Goal: Task Accomplishment & Management: Use online tool/utility

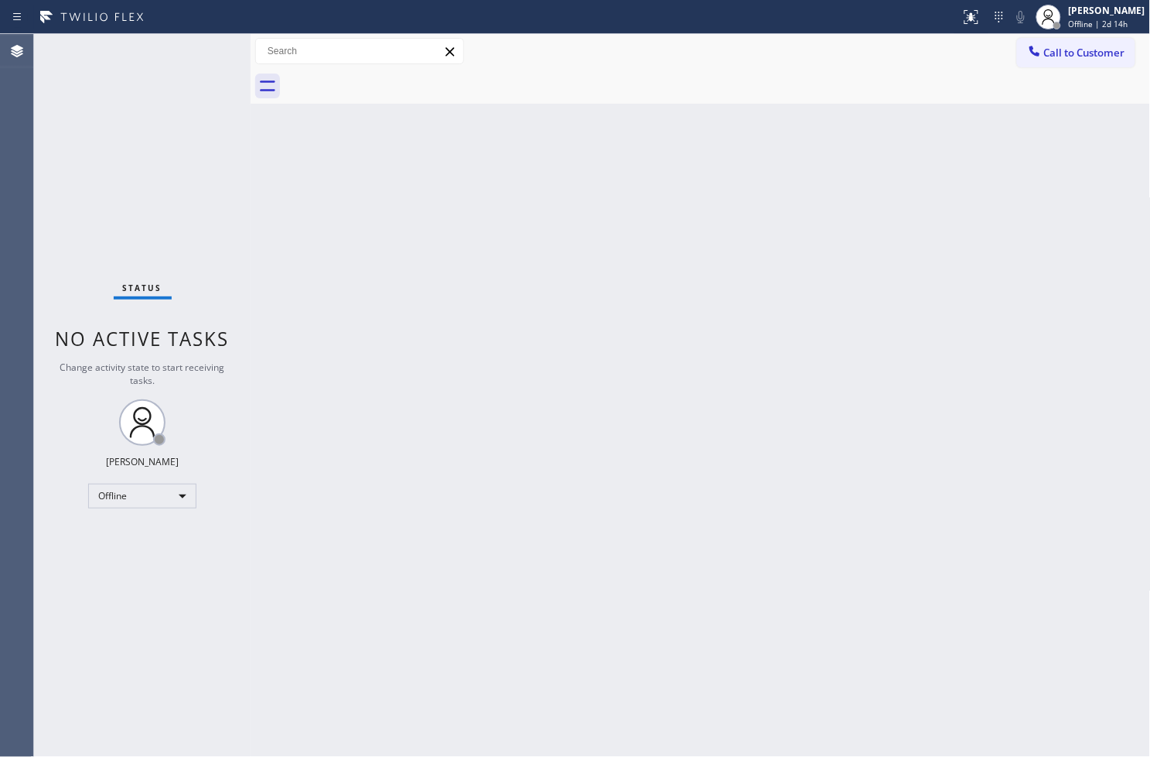
click at [326, 292] on div "Back to Dashboard Change Sender ID Customers Technicians Select a contact Outbo…" at bounding box center [701, 395] width 900 height 723
click at [310, 292] on div "Back to Dashboard Change Sender ID Customers Technicians Select a contact Outbo…" at bounding box center [701, 395] width 900 height 723
click at [817, 637] on div "Back to Dashboard Change Sender ID Customers Technicians Select a contact Outbo…" at bounding box center [701, 395] width 900 height 723
click at [251, 555] on div at bounding box center [251, 395] width 0 height 723
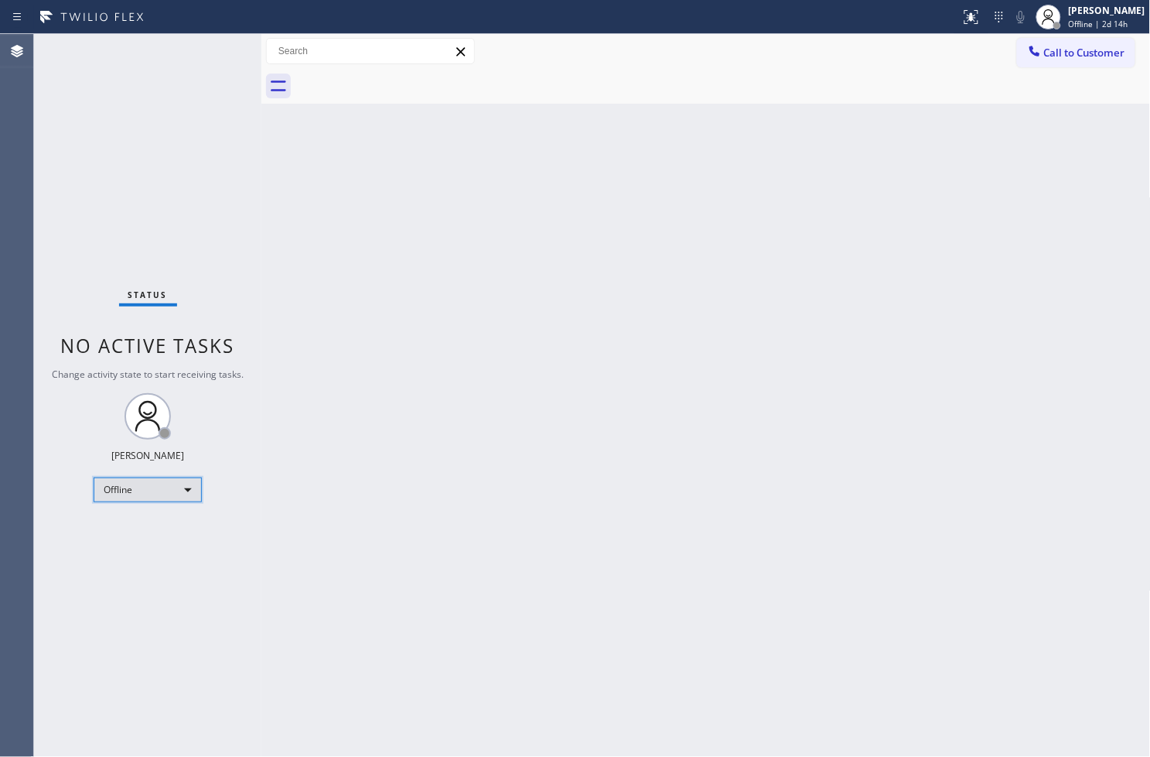
click at [174, 487] on div "Offline" at bounding box center [148, 489] width 108 height 25
click at [165, 527] on li "Available" at bounding box center [146, 530] width 105 height 19
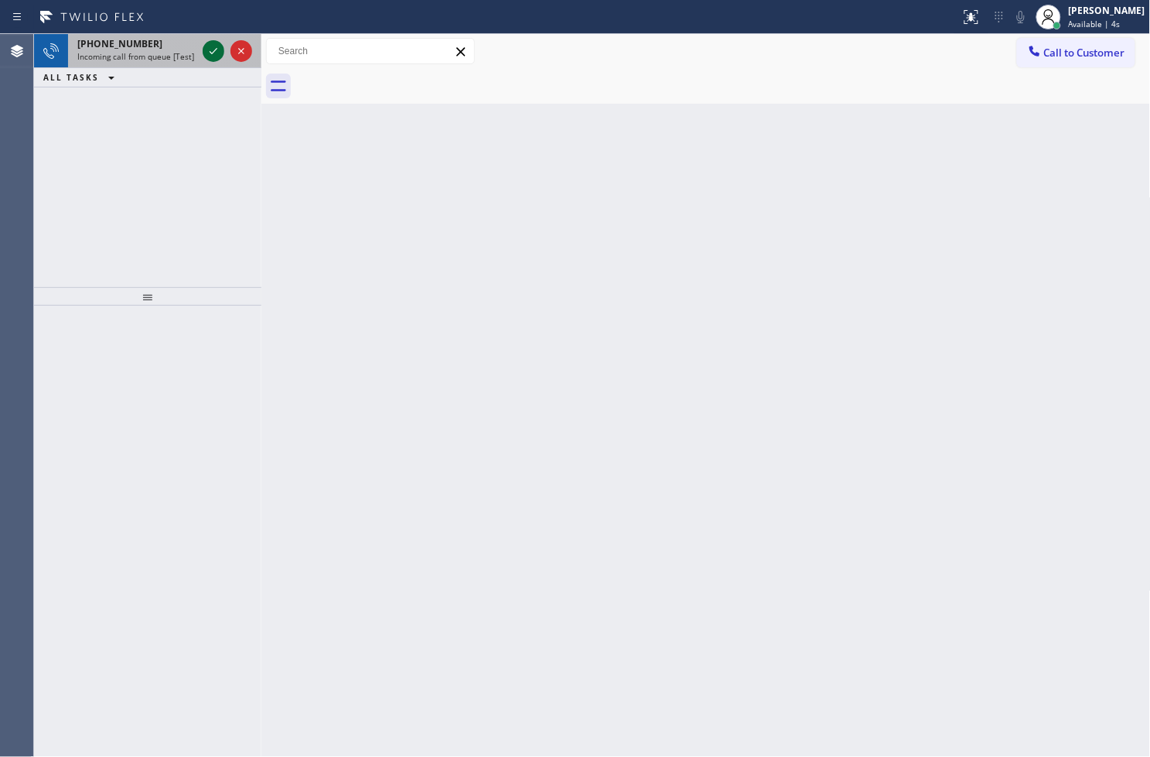
click at [215, 55] on icon at bounding box center [213, 51] width 19 height 19
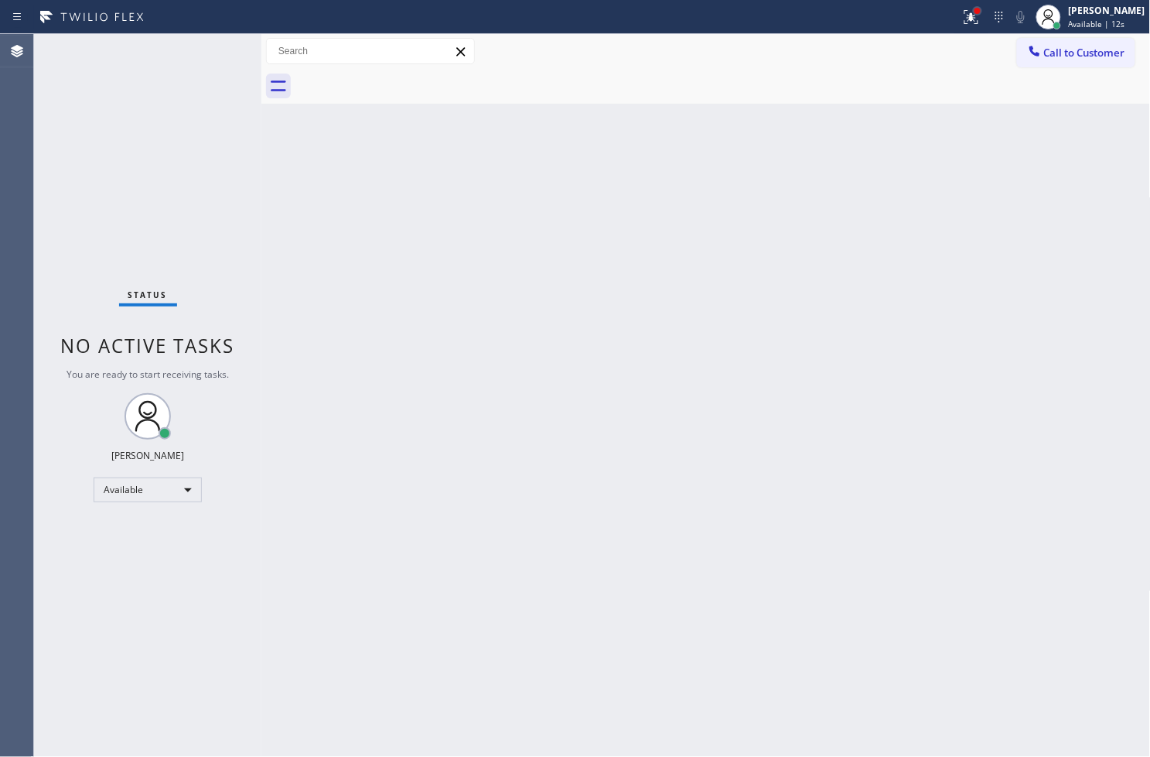
click at [973, 12] on div at bounding box center [977, 10] width 9 height 9
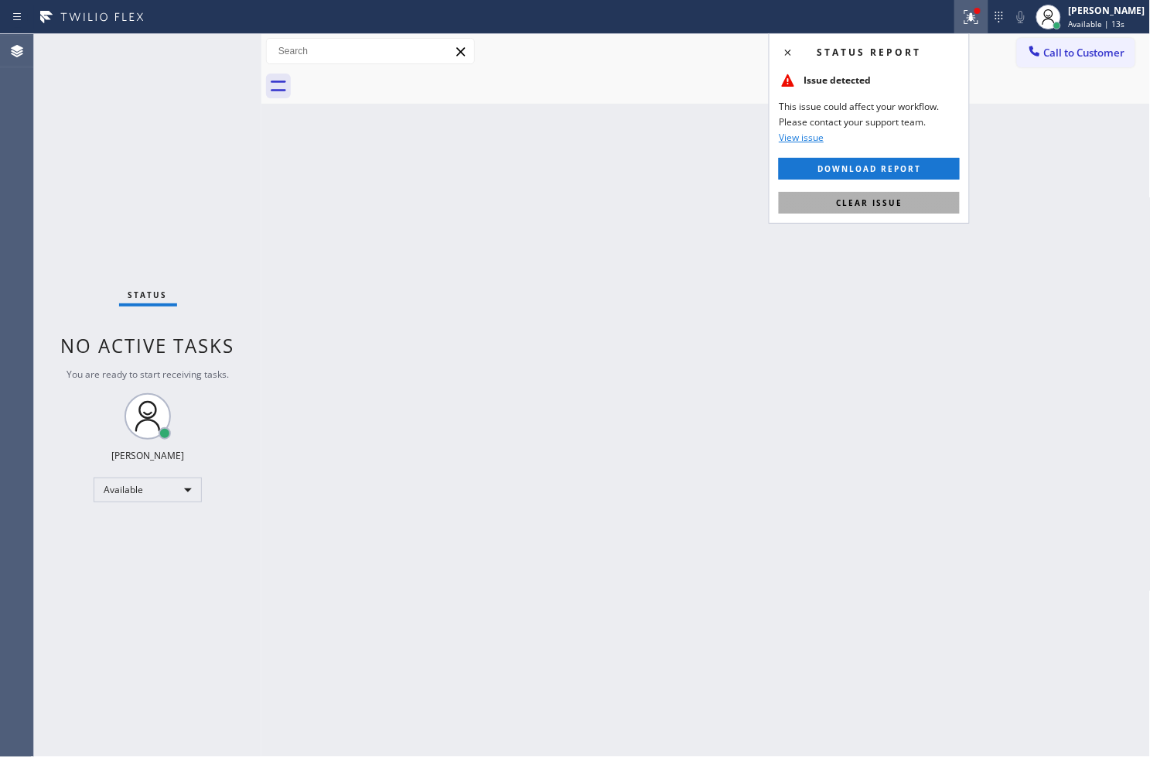
click at [921, 210] on button "Clear issue" at bounding box center [869, 203] width 181 height 22
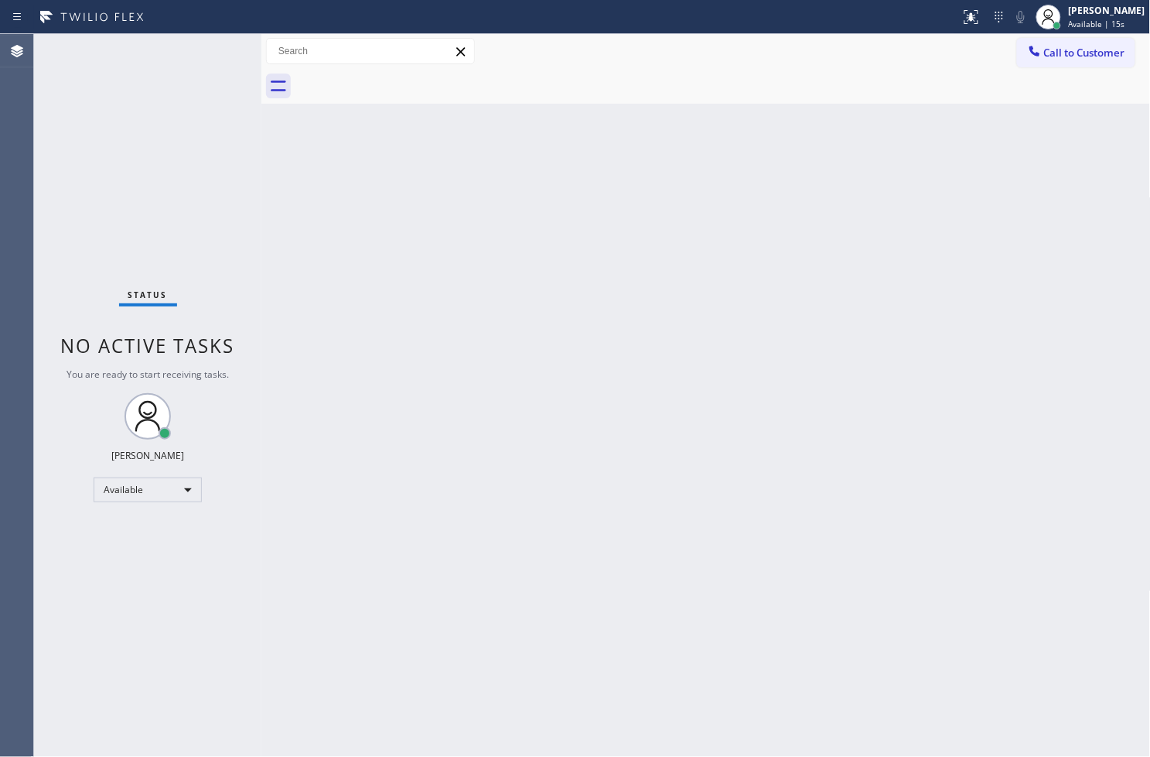
click at [948, 166] on div "Back to Dashboard Change Sender ID Customers Technicians Select a contact Outbo…" at bounding box center [706, 395] width 890 height 723
click at [214, 58] on div "Status No active tasks You are ready to start receiving tasks. [PERSON_NAME]" at bounding box center [147, 395] width 227 height 723
click at [346, 244] on div "Back to Dashboard Change Sender ID Customers Technicians Select a contact Outbo…" at bounding box center [706, 395] width 890 height 723
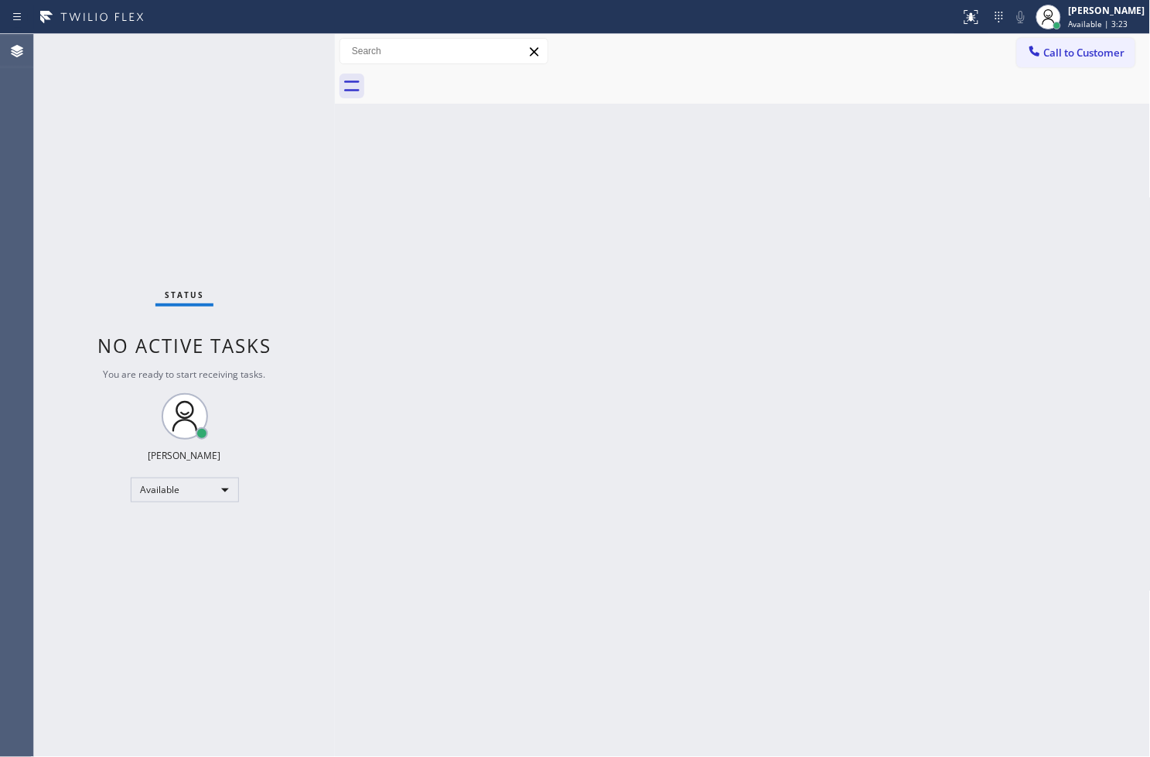
drag, startPoint x: 261, startPoint y: 119, endPoint x: 335, endPoint y: 126, distance: 73.8
click at [335, 126] on div at bounding box center [335, 395] width 0 height 723
click at [276, 41] on div "Status No active tasks You are ready to start receiving tasks. [PERSON_NAME]" at bounding box center [184, 395] width 301 height 723
click at [288, 48] on div "Status No active tasks You are ready to start receiving tasks. [PERSON_NAME]" at bounding box center [184, 395] width 301 height 723
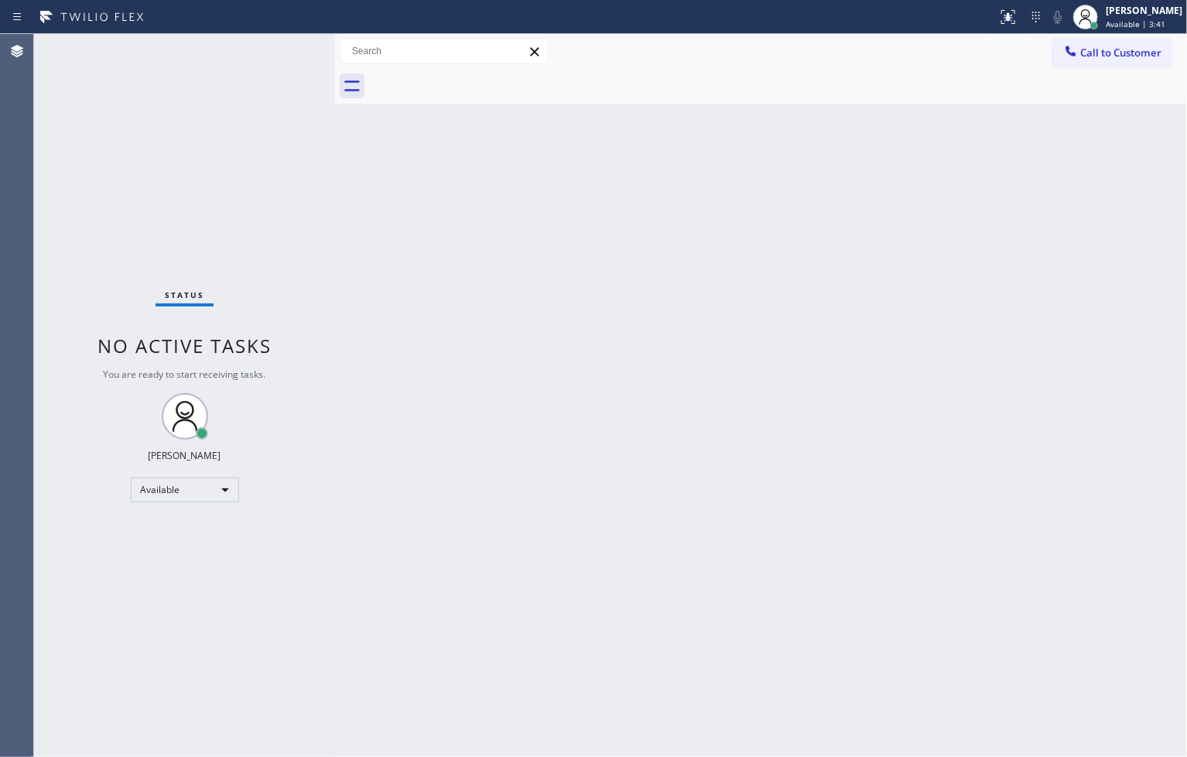
click at [276, 43] on div "Status No active tasks You are ready to start receiving tasks. [PERSON_NAME]" at bounding box center [184, 395] width 301 height 723
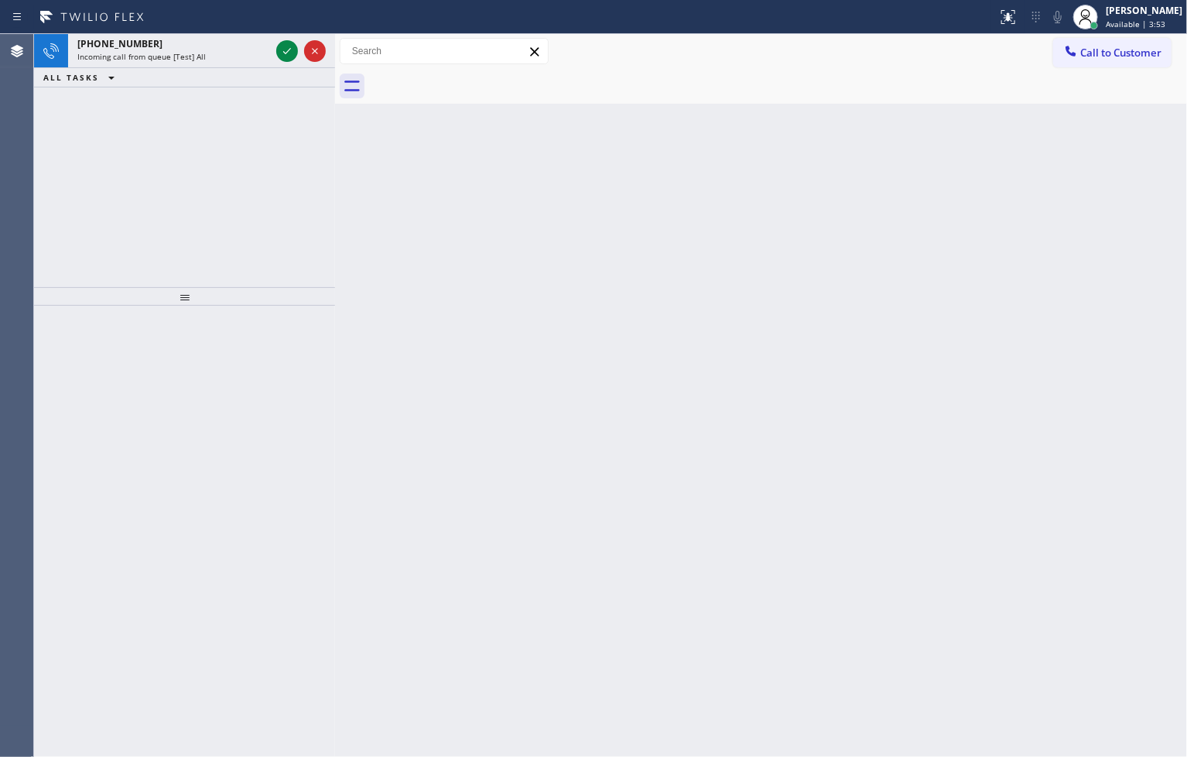
click at [273, 40] on div at bounding box center [301, 51] width 56 height 34
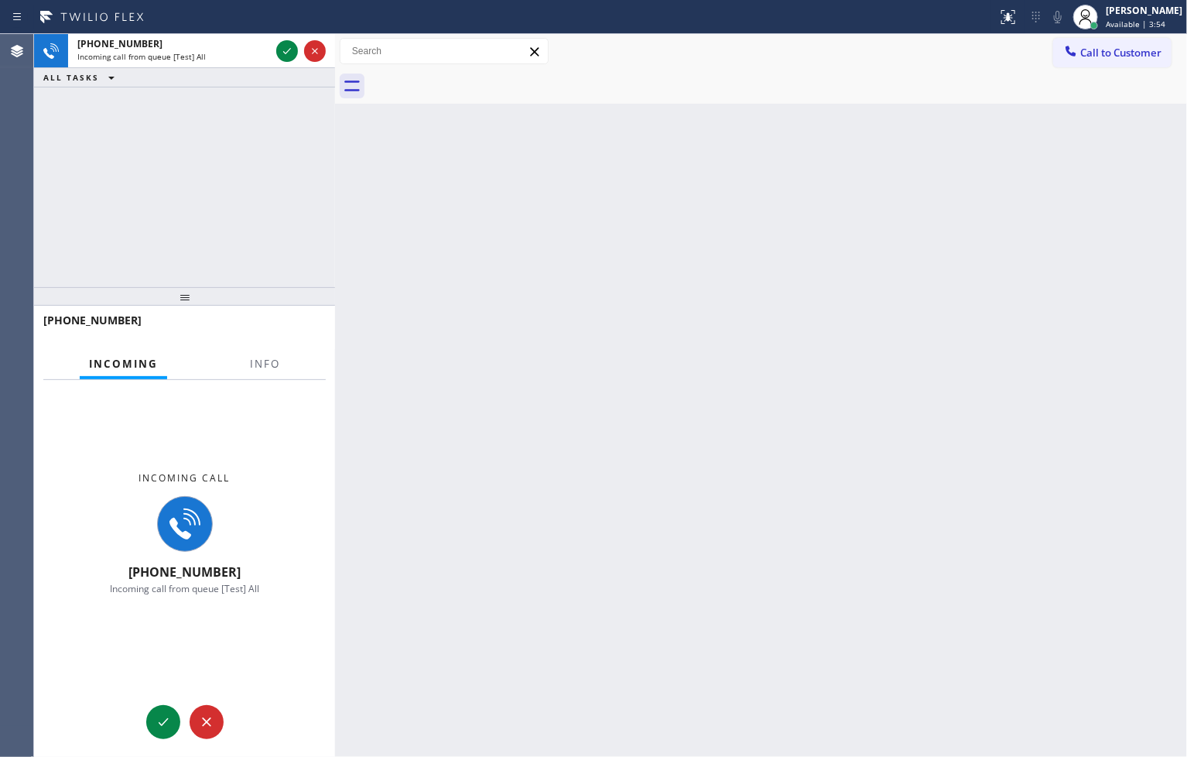
click at [273, 40] on div at bounding box center [301, 51] width 56 height 34
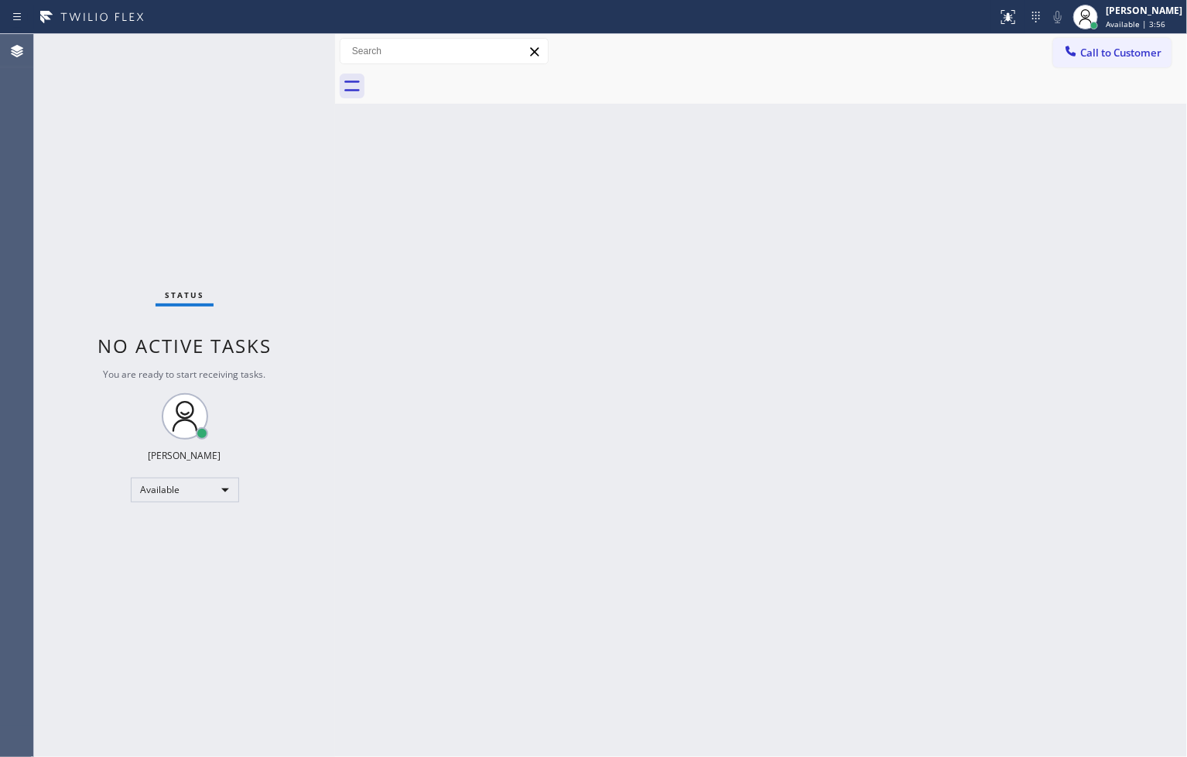
click at [287, 48] on div "Status No active tasks You are ready to start receiving tasks. [PERSON_NAME]" at bounding box center [184, 395] width 301 height 723
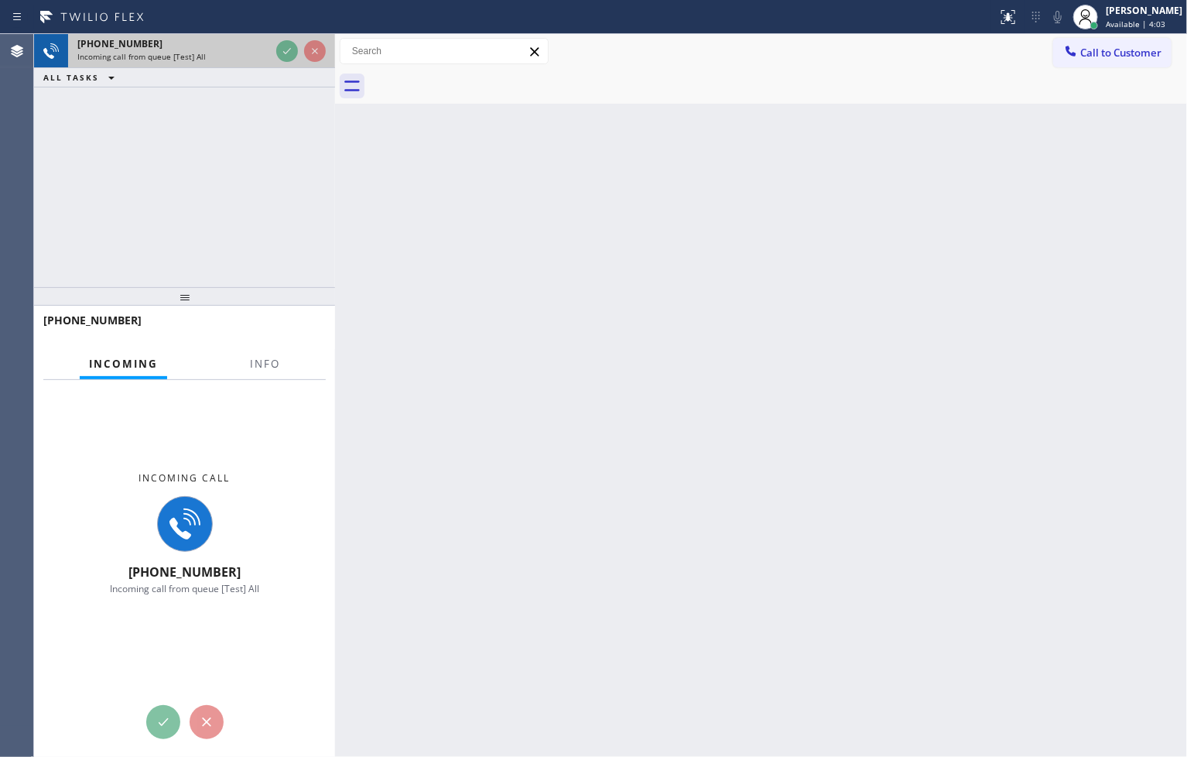
click at [241, 58] on div "Incoming call from queue [Test] All" at bounding box center [173, 56] width 193 height 11
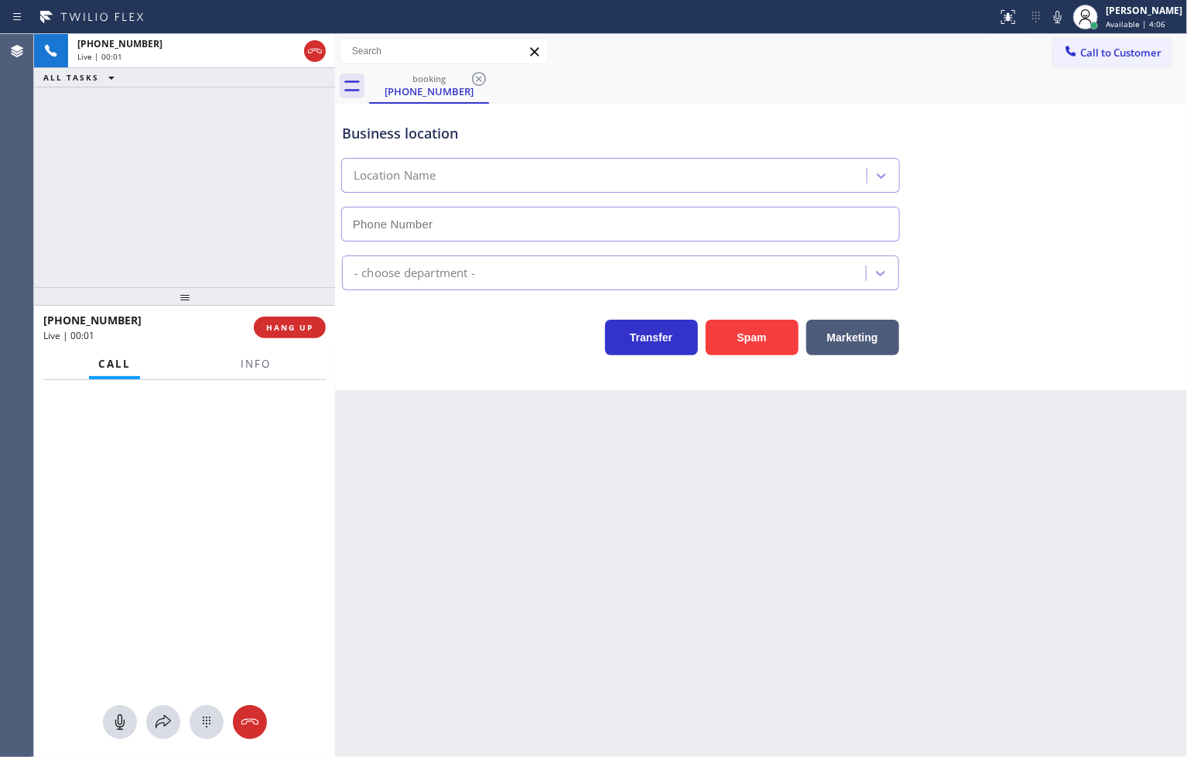
type input "[PHONE_NUMBER]"
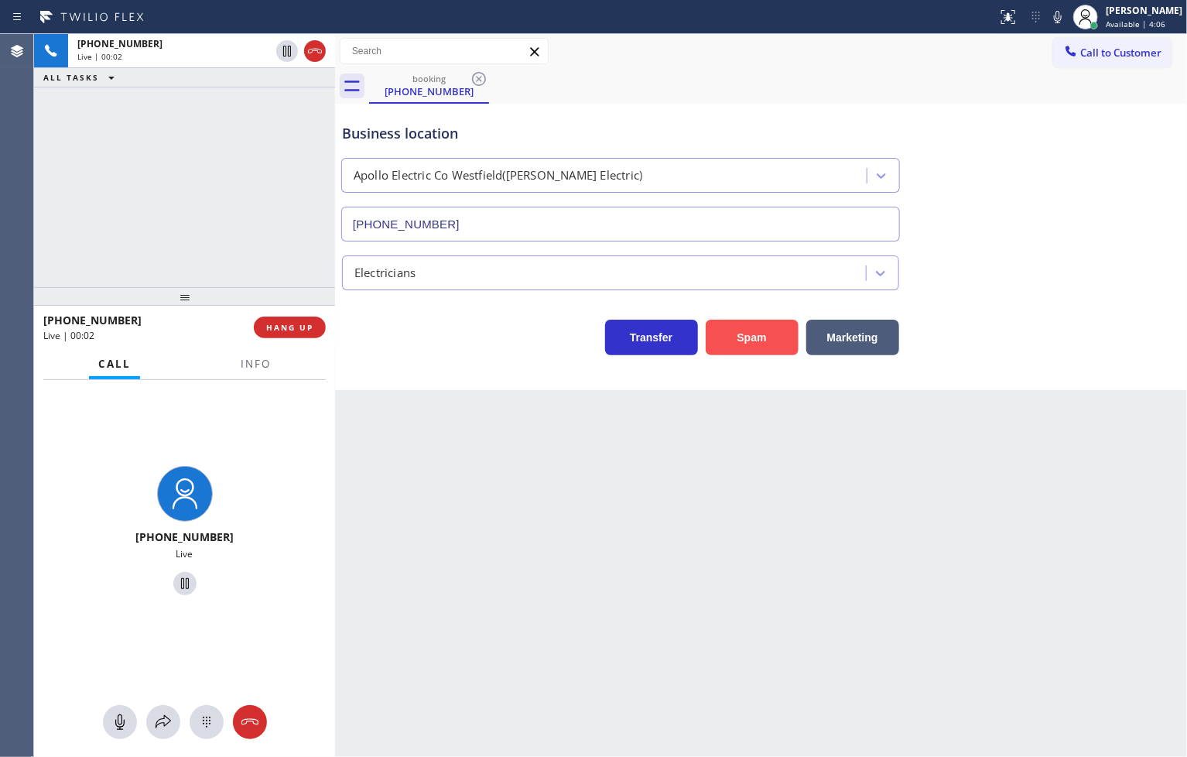
click at [754, 330] on button "Spam" at bounding box center [751, 337] width 93 height 36
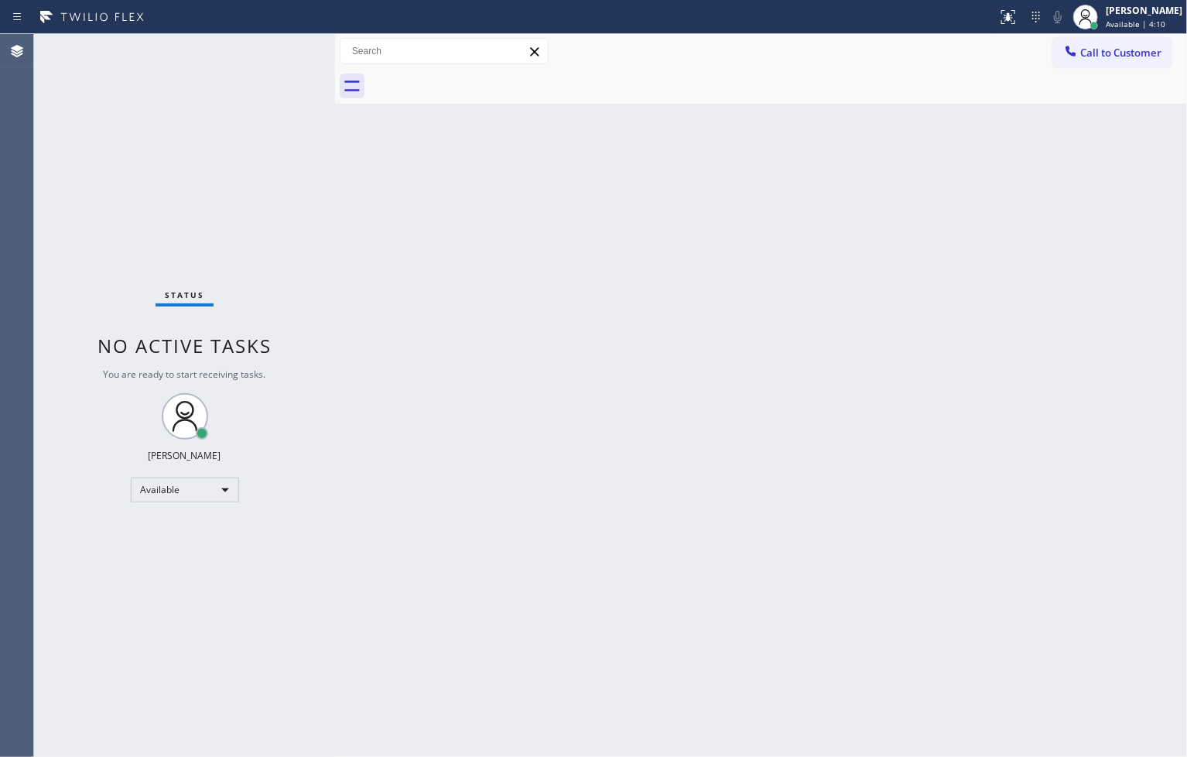
click at [280, 46] on div "Status No active tasks You are ready to start receiving tasks. [PERSON_NAME]" at bounding box center [184, 395] width 301 height 723
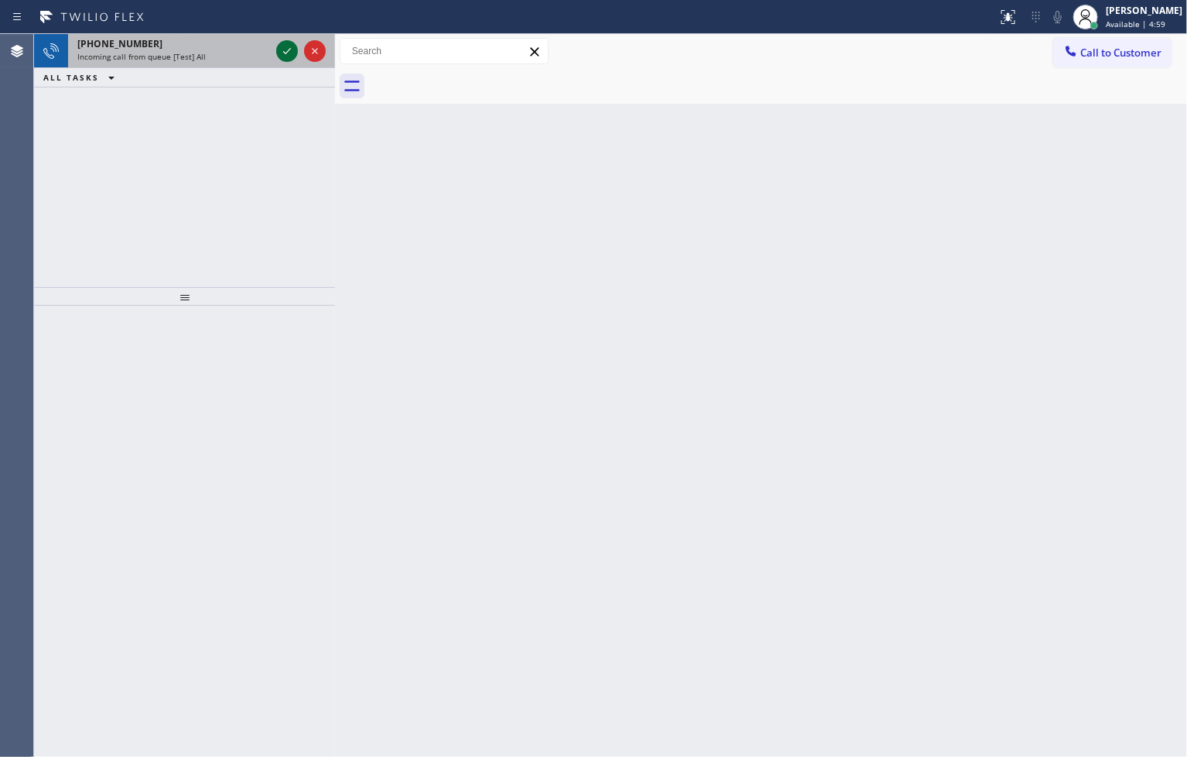
click at [280, 46] on icon at bounding box center [287, 51] width 19 height 19
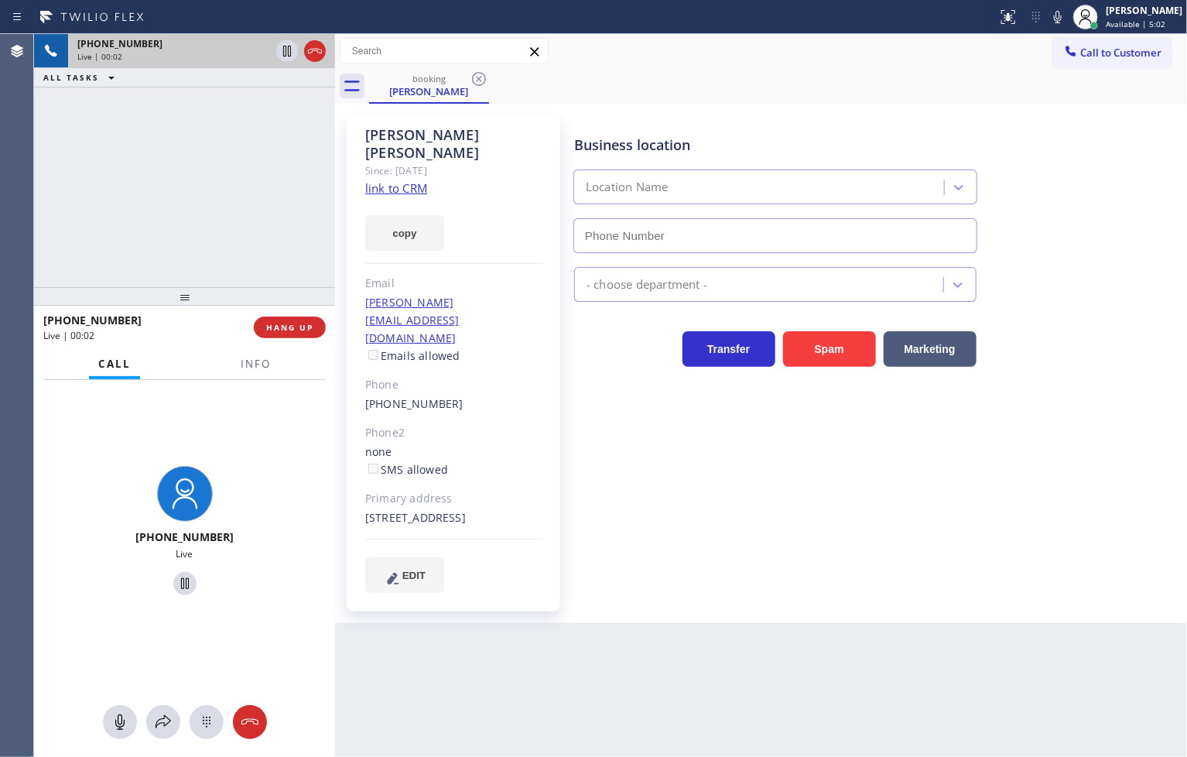
type input "[PHONE_NUMBER]"
click at [395, 180] on link "link to CRM" at bounding box center [396, 187] width 62 height 15
click at [244, 367] on span "Info" at bounding box center [256, 364] width 30 height 14
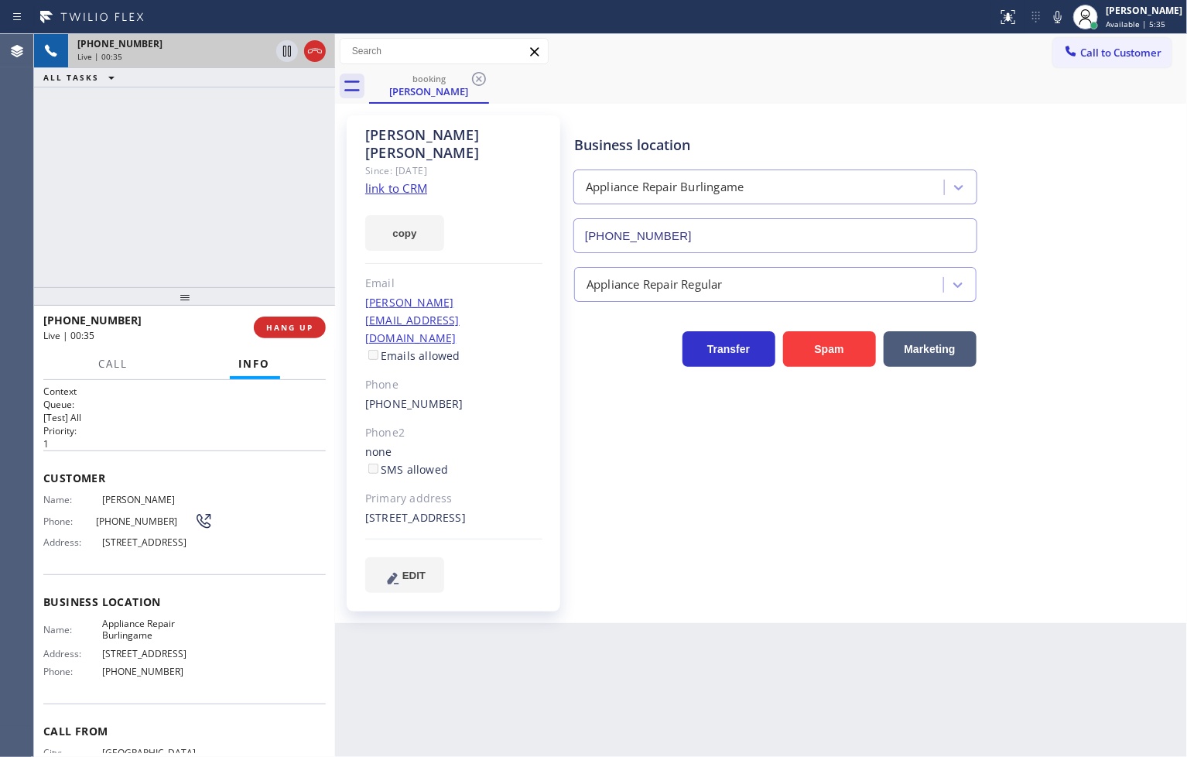
click at [180, 427] on h2 "Priority:" at bounding box center [184, 430] width 282 height 13
click at [145, 213] on div "[PHONE_NUMBER] Live | 00:36 ALL TASKS ALL TASKS ACTIVE TASKS TASKS IN WRAP UP" at bounding box center [184, 160] width 301 height 253
click at [172, 203] on div "[PHONE_NUMBER] Live | 00:38 ALL TASKS ALL TASKS ACTIVE TASKS TASKS IN WRAP UP" at bounding box center [184, 160] width 301 height 253
click at [222, 179] on div "[PHONE_NUMBER] Live | 00:40 ALL TASKS ALL TASKS ACTIVE TASKS TASKS IN WRAP UP" at bounding box center [184, 160] width 301 height 253
click at [289, 135] on div "[PHONE_NUMBER] Live | 00:40 ALL TASKS ALL TASKS ACTIVE TASKS TASKS IN WRAP UP" at bounding box center [184, 160] width 301 height 253
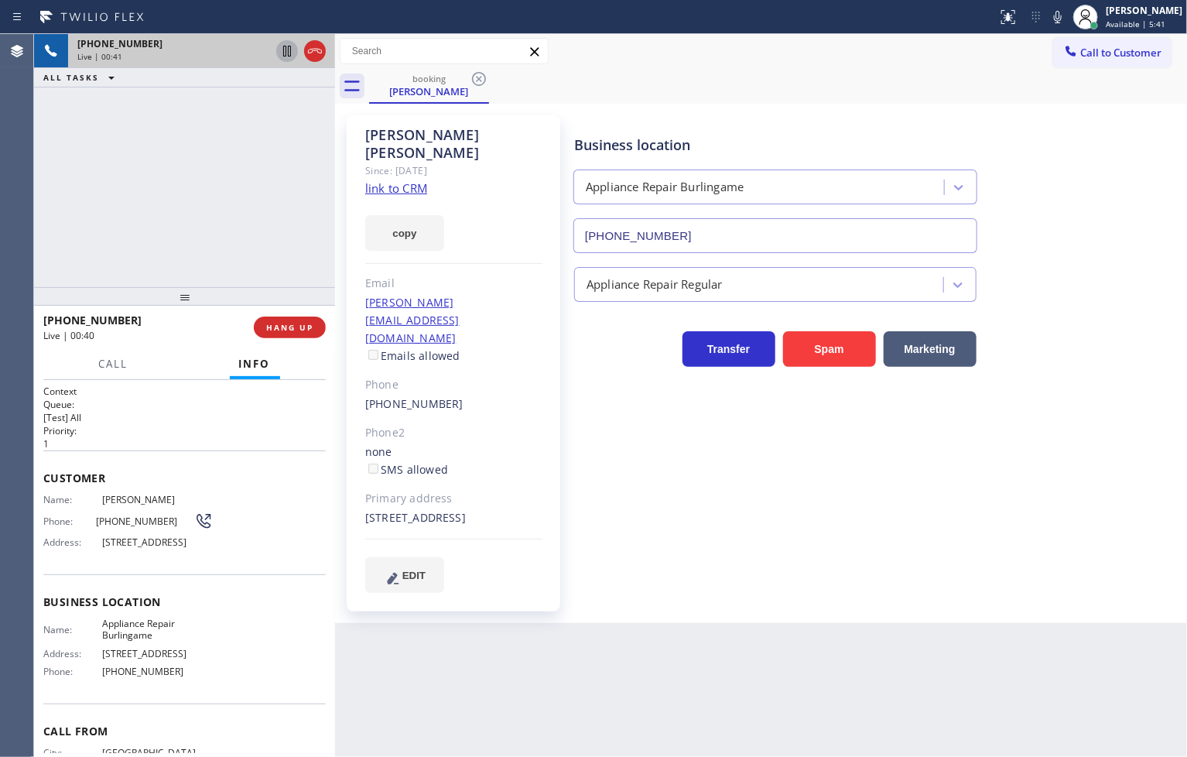
click at [288, 49] on icon at bounding box center [287, 51] width 8 height 11
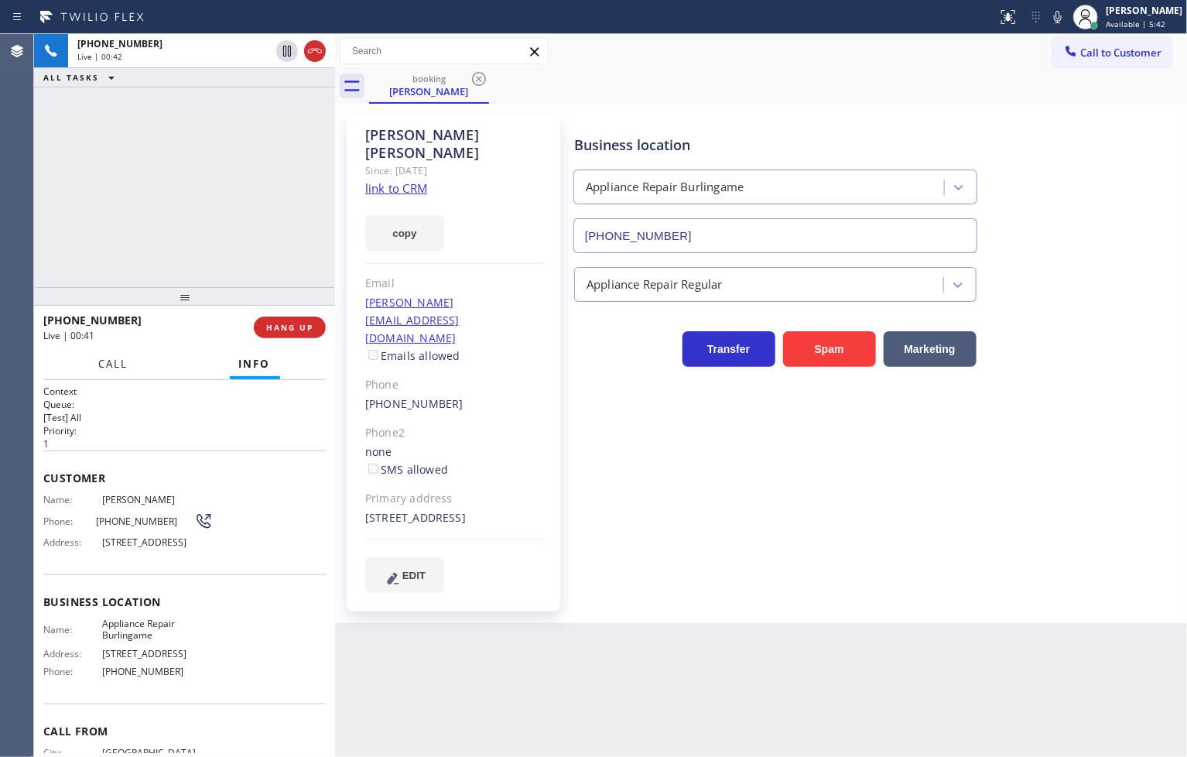
click at [122, 364] on span "Call" at bounding box center [113, 364] width 29 height 14
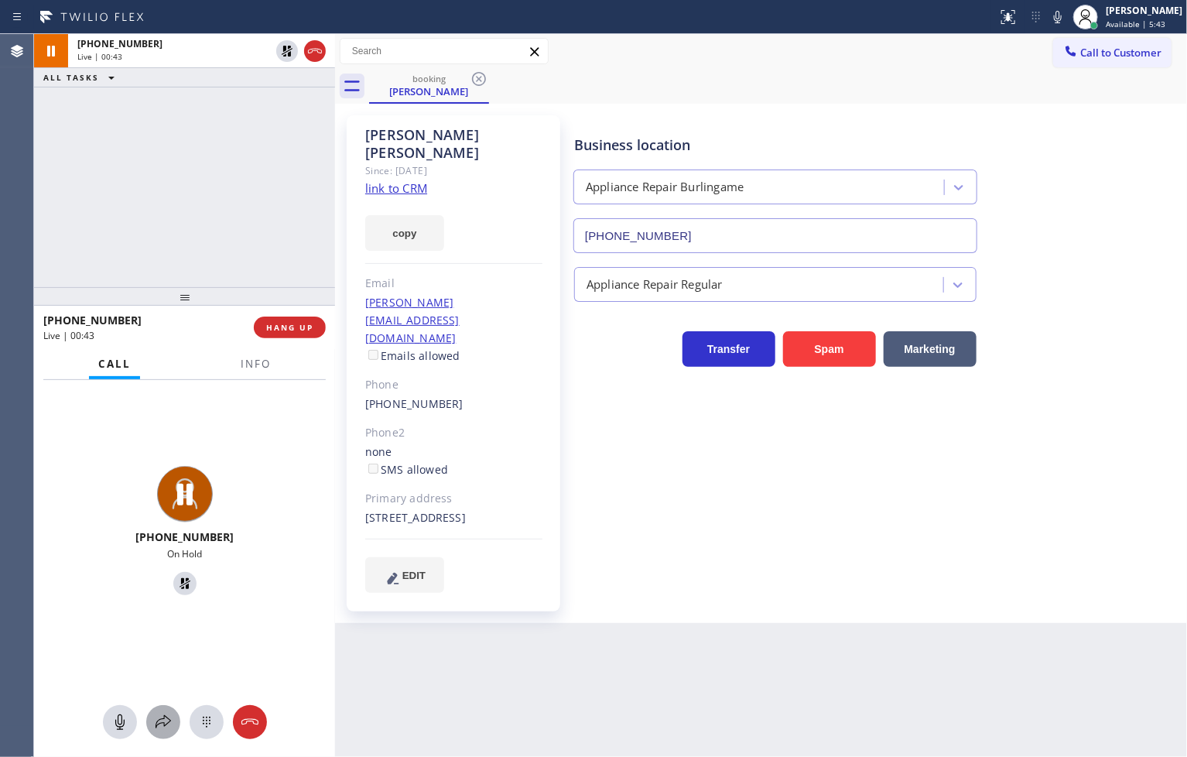
click at [171, 712] on icon at bounding box center [163, 721] width 19 height 19
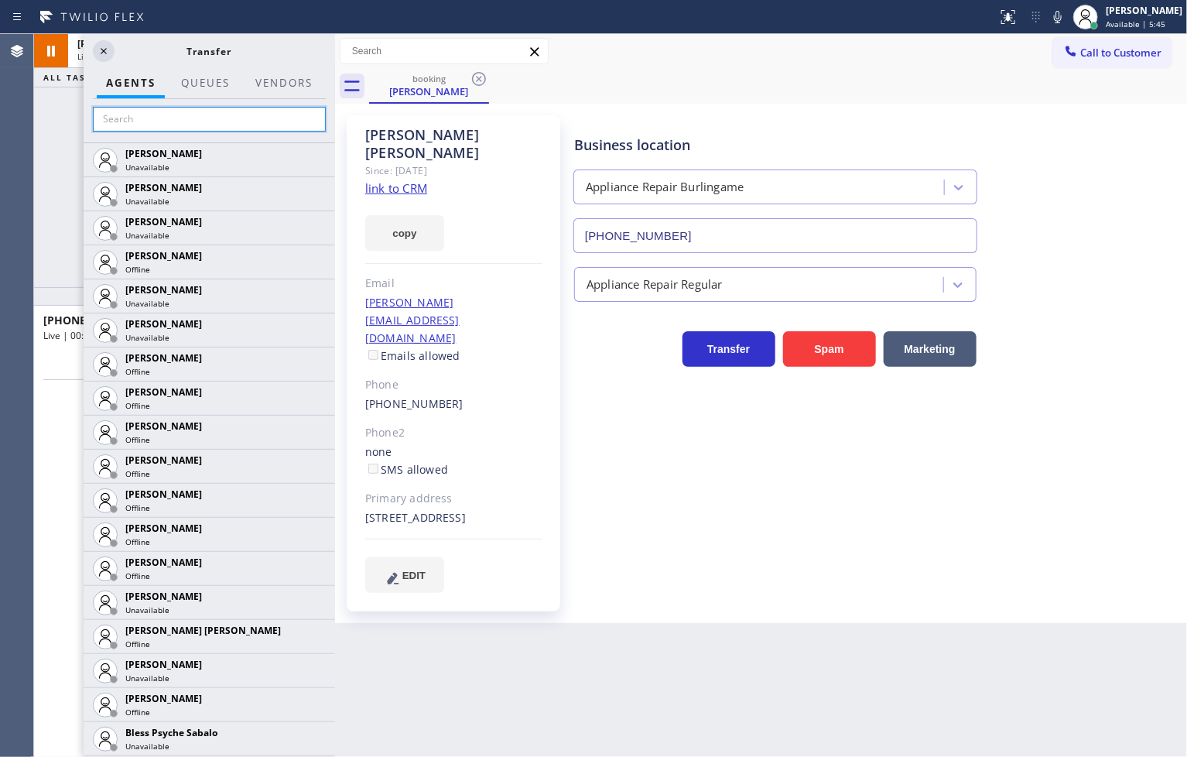
click at [126, 128] on input "text" at bounding box center [209, 119] width 233 height 25
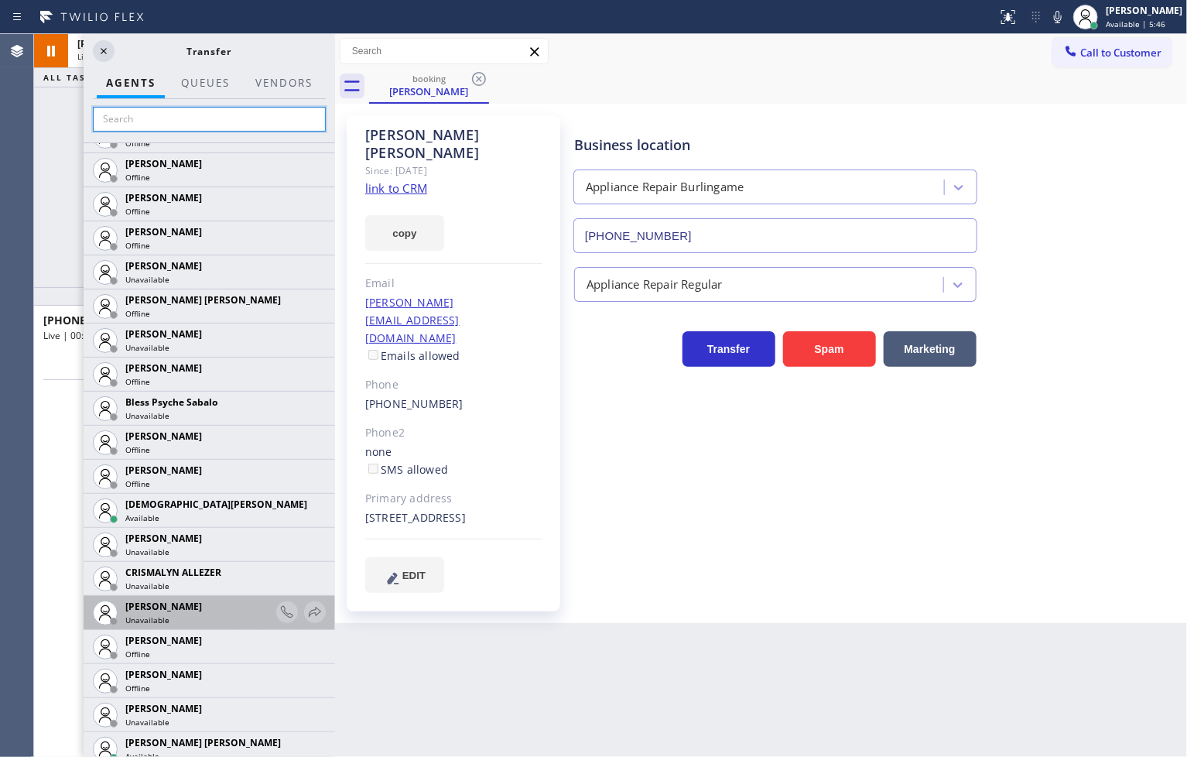
scroll to position [343, 0]
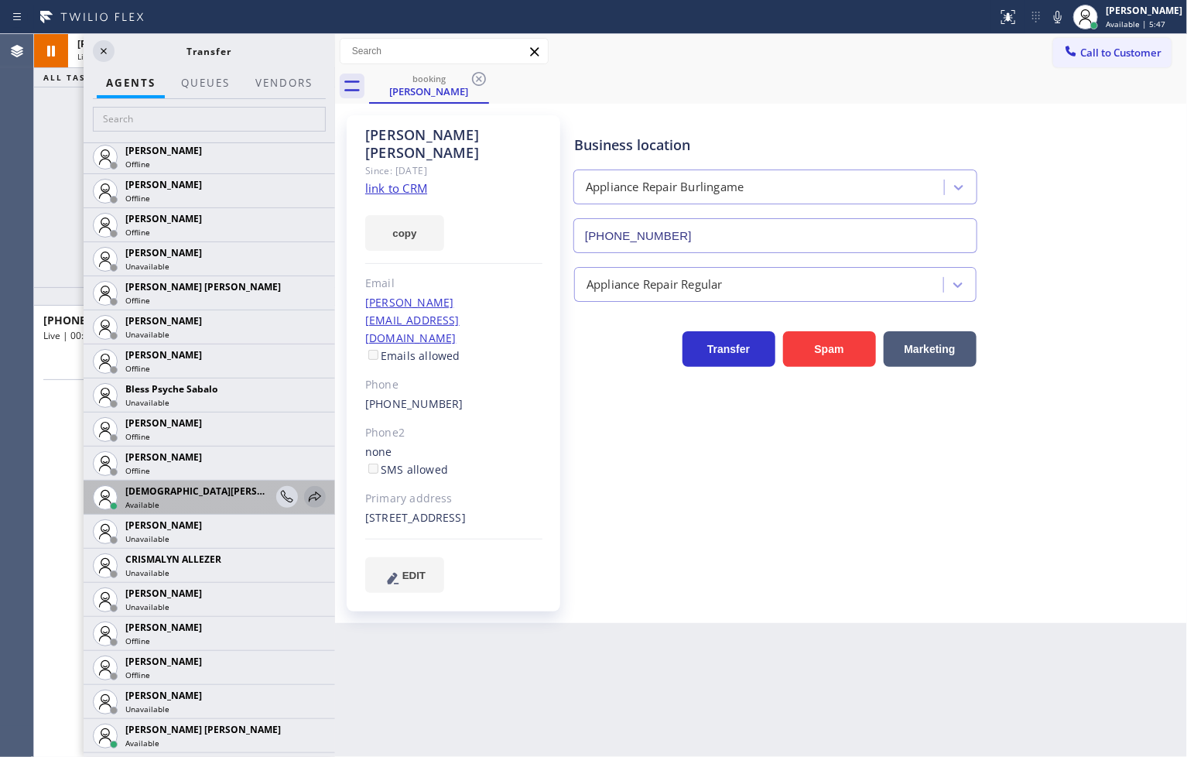
click at [309, 496] on icon at bounding box center [315, 496] width 19 height 19
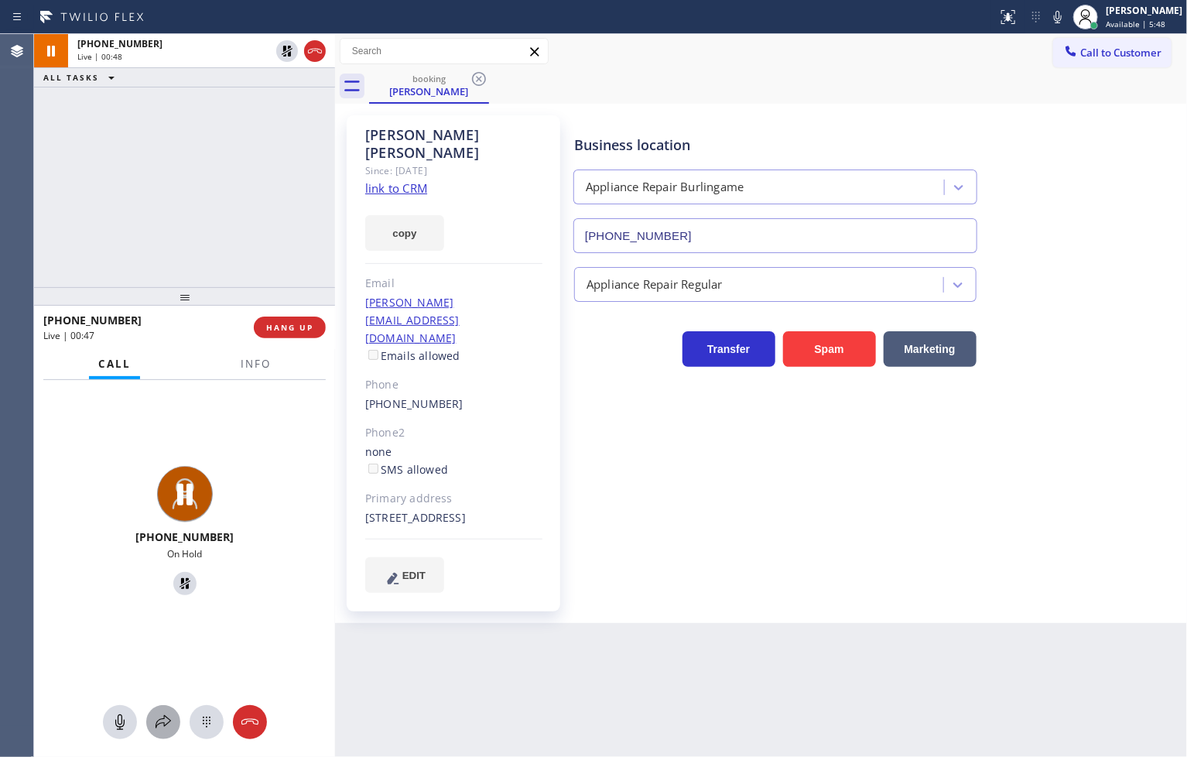
click at [168, 718] on icon at bounding box center [162, 721] width 15 height 13
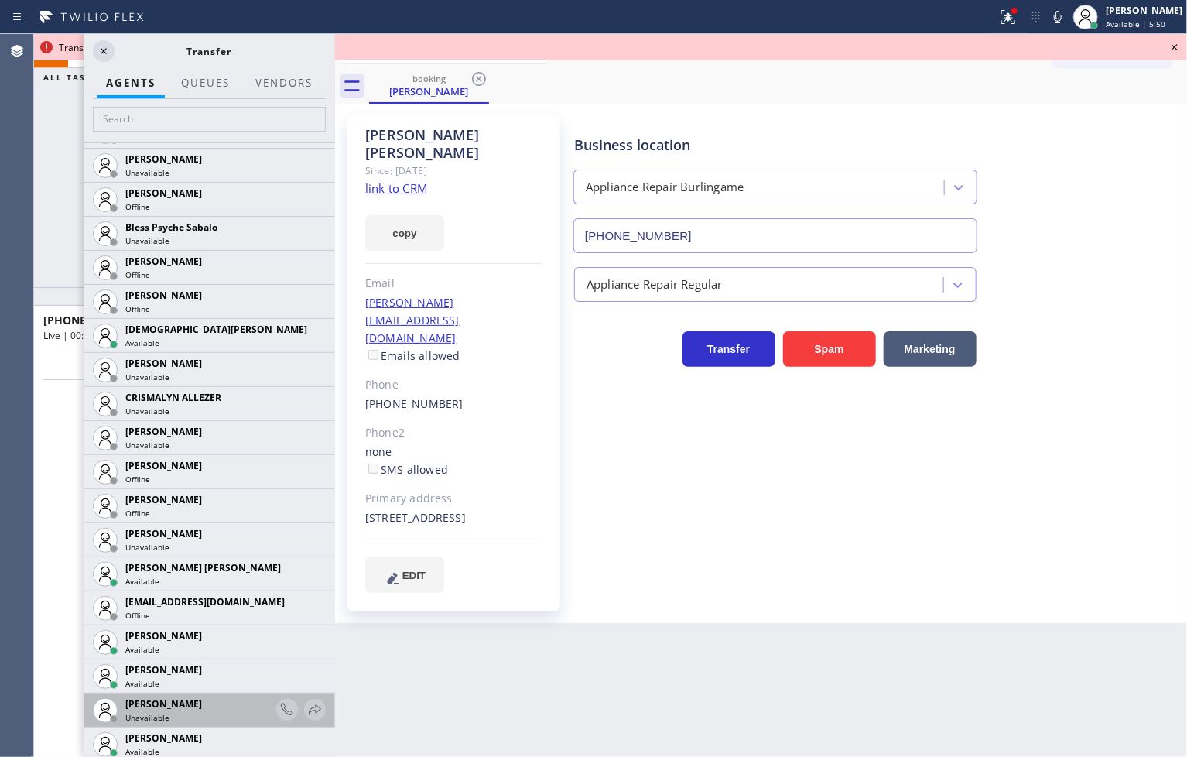
scroll to position [601, 0]
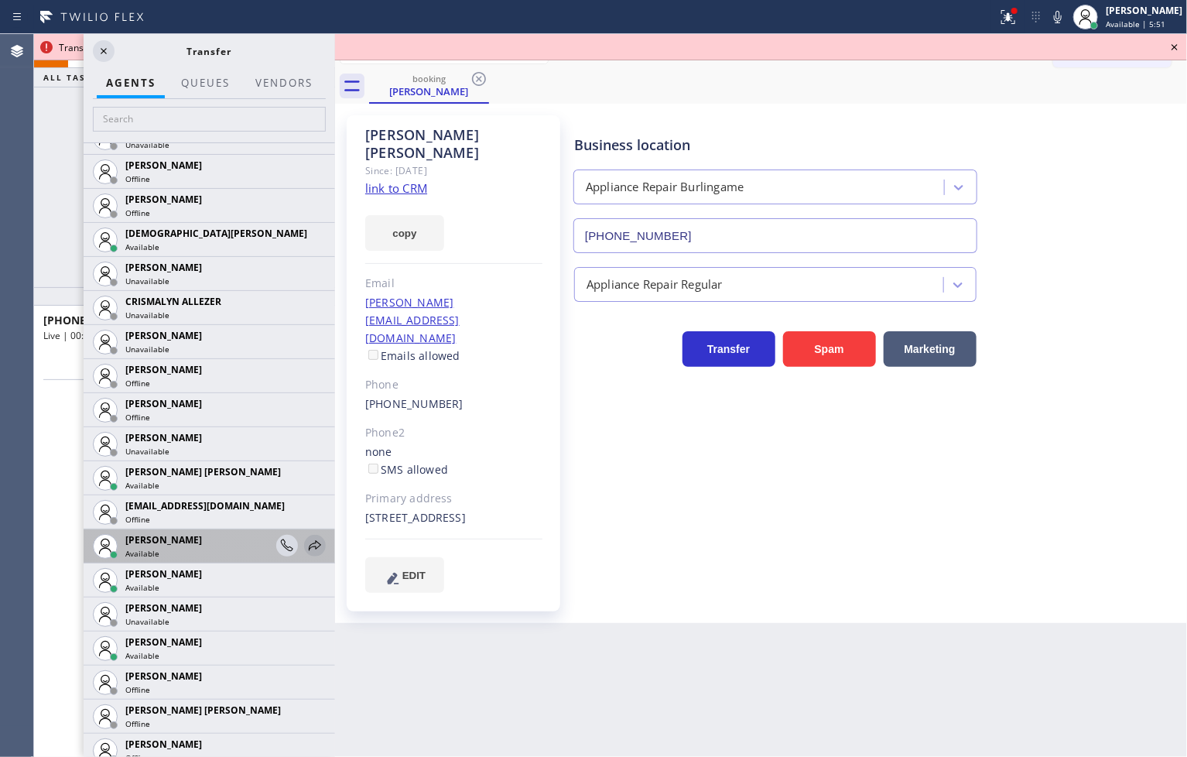
click at [306, 540] on icon at bounding box center [315, 545] width 19 height 19
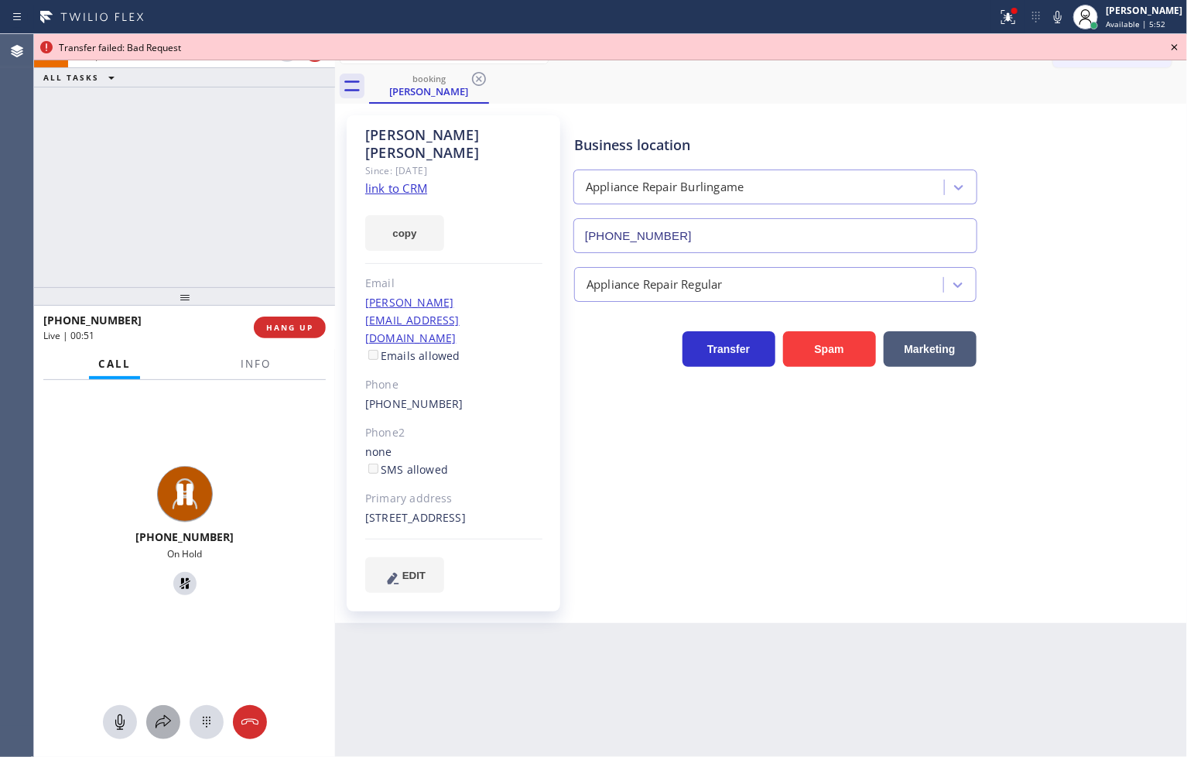
click at [162, 723] on icon at bounding box center [163, 721] width 19 height 19
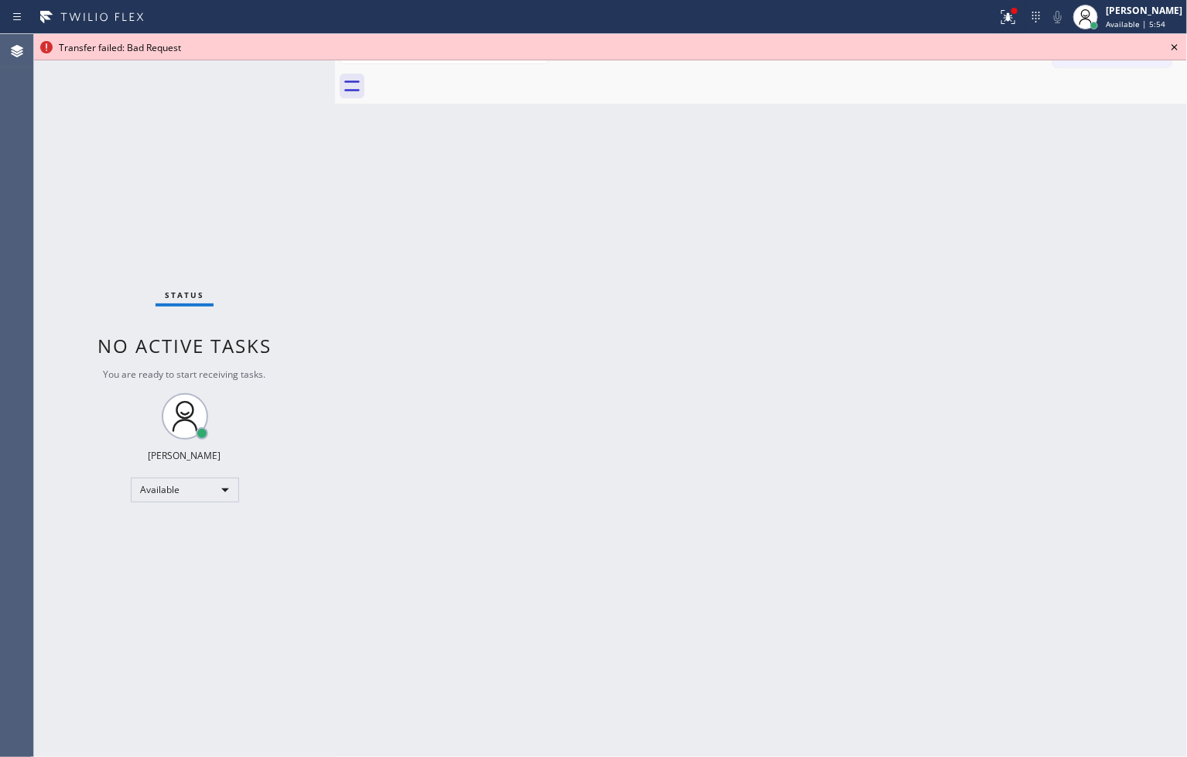
click at [1150, 45] on icon at bounding box center [1174, 47] width 19 height 19
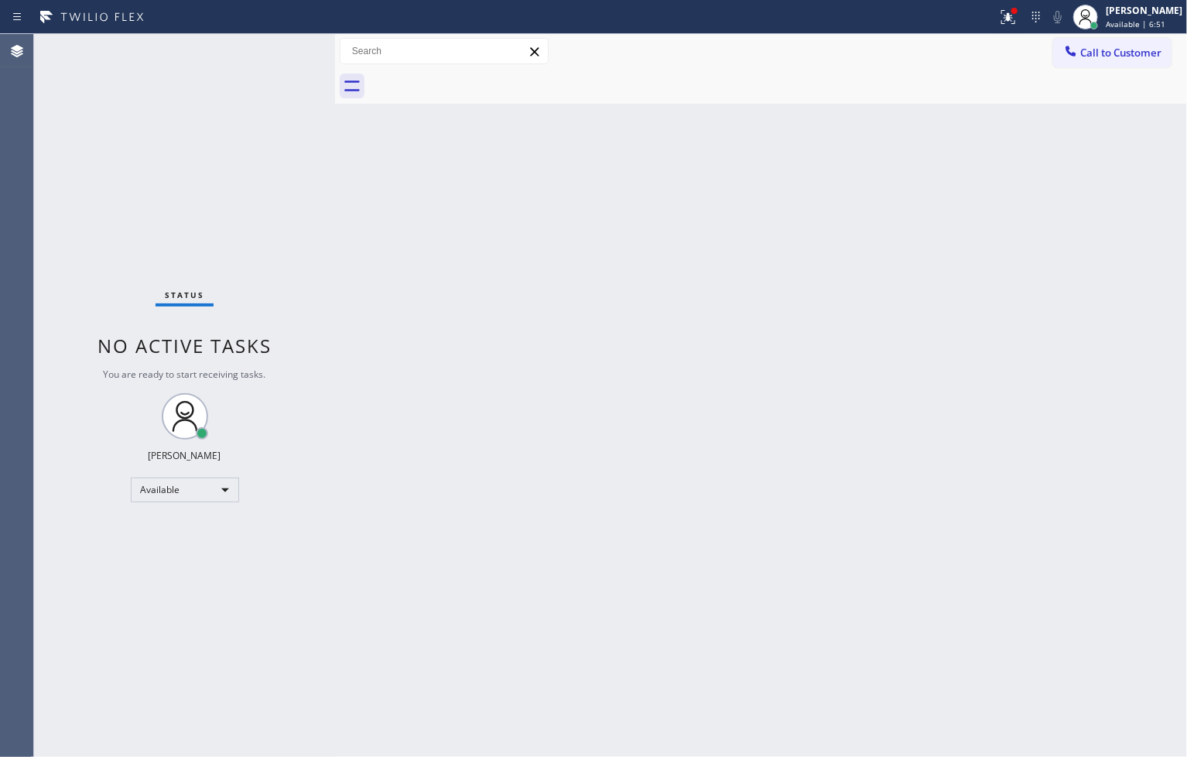
click at [907, 225] on div "Back to Dashboard Change Sender ID Customers Technicians Select a contact Outbo…" at bounding box center [761, 395] width 852 height 723
click at [1001, 15] on icon at bounding box center [1008, 17] width 14 height 14
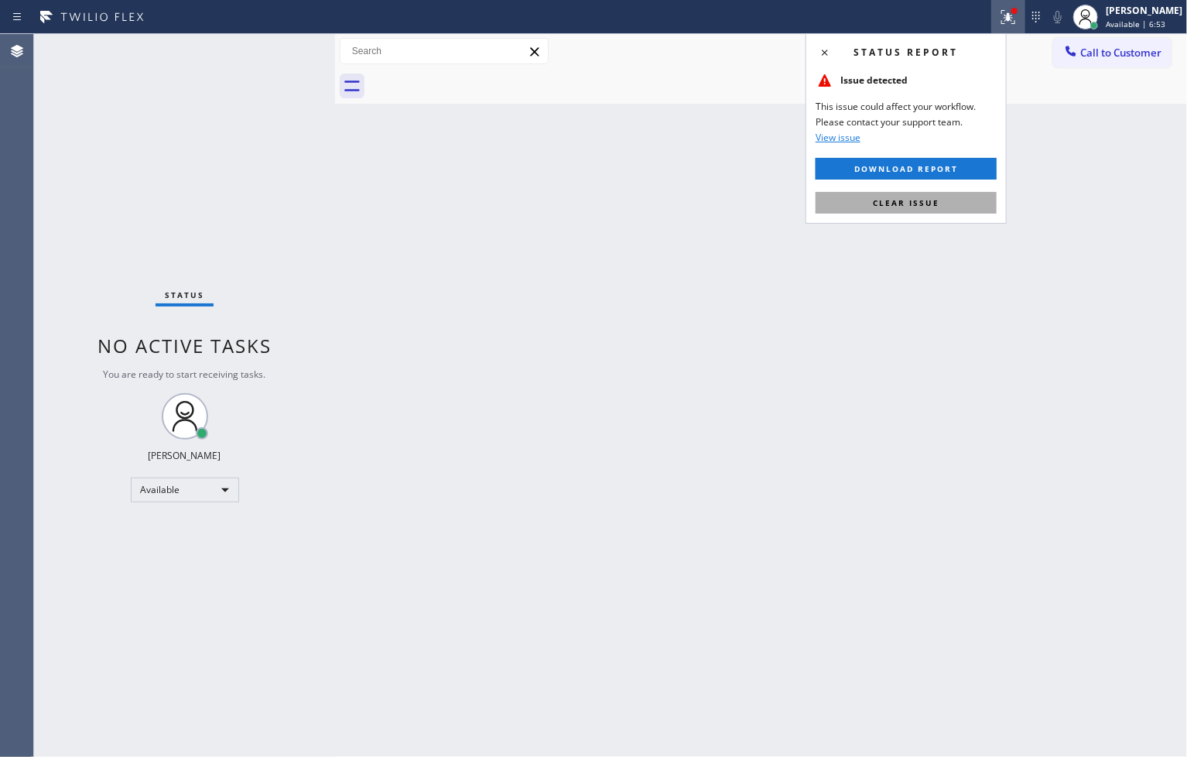
click at [964, 199] on button "Clear issue" at bounding box center [905, 203] width 181 height 22
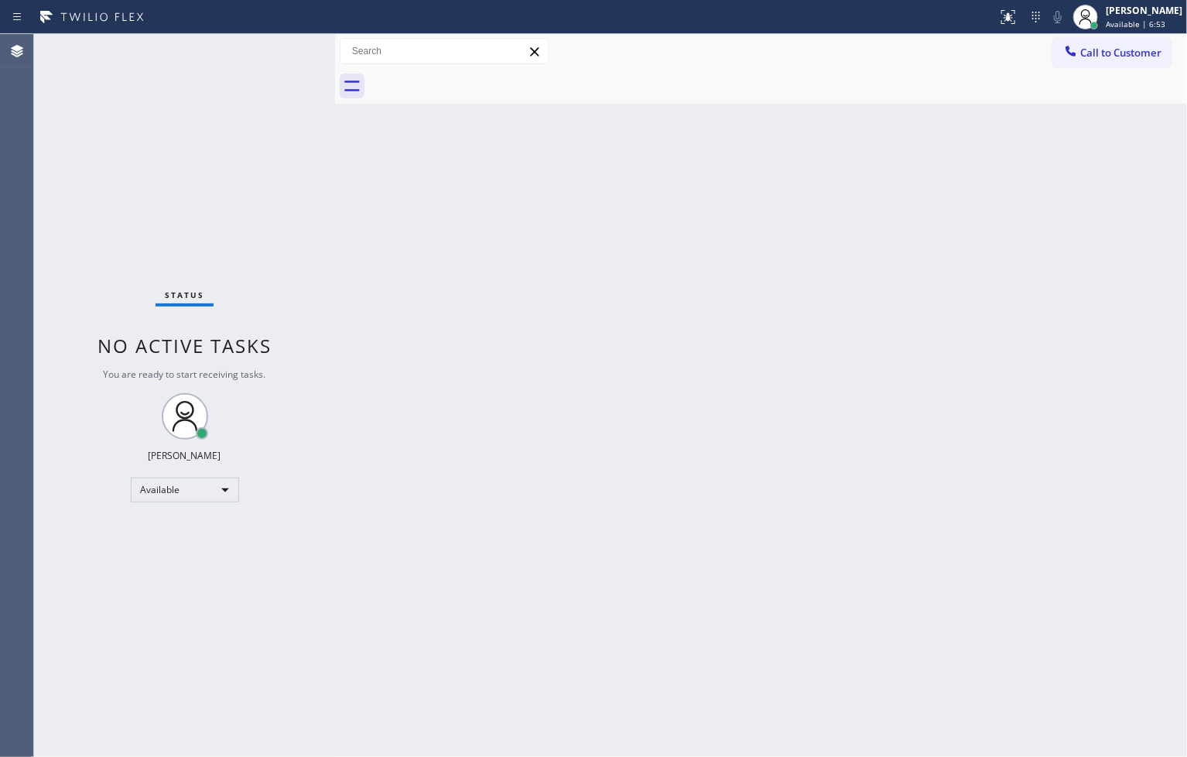
click at [370, 184] on div "Back to Dashboard Change Sender ID Customers Technicians Select a contact Outbo…" at bounding box center [761, 395] width 852 height 723
click at [282, 44] on div "Status No active tasks You are ready to start receiving tasks. [PERSON_NAME]" at bounding box center [184, 395] width 301 height 723
click at [207, 120] on div "Status No active tasks You are ready to start receiving tasks. [PERSON_NAME]" at bounding box center [184, 395] width 301 height 723
click at [277, 50] on div "Status No active tasks You are ready to start receiving tasks. [PERSON_NAME]" at bounding box center [184, 395] width 301 height 723
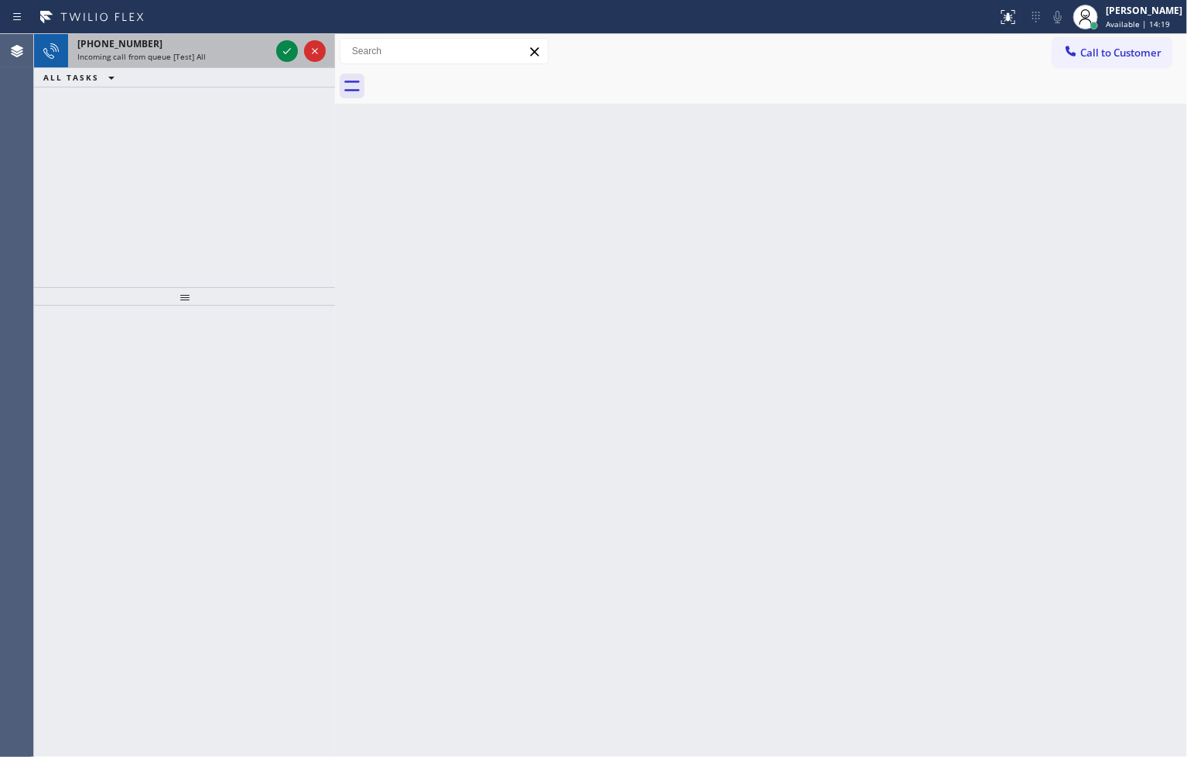
click at [272, 59] on div "[PHONE_NUMBER] Incoming call from queue [Test] All" at bounding box center [170, 51] width 205 height 34
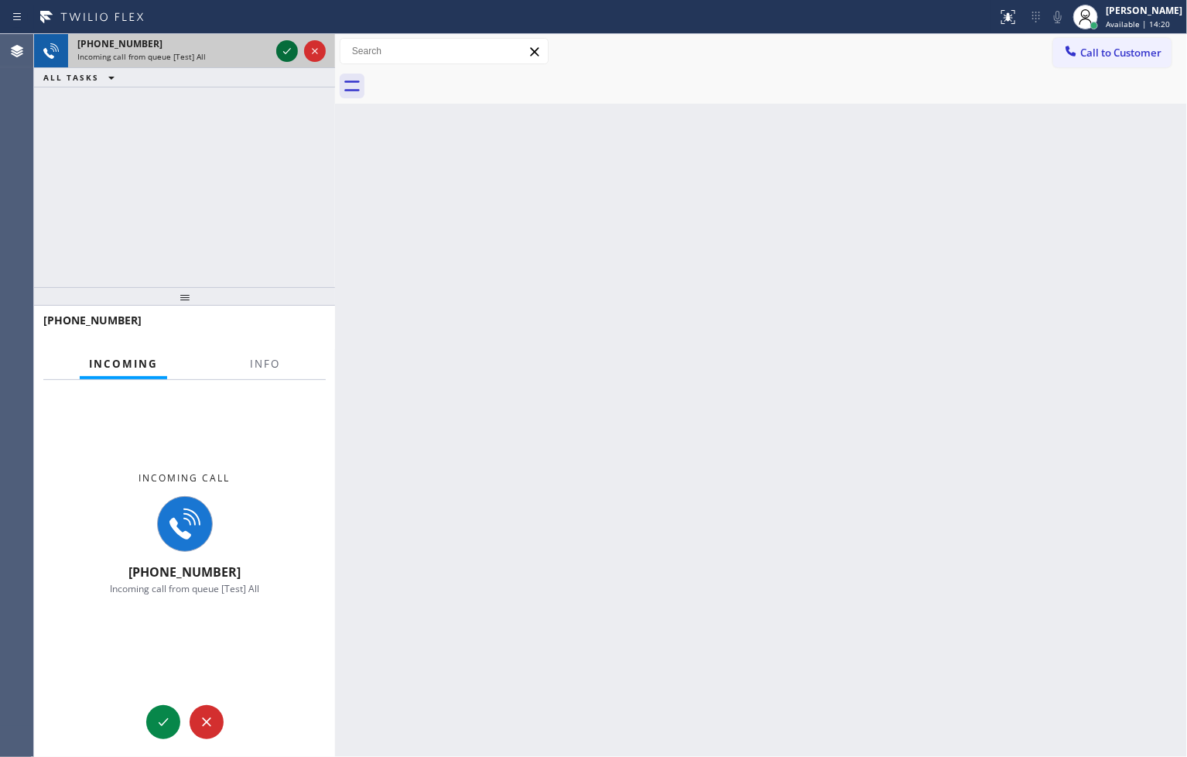
click at [291, 49] on icon at bounding box center [287, 51] width 19 height 19
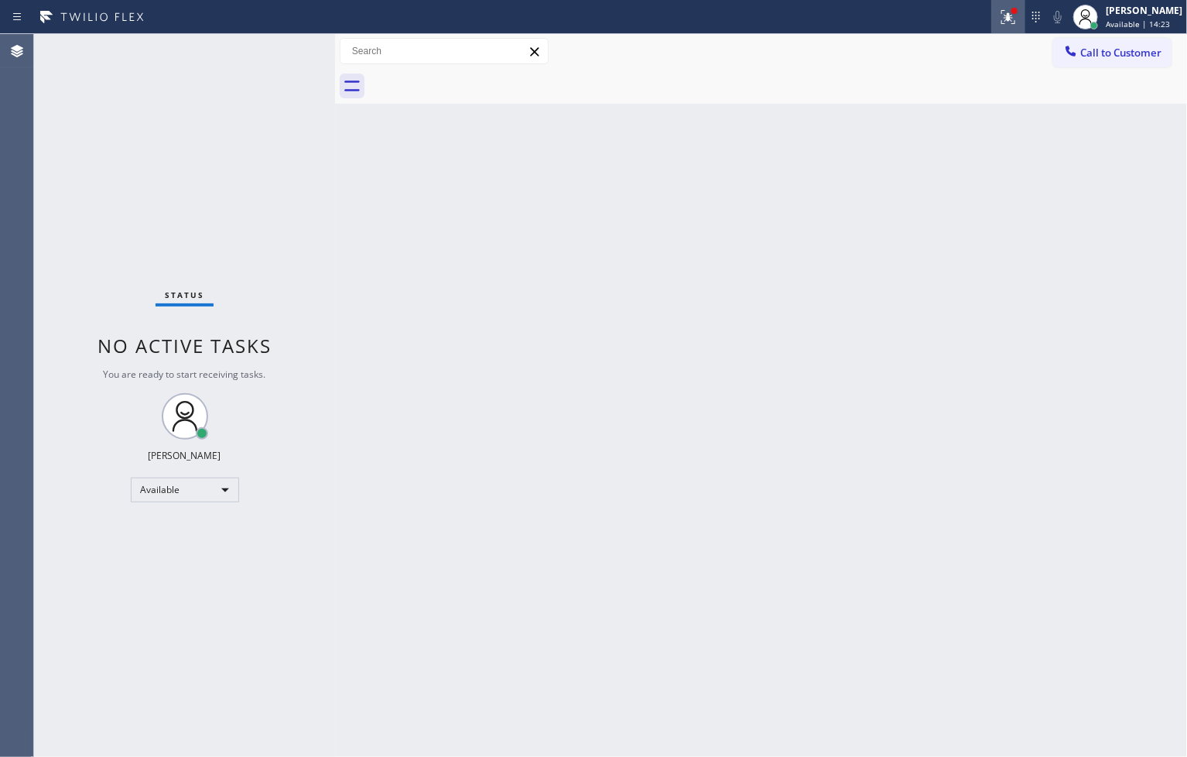
click at [999, 18] on icon at bounding box center [1008, 17] width 19 height 19
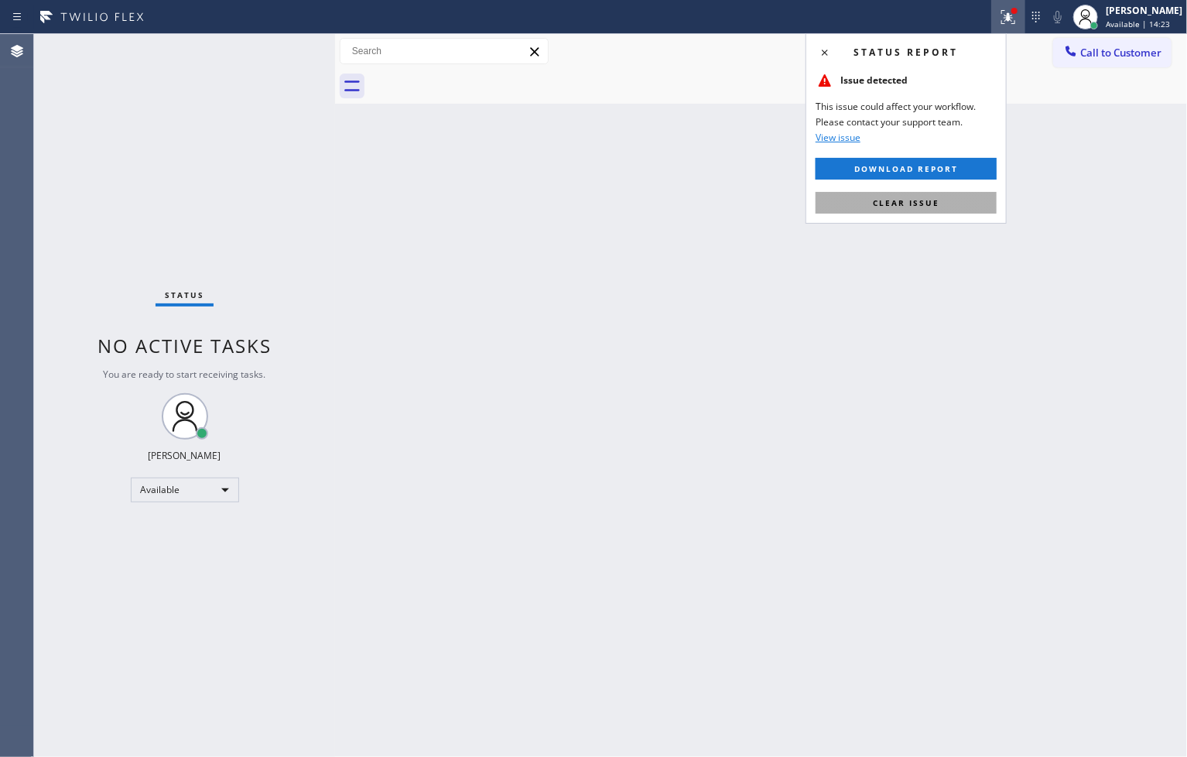
click at [968, 201] on button "Clear issue" at bounding box center [905, 203] width 181 height 22
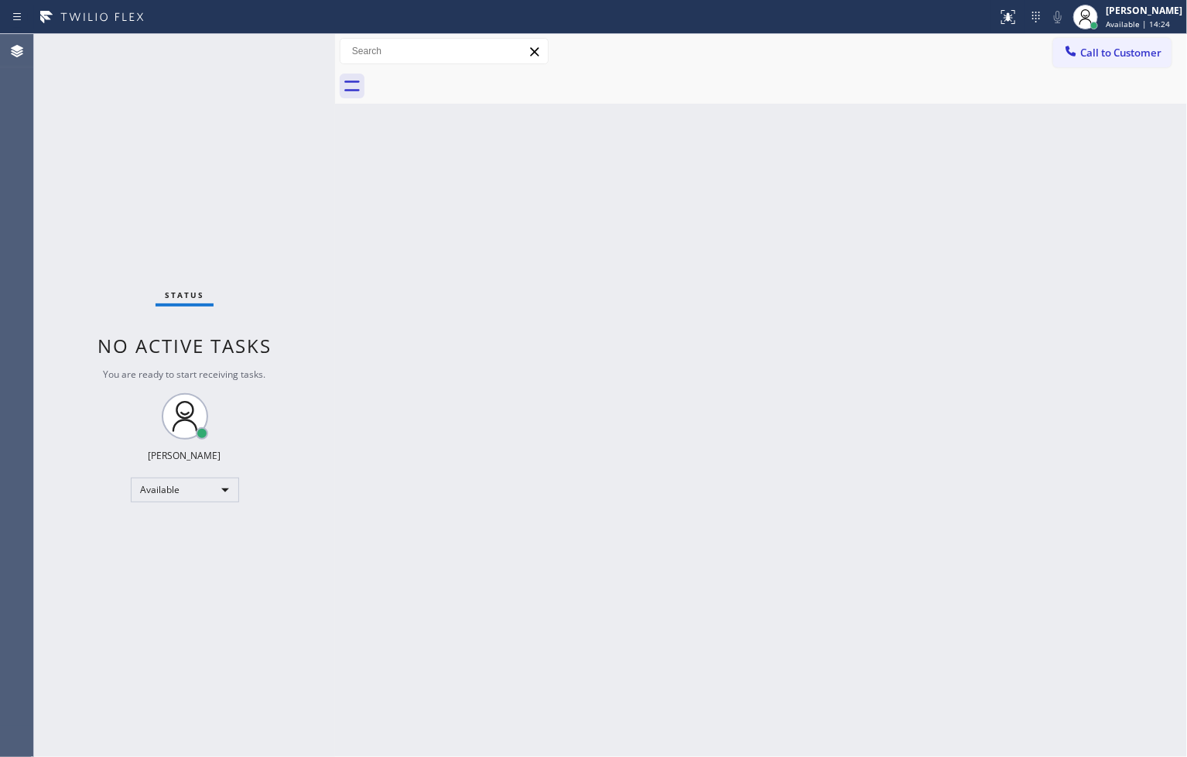
drag, startPoint x: 335, startPoint y: 261, endPoint x: 245, endPoint y: 145, distance: 146.7
click at [335, 261] on div at bounding box center [335, 395] width 0 height 723
click at [282, 47] on div "Status No active tasks You are ready to start receiving tasks. [PERSON_NAME]" at bounding box center [184, 395] width 301 height 723
click at [284, 40] on div "Status No active tasks You are ready to start receiving tasks. [PERSON_NAME]" at bounding box center [184, 395] width 301 height 723
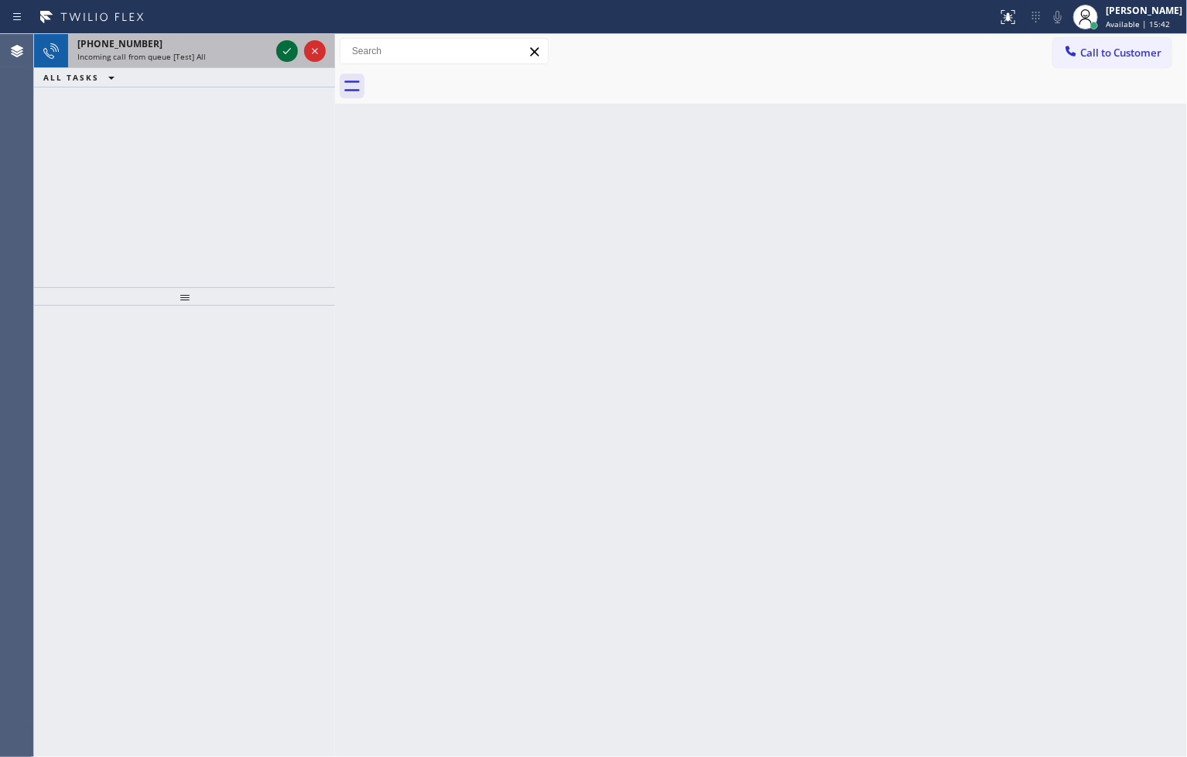
click at [284, 40] on button at bounding box center [287, 51] width 22 height 22
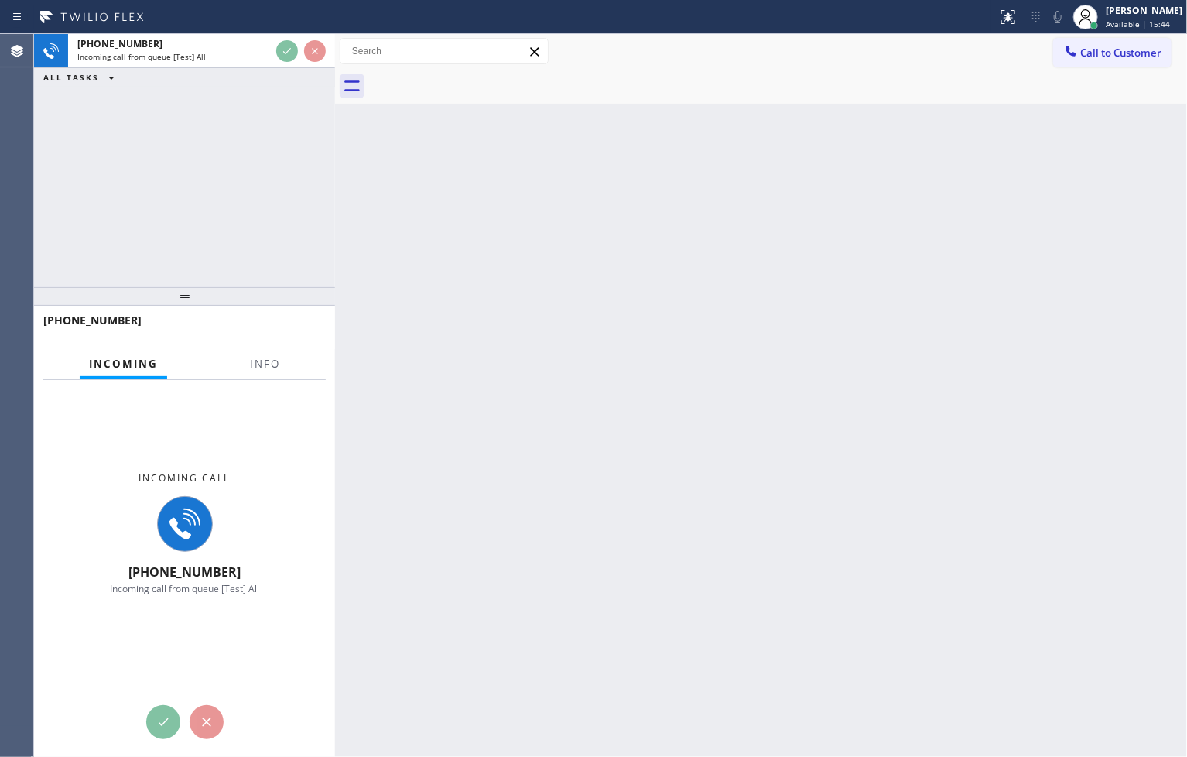
click at [308, 214] on div "[PHONE_NUMBER] Incoming call from queue [Test] All ALL TASKS ALL TASKS ACTIVE T…" at bounding box center [184, 160] width 301 height 253
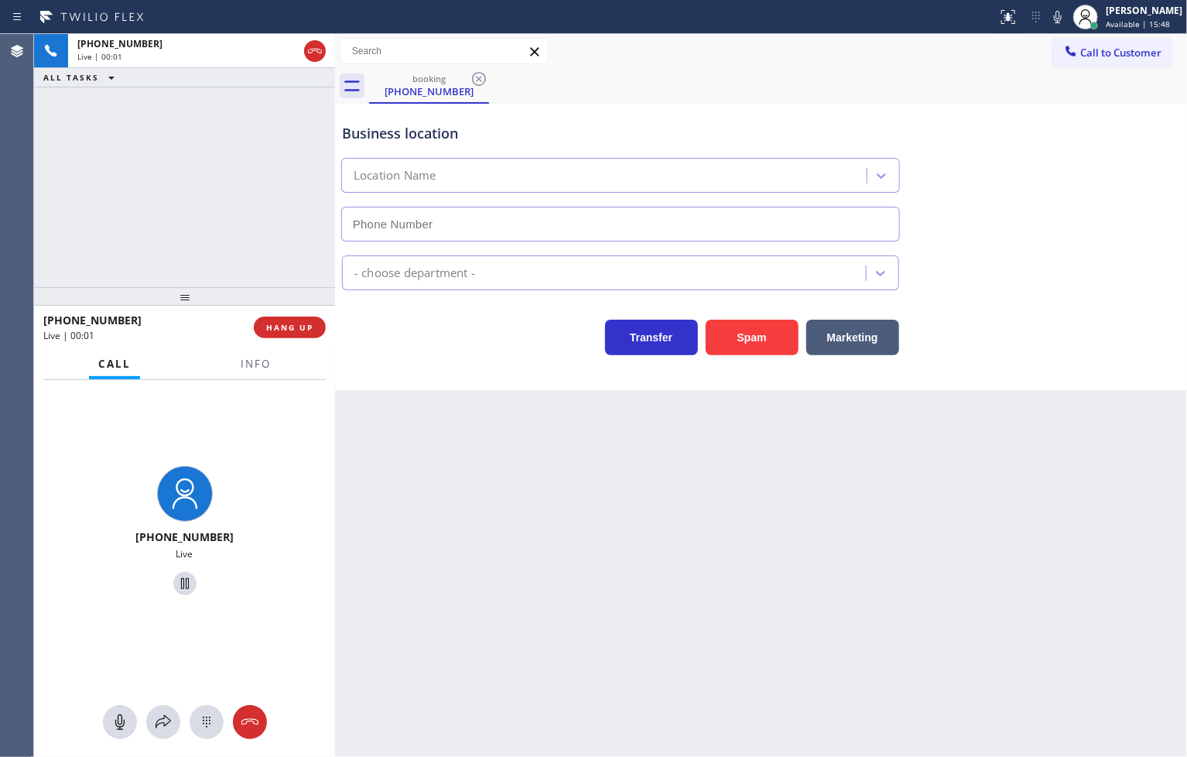
type input "[PHONE_NUMBER]"
click at [227, 251] on div "[PHONE_NUMBER] Live | 00:03 ALL TASKS ALL TASKS ACTIVE TASKS TASKS IN WRAP UP" at bounding box center [184, 160] width 301 height 253
click at [410, 341] on div "Transfer Spam Marketing" at bounding box center [620, 333] width 563 height 43
click at [383, 320] on div "Transfer Spam Marketing" at bounding box center [620, 333] width 563 height 43
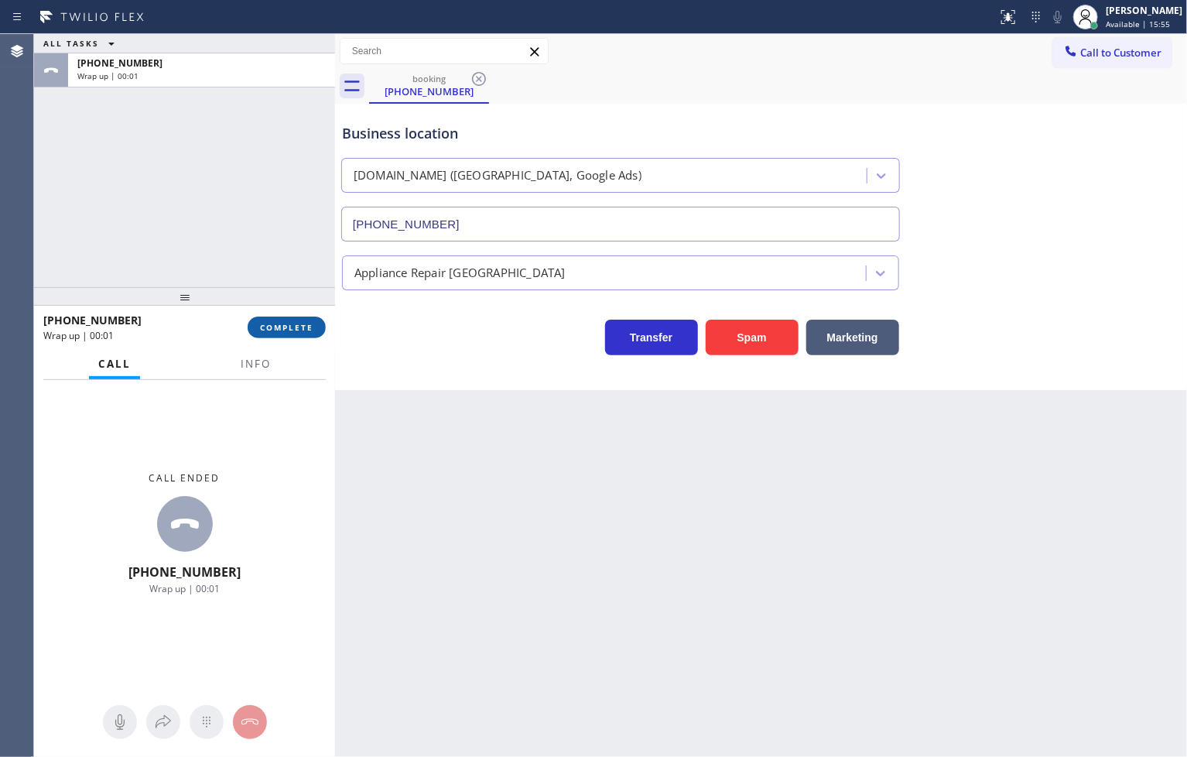
click at [282, 330] on span "COMPLETE" at bounding box center [286, 327] width 53 height 11
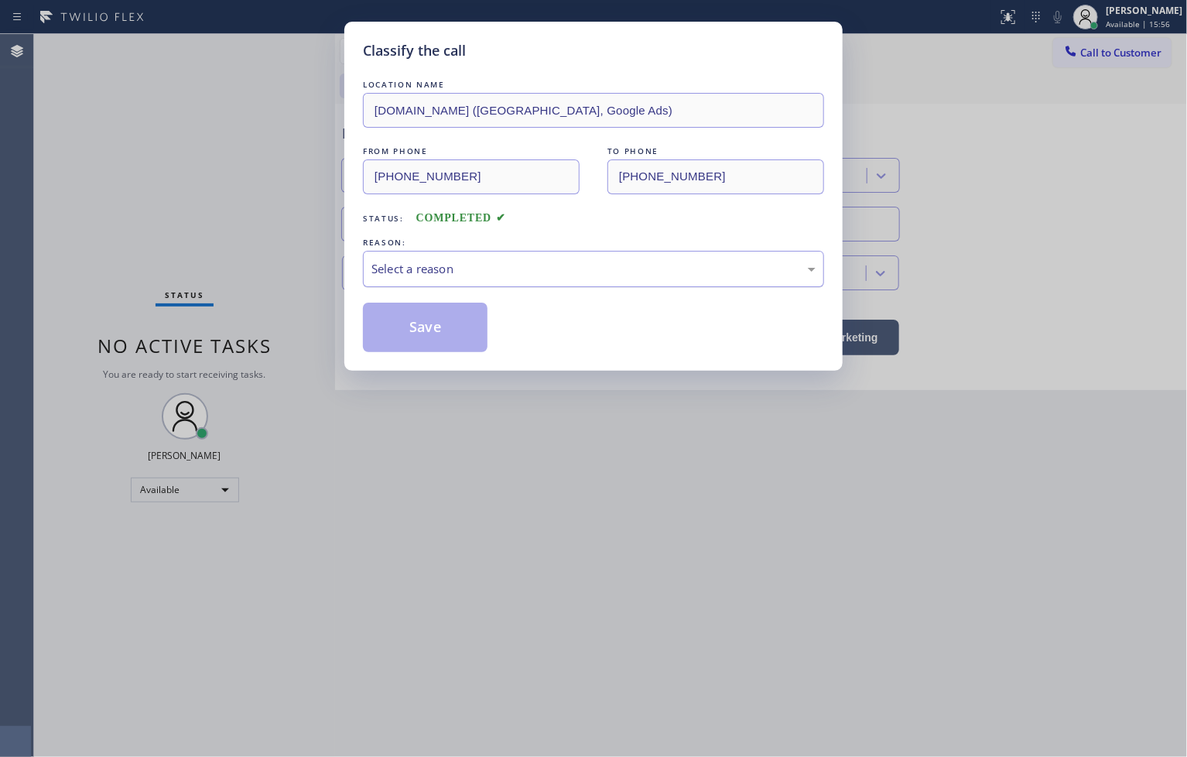
click at [436, 265] on div "Select a reason" at bounding box center [593, 269] width 444 height 18
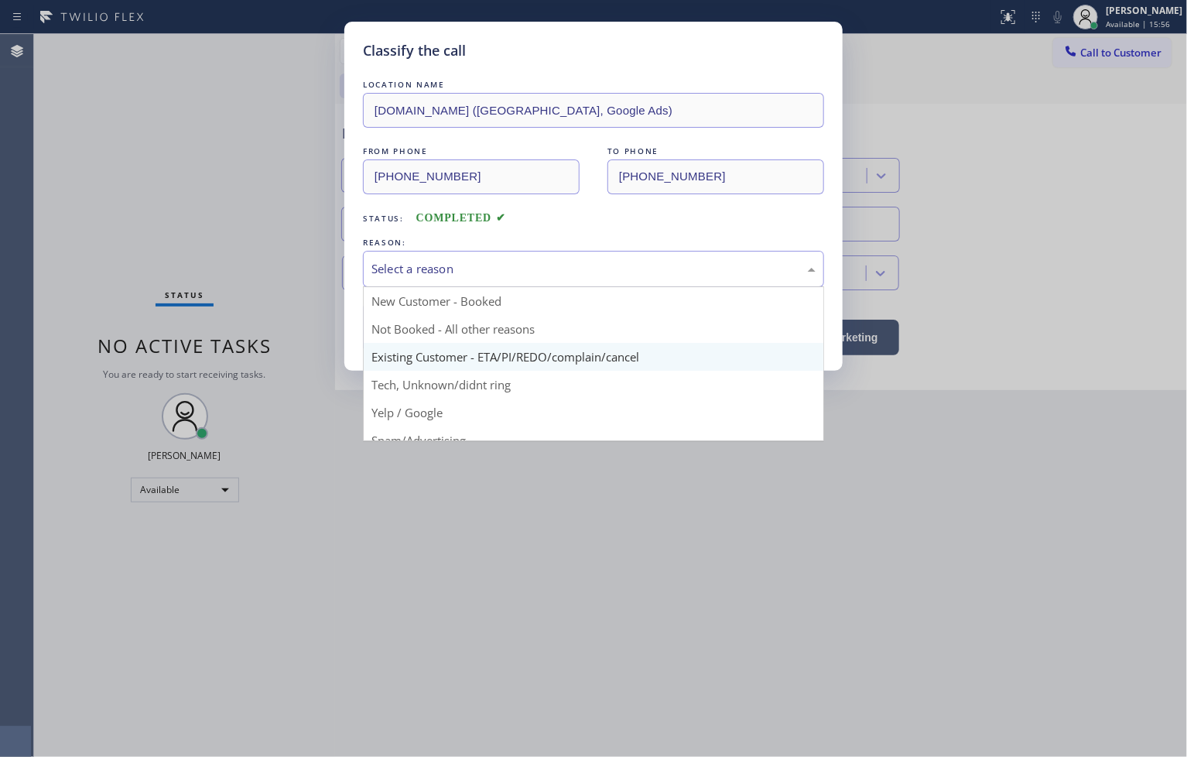
scroll to position [97, 0]
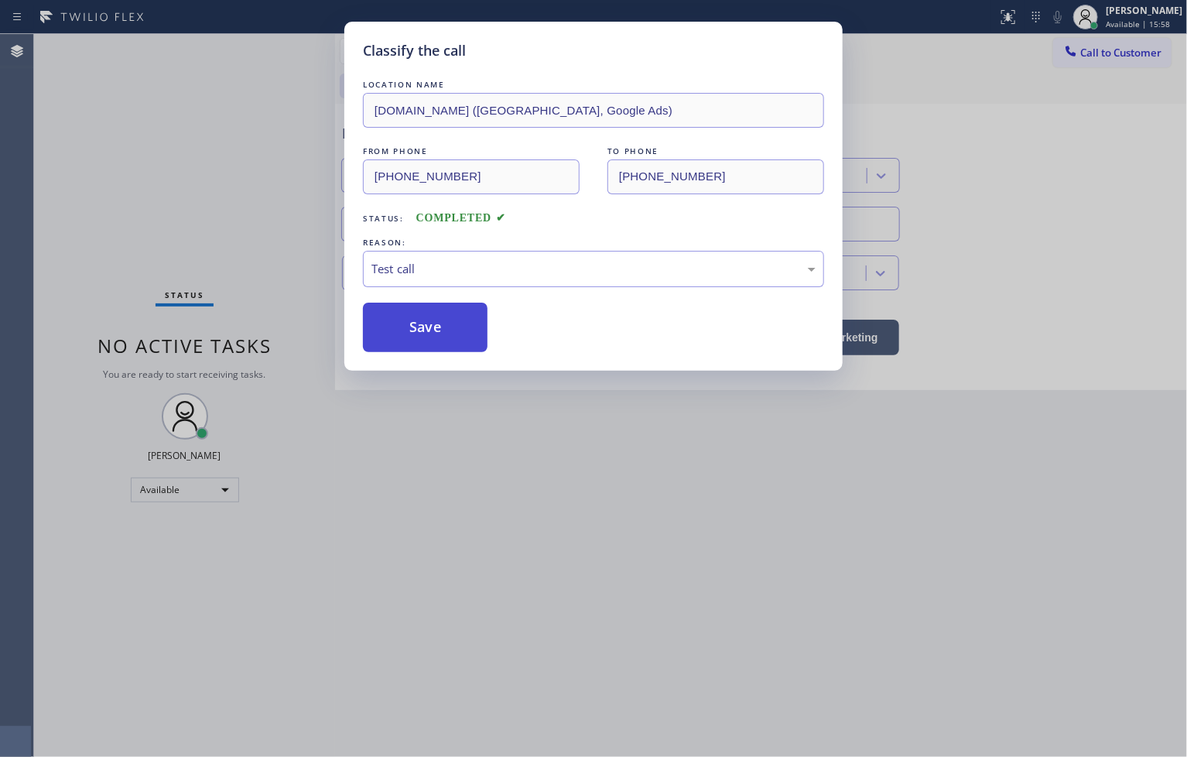
click at [408, 338] on button "Save" at bounding box center [425, 327] width 125 height 50
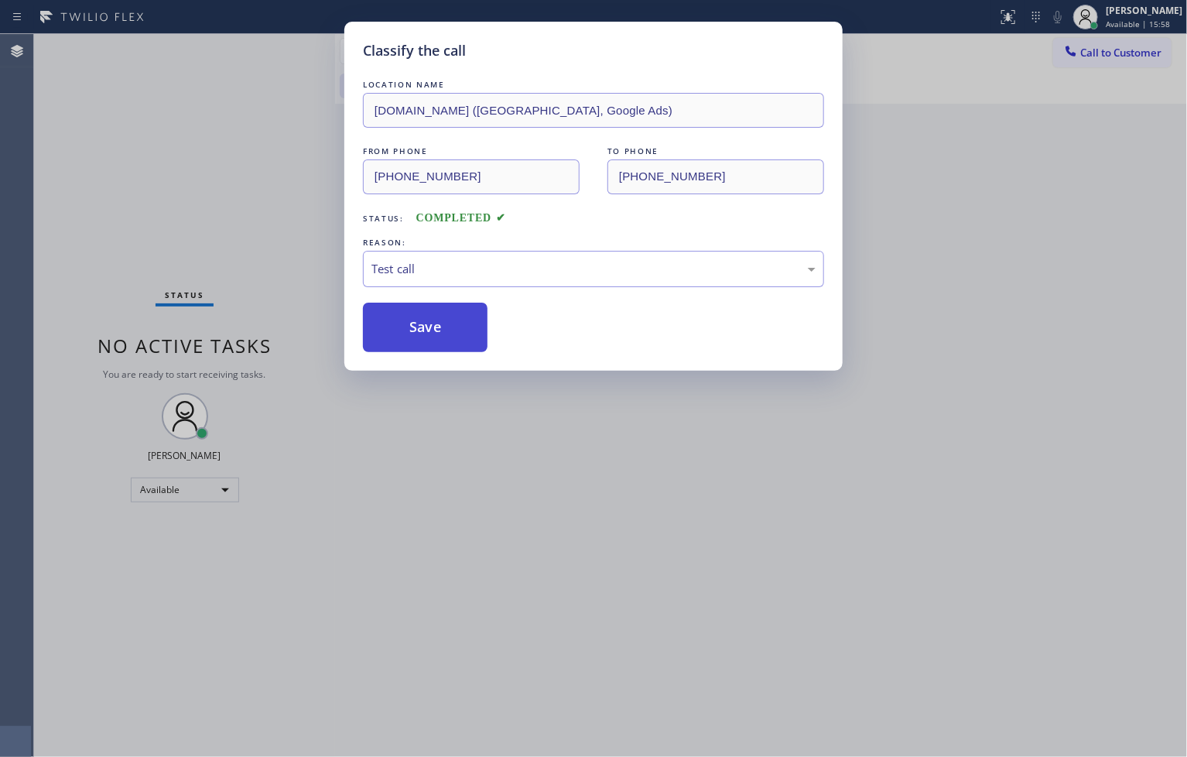
click at [408, 338] on button "Save" at bounding box center [425, 327] width 125 height 50
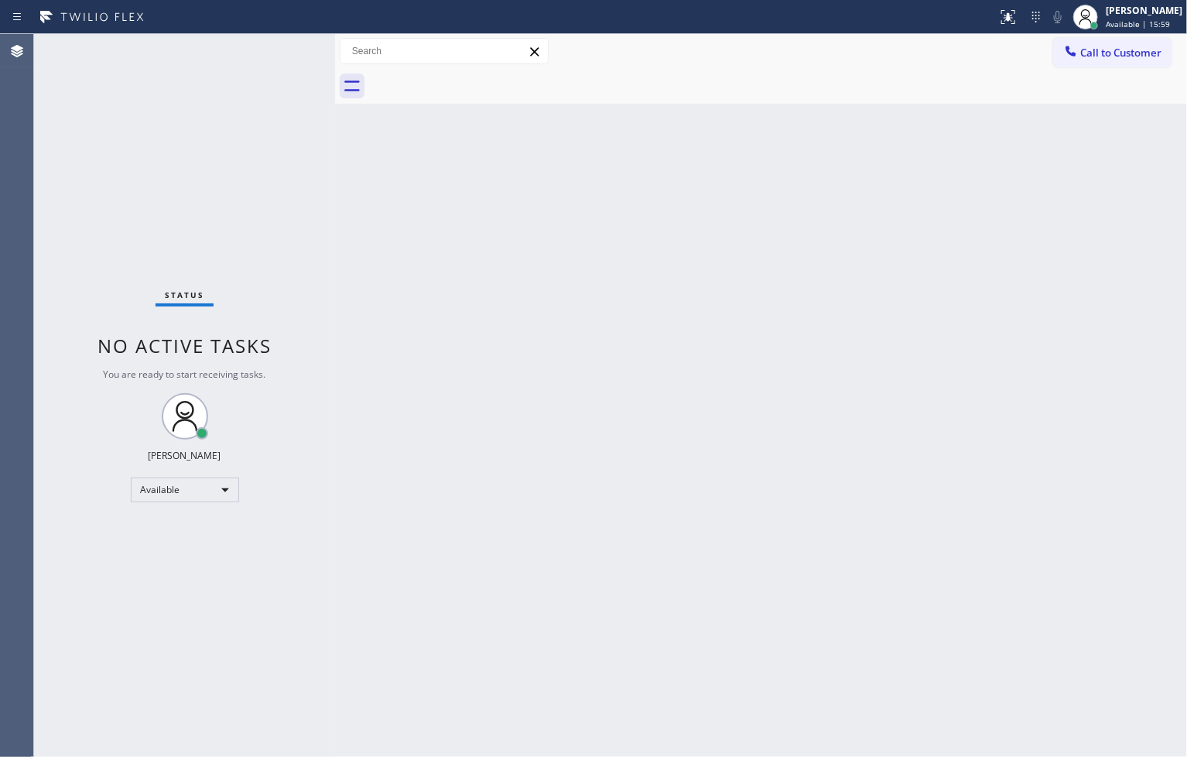
click at [559, 296] on div "Back to Dashboard Change Sender ID Customers Technicians Select a contact Outbo…" at bounding box center [761, 395] width 852 height 723
click at [312, 149] on div "Status No active tasks You are ready to start receiving tasks. [PERSON_NAME]" at bounding box center [184, 395] width 301 height 723
click at [286, 51] on div "Status No active tasks You are ready to start receiving tasks. [PERSON_NAME]" at bounding box center [184, 395] width 301 height 723
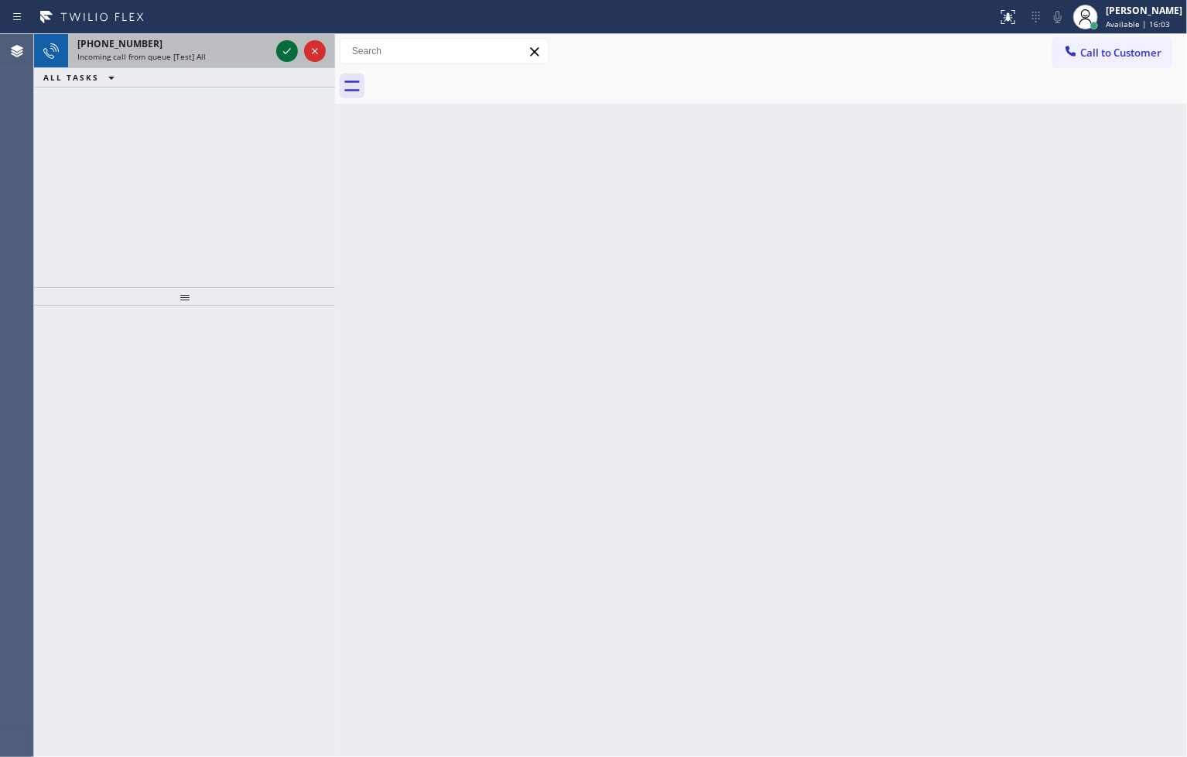
click at [286, 51] on icon at bounding box center [287, 51] width 19 height 19
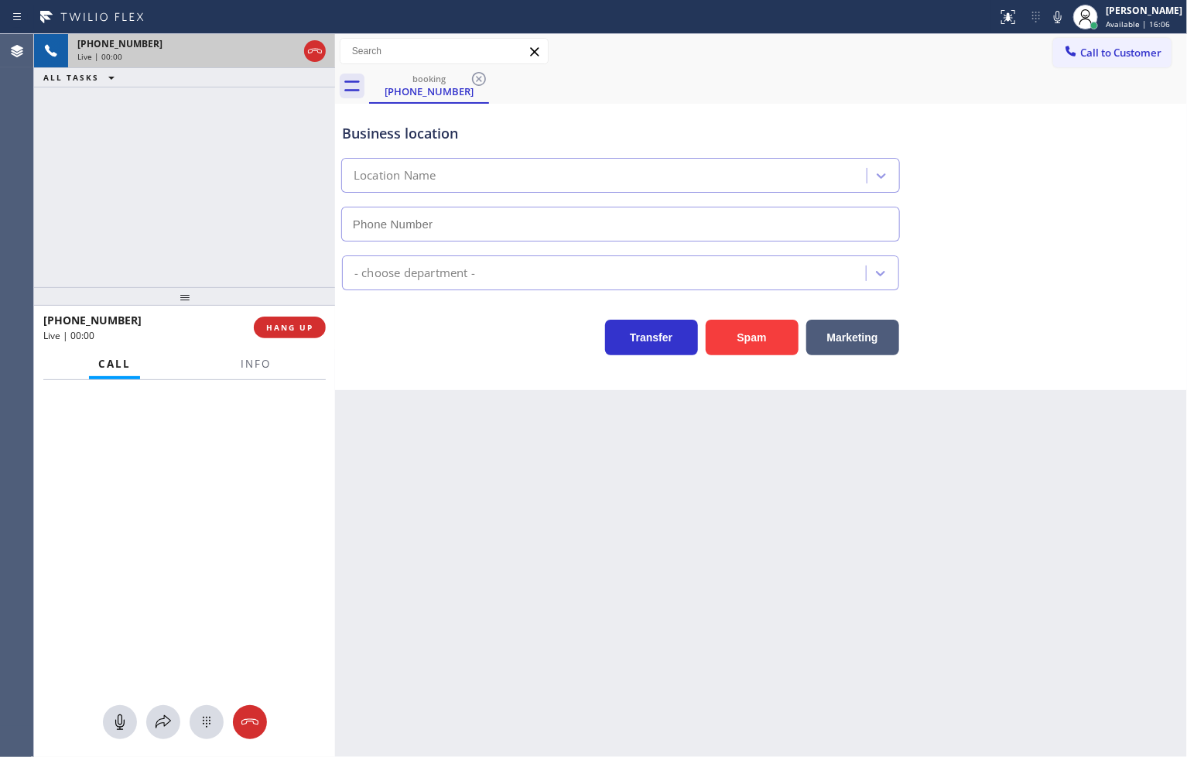
type input "[PHONE_NUMBER]"
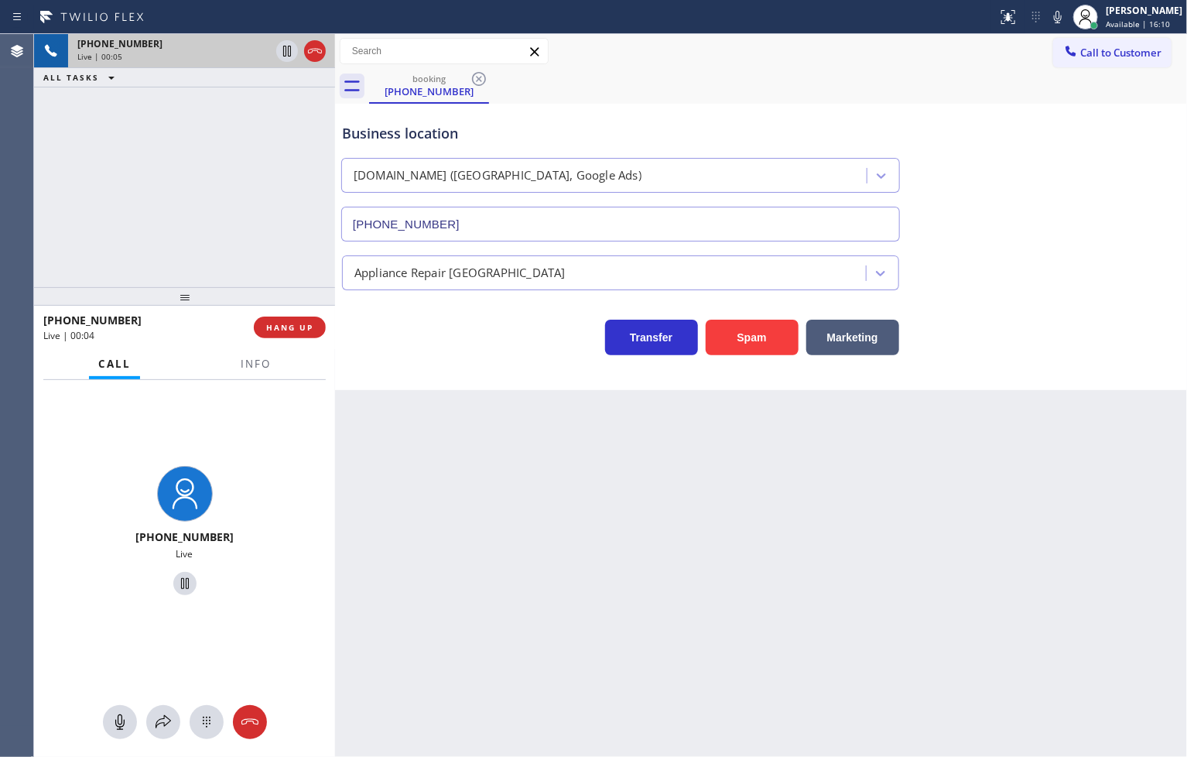
click at [565, 378] on div "Business location [DOMAIN_NAME] ([GEOGRAPHIC_DATA], Google Ads) [PHONE_NUMBER] …" at bounding box center [761, 247] width 852 height 286
click at [221, 257] on div "[PHONE_NUMBER] Live | 00:05 ALL TASKS ALL TASKS ACTIVE TASKS TASKS IN WRAP UP" at bounding box center [184, 160] width 301 height 253
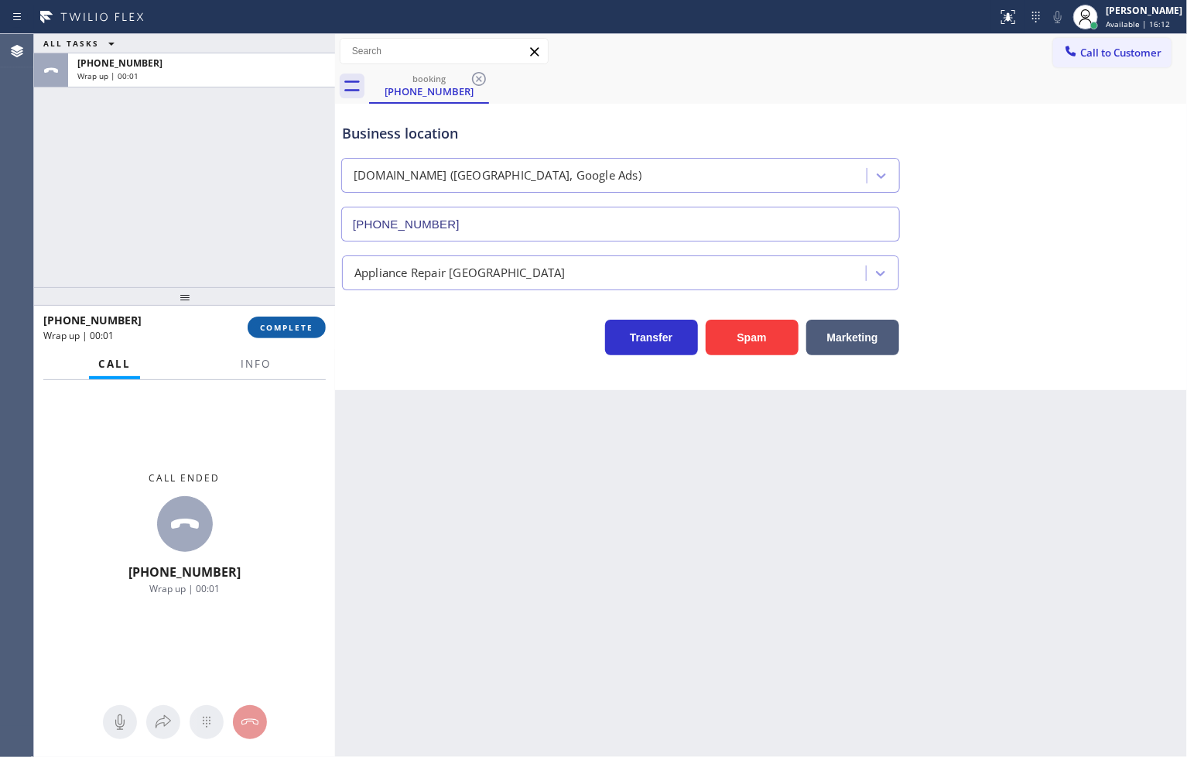
click at [291, 326] on span "COMPLETE" at bounding box center [286, 327] width 53 height 11
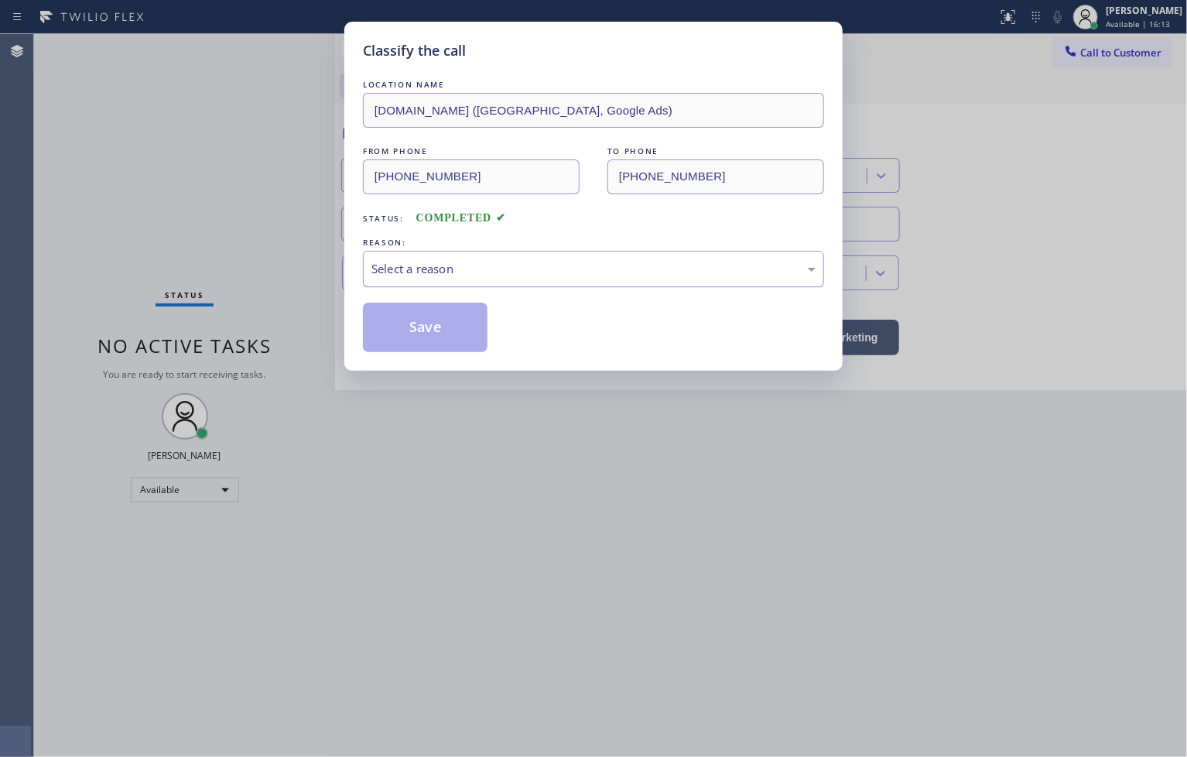
click at [395, 275] on div "Select a reason" at bounding box center [593, 269] width 444 height 18
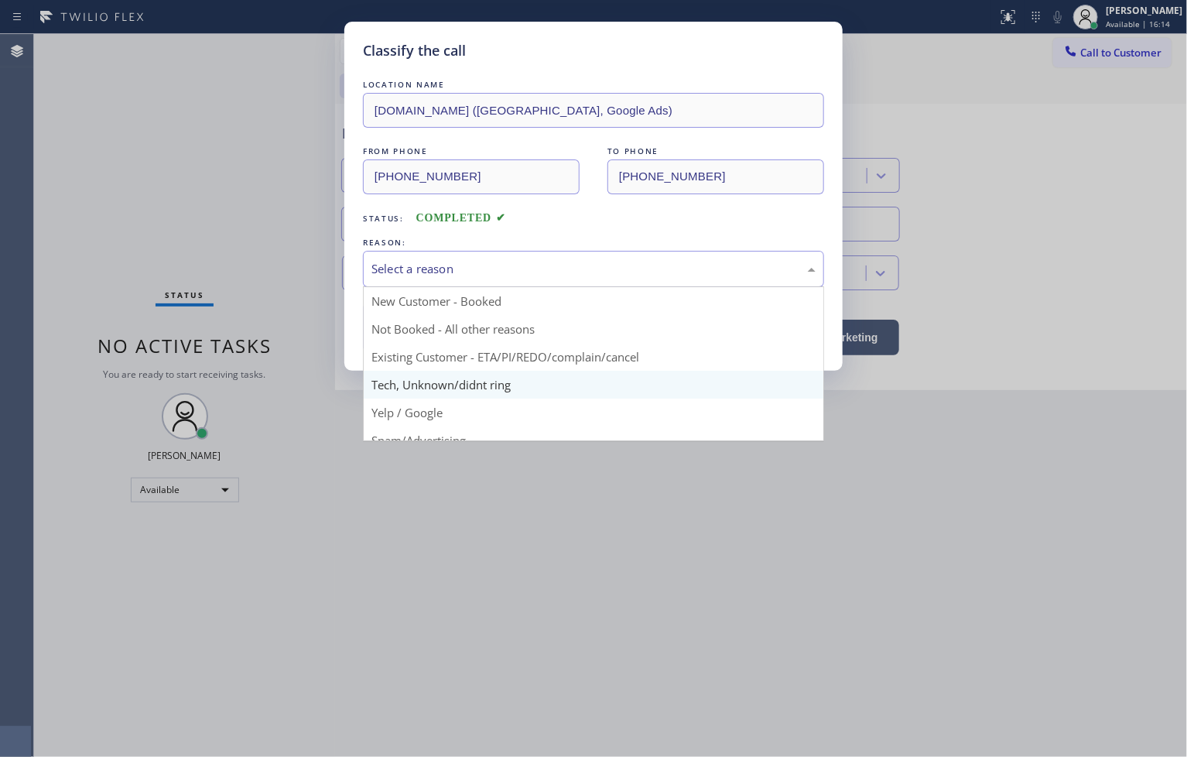
scroll to position [97, 0]
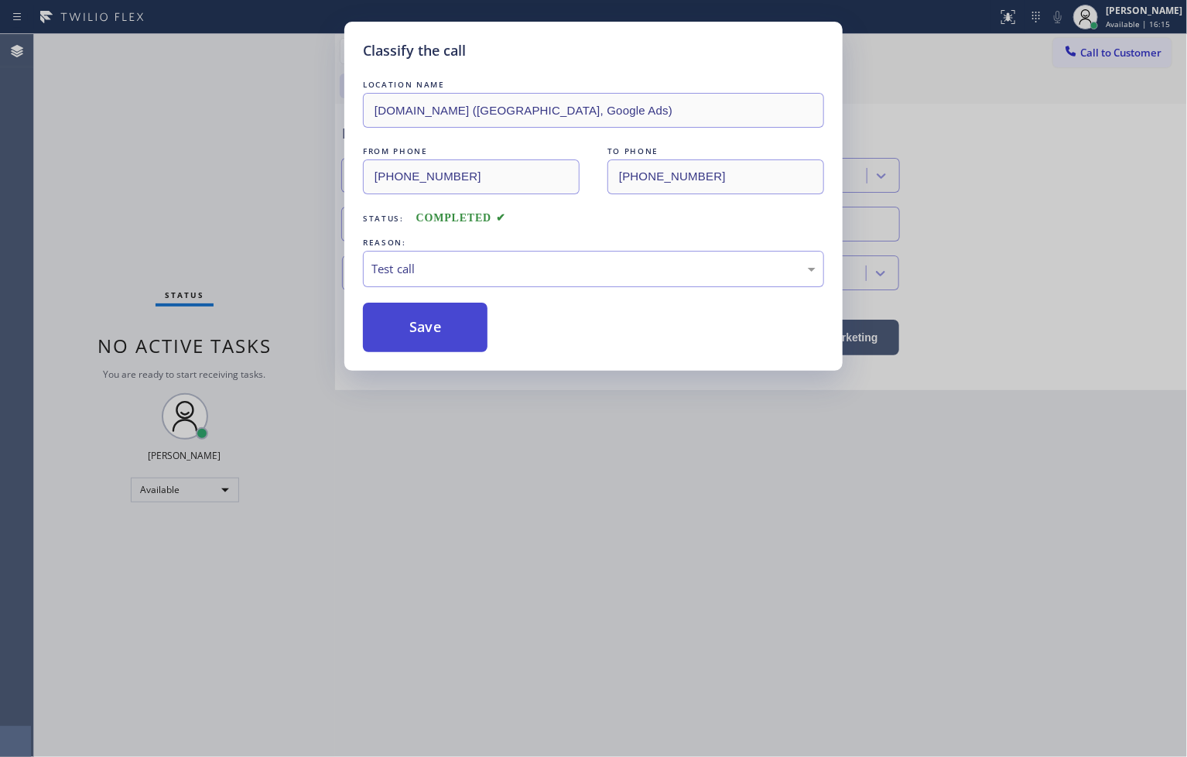
click at [405, 339] on button "Save" at bounding box center [425, 327] width 125 height 50
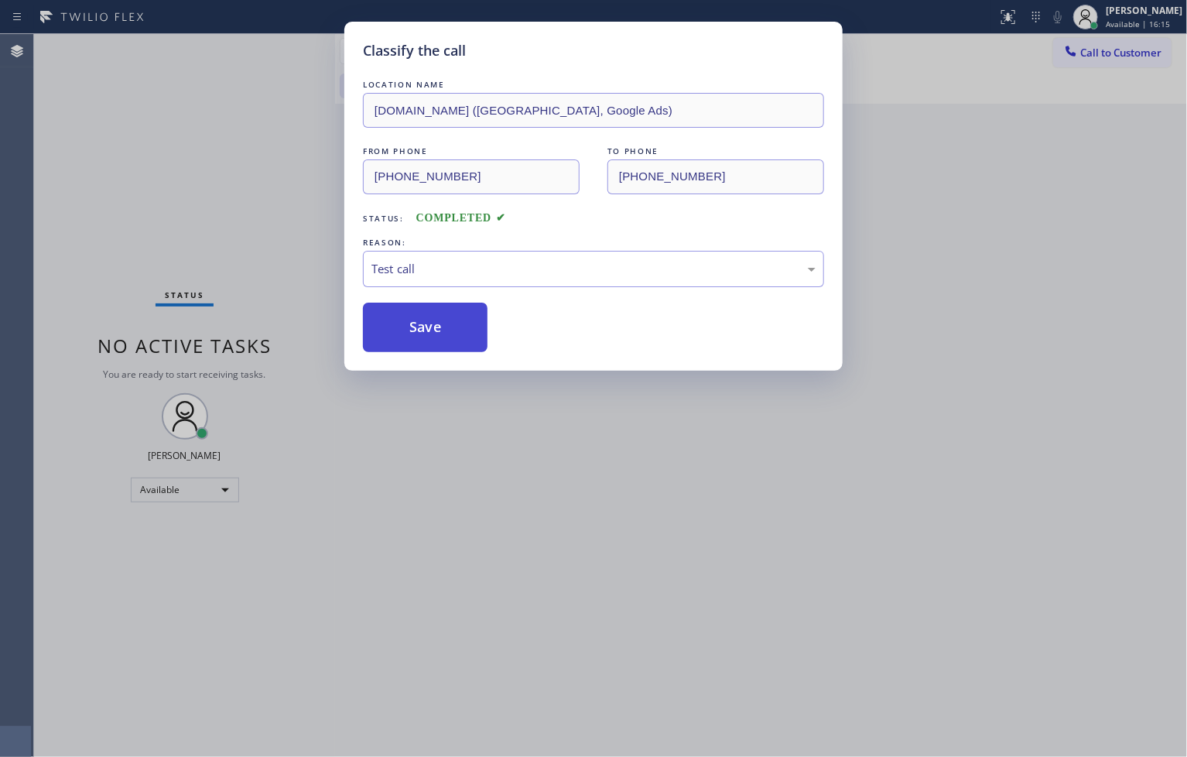
click at [405, 339] on button "Save" at bounding box center [425, 327] width 125 height 50
click at [277, 171] on div "Classify the call LOCATION NAME [DOMAIN_NAME] ([GEOGRAPHIC_DATA], Google Ads) F…" at bounding box center [593, 378] width 1187 height 757
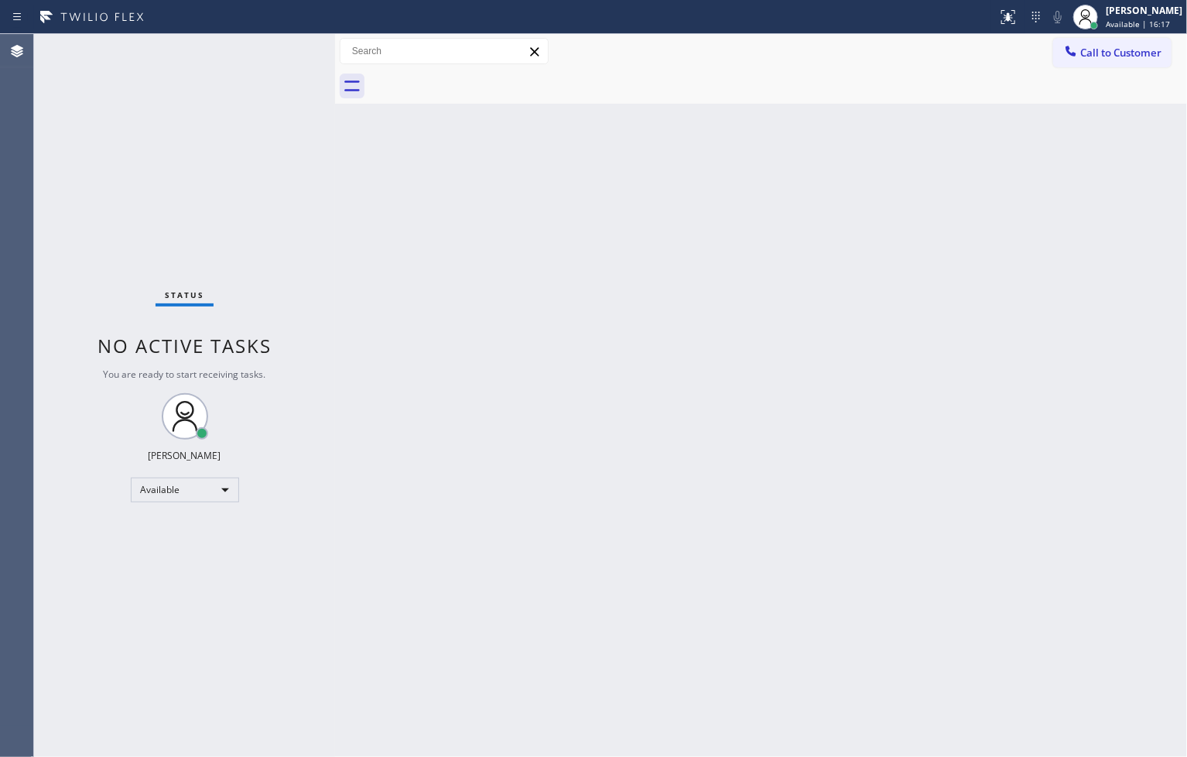
click at [277, 49] on div "Status No active tasks You are ready to start receiving tasks. [PERSON_NAME]" at bounding box center [184, 395] width 301 height 723
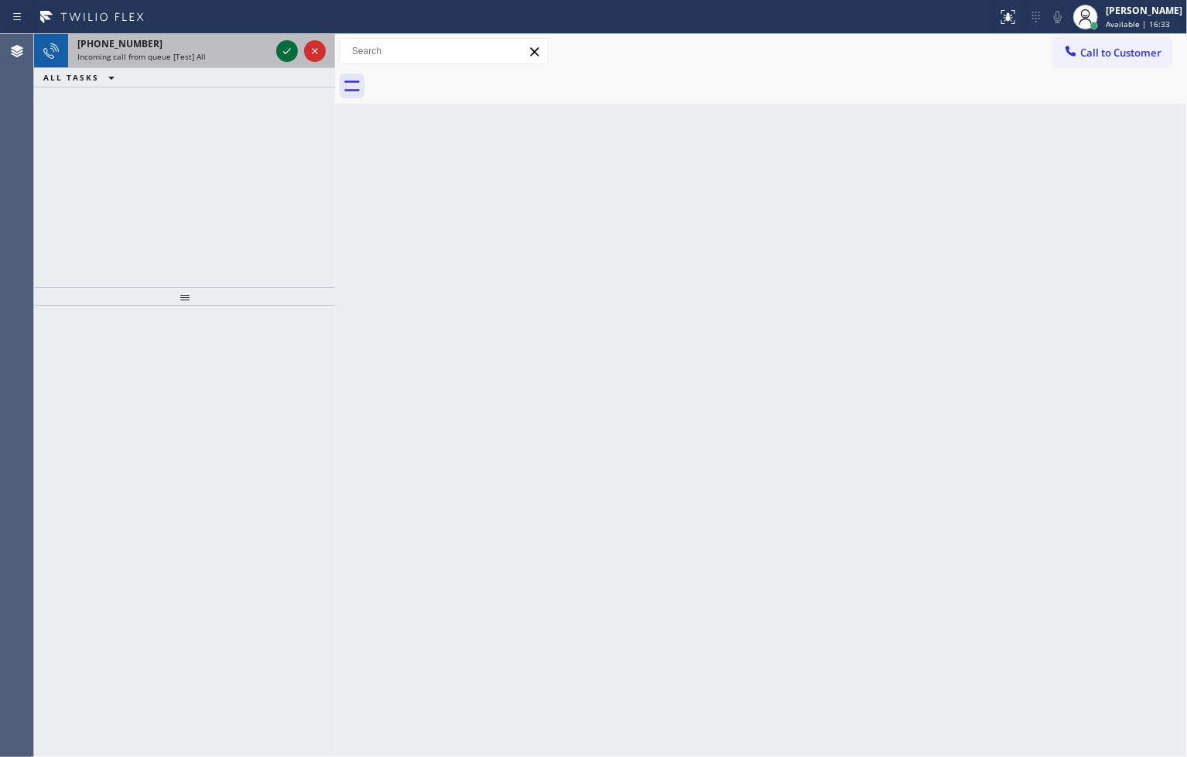
click at [288, 59] on icon at bounding box center [287, 51] width 19 height 19
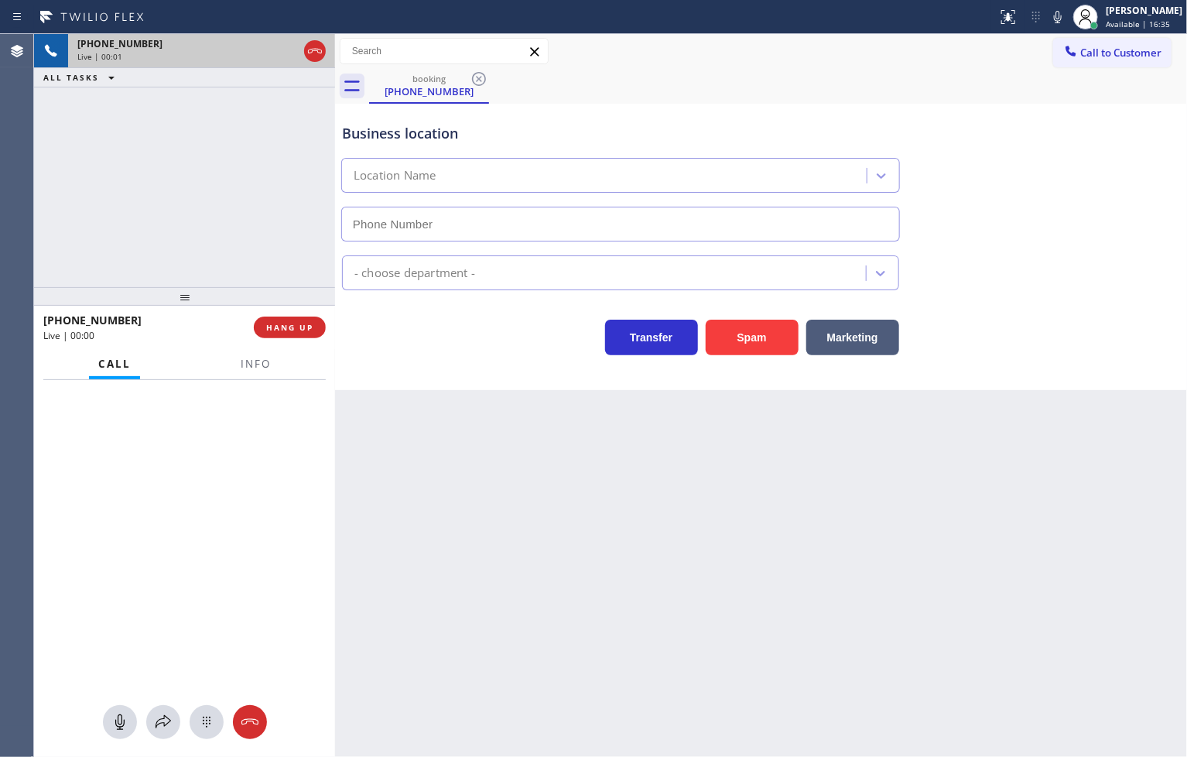
type input "[PHONE_NUMBER]"
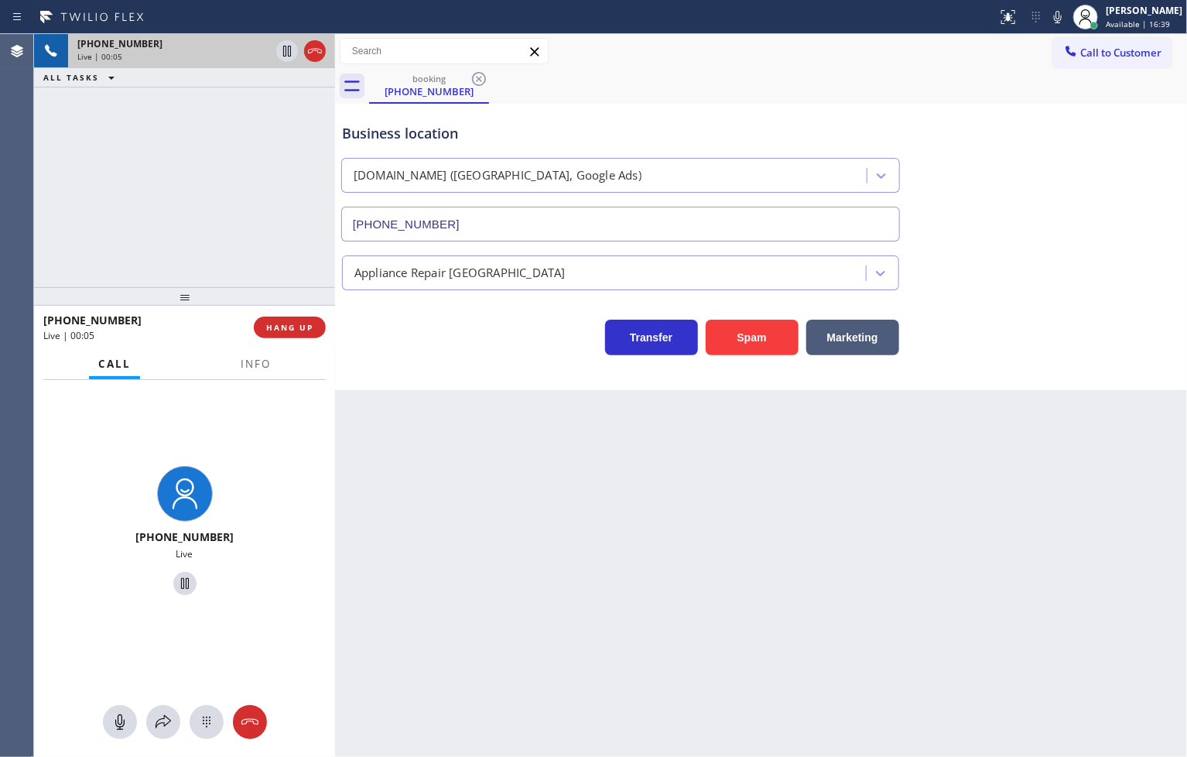
click at [435, 360] on div "Business location [DOMAIN_NAME] ([GEOGRAPHIC_DATA], Google Ads) [PHONE_NUMBER] …" at bounding box center [761, 247] width 852 height 286
click at [284, 251] on div "[PHONE_NUMBER] Live | 00:06 ALL TASKS ALL TASKS ACTIVE TASKS TASKS IN WRAP UP" at bounding box center [184, 160] width 301 height 253
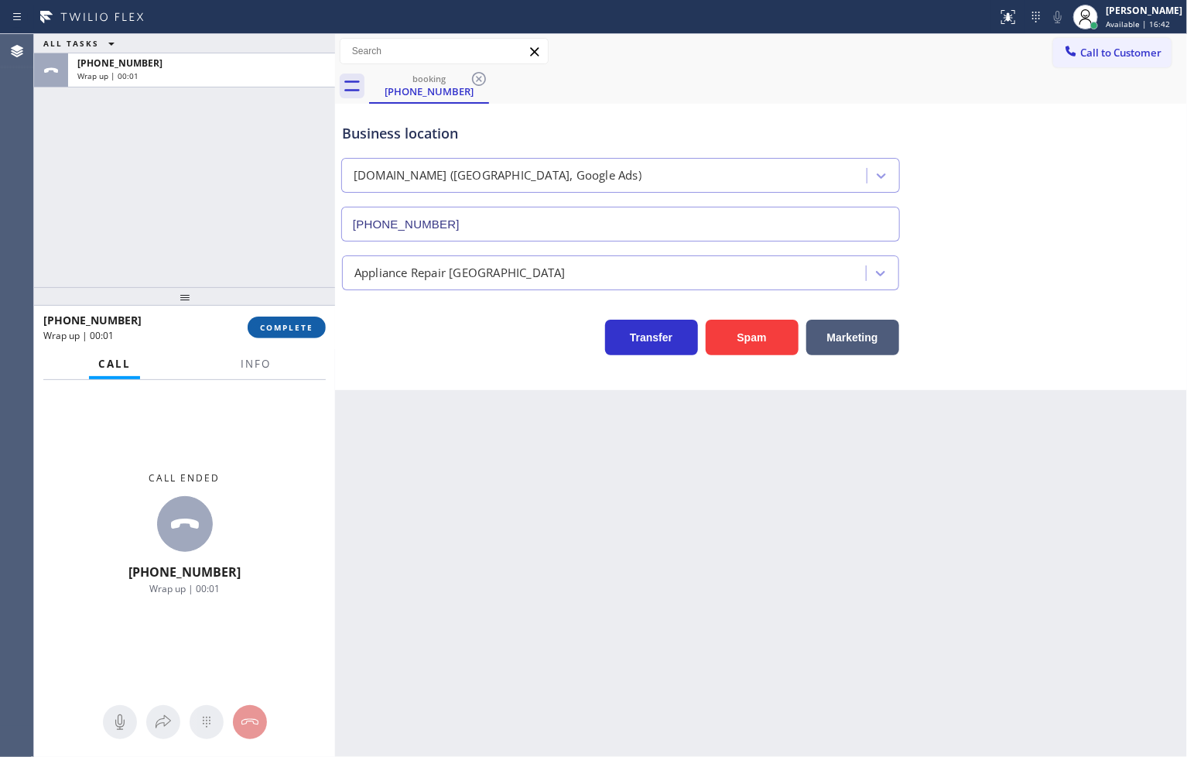
click at [286, 330] on span "COMPLETE" at bounding box center [286, 327] width 53 height 11
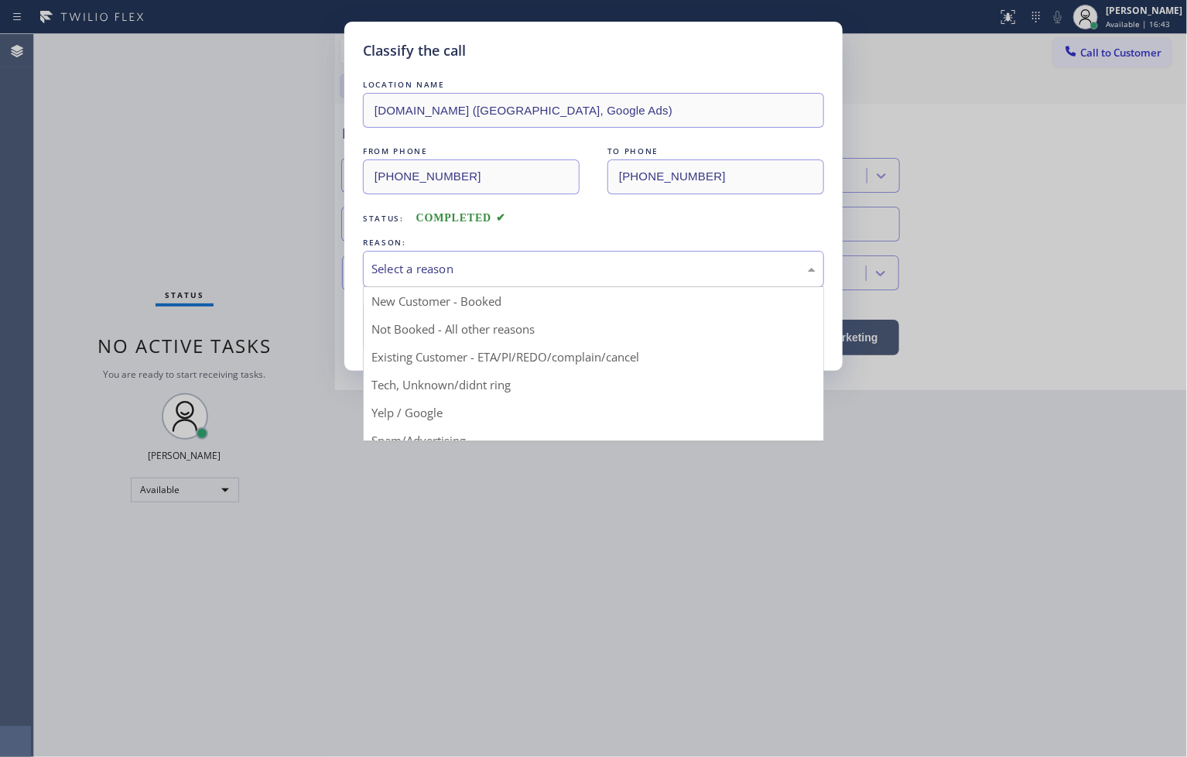
click at [426, 276] on div "Select a reason" at bounding box center [593, 269] width 444 height 18
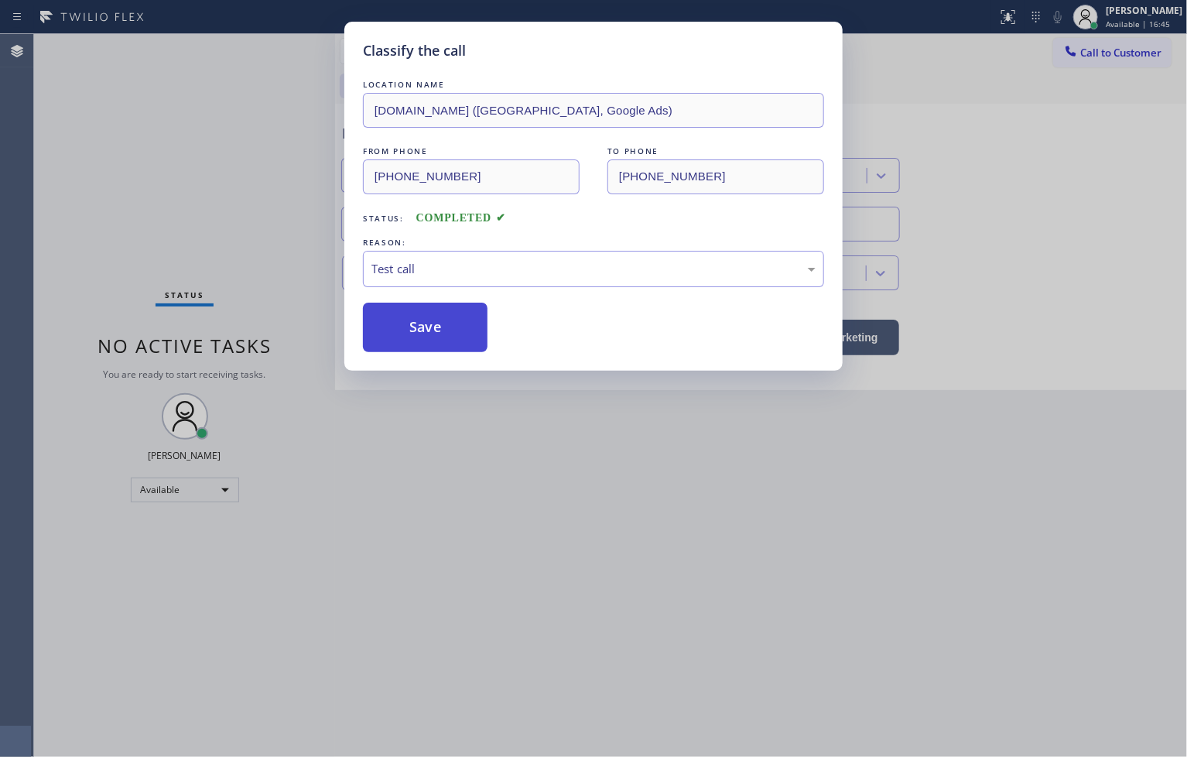
click at [411, 327] on button "Save" at bounding box center [425, 327] width 125 height 50
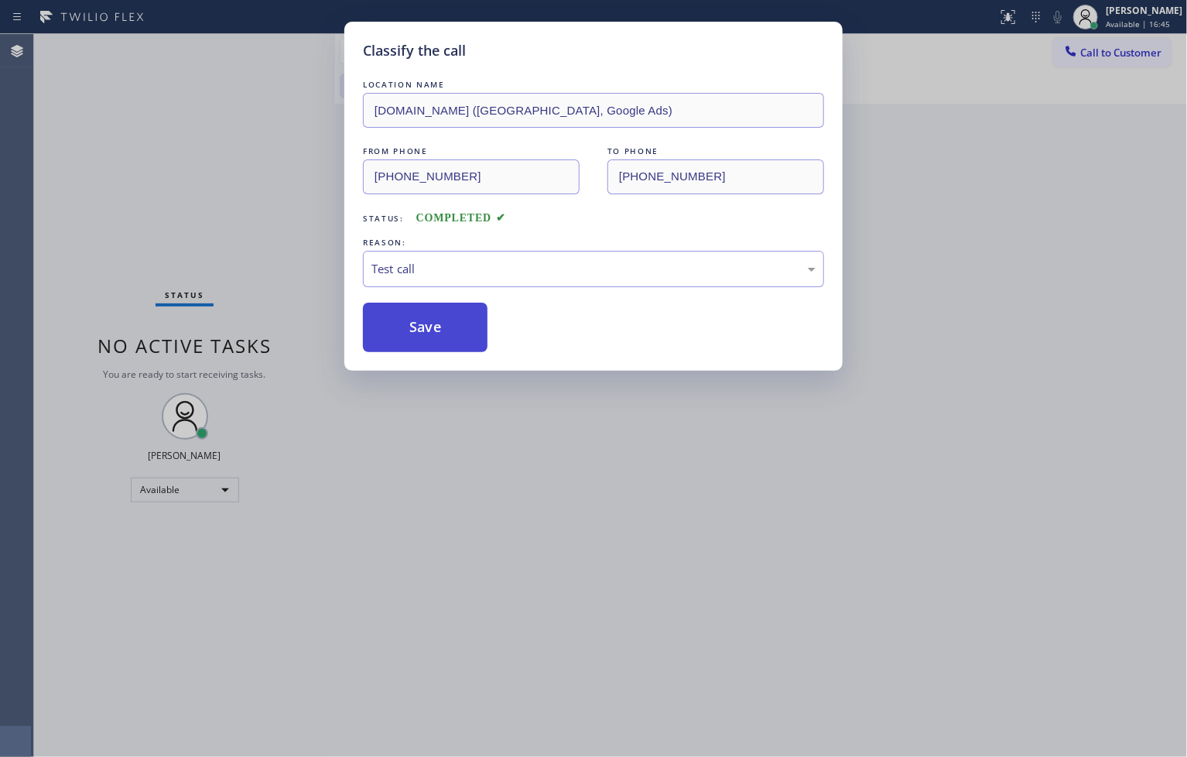
click at [411, 327] on button "Save" at bounding box center [425, 327] width 125 height 50
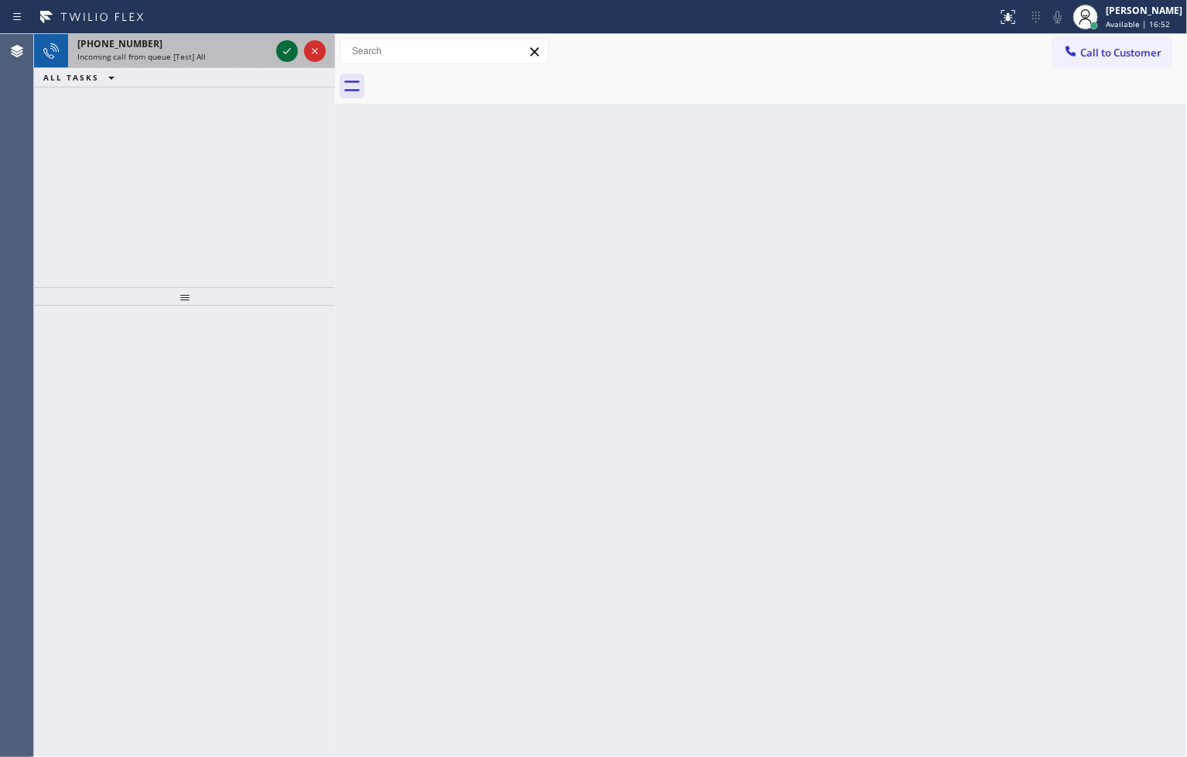
click at [281, 50] on icon at bounding box center [287, 51] width 19 height 19
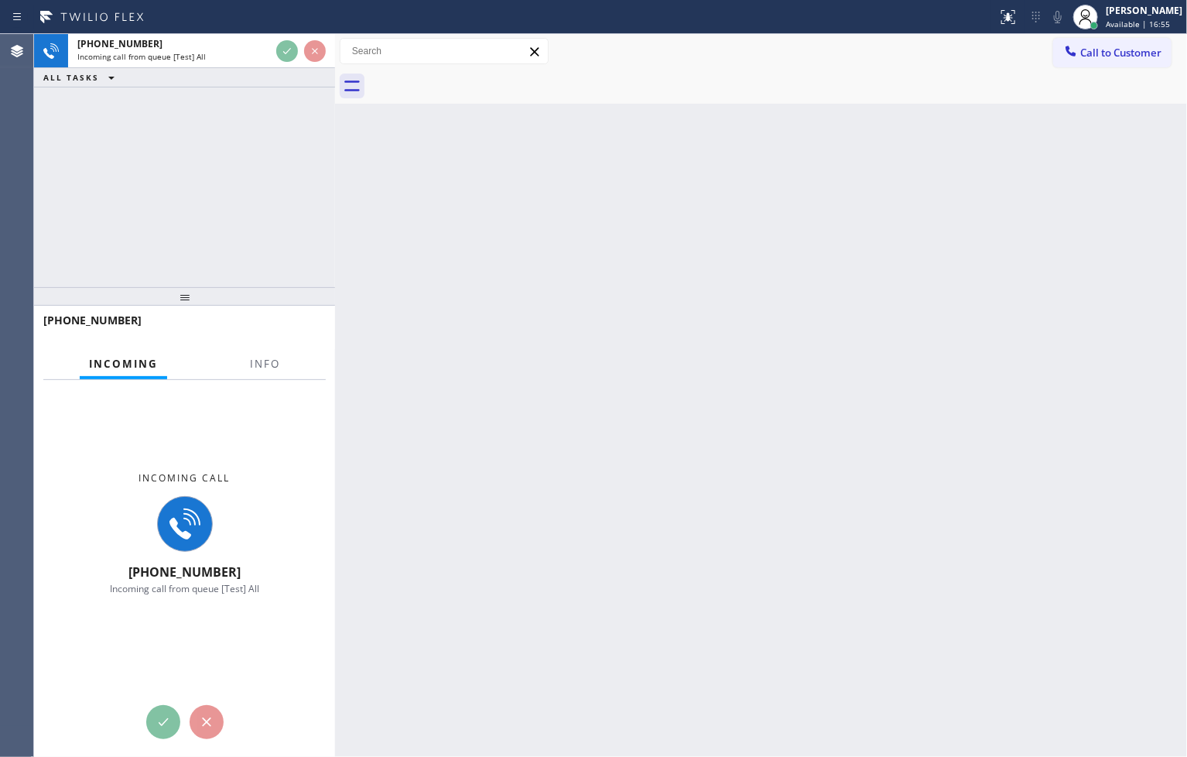
click at [296, 166] on div "[PHONE_NUMBER] Incoming call from queue [Test] All ALL TASKS ALL TASKS ACTIVE T…" at bounding box center [184, 160] width 301 height 253
click at [272, 215] on div "[PHONE_NUMBER] Incoming call from queue [Test] All ALL TASKS ALL TASKS ACTIVE T…" at bounding box center [184, 160] width 301 height 253
click at [277, 155] on div "[PHONE_NUMBER] Incoming call from queue [Test] All ALL TASKS ALL TASKS ACTIVE T…" at bounding box center [184, 160] width 301 height 253
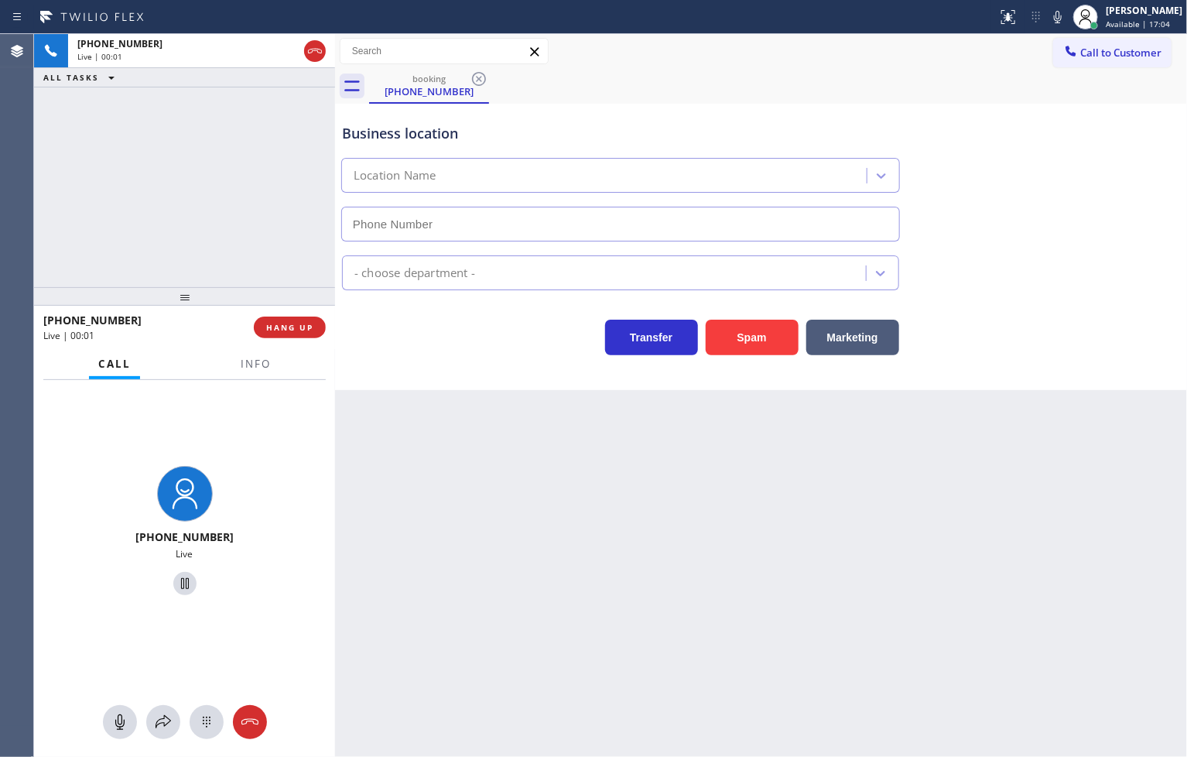
type input "[PHONE_NUMBER]"
click at [477, 359] on div "Business location [DOMAIN_NAME] ([GEOGRAPHIC_DATA], Google Ads) [PHONE_NUMBER] …" at bounding box center [761, 247] width 852 height 286
click at [167, 172] on div "[PHONE_NUMBER] Live | 00:06 ALL TASKS ALL TASKS ACTIVE TASKS TASKS IN WRAP UP" at bounding box center [184, 160] width 301 height 253
click at [372, 318] on div "Transfer Spam Marketing" at bounding box center [620, 333] width 563 height 43
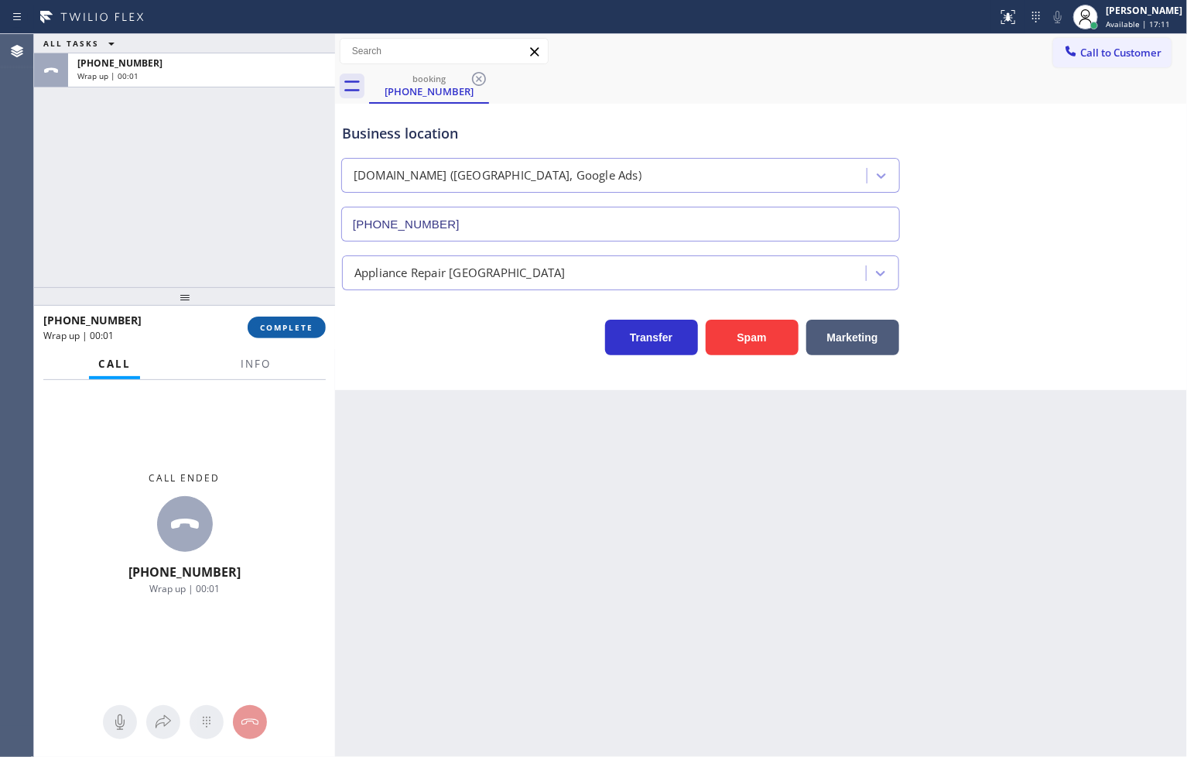
drag, startPoint x: 280, startPoint y: 330, endPoint x: 304, endPoint y: 325, distance: 24.4
click at [280, 330] on span "COMPLETE" at bounding box center [286, 327] width 53 height 11
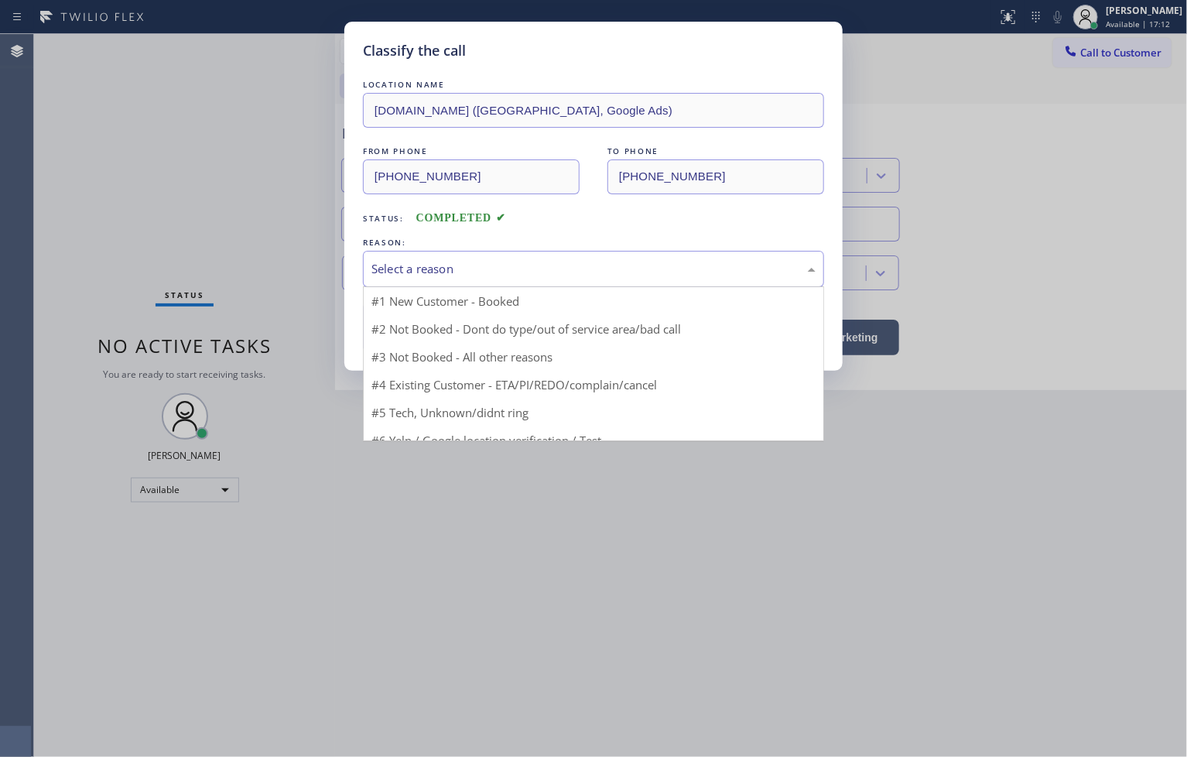
click at [411, 272] on div "Select a reason" at bounding box center [593, 269] width 444 height 18
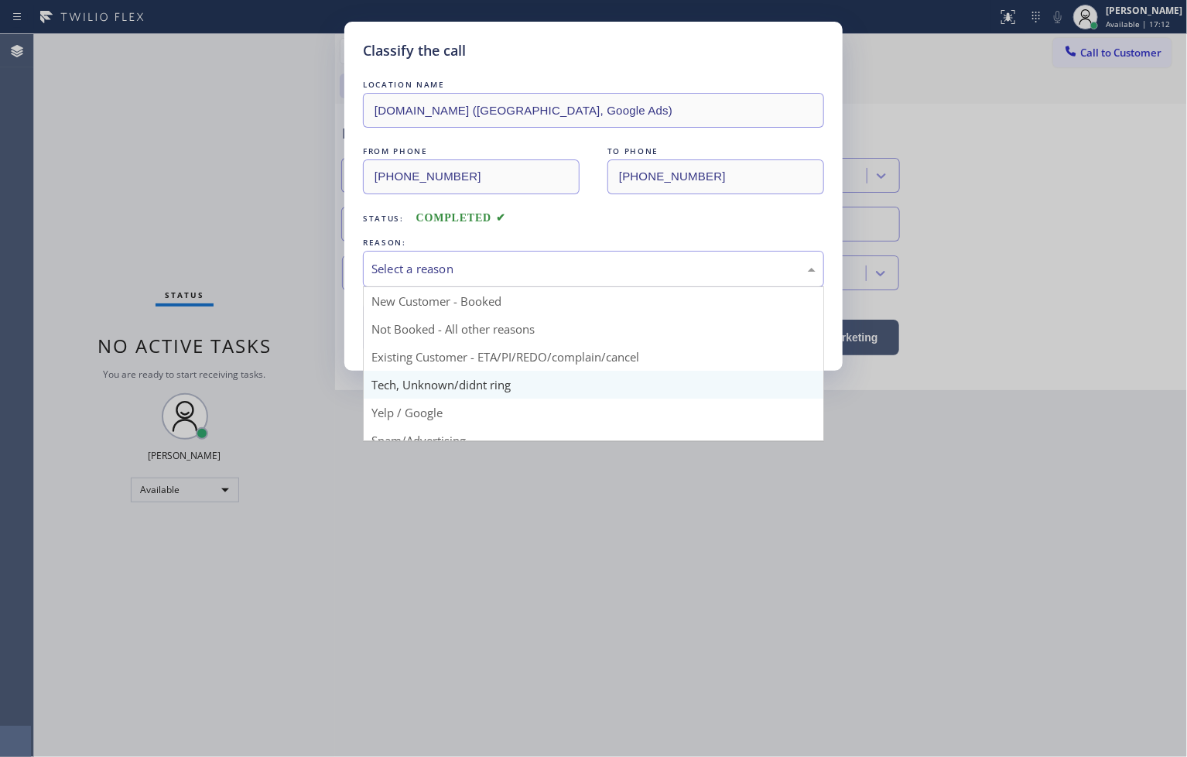
scroll to position [97, 0]
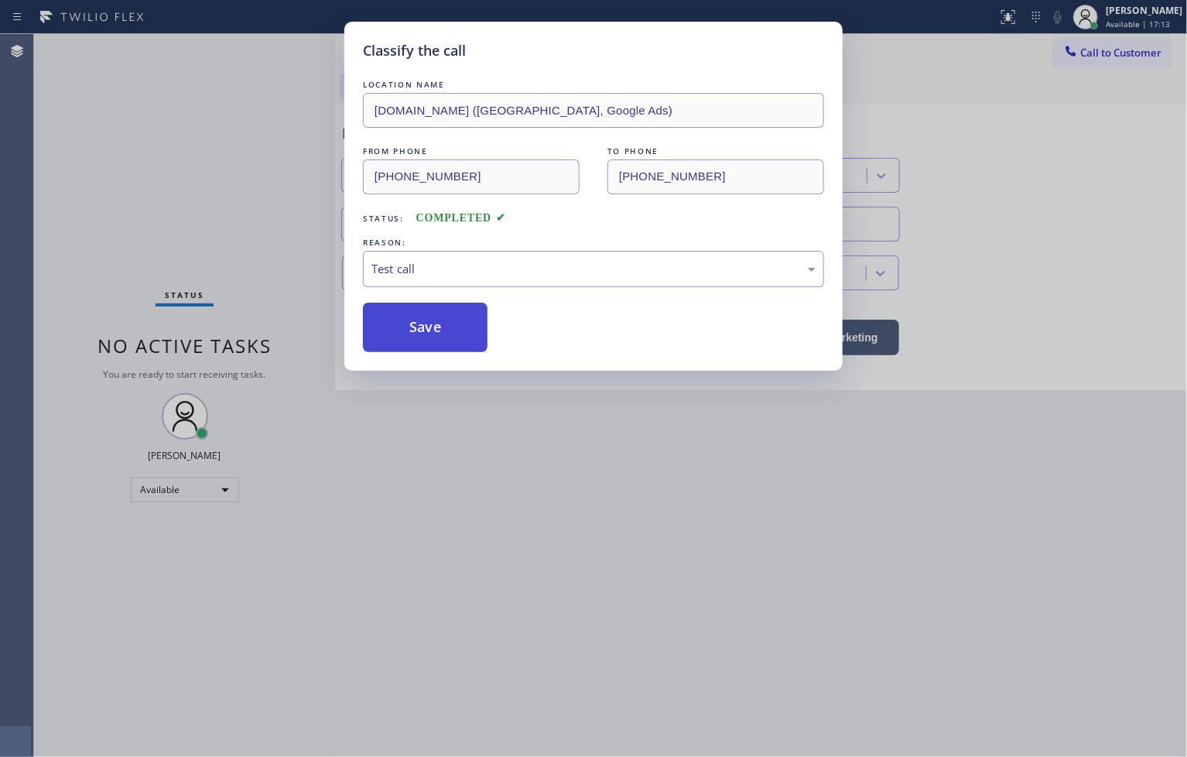
click at [400, 337] on button "Save" at bounding box center [425, 327] width 125 height 50
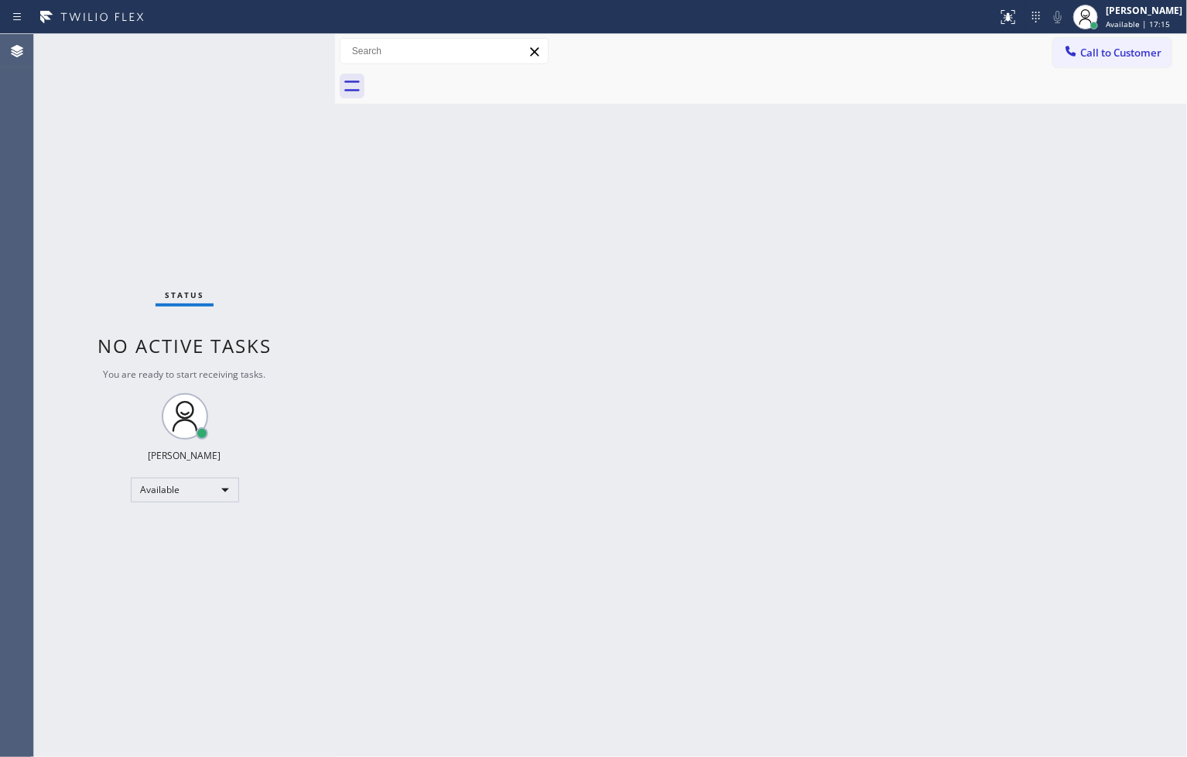
click at [276, 54] on div "Status No active tasks You are ready to start receiving tasks. [PERSON_NAME]" at bounding box center [184, 395] width 301 height 723
click at [276, 48] on div "Status No active tasks You are ready to start receiving tasks. [PERSON_NAME]" at bounding box center [184, 395] width 301 height 723
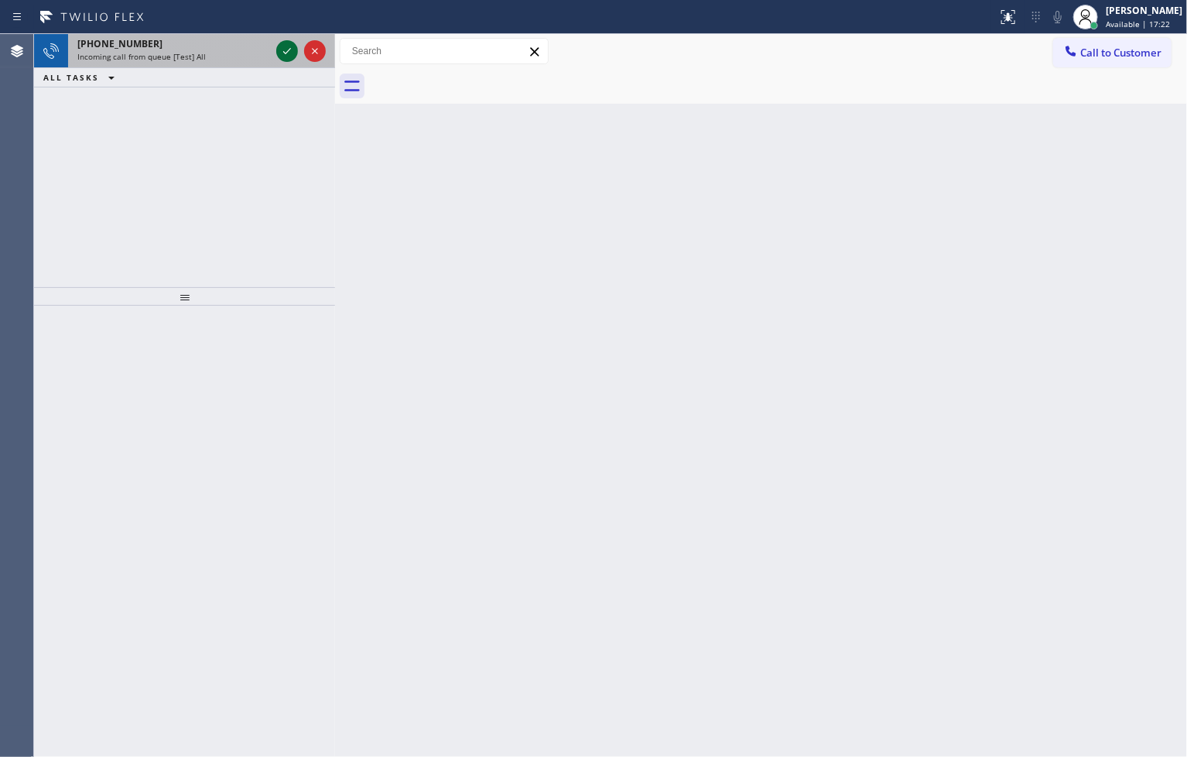
click at [276, 48] on div at bounding box center [287, 51] width 22 height 19
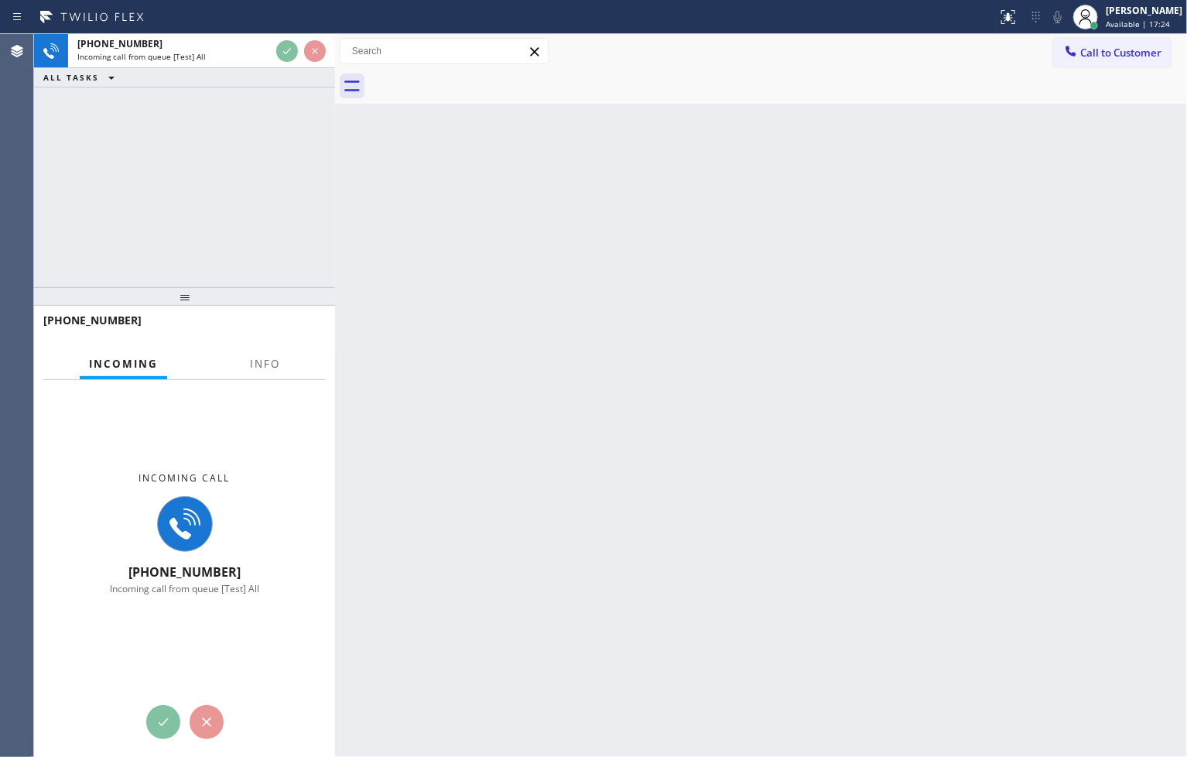
click at [604, 238] on div "Back to Dashboard Change Sender ID Customers Technicians Select a contact Outbo…" at bounding box center [761, 395] width 852 height 723
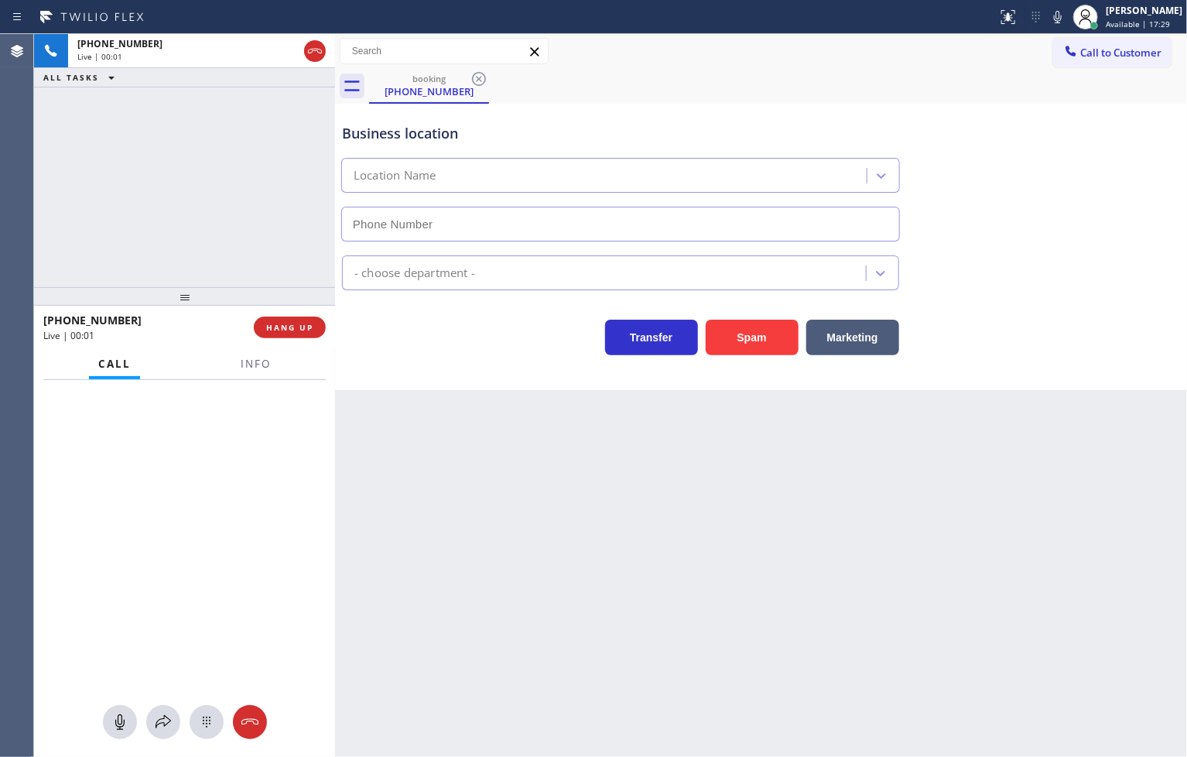
type input "[PHONE_NUMBER]"
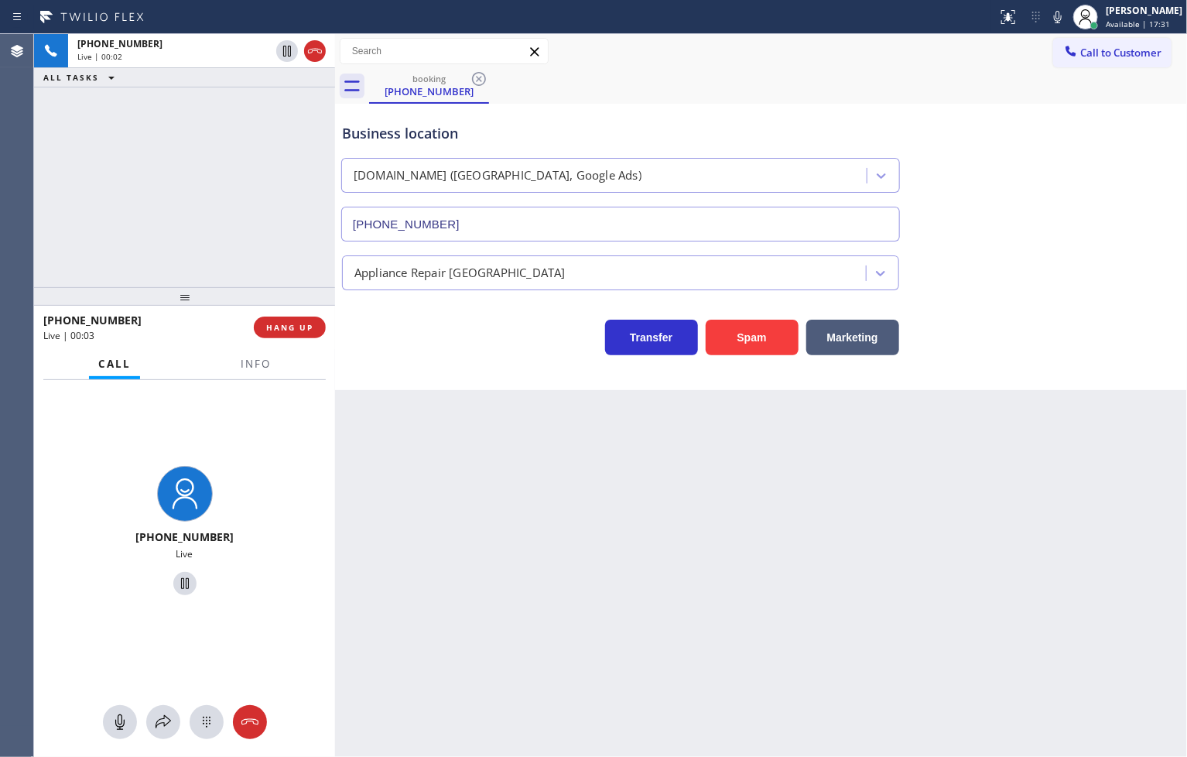
click at [232, 184] on div "[PHONE_NUMBER] Live | 00:02 ALL TASKS ALL TASKS ACTIVE TASKS TASKS IN WRAP UP" at bounding box center [184, 160] width 301 height 253
click at [391, 325] on div "Transfer Spam Marketing" at bounding box center [620, 333] width 563 height 43
click at [263, 237] on div "[PHONE_NUMBER] Live | 00:03 ALL TASKS ALL TASKS ACTIVE TASKS TASKS IN WRAP UP" at bounding box center [184, 160] width 301 height 253
click at [382, 321] on div "Transfer Spam Marketing" at bounding box center [620, 333] width 563 height 43
click at [237, 196] on div "[PHONE_NUMBER] Live | 00:04 ALL TASKS ALL TASKS ACTIVE TASKS TASKS IN WRAP UP" at bounding box center [184, 160] width 301 height 253
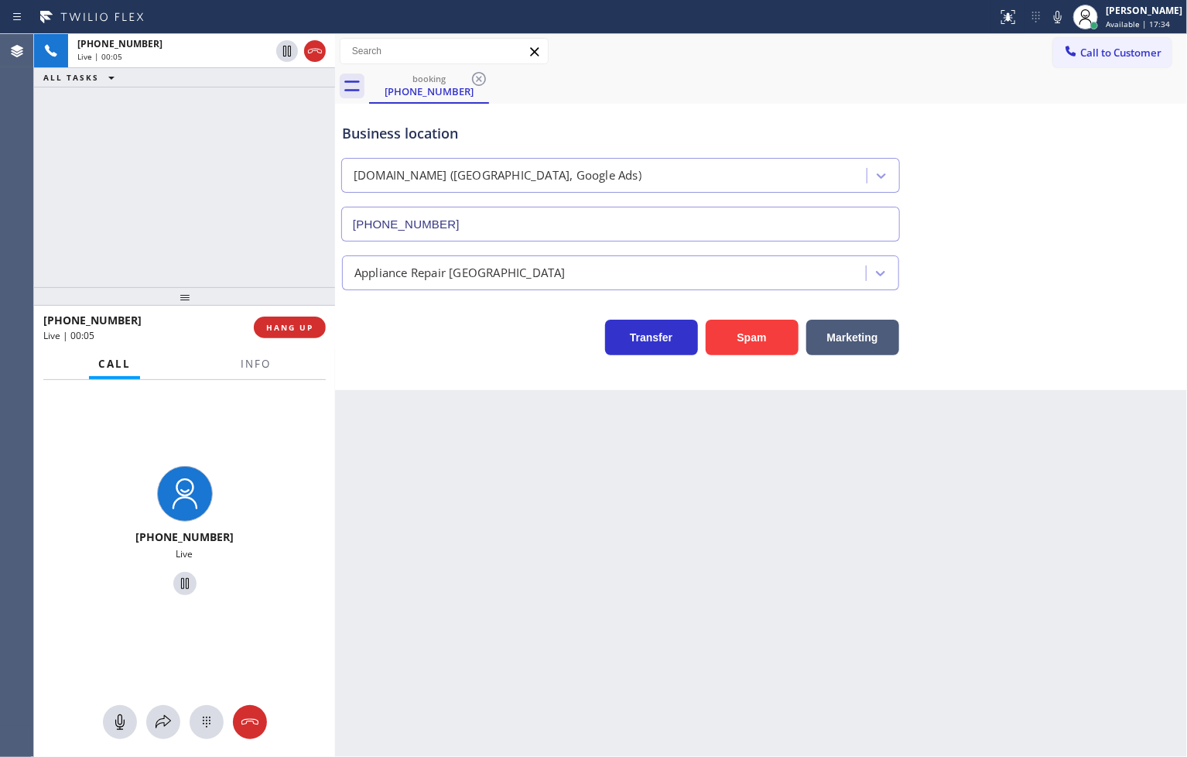
click at [398, 338] on div "Transfer Spam Marketing" at bounding box center [620, 333] width 563 height 43
click at [393, 339] on div "Transfer Spam Marketing" at bounding box center [620, 333] width 563 height 43
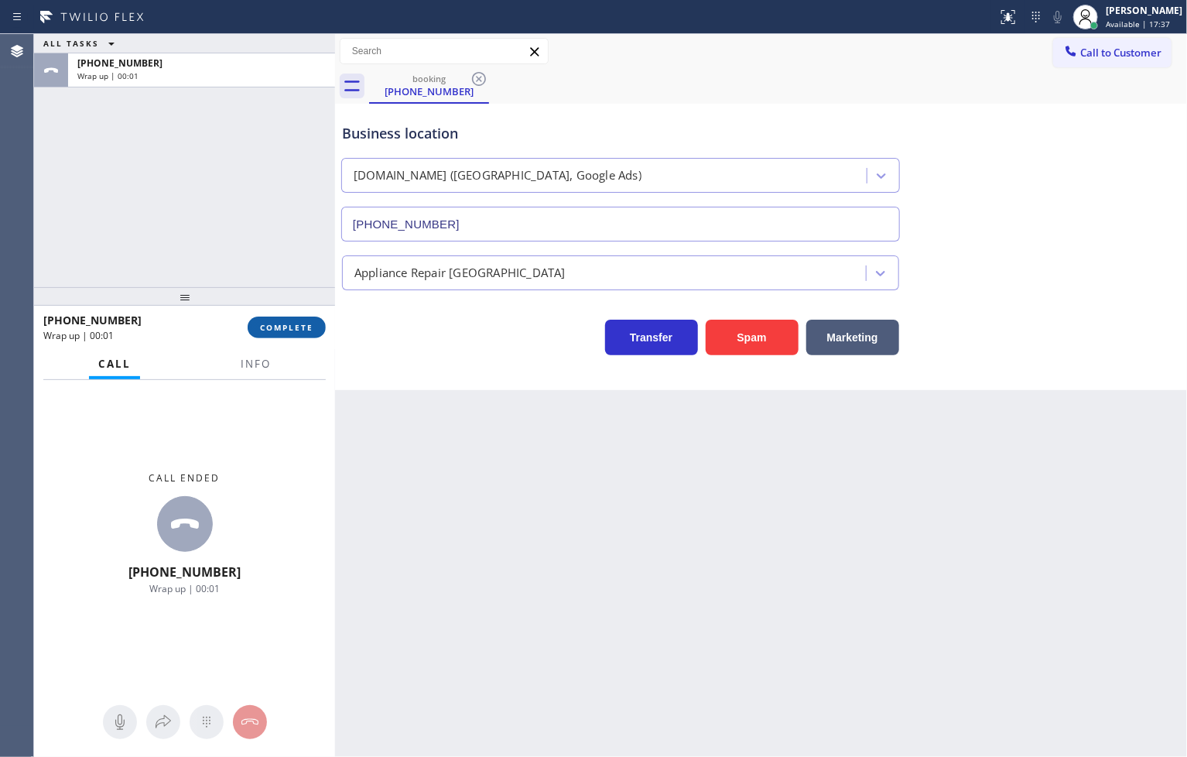
click at [287, 327] on span "COMPLETE" at bounding box center [286, 327] width 53 height 11
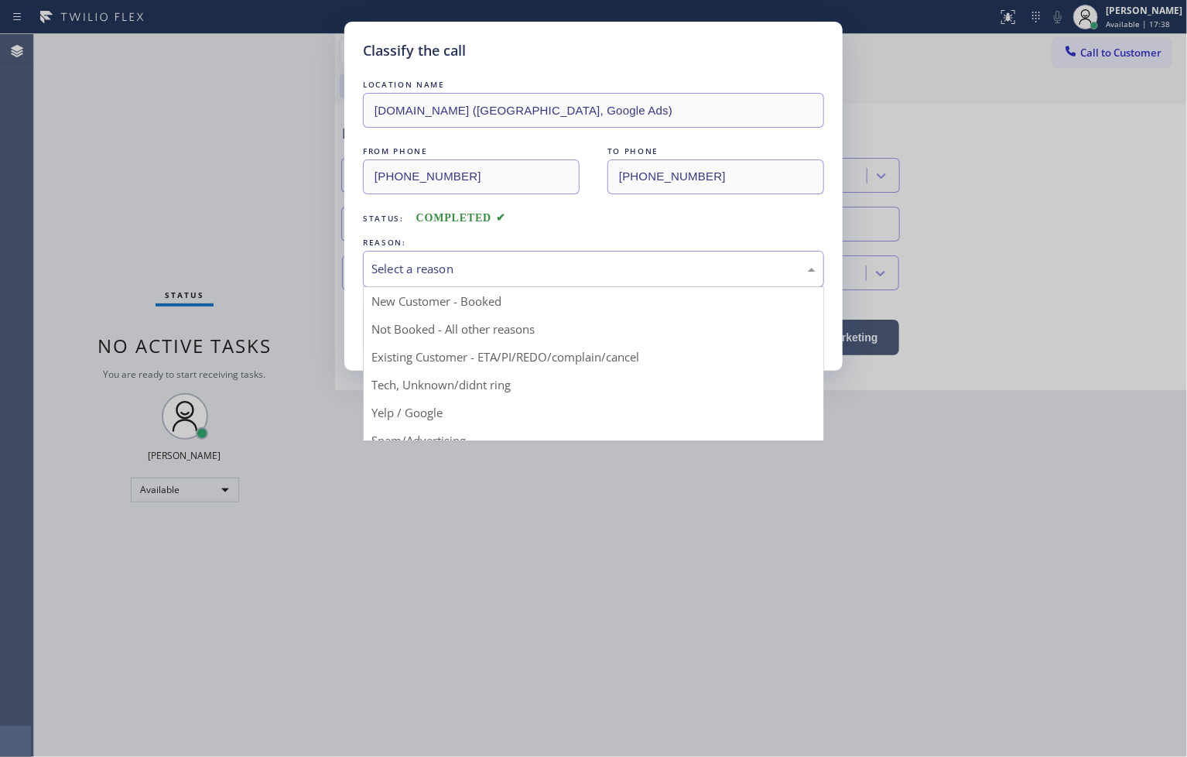
click at [429, 275] on div "Select a reason" at bounding box center [593, 269] width 444 height 18
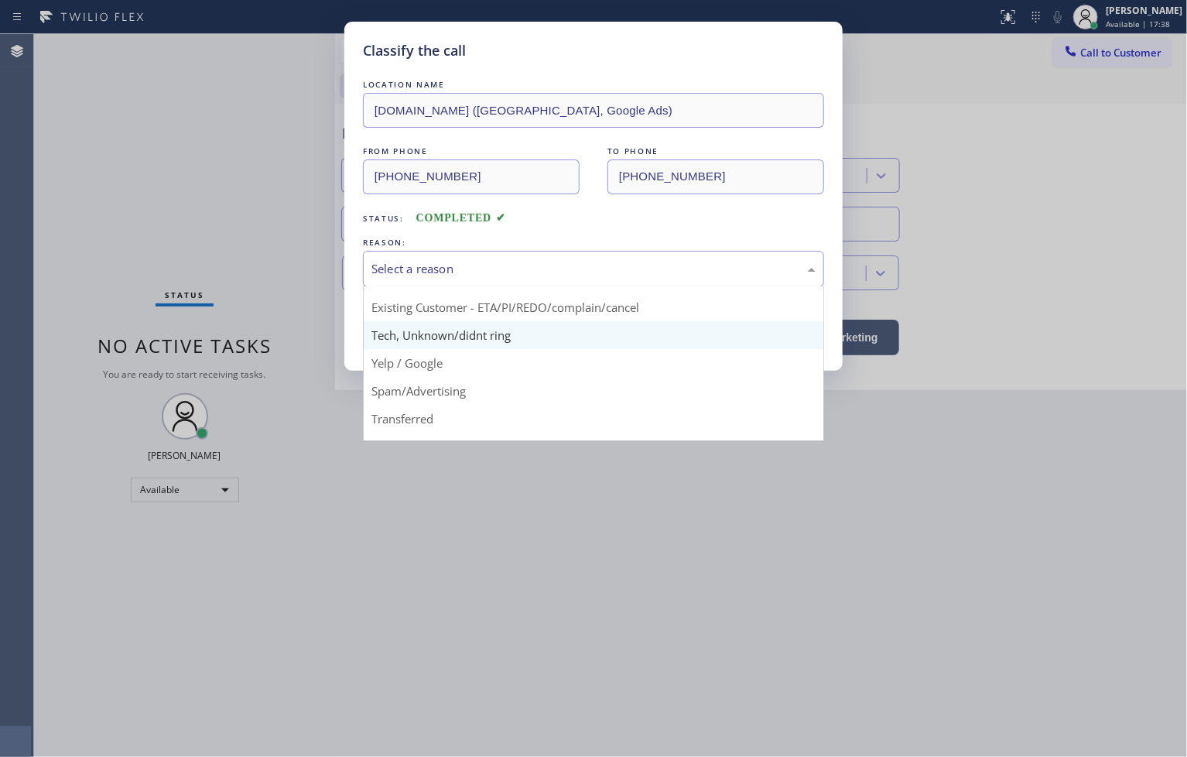
scroll to position [97, 0]
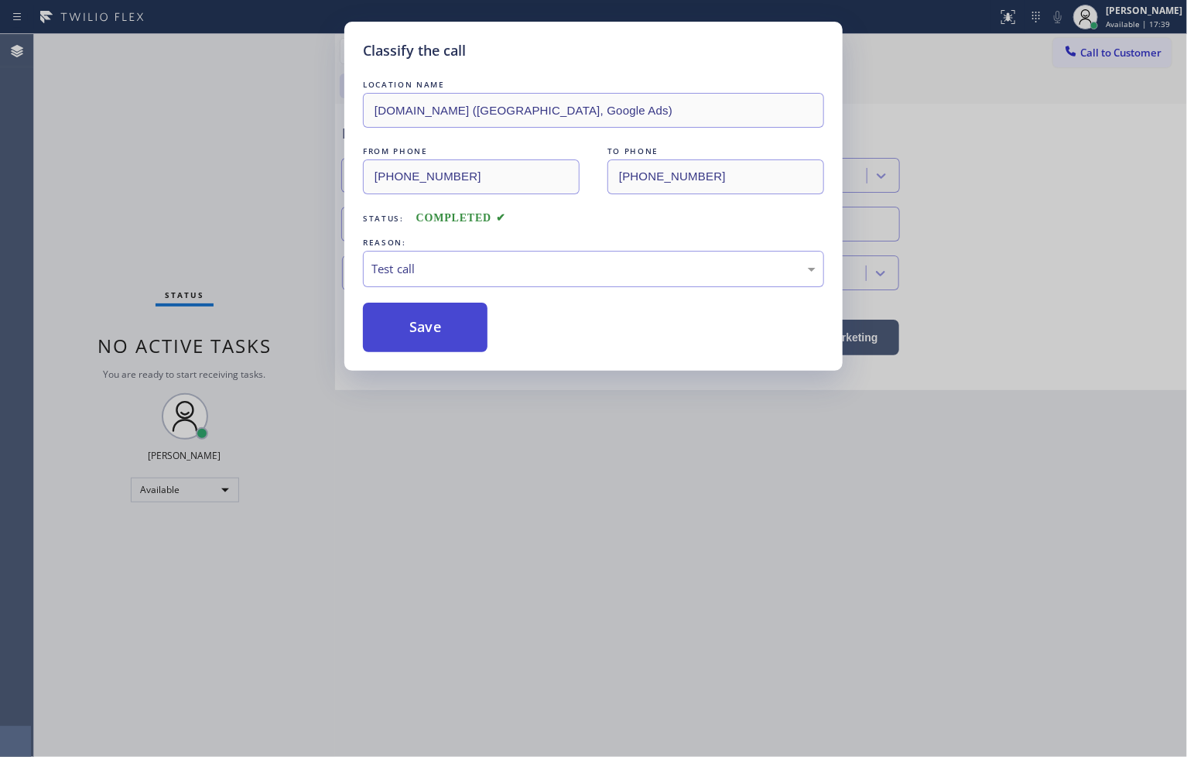
click at [419, 330] on button "Save" at bounding box center [425, 327] width 125 height 50
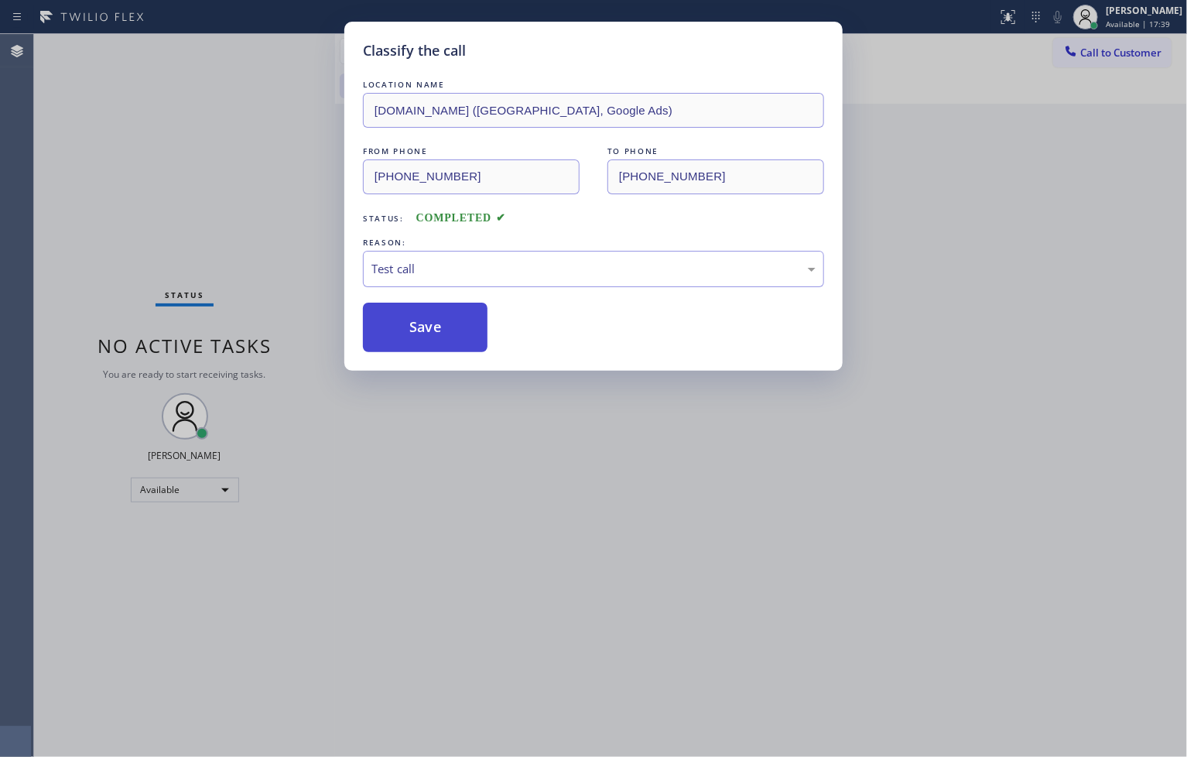
click at [419, 330] on button "Save" at bounding box center [425, 327] width 125 height 50
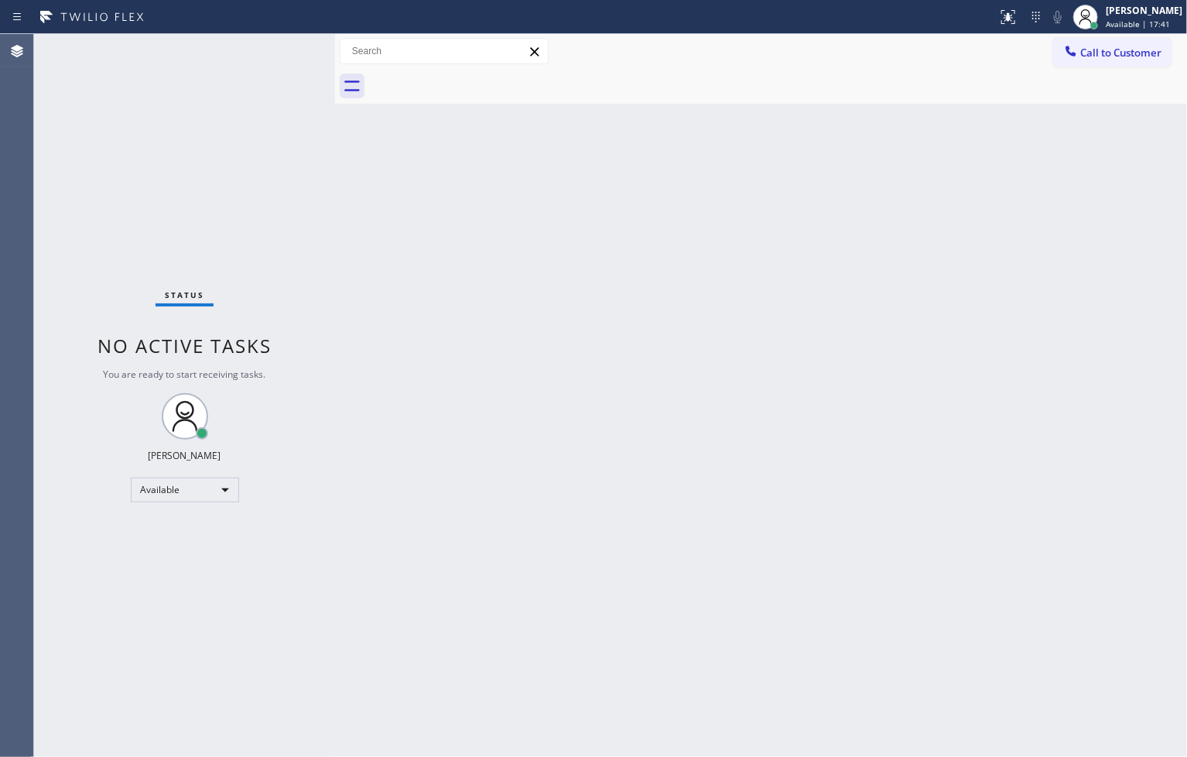
click at [299, 218] on div "Status No active tasks You are ready to start receiving tasks. [PERSON_NAME]" at bounding box center [184, 395] width 301 height 723
click at [290, 48] on div "Status No active tasks You are ready to start receiving tasks. [PERSON_NAME]" at bounding box center [184, 395] width 301 height 723
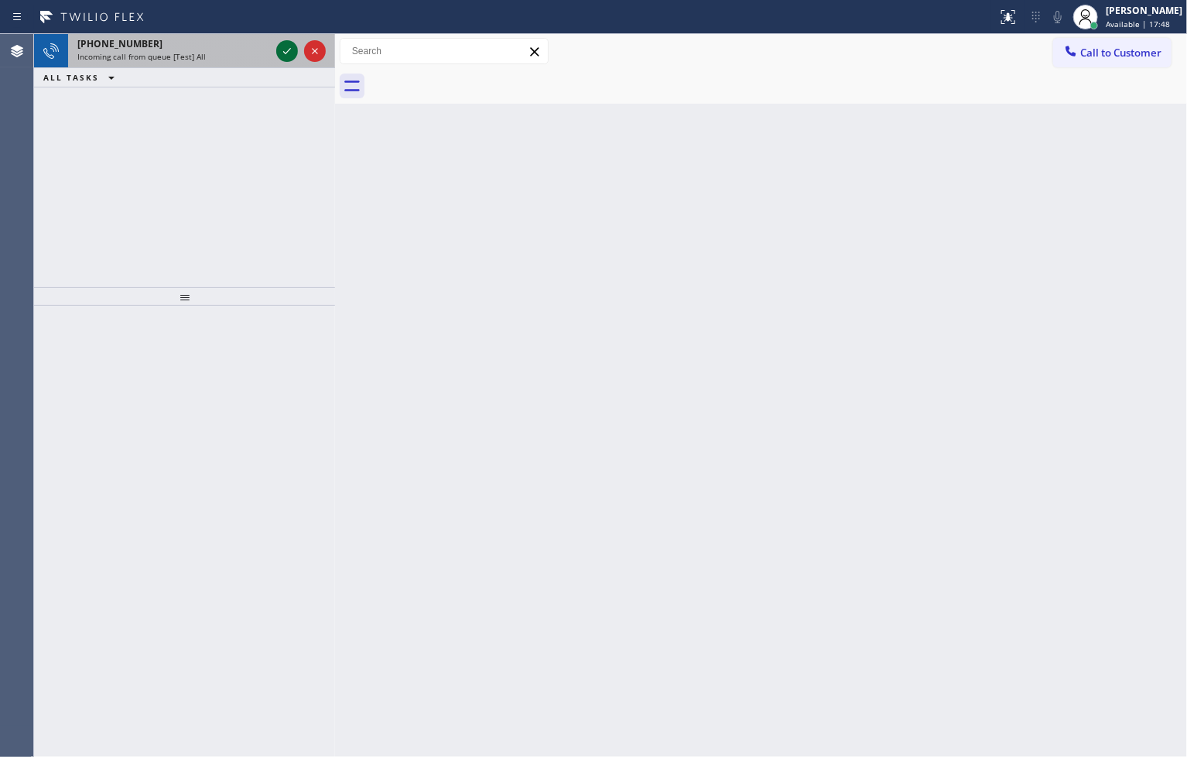
click at [284, 42] on icon at bounding box center [287, 51] width 19 height 19
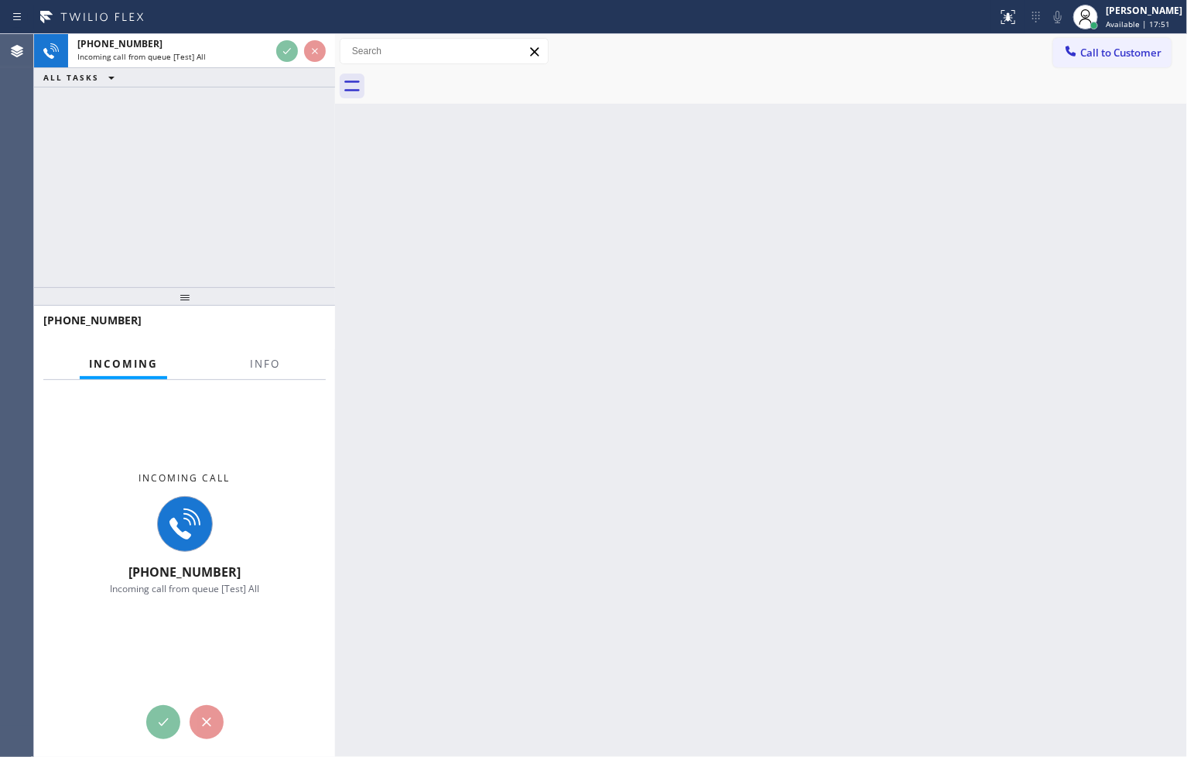
click at [254, 126] on div "[PHONE_NUMBER] Incoming call from queue [Test] All ALL TASKS ALL TASKS ACTIVE T…" at bounding box center [184, 160] width 301 height 253
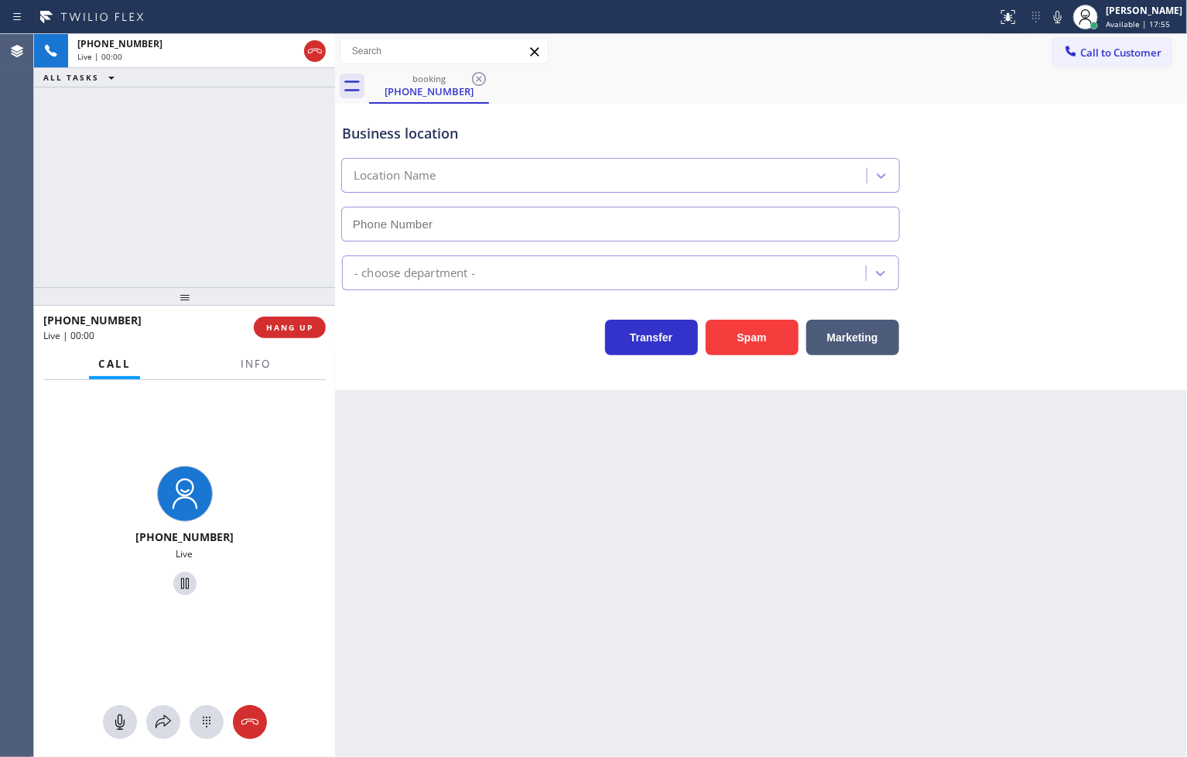
type input "[PHONE_NUMBER]"
click at [452, 320] on div "Transfer Spam Marketing" at bounding box center [620, 333] width 563 height 43
click at [256, 213] on div "[PHONE_NUMBER] Live | 00:04 ALL TASKS ALL TASKS ACTIVE TASKS TASKS IN WRAP UP" at bounding box center [184, 160] width 301 height 253
click at [447, 354] on div "Transfer Spam Marketing" at bounding box center [620, 333] width 563 height 43
click at [94, 179] on div "[PHONE_NUMBER] Live | 00:05 ALL TASKS ALL TASKS ACTIVE TASKS TASKS IN WRAP UP" at bounding box center [184, 160] width 301 height 253
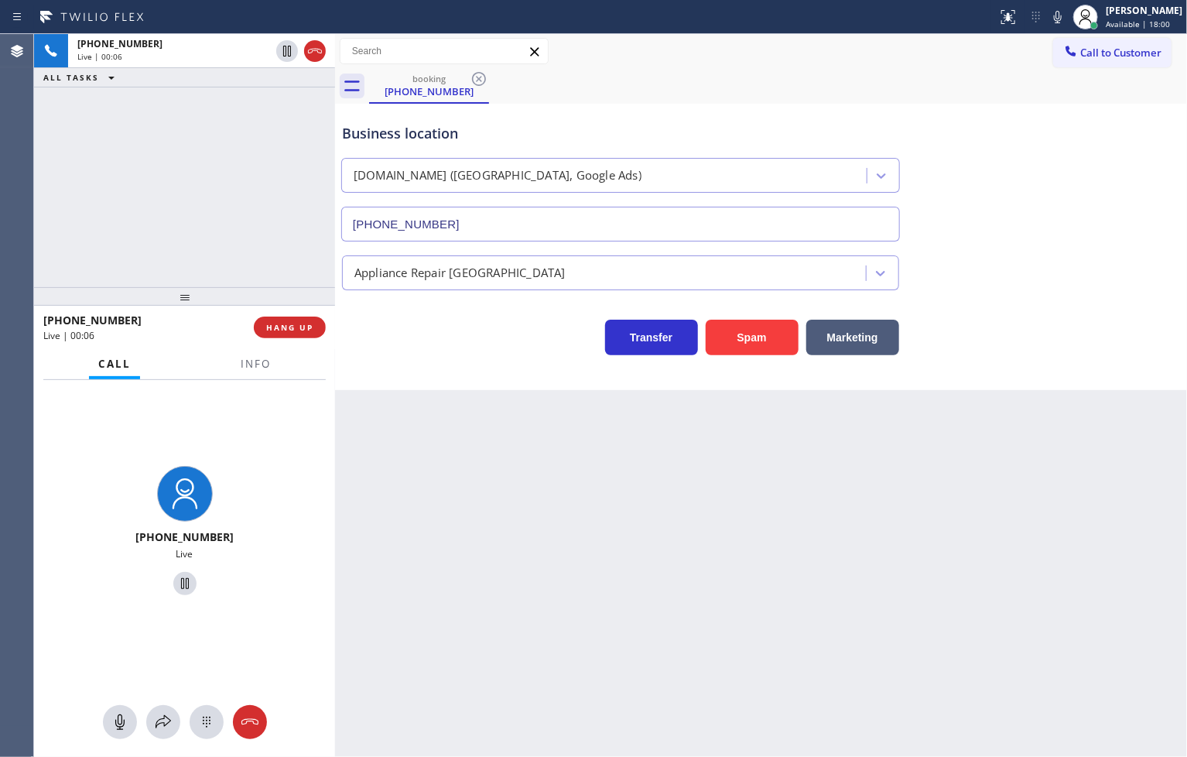
click at [397, 348] on div "Transfer Spam Marketing" at bounding box center [620, 333] width 563 height 43
click at [244, 203] on div "[PHONE_NUMBER] Live | 00:06 ALL TASKS ALL TASKS ACTIVE TASKS TASKS IN WRAP UP" at bounding box center [184, 160] width 301 height 253
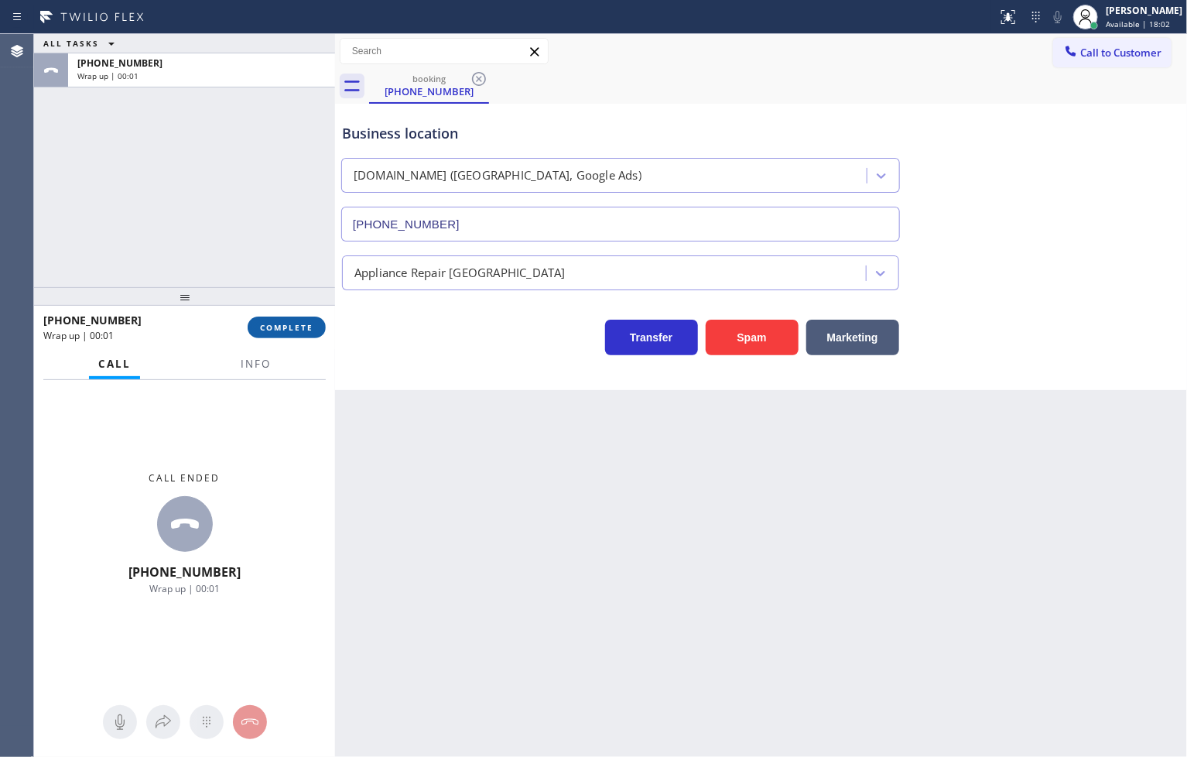
click at [302, 322] on span "COMPLETE" at bounding box center [286, 327] width 53 height 11
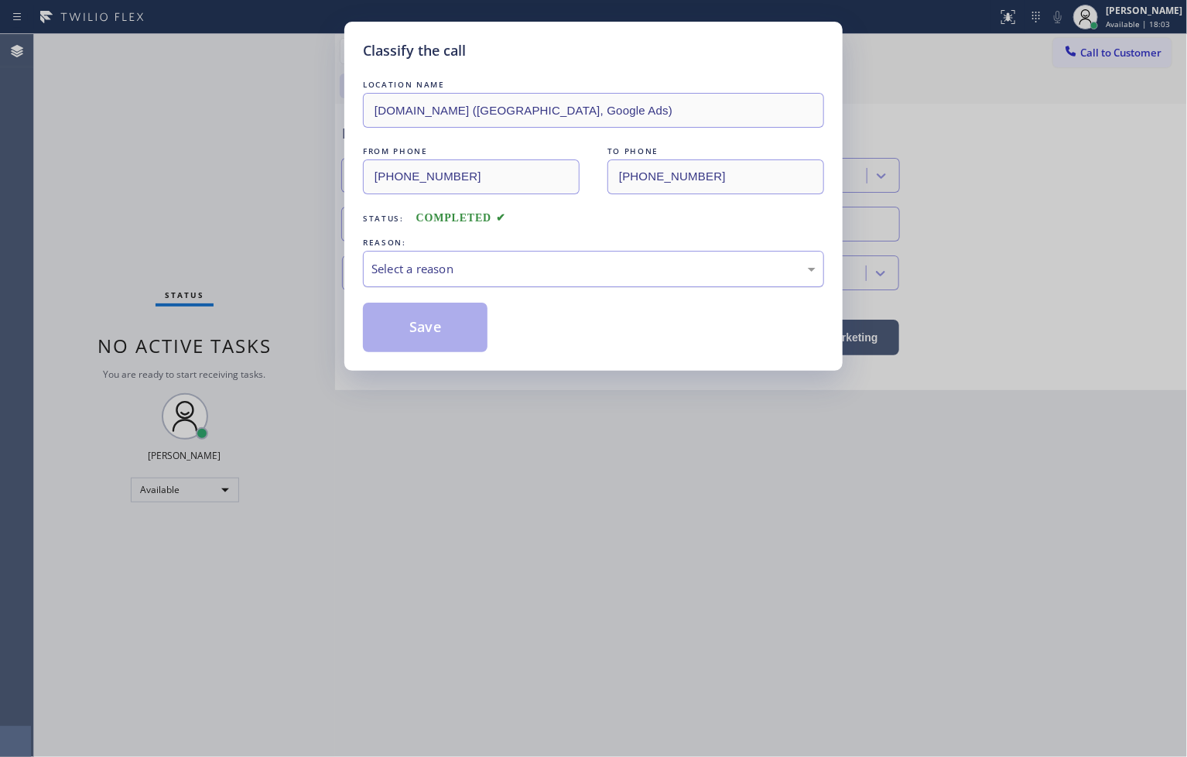
click at [422, 266] on div "Select a reason" at bounding box center [593, 269] width 444 height 18
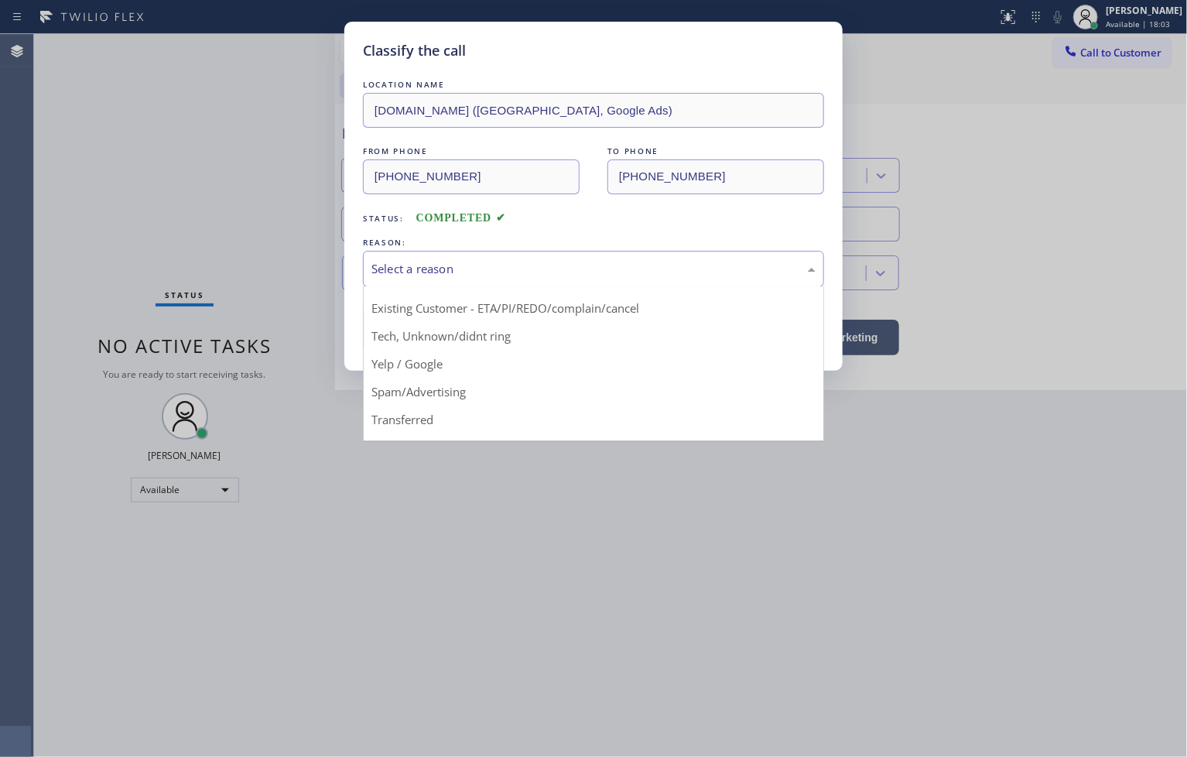
scroll to position [97, 0]
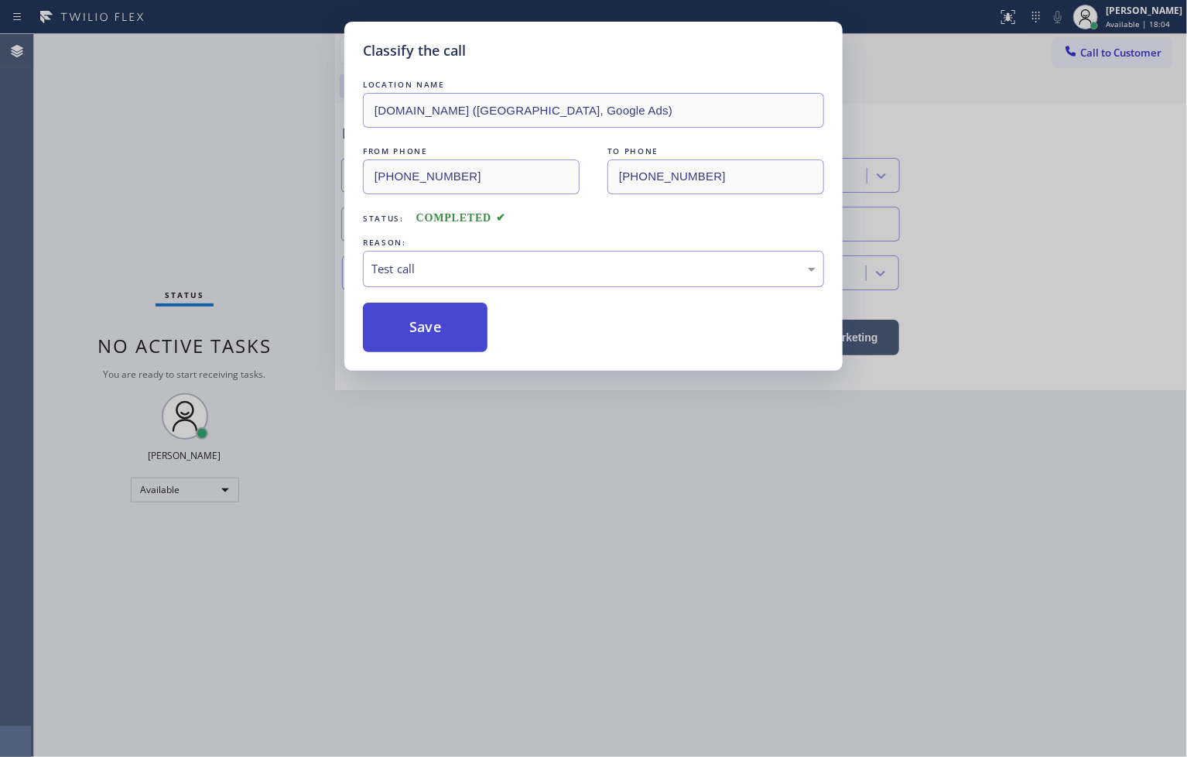
click at [415, 341] on button "Save" at bounding box center [425, 327] width 125 height 50
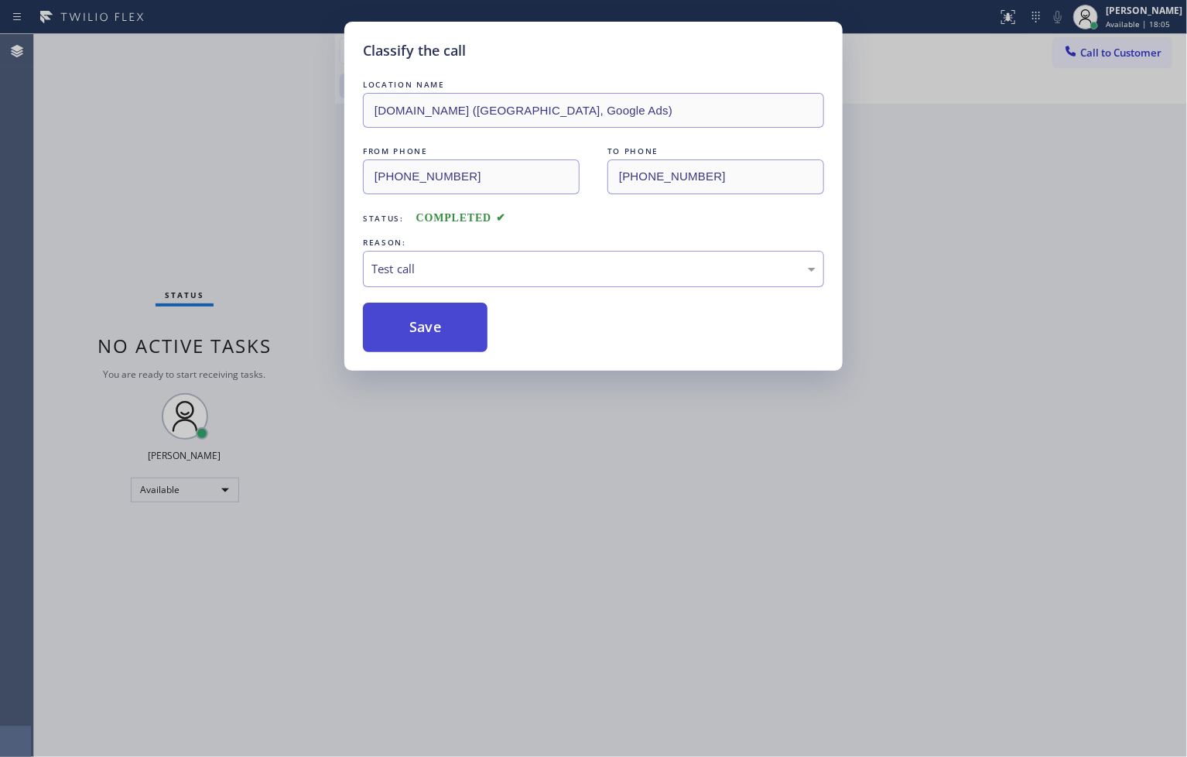
click at [415, 341] on button "Save" at bounding box center [425, 327] width 125 height 50
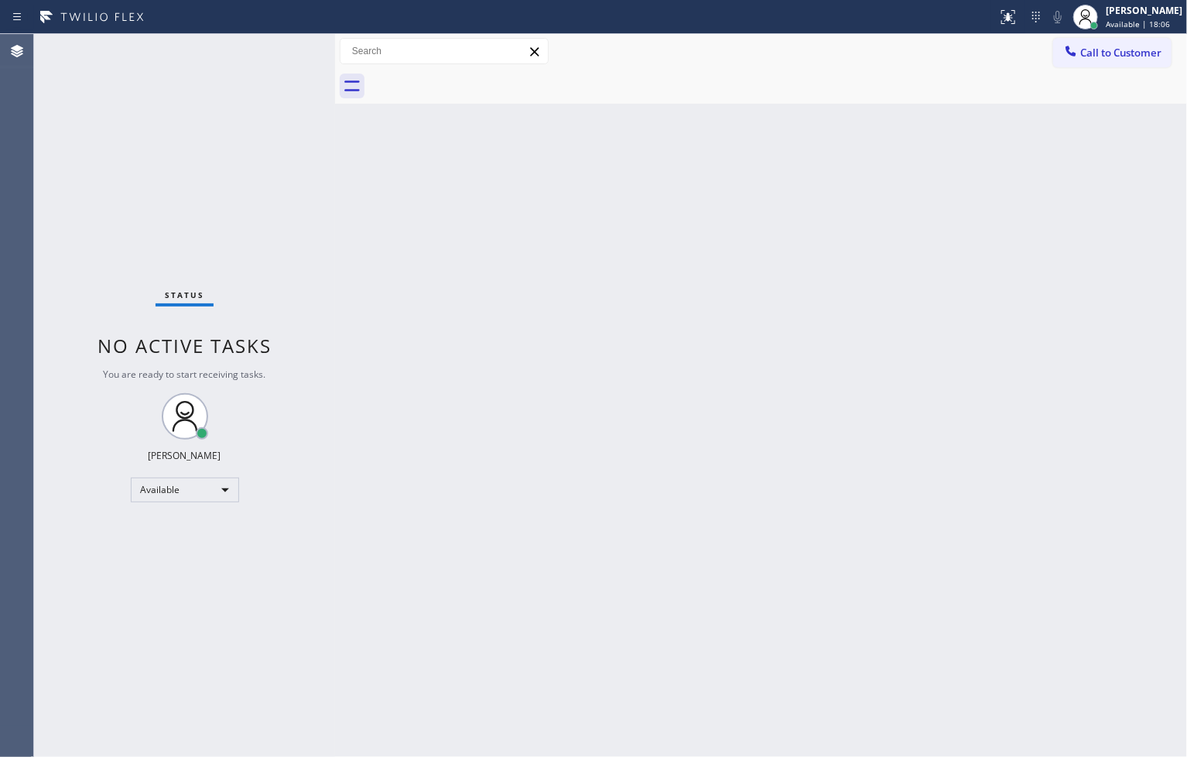
click at [219, 148] on div "Status No active tasks You are ready to start receiving tasks. [PERSON_NAME]" at bounding box center [184, 395] width 301 height 723
click at [280, 48] on div "Status No active tasks You are ready to start receiving tasks. [PERSON_NAME]" at bounding box center [184, 395] width 301 height 723
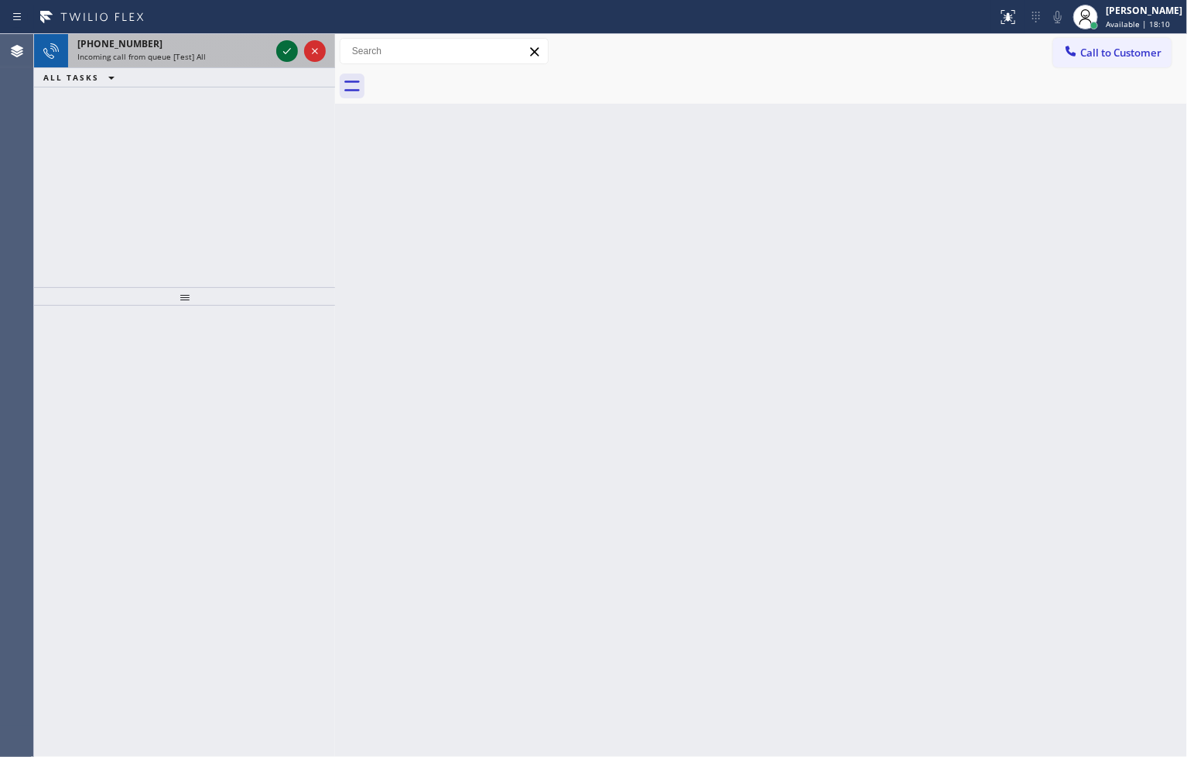
click at [280, 48] on icon at bounding box center [287, 51] width 19 height 19
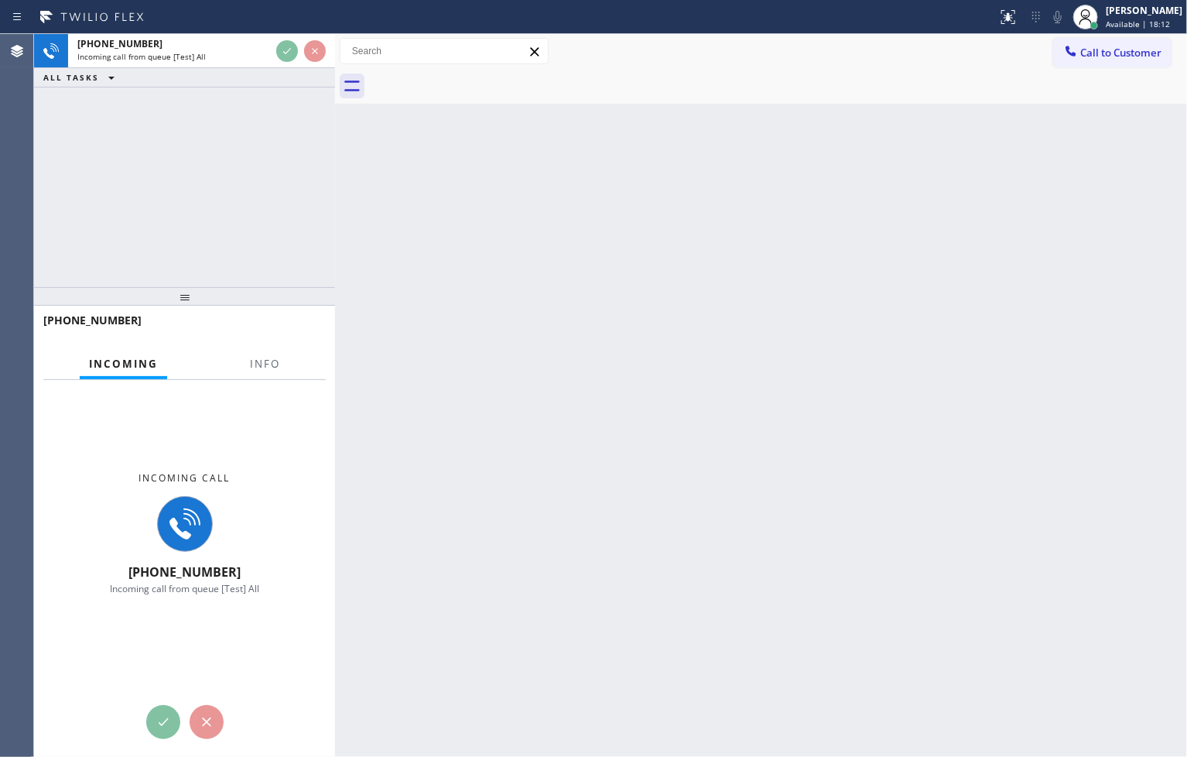
click at [313, 228] on div "[PHONE_NUMBER] Incoming call from queue [Test] All ALL TASKS ALL TASKS ACTIVE T…" at bounding box center [184, 160] width 301 height 253
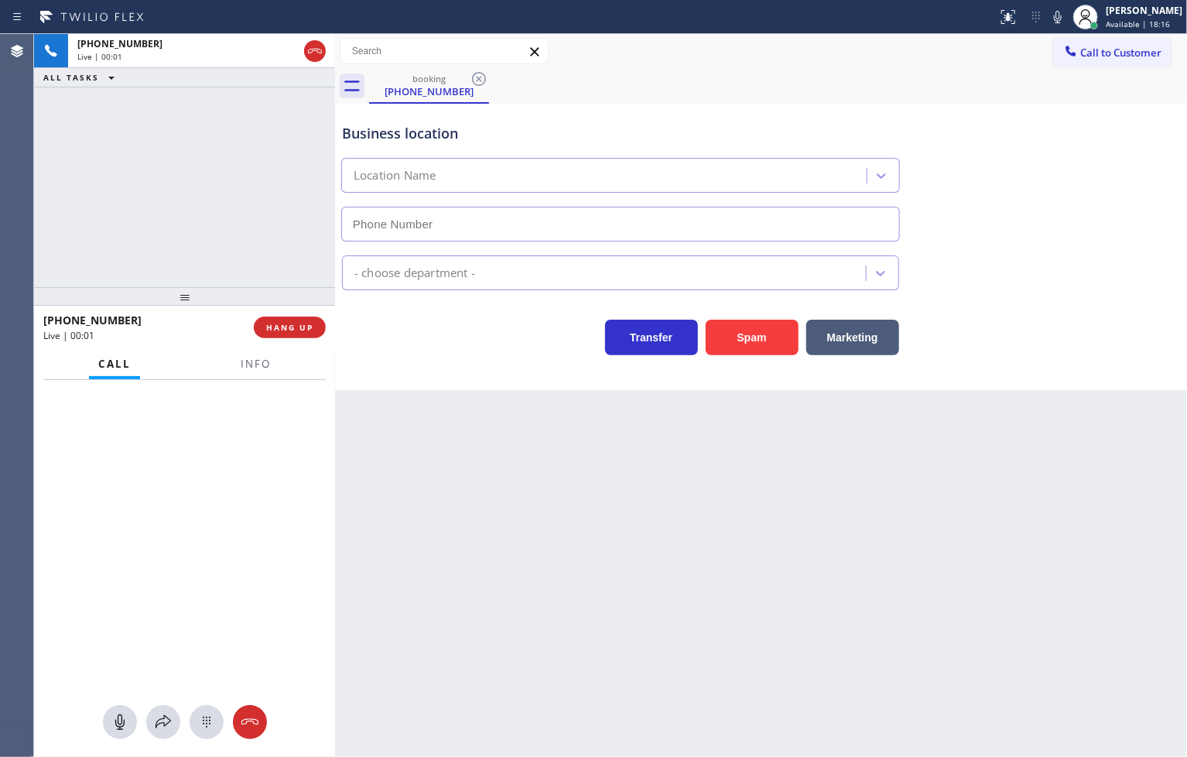
type input "[PHONE_NUMBER]"
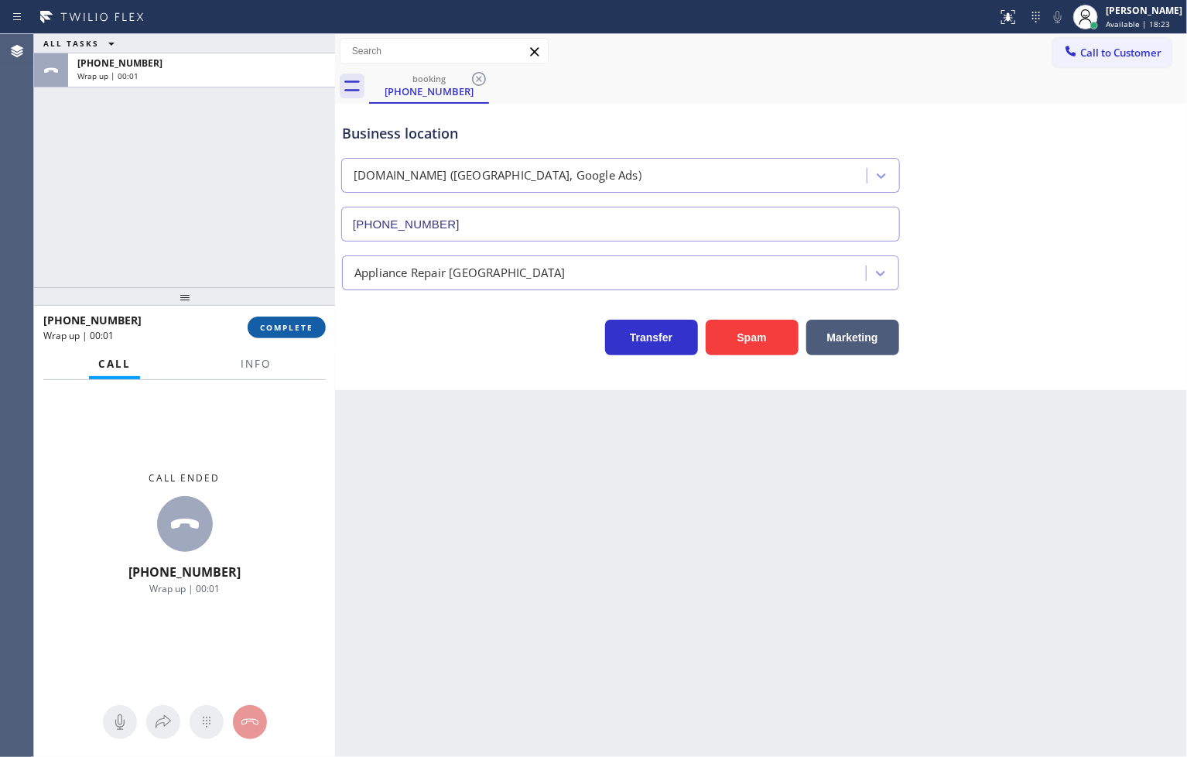
click at [310, 337] on button "COMPLETE" at bounding box center [287, 327] width 78 height 22
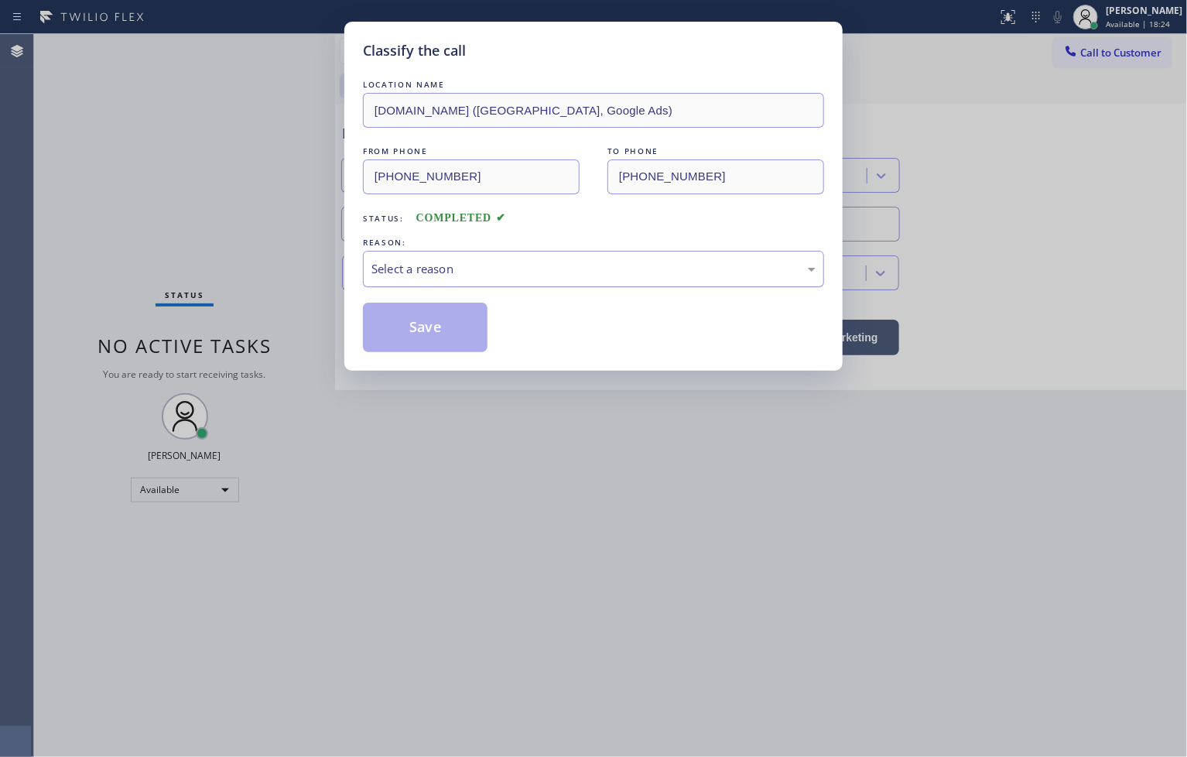
click at [413, 268] on div "Select a reason" at bounding box center [593, 269] width 444 height 18
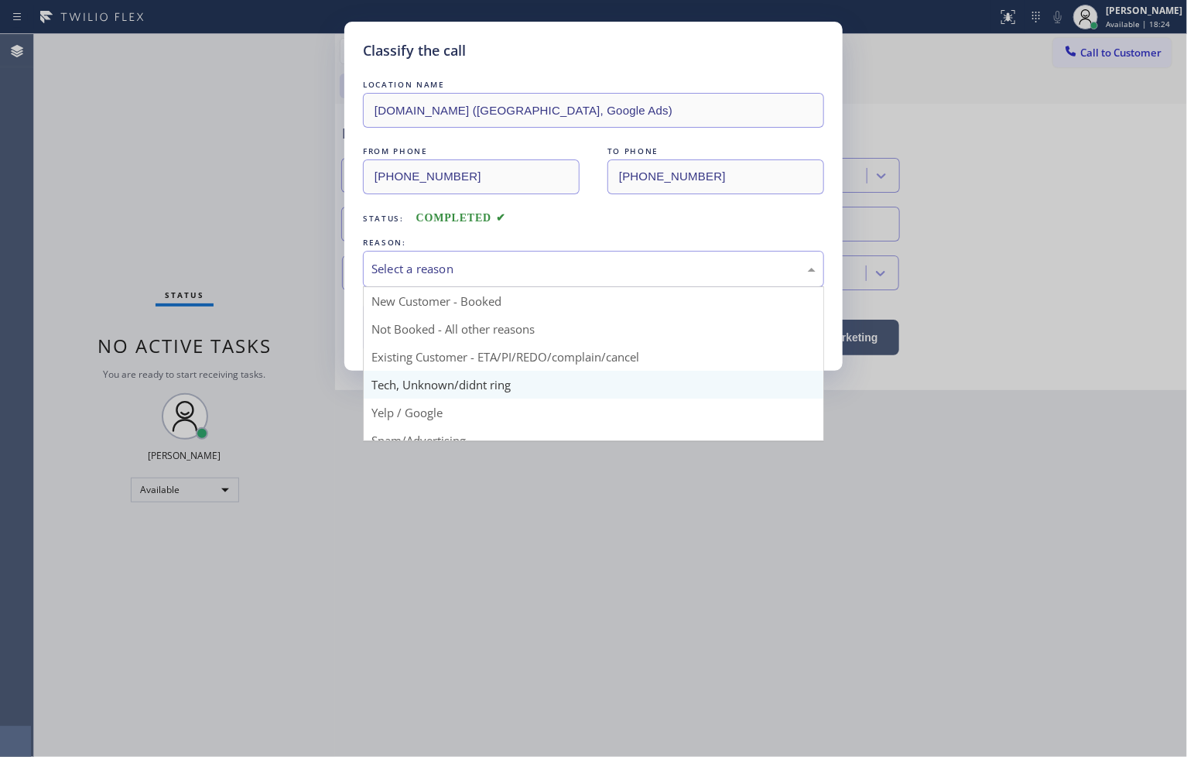
scroll to position [97, 0]
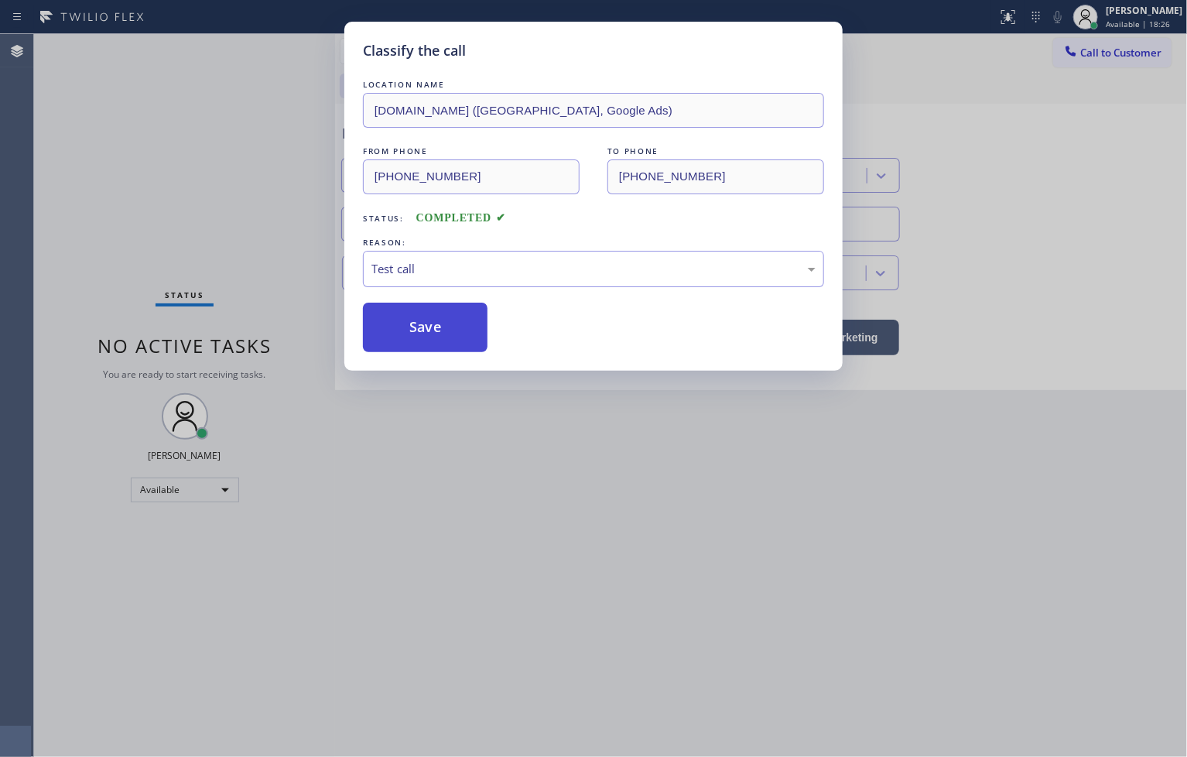
click at [400, 307] on button "Save" at bounding box center [425, 327] width 125 height 50
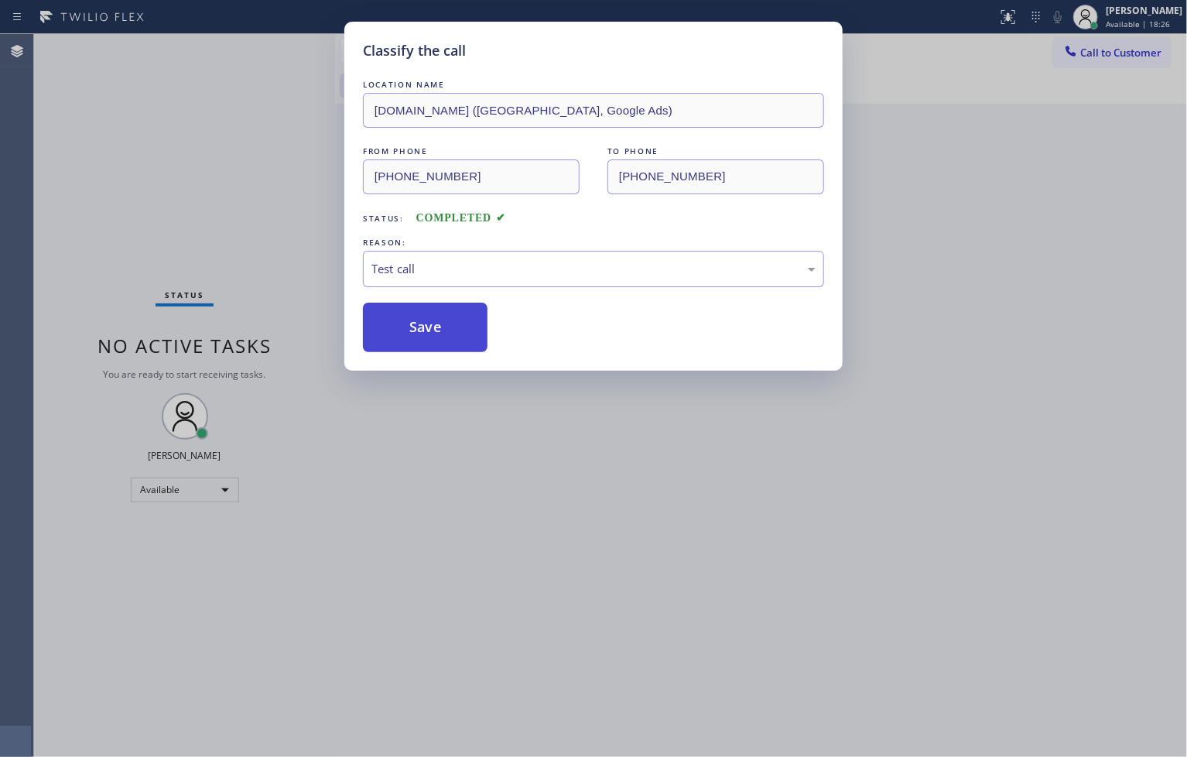
click at [402, 313] on button "Save" at bounding box center [425, 327] width 125 height 50
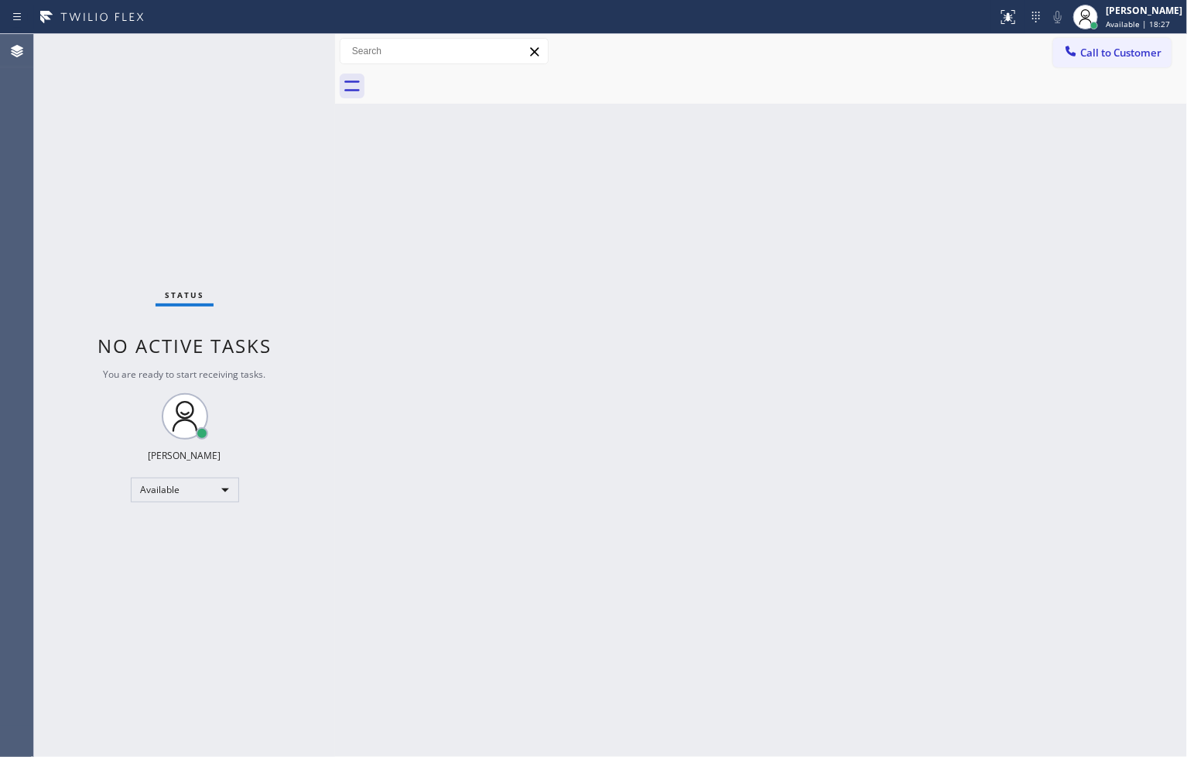
click at [277, 70] on div "Status No active tasks You are ready to start receiving tasks. [PERSON_NAME]" at bounding box center [184, 395] width 301 height 723
click at [287, 48] on div "Status No active tasks You are ready to start receiving tasks. [PERSON_NAME]" at bounding box center [184, 395] width 301 height 723
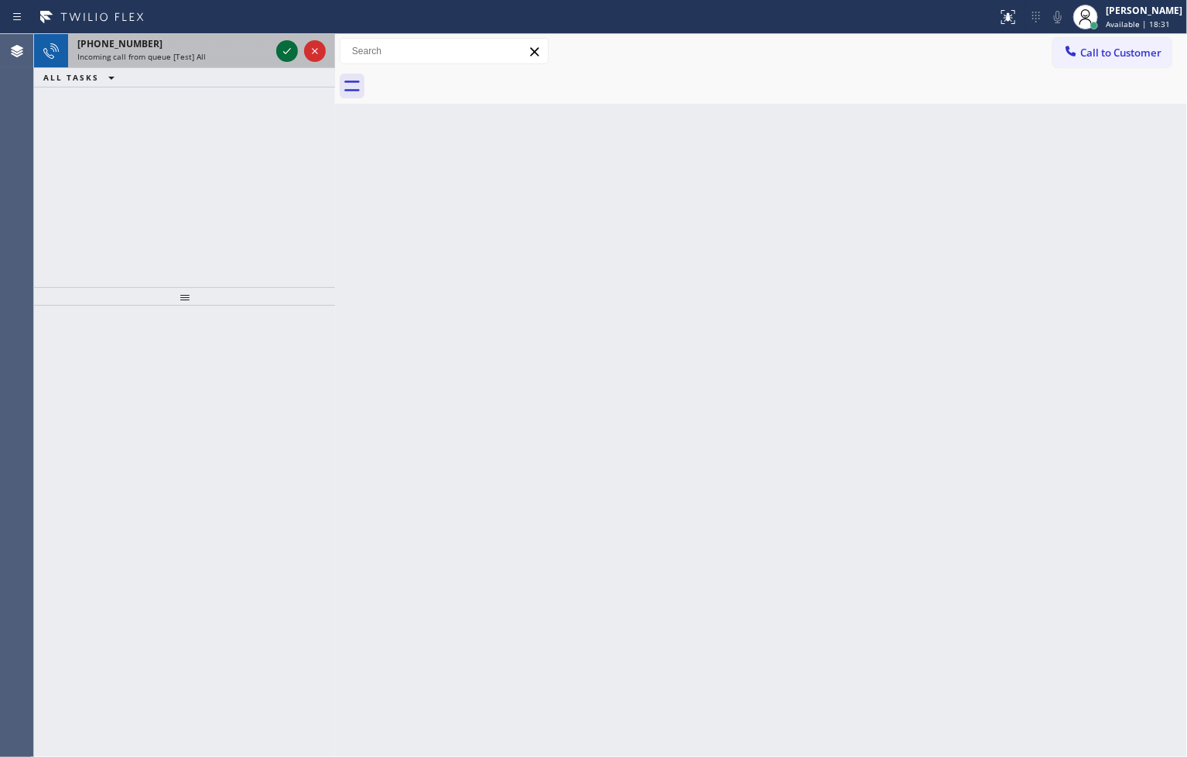
click at [287, 48] on icon at bounding box center [287, 51] width 19 height 19
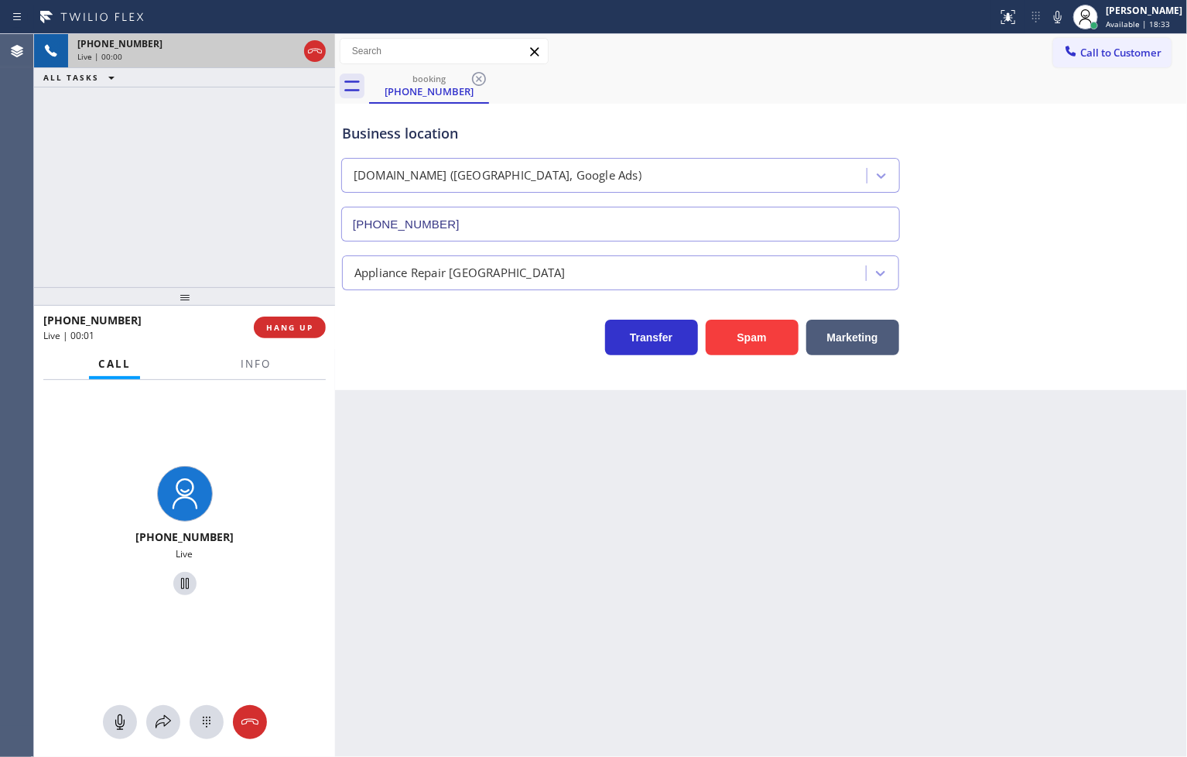
type input "[PHONE_NUMBER]"
click at [390, 322] on div "Transfer Spam Marketing" at bounding box center [620, 333] width 563 height 43
click at [238, 220] on div "[PHONE_NUMBER] Live | 00:03 ALL TASKS ALL TASKS ACTIVE TASKS TASKS IN WRAP UP" at bounding box center [184, 160] width 301 height 253
click at [368, 304] on div "Transfer Spam Marketing" at bounding box center [761, 322] width 844 height 65
click at [280, 229] on div "[PHONE_NUMBER] Live | 00:04 ALL TASKS ALL TASKS ACTIVE TASKS TASKS IN WRAP UP" at bounding box center [184, 160] width 301 height 253
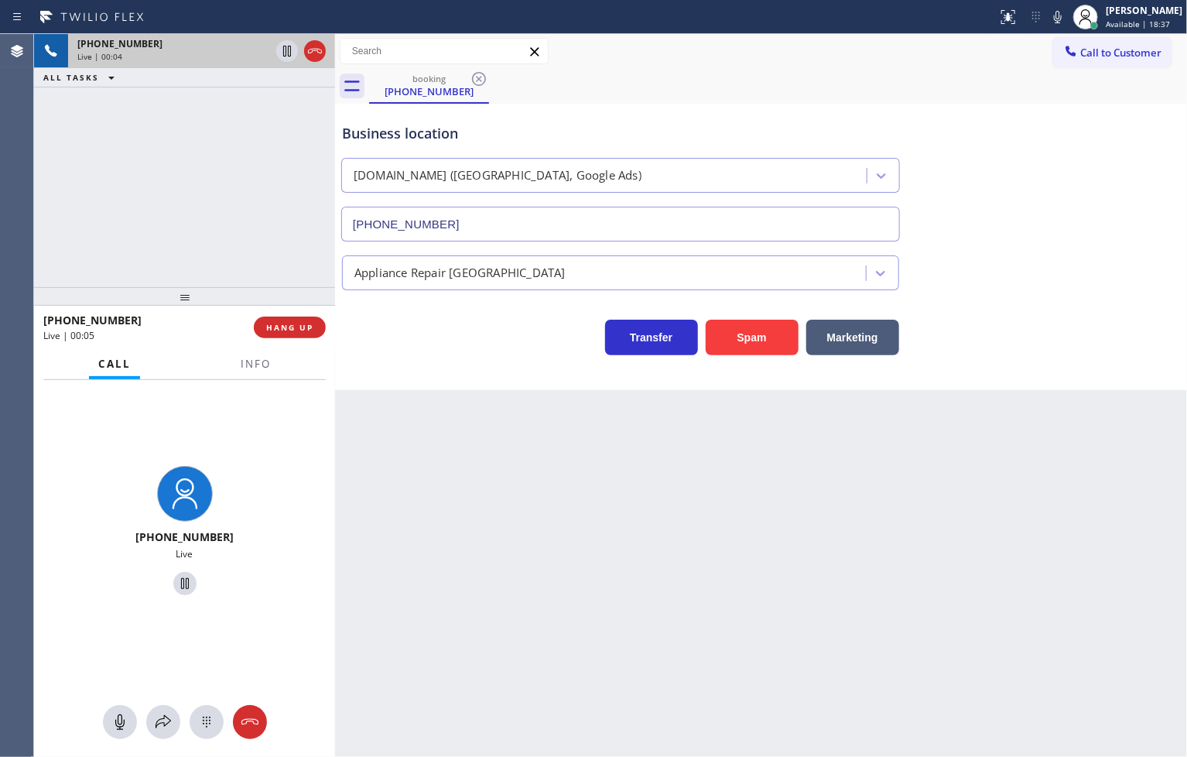
click at [395, 335] on div "Transfer Spam Marketing" at bounding box center [620, 333] width 563 height 43
click at [238, 209] on div "[PHONE_NUMBER] Live | 00:05 ALL TASKS ALL TASKS ACTIVE TASKS TASKS IN WRAP UP" at bounding box center [184, 160] width 301 height 253
click at [480, 337] on div "Transfer Spam Marketing" at bounding box center [620, 333] width 563 height 43
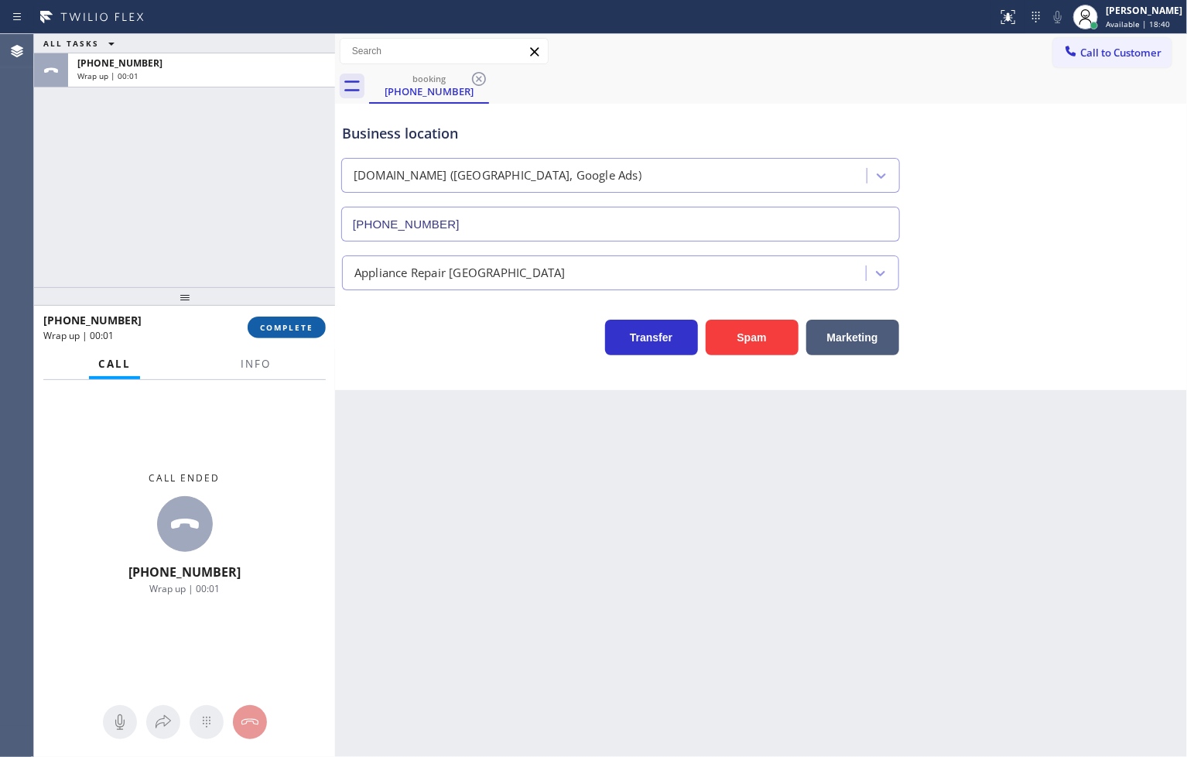
click at [302, 327] on span "COMPLETE" at bounding box center [286, 327] width 53 height 11
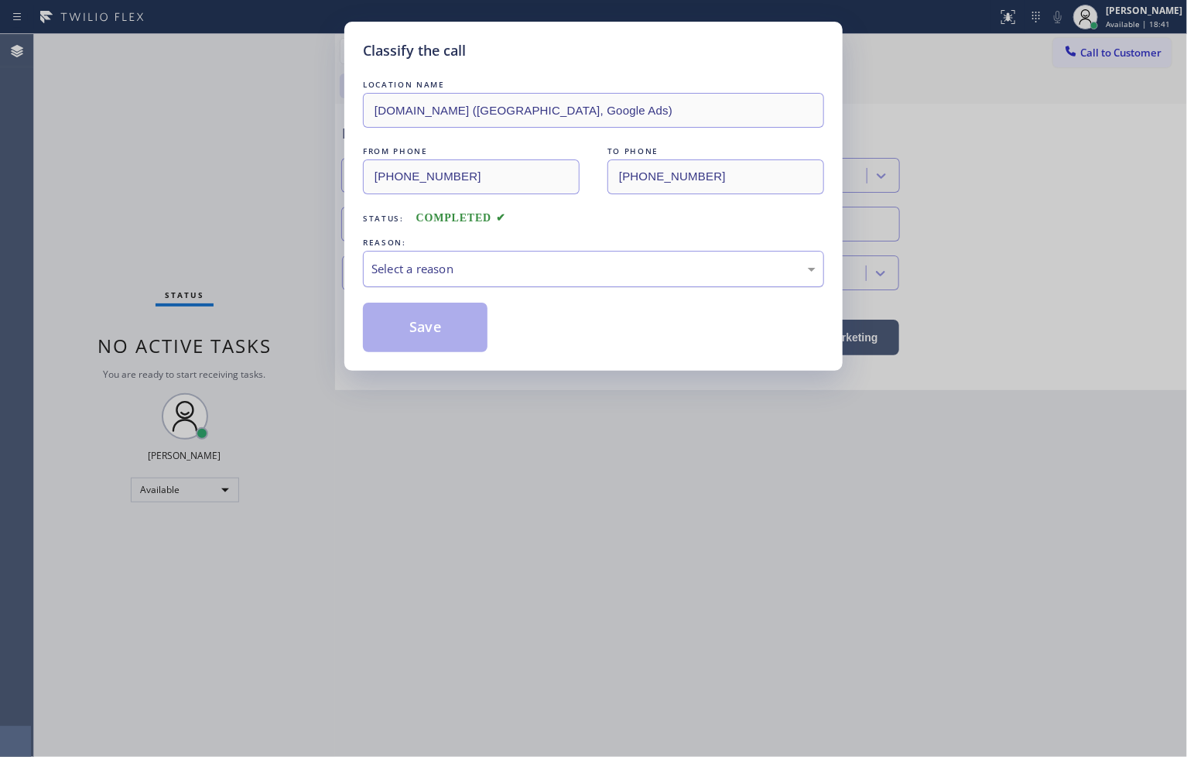
click at [420, 261] on div "Select a reason" at bounding box center [593, 269] width 444 height 18
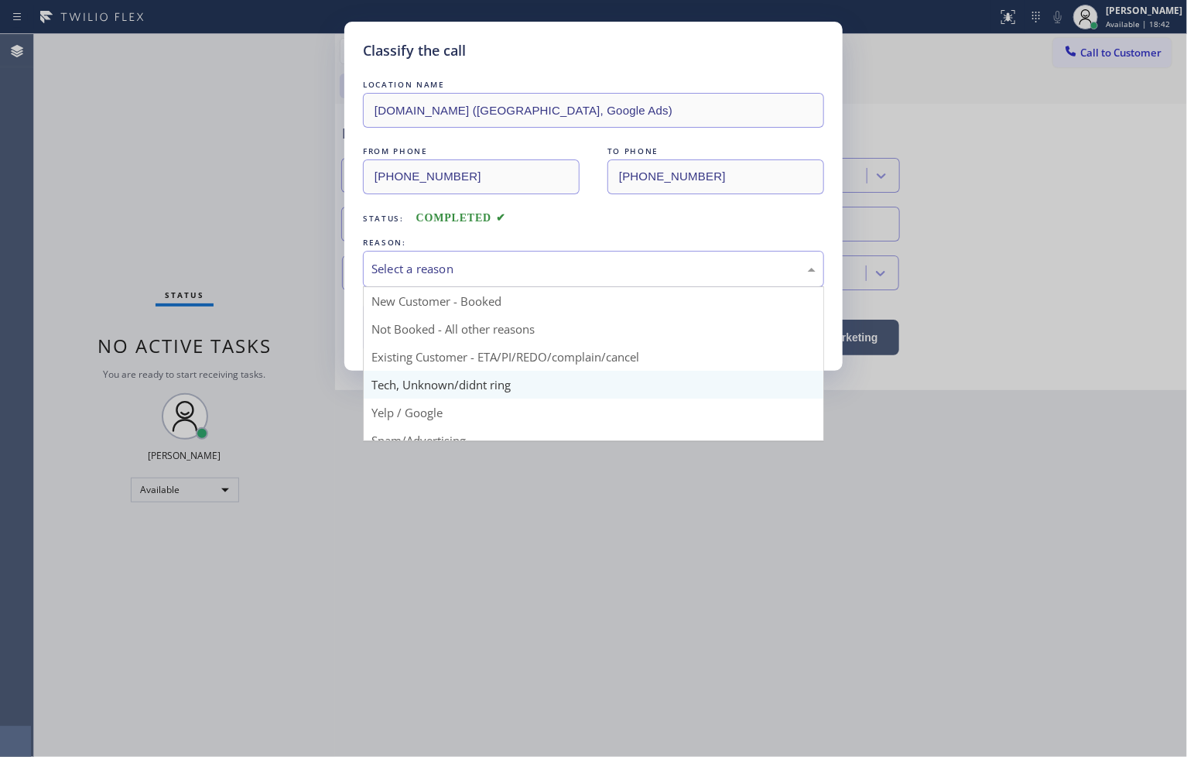
scroll to position [97, 0]
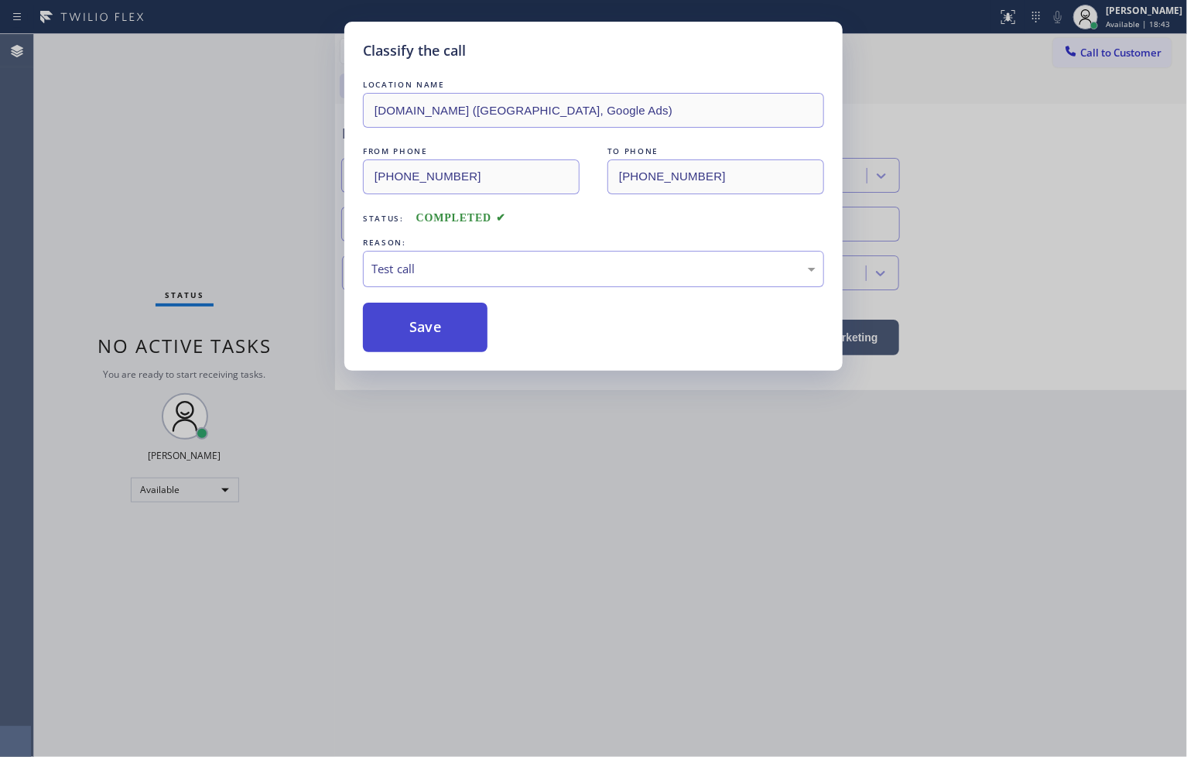
click at [418, 338] on button "Save" at bounding box center [425, 327] width 125 height 50
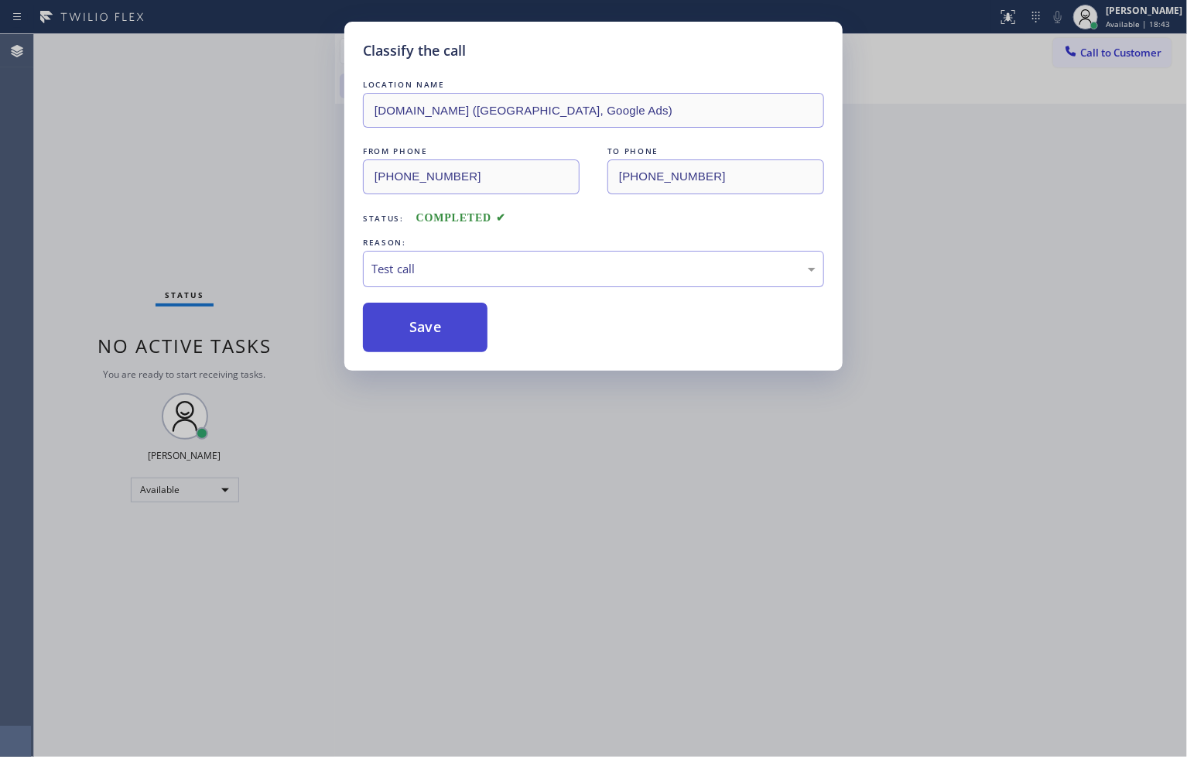
click at [418, 338] on button "Save" at bounding box center [425, 327] width 125 height 50
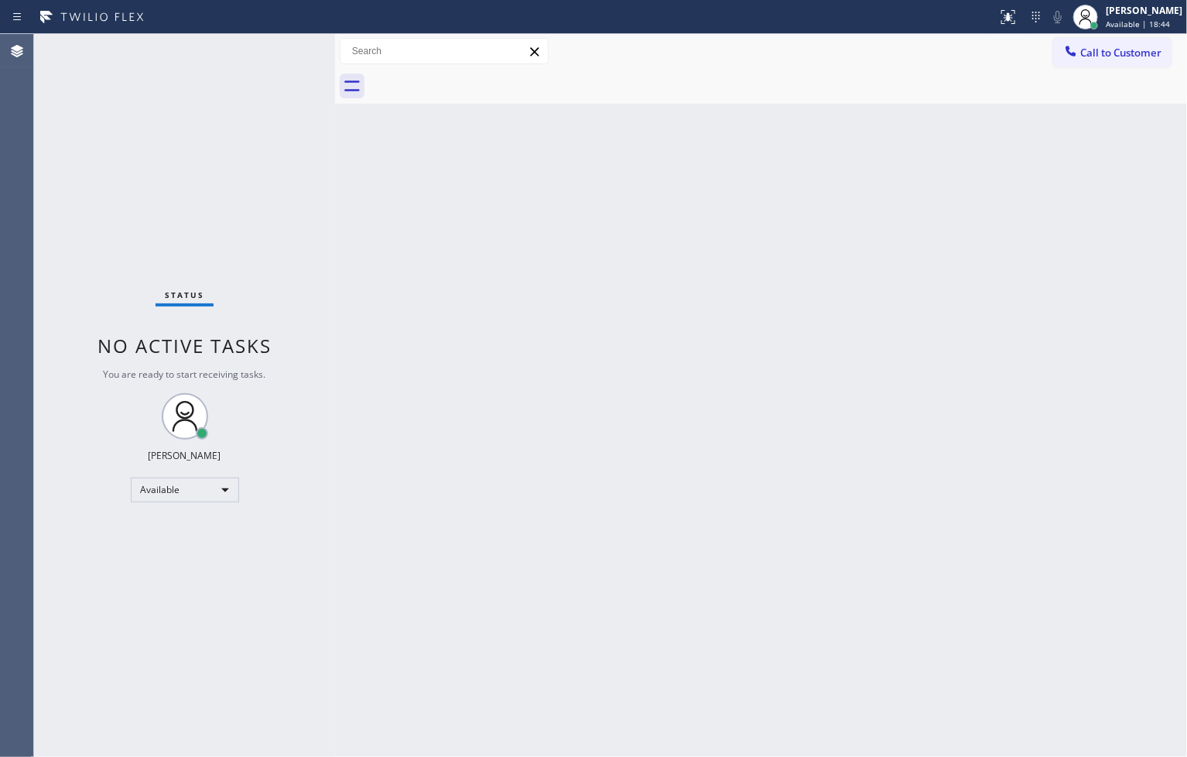
click at [283, 67] on div "Status No active tasks You are ready to start receiving tasks. [PERSON_NAME]" at bounding box center [184, 395] width 301 height 723
click at [281, 51] on div "Status No active tasks You are ready to start receiving tasks. [PERSON_NAME]" at bounding box center [184, 395] width 301 height 723
click at [283, 48] on div "Status No active tasks You are ready to start receiving tasks. [PERSON_NAME]" at bounding box center [184, 395] width 301 height 723
click at [532, 486] on div "Back to Dashboard Change Sender ID Customers Technicians Select a contact Outbo…" at bounding box center [761, 395] width 852 height 723
click at [272, 288] on div "Status No active tasks You are ready to start receiving tasks. [PERSON_NAME]" at bounding box center [184, 395] width 301 height 723
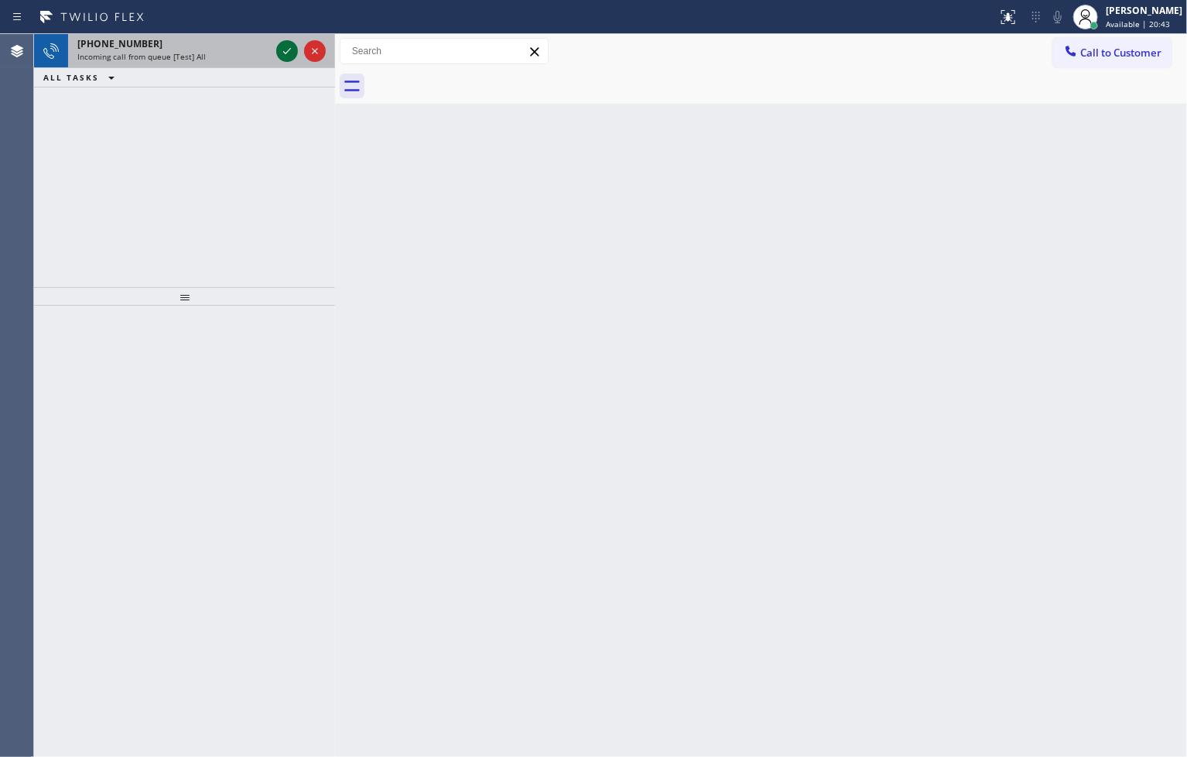
click at [289, 55] on icon at bounding box center [287, 51] width 19 height 19
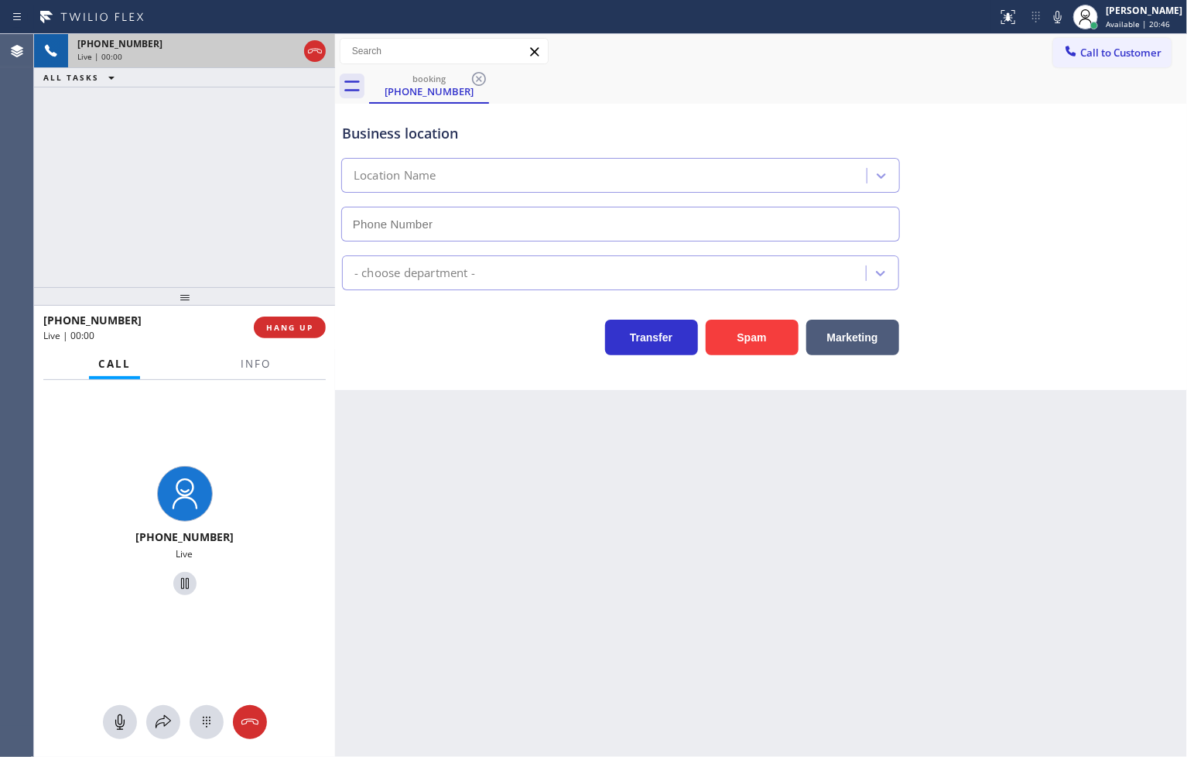
type input "[PHONE_NUMBER]"
click at [258, 358] on span "Info" at bounding box center [256, 364] width 30 height 14
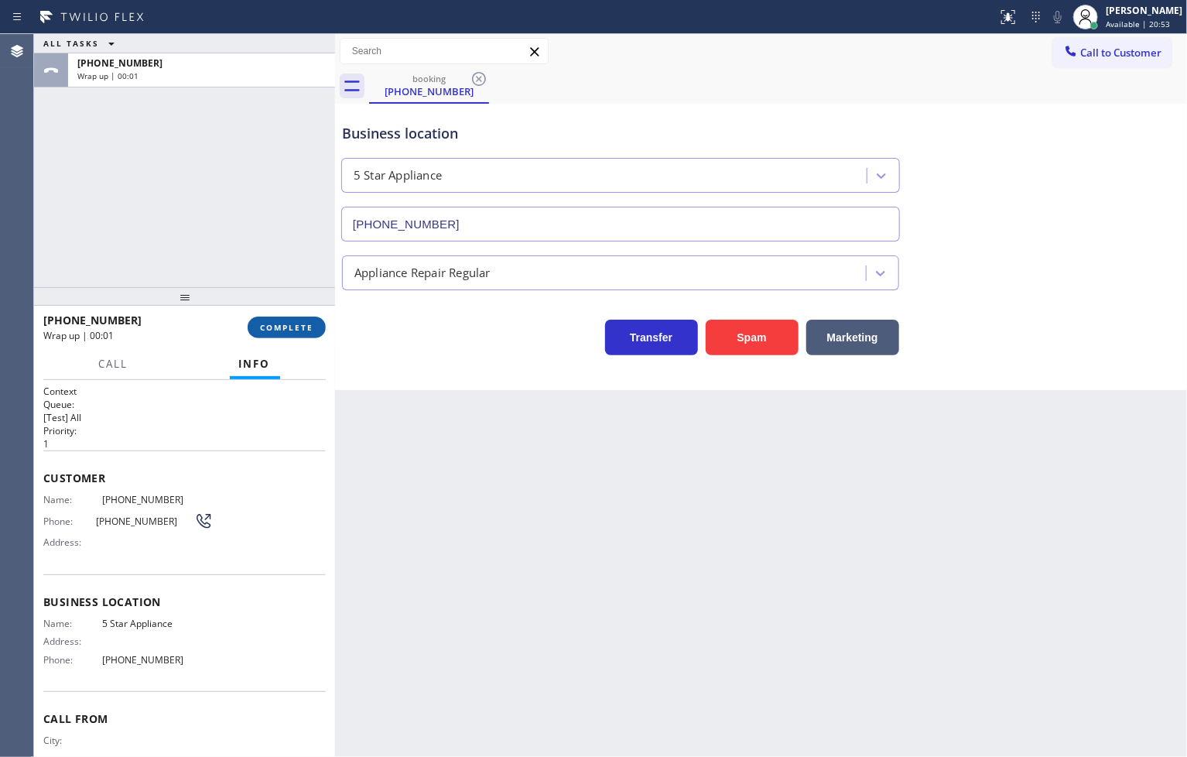
click at [281, 329] on span "COMPLETE" at bounding box center [286, 327] width 53 height 11
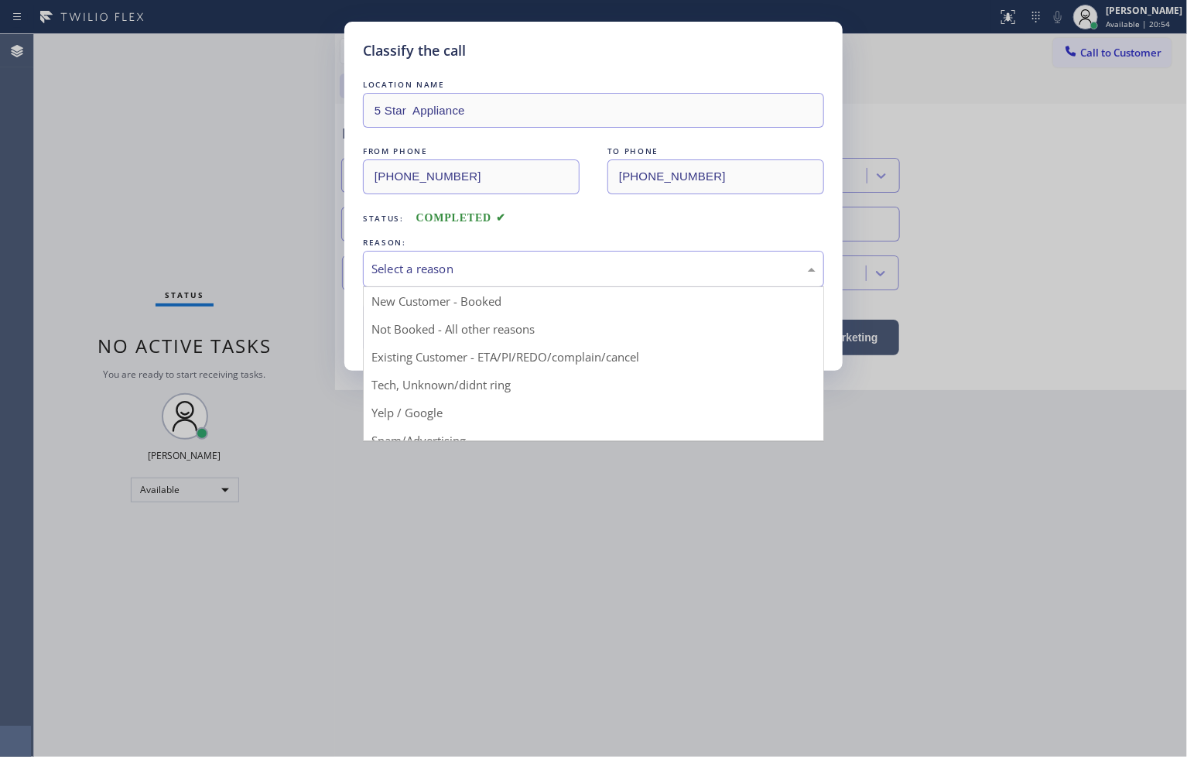
click at [437, 265] on div "Select a reason" at bounding box center [593, 269] width 444 height 18
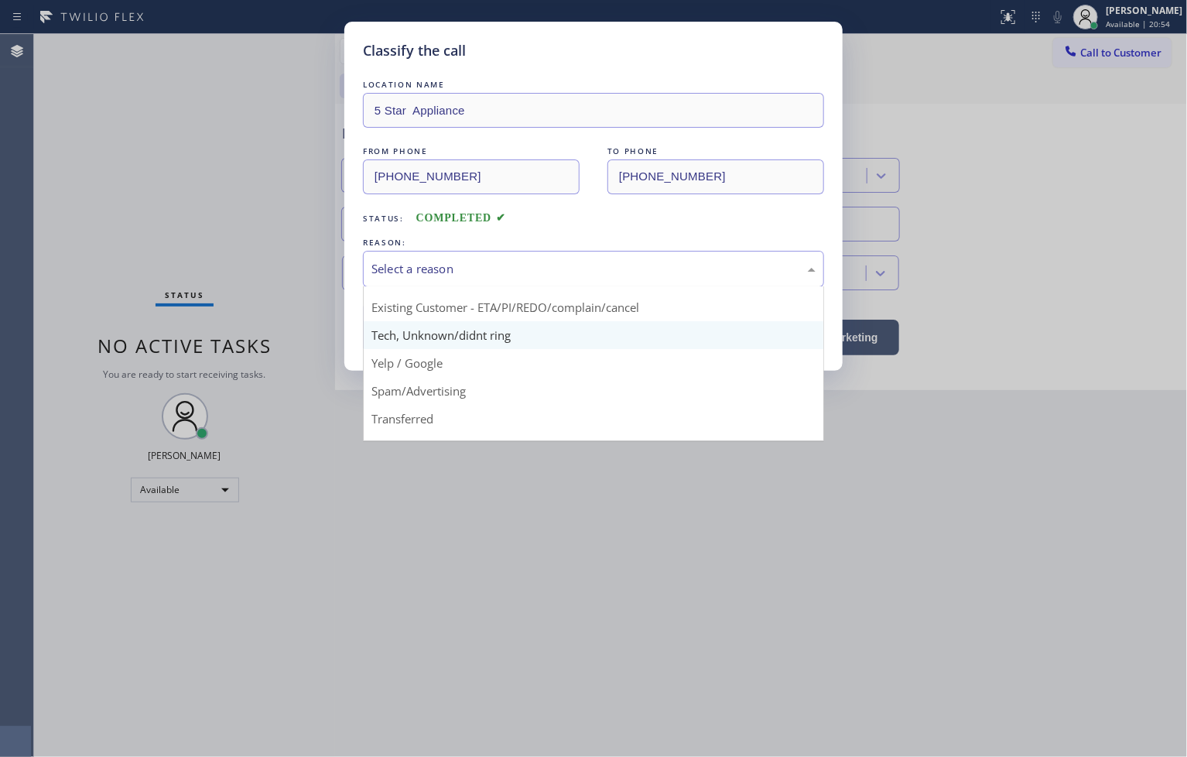
scroll to position [97, 0]
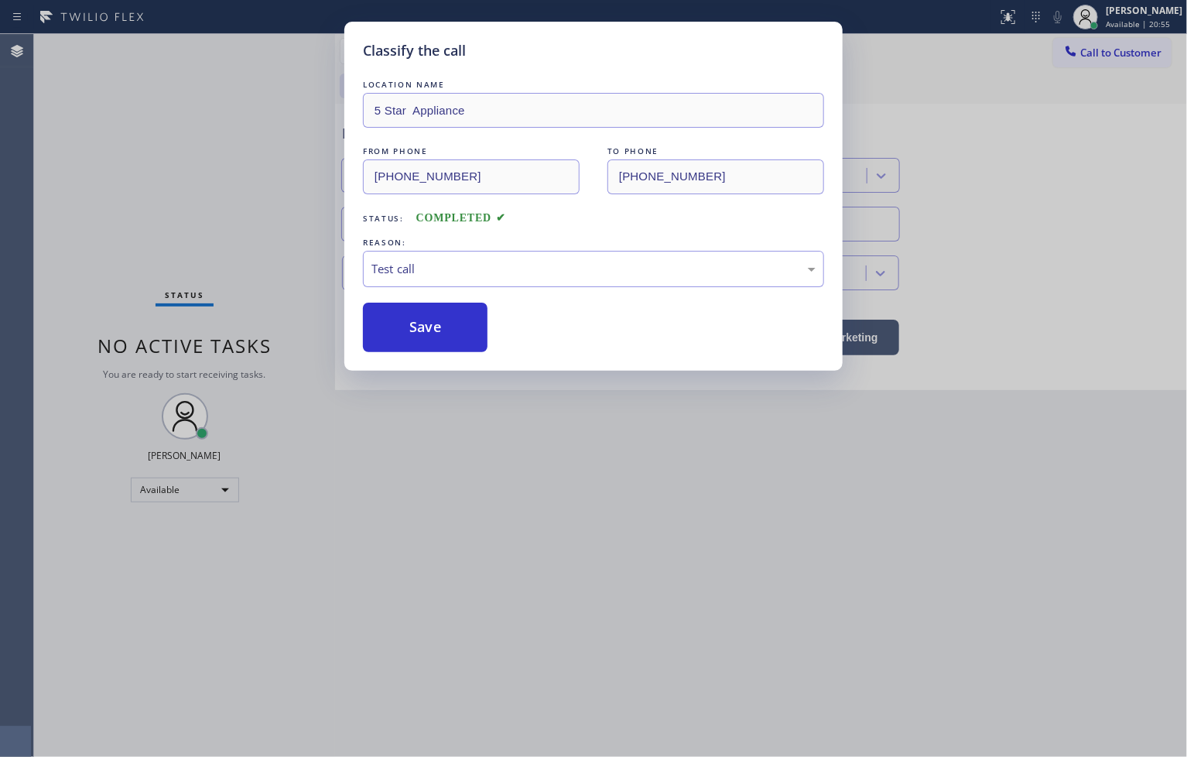
click at [426, 299] on div "LOCATION NAME 5 Star Appliance FROM PHONE [PHONE_NUMBER] TO PHONE [PHONE_NUMBER…" at bounding box center [593, 214] width 461 height 275
click at [426, 323] on button "Save" at bounding box center [425, 327] width 125 height 50
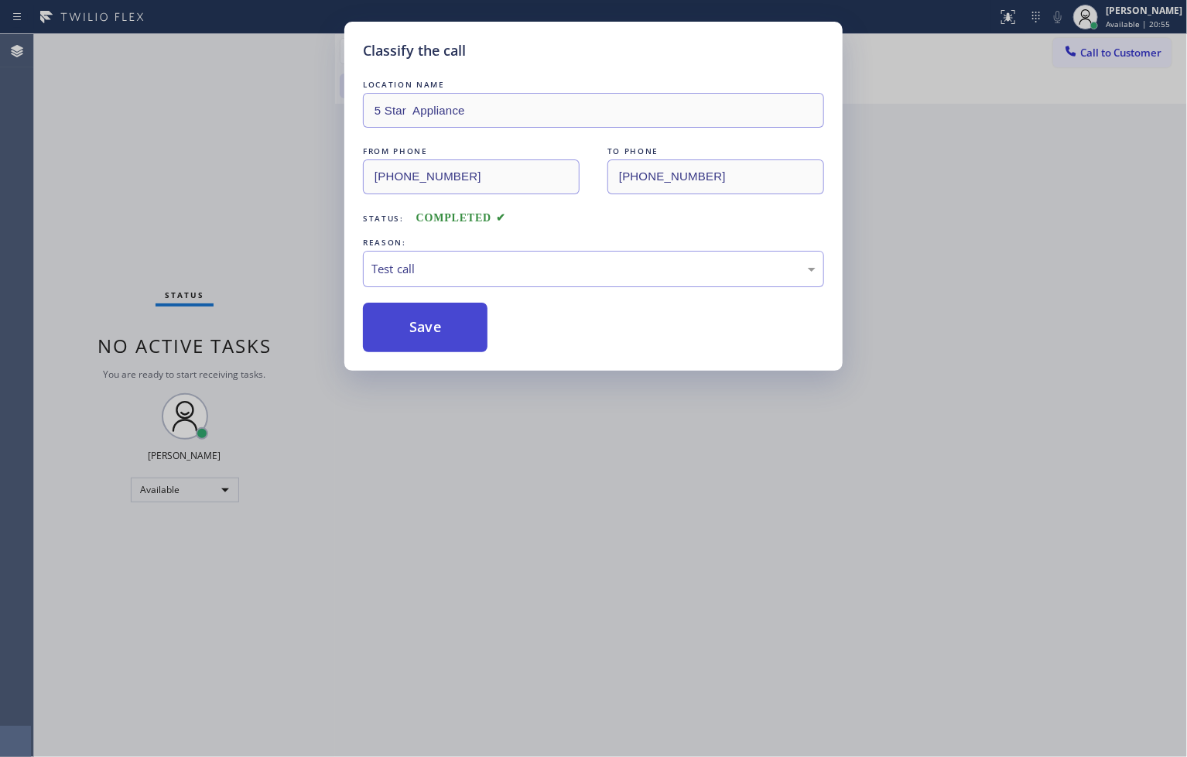
click at [426, 323] on button "Save" at bounding box center [425, 327] width 125 height 50
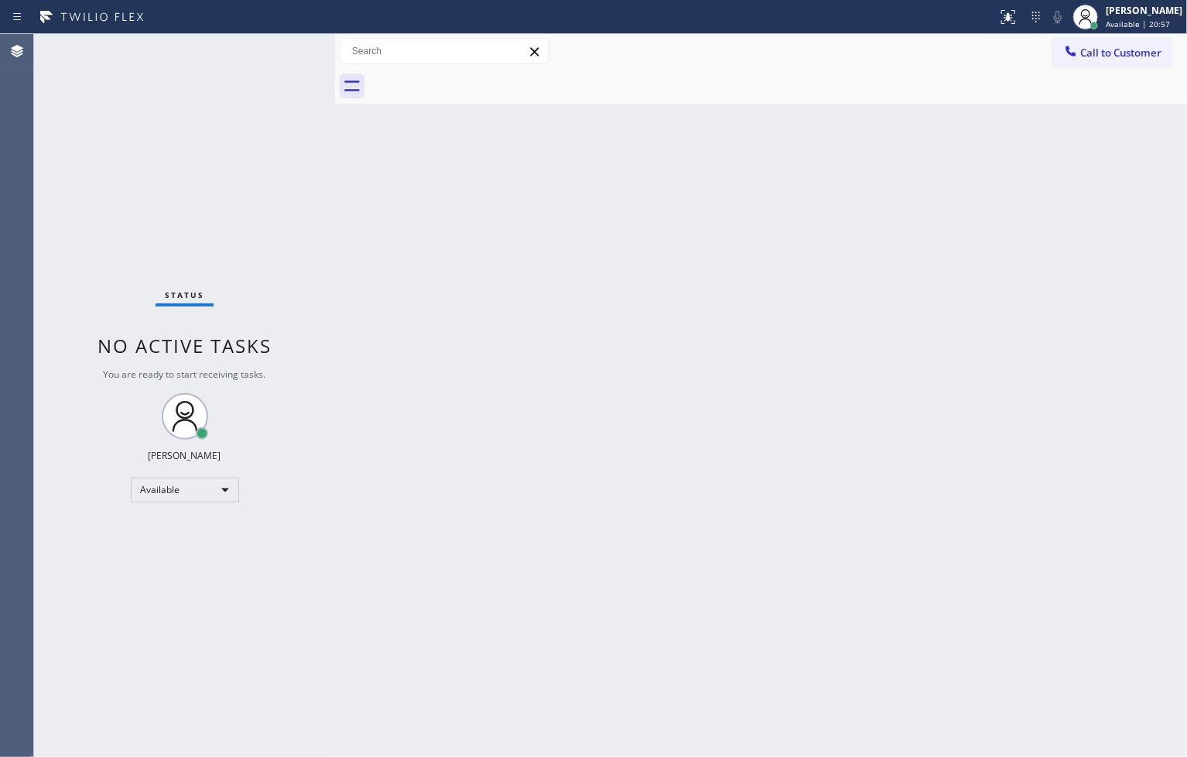
click at [235, 94] on div "Status No active tasks You are ready to start receiving tasks. [PERSON_NAME]" at bounding box center [184, 395] width 301 height 723
click at [284, 43] on div "Status No active tasks You are ready to start receiving tasks. [PERSON_NAME]" at bounding box center [184, 395] width 301 height 723
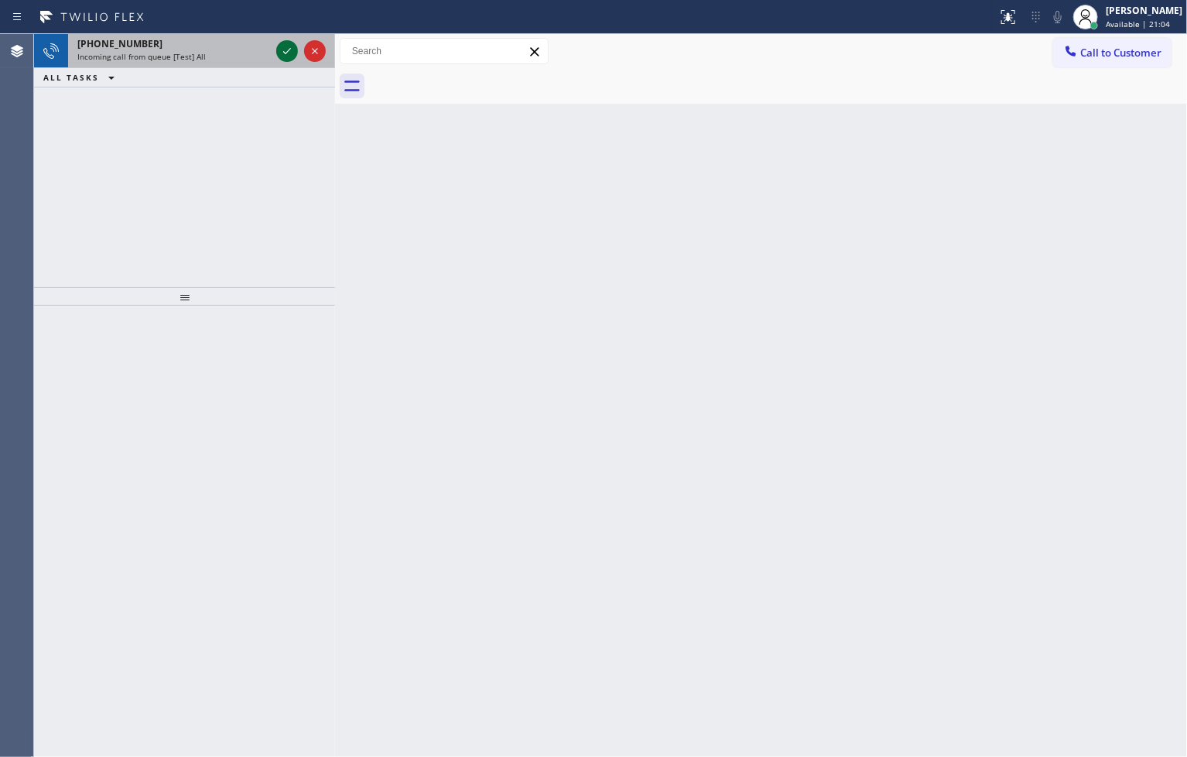
click at [285, 53] on icon at bounding box center [287, 51] width 8 height 6
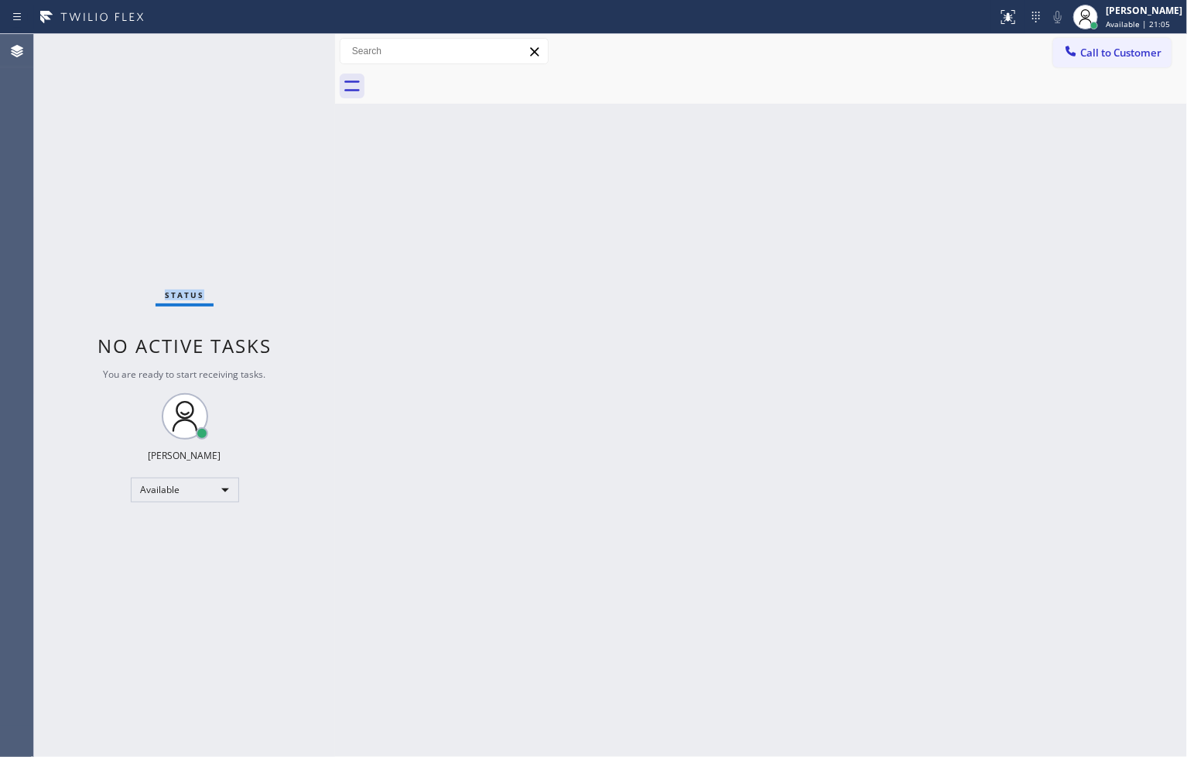
click at [285, 53] on div "Status No active tasks You are ready to start receiving tasks. [PERSON_NAME]" at bounding box center [184, 395] width 301 height 723
click at [991, 21] on div at bounding box center [1008, 17] width 34 height 19
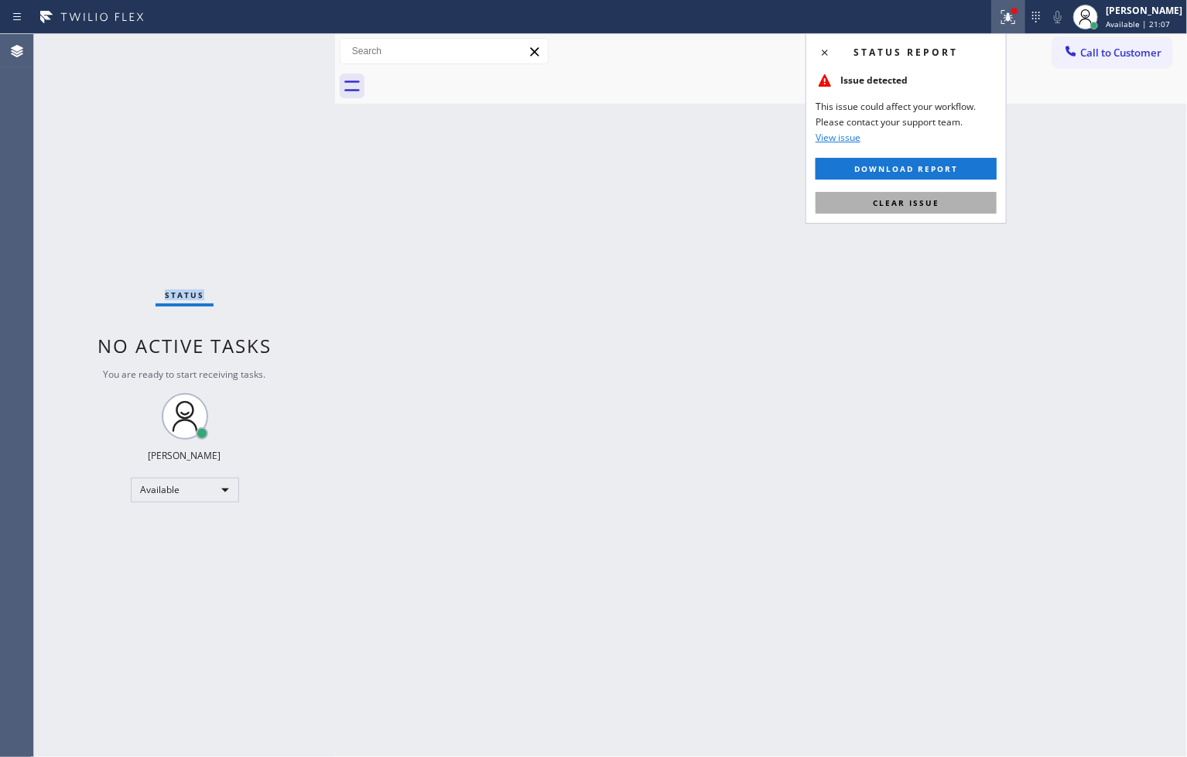
click at [944, 196] on button "Clear issue" at bounding box center [905, 203] width 181 height 22
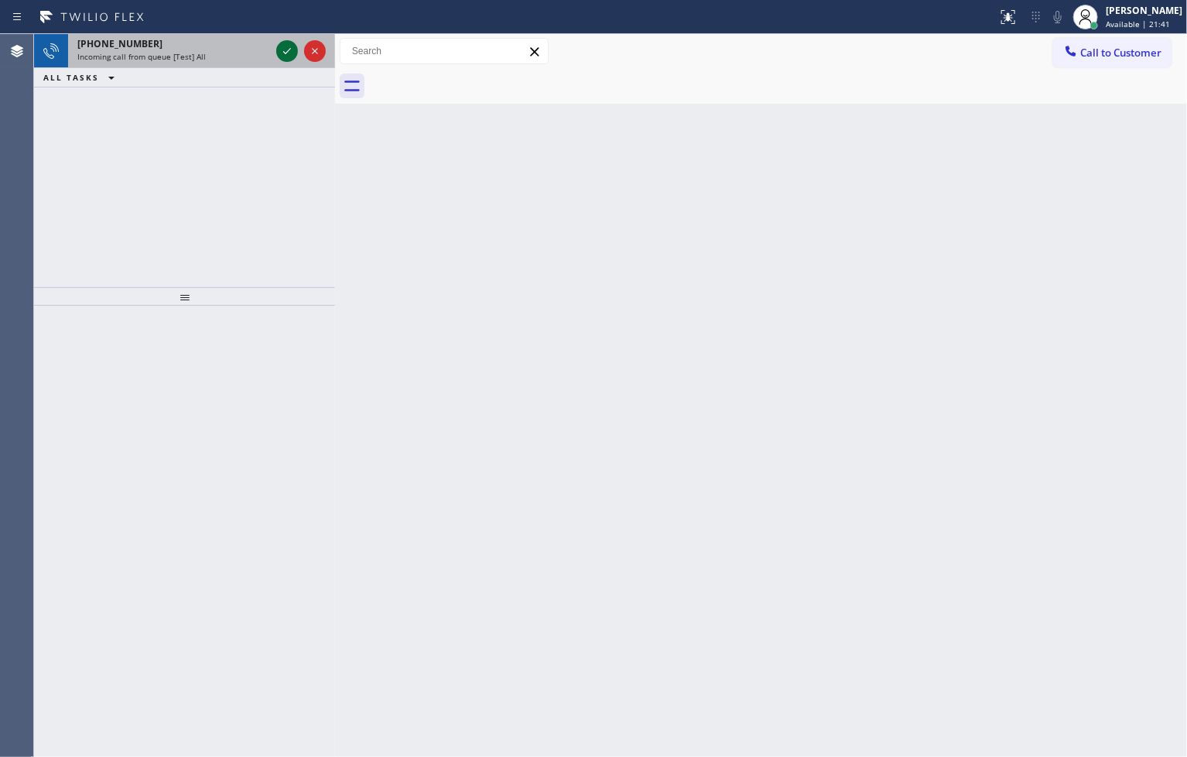
click at [281, 45] on icon at bounding box center [287, 51] width 19 height 19
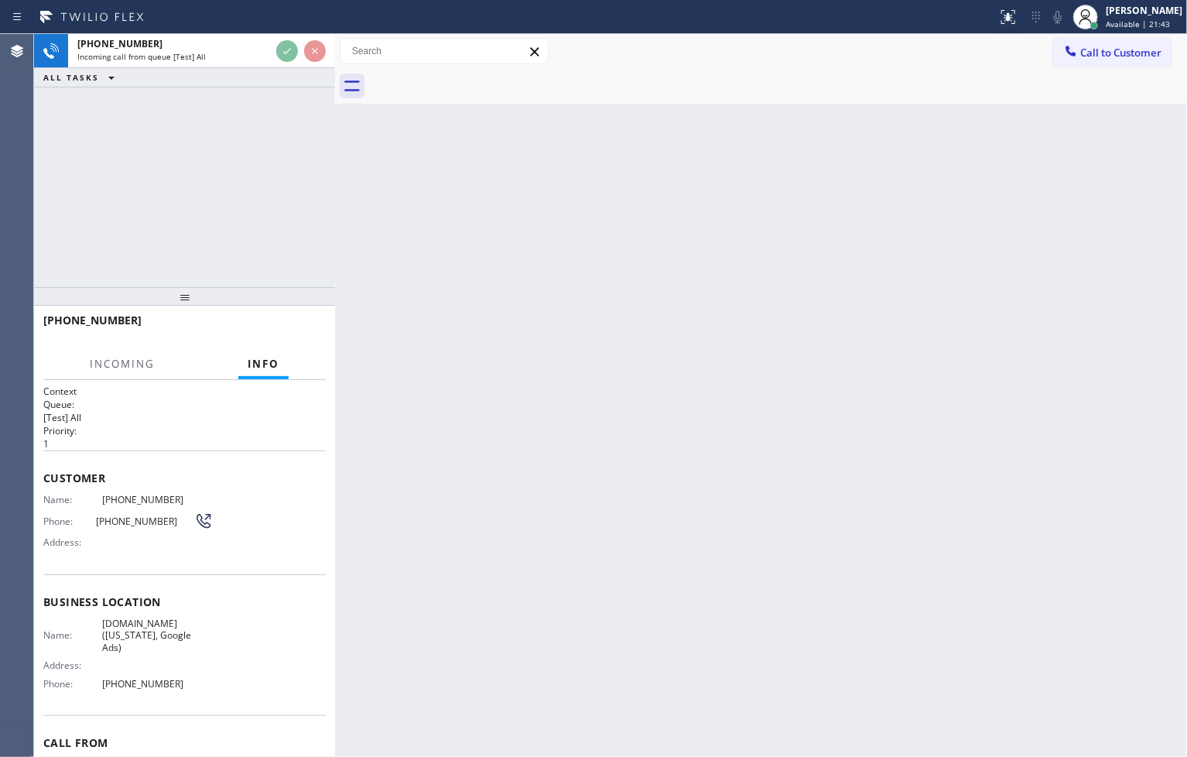
click at [289, 240] on div "[PHONE_NUMBER] Incoming call from queue [Test] All ALL TASKS ALL TASKS ACTIVE T…" at bounding box center [184, 160] width 301 height 253
click at [295, 138] on div "[PHONE_NUMBER] Incoming call from queue [Test] All ALL TASKS ALL TASKS ACTIVE T…" at bounding box center [184, 160] width 301 height 253
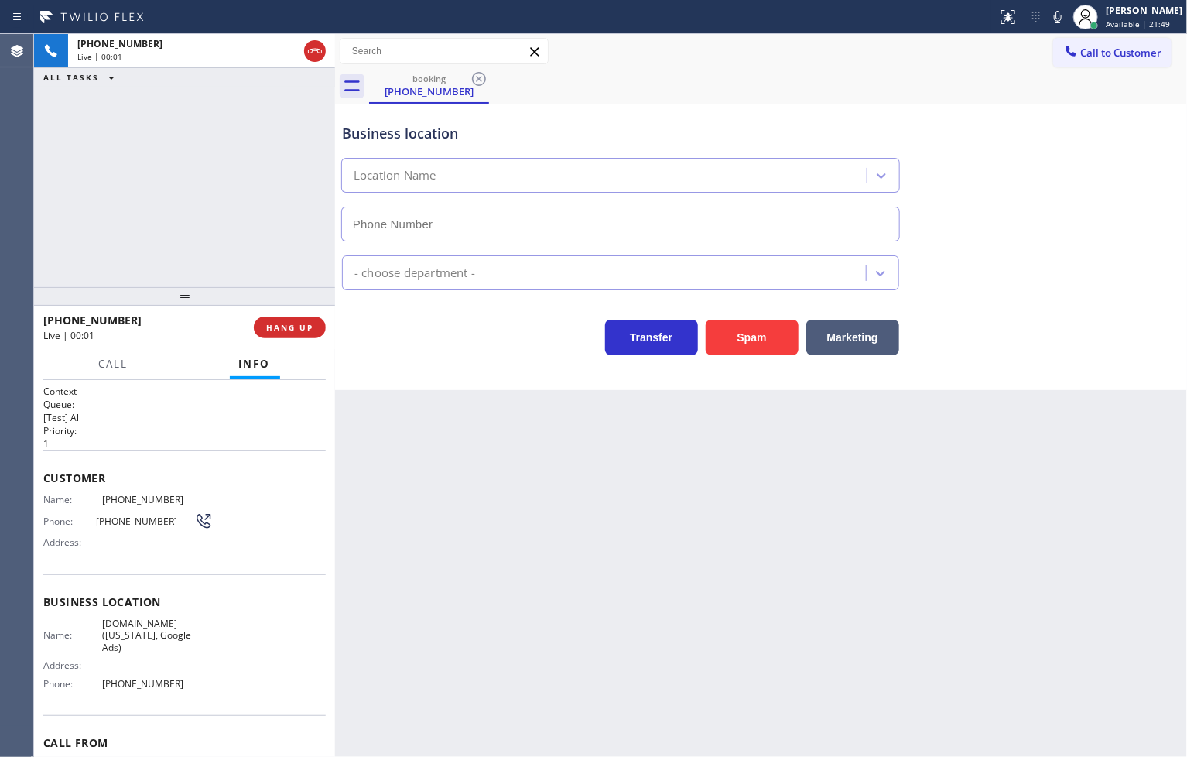
type input "[PHONE_NUMBER]"
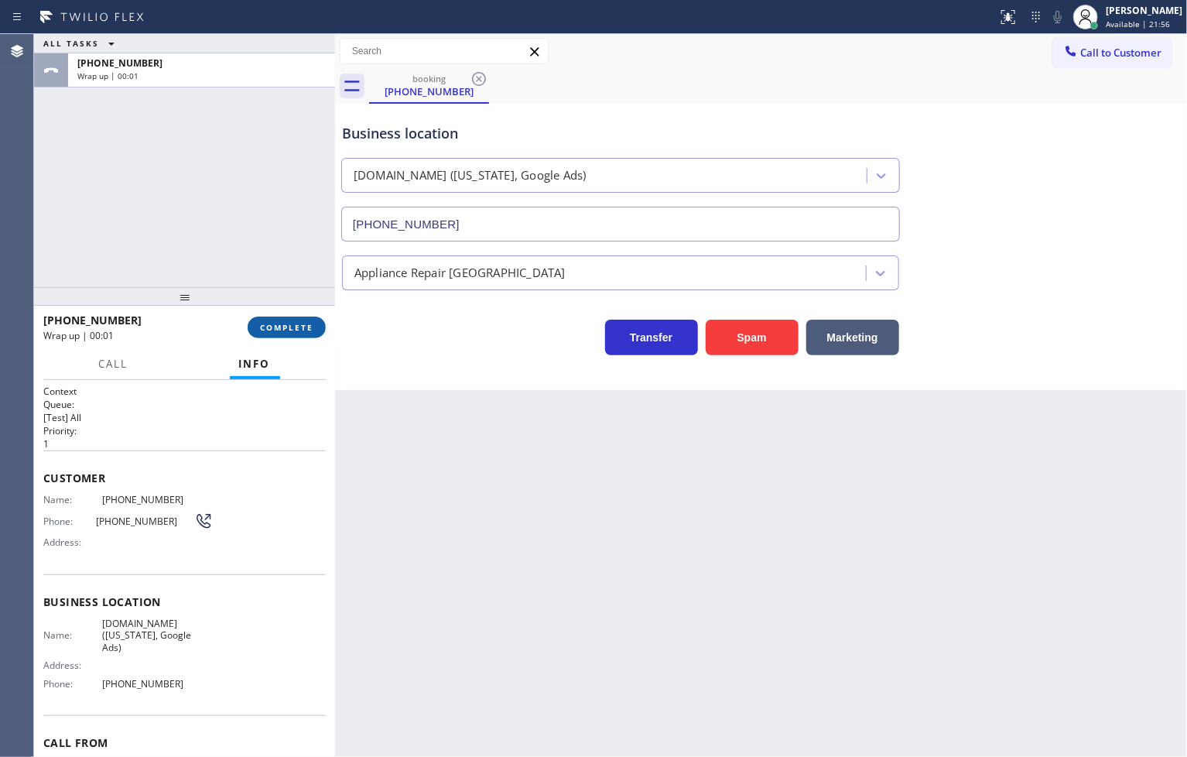
click at [282, 331] on span "COMPLETE" at bounding box center [286, 327] width 53 height 11
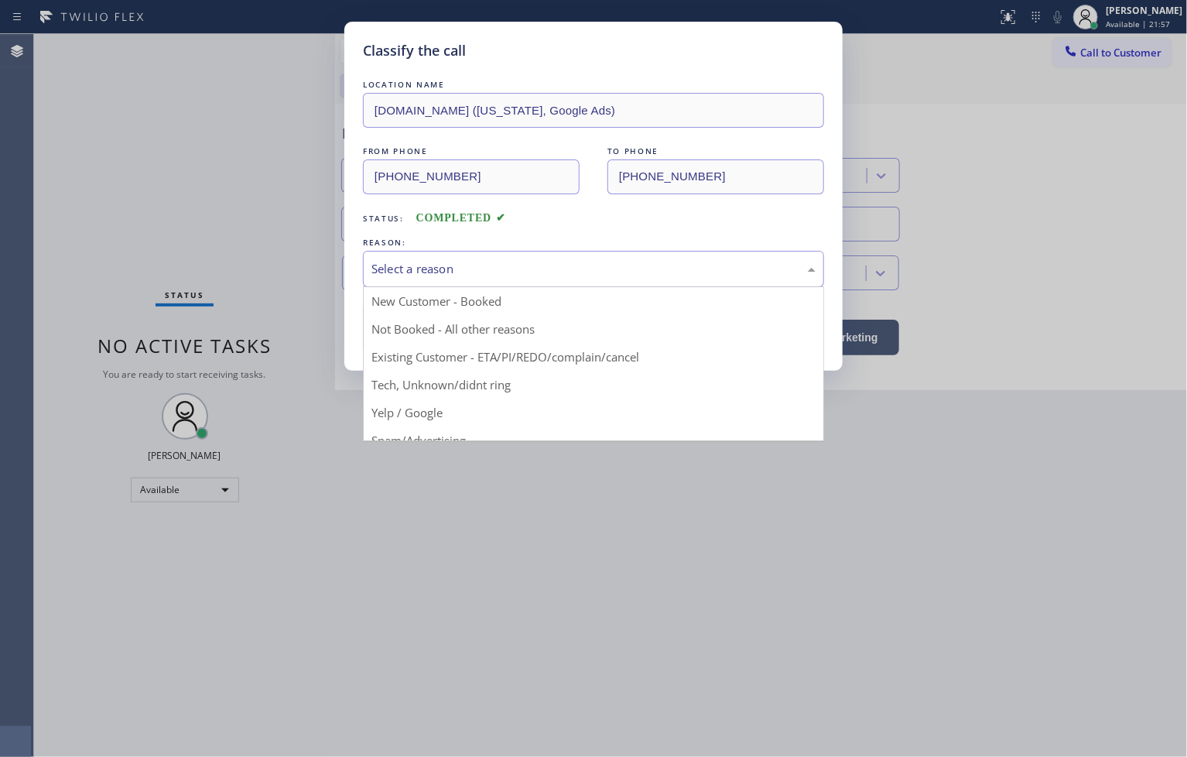
click at [381, 260] on div "Select a reason" at bounding box center [593, 269] width 444 height 18
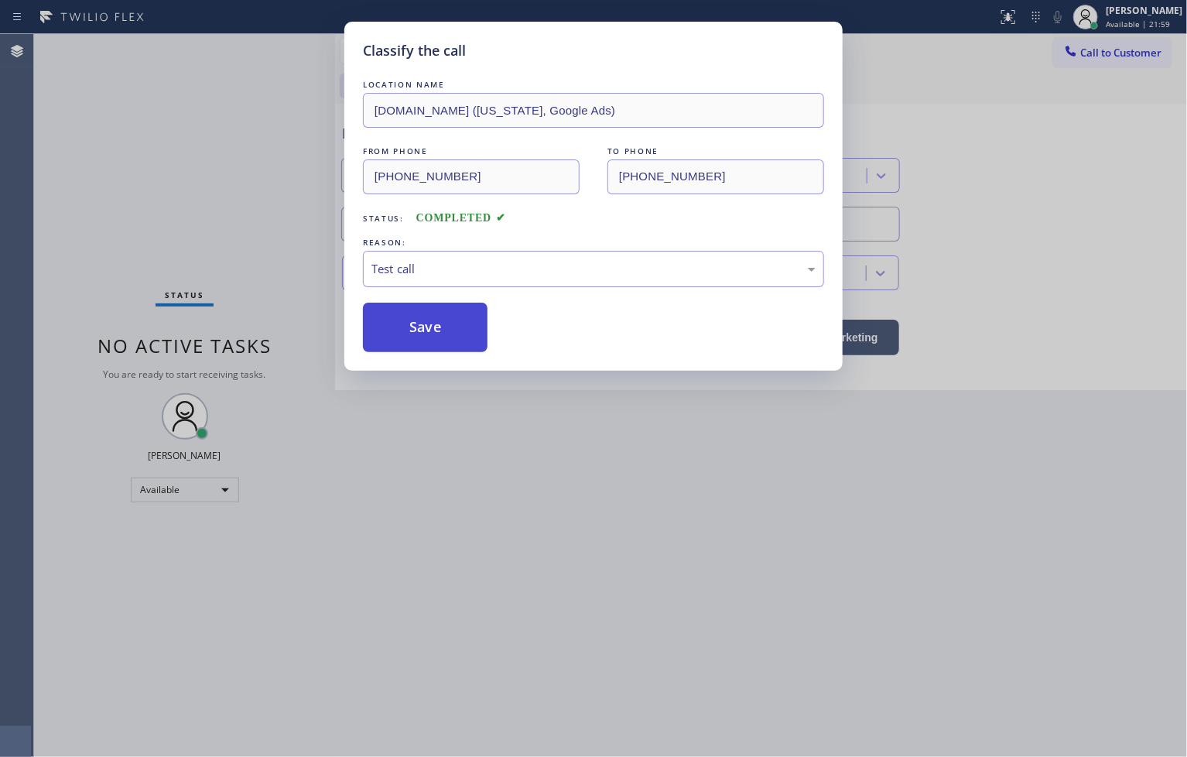
click at [423, 330] on button "Save" at bounding box center [425, 327] width 125 height 50
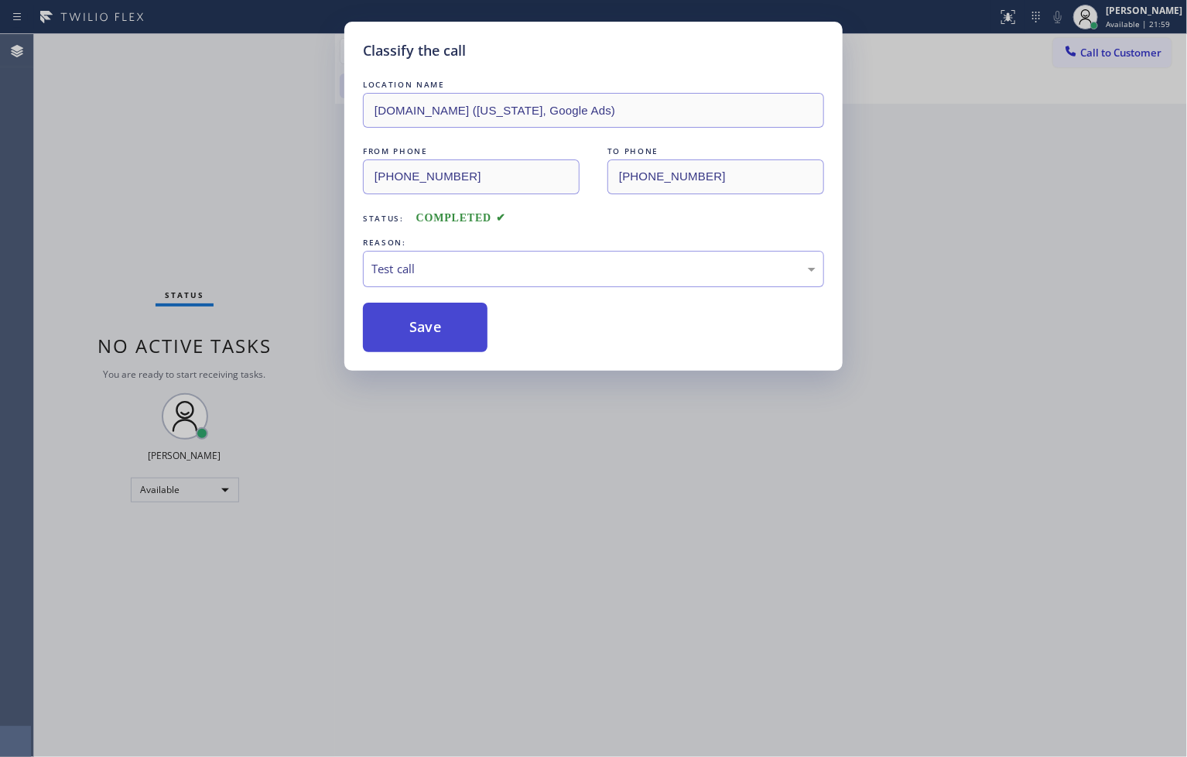
click at [423, 330] on button "Save" at bounding box center [425, 327] width 125 height 50
click at [423, 330] on div "Classify the call LOCATION NAME [DOMAIN_NAME] ([GEOGRAPHIC_DATA], Google Ads) F…" at bounding box center [610, 395] width 1153 height 723
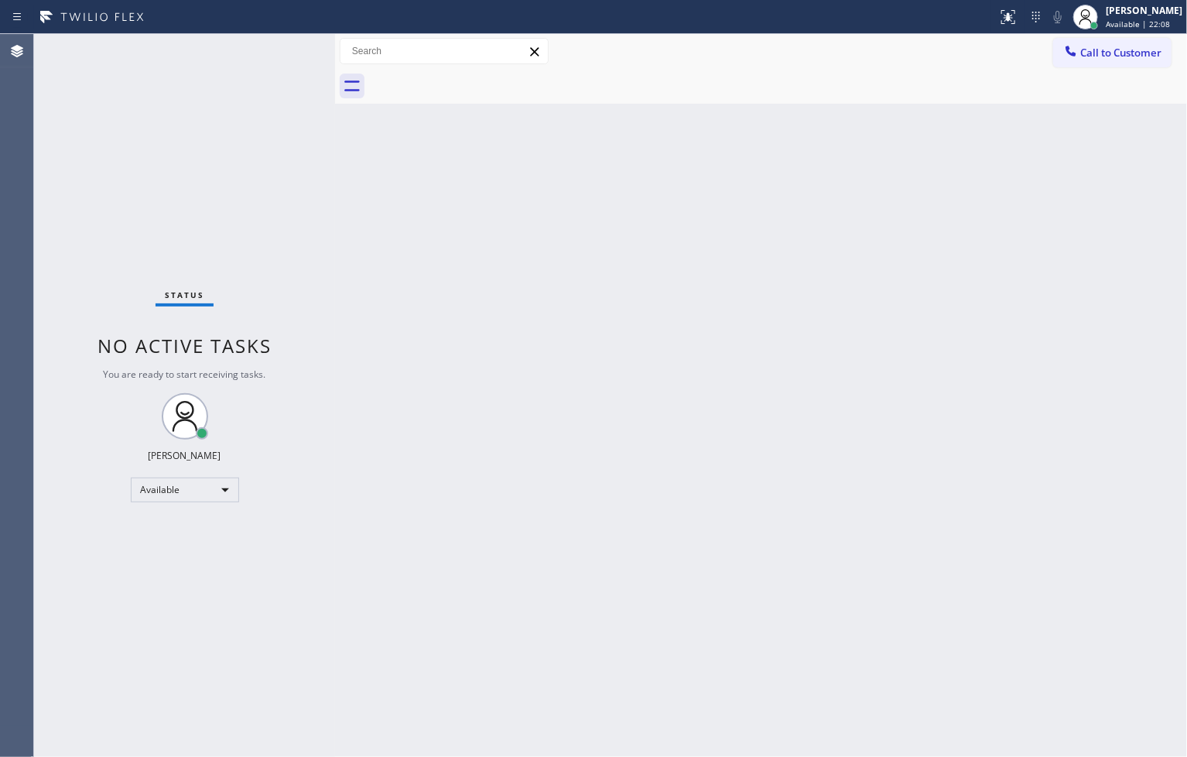
click at [282, 53] on div "Status No active tasks You are ready to start receiving tasks. [PERSON_NAME]" at bounding box center [184, 395] width 301 height 723
click at [426, 334] on div "Back to Dashboard Change Sender ID Customers Technicians Select a contact Outbo…" at bounding box center [761, 395] width 852 height 723
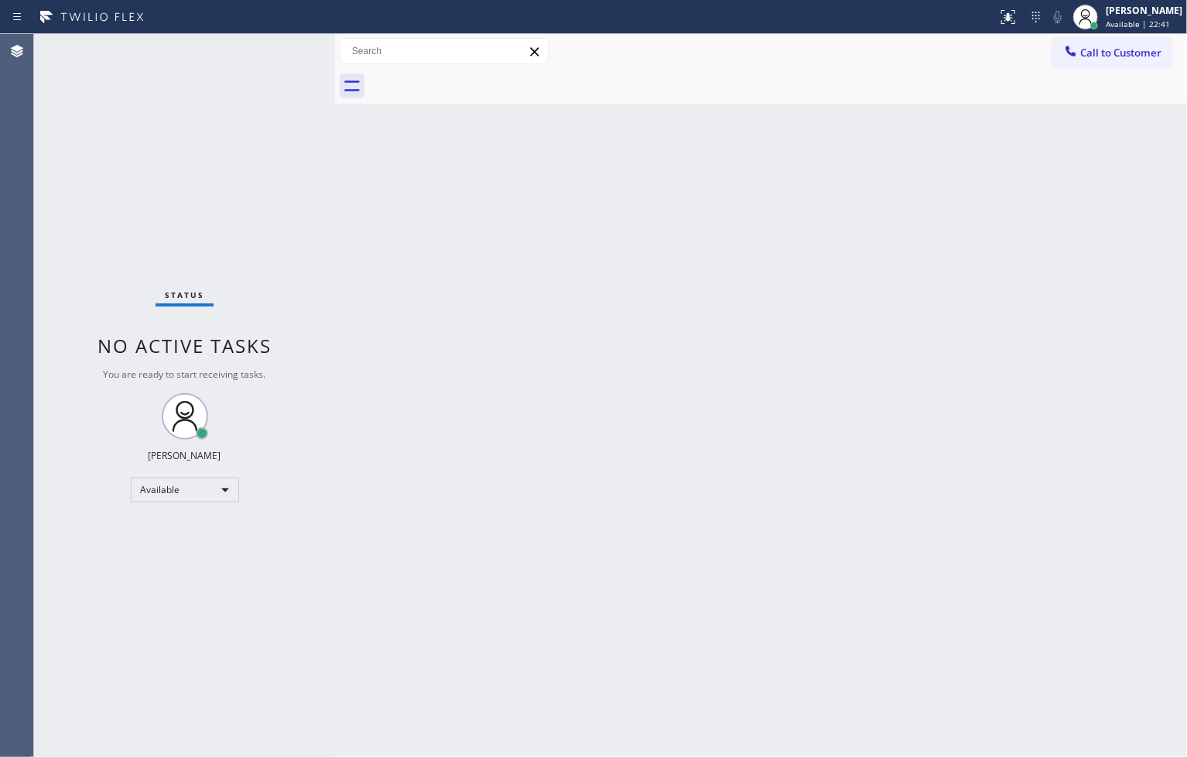
click at [289, 108] on div "Status No active tasks You are ready to start receiving tasks. [PERSON_NAME]" at bounding box center [184, 395] width 301 height 723
click at [289, 44] on div "Status No active tasks You are ready to start receiving tasks. [PERSON_NAME]" at bounding box center [184, 395] width 301 height 723
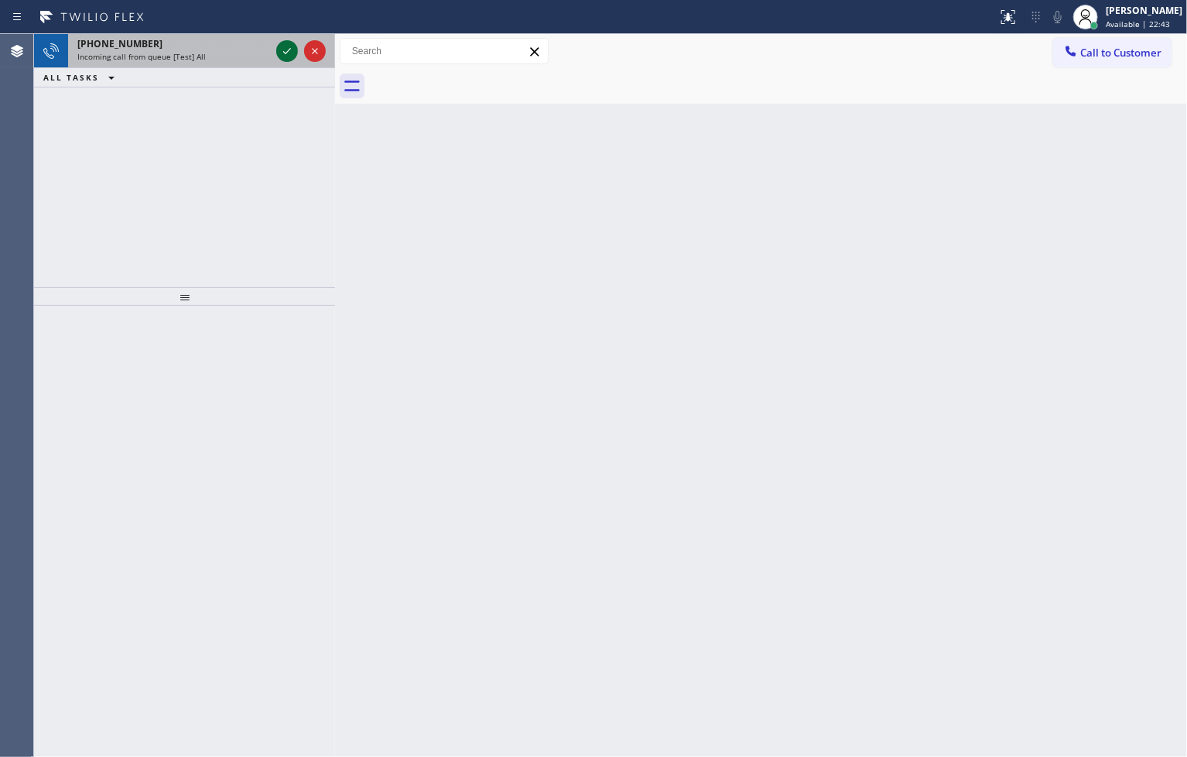
click at [289, 44] on icon at bounding box center [287, 51] width 19 height 19
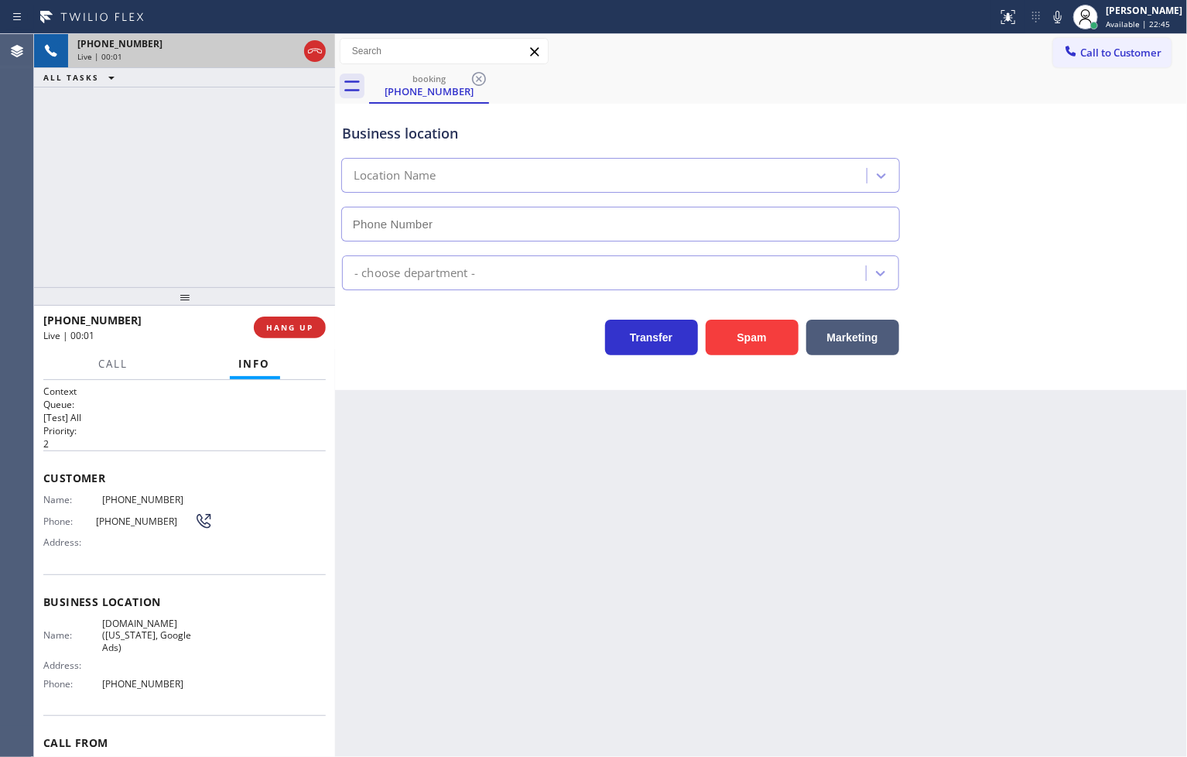
type input "[PHONE_NUMBER]"
click at [457, 345] on div "Transfer Spam Marketing" at bounding box center [620, 333] width 563 height 43
click at [231, 213] on div "[PHONE_NUMBER] Live | 00:07 ALL TASKS ALL TASKS ACTIVE TASKS TASKS IN WRAP UP" at bounding box center [184, 160] width 301 height 253
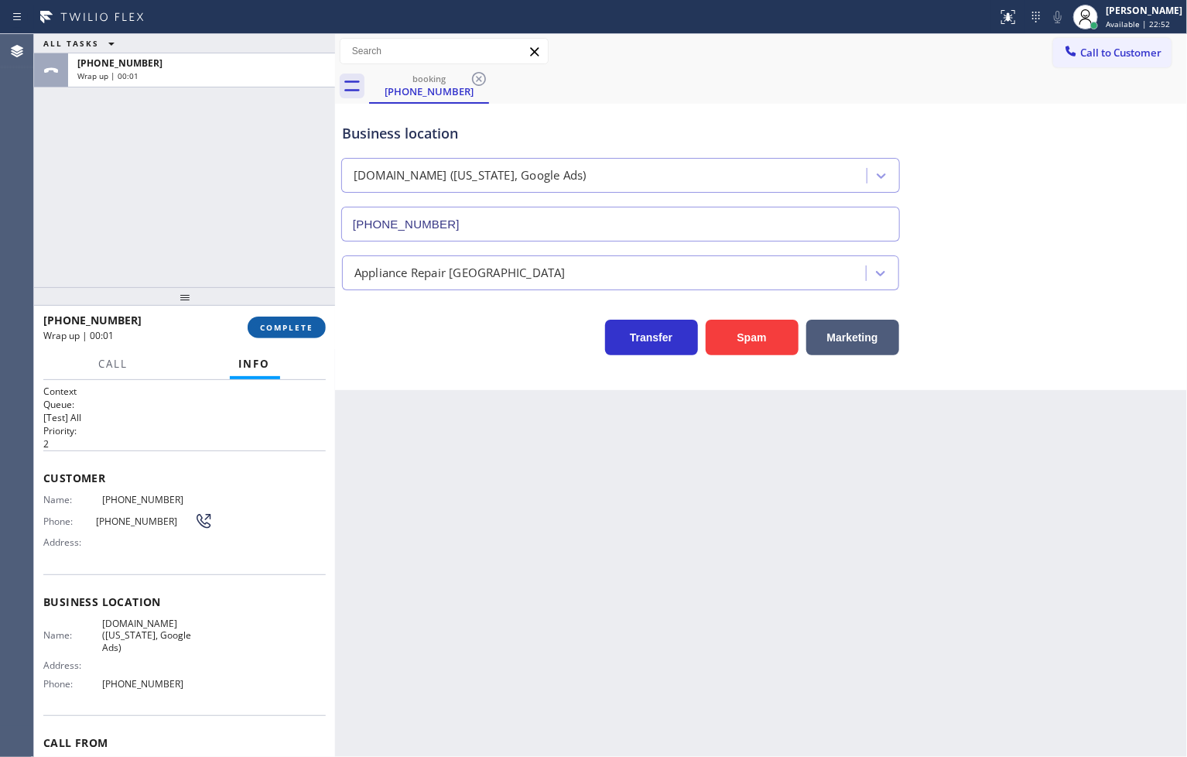
click at [280, 322] on span "COMPLETE" at bounding box center [286, 327] width 53 height 11
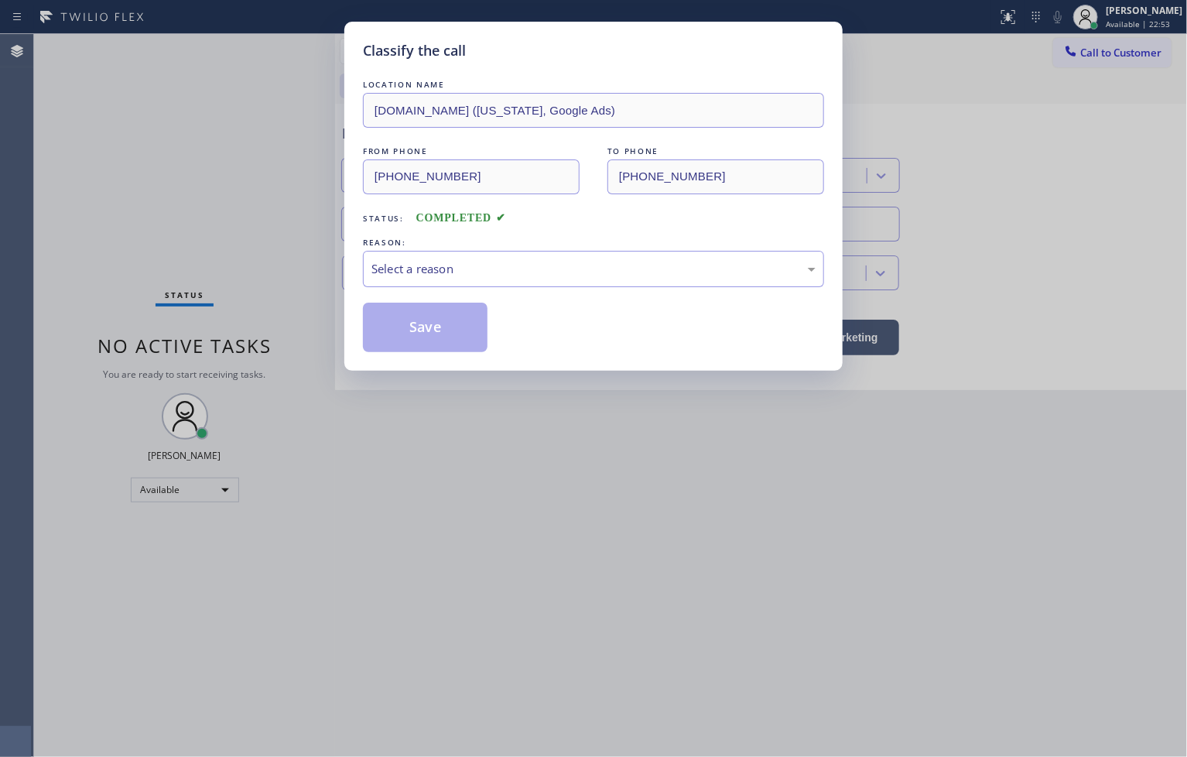
click at [404, 267] on div "Select a reason" at bounding box center [593, 269] width 444 height 18
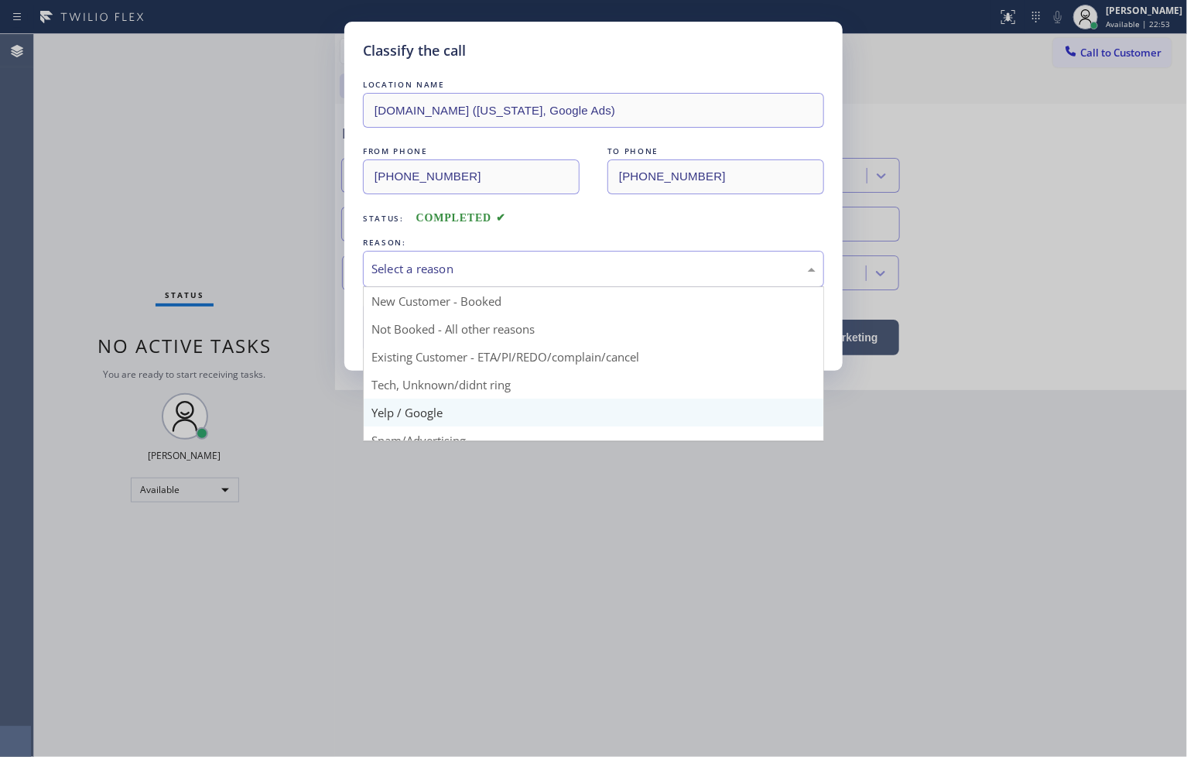
scroll to position [97, 0]
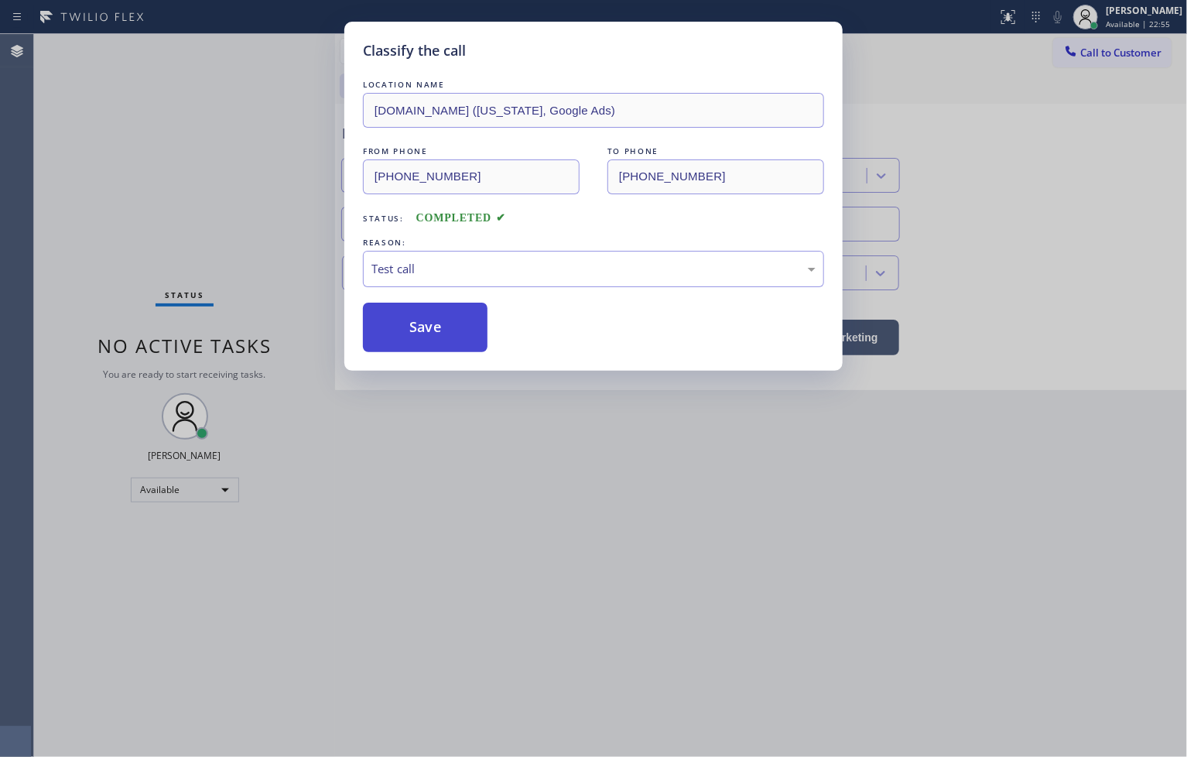
click at [395, 330] on button "Save" at bounding box center [425, 327] width 125 height 50
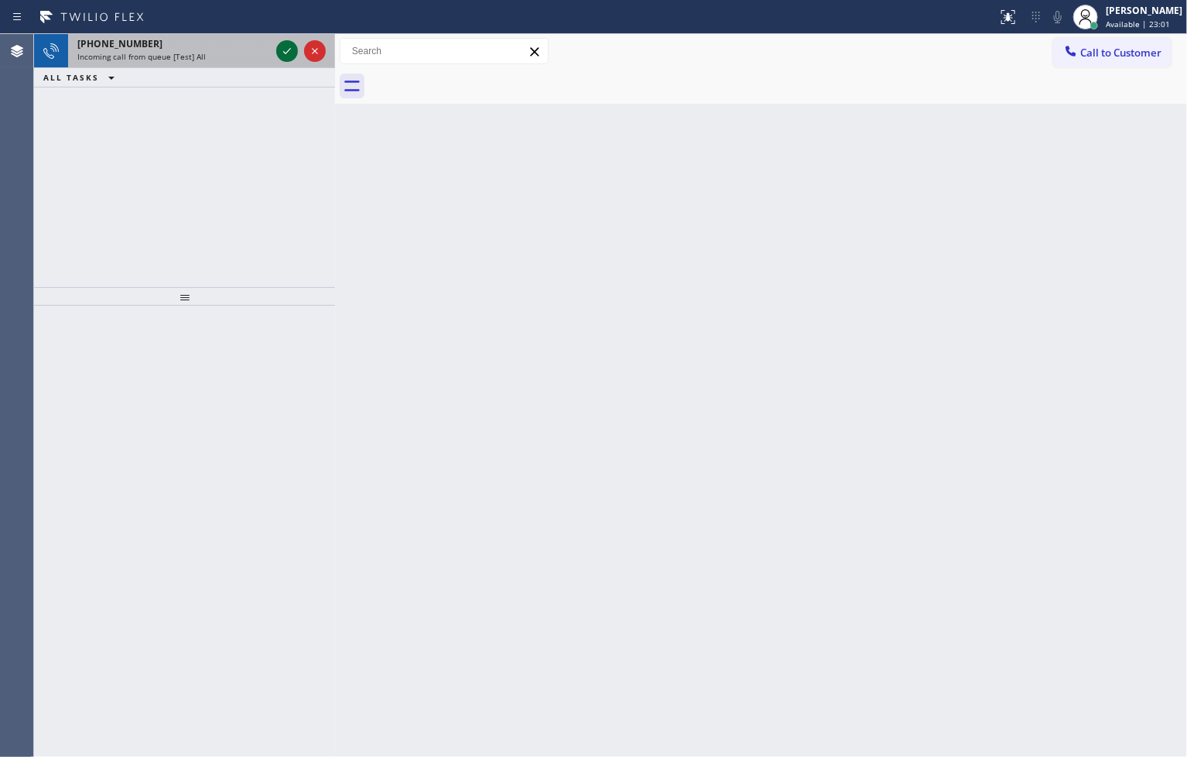
click at [287, 52] on icon at bounding box center [287, 51] width 8 height 6
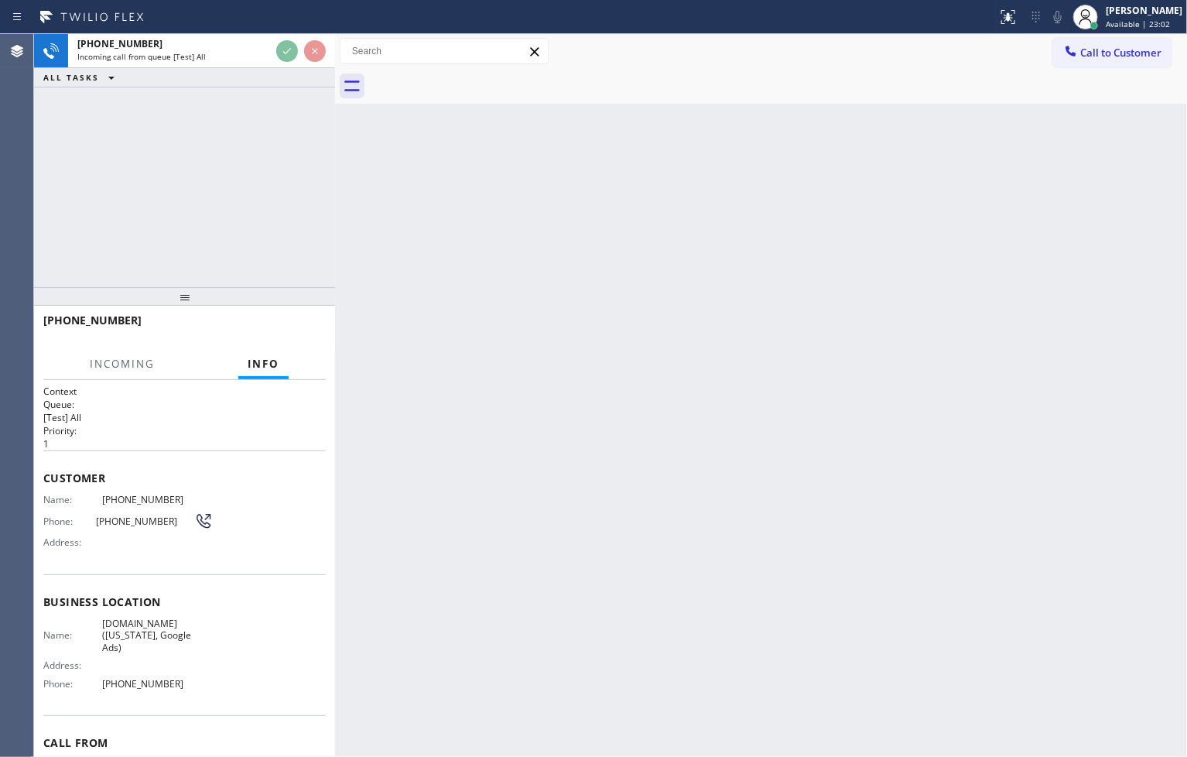
click at [434, 360] on div "Back to Dashboard Change Sender ID Customers Technicians Select a contact Outbo…" at bounding box center [761, 395] width 852 height 723
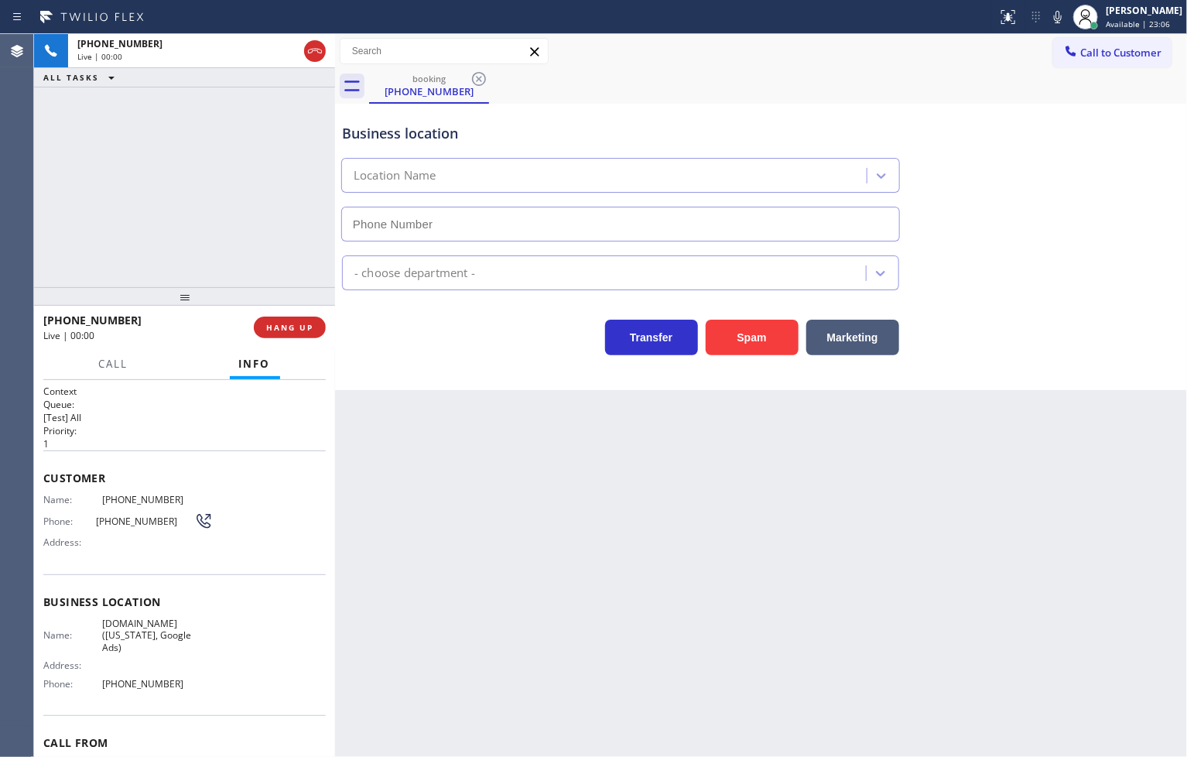
type input "[PHONE_NUMBER]"
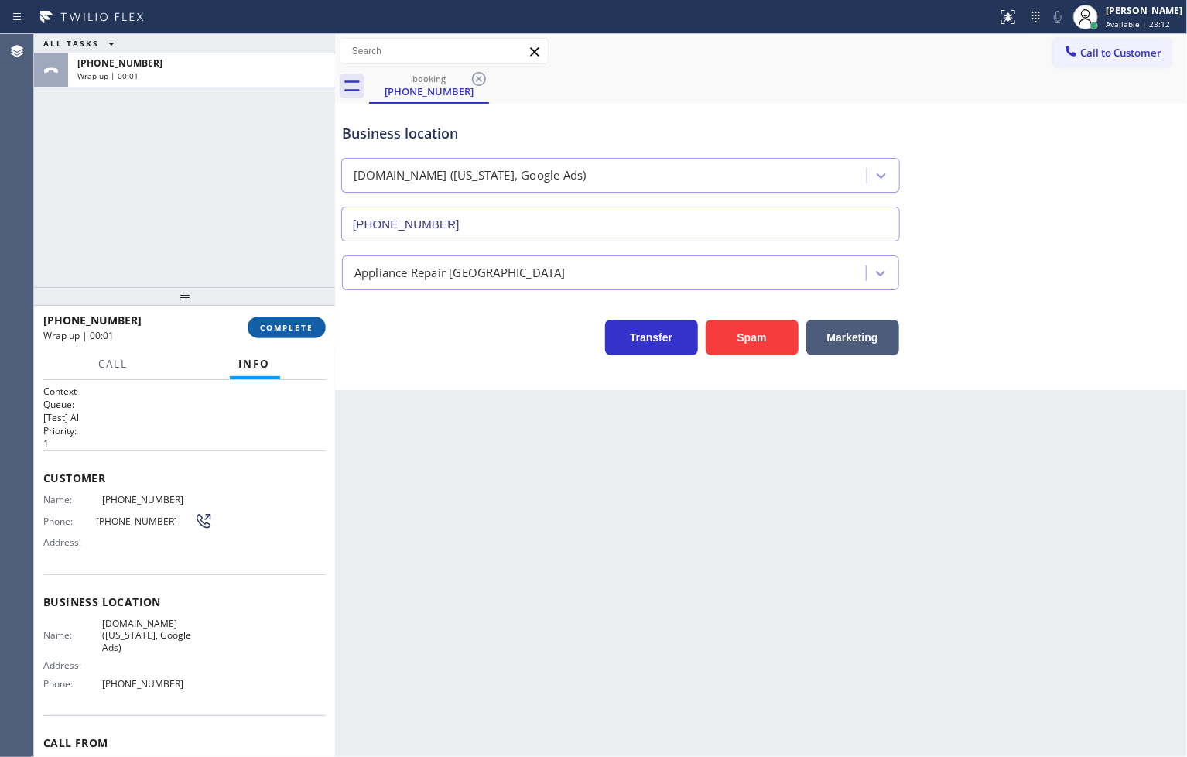
click at [266, 326] on span "COMPLETE" at bounding box center [286, 327] width 53 height 11
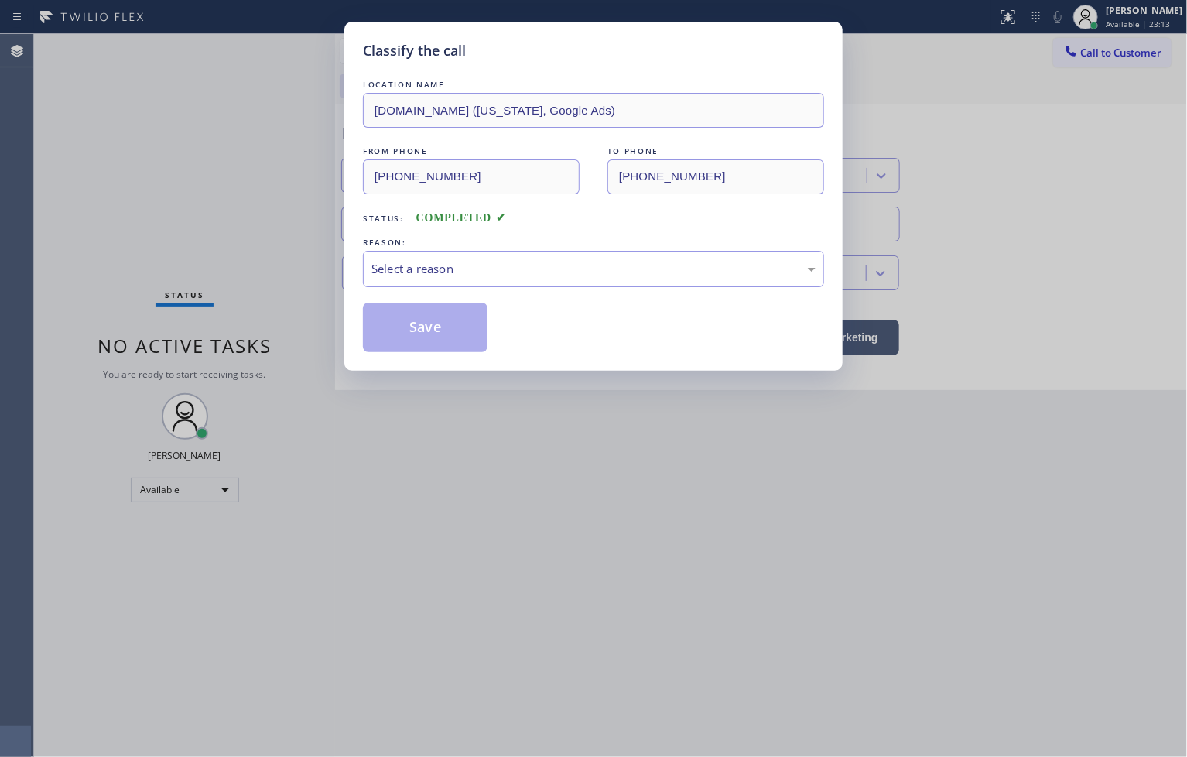
click at [399, 277] on div "Select a reason" at bounding box center [593, 269] width 444 height 18
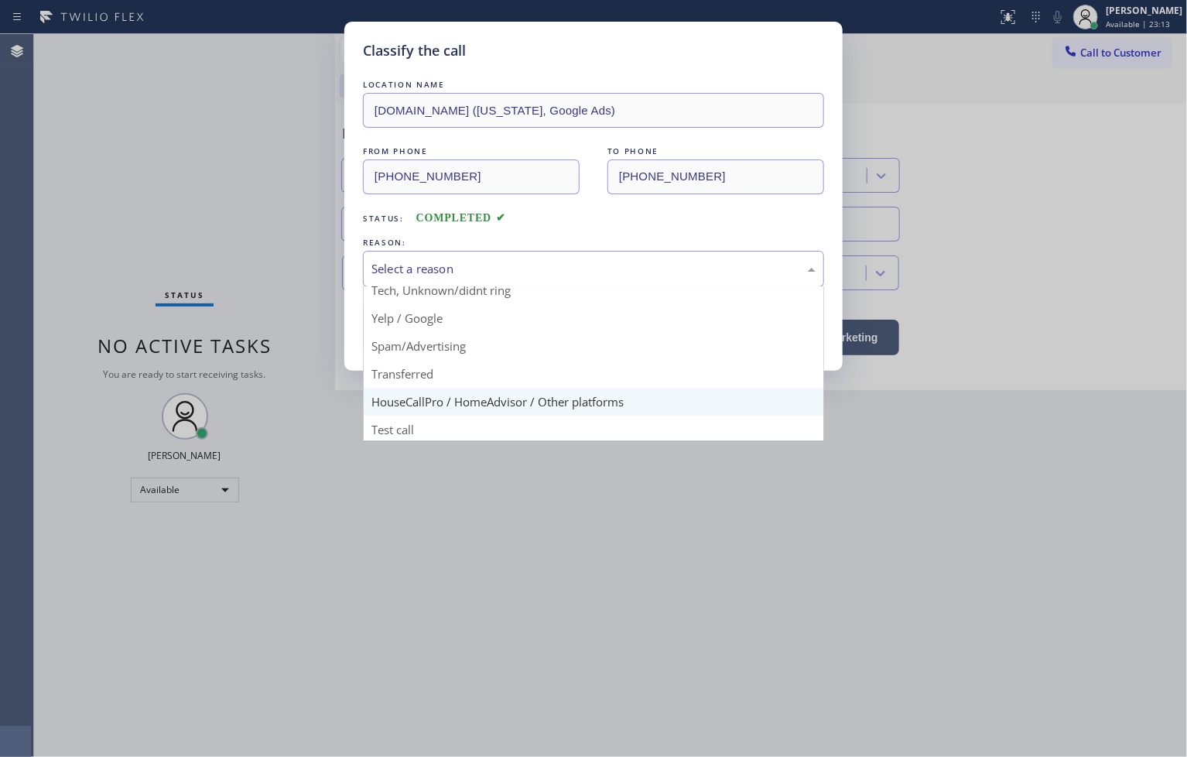
scroll to position [97, 0]
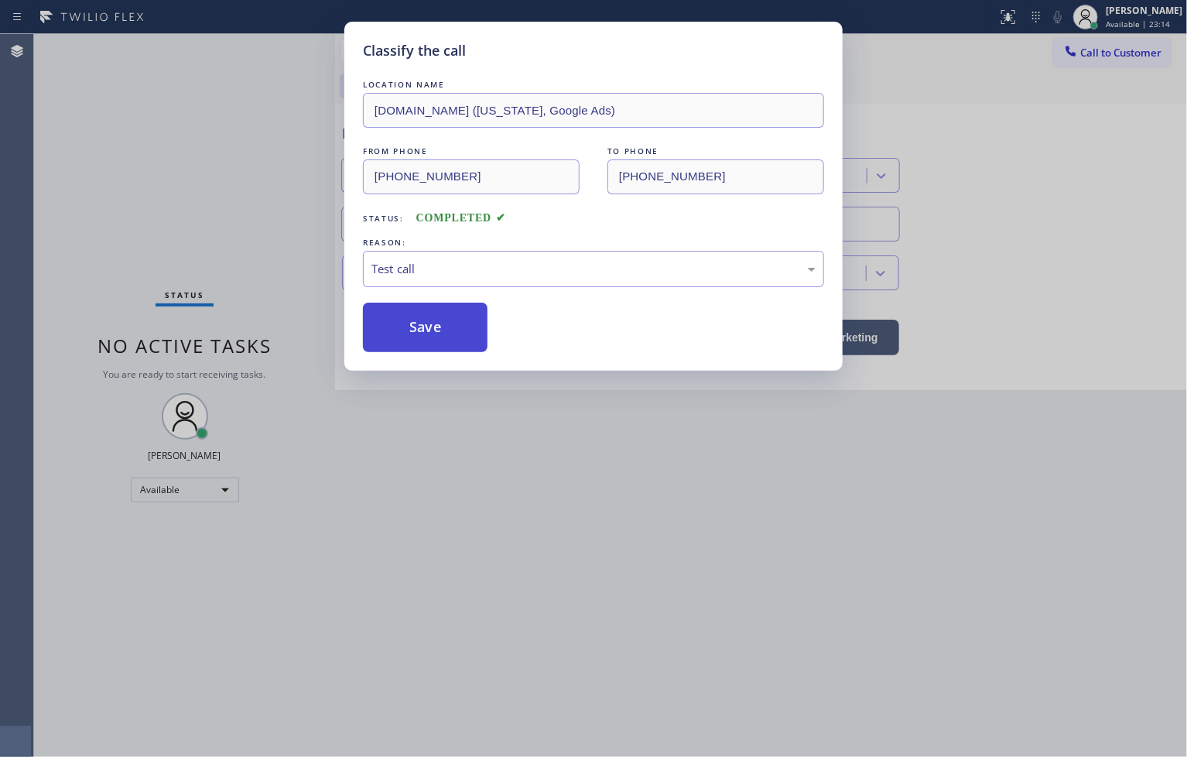
click at [427, 322] on button "Save" at bounding box center [425, 327] width 125 height 50
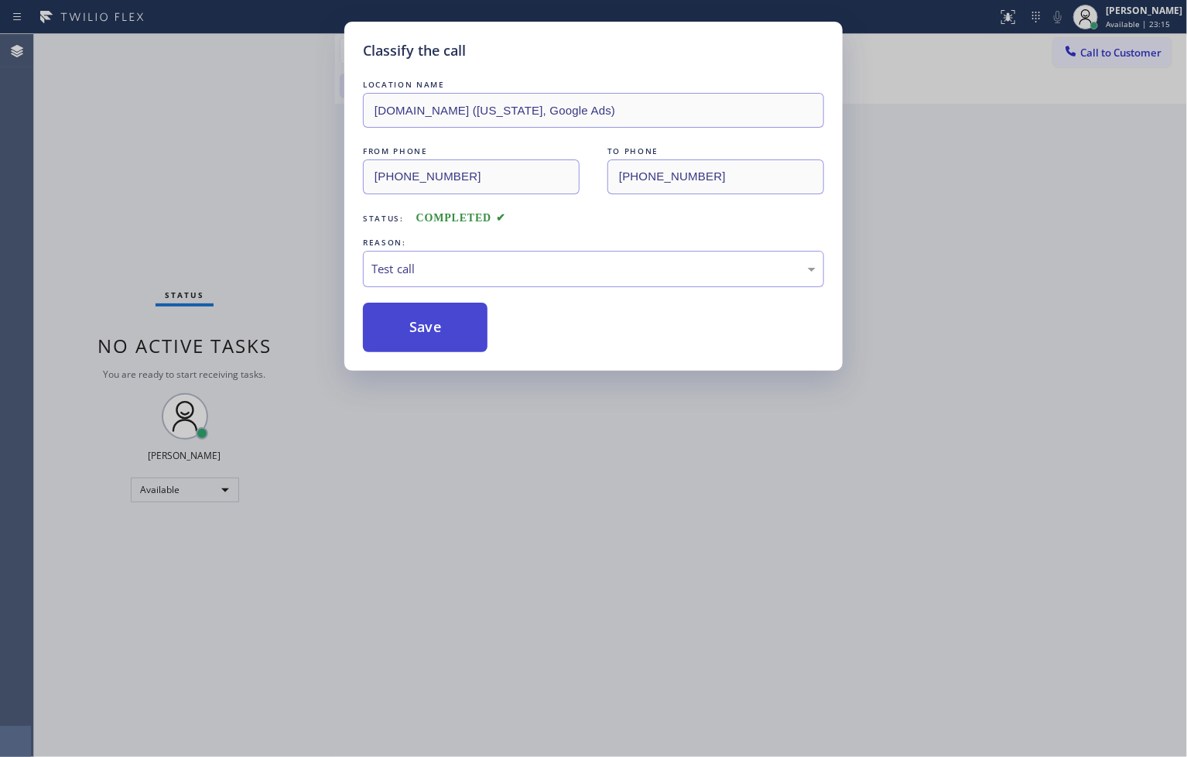
click at [427, 322] on button "Save" at bounding box center [425, 327] width 125 height 50
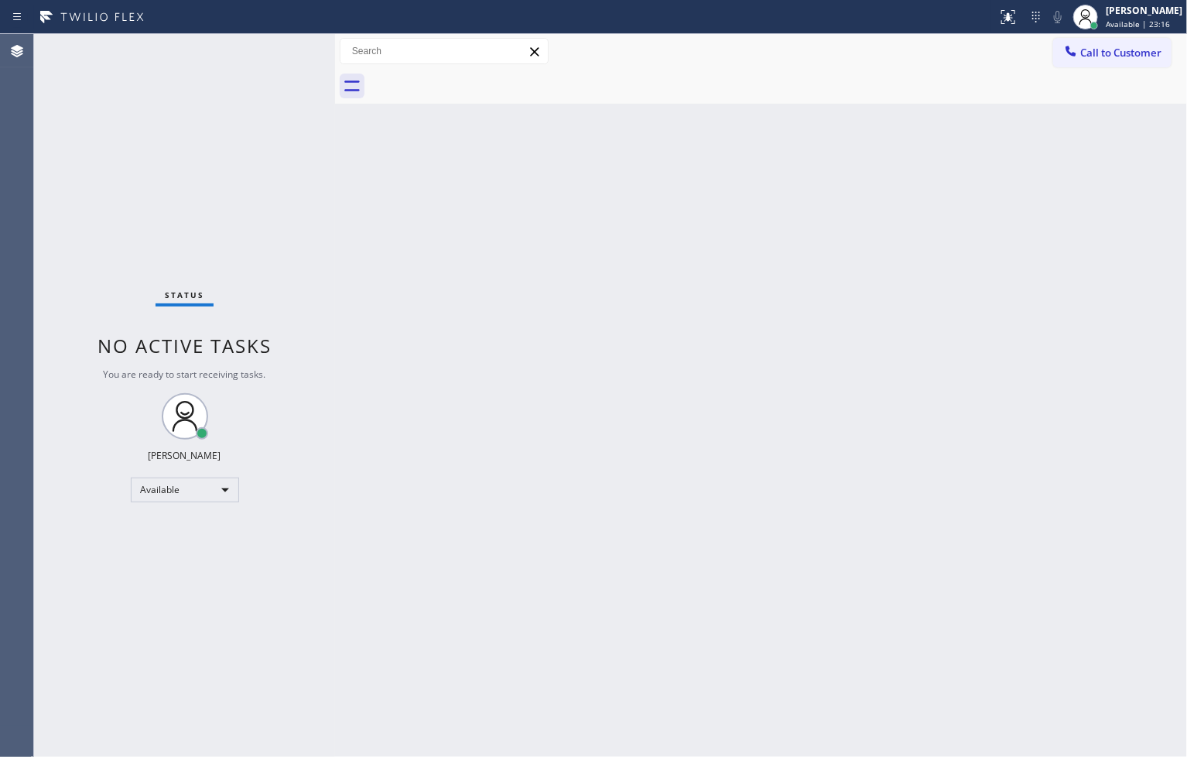
click at [271, 52] on div "Status No active tasks You are ready to start receiving tasks. [PERSON_NAME]" at bounding box center [184, 395] width 301 height 723
click at [281, 45] on div "Status No active tasks You are ready to start receiving tasks. [PERSON_NAME]" at bounding box center [184, 395] width 301 height 723
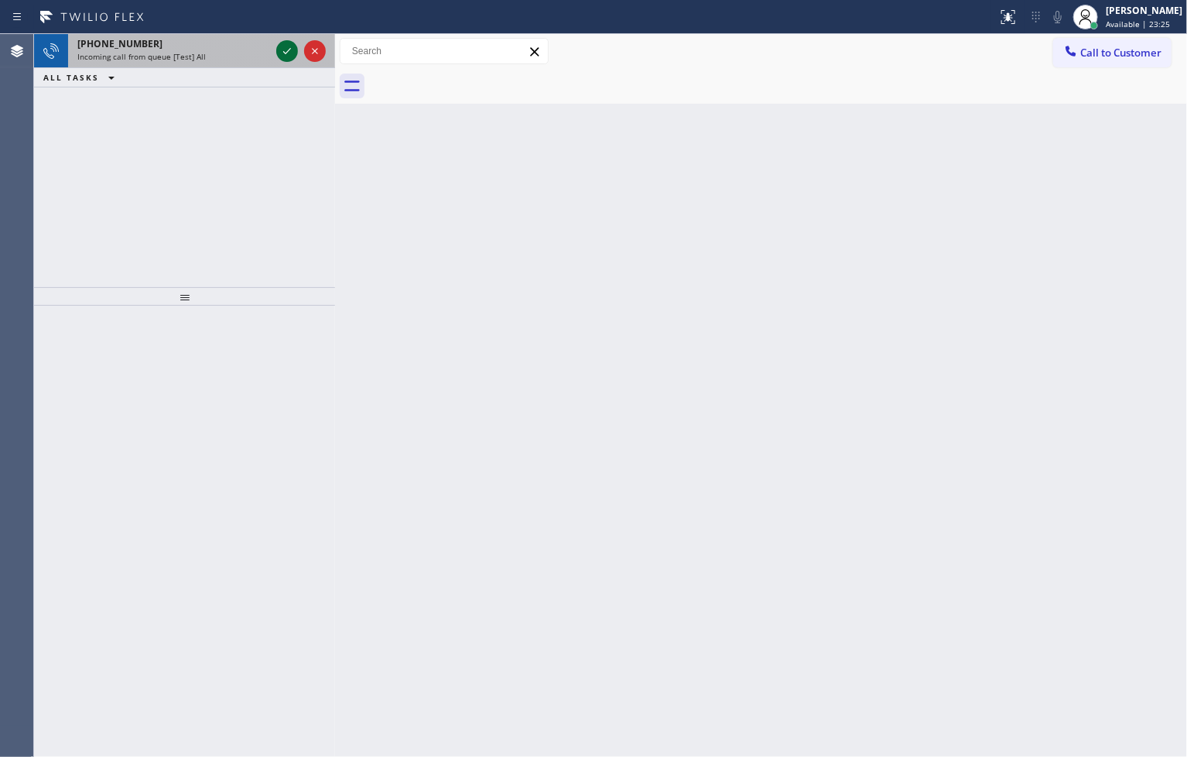
click at [281, 45] on icon at bounding box center [287, 51] width 19 height 19
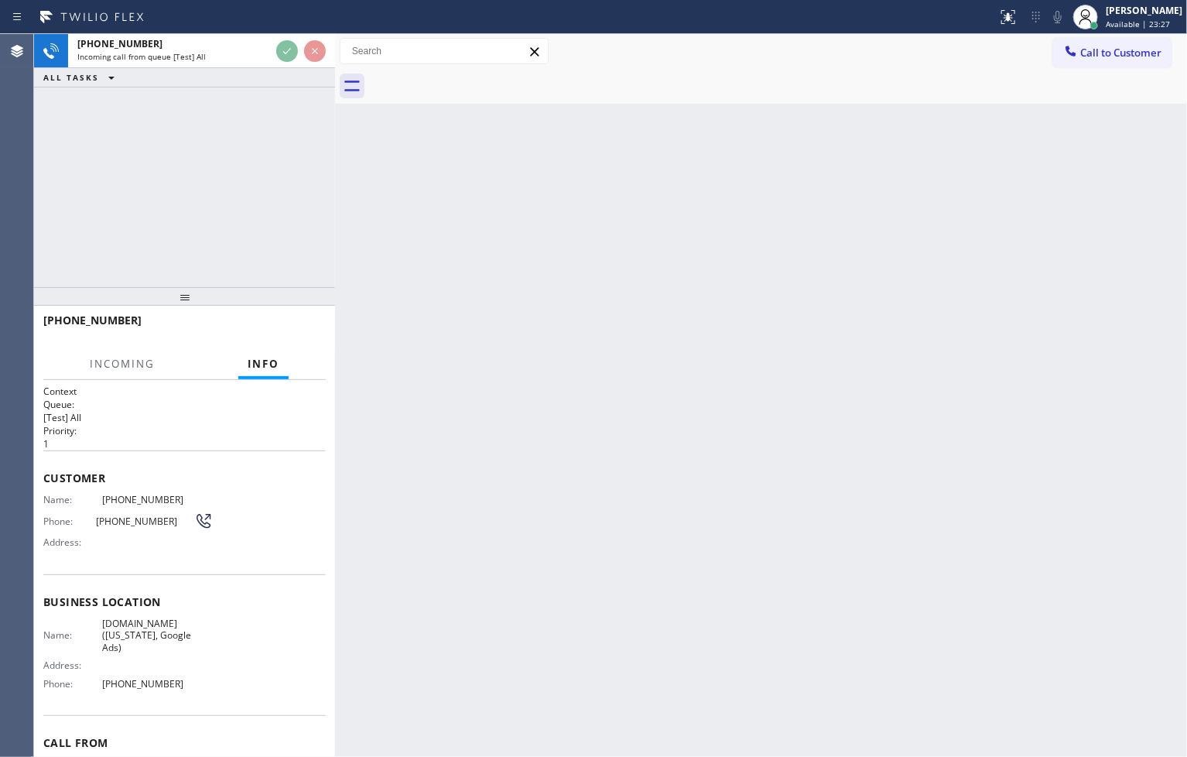
click at [282, 143] on div "[PHONE_NUMBER] Incoming call from queue [Test] All ALL TASKS ALL TASKS ACTIVE T…" at bounding box center [184, 160] width 301 height 253
click at [319, 184] on div "[PHONE_NUMBER] Incoming call from queue [Test] All ALL TASKS ALL TASKS ACTIVE T…" at bounding box center [184, 160] width 301 height 253
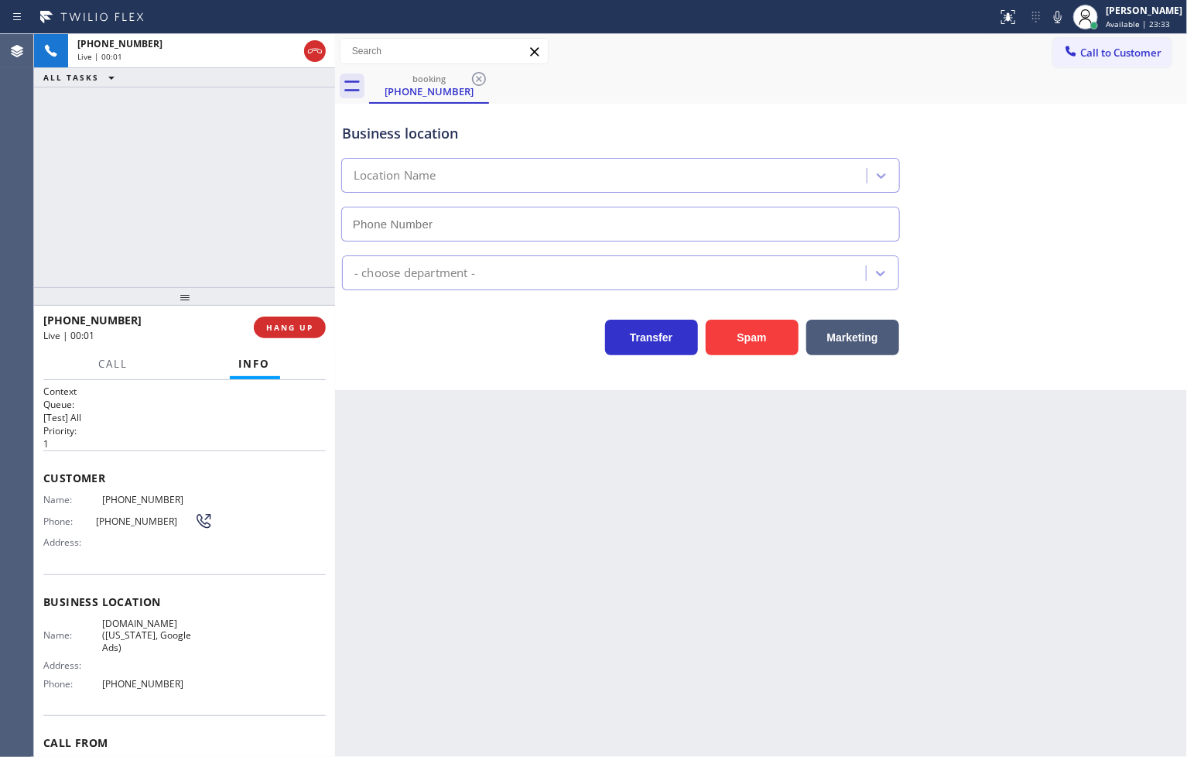
type input "[PHONE_NUMBER]"
click at [218, 290] on div at bounding box center [184, 296] width 301 height 19
click at [278, 269] on div "[PHONE_NUMBER] Live | 00:07 ALL TASKS ALL TASKS ACTIVE TASKS TASKS IN WRAP UP" at bounding box center [184, 160] width 301 height 253
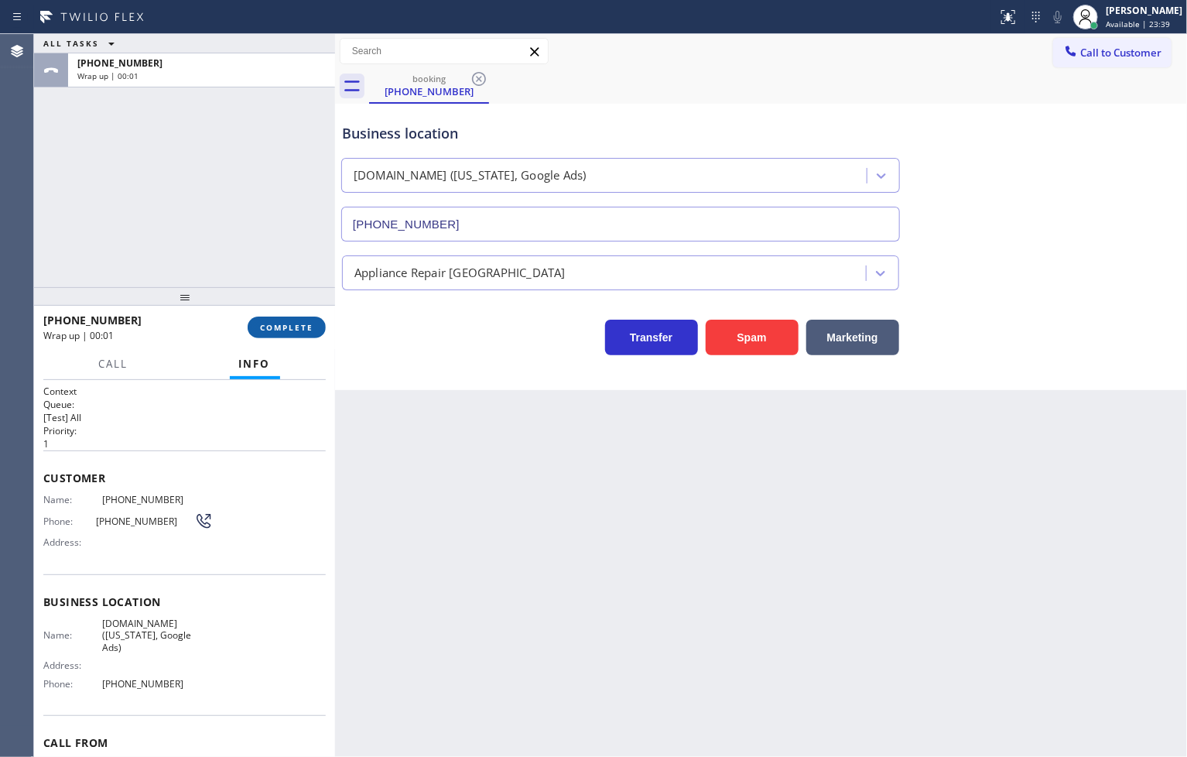
click at [296, 337] on button "COMPLETE" at bounding box center [287, 327] width 78 height 22
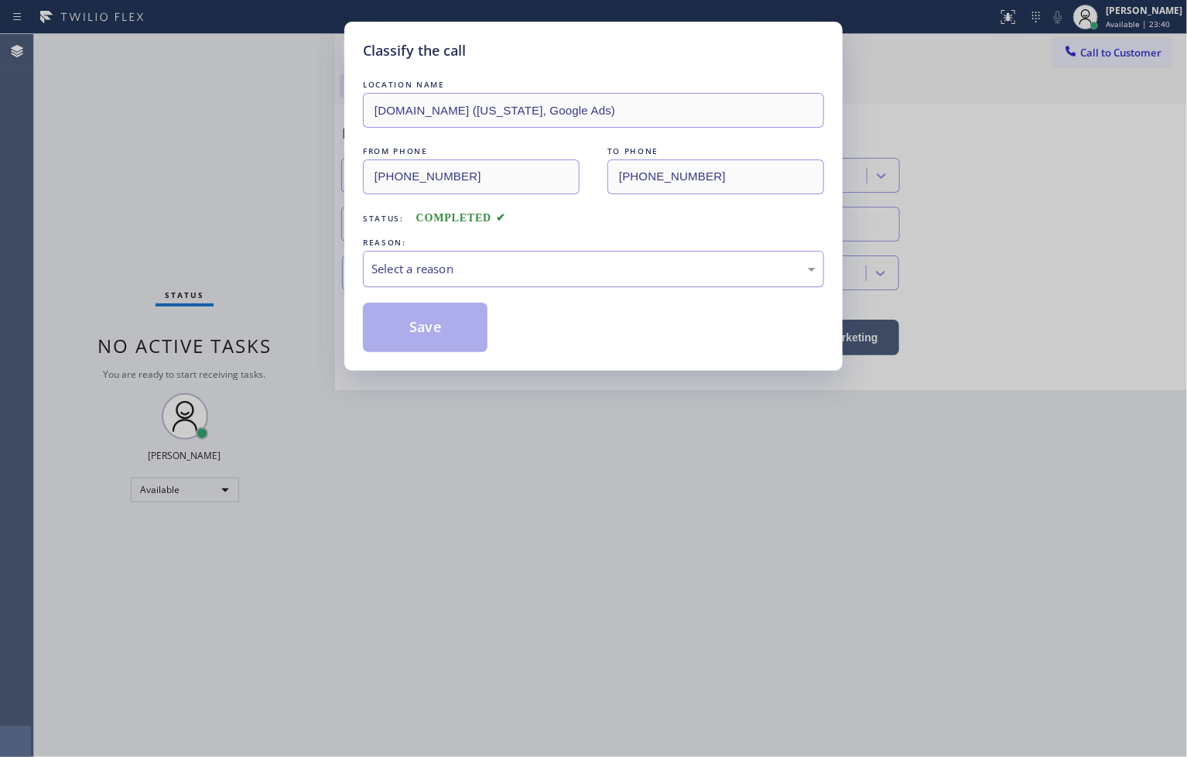
click at [422, 272] on div "Select a reason" at bounding box center [593, 269] width 444 height 18
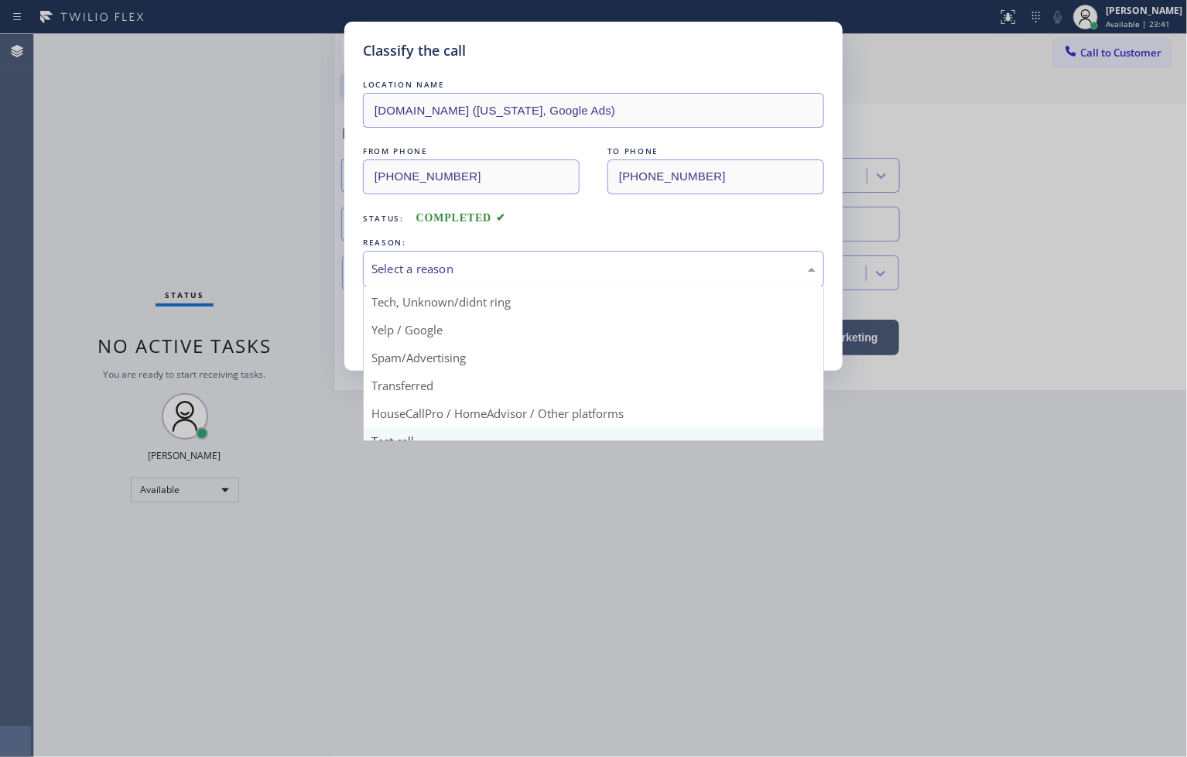
scroll to position [97, 0]
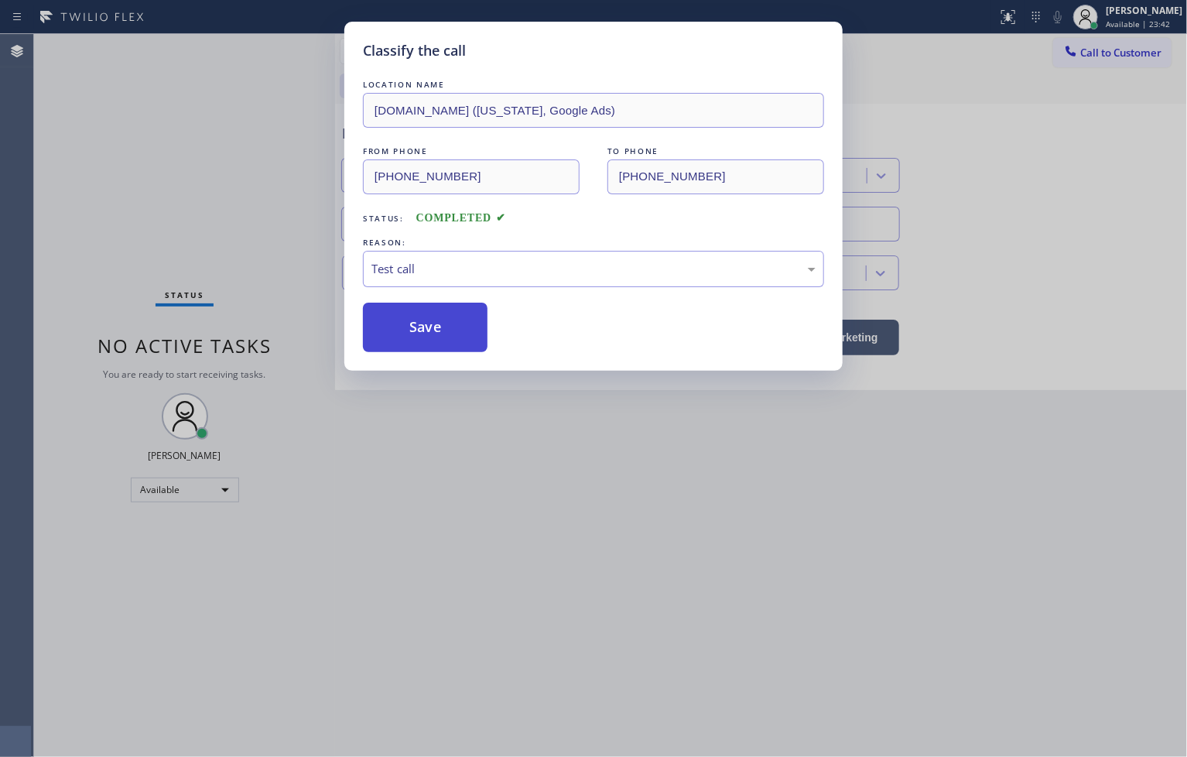
click at [419, 344] on button "Save" at bounding box center [425, 327] width 125 height 50
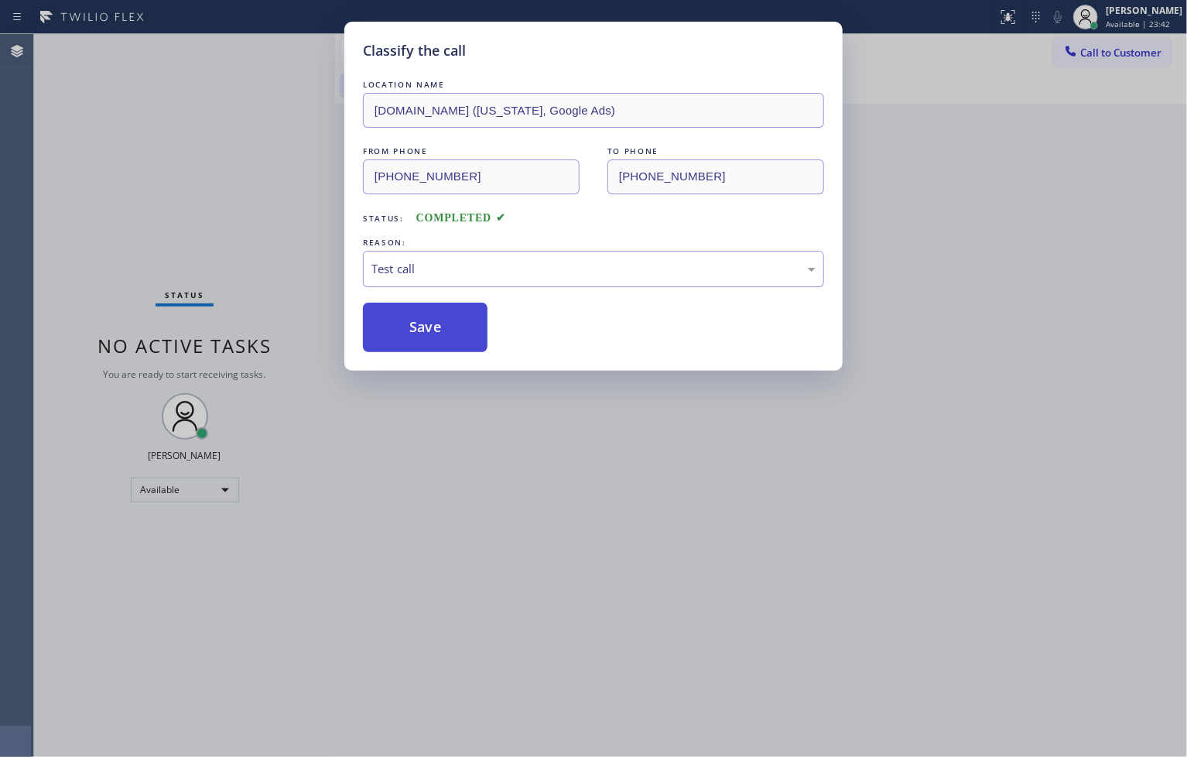
click at [419, 344] on button "Save" at bounding box center [425, 327] width 125 height 50
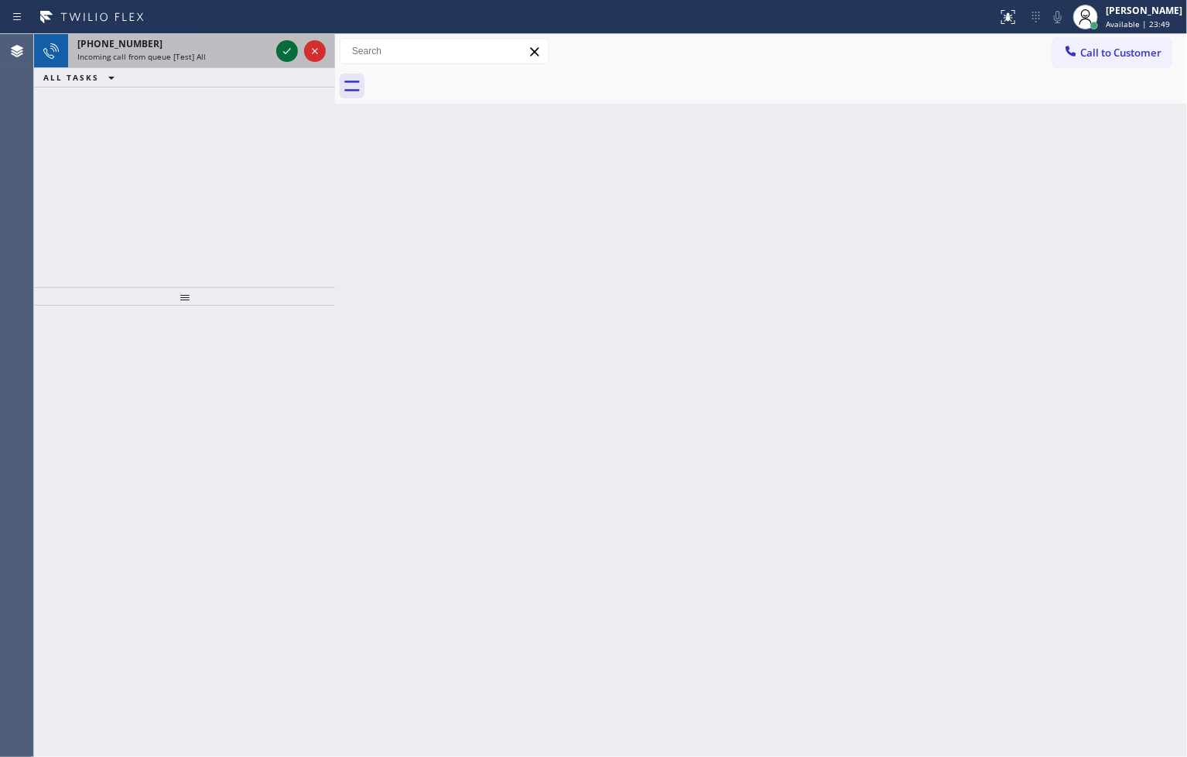
click at [278, 48] on icon at bounding box center [287, 51] width 19 height 19
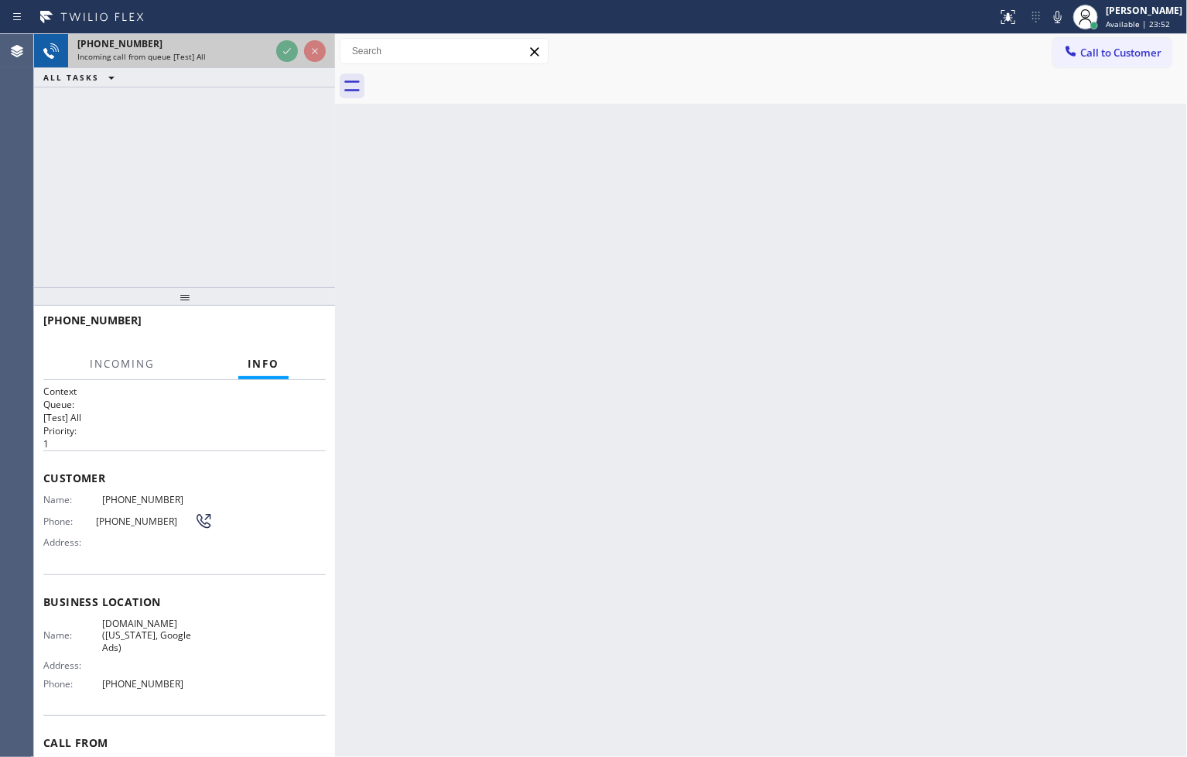
click at [278, 48] on icon at bounding box center [287, 51] width 19 height 19
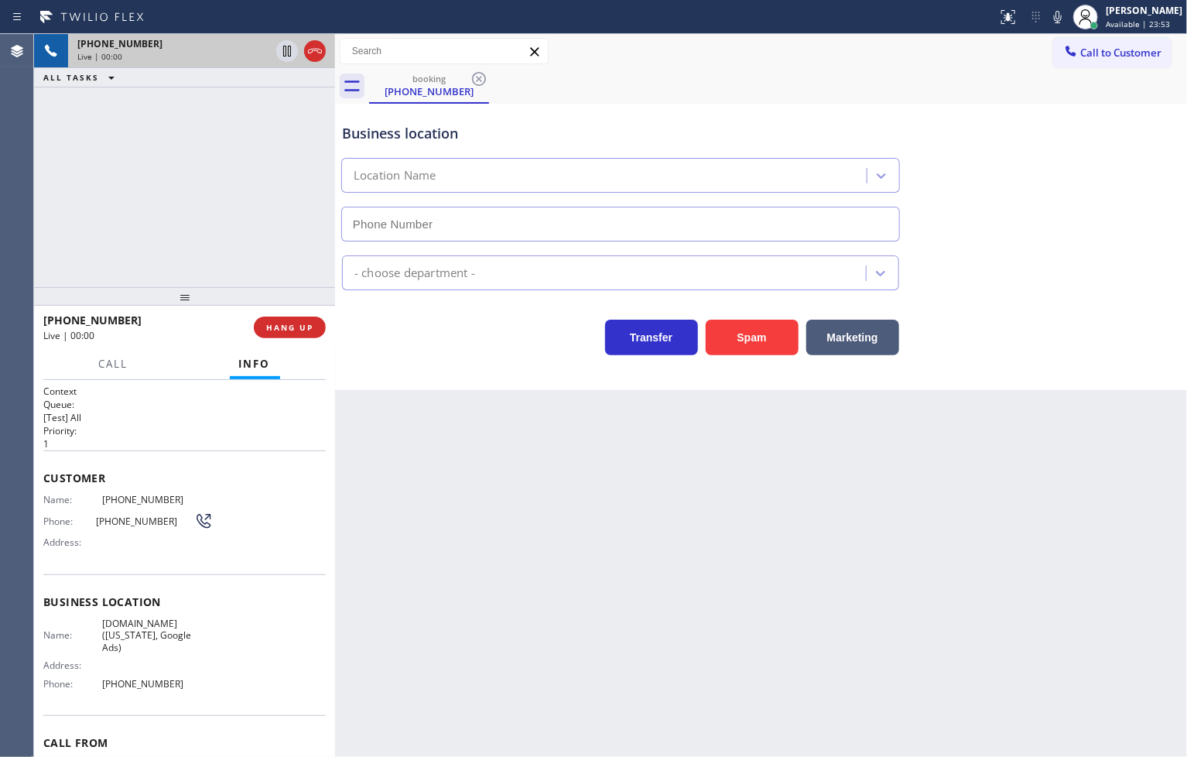
type input "[PHONE_NUMBER]"
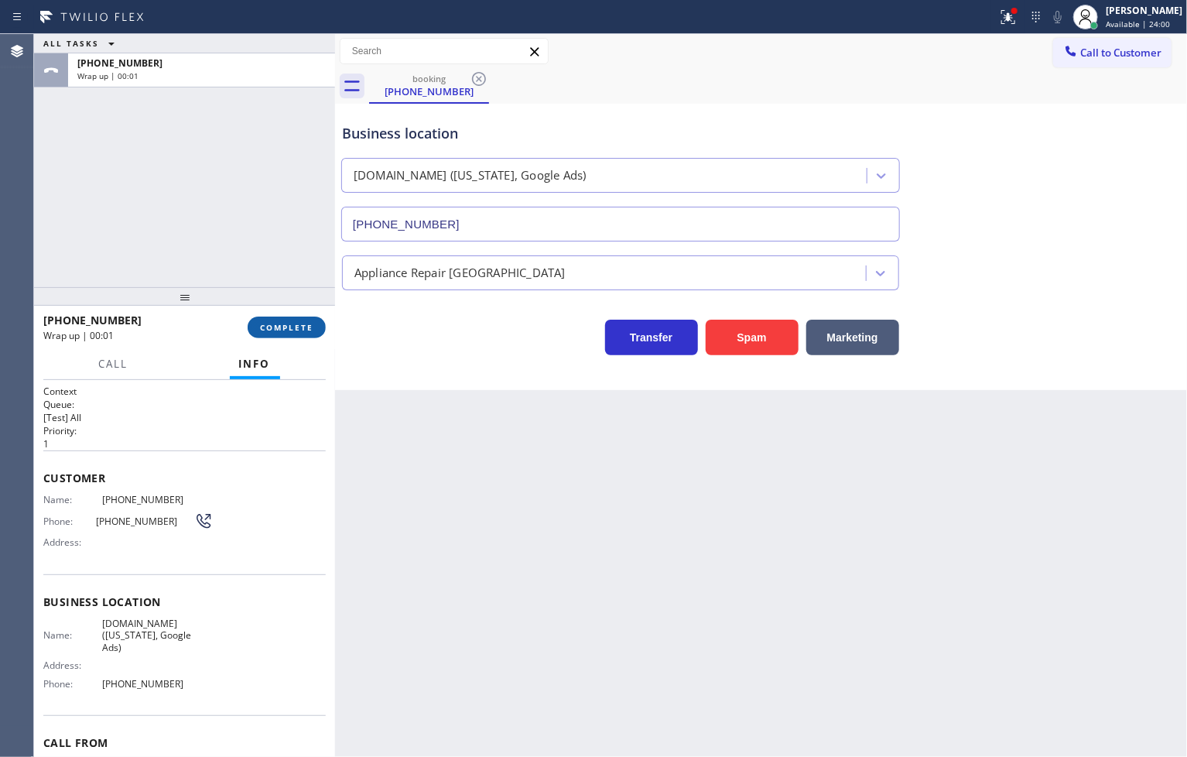
click at [281, 325] on span "COMPLETE" at bounding box center [286, 327] width 53 height 11
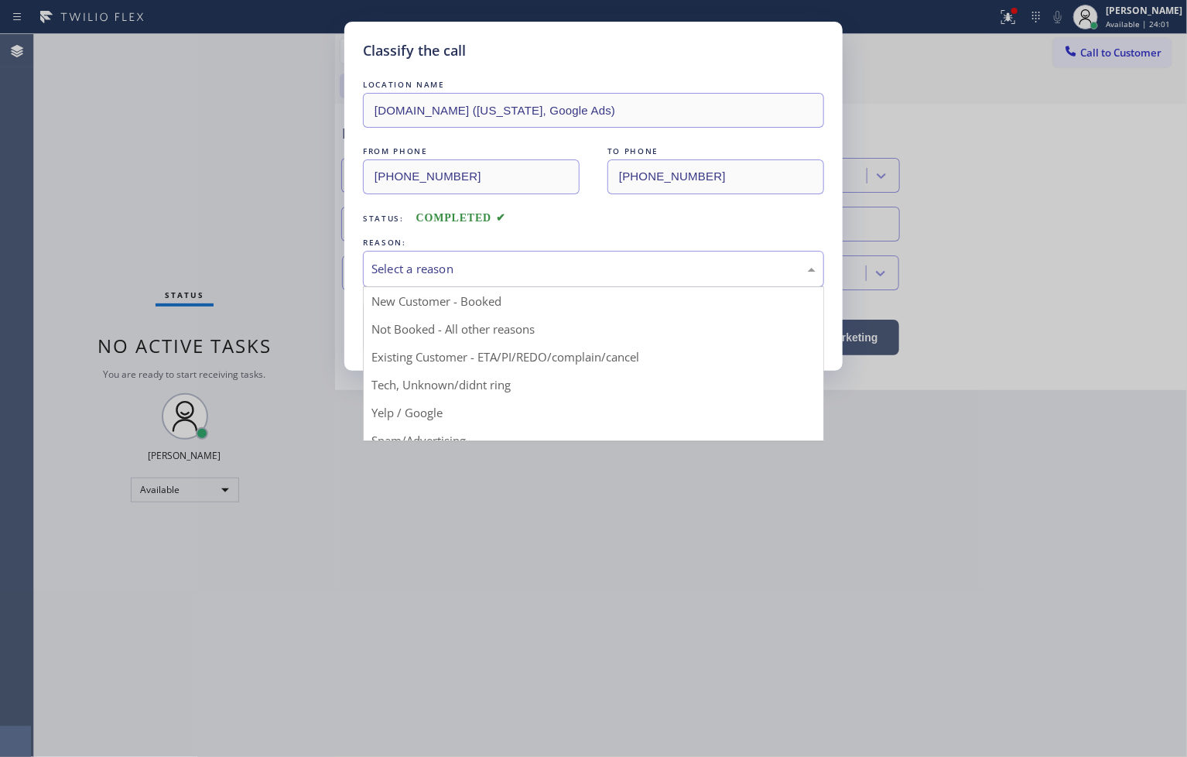
click at [412, 276] on div "Select a reason" at bounding box center [593, 269] width 444 height 18
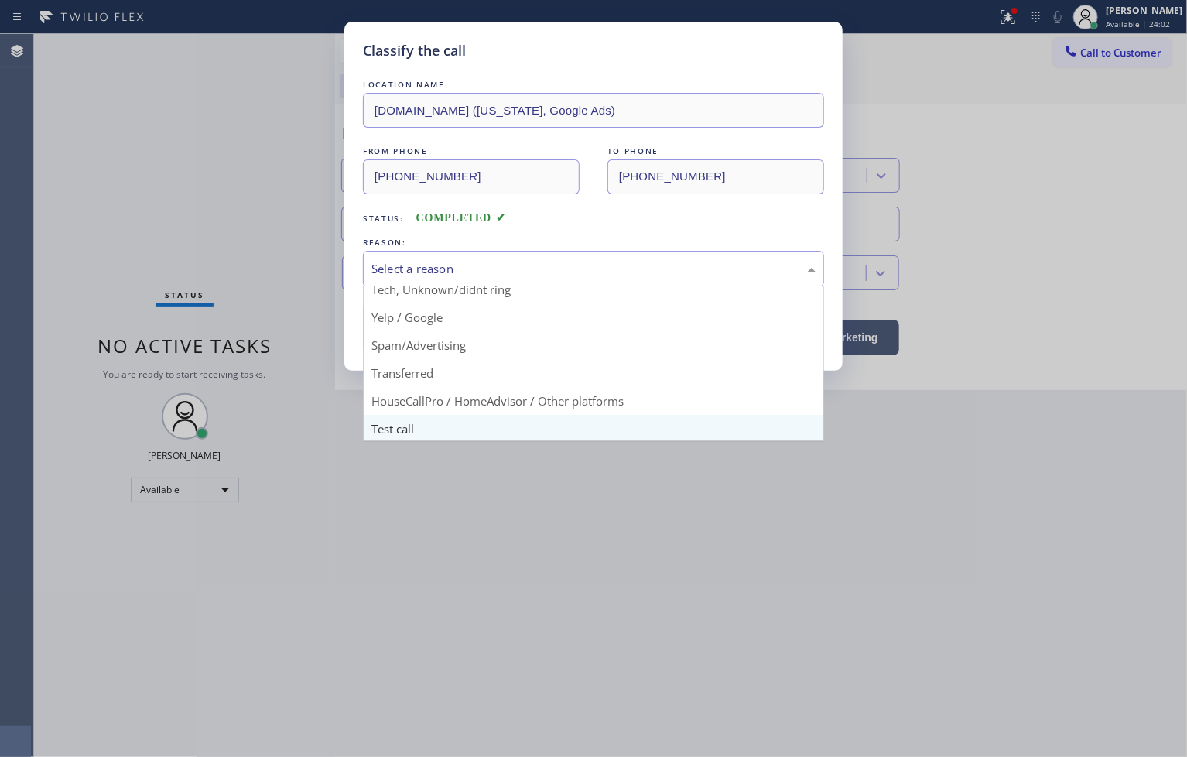
scroll to position [97, 0]
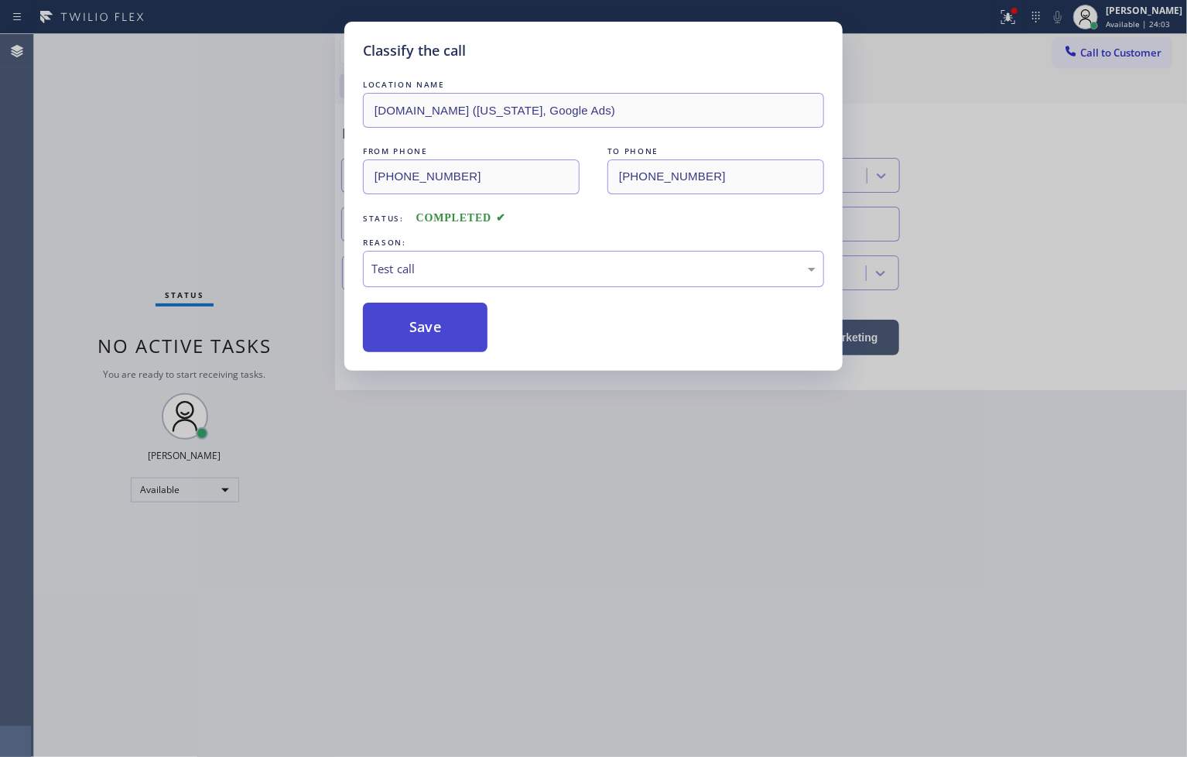
click at [422, 310] on button "Save" at bounding box center [425, 327] width 125 height 50
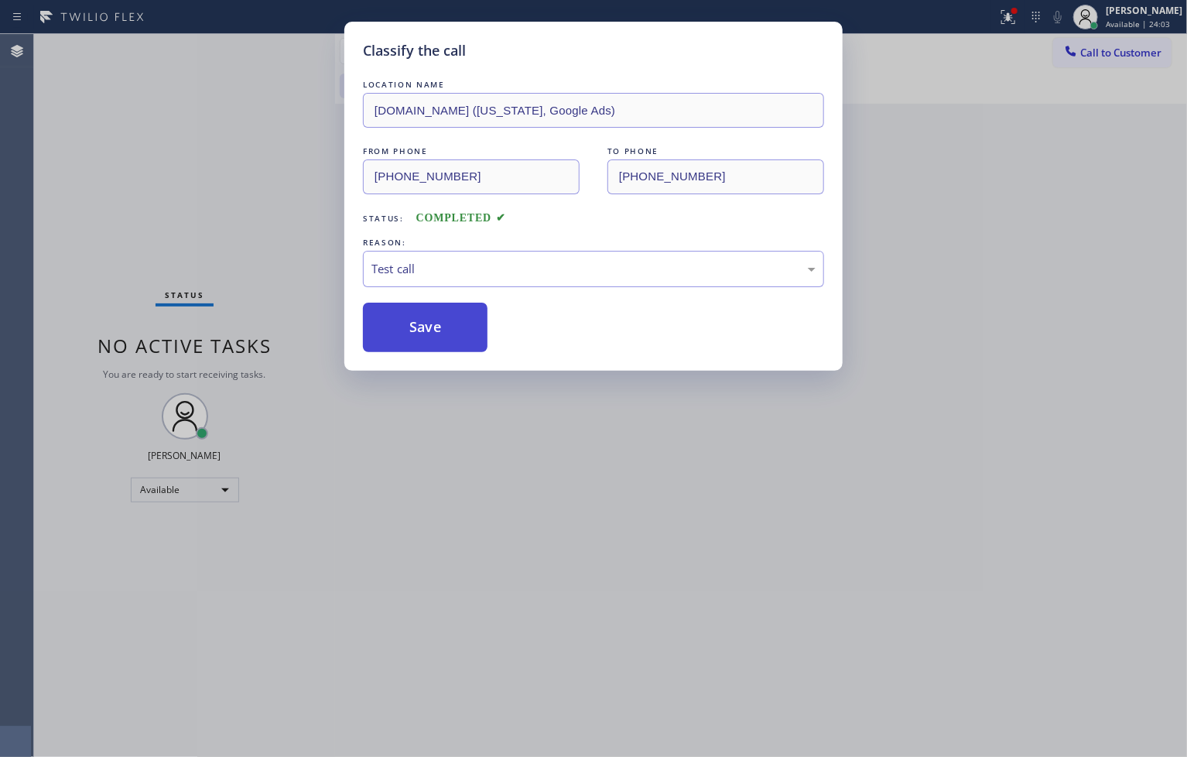
click at [422, 310] on button "Save" at bounding box center [425, 327] width 125 height 50
click at [421, 310] on button "Save" at bounding box center [425, 327] width 125 height 50
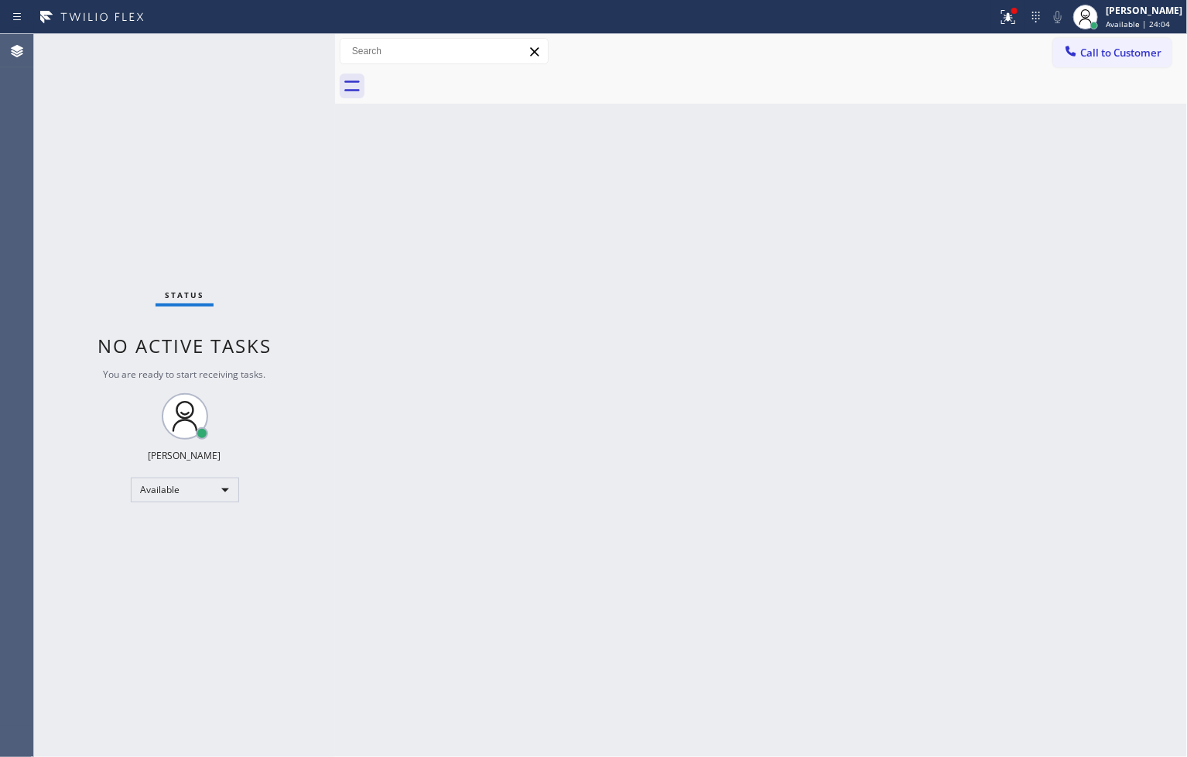
click at [260, 54] on div "Status No active tasks You are ready to start receiving tasks. [PERSON_NAME]" at bounding box center [184, 395] width 301 height 723
click at [284, 44] on div "Status No active tasks You are ready to start receiving tasks. [PERSON_NAME]" at bounding box center [184, 395] width 301 height 723
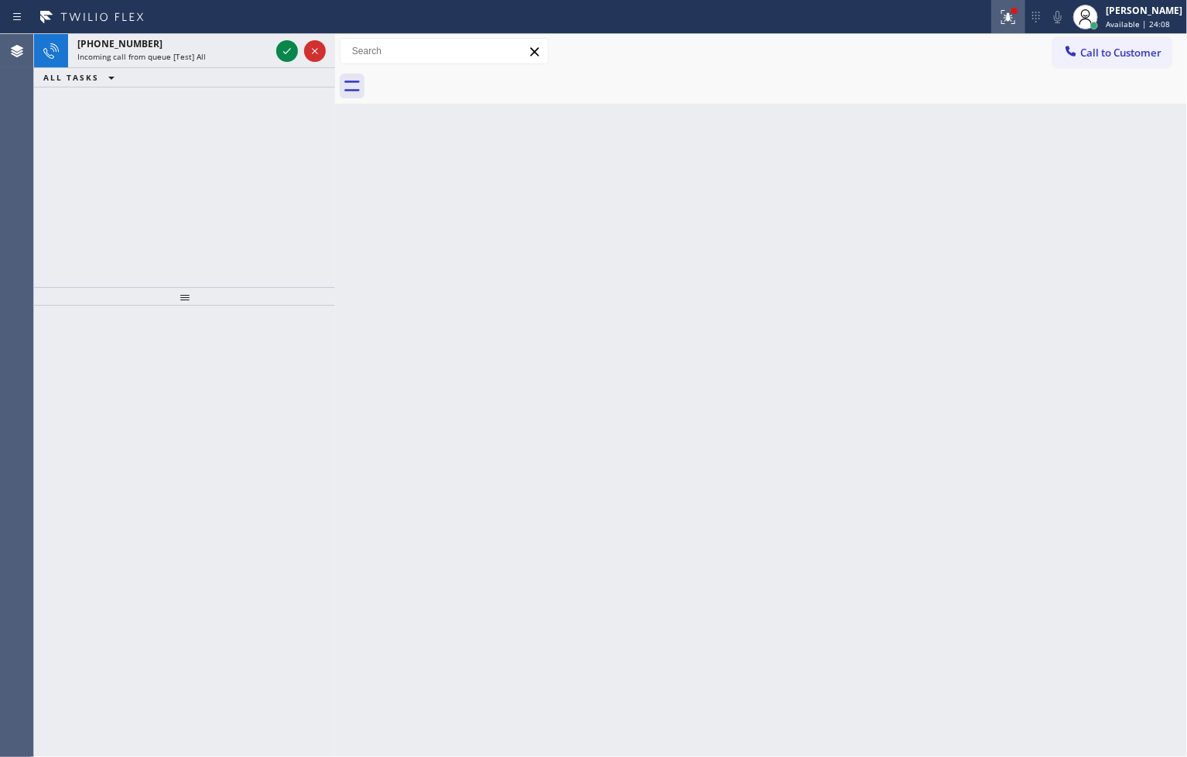
click at [999, 18] on icon at bounding box center [1008, 17] width 19 height 19
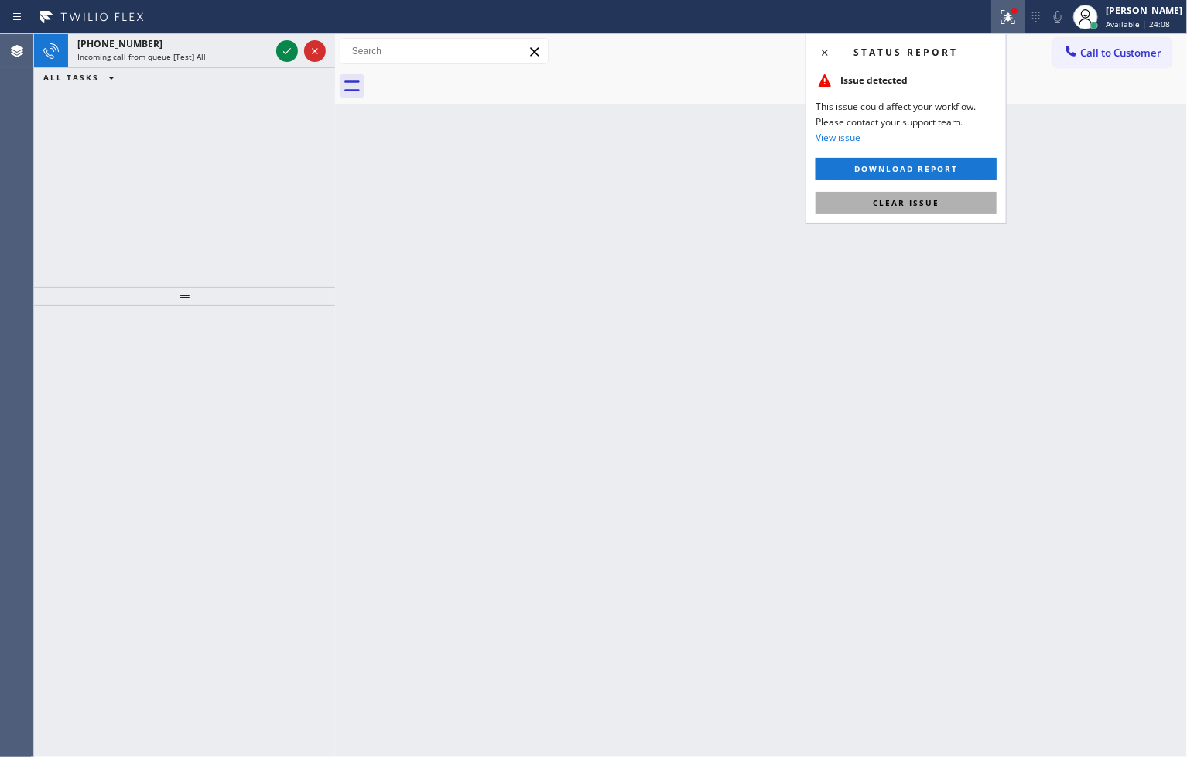
click at [983, 192] on button "Clear issue" at bounding box center [905, 203] width 181 height 22
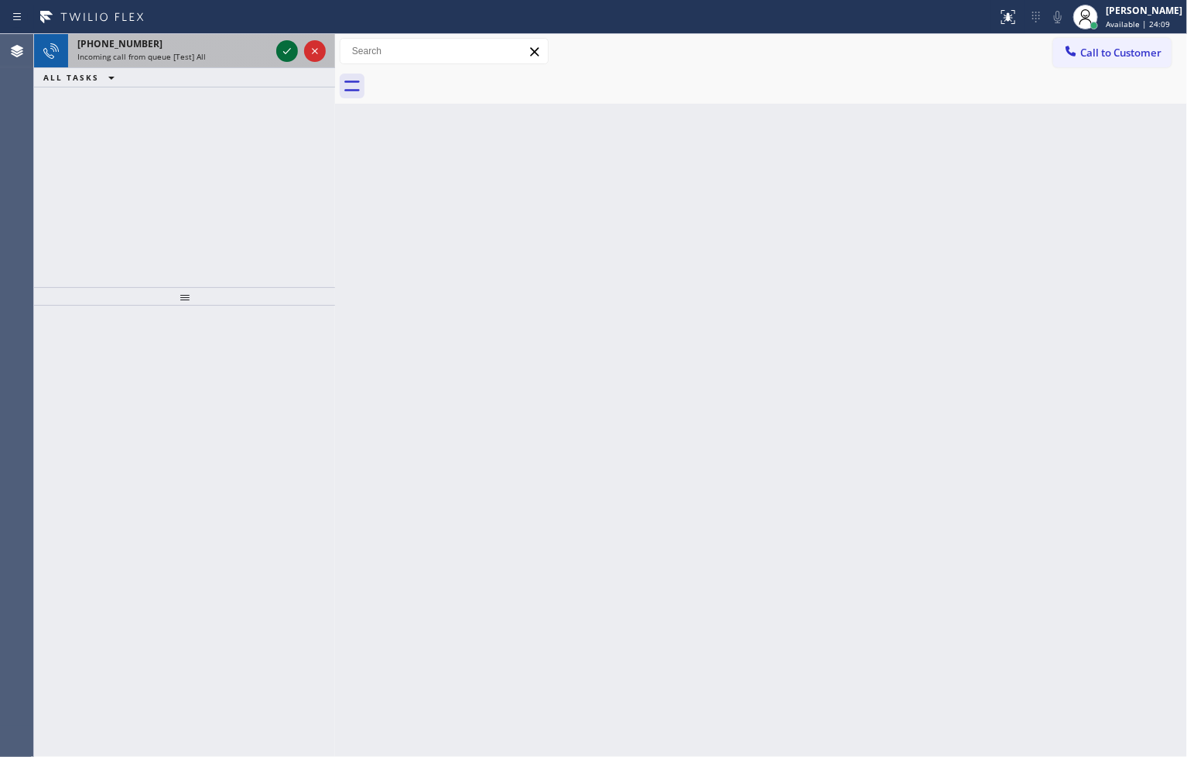
click at [286, 51] on icon at bounding box center [287, 51] width 19 height 19
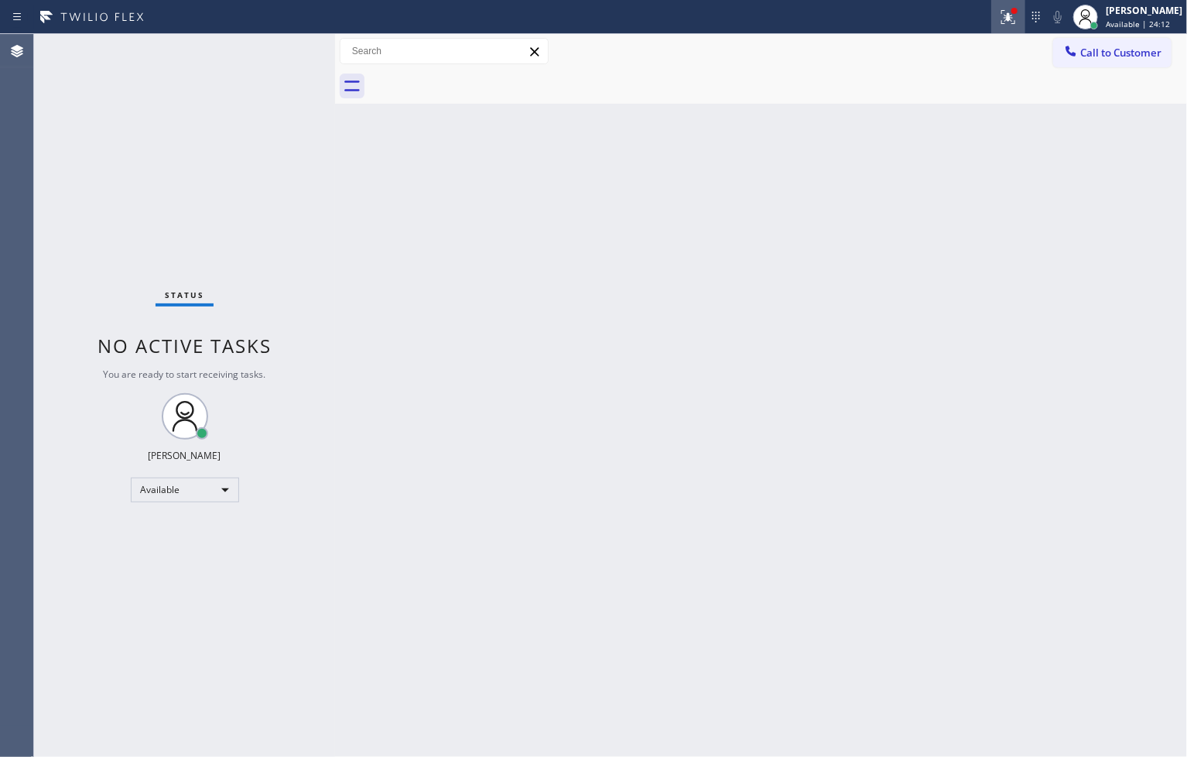
click at [999, 11] on icon at bounding box center [1008, 17] width 19 height 19
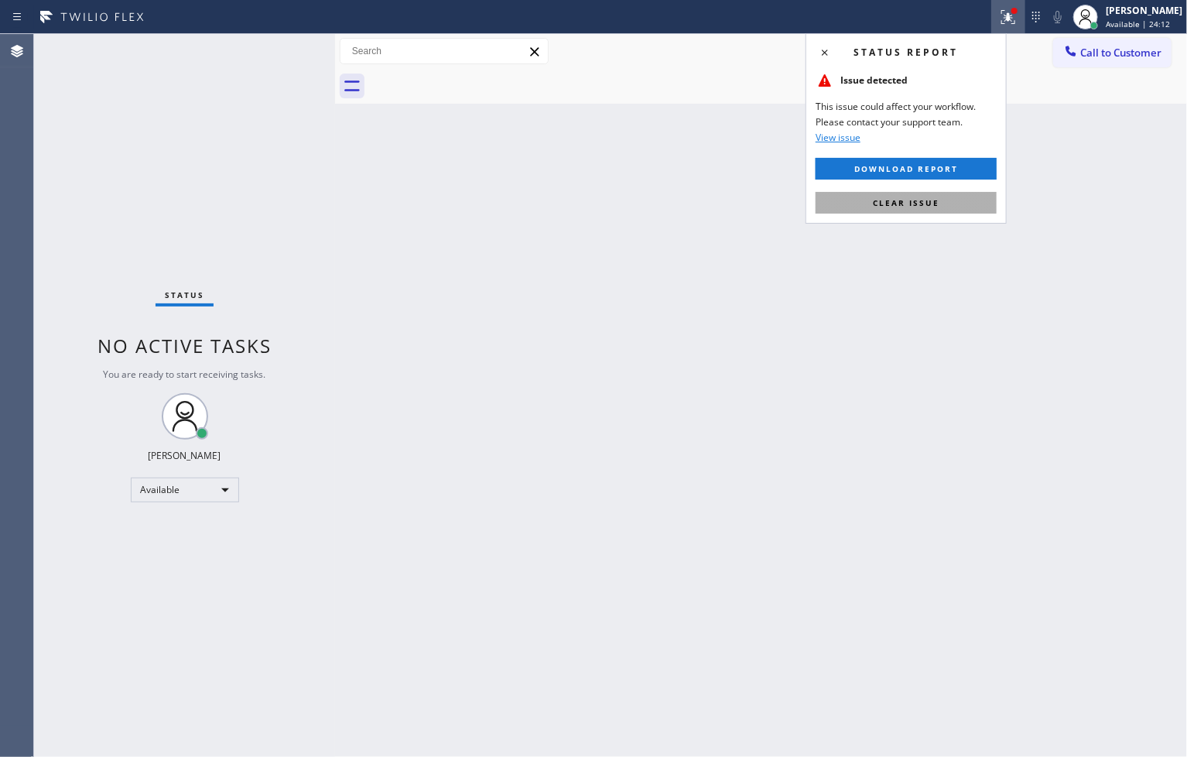
click at [939, 212] on button "Clear issue" at bounding box center [905, 203] width 181 height 22
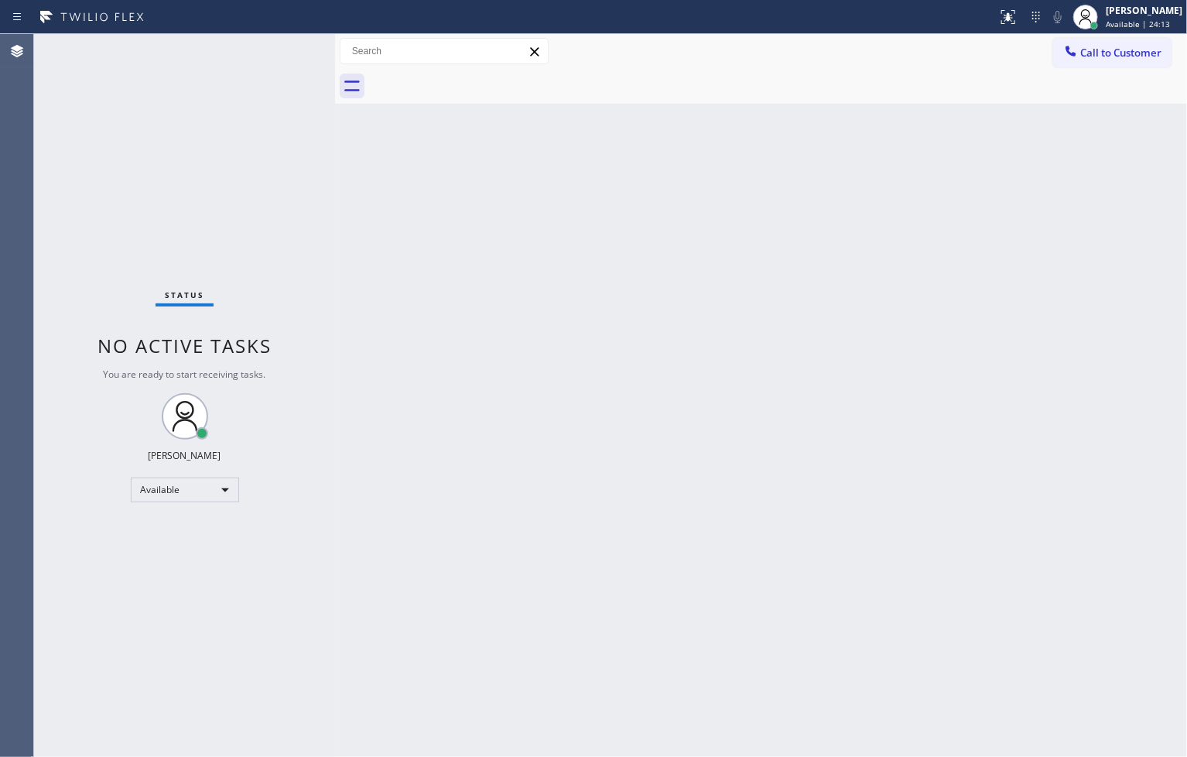
click at [266, 57] on div "Status No active tasks You are ready to start receiving tasks. [PERSON_NAME]" at bounding box center [184, 395] width 301 height 723
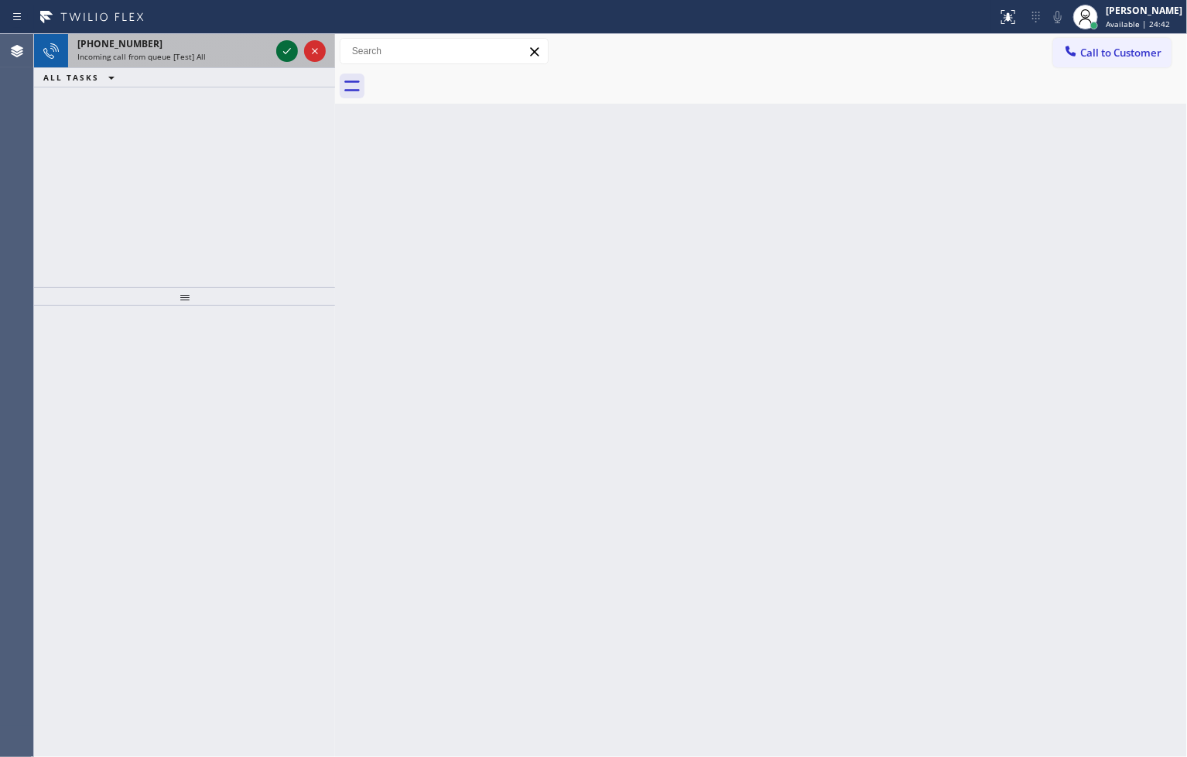
click at [284, 51] on icon at bounding box center [287, 51] width 19 height 19
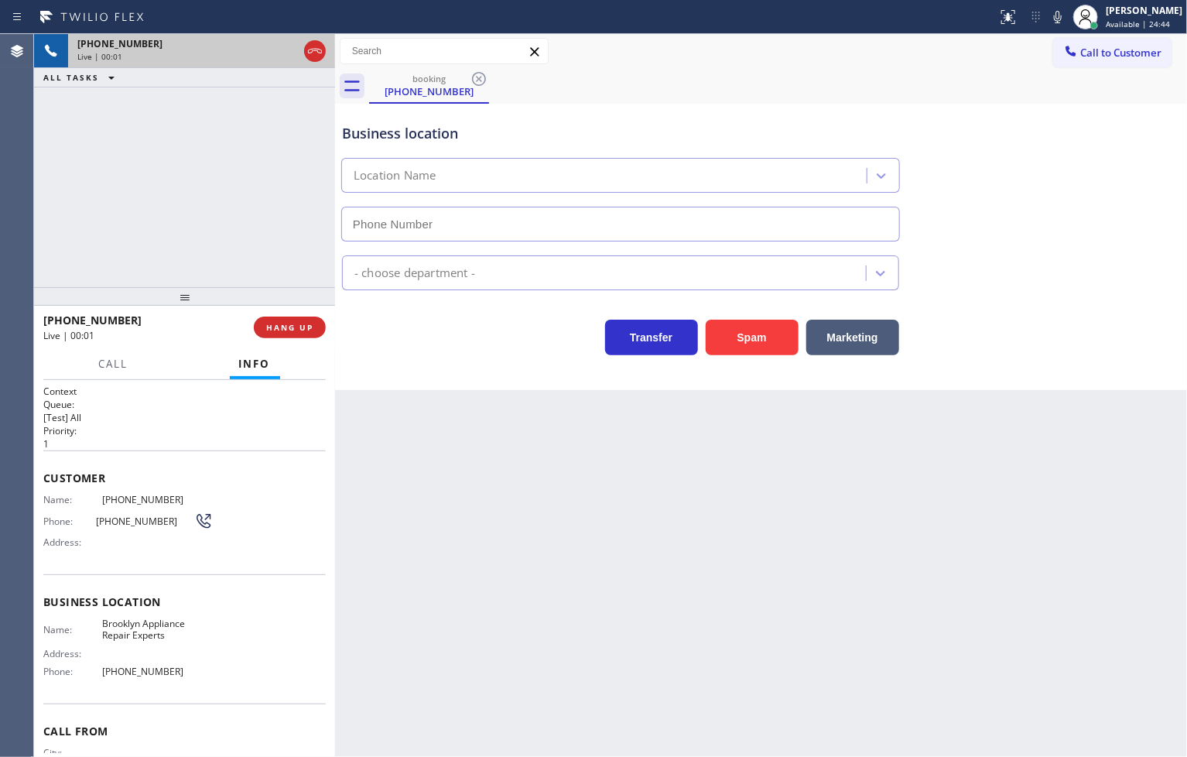
type input "[PHONE_NUMBER]"
click at [251, 234] on div "[PHONE_NUMBER] Live | 00:05 ALL TASKS ALL TASKS ACTIVE TASKS TASKS IN WRAP UP" at bounding box center [184, 160] width 301 height 253
click at [442, 381] on div "Business location [GEOGRAPHIC_DATA] Appliance Repair Experts [PHONE_NUMBER] App…" at bounding box center [761, 247] width 852 height 286
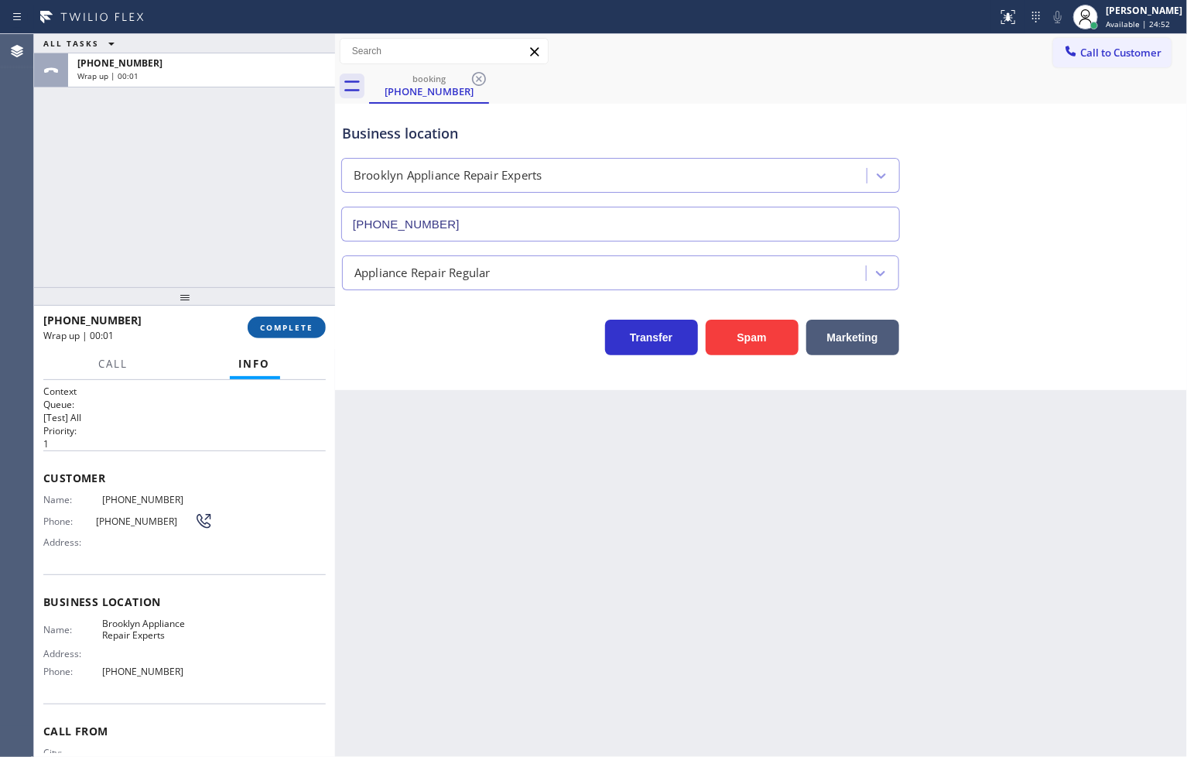
click at [292, 323] on span "COMPLETE" at bounding box center [286, 327] width 53 height 11
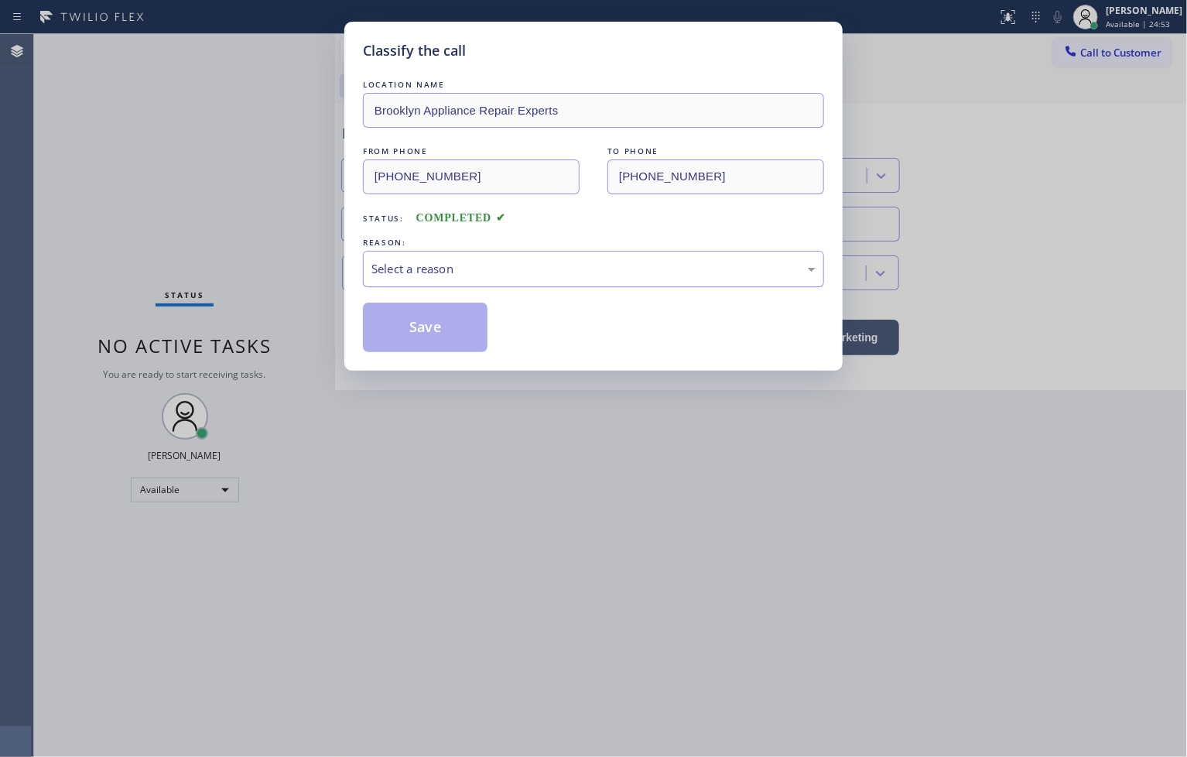
click at [411, 268] on div "Select a reason" at bounding box center [593, 269] width 444 height 18
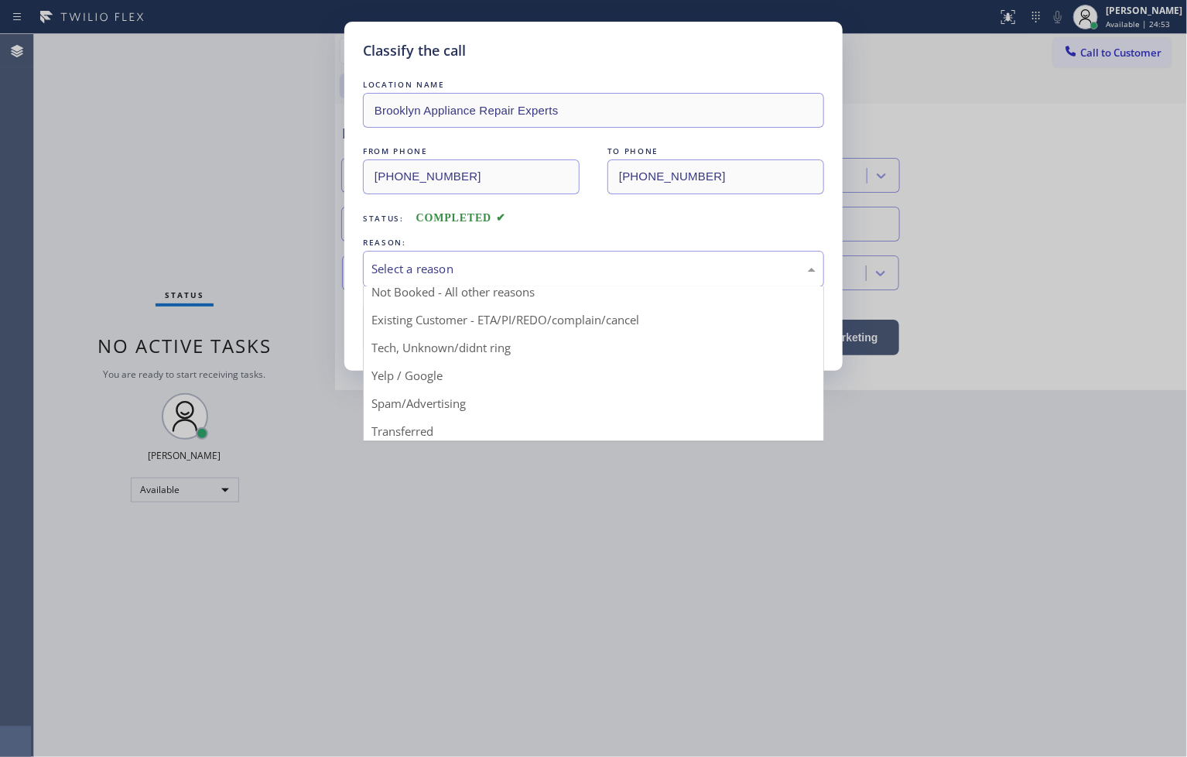
scroll to position [97, 0]
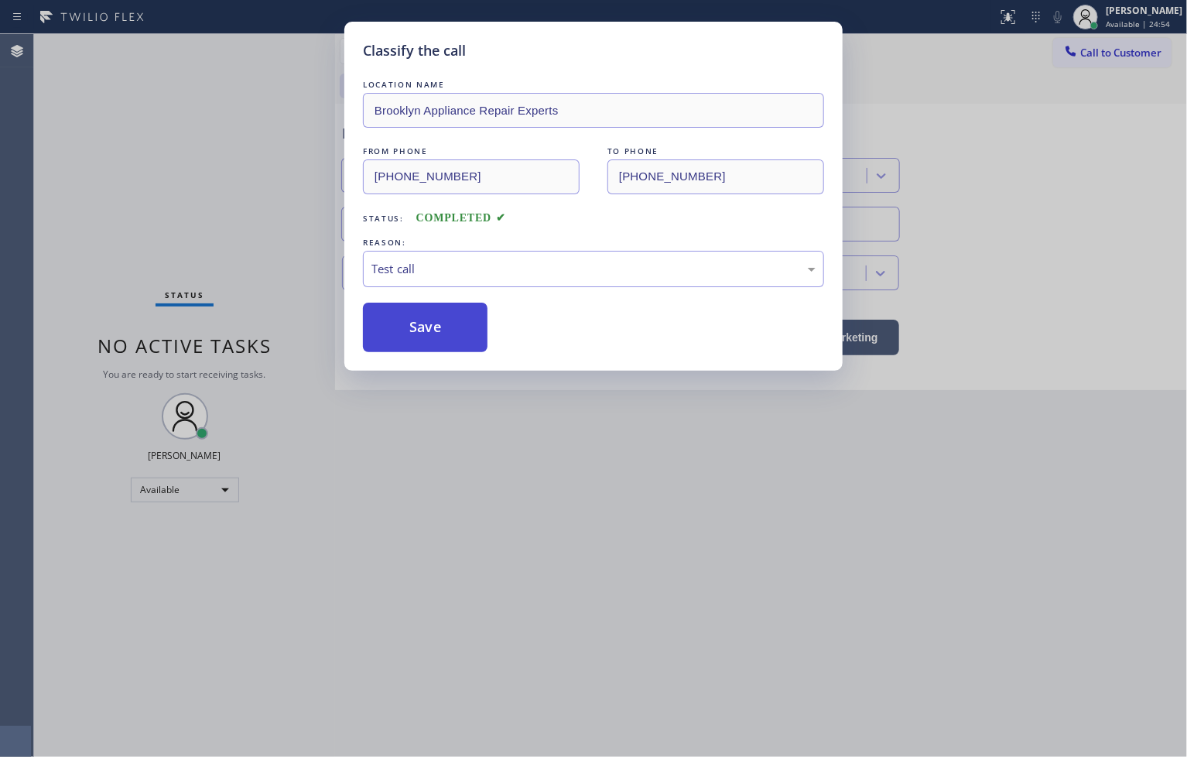
click at [433, 335] on button "Save" at bounding box center [425, 327] width 125 height 50
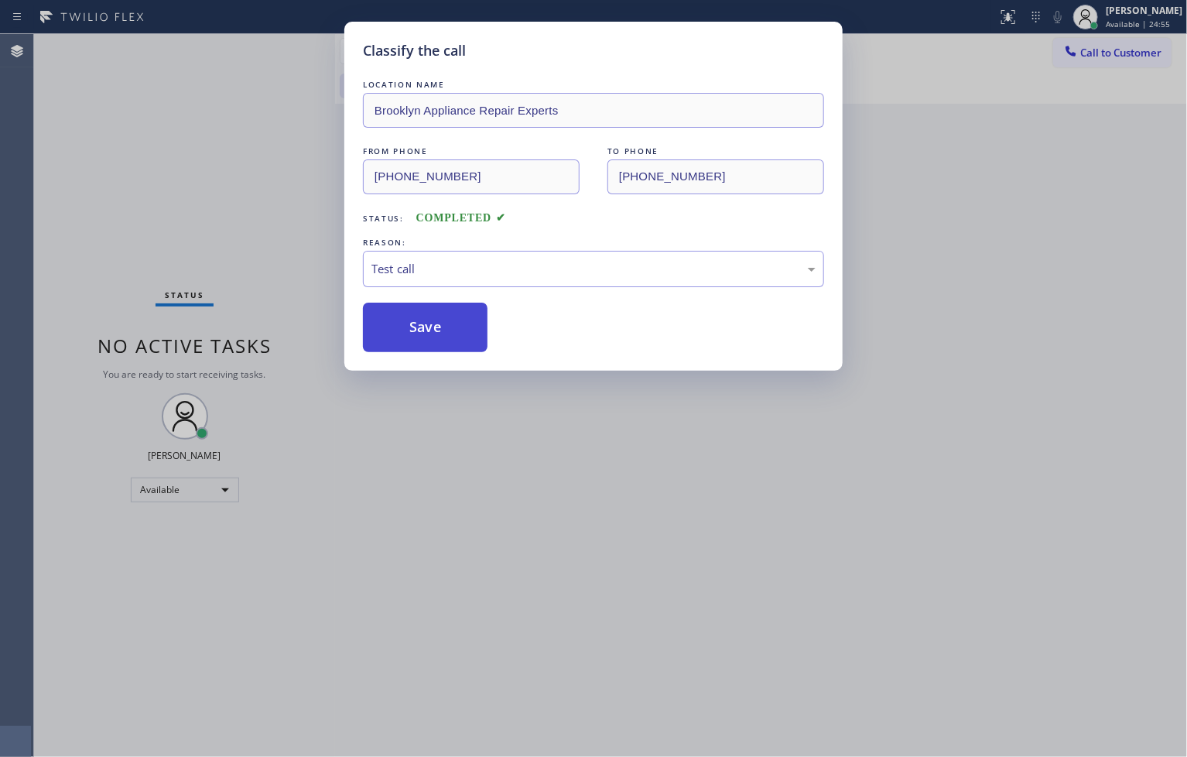
click at [433, 335] on button "Save" at bounding box center [425, 327] width 125 height 50
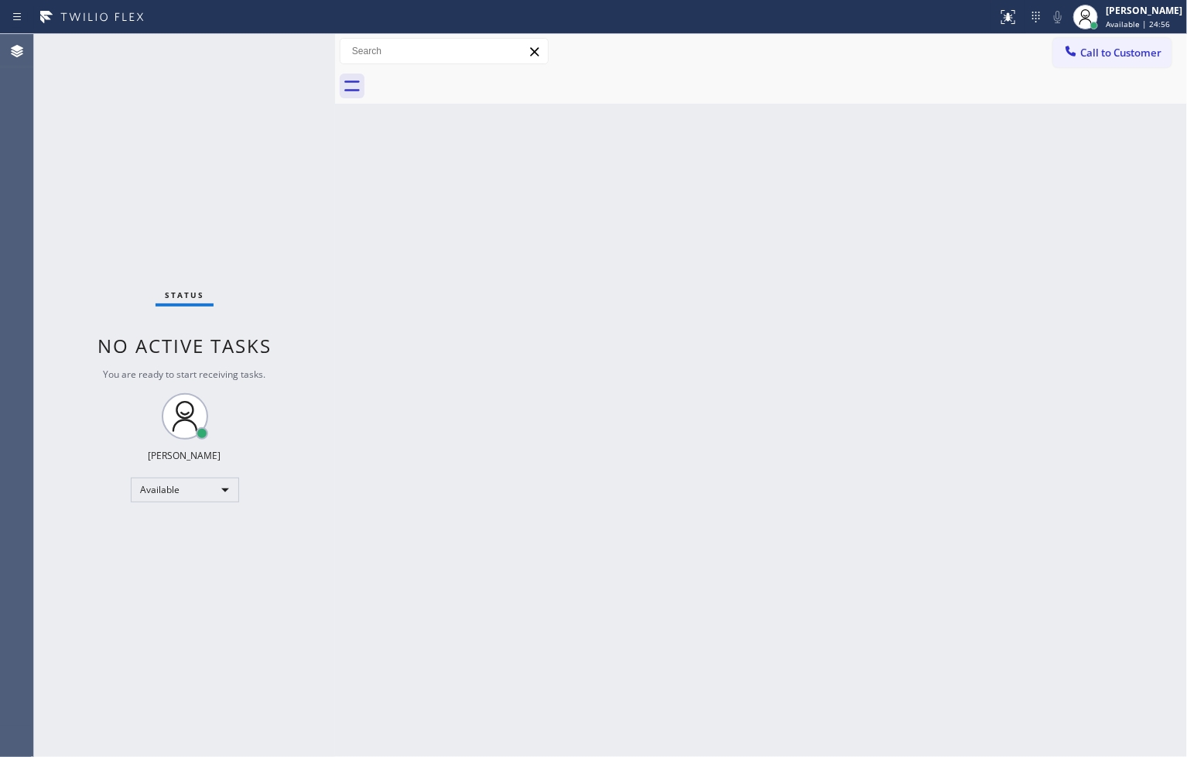
click at [214, 102] on div "Status No active tasks You are ready to start receiving tasks. [PERSON_NAME]" at bounding box center [184, 395] width 301 height 723
click at [275, 50] on div "Status No active tasks You are ready to start receiving tasks. [PERSON_NAME]" at bounding box center [184, 395] width 301 height 723
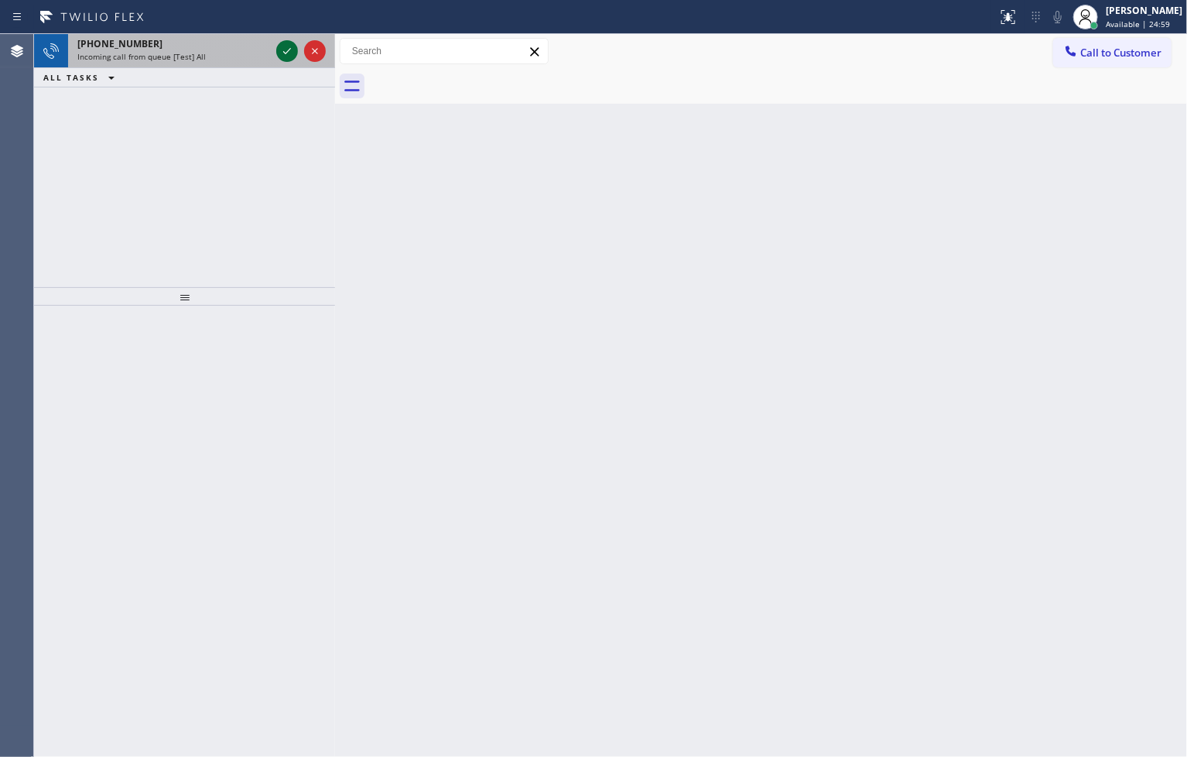
click at [276, 50] on div at bounding box center [287, 51] width 22 height 19
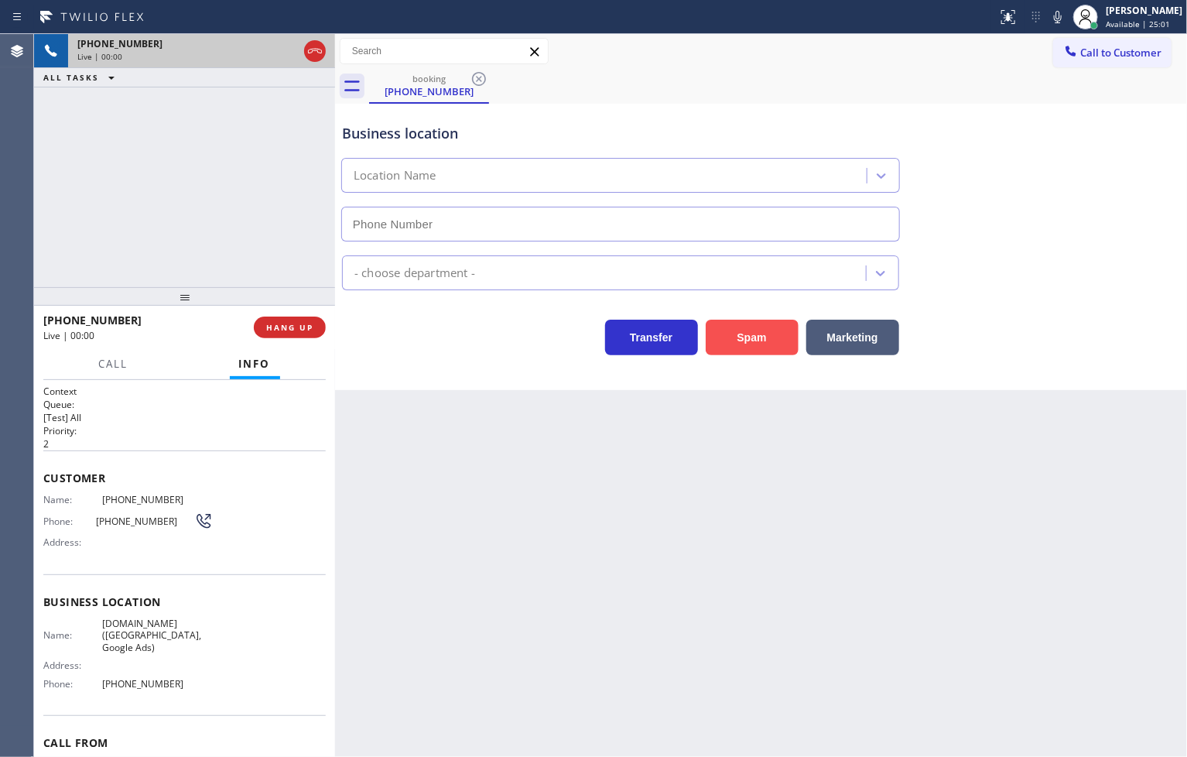
type input "[PHONE_NUMBER]"
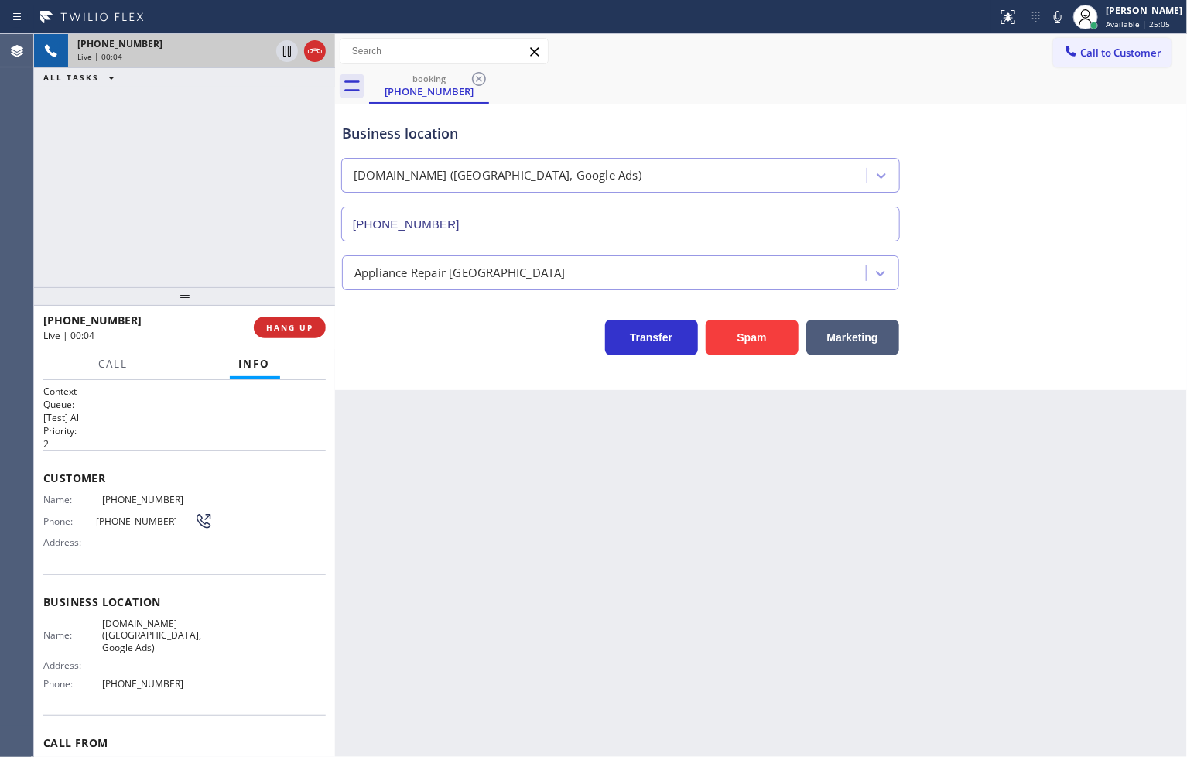
click at [503, 367] on div "Business location [DOMAIN_NAME] ([GEOGRAPHIC_DATA], Google Ads) [PHONE_NUMBER] …" at bounding box center [761, 247] width 852 height 286
click at [203, 196] on div "[PHONE_NUMBER] Live | 00:05 ALL TASKS ALL TASKS ACTIVE TASKS TASKS IN WRAP UP" at bounding box center [184, 160] width 301 height 253
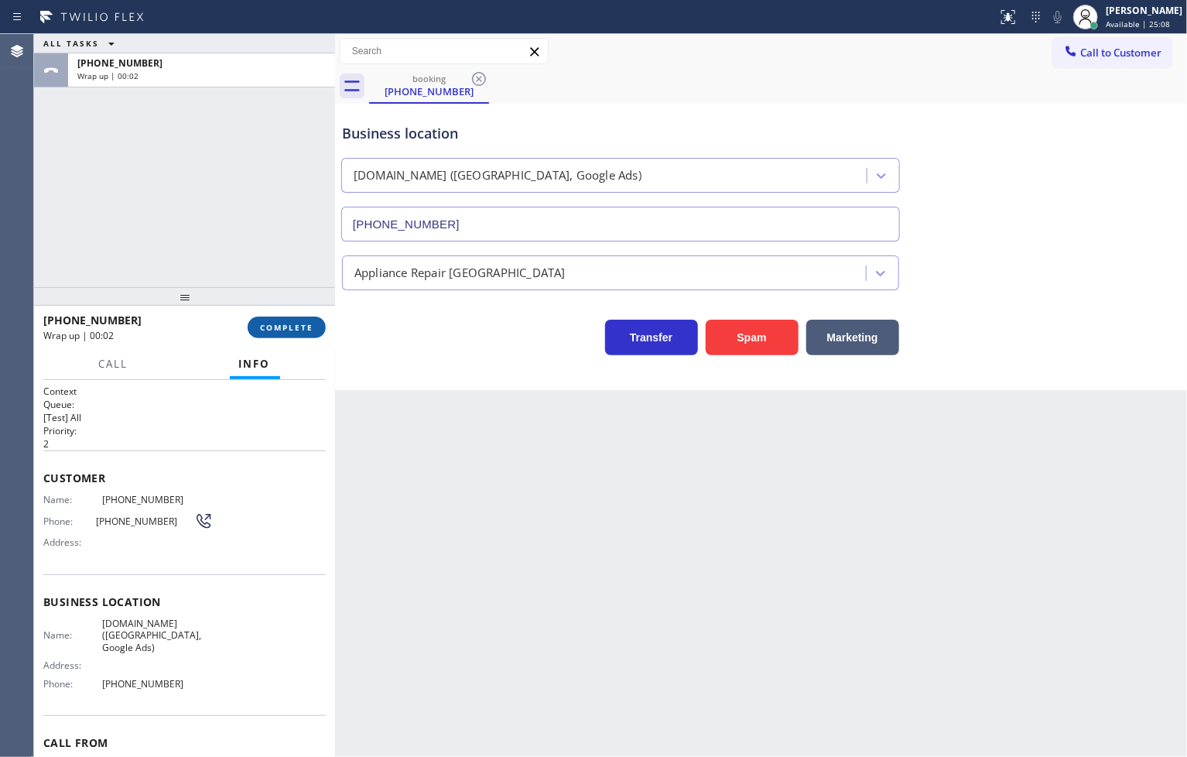
click at [302, 326] on span "COMPLETE" at bounding box center [286, 327] width 53 height 11
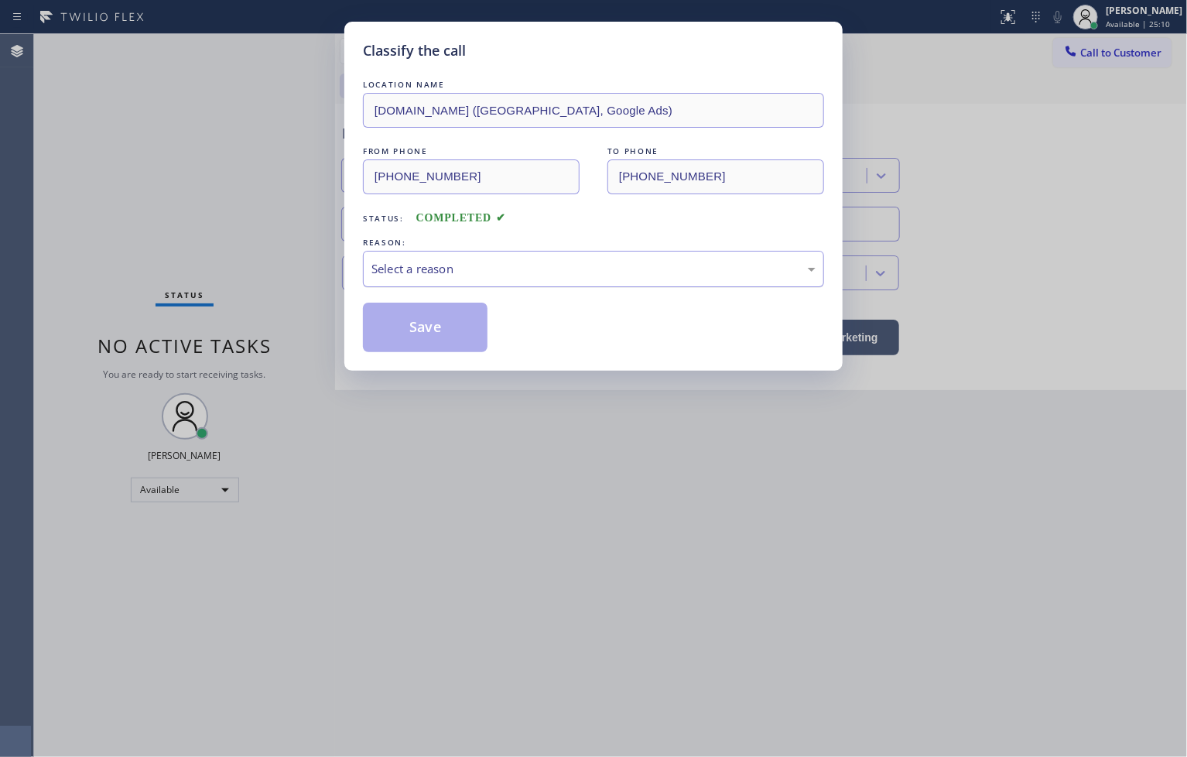
click at [447, 273] on div "Select a reason" at bounding box center [593, 269] width 444 height 18
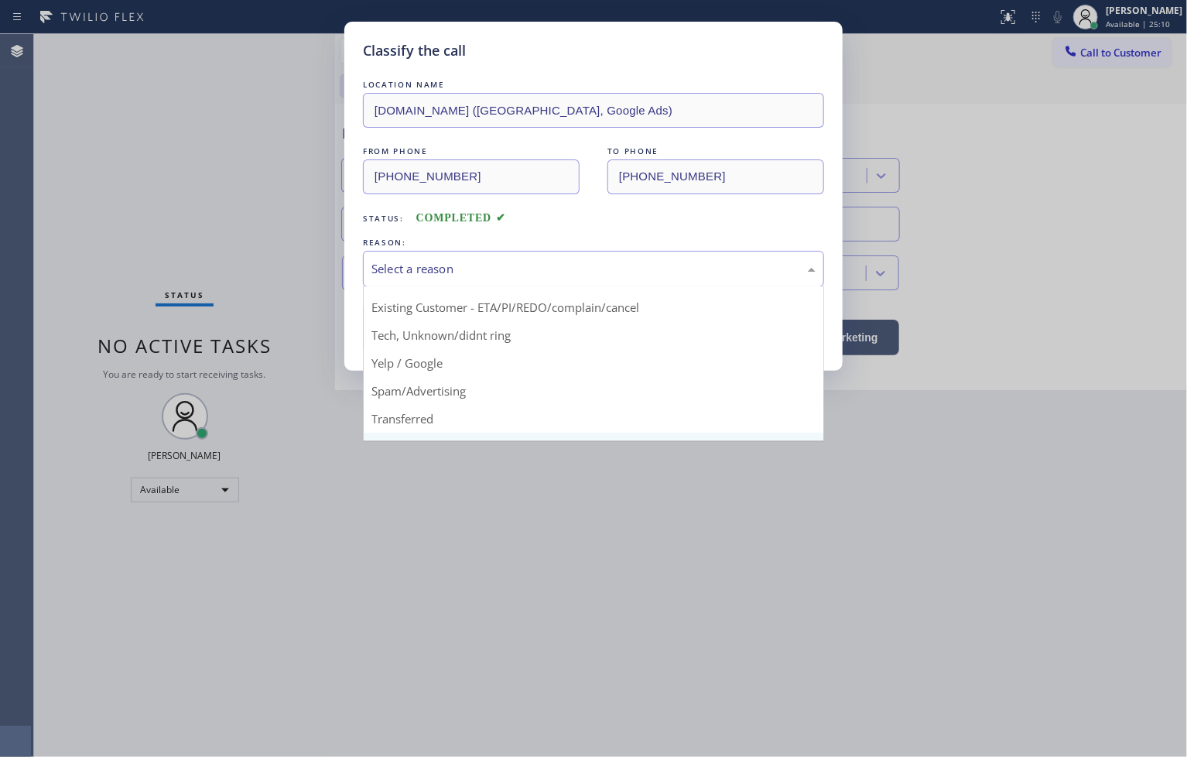
scroll to position [97, 0]
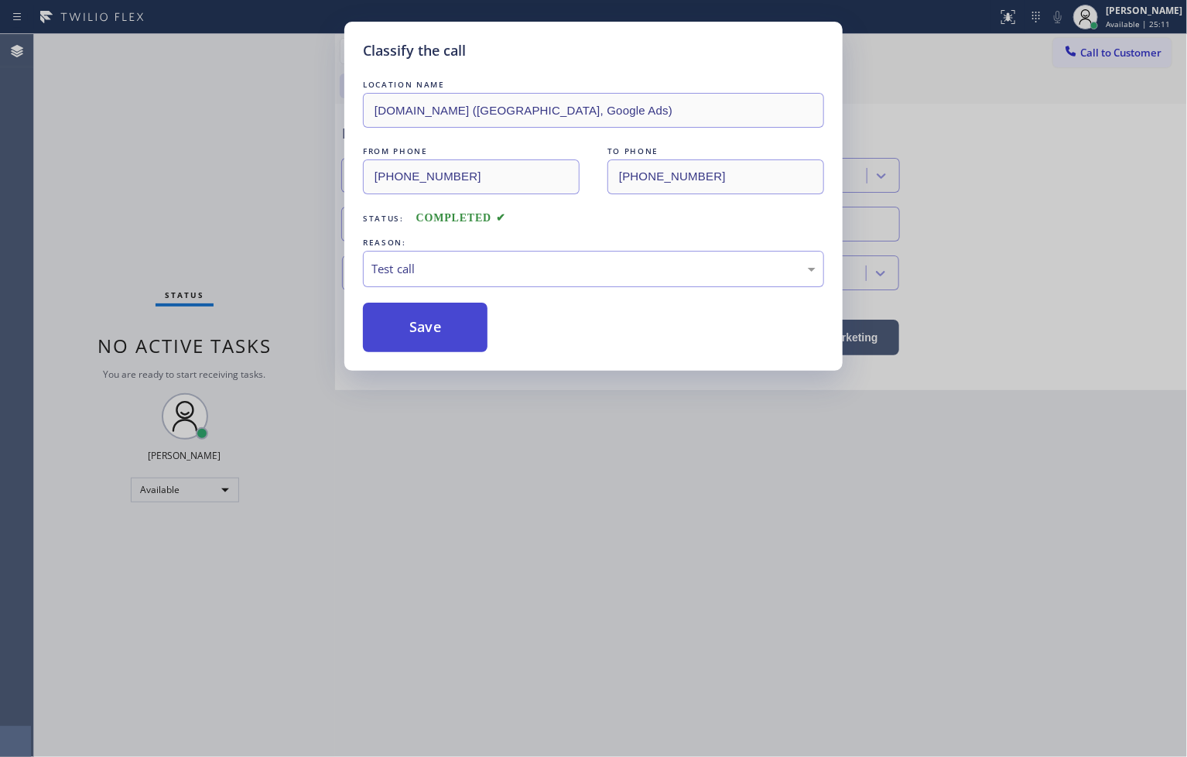
click at [421, 348] on button "Save" at bounding box center [425, 327] width 125 height 50
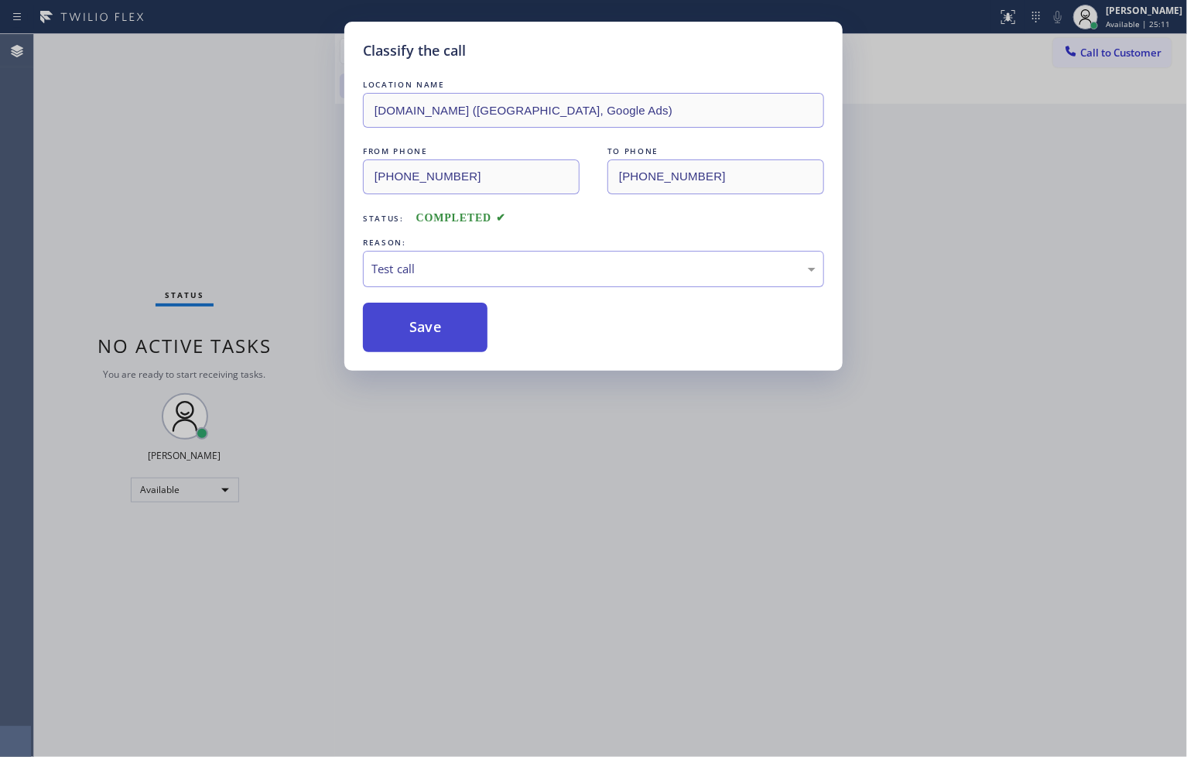
click at [421, 348] on button "Save" at bounding box center [425, 327] width 125 height 50
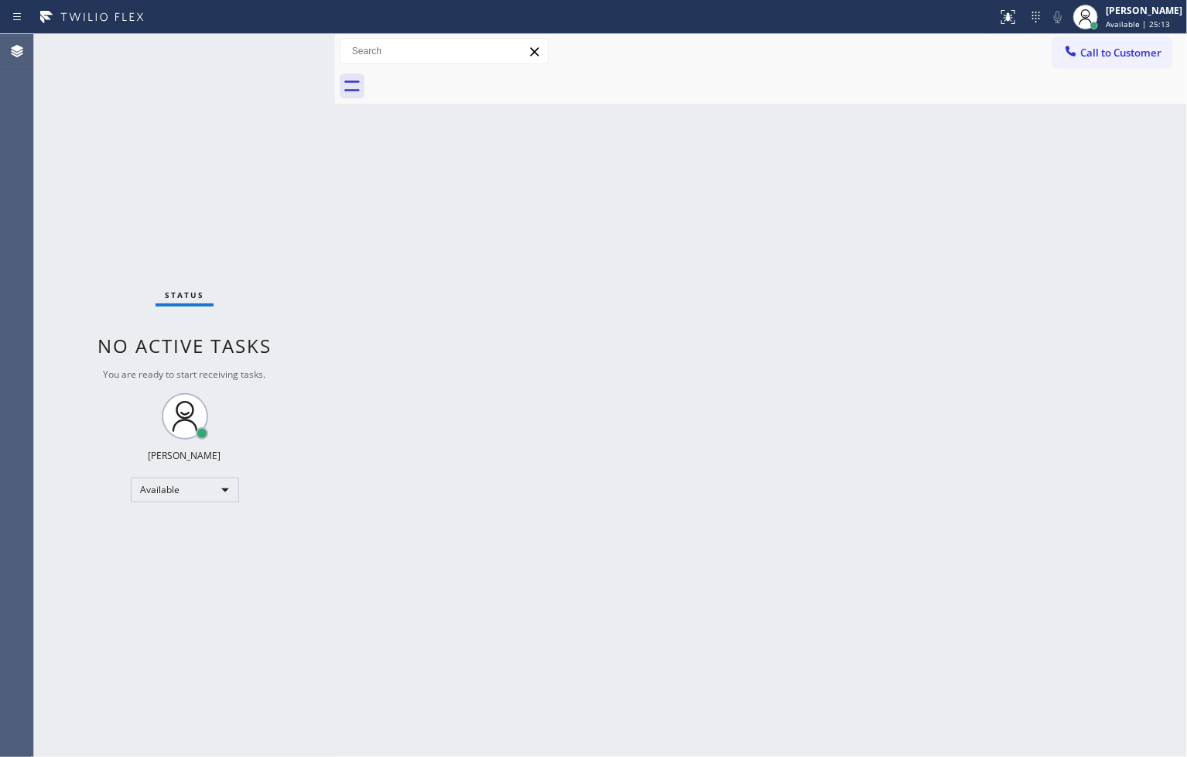
click at [234, 76] on div "Status No active tasks You are ready to start receiving tasks. [PERSON_NAME]" at bounding box center [184, 395] width 301 height 723
click at [289, 43] on div "Status No active tasks You are ready to start receiving tasks. [PERSON_NAME]" at bounding box center [184, 395] width 301 height 723
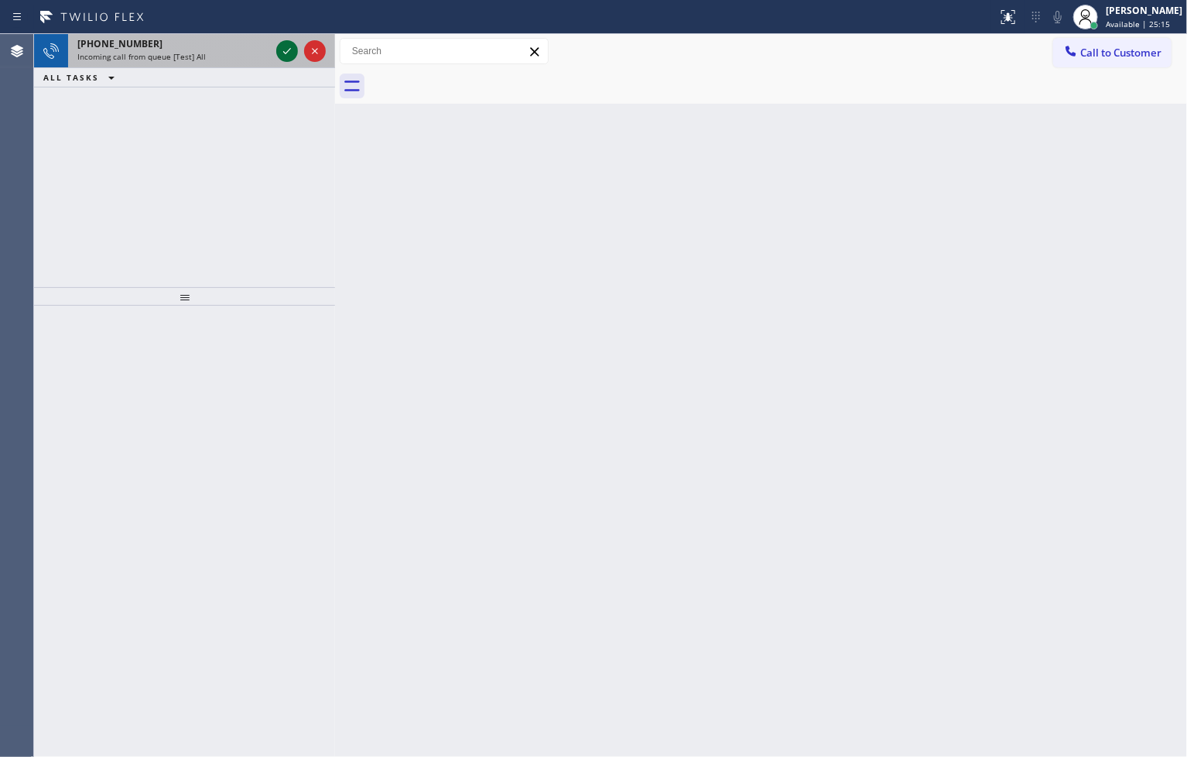
click at [289, 43] on icon at bounding box center [287, 51] width 19 height 19
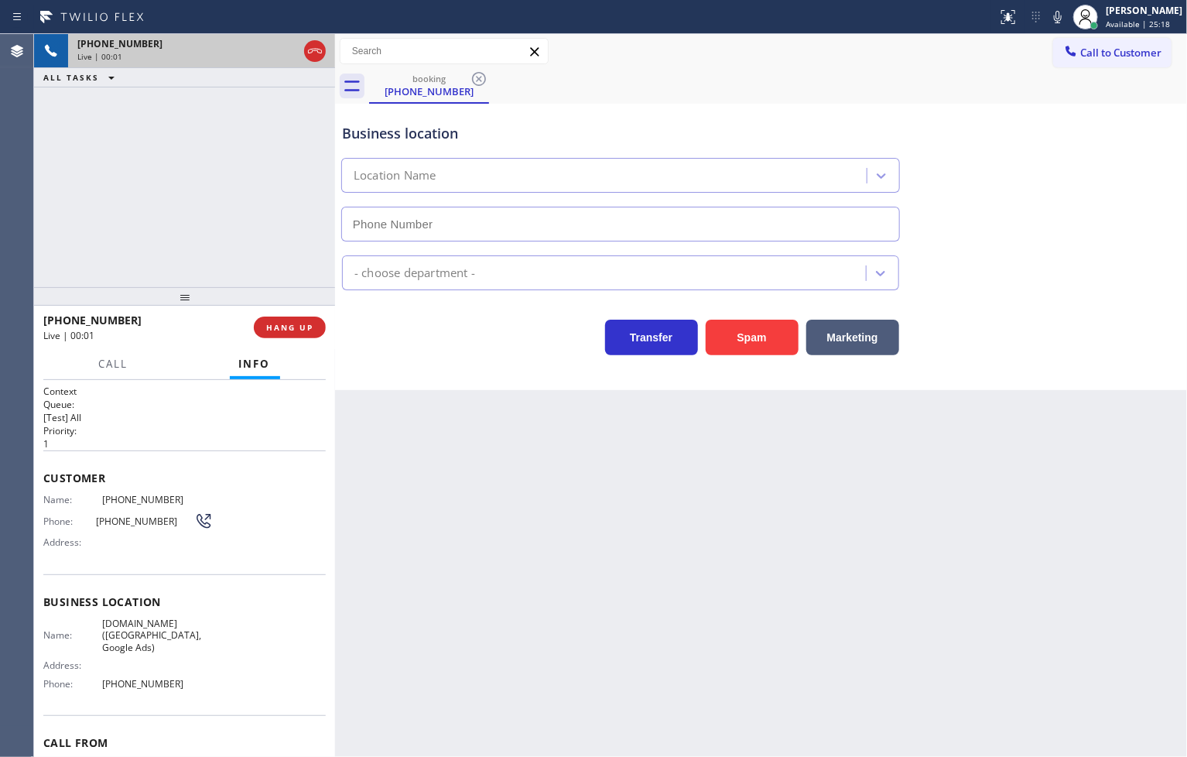
type input "[PHONE_NUMBER]"
click at [269, 232] on div "[PHONE_NUMBER] Live | 00:02 ALL TASKS ALL TASKS ACTIVE TASKS TASKS IN WRAP UP" at bounding box center [184, 160] width 301 height 253
click at [496, 352] on div "Transfer Spam Marketing" at bounding box center [620, 333] width 563 height 43
click at [430, 356] on div "Business location [DOMAIN_NAME] ([GEOGRAPHIC_DATA], Google Ads) [PHONE_NUMBER] …" at bounding box center [761, 247] width 852 height 286
click at [244, 227] on div "[PHONE_NUMBER] Live | 00:04 ALL TASKS ALL TASKS ACTIVE TASKS TASKS IN WRAP UP" at bounding box center [184, 160] width 301 height 253
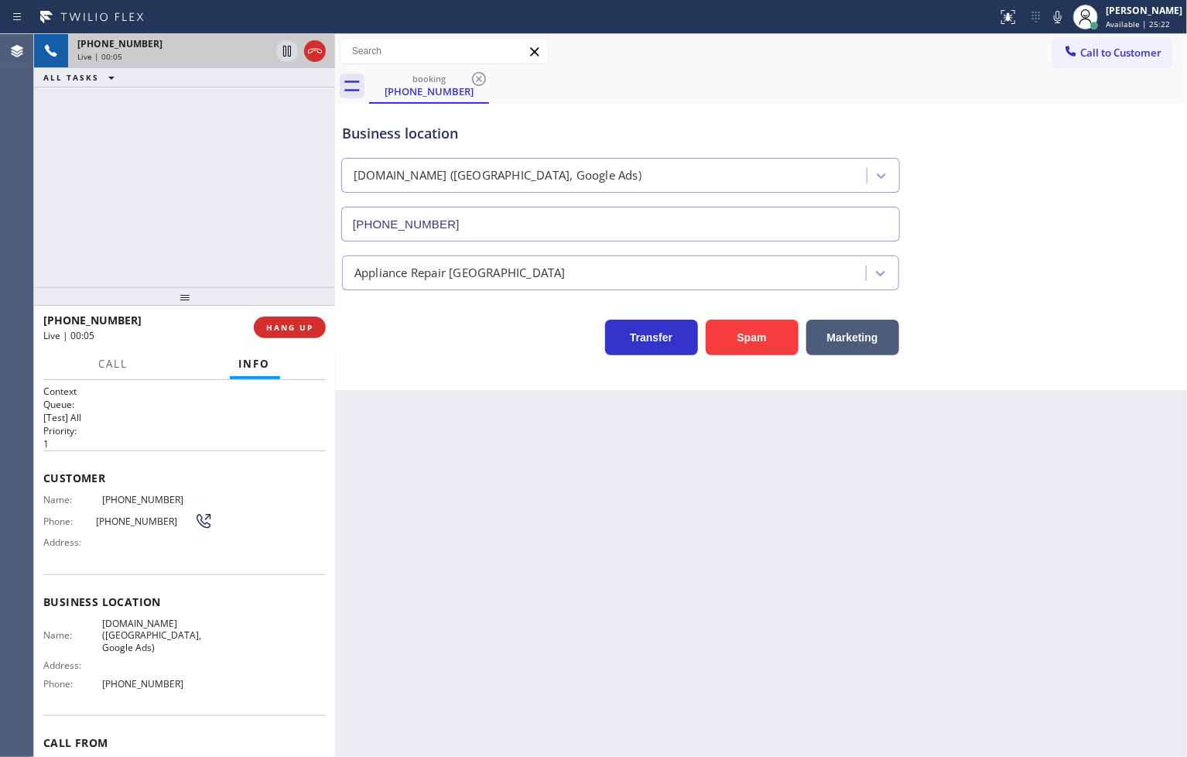
click at [422, 342] on div "Transfer Spam Marketing" at bounding box center [620, 333] width 563 height 43
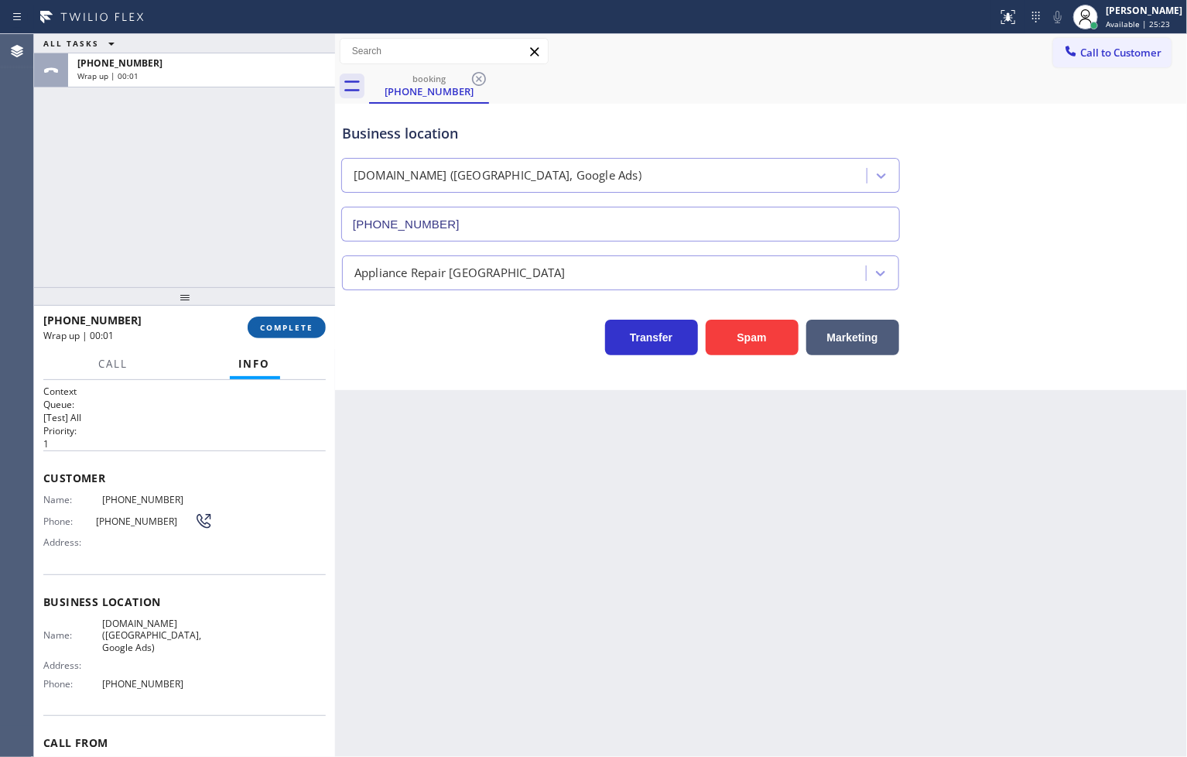
click at [299, 320] on button "COMPLETE" at bounding box center [287, 327] width 78 height 22
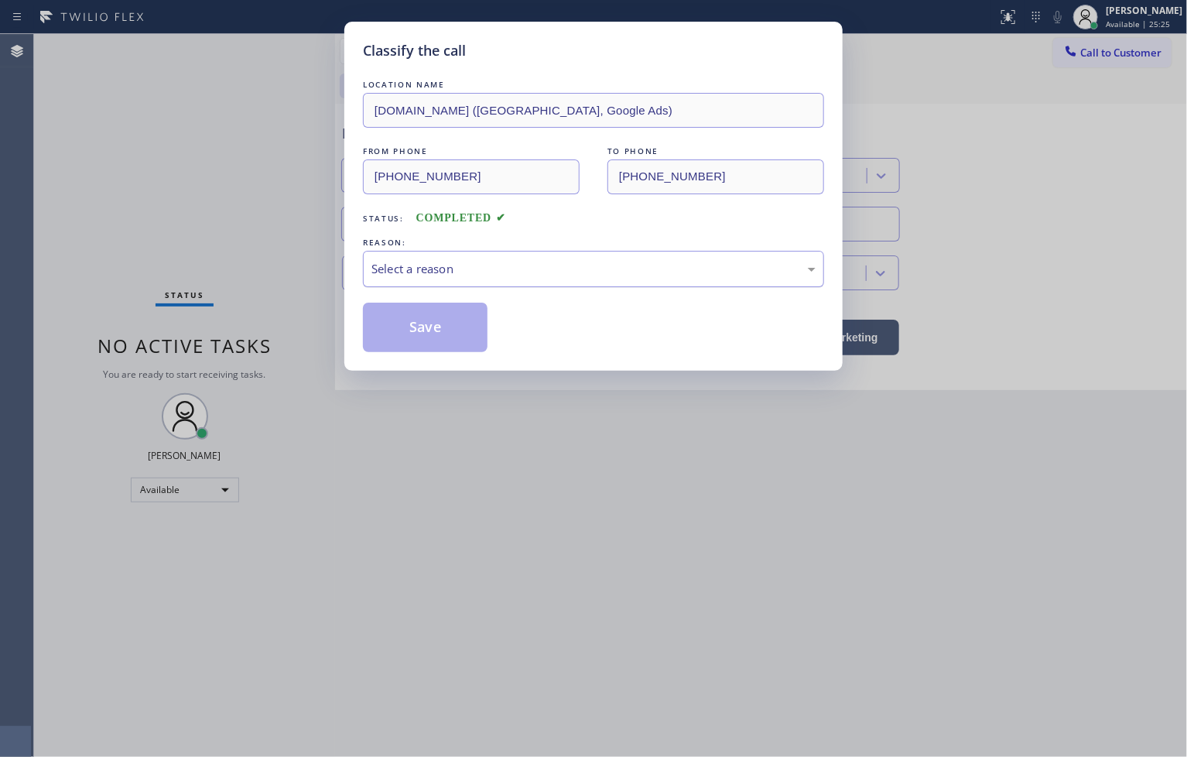
click at [412, 278] on div "Select a reason" at bounding box center [593, 269] width 461 height 36
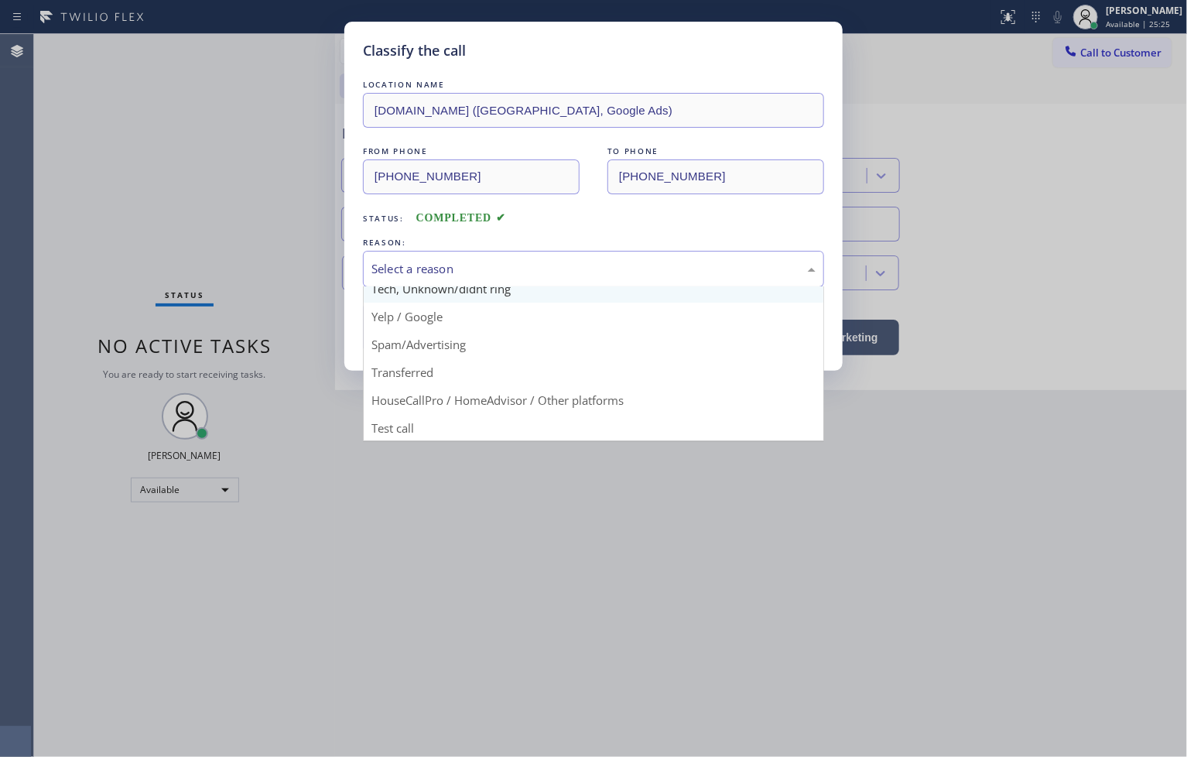
scroll to position [97, 0]
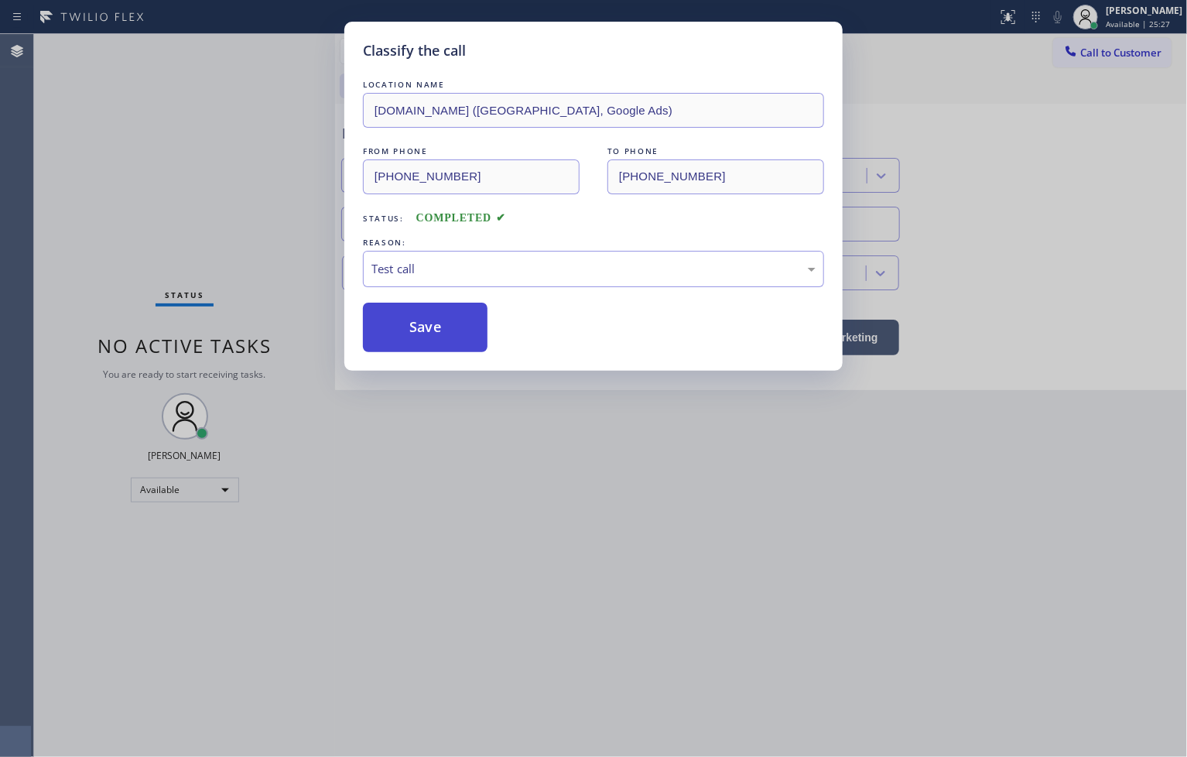
click at [416, 343] on button "Save" at bounding box center [425, 327] width 125 height 50
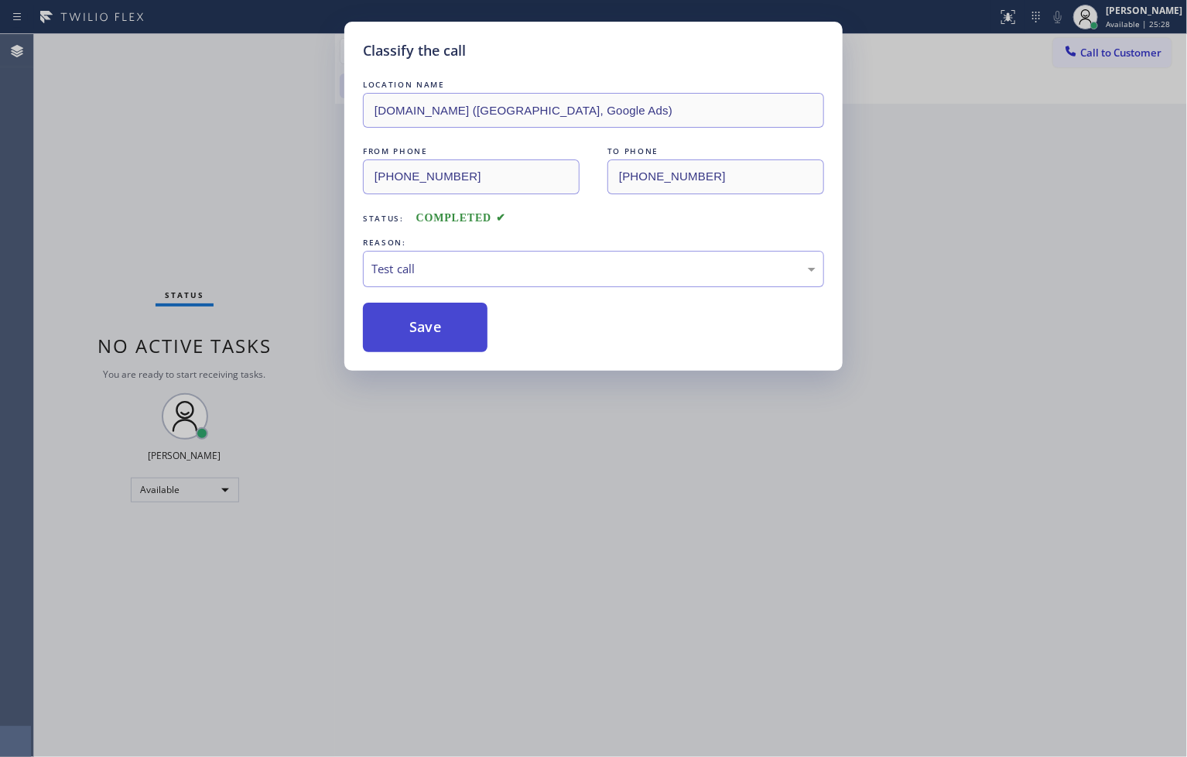
click at [416, 343] on div "Back to Dashboard Change Sender ID Customers Technicians Select a contact Outbo…" at bounding box center [761, 395] width 852 height 723
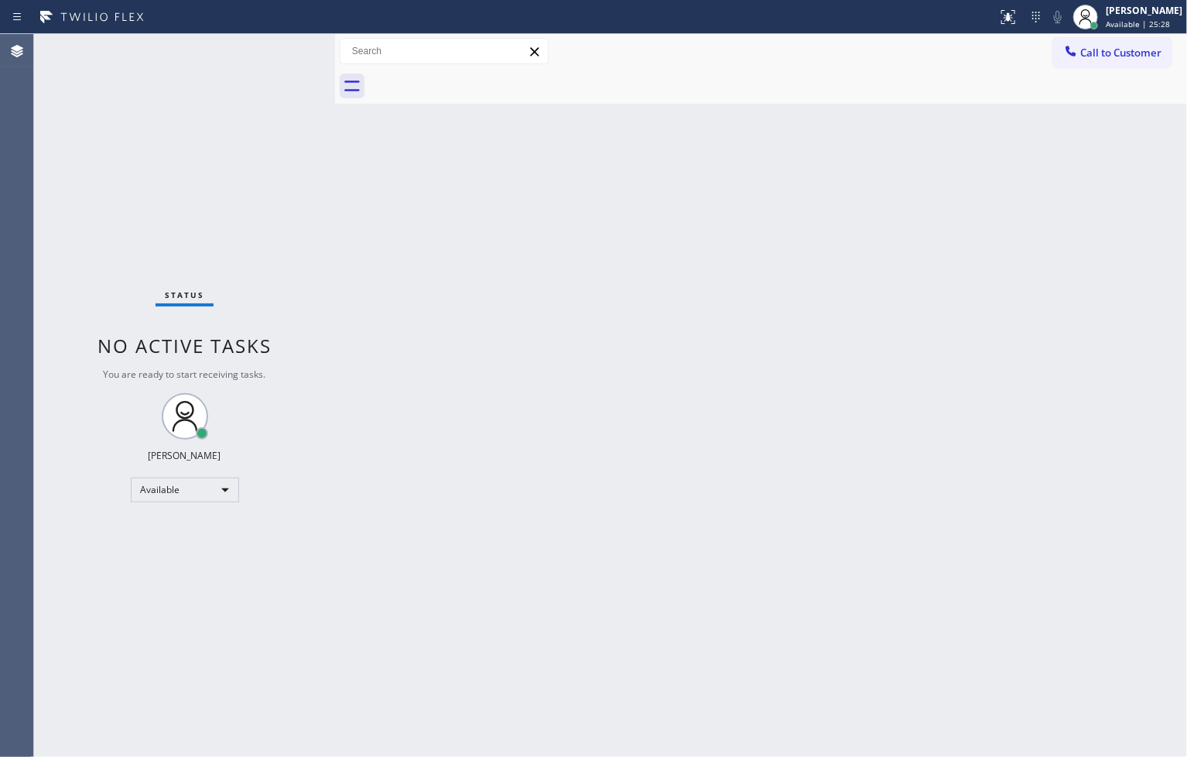
click at [416, 343] on div "Back to Dashboard Change Sender ID Customers Technicians Select a contact Outbo…" at bounding box center [761, 395] width 852 height 723
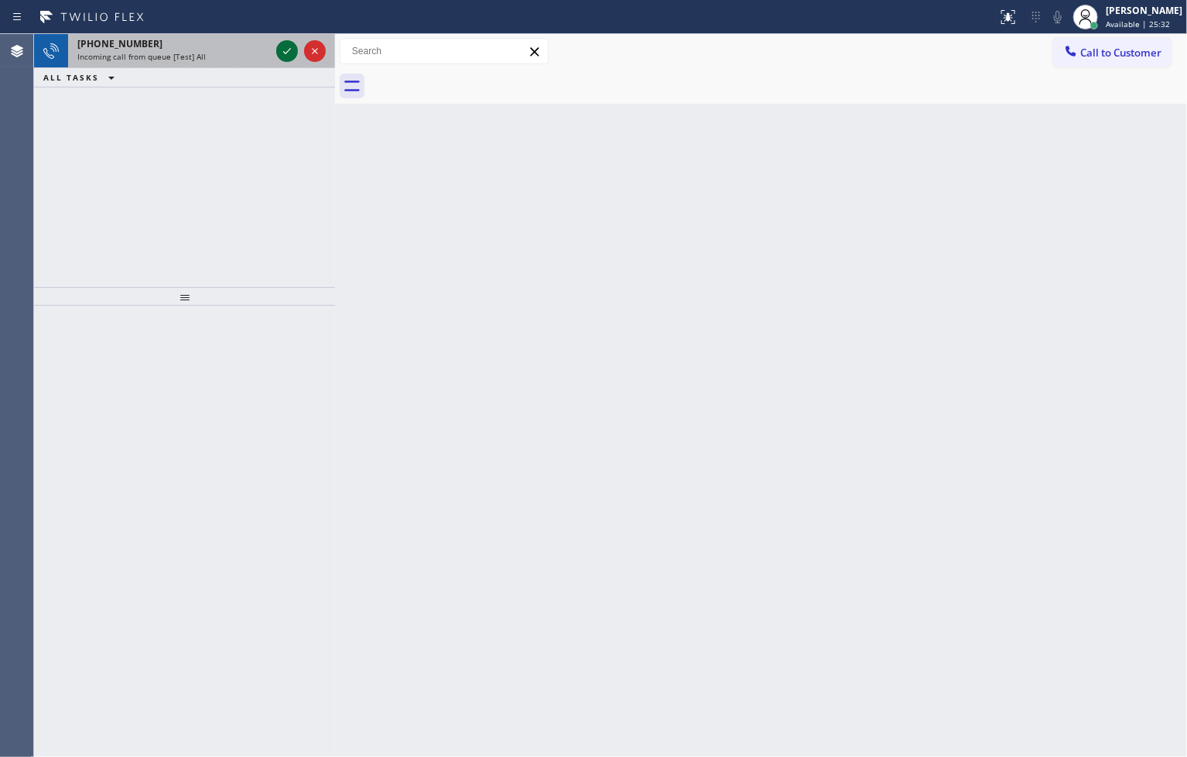
click at [292, 53] on icon at bounding box center [287, 51] width 19 height 19
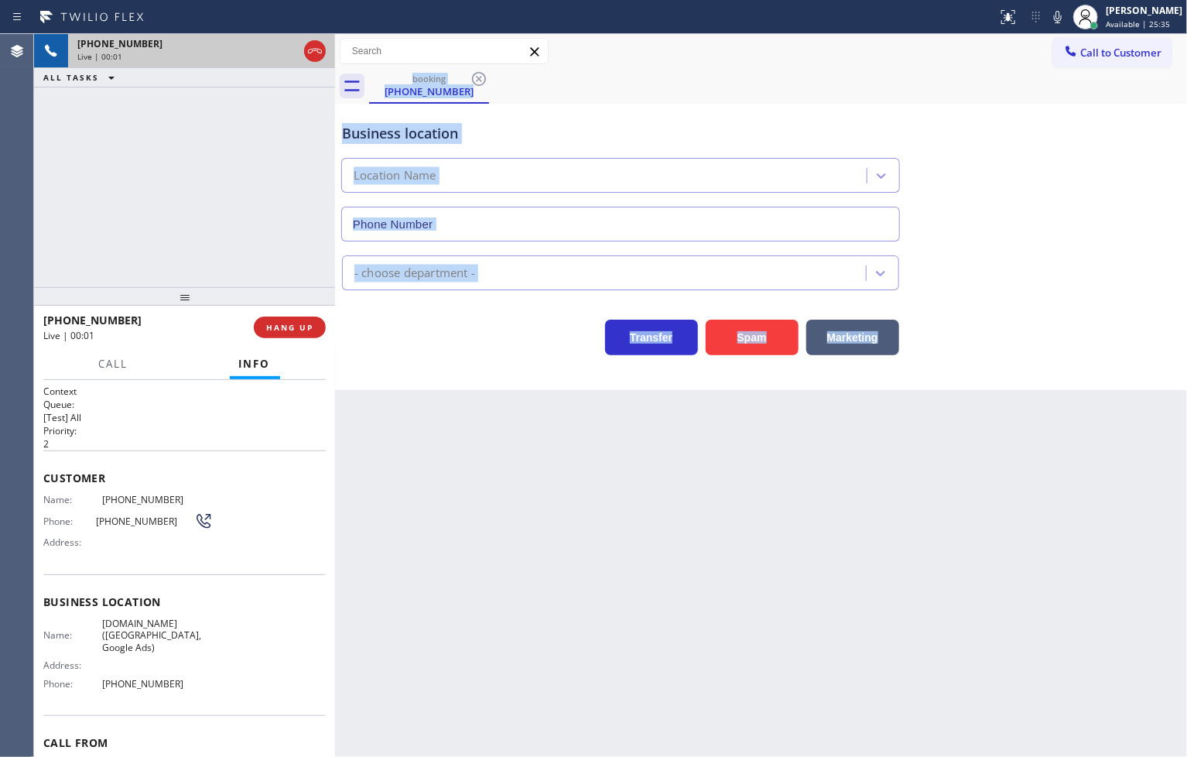
type input "[PHONE_NUMBER]"
click at [553, 274] on div "Appliance Repair [GEOGRAPHIC_DATA]" at bounding box center [606, 272] width 519 height 27
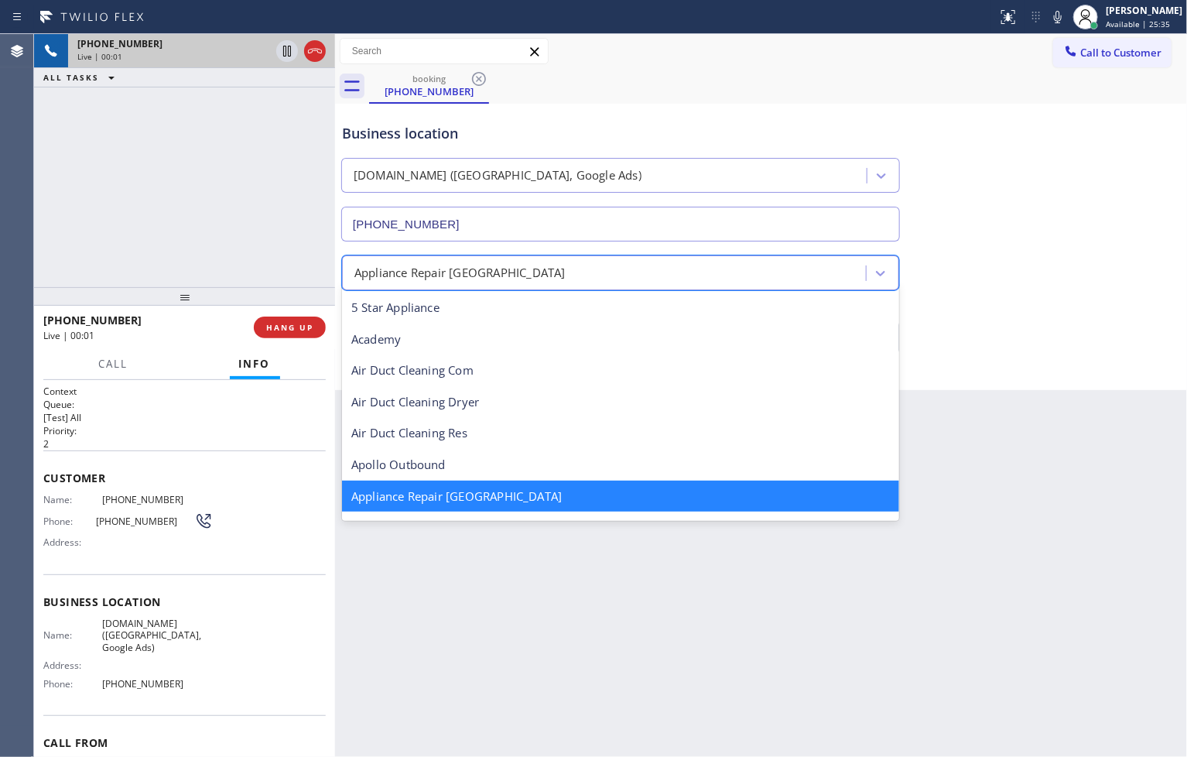
scroll to position [1, 0]
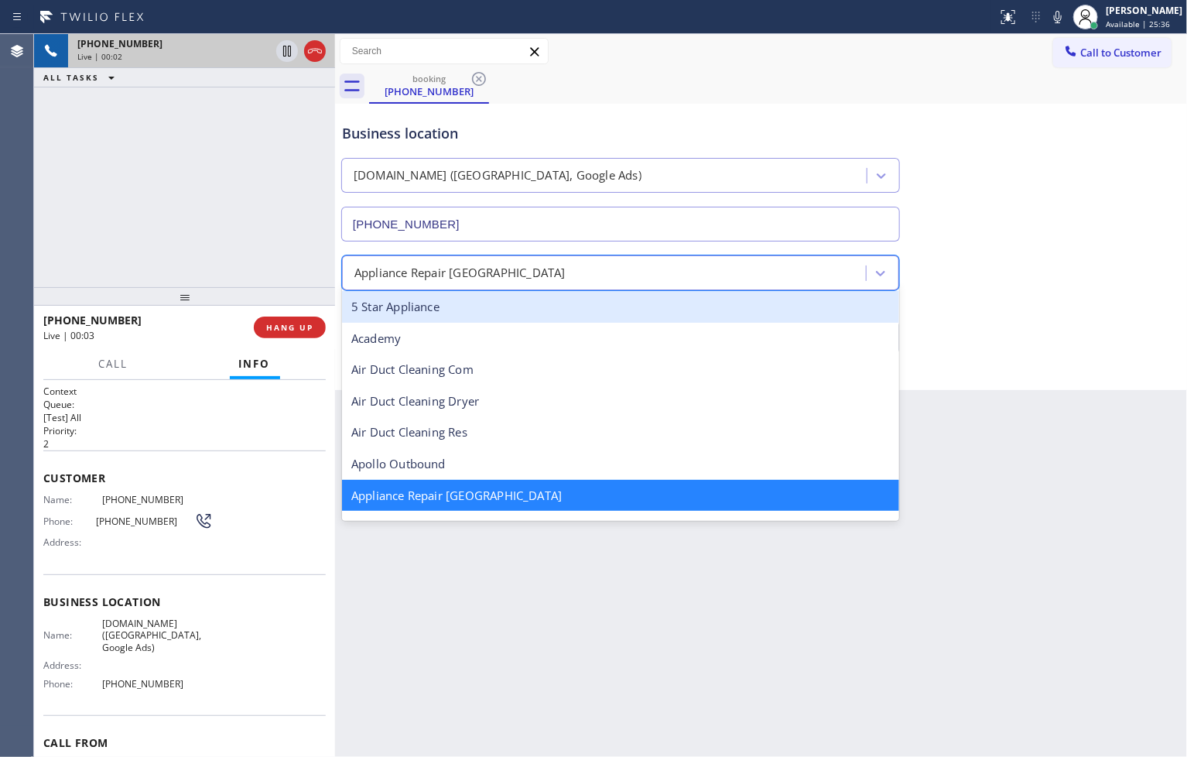
click at [217, 206] on div "[PHONE_NUMBER] Live | 00:02 ALL TASKS ALL TASKS ACTIVE TASKS TASKS IN WRAP UP" at bounding box center [184, 160] width 301 height 253
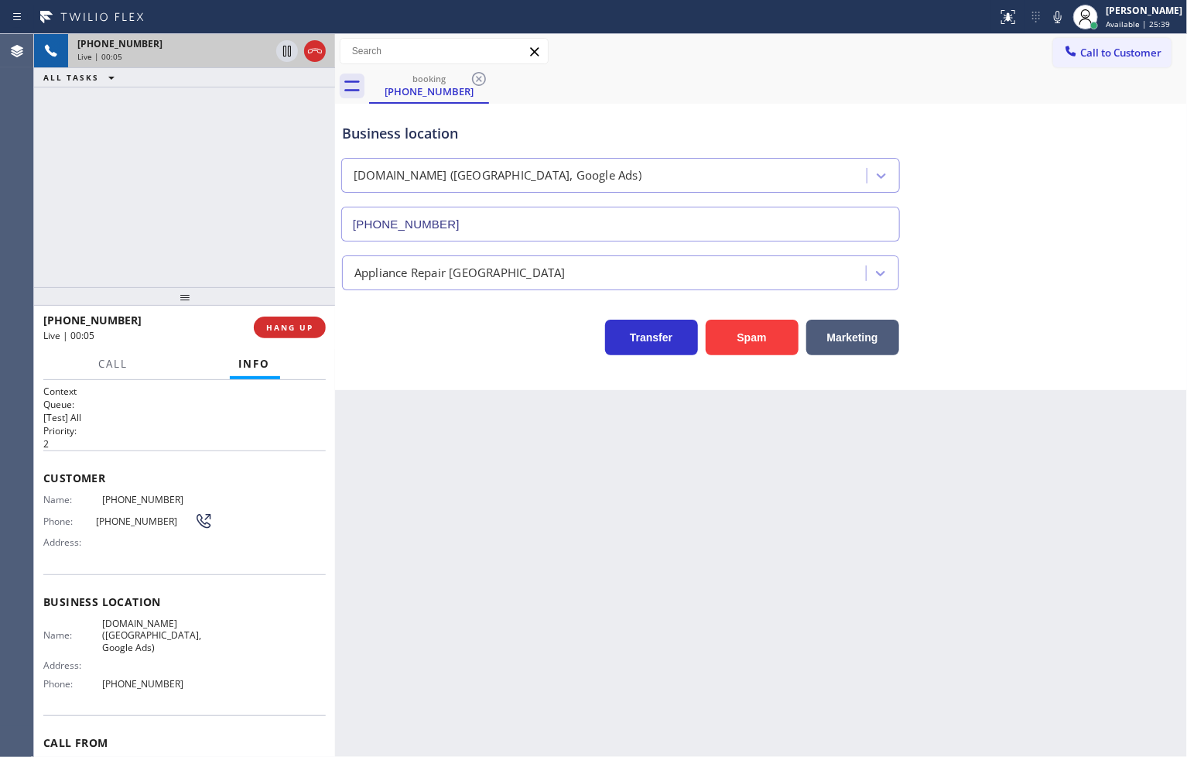
click at [265, 241] on div "[PHONE_NUMBER] Live | 00:05 ALL TASKS ALL TASKS ACTIVE TASKS TASKS IN WRAP UP" at bounding box center [184, 160] width 301 height 253
click at [407, 370] on div "Business location [DOMAIN_NAME] ([GEOGRAPHIC_DATA], Google Ads) [PHONE_NUMBER] …" at bounding box center [761, 247] width 852 height 286
click at [261, 249] on div "[PHONE_NUMBER] Live | 00:06 ALL TASKS ALL TASKS ACTIVE TASKS TASKS IN WRAP UP" at bounding box center [184, 160] width 301 height 253
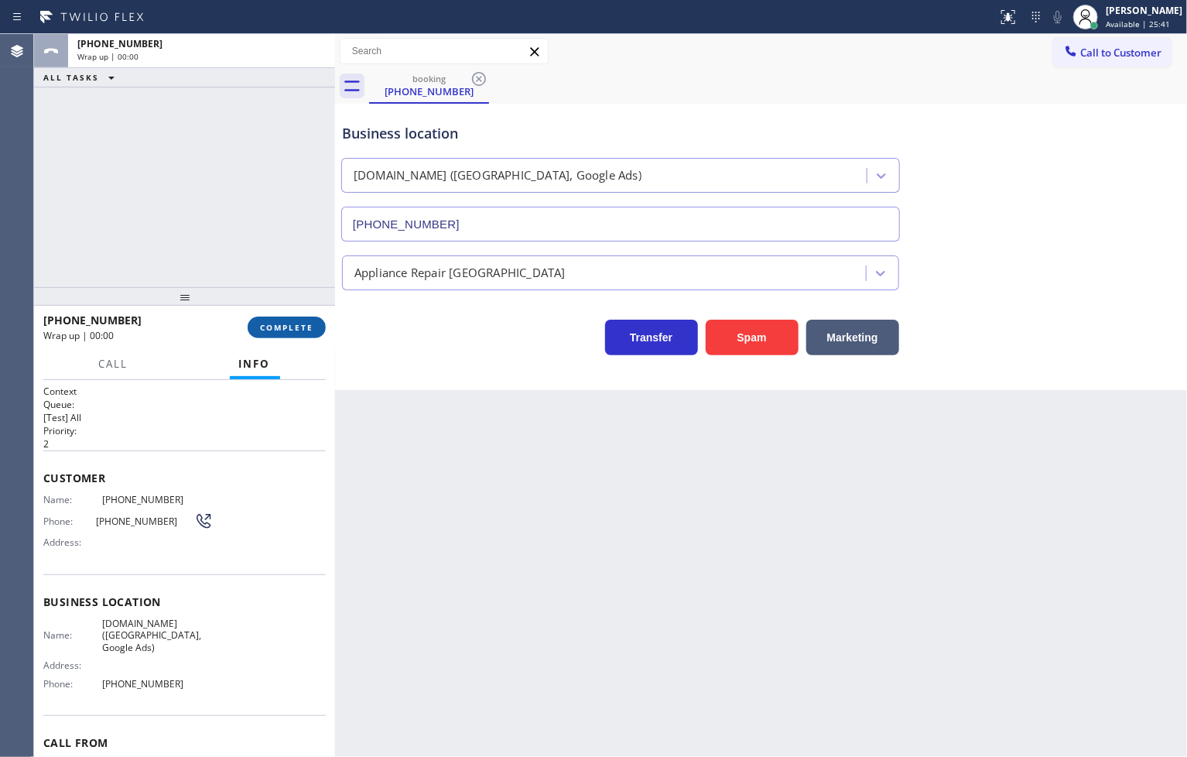
click at [279, 323] on span "COMPLETE" at bounding box center [286, 327] width 53 height 11
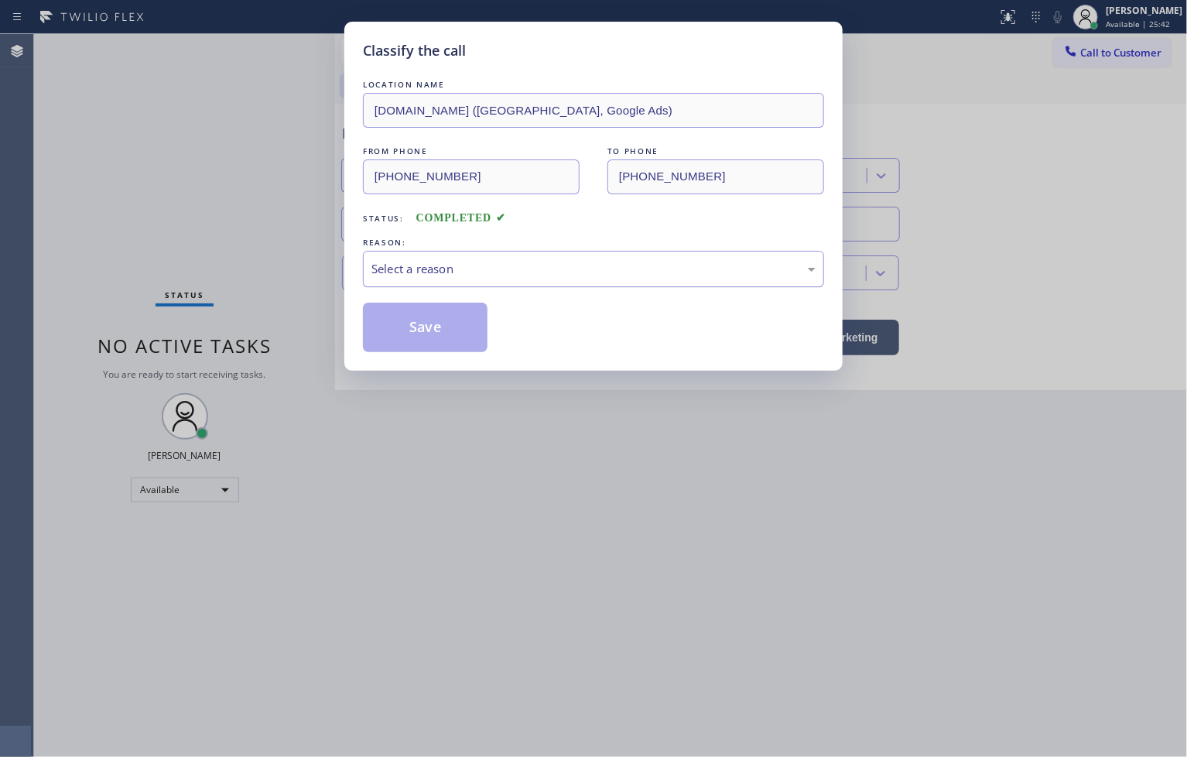
click at [405, 269] on div "Select a reason" at bounding box center [593, 269] width 444 height 18
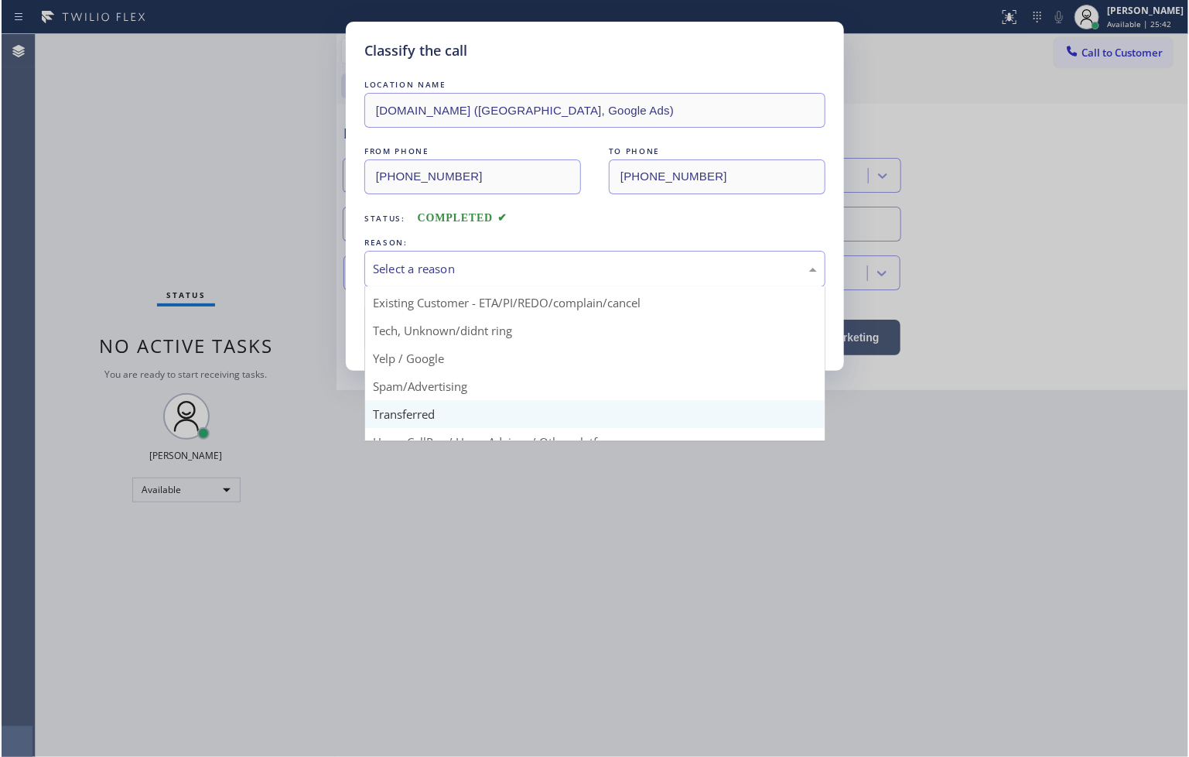
scroll to position [97, 0]
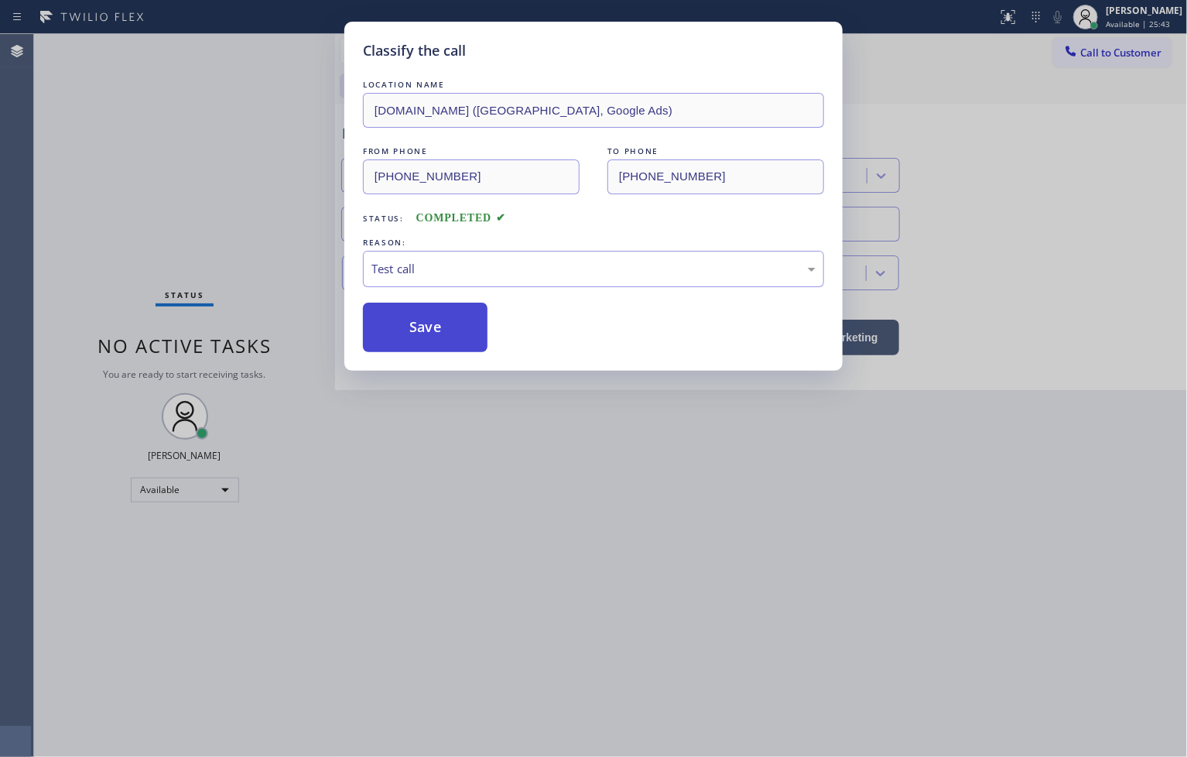
click at [414, 330] on button "Save" at bounding box center [425, 327] width 125 height 50
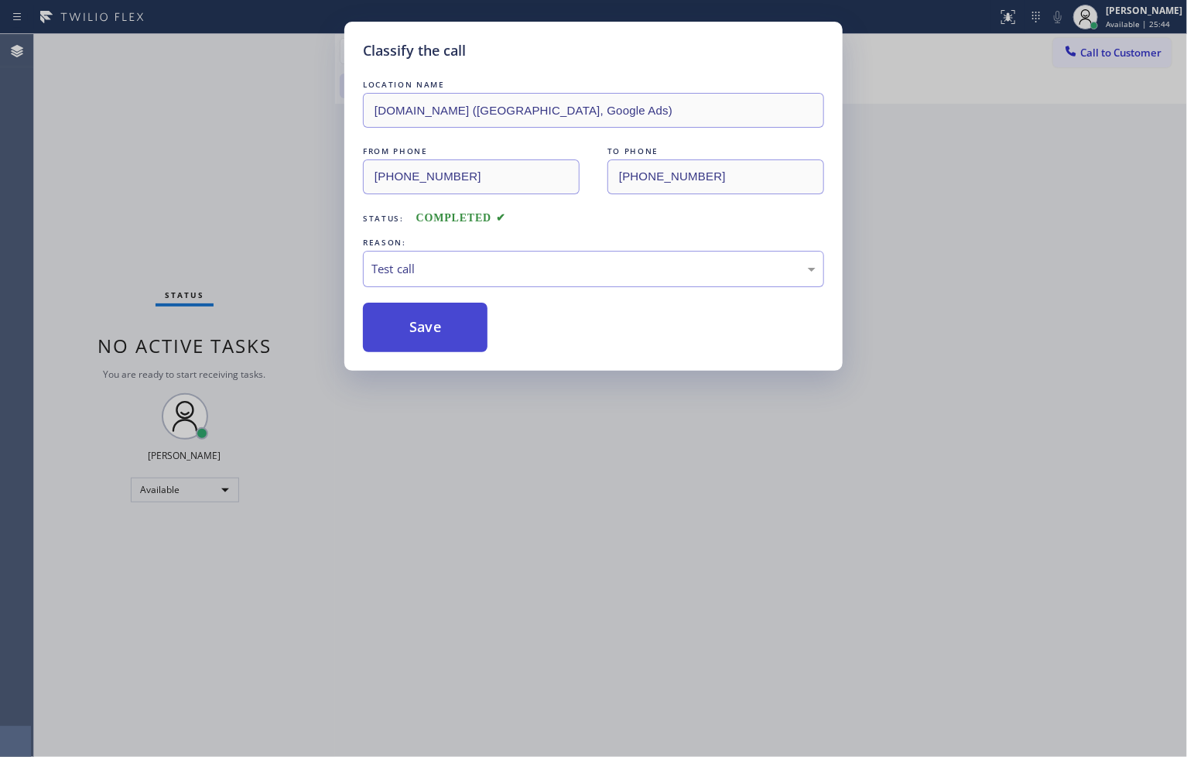
click at [414, 330] on button "Save" at bounding box center [425, 327] width 125 height 50
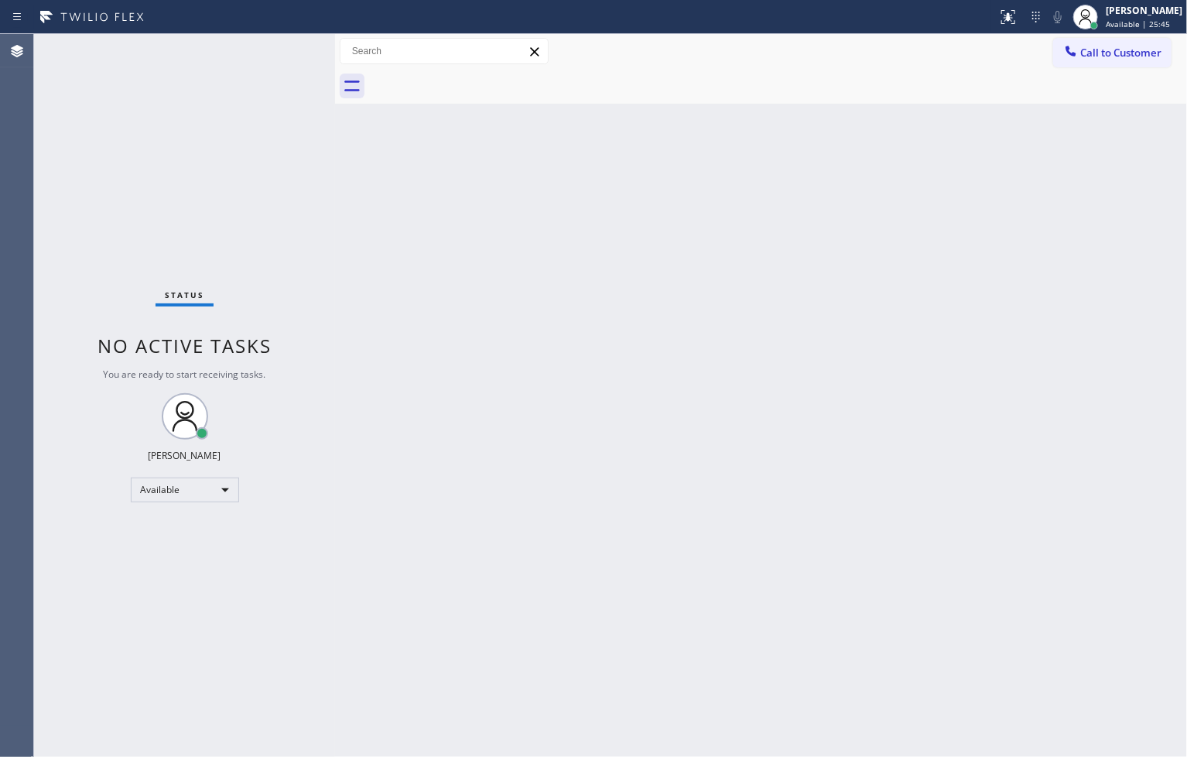
click at [273, 53] on div "Status No active tasks You are ready to start receiving tasks. [PERSON_NAME]" at bounding box center [184, 395] width 301 height 723
click at [272, 52] on div "Status No active tasks You are ready to start receiving tasks. [PERSON_NAME]" at bounding box center [184, 395] width 301 height 723
click at [284, 60] on div "Status No active tasks You are ready to start receiving tasks. [PERSON_NAME]" at bounding box center [184, 395] width 301 height 723
click at [925, 344] on div "Back to Dashboard Change Sender ID Customers Technicians Select a contact Outbo…" at bounding box center [761, 395] width 852 height 723
click at [916, 366] on div "Back to Dashboard Change Sender ID Customers Technicians Select a contact Outbo…" at bounding box center [762, 395] width 855 height 723
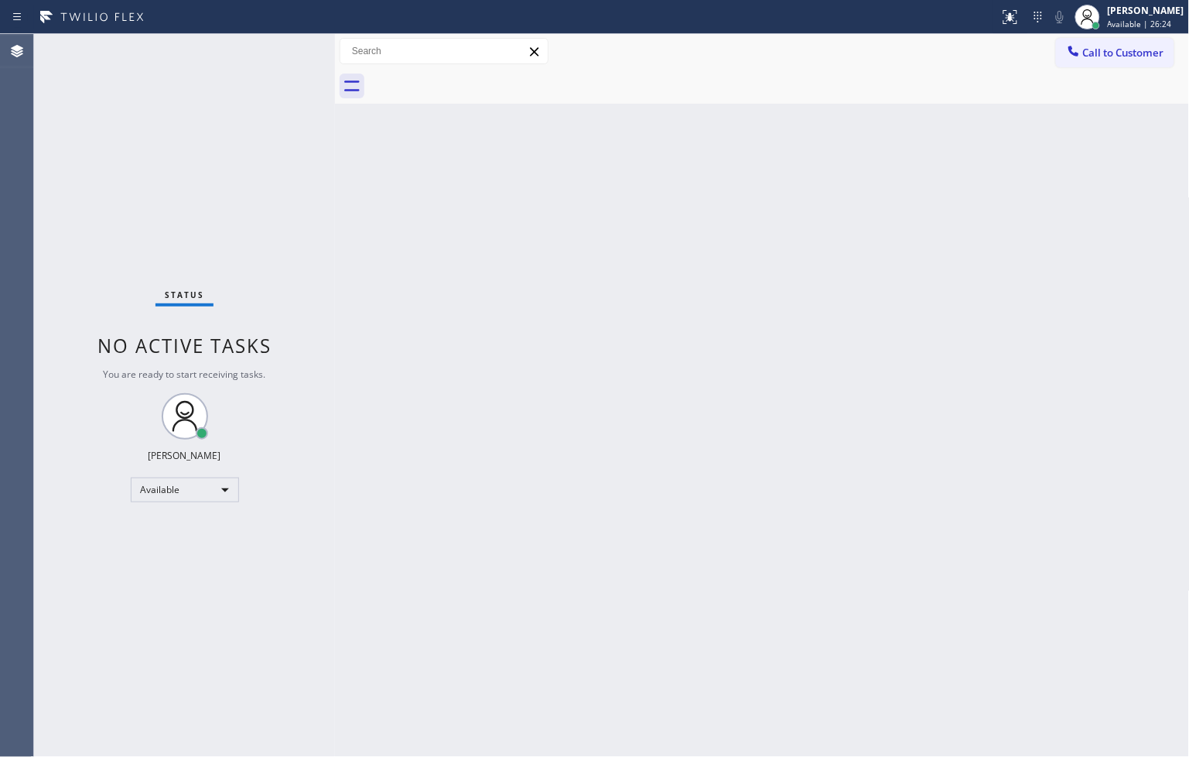
click at [395, 220] on div "Back to Dashboard Change Sender ID Customers Technicians Select a contact Outbo…" at bounding box center [762, 395] width 855 height 723
click at [272, 73] on div "Status No active tasks You are ready to start receiving tasks. [PERSON_NAME]" at bounding box center [184, 395] width 301 height 723
click at [284, 44] on div "Status No active tasks You are ready to start receiving tasks. [PERSON_NAME]" at bounding box center [184, 395] width 301 height 723
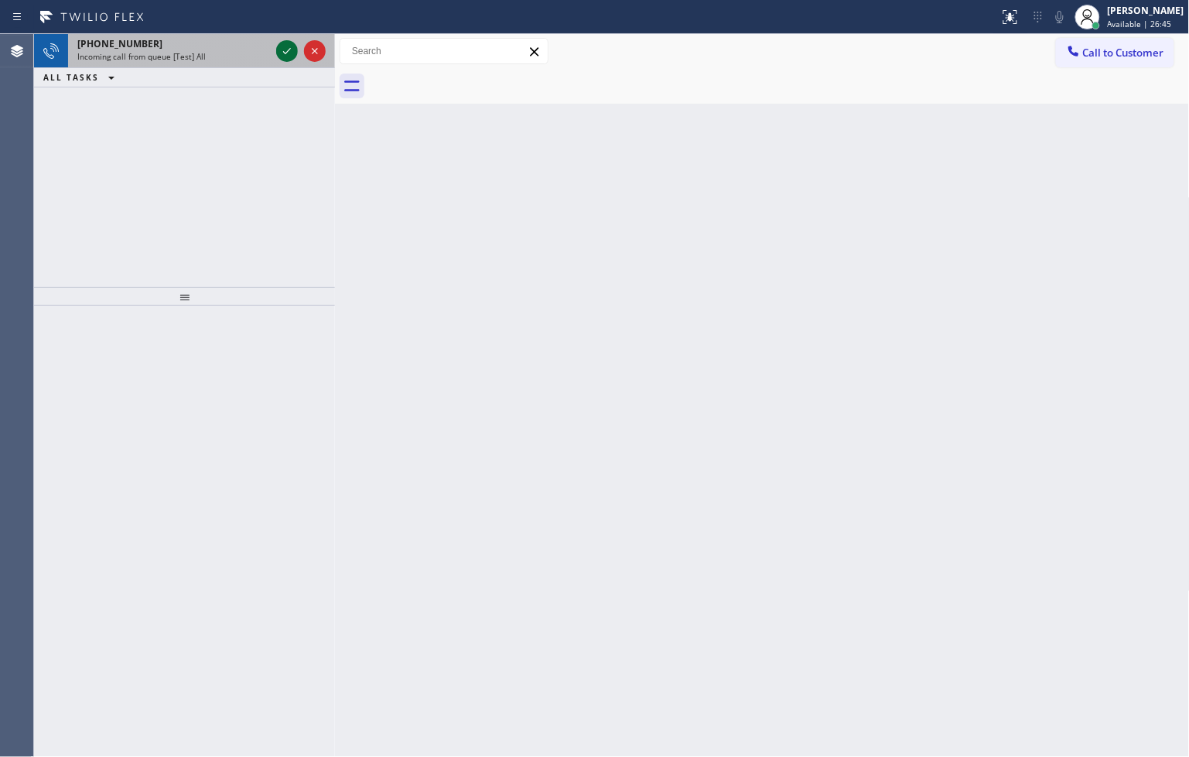
click at [285, 49] on icon at bounding box center [287, 51] width 19 height 19
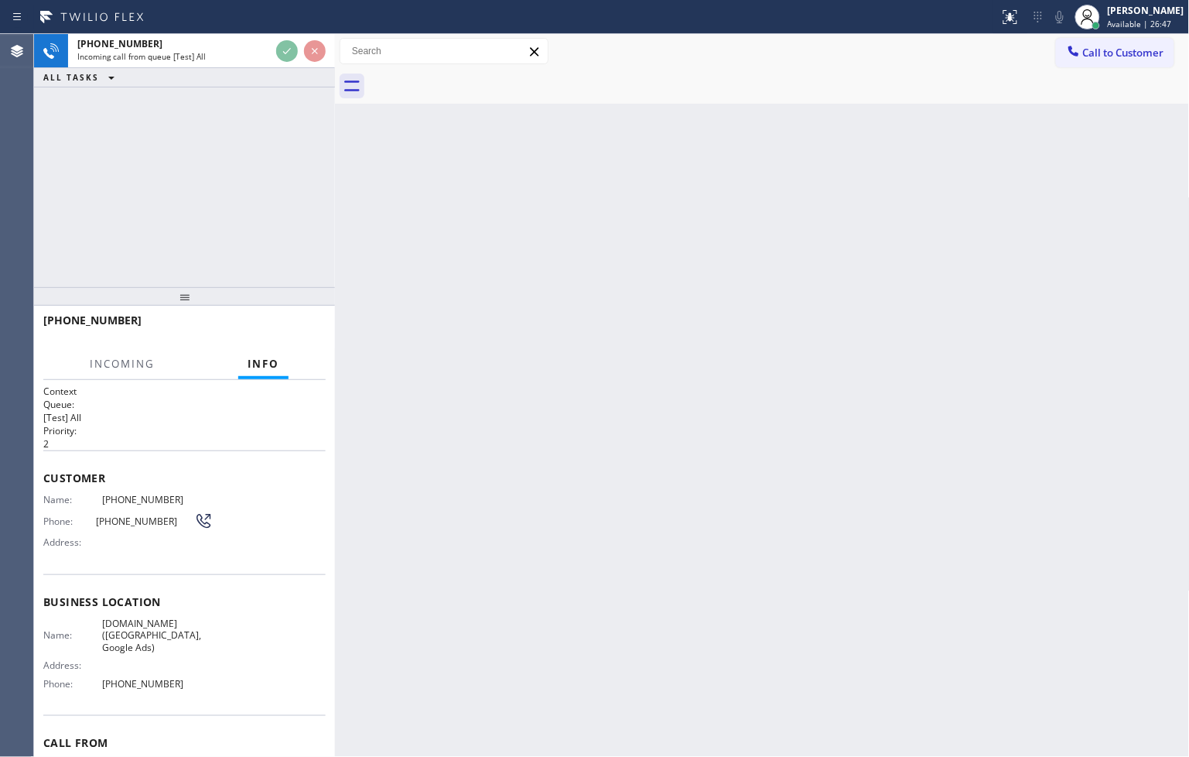
click at [731, 227] on div "Back to Dashboard Change Sender ID Customers Technicians Select a contact Outbo…" at bounding box center [762, 395] width 855 height 723
click at [297, 242] on div "[PHONE_NUMBER] Incoming call from queue [Test] All ALL TASKS ALL TASKS ACTIVE T…" at bounding box center [184, 160] width 301 height 253
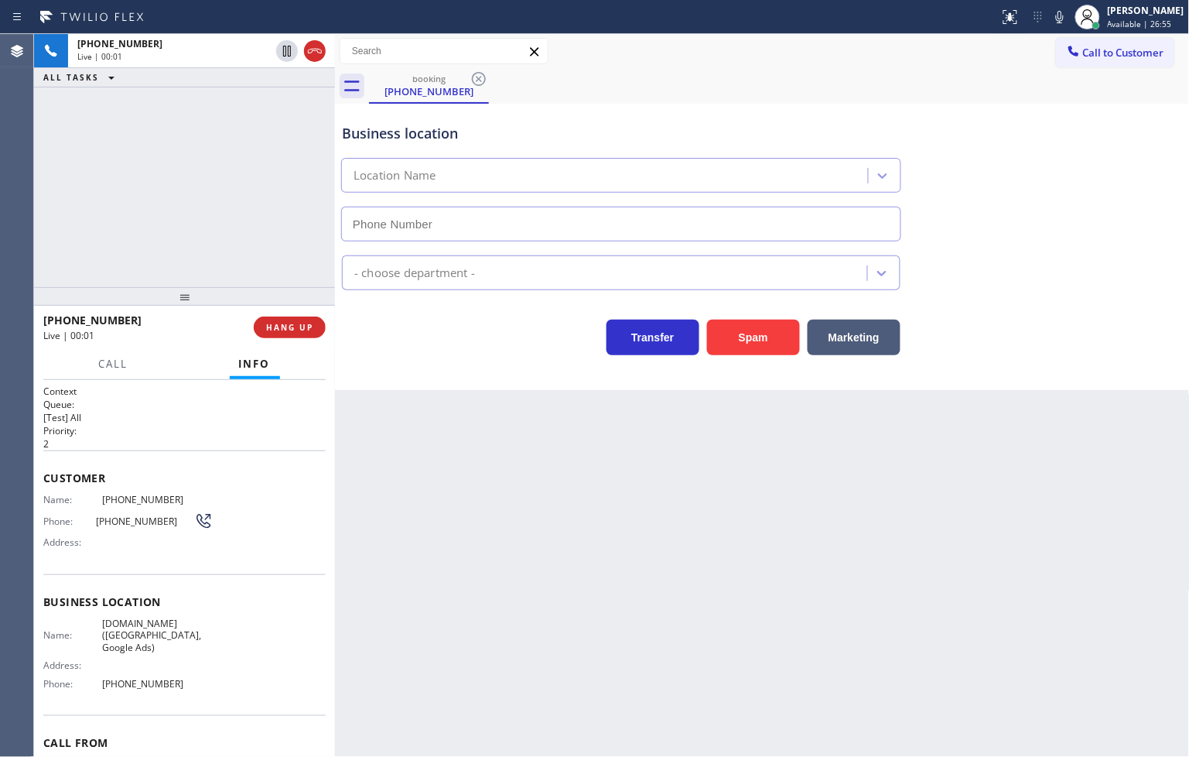
type input "[PHONE_NUMBER]"
click at [405, 335] on div "Transfer Spam Marketing" at bounding box center [621, 333] width 565 height 43
click at [265, 269] on div "[PHONE_NUMBER] Live | 00:03 ALL TASKS ALL TASKS ACTIVE TASKS TASKS IN WRAP UP" at bounding box center [184, 160] width 301 height 253
click at [473, 331] on div "Transfer Spam Marketing" at bounding box center [621, 333] width 565 height 43
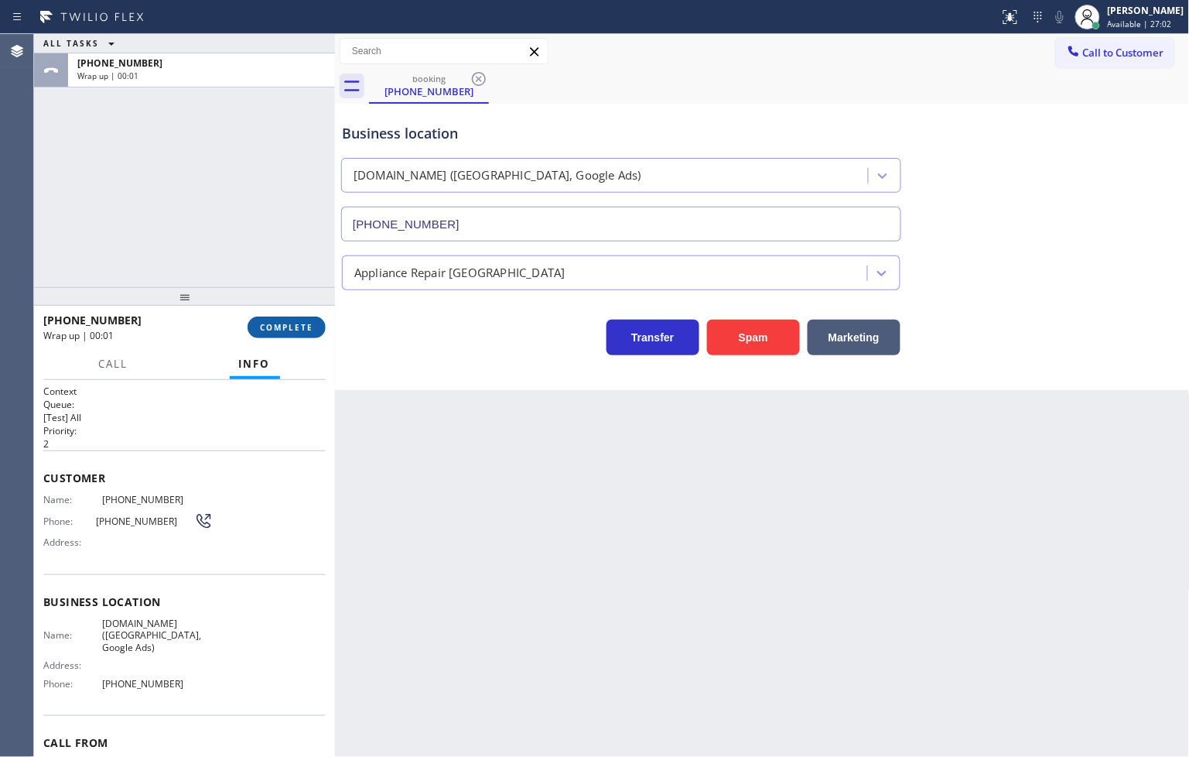
click at [292, 328] on span "COMPLETE" at bounding box center [286, 327] width 53 height 11
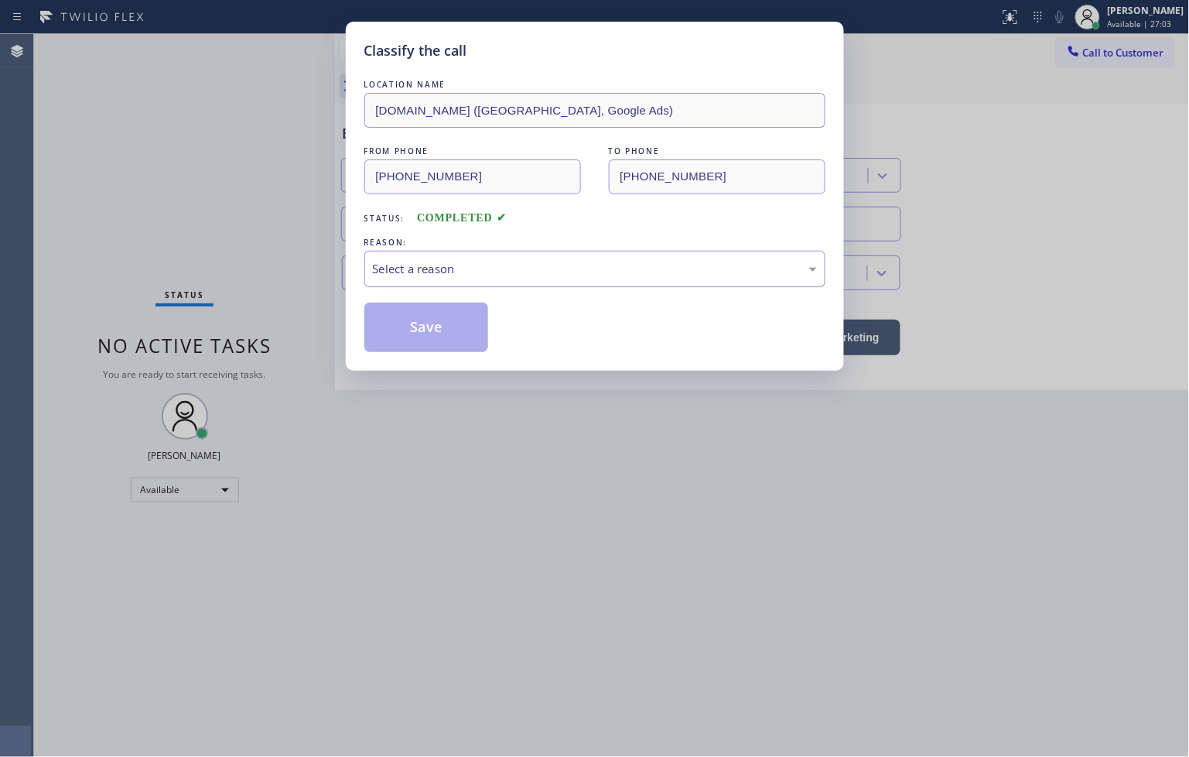
click at [418, 277] on div "Select a reason" at bounding box center [595, 269] width 444 height 18
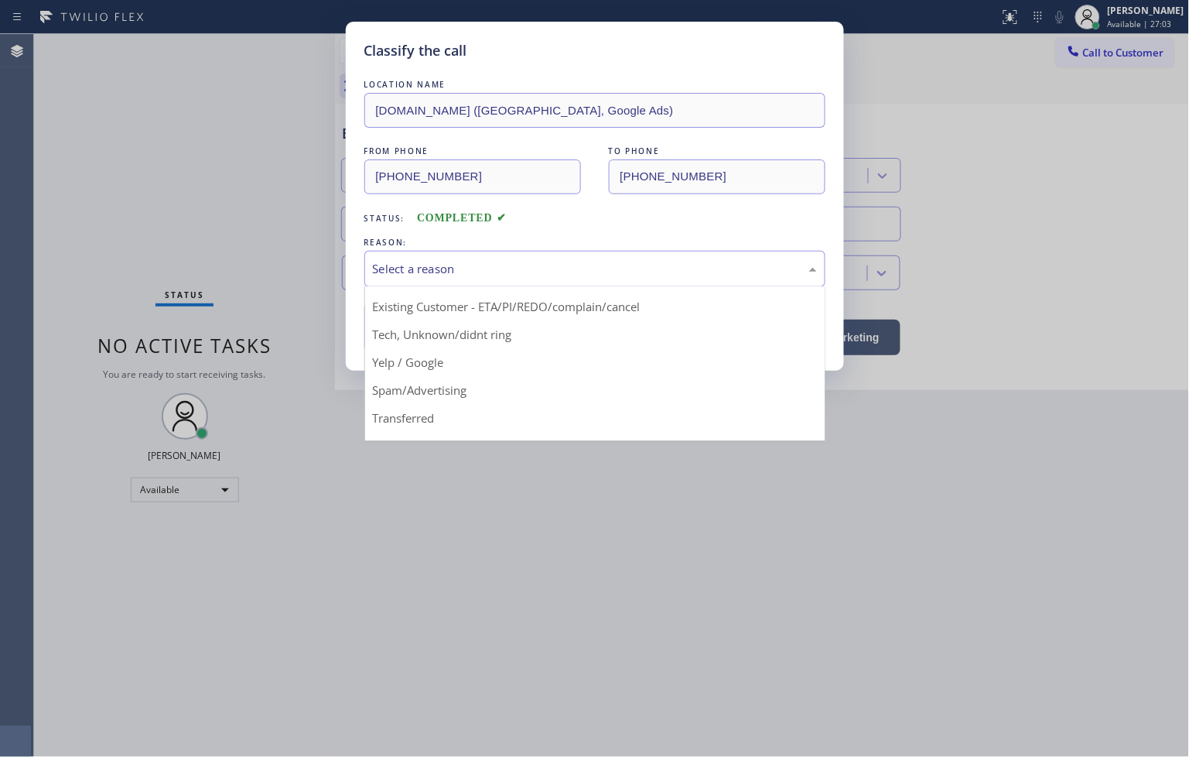
scroll to position [97, 0]
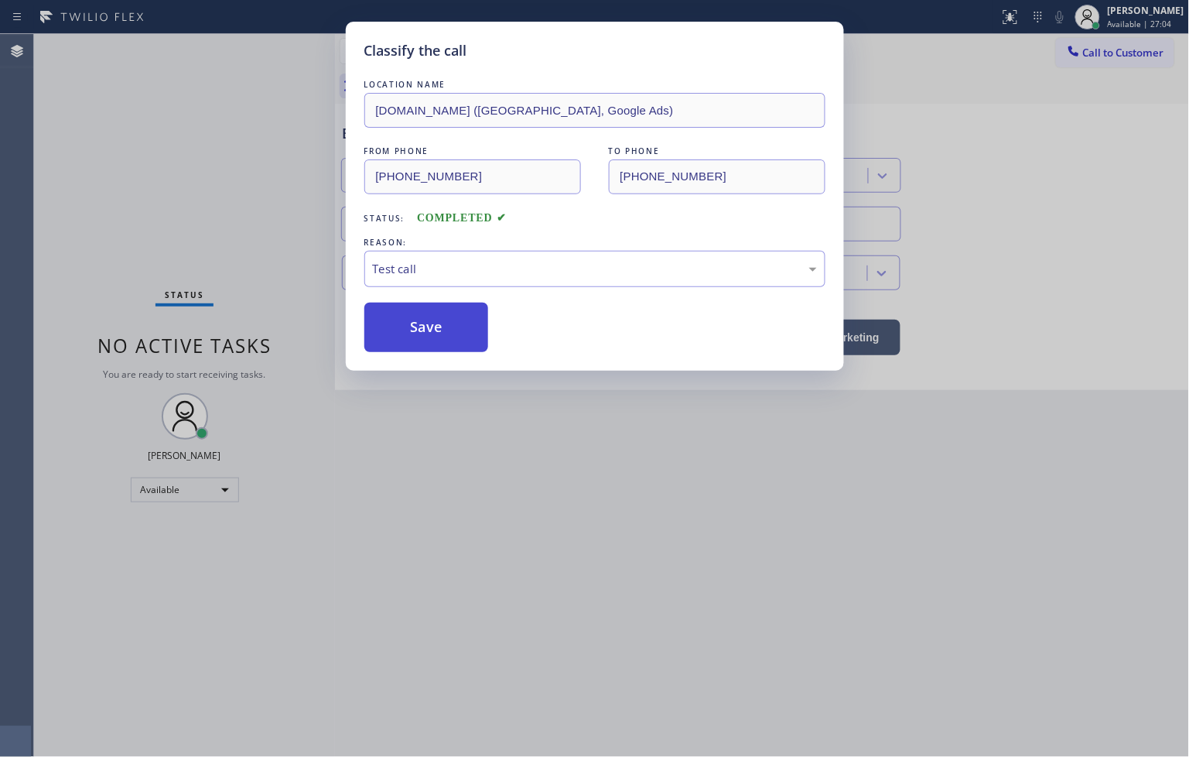
click at [430, 345] on button "Save" at bounding box center [426, 327] width 125 height 50
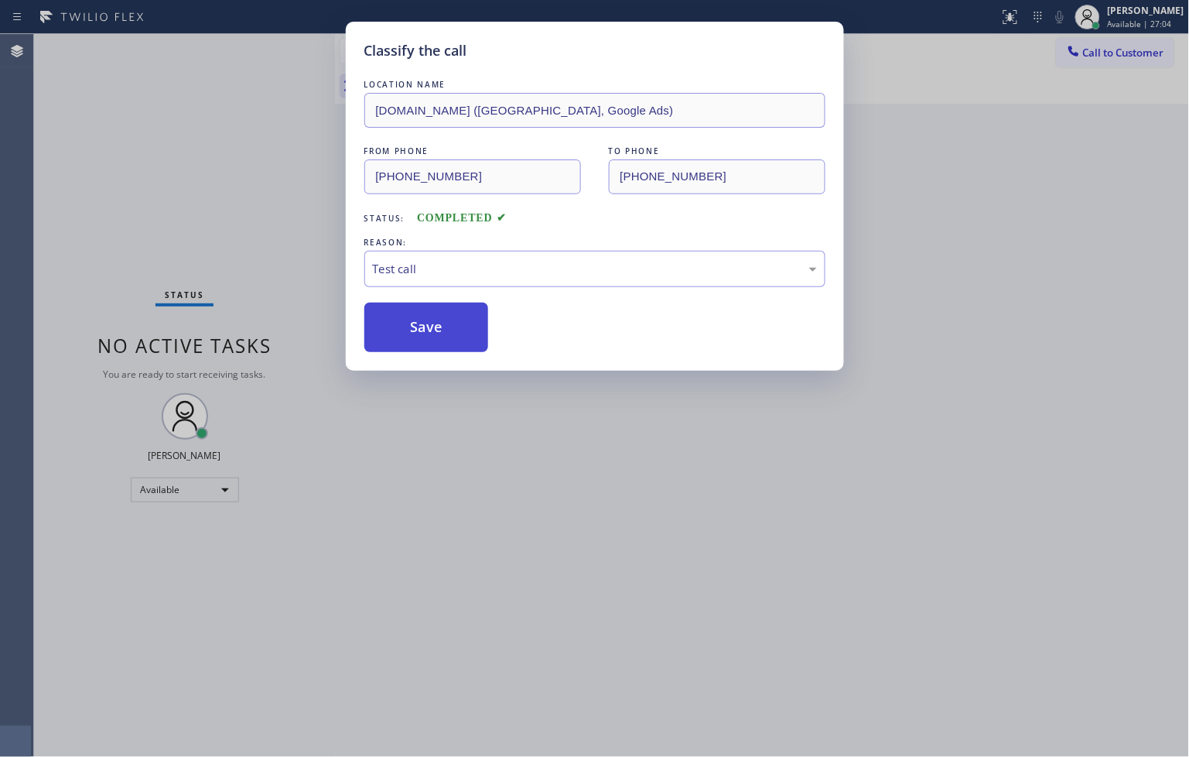
click at [430, 345] on button "Save" at bounding box center [426, 327] width 125 height 50
click at [223, 113] on div "Classify the call LOCATION NAME [DOMAIN_NAME] ([GEOGRAPHIC_DATA], Google Ads) F…" at bounding box center [594, 378] width 1189 height 757
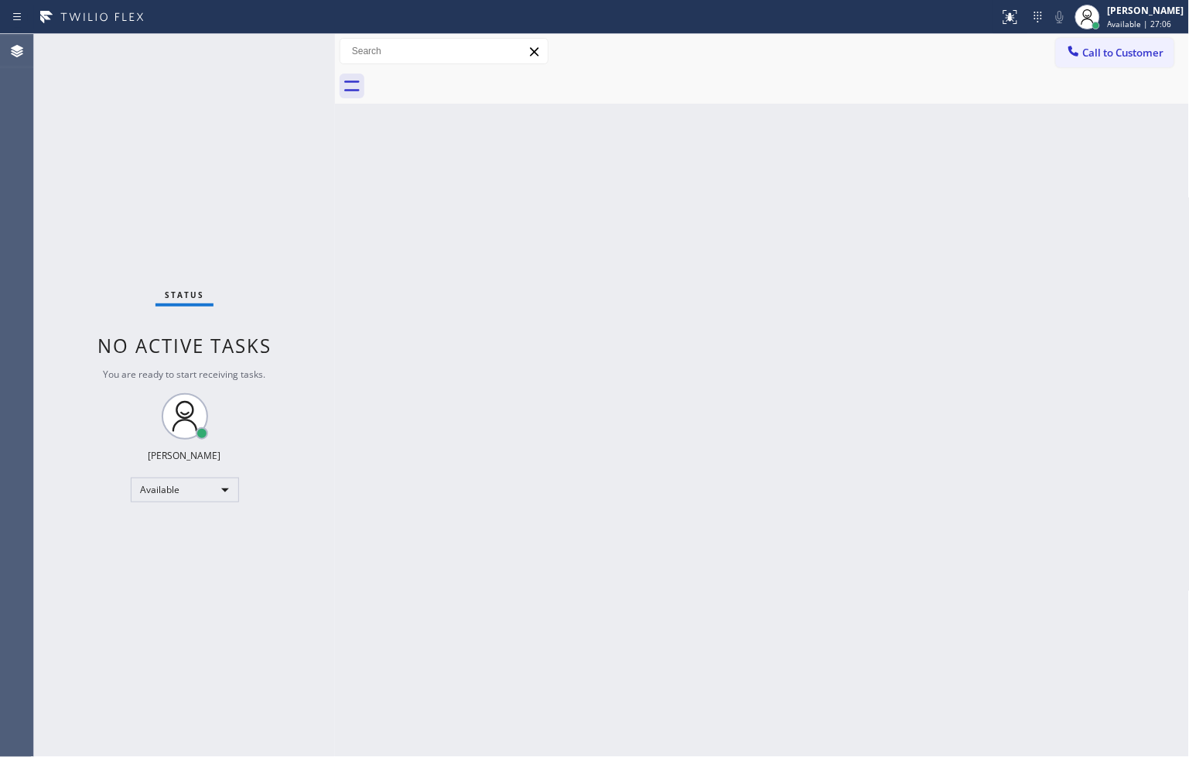
click at [275, 43] on div "Status No active tasks You are ready to start receiving tasks. [PERSON_NAME]" at bounding box center [184, 395] width 301 height 723
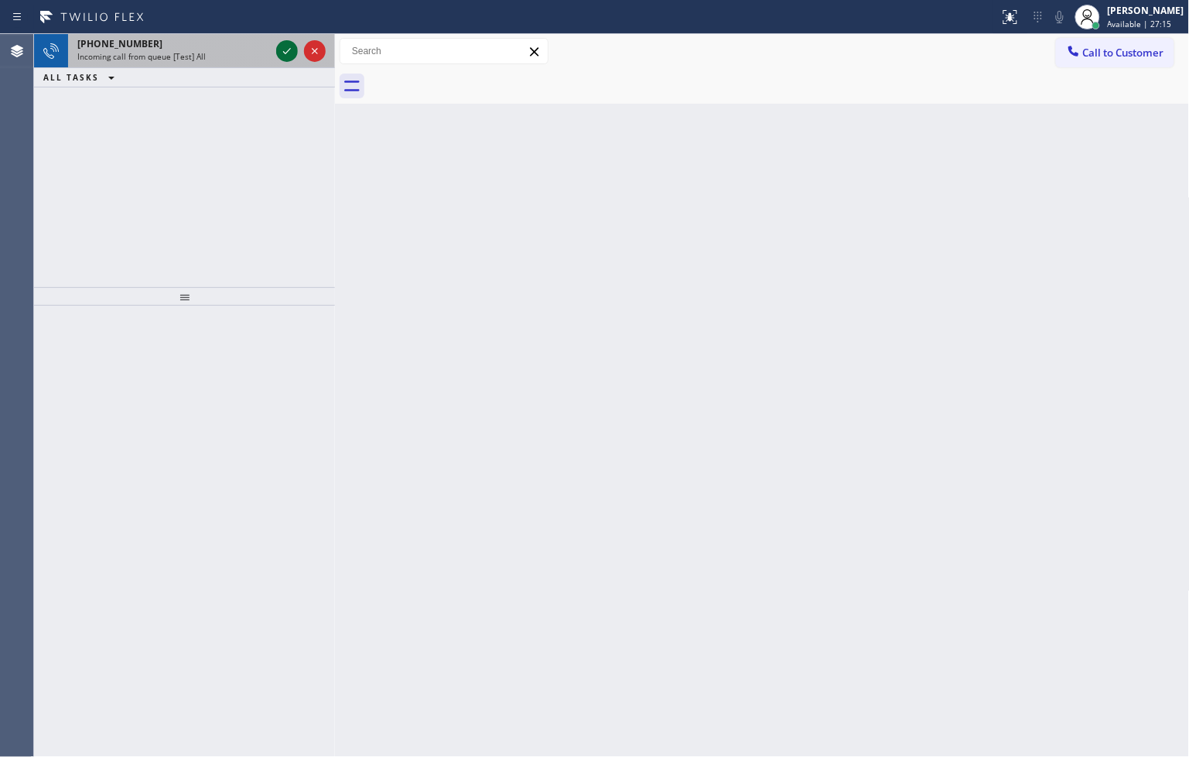
click at [276, 43] on div at bounding box center [287, 51] width 22 height 19
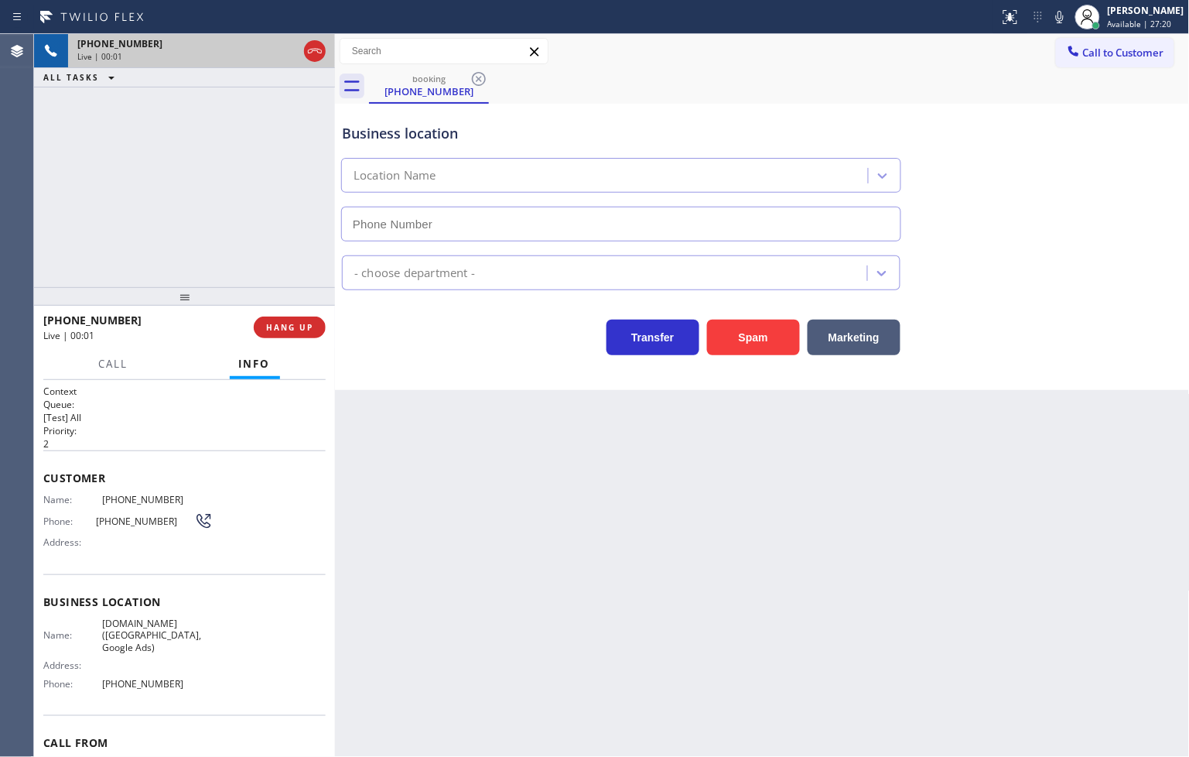
type input "[PHONE_NUMBER]"
click at [235, 238] on div "[PHONE_NUMBER] Live | 00:03 ALL TASKS ALL TASKS ACTIVE TASKS TASKS IN WRAP UP" at bounding box center [184, 160] width 301 height 253
click at [279, 250] on div "[PHONE_NUMBER] Live | 00:05 ALL TASKS ALL TASKS ACTIVE TASKS TASKS IN WRAP UP" at bounding box center [184, 160] width 301 height 253
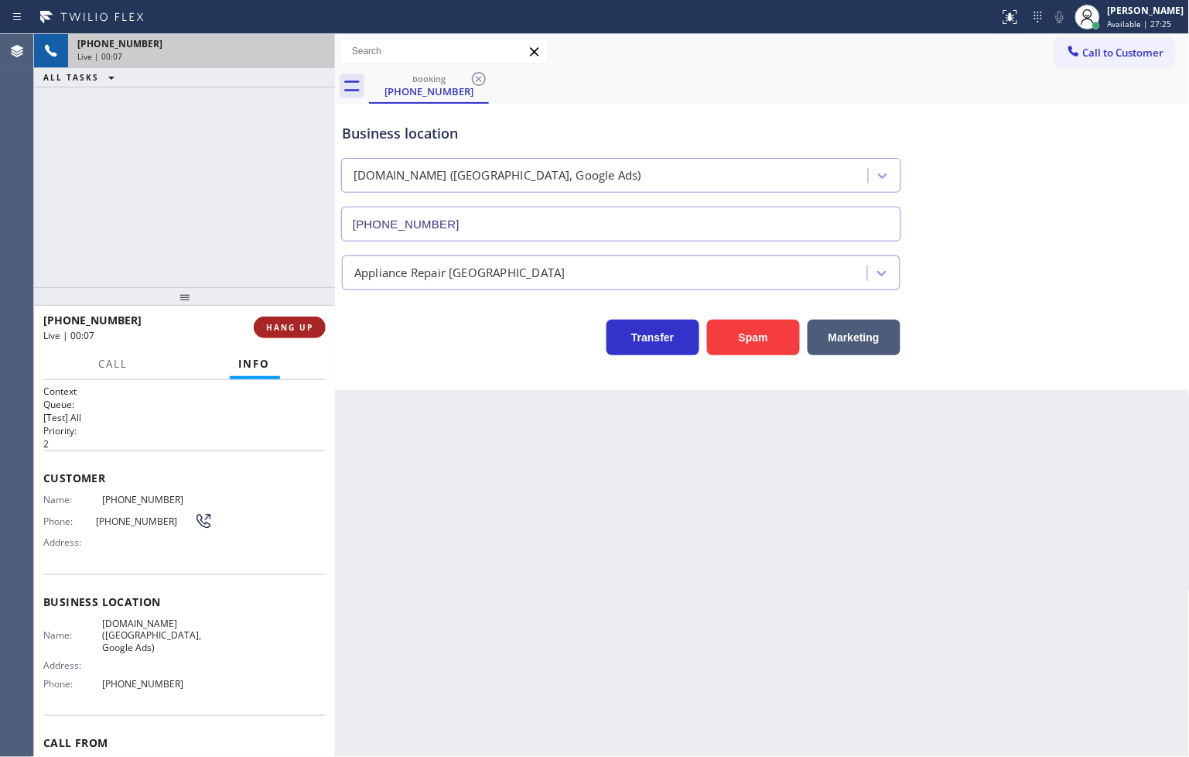
click at [296, 326] on span "HANG UP" at bounding box center [289, 327] width 47 height 11
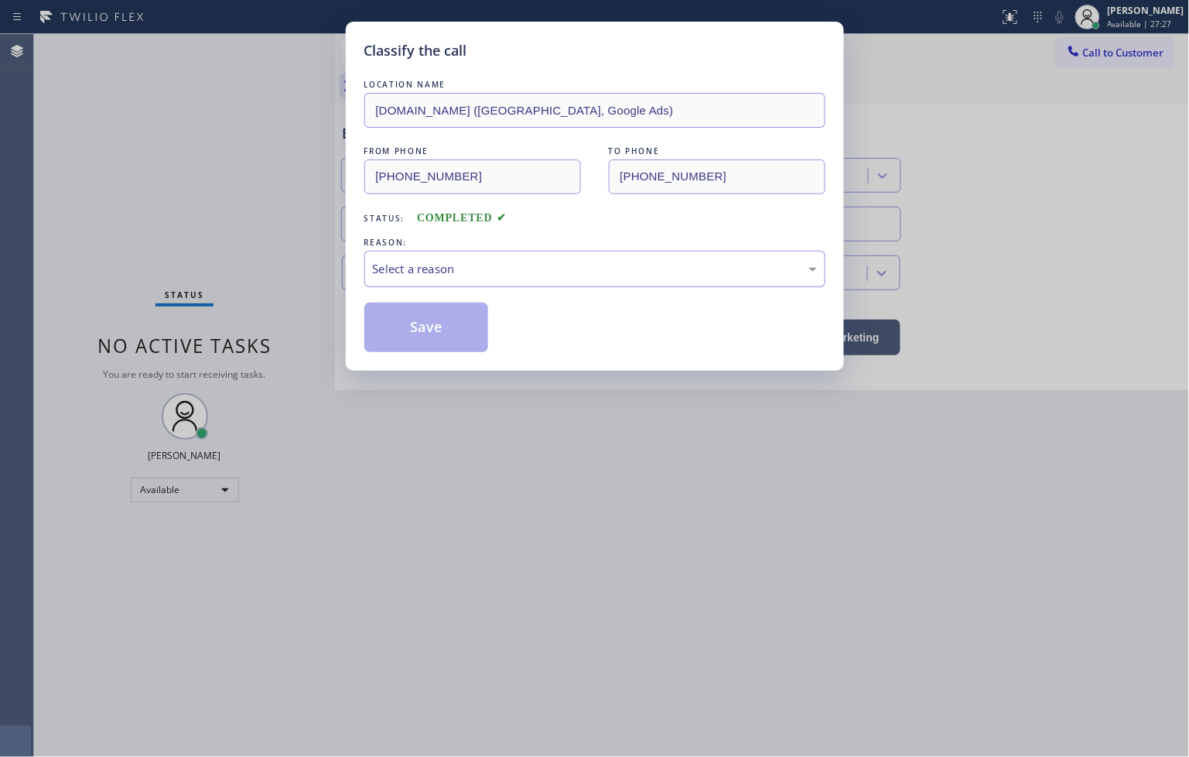
click at [436, 275] on div "Select a reason" at bounding box center [595, 269] width 444 height 18
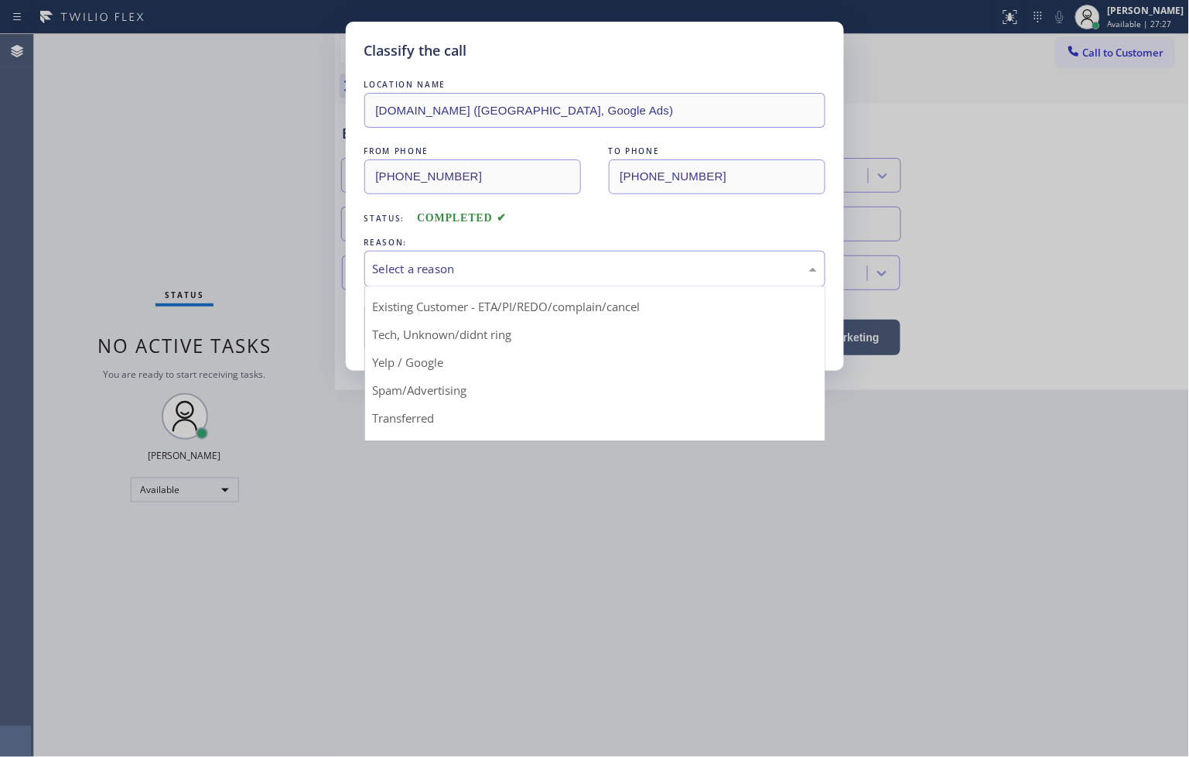
scroll to position [97, 0]
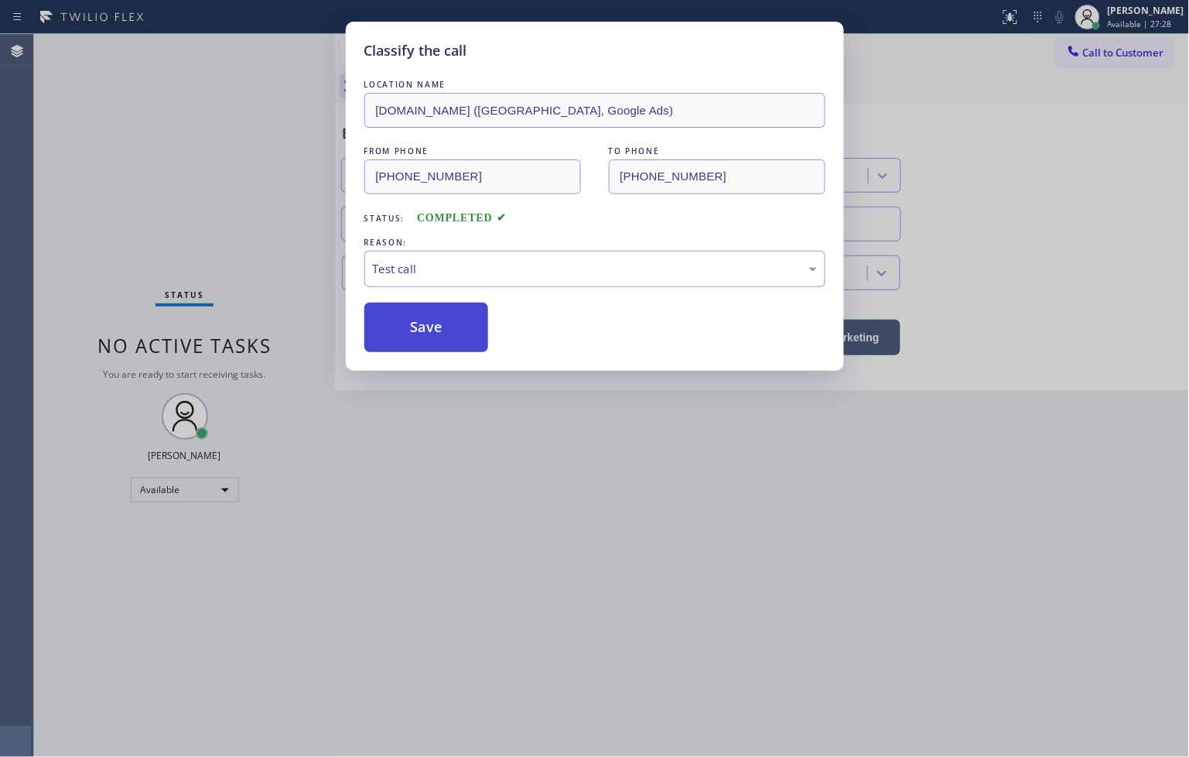
click at [421, 319] on button "Save" at bounding box center [426, 327] width 125 height 50
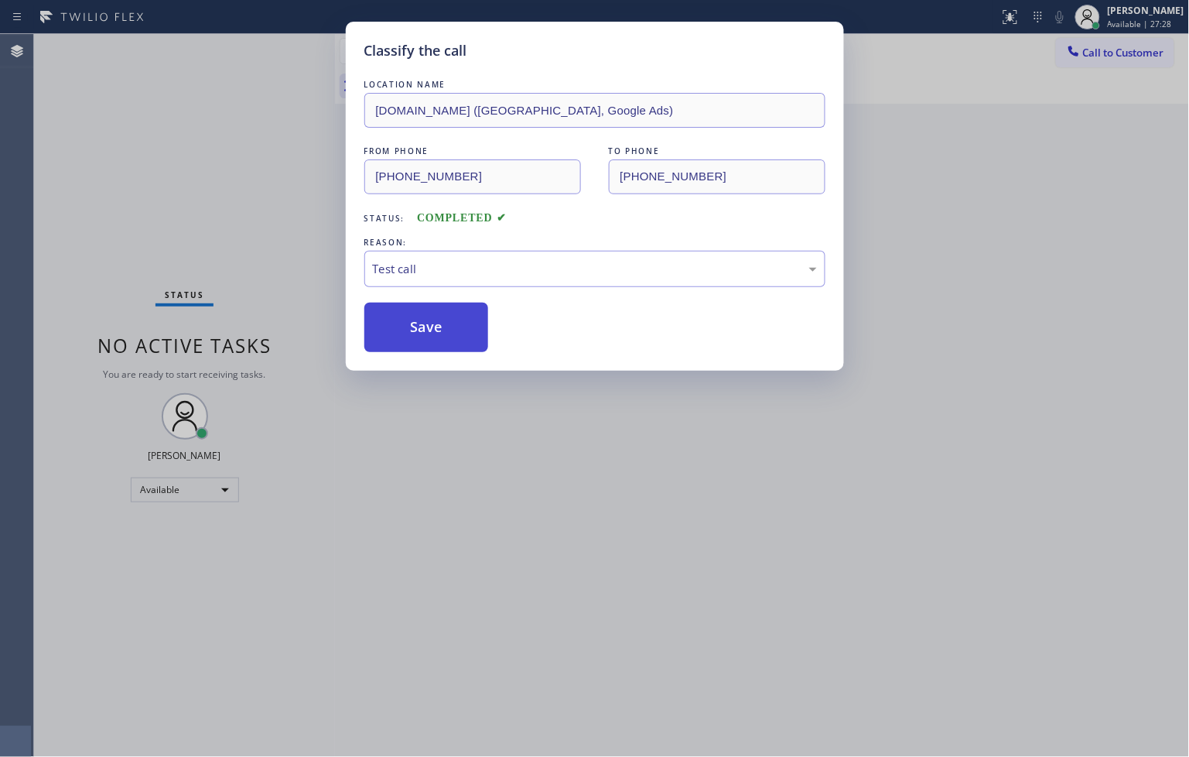
click at [421, 319] on button "Save" at bounding box center [426, 327] width 125 height 50
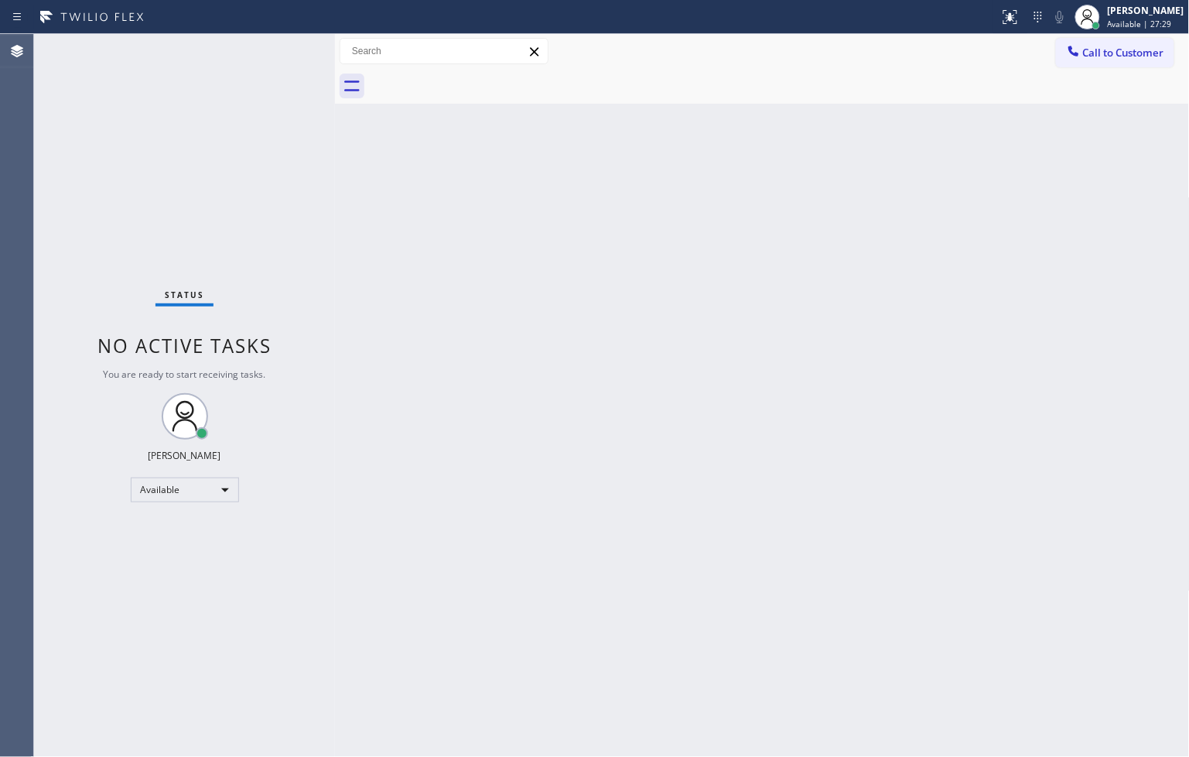
click at [284, 50] on div "Status No active tasks You are ready to start receiving tasks. [PERSON_NAME]" at bounding box center [184, 395] width 301 height 723
click at [283, 49] on div "Status No active tasks You are ready to start receiving tasks. [PERSON_NAME]" at bounding box center [184, 395] width 301 height 723
click at [429, 371] on div "Back to Dashboard Change Sender ID Customers Technicians Select a contact Outbo…" at bounding box center [762, 395] width 855 height 723
click at [285, 99] on div "Status No active tasks You are ready to start receiving tasks. [PERSON_NAME]" at bounding box center [184, 395] width 301 height 723
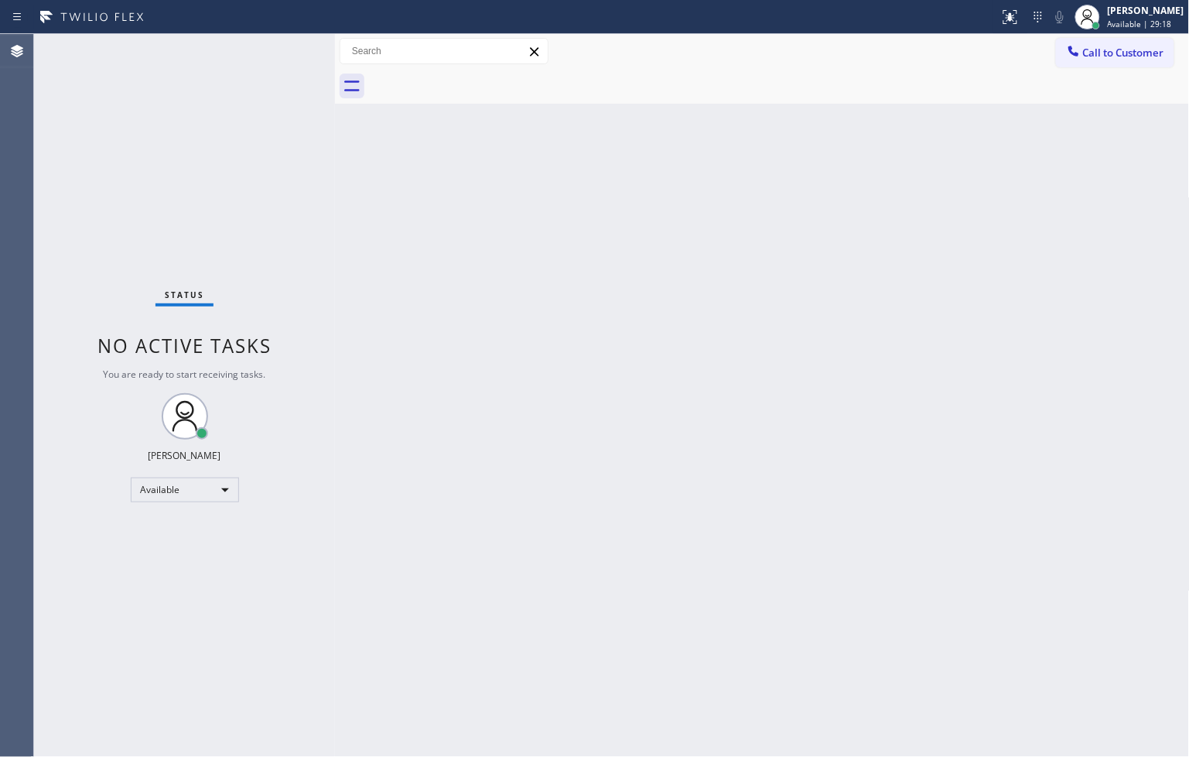
click at [287, 52] on div "Status No active tasks You are ready to start receiving tasks. [PERSON_NAME]" at bounding box center [184, 395] width 301 height 723
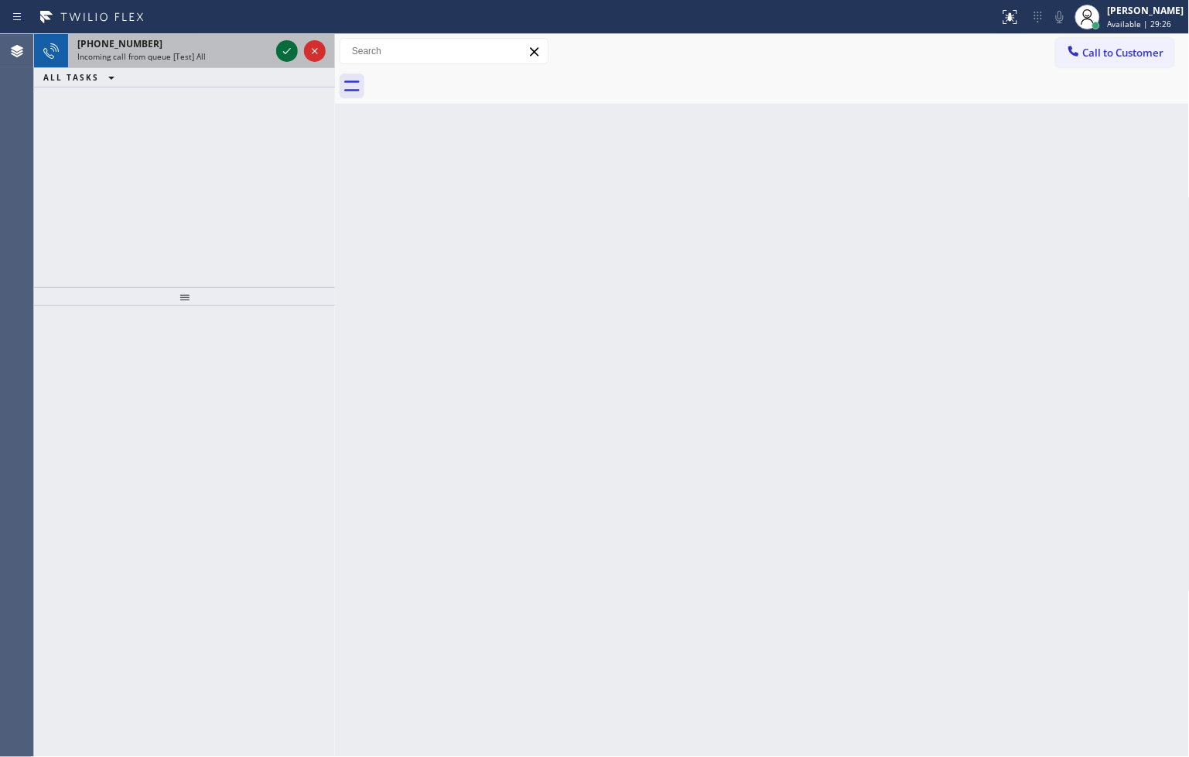
click at [287, 51] on icon at bounding box center [287, 51] width 8 height 6
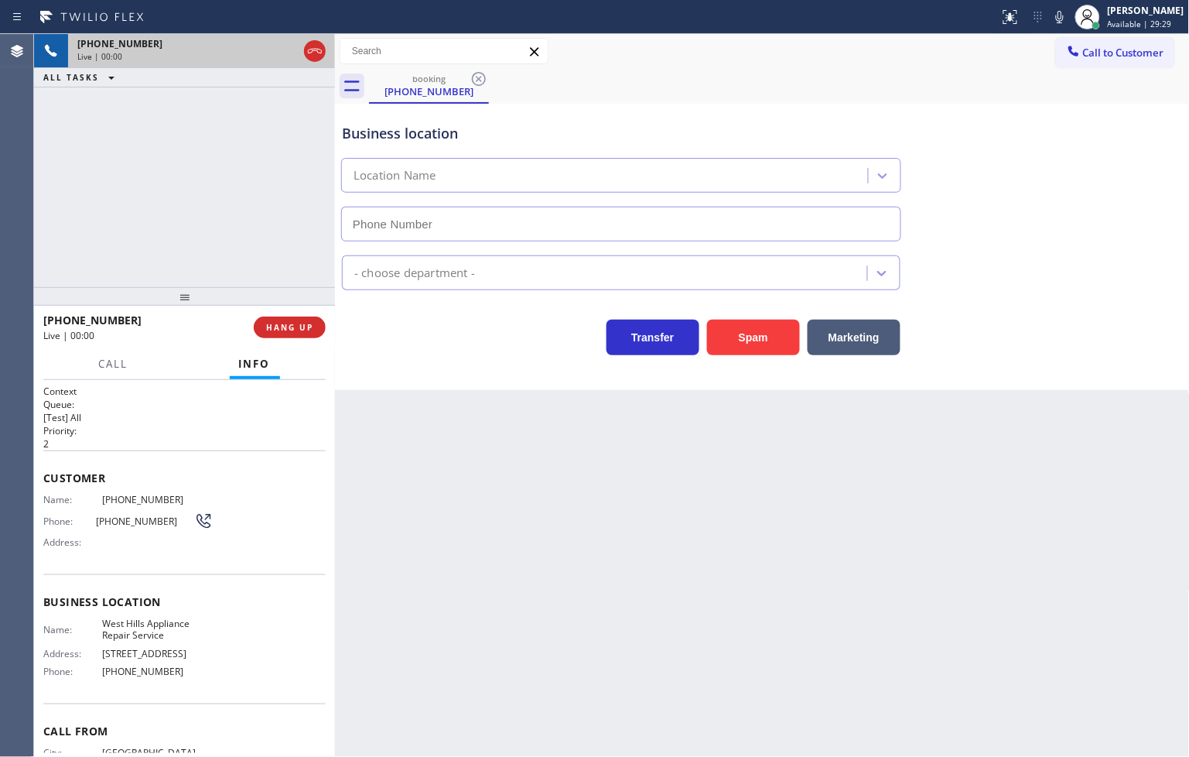
type input "[PHONE_NUMBER]"
click at [744, 343] on button "Spam" at bounding box center [753, 337] width 93 height 36
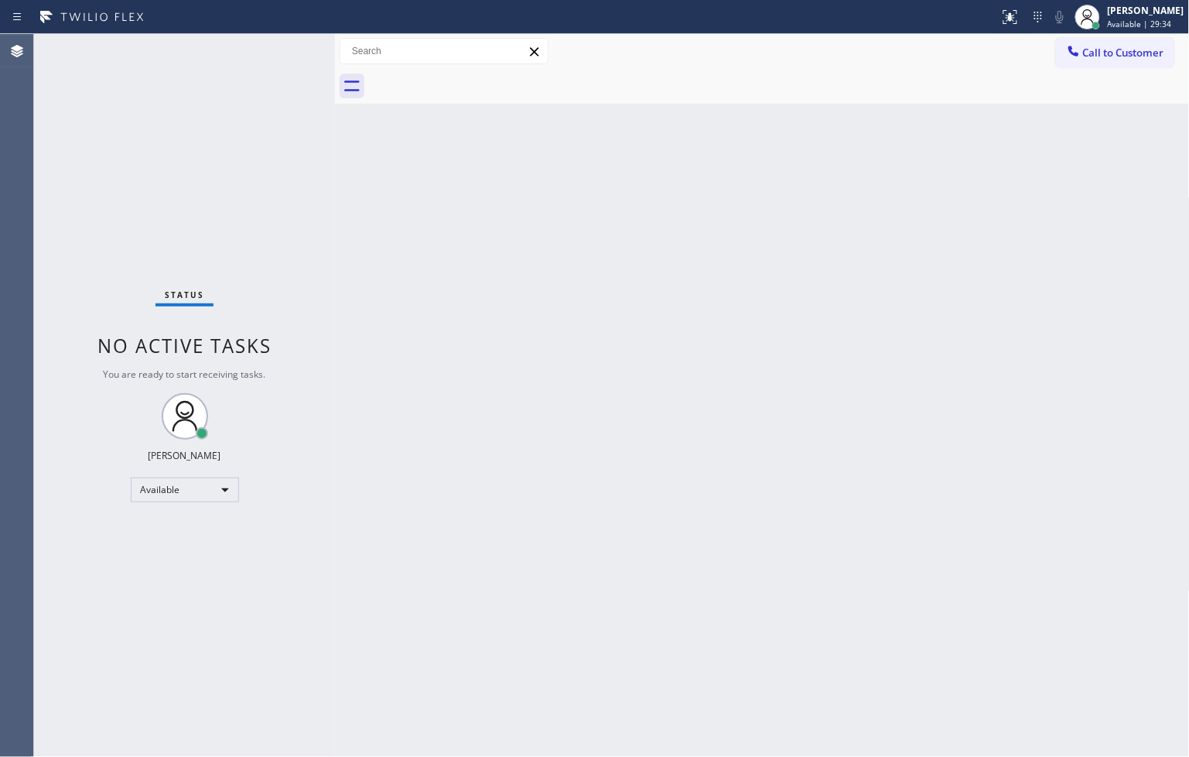
drag, startPoint x: 342, startPoint y: 166, endPoint x: 326, endPoint y: 135, distance: 34.6
click at [342, 166] on div "Back to Dashboard Change Sender ID Customers Technicians Select a contact Outbo…" at bounding box center [762, 395] width 855 height 723
click at [278, 56] on div "Status No active tasks You are ready to start receiving tasks. [PERSON_NAME]" at bounding box center [184, 395] width 301 height 723
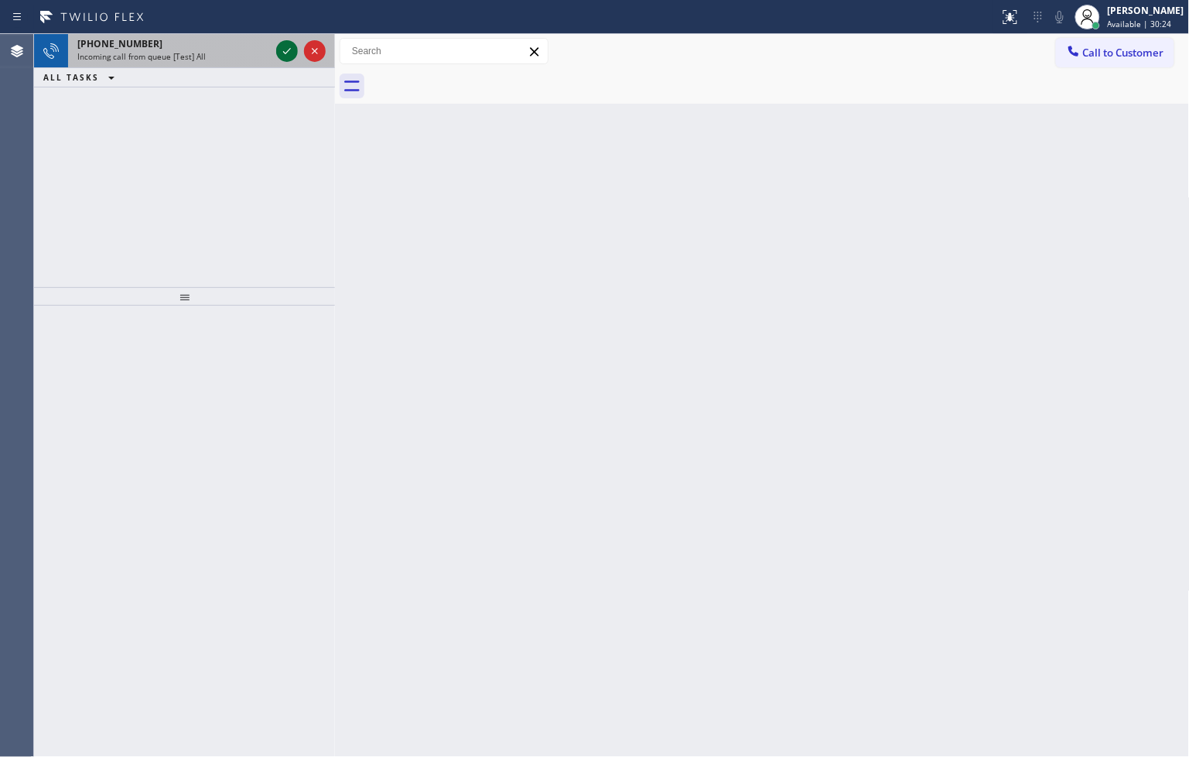
click at [280, 51] on icon at bounding box center [287, 51] width 19 height 19
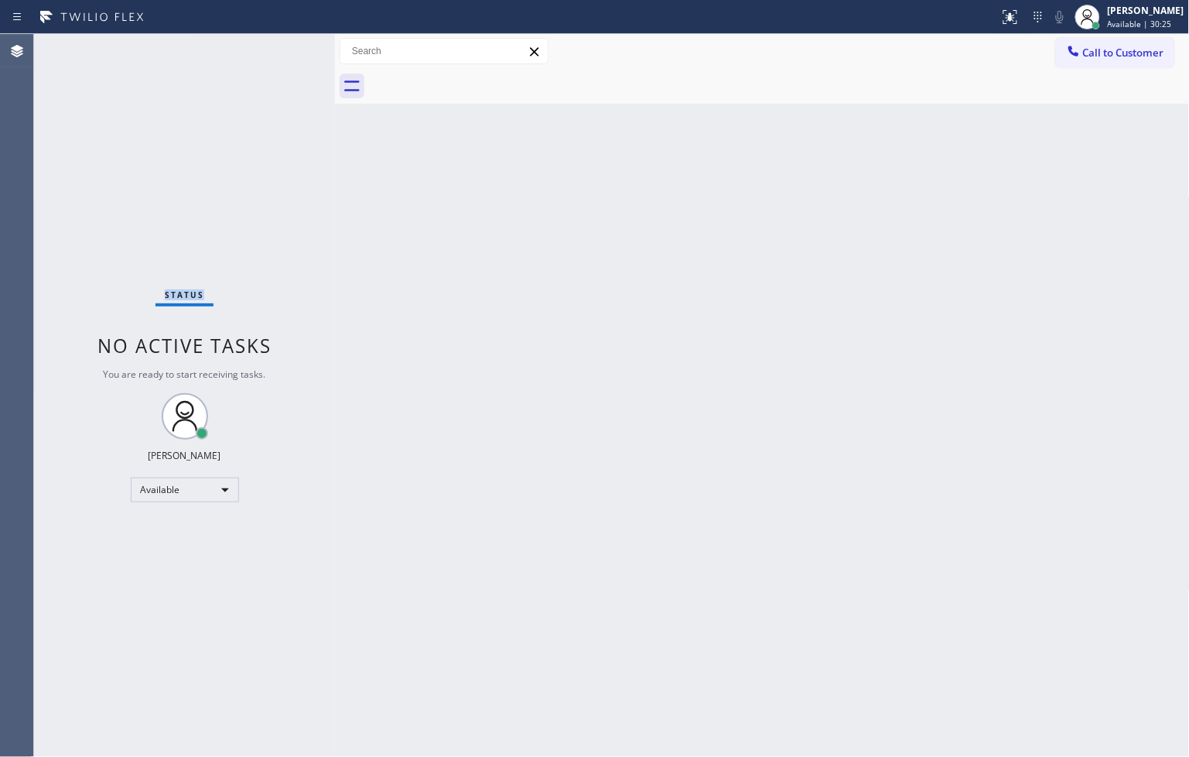
click at [280, 51] on div "Status No active tasks You are ready to start receiving tasks. [PERSON_NAME]" at bounding box center [184, 395] width 301 height 723
click at [1001, 15] on icon at bounding box center [1010, 17] width 19 height 19
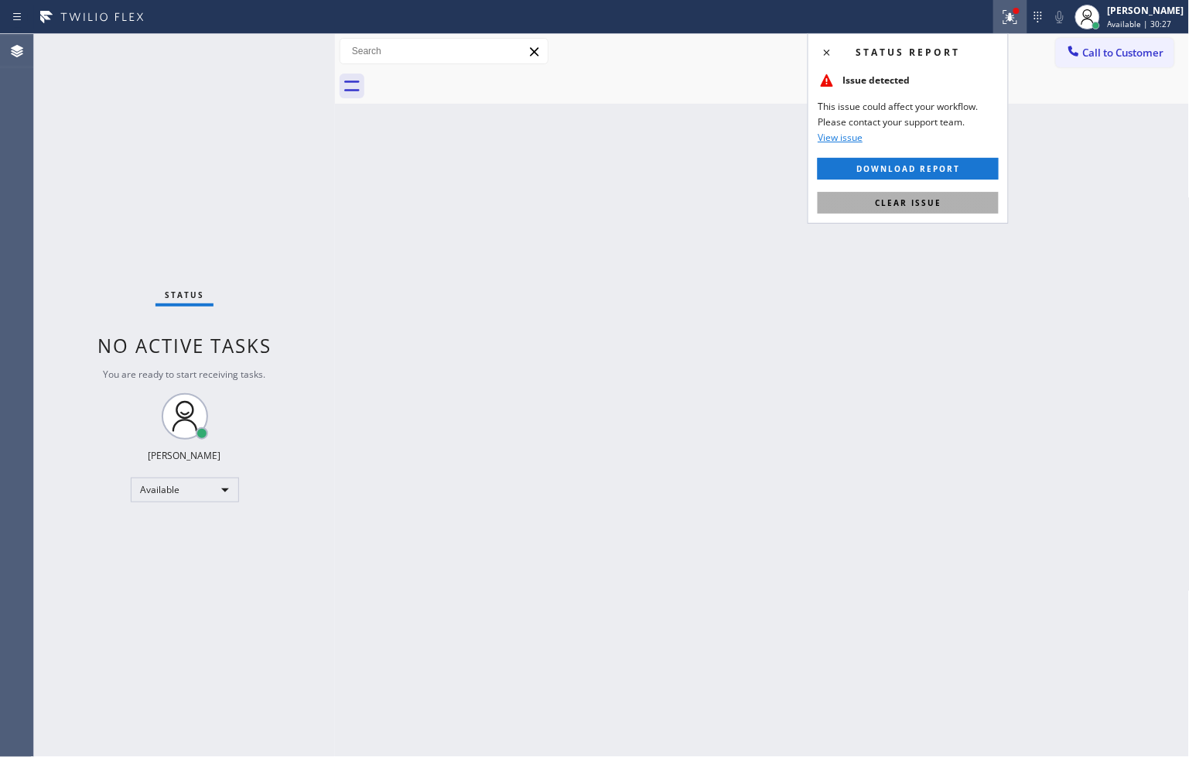
click at [939, 193] on button "Clear issue" at bounding box center [908, 203] width 181 height 22
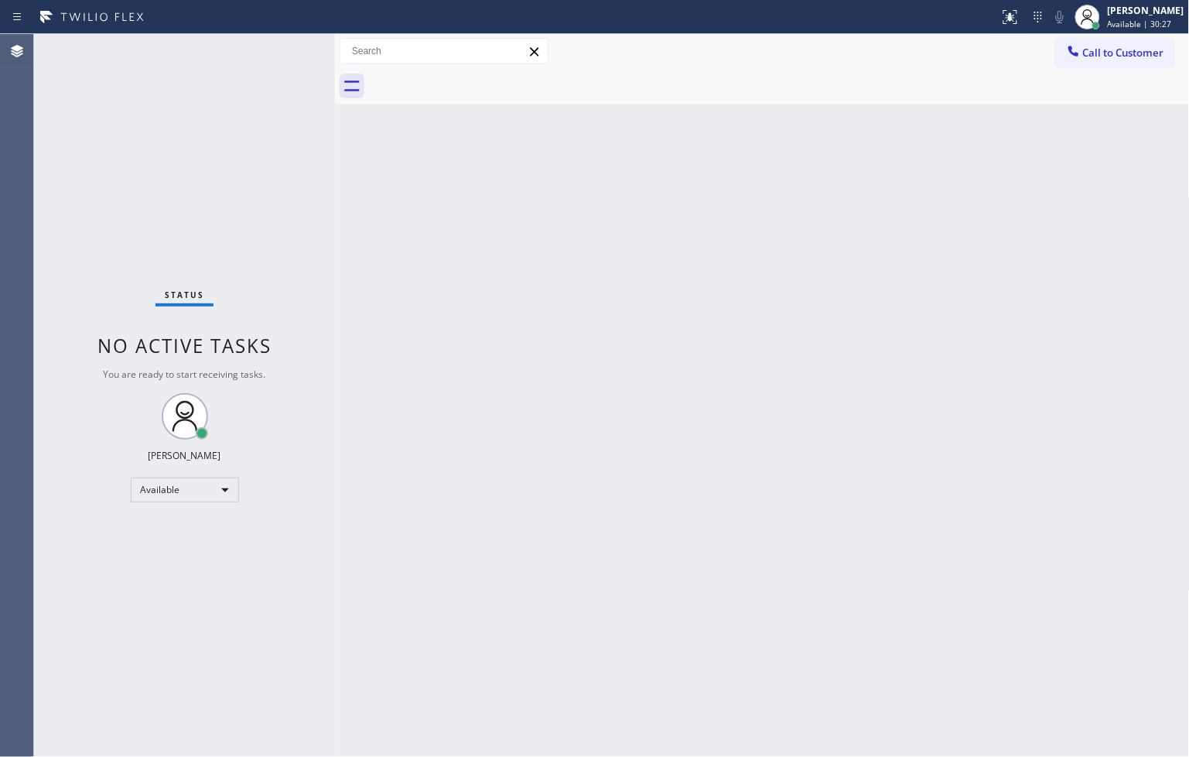
click at [634, 288] on div "Back to Dashboard Change Sender ID Customers Technicians Select a contact Outbo…" at bounding box center [762, 395] width 855 height 723
click at [484, 481] on div "Back to Dashboard Change Sender ID Customers Technicians Select a contact Outbo…" at bounding box center [762, 395] width 855 height 723
click at [296, 118] on div "Status No active tasks You are ready to start receiving tasks. [PERSON_NAME]" at bounding box center [184, 395] width 301 height 723
click at [277, 47] on div "Status No active tasks You are ready to start receiving tasks. [PERSON_NAME]" at bounding box center [184, 395] width 301 height 723
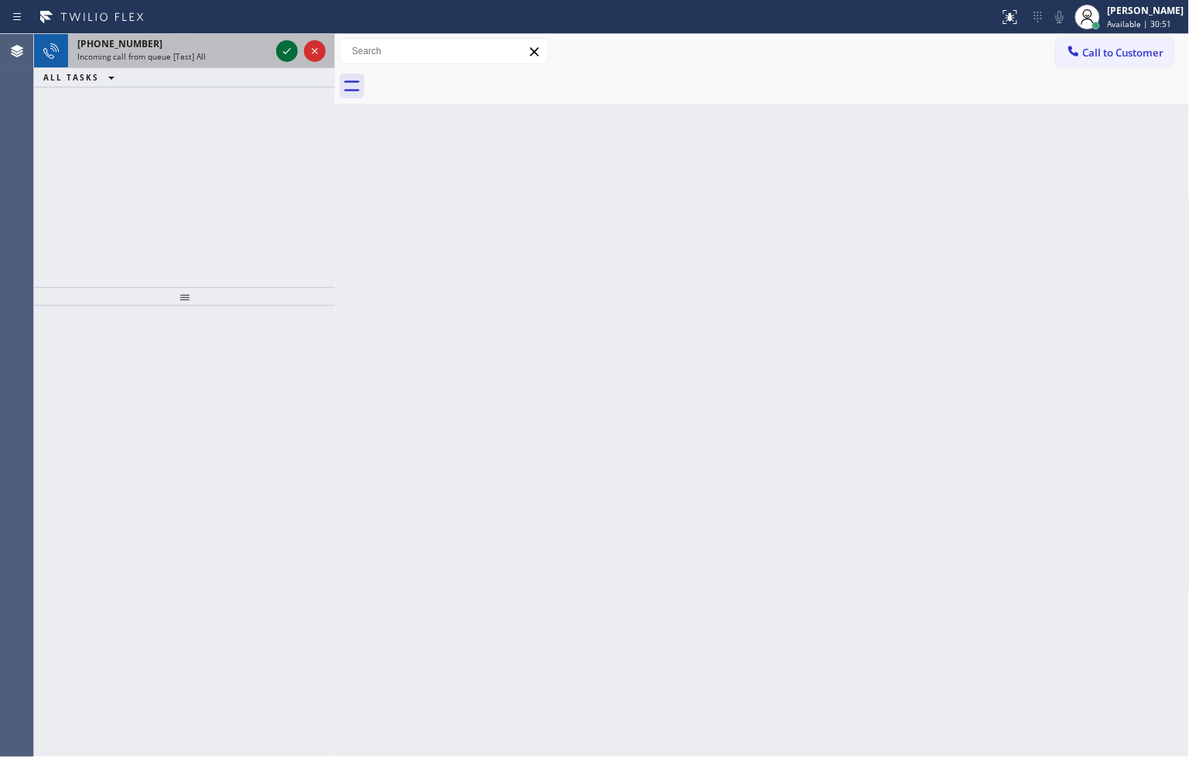
click at [278, 47] on icon at bounding box center [287, 51] width 19 height 19
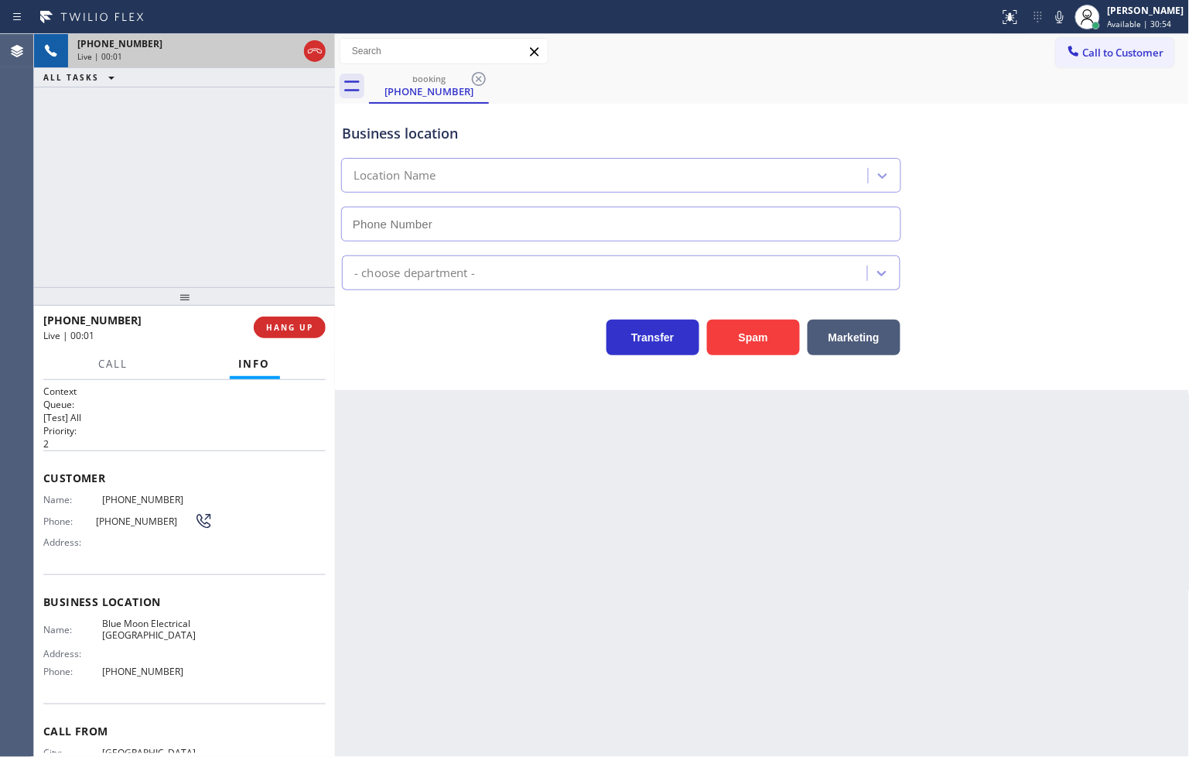
type input "[PHONE_NUMBER]"
click at [750, 339] on button "Spam" at bounding box center [753, 337] width 93 height 36
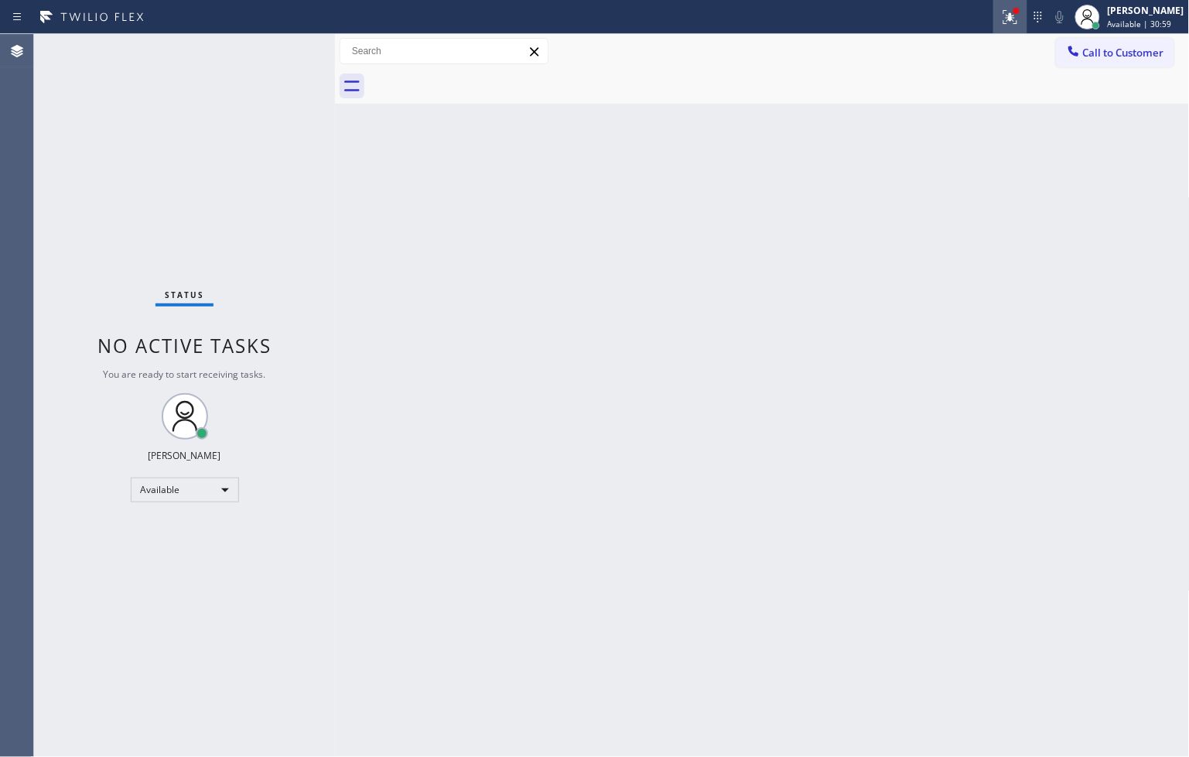
click at [993, 2] on button at bounding box center [1010, 17] width 34 height 34
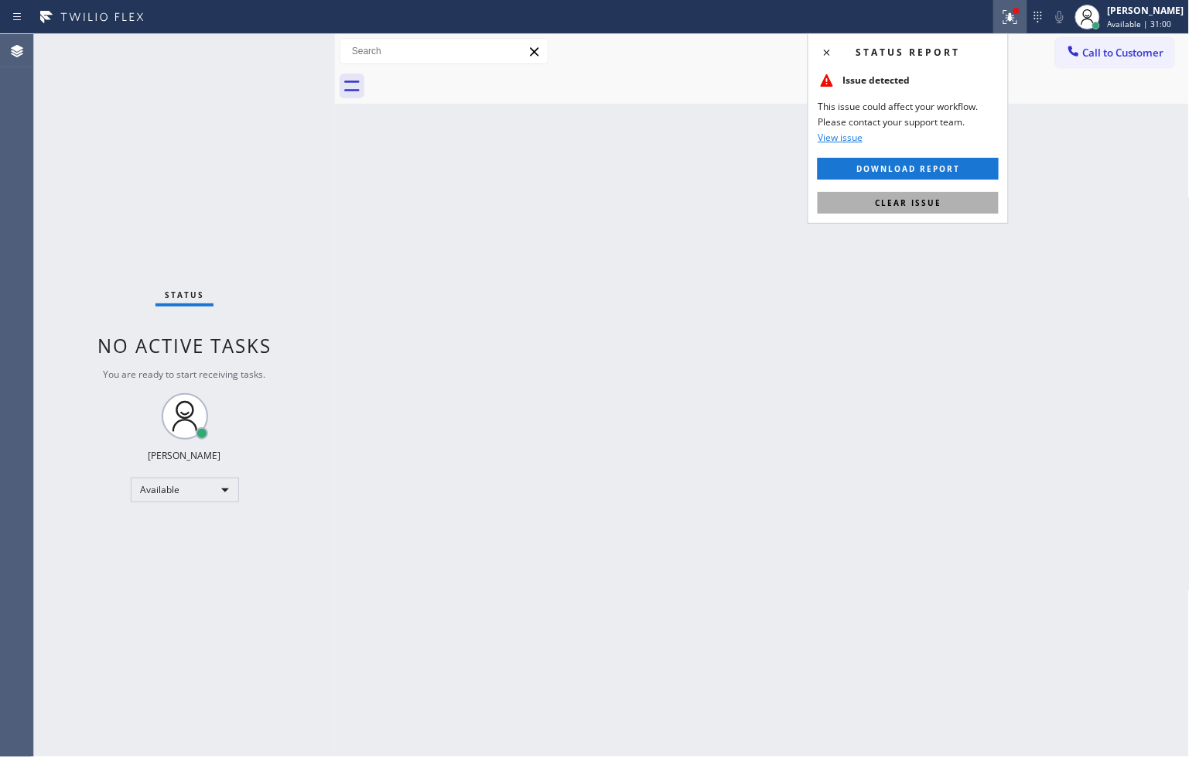
click at [968, 199] on button "Clear issue" at bounding box center [908, 203] width 181 height 22
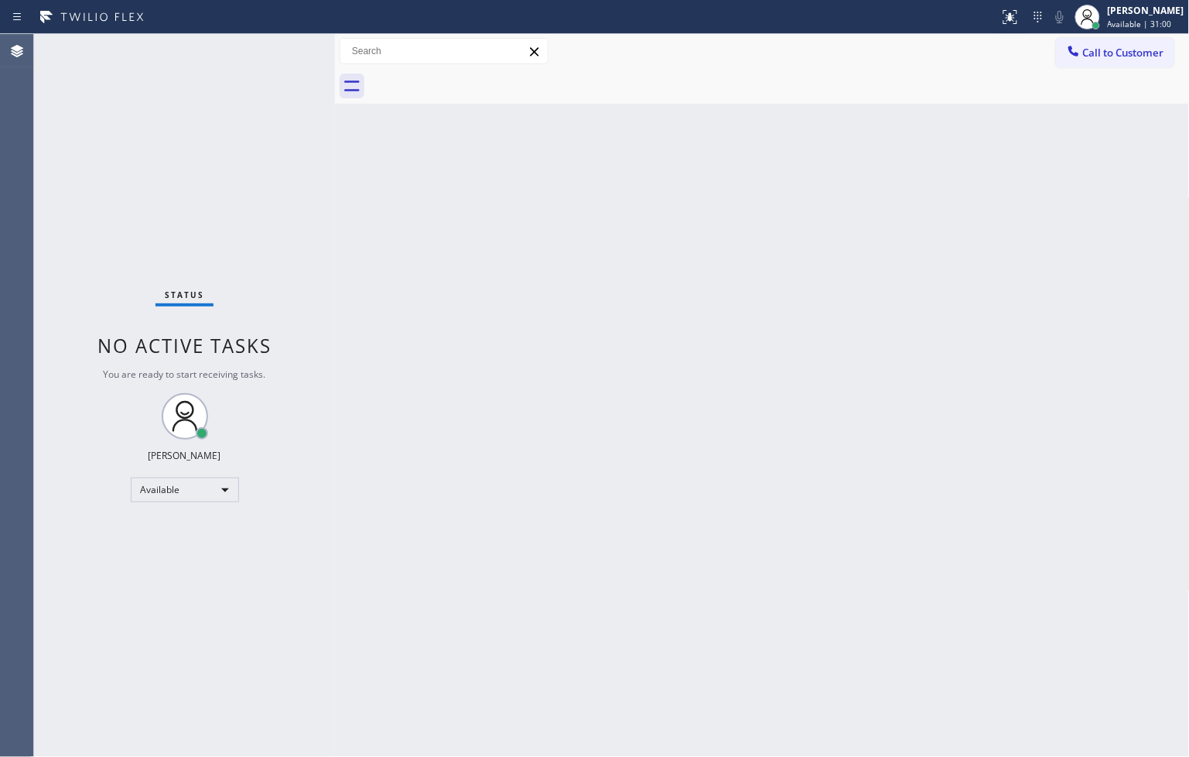
click at [302, 172] on div "Status No active tasks You are ready to start receiving tasks. [PERSON_NAME]" at bounding box center [184, 395] width 301 height 723
click at [276, 50] on div "Status No active tasks You are ready to start receiving tasks. [PERSON_NAME]" at bounding box center [184, 395] width 301 height 723
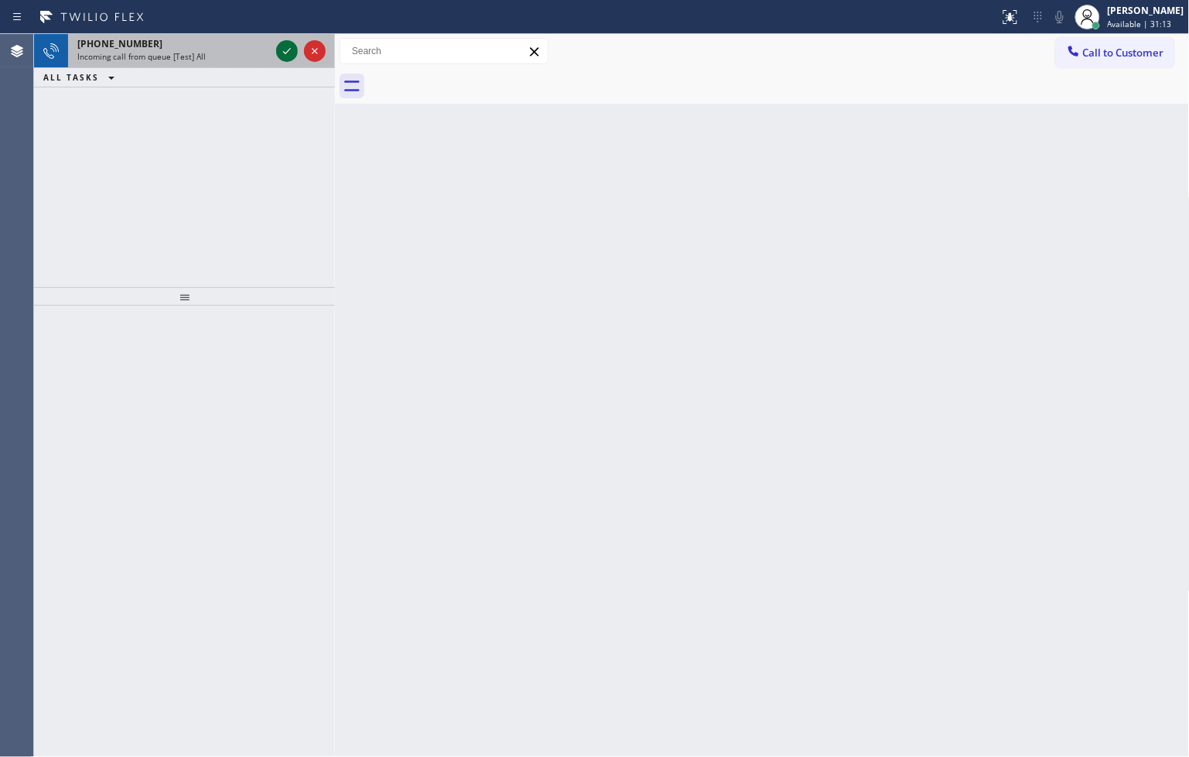
click at [284, 50] on icon at bounding box center [287, 51] width 19 height 19
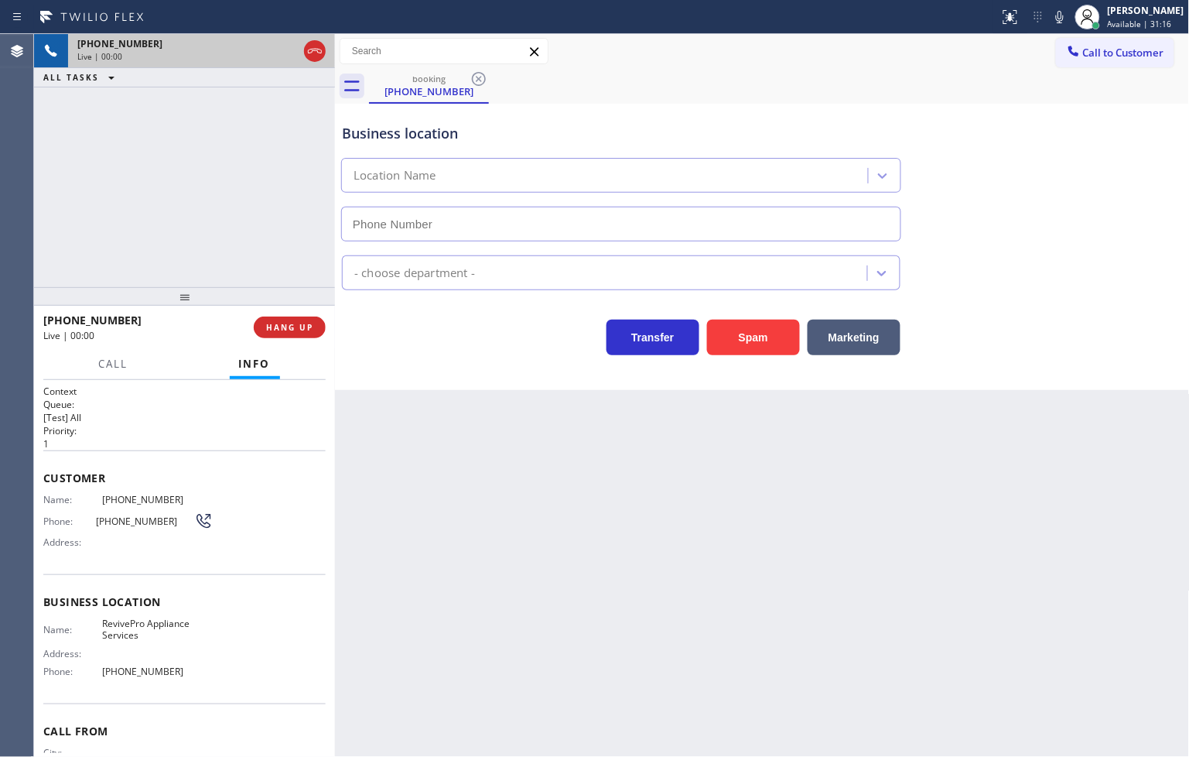
type input "[PHONE_NUMBER]"
drag, startPoint x: 751, startPoint y: 350, endPoint x: 950, endPoint y: 248, distance: 223.5
click at [751, 350] on button "Spam" at bounding box center [753, 337] width 93 height 36
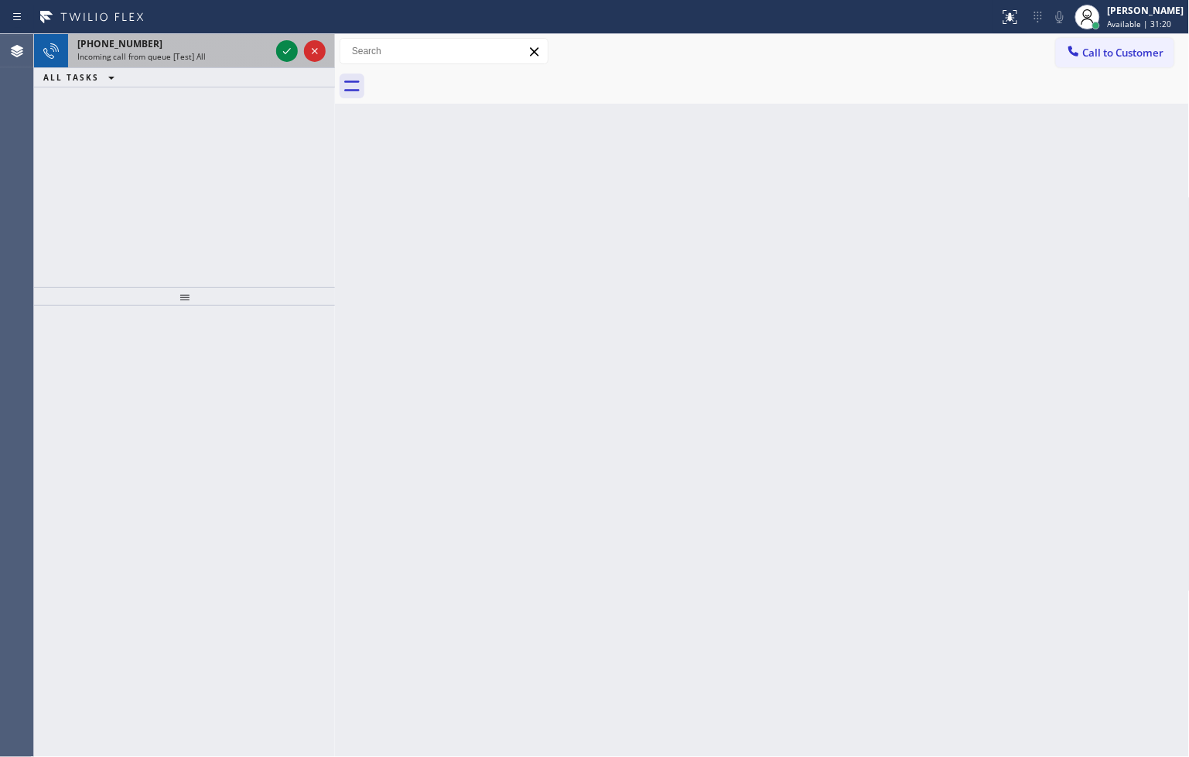
click at [275, 47] on div at bounding box center [301, 51] width 56 height 34
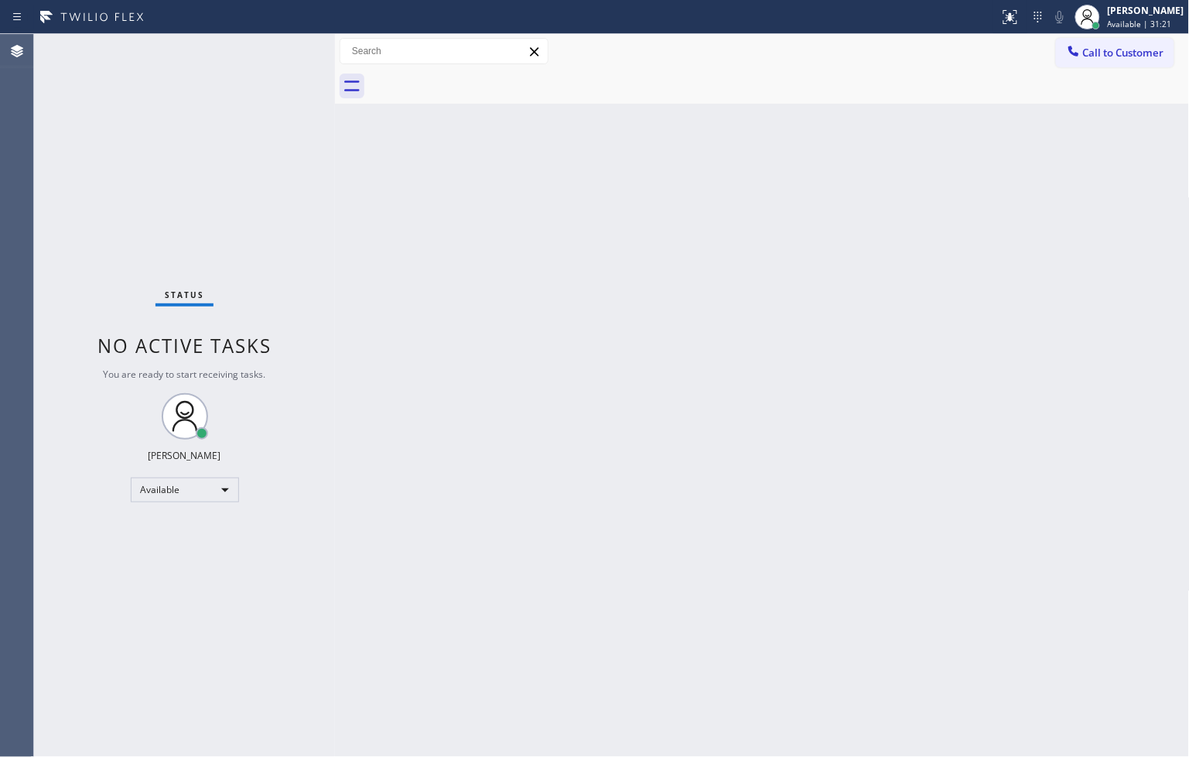
click at [275, 47] on div "Status No active tasks You are ready to start receiving tasks. [PERSON_NAME]" at bounding box center [184, 395] width 301 height 723
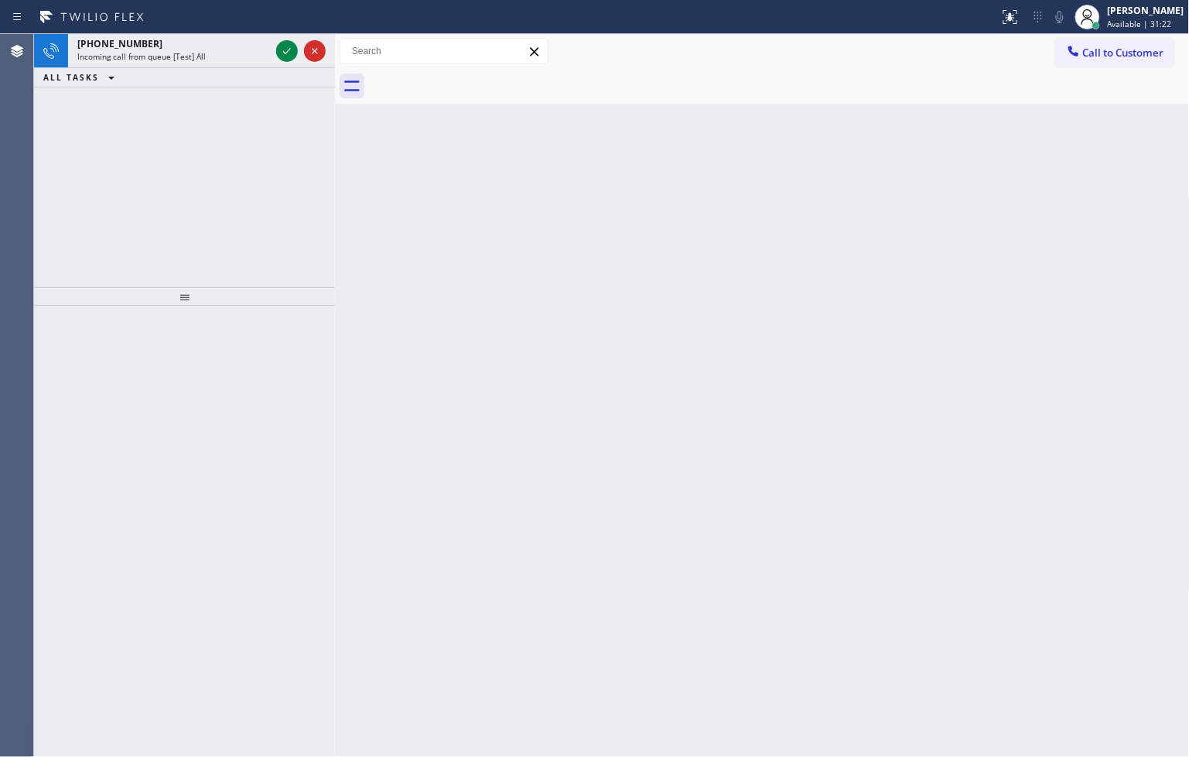
click at [275, 47] on div at bounding box center [301, 51] width 56 height 34
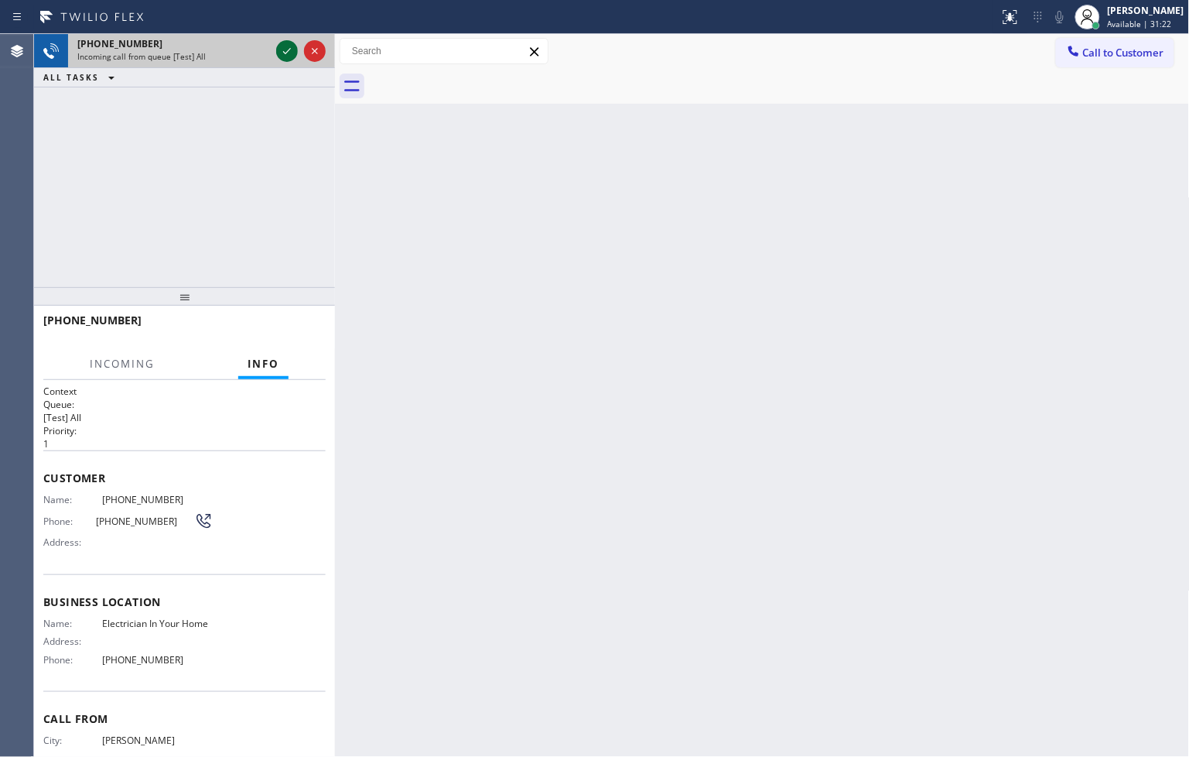
click at [289, 52] on icon at bounding box center [287, 51] width 19 height 19
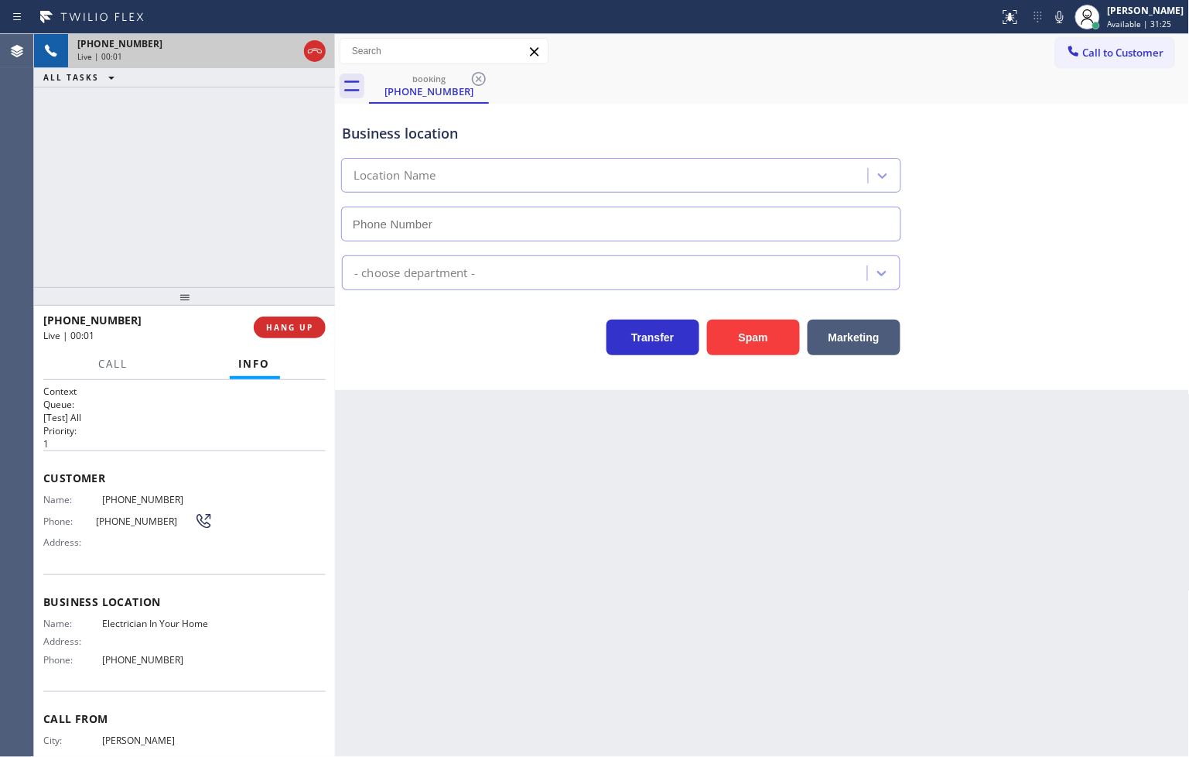
type input "[PHONE_NUMBER]"
click at [746, 333] on button "Spam" at bounding box center [753, 337] width 93 height 36
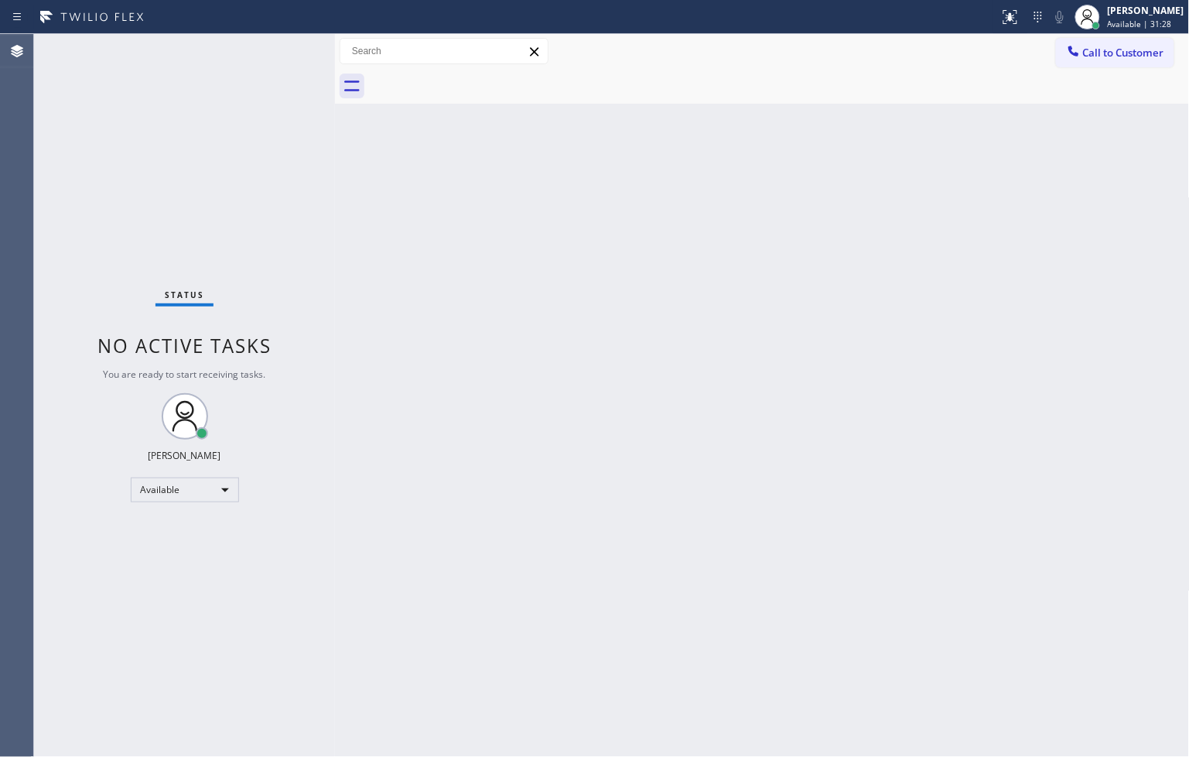
click at [359, 144] on div "Back to Dashboard Change Sender ID Customers Technicians Select a contact Outbo…" at bounding box center [762, 395] width 855 height 723
click at [276, 62] on div "Status No active tasks You are ready to start receiving tasks. [PERSON_NAME]" at bounding box center [184, 395] width 301 height 723
click at [281, 43] on div "Status No active tasks You are ready to start receiving tasks. [PERSON_NAME]" at bounding box center [184, 395] width 301 height 723
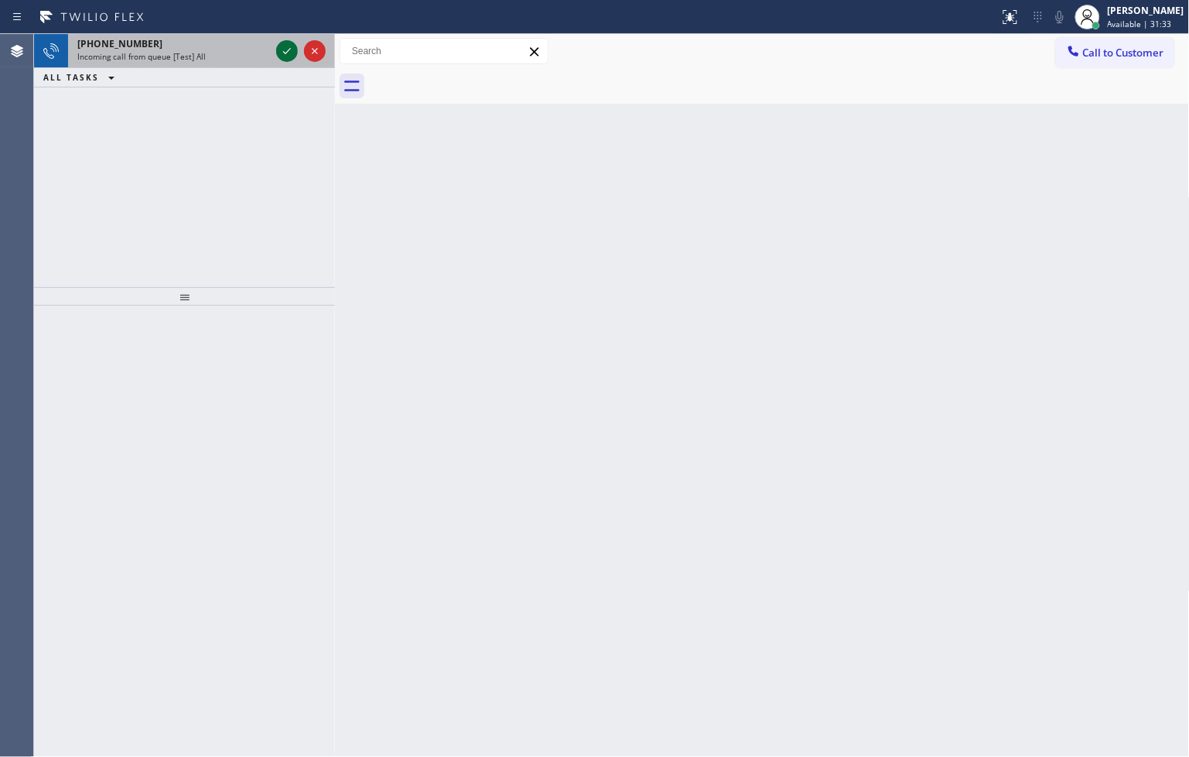
click at [281, 43] on icon at bounding box center [287, 51] width 19 height 19
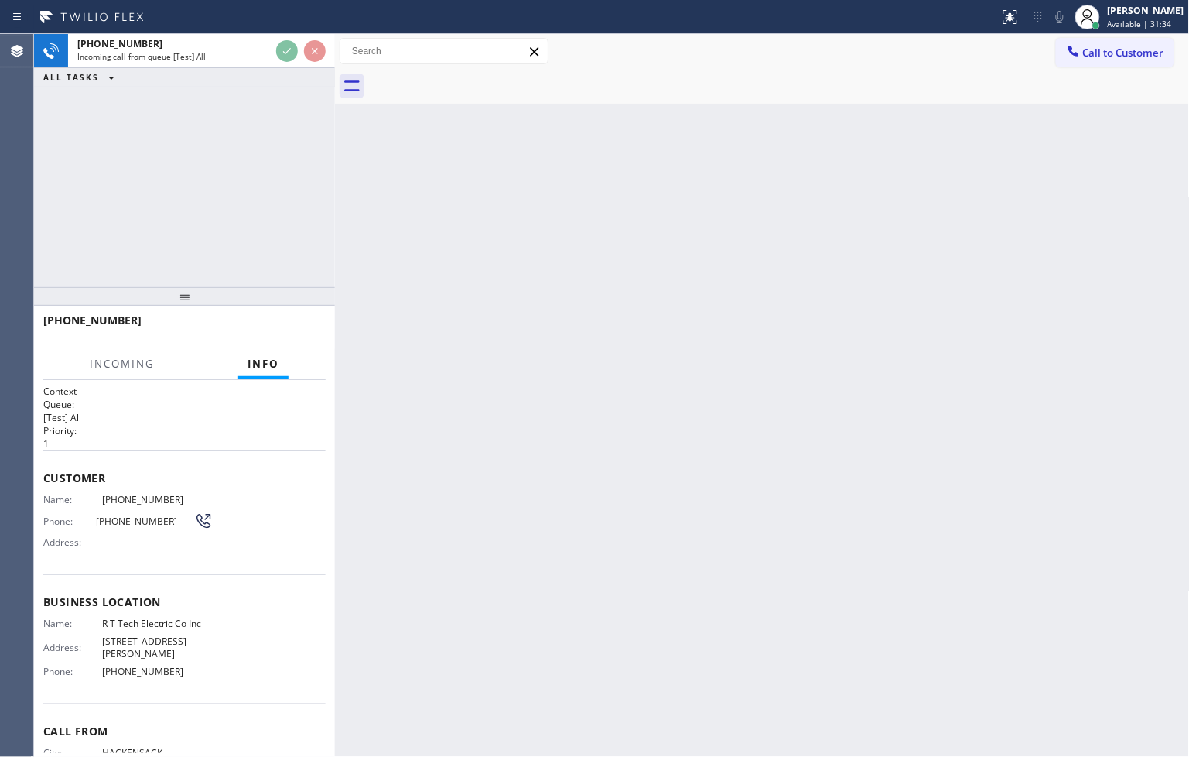
click at [282, 152] on div "[PHONE_NUMBER] Incoming call from queue [Test] All ALL TASKS ALL TASKS ACTIVE T…" at bounding box center [184, 160] width 301 height 253
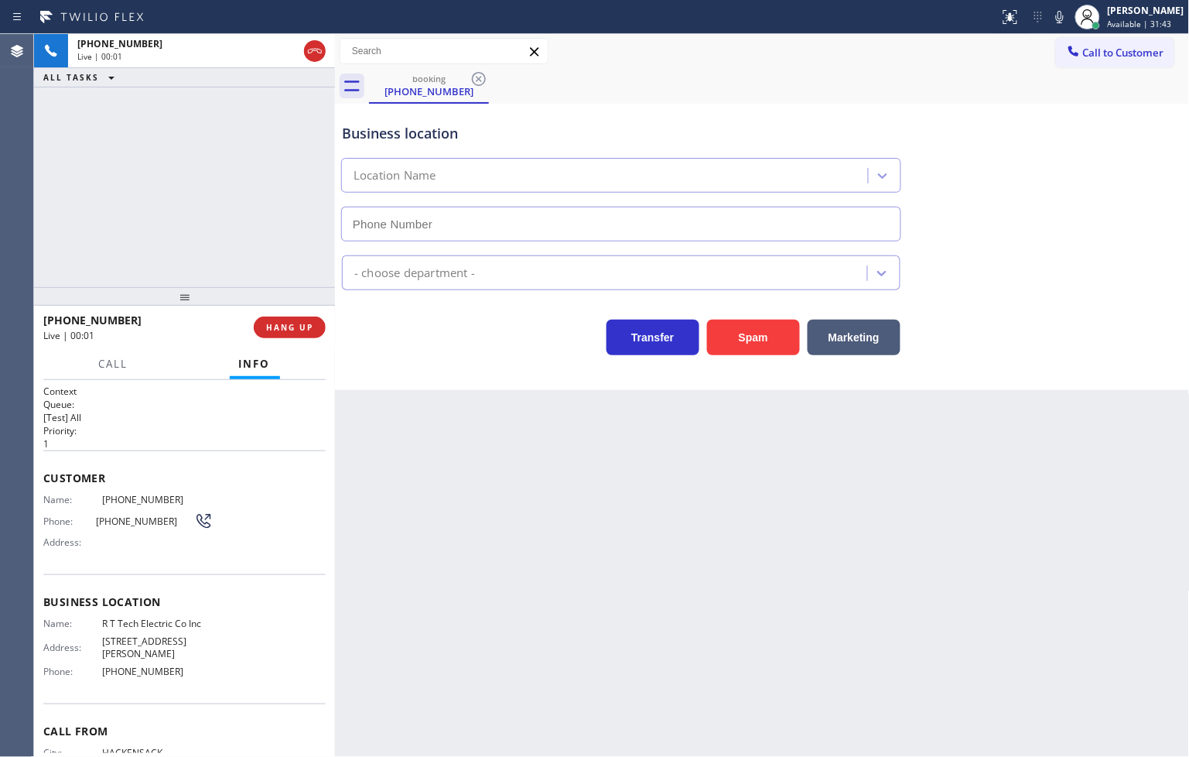
type input "[PHONE_NUMBER]"
click at [746, 329] on button "Spam" at bounding box center [753, 337] width 93 height 36
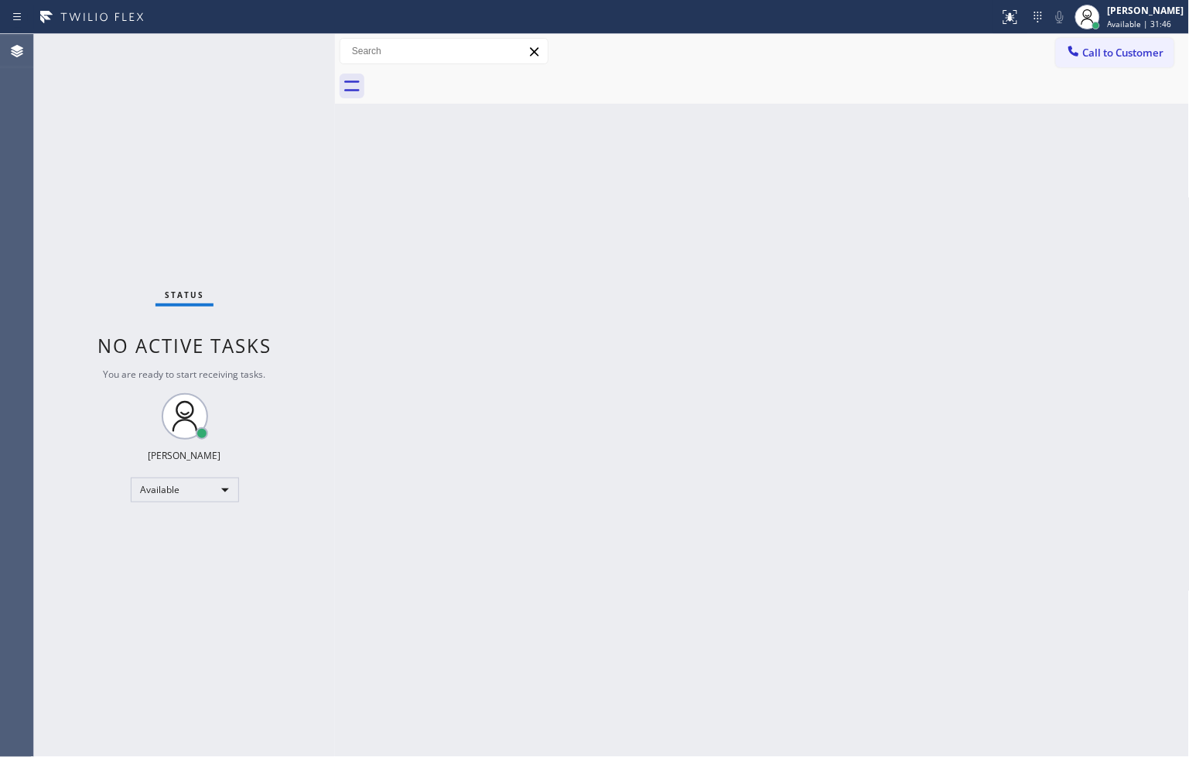
click at [297, 159] on div "Status No active tasks You are ready to start receiving tasks. [PERSON_NAME]" at bounding box center [184, 395] width 301 height 723
click at [287, 48] on div "Status No active tasks You are ready to start receiving tasks. [PERSON_NAME]" at bounding box center [184, 395] width 301 height 723
click at [248, 206] on div "Status No active tasks You are ready to start receiving tasks. [PERSON_NAME]" at bounding box center [184, 395] width 301 height 723
click at [290, 65] on div "Status No active tasks You are ready to start receiving tasks. [PERSON_NAME]" at bounding box center [184, 395] width 301 height 723
click at [420, 569] on div "Back to Dashboard Change Sender ID Customers Technicians Select a contact Outbo…" at bounding box center [762, 395] width 855 height 723
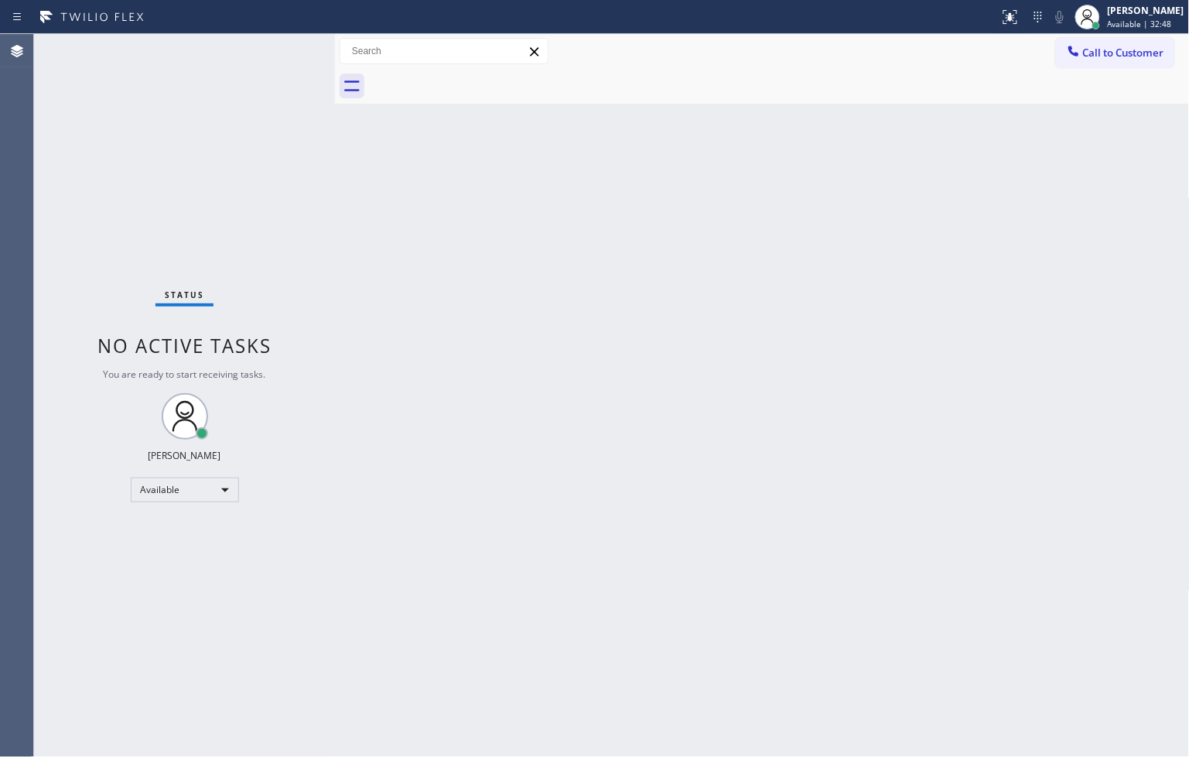
click at [306, 207] on div "Status No active tasks You are ready to start receiving tasks. [PERSON_NAME]" at bounding box center [184, 395] width 301 height 723
click at [282, 48] on div "Status No active tasks You are ready to start receiving tasks. [PERSON_NAME]" at bounding box center [184, 395] width 301 height 723
click at [401, 224] on div "Back to Dashboard Change Sender ID Customers Technicians Select a contact Outbo…" at bounding box center [762, 395] width 855 height 723
click at [275, 46] on div "Status No active tasks You are ready to start receiving tasks. [PERSON_NAME]" at bounding box center [184, 395] width 301 height 723
click at [614, 272] on div "Back to Dashboard Change Sender ID Customers Technicians Select a contact Outbo…" at bounding box center [762, 395] width 855 height 723
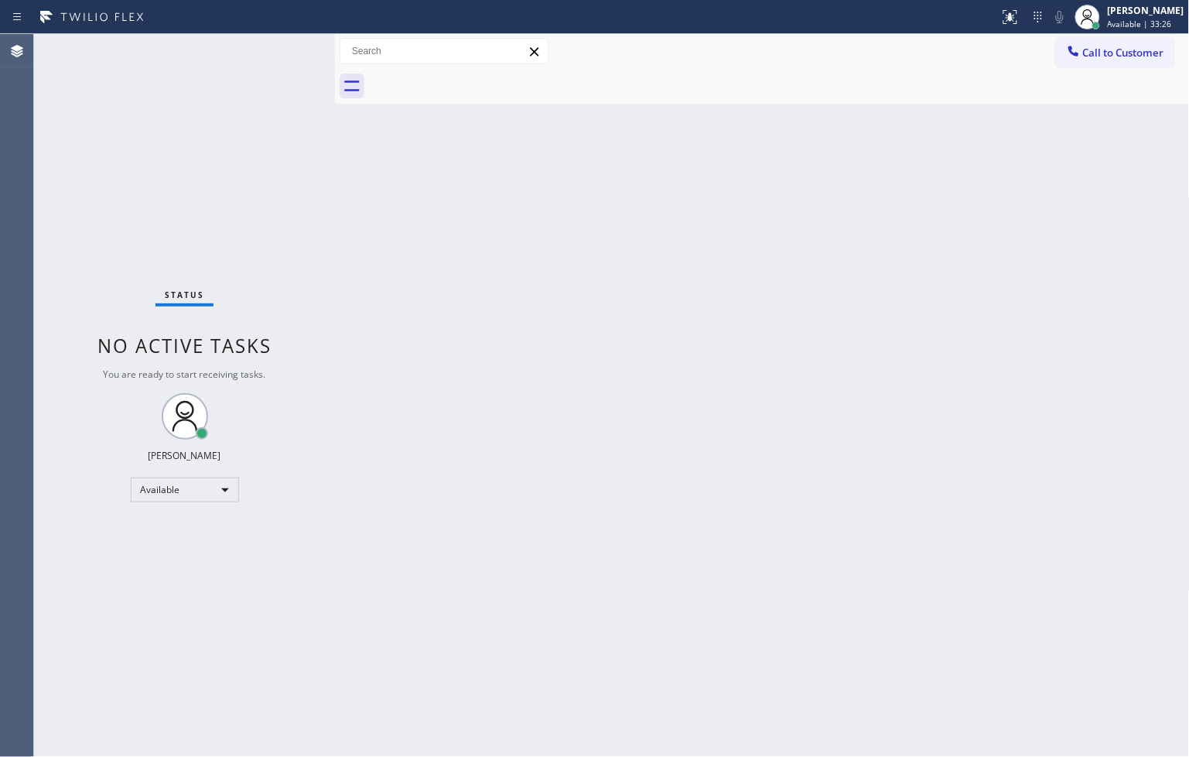
click at [335, 139] on div at bounding box center [335, 395] width 0 height 723
click at [274, 43] on div "Status No active tasks You are ready to start receiving tasks. [PERSON_NAME]" at bounding box center [184, 395] width 301 height 723
click at [277, 46] on div "Status No active tasks You are ready to start receiving tasks. [PERSON_NAME]" at bounding box center [184, 395] width 301 height 723
click at [297, 175] on div "Status No active tasks You are ready to start receiving tasks. [PERSON_NAME]" at bounding box center [184, 395] width 301 height 723
click at [277, 47] on div "Status No active tasks You are ready to start receiving tasks. [PERSON_NAME]" at bounding box center [184, 395] width 301 height 723
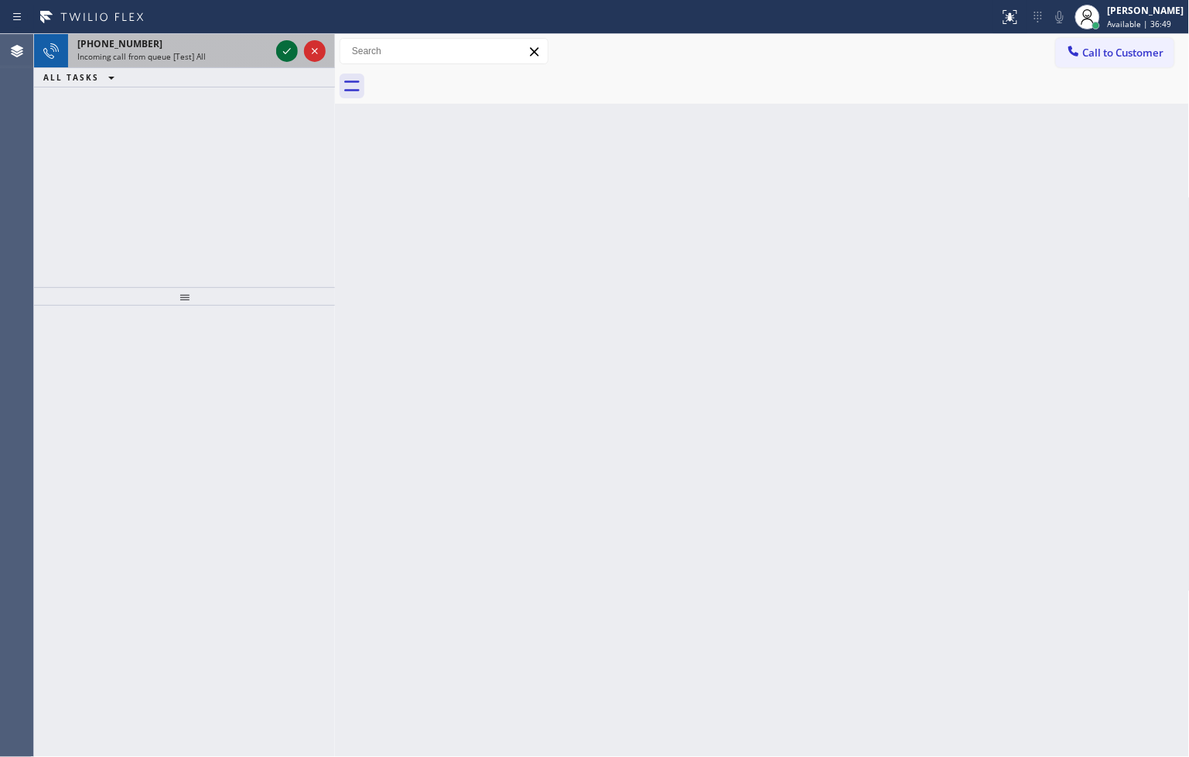
click at [278, 47] on icon at bounding box center [287, 51] width 19 height 19
click at [286, 48] on icon at bounding box center [287, 51] width 19 height 19
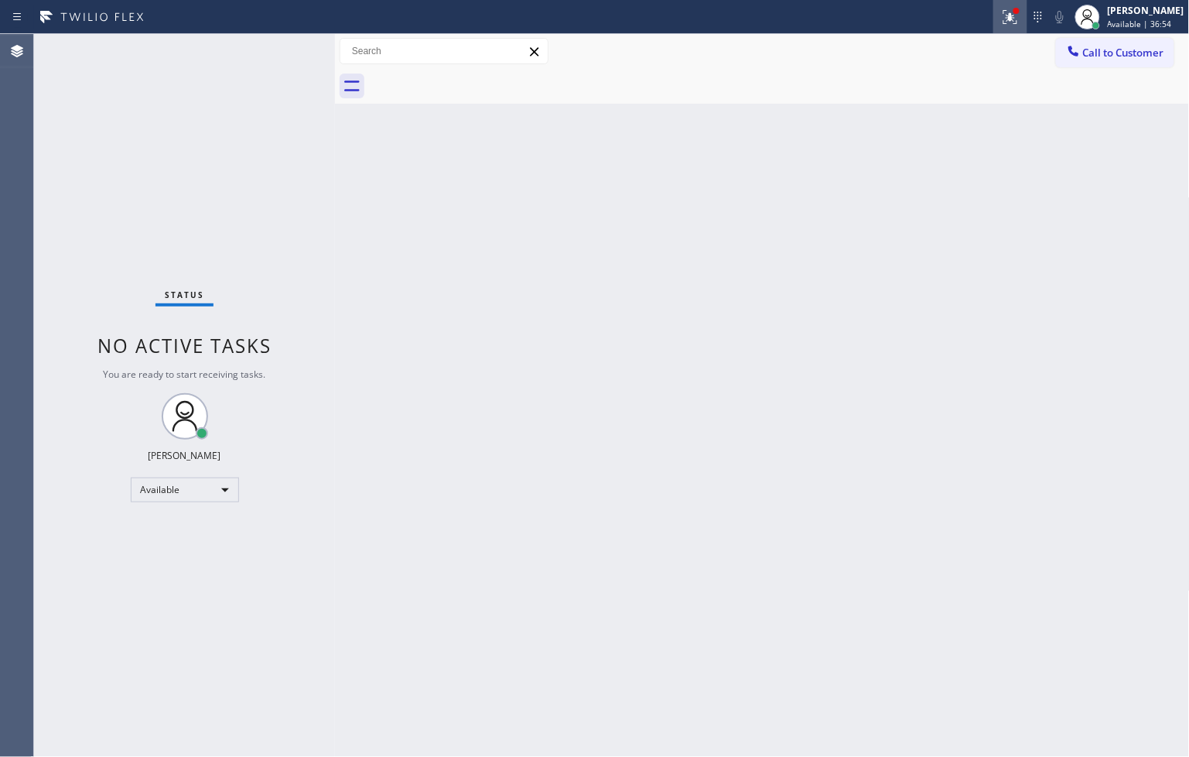
click at [1006, 12] on icon at bounding box center [1010, 14] width 9 height 5
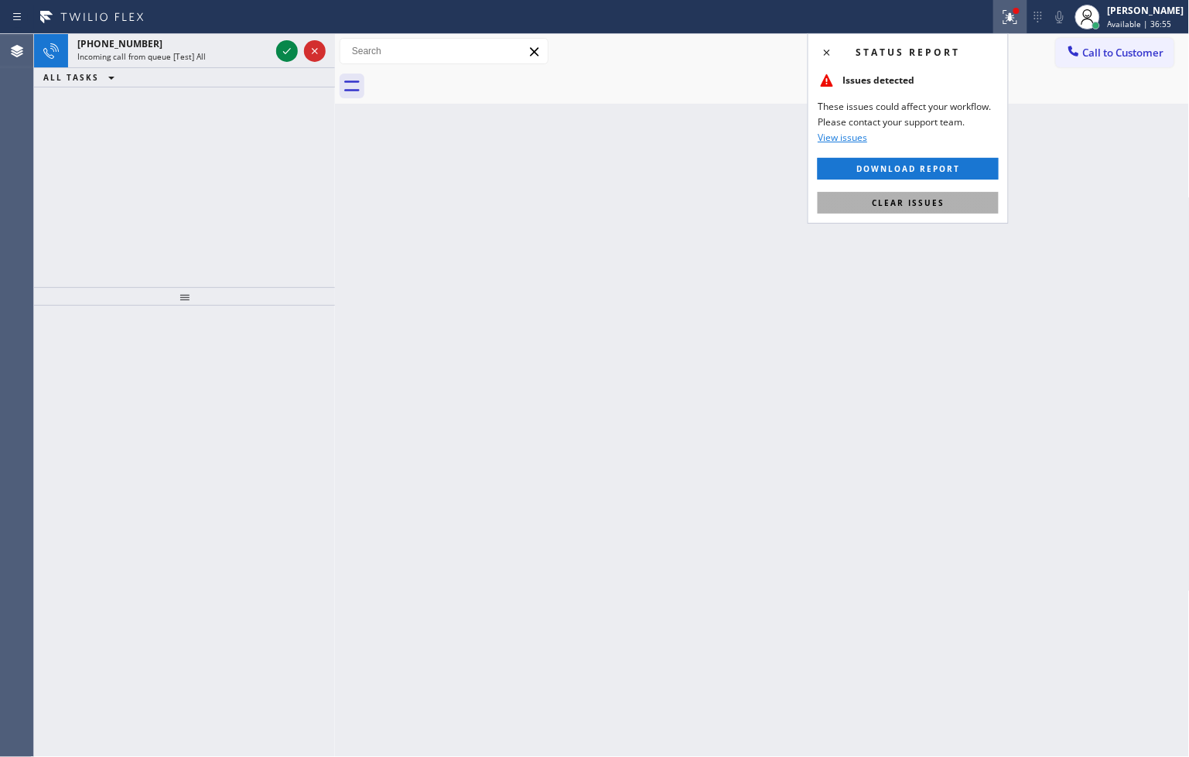
click at [970, 198] on button "Clear issues" at bounding box center [908, 203] width 181 height 22
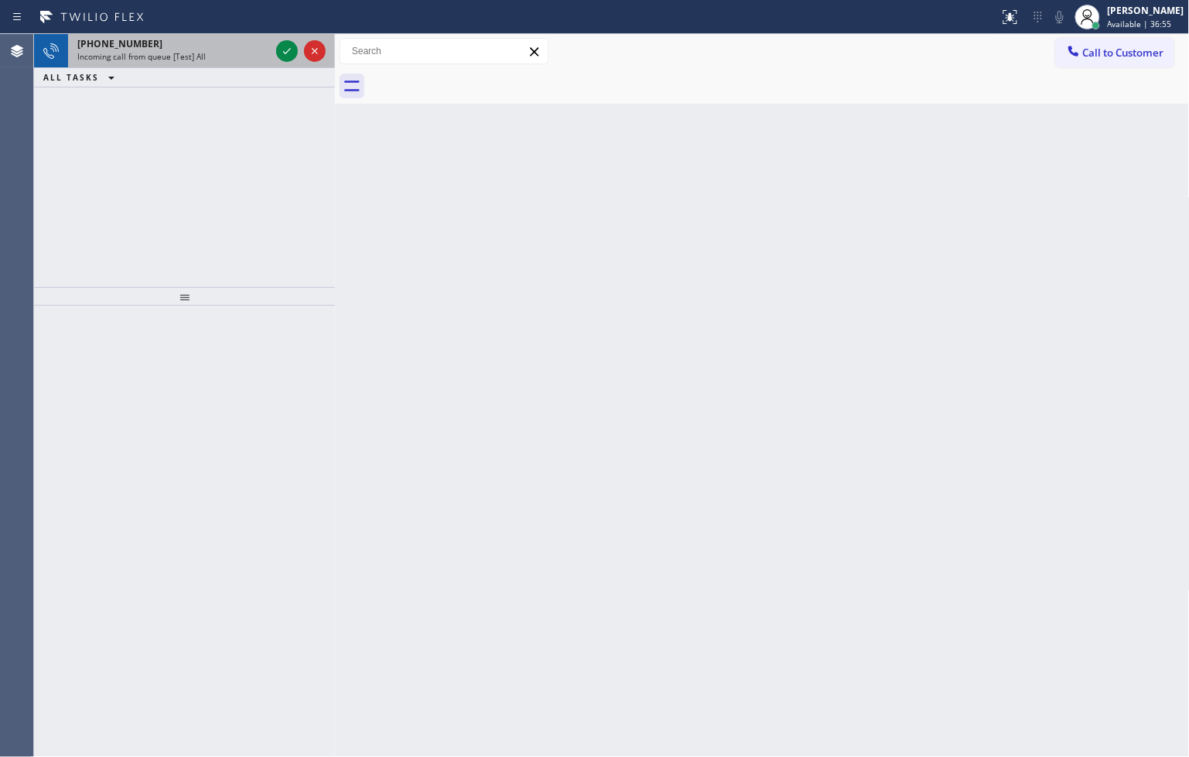
click at [285, 39] on div at bounding box center [301, 51] width 56 height 34
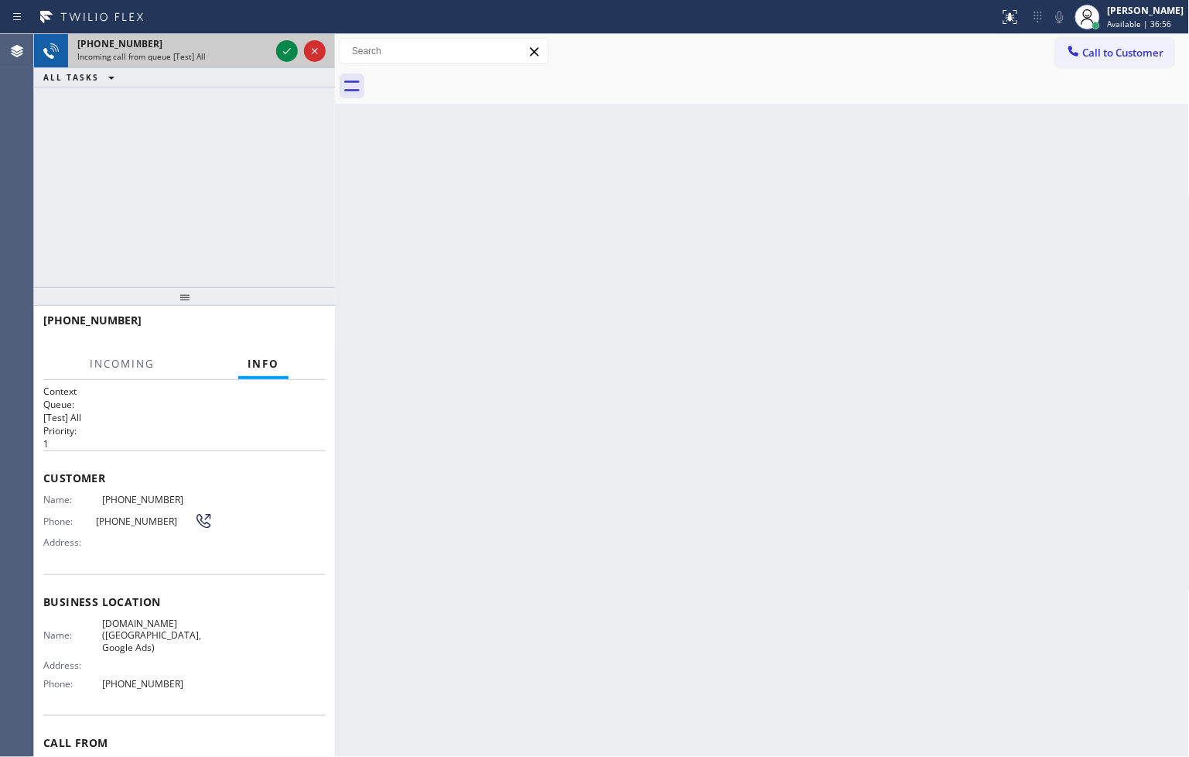
click at [285, 39] on div at bounding box center [301, 51] width 56 height 34
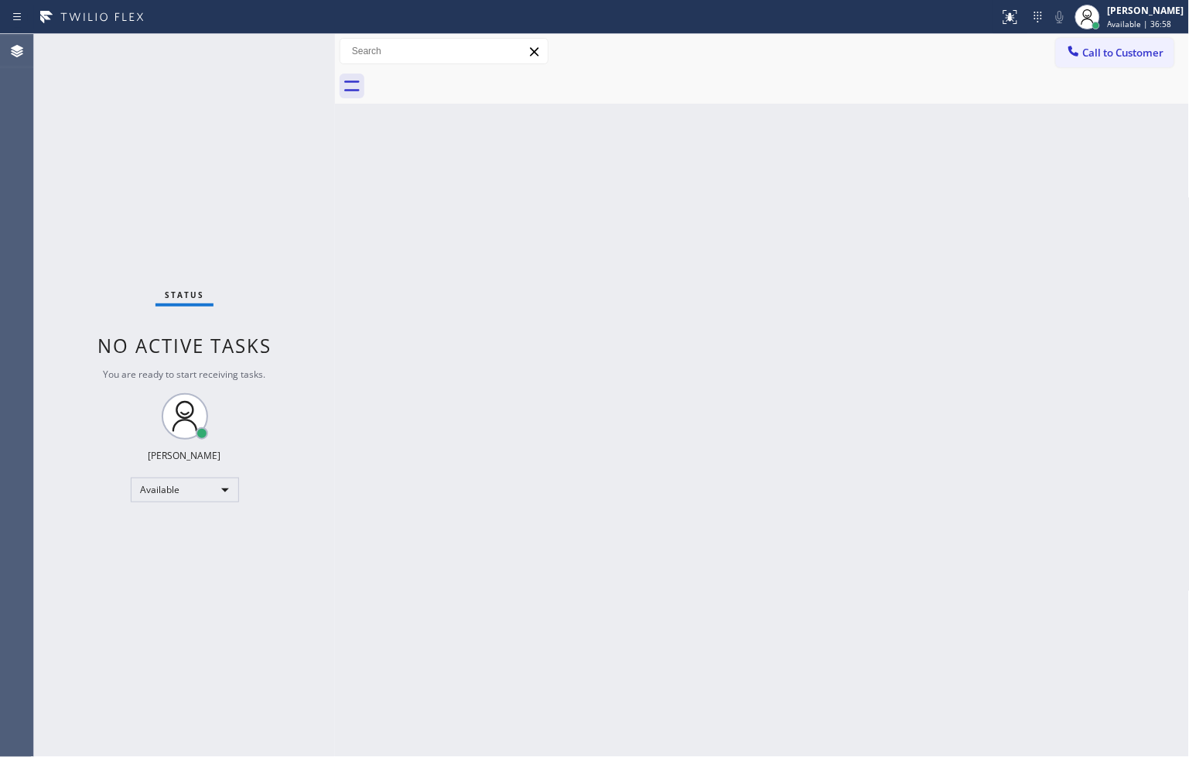
click at [985, 49] on div "Call to Customer Outbound call Location Search location Your caller id phone nu…" at bounding box center [762, 51] width 855 height 27
click at [622, 379] on div "Back to Dashboard Change Sender ID Customers Technicians Select a contact Outbo…" at bounding box center [762, 395] width 855 height 723
click at [303, 147] on div "Status No active tasks You are ready to start receiving tasks. [PERSON_NAME]" at bounding box center [184, 395] width 301 height 723
click at [271, 249] on div "Status No active tasks You are ready to start receiving tasks. [PERSON_NAME]" at bounding box center [184, 395] width 301 height 723
click at [258, 173] on div "Status No active tasks You are ready to start receiving tasks. [PERSON_NAME]" at bounding box center [184, 395] width 301 height 723
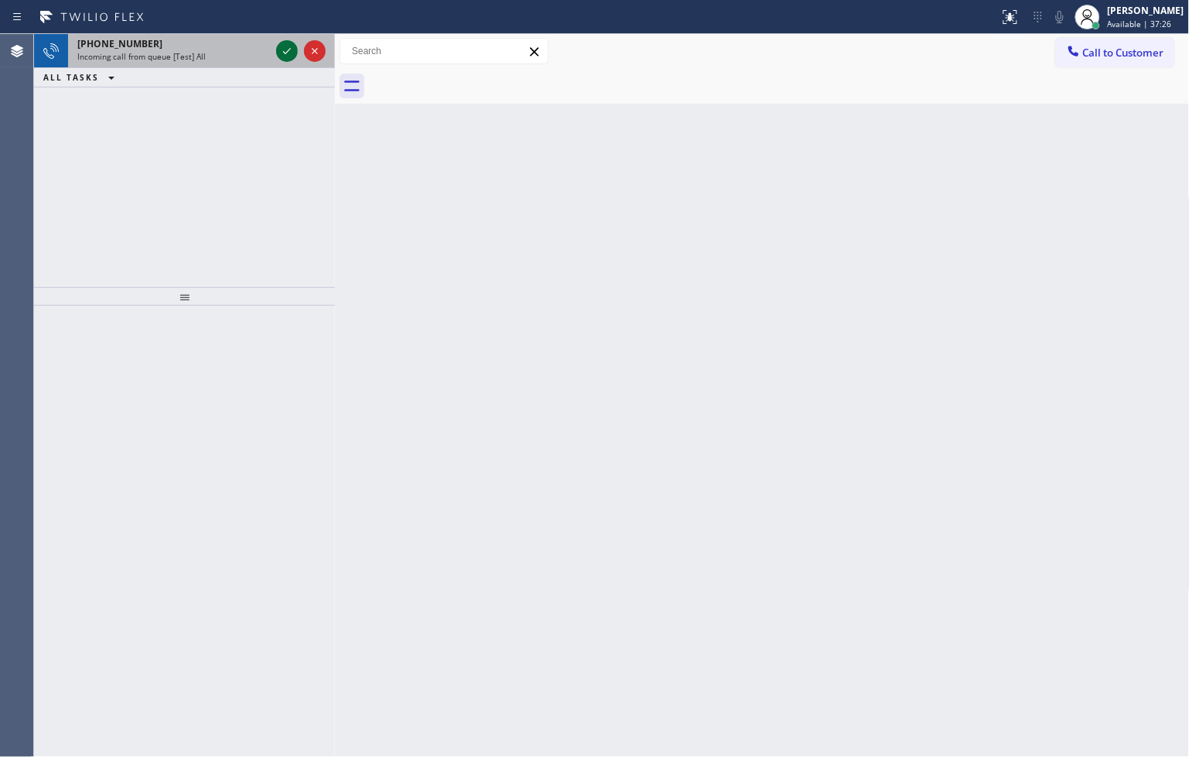
click at [287, 53] on icon at bounding box center [287, 51] width 19 height 19
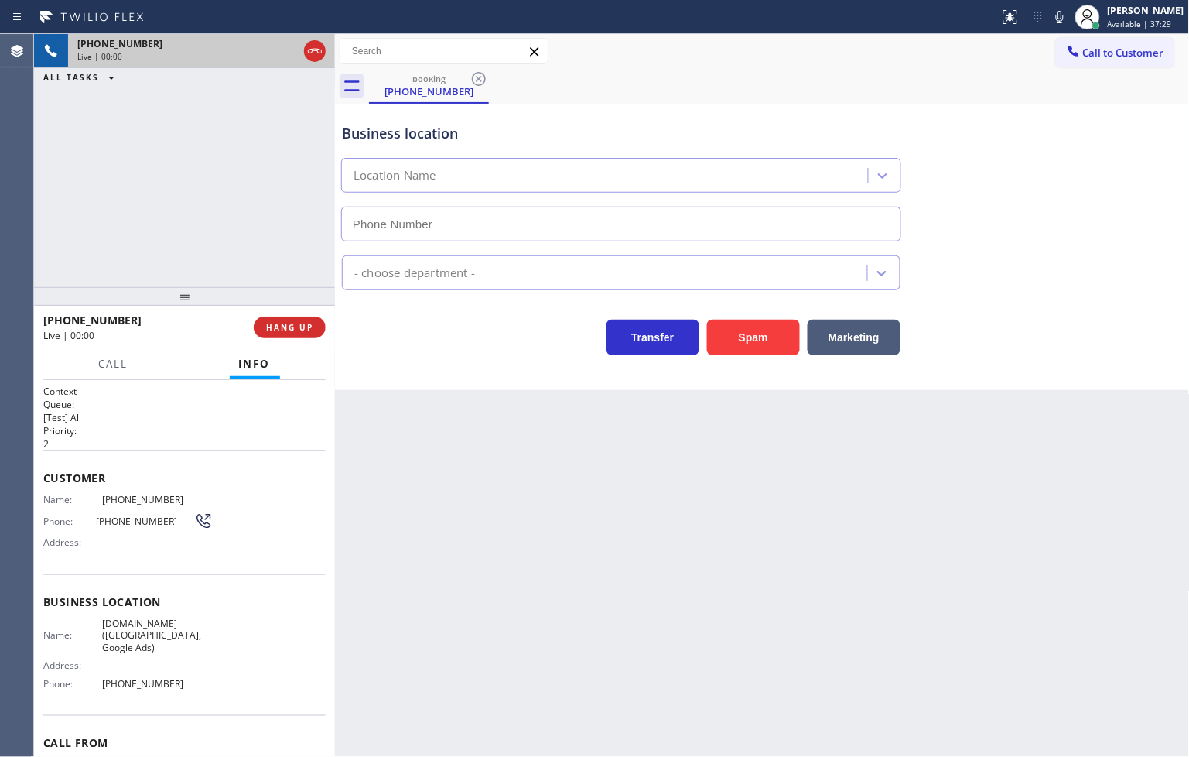
type input "[PHONE_NUMBER]"
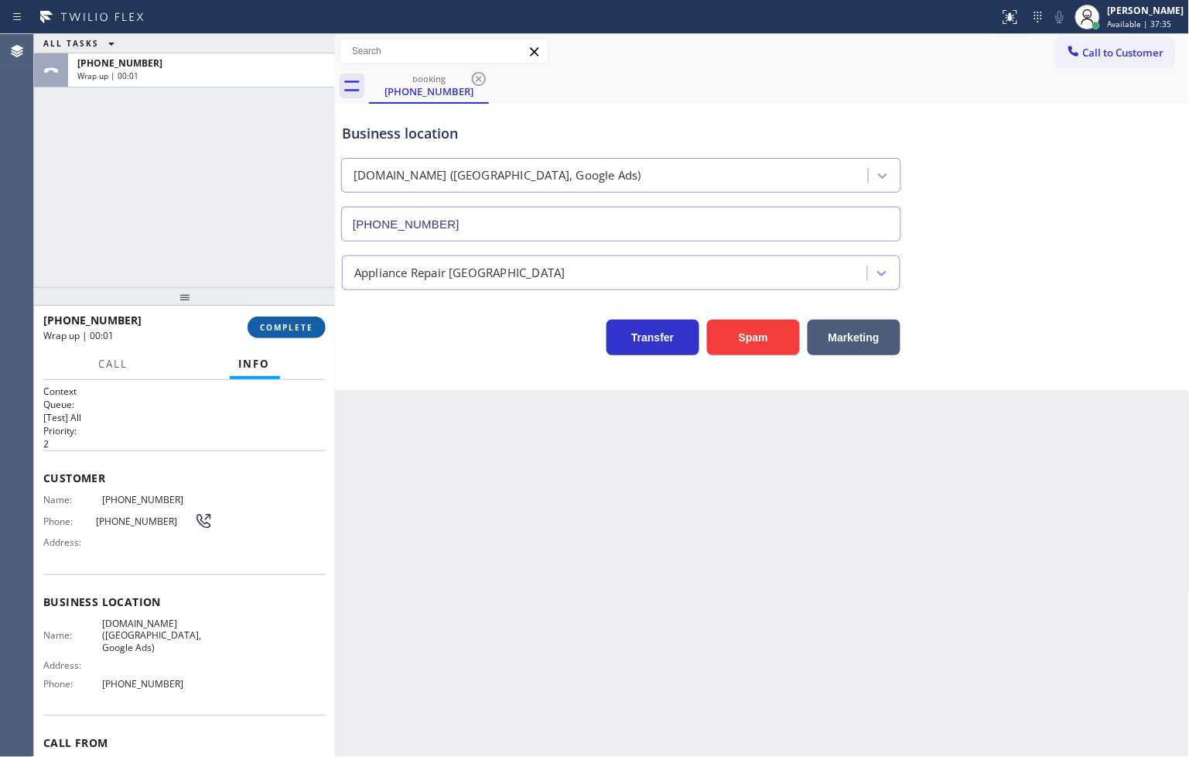
click at [299, 330] on span "COMPLETE" at bounding box center [286, 327] width 53 height 11
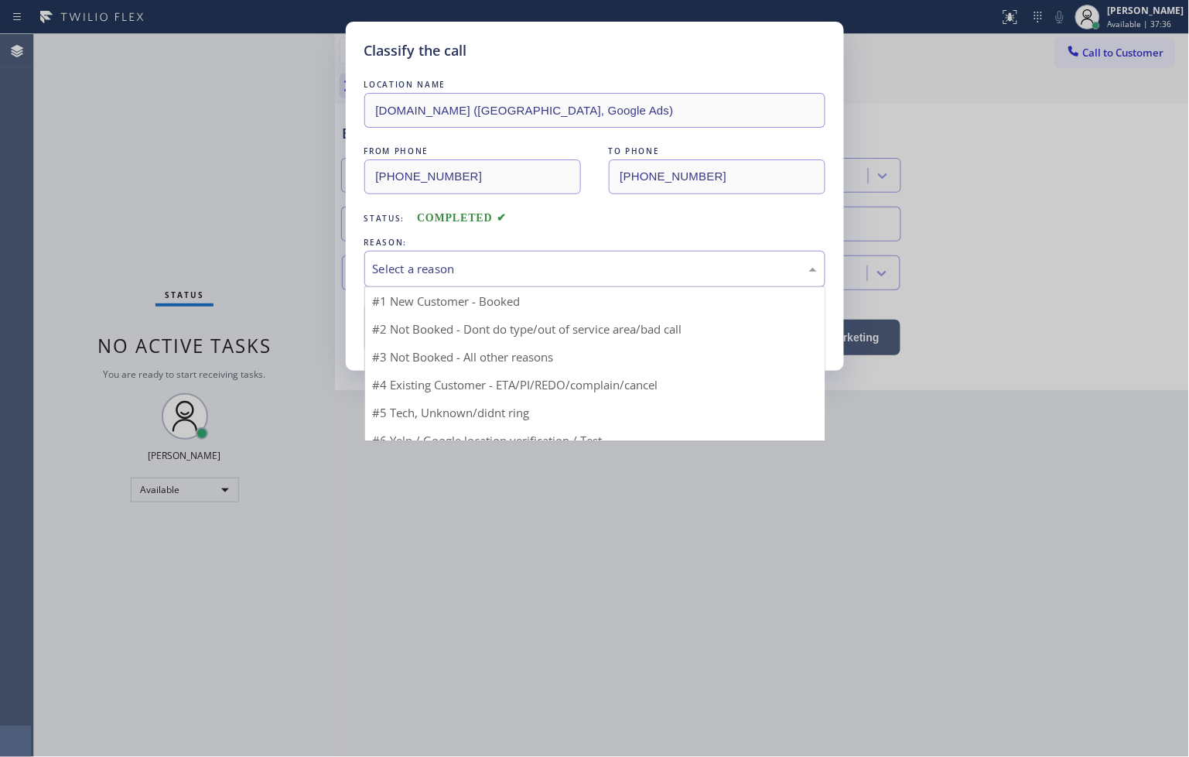
click at [416, 265] on div "Select a reason" at bounding box center [595, 269] width 444 height 18
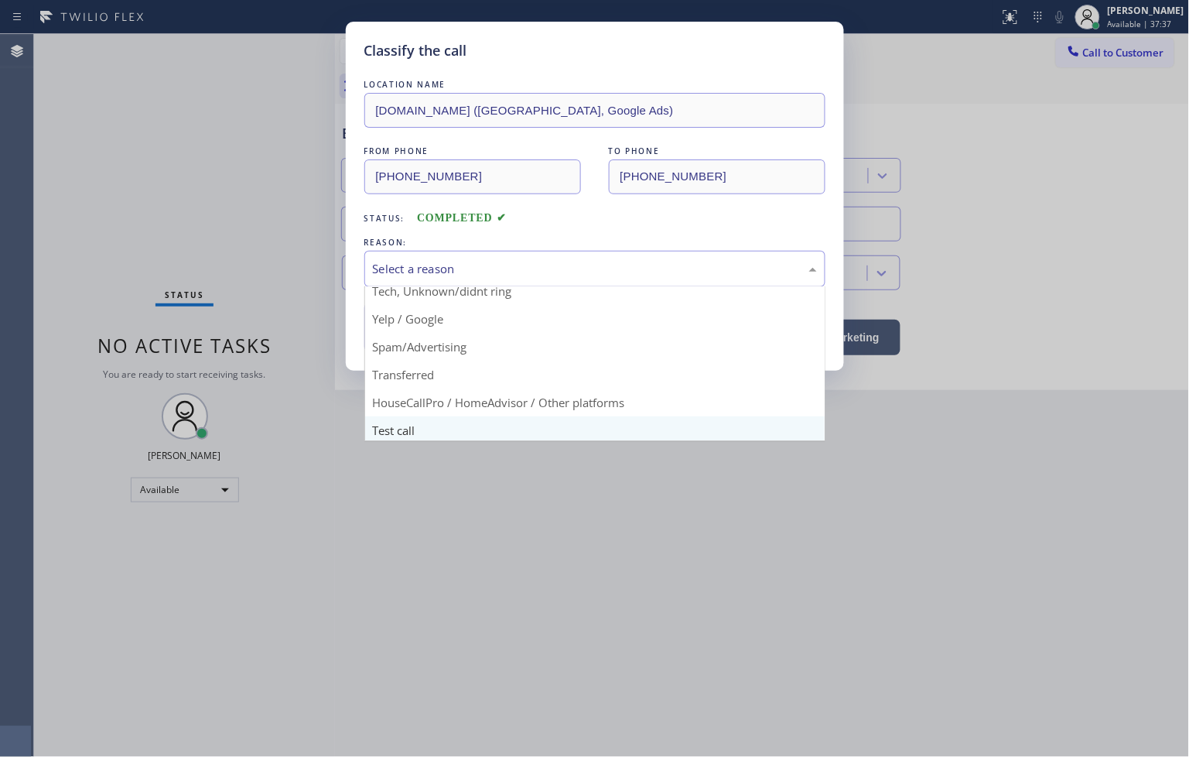
scroll to position [97, 0]
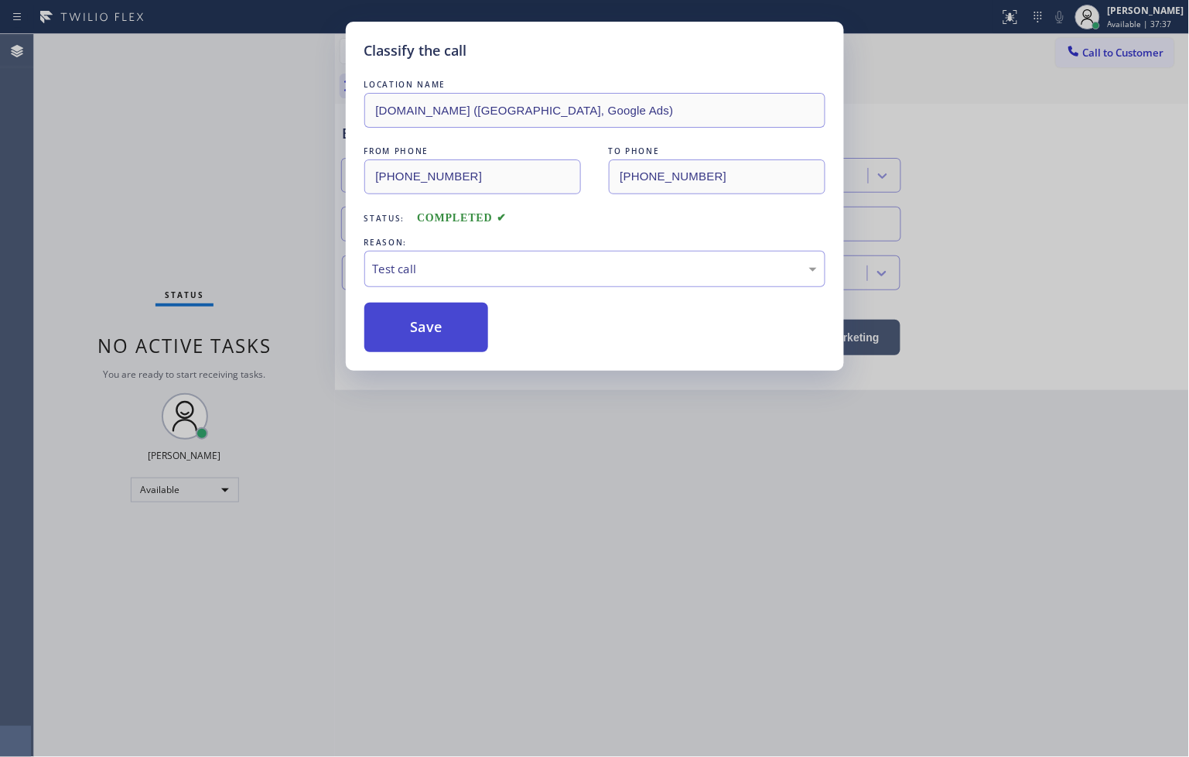
click at [408, 306] on button "Save" at bounding box center [426, 327] width 125 height 50
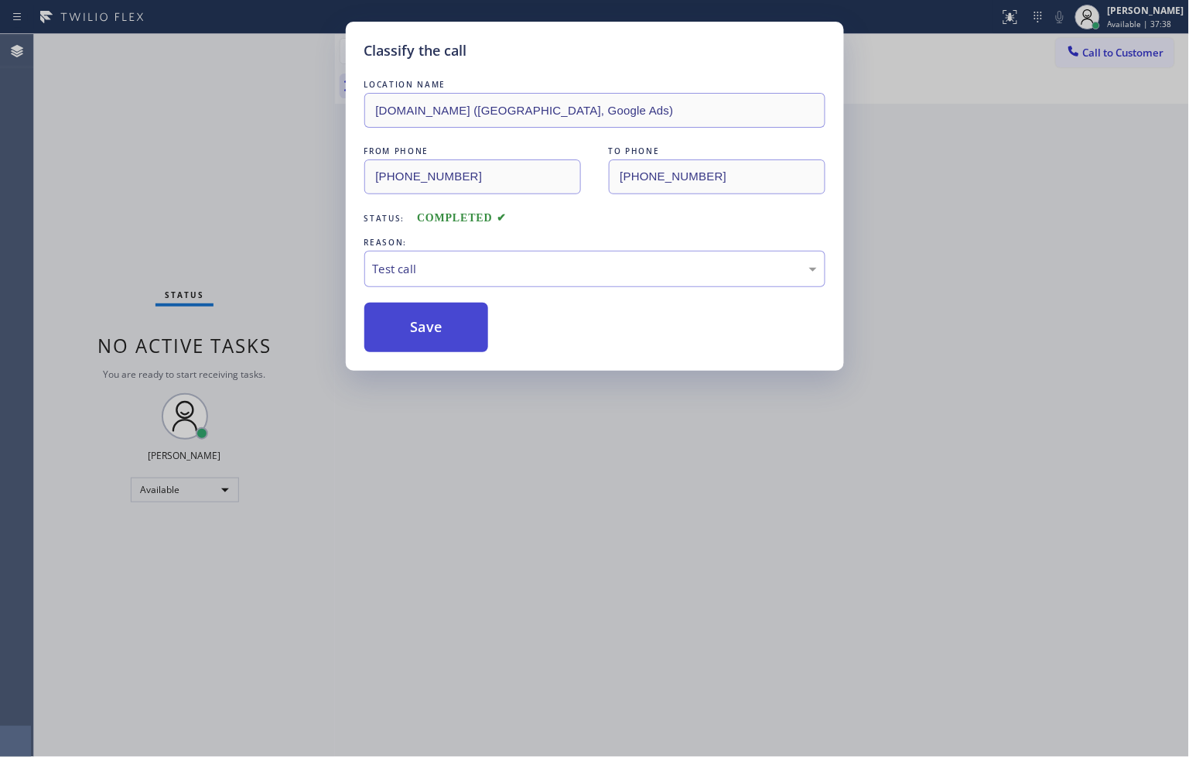
click at [408, 306] on button "Save" at bounding box center [426, 327] width 125 height 50
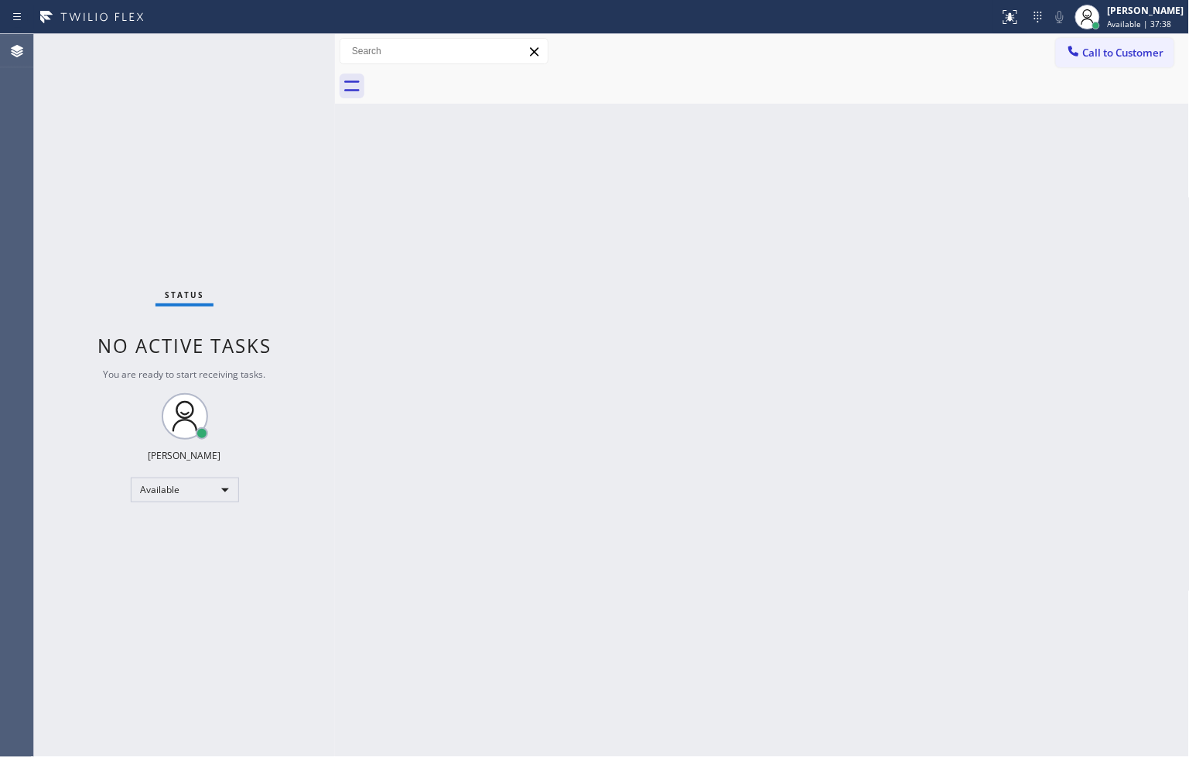
click at [273, 160] on div "Status No active tasks You are ready to start receiving tasks. [PERSON_NAME]" at bounding box center [184, 395] width 301 height 723
click at [263, 56] on div "Status No active tasks You are ready to start receiving tasks. [PERSON_NAME]" at bounding box center [184, 395] width 301 height 723
click at [284, 45] on div "Status No active tasks You are ready to start receiving tasks. [PERSON_NAME]" at bounding box center [184, 395] width 301 height 723
click at [381, 205] on div "Back to Dashboard Change Sender ID Customers Technicians Select a contact Outbo…" at bounding box center [762, 395] width 855 height 723
click at [275, 45] on div "Status No active tasks You are ready to start receiving tasks. [PERSON_NAME]" at bounding box center [184, 395] width 301 height 723
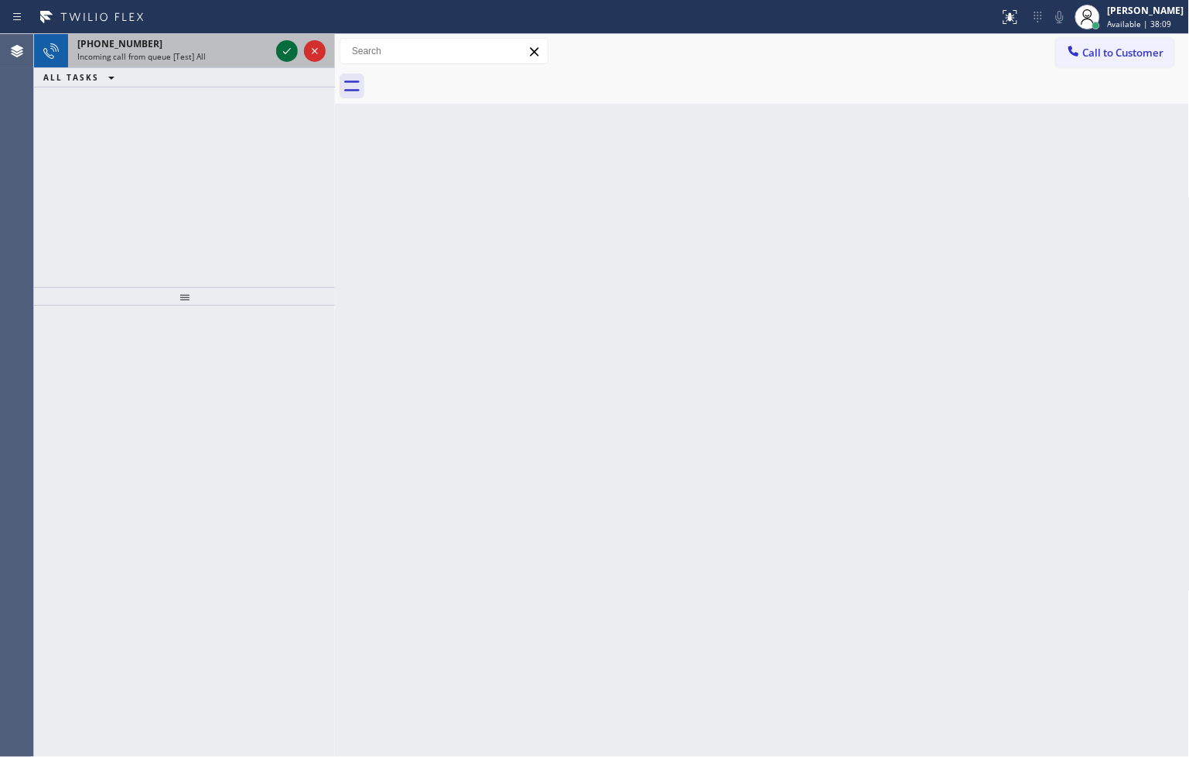
click at [284, 51] on icon at bounding box center [287, 51] width 19 height 19
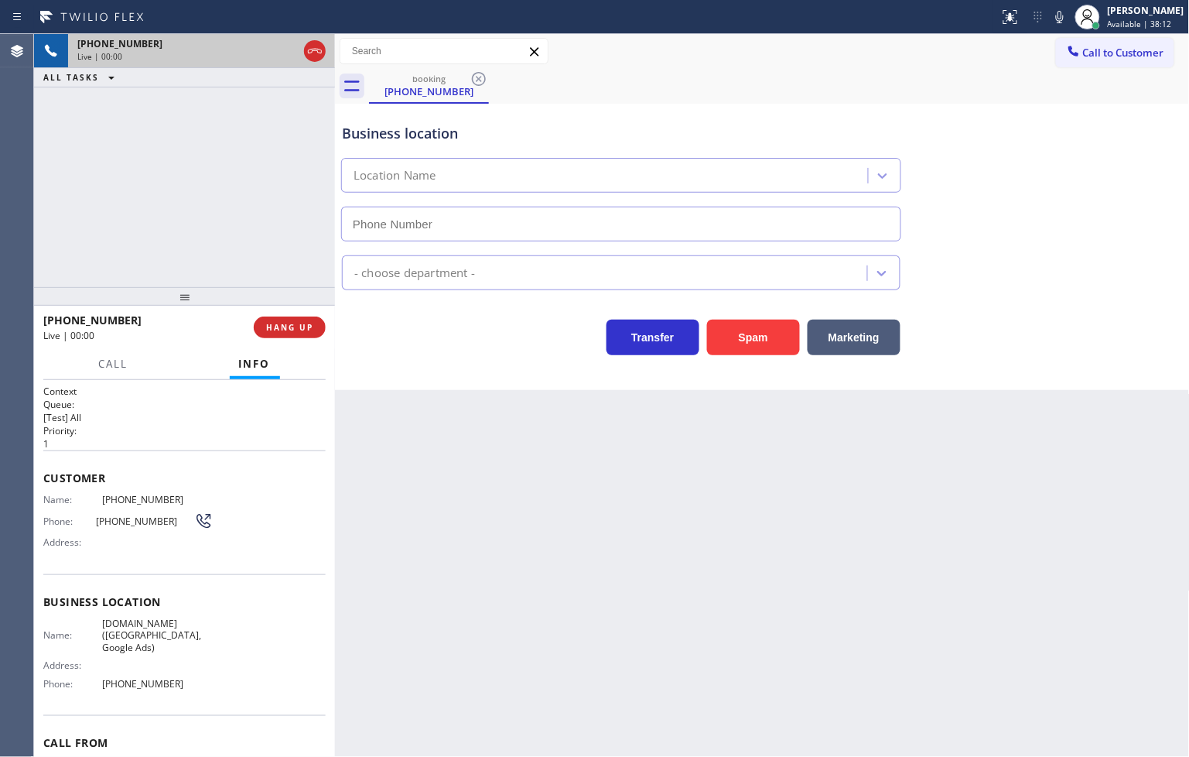
type input "[PHONE_NUMBER]"
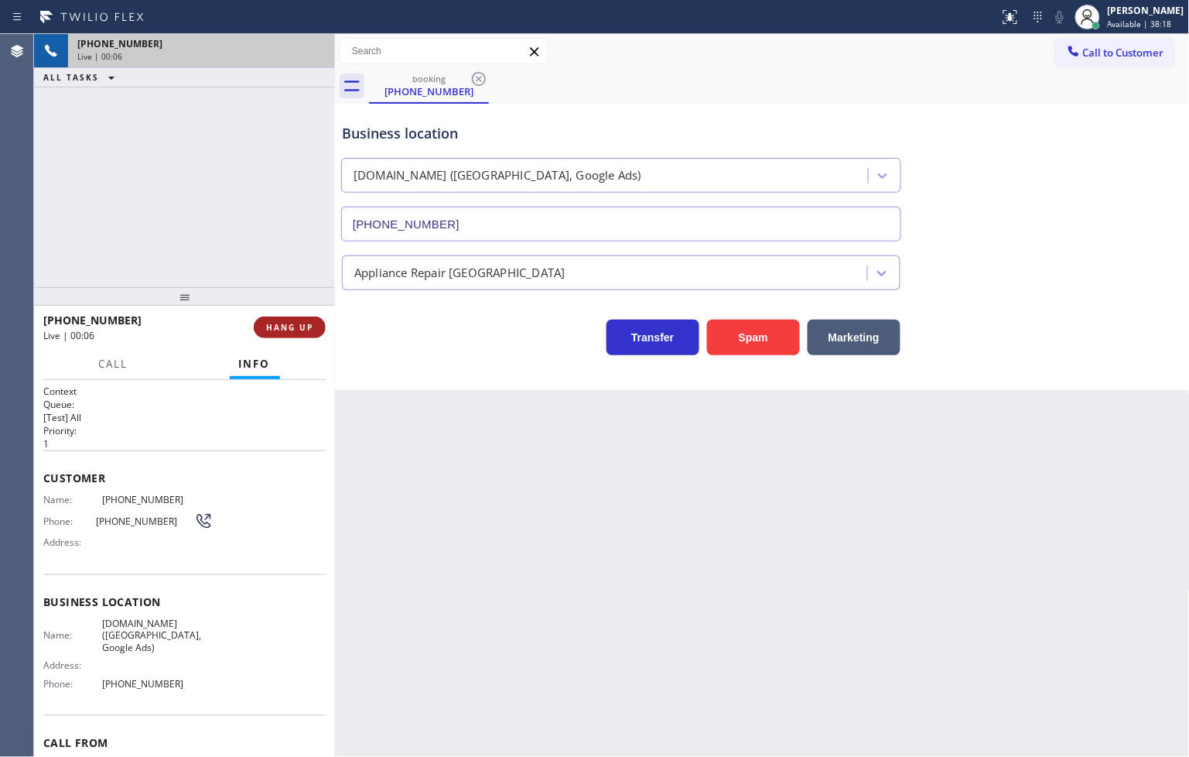
click at [299, 333] on span "HANG UP" at bounding box center [289, 327] width 47 height 11
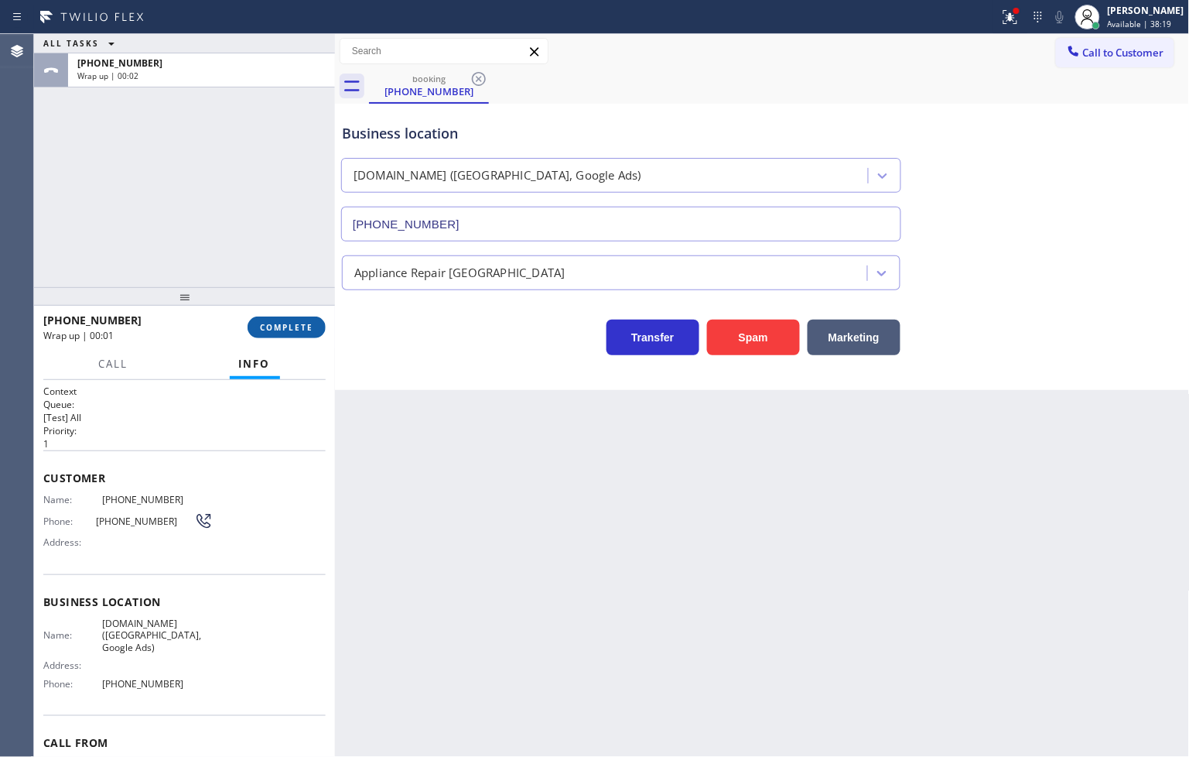
click at [302, 328] on span "COMPLETE" at bounding box center [286, 327] width 53 height 11
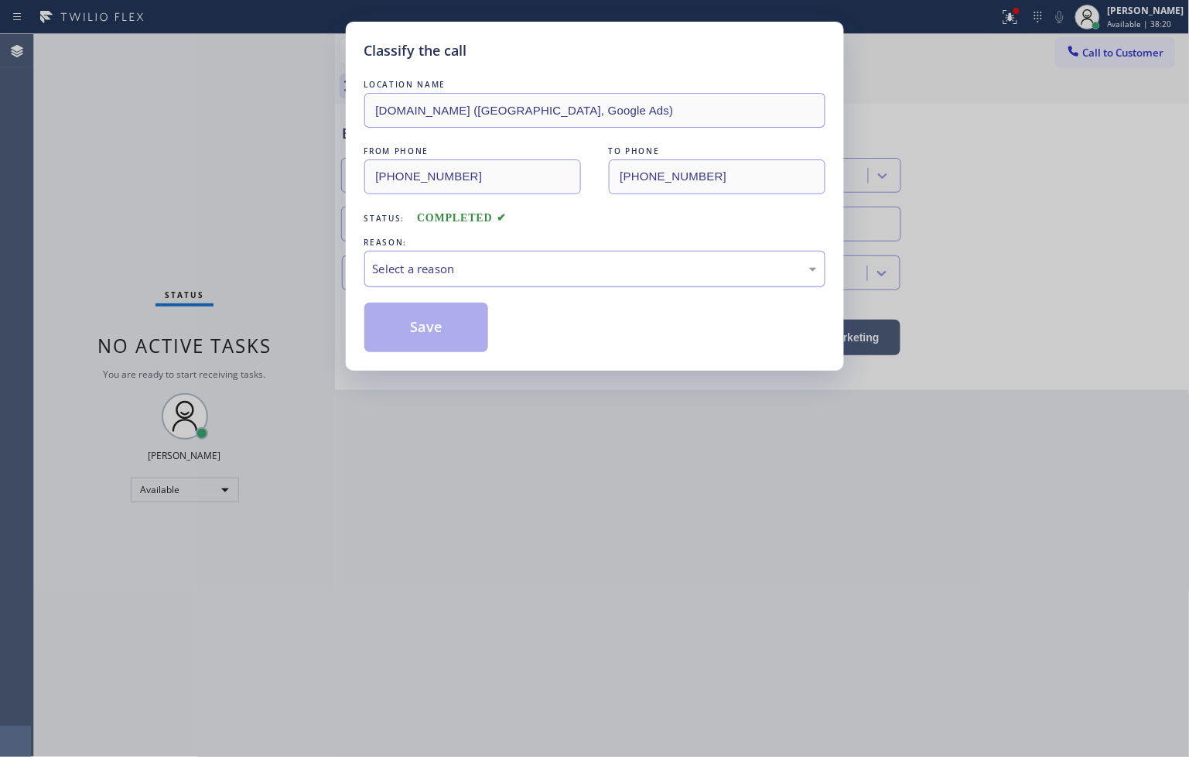
click at [401, 268] on div "Select a reason" at bounding box center [595, 269] width 444 height 18
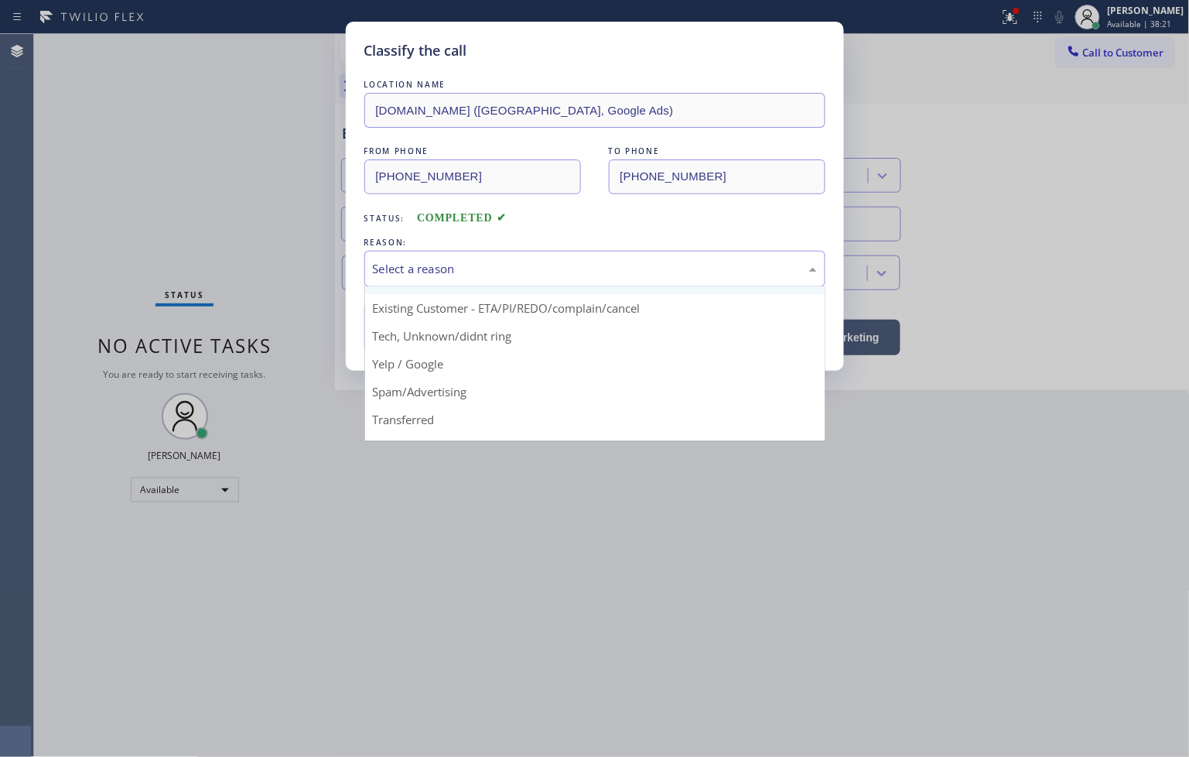
scroll to position [97, 0]
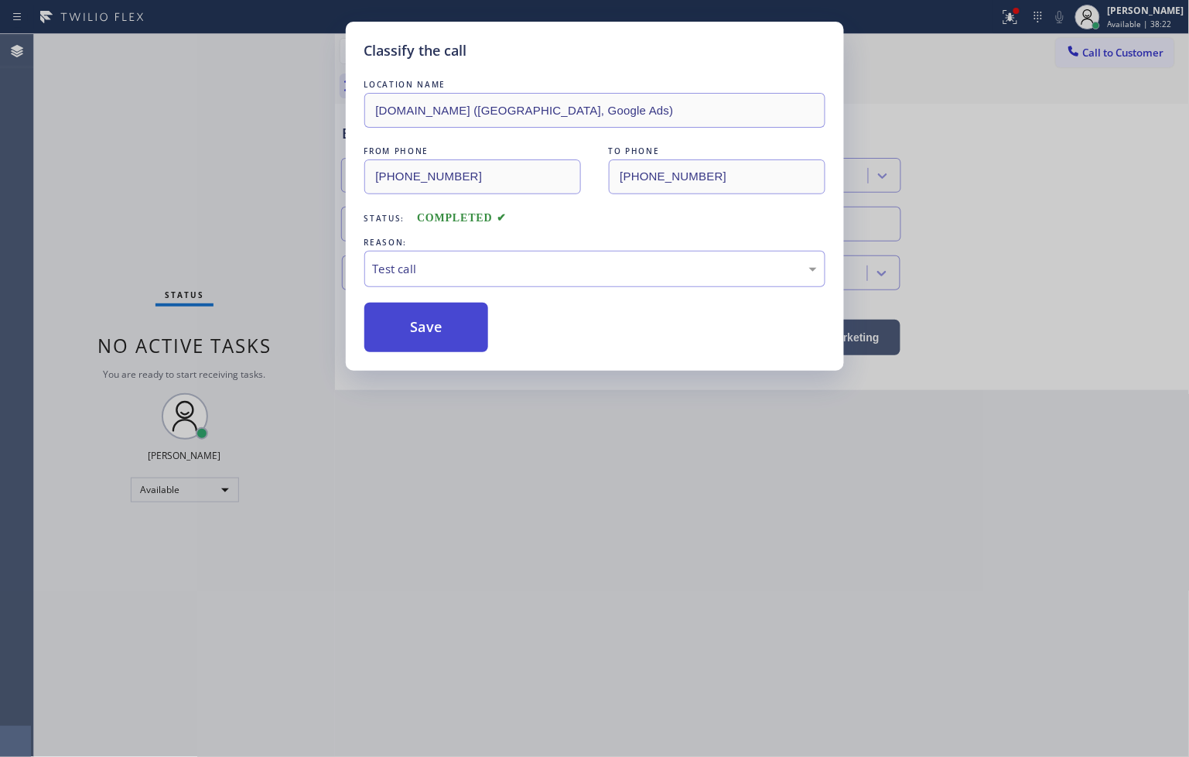
click at [412, 323] on button "Save" at bounding box center [426, 327] width 125 height 50
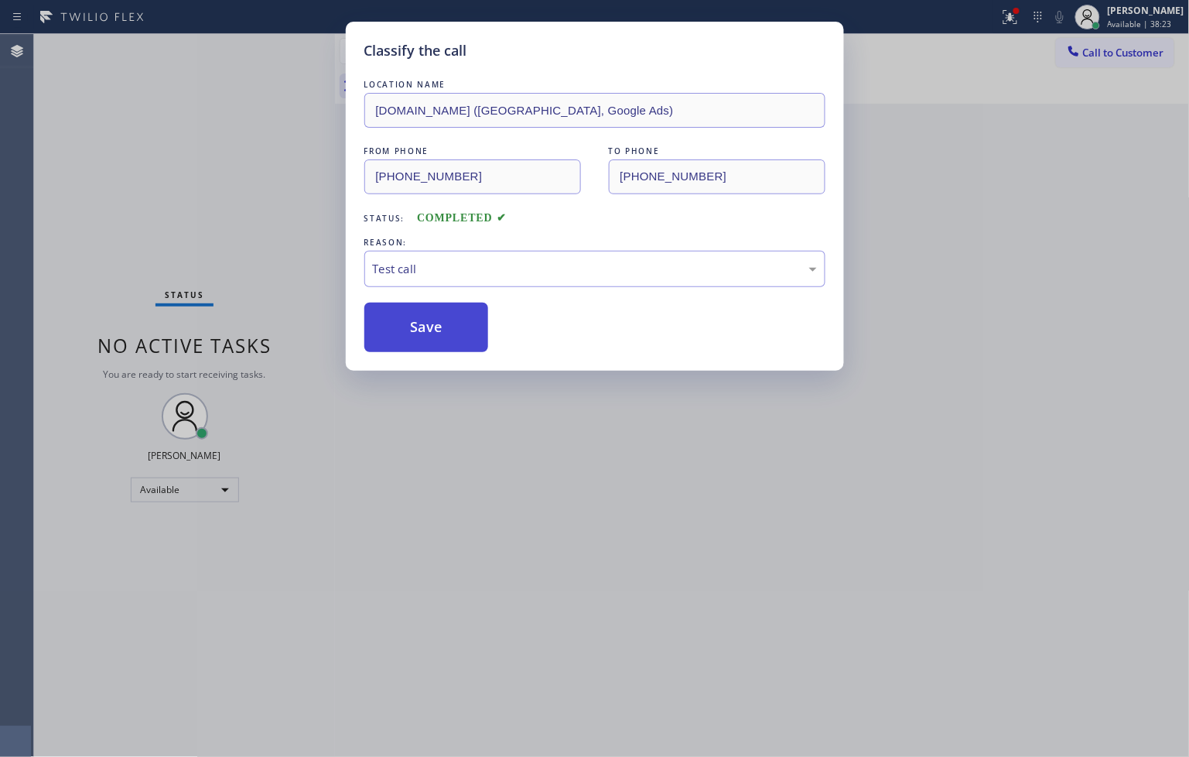
click at [412, 323] on button "Save" at bounding box center [426, 327] width 125 height 50
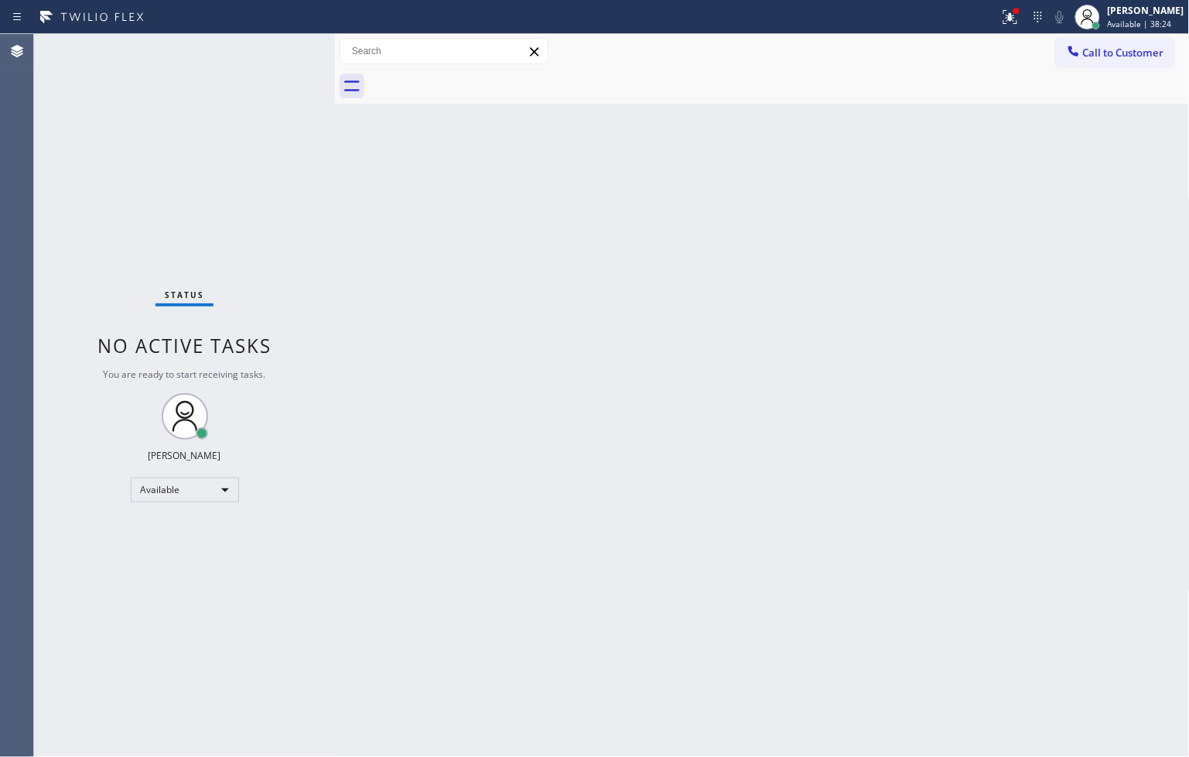
click at [260, 41] on div "Status No active tasks You are ready to start receiving tasks. [PERSON_NAME]" at bounding box center [184, 395] width 301 height 723
click at [268, 43] on div "Status No active tasks You are ready to start receiving tasks. [PERSON_NAME]" at bounding box center [184, 395] width 301 height 723
click at [289, 48] on div "Status No active tasks You are ready to start receiving tasks. [PERSON_NAME]" at bounding box center [184, 395] width 301 height 723
click at [1003, 23] on icon at bounding box center [1010, 17] width 14 height 14
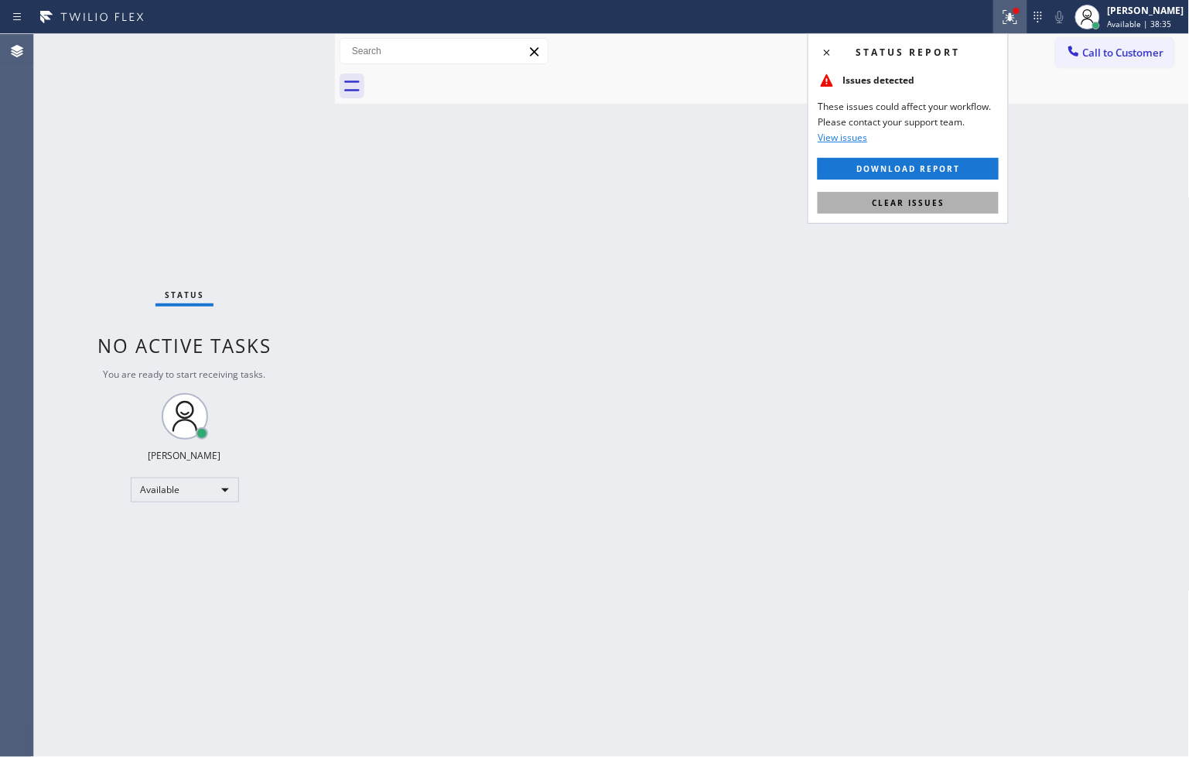
click at [955, 200] on button "Clear issues" at bounding box center [908, 203] width 181 height 22
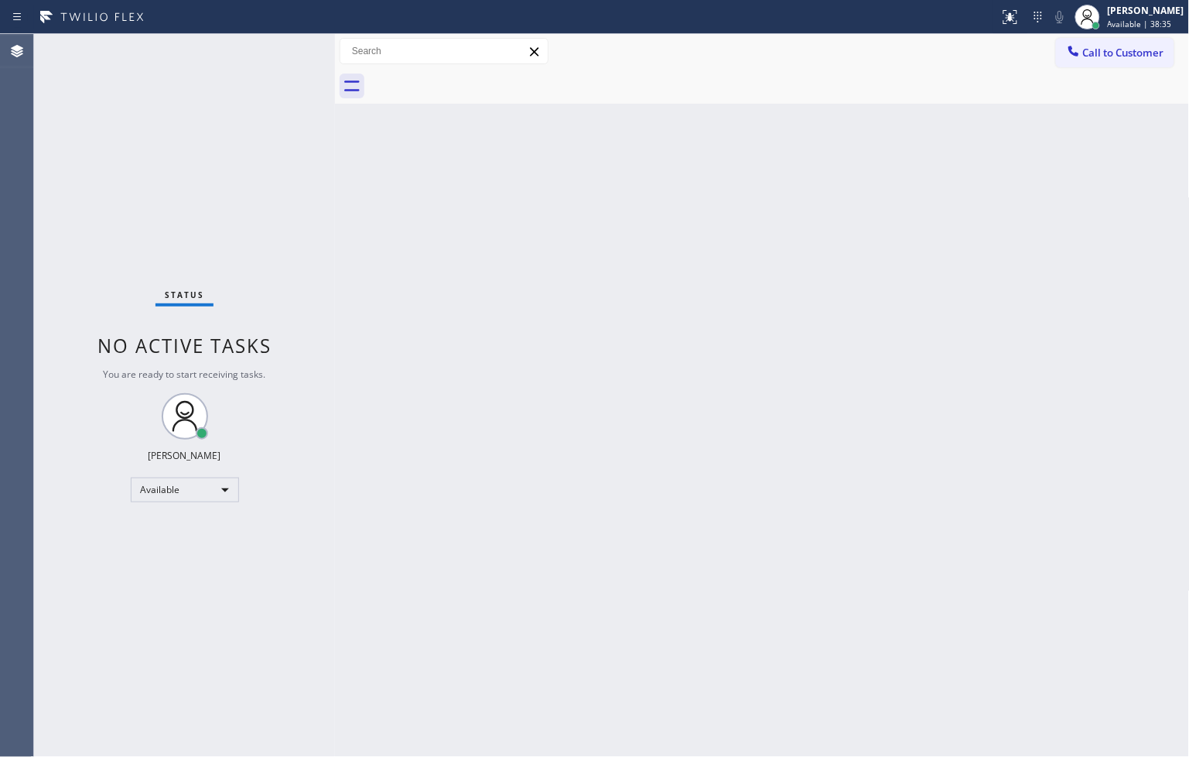
click at [279, 190] on div "Status No active tasks You are ready to start receiving tasks. [PERSON_NAME]" at bounding box center [184, 395] width 301 height 723
click at [284, 37] on div "Status No active tasks You are ready to start receiving tasks. [PERSON_NAME]" at bounding box center [184, 395] width 301 height 723
click at [296, 609] on div "Status No active tasks You are ready to start receiving tasks. [PERSON_NAME]" at bounding box center [184, 395] width 301 height 723
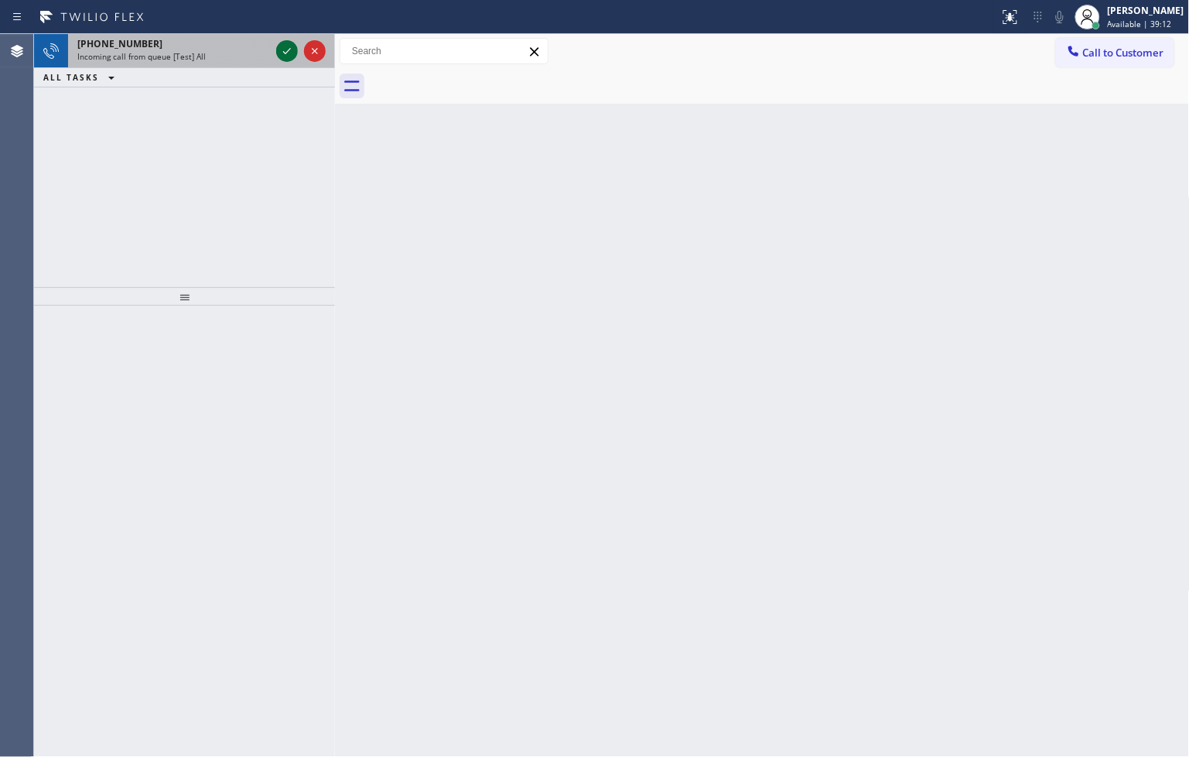
click at [283, 43] on icon at bounding box center [287, 51] width 19 height 19
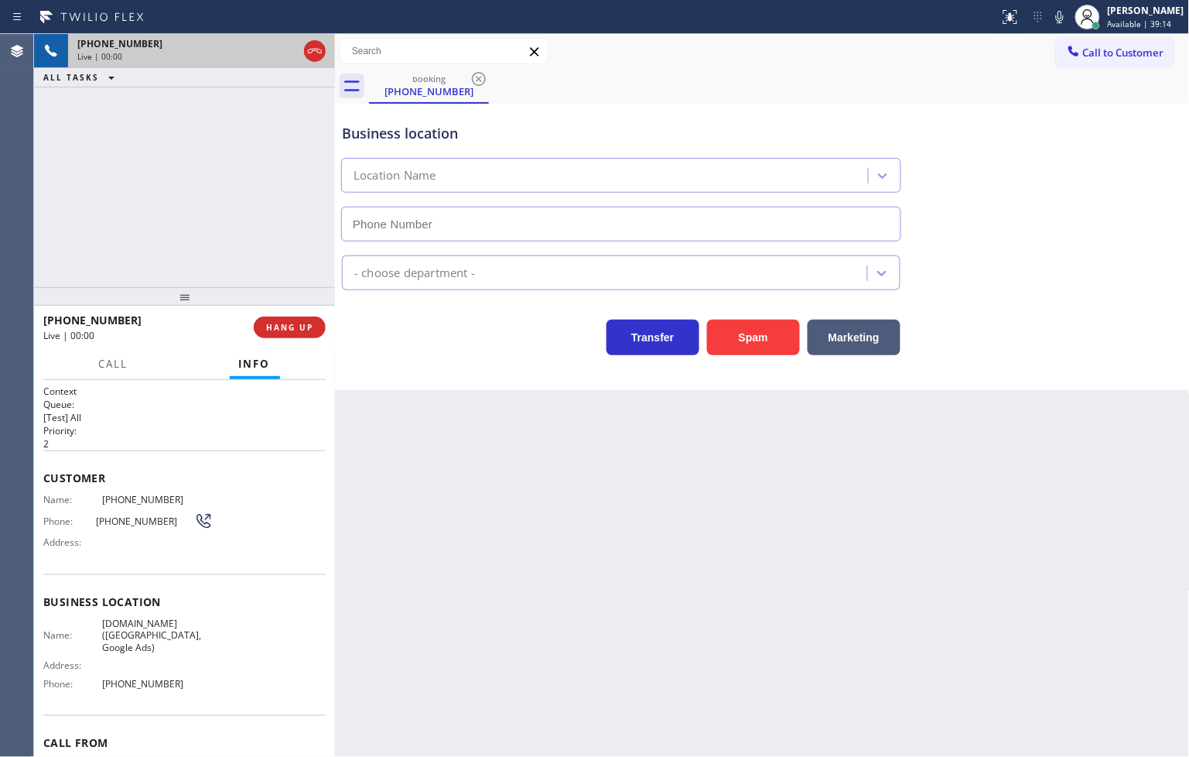
type input "[PHONE_NUMBER]"
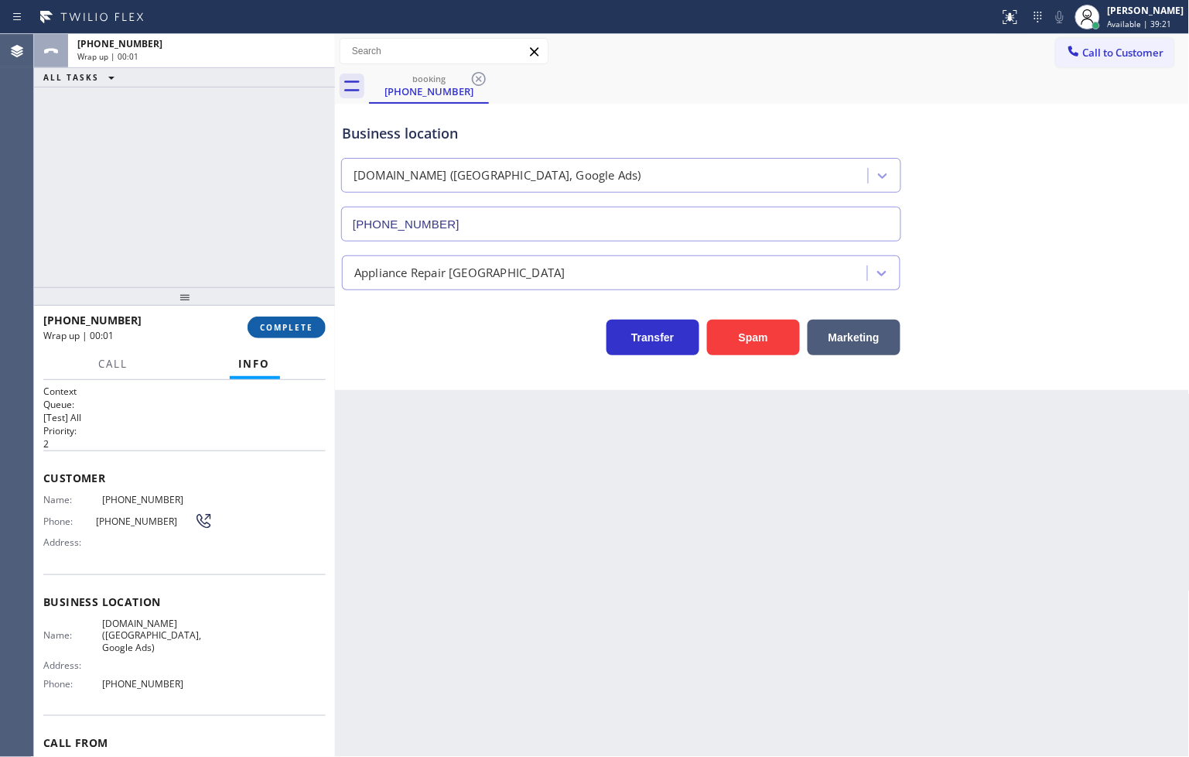
click at [283, 330] on span "COMPLETE" at bounding box center [286, 327] width 53 height 11
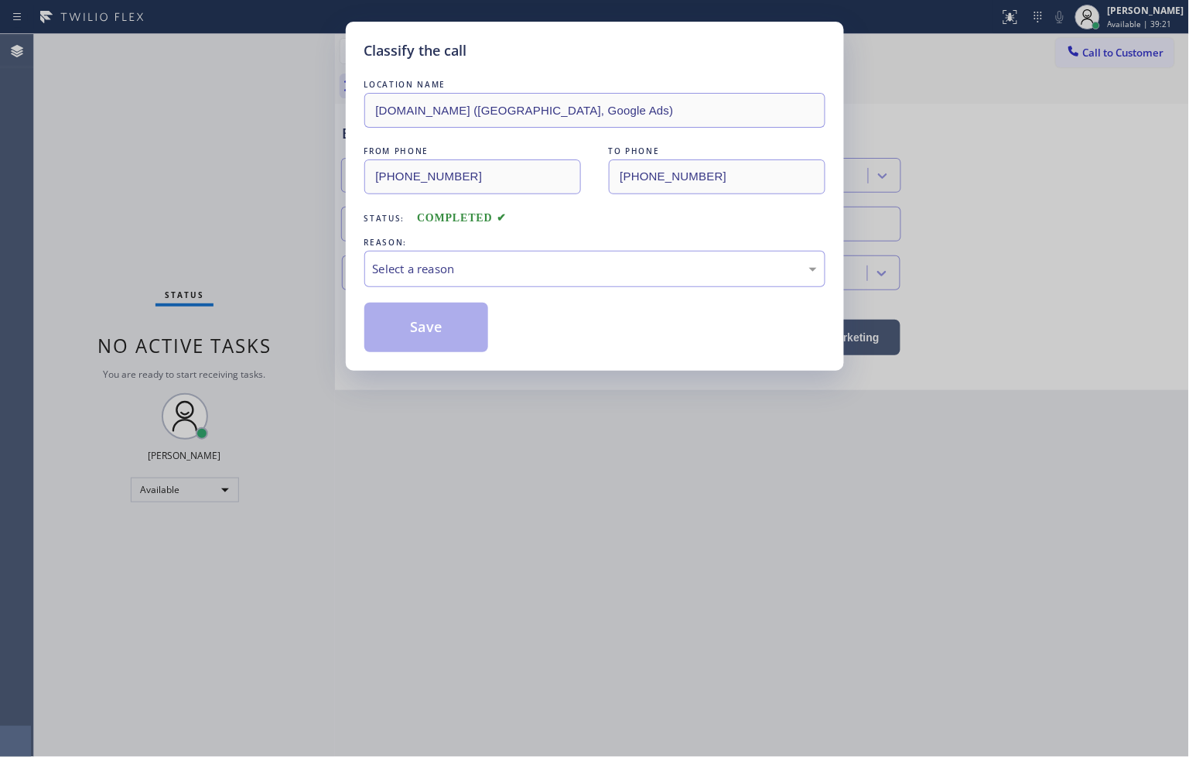
click at [429, 274] on div "Select a reason" at bounding box center [595, 269] width 444 height 18
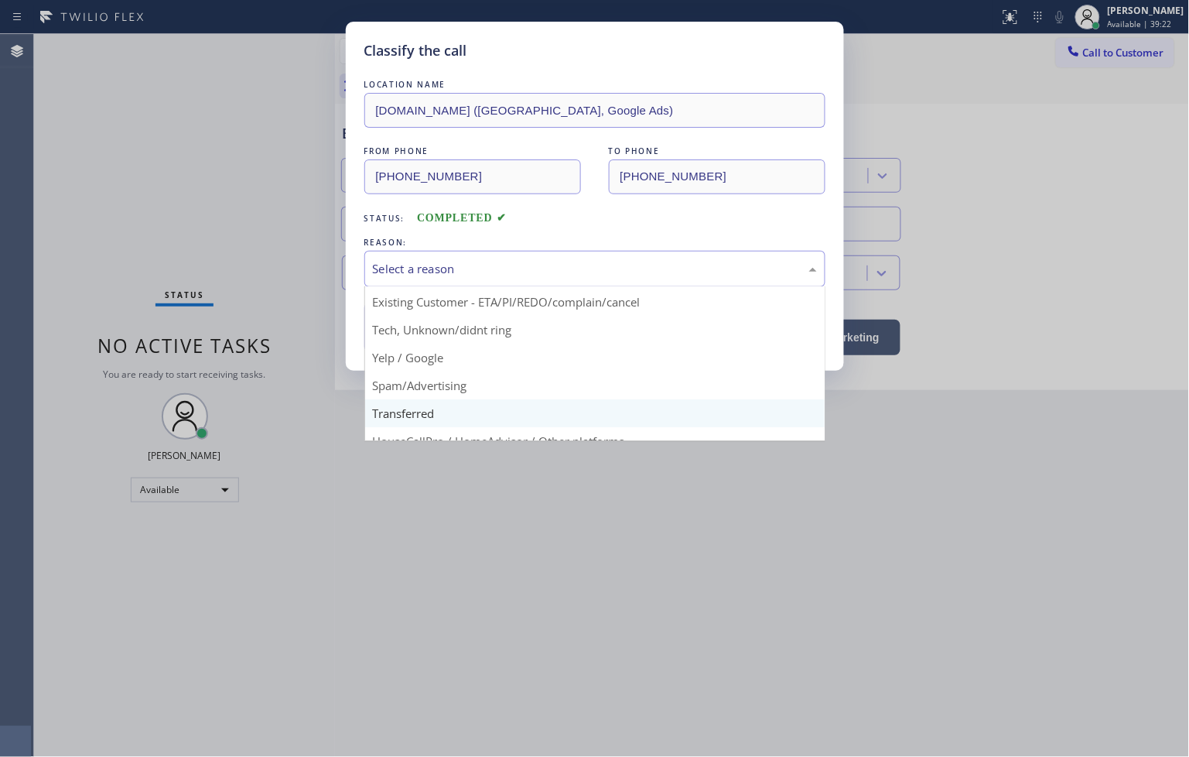
scroll to position [97, 0]
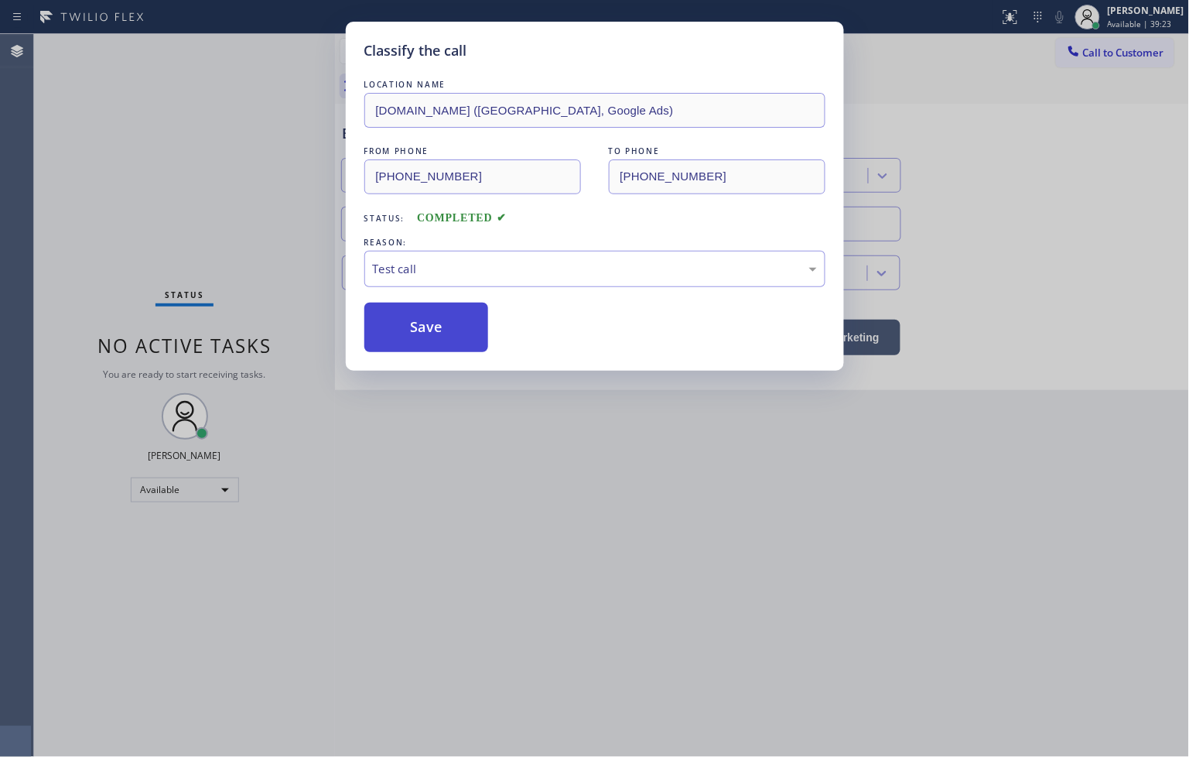
click at [433, 318] on button "Save" at bounding box center [426, 327] width 125 height 50
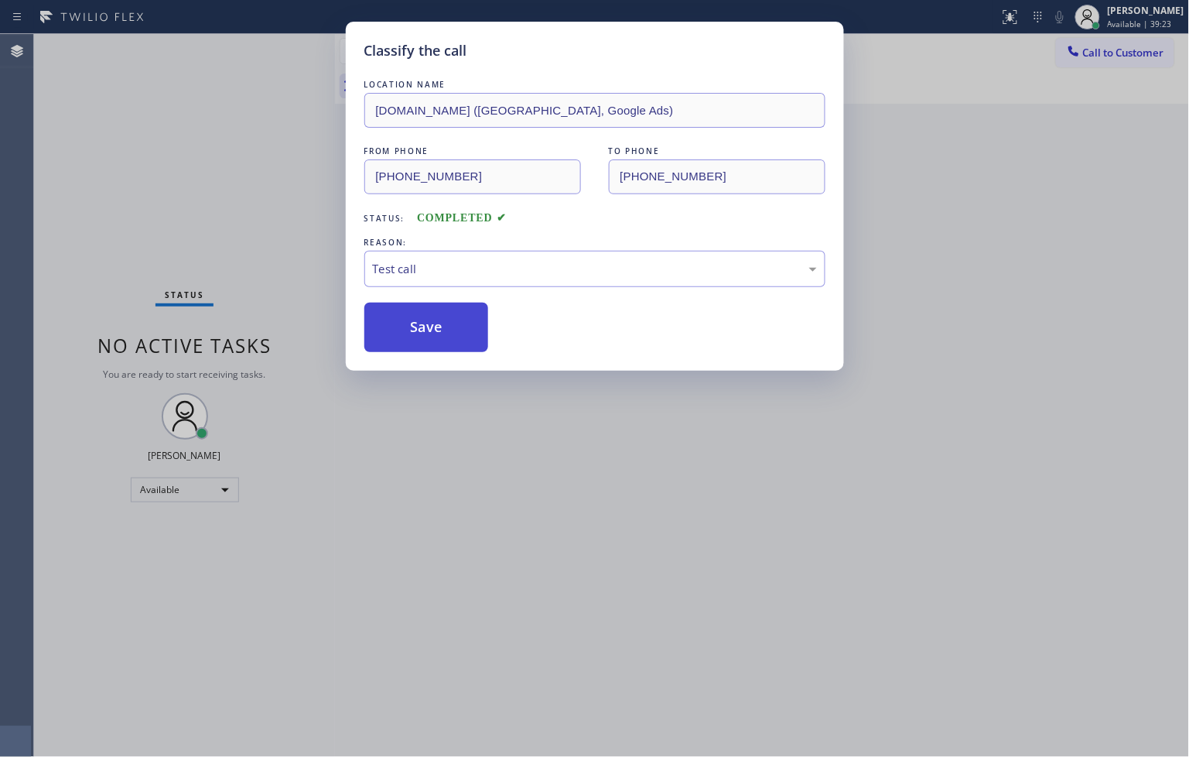
click at [433, 318] on button "Save" at bounding box center [426, 327] width 125 height 50
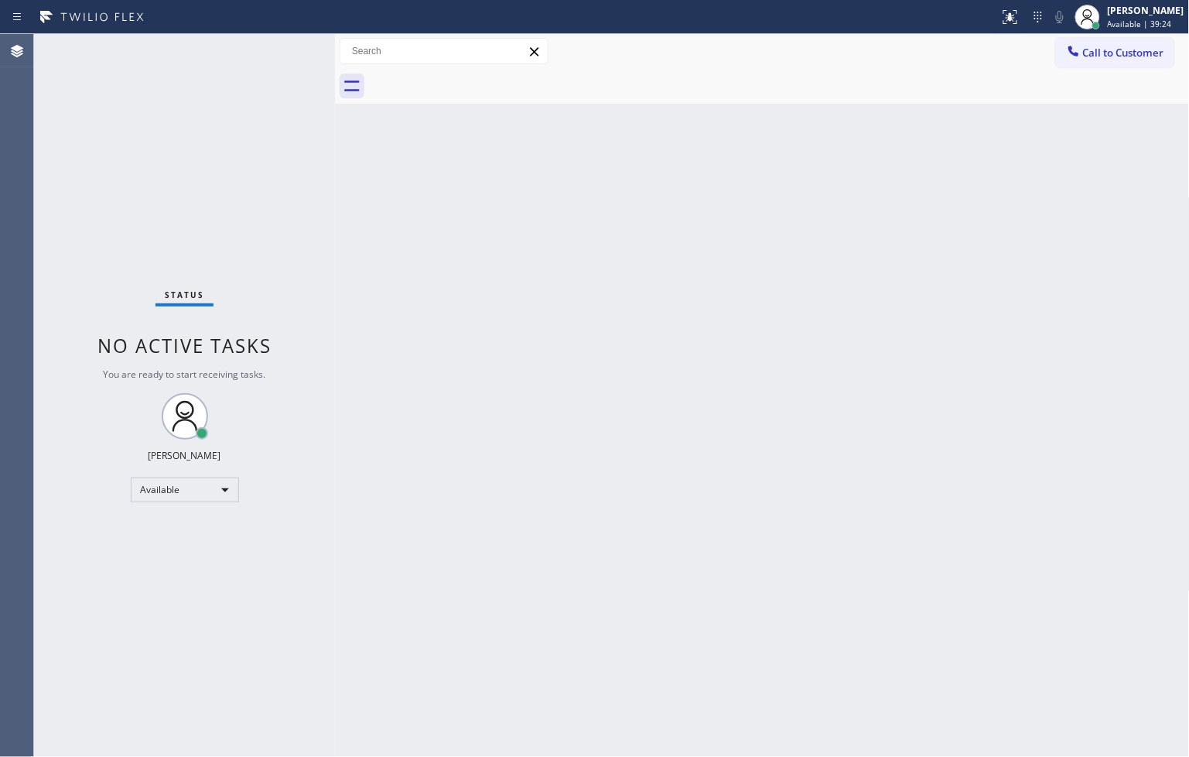
click at [299, 93] on div "Status No active tasks You are ready to start receiving tasks. [PERSON_NAME]" at bounding box center [184, 395] width 301 height 723
click at [281, 53] on div "Status No active tasks You are ready to start receiving tasks. [PERSON_NAME]" at bounding box center [184, 395] width 301 height 723
click at [263, 35] on div "Status No active tasks You are ready to start receiving tasks. [PERSON_NAME]" at bounding box center [184, 395] width 301 height 723
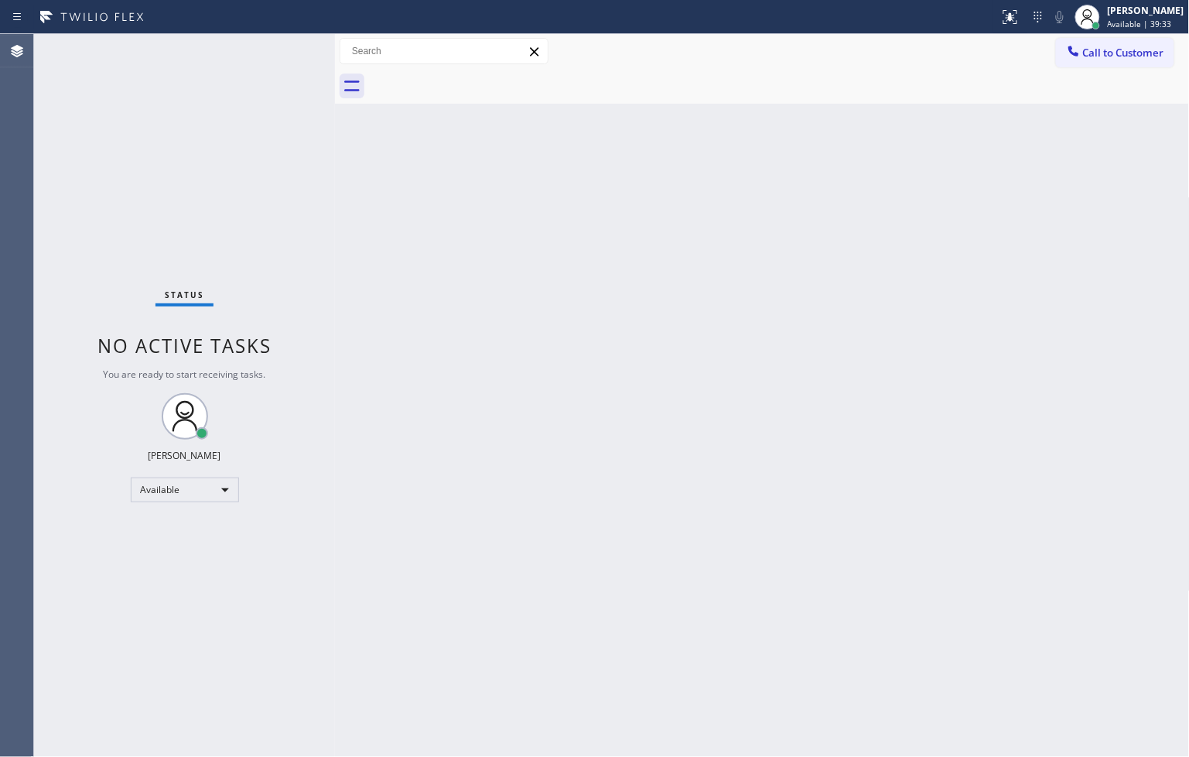
click at [733, 271] on div "Back to Dashboard Change Sender ID Customers Technicians Select a contact Outbo…" at bounding box center [762, 395] width 855 height 723
click at [186, 126] on div "Status No active tasks You are ready to start receiving tasks. [PERSON_NAME]" at bounding box center [184, 395] width 301 height 723
click at [292, 54] on div "Status No active tasks You are ready to start receiving tasks. [PERSON_NAME]" at bounding box center [184, 395] width 301 height 723
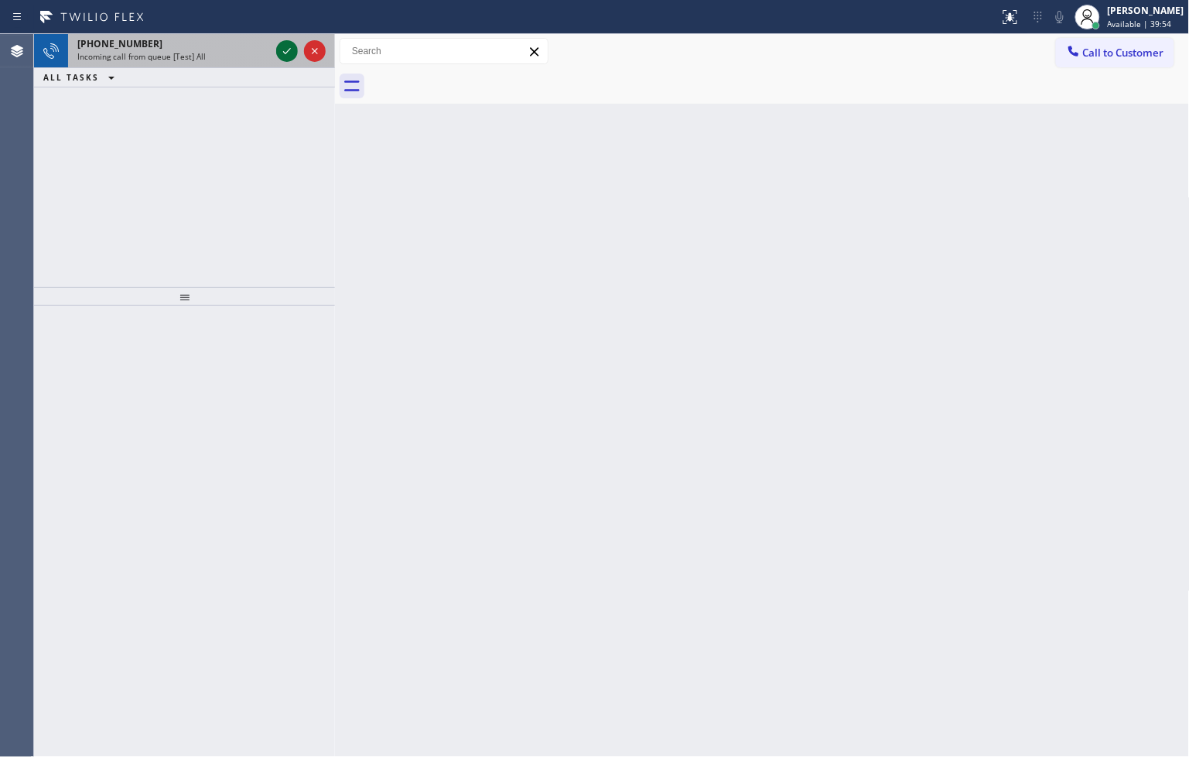
click at [283, 56] on icon at bounding box center [287, 51] width 19 height 19
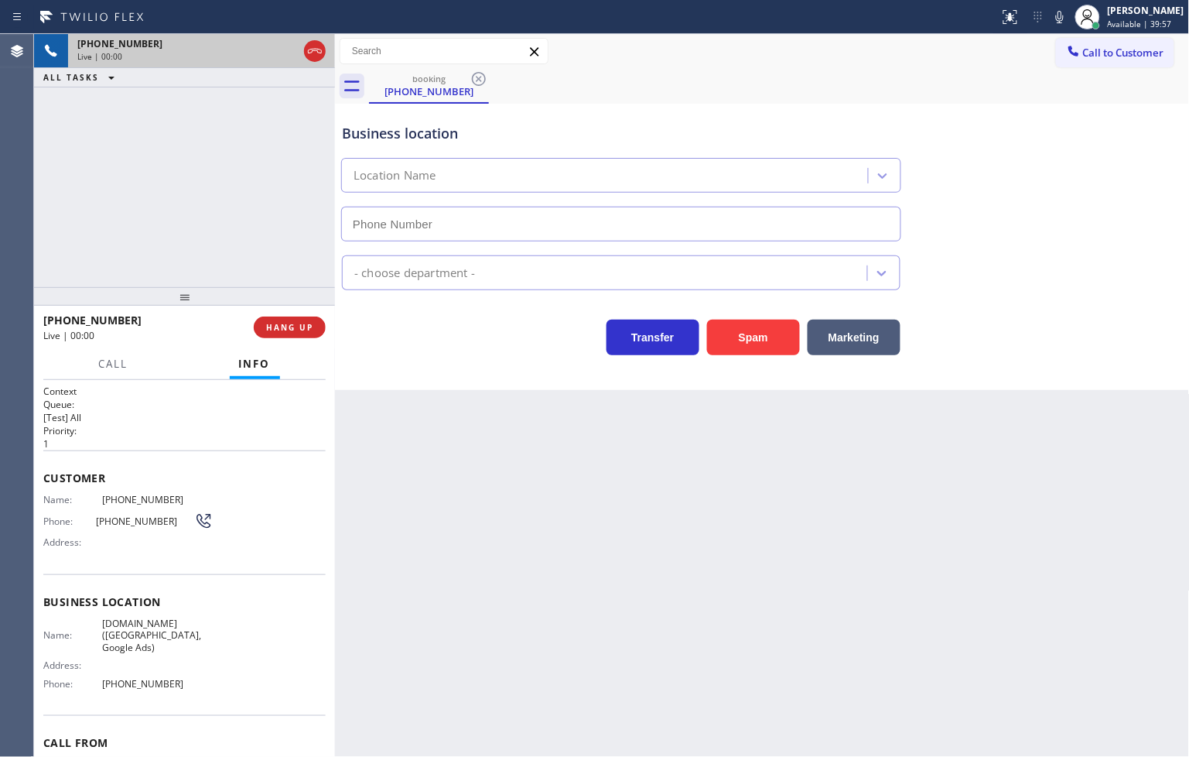
type input "[PHONE_NUMBER]"
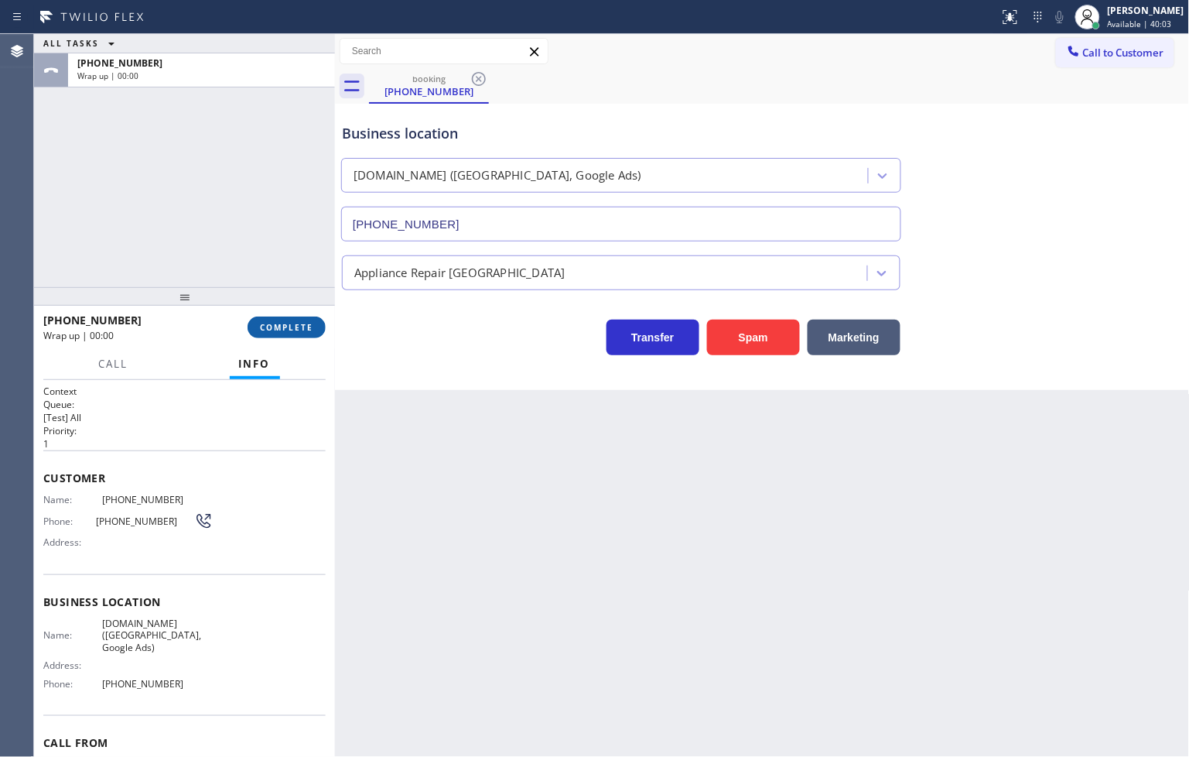
click at [308, 322] on span "COMPLETE" at bounding box center [286, 327] width 53 height 11
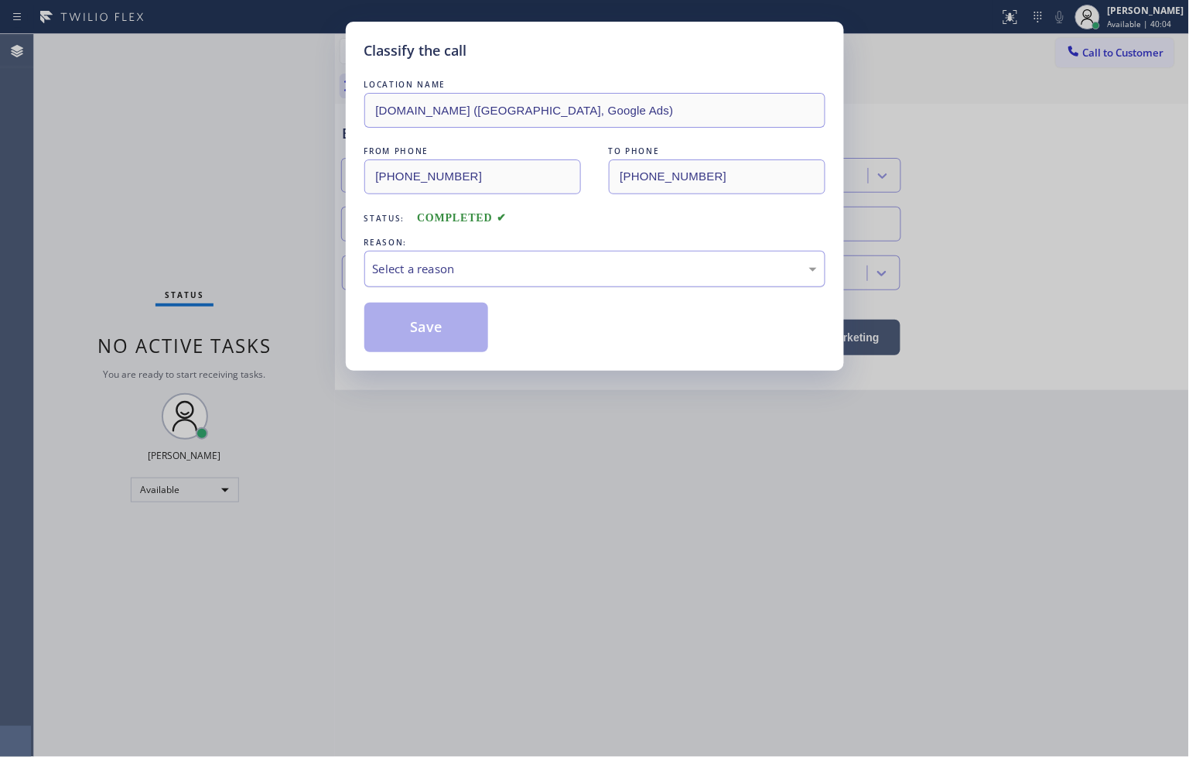
click at [449, 273] on div "Select a reason" at bounding box center [595, 269] width 444 height 18
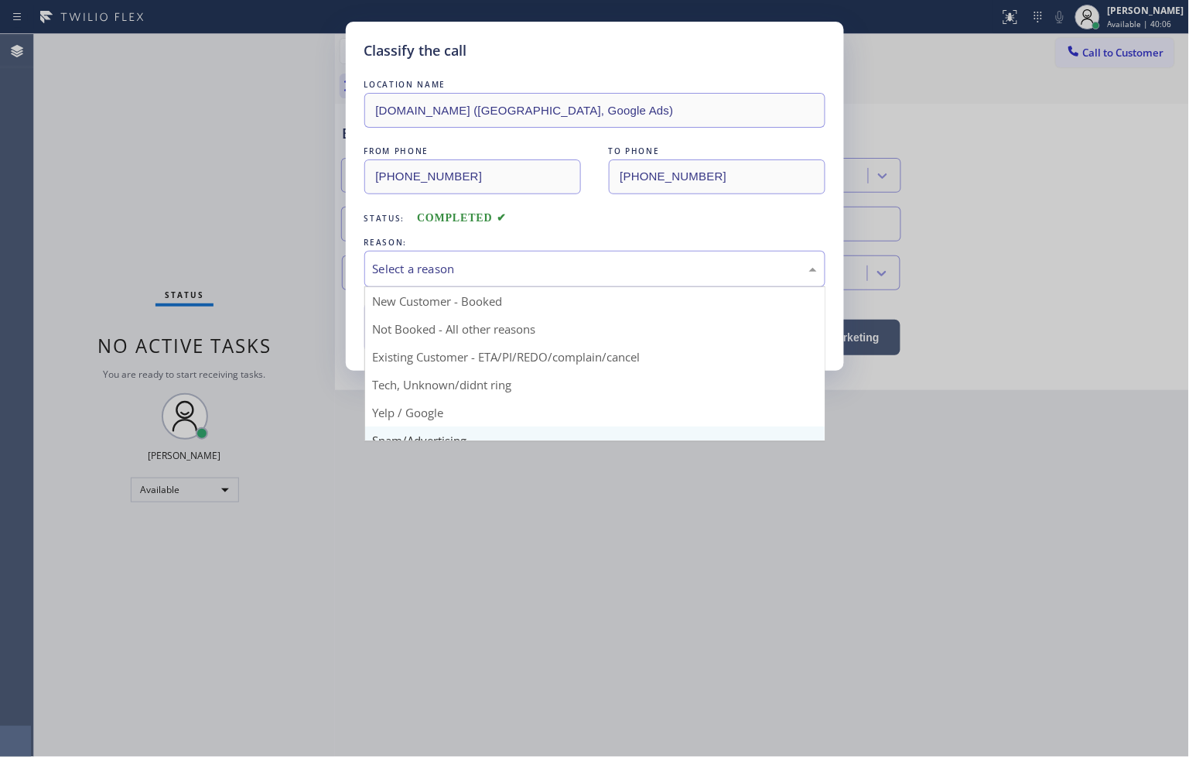
scroll to position [97, 0]
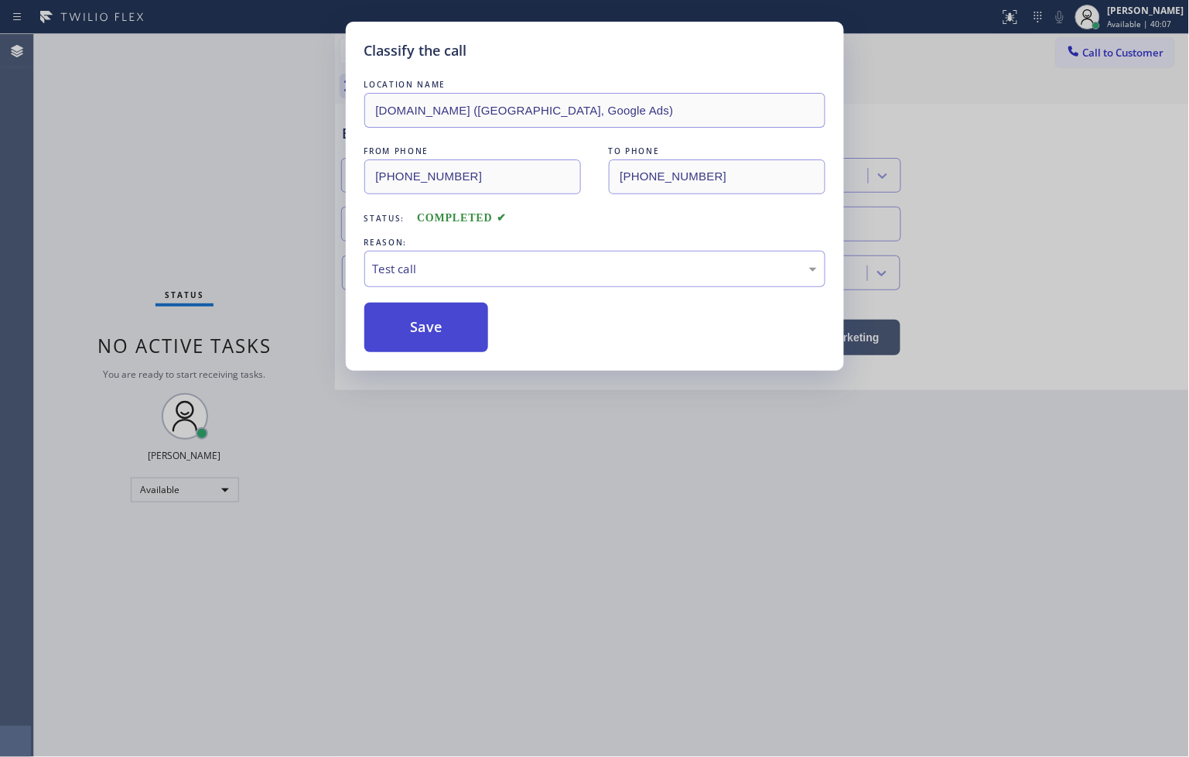
click at [436, 325] on button "Save" at bounding box center [426, 327] width 125 height 50
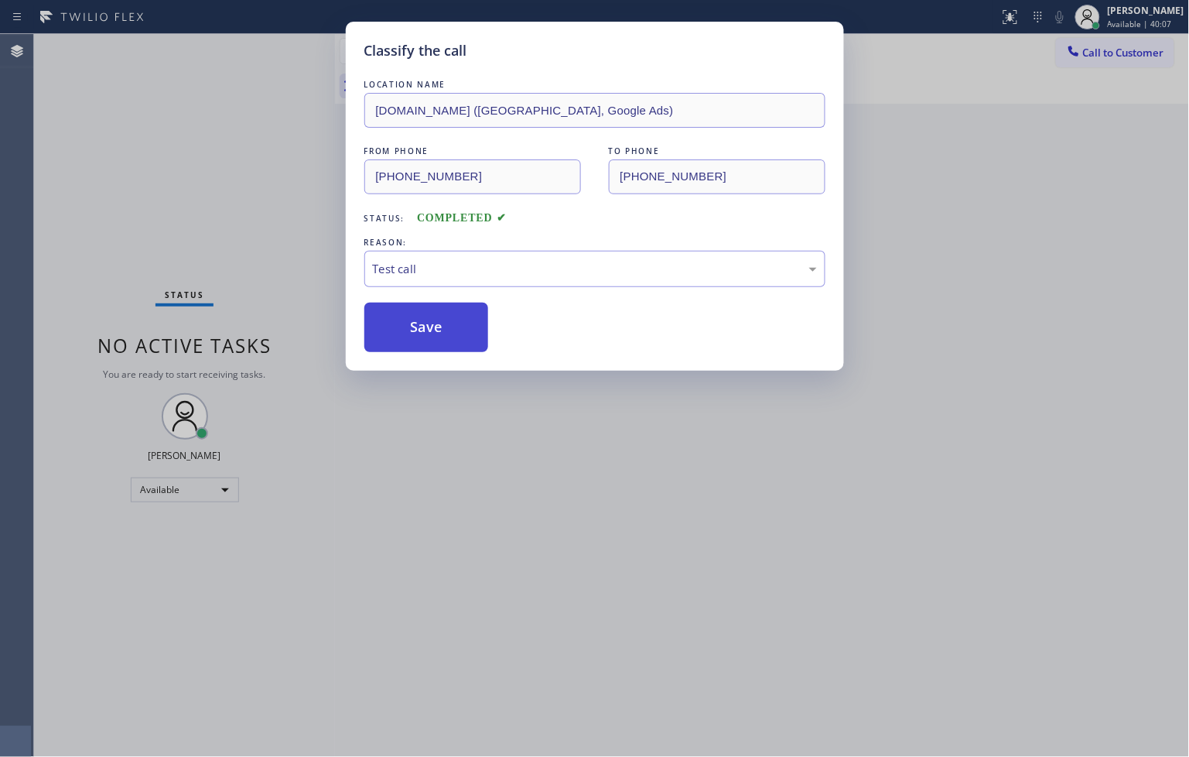
click at [436, 325] on button "Save" at bounding box center [426, 327] width 125 height 50
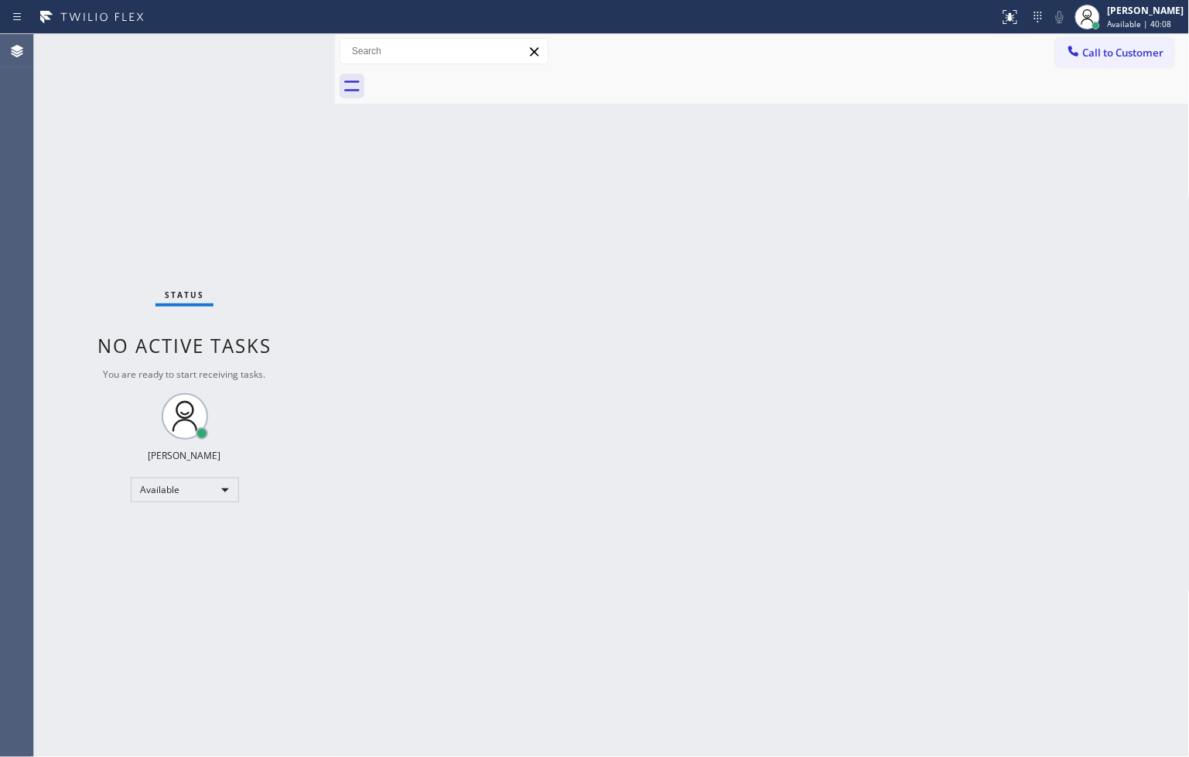
click at [282, 172] on div "Status No active tasks You are ready to start receiving tasks. [PERSON_NAME]" at bounding box center [184, 395] width 301 height 723
click at [286, 47] on div "Status No active tasks You are ready to start receiving tasks. [PERSON_NAME]" at bounding box center [184, 395] width 301 height 723
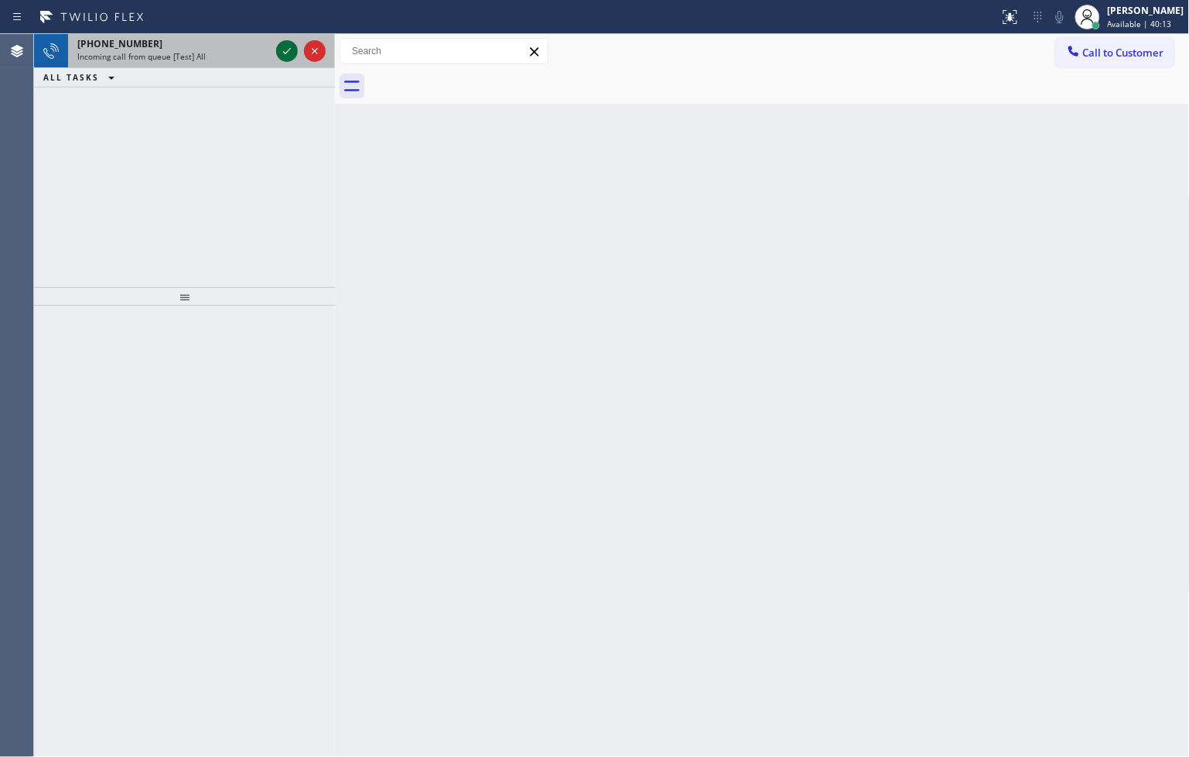
click at [286, 47] on icon at bounding box center [287, 51] width 19 height 19
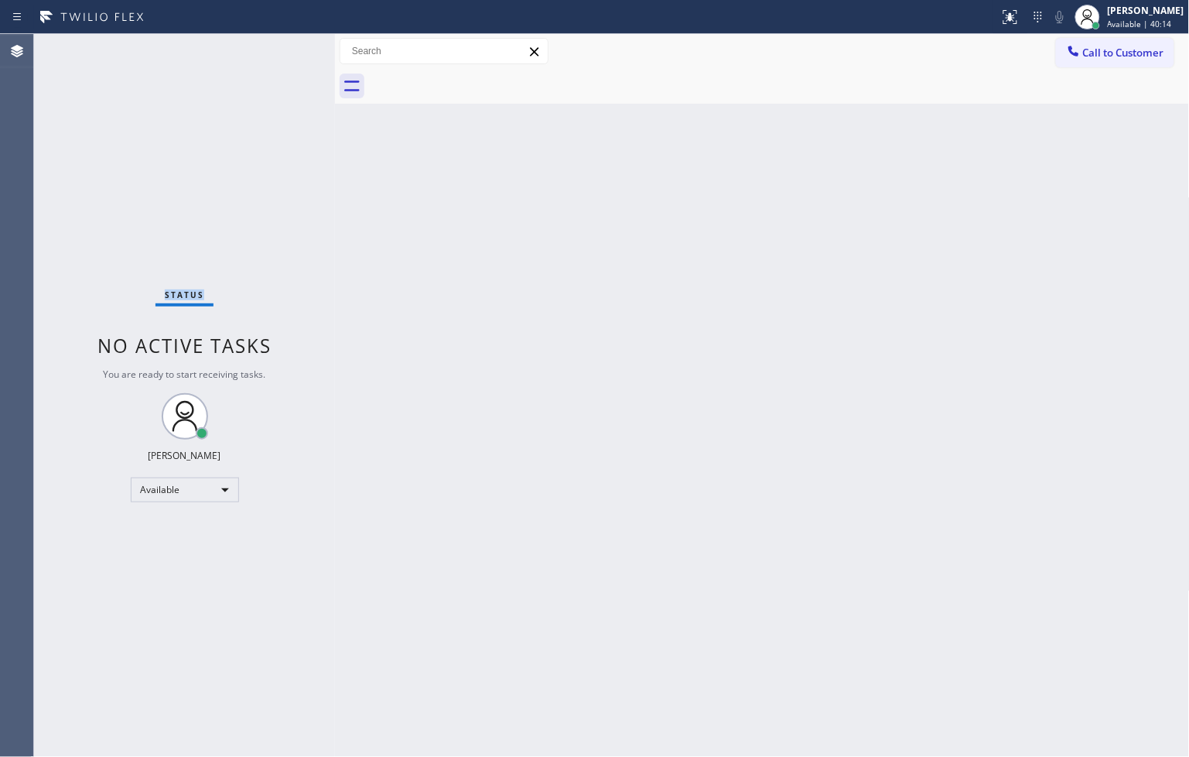
click at [286, 47] on div "Status No active tasks You are ready to start receiving tasks. [PERSON_NAME]" at bounding box center [184, 395] width 301 height 723
click at [1001, 12] on icon at bounding box center [1010, 17] width 19 height 19
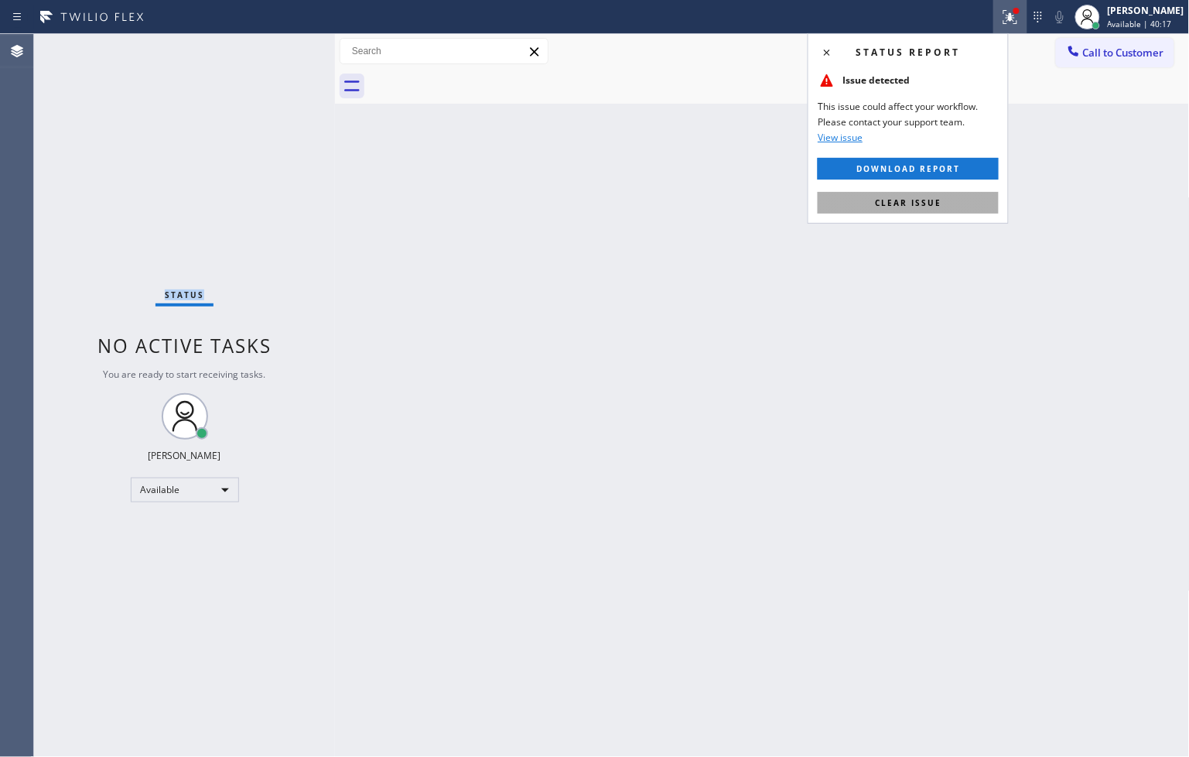
click at [934, 202] on span "Clear issue" at bounding box center [908, 202] width 67 height 11
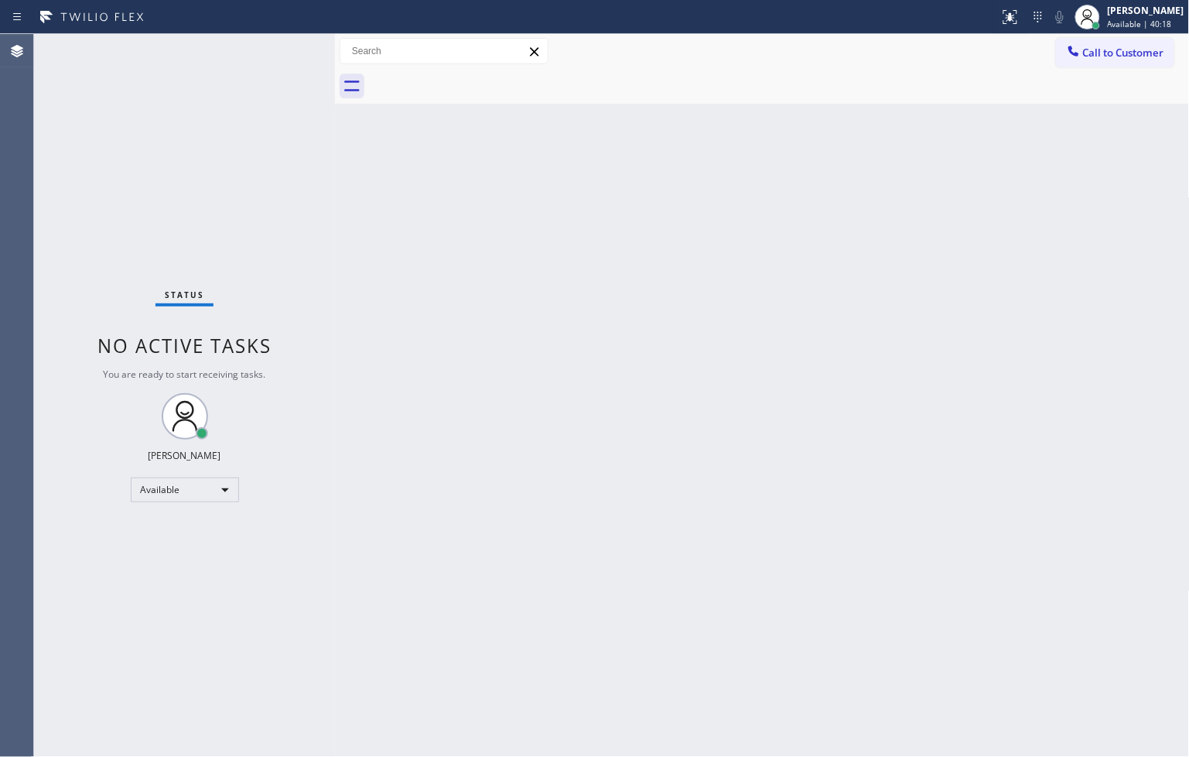
click at [380, 207] on div "Back to Dashboard Change Sender ID Customers Technicians Select a contact Outbo…" at bounding box center [762, 395] width 855 height 723
click at [281, 41] on div "Status No active tasks You are ready to start receiving tasks. [PERSON_NAME]" at bounding box center [184, 395] width 301 height 723
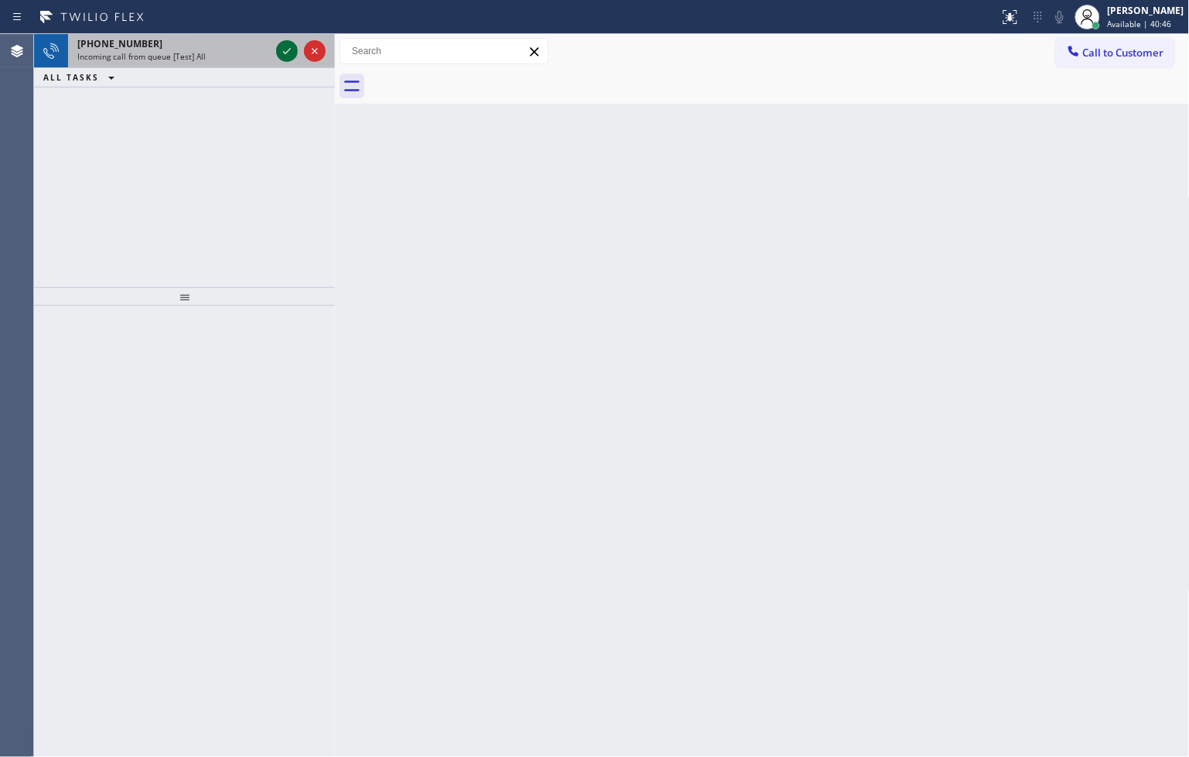
click at [281, 42] on icon at bounding box center [287, 51] width 19 height 19
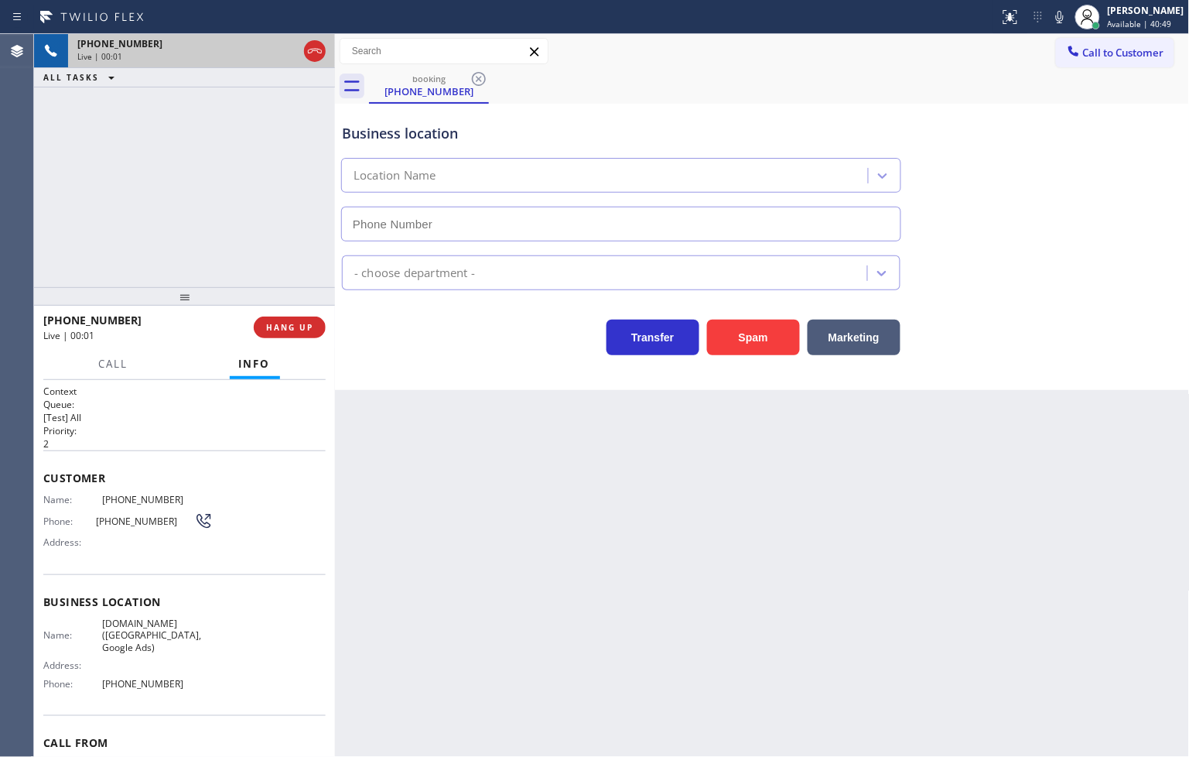
type input "[PHONE_NUMBER]"
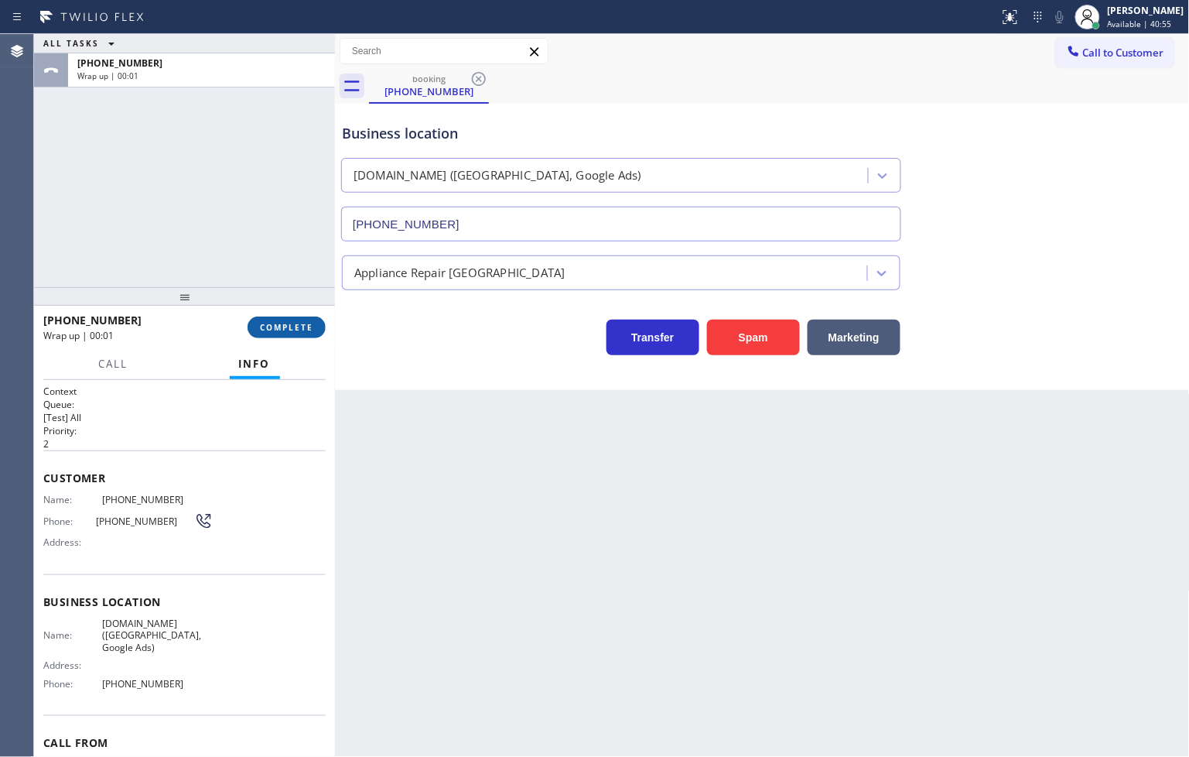
click at [290, 328] on span "COMPLETE" at bounding box center [286, 327] width 53 height 11
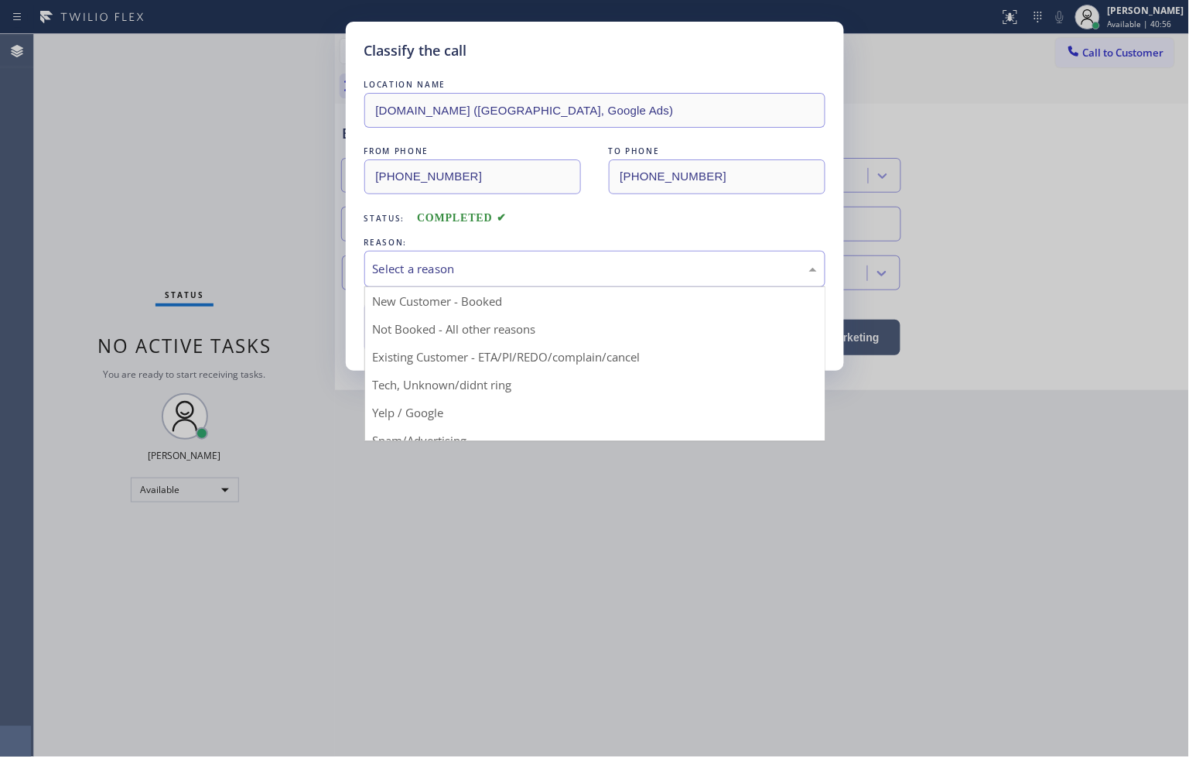
click at [384, 268] on div "Select a reason" at bounding box center [595, 269] width 444 height 18
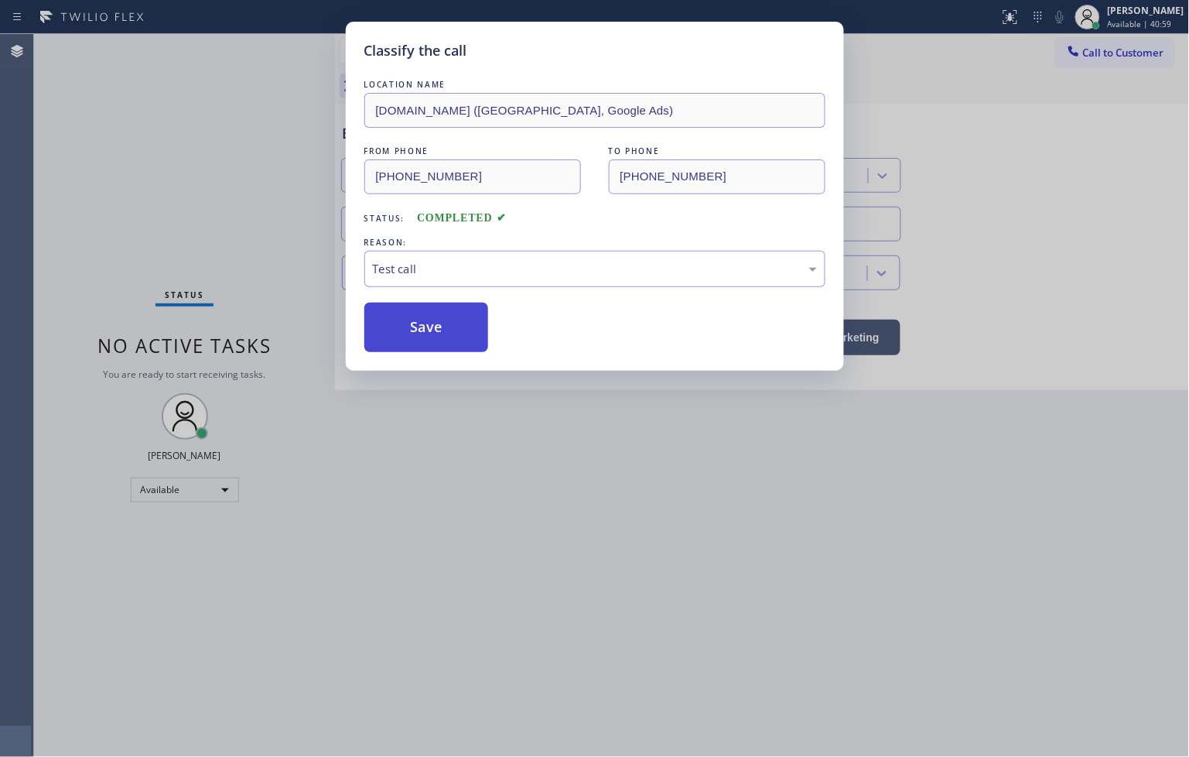
click at [452, 343] on button "Save" at bounding box center [426, 327] width 125 height 50
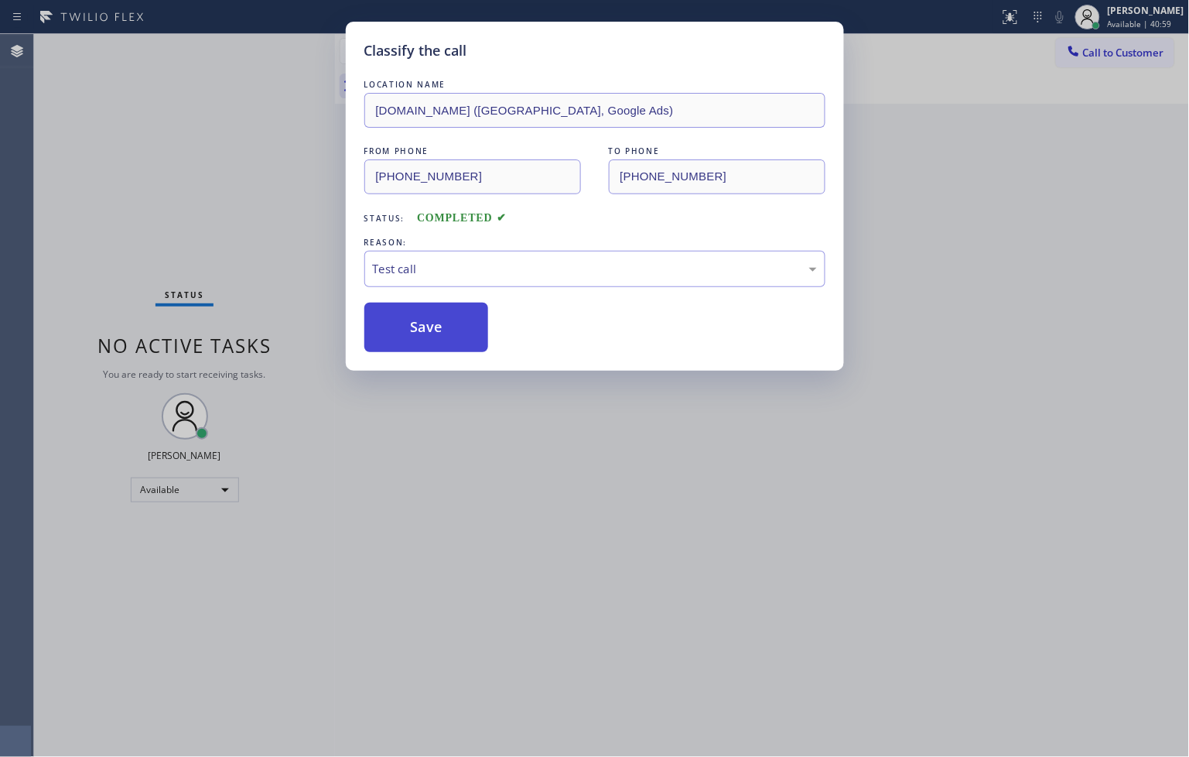
click at [452, 343] on button "Save" at bounding box center [426, 327] width 125 height 50
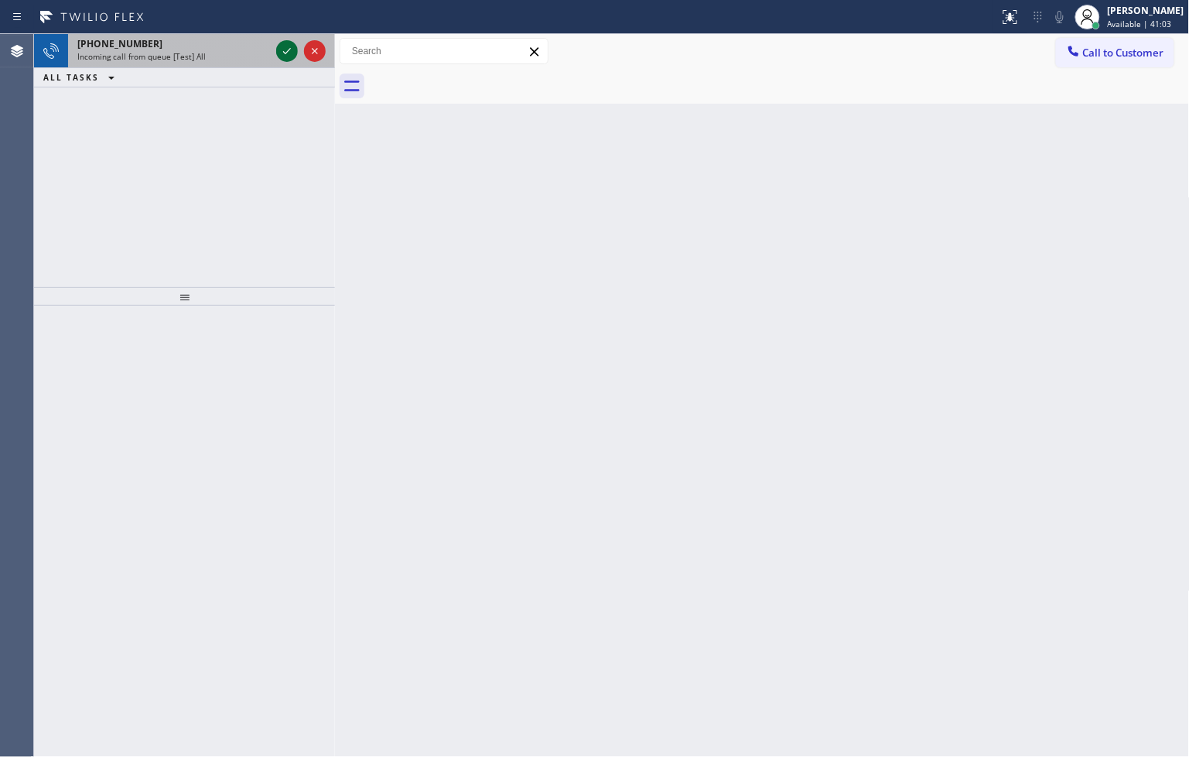
click at [289, 52] on icon at bounding box center [287, 51] width 19 height 19
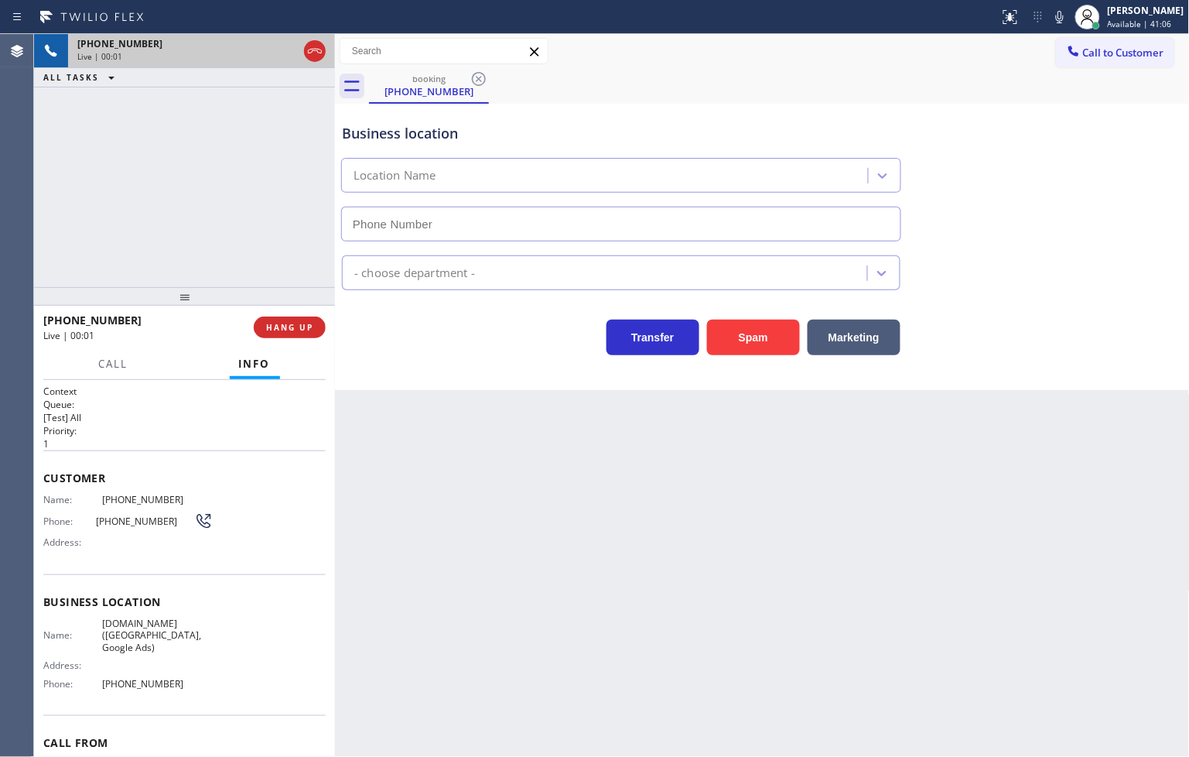
type input "[PHONE_NUMBER]"
click at [214, 214] on div "[PHONE_NUMBER] Live | 00:05 ALL TASKS ALL TASKS ACTIVE TASKS TASKS IN WRAP UP" at bounding box center [184, 160] width 301 height 253
click at [555, 391] on div "Back to Dashboard Change Sender ID Customers Technicians Select a contact Outbo…" at bounding box center [762, 395] width 855 height 723
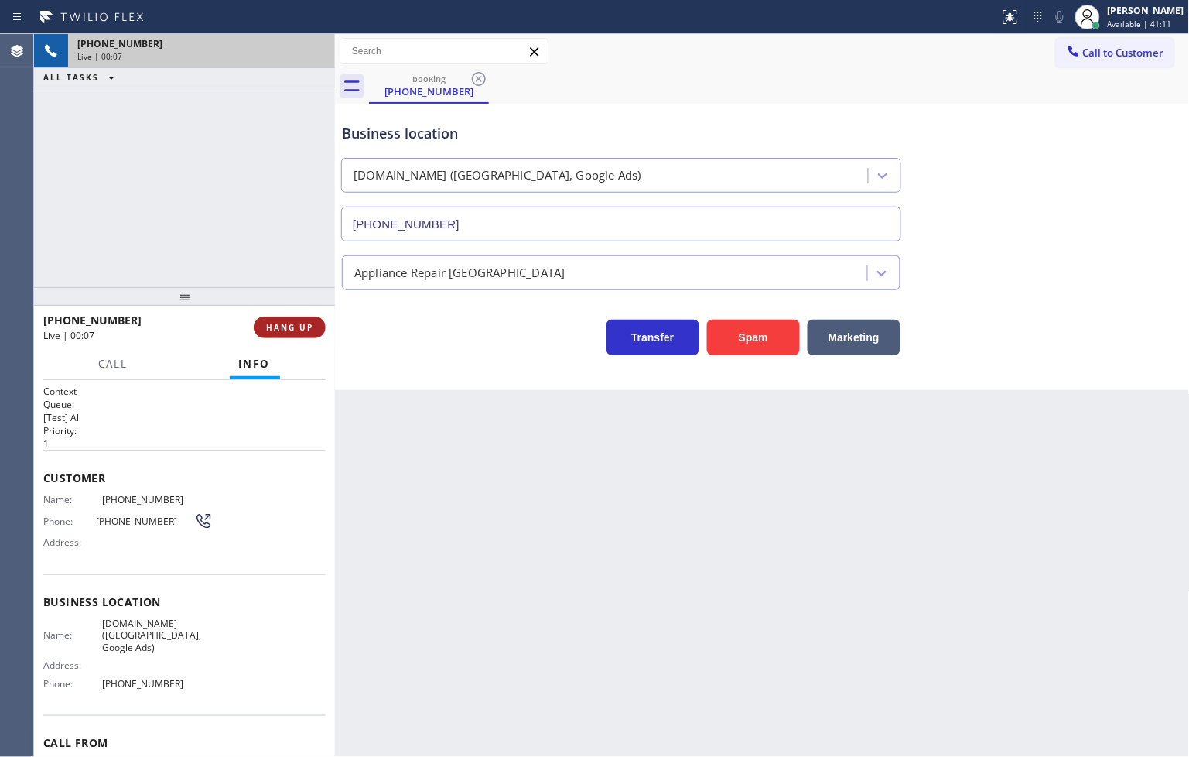
click at [314, 326] on button "HANG UP" at bounding box center [290, 327] width 72 height 22
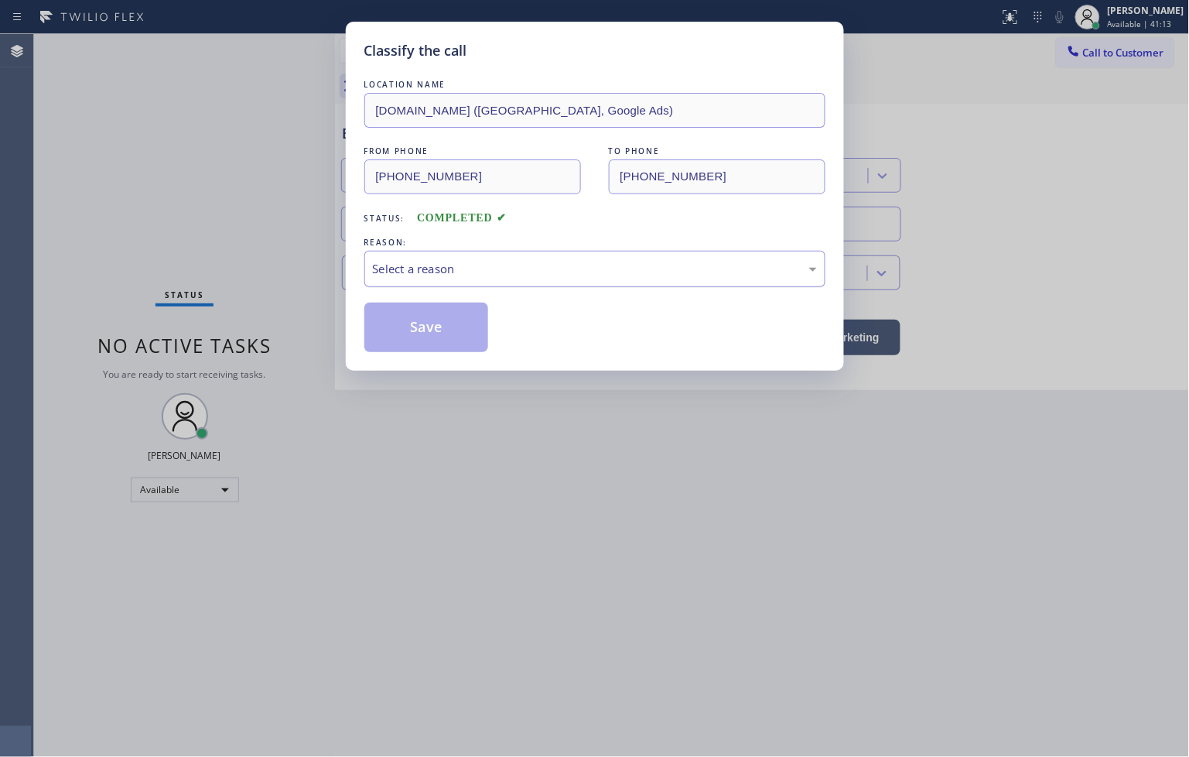
click at [412, 271] on div "Select a reason" at bounding box center [595, 269] width 444 height 18
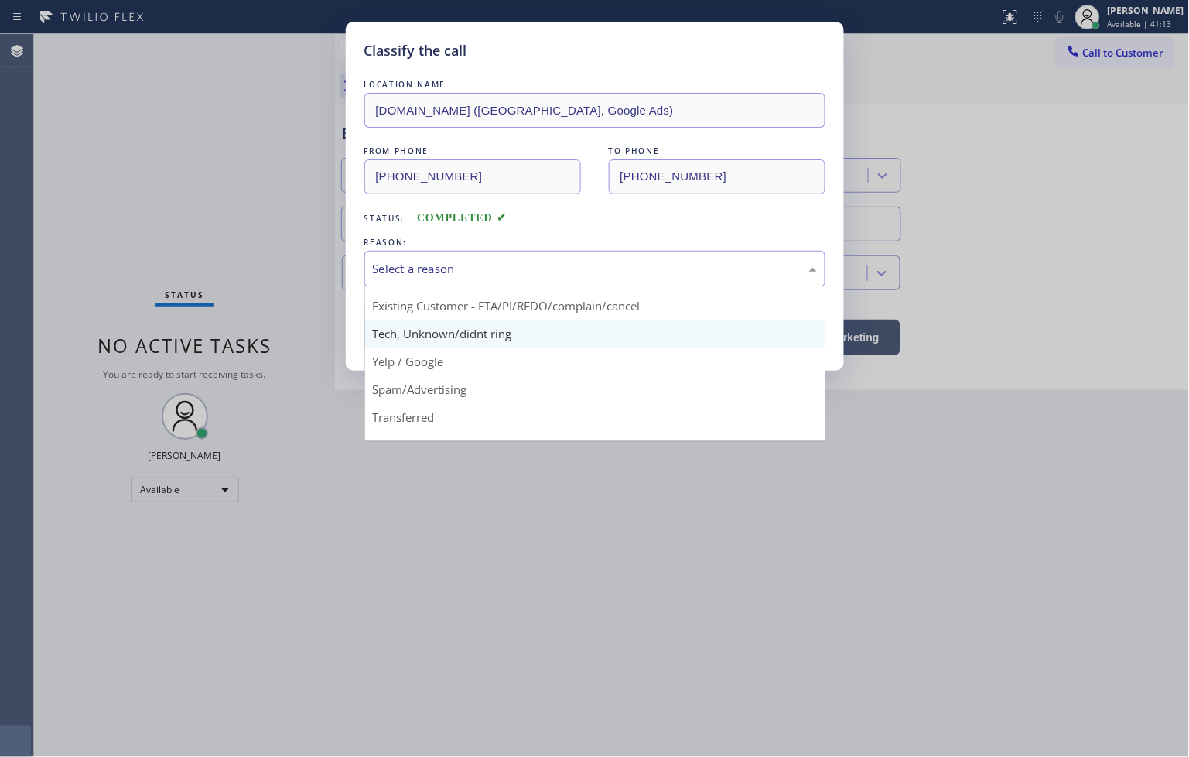
scroll to position [97, 0]
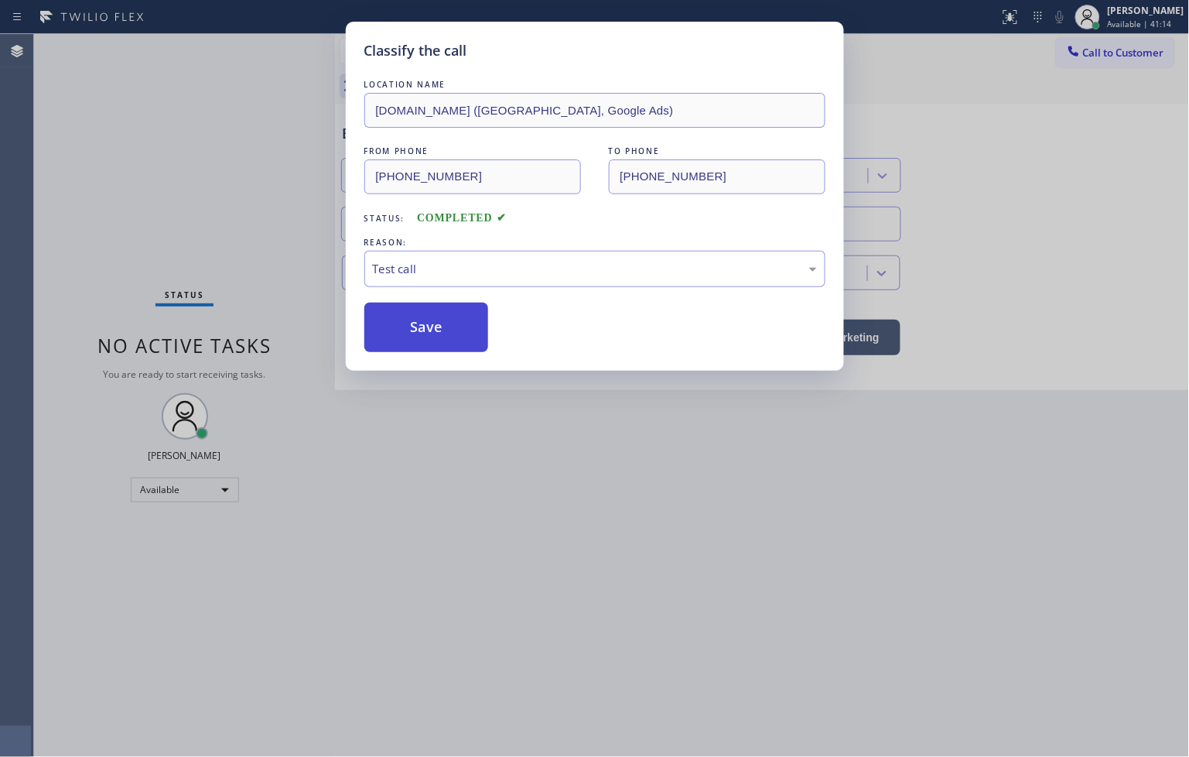
click at [441, 331] on button "Save" at bounding box center [426, 327] width 125 height 50
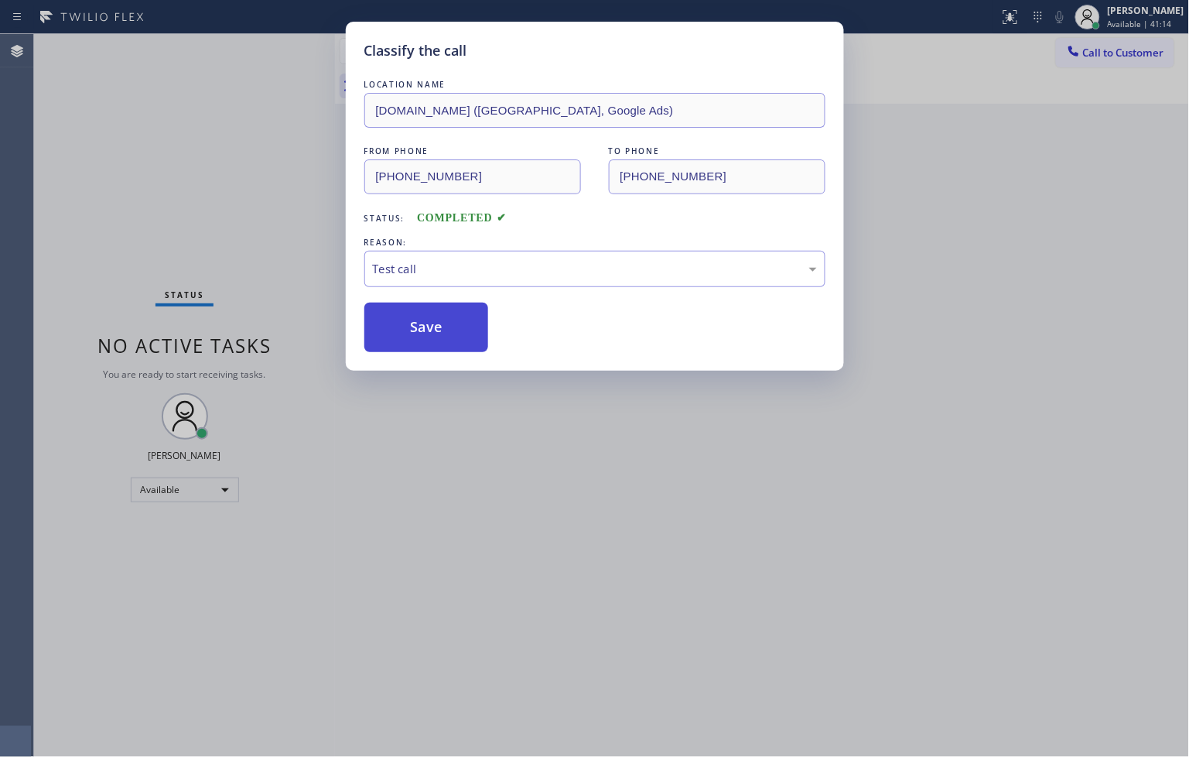
click at [441, 331] on button "Save" at bounding box center [426, 327] width 125 height 50
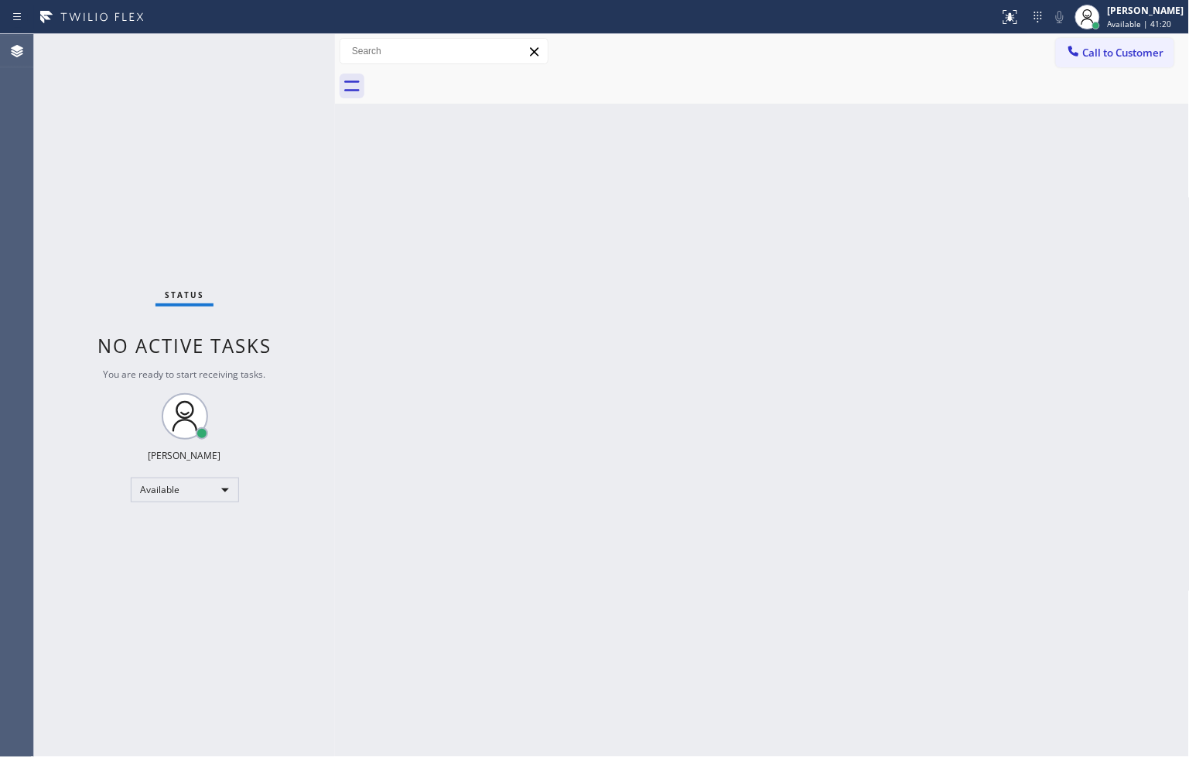
click at [335, 200] on div at bounding box center [335, 395] width 0 height 723
click at [298, 91] on div "Status No active tasks You are ready to start receiving tasks. [PERSON_NAME]" at bounding box center [184, 395] width 301 height 723
click at [291, 51] on div "Status No active tasks You are ready to start receiving tasks. [PERSON_NAME]" at bounding box center [184, 395] width 301 height 723
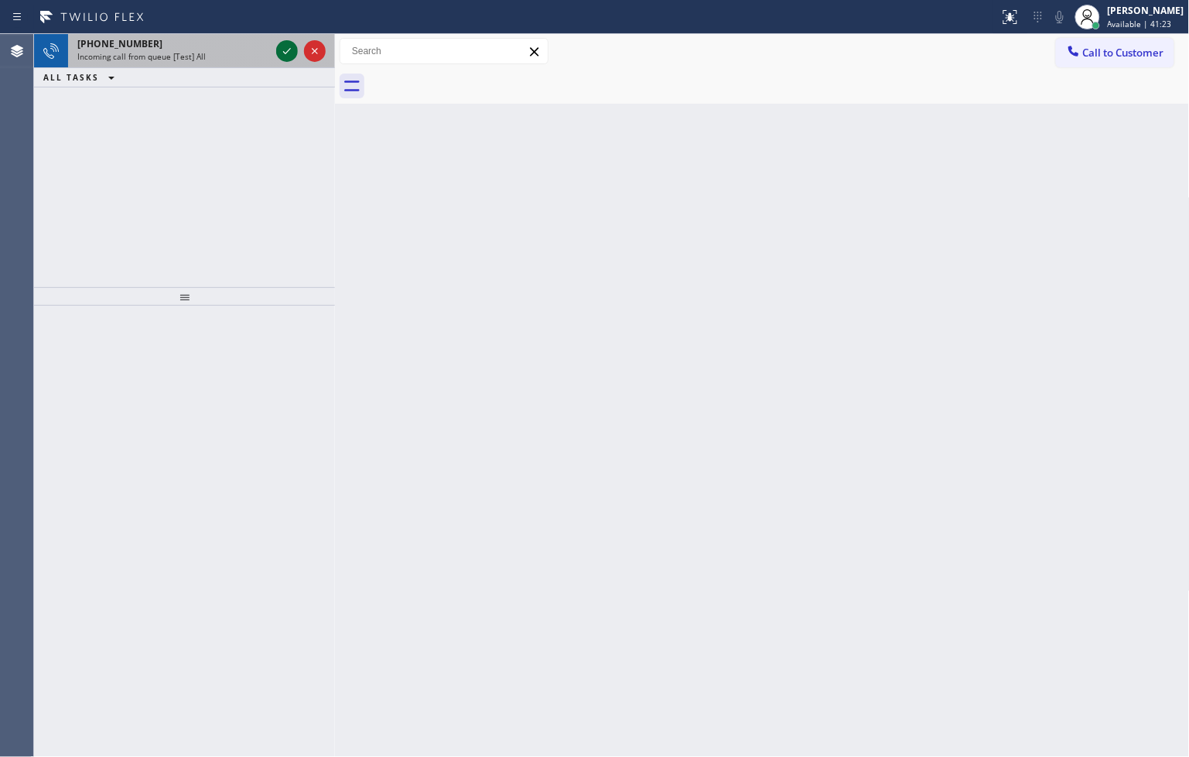
click at [291, 51] on icon at bounding box center [287, 51] width 19 height 19
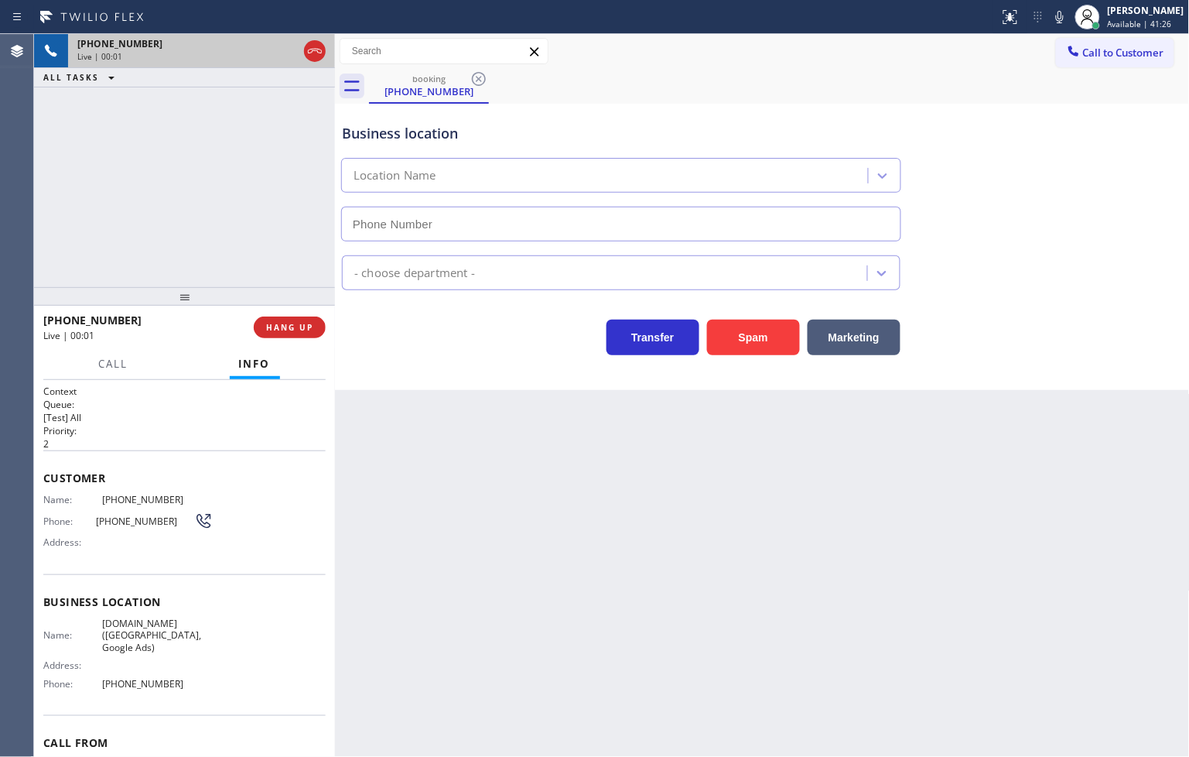
type input "[PHONE_NUMBER]"
click at [232, 237] on div "[PHONE_NUMBER] Live | 00:04 ALL TASKS ALL TASKS ACTIVE TASKS TASKS IN WRAP UP" at bounding box center [184, 160] width 301 height 253
click at [501, 398] on div "Back to Dashboard Change Sender ID Customers Technicians Select a contact Outbo…" at bounding box center [762, 395] width 855 height 723
click at [172, 180] on div "[PHONE_NUMBER] Live | 00:05 ALL TASKS ALL TASKS ACTIVE TASKS TASKS IN WRAP UP" at bounding box center [184, 160] width 301 height 253
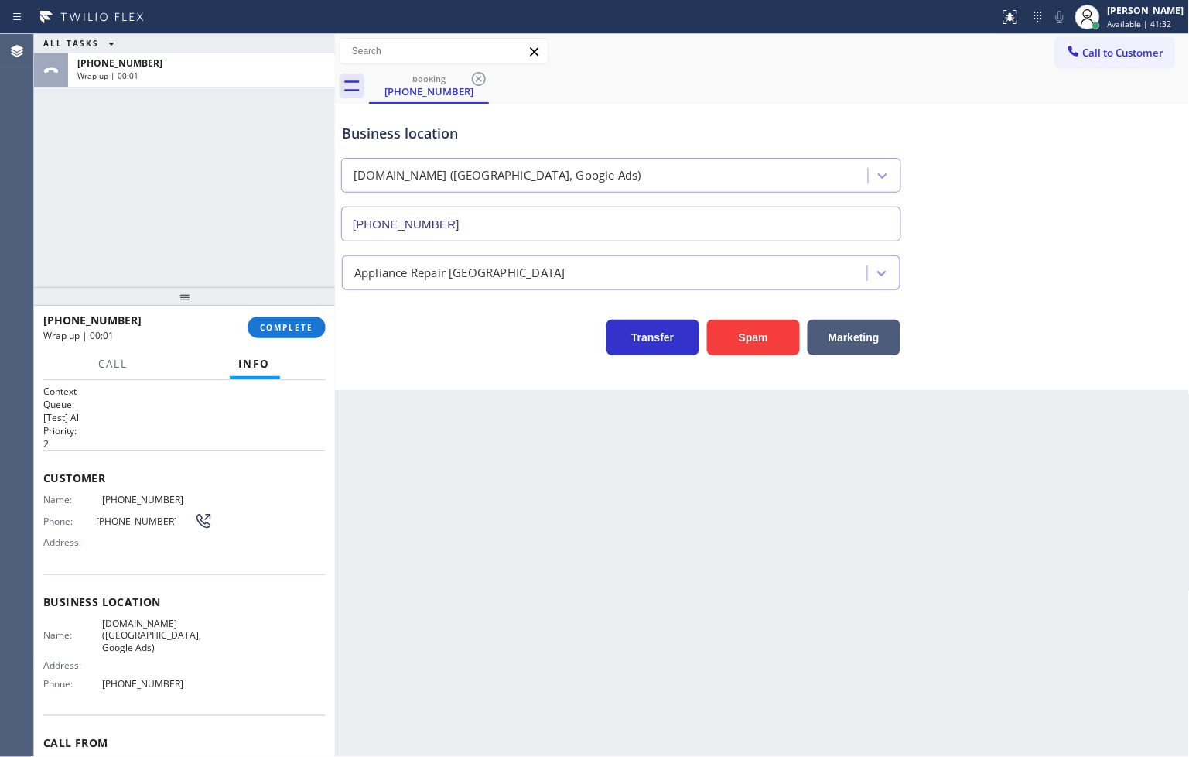
click at [288, 315] on div "[PHONE_NUMBER] Wrap up | 00:01 COMPLETE" at bounding box center [184, 327] width 282 height 40
click at [288, 322] on span "COMPLETE" at bounding box center [286, 327] width 53 height 11
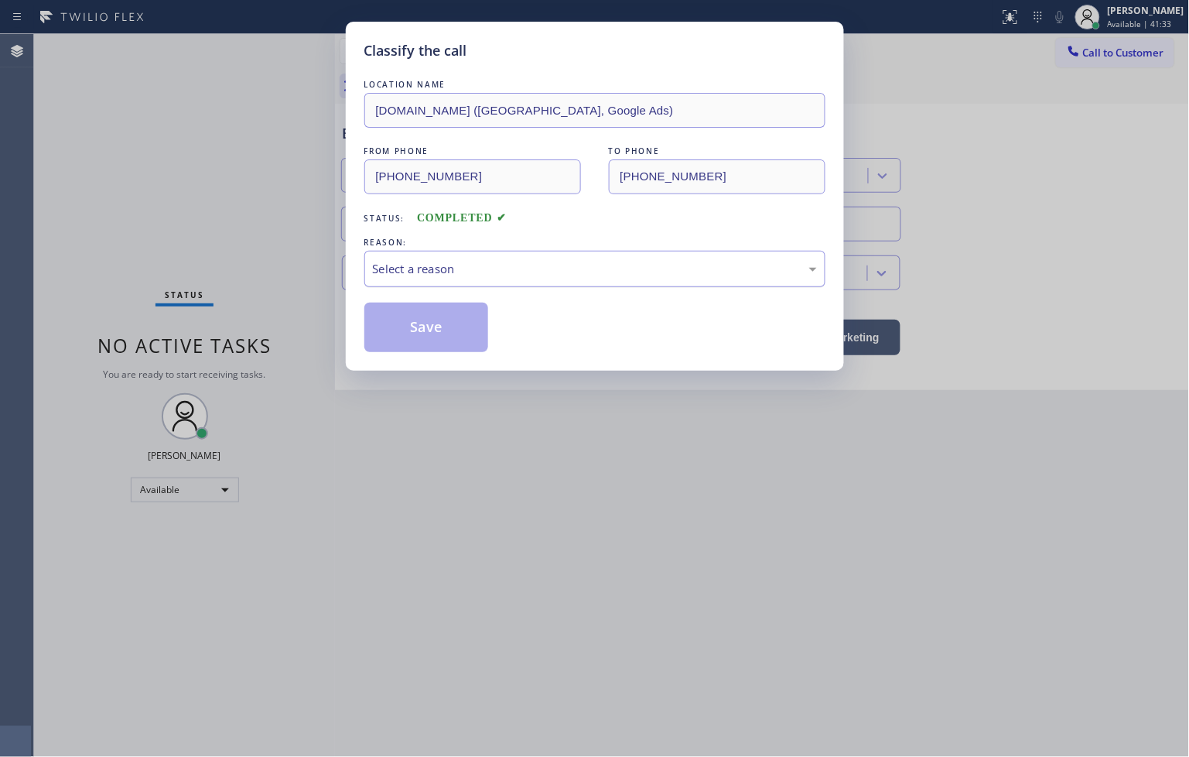
click at [399, 277] on div "Select a reason" at bounding box center [595, 269] width 444 height 18
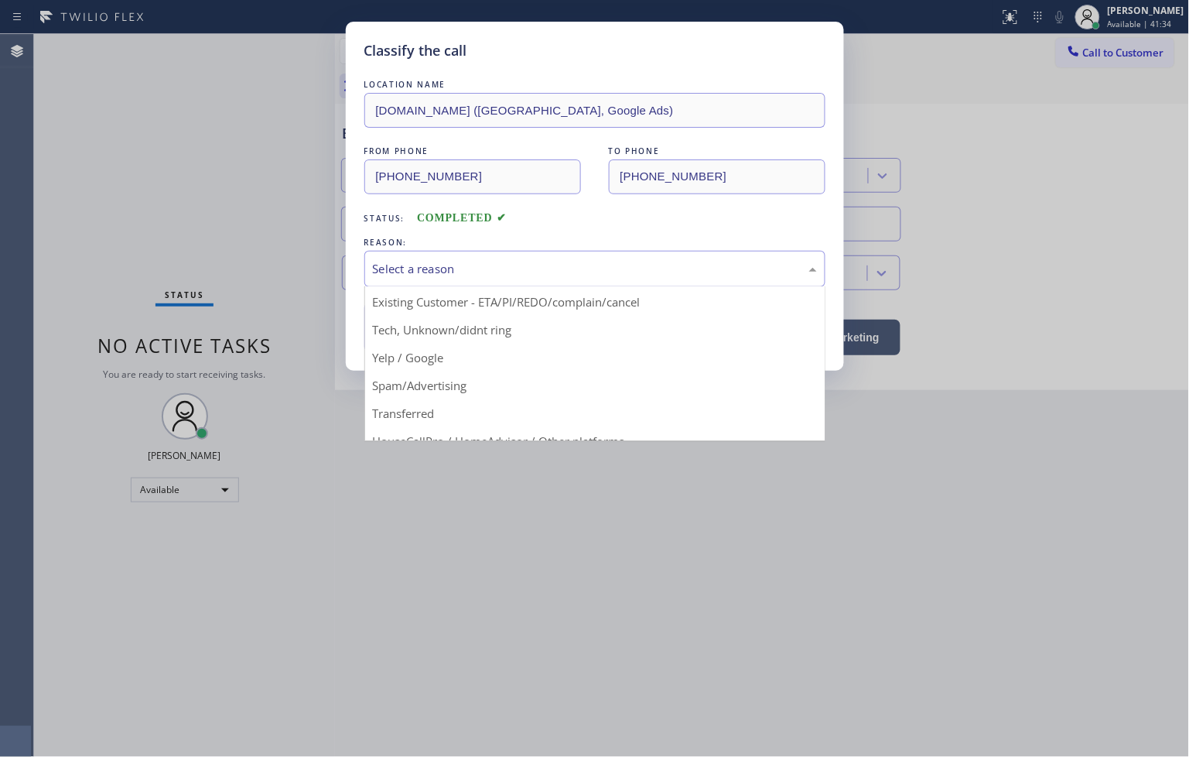
scroll to position [97, 0]
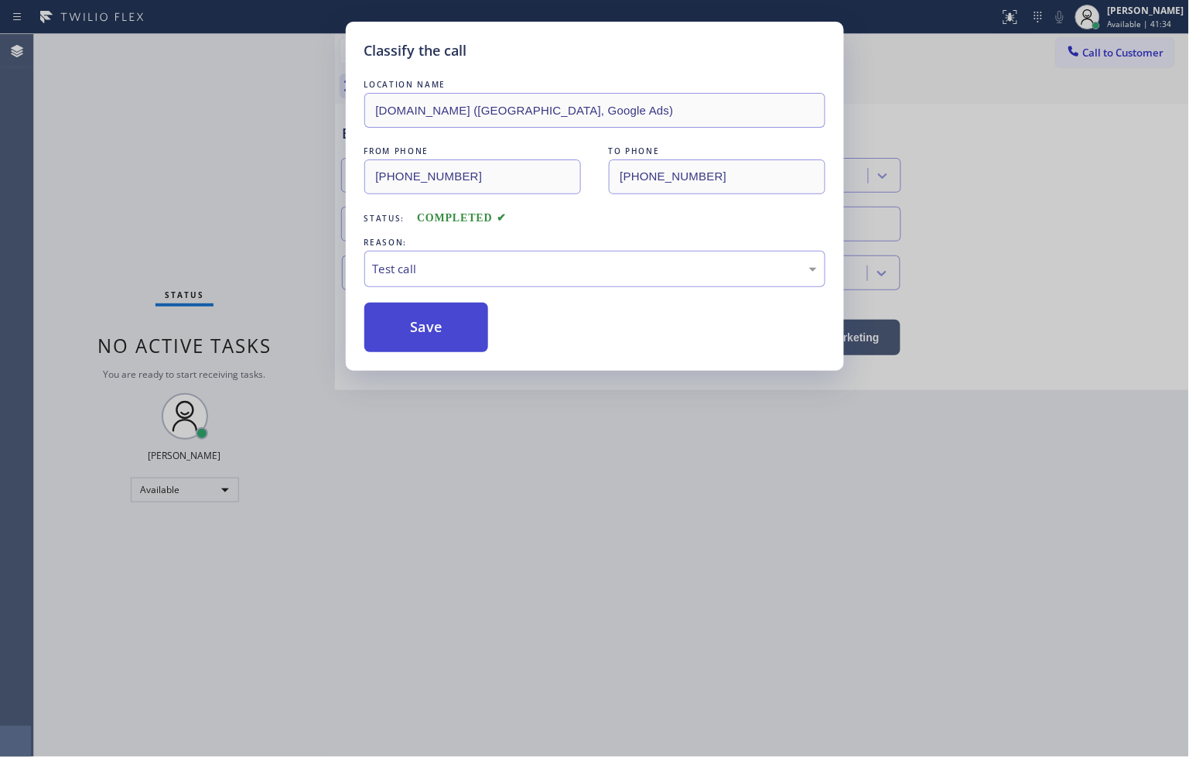
click at [374, 313] on button "Save" at bounding box center [426, 327] width 125 height 50
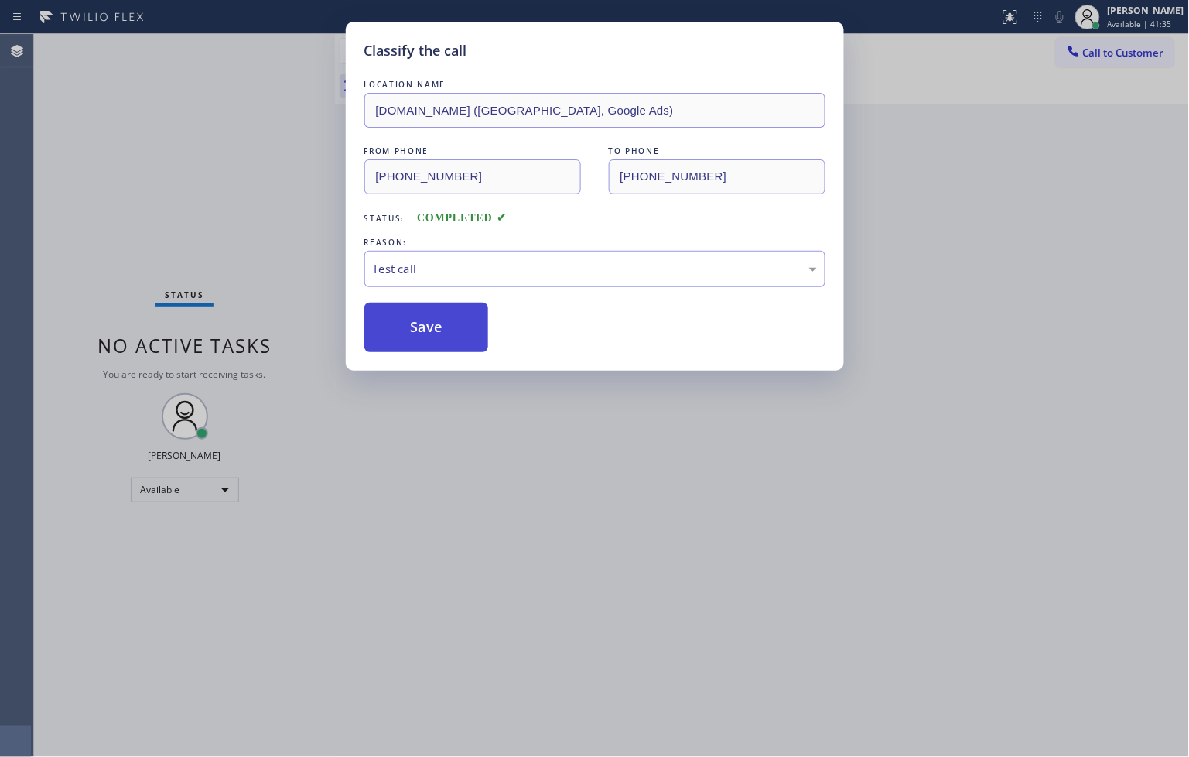
click at [374, 313] on button "Save" at bounding box center [426, 327] width 125 height 50
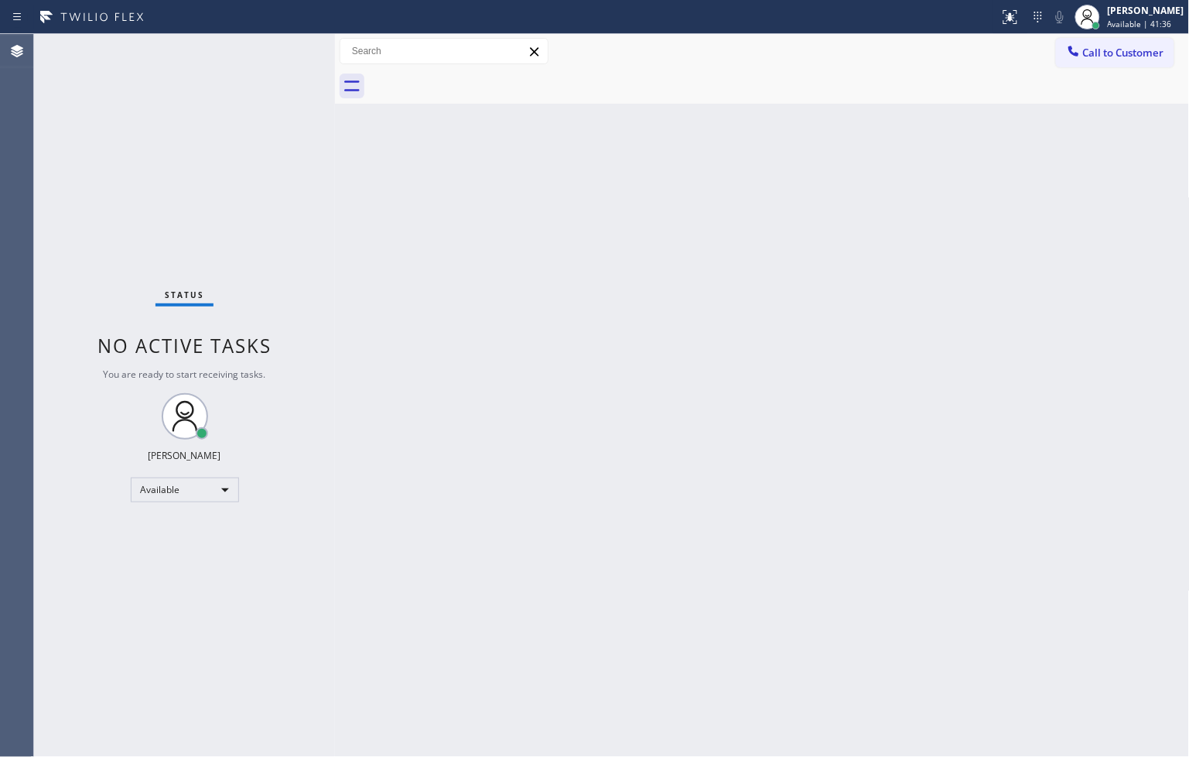
click at [237, 78] on div "Status No active tasks You are ready to start receiving tasks. [PERSON_NAME]" at bounding box center [184, 395] width 301 height 723
click at [269, 48] on div "Status No active tasks You are ready to start receiving tasks. [PERSON_NAME]" at bounding box center [184, 395] width 301 height 723
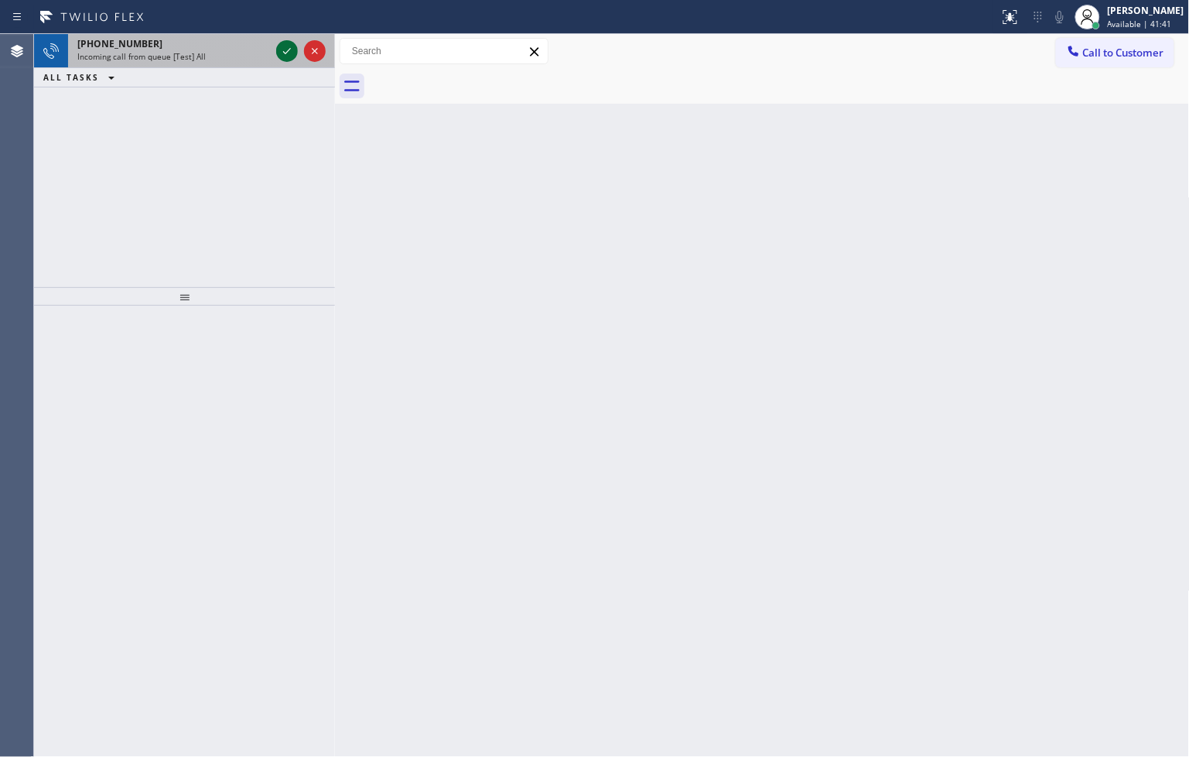
click at [285, 53] on icon at bounding box center [287, 51] width 8 height 6
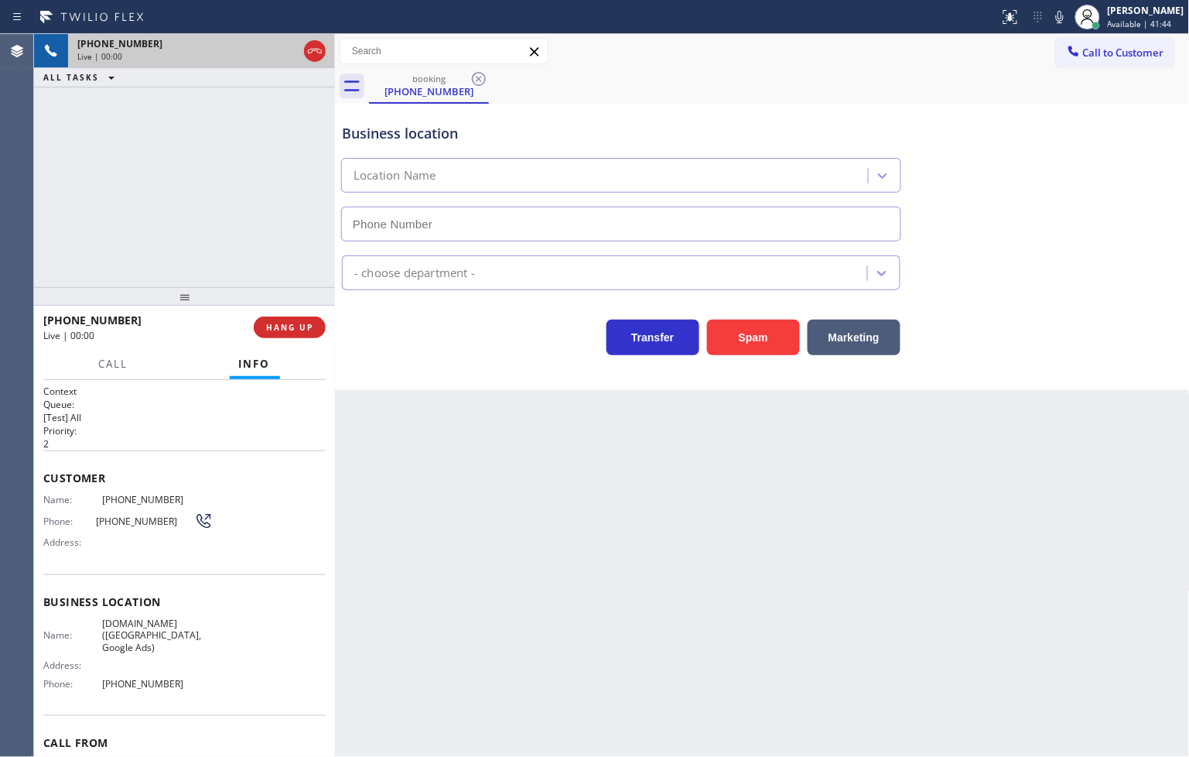
type input "[PHONE_NUMBER]"
click at [240, 204] on div "[PHONE_NUMBER] Live | 00:02 ALL TASKS ALL TASKS ACTIVE TASKS TASKS IN WRAP UP" at bounding box center [184, 160] width 301 height 253
click at [621, 419] on div "Back to Dashboard Change Sender ID Customers Technicians Select a contact Outbo…" at bounding box center [762, 395] width 855 height 723
click at [314, 273] on div "[PHONE_NUMBER] Live | 00:03 ALL TASKS ALL TASKS ACTIVE TASKS TASKS IN WRAP UP" at bounding box center [184, 160] width 301 height 253
click at [388, 359] on div "Business location [DOMAIN_NAME] ([GEOGRAPHIC_DATA], Google Ads) [PHONE_NUMBER] …" at bounding box center [762, 247] width 855 height 286
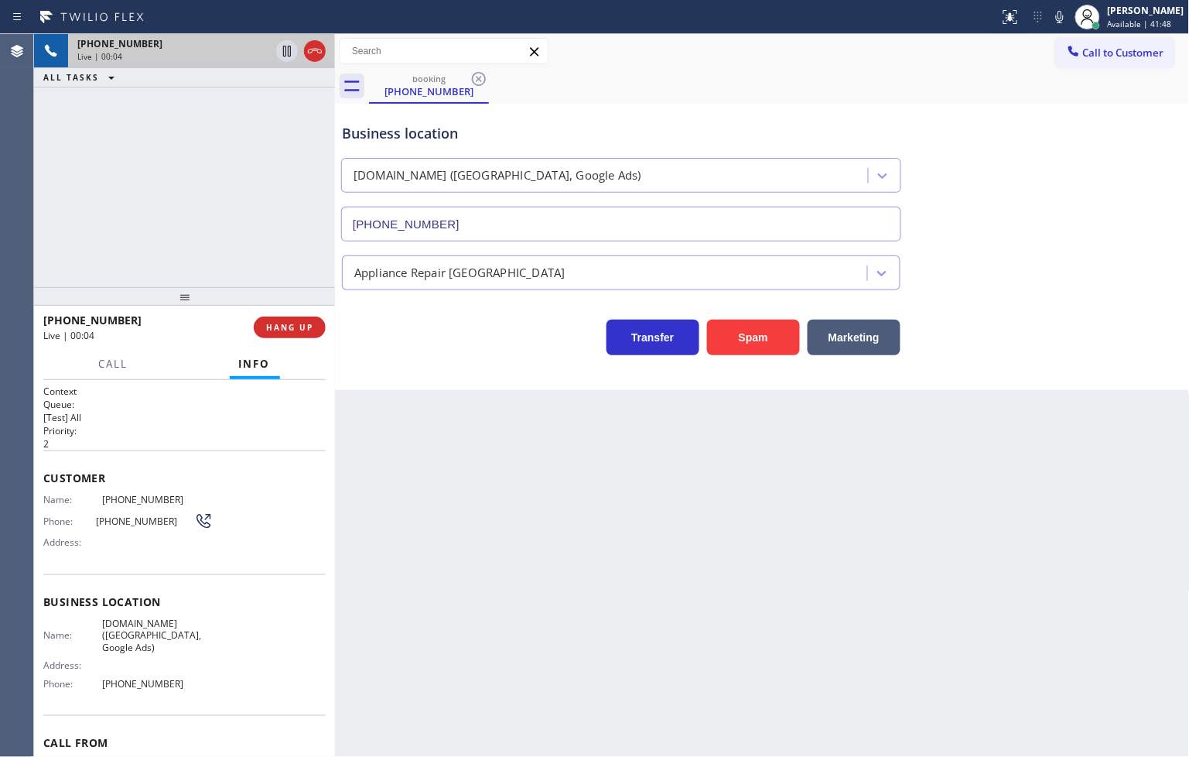
click at [210, 248] on div "[PHONE_NUMBER] Live | 00:04 ALL TASKS ALL TASKS ACTIVE TASKS TASKS IN WRAP UP" at bounding box center [184, 160] width 301 height 253
click at [482, 405] on div "Back to Dashboard Change Sender ID Customers Technicians Select a contact Outbo…" at bounding box center [762, 395] width 855 height 723
click at [280, 243] on div "[PHONE_NUMBER] Live | 00:05 ALL TASKS ALL TASKS ACTIVE TASKS TASKS IN WRAP UP" at bounding box center [184, 160] width 301 height 253
click at [295, 328] on span "HANG UP" at bounding box center [289, 327] width 47 height 11
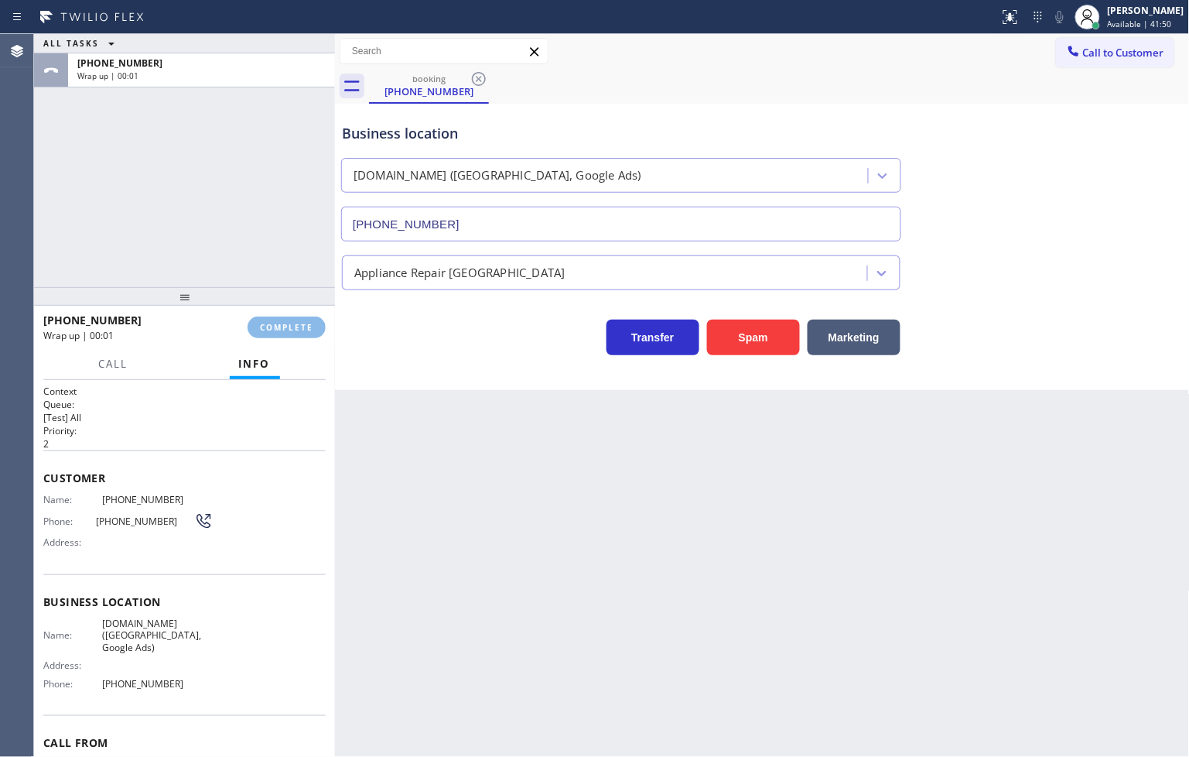
click at [408, 282] on div "Classify the call LOCATION NAME [DOMAIN_NAME] ([GEOGRAPHIC_DATA], Google Ads) F…" at bounding box center [611, 395] width 1155 height 723
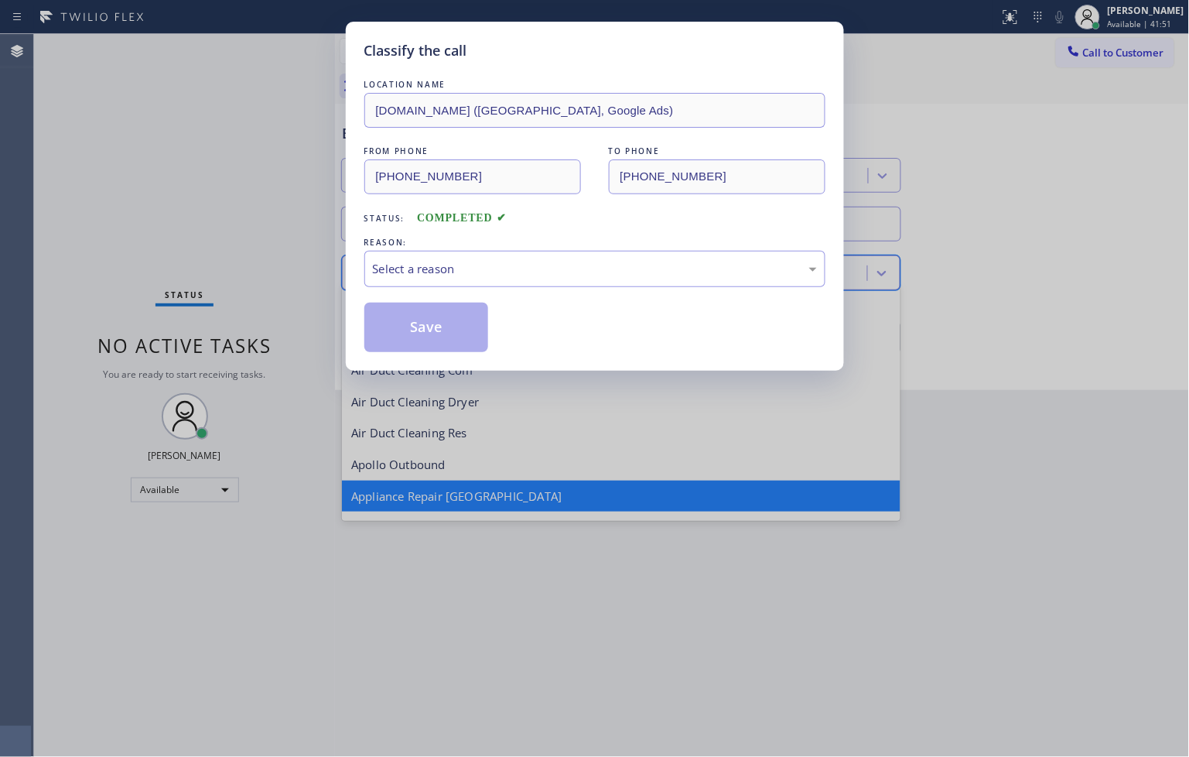
scroll to position [1, 0]
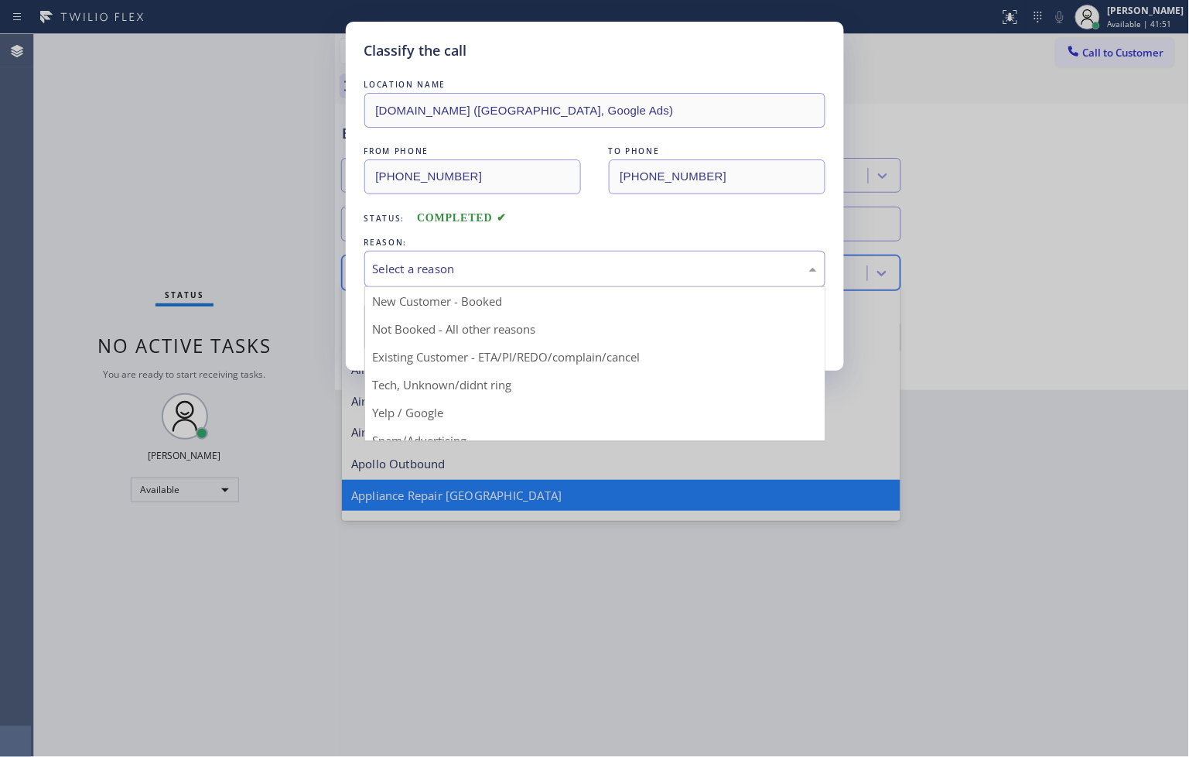
click at [429, 271] on div "Select a reason" at bounding box center [595, 269] width 444 height 18
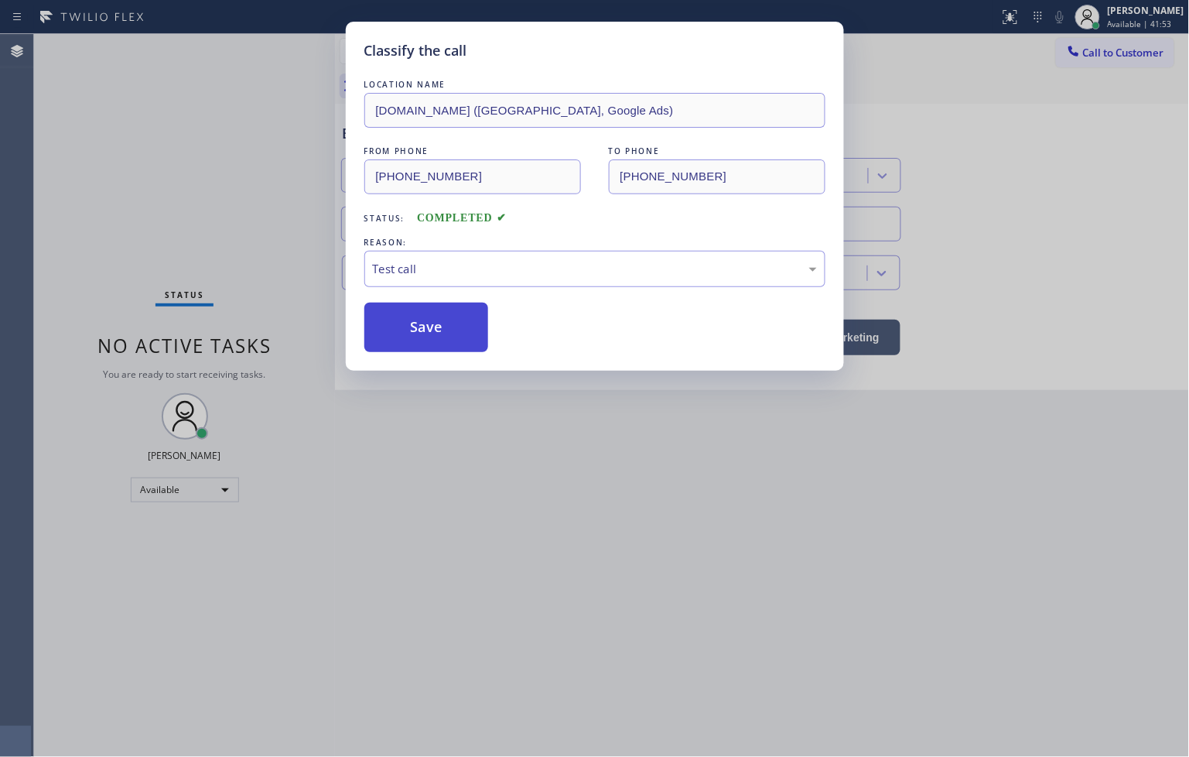
click at [408, 330] on button "Save" at bounding box center [426, 327] width 125 height 50
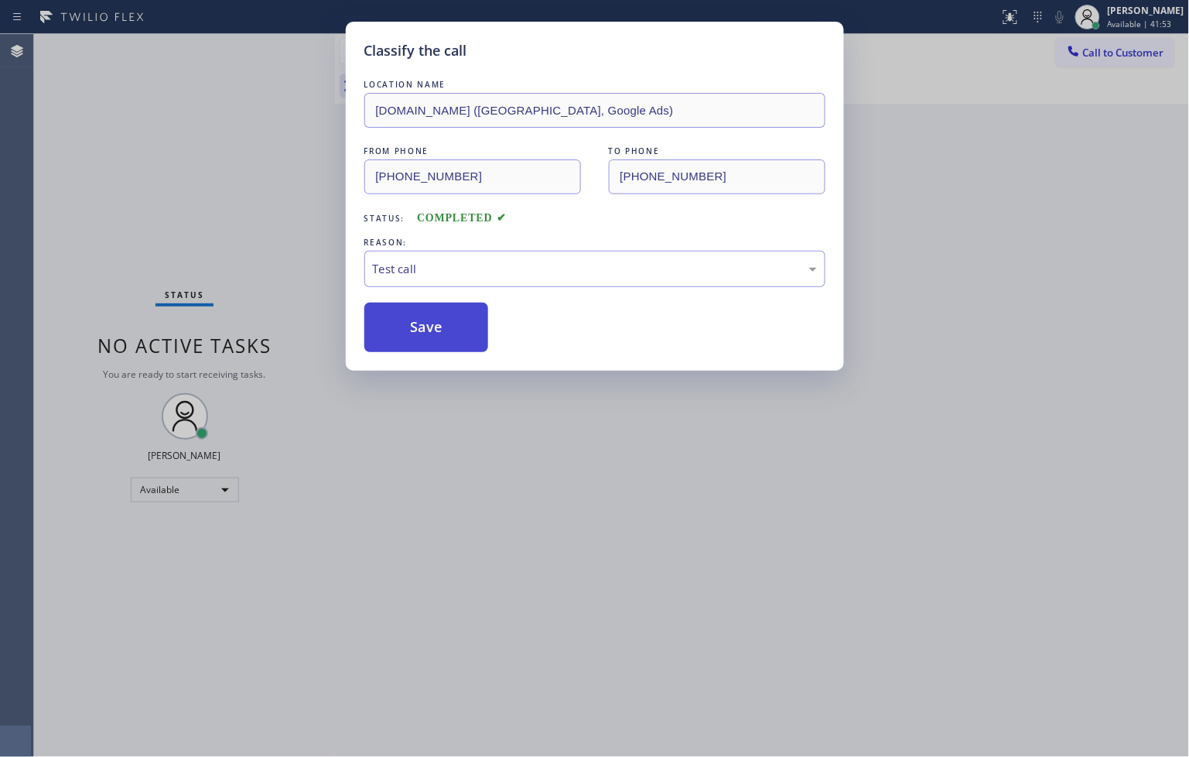
click at [408, 330] on button "Save" at bounding box center [426, 327] width 125 height 50
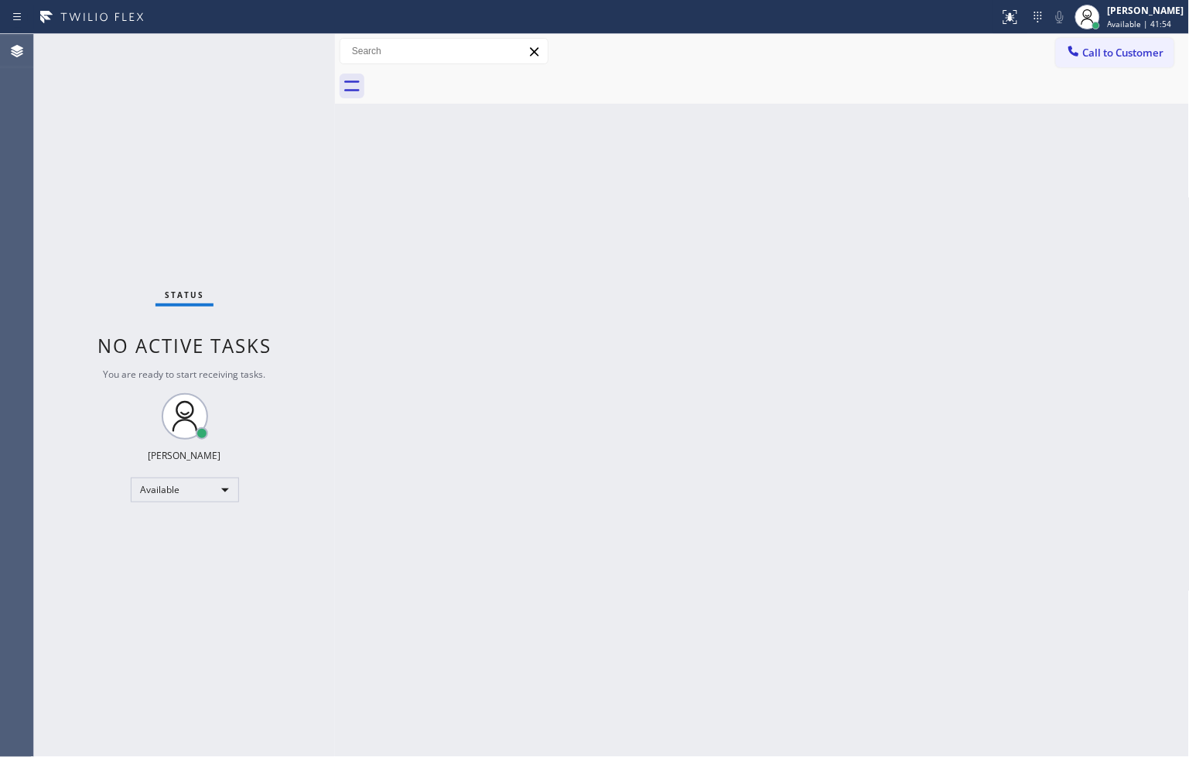
click at [227, 74] on div "Status No active tasks You are ready to start receiving tasks. [PERSON_NAME]" at bounding box center [184, 395] width 301 height 723
click at [286, 36] on div "Status No active tasks You are ready to start receiving tasks. [PERSON_NAME]" at bounding box center [184, 395] width 301 height 723
click at [285, 43] on div "Status No active tasks You are ready to start receiving tasks. [PERSON_NAME]" at bounding box center [184, 395] width 301 height 723
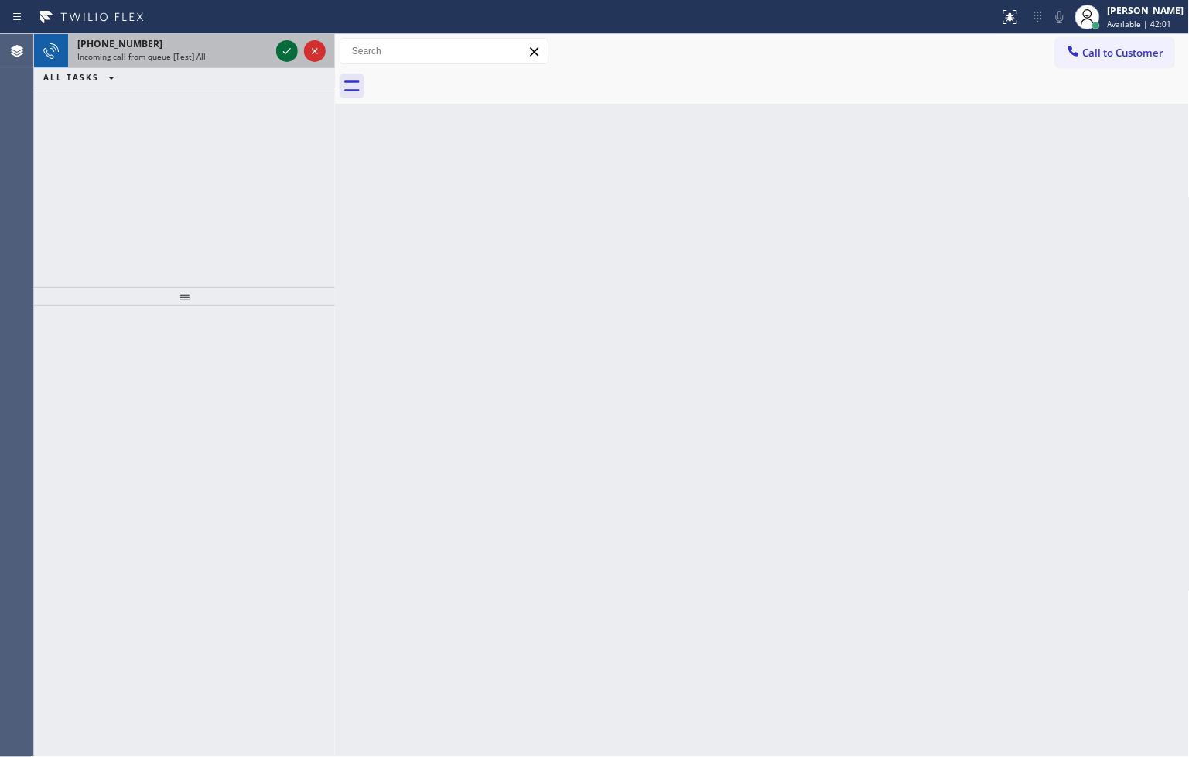
click at [284, 43] on icon at bounding box center [287, 51] width 19 height 19
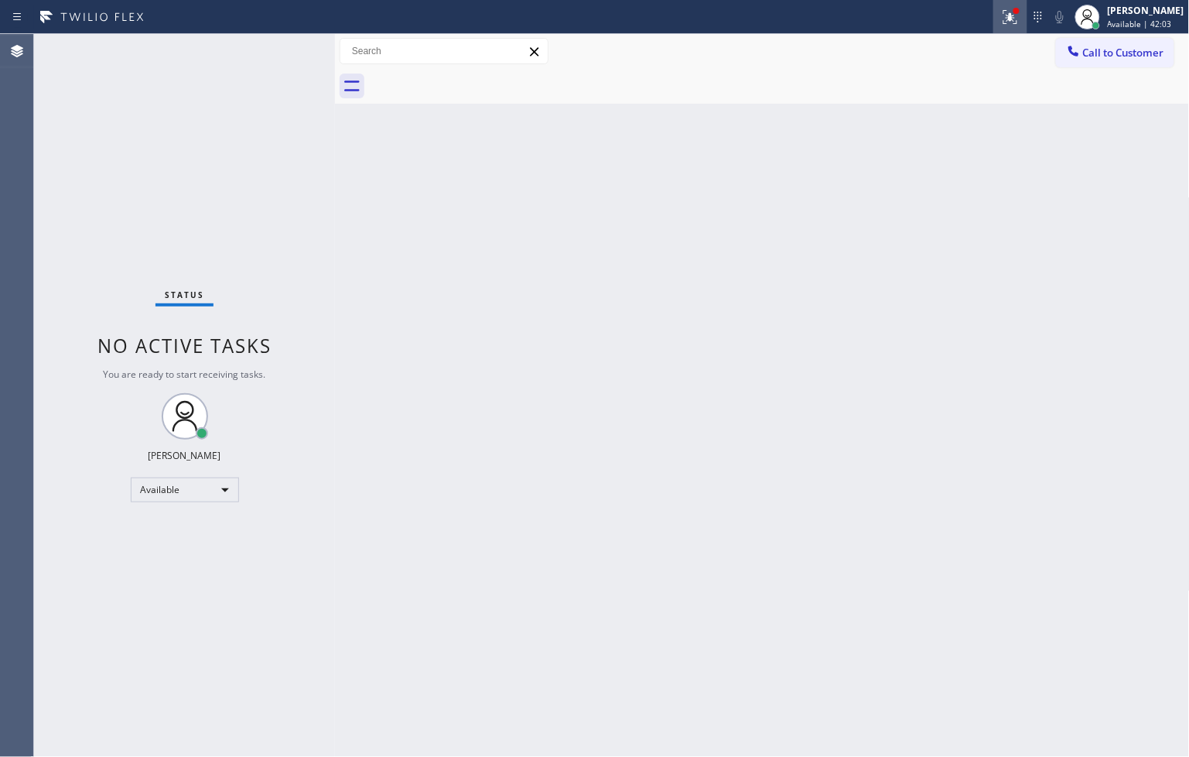
click at [1004, 22] on div at bounding box center [1010, 17] width 34 height 19
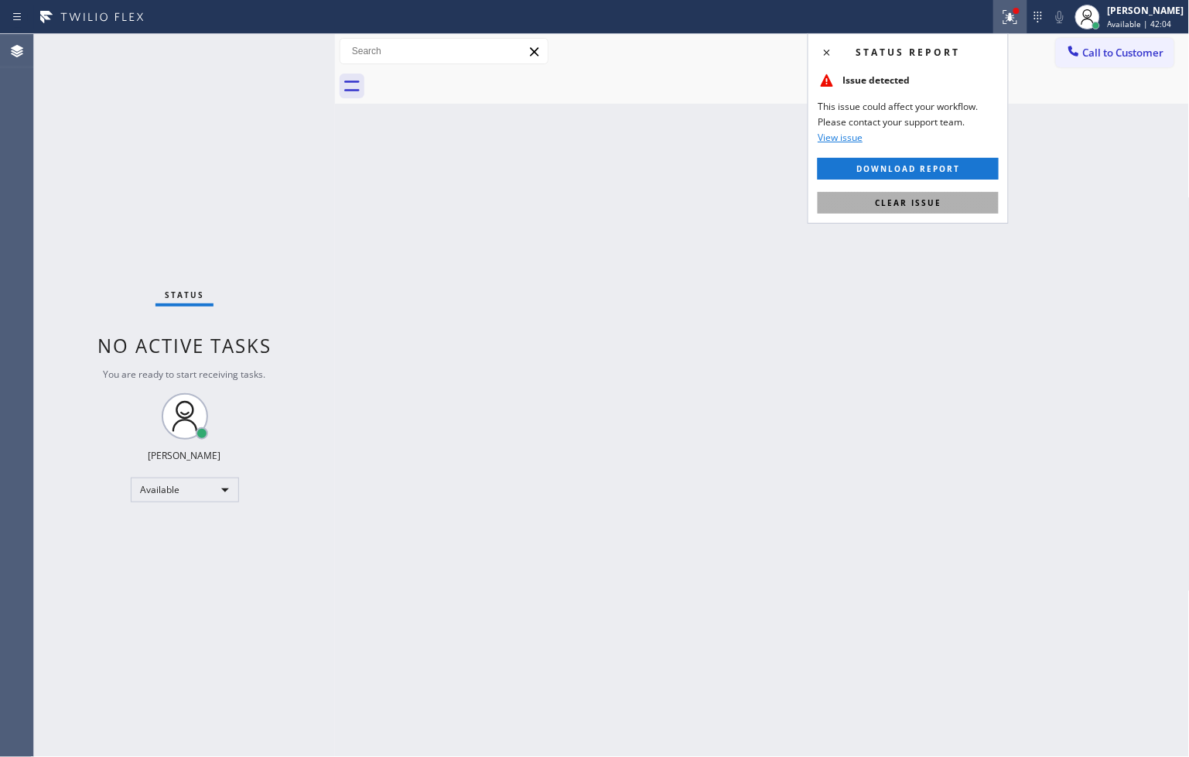
click at [930, 206] on span "Clear issue" at bounding box center [908, 202] width 67 height 11
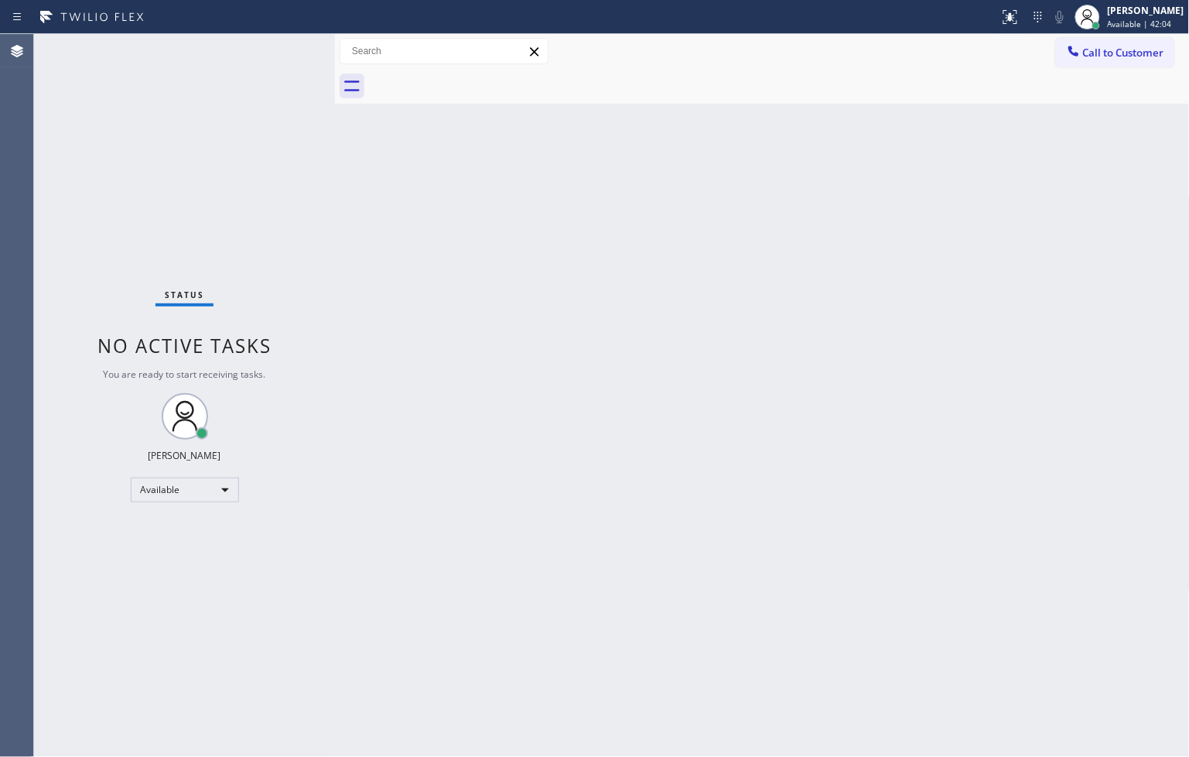
click at [218, 148] on div "Status No active tasks You are ready to start receiving tasks. [PERSON_NAME]" at bounding box center [184, 395] width 301 height 723
click at [273, 50] on div "Status No active tasks You are ready to start receiving tasks. [PERSON_NAME]" at bounding box center [184, 395] width 301 height 723
click at [281, 43] on div "Status No active tasks You are ready to start receiving tasks. [PERSON_NAME]" at bounding box center [184, 395] width 301 height 723
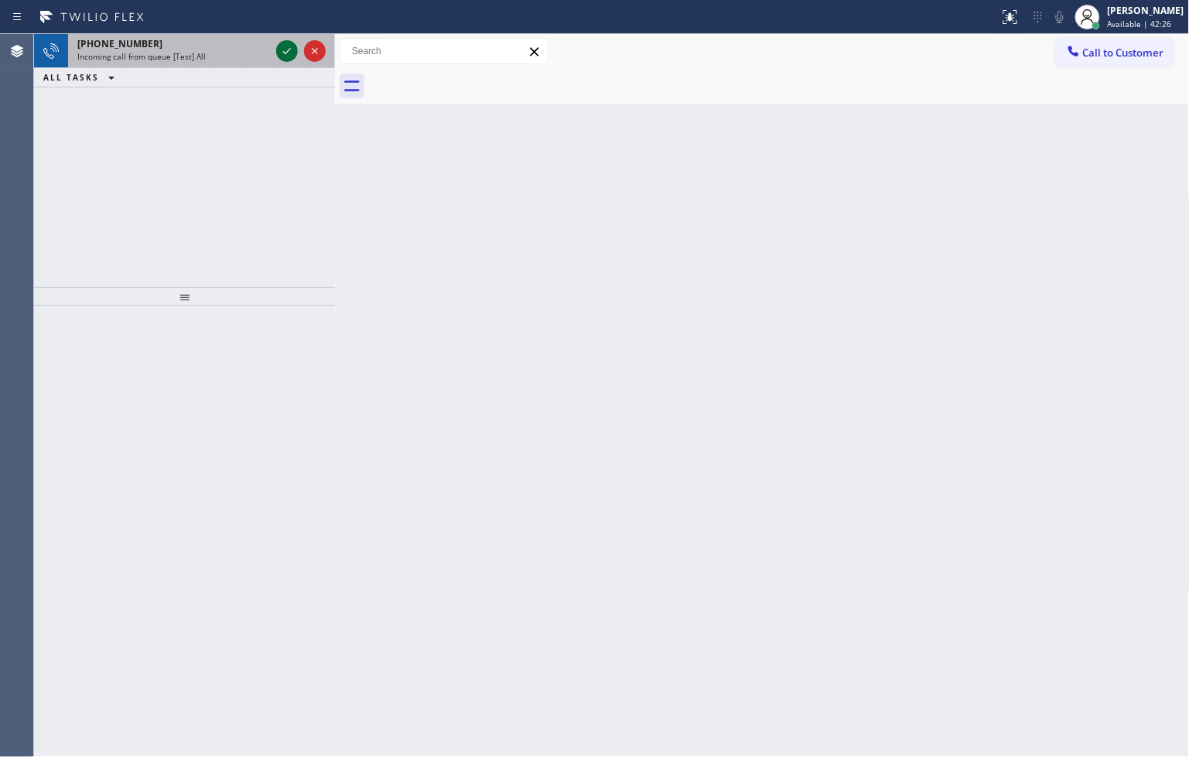
click at [281, 43] on icon at bounding box center [287, 51] width 19 height 19
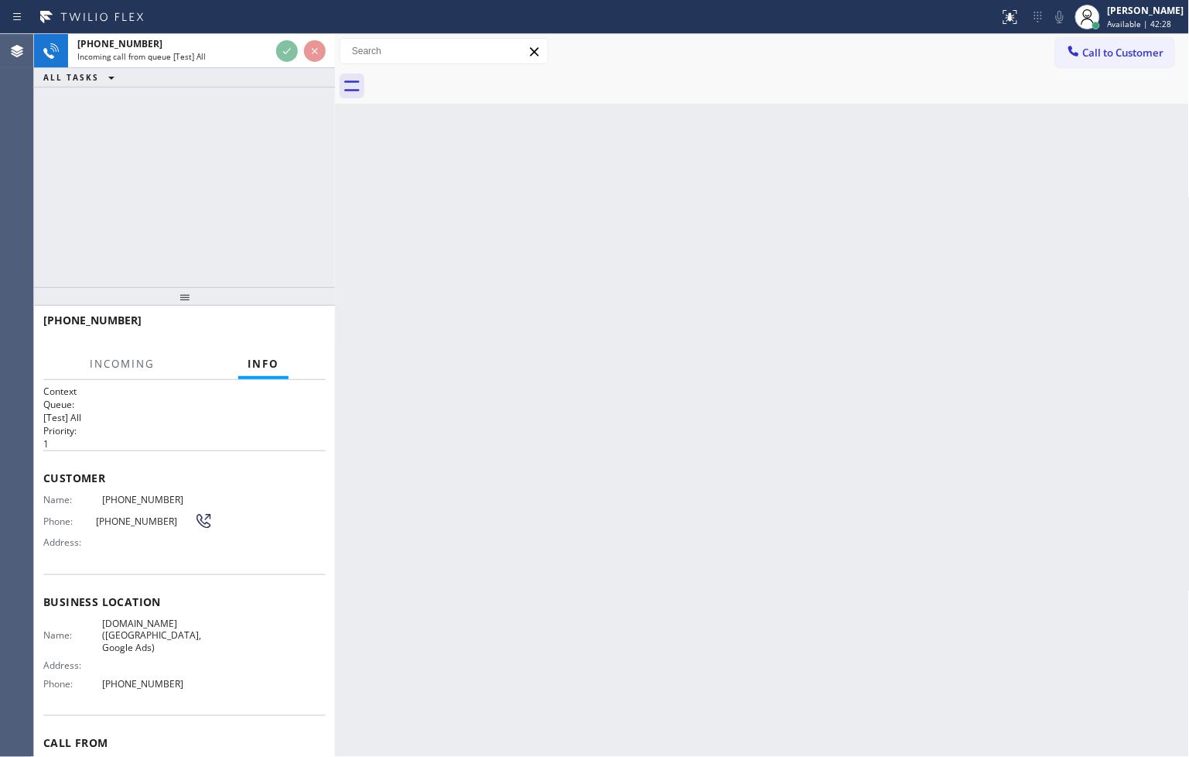
click at [326, 157] on div "[PHONE_NUMBER] Incoming call from queue [Test] All ALL TASKS ALL TASKS ACTIVE T…" at bounding box center [184, 160] width 301 height 253
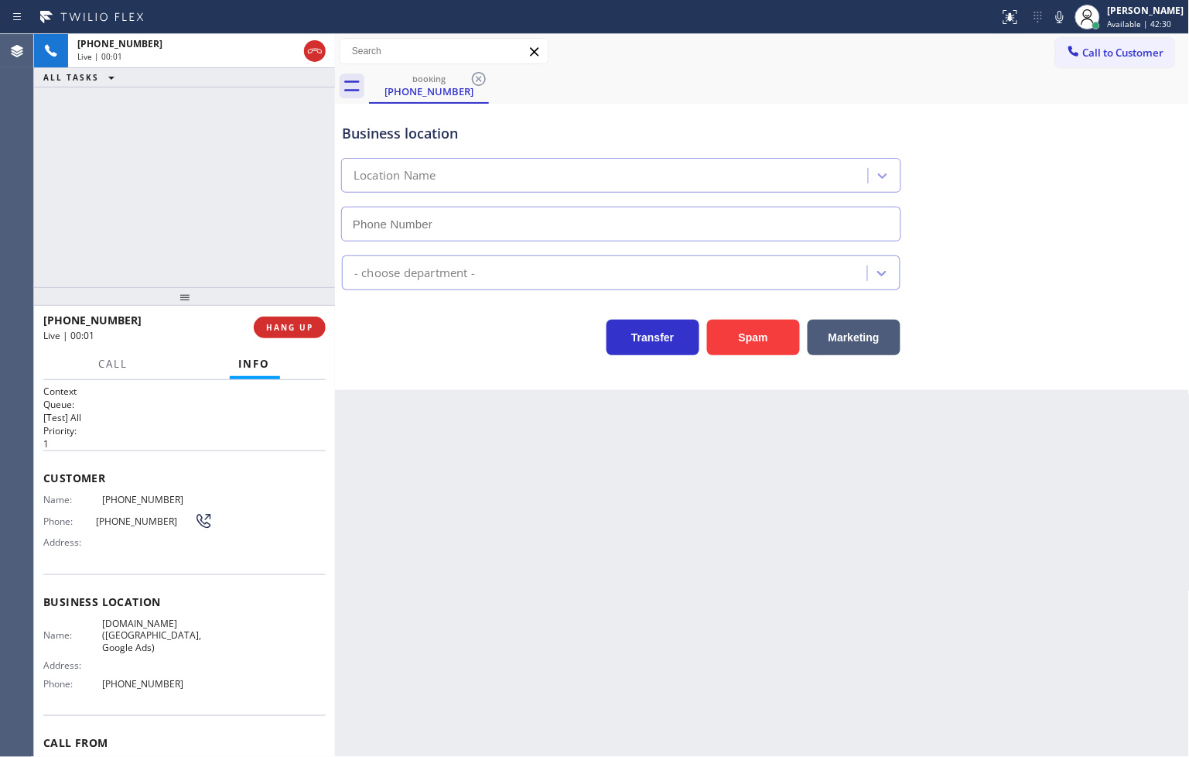
type input "[PHONE_NUMBER]"
click at [423, 364] on div "Business location [DOMAIN_NAME] ([GEOGRAPHIC_DATA], Google Ads) [PHONE_NUMBER] …" at bounding box center [762, 247] width 855 height 286
click at [175, 190] on div "[PHONE_NUMBER] Live | 00:04 ALL TASKS ALL TASKS ACTIVE TASKS TASKS IN WRAP UP" at bounding box center [184, 160] width 301 height 253
click at [400, 374] on div "Business location [DOMAIN_NAME] ([GEOGRAPHIC_DATA], Google Ads) [PHONE_NUMBER] …" at bounding box center [762, 247] width 855 height 286
click at [201, 237] on div "[PHONE_NUMBER] Live | 00:05 ALL TASKS ALL TASKS ACTIVE TASKS TASKS IN WRAP UP" at bounding box center [184, 160] width 301 height 253
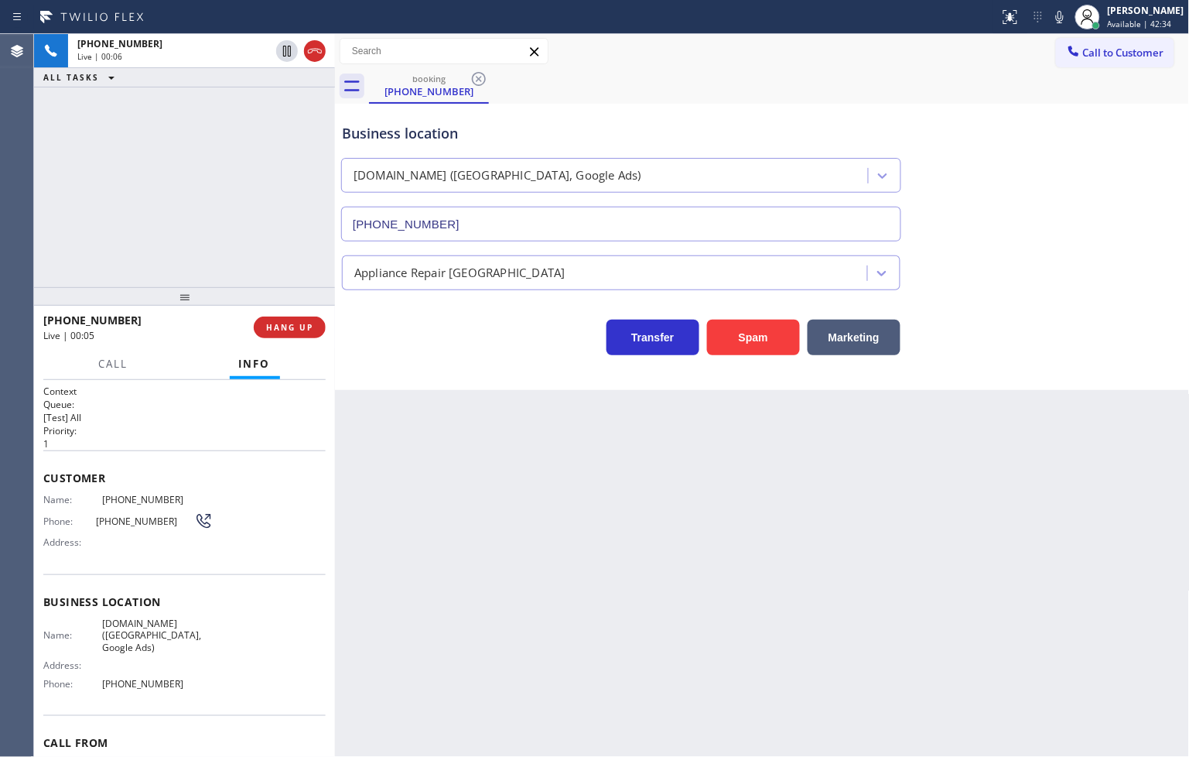
click at [539, 407] on div "Back to Dashboard Change Sender ID Customers Technicians Select a contact Outbo…" at bounding box center [762, 395] width 855 height 723
click at [291, 250] on div "[PHONE_NUMBER] Live | 00:06 ALL TASKS ALL TASKS ACTIVE TASKS TASKS IN WRAP UP" at bounding box center [184, 160] width 301 height 253
click at [313, 323] on span "HANG UP" at bounding box center [289, 327] width 47 height 11
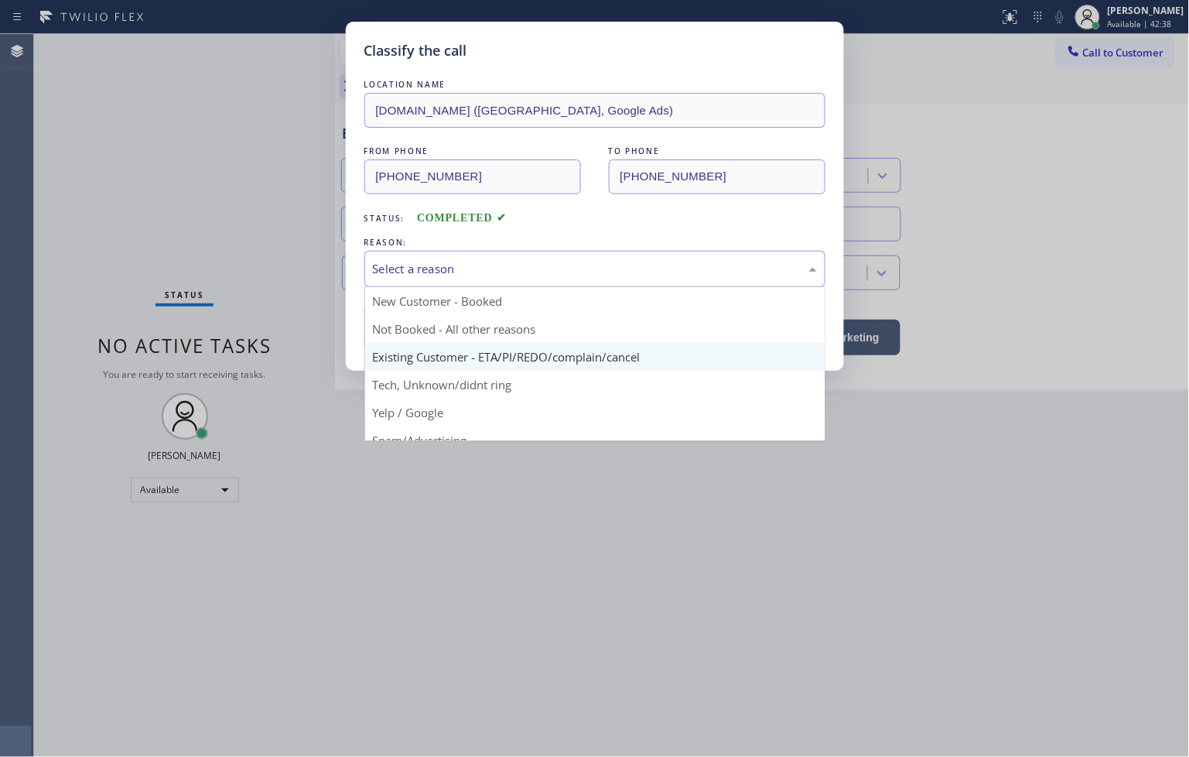
scroll to position [97, 0]
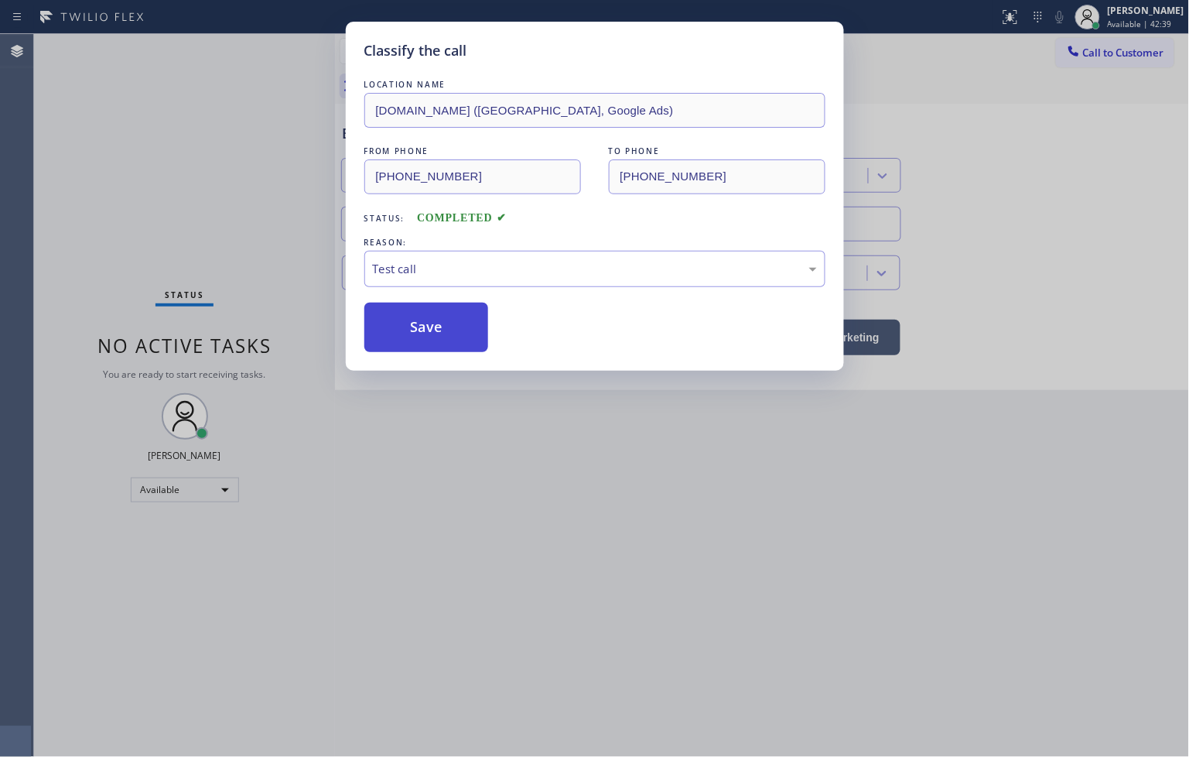
click at [436, 334] on button "Save" at bounding box center [426, 327] width 125 height 50
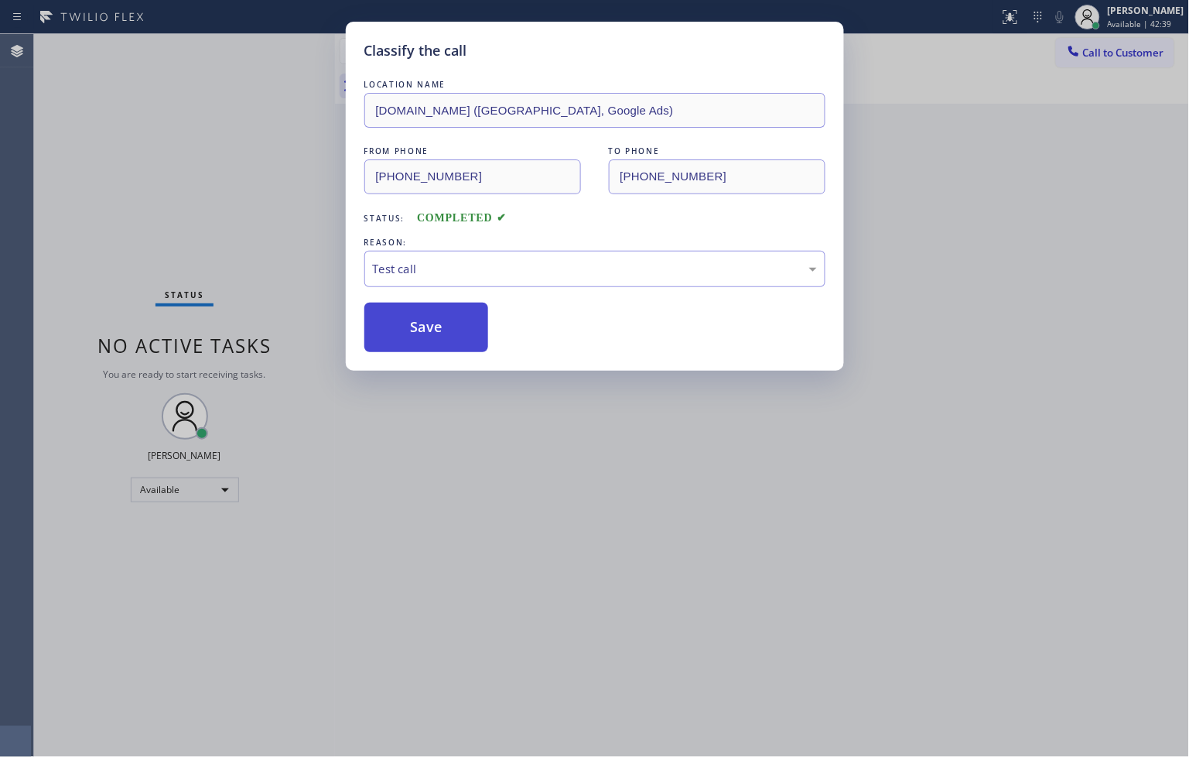
click at [436, 334] on button "Save" at bounding box center [426, 327] width 125 height 50
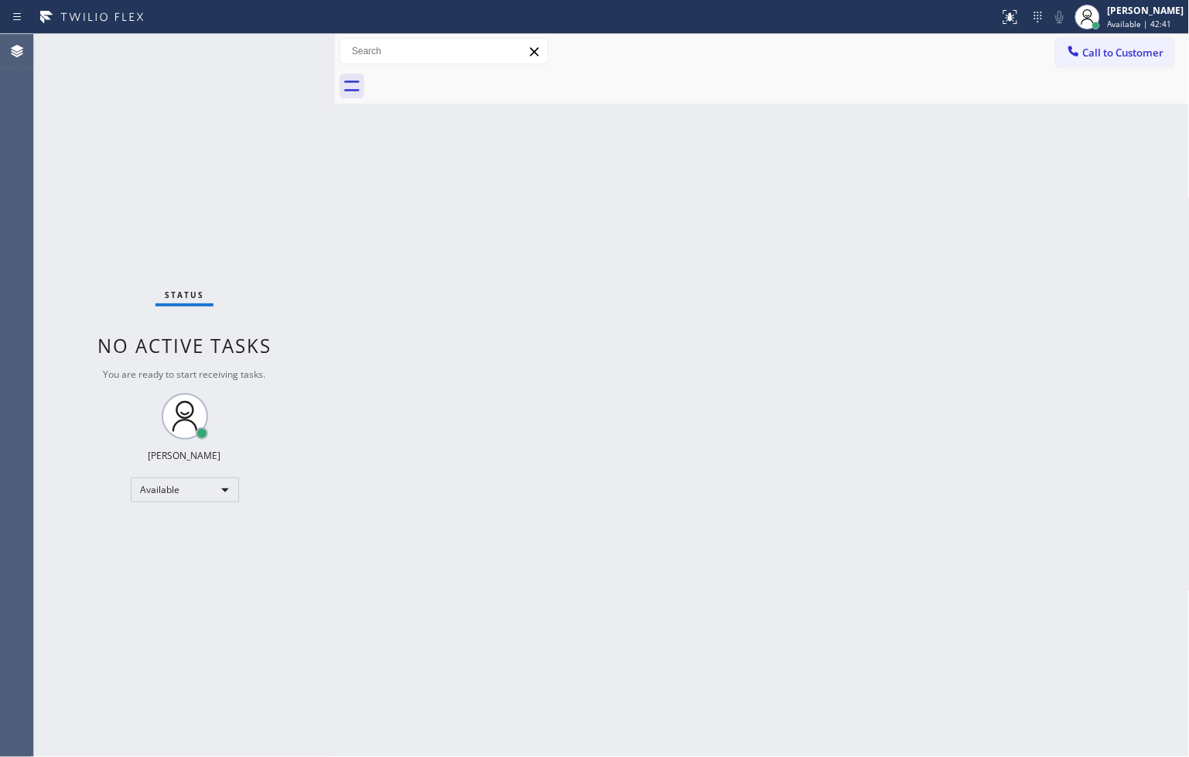
click at [269, 72] on div "Status No active tasks You are ready to start receiving tasks. [PERSON_NAME]" at bounding box center [184, 395] width 301 height 723
click at [275, 57] on div "Status No active tasks You are ready to start receiving tasks. [PERSON_NAME]" at bounding box center [184, 395] width 301 height 723
click at [276, 57] on div "Status No active tasks You are ready to start receiving tasks. [PERSON_NAME]" at bounding box center [184, 395] width 301 height 723
drag, startPoint x: 375, startPoint y: 305, endPoint x: 272, endPoint y: 86, distance: 241.9
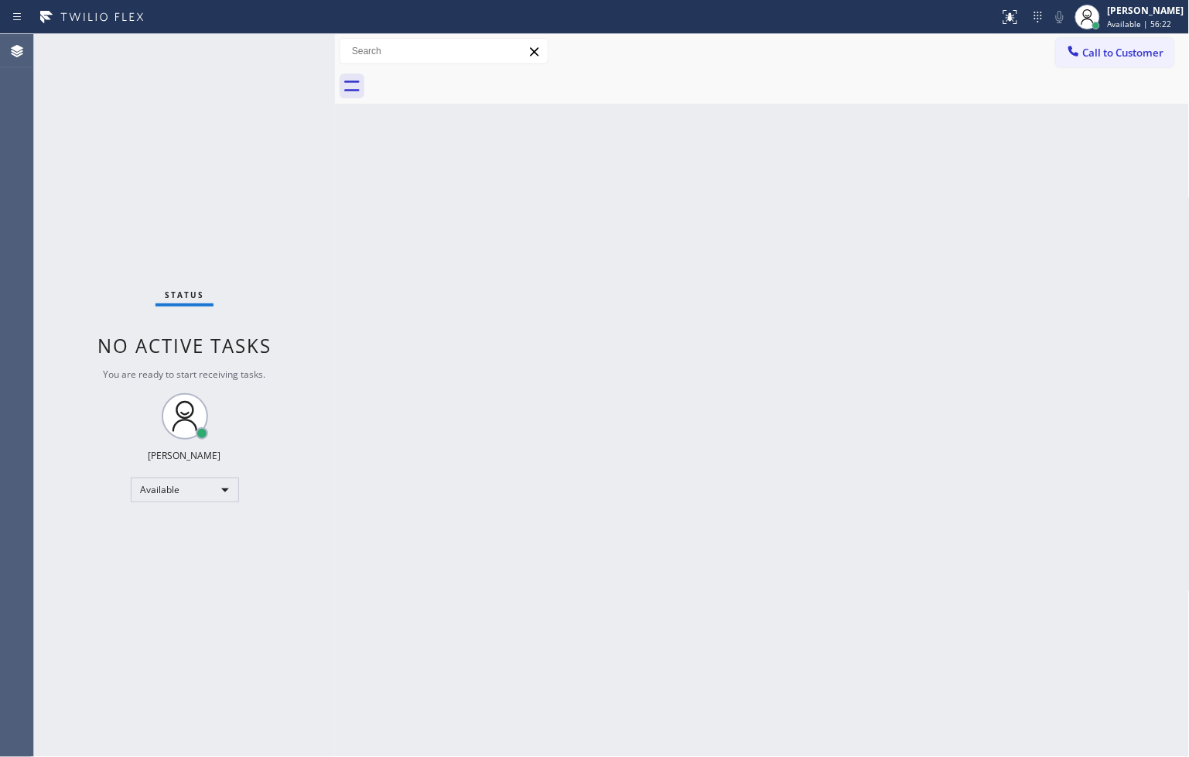
click at [367, 282] on div "Back to Dashboard Change Sender ID Customers Technicians Select a contact Outbo…" at bounding box center [762, 395] width 855 height 723
click at [265, 52] on div "Status No active tasks You are ready to start receiving tasks. [PERSON_NAME]" at bounding box center [184, 395] width 301 height 723
click at [688, 602] on div "Back to Dashboard Change Sender ID Customers Technicians Select a contact Outbo…" at bounding box center [762, 395] width 855 height 723
click at [389, 297] on div "Back to Dashboard Change Sender ID Customers Technicians Select a contact Outbo…" at bounding box center [762, 395] width 855 height 723
click at [1054, 599] on div "Back to Dashboard Change Sender ID Customers Technicians Select a contact Outbo…" at bounding box center [762, 395] width 855 height 723
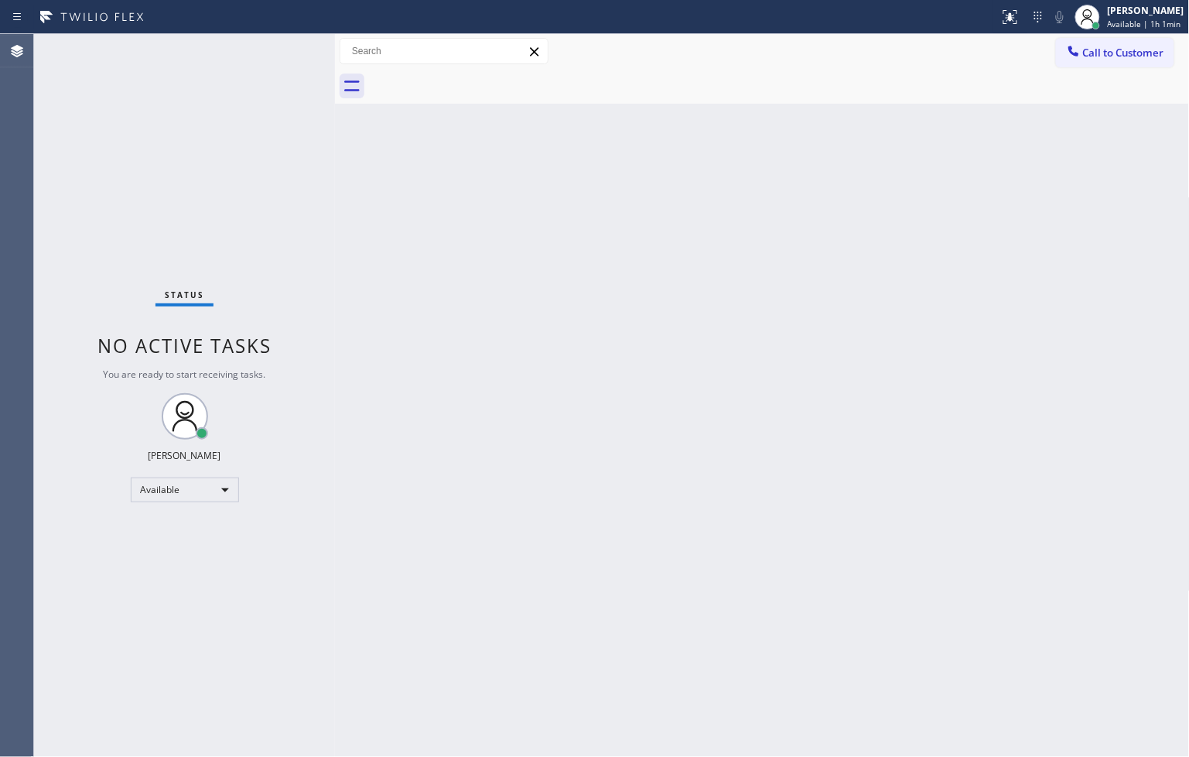
click at [505, 336] on div "Back to Dashboard Change Sender ID Customers Technicians Select a contact Outbo…" at bounding box center [762, 395] width 855 height 723
click at [283, 157] on div "Status No active tasks You are ready to start receiving tasks. [PERSON_NAME]" at bounding box center [184, 395] width 301 height 723
click at [272, 47] on div "Status No active tasks You are ready to start receiving tasks. [PERSON_NAME]" at bounding box center [184, 395] width 301 height 723
click at [422, 246] on div "Back to Dashboard Change Sender ID Customers Technicians Select a contact Outbo…" at bounding box center [762, 395] width 855 height 723
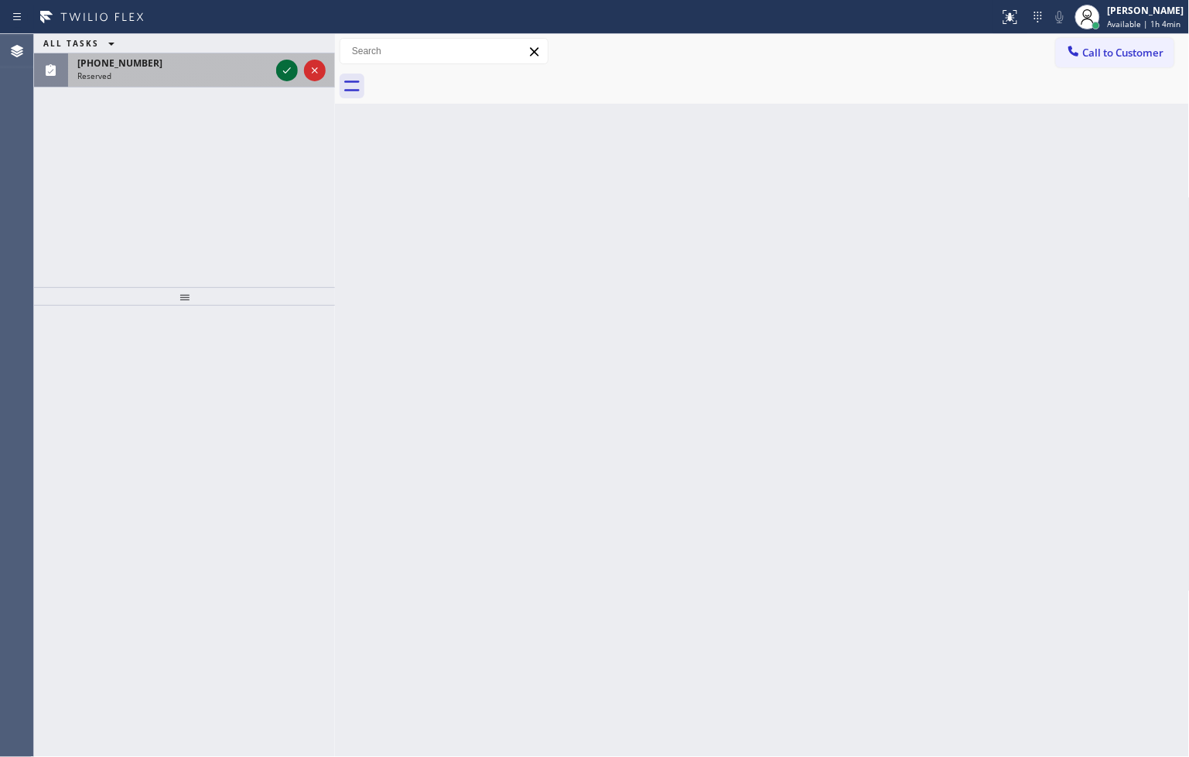
click at [284, 68] on icon at bounding box center [287, 70] width 19 height 19
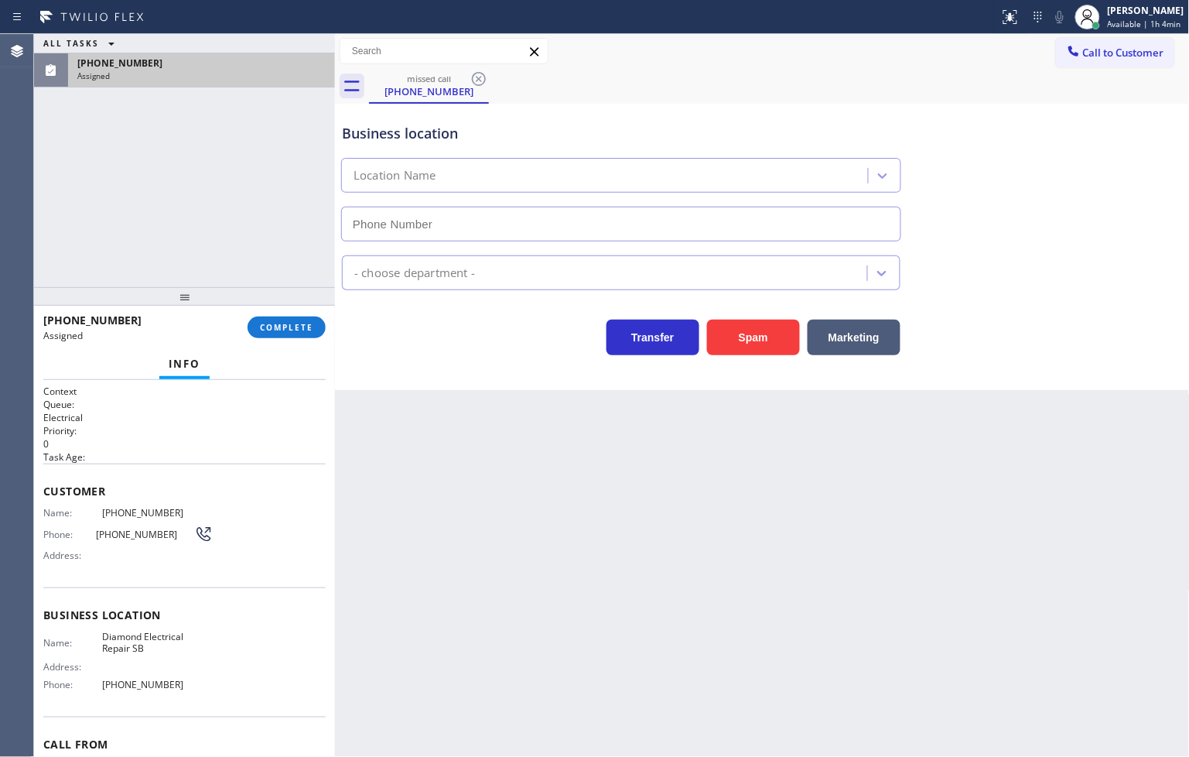
type input "[PHONE_NUMBER]"
click at [44, 509] on span "Name:" at bounding box center [72, 513] width 59 height 12
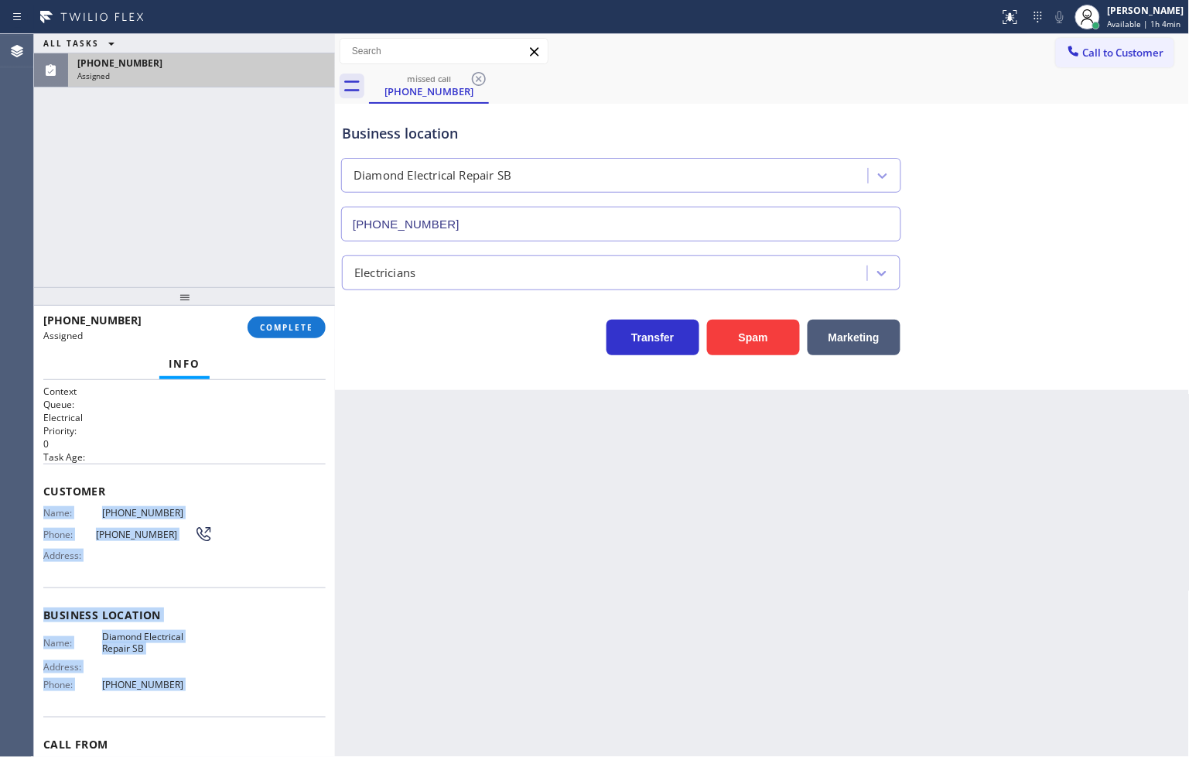
drag, startPoint x: 44, startPoint y: 509, endPoint x: 220, endPoint y: 694, distance: 255.0
click at [220, 694] on div "Context Queue: Electrical Priority: 0 Task Age: Customer Name: [PHONE_NUMBER] P…" at bounding box center [184, 608] width 282 height 449
copy div "Name: [PHONE_NUMBER] Phone: [PHONE_NUMBER] Address: Business location Name: Dia…"
click at [286, 330] on span "COMPLETE" at bounding box center [286, 327] width 53 height 11
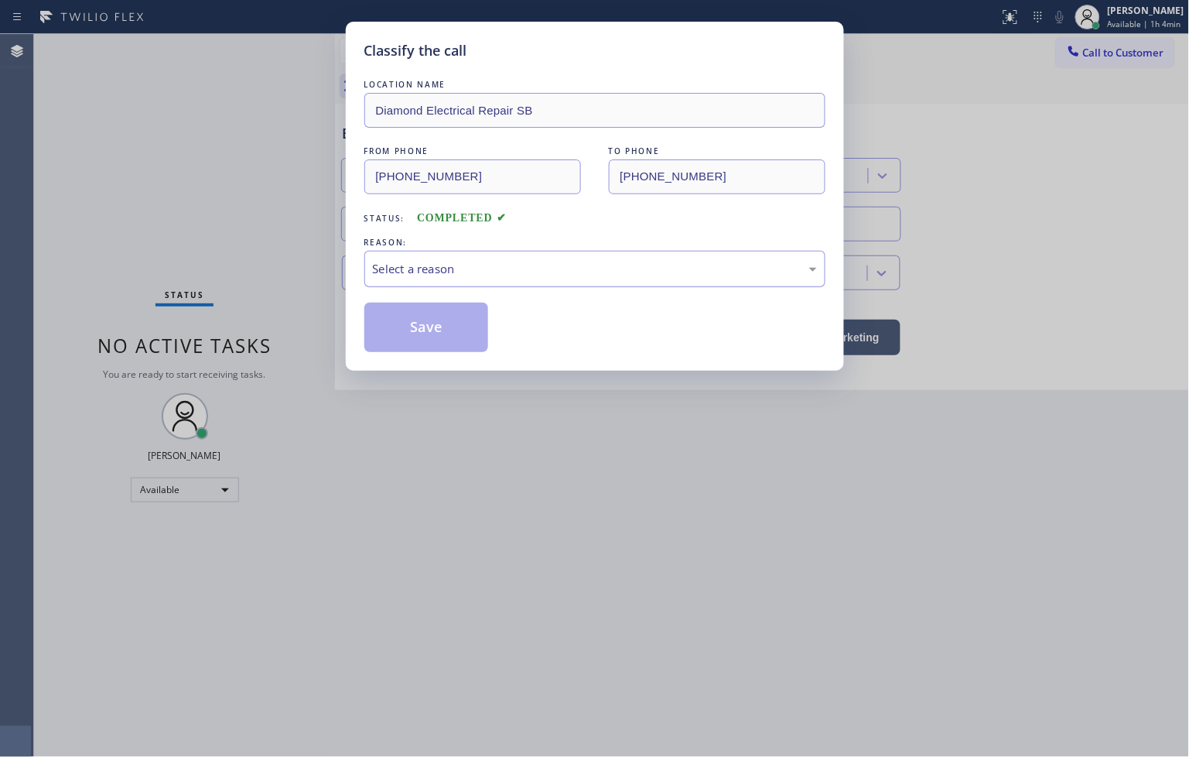
click at [439, 263] on div "Select a reason" at bounding box center [595, 269] width 444 height 18
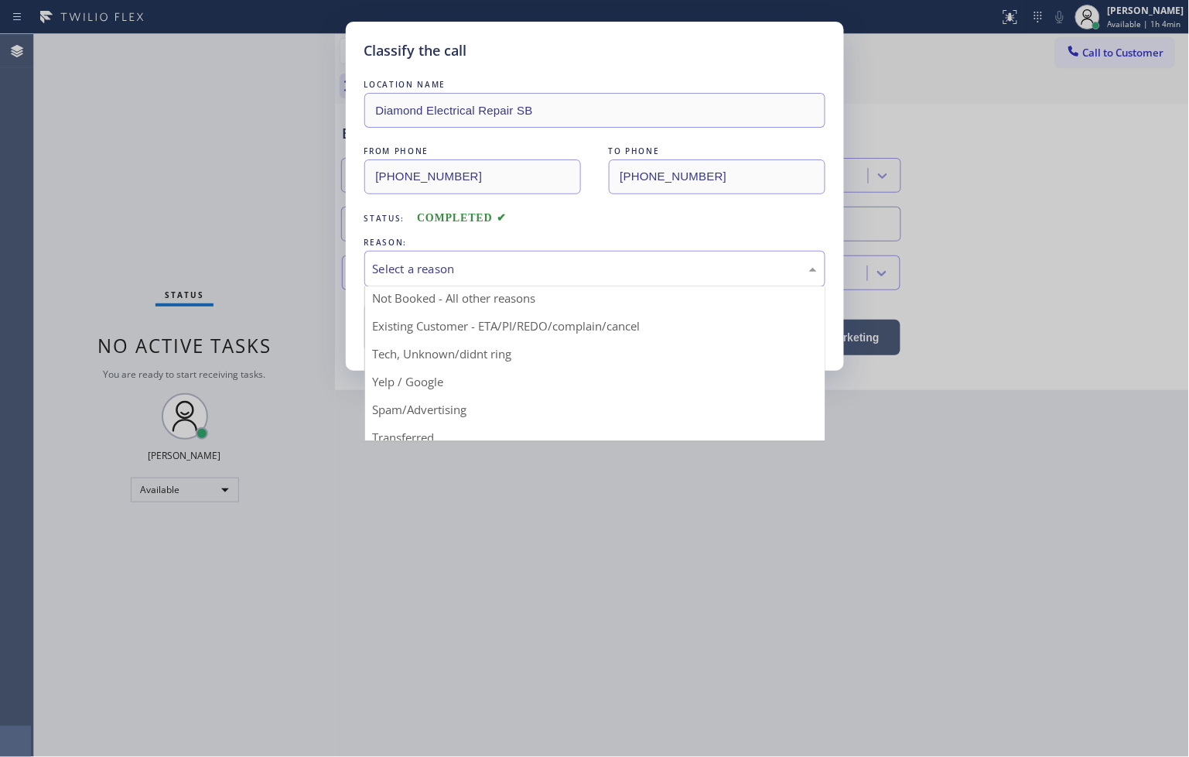
scroll to position [12, 0]
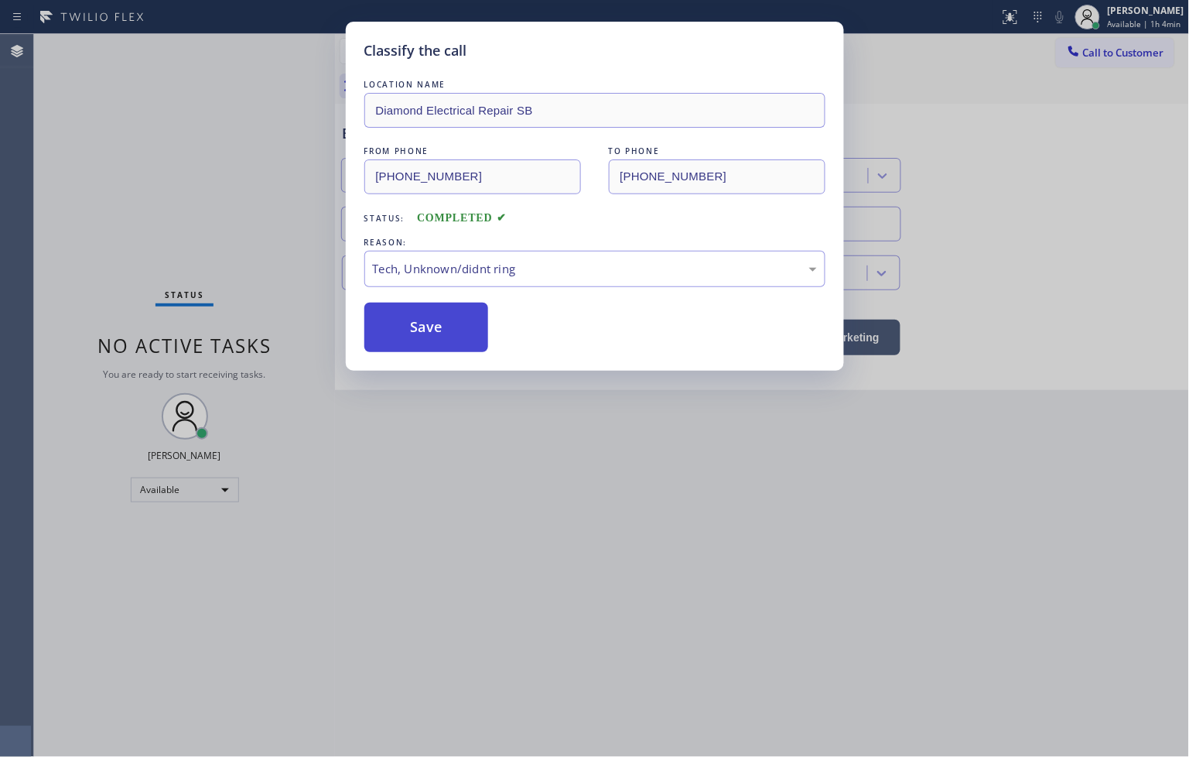
click at [454, 337] on button "Save" at bounding box center [426, 327] width 125 height 50
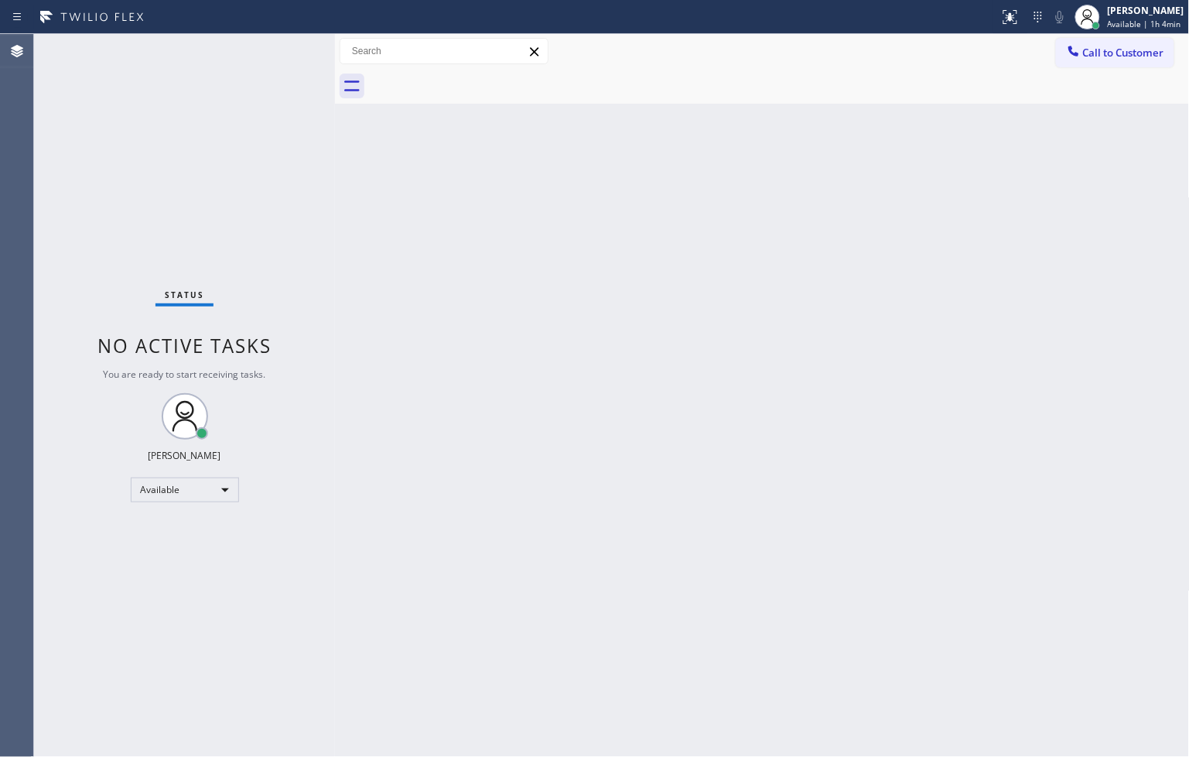
drag, startPoint x: 282, startPoint y: 345, endPoint x: 295, endPoint y: 271, distance: 75.3
click at [282, 345] on div "Status No active tasks You are ready to start receiving tasks. [PERSON_NAME]" at bounding box center [184, 395] width 301 height 723
click at [283, 51] on div "Status No active tasks You are ready to start receiving tasks. [PERSON_NAME]" at bounding box center [184, 395] width 301 height 723
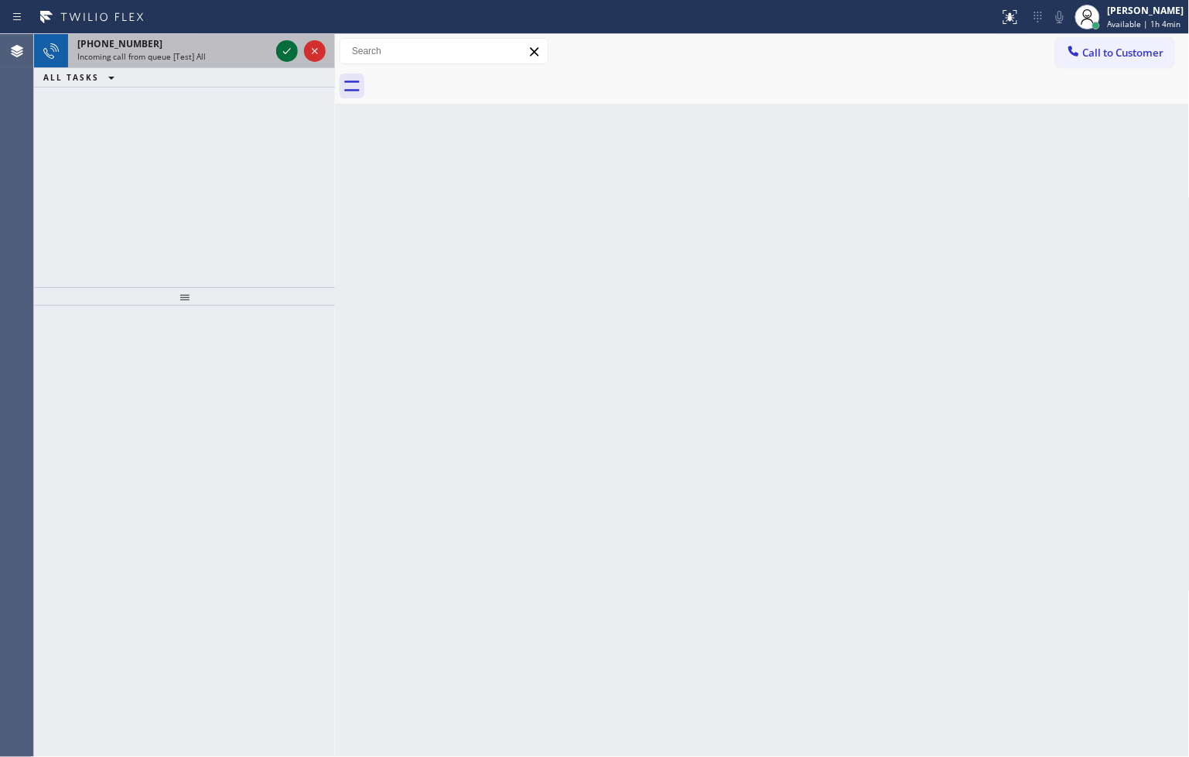
click at [283, 51] on icon at bounding box center [287, 51] width 8 height 6
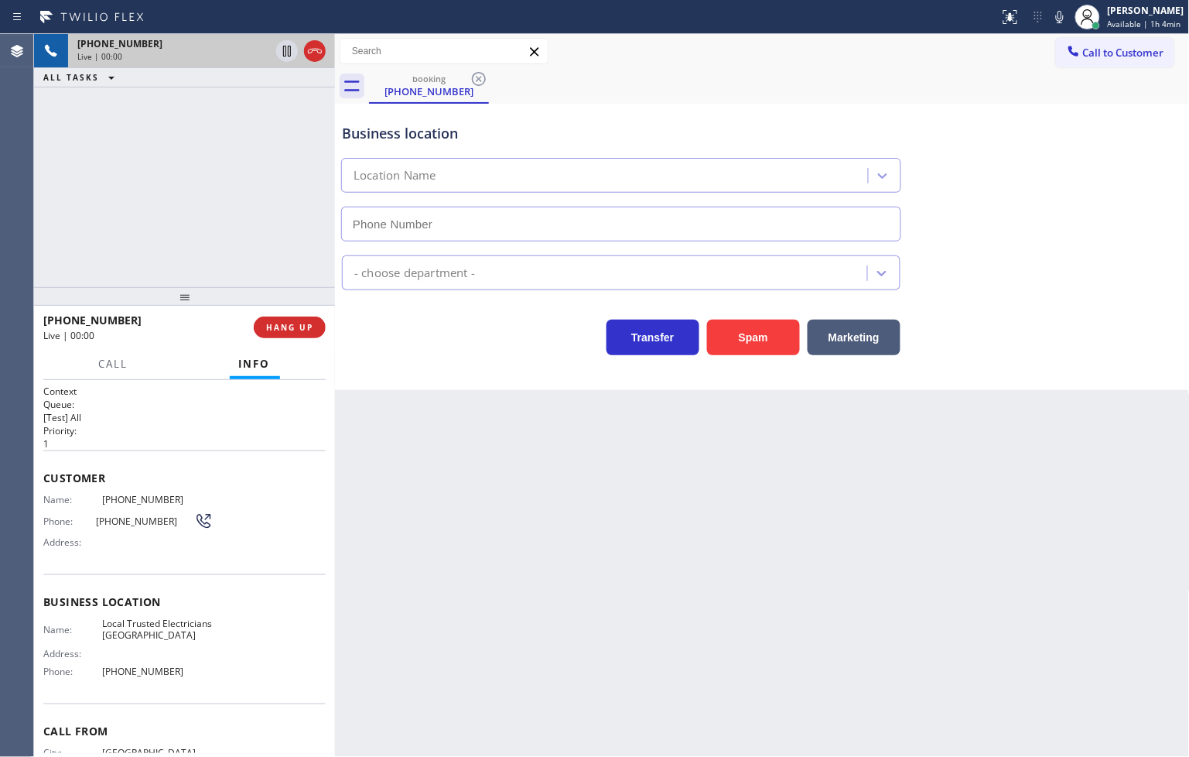
type input "[PHONE_NUMBER]"
click at [1051, 12] on icon at bounding box center [1060, 17] width 19 height 19
click at [103, 340] on div "Live | 00:17" at bounding box center [143, 335] width 200 height 13
click at [109, 357] on span "Call" at bounding box center [113, 364] width 29 height 14
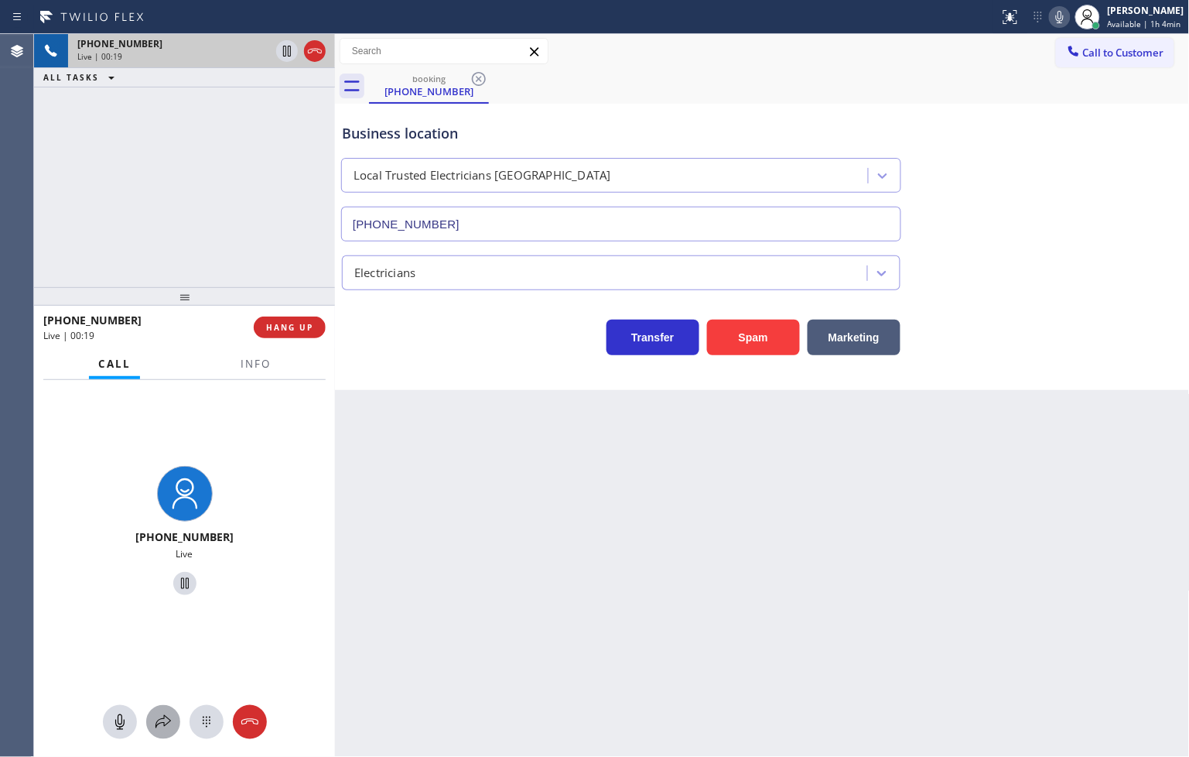
click at [173, 727] on div at bounding box center [163, 721] width 34 height 19
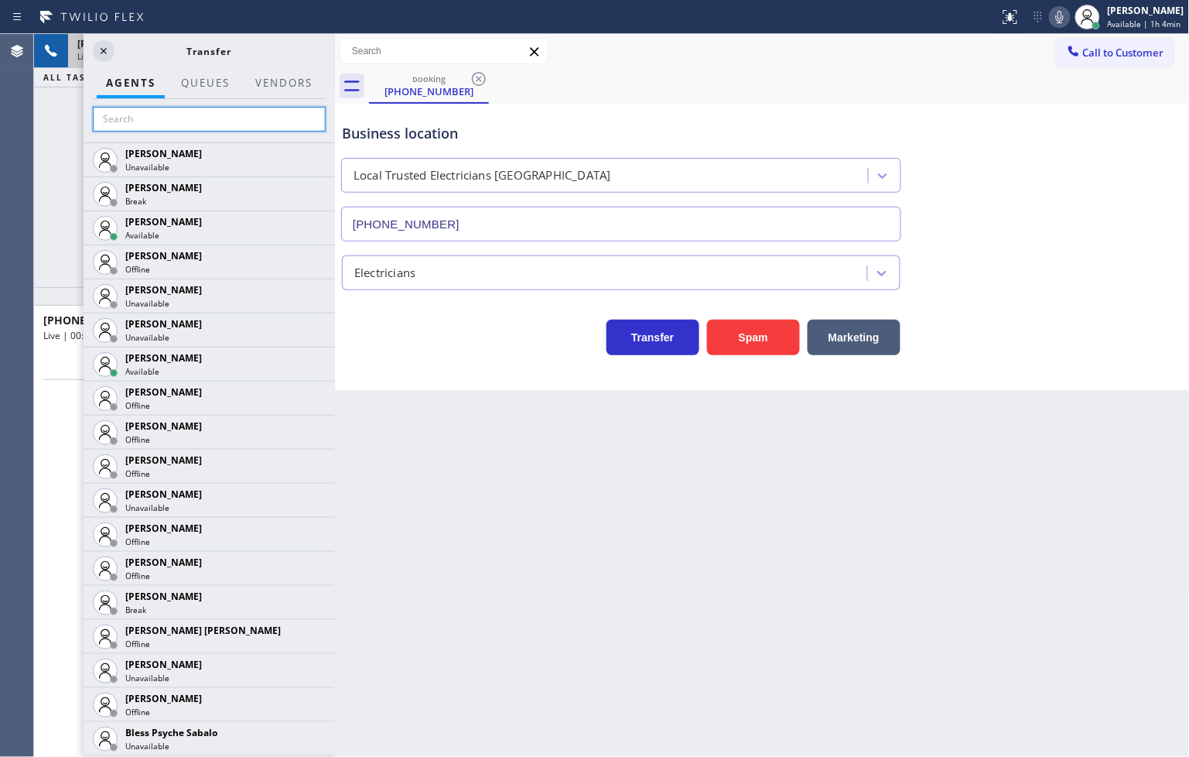
click at [178, 118] on input "text" at bounding box center [209, 119] width 233 height 25
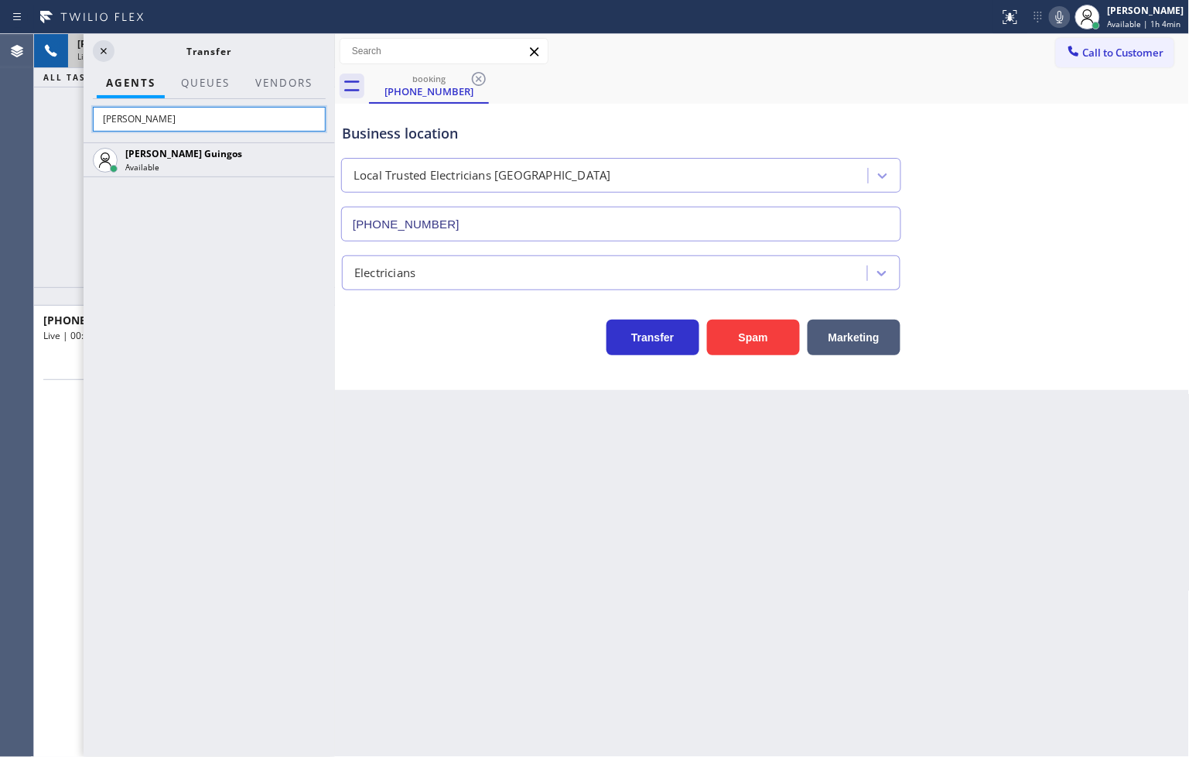
type input "[PERSON_NAME]"
click at [223, 315] on div "[PERSON_NAME] Guingos Available" at bounding box center [209, 449] width 251 height 614
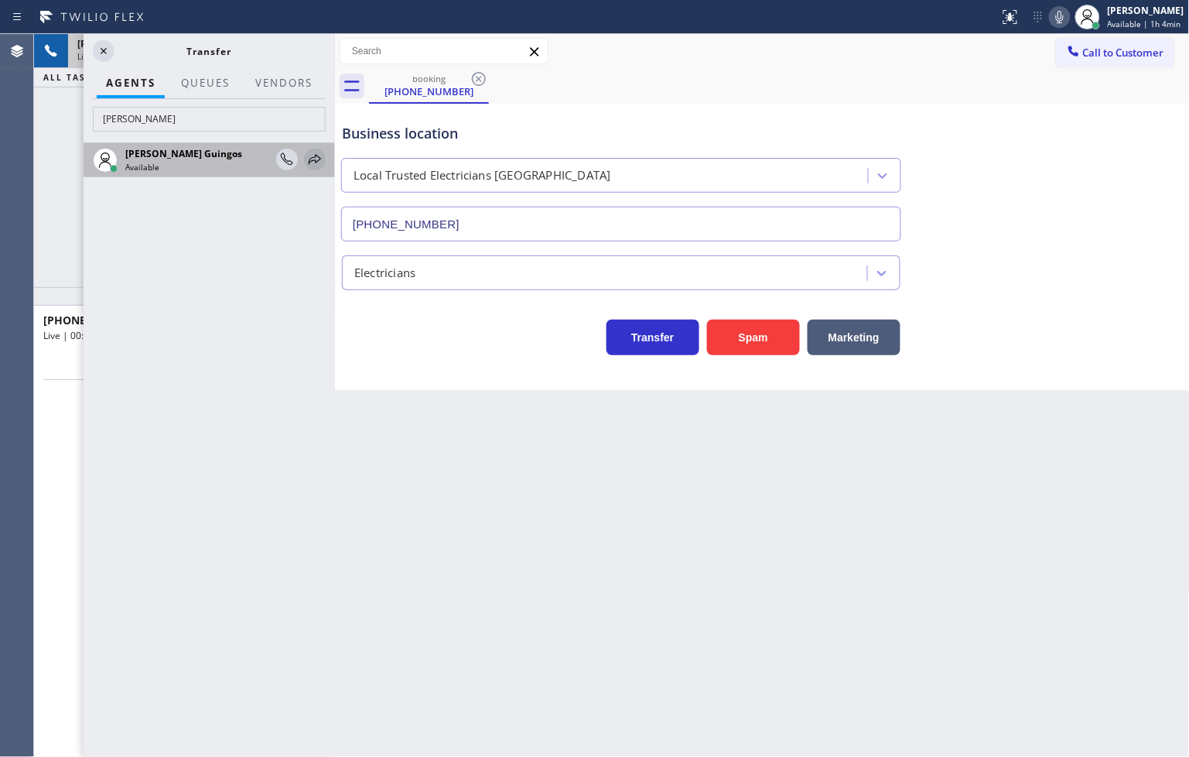
click at [317, 155] on icon at bounding box center [315, 159] width 19 height 19
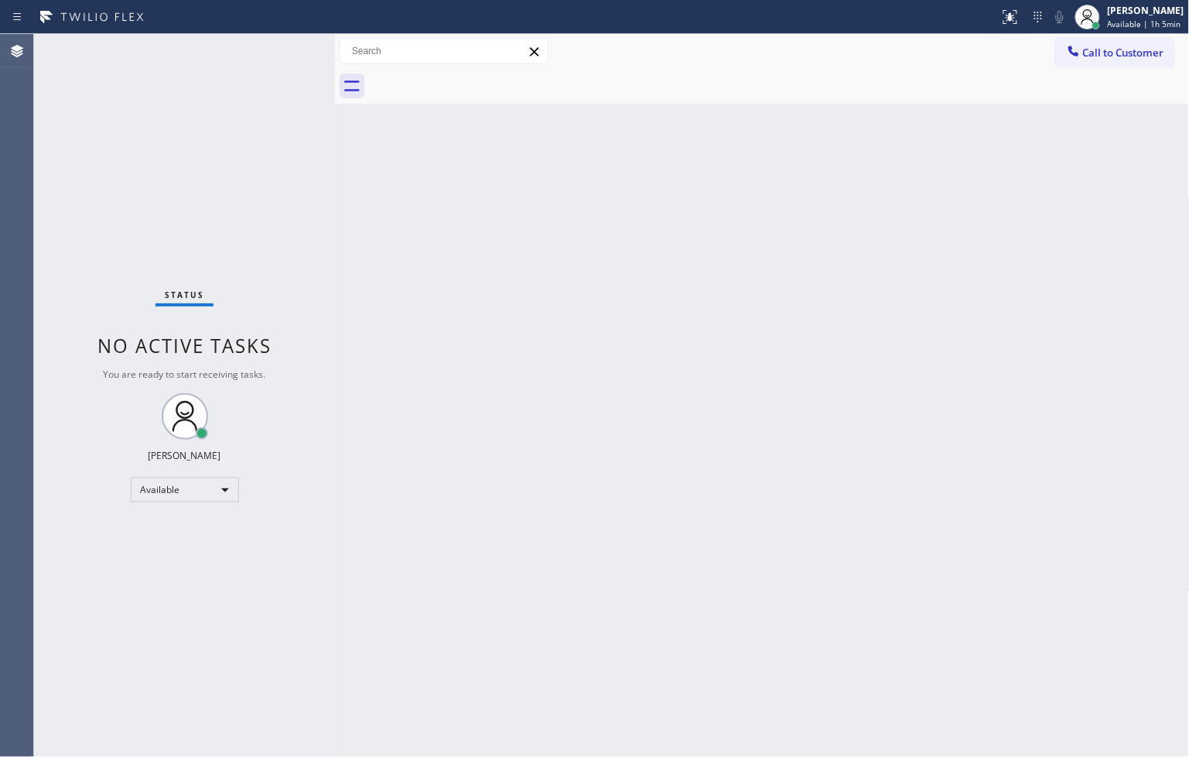
click at [219, 110] on div "Status No active tasks You are ready to start receiving tasks. [PERSON_NAME]" at bounding box center [184, 395] width 301 height 723
click at [281, 47] on div "Status No active tasks You are ready to start receiving tasks. [PERSON_NAME]" at bounding box center [184, 395] width 301 height 723
click at [385, 421] on div "Back to Dashboard Change Sender ID Customers Technicians Select a contact Outbo…" at bounding box center [762, 395] width 855 height 723
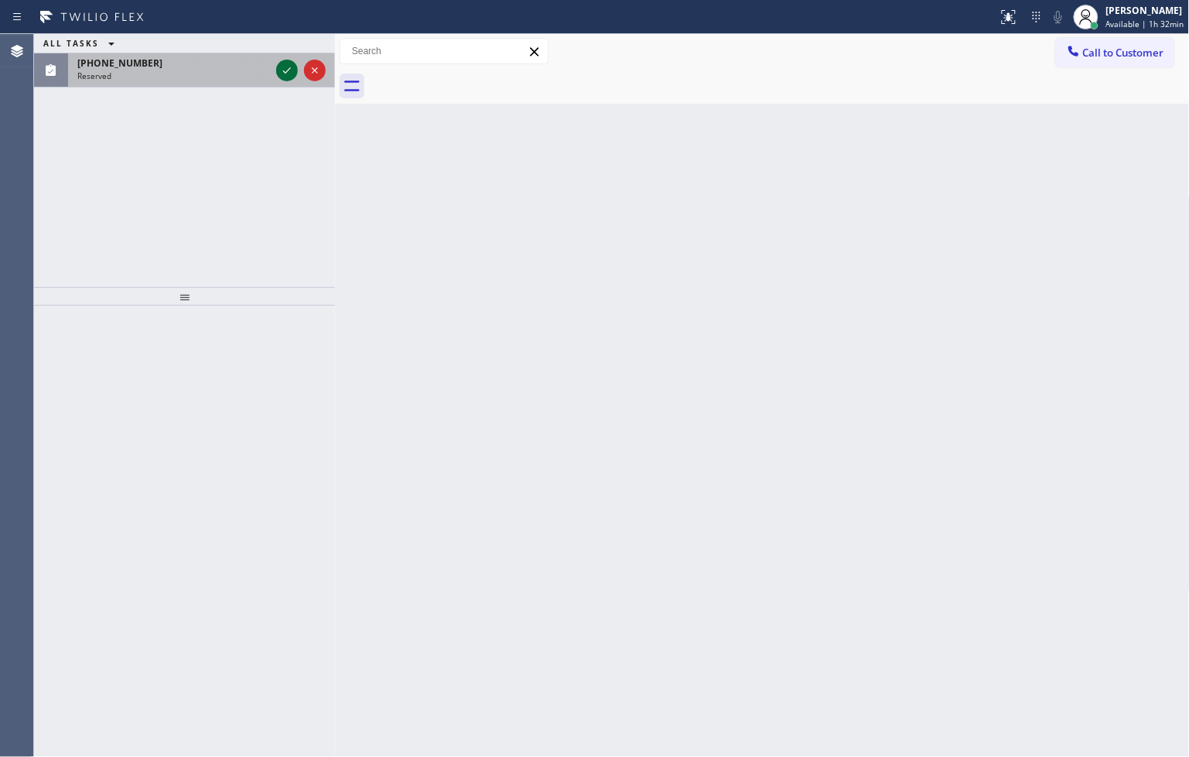
click at [289, 77] on icon at bounding box center [287, 70] width 19 height 19
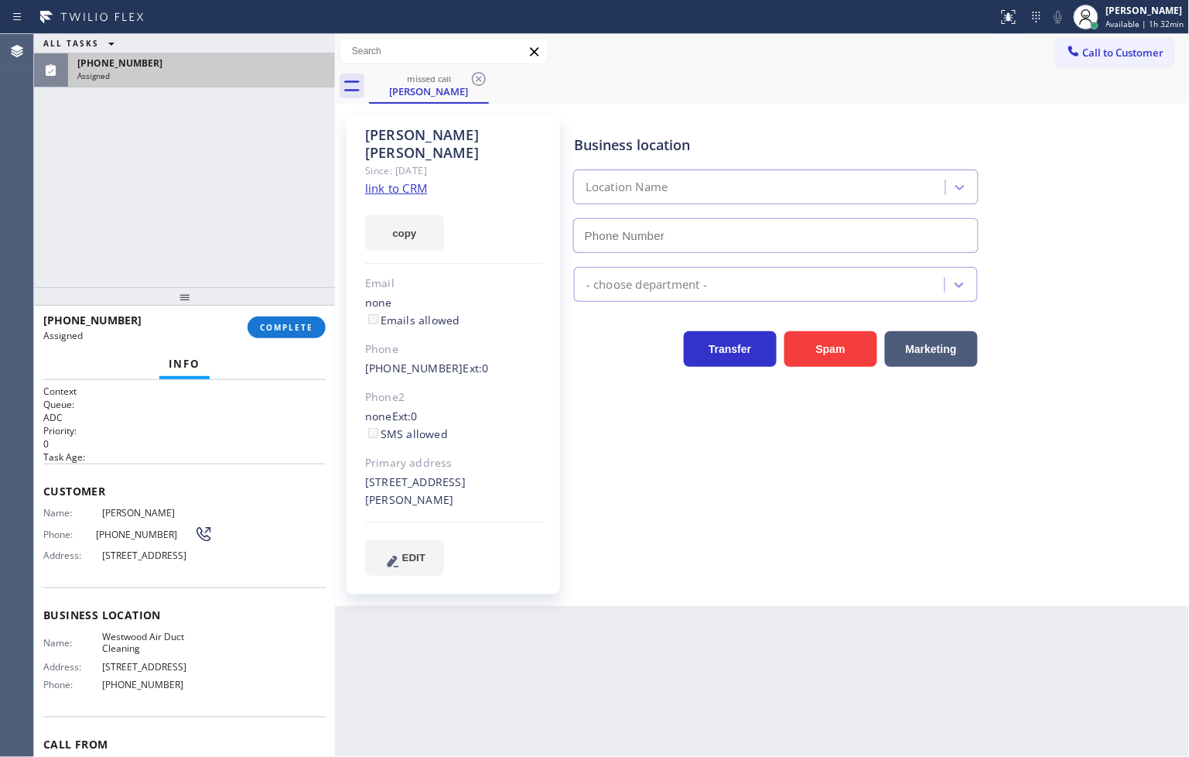
type input "[PHONE_NUMBER]"
click at [44, 514] on span "Name:" at bounding box center [72, 513] width 59 height 12
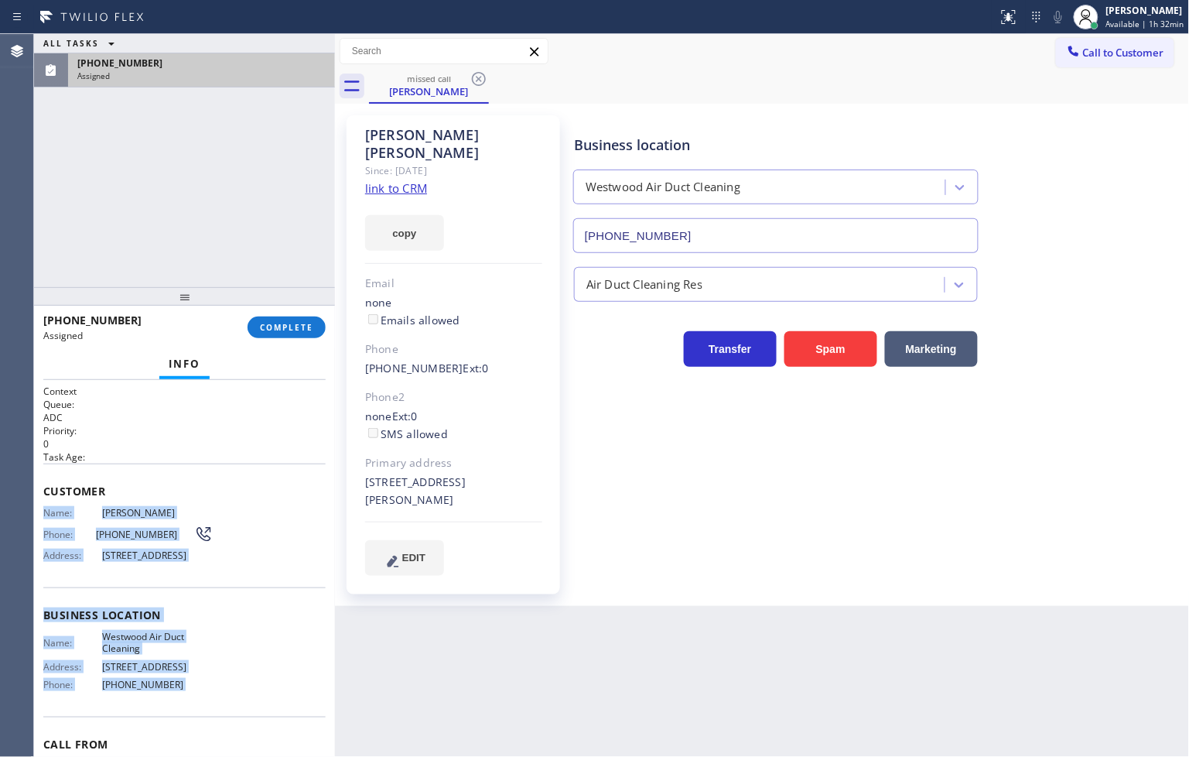
drag, startPoint x: 44, startPoint y: 514, endPoint x: 220, endPoint y: 700, distance: 256.6
click at [220, 700] on div "Context Queue: ADC Priority: 0 Task Age: Customer Name: [PERSON_NAME] Phone: [P…" at bounding box center [184, 608] width 282 height 449
copy div "Name: [PERSON_NAME] Phone: [PHONE_NUMBER] Address: [STREET_ADDRESS] Business lo…"
click at [273, 333] on span "COMPLETE" at bounding box center [286, 327] width 53 height 11
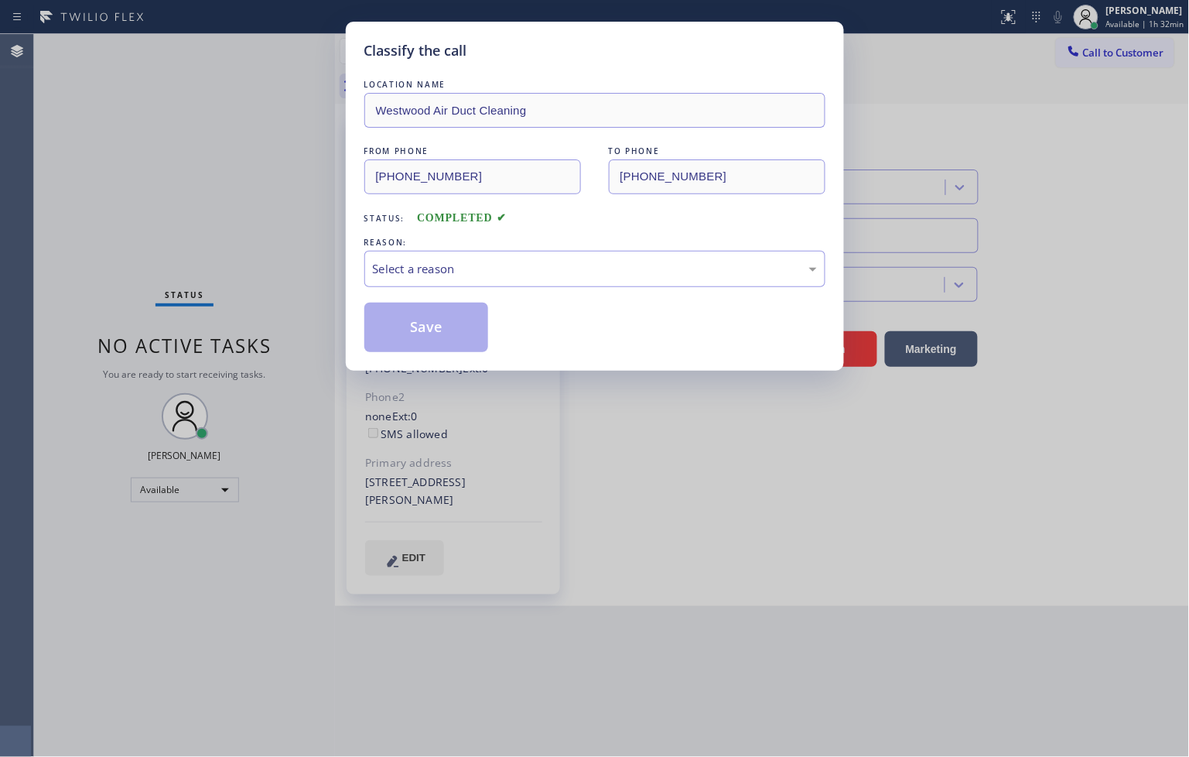
click at [421, 226] on div "Status: COMPLETED" at bounding box center [594, 214] width 461 height 25
click at [429, 264] on div "Select a reason" at bounding box center [595, 269] width 444 height 18
click at [451, 334] on button "Save" at bounding box center [426, 327] width 125 height 50
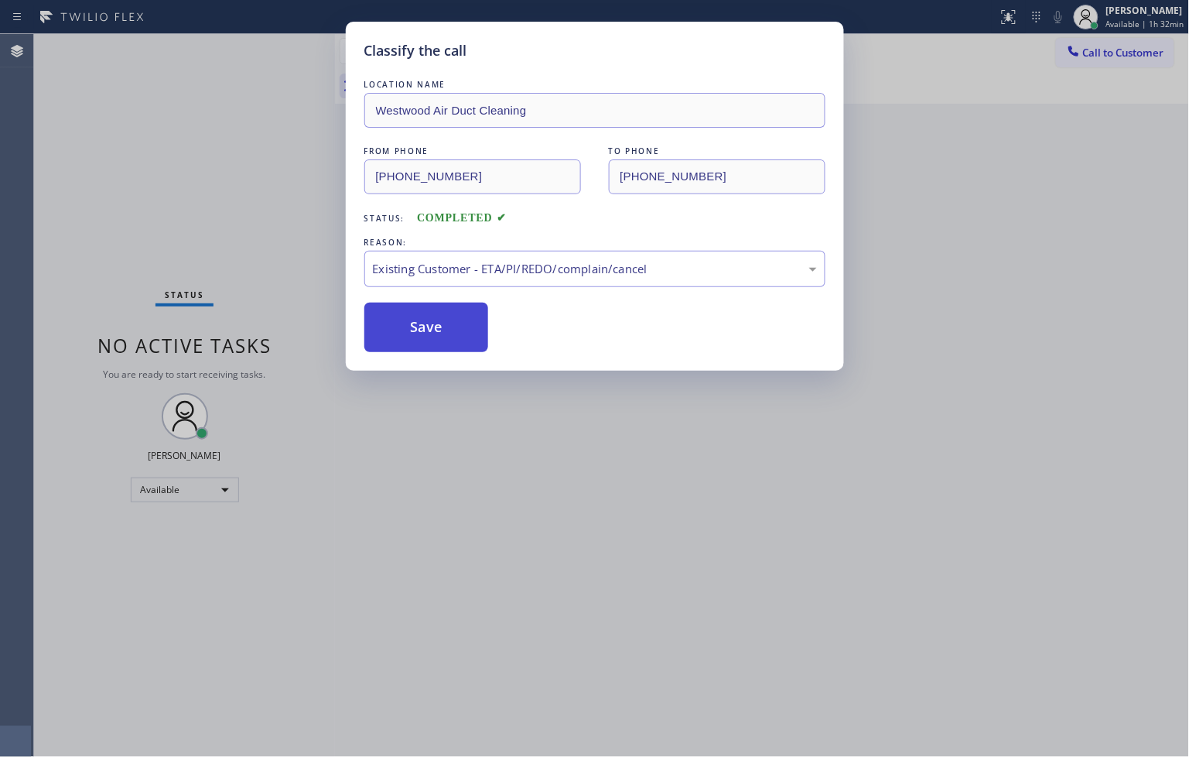
click at [451, 334] on button "Save" at bounding box center [426, 327] width 125 height 50
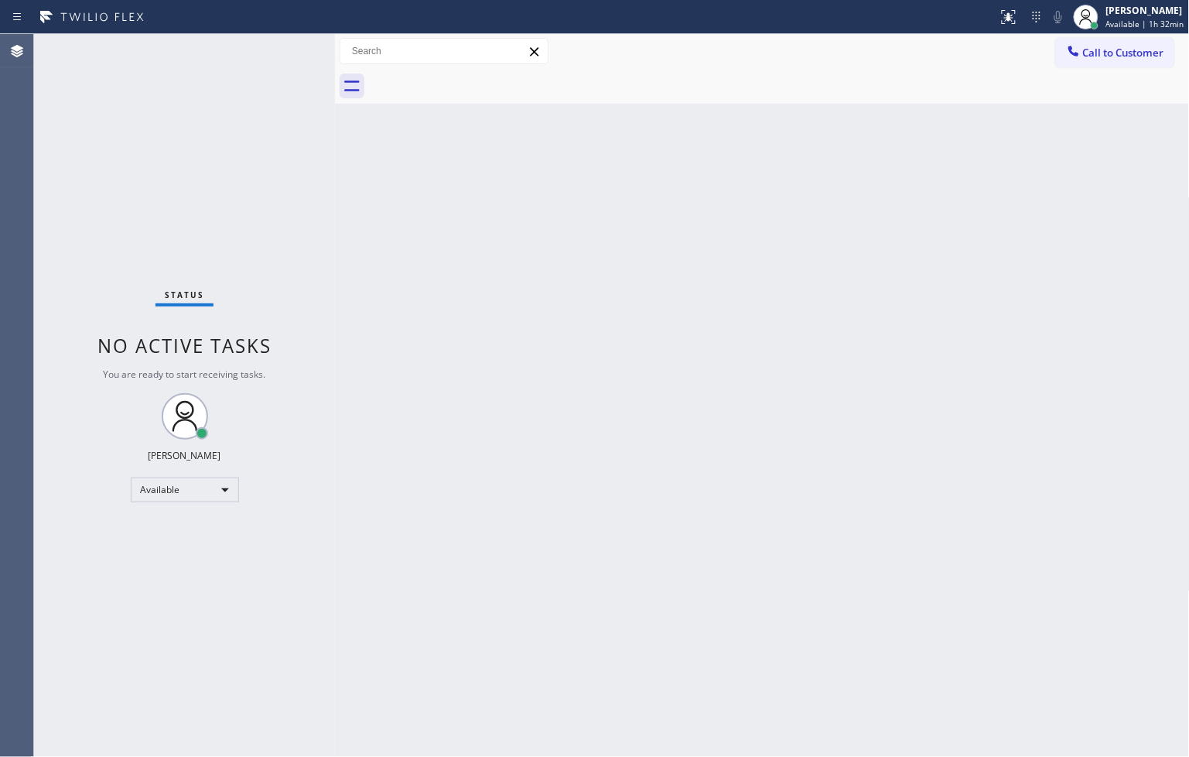
click at [462, 231] on div "Back to Dashboard Change Sender ID Customers Technicians Select a contact Outbo…" at bounding box center [762, 395] width 855 height 723
click at [537, 36] on div "Call to Customer Outbound call Location Search location Your caller id phone nu…" at bounding box center [762, 51] width 855 height 35
click at [340, 330] on div "Back to Dashboard Change Sender ID Customers Technicians Select a contact Outbo…" at bounding box center [762, 395] width 855 height 723
click at [275, 45] on div "Status No active tasks You are ready to start receiving tasks. [PERSON_NAME]" at bounding box center [184, 395] width 301 height 723
click at [740, 566] on div "Back to Dashboard Change Sender ID Customers Technicians Select a contact Outbo…" at bounding box center [762, 395] width 855 height 723
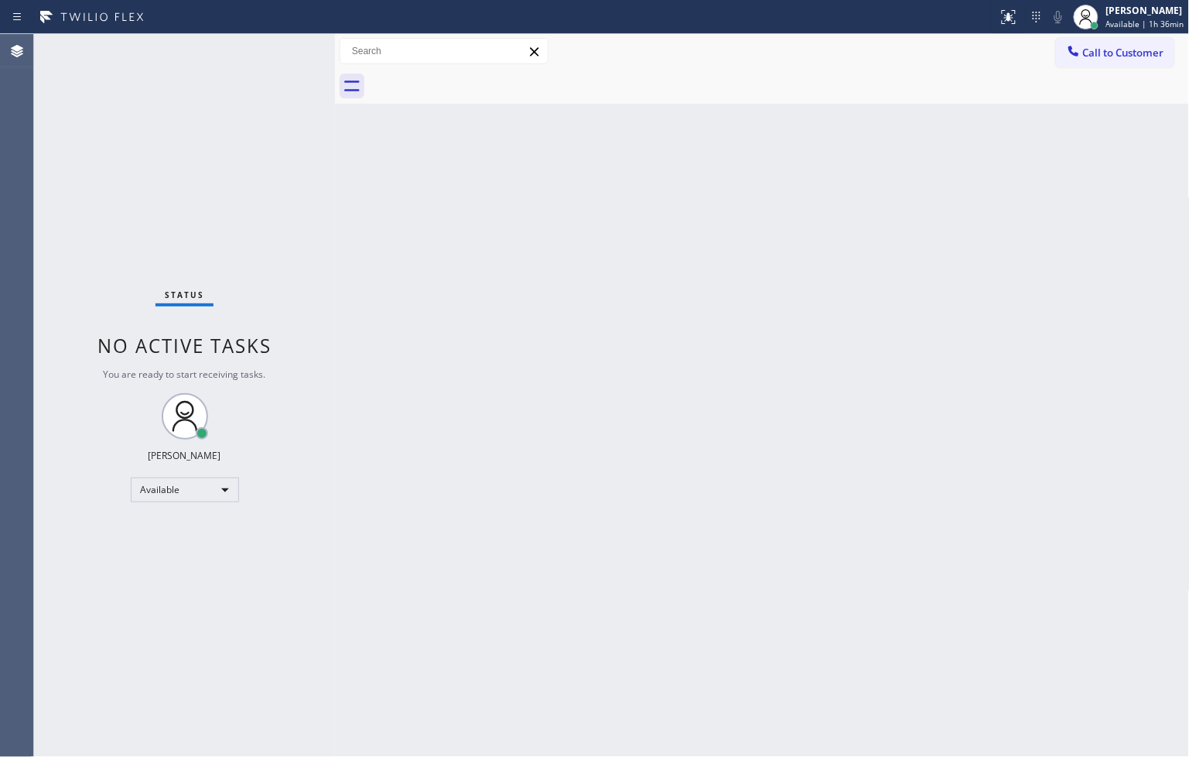
click at [526, 648] on div "Back to Dashboard Change Sender ID Customers Technicians Select a contact Outbo…" at bounding box center [762, 395] width 855 height 723
click at [260, 245] on div "Status No active tasks You are ready to start receiving tasks. [PERSON_NAME]" at bounding box center [184, 395] width 301 height 723
click at [278, 51] on div "Status No active tasks You are ready to start receiving tasks. [PERSON_NAME]" at bounding box center [184, 395] width 301 height 723
click at [328, 229] on div "Status No active tasks You are ready to start receiving tasks. [PERSON_NAME]" at bounding box center [184, 395] width 301 height 723
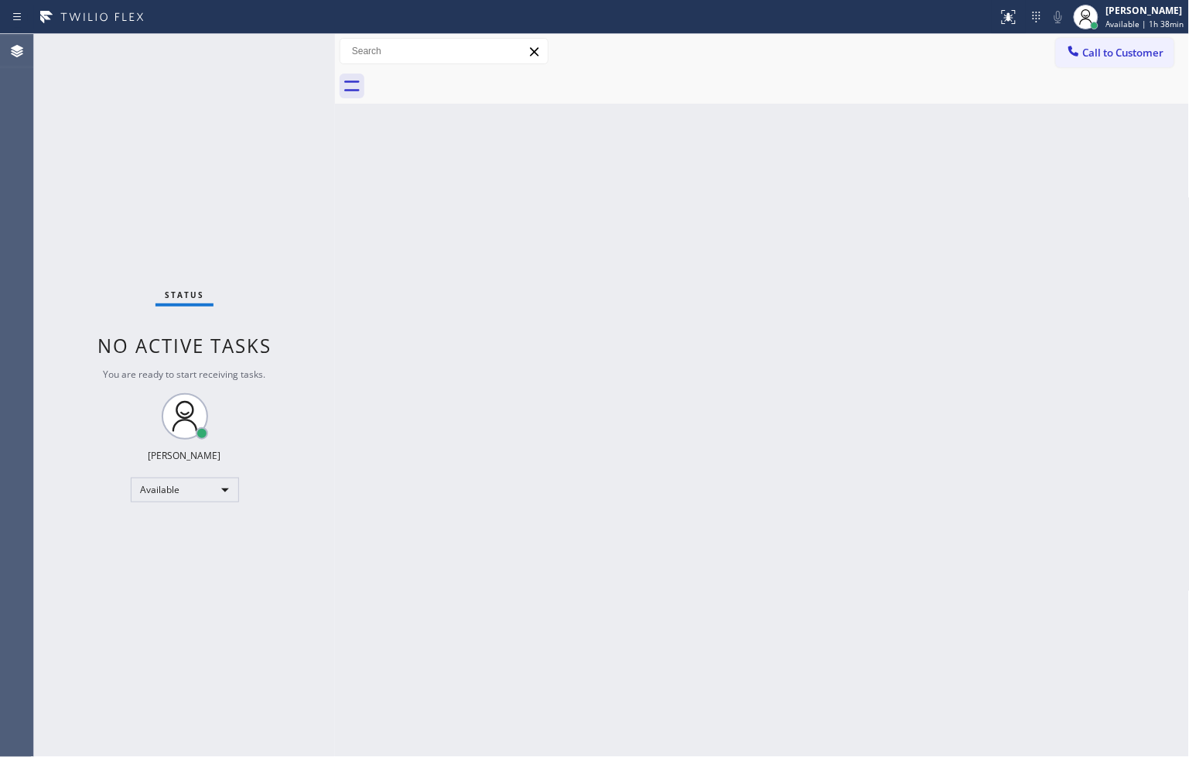
click at [207, 137] on div "Status No active tasks You are ready to start receiving tasks. [PERSON_NAME]" at bounding box center [184, 395] width 301 height 723
click at [261, 49] on div "Status No active tasks You are ready to start receiving tasks. [PERSON_NAME]" at bounding box center [184, 395] width 301 height 723
click at [271, 328] on div "Status No active tasks You are ready to start receiving tasks. [PERSON_NAME]" at bounding box center [184, 395] width 301 height 723
click at [268, 86] on div "Status No active tasks You are ready to start receiving tasks. [PERSON_NAME]" at bounding box center [184, 395] width 301 height 723
click at [279, 46] on div "Status No active tasks You are ready to start receiving tasks. [PERSON_NAME]" at bounding box center [184, 395] width 301 height 723
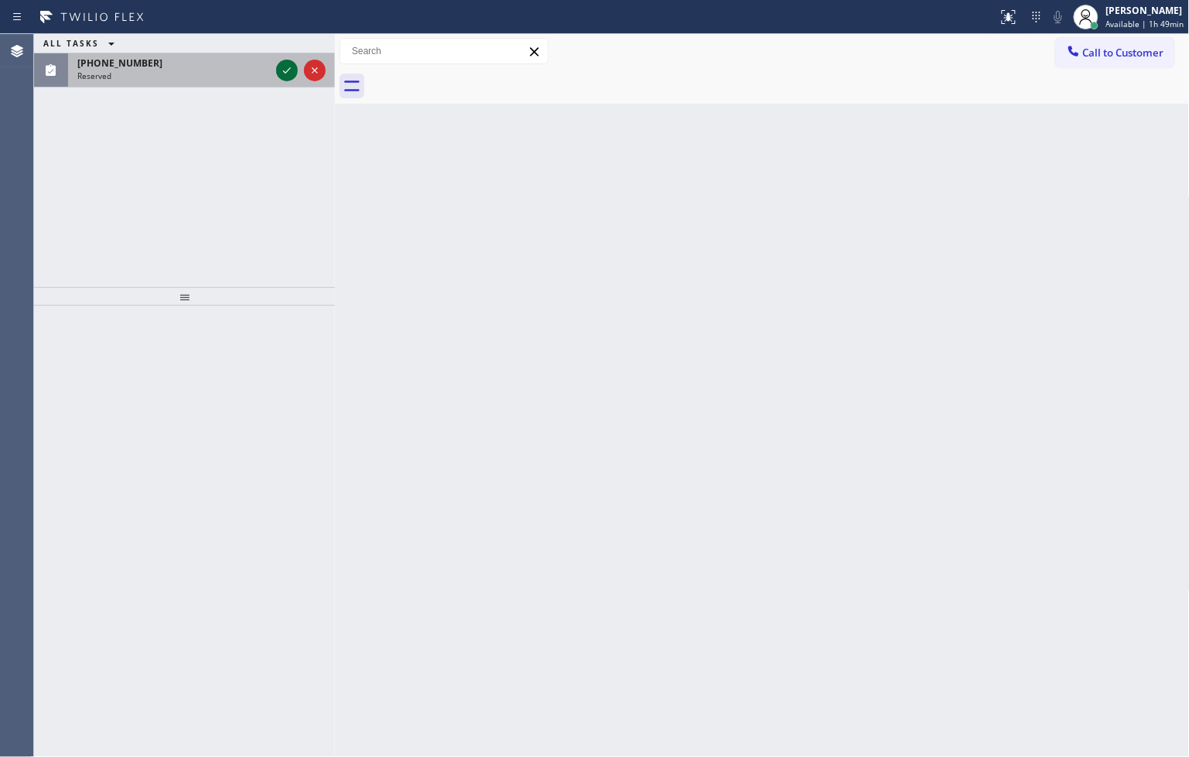
click at [281, 67] on icon at bounding box center [287, 70] width 19 height 19
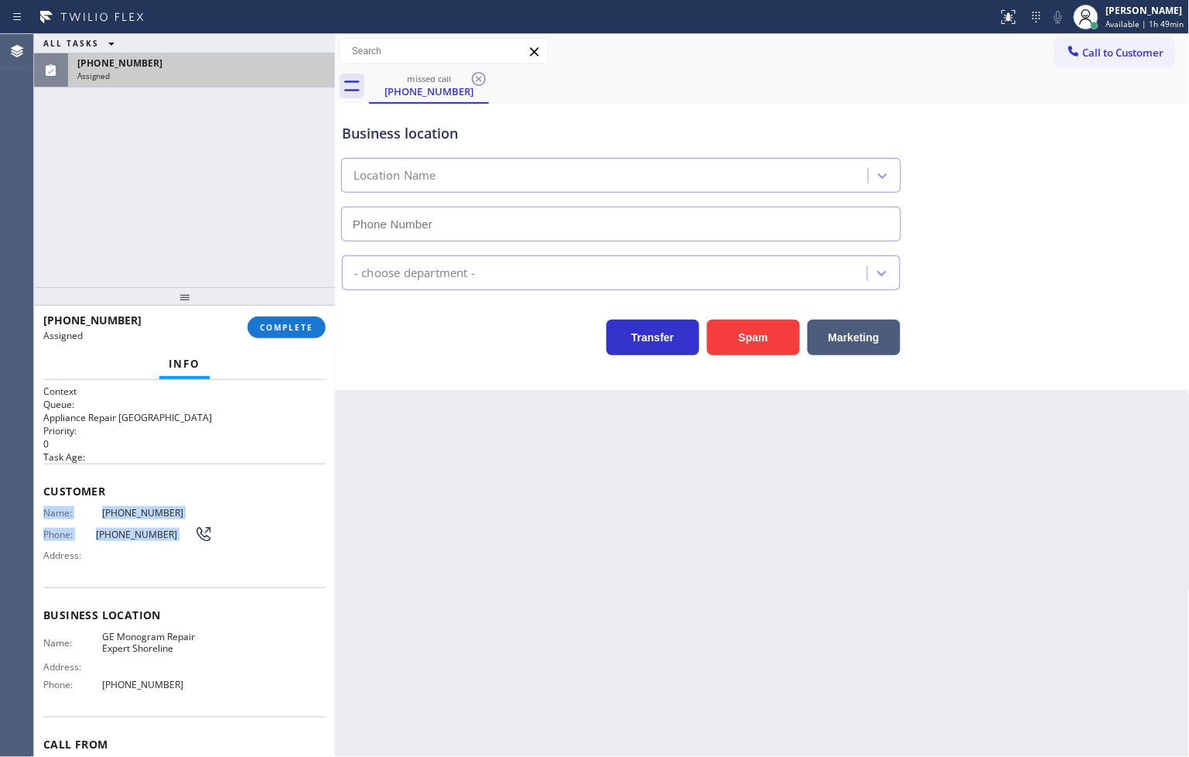
type input "[PHONE_NUMBER]"
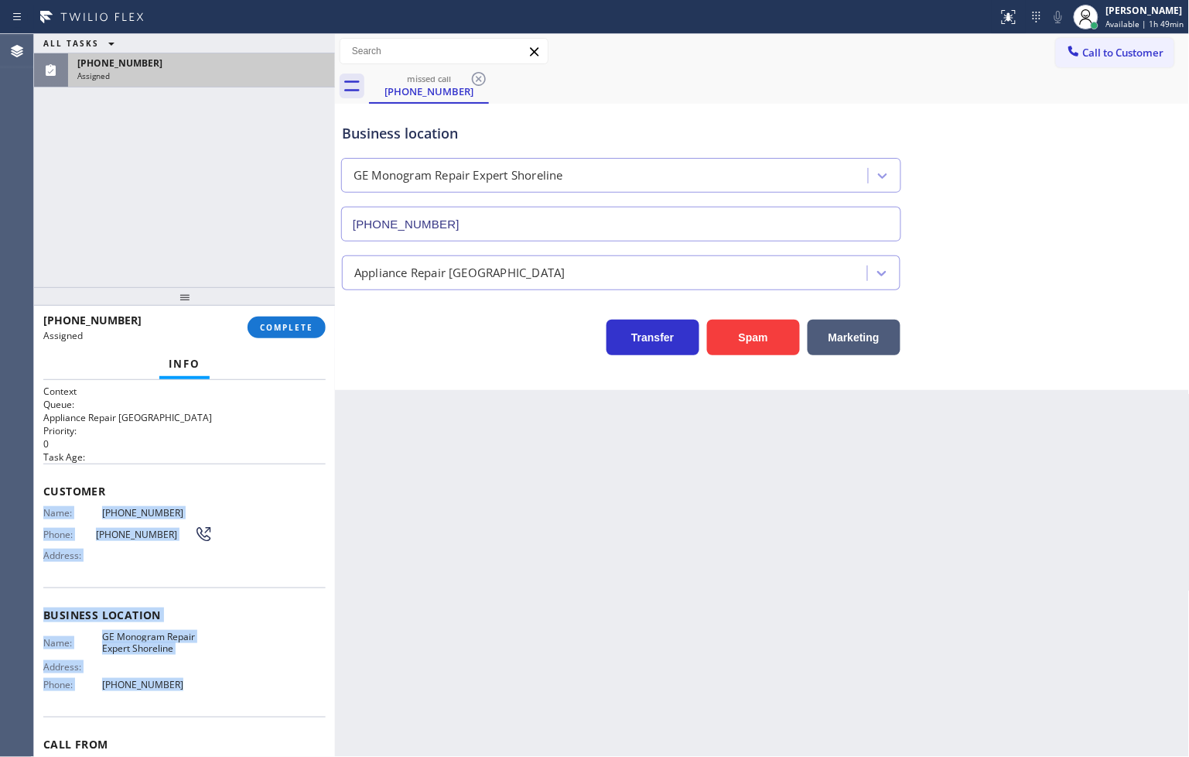
drag, startPoint x: 42, startPoint y: 512, endPoint x: 241, endPoint y: 690, distance: 267.4
click at [241, 690] on div "Context Queue: Appliance Repair High End Priority: 0 Task Age: Customer Name: […" at bounding box center [184, 569] width 301 height 378
copy div "Name: [PHONE_NUMBER] Phone: [PHONE_NUMBER] Address: Business location Name: GE …"
click at [296, 329] on span "COMPLETE" at bounding box center [286, 327] width 53 height 11
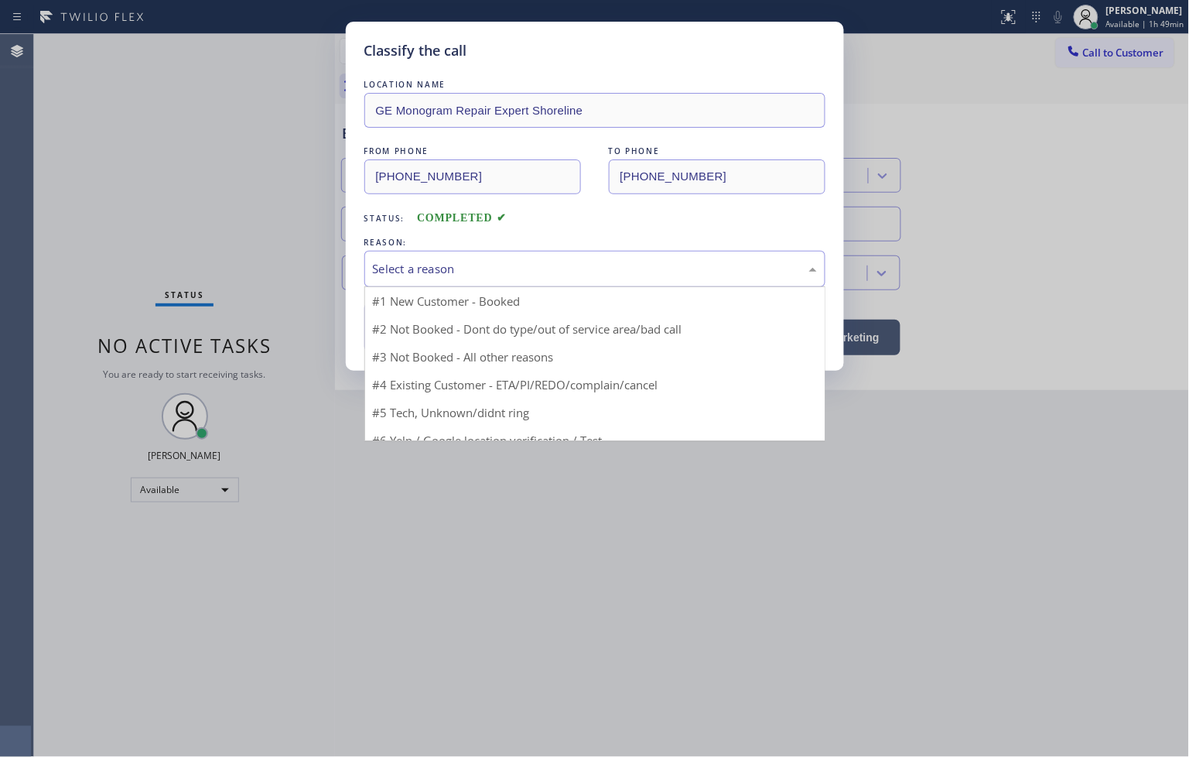
click at [410, 265] on div "Select a reason" at bounding box center [595, 269] width 444 height 18
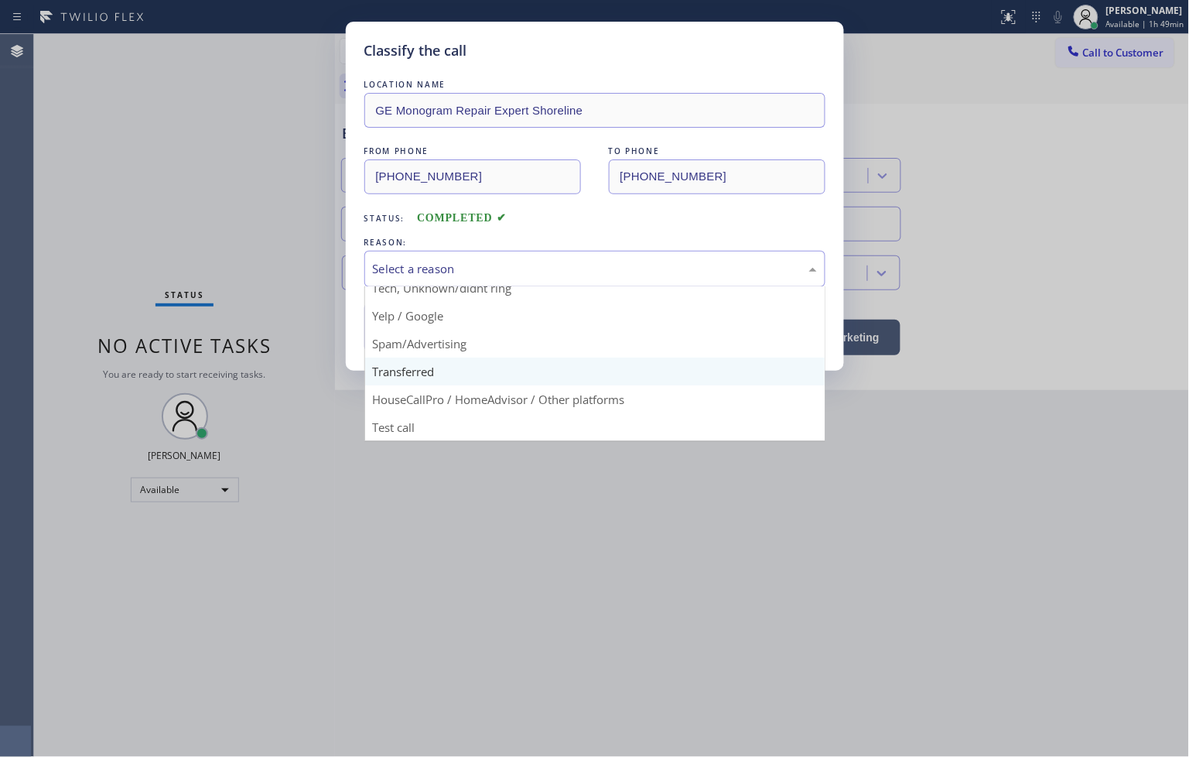
scroll to position [12, 0]
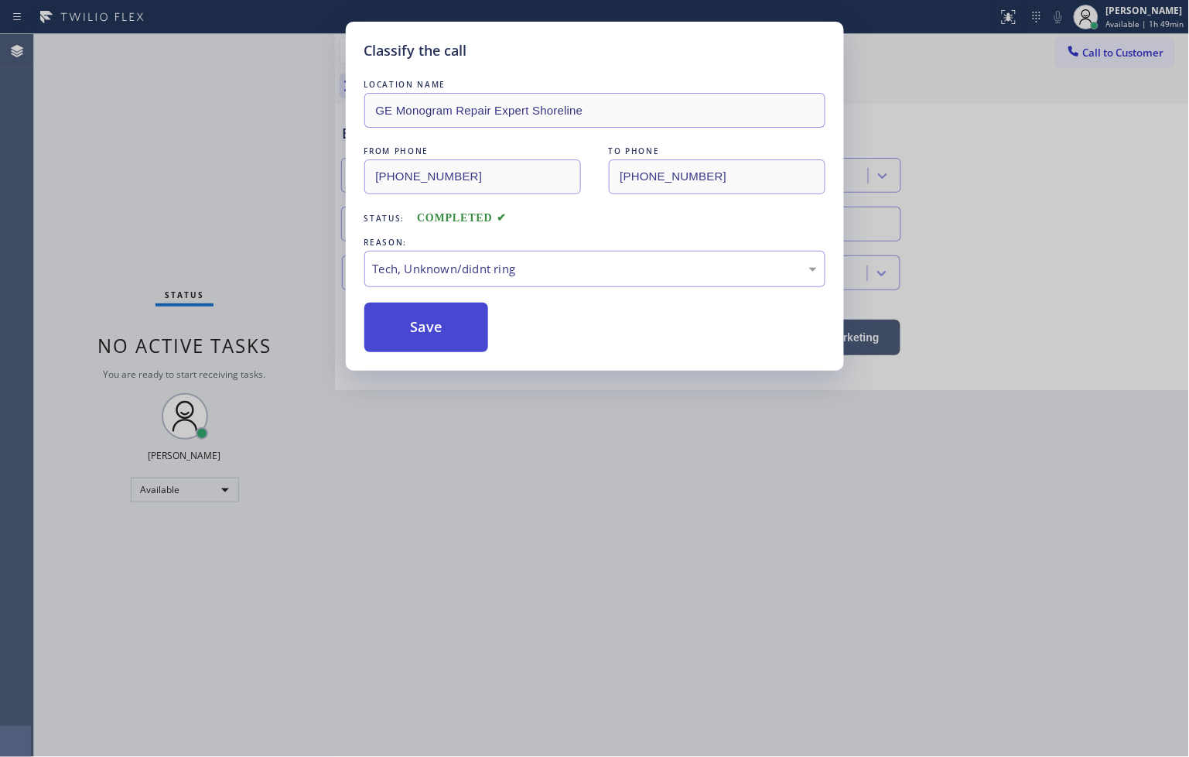
click at [431, 336] on button "Save" at bounding box center [426, 327] width 125 height 50
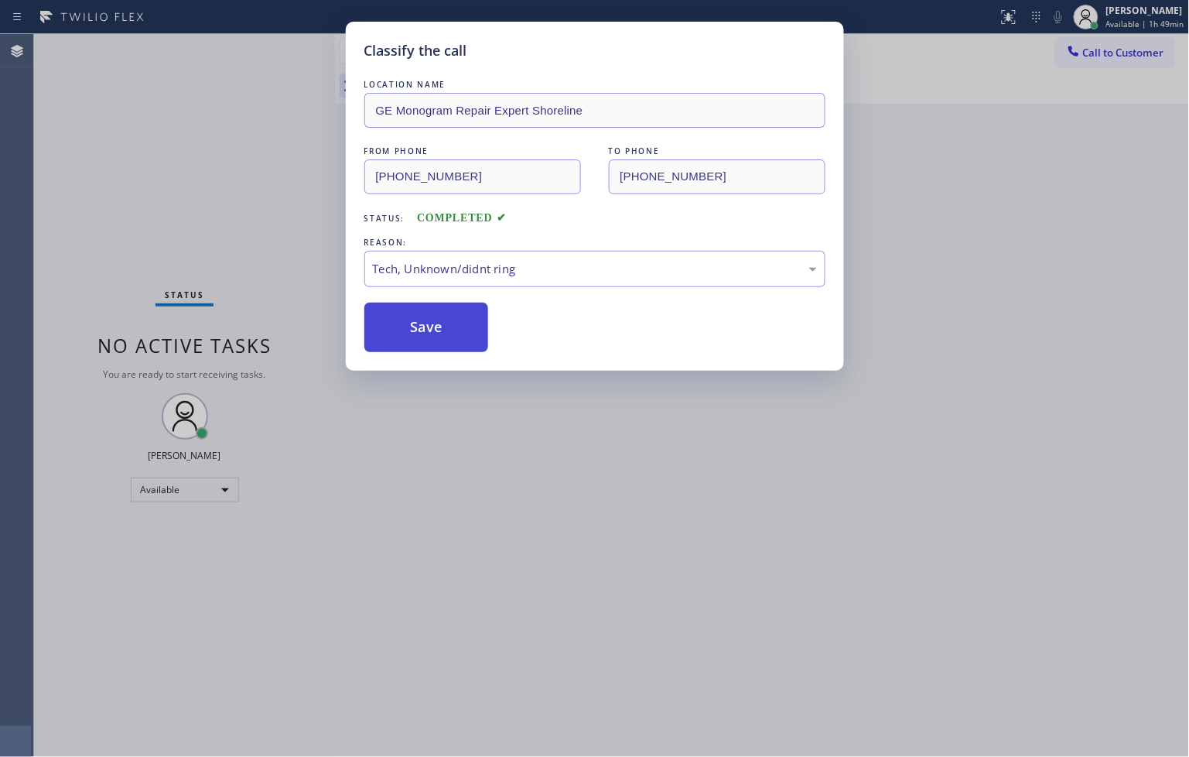
click at [431, 336] on button "Save" at bounding box center [426, 327] width 125 height 50
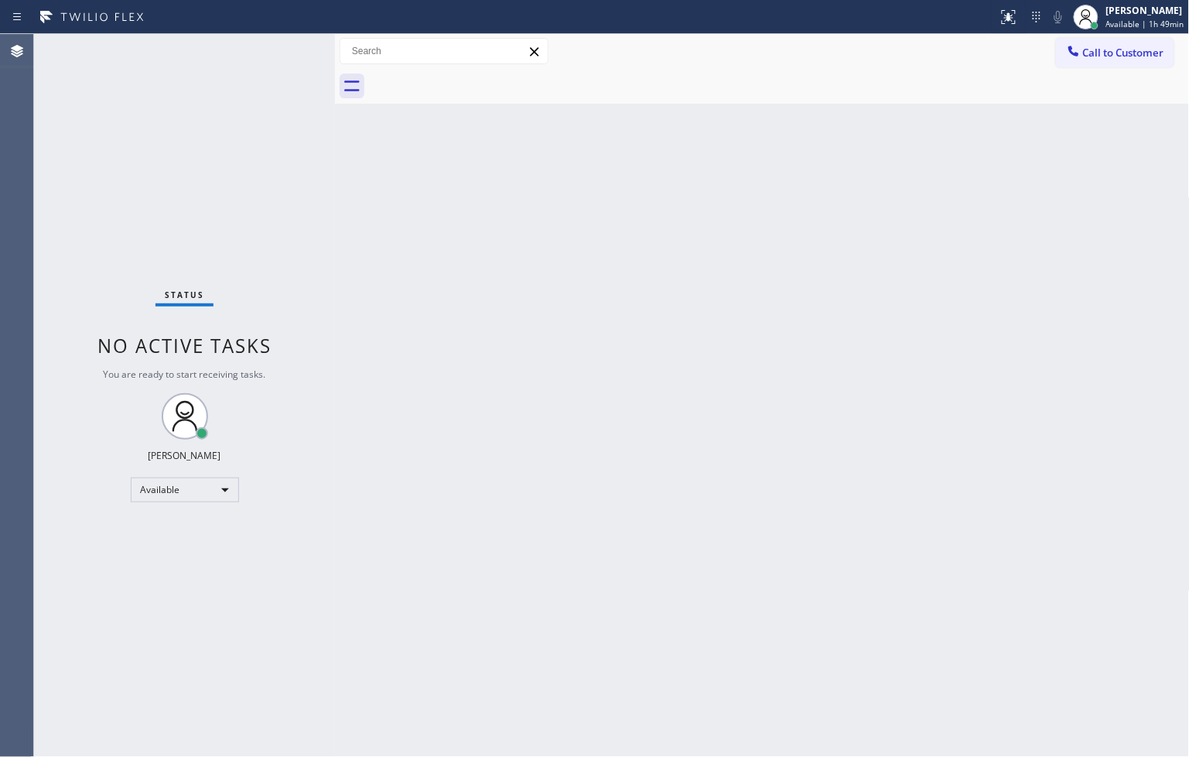
click at [339, 210] on div "Back to Dashboard Change Sender ID Customers Technicians Select a contact Outbo…" at bounding box center [762, 395] width 855 height 723
click at [289, 56] on div "Status No active tasks You are ready to start receiving tasks. [PERSON_NAME]" at bounding box center [184, 395] width 301 height 723
click at [955, 643] on div "Back to Dashboard Change Sender ID Customers Technicians Select a contact Outbo…" at bounding box center [762, 395] width 855 height 723
drag, startPoint x: 210, startPoint y: 173, endPoint x: 237, endPoint y: 108, distance: 69.7
click at [210, 168] on div "Status No active tasks You are ready to start receiving tasks. [PERSON_NAME]" at bounding box center [184, 395] width 301 height 723
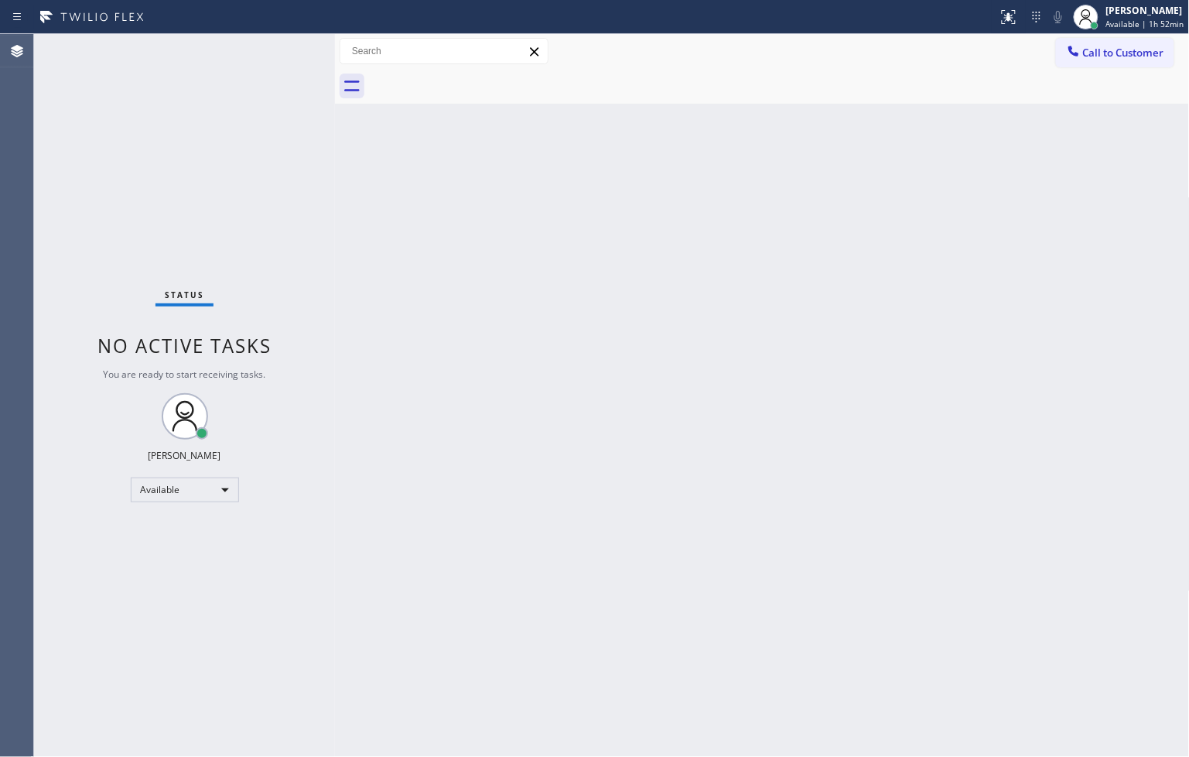
click at [273, 59] on div "Status No active tasks You are ready to start receiving tasks. [PERSON_NAME]" at bounding box center [184, 395] width 301 height 723
click at [276, 49] on div "Status No active tasks You are ready to start receiving tasks. [PERSON_NAME]" at bounding box center [184, 395] width 301 height 723
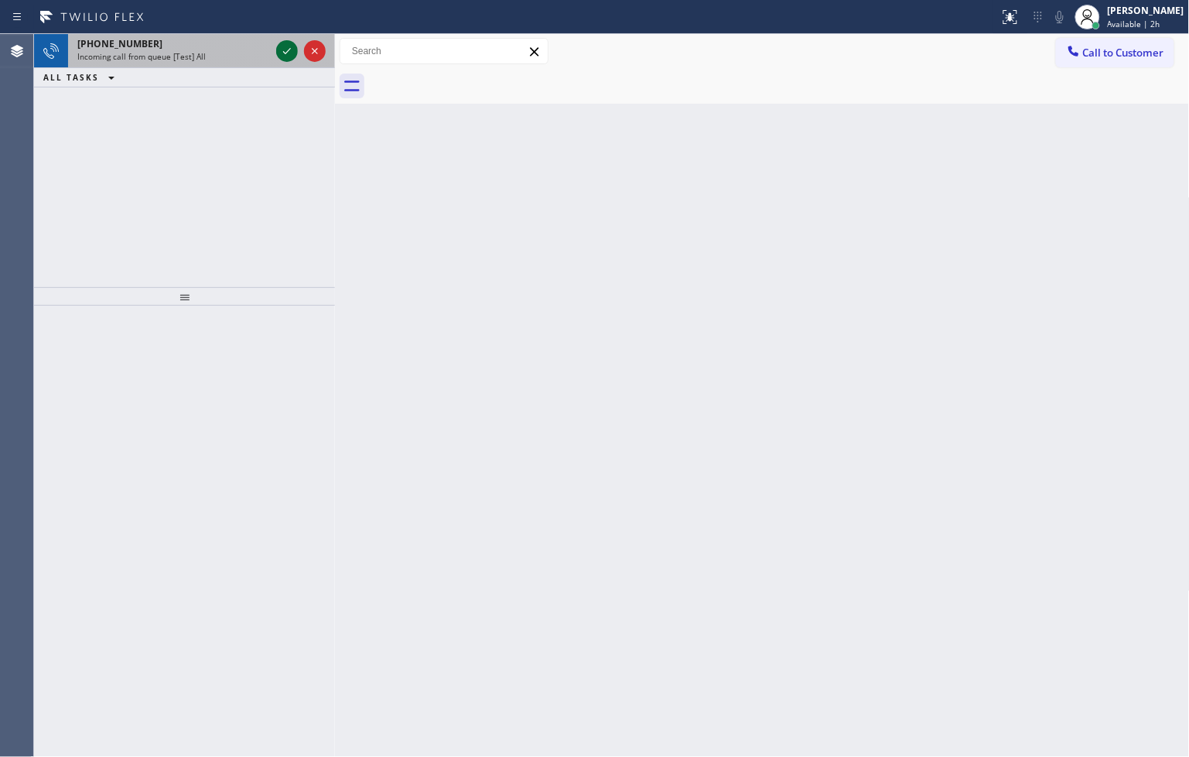
click at [276, 49] on div at bounding box center [287, 51] width 22 height 19
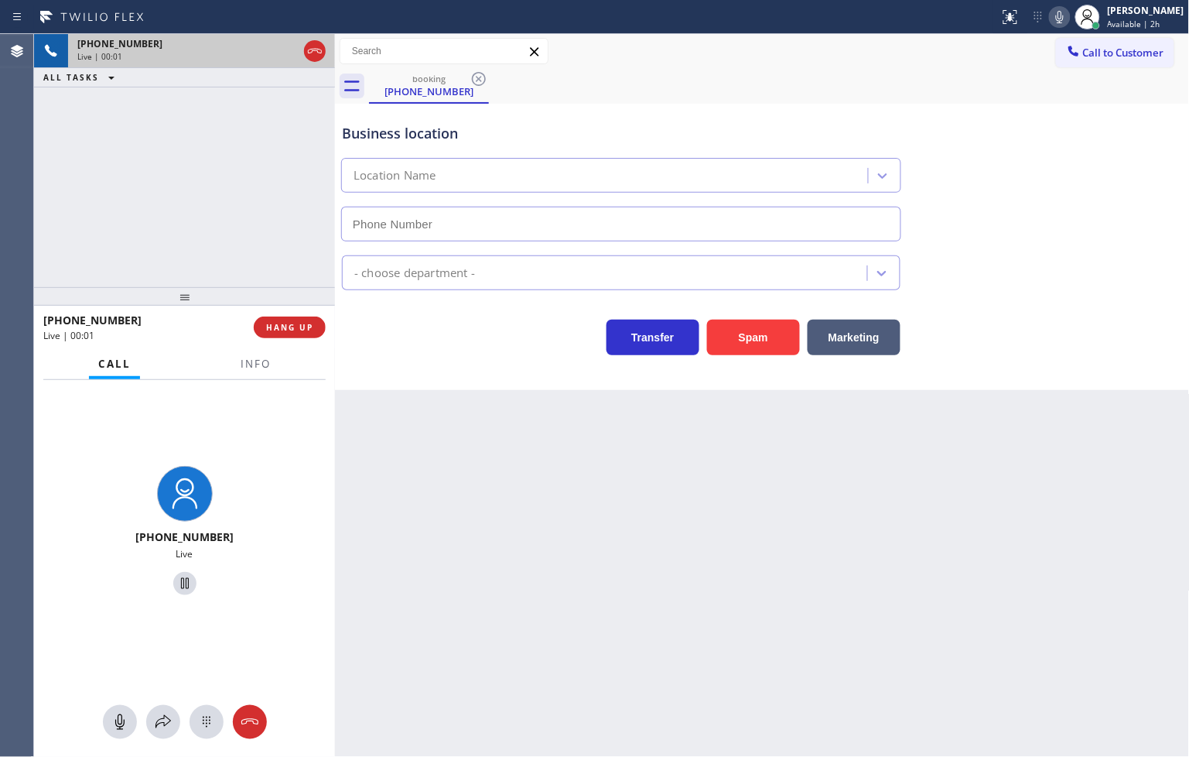
type input "[PHONE_NUMBER]"
click at [406, 344] on div "Transfer Spam Marketing" at bounding box center [621, 333] width 565 height 43
click at [483, 329] on div "Transfer Spam Marketing" at bounding box center [621, 333] width 565 height 43
click at [159, 193] on div "[PHONE_NUMBER] Live | 00:32 ALL TASKS ALL TASKS ACTIVE TASKS TASKS IN WRAP UP" at bounding box center [184, 160] width 301 height 253
click at [472, 367] on div "Business location [MEDICAL_DATA] Electrical [GEOGRAPHIC_DATA] [PHONE_NUMBER] El…" at bounding box center [762, 247] width 855 height 286
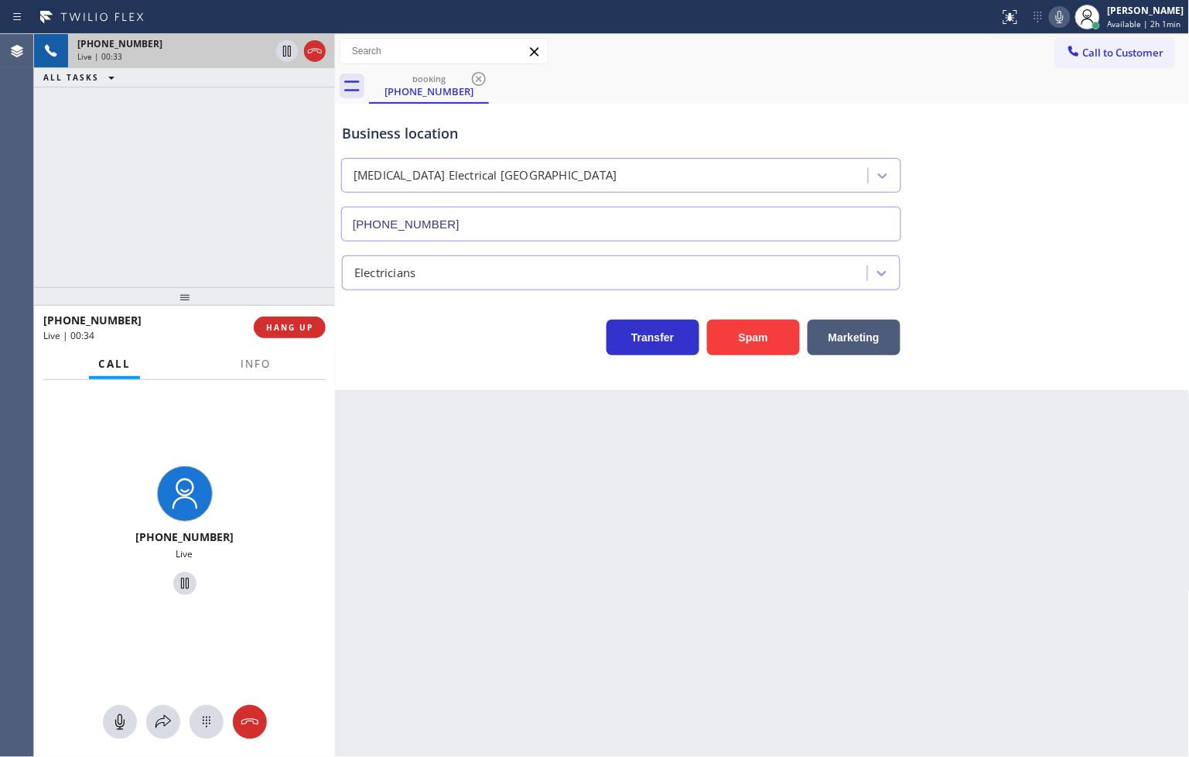
click at [275, 265] on div "[PHONE_NUMBER] Live | 00:33 ALL TASKS ALL TASKS ACTIVE TASKS TASKS IN WRAP UP" at bounding box center [184, 160] width 301 height 253
click at [251, 197] on div "[PHONE_NUMBER] Live | 00:34 ALL TASKS ALL TASKS ACTIVE TASKS TASKS IN WRAP UP" at bounding box center [184, 160] width 301 height 253
click at [278, 51] on icon at bounding box center [287, 51] width 19 height 19
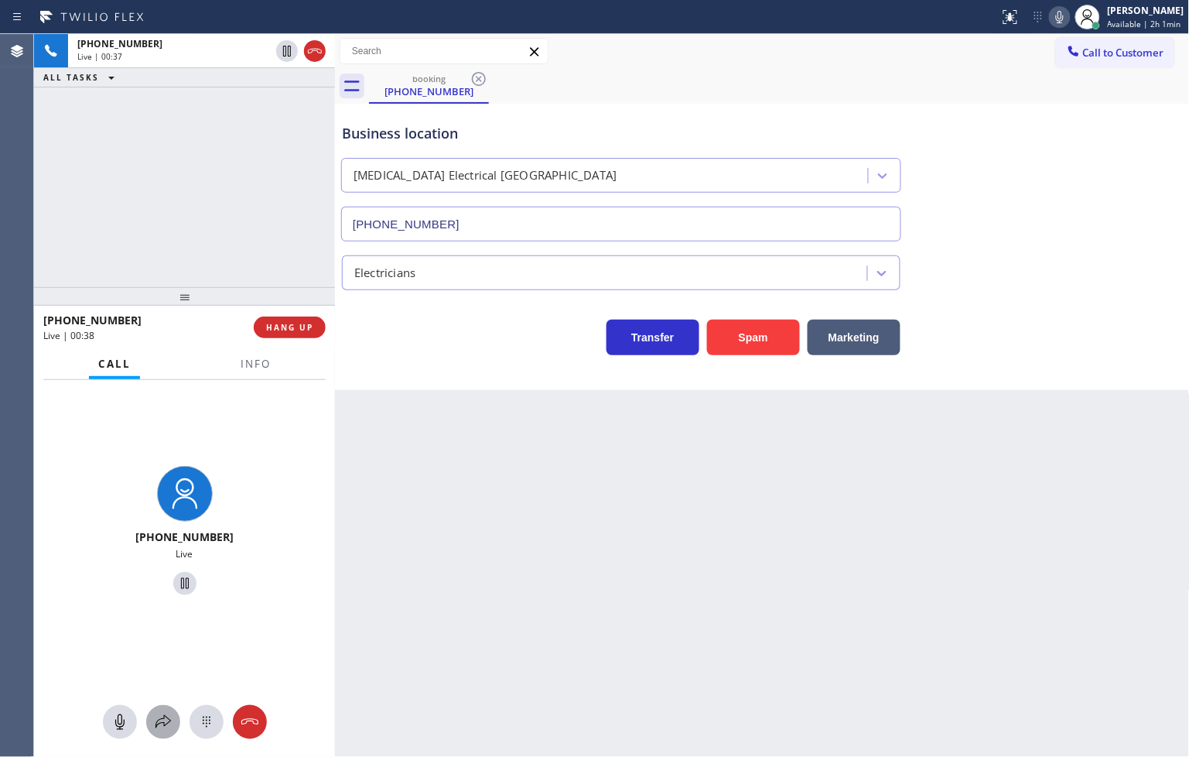
click at [166, 736] on button at bounding box center [163, 722] width 34 height 34
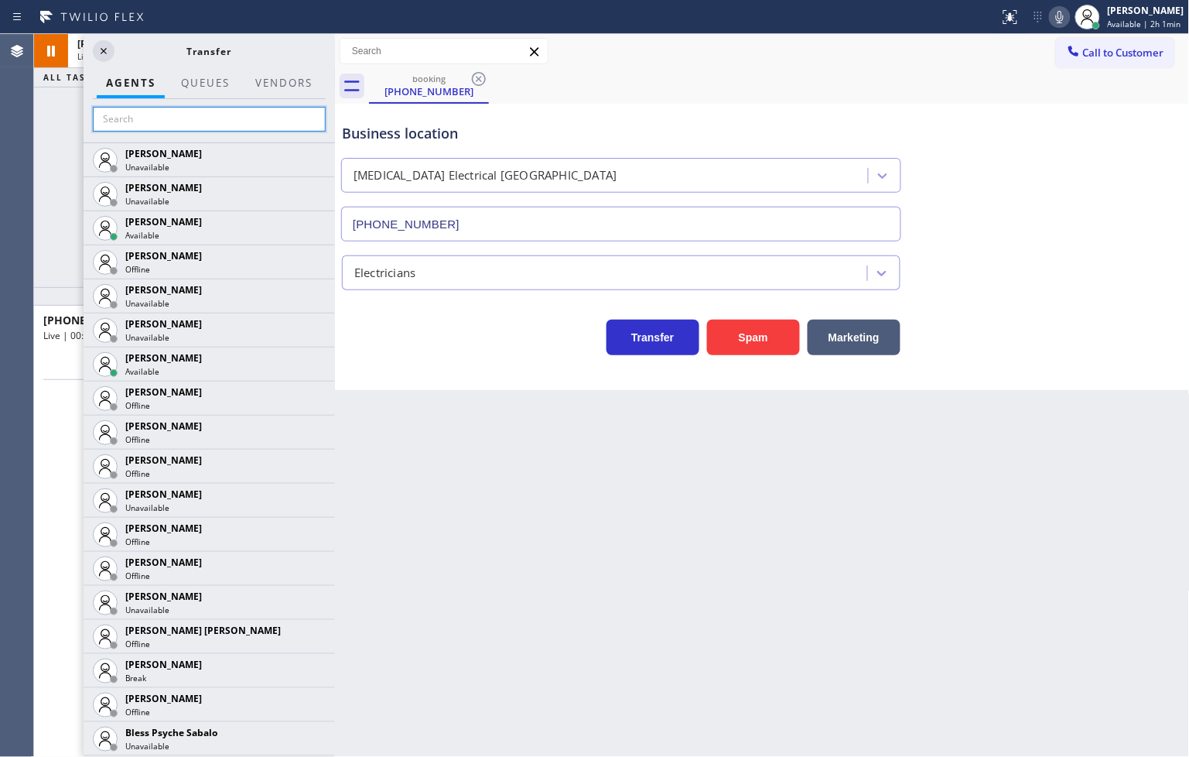
click at [132, 127] on input "text" at bounding box center [209, 119] width 233 height 25
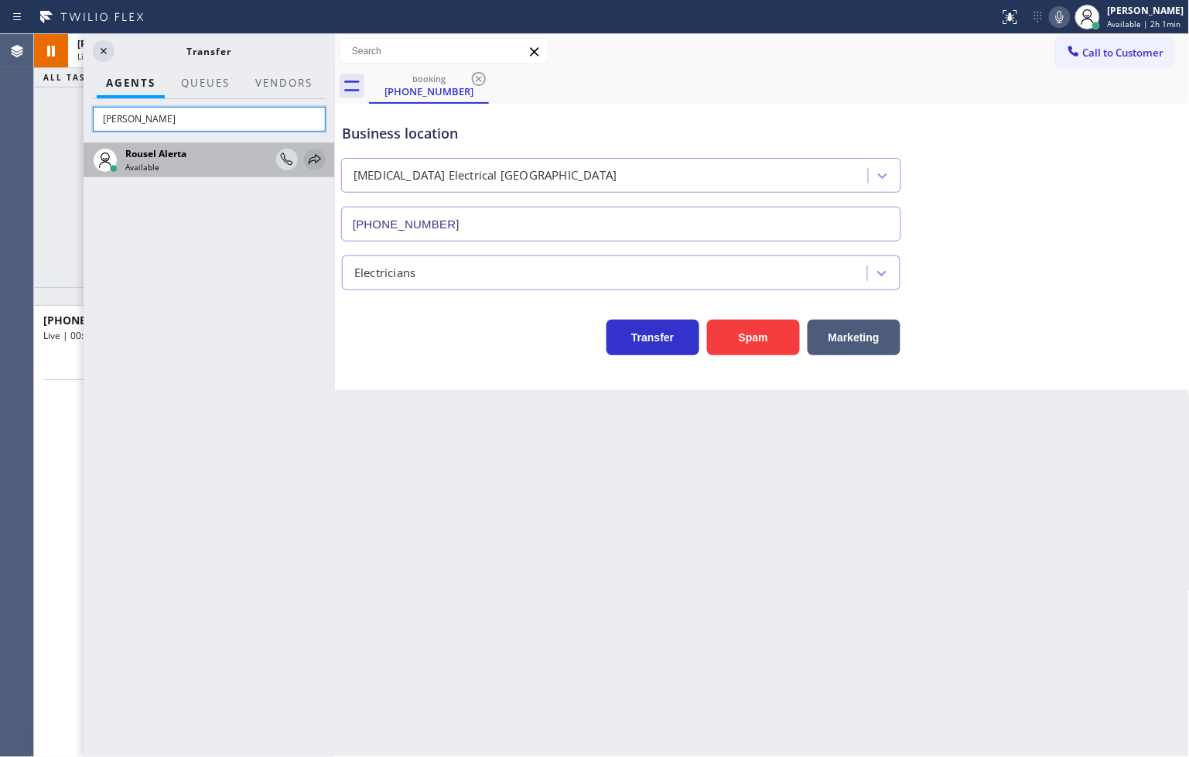
type input "[PERSON_NAME]"
click at [317, 160] on icon at bounding box center [315, 159] width 19 height 19
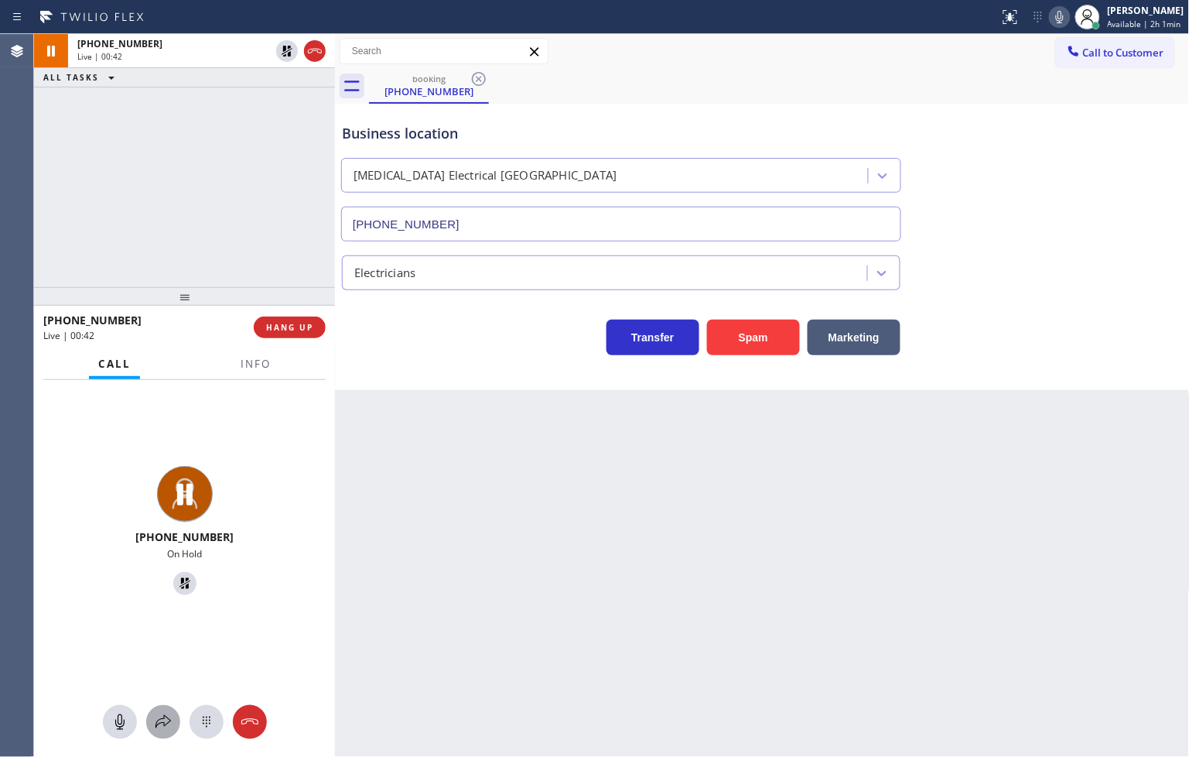
click at [165, 722] on icon at bounding box center [163, 721] width 19 height 19
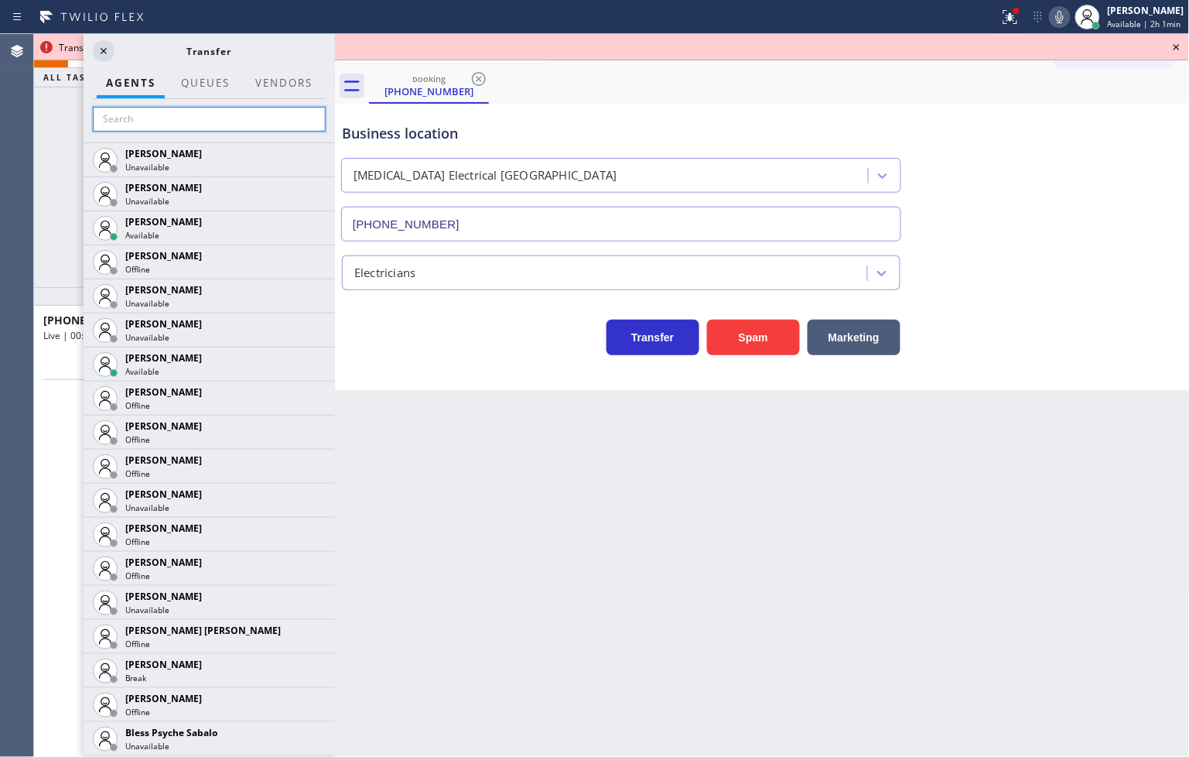
click at [118, 114] on input "text" at bounding box center [209, 119] width 233 height 25
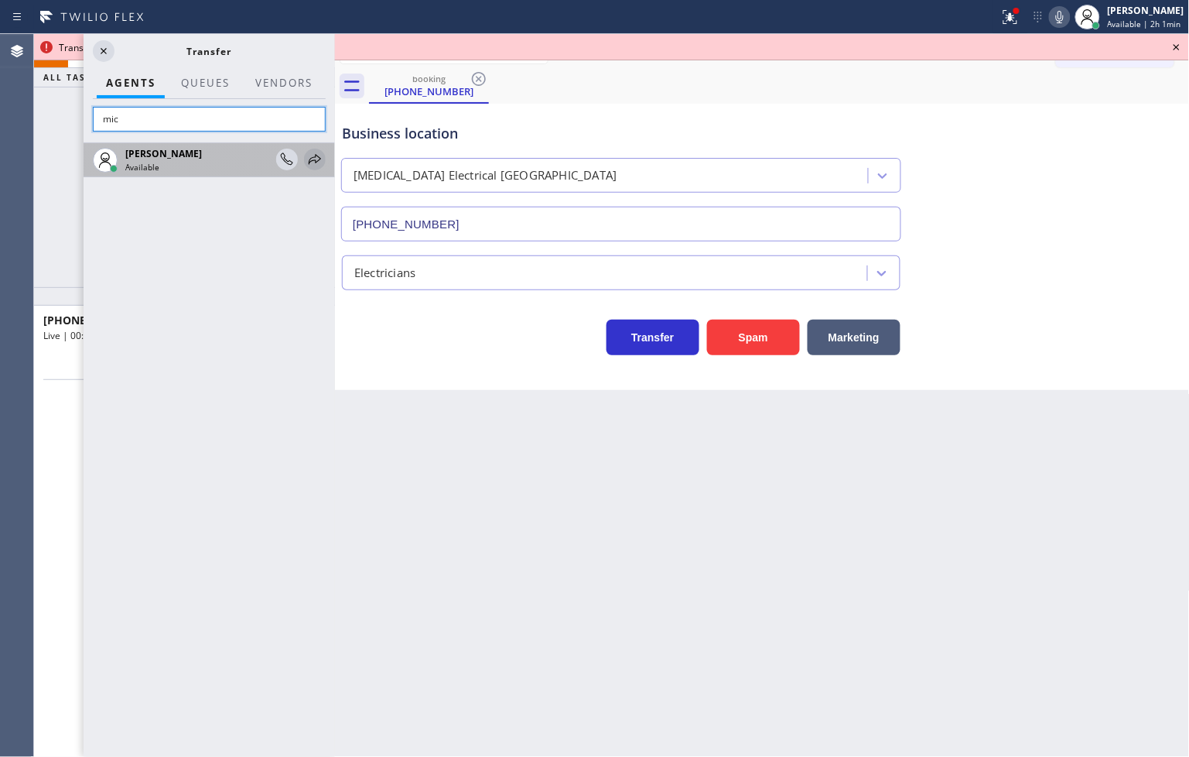
type input "mic"
click at [312, 158] on icon at bounding box center [315, 159] width 12 height 10
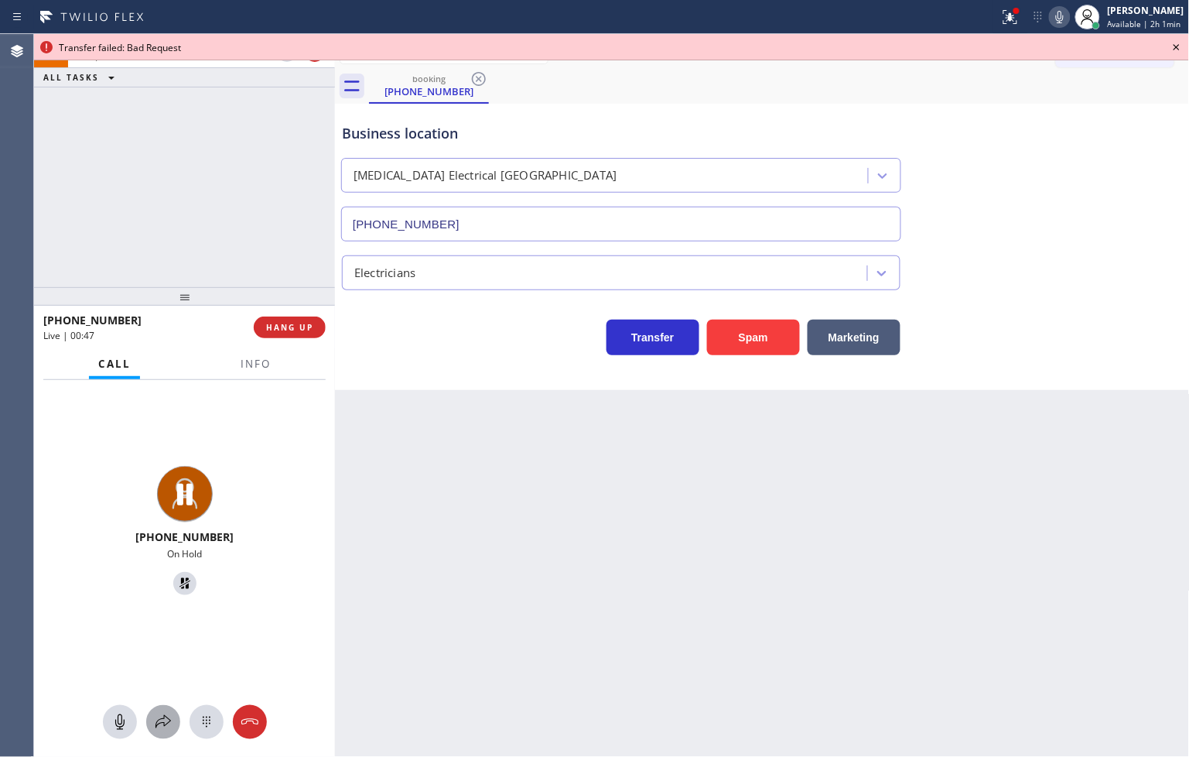
click at [166, 719] on icon at bounding box center [163, 721] width 19 height 19
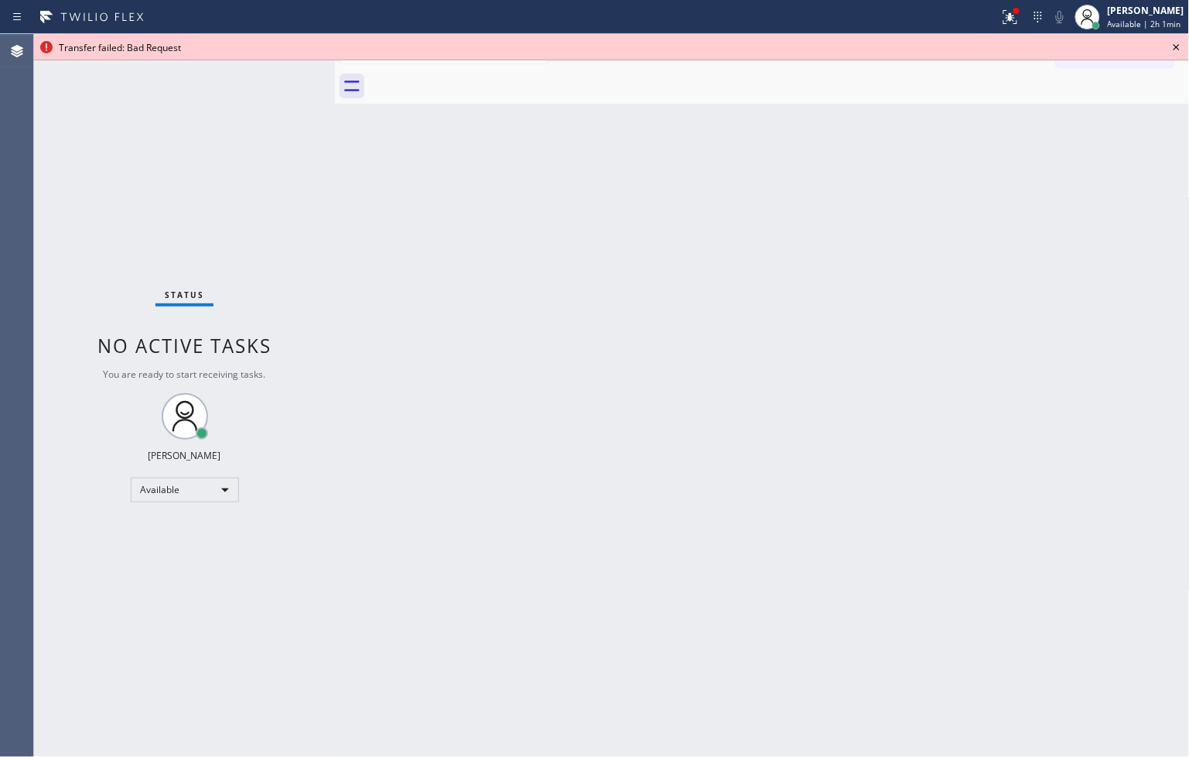
click at [1150, 48] on icon at bounding box center [1176, 47] width 19 height 19
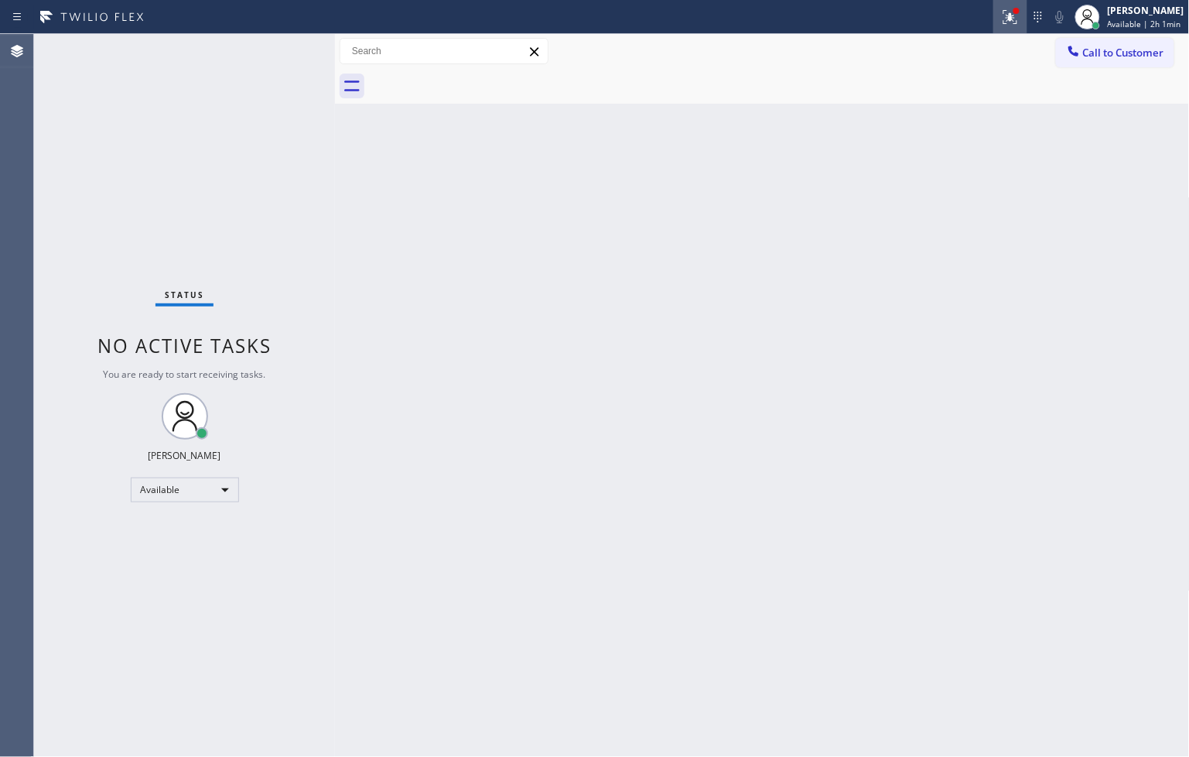
click at [1003, 15] on icon at bounding box center [1010, 17] width 14 height 14
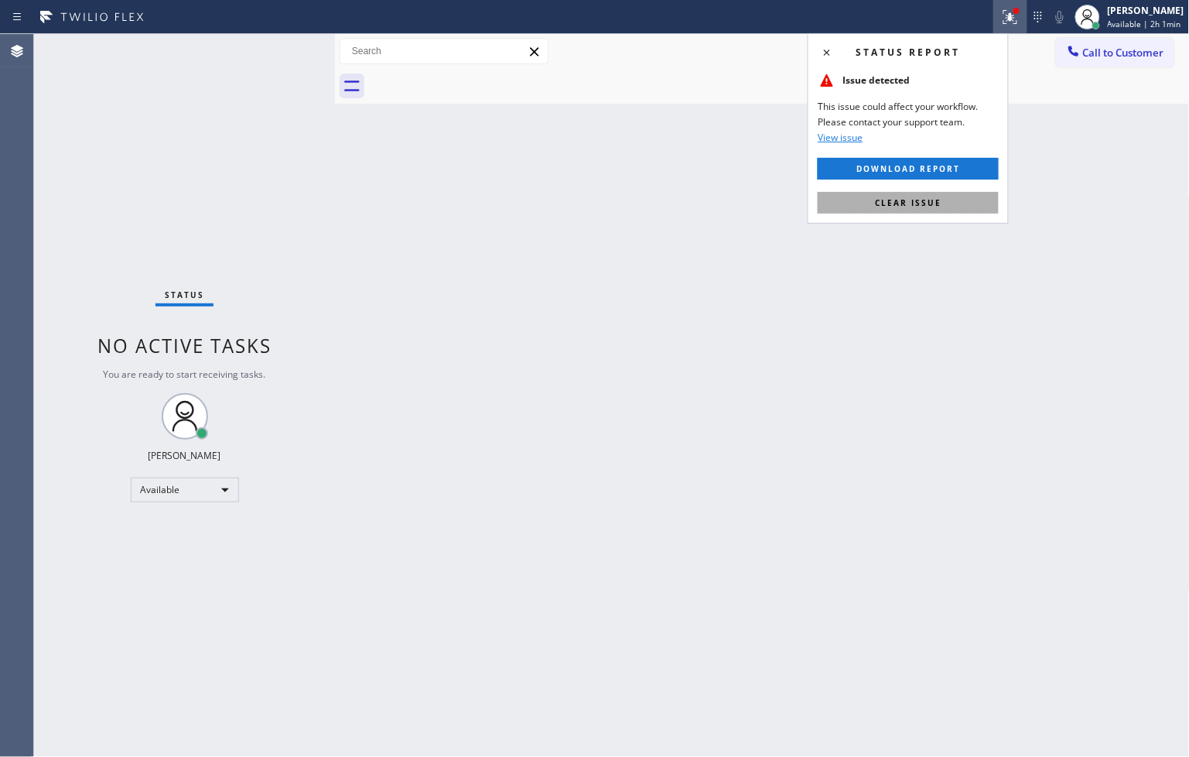
click at [948, 203] on button "Clear issue" at bounding box center [908, 203] width 181 height 22
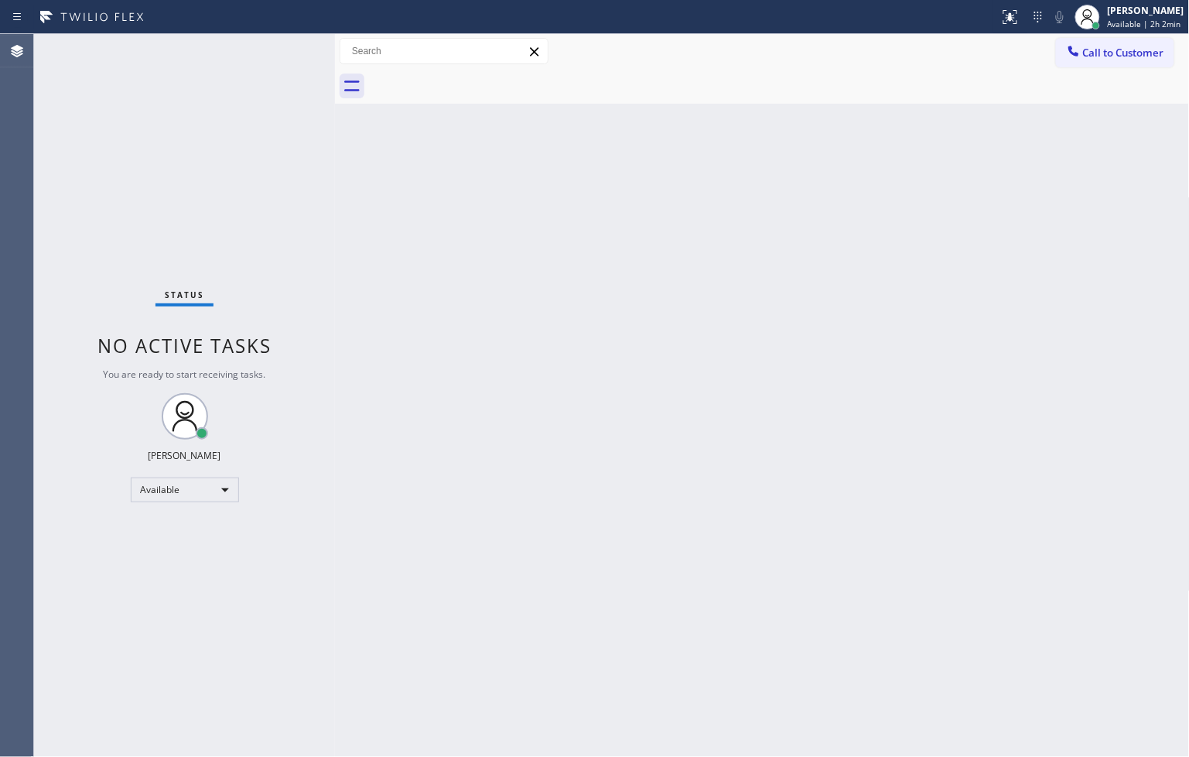
click at [214, 225] on div "Status No active tasks You are ready to start receiving tasks. [PERSON_NAME]" at bounding box center [184, 395] width 301 height 723
click at [285, 50] on div "Status No active tasks You are ready to start receiving tasks. [PERSON_NAME]" at bounding box center [184, 395] width 301 height 723
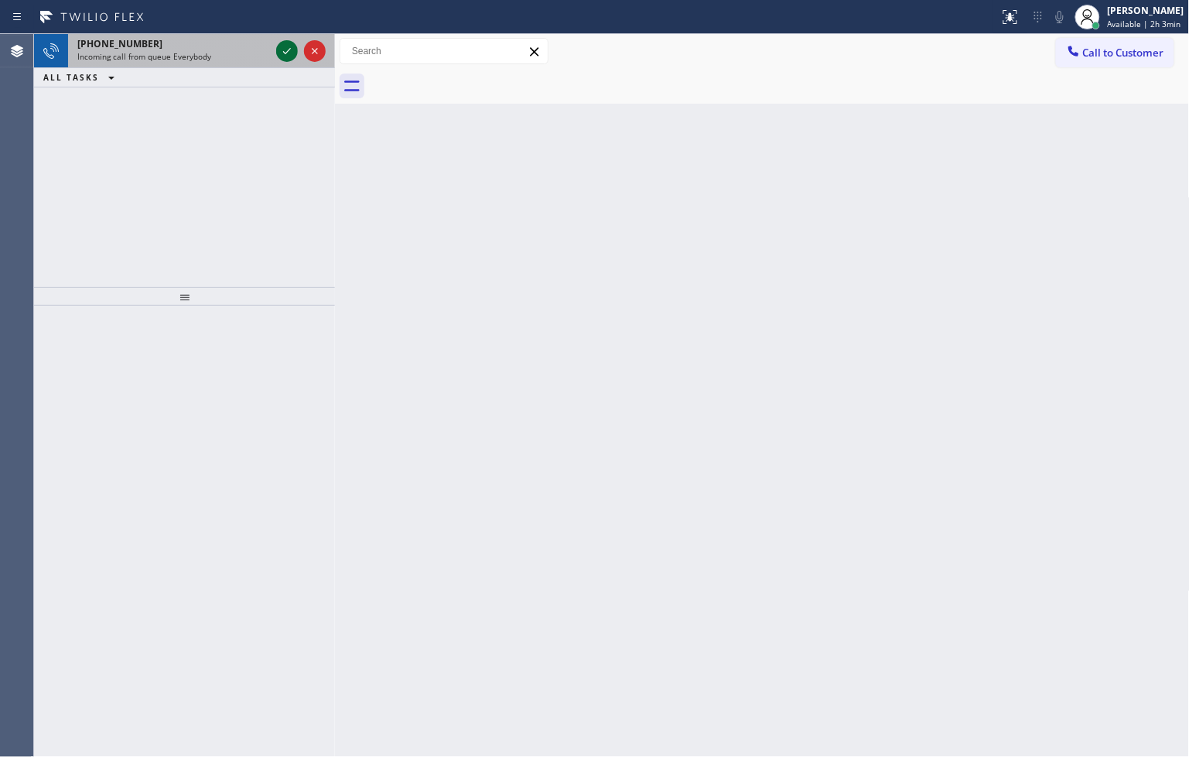
click at [285, 51] on icon at bounding box center [287, 51] width 19 height 19
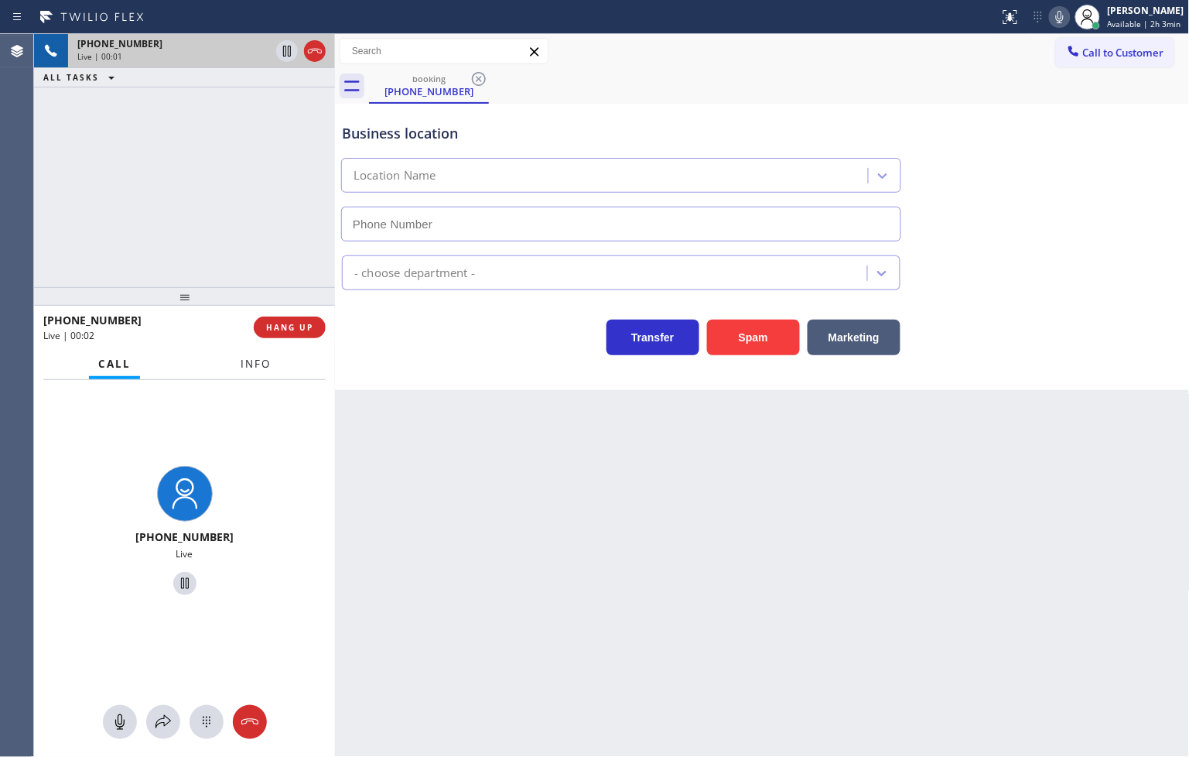
click at [243, 372] on button "Info" at bounding box center [255, 364] width 49 height 30
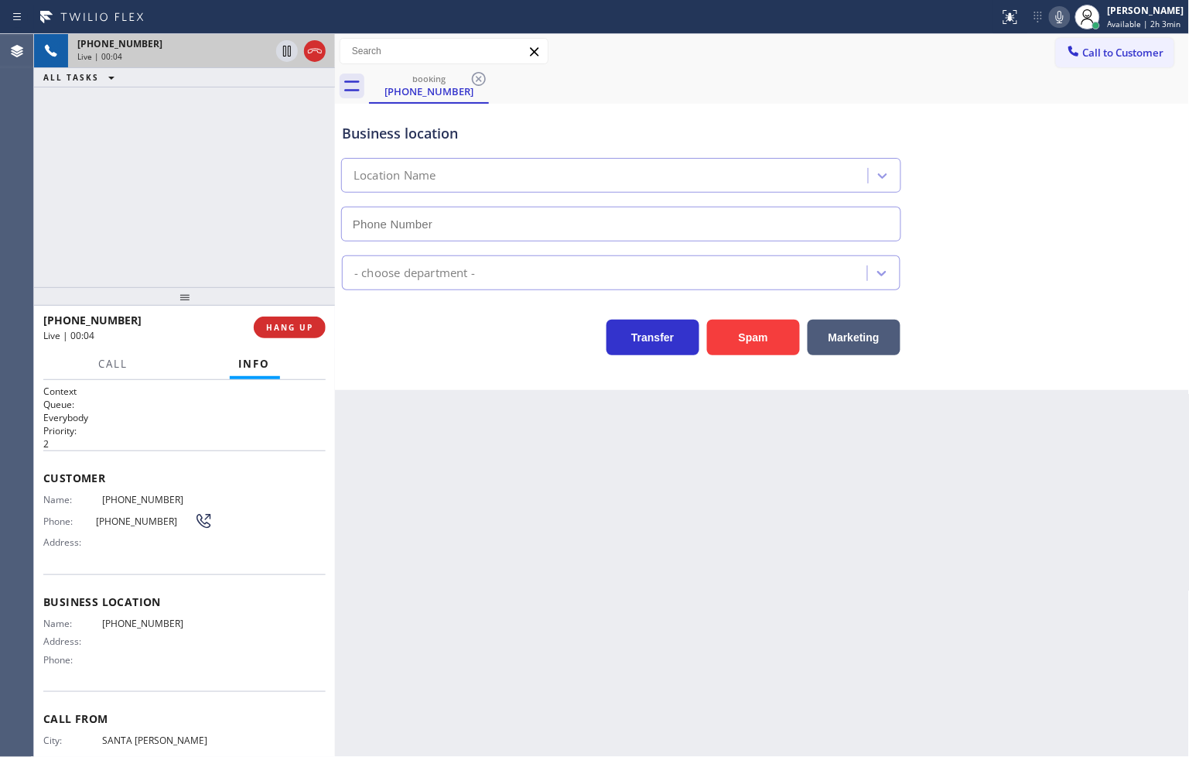
click at [464, 384] on div "Business location Location Name - choose department - Transfer Spam Marketing" at bounding box center [762, 247] width 855 height 286
click at [178, 199] on div "[PHONE_NUMBER] Live | 00:05 ALL TASKS ALL TASKS ACTIVE TASKS TASKS IN WRAP UP" at bounding box center [184, 160] width 301 height 253
click at [398, 343] on div "Transfer Spam Marketing" at bounding box center [621, 333] width 565 height 43
drag, startPoint x: 748, startPoint y: 567, endPoint x: 854, endPoint y: 389, distance: 207.1
click at [749, 566] on div "Back to Dashboard Change Sender ID Customers Technicians Select a contact Outbo…" at bounding box center [762, 395] width 855 height 723
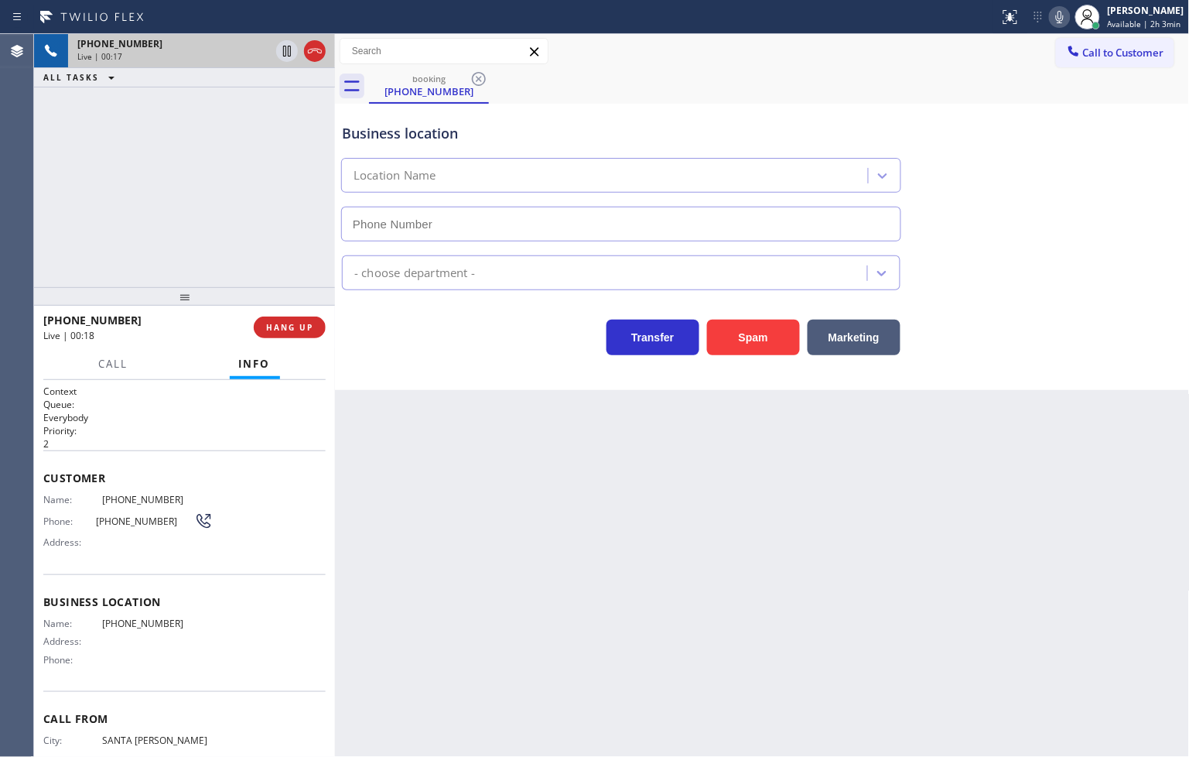
click at [528, 508] on div "Back to Dashboard Change Sender ID Customers Technicians Select a contact Outbo…" at bounding box center [762, 395] width 855 height 723
click at [432, 347] on div "Transfer Spam Marketing" at bounding box center [621, 333] width 565 height 43
click at [179, 264] on div "[PHONE_NUMBER] Live | 00:18 ALL TASKS ALL TASKS ACTIVE TASKS TASKS IN WRAP UP" at bounding box center [184, 160] width 301 height 253
click at [493, 438] on div "Back to Dashboard Change Sender ID Customers Technicians Select a contact Outbo…" at bounding box center [762, 395] width 855 height 723
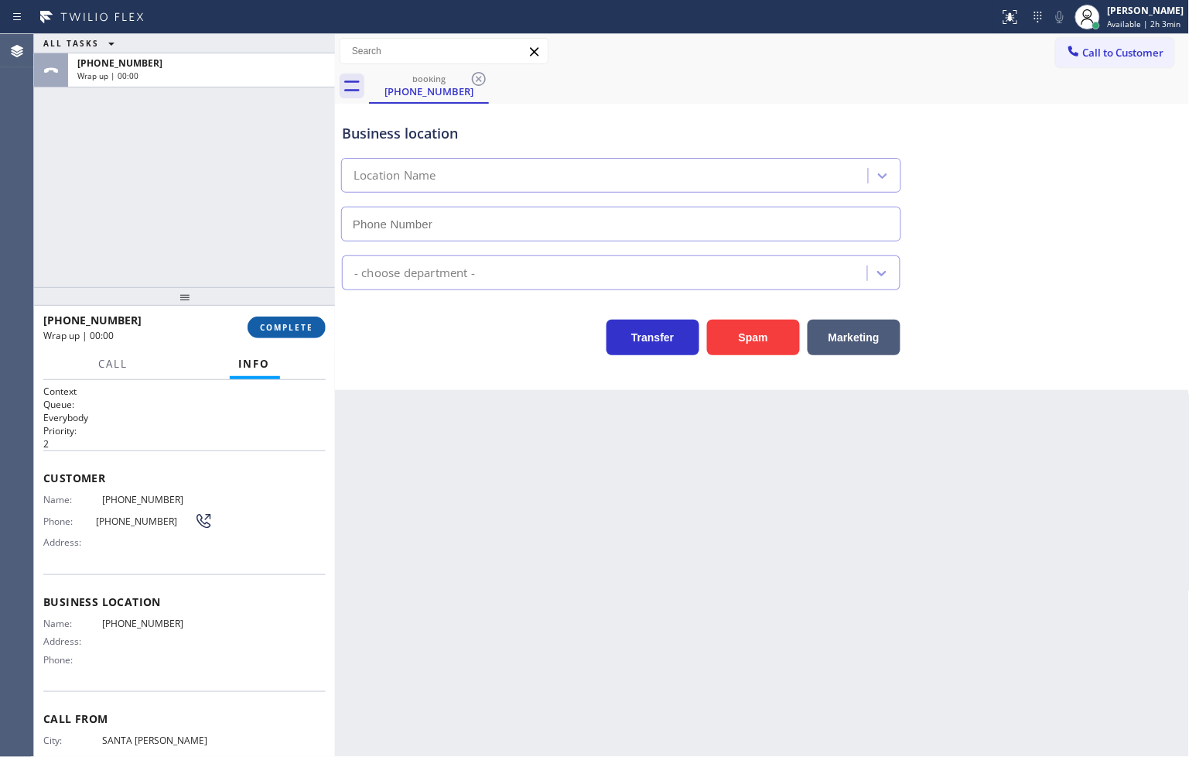
click at [302, 326] on span "COMPLETE" at bounding box center [286, 327] width 53 height 11
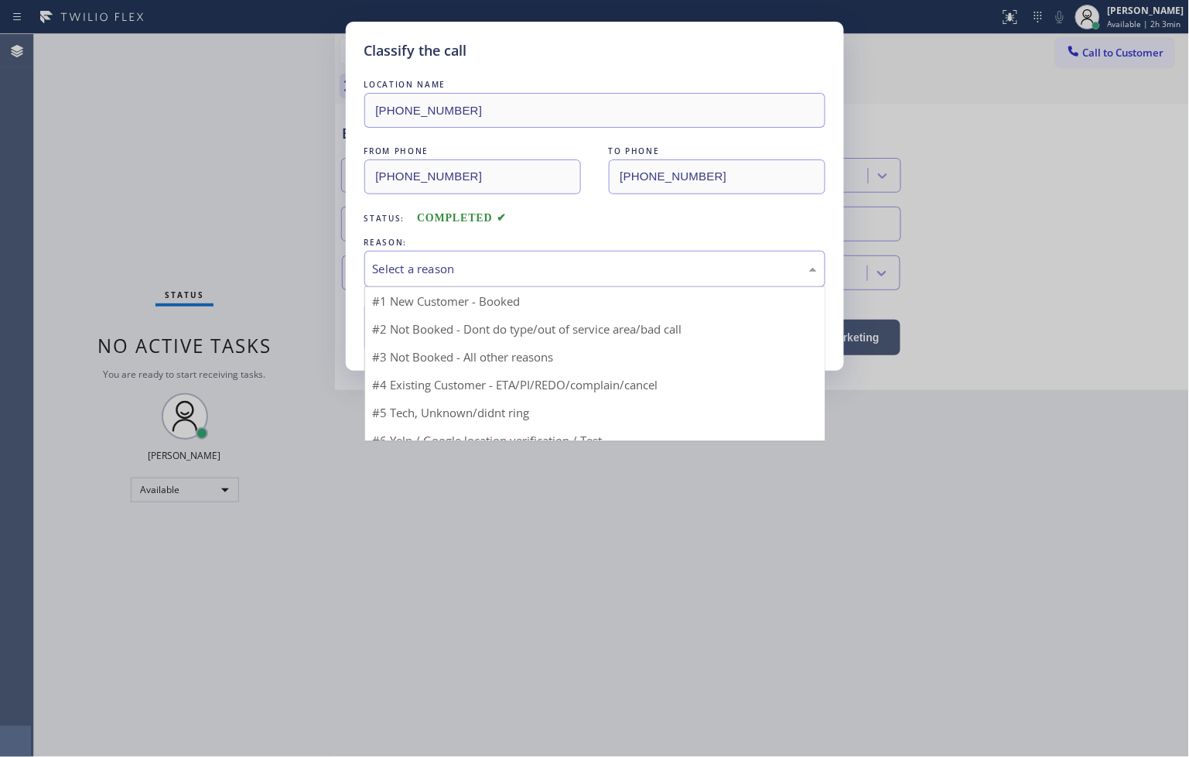
click at [443, 252] on div "Select a reason" at bounding box center [594, 269] width 461 height 36
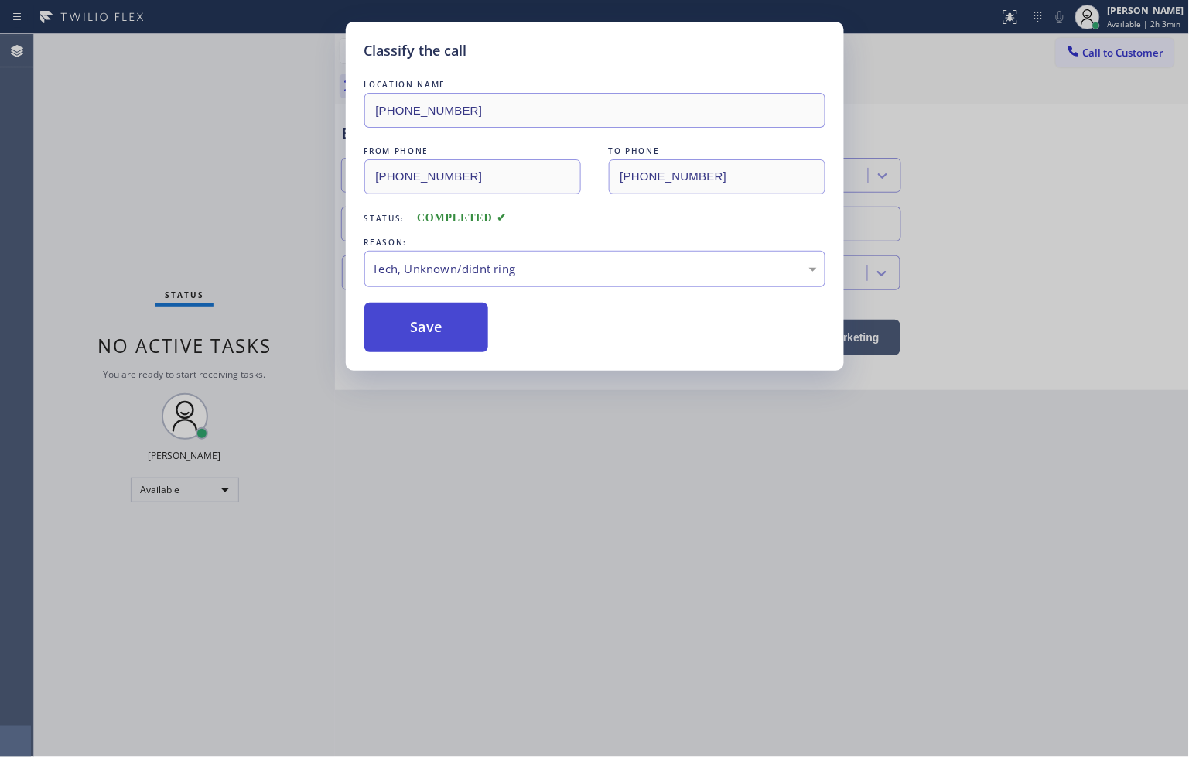
click at [431, 303] on button "Save" at bounding box center [426, 327] width 125 height 50
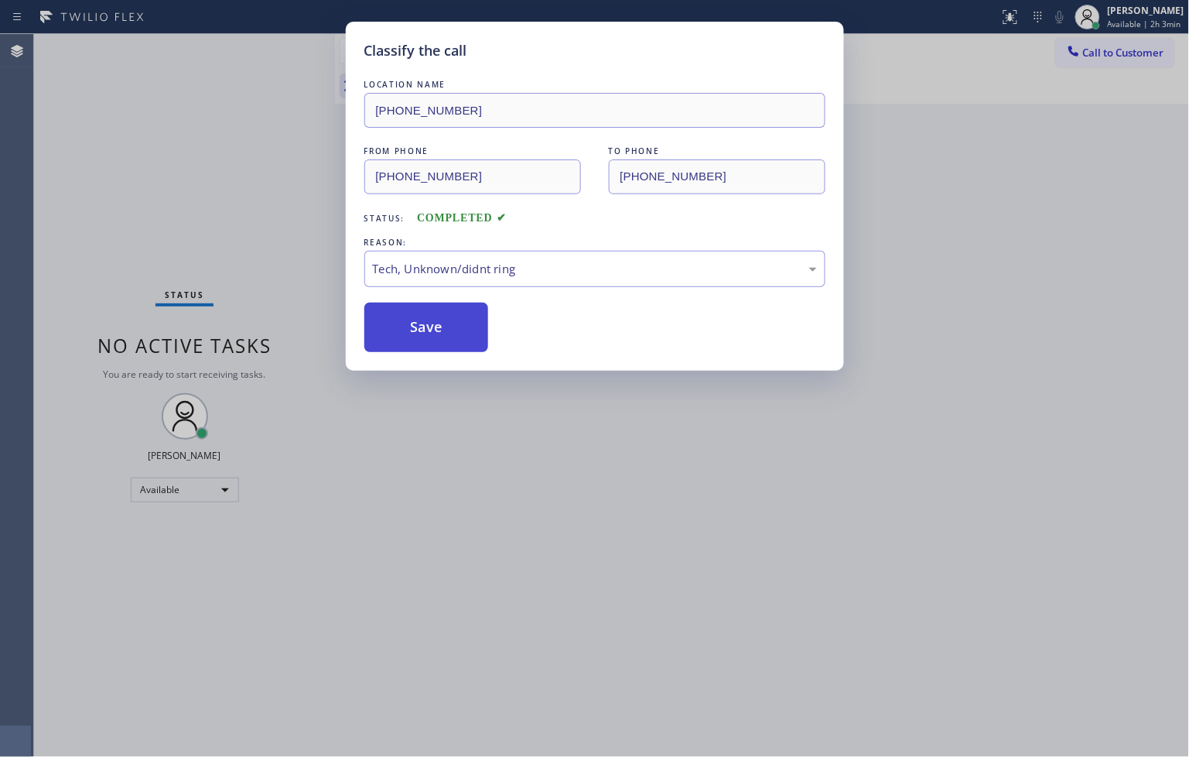
click at [431, 303] on button "Save" at bounding box center [426, 327] width 125 height 50
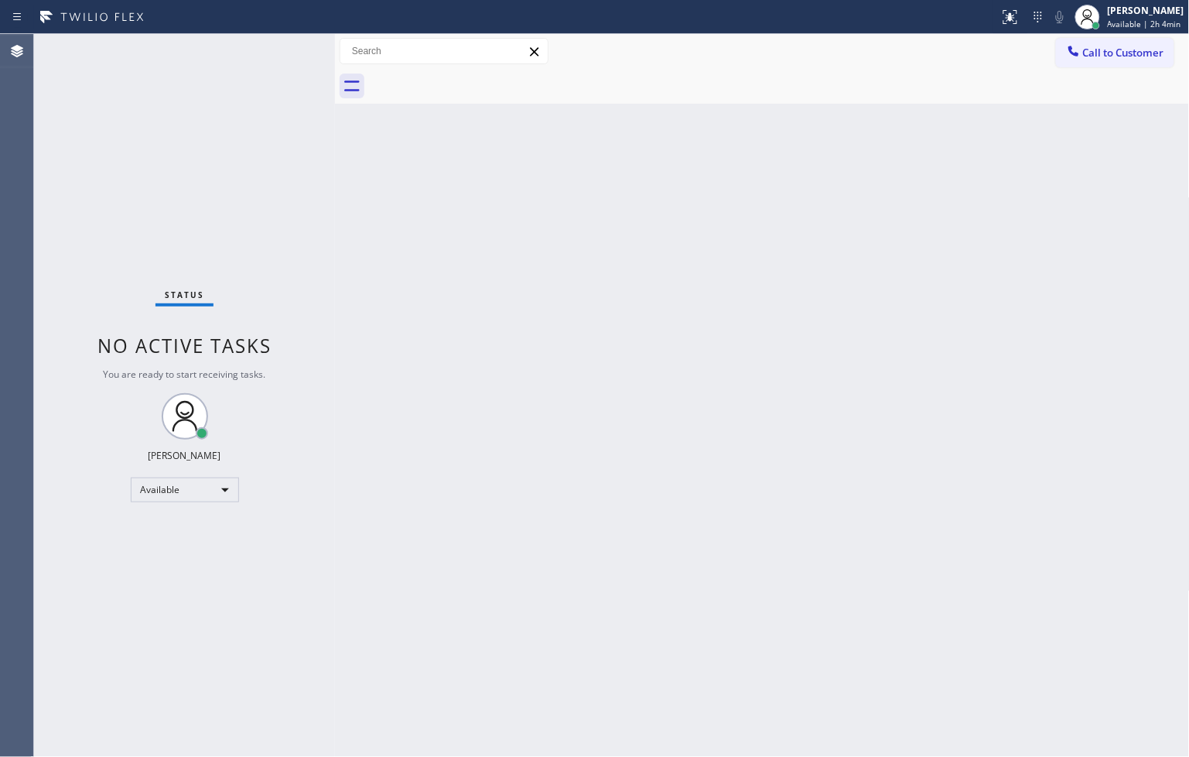
click at [272, 50] on div "Status No active tasks You are ready to start receiving tasks. [PERSON_NAME]" at bounding box center [184, 395] width 301 height 723
click at [283, 44] on div "Status No active tasks You are ready to start receiving tasks. [PERSON_NAME]" at bounding box center [184, 395] width 301 height 723
click at [285, 43] on div "Status No active tasks You are ready to start receiving tasks. [PERSON_NAME]" at bounding box center [184, 395] width 301 height 723
click at [279, 39] on div "Status No active tasks You are ready to start receiving tasks. [PERSON_NAME]" at bounding box center [184, 395] width 301 height 723
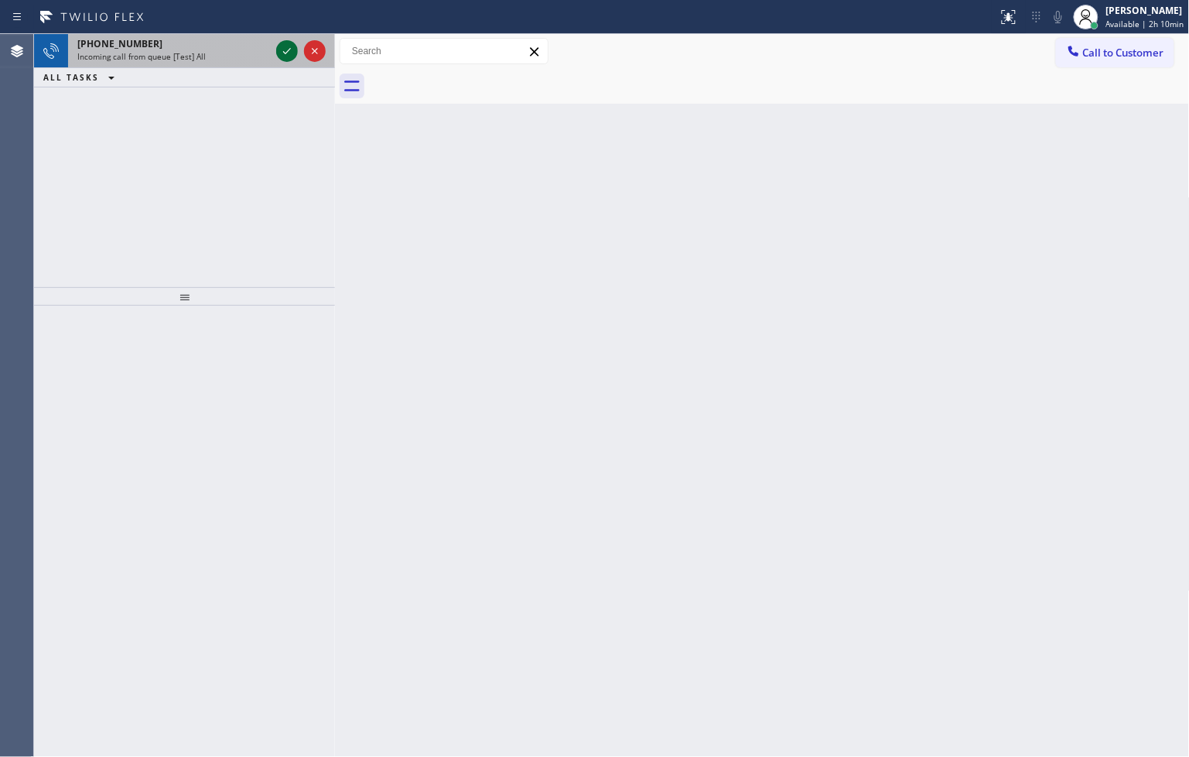
click at [286, 52] on icon at bounding box center [287, 51] width 8 height 6
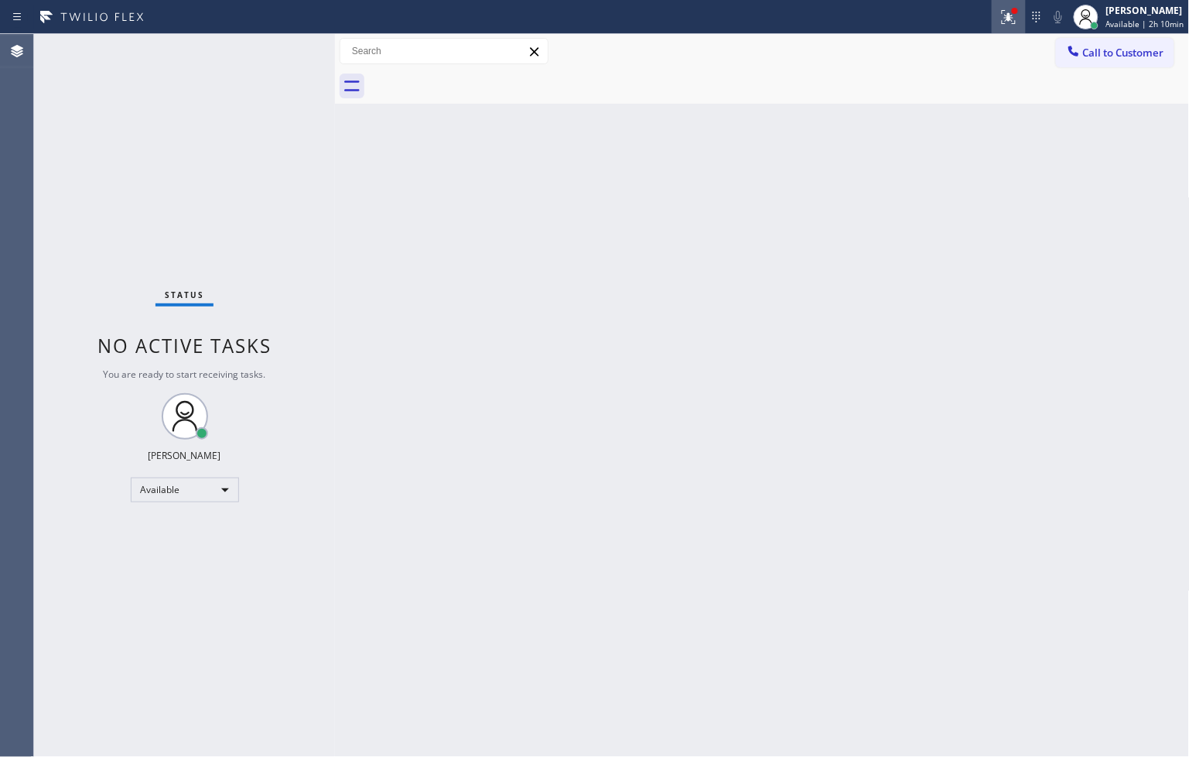
click at [1003, 13] on div at bounding box center [1009, 17] width 34 height 19
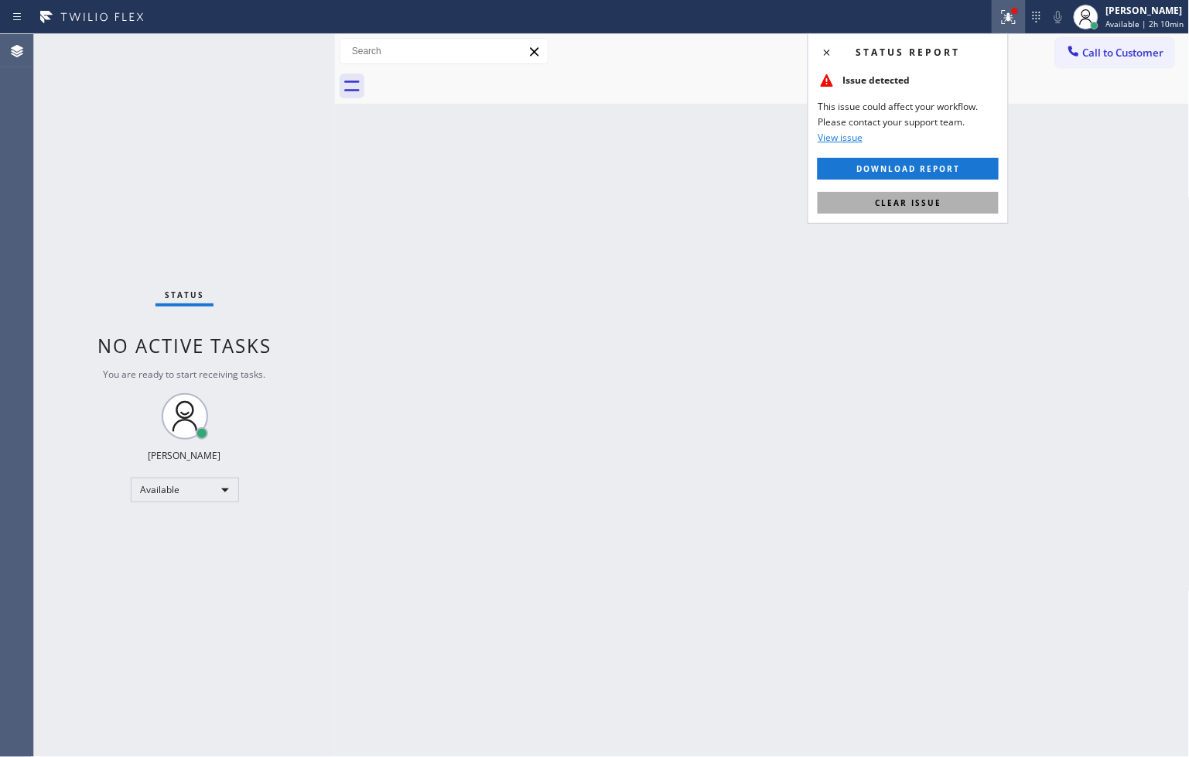
click at [933, 198] on span "Clear issue" at bounding box center [908, 202] width 67 height 11
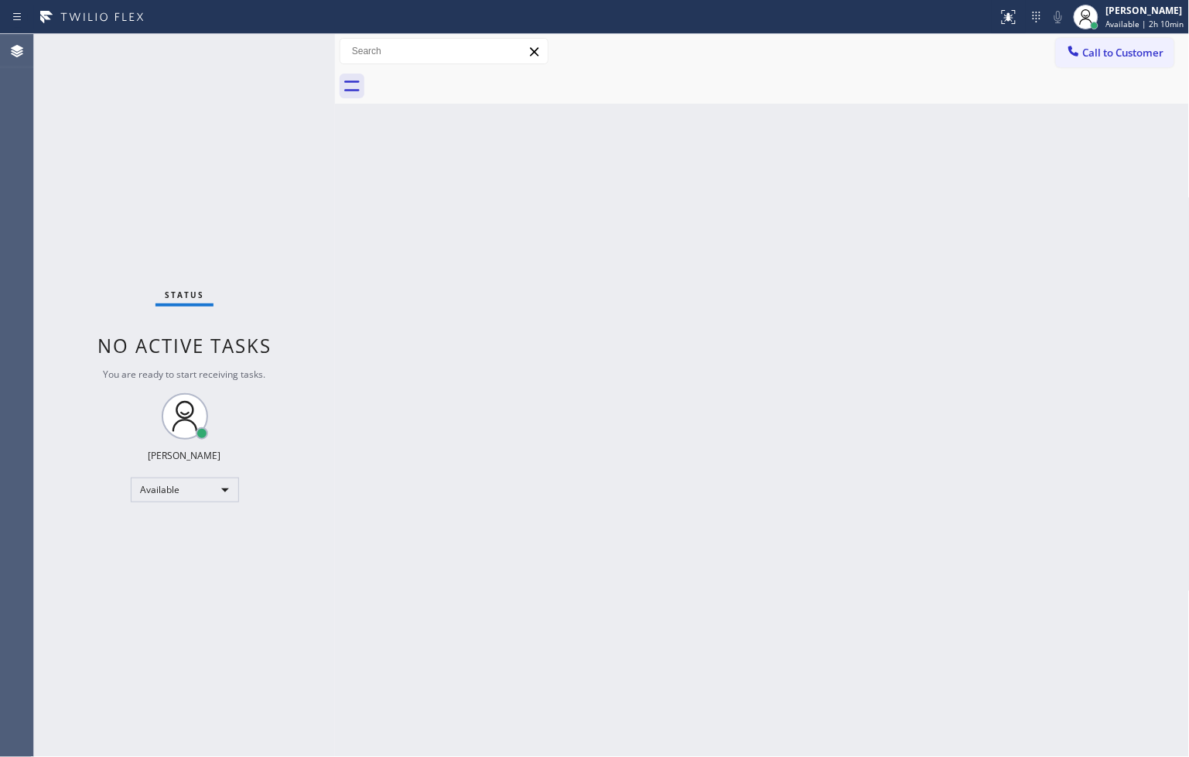
drag, startPoint x: 283, startPoint y: 258, endPoint x: 286, endPoint y: 179, distance: 78.2
click at [283, 254] on div "Status No active tasks You are ready to start receiving tasks. [PERSON_NAME]" at bounding box center [184, 395] width 301 height 723
click at [285, 52] on div "Status No active tasks You are ready to start receiving tasks. [PERSON_NAME]" at bounding box center [184, 395] width 301 height 723
click at [283, 45] on div "Status No active tasks You are ready to start receiving tasks. [PERSON_NAME]" at bounding box center [184, 395] width 301 height 723
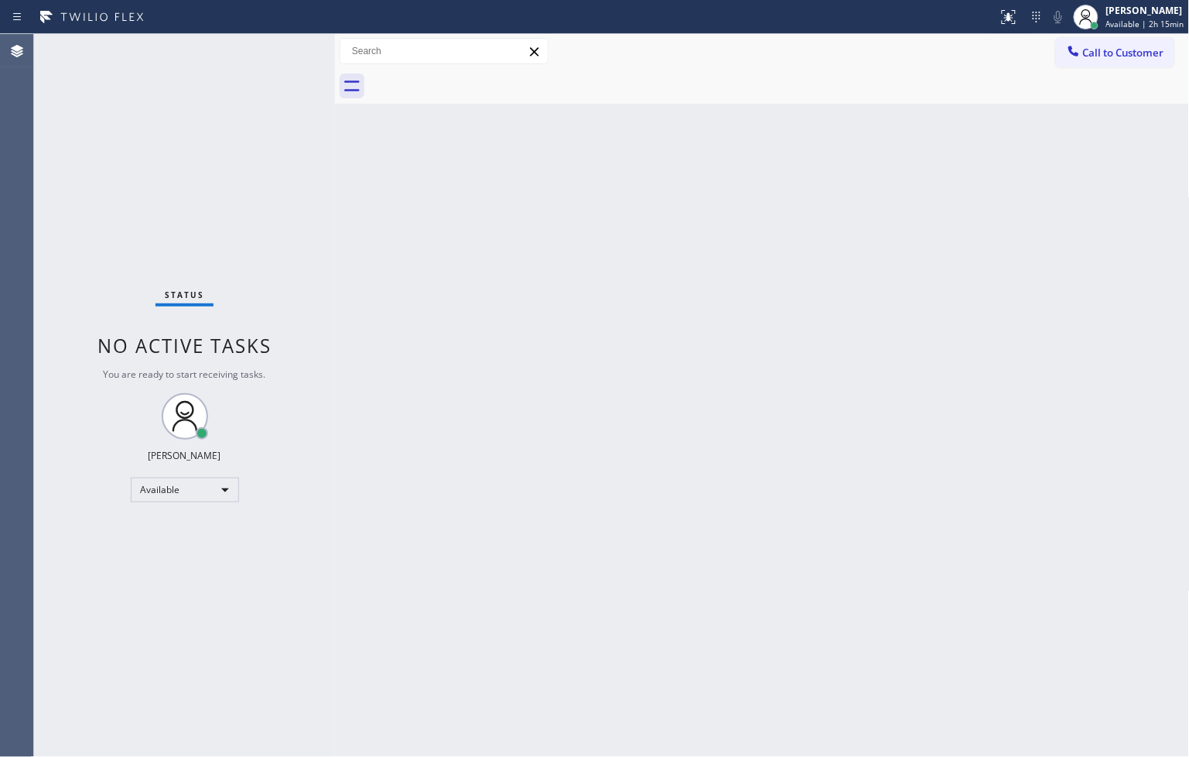
click at [366, 427] on div "Back to Dashboard Change Sender ID Customers Technicians Select a contact Outbo…" at bounding box center [762, 395] width 855 height 723
click at [643, 624] on div "Back to Dashboard Change Sender ID Customers Technicians Select a contact Outbo…" at bounding box center [762, 395] width 855 height 723
click at [220, 490] on div "Available" at bounding box center [185, 489] width 108 height 25
click at [172, 563] on li "Break" at bounding box center [183, 568] width 105 height 19
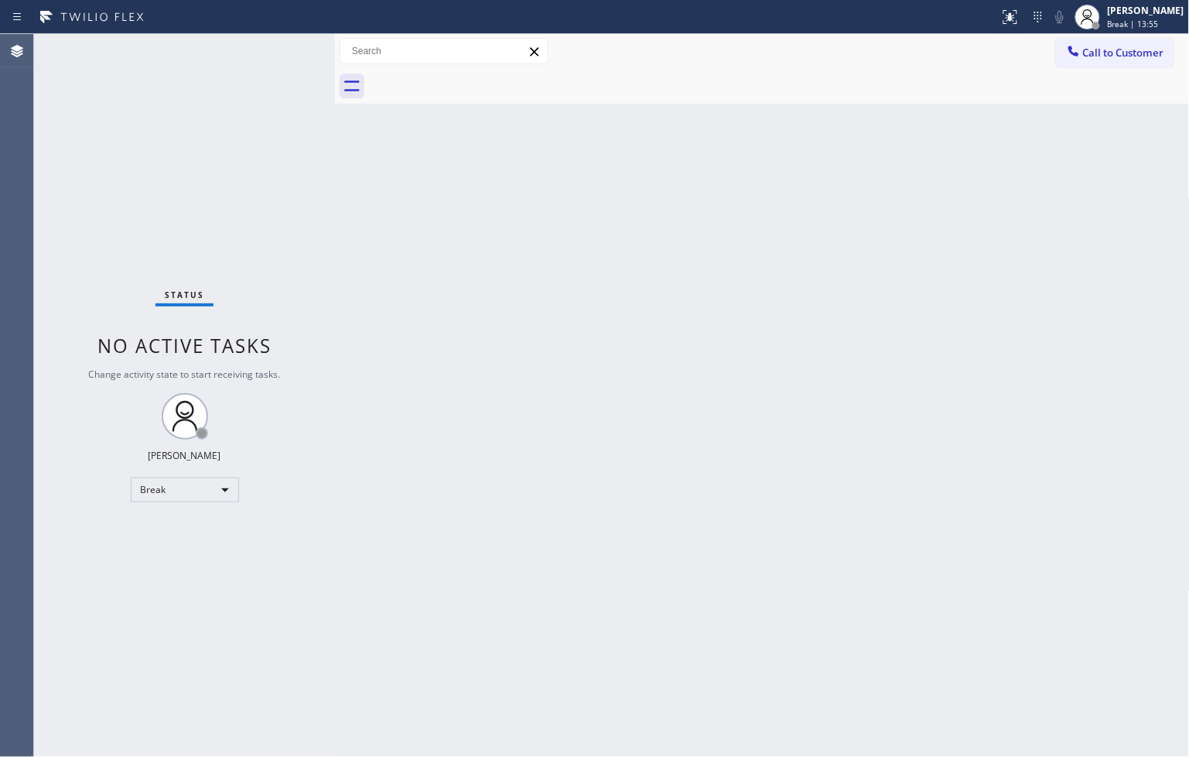
click at [321, 641] on div "Status No active tasks Change activity state to start receiving tasks. [PERSON_…" at bounding box center [184, 395] width 301 height 723
click at [223, 487] on div "Break" at bounding box center [185, 489] width 108 height 25
click at [203, 524] on li "Available" at bounding box center [183, 530] width 105 height 19
click at [282, 226] on div "Status No active tasks Change activity state to start receiving tasks. [PERSON_…" at bounding box center [184, 395] width 301 height 723
click at [282, 53] on div "Status No active tasks Change activity state to start receiving tasks. [PERSON_…" at bounding box center [184, 395] width 301 height 723
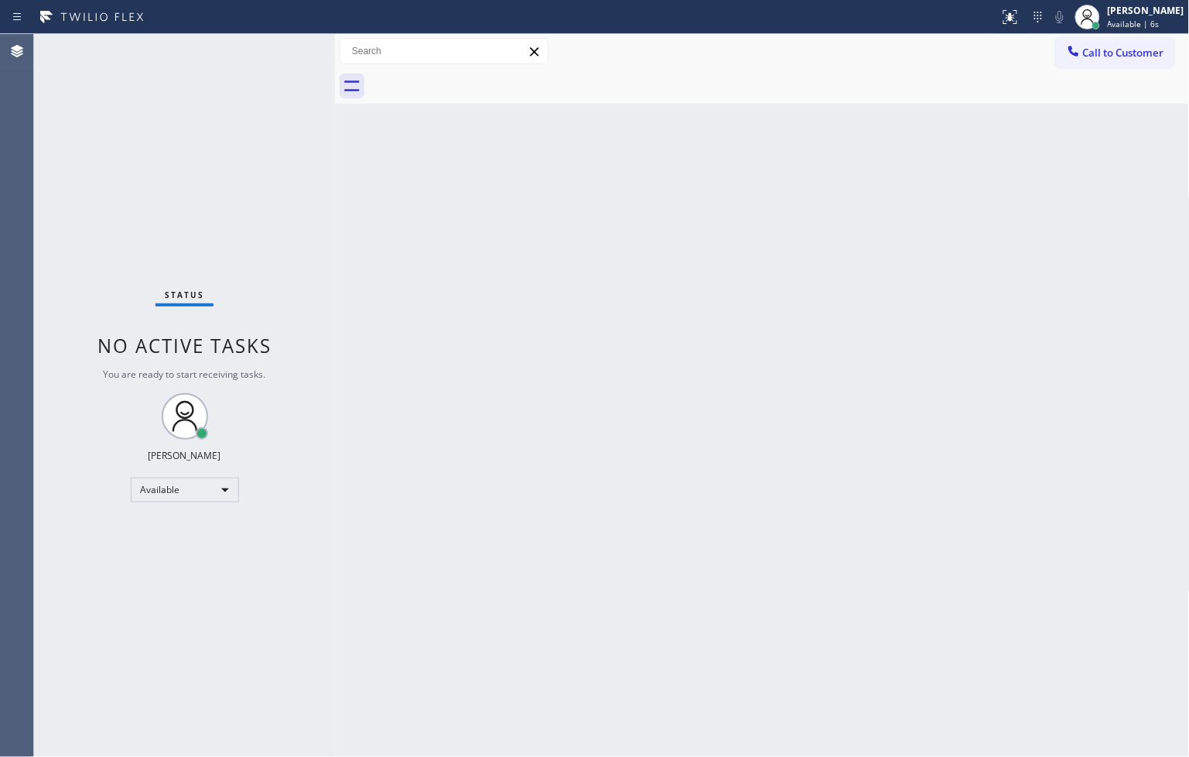
click at [272, 43] on div "Status No active tasks You are ready to start receiving tasks. [PERSON_NAME]" at bounding box center [184, 395] width 301 height 723
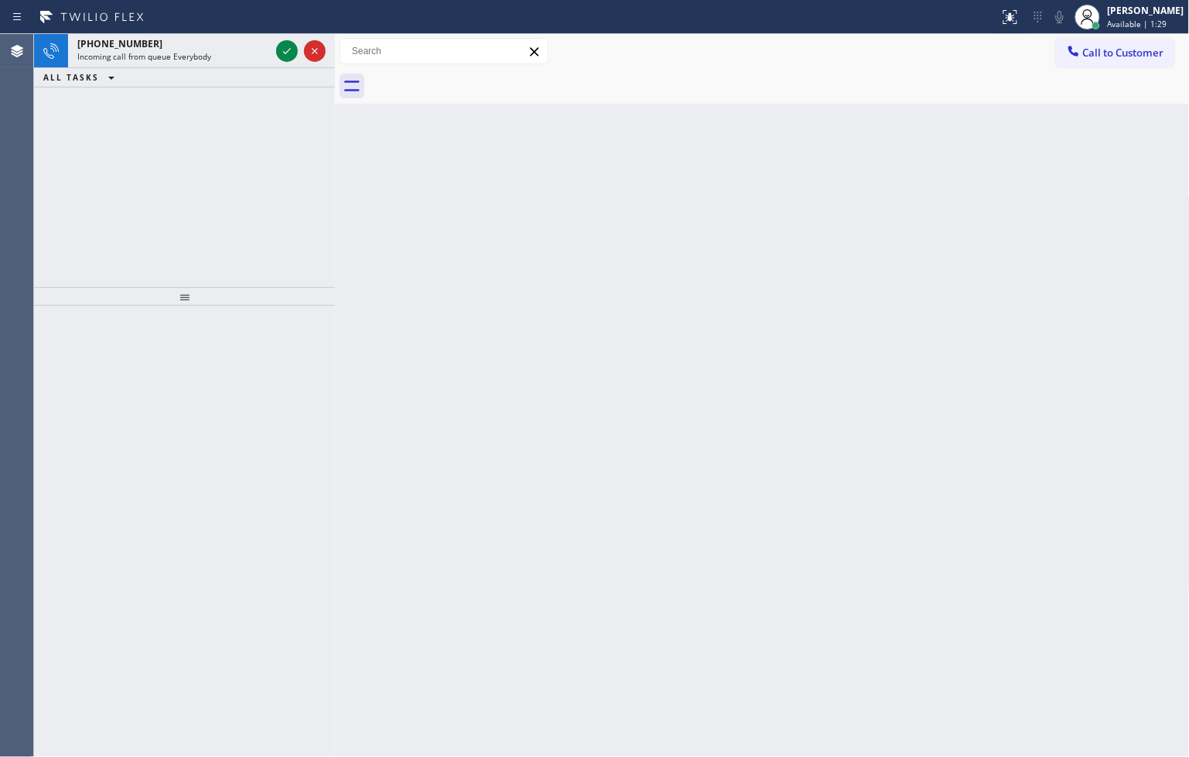
click at [273, 43] on div at bounding box center [301, 51] width 56 height 34
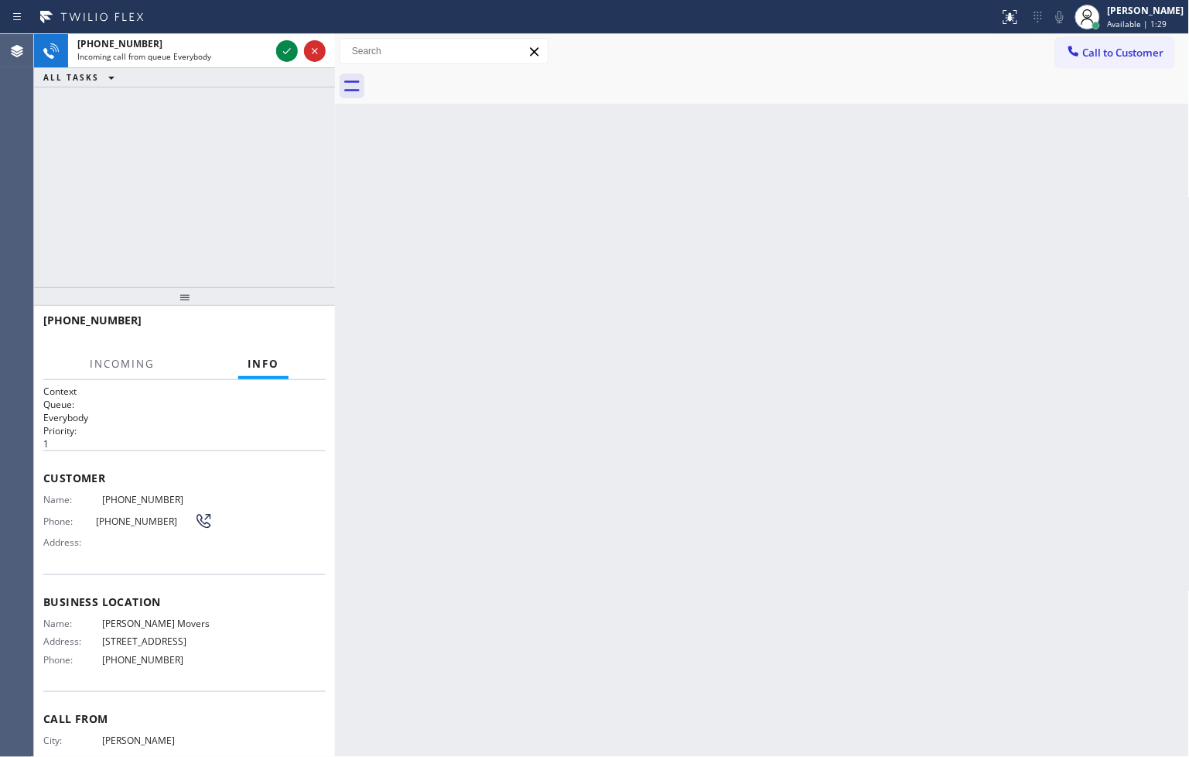
click at [273, 43] on div at bounding box center [301, 51] width 56 height 34
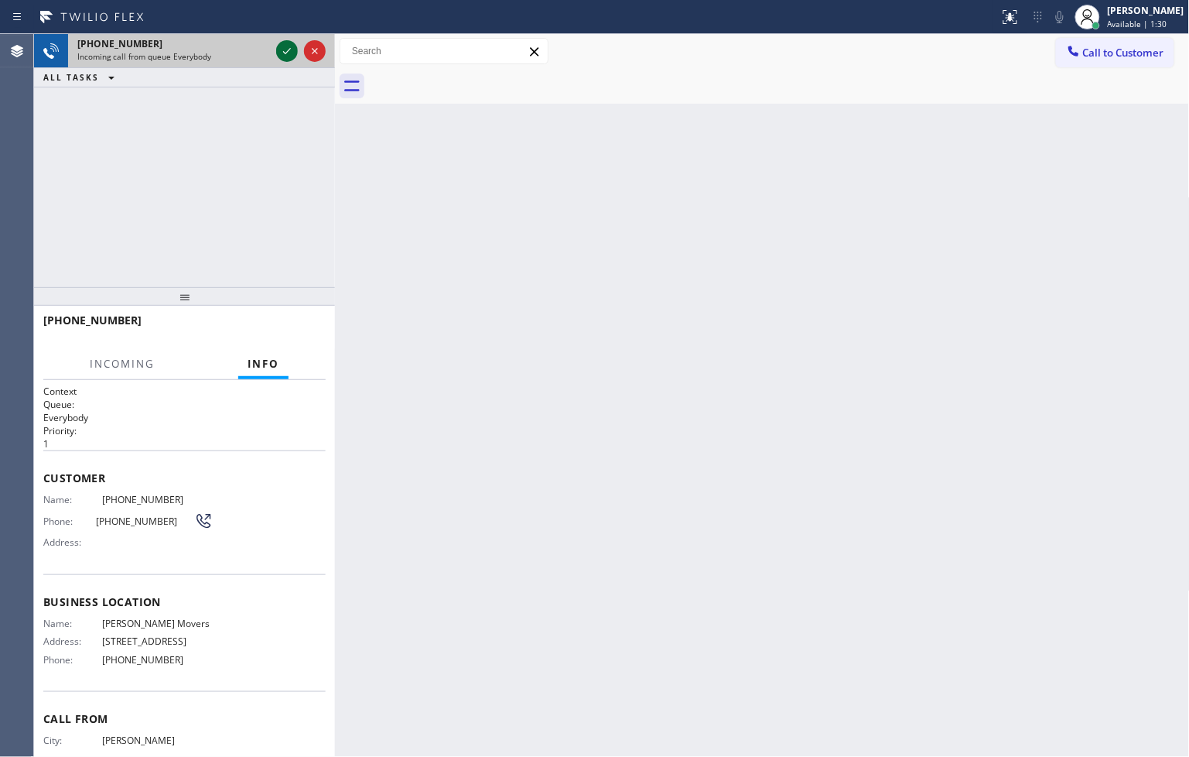
click at [285, 51] on icon at bounding box center [287, 51] width 19 height 19
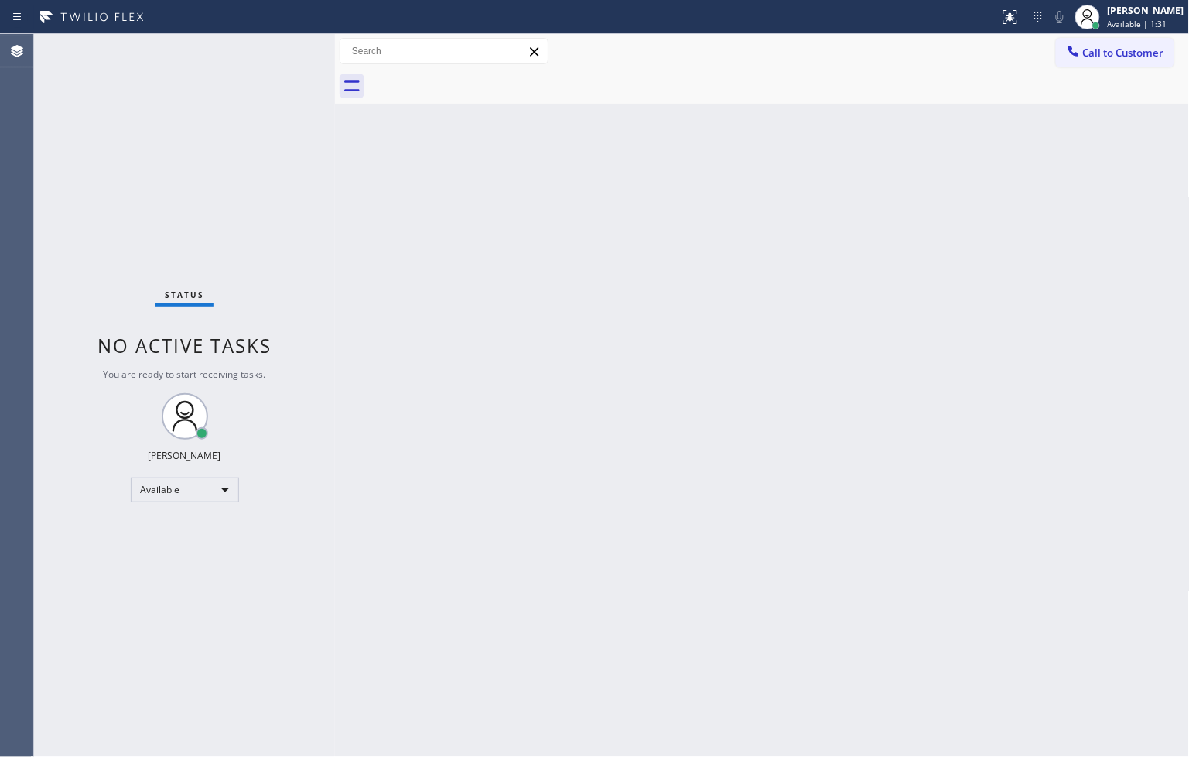
click at [285, 51] on div "Status No active tasks You are ready to start receiving tasks. [PERSON_NAME]" at bounding box center [184, 395] width 301 height 723
click at [436, 278] on div "Back to Dashboard Change Sender ID Customers Technicians Select a contact Outbo…" at bounding box center [762, 395] width 855 height 723
click at [1001, 9] on icon at bounding box center [1010, 17] width 19 height 19
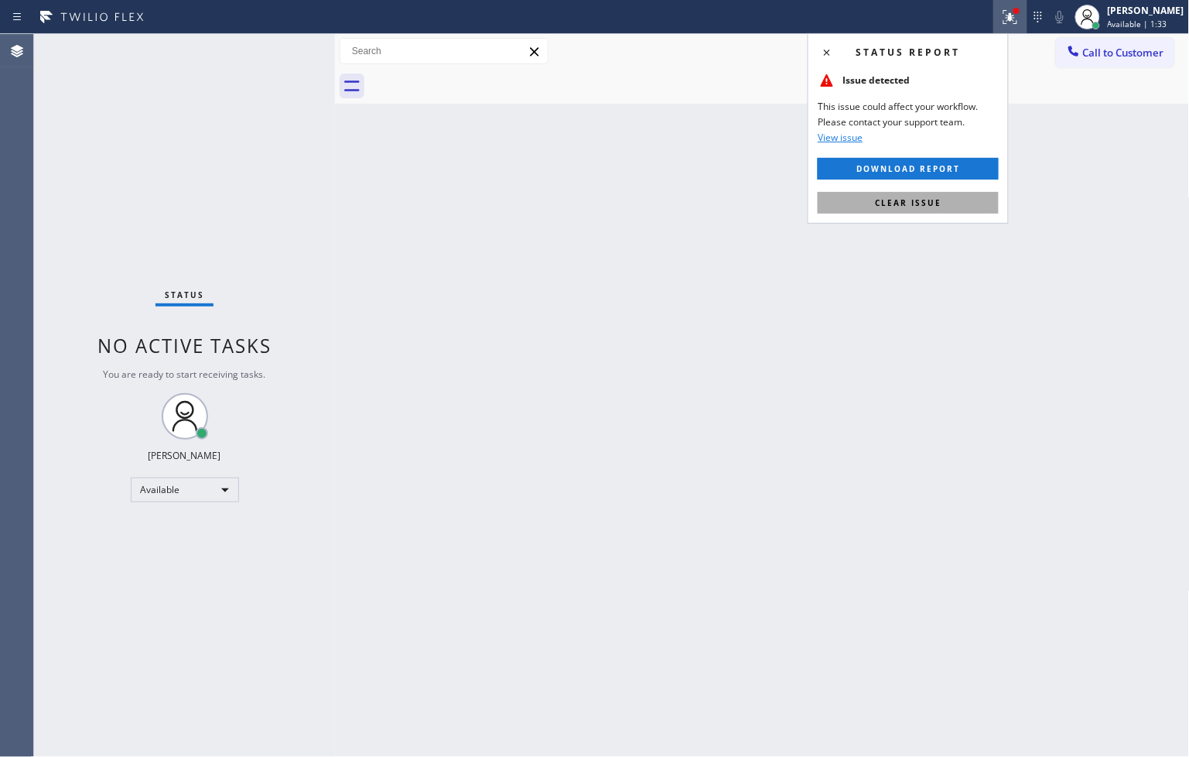
click at [958, 201] on button "Clear issue" at bounding box center [908, 203] width 181 height 22
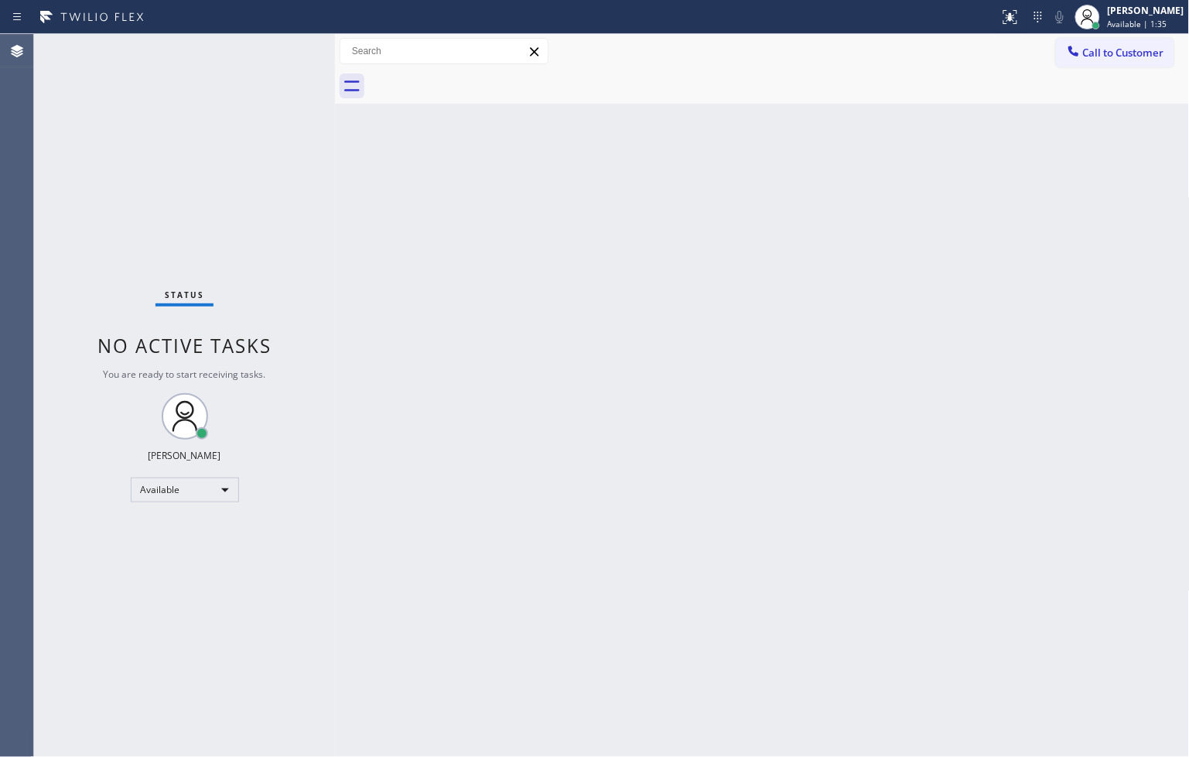
click at [577, 318] on div "Back to Dashboard Change Sender ID Customers Technicians Select a contact Outbo…" at bounding box center [762, 395] width 855 height 723
drag, startPoint x: 229, startPoint y: 155, endPoint x: 254, endPoint y: 87, distance: 72.4
click at [230, 152] on div "Status No active tasks You are ready to start receiving tasks. [PERSON_NAME]" at bounding box center [184, 395] width 301 height 723
click at [277, 52] on div "Status No active tasks You are ready to start receiving tasks. [PERSON_NAME]" at bounding box center [184, 395] width 301 height 723
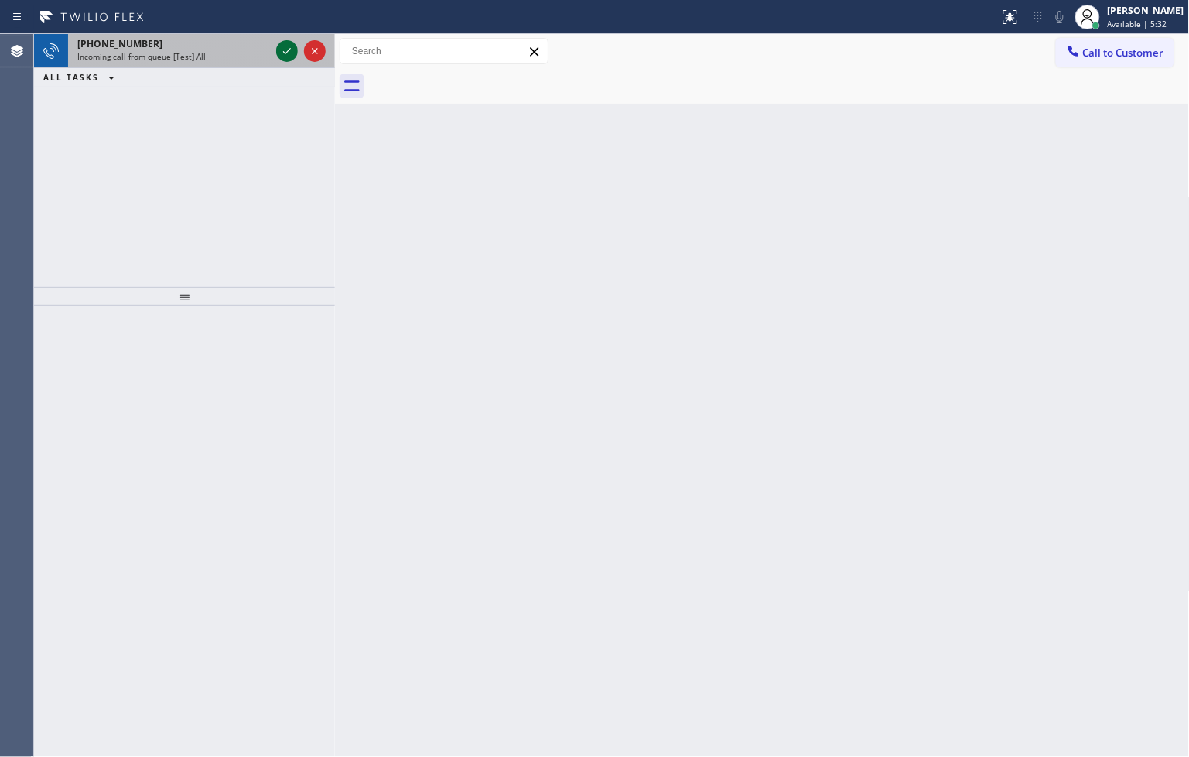
click at [278, 52] on icon at bounding box center [287, 51] width 19 height 19
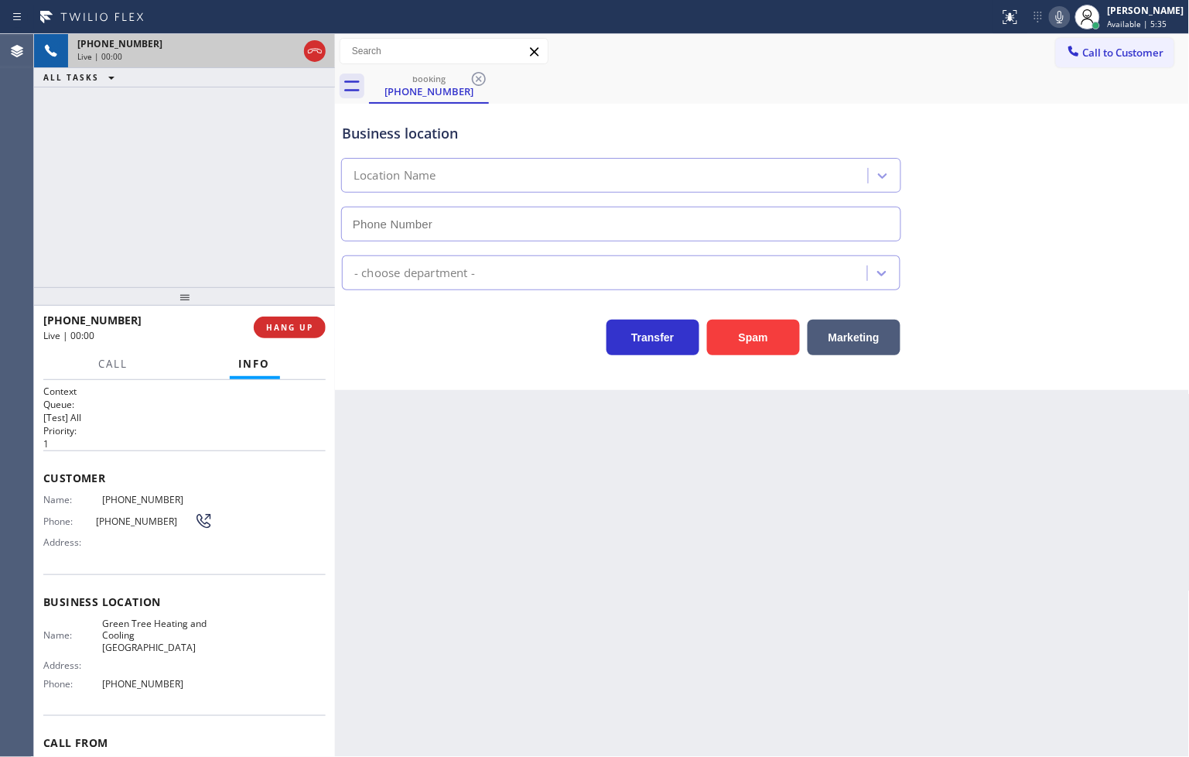
type input "[PHONE_NUMBER]"
click at [760, 330] on button "Spam" at bounding box center [753, 337] width 93 height 36
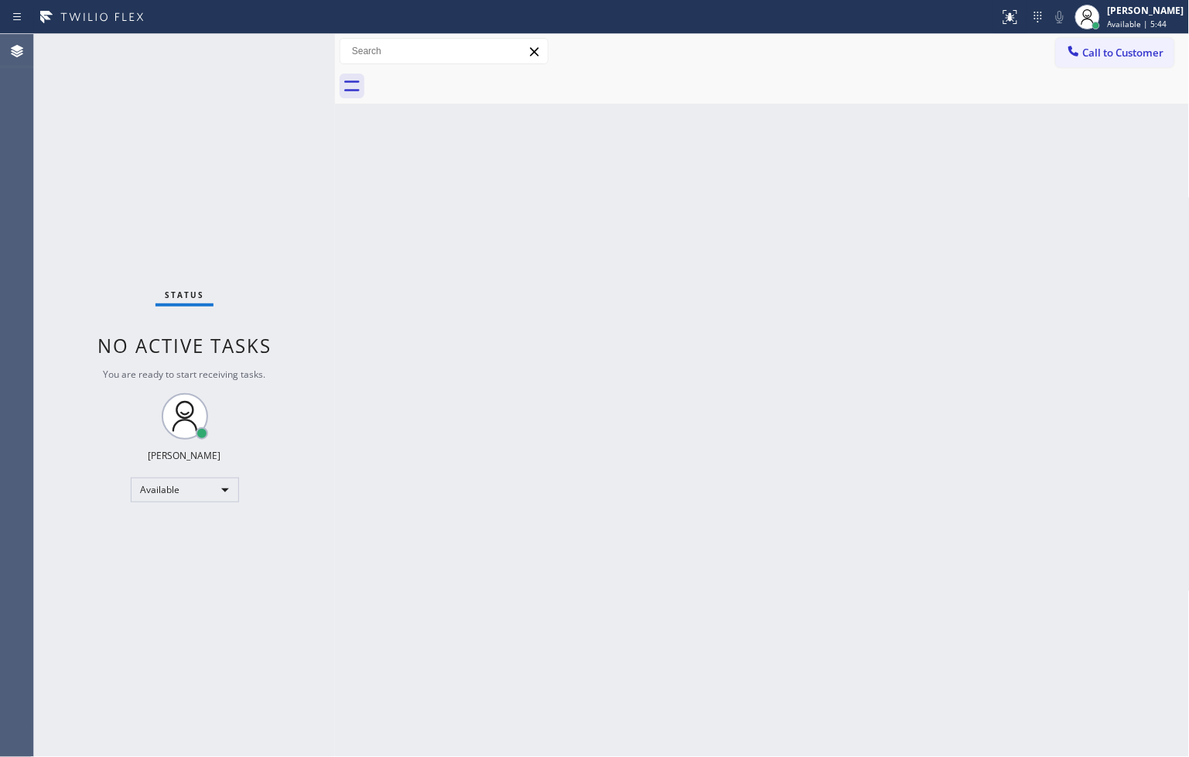
click at [259, 54] on div "Status No active tasks You are ready to start receiving tasks. [PERSON_NAME]" at bounding box center [184, 395] width 301 height 723
click at [268, 52] on div "Status No active tasks You are ready to start receiving tasks. [PERSON_NAME]" at bounding box center [184, 395] width 301 height 723
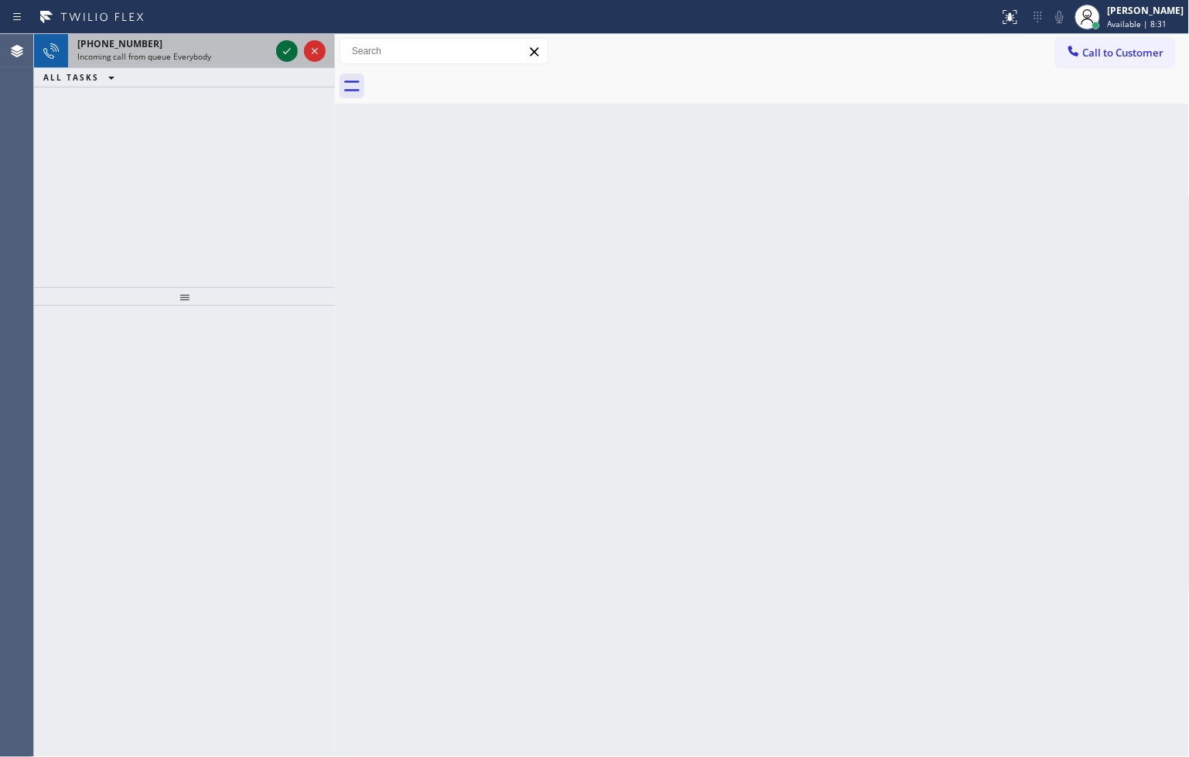
click at [282, 51] on icon at bounding box center [287, 51] width 19 height 19
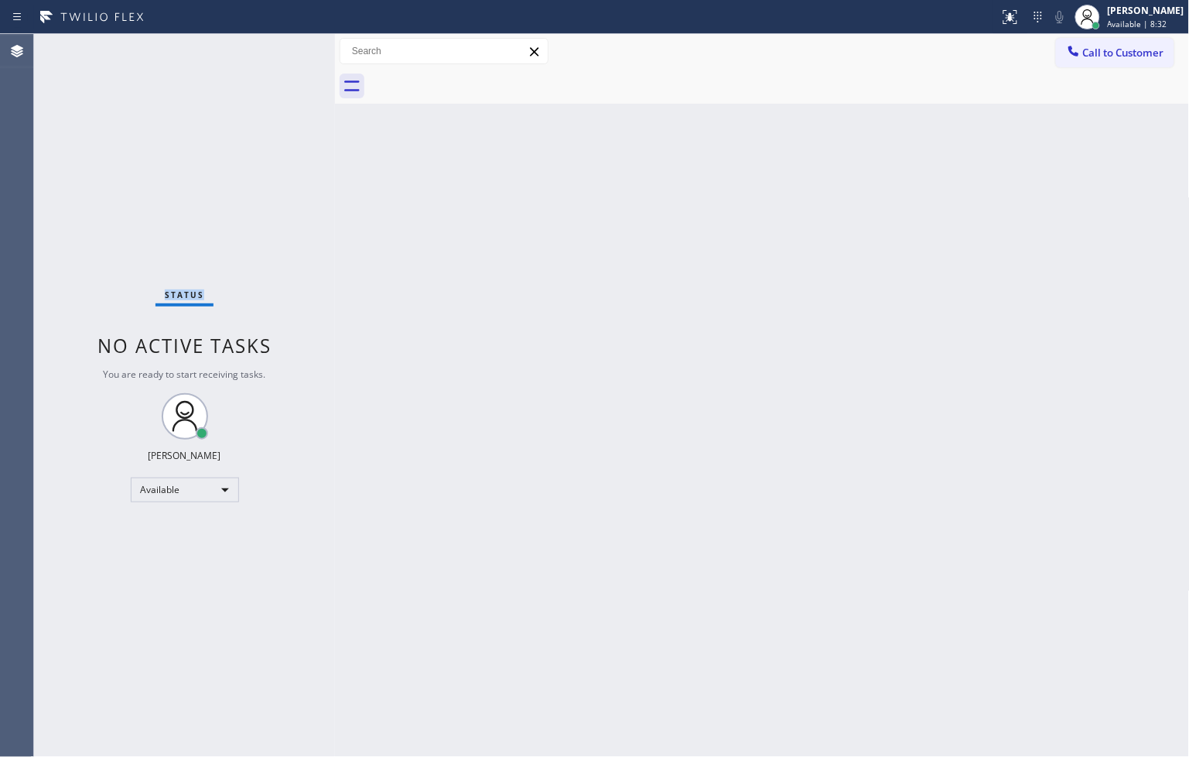
click at [282, 51] on div "Status No active tasks You are ready to start receiving tasks. [PERSON_NAME]" at bounding box center [184, 395] width 301 height 723
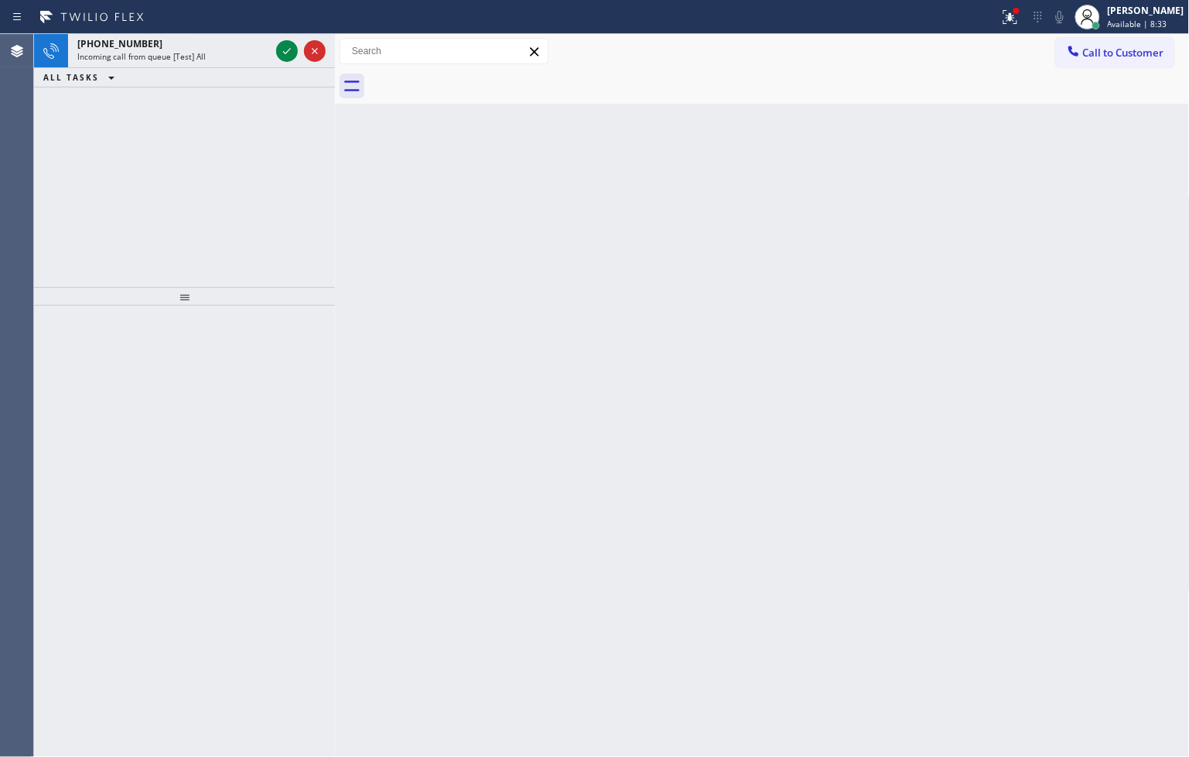
click at [282, 51] on icon at bounding box center [287, 51] width 19 height 19
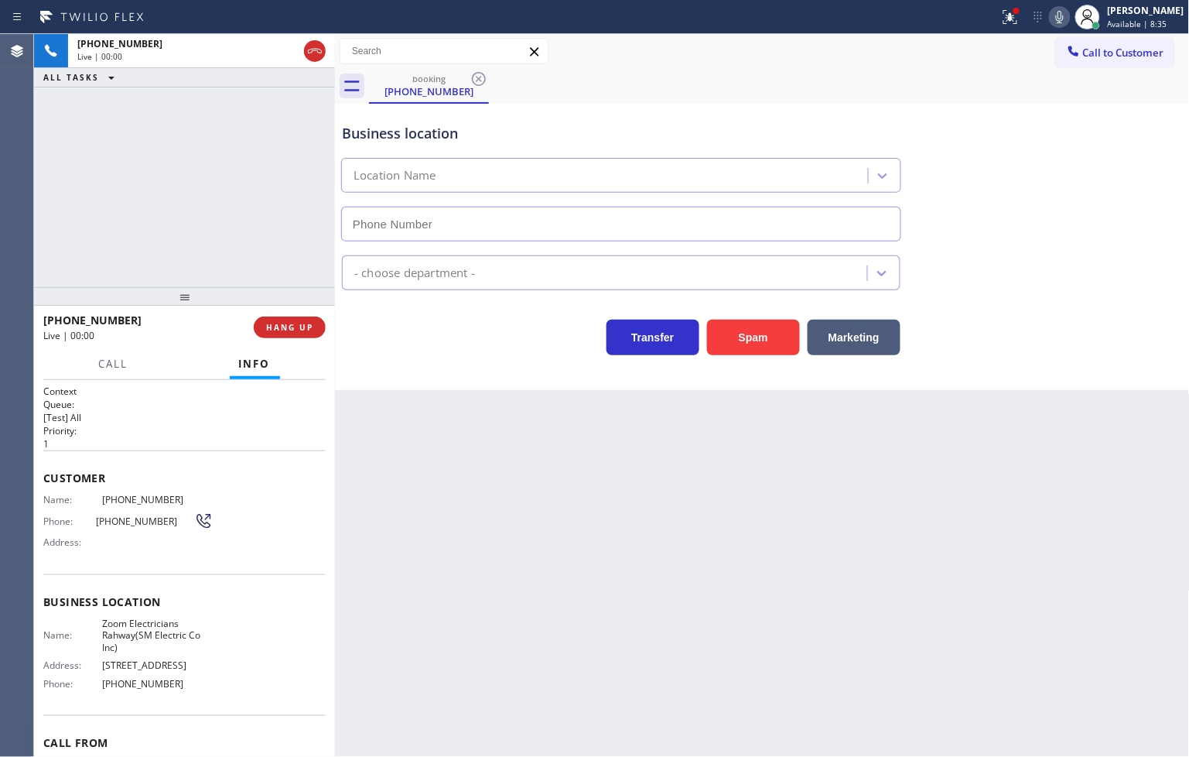
type input "[PHONE_NUMBER]"
click at [1003, 18] on icon at bounding box center [1007, 15] width 9 height 11
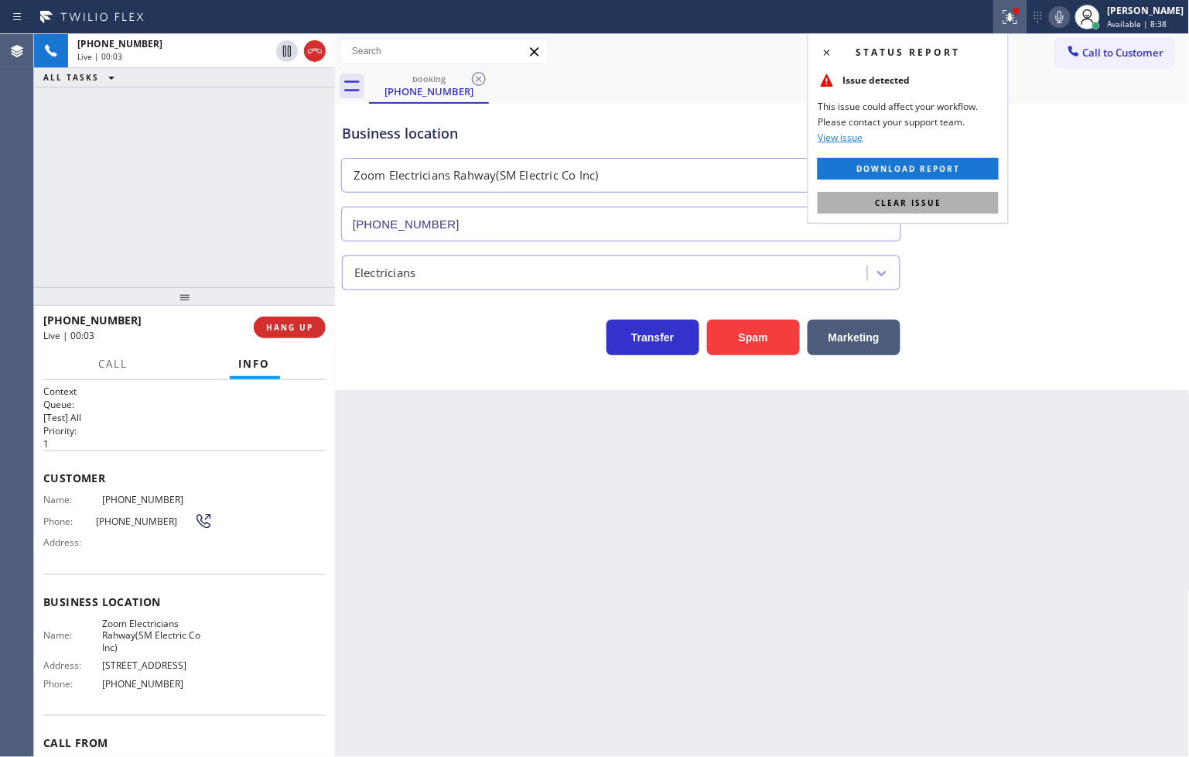
click at [955, 193] on button "Clear issue" at bounding box center [908, 203] width 181 height 22
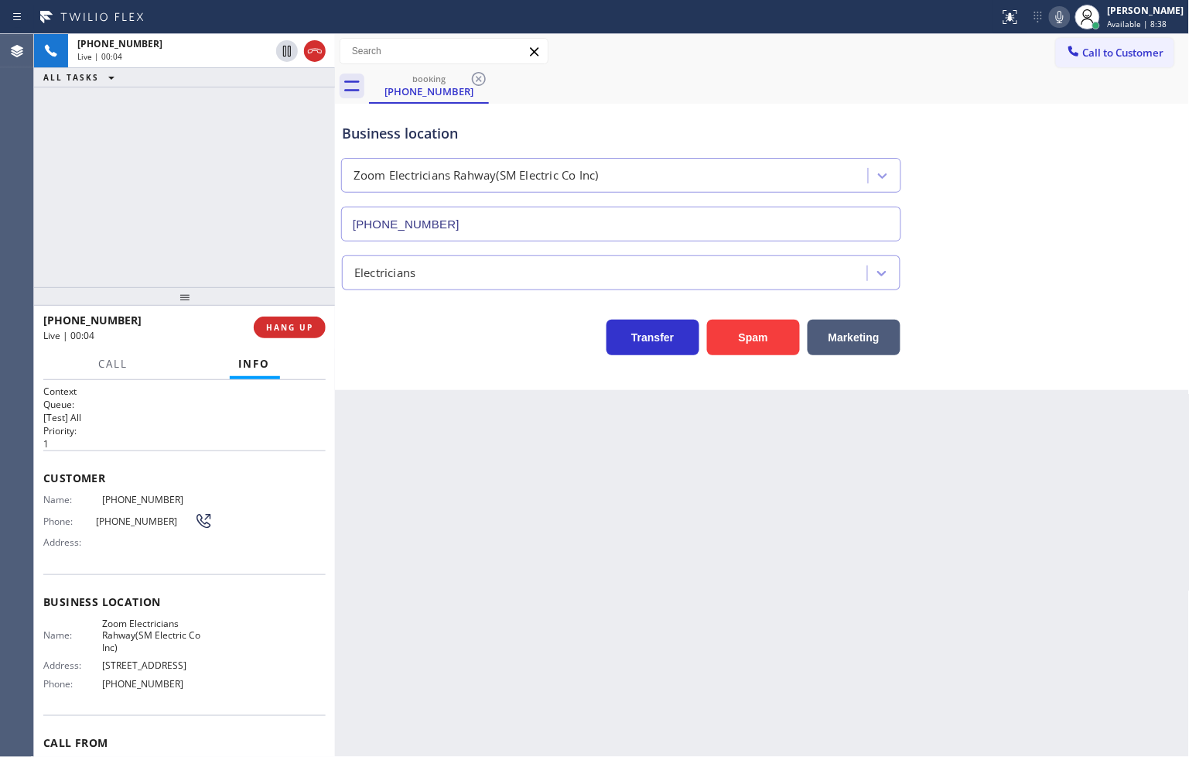
click at [232, 241] on div "[PHONE_NUMBER] Live | 00:04 ALL TASKS ALL TASKS ACTIVE TASKS TASKS IN WRAP UP" at bounding box center [184, 160] width 301 height 253
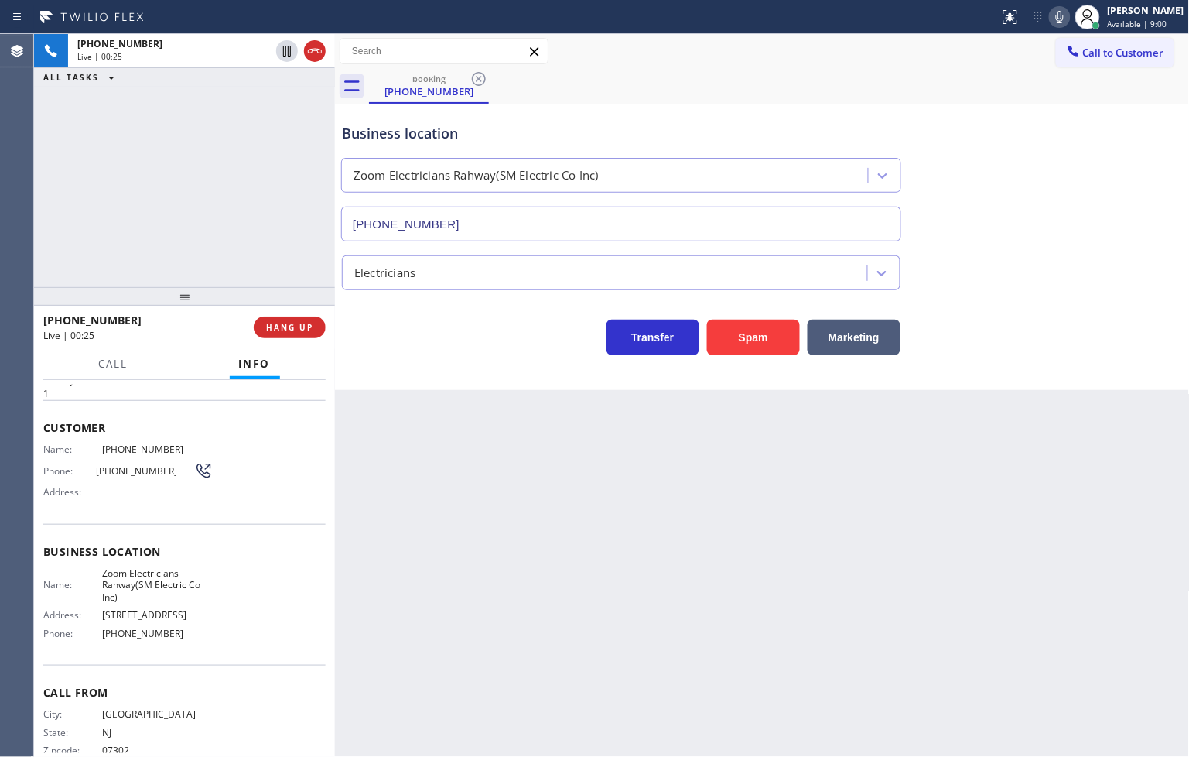
scroll to position [101, 0]
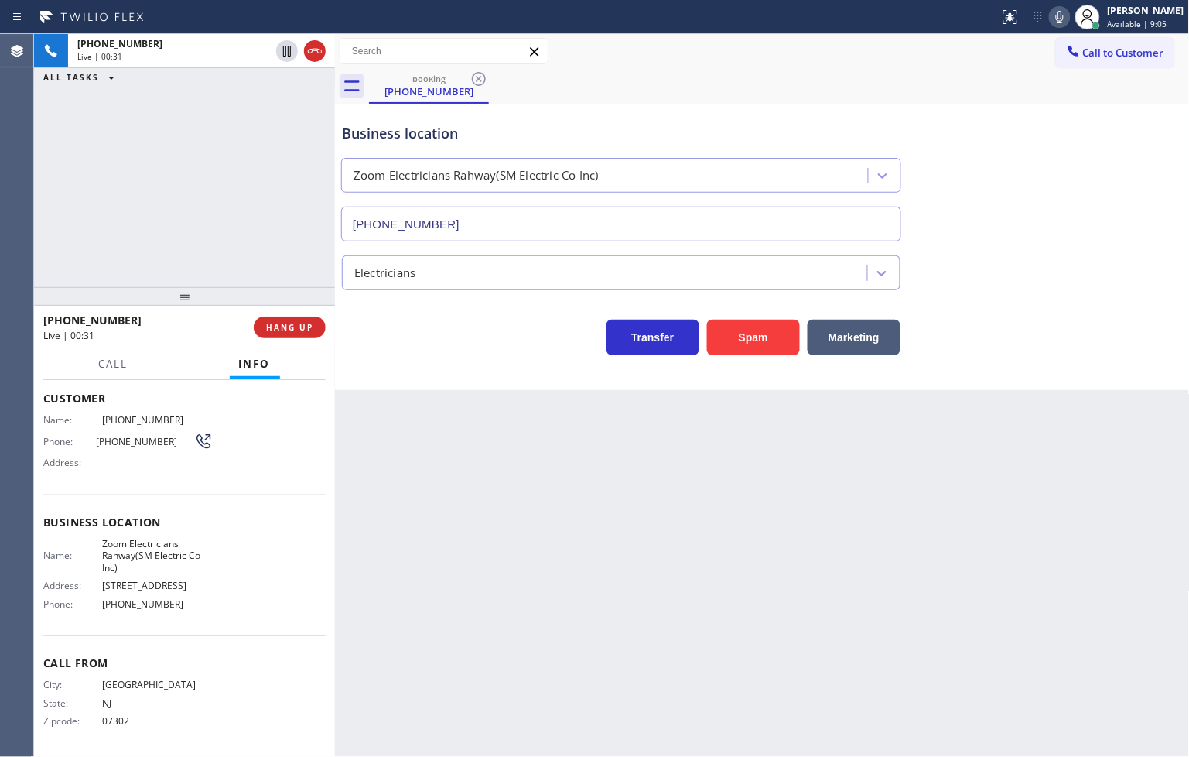
click at [470, 370] on div "Business location Zoom Electricians Rahway(SM Electric Co Inc) [PHONE_NUMBER] E…" at bounding box center [762, 247] width 855 height 286
click at [476, 371] on div "Business location Zoom Electricians Rahway(SM Electric Co Inc) [PHONE_NUMBER] E…" at bounding box center [762, 247] width 855 height 286
click at [468, 346] on div "Transfer Spam Marketing" at bounding box center [621, 333] width 565 height 43
click at [220, 236] on div "[PHONE_NUMBER] Live | 00:34 ALL TASKS ALL TASKS ACTIVE TASKS TASKS IN WRAP UP" at bounding box center [184, 160] width 301 height 253
click at [481, 352] on div "Transfer Spam Marketing" at bounding box center [621, 333] width 565 height 43
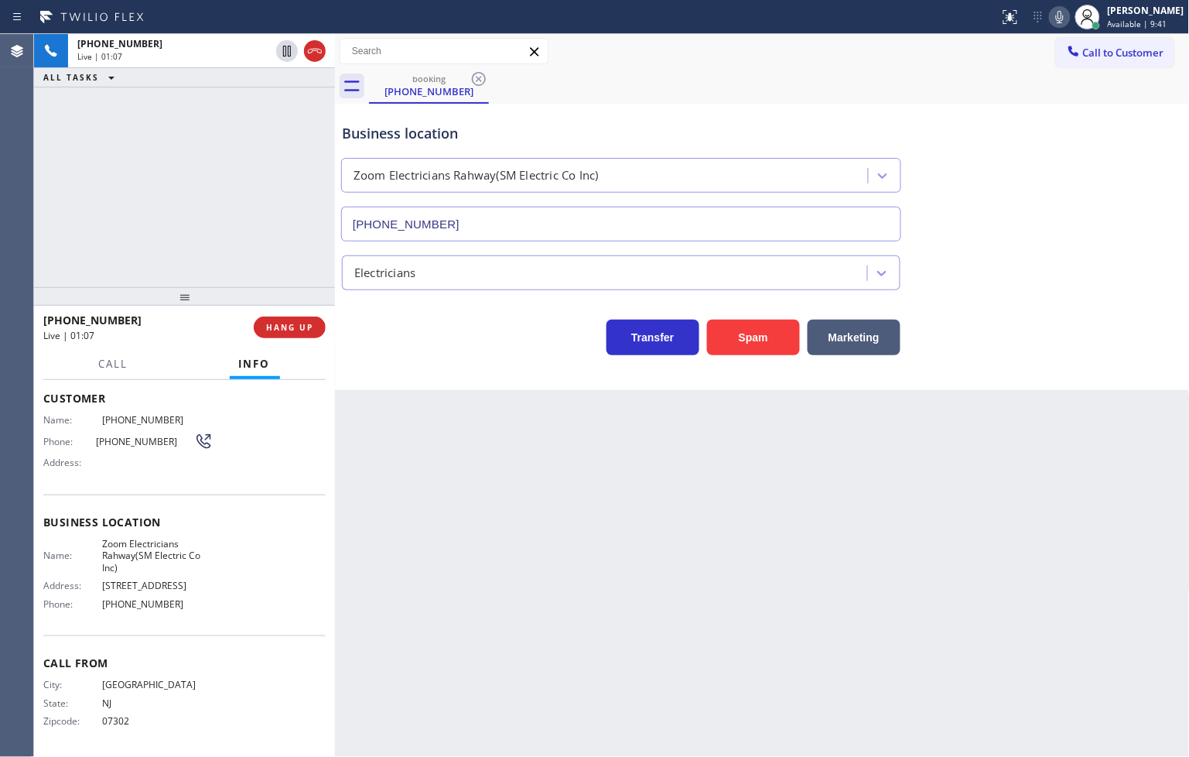
click at [128, 116] on div "[PHONE_NUMBER] Live | 01:07 ALL TASKS ALL TASKS ACTIVE TASKS TASKS IN WRAP UP" at bounding box center [184, 160] width 301 height 253
click at [196, 132] on div "[PHONE_NUMBER] Live | 01:07 ALL TASKS ALL TASKS ACTIVE TASKS TASKS IN WRAP UP" at bounding box center [184, 160] width 301 height 253
click at [210, 149] on div "[PHONE_NUMBER] Live | 01:08 ALL TASKS ALL TASKS ACTIVE TASKS TASKS IN WRAP UP" at bounding box center [184, 160] width 301 height 253
click at [442, 342] on div "Transfer Spam Marketing" at bounding box center [621, 333] width 565 height 43
click at [268, 269] on div "[PHONE_NUMBER] Live | 01:09 ALL TASKS ALL TASKS ACTIVE TASKS TASKS IN WRAP UP" at bounding box center [184, 160] width 301 height 253
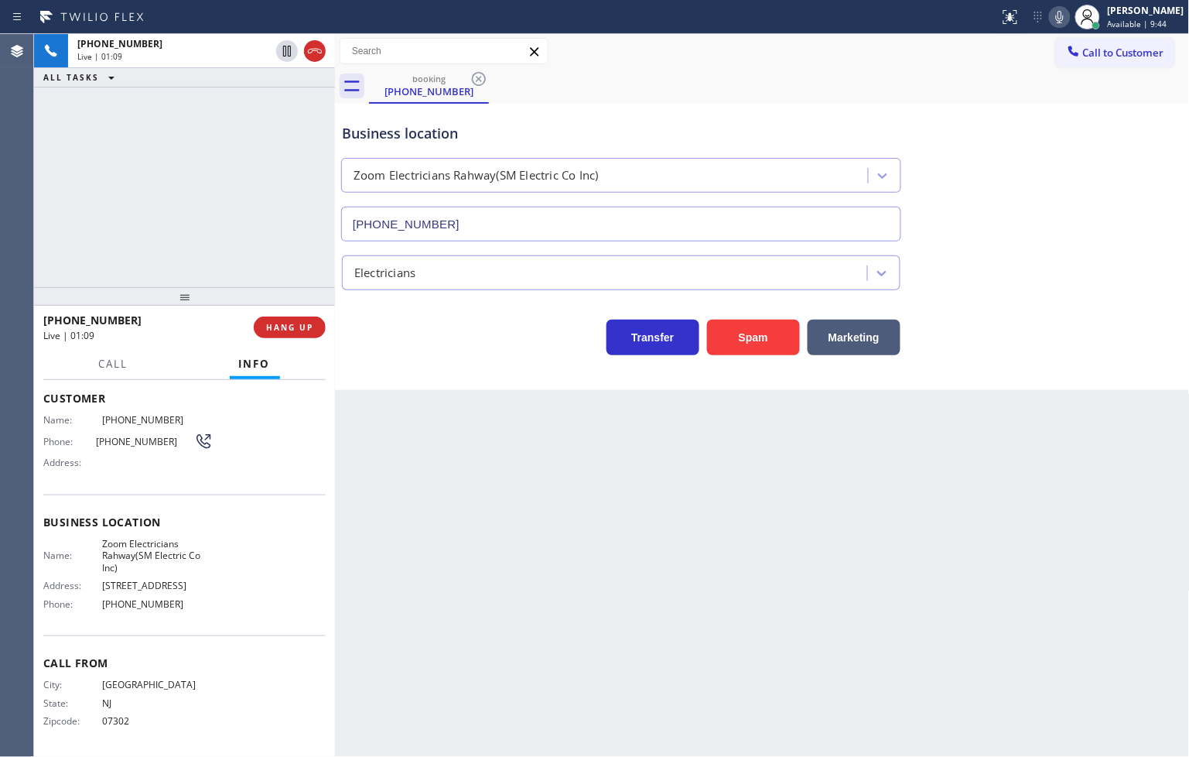
click at [429, 343] on div "Transfer Spam Marketing" at bounding box center [621, 333] width 565 height 43
click at [287, 326] on span "HANG UP" at bounding box center [289, 327] width 47 height 11
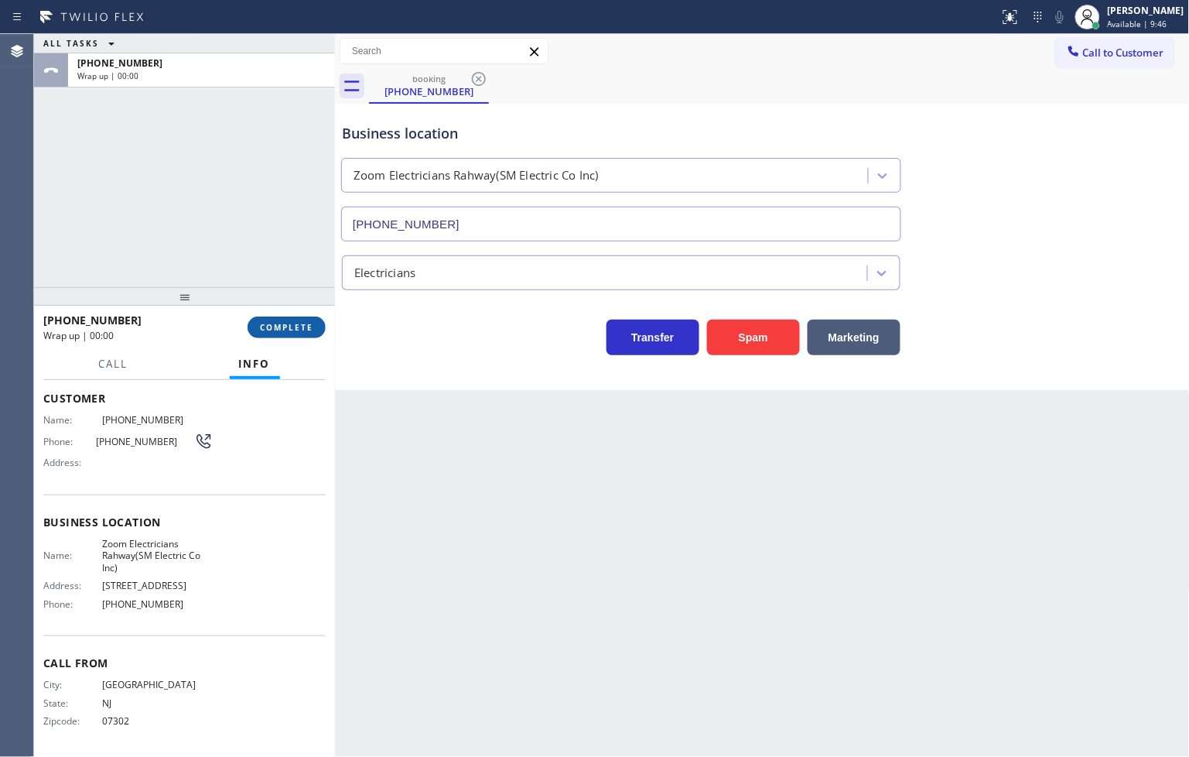
click at [287, 326] on span "COMPLETE" at bounding box center [286, 327] width 53 height 11
click at [430, 277] on div "Electricians" at bounding box center [607, 272] width 521 height 27
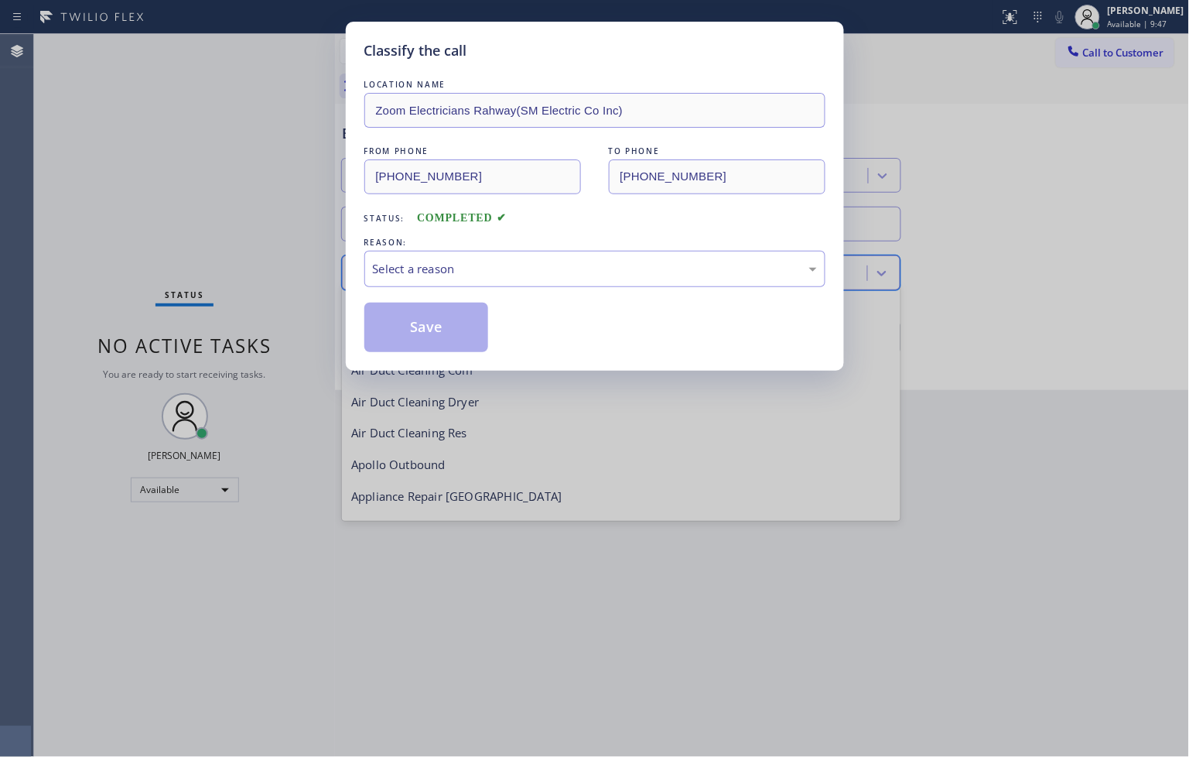
scroll to position [158, 0]
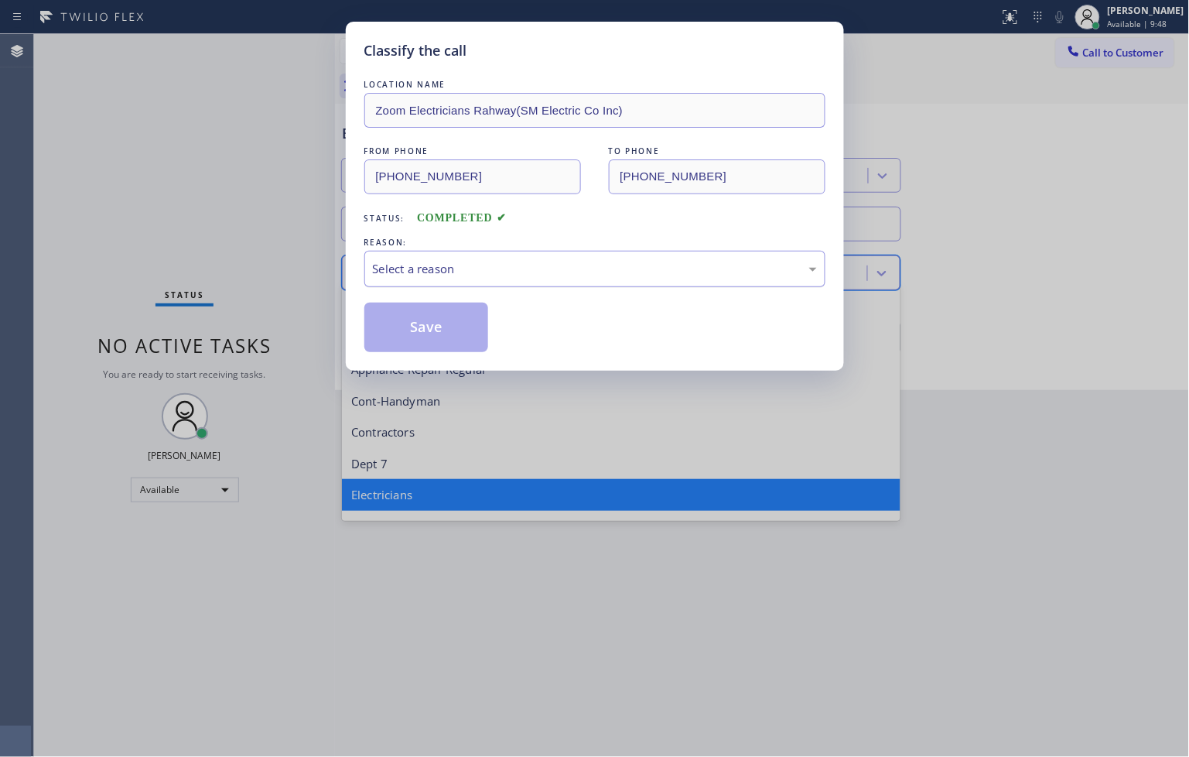
click at [437, 273] on div "Select a reason" at bounding box center [595, 269] width 444 height 18
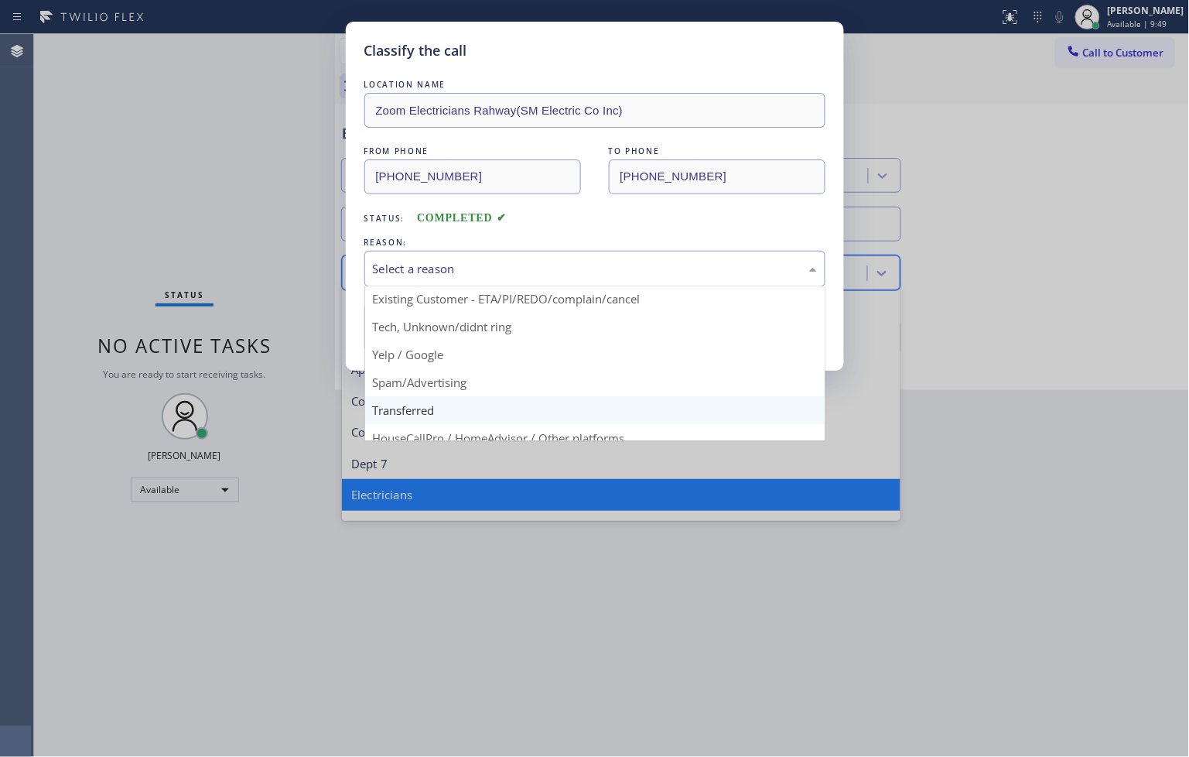
scroll to position [86, 0]
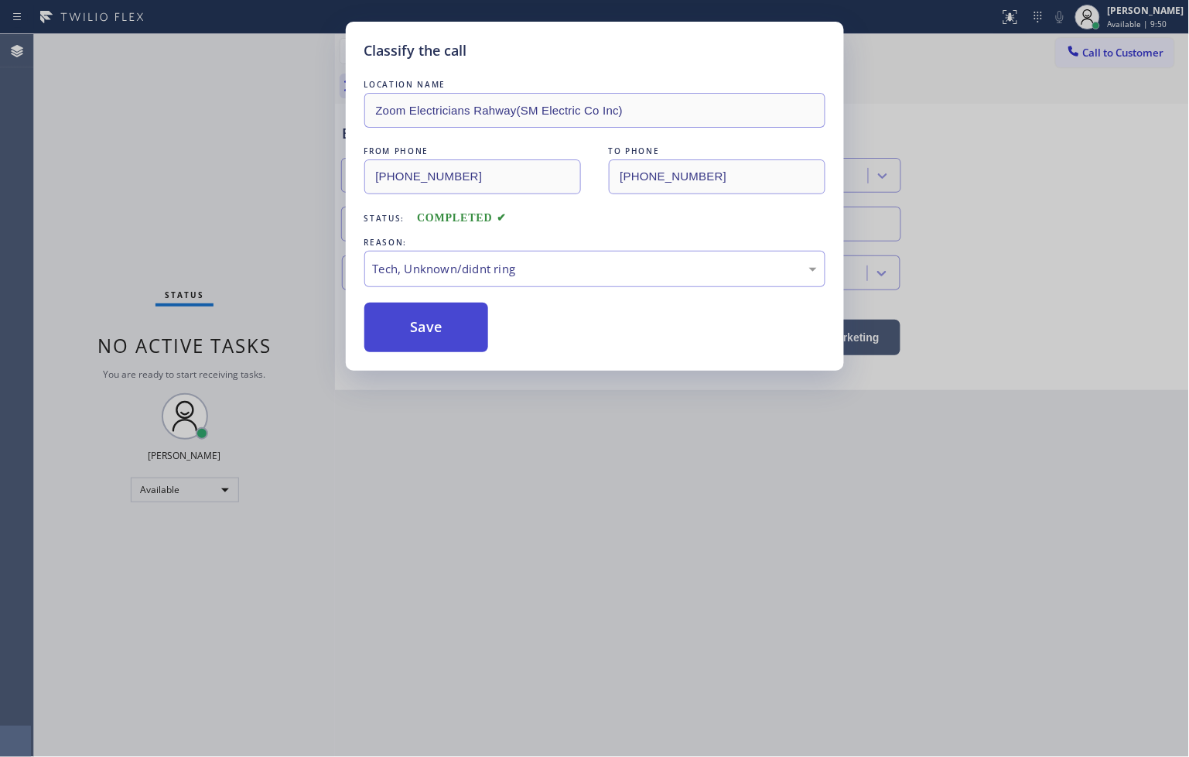
click at [447, 318] on button "Save" at bounding box center [426, 327] width 125 height 50
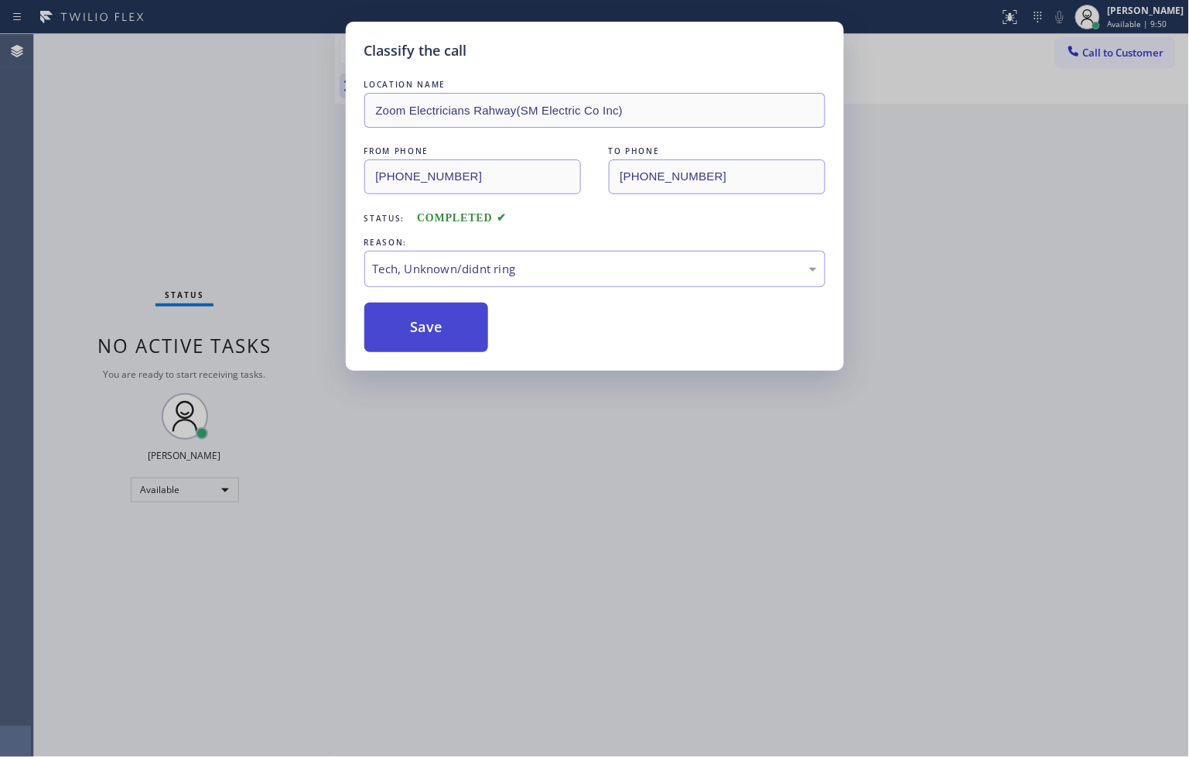
click at [447, 318] on button "Save" at bounding box center [426, 327] width 125 height 50
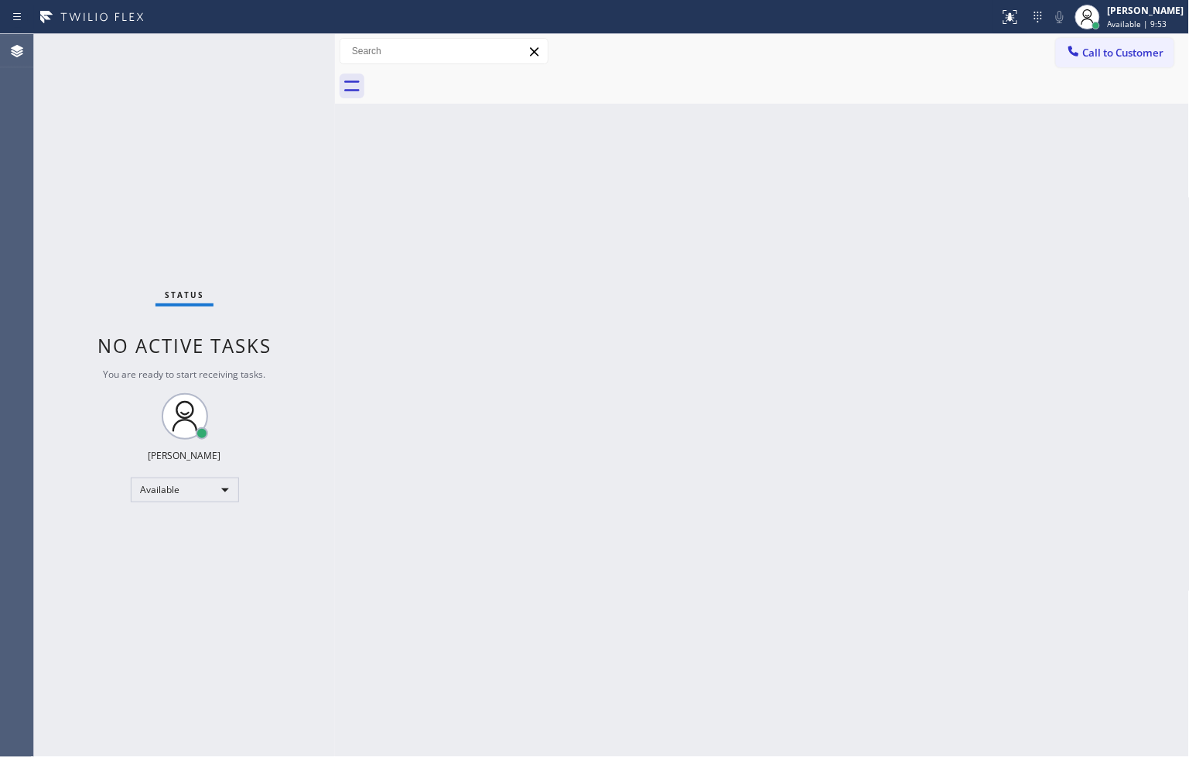
click at [166, 97] on div "Status No active tasks You are ready to start receiving tasks. [PERSON_NAME]" at bounding box center [184, 395] width 301 height 723
click at [282, 60] on div "Status No active tasks You are ready to start receiving tasks. [PERSON_NAME]" at bounding box center [184, 395] width 301 height 723
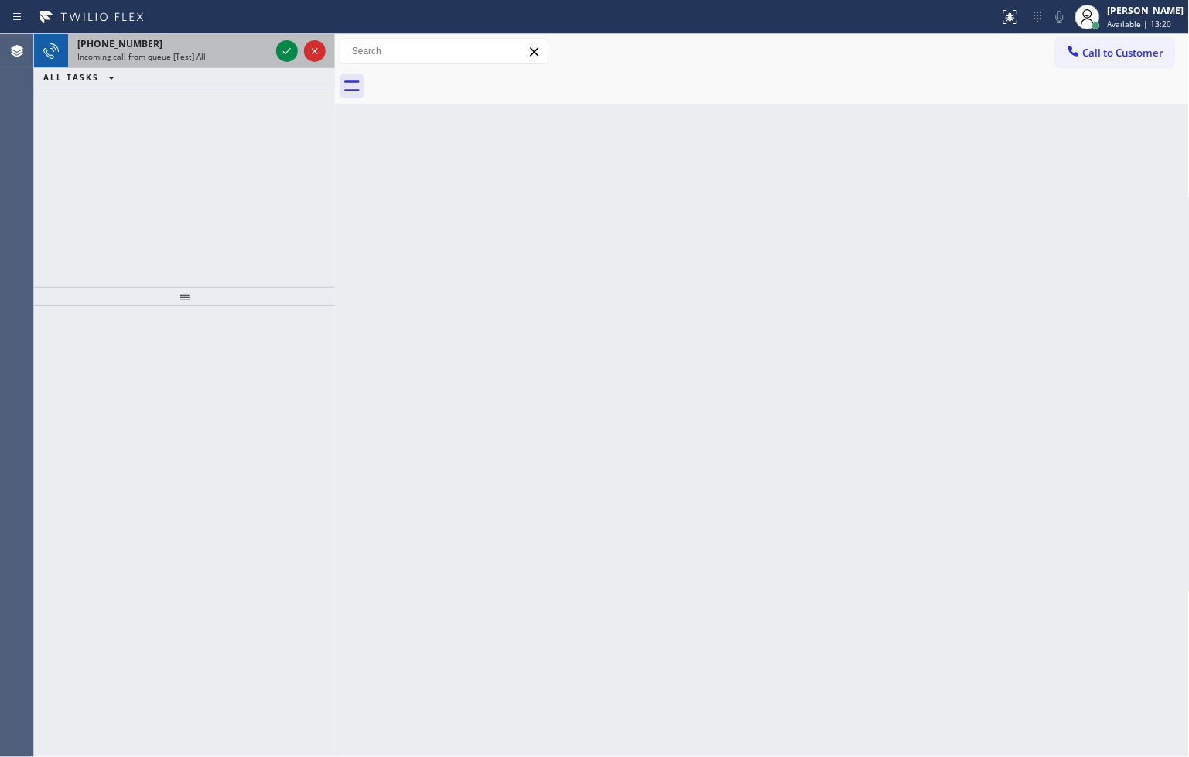
click at [260, 51] on div "Incoming call from queue [Test] All" at bounding box center [173, 56] width 193 height 11
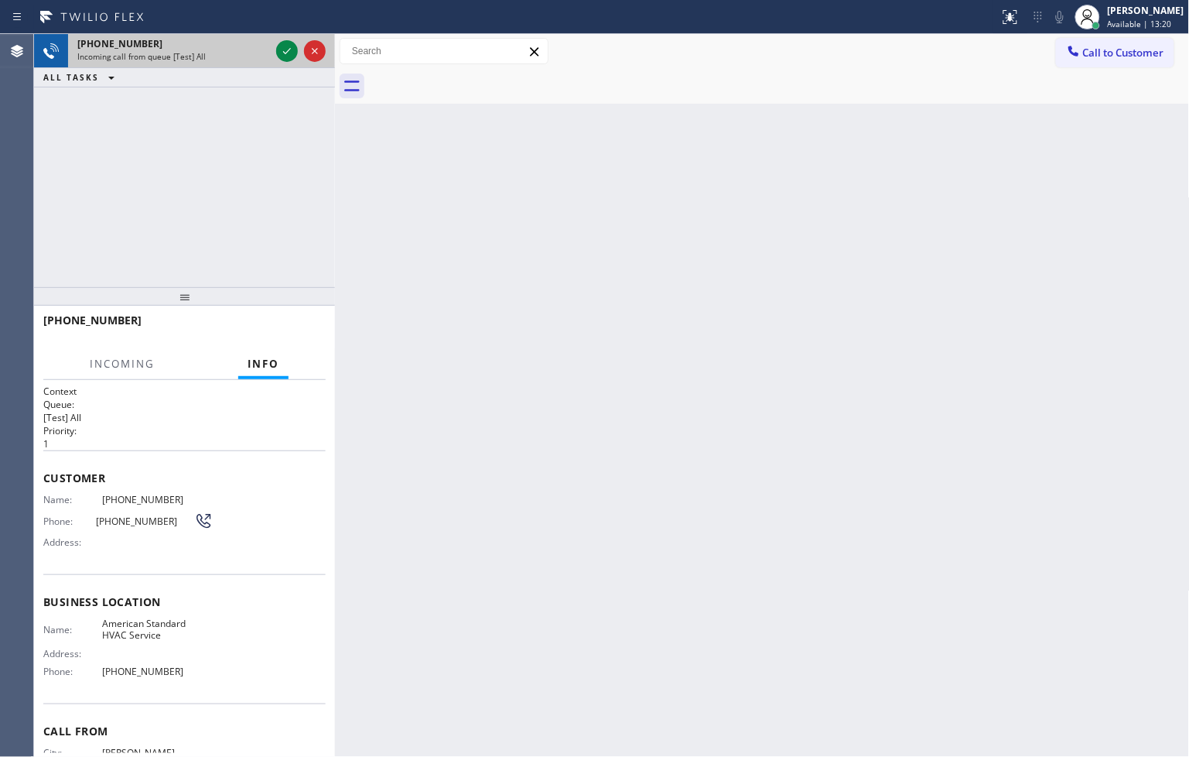
click at [260, 51] on div "Incoming call from queue [Test] All" at bounding box center [173, 56] width 193 height 11
click at [284, 49] on icon at bounding box center [287, 51] width 19 height 19
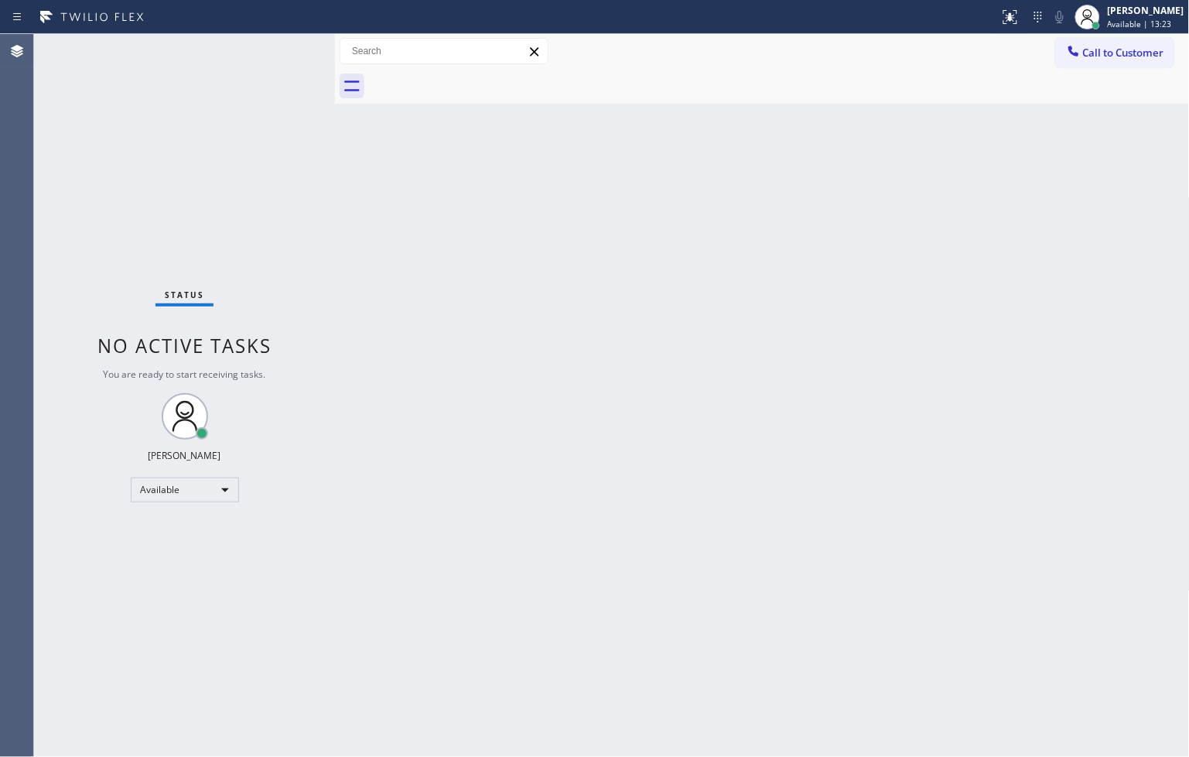
click at [863, 297] on div "Back to Dashboard Change Sender ID Customers Technicians Select a contact Outbo…" at bounding box center [762, 395] width 855 height 723
click at [260, 102] on div "Status No active tasks You are ready to start receiving tasks. [PERSON_NAME]" at bounding box center [184, 395] width 301 height 723
click at [280, 48] on div "Status No active tasks You are ready to start receiving tasks. [PERSON_NAME]" at bounding box center [184, 395] width 301 height 723
click at [1001, 5] on button at bounding box center [1010, 17] width 34 height 34
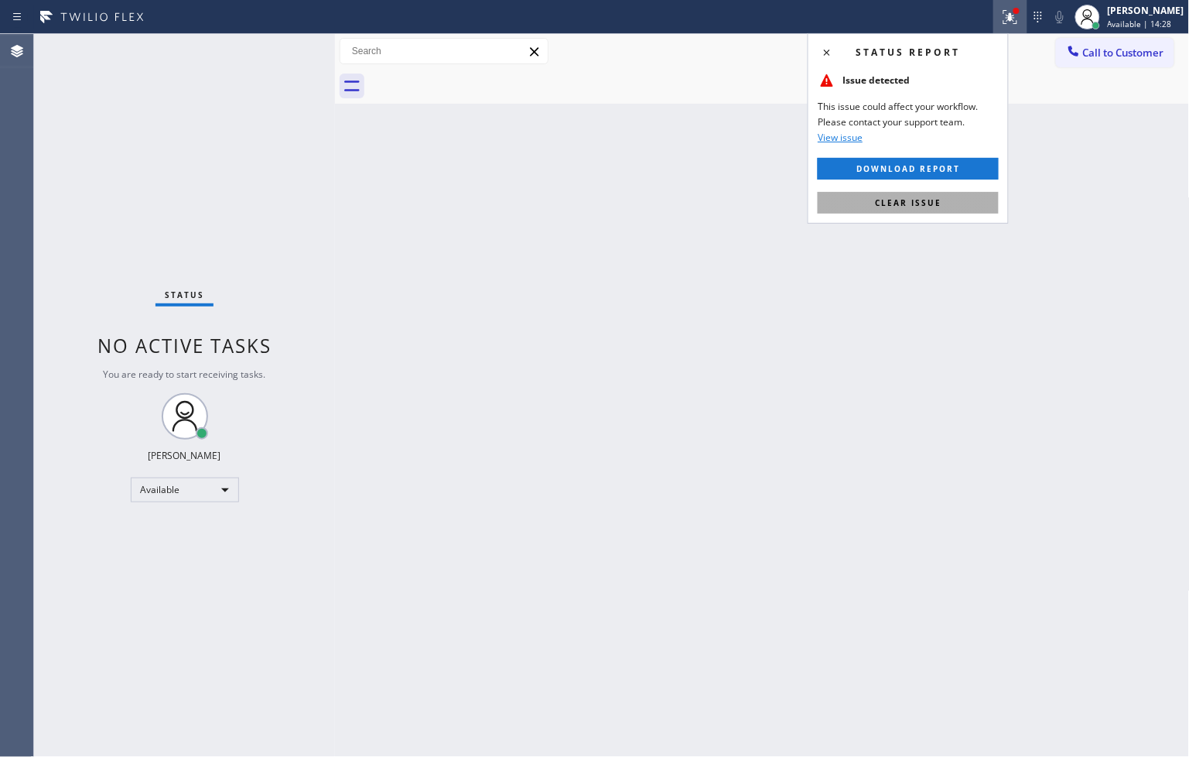
click at [938, 201] on span "Clear issue" at bounding box center [908, 202] width 67 height 11
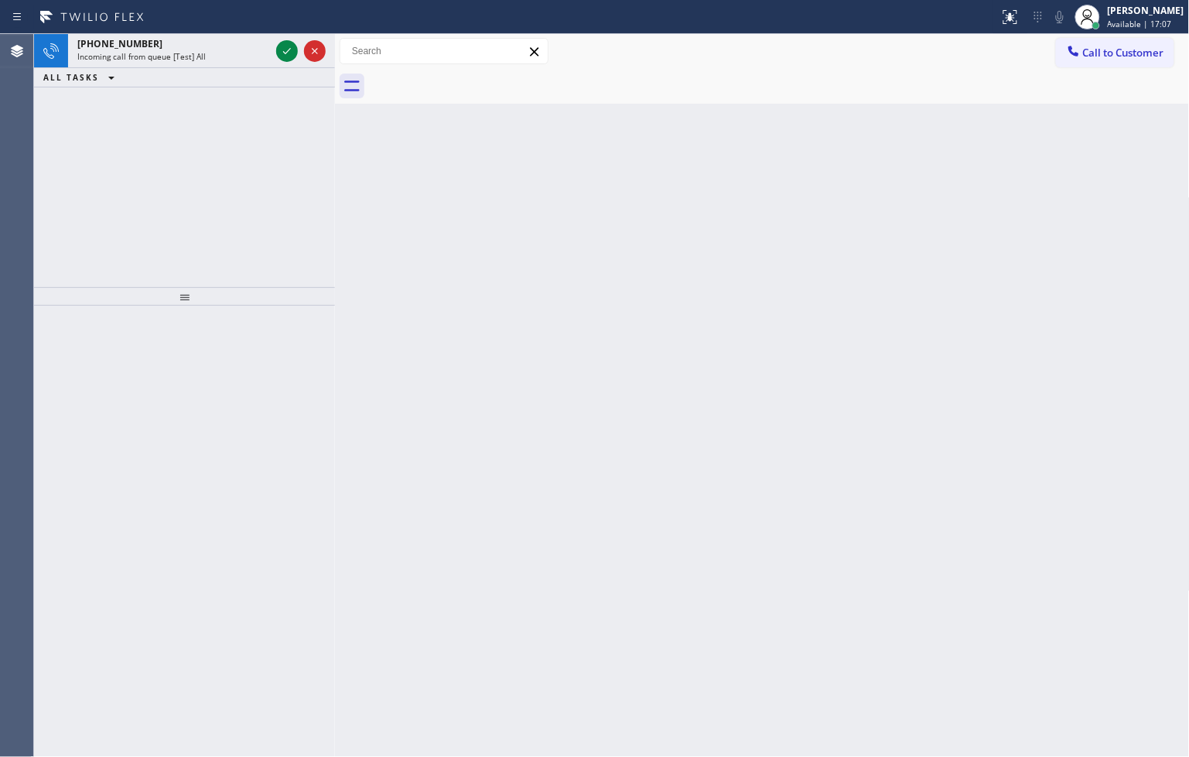
click at [925, 176] on div "Back to Dashboard Change Sender ID Customers Technicians Select a contact Outbo…" at bounding box center [762, 395] width 855 height 723
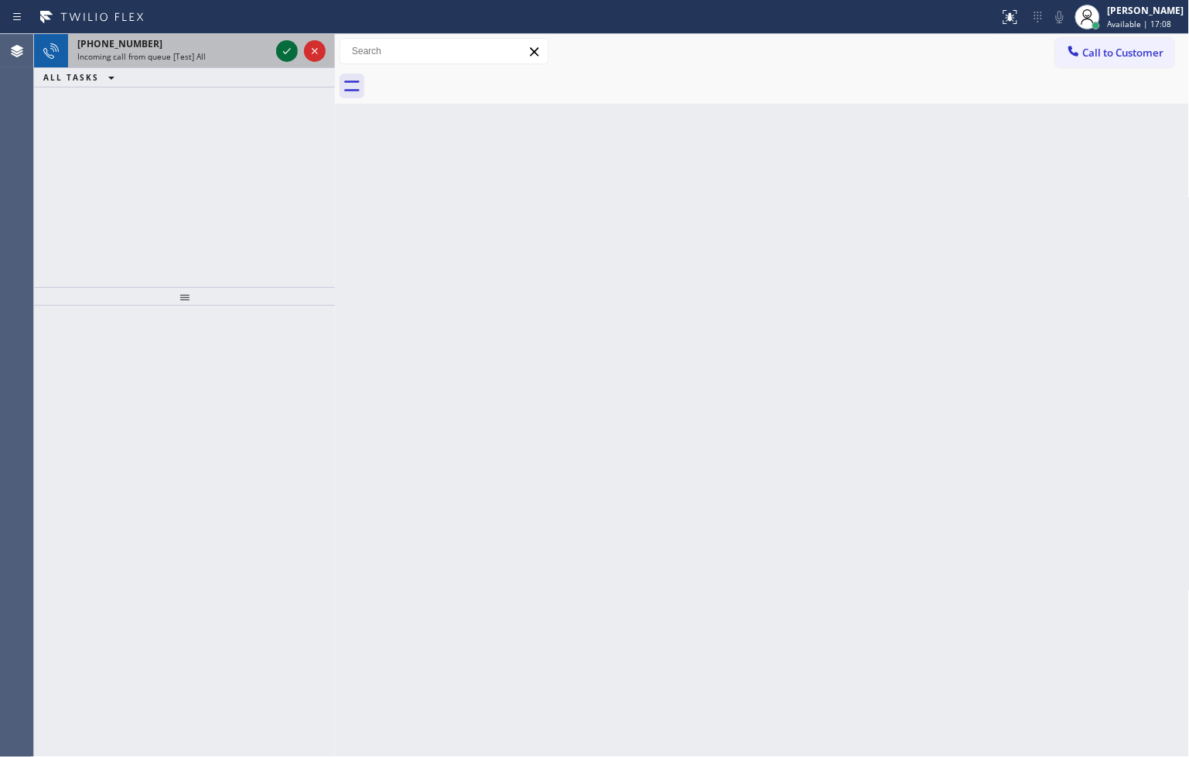
click at [280, 46] on icon at bounding box center [287, 51] width 19 height 19
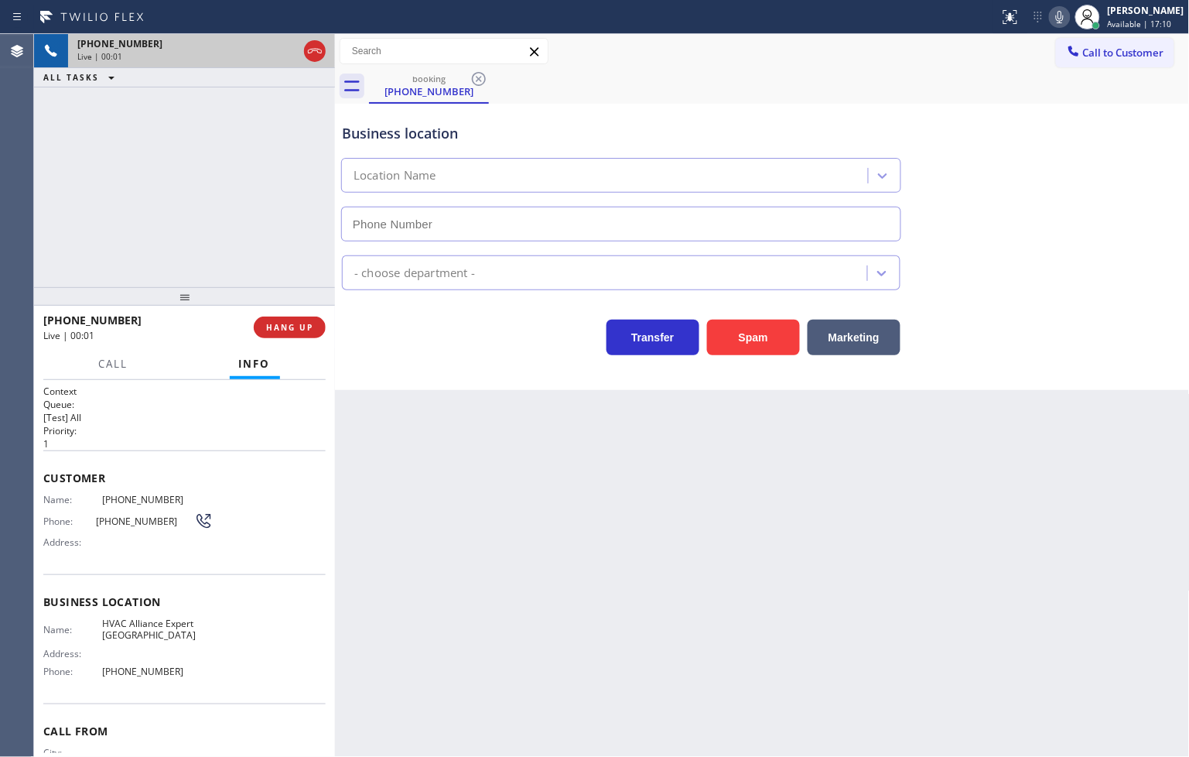
type input "[PHONE_NUMBER]"
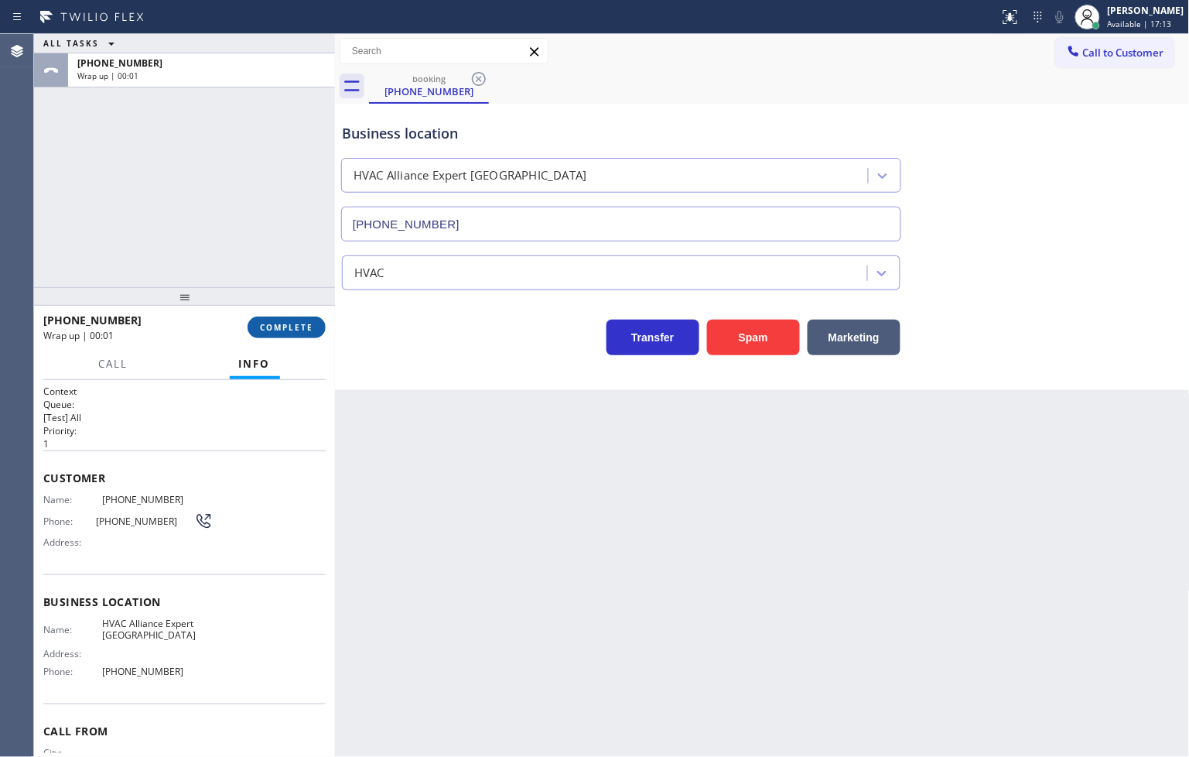
click at [302, 325] on span "COMPLETE" at bounding box center [286, 327] width 53 height 11
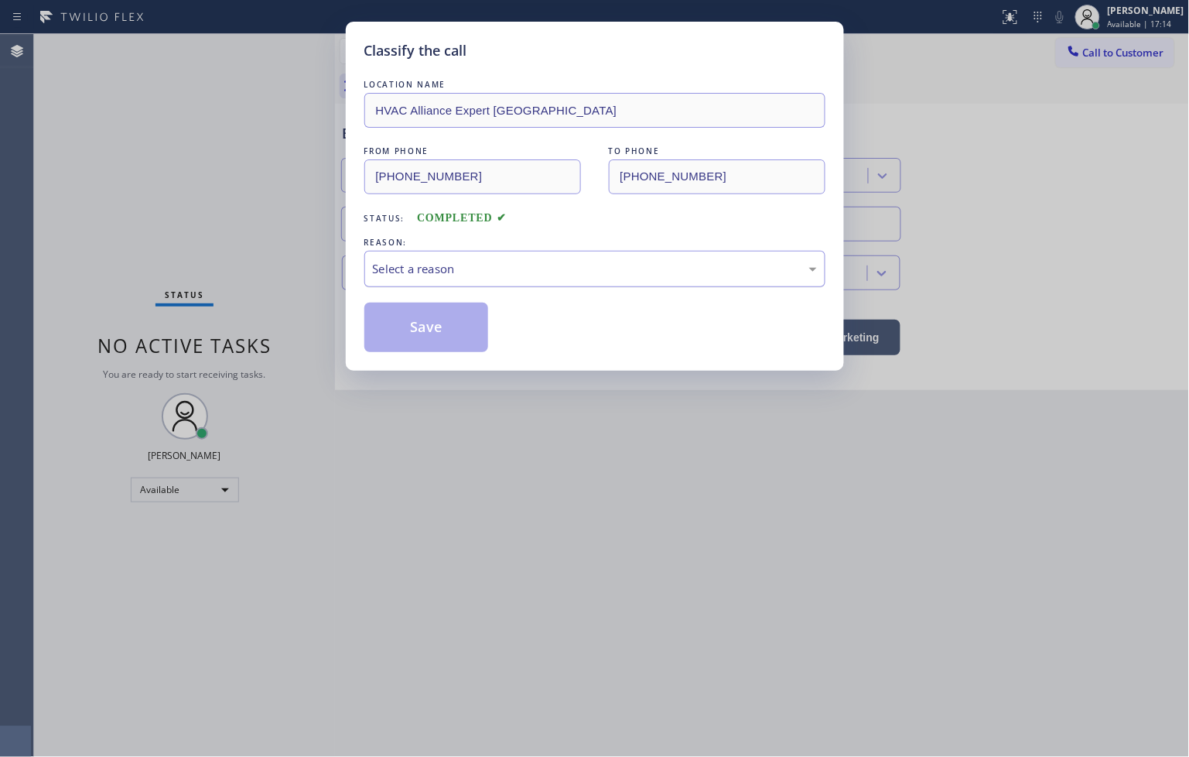
click at [428, 273] on div "Select a reason" at bounding box center [595, 269] width 444 height 18
click at [429, 333] on button "Save" at bounding box center [426, 327] width 125 height 50
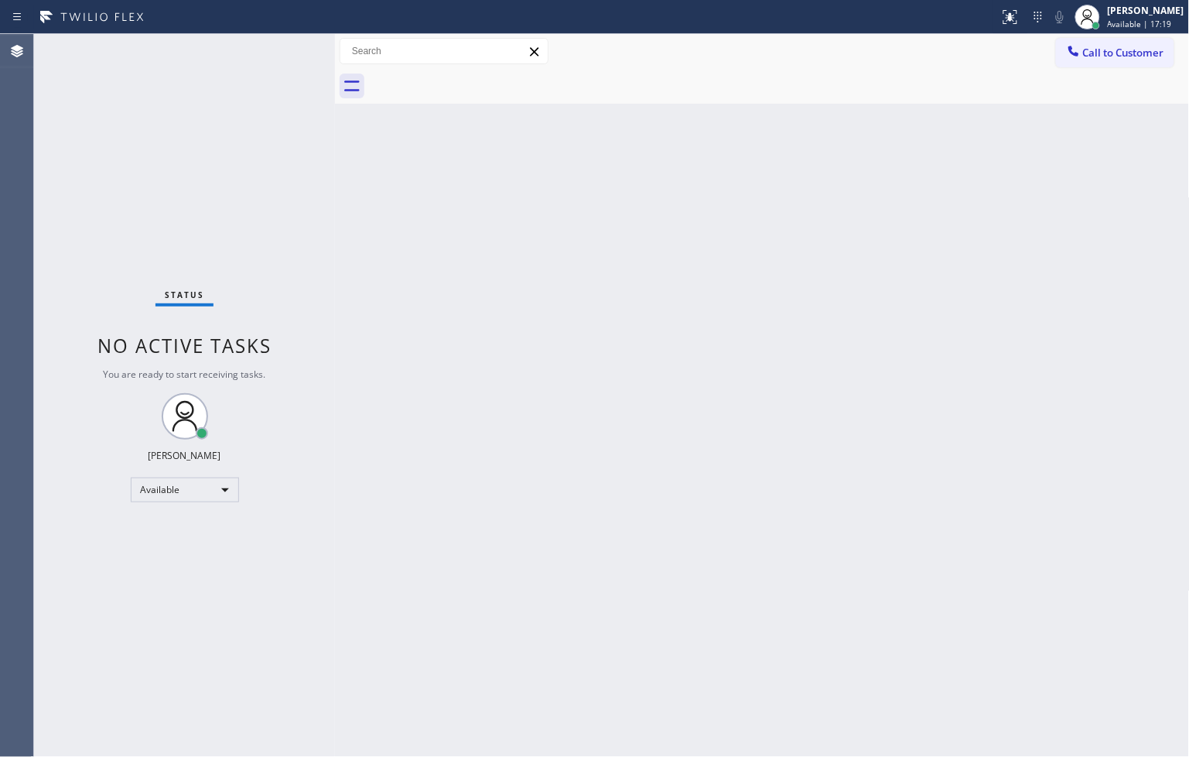
drag, startPoint x: 171, startPoint y: 221, endPoint x: 234, endPoint y: 183, distance: 73.6
click at [171, 221] on div "Status No active tasks You are ready to start receiving tasks. [PERSON_NAME]" at bounding box center [184, 395] width 301 height 723
click at [289, 50] on div "Status No active tasks You are ready to start receiving tasks. [PERSON_NAME]" at bounding box center [184, 395] width 301 height 723
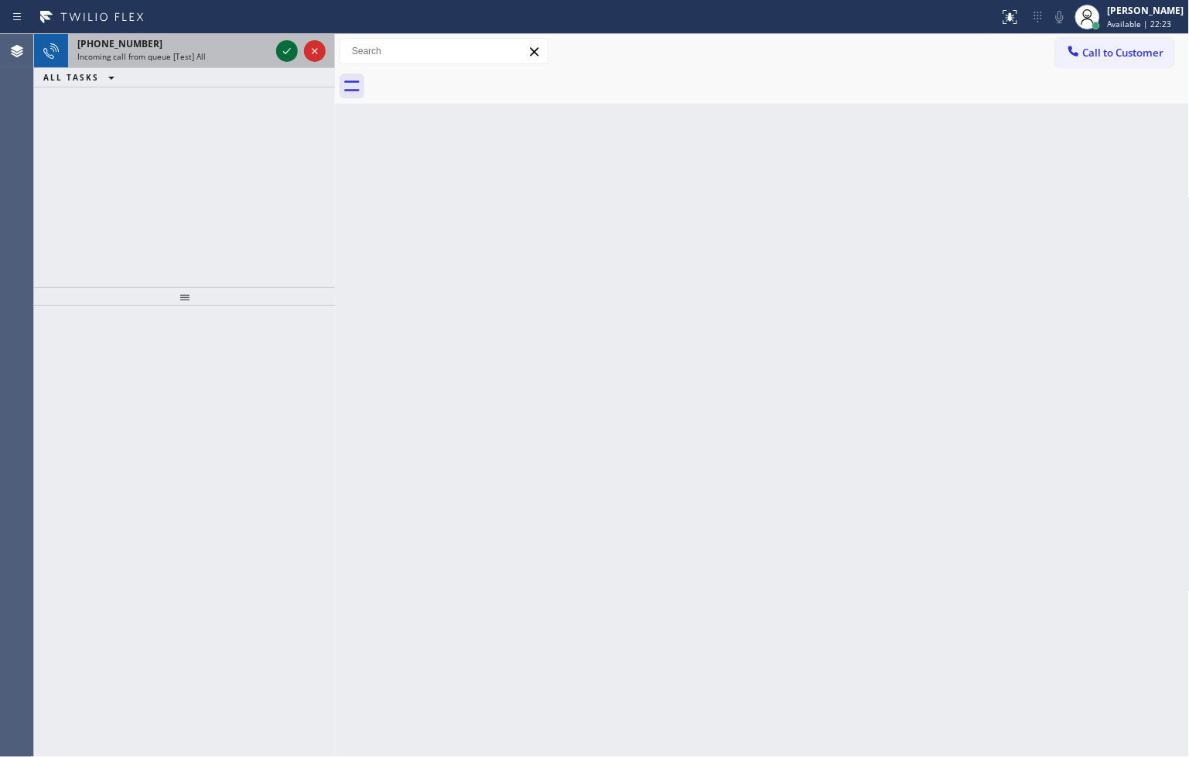
click at [286, 45] on icon at bounding box center [287, 51] width 19 height 19
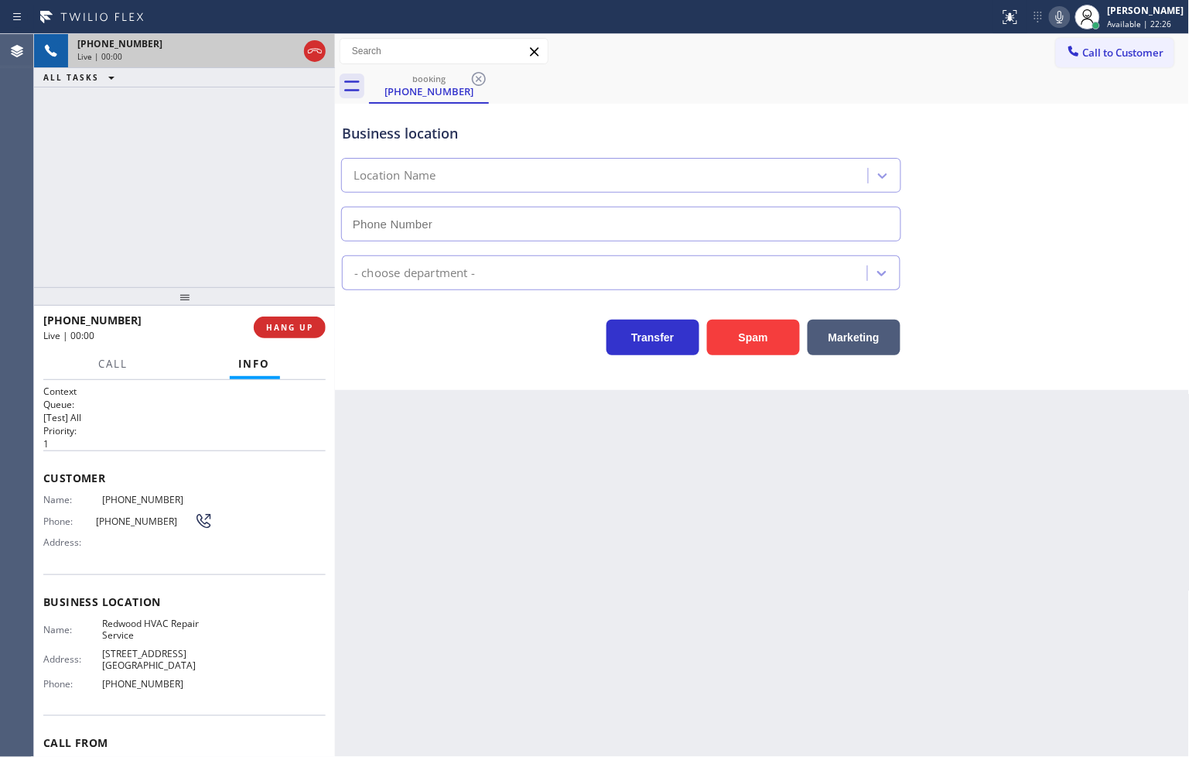
type input "[PHONE_NUMBER]"
click at [398, 345] on div "Transfer Spam Marketing" at bounding box center [621, 333] width 565 height 43
click at [458, 354] on div "Transfer Spam Marketing" at bounding box center [621, 333] width 565 height 43
click at [153, 190] on div "[PHONE_NUMBER] Live | 00:04 ALL TASKS ALL TASKS ACTIVE TASKS TASKS IN WRAP UP" at bounding box center [184, 160] width 301 height 253
click at [400, 342] on div "Transfer Spam Marketing" at bounding box center [621, 333] width 565 height 43
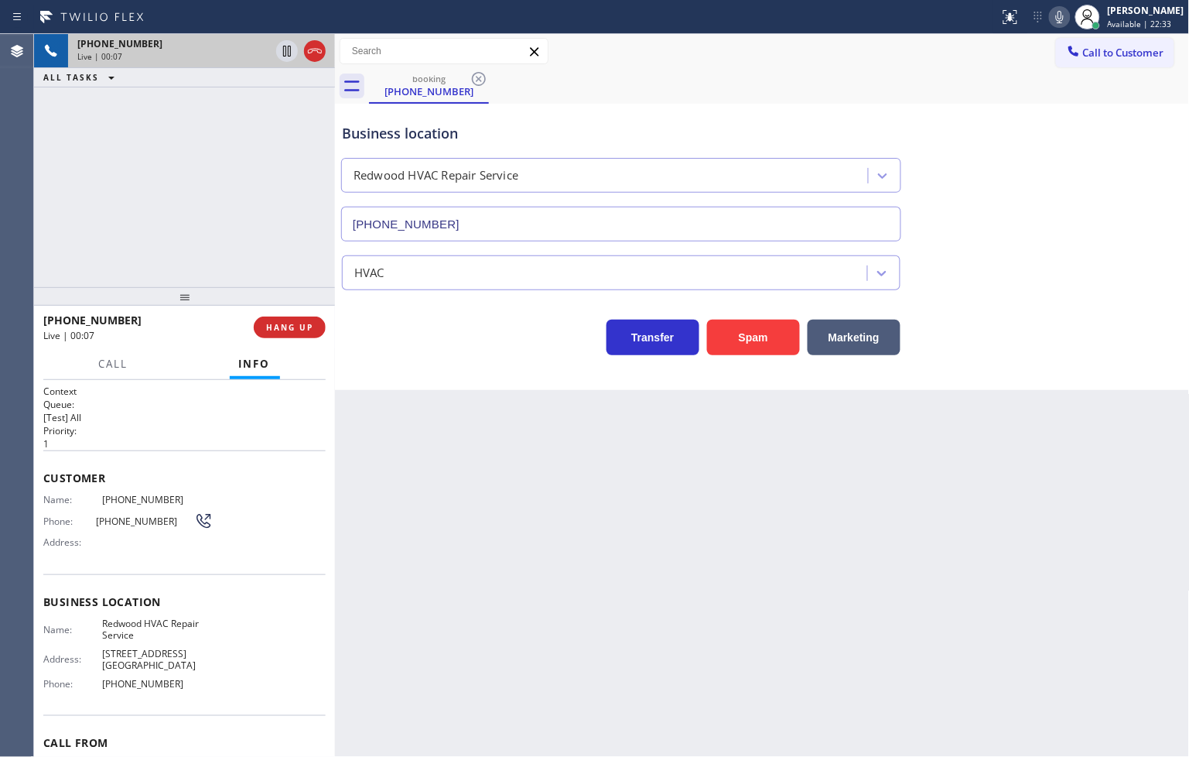
click at [391, 328] on div "Transfer Spam Marketing" at bounding box center [621, 333] width 565 height 43
click at [268, 274] on div "[PHONE_NUMBER] Live | 00:08 ALL TASKS ALL TASKS ACTIVE TASKS TASKS IN WRAP UP" at bounding box center [184, 160] width 301 height 253
click at [430, 357] on div "Business location [GEOGRAPHIC_DATA] HVAC Repair Service [PHONE_NUMBER] HVAC Tra…" at bounding box center [762, 247] width 855 height 286
click at [402, 349] on div "Transfer Spam Marketing" at bounding box center [621, 333] width 565 height 43
click at [295, 254] on div "[PHONE_NUMBER] Live | 00:09 ALL TASKS ALL TASKS ACTIVE TASKS TASKS IN WRAP UP" at bounding box center [184, 160] width 301 height 253
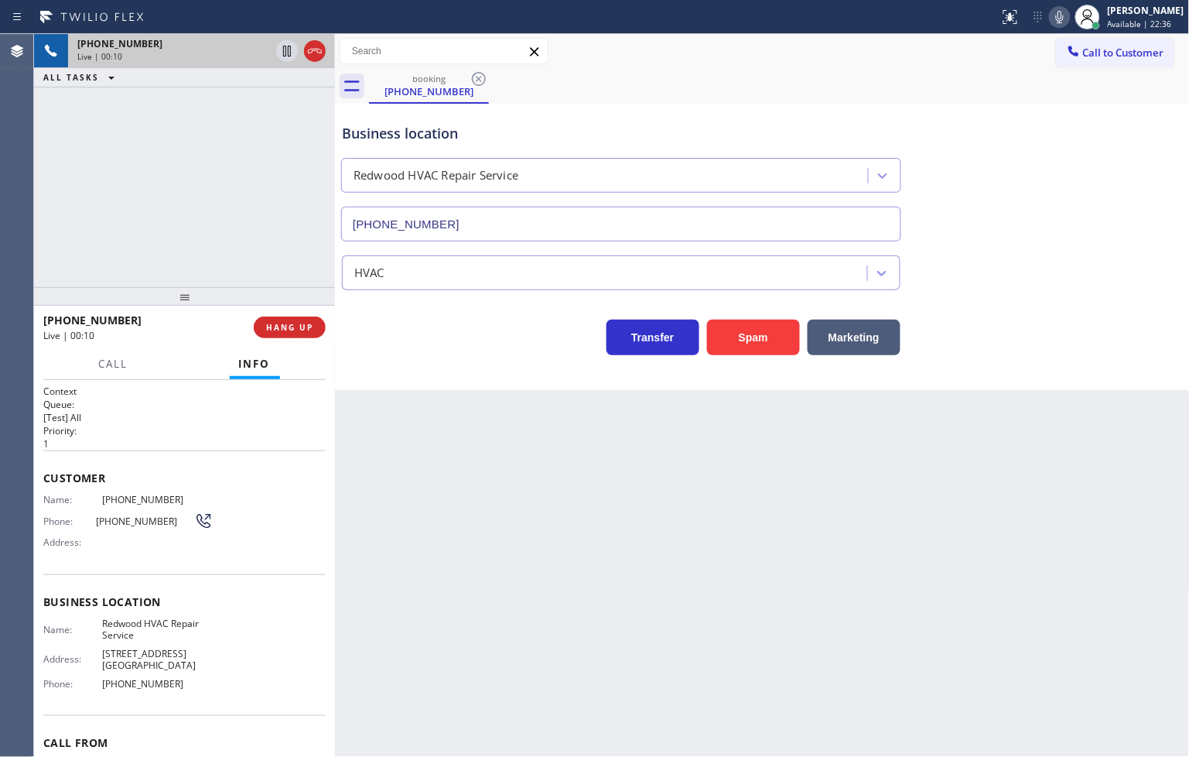
click at [477, 367] on div "Business location [GEOGRAPHIC_DATA] HVAC Repair Service [PHONE_NUMBER] HVAC Tra…" at bounding box center [762, 247] width 855 height 286
click at [335, 274] on div at bounding box center [335, 395] width 0 height 723
click at [302, 320] on button "HANG UP" at bounding box center [290, 327] width 72 height 22
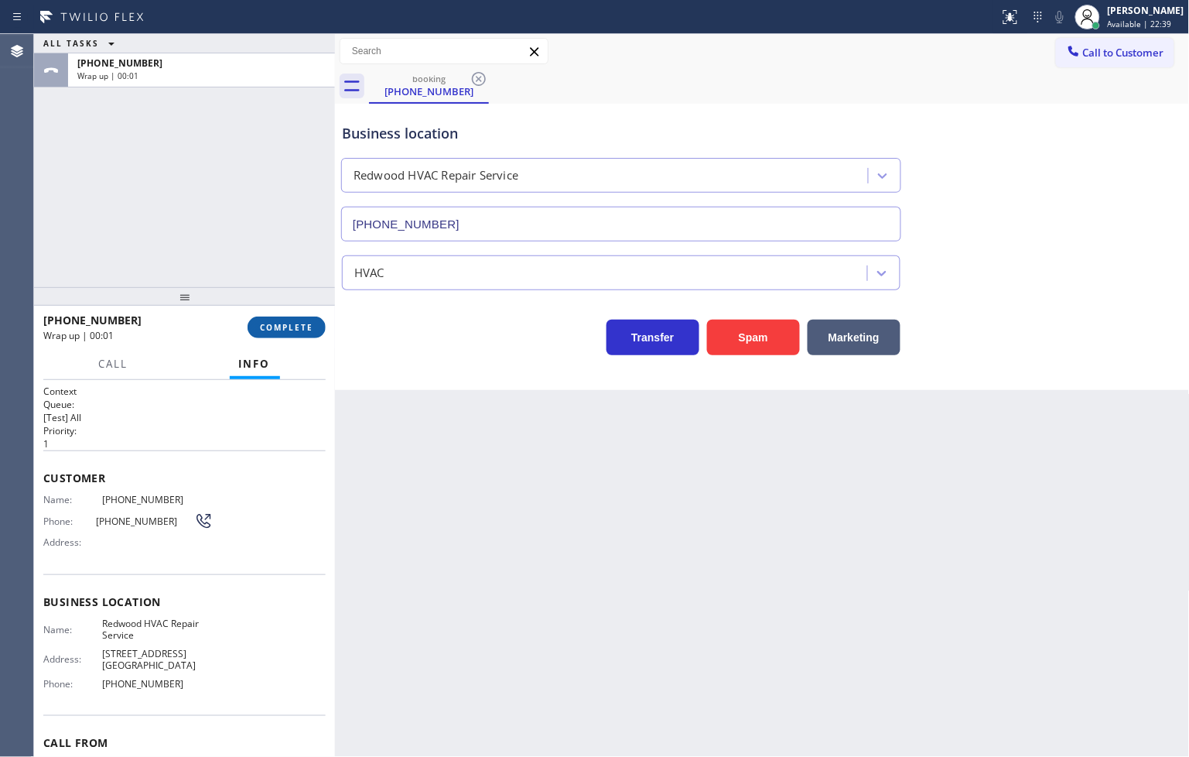
click at [290, 326] on span "COMPLETE" at bounding box center [286, 327] width 53 height 11
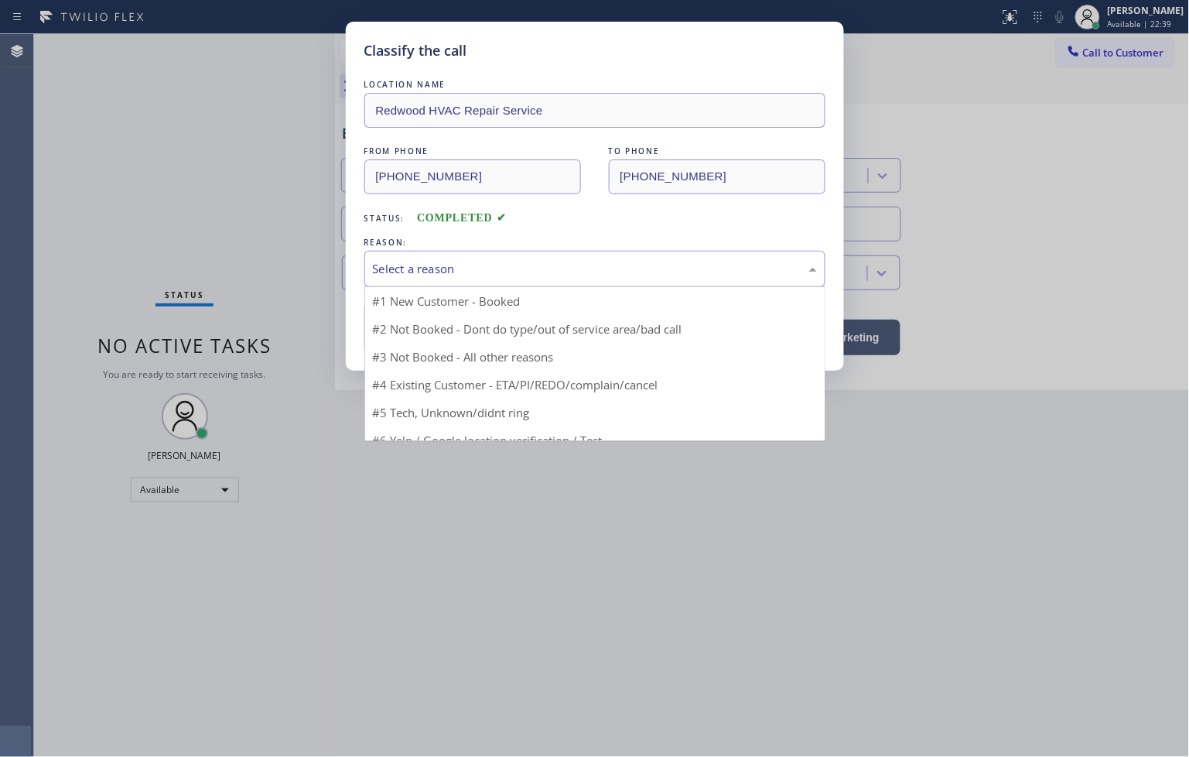
click at [404, 269] on div "Select a reason" at bounding box center [595, 269] width 444 height 18
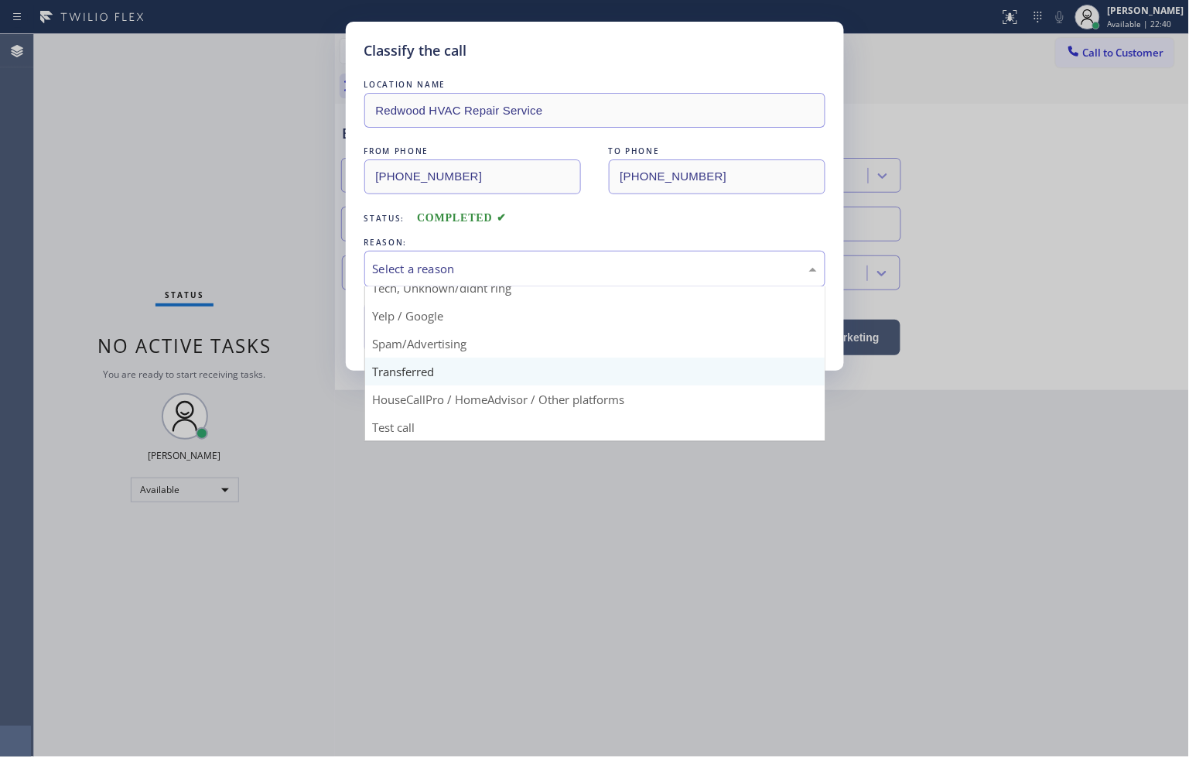
scroll to position [12, 0]
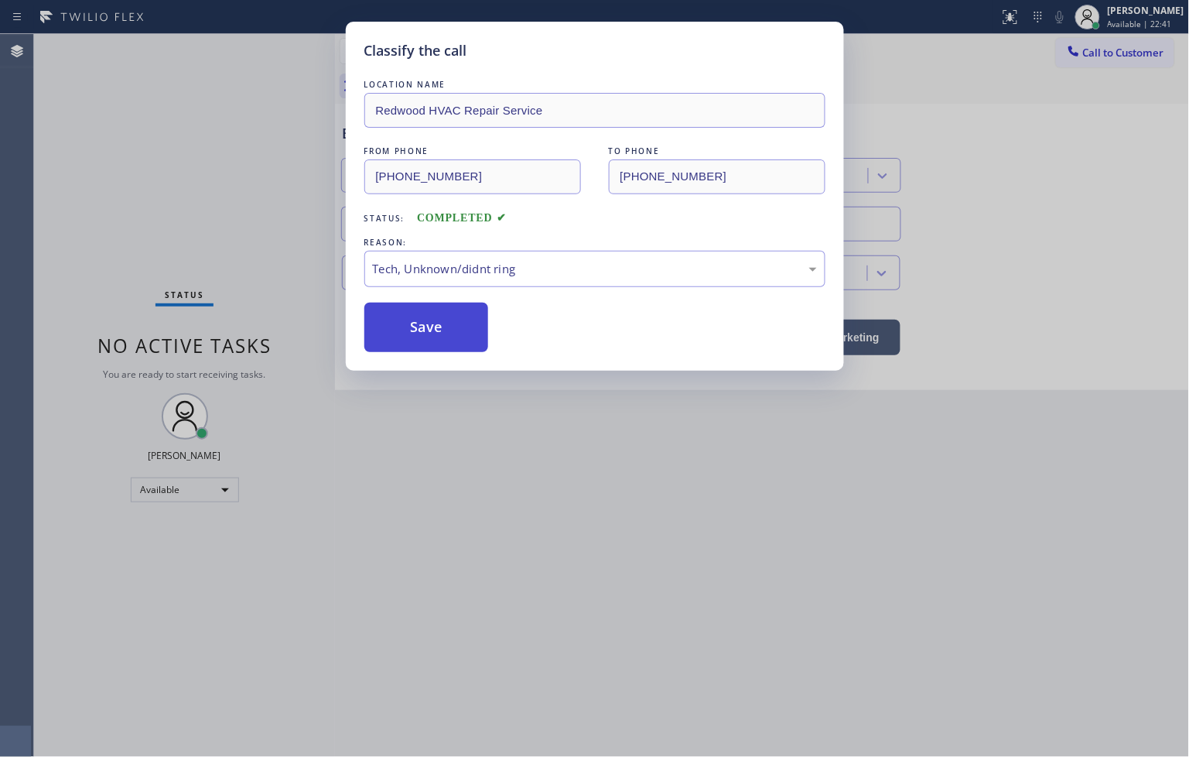
click at [418, 330] on button "Save" at bounding box center [426, 327] width 125 height 50
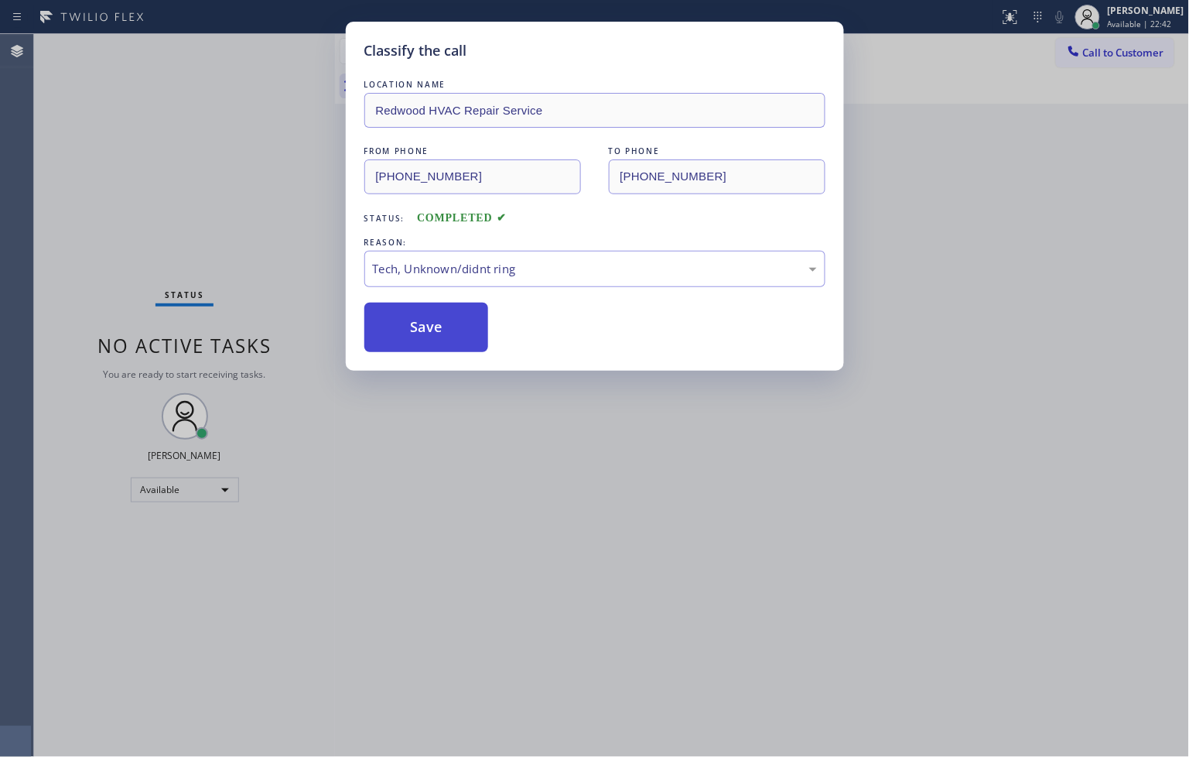
click at [418, 330] on button "Save" at bounding box center [426, 327] width 125 height 50
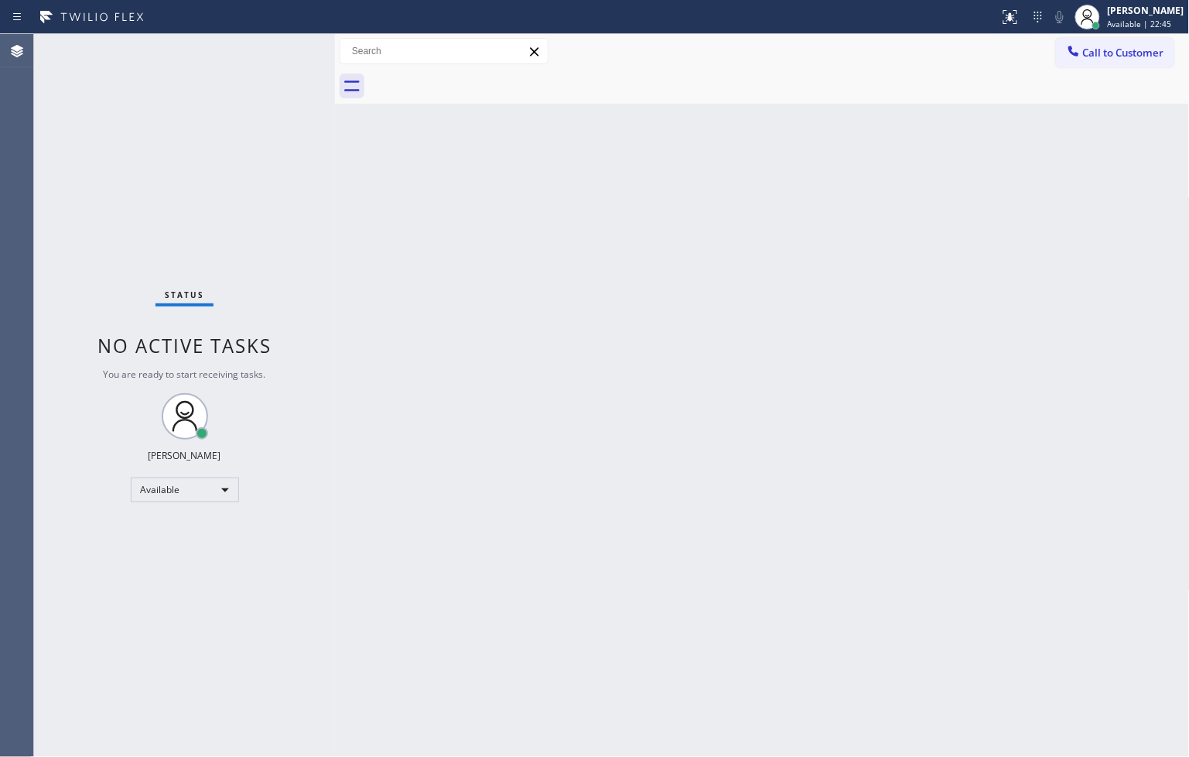
click at [299, 126] on div "Status No active tasks You are ready to start receiving tasks. [PERSON_NAME]" at bounding box center [184, 395] width 301 height 723
click at [291, 43] on div "Status No active tasks You are ready to start receiving tasks. [PERSON_NAME]" at bounding box center [184, 395] width 301 height 723
click at [280, 43] on div "Status No active tasks You are ready to start receiving tasks. [PERSON_NAME]" at bounding box center [184, 395] width 301 height 723
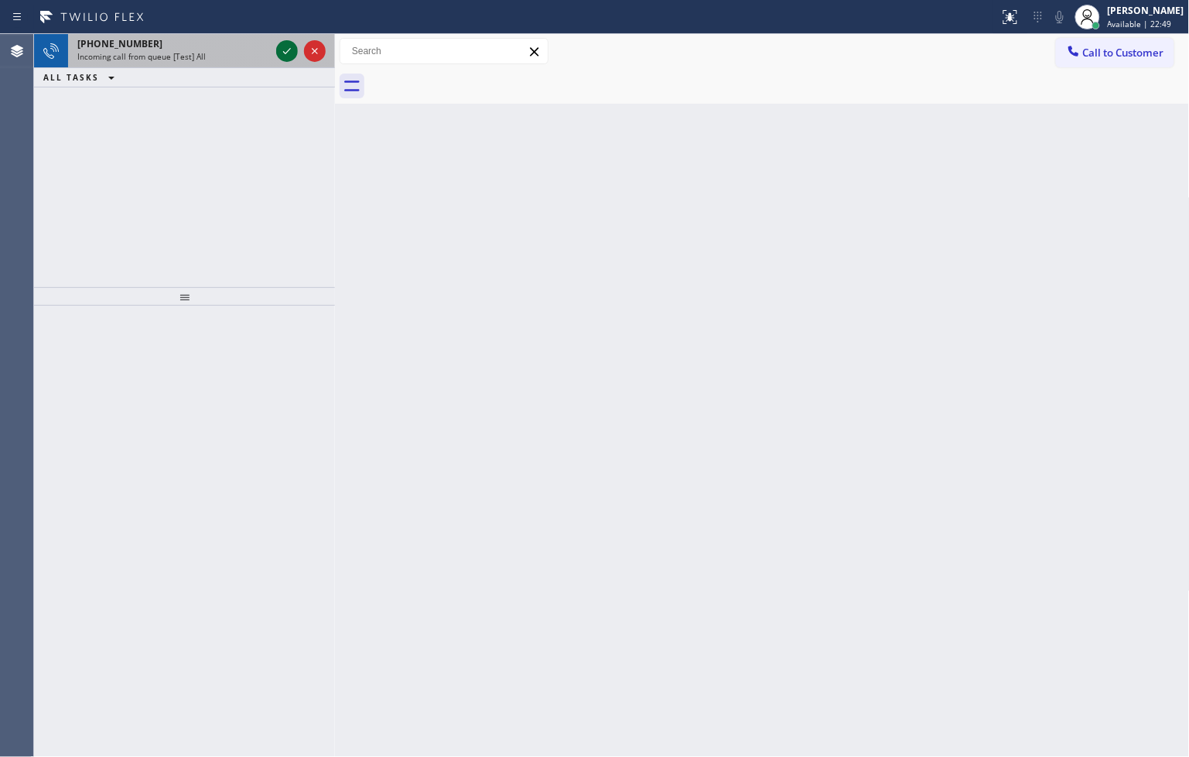
click at [284, 50] on icon at bounding box center [287, 51] width 19 height 19
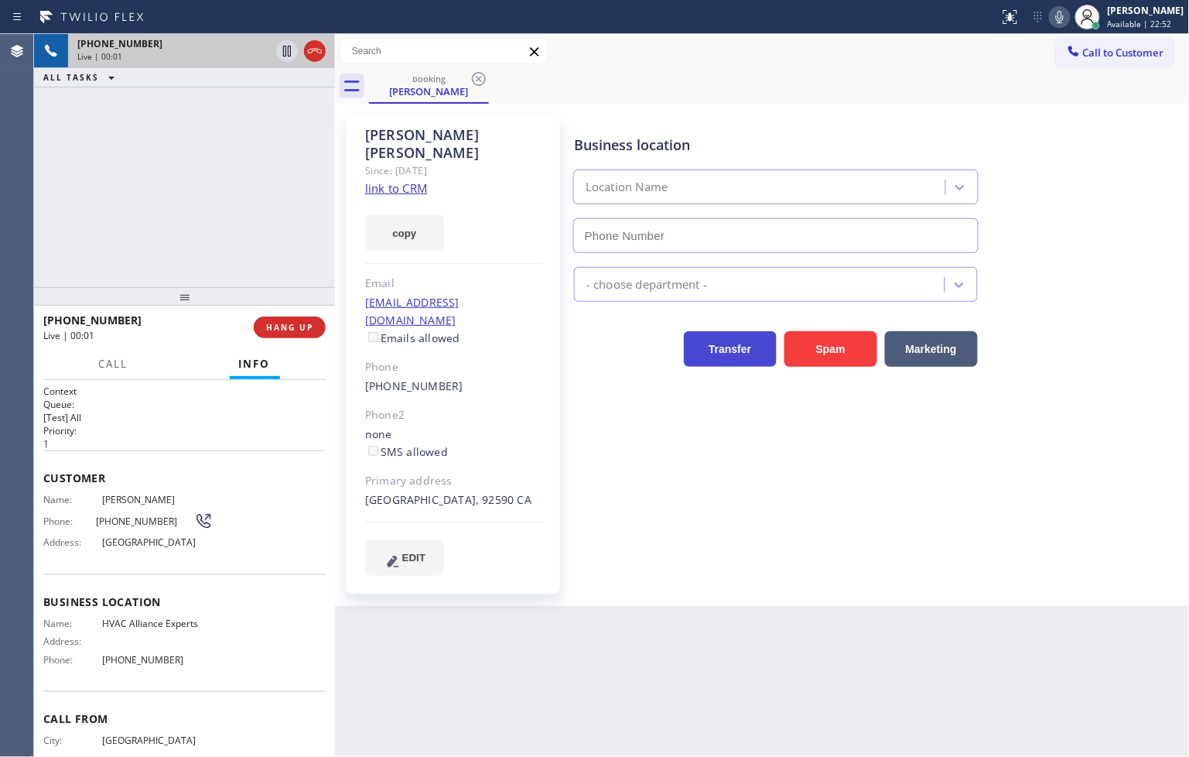
type input "[PHONE_NUMBER]"
click at [375, 162] on div "Since: [DATE]" at bounding box center [453, 171] width 177 height 18
click at [392, 180] on link "link to CRM" at bounding box center [396, 187] width 62 height 15
click at [746, 480] on div "Business location HVAC Alliance Experts [PHONE_NUMBER] HVAC Transfer Spam Marke…" at bounding box center [878, 345] width 615 height 452
click at [235, 228] on div "[PHONE_NUMBER] Live | 00:11 ALL TASKS ALL TASKS ACTIVE TASKS TASKS IN WRAP UP" at bounding box center [184, 160] width 301 height 253
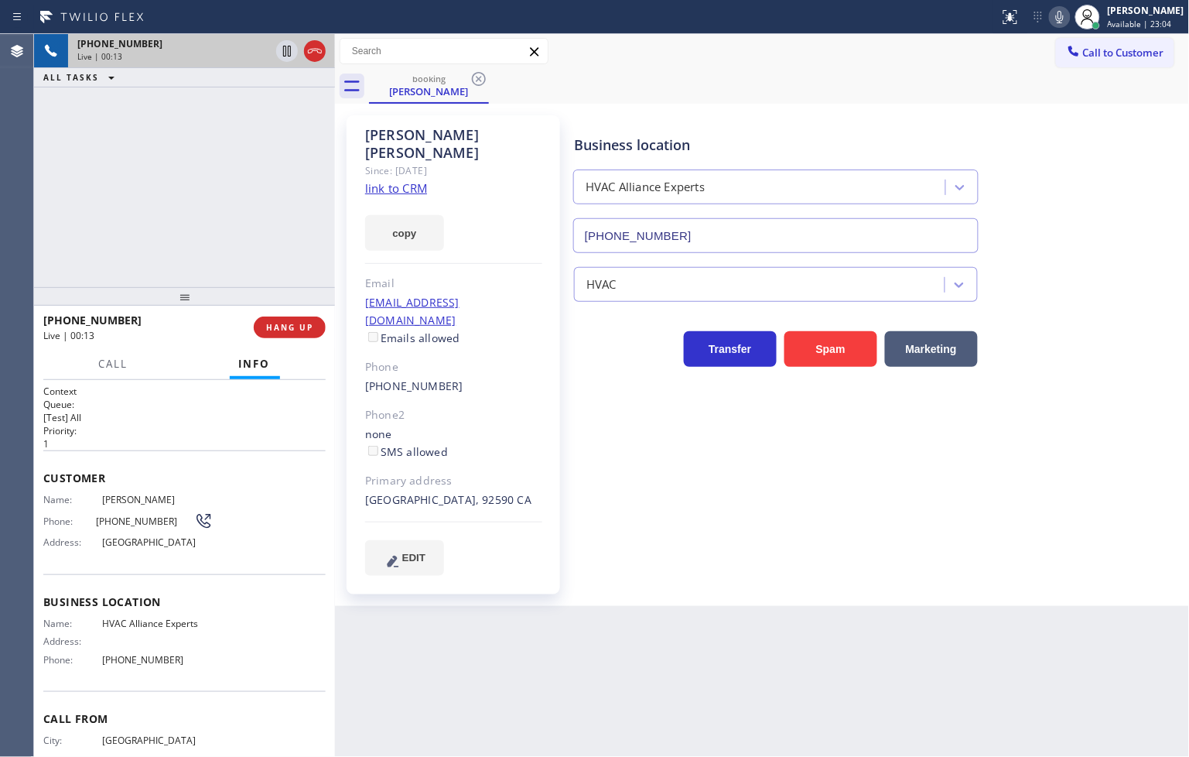
click at [853, 513] on div "Business location HVAC Alliance Experts [PHONE_NUMBER] HVAC Transfer Spam Marke…" at bounding box center [878, 345] width 615 height 452
click at [259, 232] on div "[PHONE_NUMBER] Live | 00:14 ALL TASKS ALL TASKS ACTIVE TASKS TASKS IN WRAP UP" at bounding box center [184, 160] width 301 height 253
click at [794, 527] on div "Business location HVAC Alliance Experts [PHONE_NUMBER] HVAC Transfer Spam Marke…" at bounding box center [878, 345] width 615 height 452
click at [136, 197] on div "[PHONE_NUMBER] Live | 00:17 ALL TASKS ALL TASKS ACTIVE TASKS TASKS IN WRAP UP" at bounding box center [184, 160] width 301 height 253
click at [197, 181] on div "[PHONE_NUMBER] Live | 00:32 ALL TASKS ALL TASKS ACTIVE TASKS TASKS IN WRAP UP" at bounding box center [184, 160] width 301 height 253
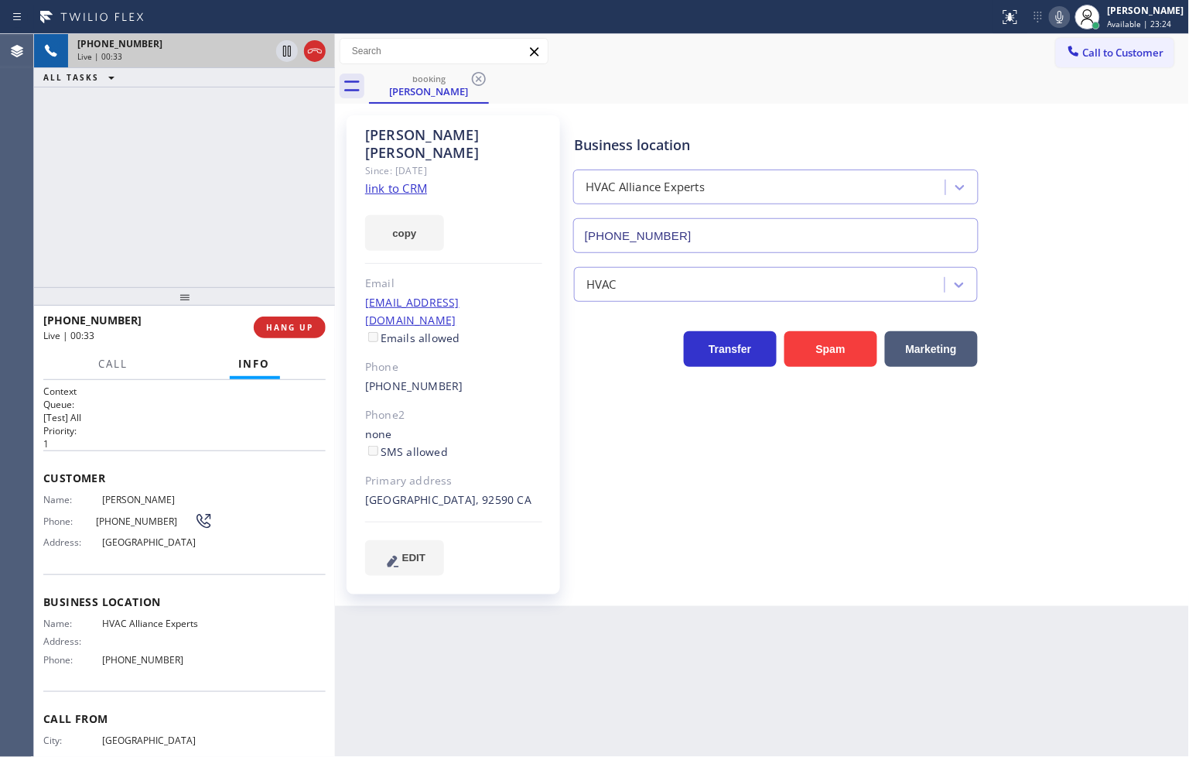
click at [641, 554] on div "Business location HVAC Alliance Experts [PHONE_NUMBER] HVAC Transfer Spam Marke…" at bounding box center [878, 360] width 615 height 483
click at [213, 232] on div "[PHONE_NUMBER] Live | 00:34 ALL TASKS ALL TASKS ACTIVE TASKS TASKS IN WRAP UP" at bounding box center [184, 160] width 301 height 253
click at [705, 424] on div "Business location HVAC Alliance Experts [PHONE_NUMBER] HVAC Transfer Spam Marke…" at bounding box center [878, 345] width 615 height 452
click at [210, 218] on div "[PHONE_NUMBER] Live | 00:45 ALL TASKS ALL TASKS ACTIVE TASKS TASKS IN WRAP UP" at bounding box center [184, 160] width 301 height 253
click at [204, 430] on h2 "Priority:" at bounding box center [184, 430] width 282 height 13
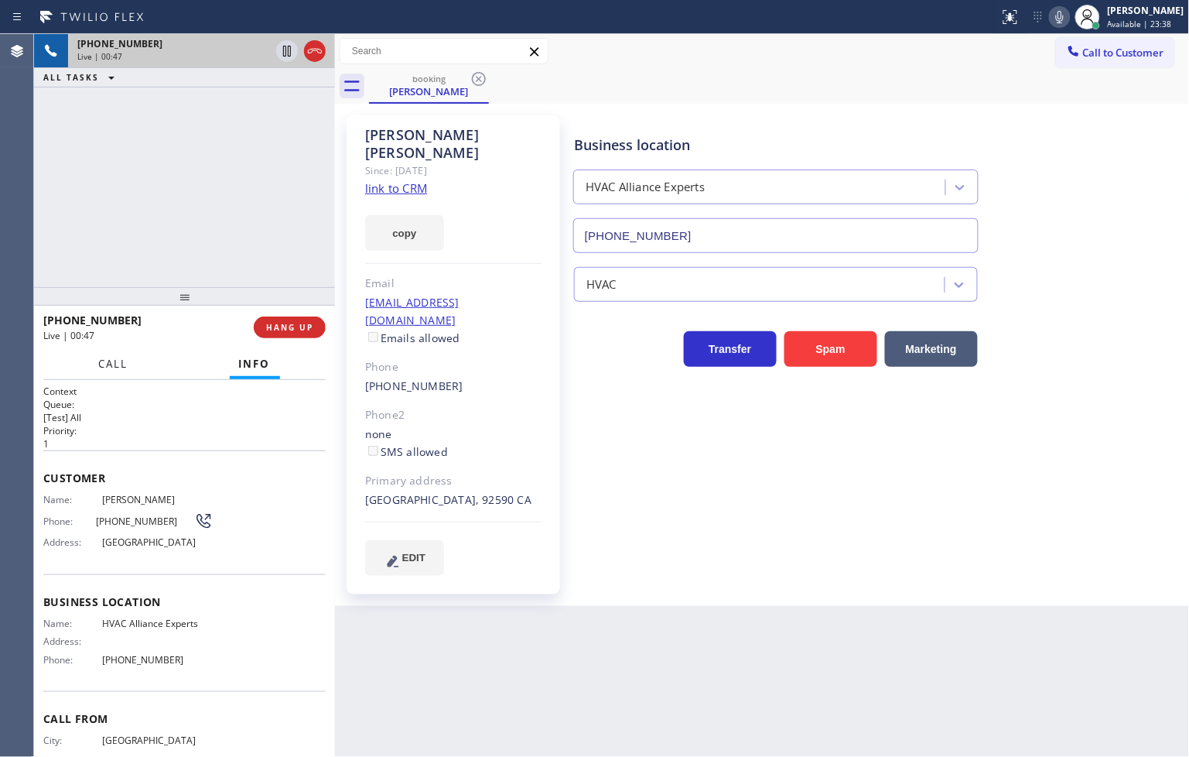
click at [125, 364] on span "Call" at bounding box center [113, 364] width 29 height 14
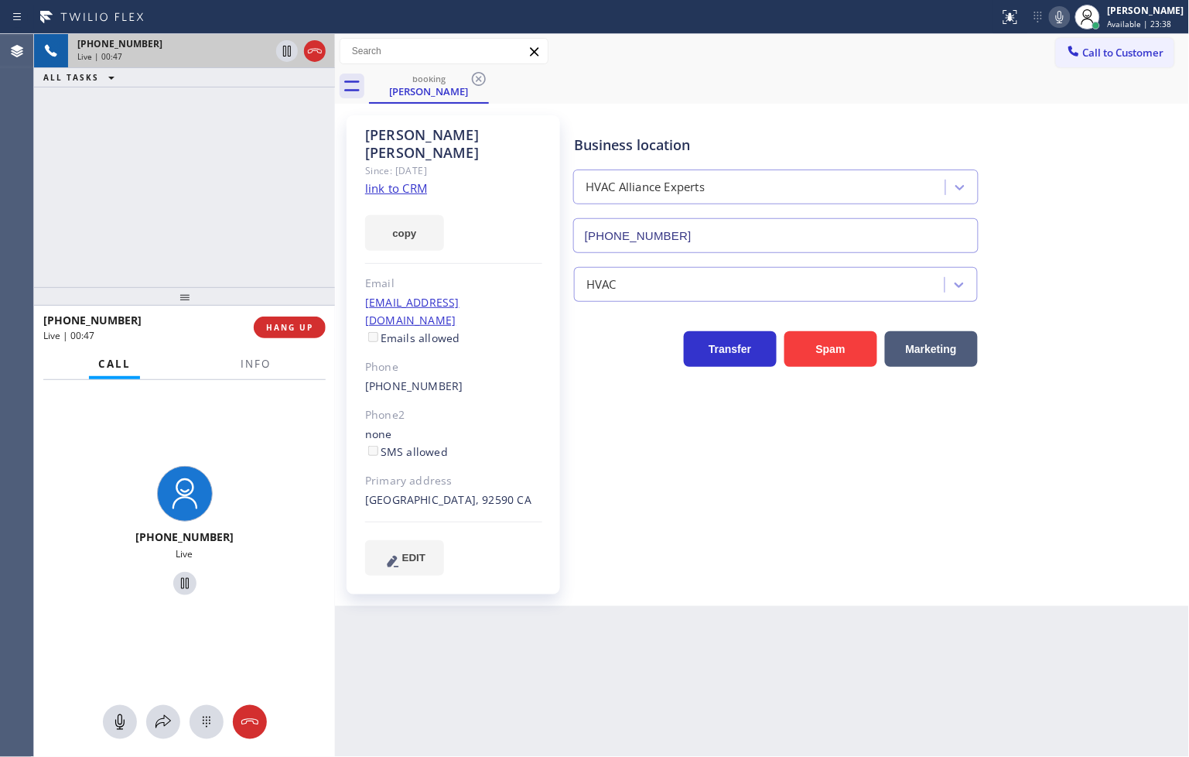
click at [183, 194] on div "[PHONE_NUMBER] Live | 00:47 ALL TASKS ALL TASKS ACTIVE TASKS TASKS IN WRAP UP" at bounding box center [184, 160] width 301 height 253
click at [199, 249] on div "[PHONE_NUMBER] Live | 00:49 ALL TASKS ALL TASKS ACTIVE TASKS TASKS IN WRAP UP" at bounding box center [184, 160] width 301 height 253
click at [259, 186] on div "[PHONE_NUMBER] Live | 00:51 ALL TASKS ALL TASKS ACTIVE TASKS TASKS IN WRAP UP" at bounding box center [184, 160] width 301 height 253
click at [288, 57] on icon at bounding box center [287, 51] width 19 height 19
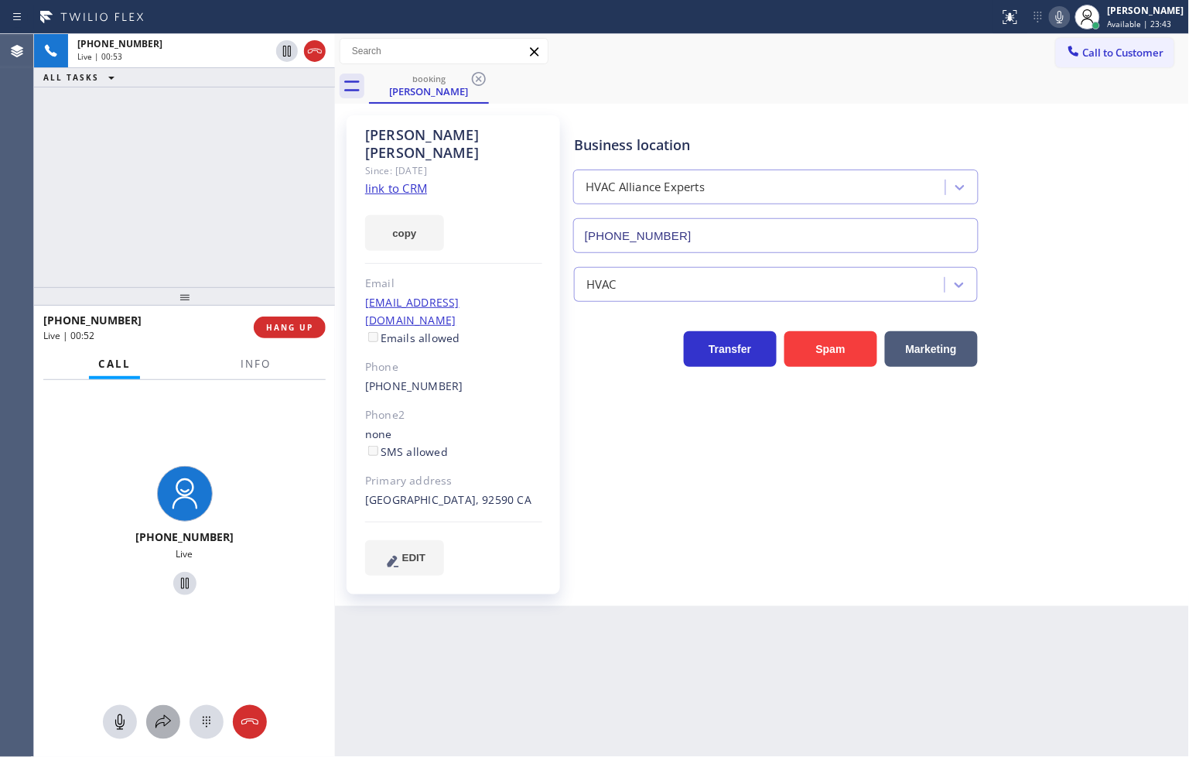
click at [163, 716] on icon at bounding box center [163, 721] width 19 height 19
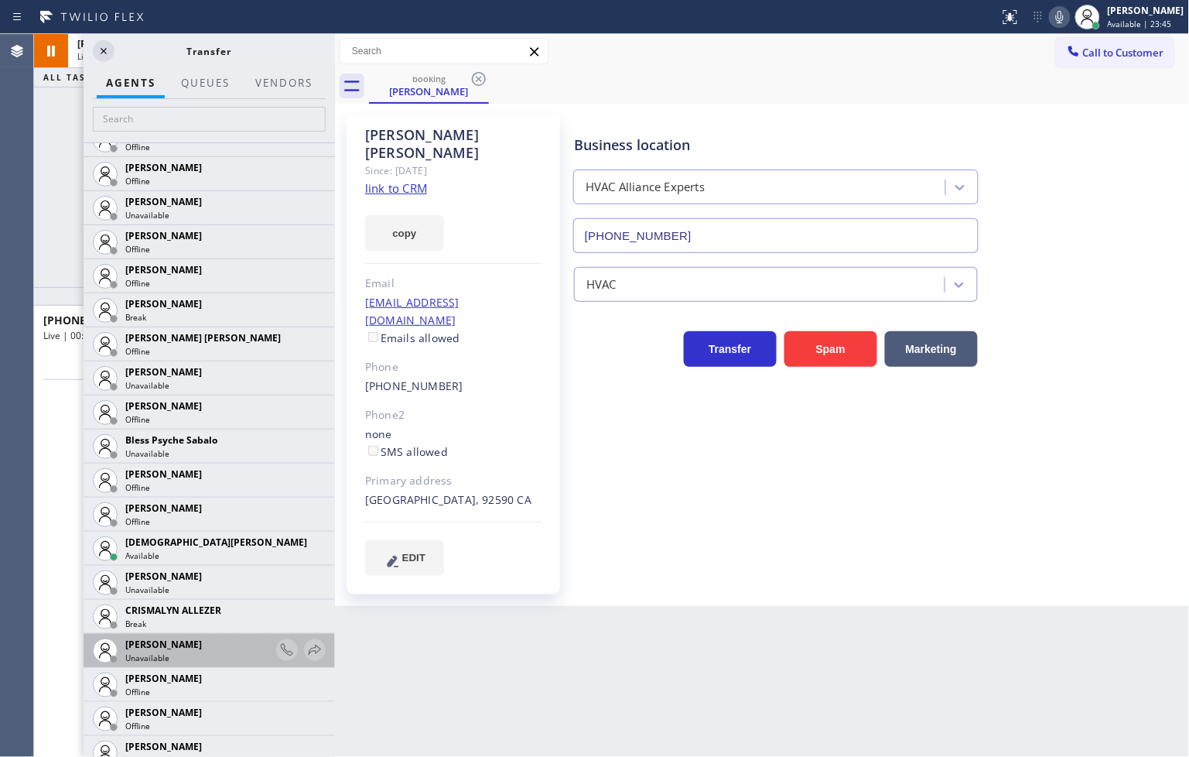
scroll to position [343, 0]
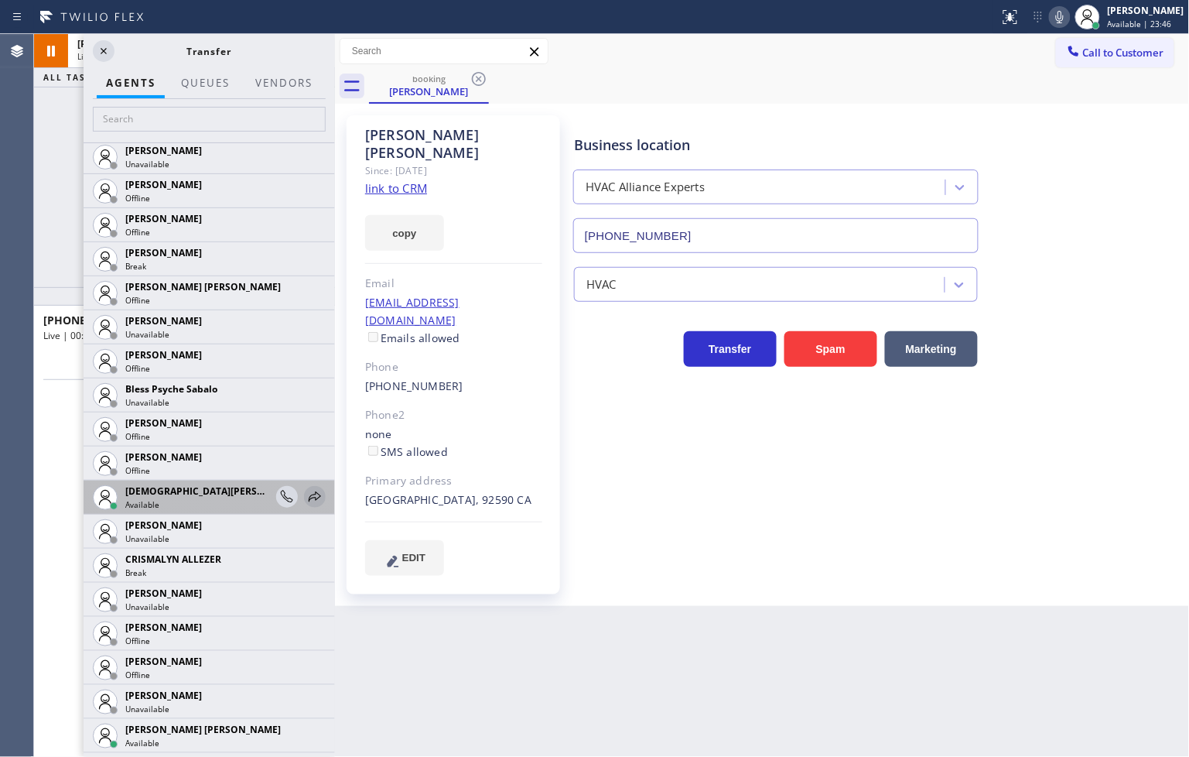
click at [306, 495] on icon at bounding box center [315, 496] width 19 height 19
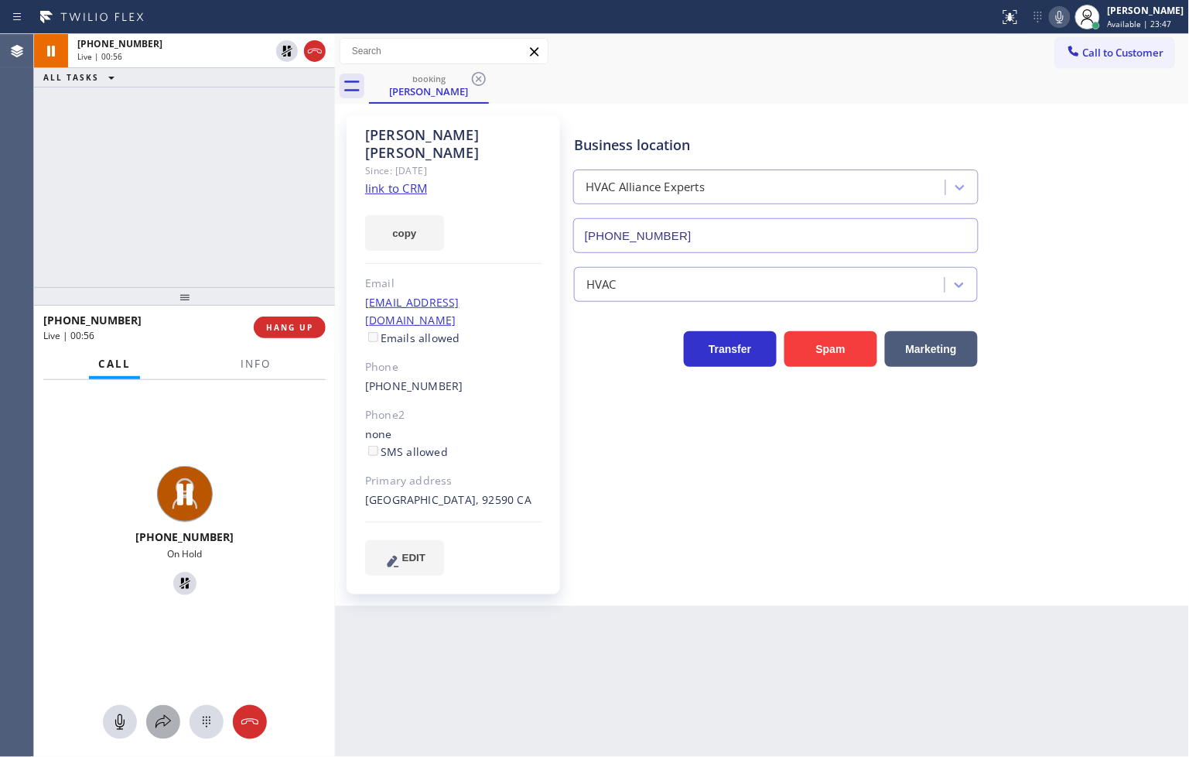
click at [167, 728] on icon at bounding box center [163, 721] width 19 height 19
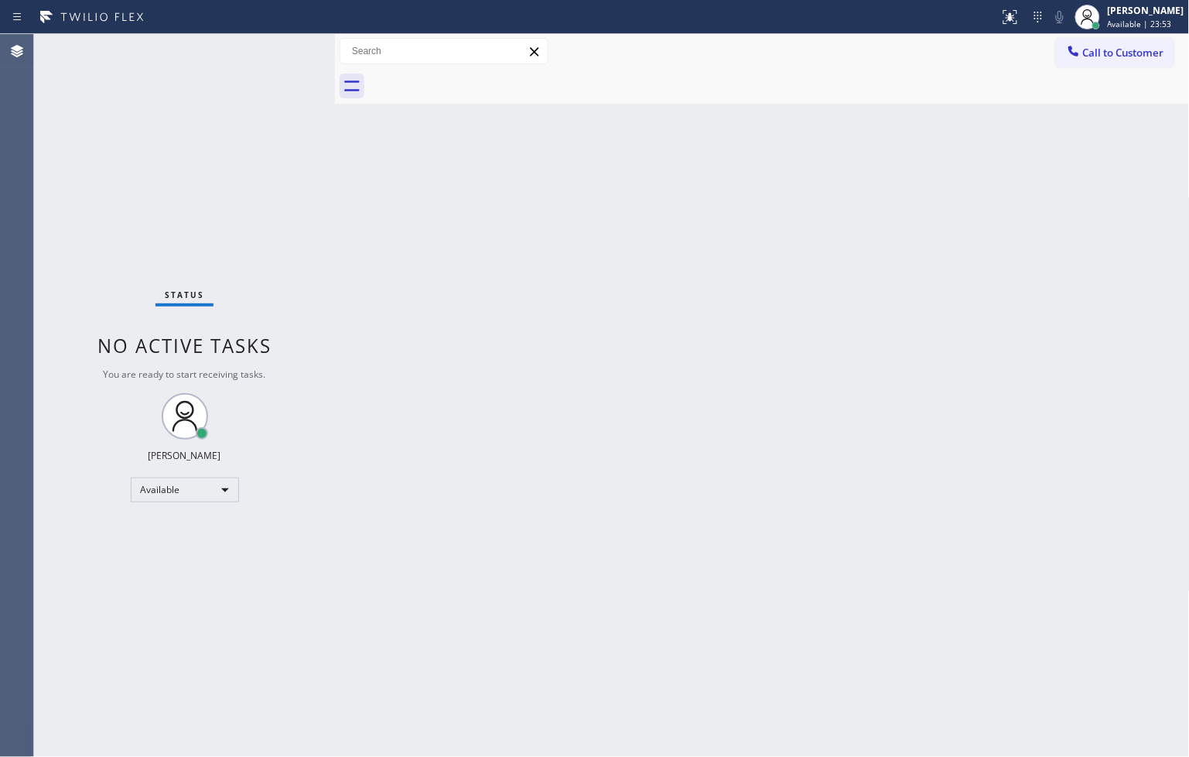
click at [513, 288] on div "Back to Dashboard Change Sender ID Customers Technicians Select a contact Outbo…" at bounding box center [762, 395] width 855 height 723
click at [280, 121] on div "Status No active tasks You are ready to start receiving tasks. [PERSON_NAME]" at bounding box center [184, 395] width 301 height 723
click at [286, 43] on div "Status No active tasks You are ready to start receiving tasks. [PERSON_NAME]" at bounding box center [184, 395] width 301 height 723
click at [309, 96] on div "Status No active tasks You are ready to start receiving tasks. [PERSON_NAME]" at bounding box center [184, 395] width 301 height 723
click at [271, 29] on div "Status report No issues detected If you experience an issue, please download th…" at bounding box center [594, 17] width 1189 height 34
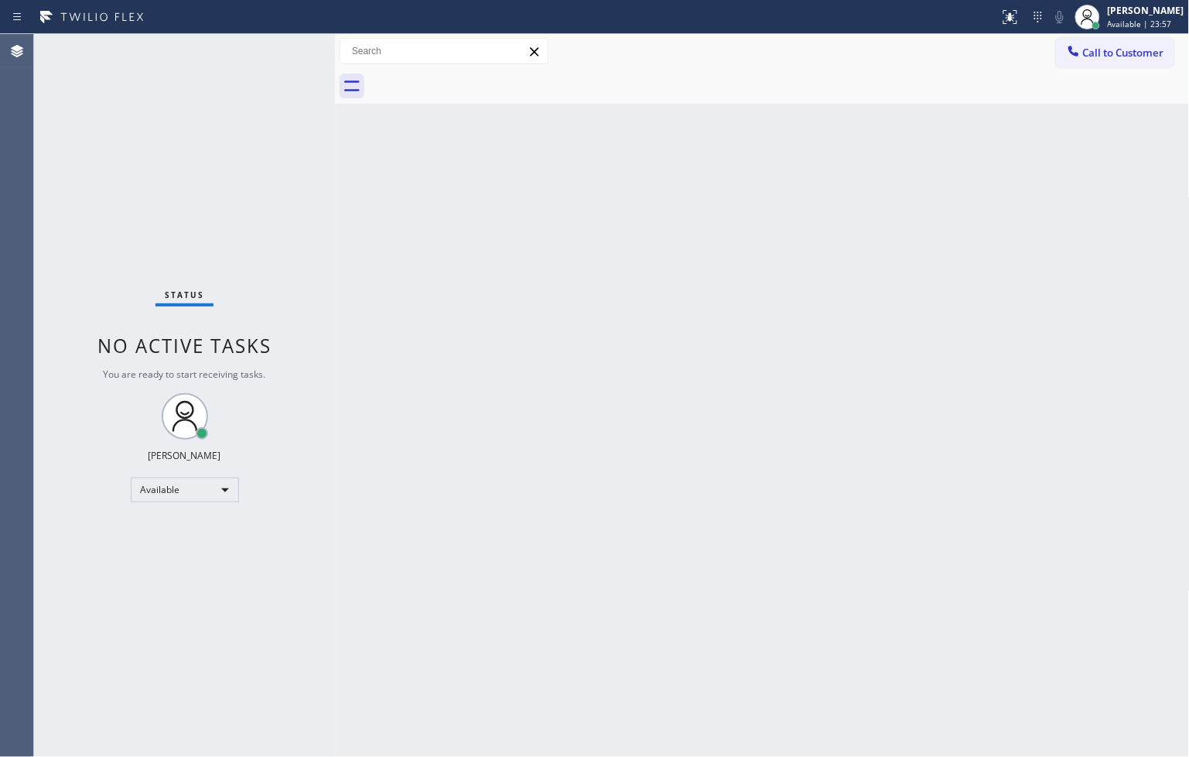
click at [278, 50] on div "Status No active tasks You are ready to start receiving tasks. [PERSON_NAME]" at bounding box center [184, 395] width 301 height 723
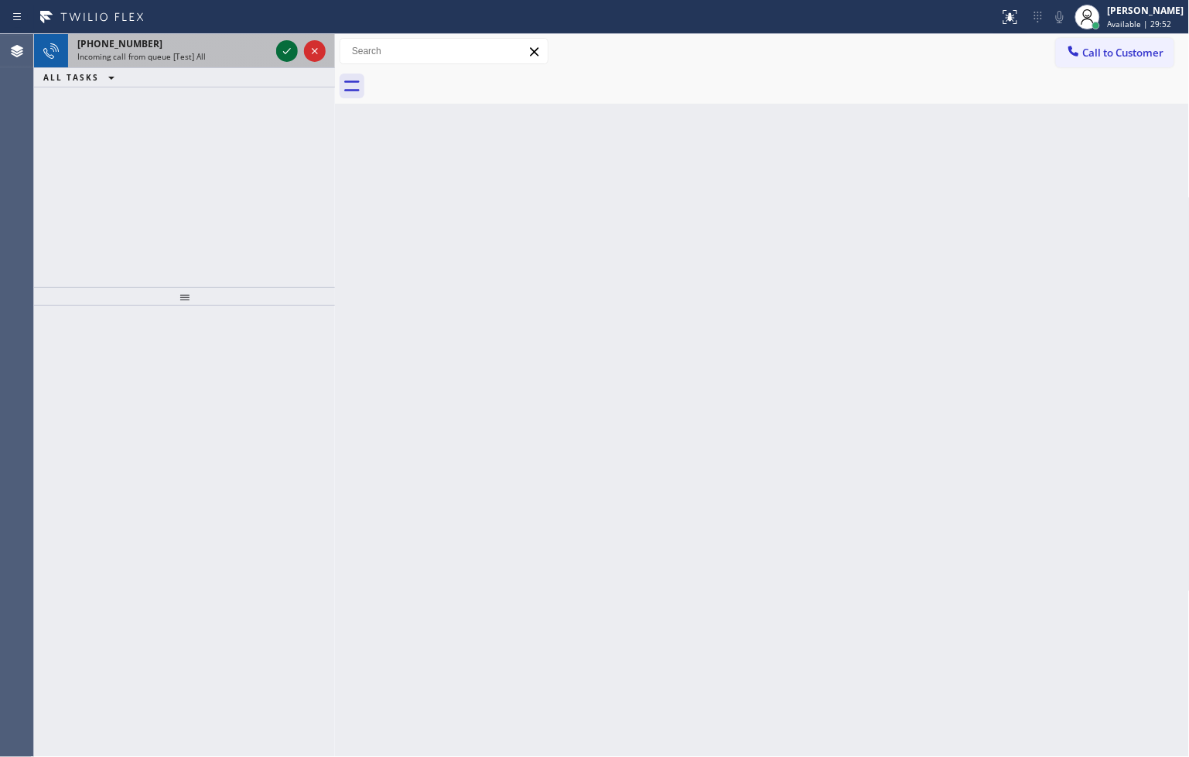
click at [278, 50] on icon at bounding box center [287, 51] width 19 height 19
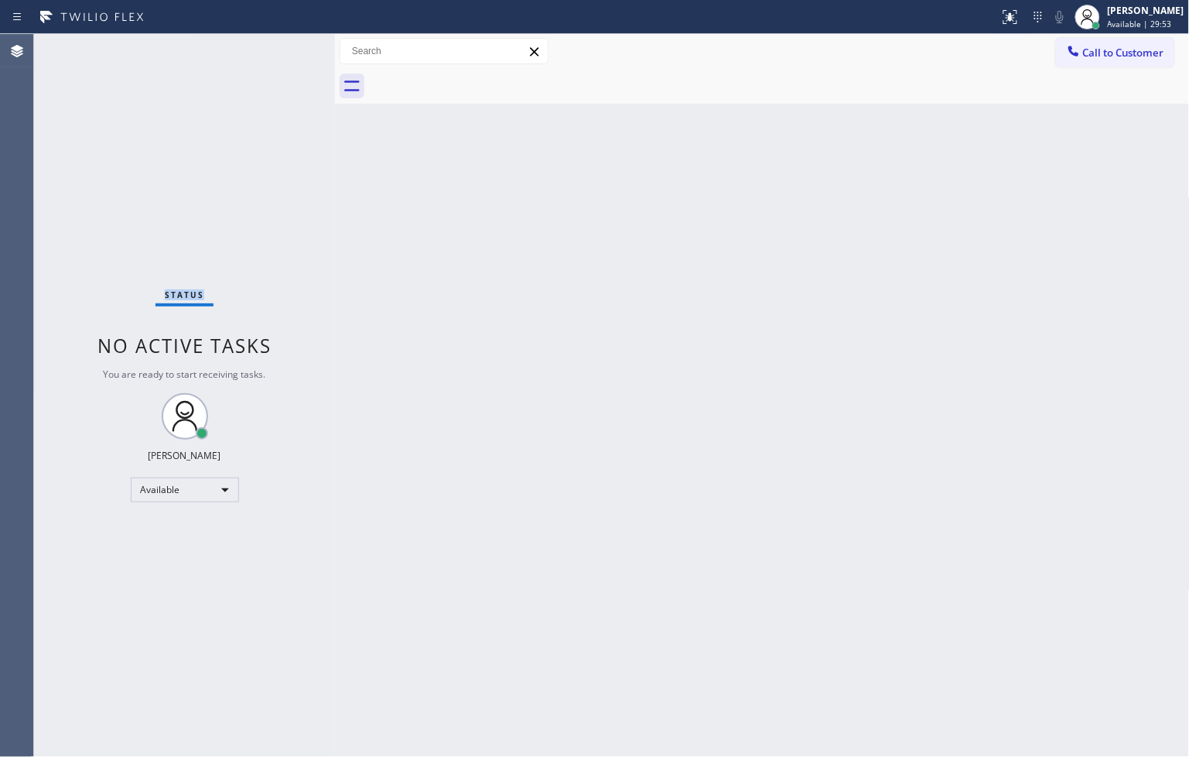
click at [278, 50] on div "Status No active tasks You are ready to start receiving tasks. [PERSON_NAME]" at bounding box center [184, 395] width 301 height 723
click at [1012, 12] on div at bounding box center [1016, 10] width 9 height 9
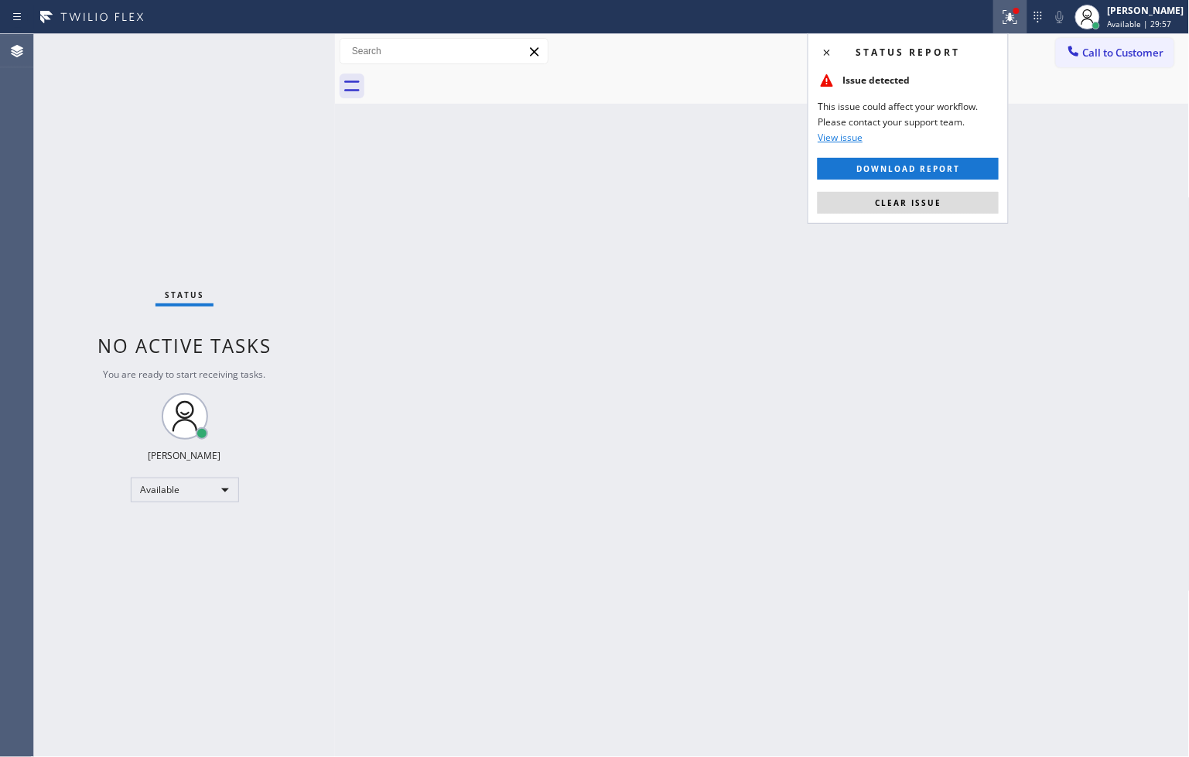
drag, startPoint x: 987, startPoint y: 200, endPoint x: 842, endPoint y: 225, distance: 147.7
click at [987, 201] on button "Clear issue" at bounding box center [908, 203] width 181 height 22
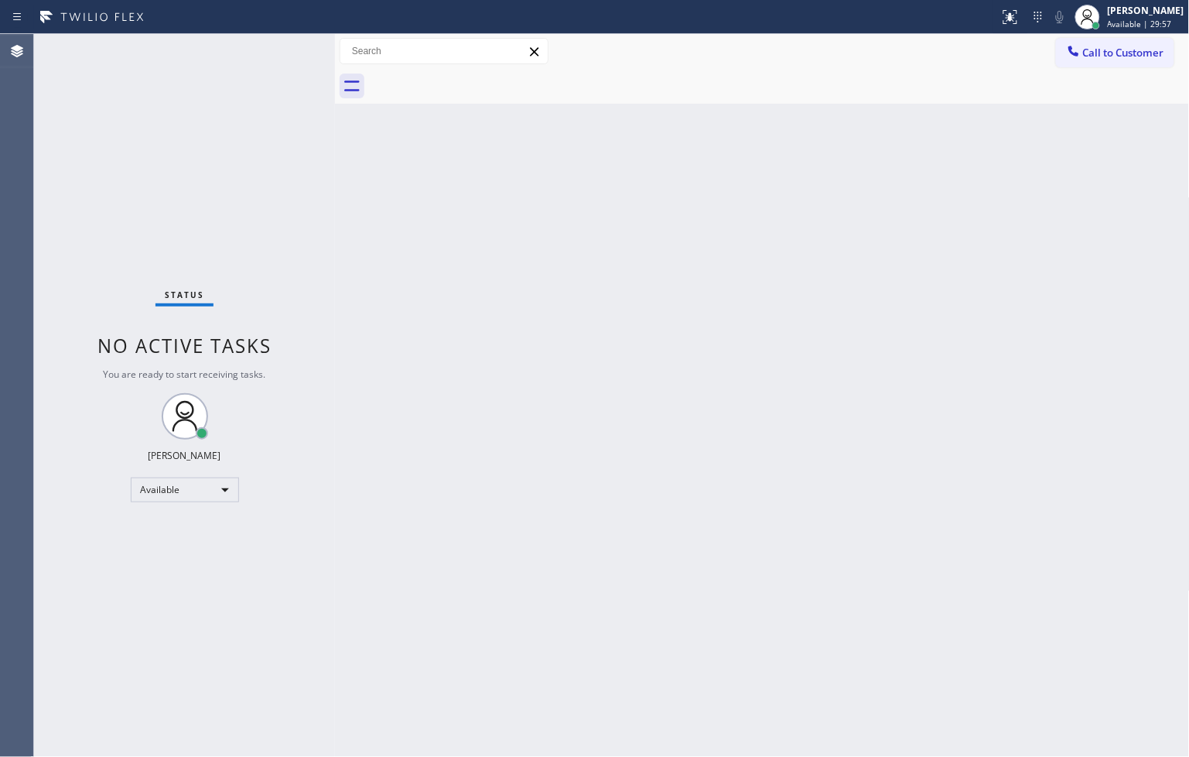
click at [228, 309] on div "Status No active tasks You are ready to start receiving tasks. [PERSON_NAME]" at bounding box center [184, 395] width 301 height 723
click at [296, 91] on div "Status No active tasks You are ready to start receiving tasks. [PERSON_NAME]" at bounding box center [184, 395] width 301 height 723
click at [288, 53] on div "Status No active tasks You are ready to start receiving tasks. [PERSON_NAME]" at bounding box center [184, 395] width 301 height 723
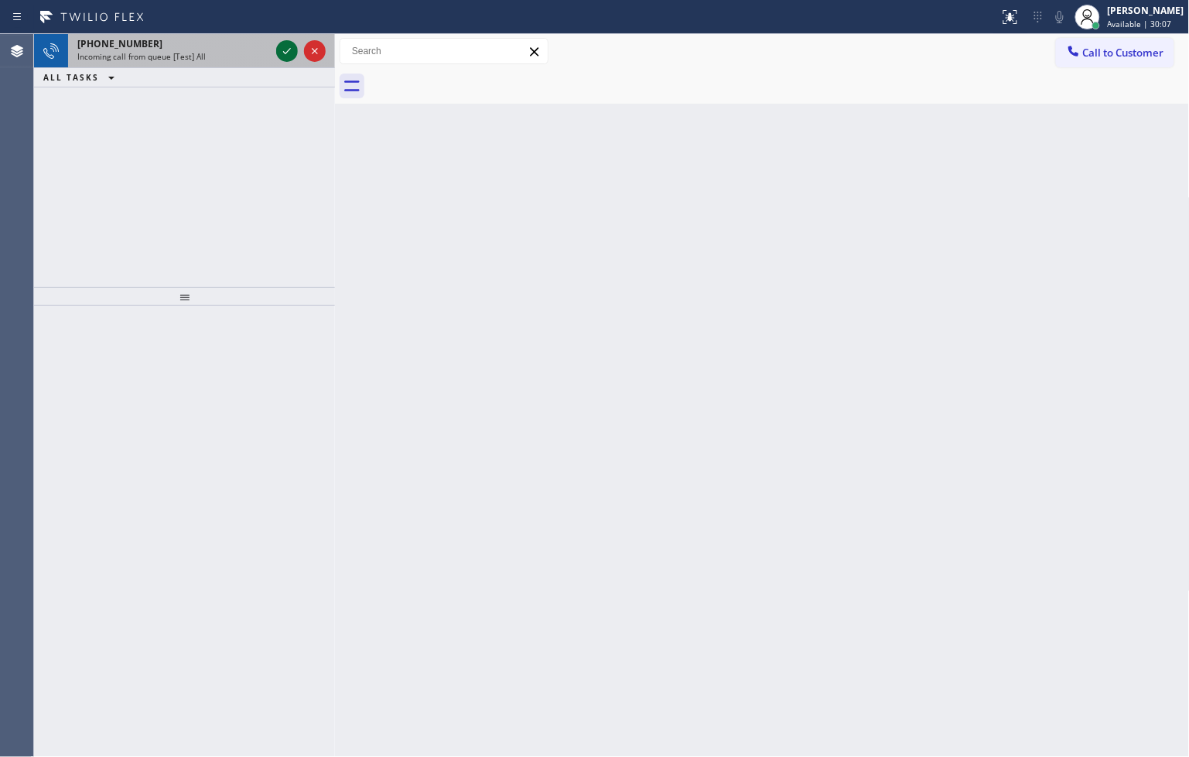
click at [288, 53] on icon at bounding box center [287, 51] width 19 height 19
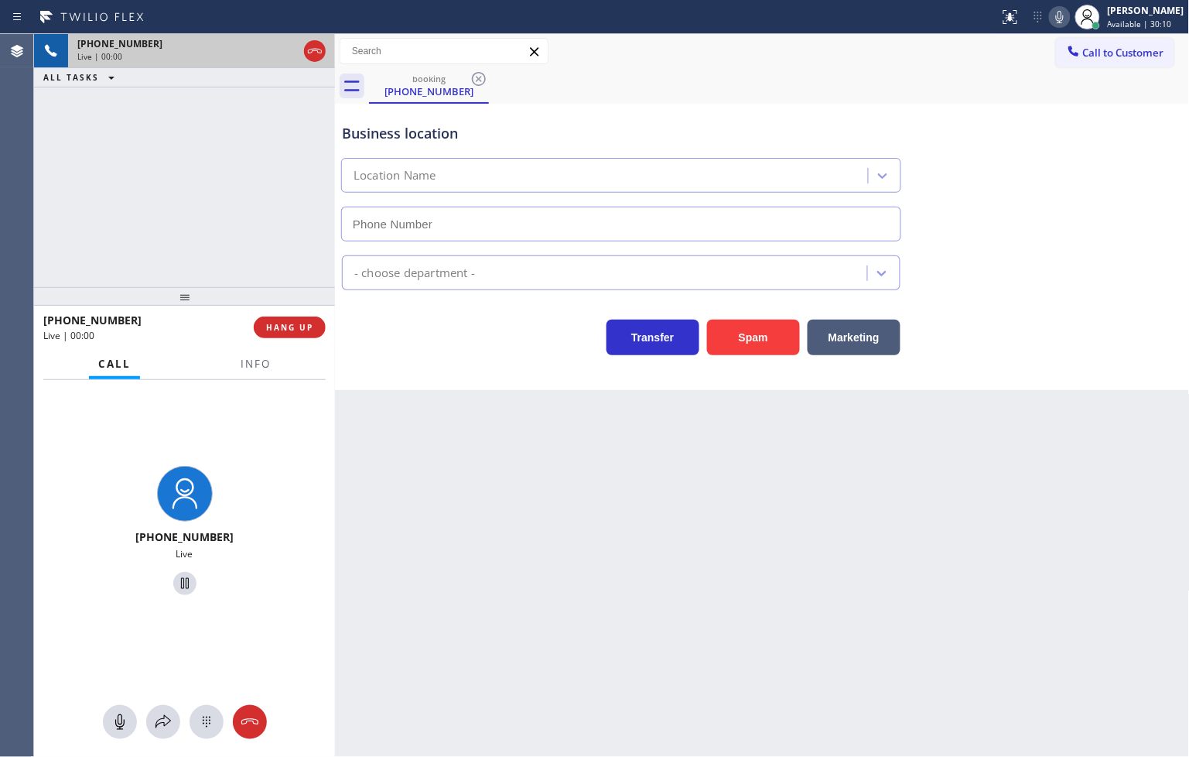
type input "[PHONE_NUMBER]"
drag, startPoint x: 728, startPoint y: 348, endPoint x: 798, endPoint y: 317, distance: 76.9
click at [729, 345] on button "Spam" at bounding box center [753, 337] width 93 height 36
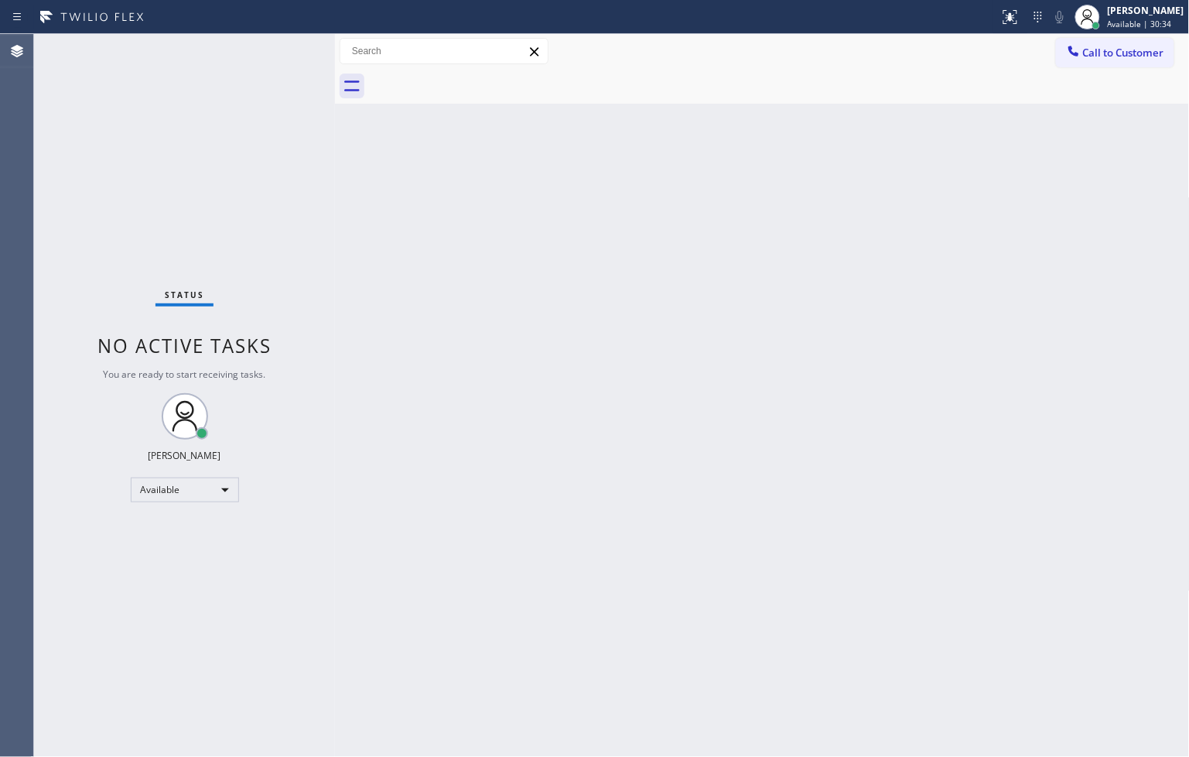
click at [303, 140] on div "Status No active tasks You are ready to start receiving tasks. [PERSON_NAME]" at bounding box center [184, 395] width 301 height 723
click at [303, 66] on div "Status No active tasks You are ready to start receiving tasks. [PERSON_NAME]" at bounding box center [184, 395] width 301 height 723
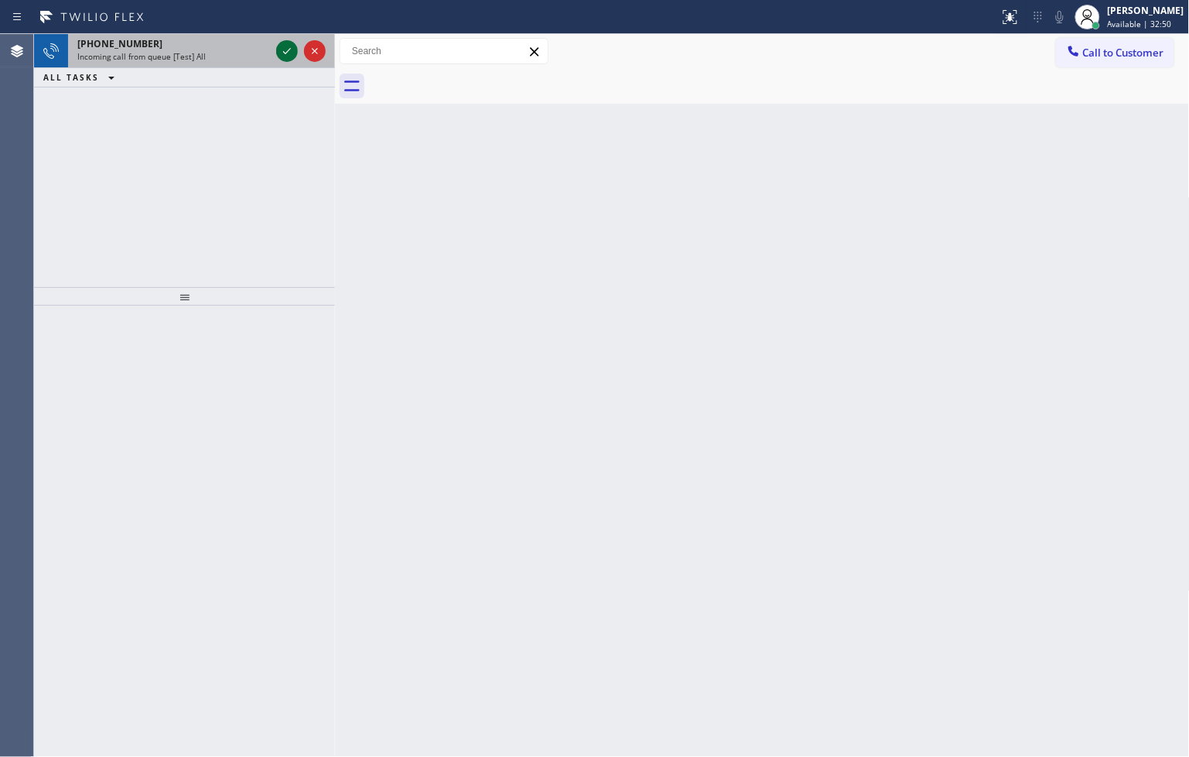
click at [286, 48] on icon at bounding box center [287, 51] width 19 height 19
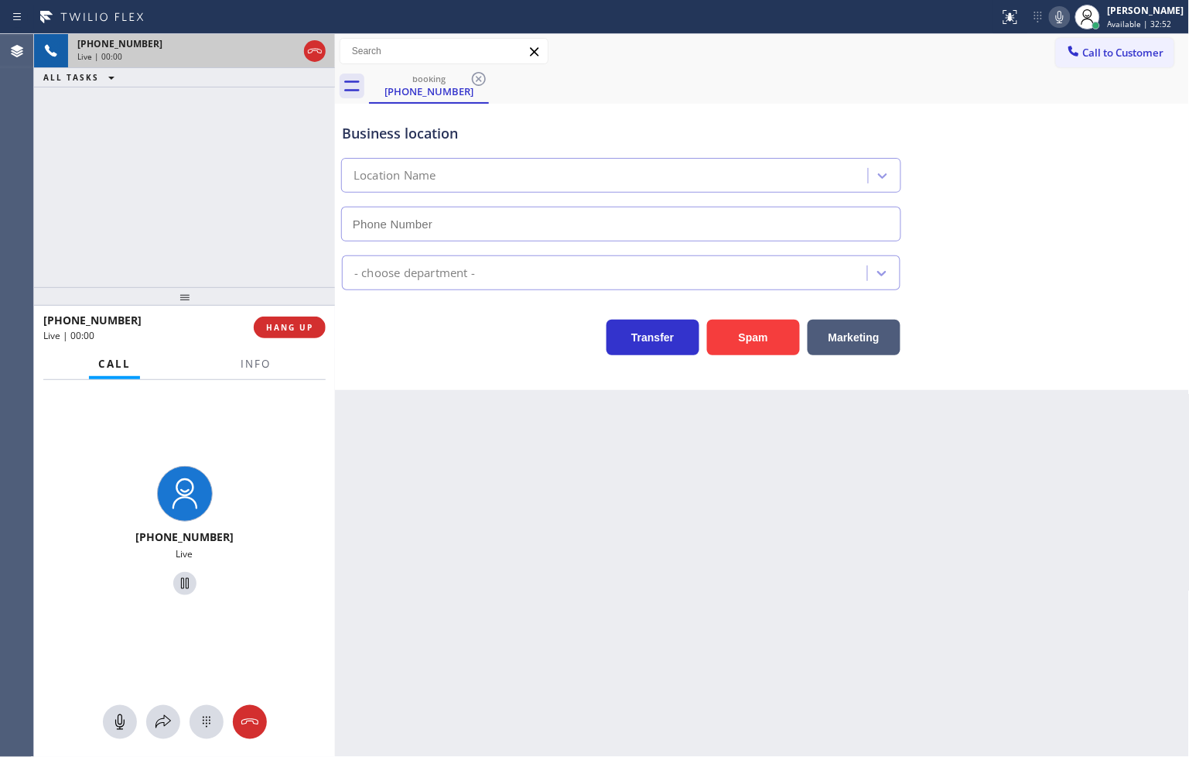
type input "[PHONE_NUMBER]"
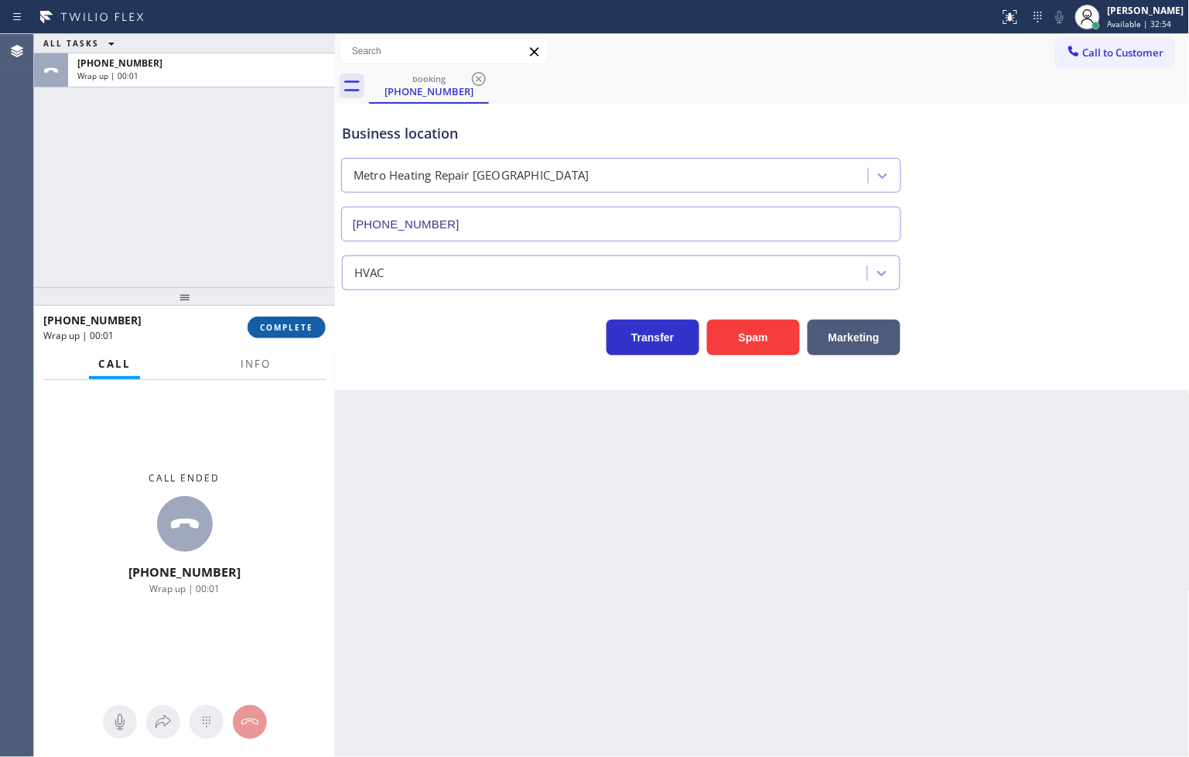
click at [295, 325] on span "COMPLETE" at bounding box center [286, 327] width 53 height 11
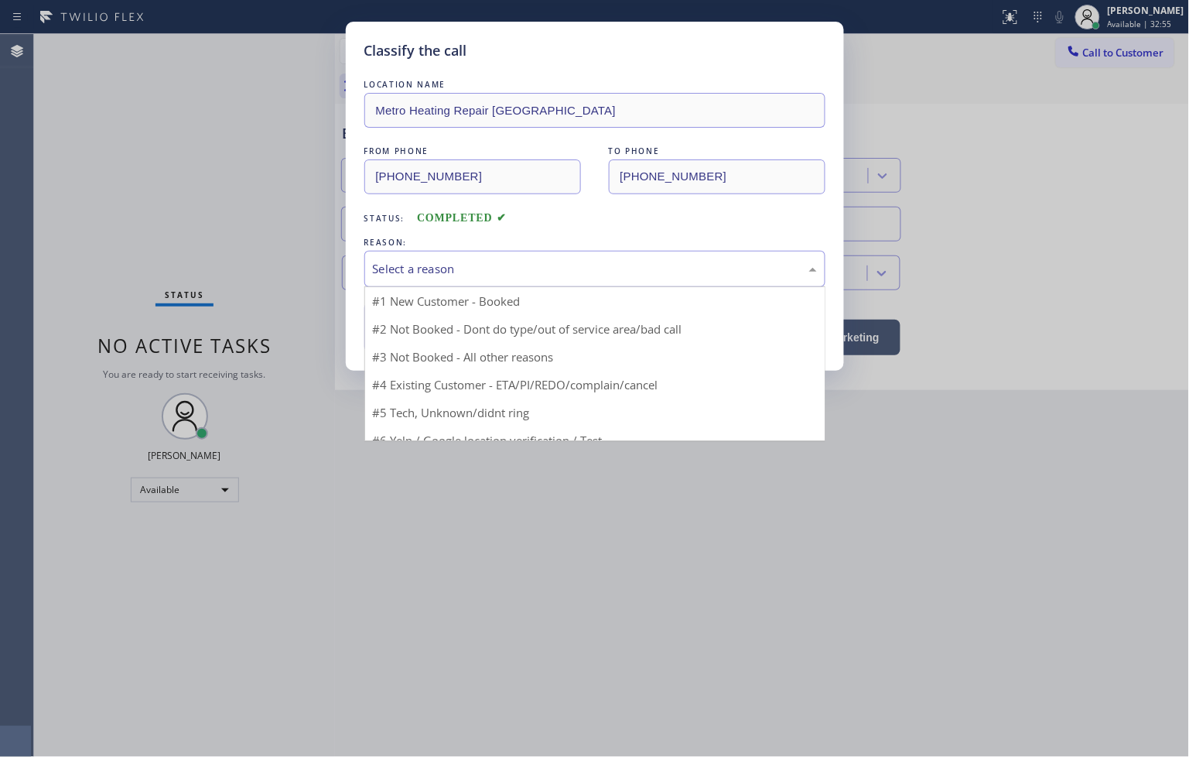
click at [404, 261] on div "Select a reason" at bounding box center [595, 269] width 444 height 18
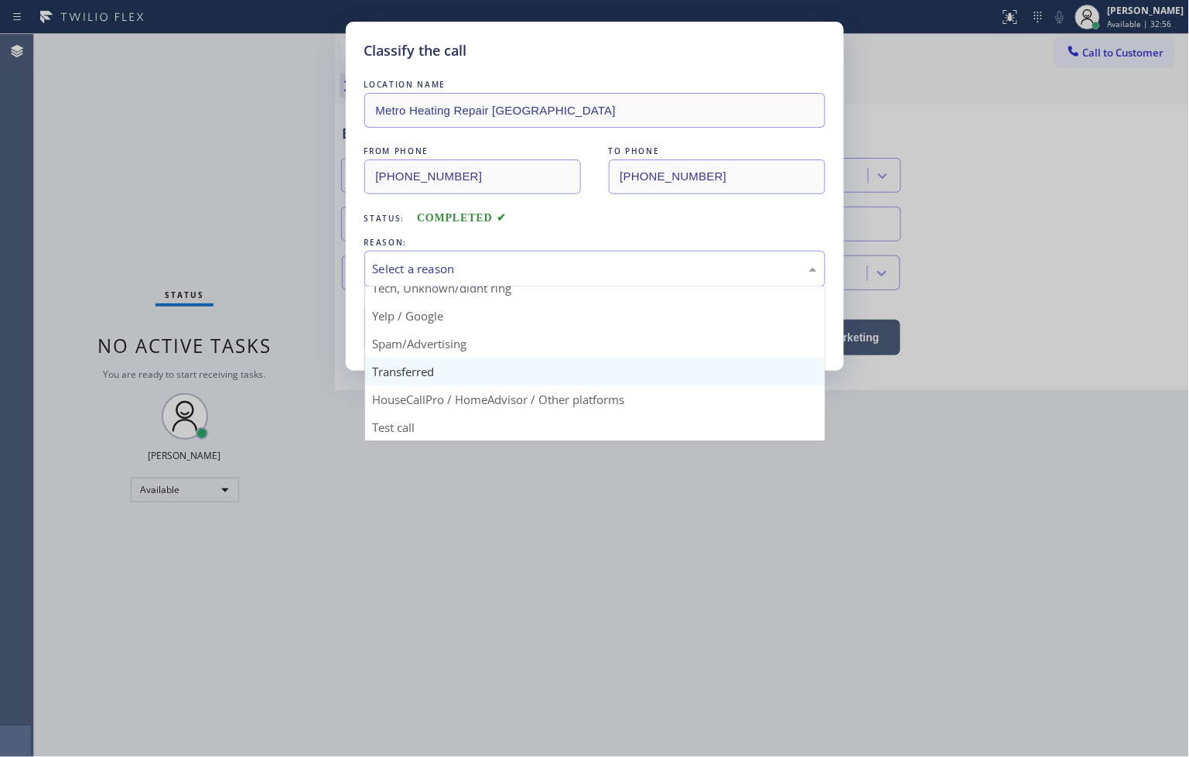
scroll to position [12, 0]
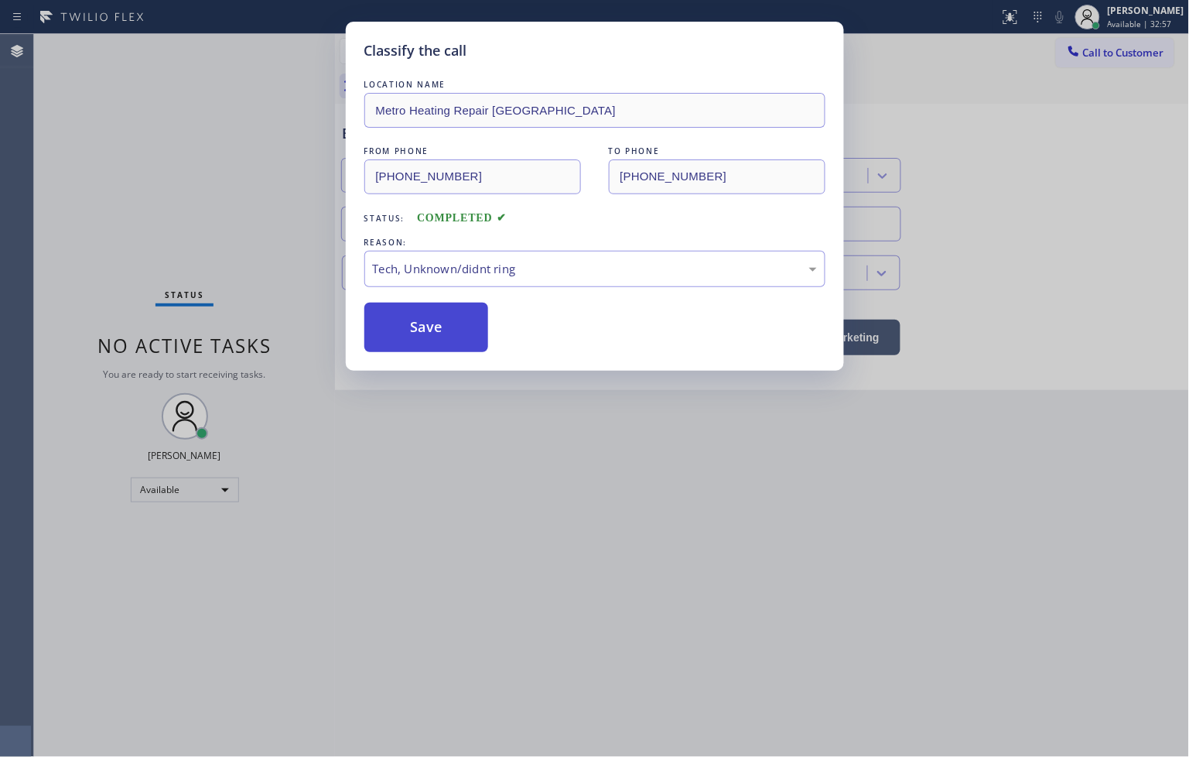
click at [453, 348] on button "Save" at bounding box center [426, 327] width 125 height 50
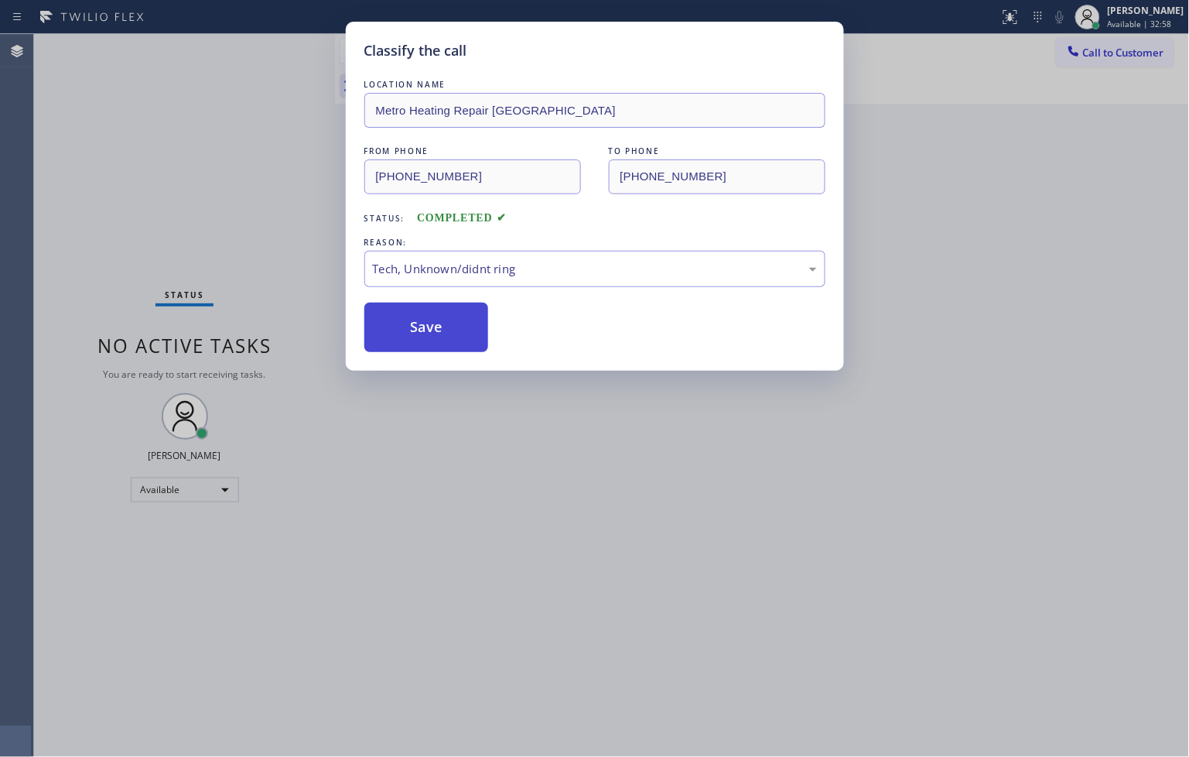
click at [453, 348] on button "Save" at bounding box center [426, 327] width 125 height 50
drag, startPoint x: 453, startPoint y: 348, endPoint x: 1093, endPoint y: 70, distance: 698.1
click at [455, 345] on button "Save" at bounding box center [426, 327] width 125 height 50
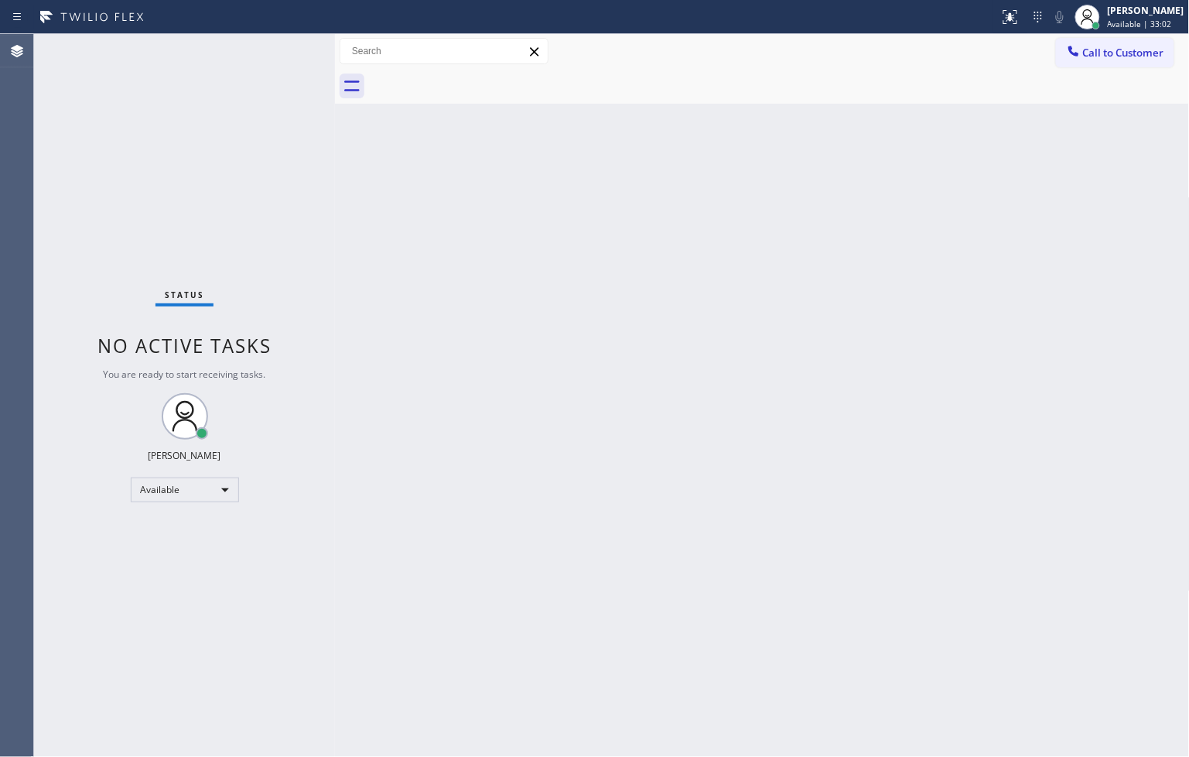
click at [278, 47] on div "Status No active tasks You are ready to start receiving tasks. [PERSON_NAME]" at bounding box center [184, 395] width 301 height 723
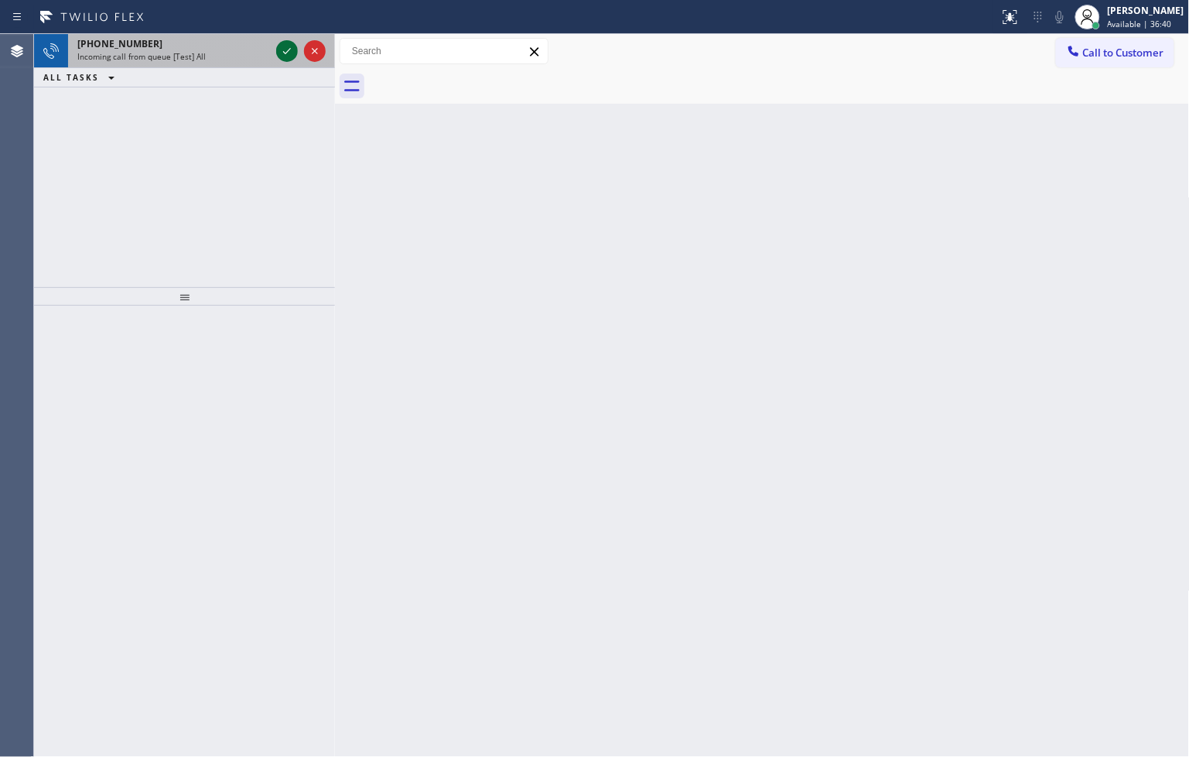
click at [278, 47] on icon at bounding box center [287, 51] width 19 height 19
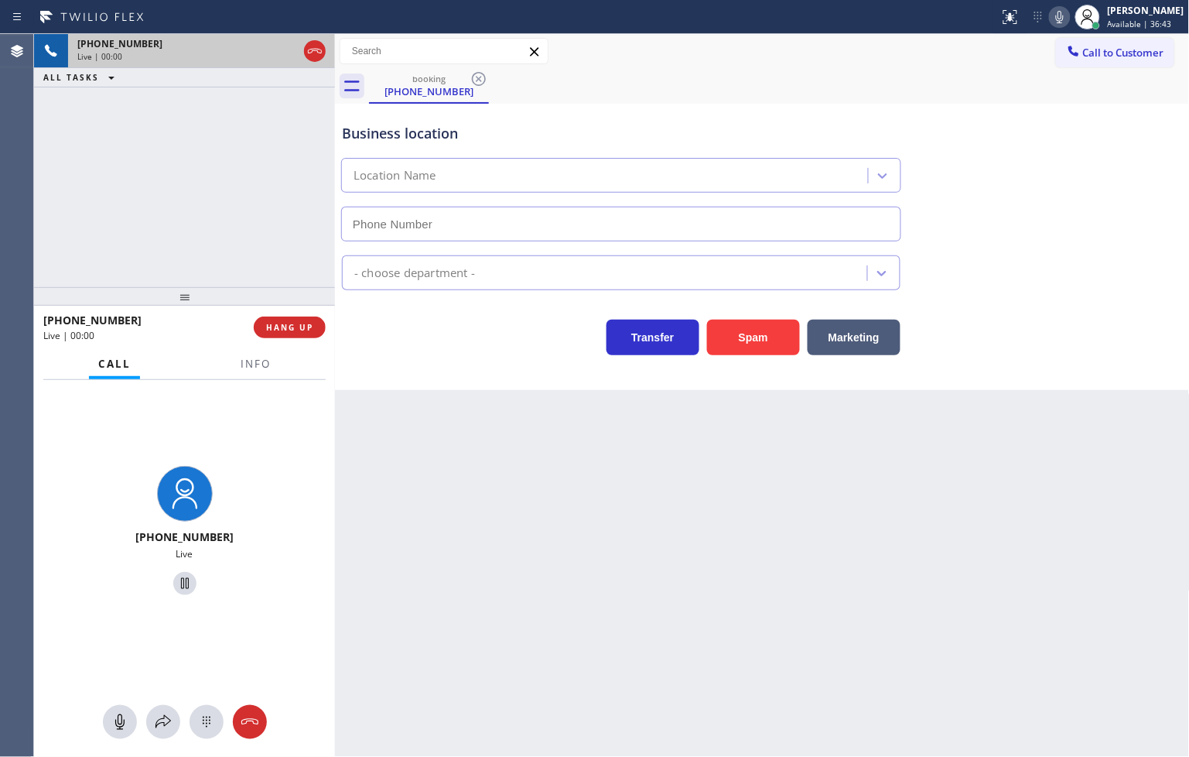
type input "[PHONE_NUMBER]"
click at [232, 152] on div "[PHONE_NUMBER] Live | 00:05 ALL TASKS ALL TASKS ACTIVE TASKS TASKS IN WRAP UP" at bounding box center [184, 160] width 301 height 253
click at [1051, 14] on icon at bounding box center [1060, 17] width 19 height 19
click at [268, 251] on div "[PHONE_NUMBER] Live | 00:19 ALL TASKS ALL TASKS ACTIVE TASKS TASKS IN WRAP UP" at bounding box center [184, 160] width 301 height 253
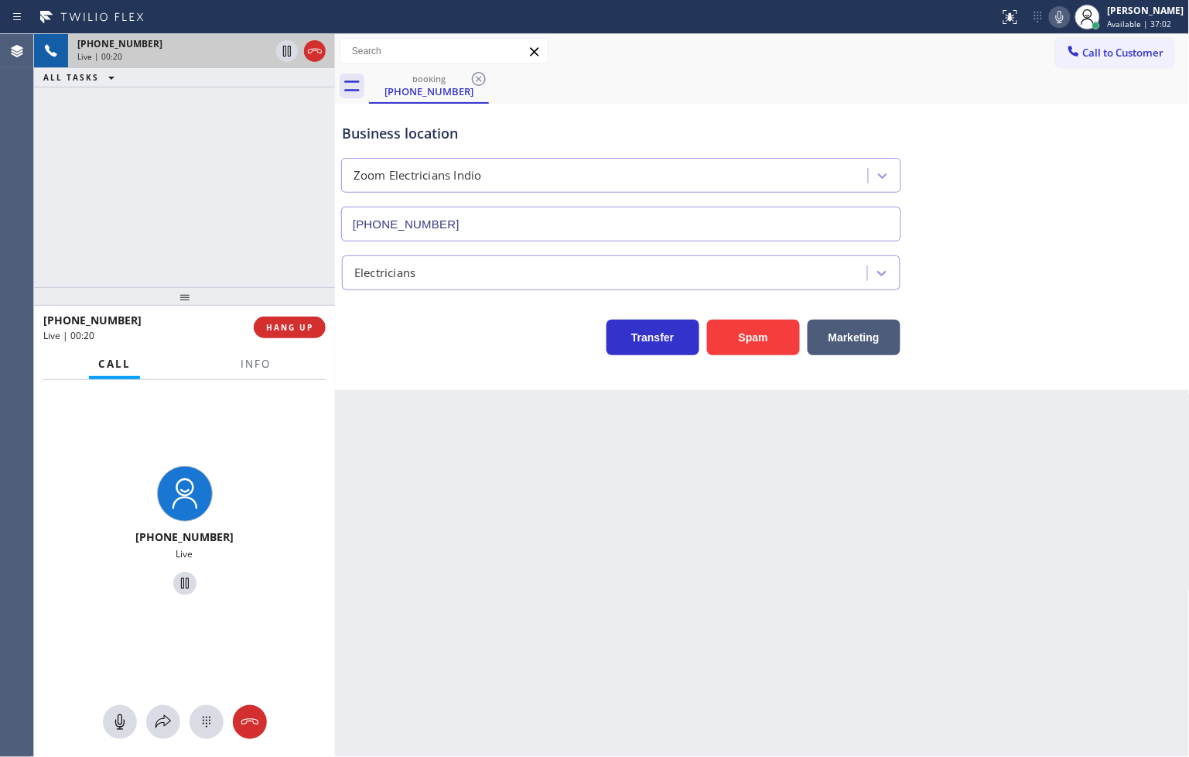
click at [275, 380] on div "[PHONE_NUMBER] Live" at bounding box center [184, 533] width 301 height 306
click at [256, 365] on span "Info" at bounding box center [256, 364] width 30 height 14
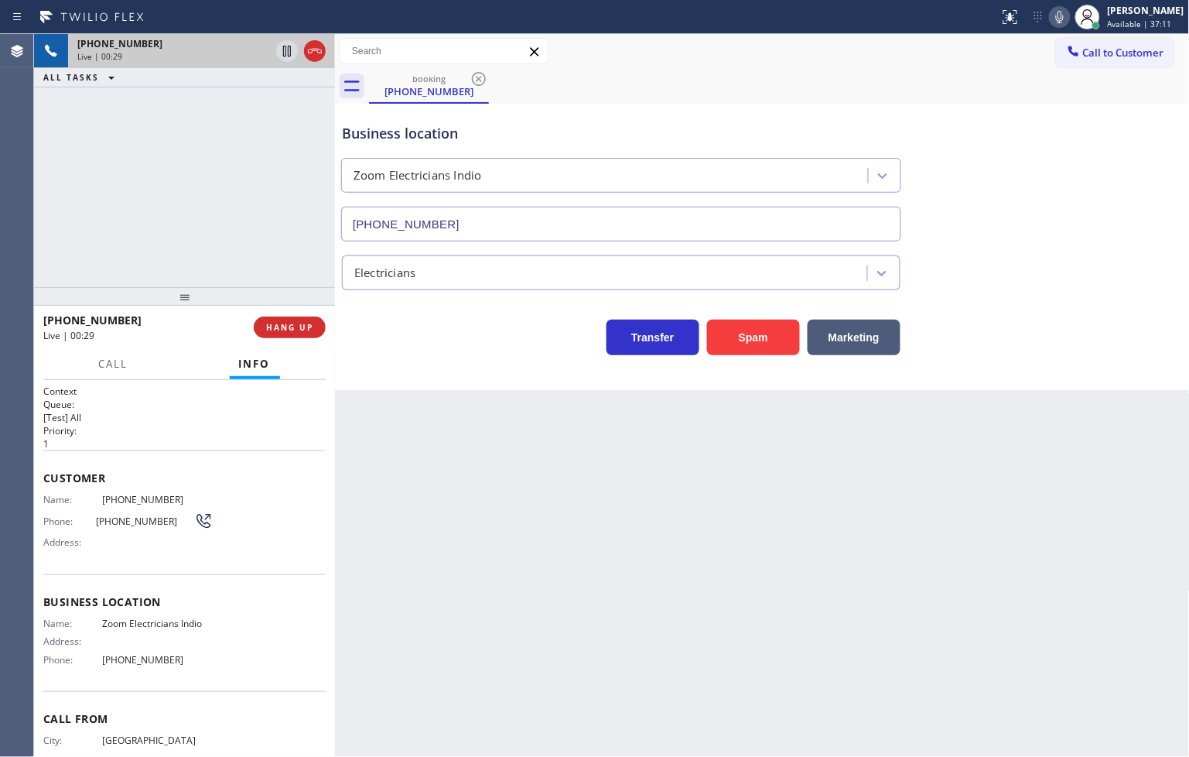
click at [489, 375] on div "Business location Zoom Electricians Indio [PHONE_NUMBER] Electricians Transfer …" at bounding box center [762, 247] width 855 height 286
click at [37, 150] on div "[PHONE_NUMBER] Live | 00:29 ALL TASKS ALL TASKS ACTIVE TASKS TASKS IN WRAP UP" at bounding box center [184, 160] width 301 height 253
click at [184, 207] on div "[PHONE_NUMBER] Live | 00:29 ALL TASKS ALL TASKS ACTIVE TASKS TASKS IN WRAP UP" at bounding box center [184, 160] width 301 height 253
click at [285, 52] on icon at bounding box center [287, 51] width 19 height 19
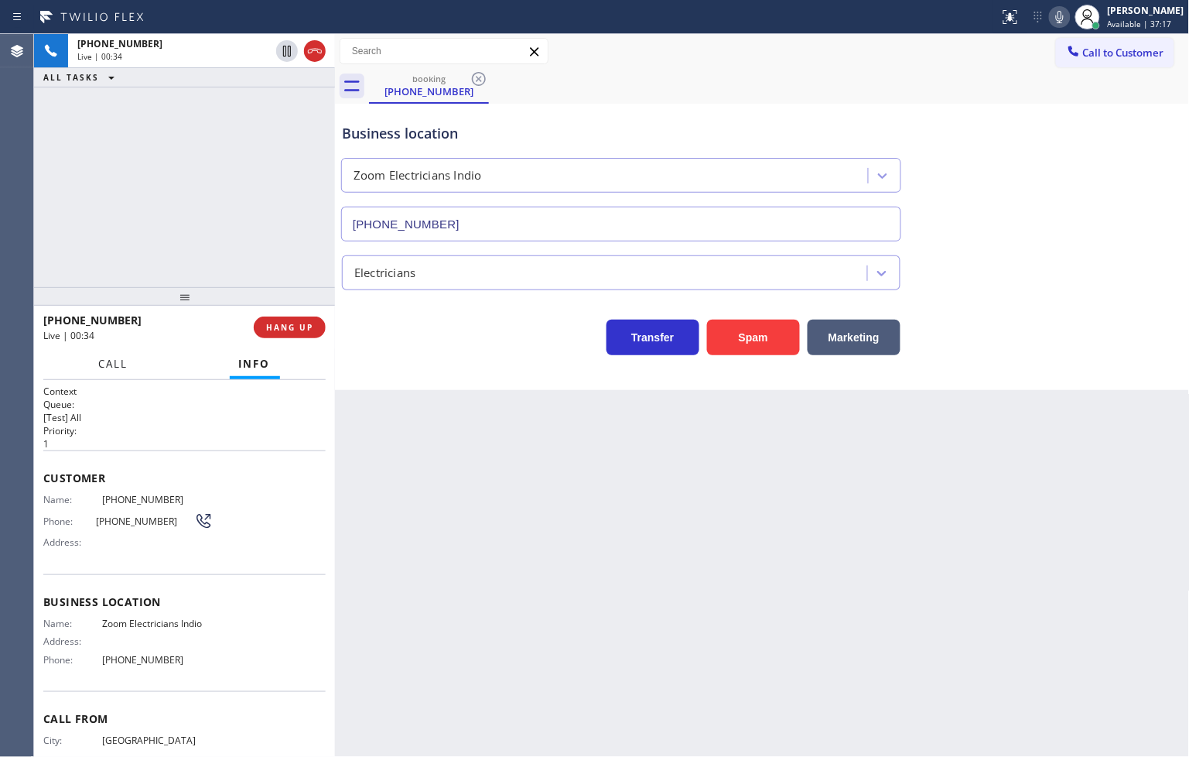
click at [91, 370] on button "Call" at bounding box center [114, 364] width 48 height 30
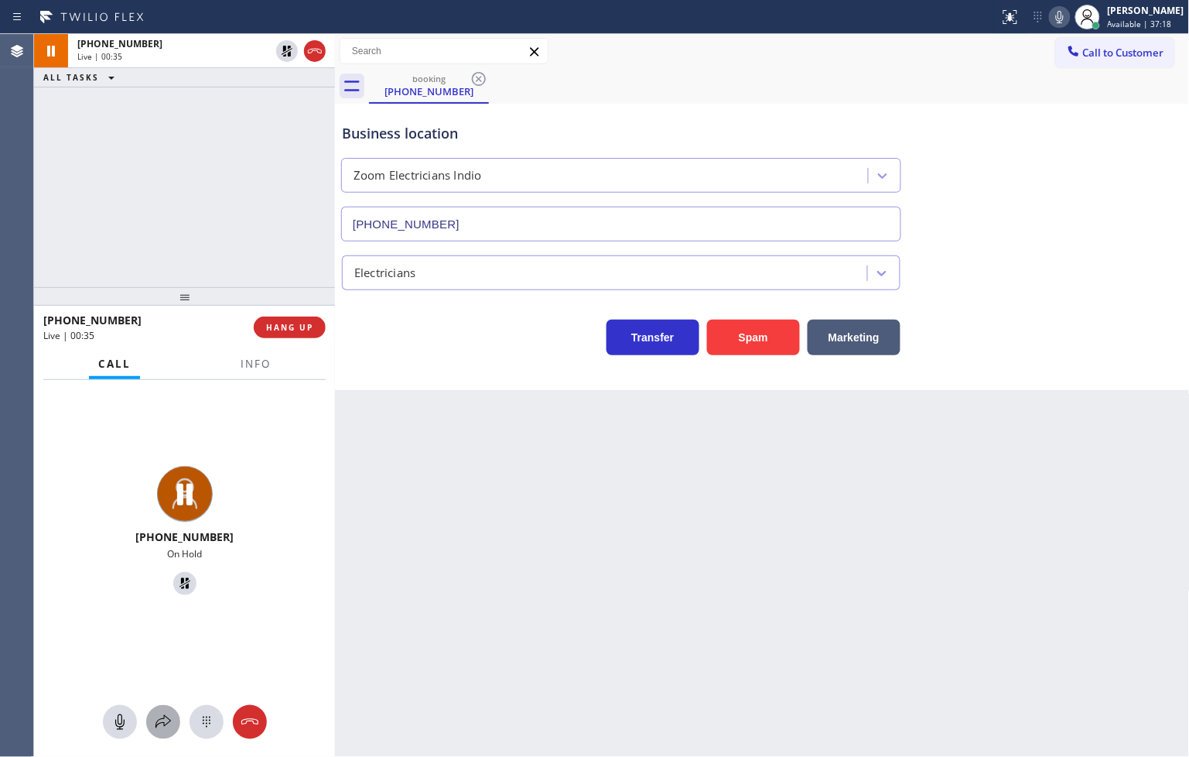
click at [166, 717] on icon at bounding box center [163, 721] width 19 height 19
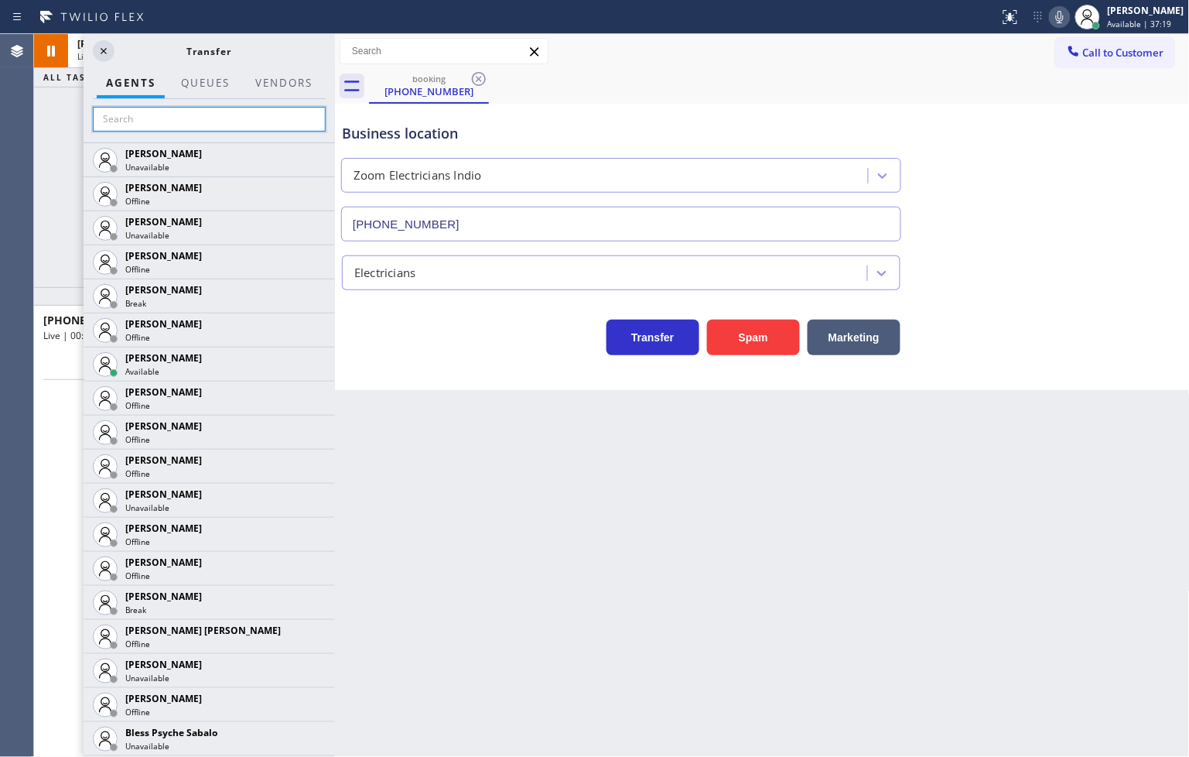
click at [147, 121] on input "text" at bounding box center [209, 119] width 233 height 25
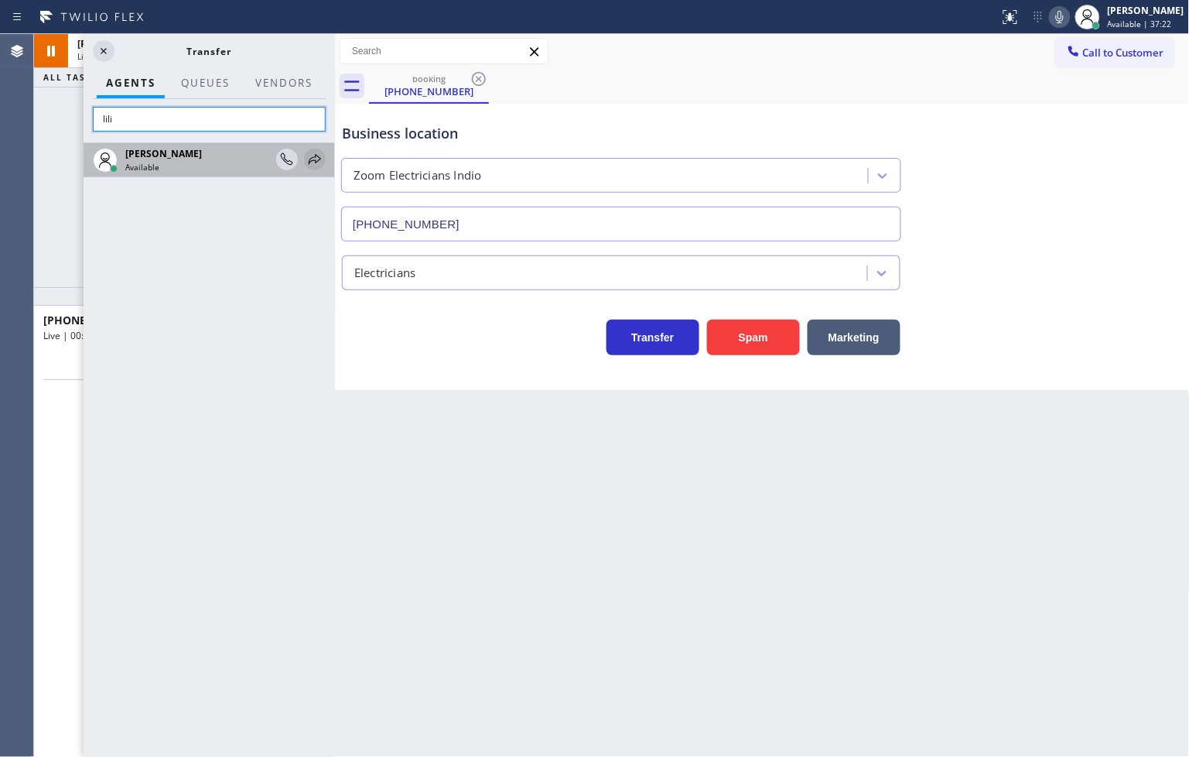
type input "lili"
click at [323, 161] on icon at bounding box center [315, 159] width 19 height 19
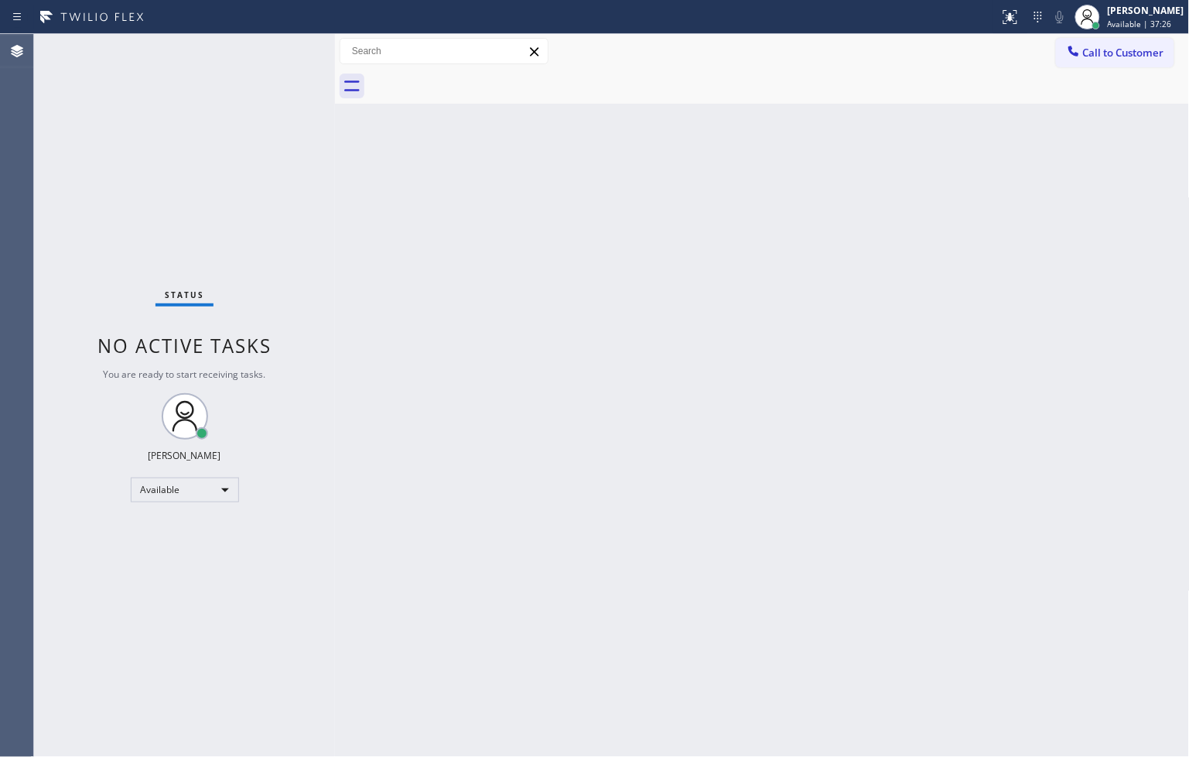
click at [227, 153] on div "Status No active tasks You are ready to start receiving tasks. [PERSON_NAME]" at bounding box center [184, 395] width 301 height 723
click at [283, 50] on div "Status No active tasks You are ready to start receiving tasks. [PERSON_NAME]" at bounding box center [184, 395] width 301 height 723
click at [236, 136] on div "Status No active tasks You are ready to start receiving tasks. [PERSON_NAME]" at bounding box center [184, 395] width 301 height 723
click at [290, 41] on div "Status No active tasks You are ready to start receiving tasks. [PERSON_NAME]" at bounding box center [184, 395] width 301 height 723
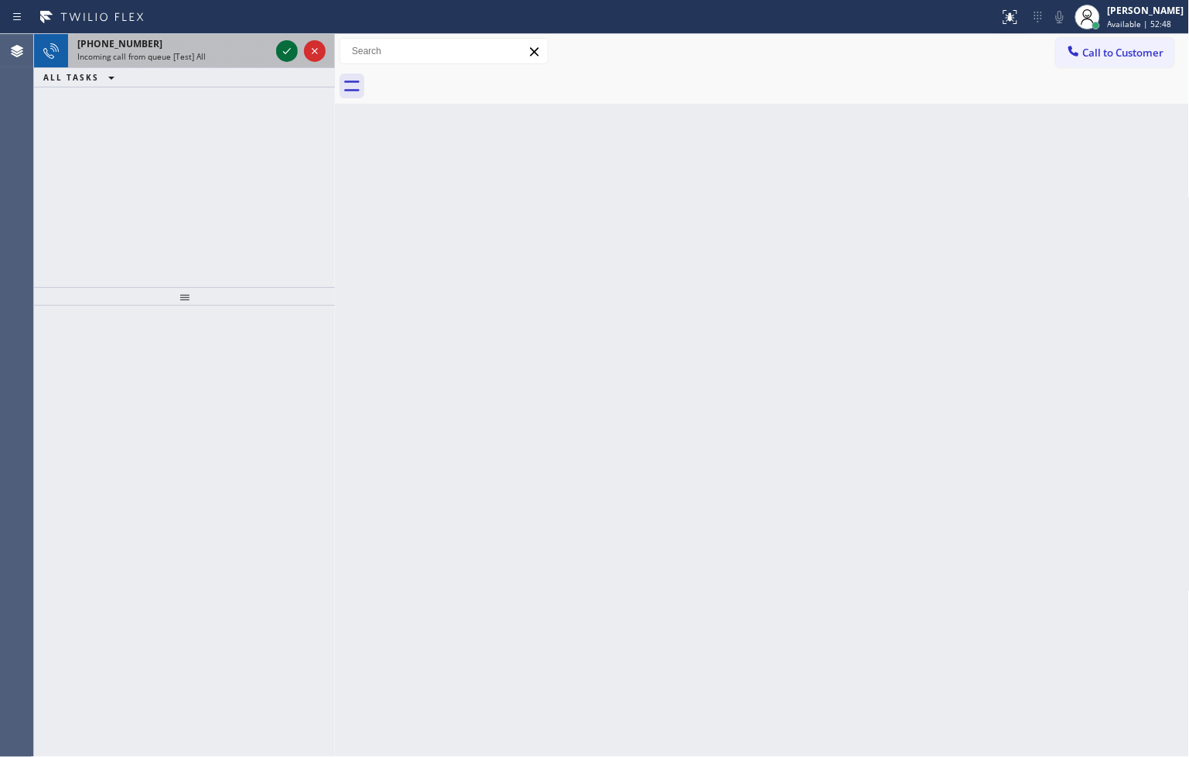
click at [290, 42] on icon at bounding box center [287, 51] width 19 height 19
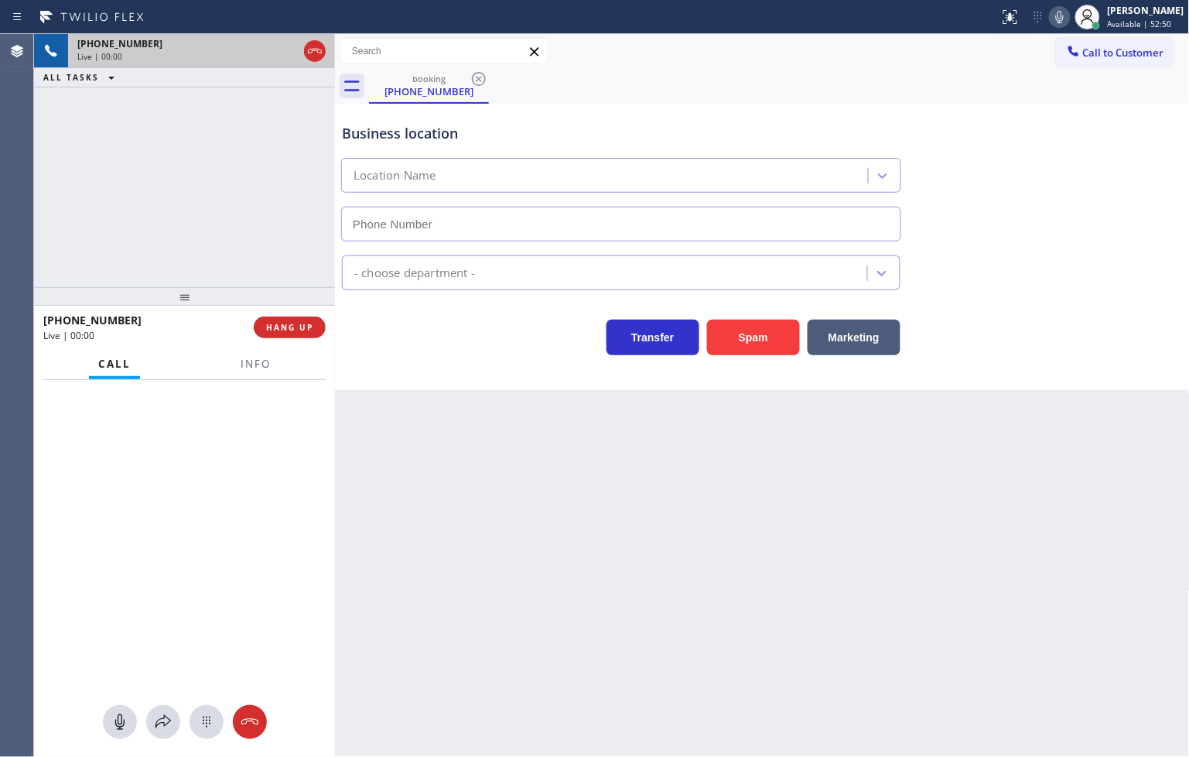
type input "[PHONE_NUMBER]"
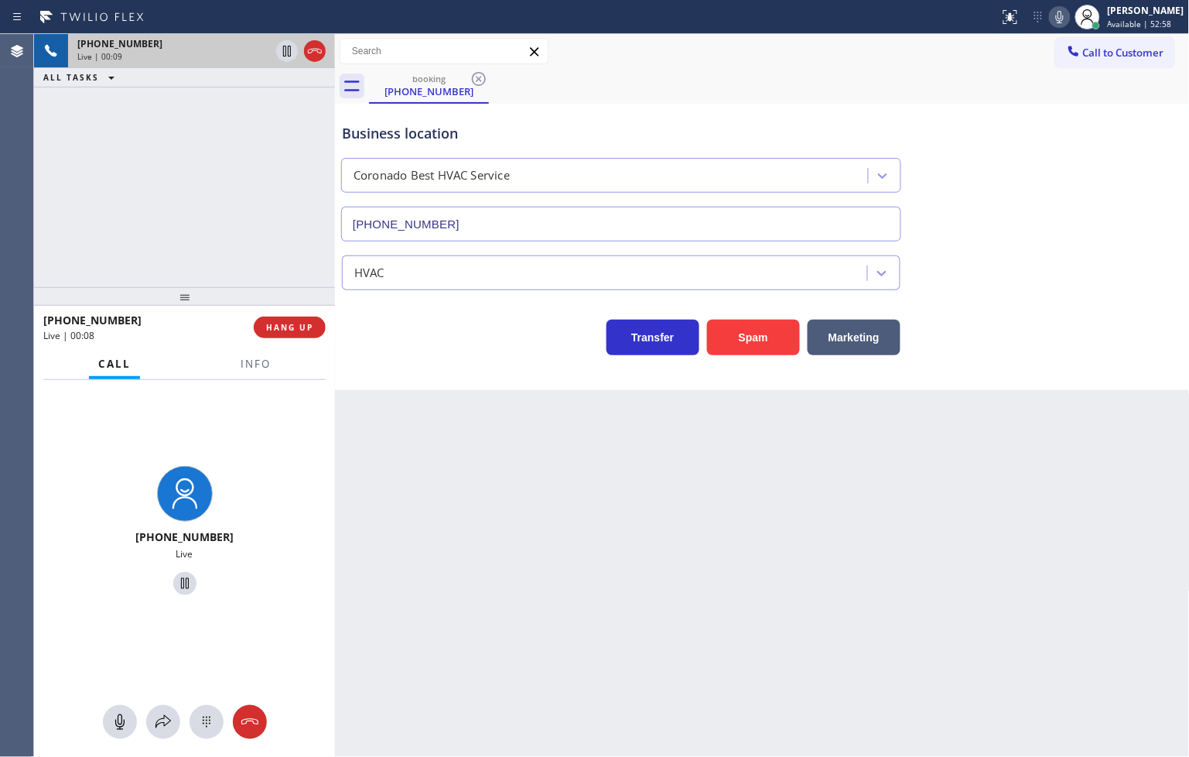
click at [514, 504] on div "Back to Dashboard Change Sender ID Customers Technicians Select a contact Outbo…" at bounding box center [762, 395] width 855 height 723
click at [253, 367] on span "Info" at bounding box center [256, 364] width 30 height 14
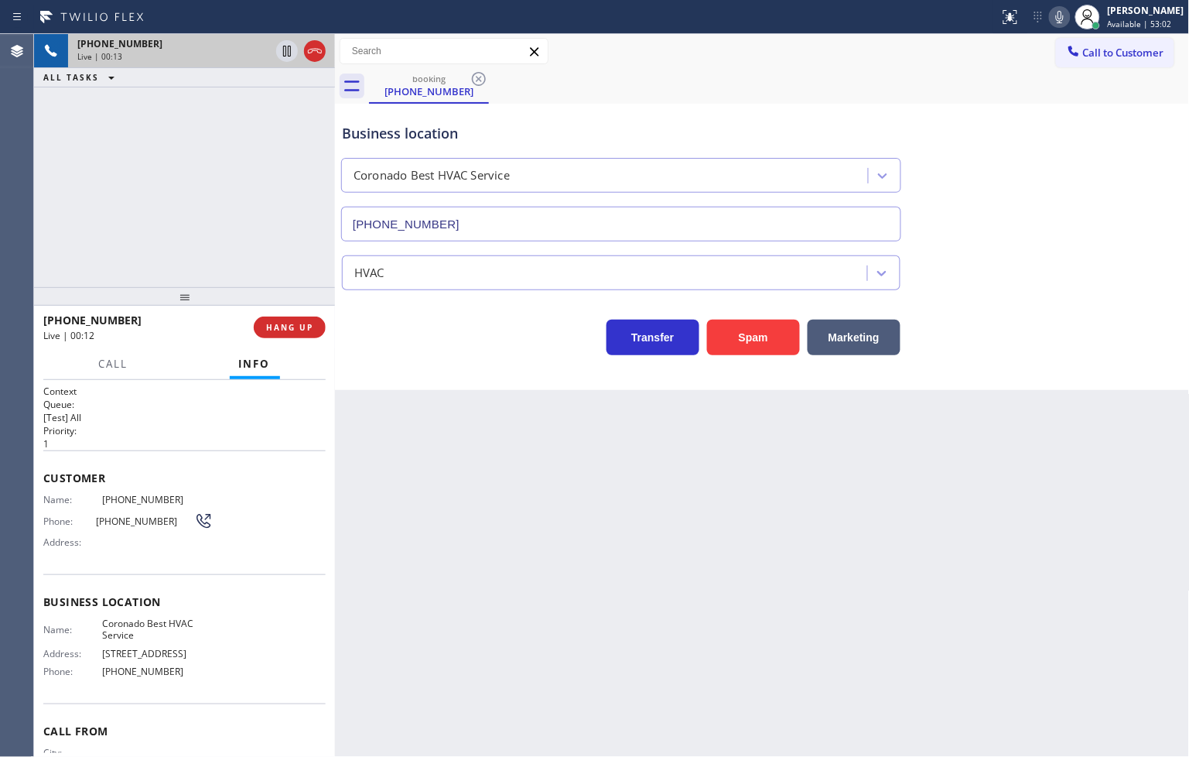
click at [682, 516] on div "Back to Dashboard Change Sender ID Customers Technicians Select a contact Outbo…" at bounding box center [762, 395] width 855 height 723
click at [883, 328] on button "Marketing" at bounding box center [854, 337] width 93 height 36
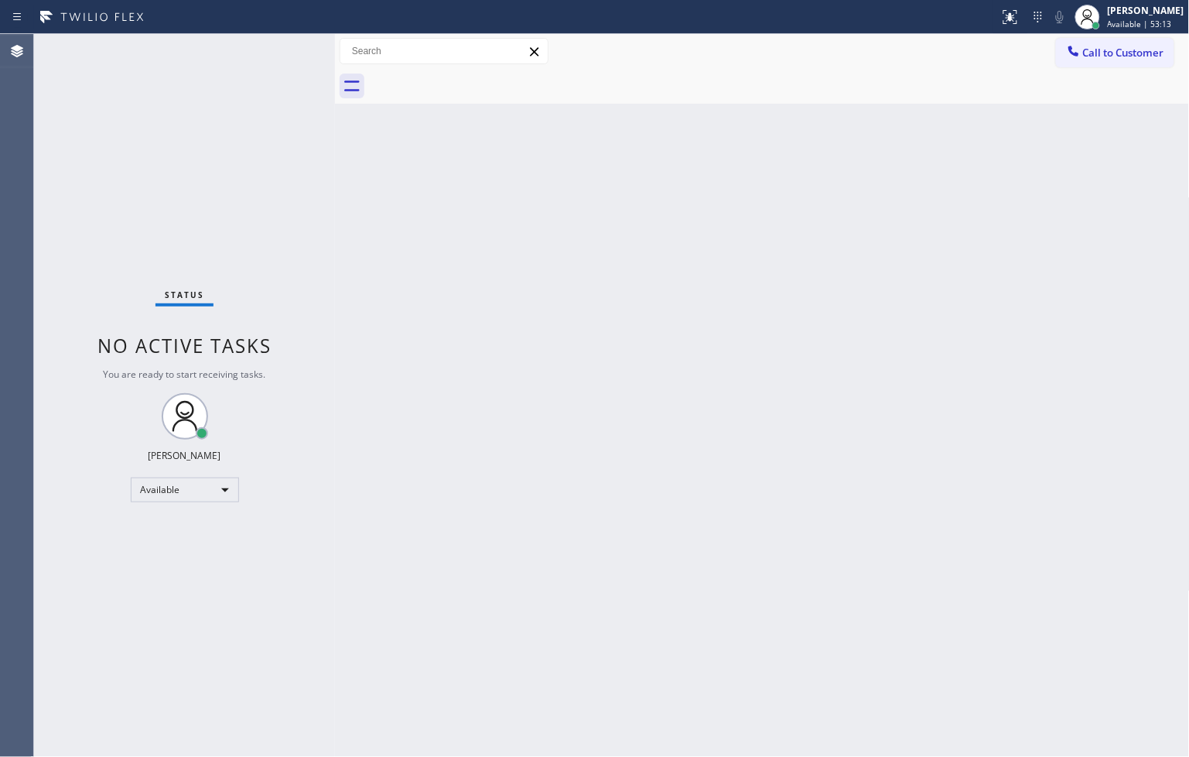
click at [422, 232] on div "Back to Dashboard Change Sender ID Customers Technicians Select a contact Outbo…" at bounding box center [762, 395] width 855 height 723
click at [272, 53] on div "Status No active tasks You are ready to start receiving tasks. [PERSON_NAME]" at bounding box center [184, 395] width 301 height 723
click at [306, 215] on div "Status No active tasks You are ready to start receiving tasks. [PERSON_NAME]" at bounding box center [184, 395] width 301 height 723
click at [288, 48] on div "Status No active tasks You are ready to start receiving tasks. [PERSON_NAME]" at bounding box center [184, 395] width 301 height 723
click at [275, 56] on div "Status No active tasks You are ready to start receiving tasks. [PERSON_NAME]" at bounding box center [184, 395] width 301 height 723
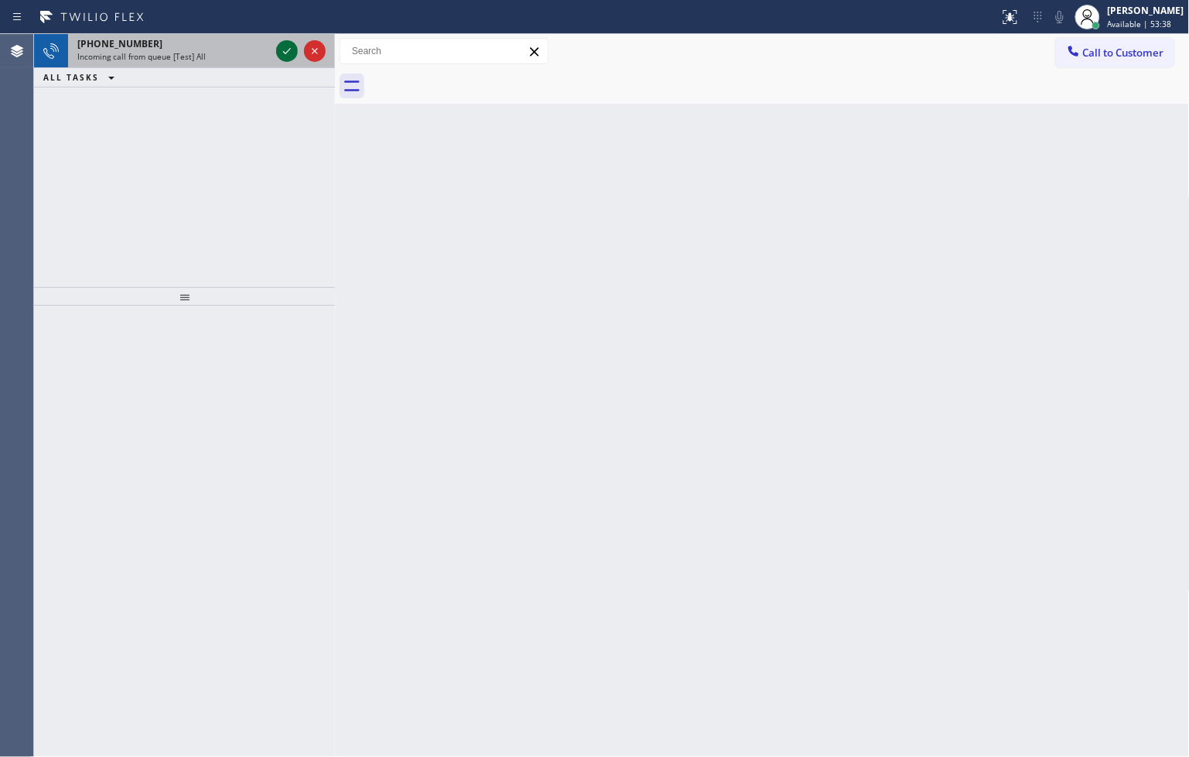
click at [290, 51] on icon at bounding box center [287, 51] width 19 height 19
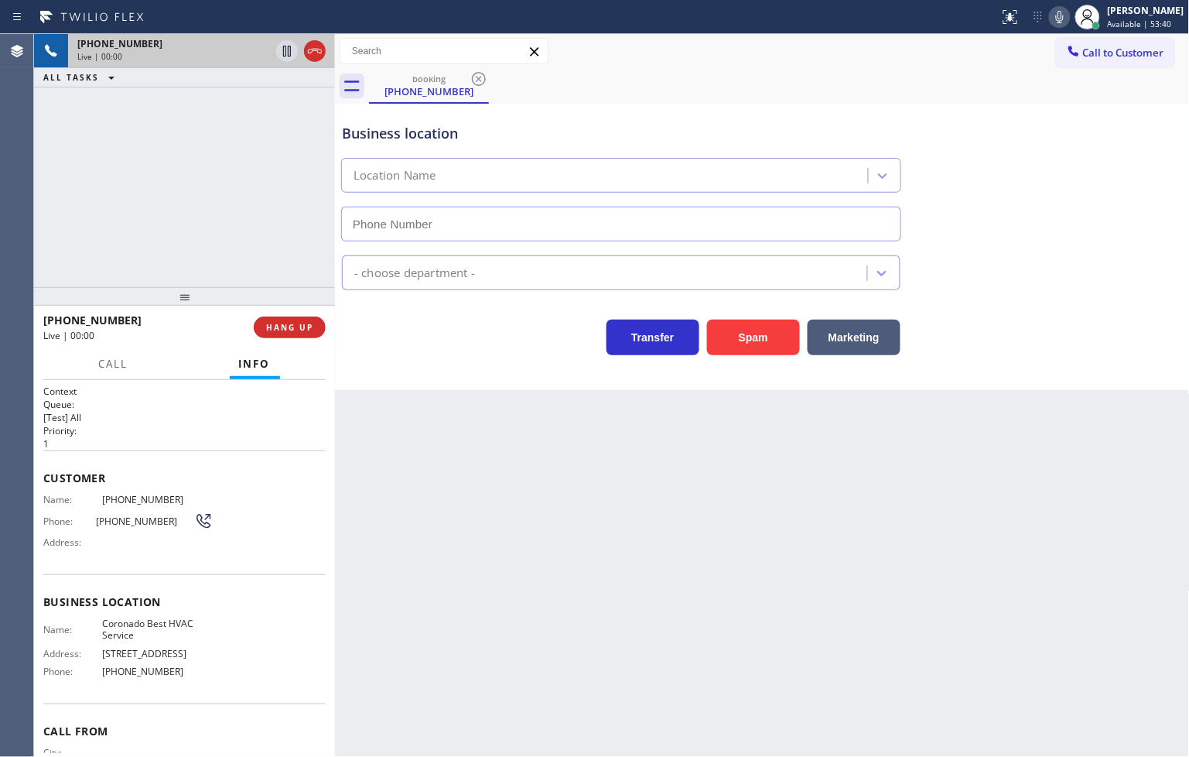
type input "[PHONE_NUMBER]"
click at [970, 367] on div "Business location Coronado Best HVAC Service [PHONE_NUMBER] HVAC Transfer Spam …" at bounding box center [762, 247] width 855 height 286
click at [938, 297] on div "Transfer Spam Marketing" at bounding box center [762, 322] width 847 height 65
click at [876, 337] on button "Marketing" at bounding box center [854, 337] width 93 height 36
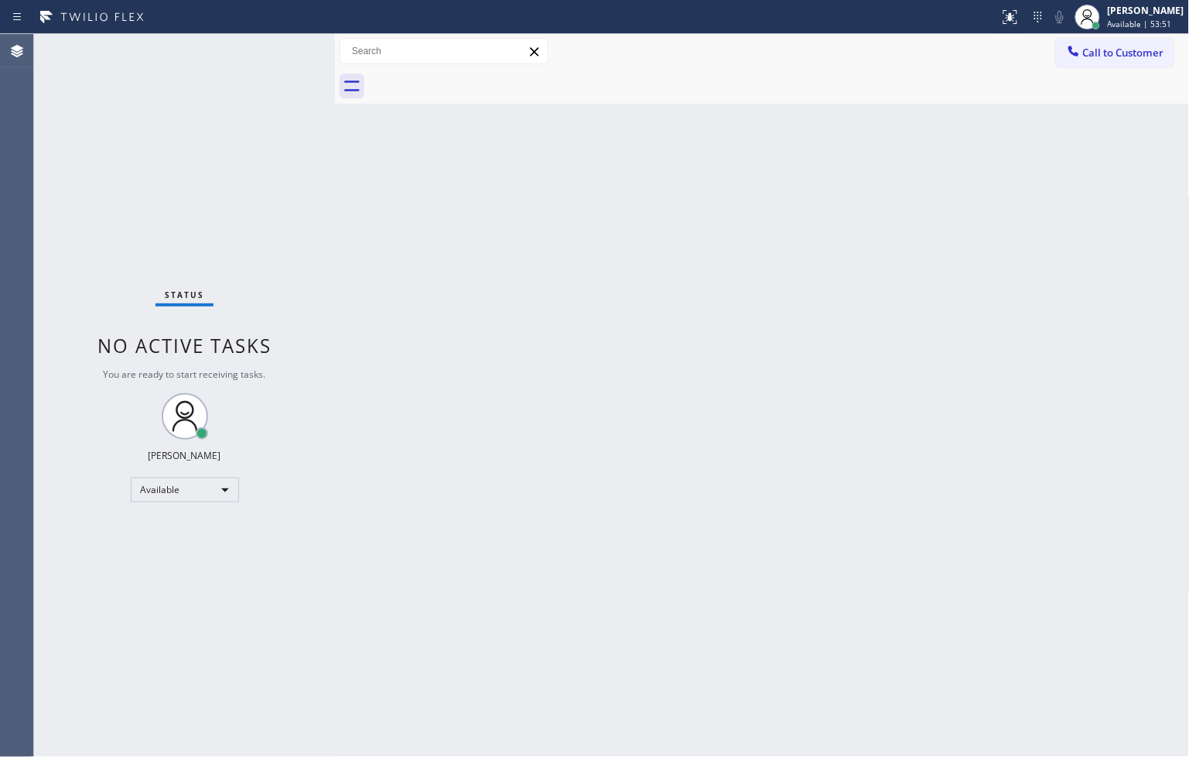
click at [238, 143] on div "Status No active tasks You are ready to start receiving tasks. [PERSON_NAME]" at bounding box center [184, 395] width 301 height 723
click at [274, 49] on div "Status No active tasks You are ready to start receiving tasks. [PERSON_NAME]" at bounding box center [184, 395] width 301 height 723
click at [276, 132] on div "Status No active tasks You are ready to start receiving tasks. [PERSON_NAME]" at bounding box center [184, 395] width 301 height 723
click at [281, 60] on div "Status No active tasks You are ready to start receiving tasks. [PERSON_NAME]" at bounding box center [184, 395] width 301 height 723
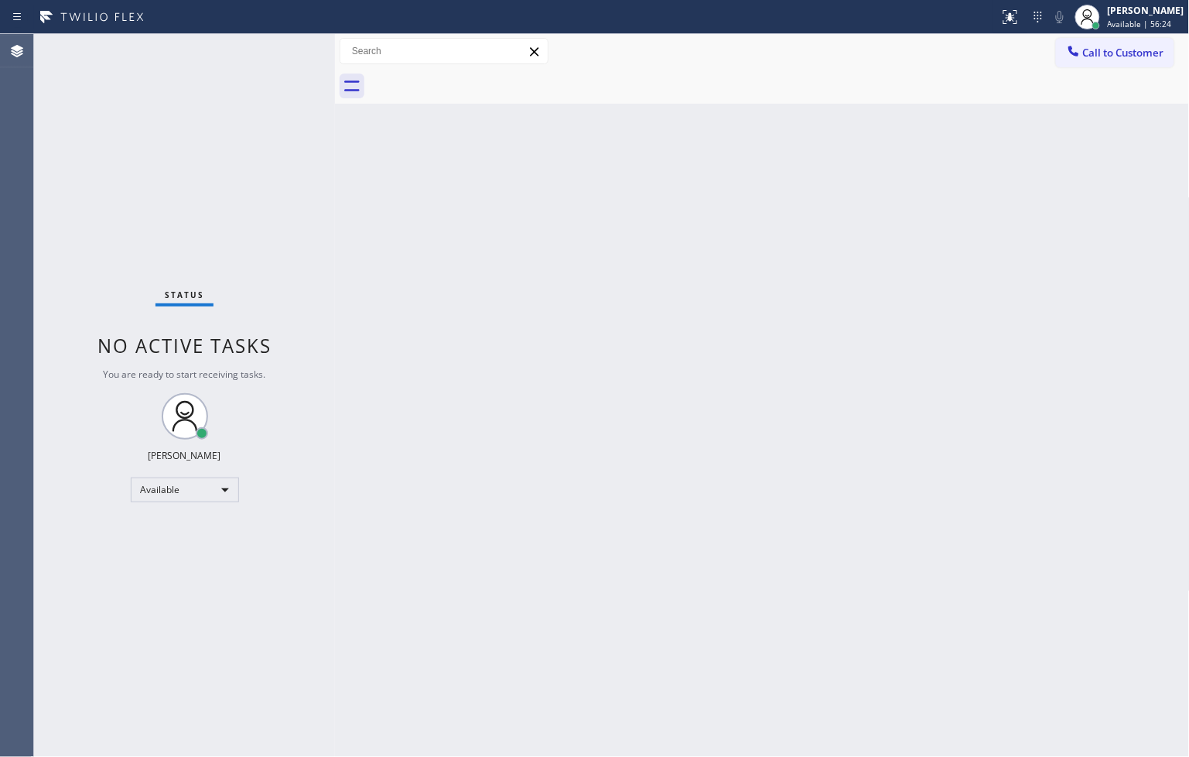
click at [552, 389] on div "Back to Dashboard Change Sender ID Customers Technicians Select a contact Outbo…" at bounding box center [762, 395] width 855 height 723
click at [252, 94] on div "Status No active tasks You are ready to start receiving tasks. [PERSON_NAME]" at bounding box center [184, 395] width 301 height 723
click at [276, 50] on div "Status No active tasks You are ready to start receiving tasks. [PERSON_NAME]" at bounding box center [184, 395] width 301 height 723
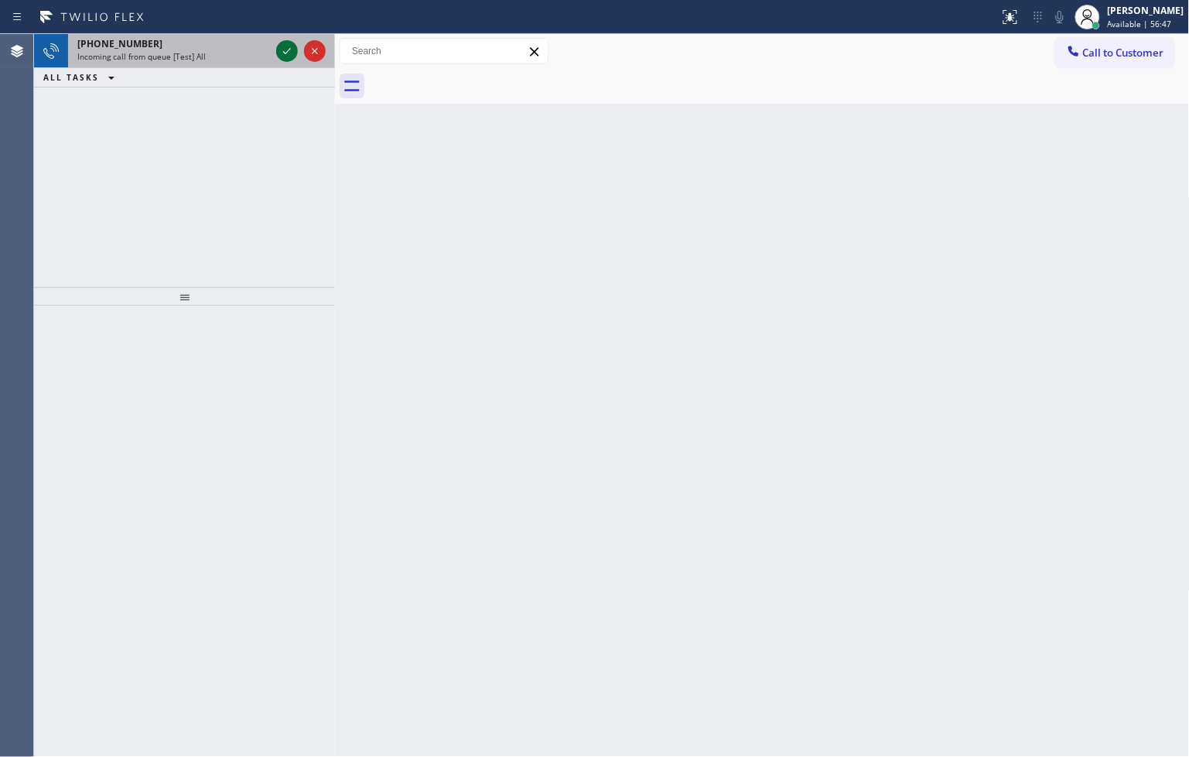
click at [288, 47] on icon at bounding box center [287, 51] width 19 height 19
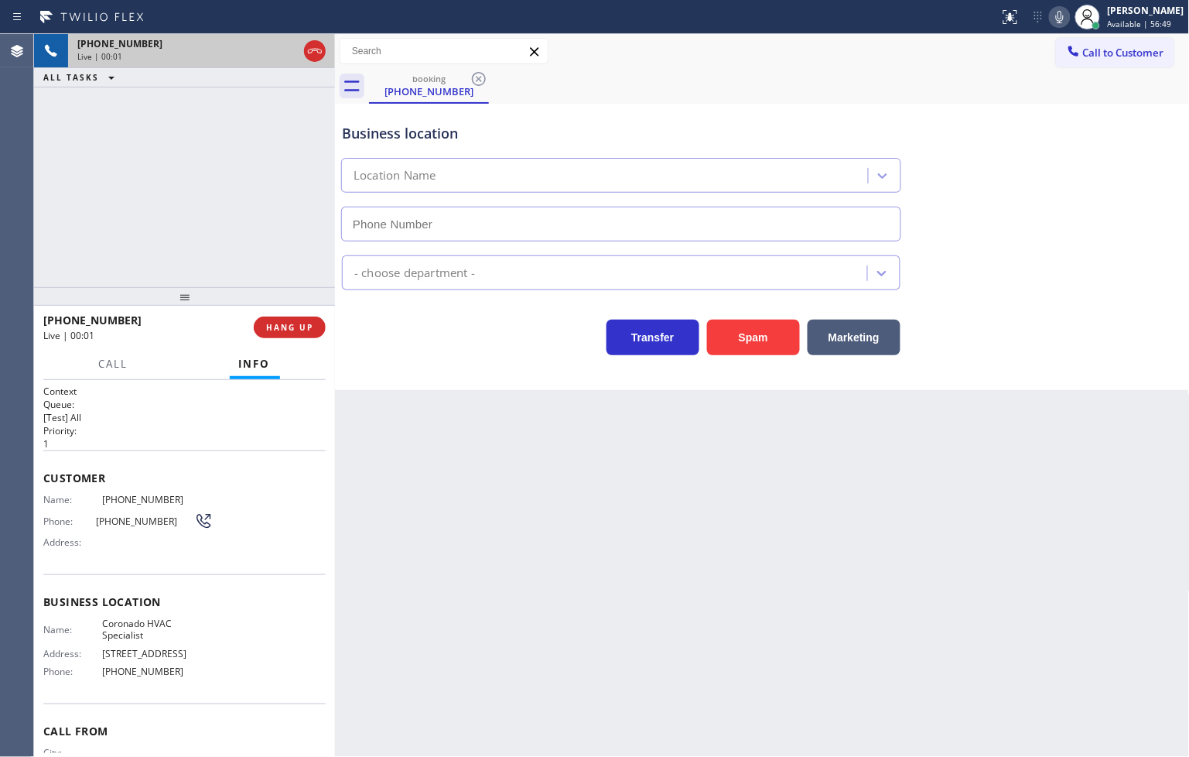
type input "[PHONE_NUMBER]"
click at [512, 402] on div "Back to Dashboard Change Sender ID Customers Technicians Select a contact Outbo…" at bounding box center [762, 395] width 855 height 723
click at [446, 343] on div "Transfer Spam Marketing" at bounding box center [621, 333] width 565 height 43
click at [210, 211] on div "[PHONE_NUMBER] Live | 00:04 ALL TASKS ALL TASKS ACTIVE TASKS TASKS IN WRAP UP" at bounding box center [184, 160] width 301 height 253
click at [456, 367] on div "Business location Coronado HVAC Specialist [PHONE_NUMBER] HVAC Transfer Spam Ma…" at bounding box center [762, 247] width 855 height 286
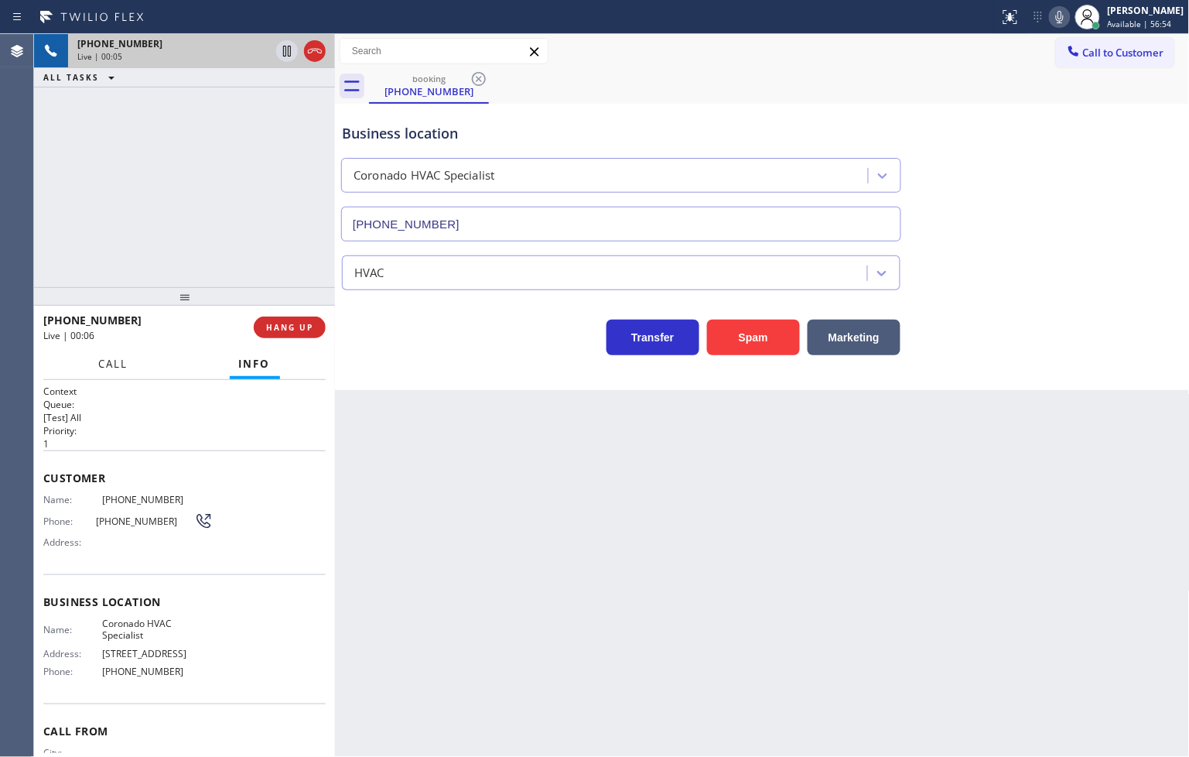
click at [114, 366] on span "Call" at bounding box center [113, 364] width 29 height 14
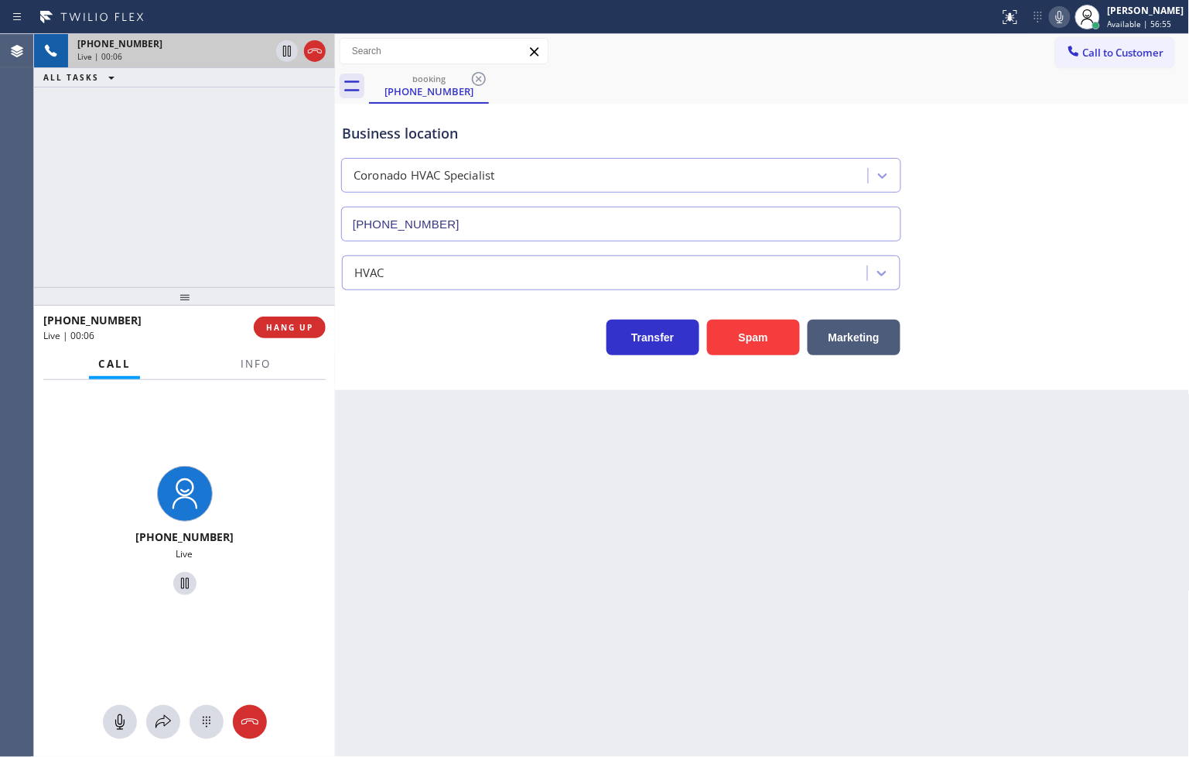
click at [139, 218] on div "[PHONE_NUMBER] Live | 00:06 ALL TASKS ALL TASKS ACTIVE TASKS TASKS IN WRAP UP" at bounding box center [184, 160] width 301 height 253
click at [498, 351] on div "Transfer Spam Marketing" at bounding box center [621, 333] width 565 height 43
click at [263, 364] on span "Info" at bounding box center [256, 364] width 30 height 14
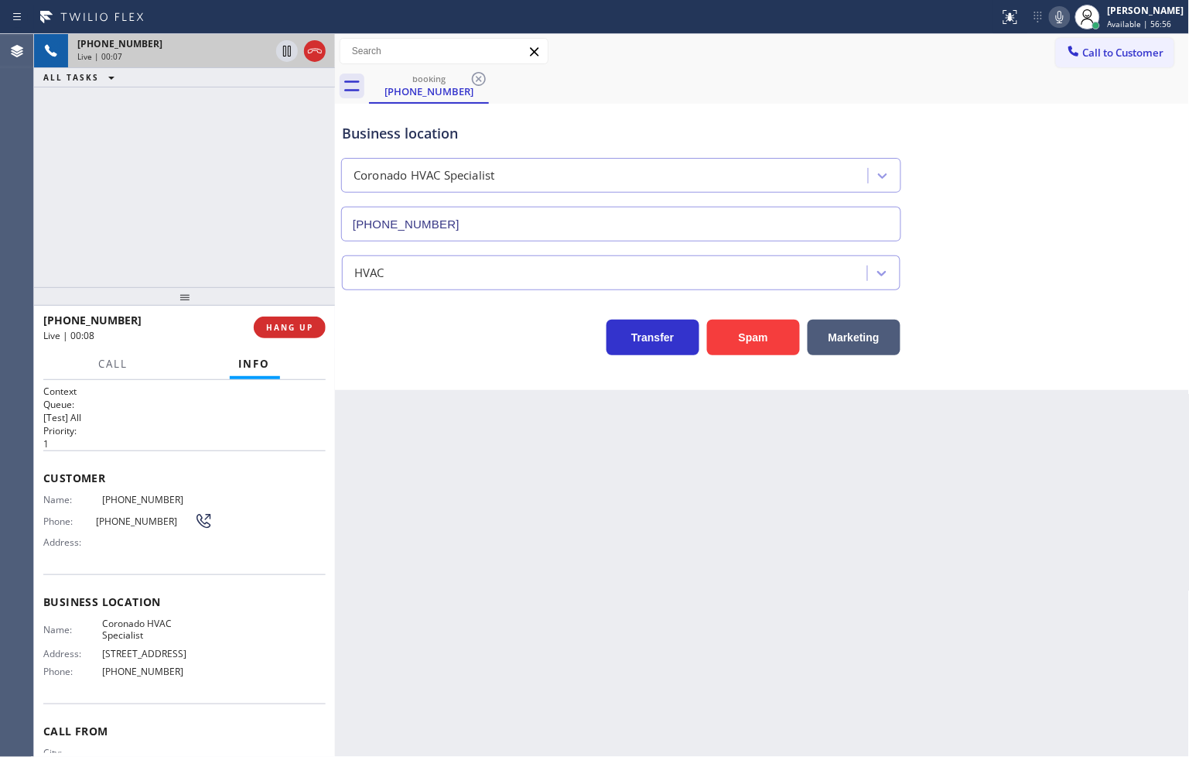
click at [238, 176] on div "[PHONE_NUMBER] Live | 00:07 ALL TASKS ALL TASKS ACTIVE TASKS TASKS IN WRAP UP" at bounding box center [184, 160] width 301 height 253
click at [859, 336] on button "Marketing" at bounding box center [854, 337] width 93 height 36
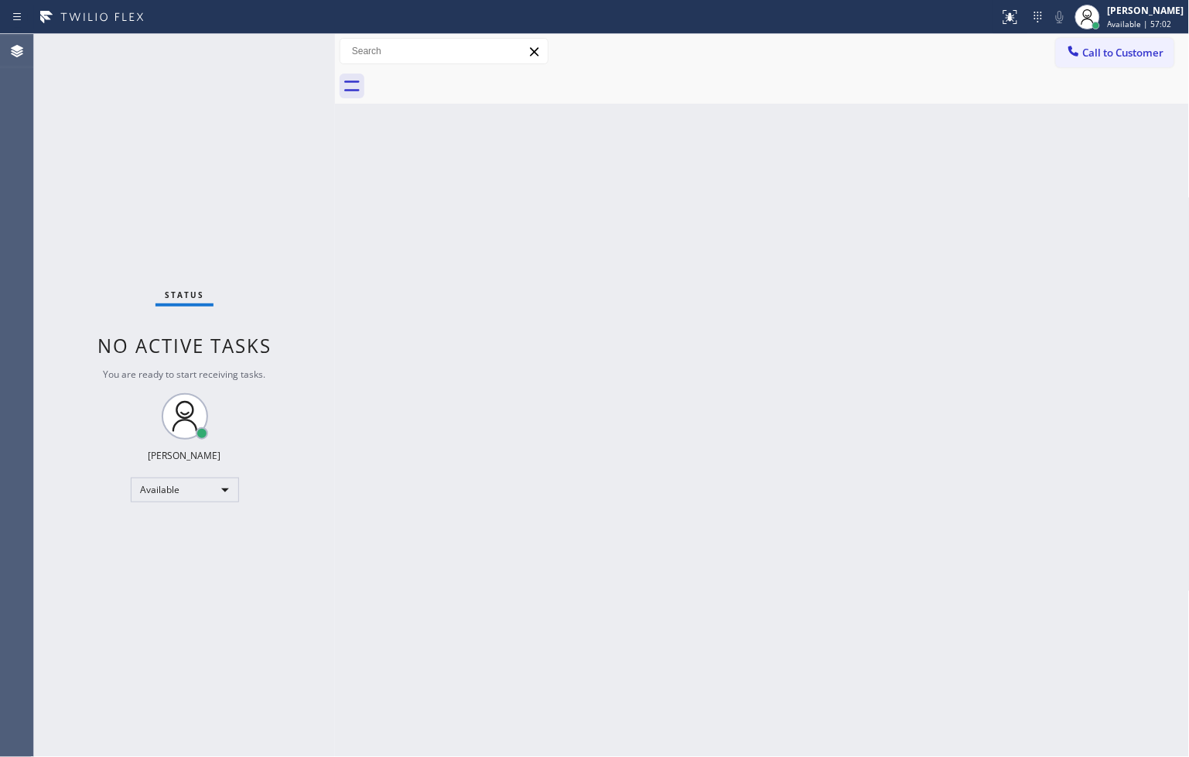
click at [220, 118] on div "Status No active tasks You are ready to start receiving tasks. [PERSON_NAME]" at bounding box center [184, 395] width 301 height 723
click at [284, 48] on div "Status No active tasks You are ready to start receiving tasks. [PERSON_NAME]" at bounding box center [184, 395] width 301 height 723
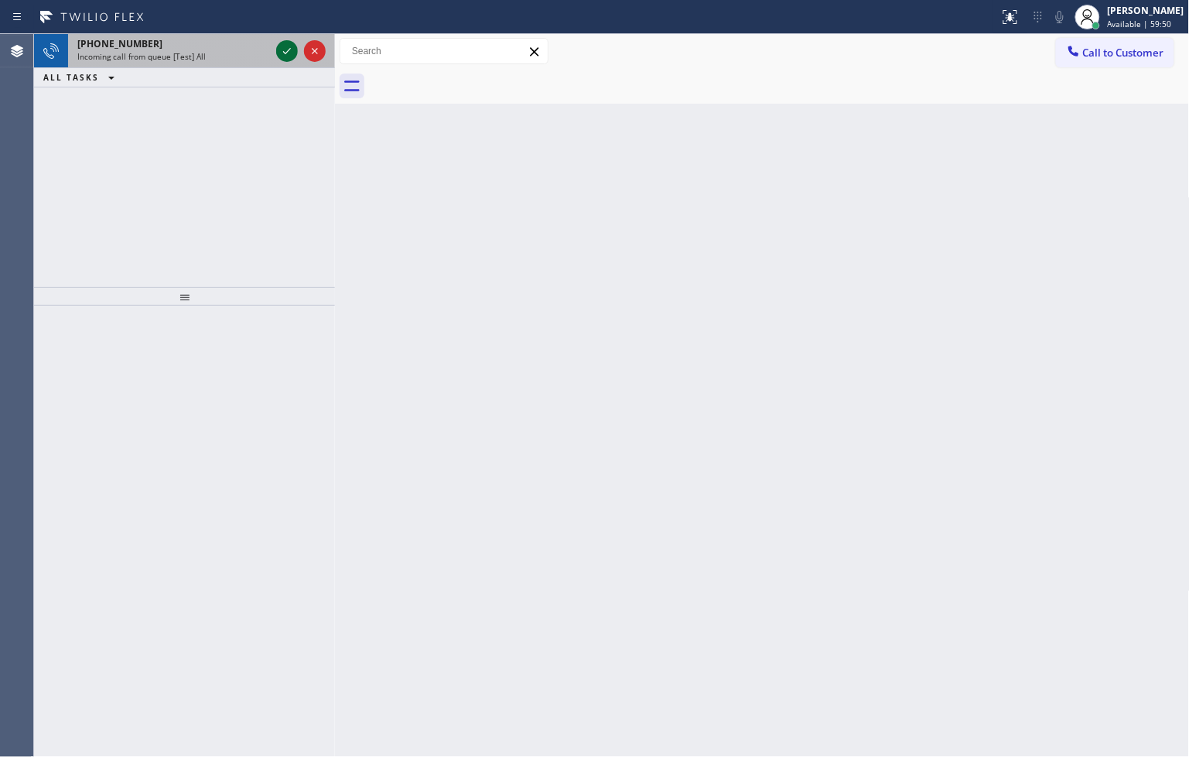
click at [284, 48] on icon at bounding box center [287, 51] width 19 height 19
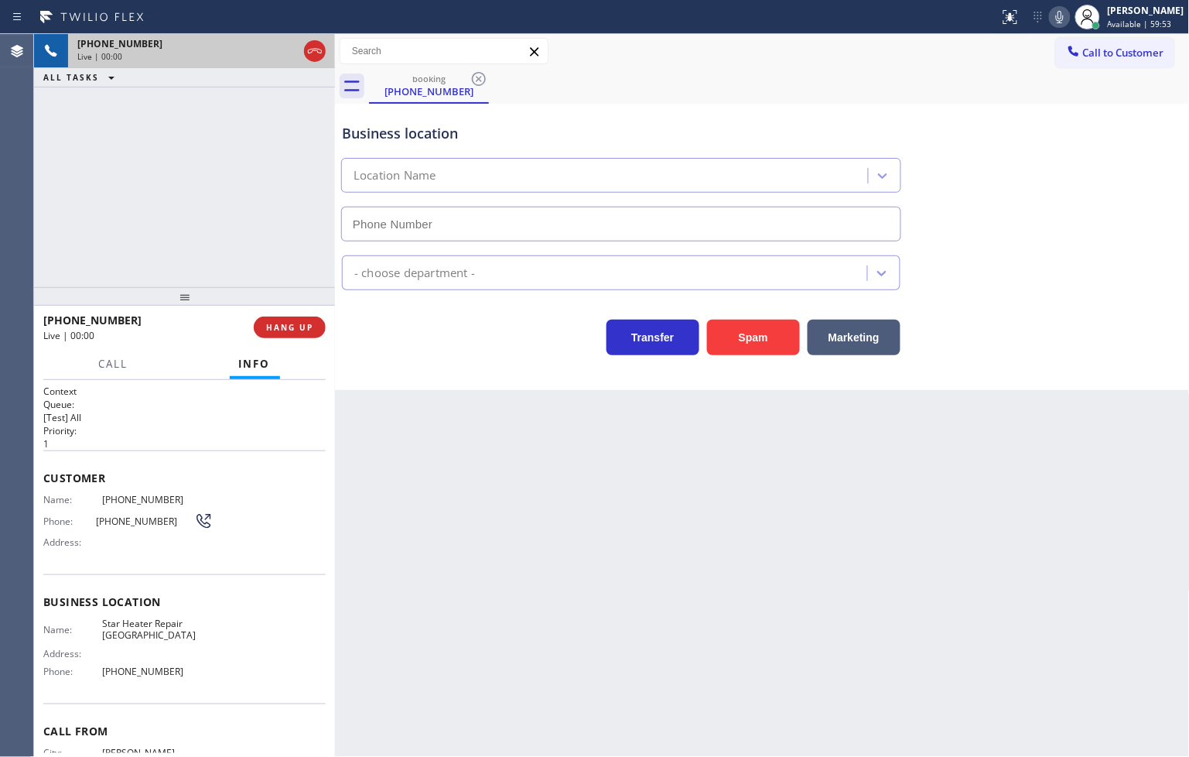
type input "[PHONE_NUMBER]"
click at [373, 436] on div "Back to Dashboard Change Sender ID Customers Technicians Select a contact Outbo…" at bounding box center [762, 395] width 855 height 723
click at [429, 388] on div "Business location Star Heater Repair [GEOGRAPHIC_DATA] [PHONE_NUMBER] HVAC Tran…" at bounding box center [762, 247] width 855 height 286
click at [398, 323] on div "Transfer Spam Marketing" at bounding box center [621, 333] width 565 height 43
click at [248, 257] on div "[PHONE_NUMBER] Live | 01:07 ALL TASKS ALL TASKS ACTIVE TASKS TASKS IN WRAP UP" at bounding box center [184, 160] width 301 height 253
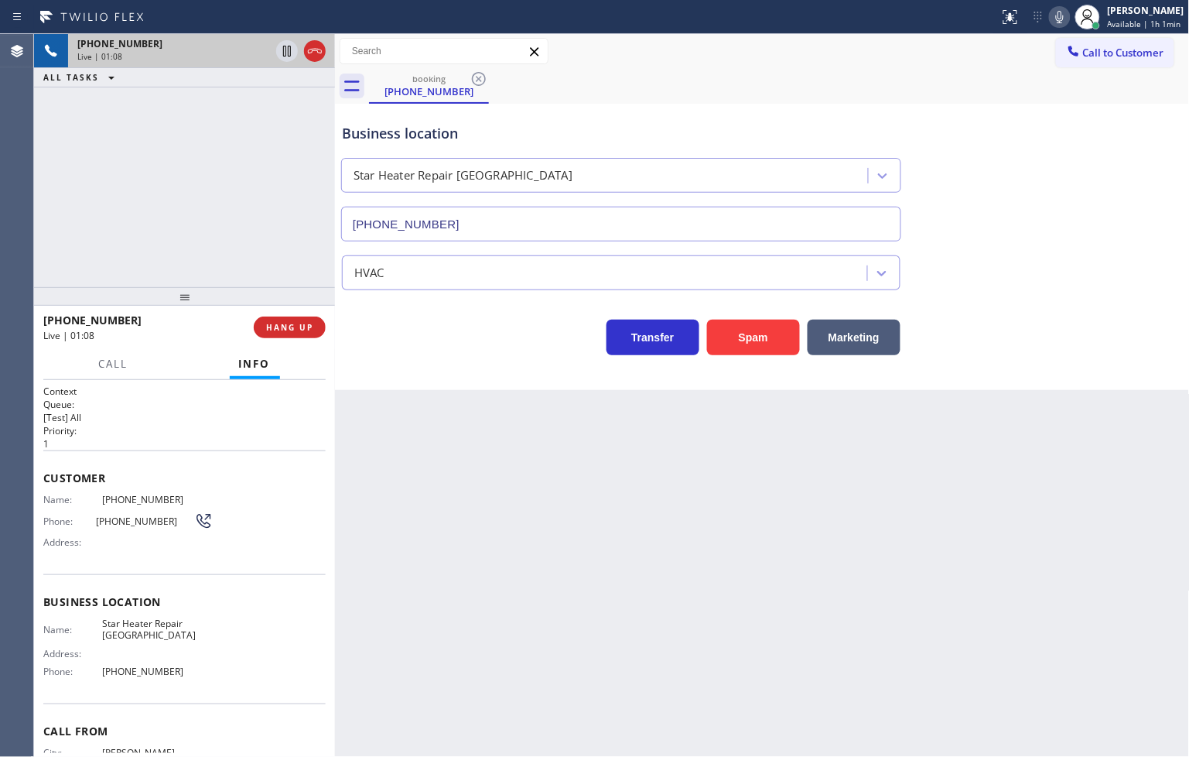
click at [444, 348] on div "Transfer Spam Marketing" at bounding box center [621, 333] width 565 height 43
click at [227, 234] on div "[PHONE_NUMBER] Live | 01:08 ALL TASKS ALL TASKS ACTIVE TASKS TASKS IN WRAP UP" at bounding box center [184, 160] width 301 height 253
click at [706, 503] on div "Back to Dashboard Change Sender ID Customers Technicians Select a contact Outbo…" at bounding box center [762, 395] width 855 height 723
click at [165, 219] on div "[PHONE_NUMBER] Live | 01:10 ALL TASKS ALL TASKS ACTIVE TASKS TASKS IN WRAP UP" at bounding box center [184, 160] width 301 height 253
click at [514, 391] on div "Back to Dashboard Change Sender ID Customers Technicians Select a contact Outbo…" at bounding box center [762, 395] width 855 height 723
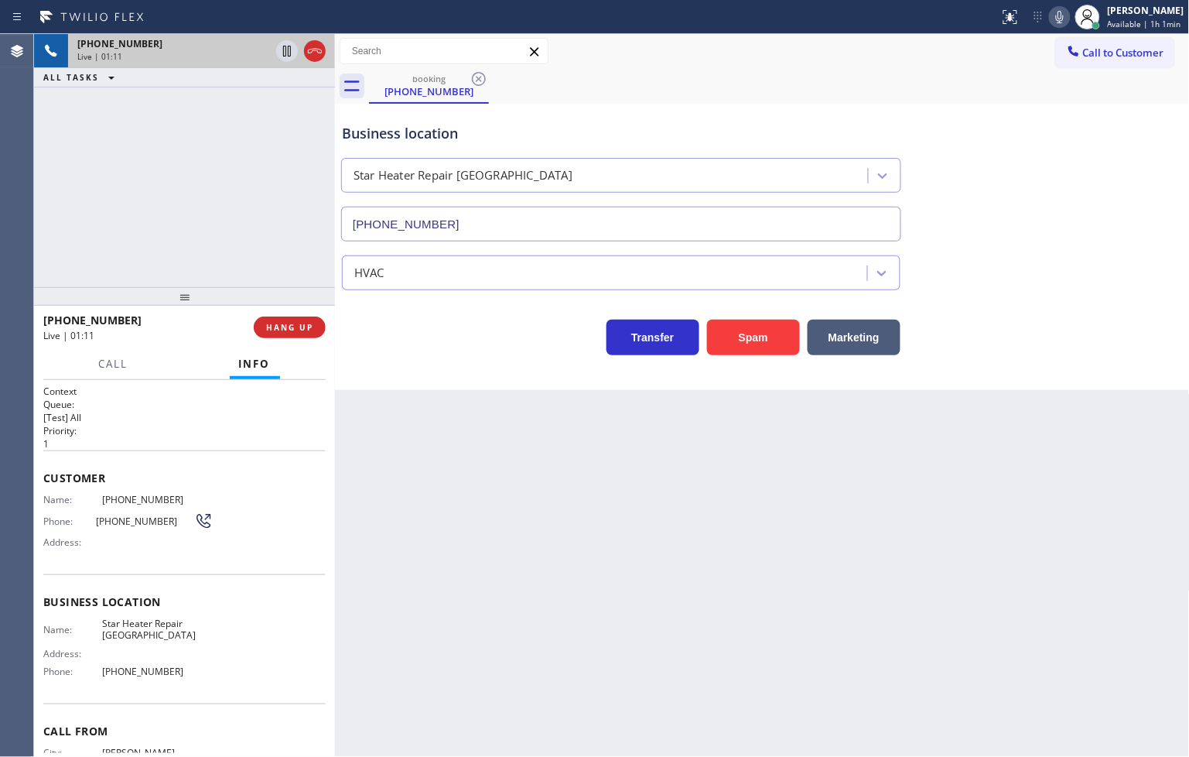
click at [245, 250] on div "[PHONE_NUMBER] Live | 01:11 ALL TASKS ALL TASKS ACTIVE TASKS TASKS IN WRAP UP" at bounding box center [184, 160] width 301 height 253
click at [491, 408] on div "Back to Dashboard Change Sender ID Customers Technicians Select a contact Outbo…" at bounding box center [762, 395] width 855 height 723
click at [282, 327] on span "HANG UP" at bounding box center [289, 327] width 47 height 11
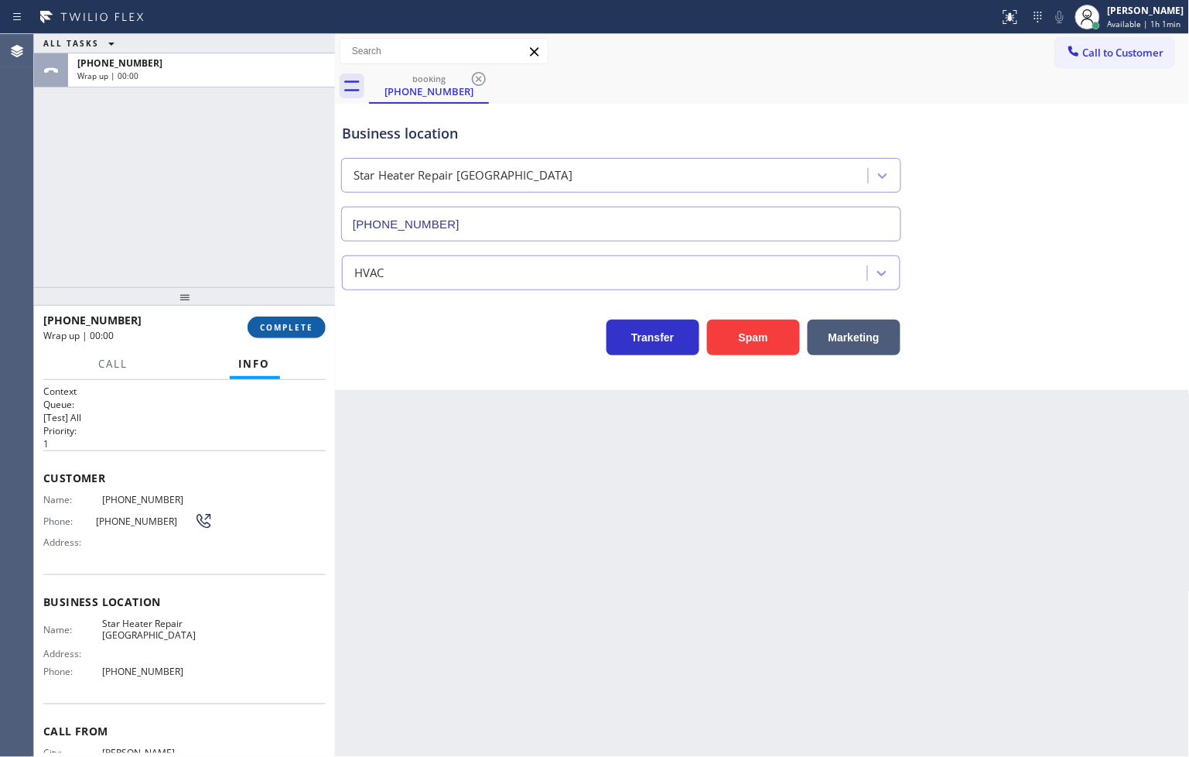
click at [282, 327] on span "COMPLETE" at bounding box center [286, 327] width 53 height 11
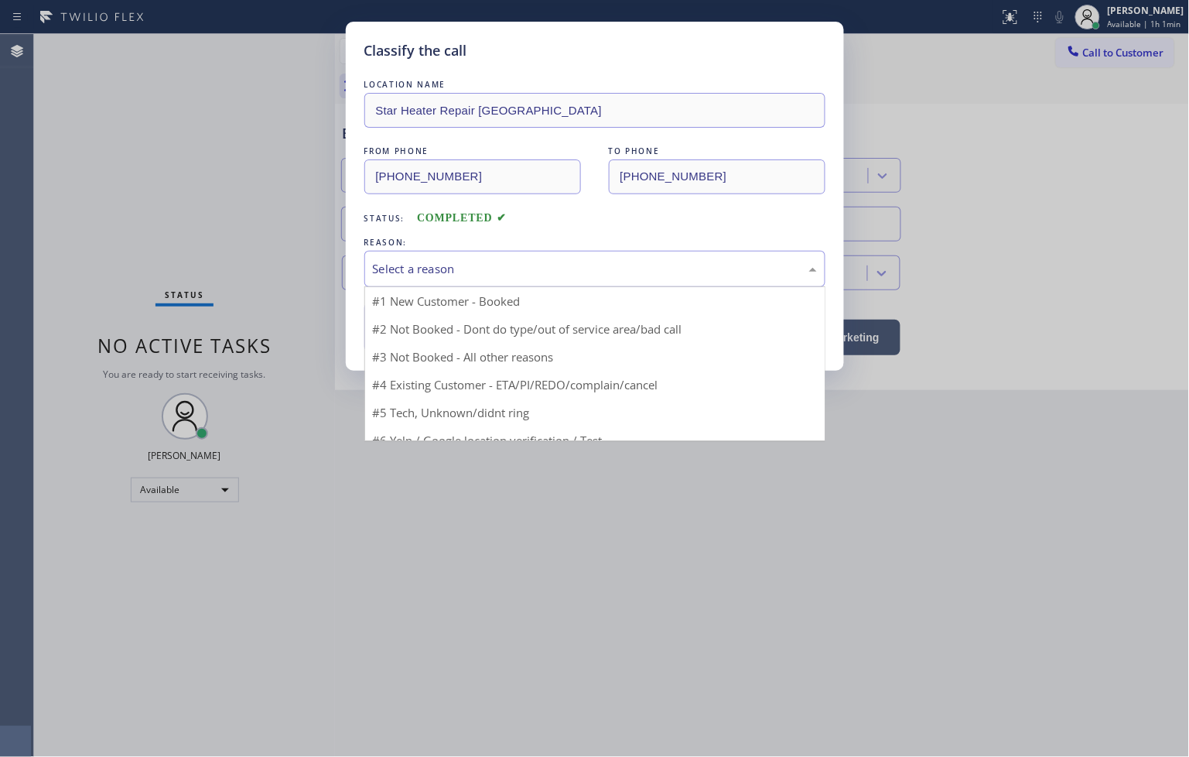
click at [414, 269] on div "Select a reason" at bounding box center [595, 269] width 444 height 18
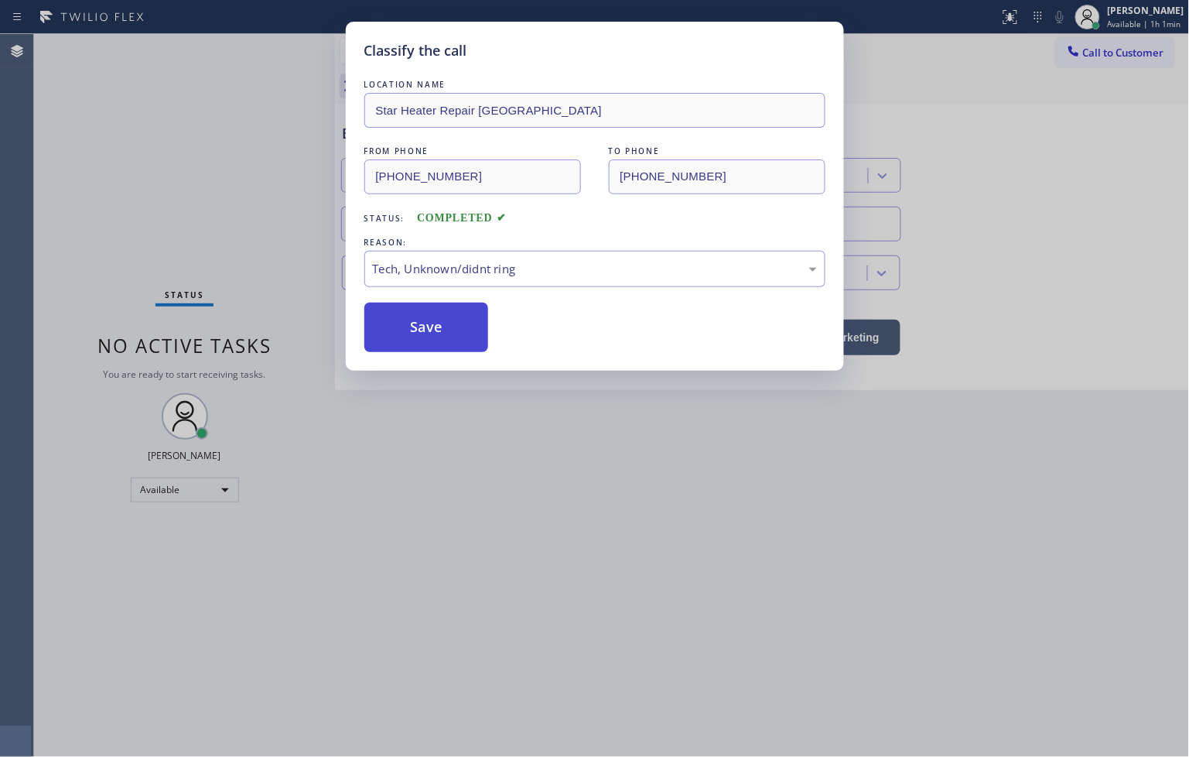
click at [424, 338] on button "Save" at bounding box center [426, 327] width 125 height 50
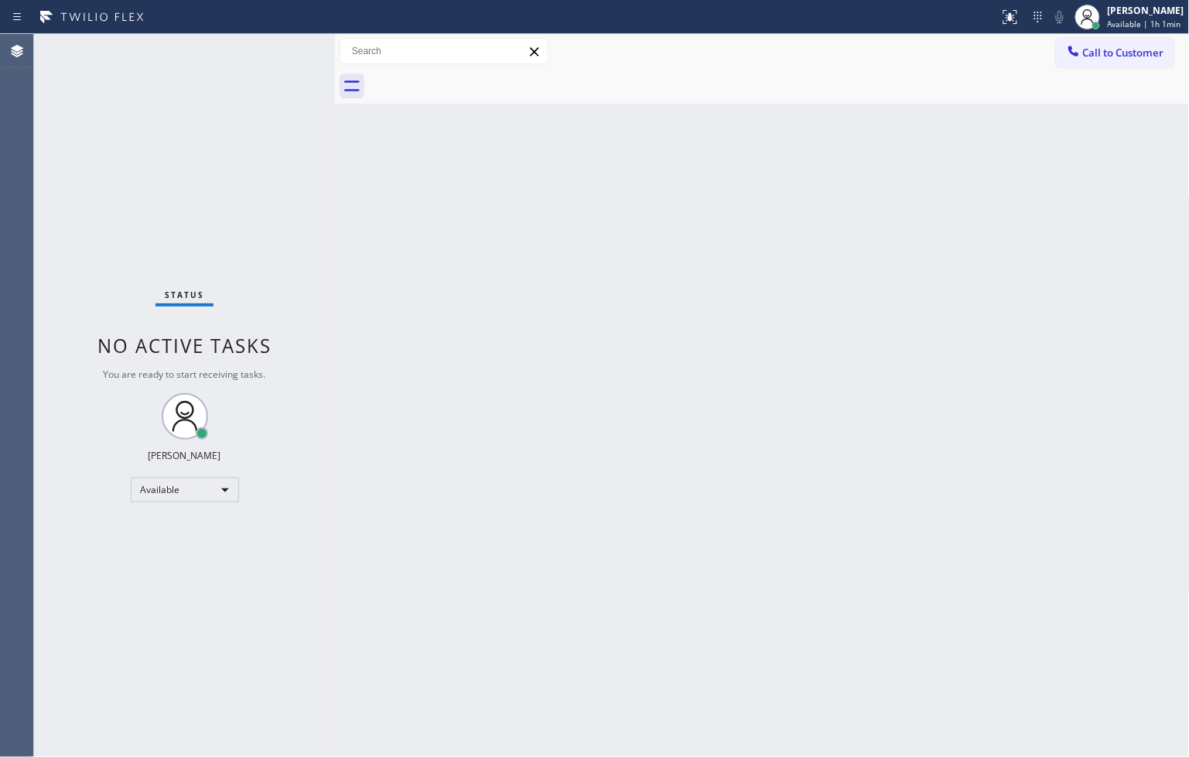
click at [162, 263] on div "Status No active tasks You are ready to start receiving tasks. [PERSON_NAME]" at bounding box center [184, 395] width 301 height 723
click at [280, 48] on div "Status No active tasks You are ready to start receiving tasks. [PERSON_NAME]" at bounding box center [184, 395] width 301 height 723
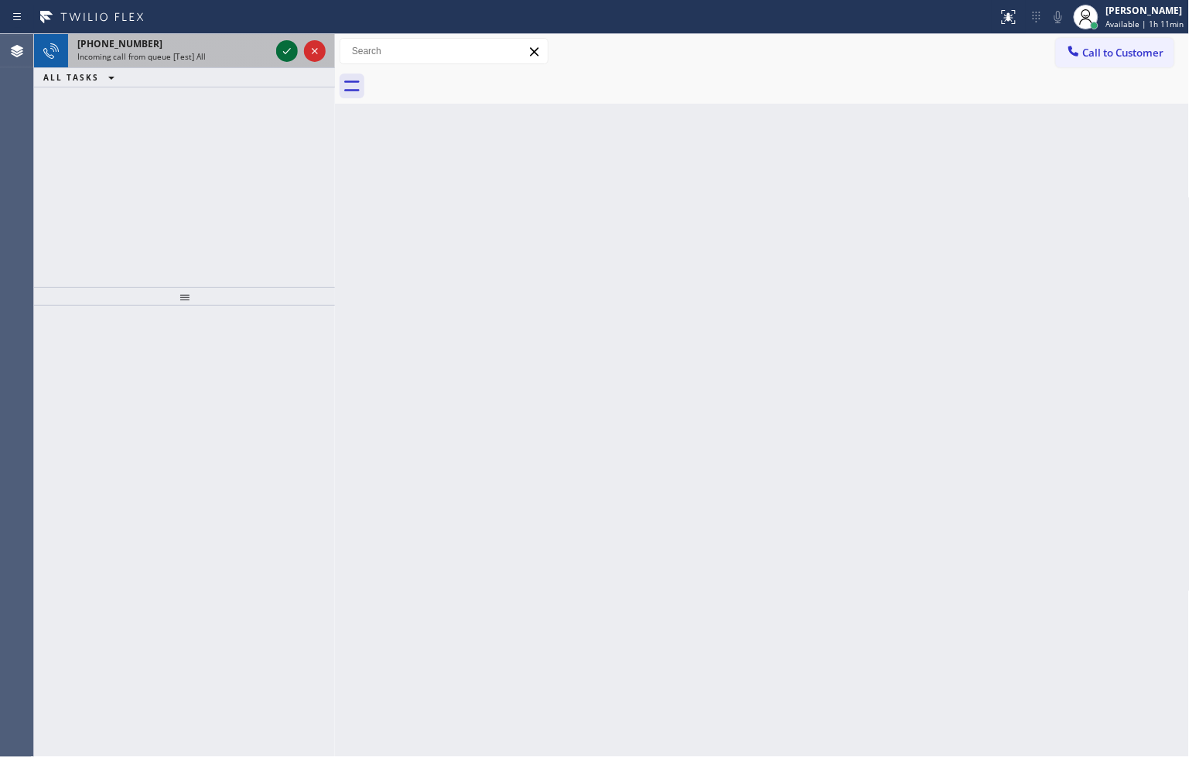
click at [280, 48] on icon at bounding box center [287, 51] width 19 height 19
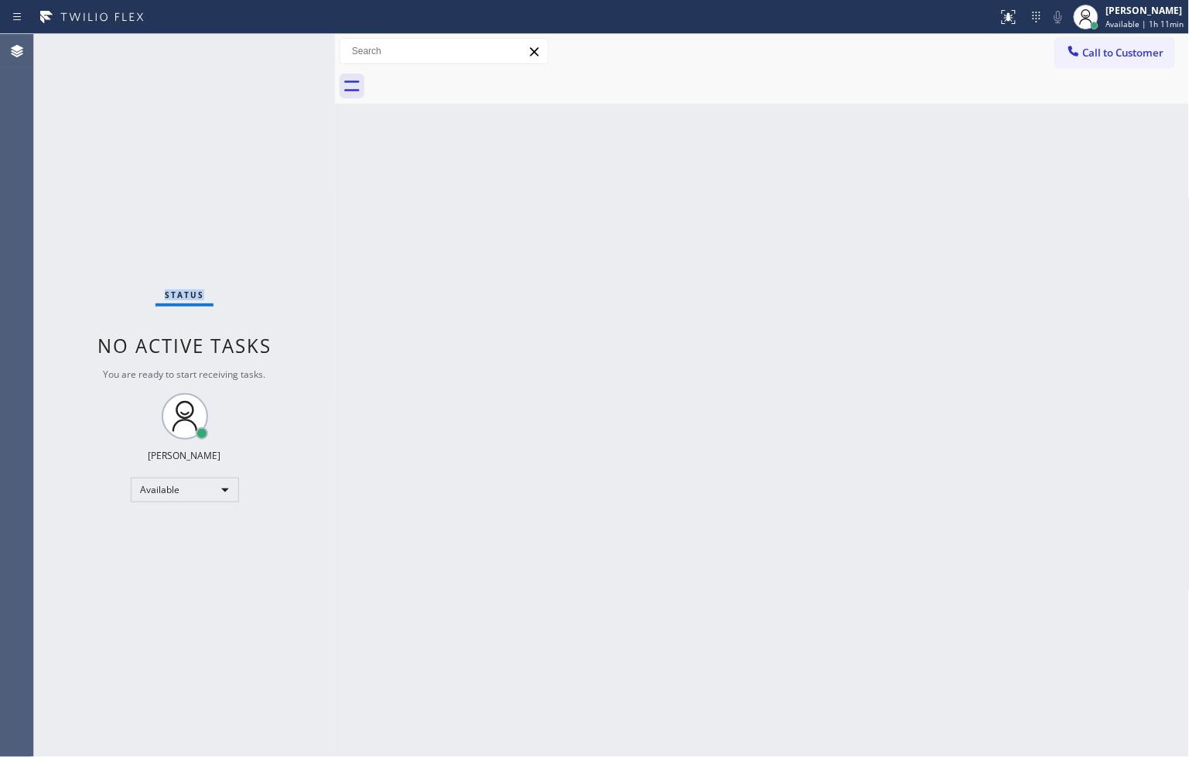
click at [280, 48] on div "Status No active tasks You are ready to start receiving tasks. [PERSON_NAME]" at bounding box center [184, 395] width 301 height 723
click at [999, 18] on icon at bounding box center [1008, 17] width 19 height 19
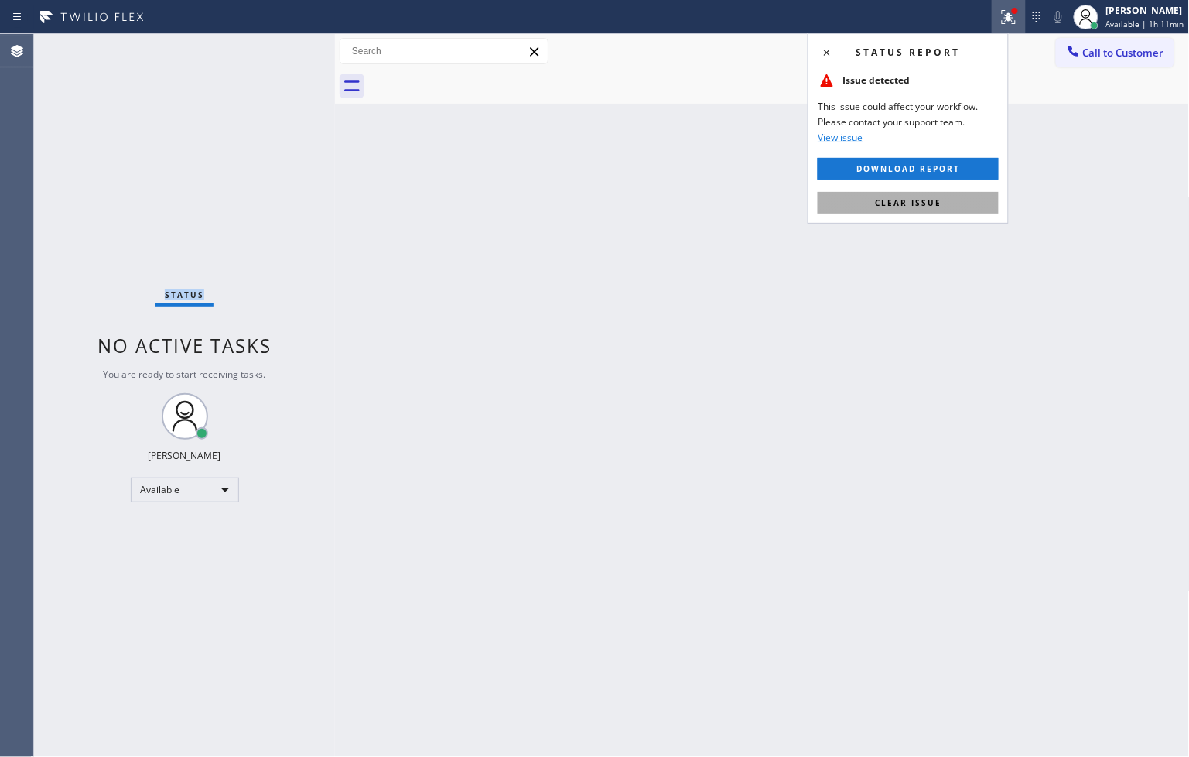
click at [930, 204] on span "Clear issue" at bounding box center [908, 202] width 67 height 11
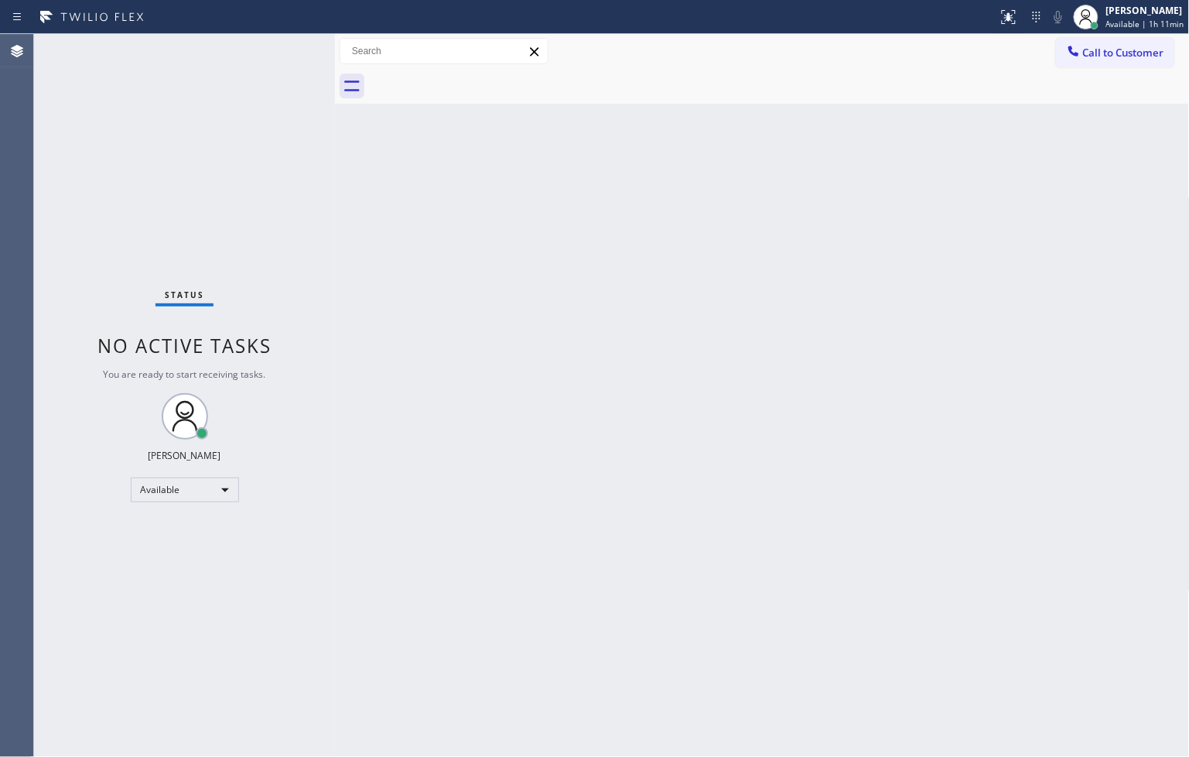
click at [376, 214] on div "Back to Dashboard Change Sender ID Customers Technicians Select a contact Outbo…" at bounding box center [762, 395] width 855 height 723
click at [289, 53] on div "Status No active tasks You are ready to start receiving tasks. [PERSON_NAME]" at bounding box center [184, 395] width 301 height 723
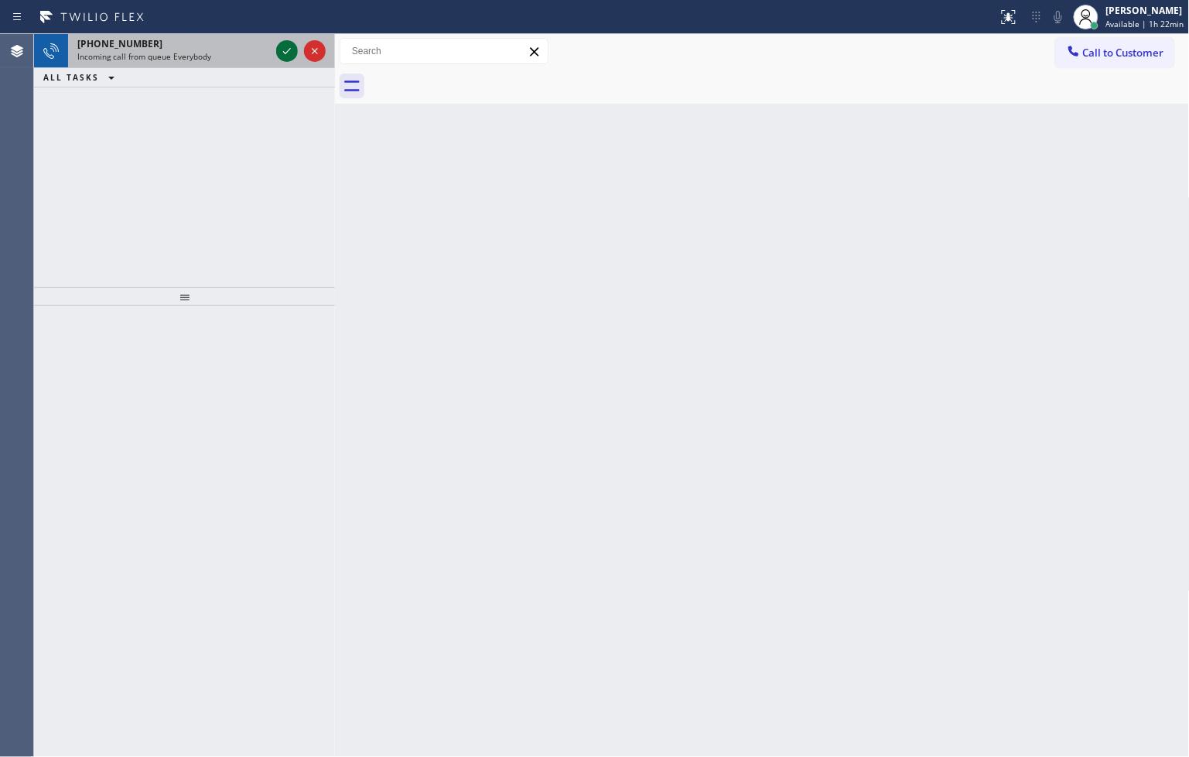
click at [289, 53] on icon at bounding box center [287, 51] width 19 height 19
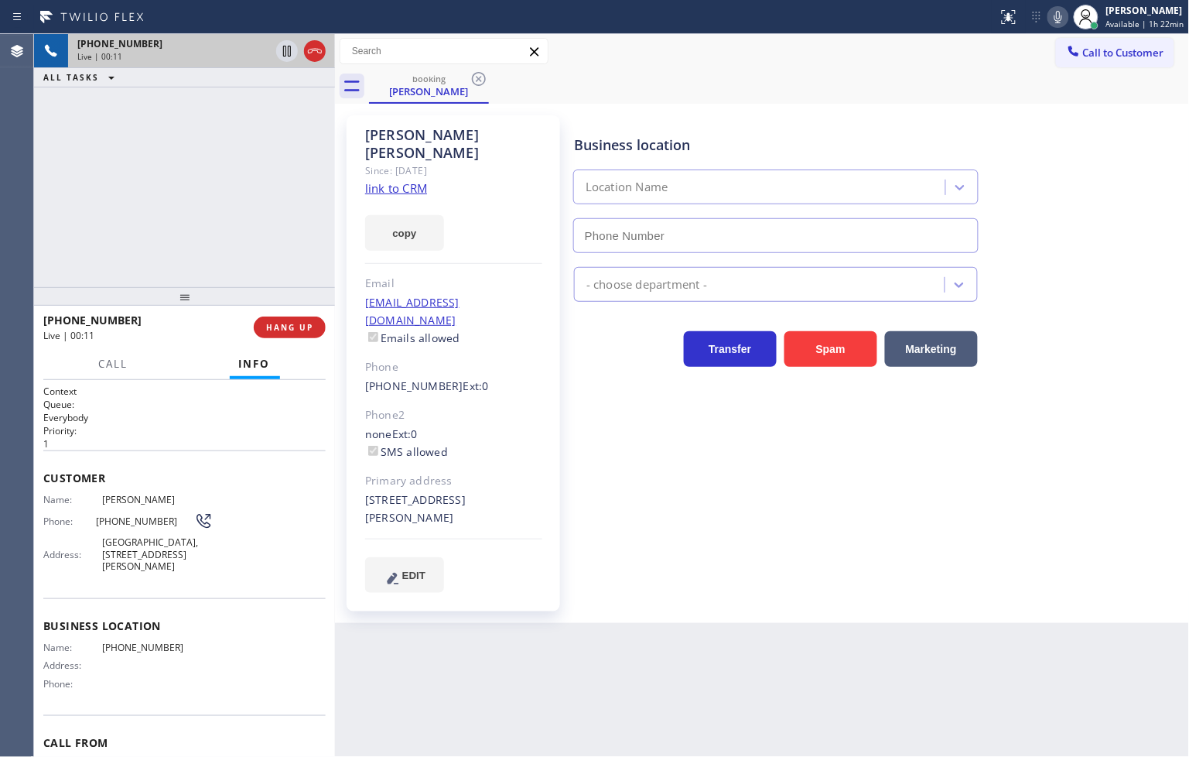
click at [384, 180] on link "link to CRM" at bounding box center [396, 187] width 62 height 15
click at [106, 354] on button "Call" at bounding box center [114, 364] width 48 height 30
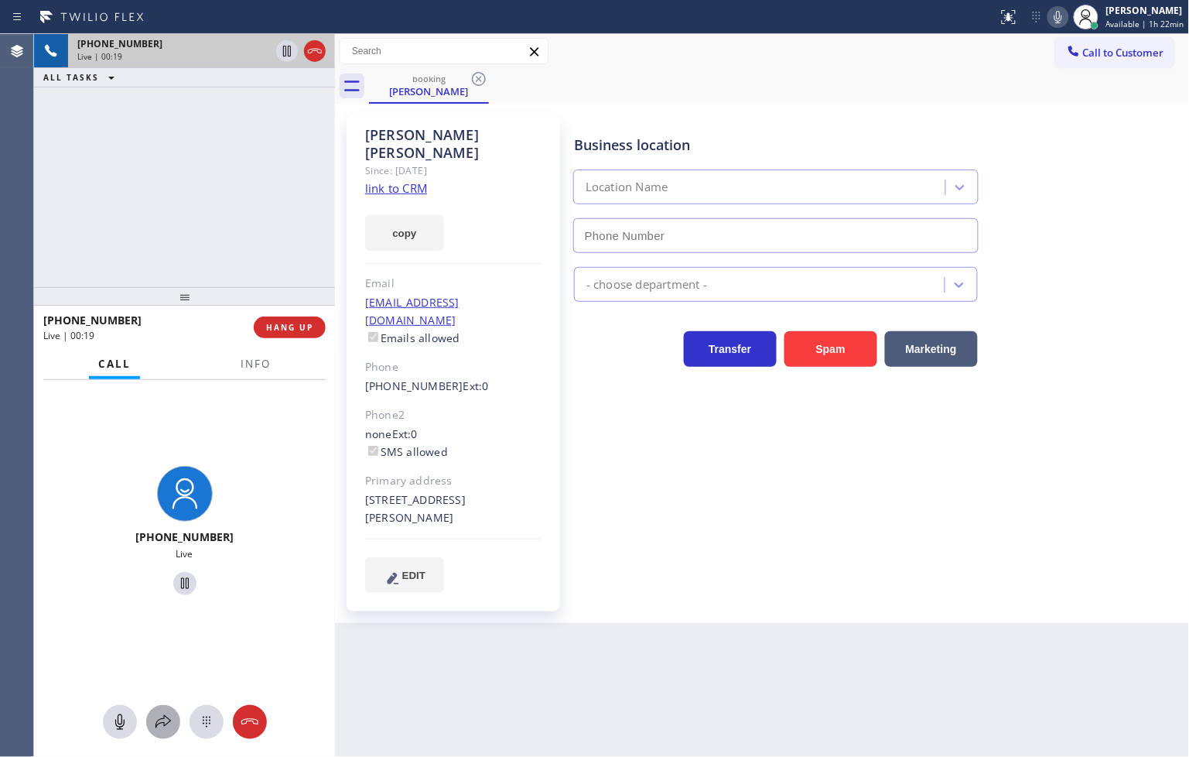
click at [160, 720] on icon at bounding box center [163, 721] width 19 height 19
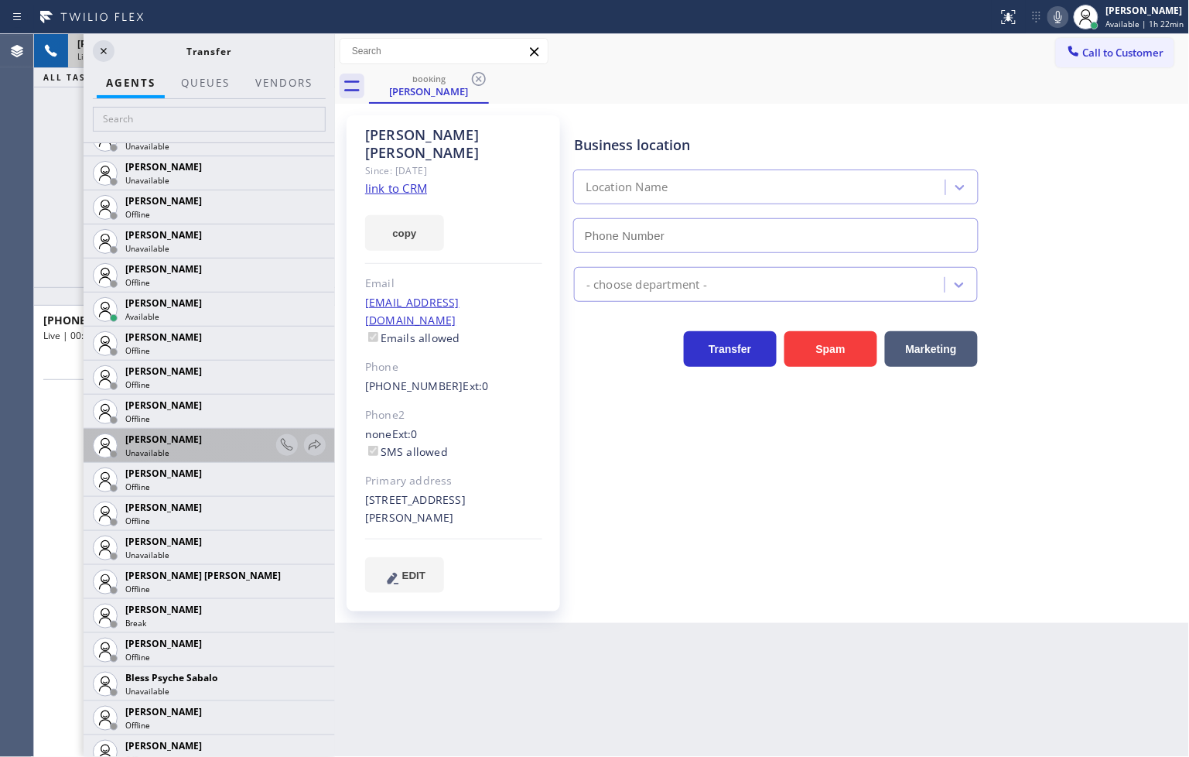
scroll to position [258, 0]
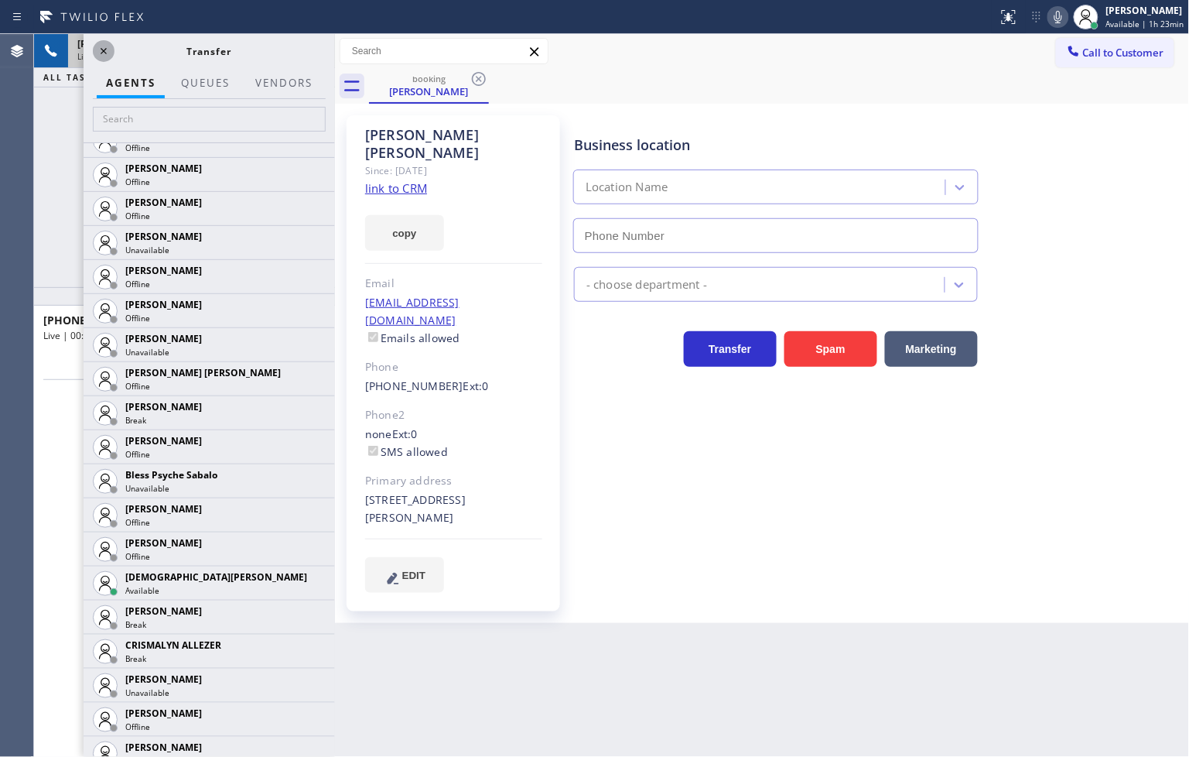
click at [102, 54] on icon at bounding box center [103, 51] width 19 height 19
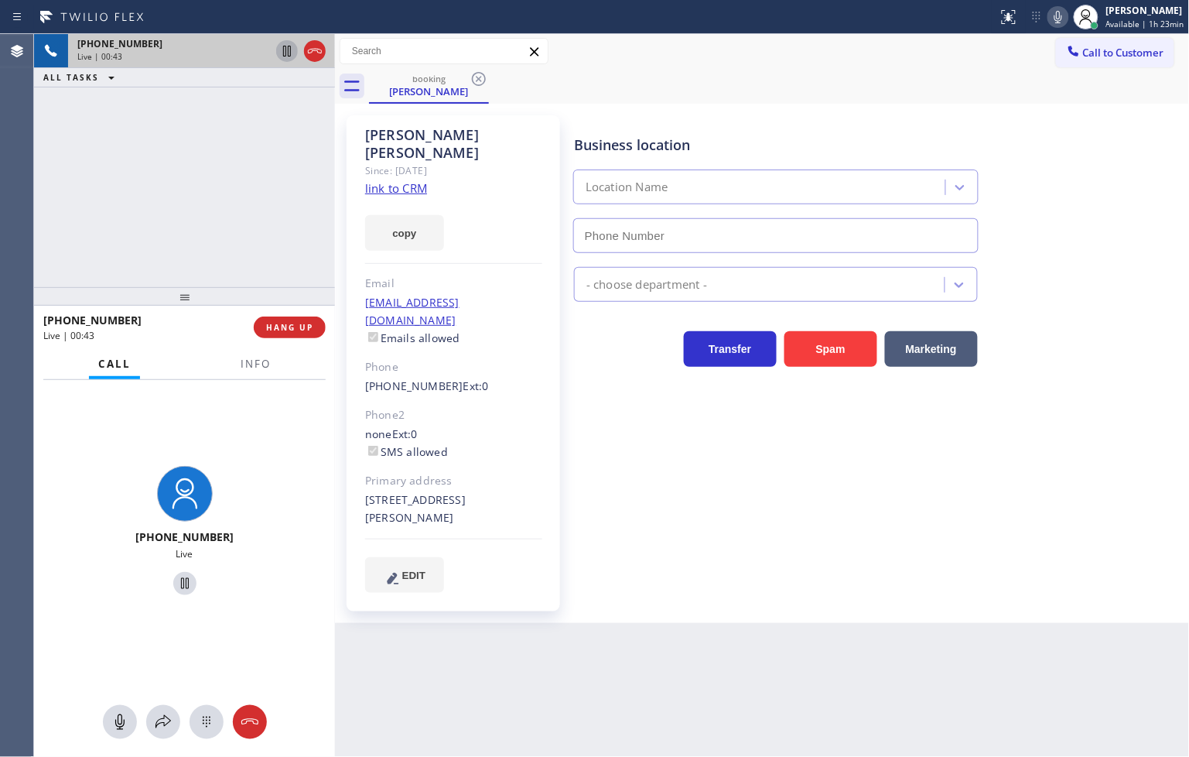
click at [285, 49] on icon at bounding box center [287, 51] width 19 height 19
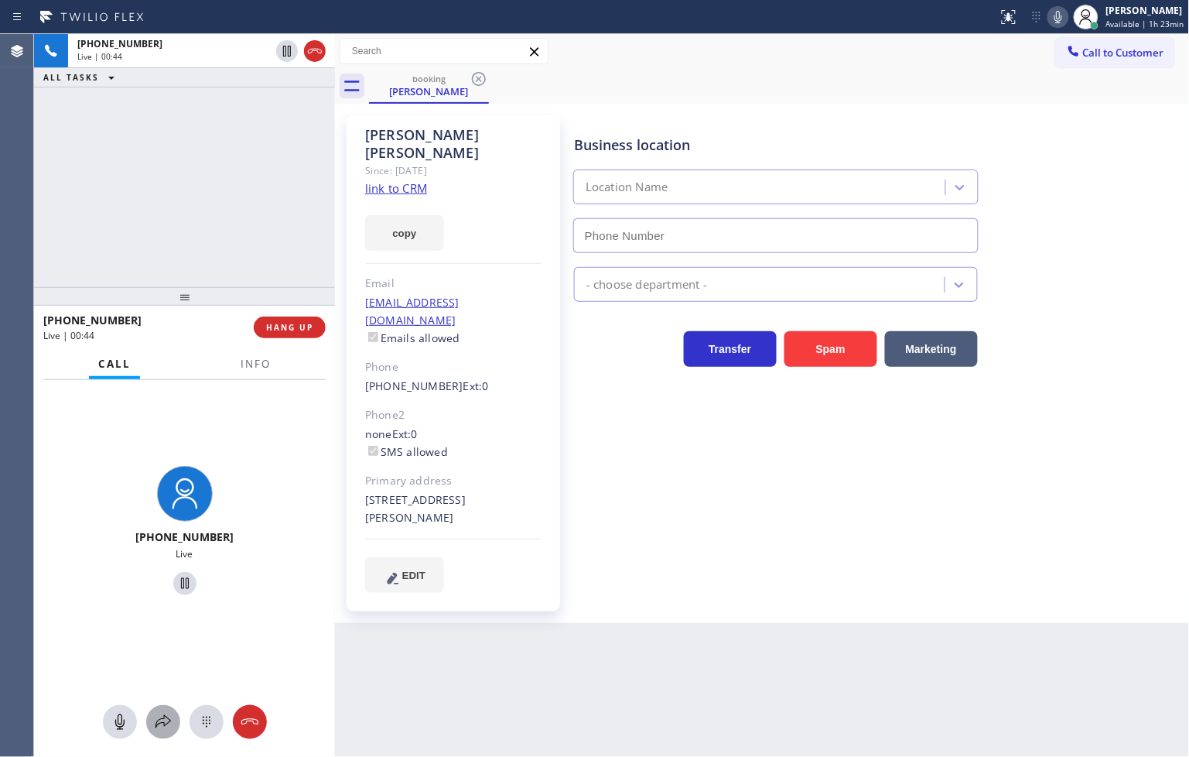
click at [164, 726] on icon at bounding box center [163, 721] width 19 height 19
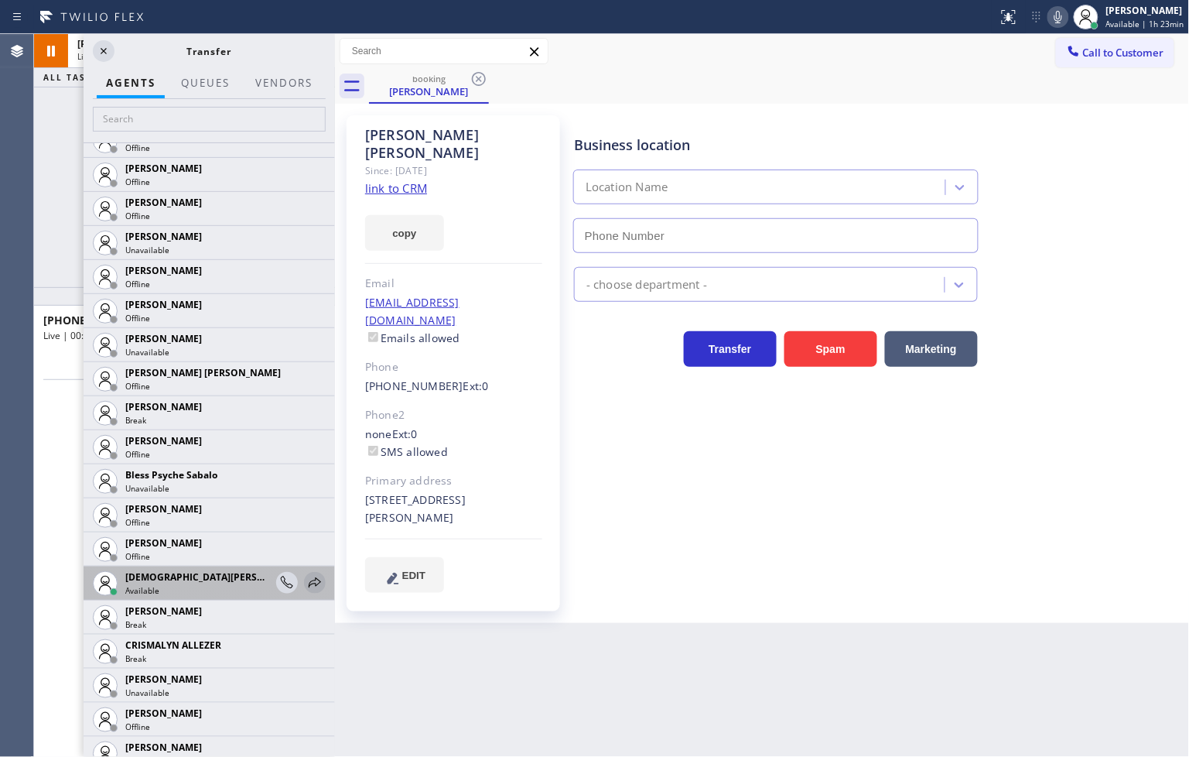
click at [306, 581] on icon at bounding box center [315, 582] width 19 height 19
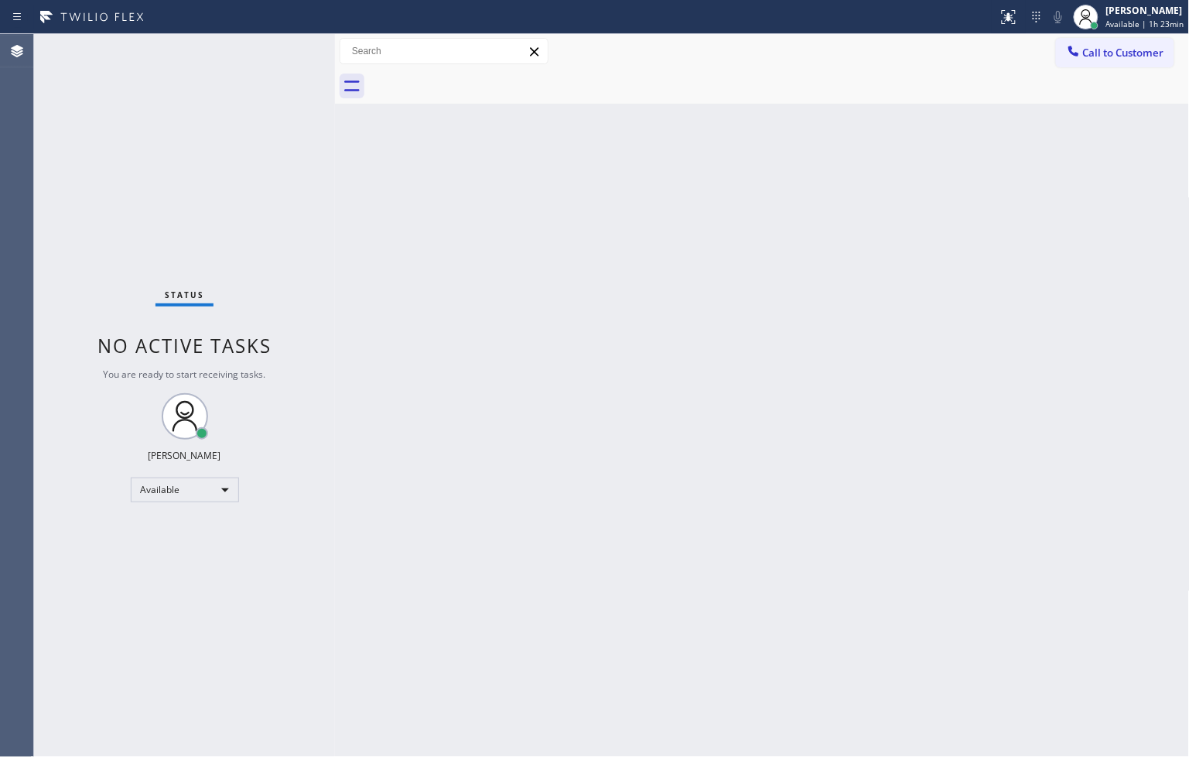
click at [263, 67] on div "Status No active tasks You are ready to start receiving tasks. [PERSON_NAME]" at bounding box center [184, 395] width 301 height 723
click at [283, 56] on div "Status No active tasks You are ready to start receiving tasks. [PERSON_NAME]" at bounding box center [184, 395] width 301 height 723
click at [297, 97] on div "Status No active tasks You are ready to start receiving tasks. [PERSON_NAME]" at bounding box center [184, 395] width 301 height 723
click at [278, 51] on div "Status No active tasks You are ready to start receiving tasks. [PERSON_NAME]" at bounding box center [184, 395] width 301 height 723
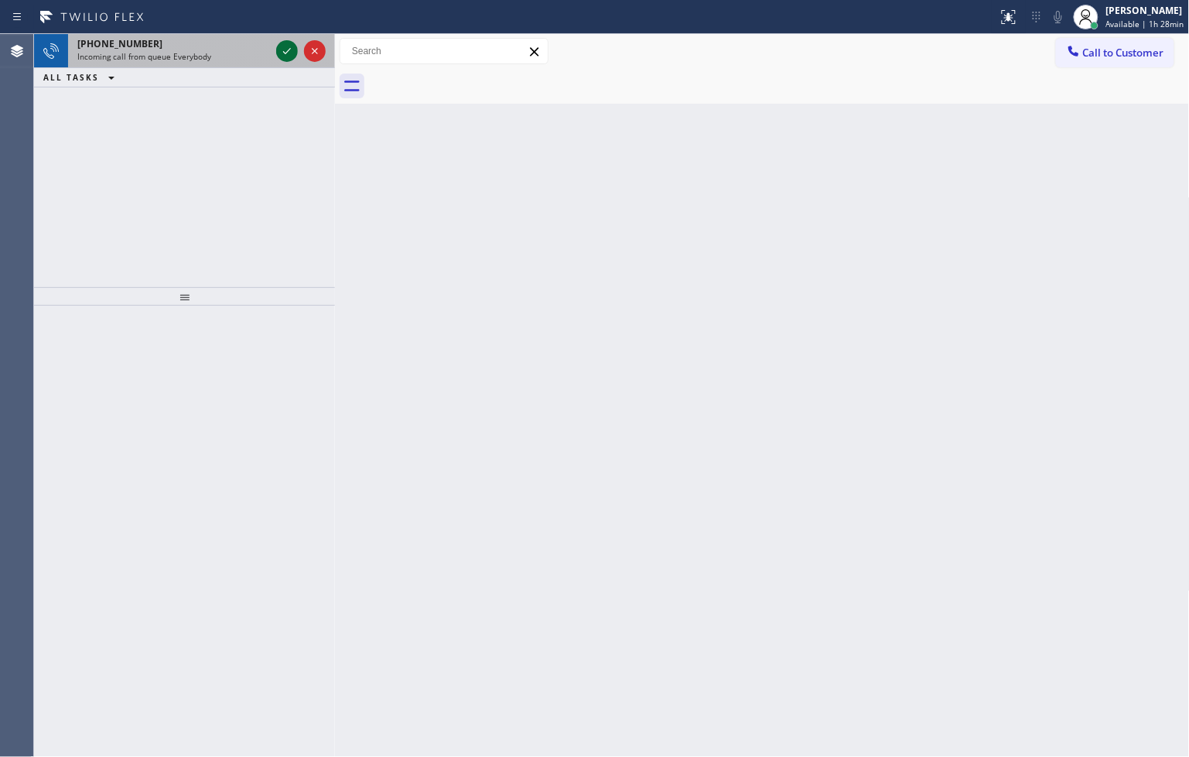
click at [278, 51] on icon at bounding box center [287, 51] width 19 height 19
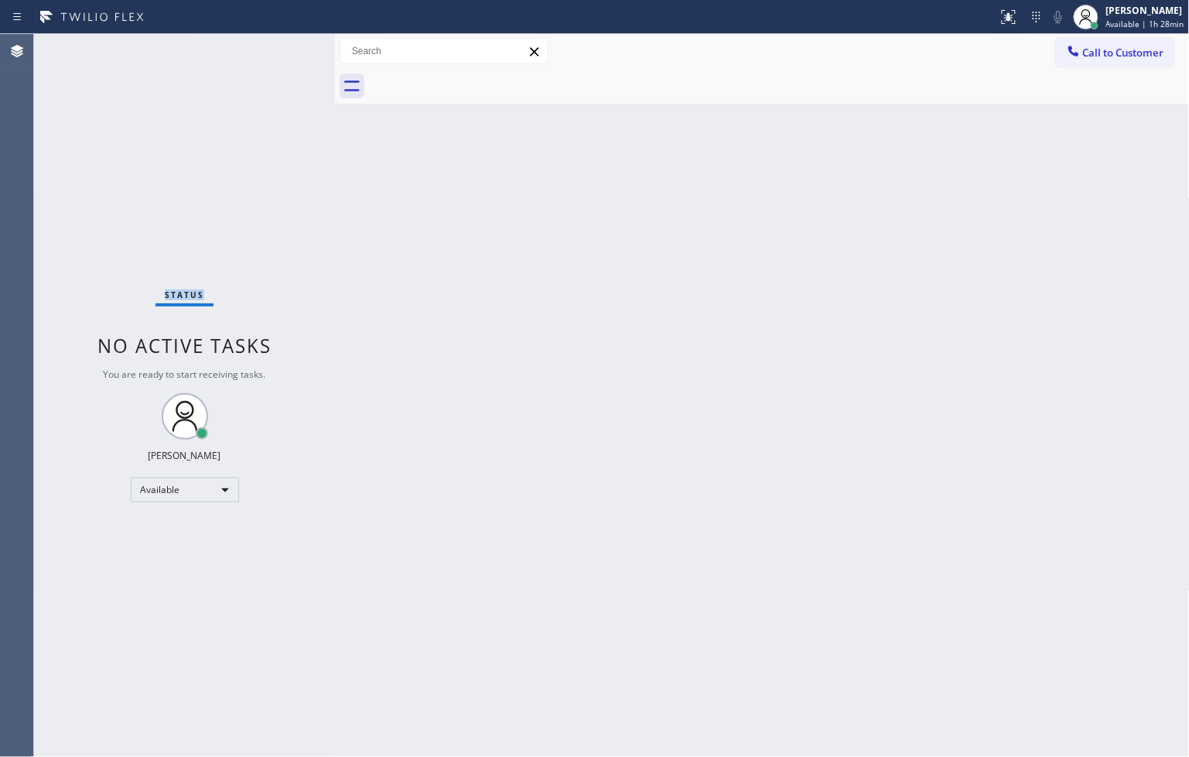
click at [278, 51] on div "Status No active tasks You are ready to start receiving tasks. [PERSON_NAME]" at bounding box center [184, 395] width 301 height 723
click at [1000, 18] on icon at bounding box center [1008, 17] width 19 height 19
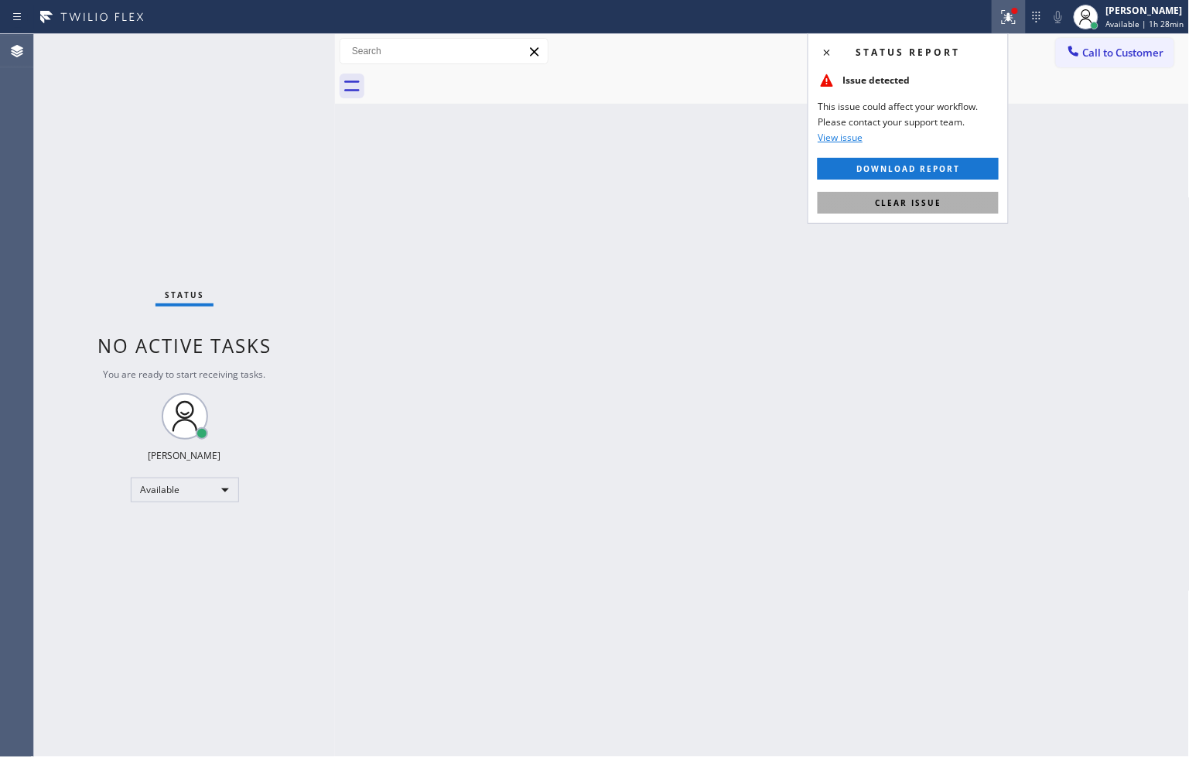
click at [940, 201] on span "Clear issue" at bounding box center [908, 202] width 67 height 11
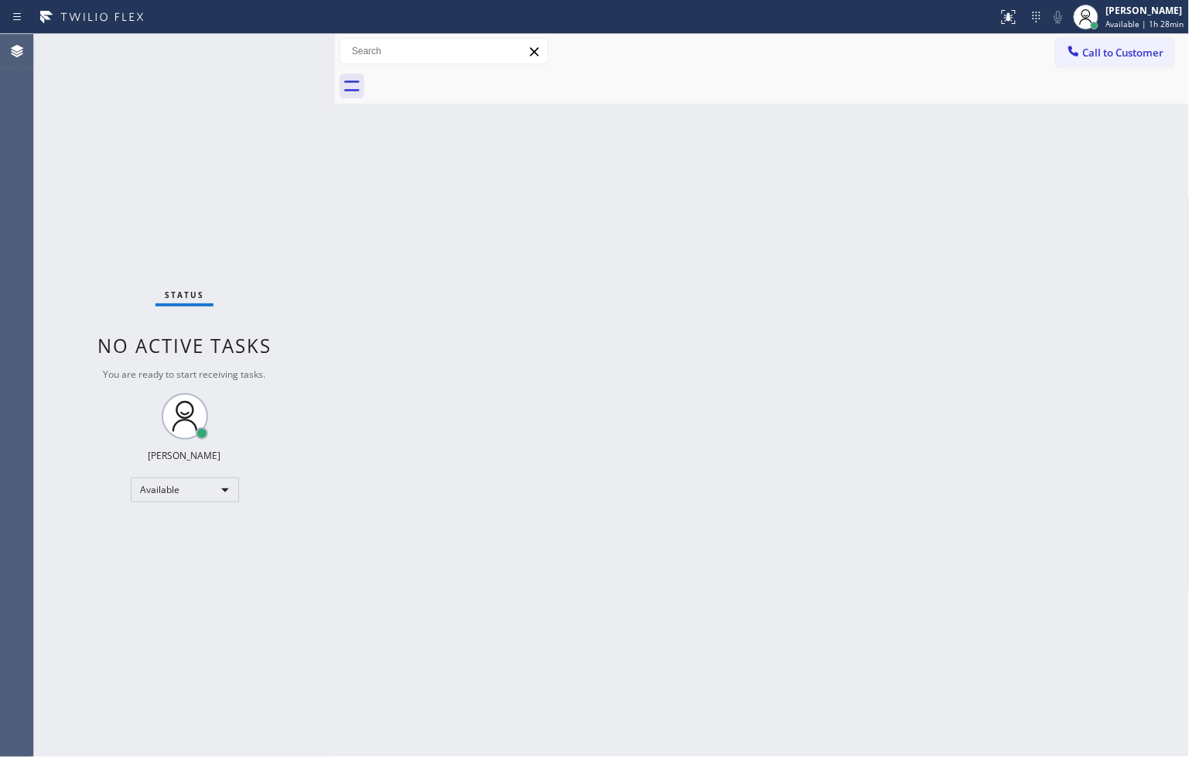
click at [288, 212] on div "Status No active tasks You are ready to start receiving tasks. [PERSON_NAME]" at bounding box center [184, 395] width 301 height 723
click at [273, 49] on div "Status No active tasks You are ready to start receiving tasks. [PERSON_NAME]" at bounding box center [184, 395] width 301 height 723
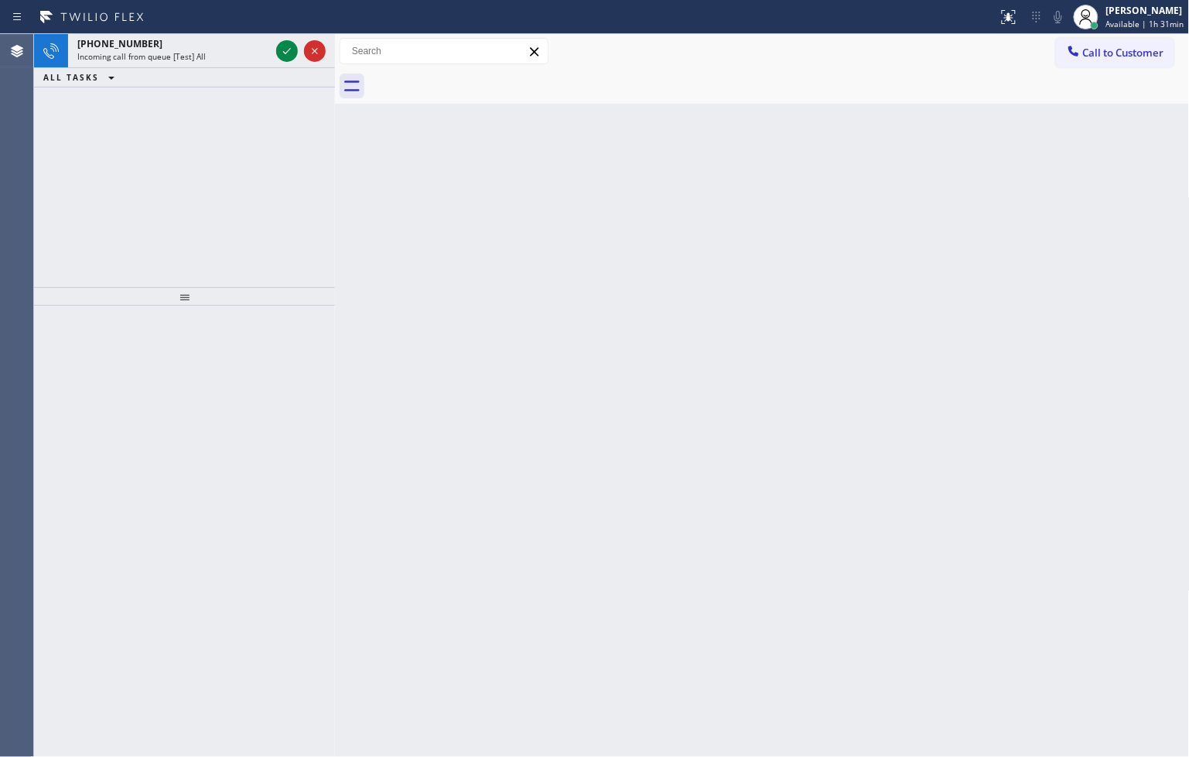
click at [273, 49] on div at bounding box center [301, 51] width 56 height 34
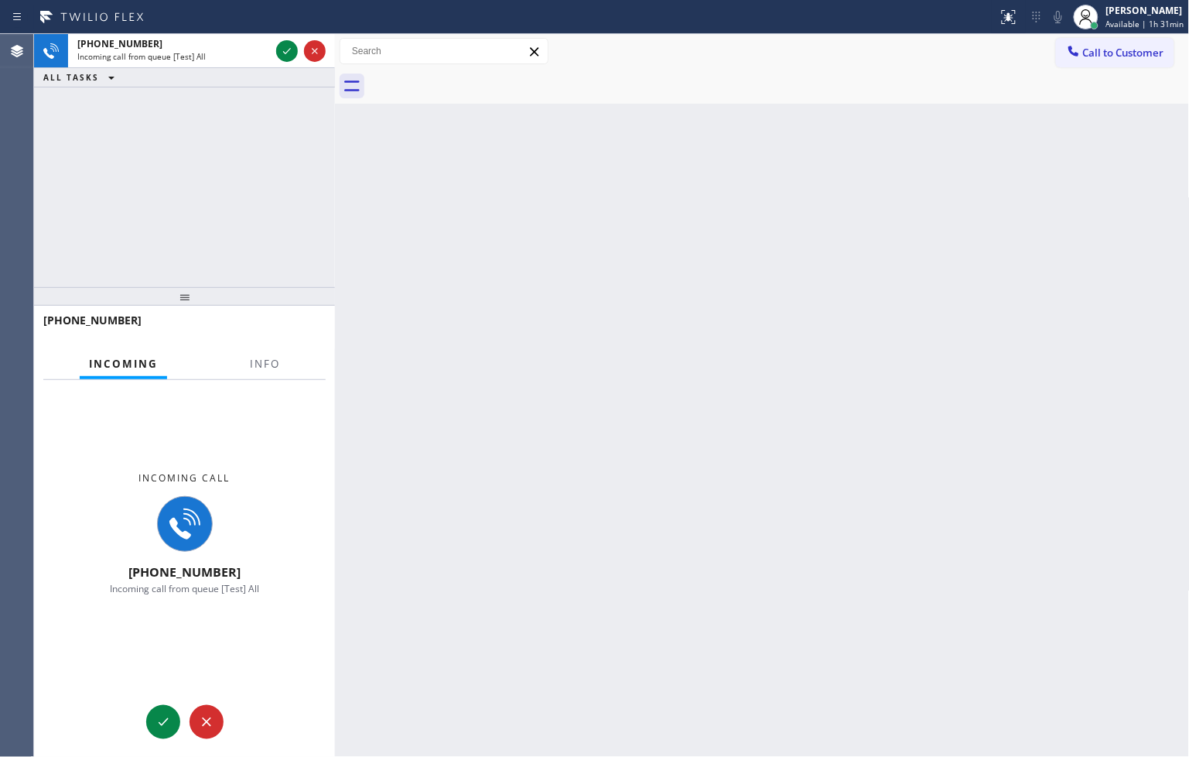
click at [273, 49] on div at bounding box center [301, 51] width 56 height 34
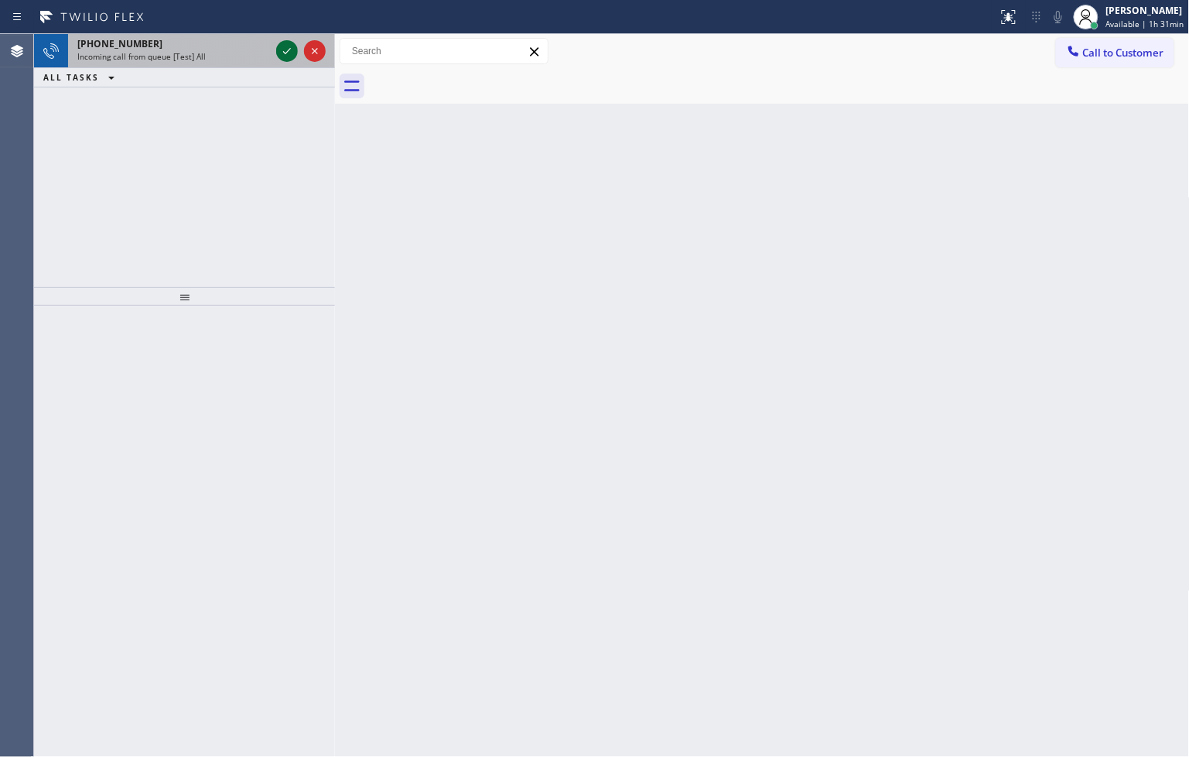
click at [283, 49] on icon at bounding box center [287, 51] width 19 height 19
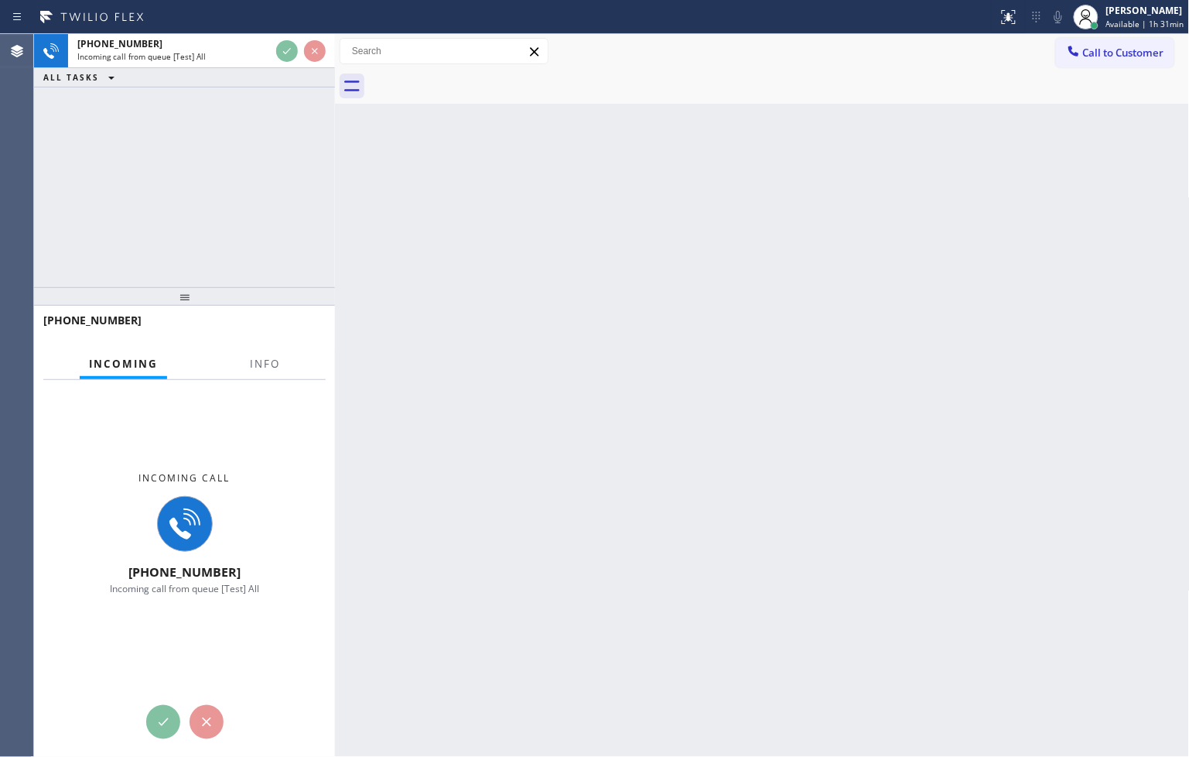
drag, startPoint x: 281, startPoint y: 203, endPoint x: 442, endPoint y: 183, distance: 163.0
click at [281, 203] on div "[PHONE_NUMBER] Incoming call from queue [Test] All ALL TASKS ALL TASKS ACTIVE T…" at bounding box center [184, 160] width 301 height 253
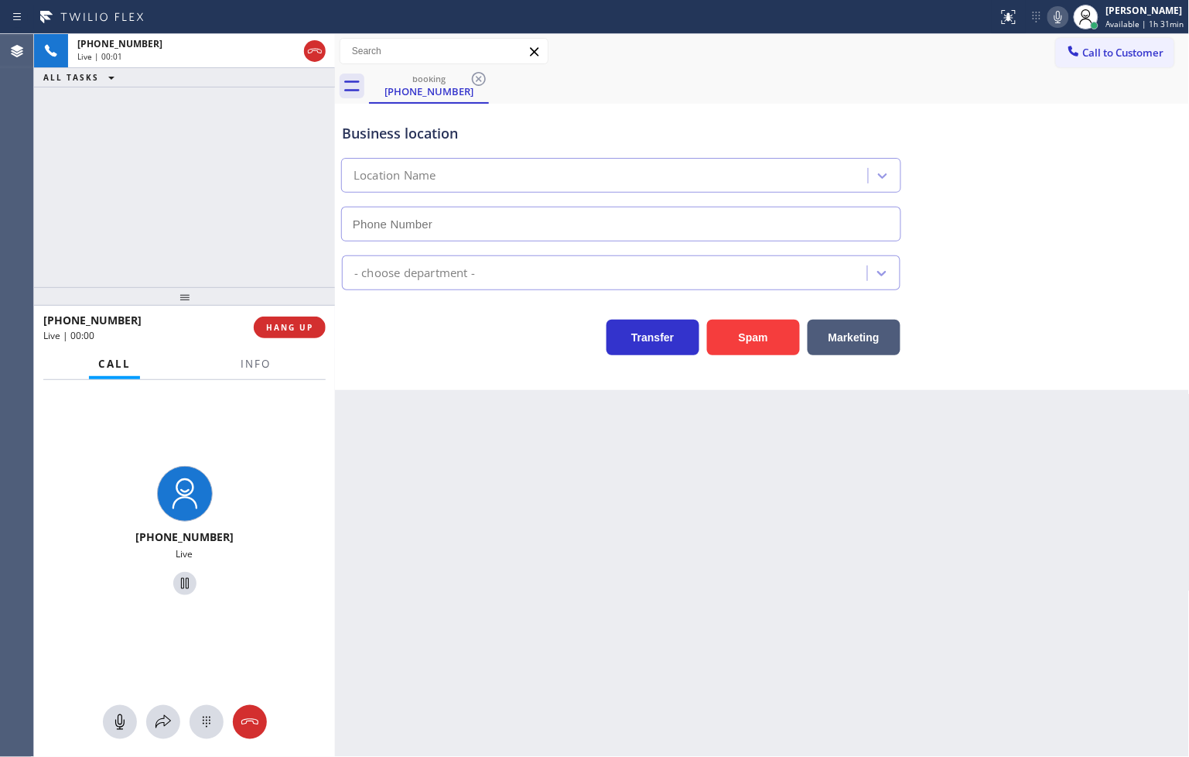
type input "[PHONE_NUMBER]"
click at [1027, 112] on div "Business location AC Service Crew Tustin [PHONE_NUMBER]" at bounding box center [762, 171] width 847 height 140
click at [1049, 13] on icon at bounding box center [1058, 17] width 19 height 19
click at [1041, 83] on div "booking [PHONE_NUMBER]" at bounding box center [779, 86] width 821 height 35
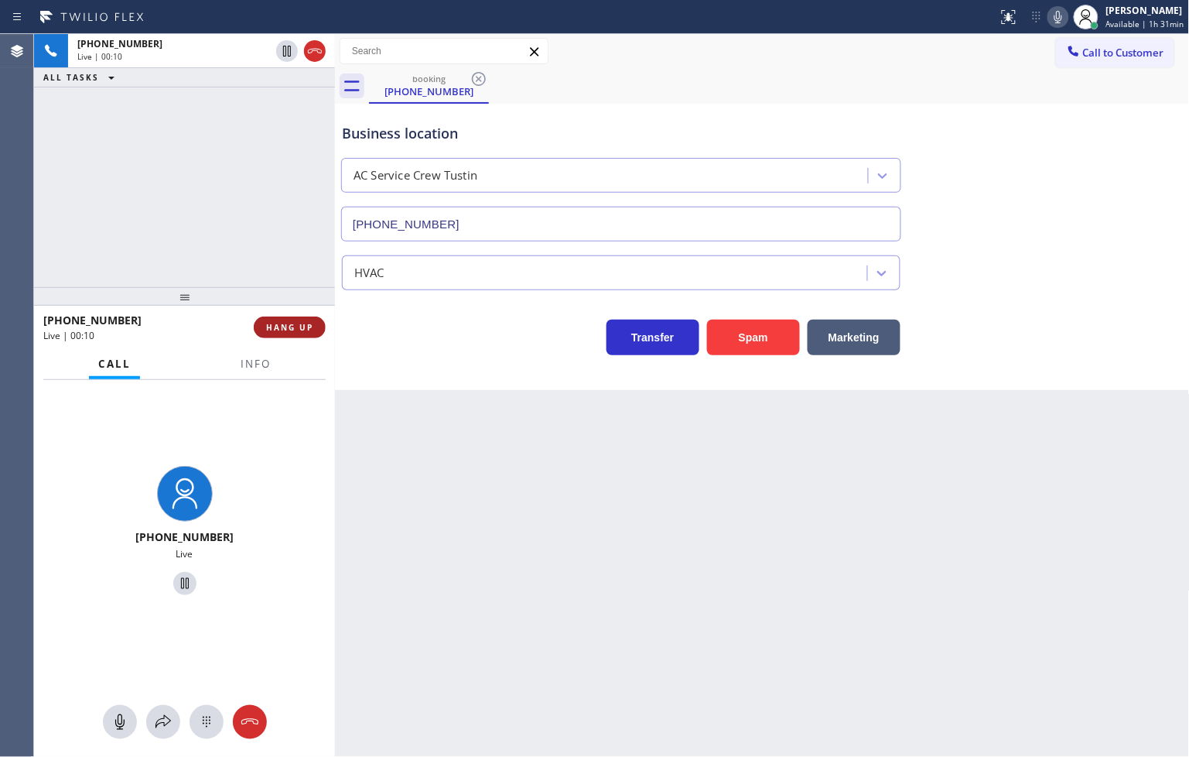
click at [265, 330] on button "HANG UP" at bounding box center [290, 327] width 72 height 22
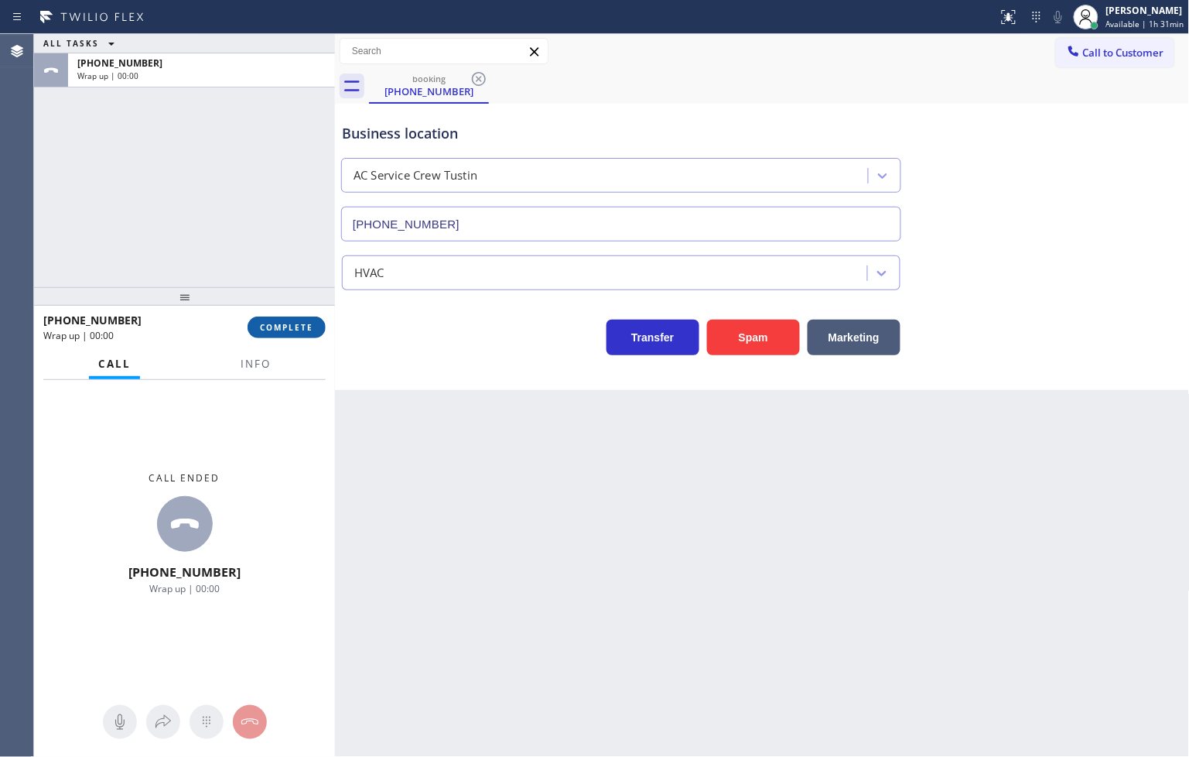
click at [265, 330] on span "COMPLETE" at bounding box center [286, 327] width 53 height 11
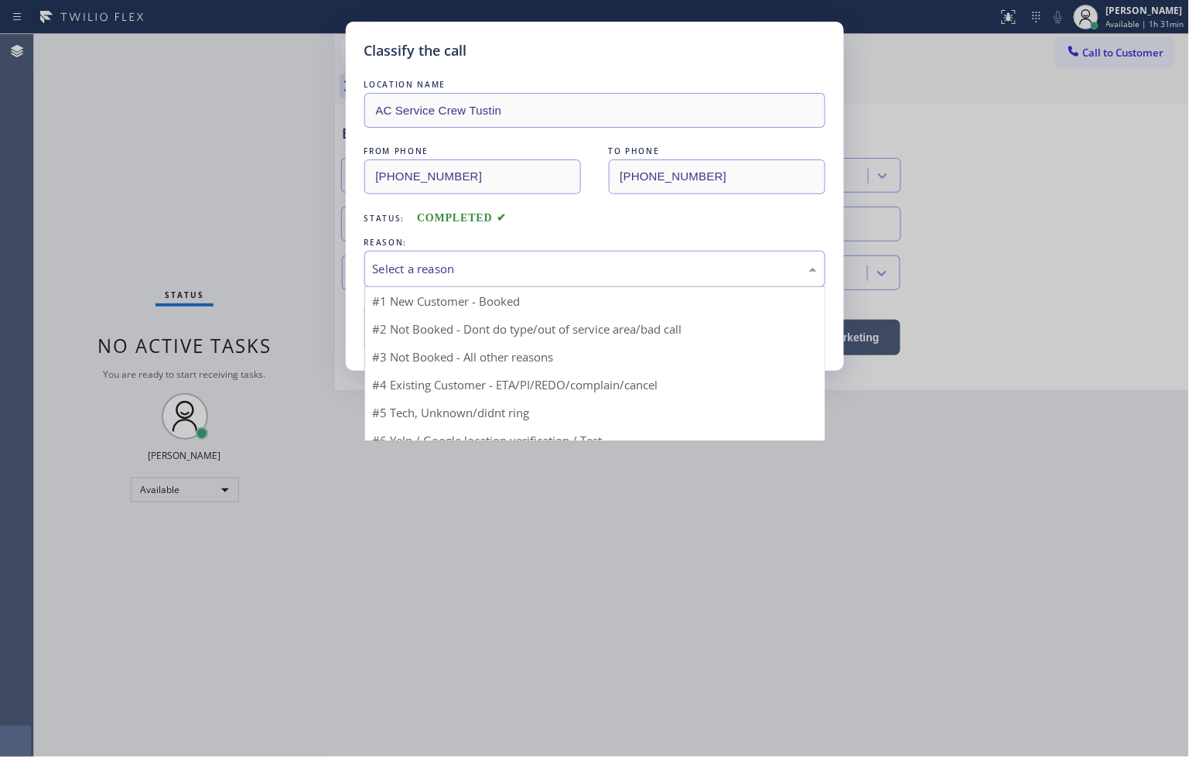
click at [421, 265] on div "Select a reason" at bounding box center [595, 269] width 444 height 18
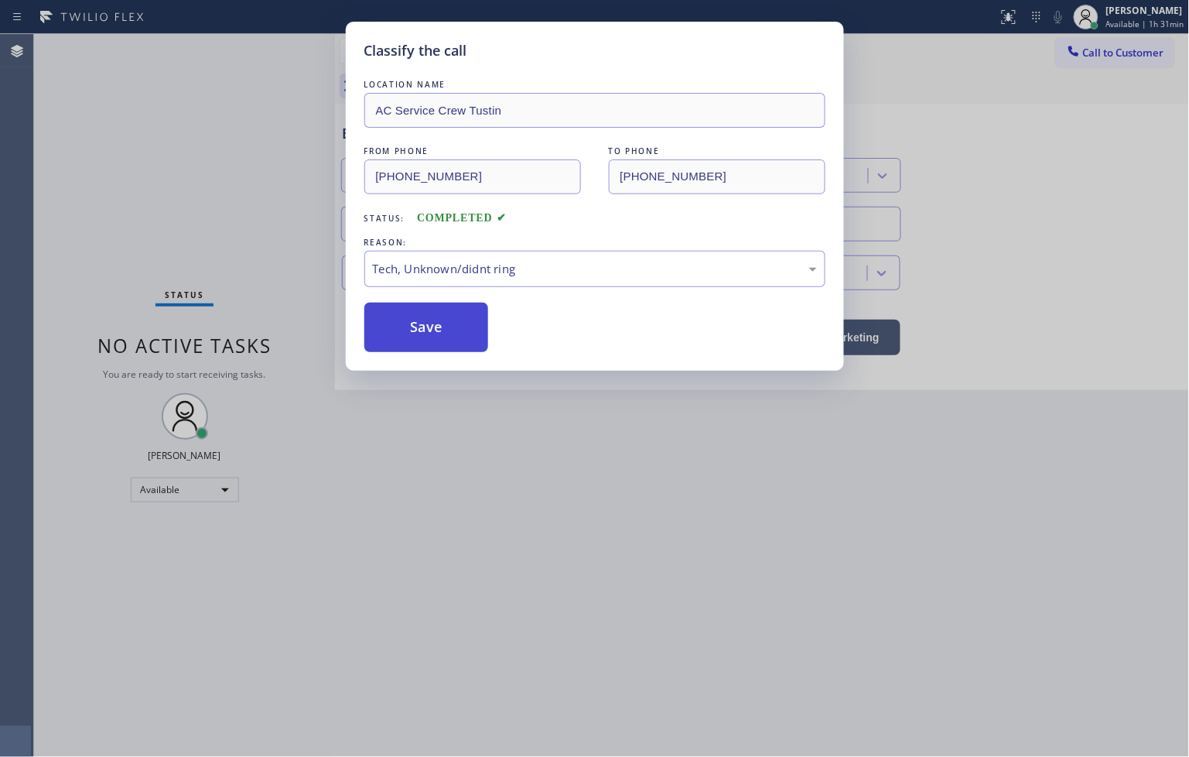
click at [434, 342] on button "Save" at bounding box center [426, 327] width 125 height 50
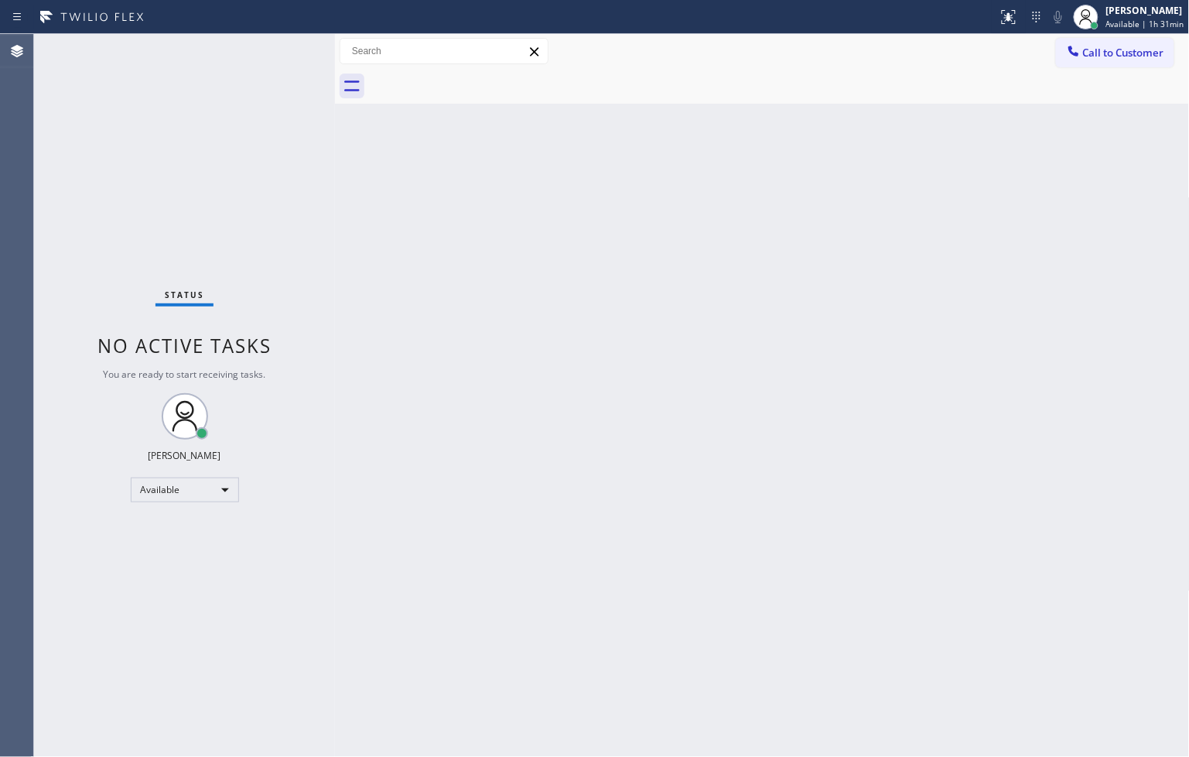
click at [267, 203] on div "Status No active tasks You are ready to start receiving tasks. [PERSON_NAME]" at bounding box center [184, 395] width 301 height 723
click at [289, 43] on div "Status No active tasks You are ready to start receiving tasks. [PERSON_NAME]" at bounding box center [184, 395] width 301 height 723
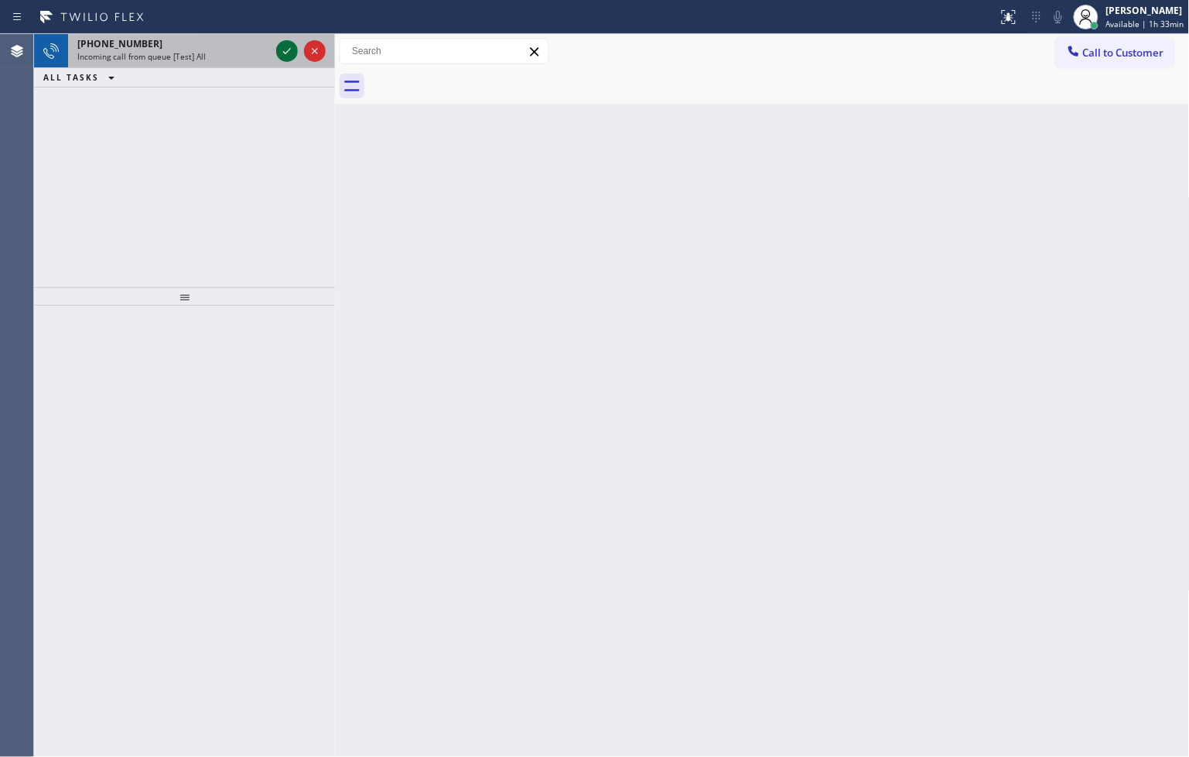
click at [289, 43] on icon at bounding box center [287, 51] width 19 height 19
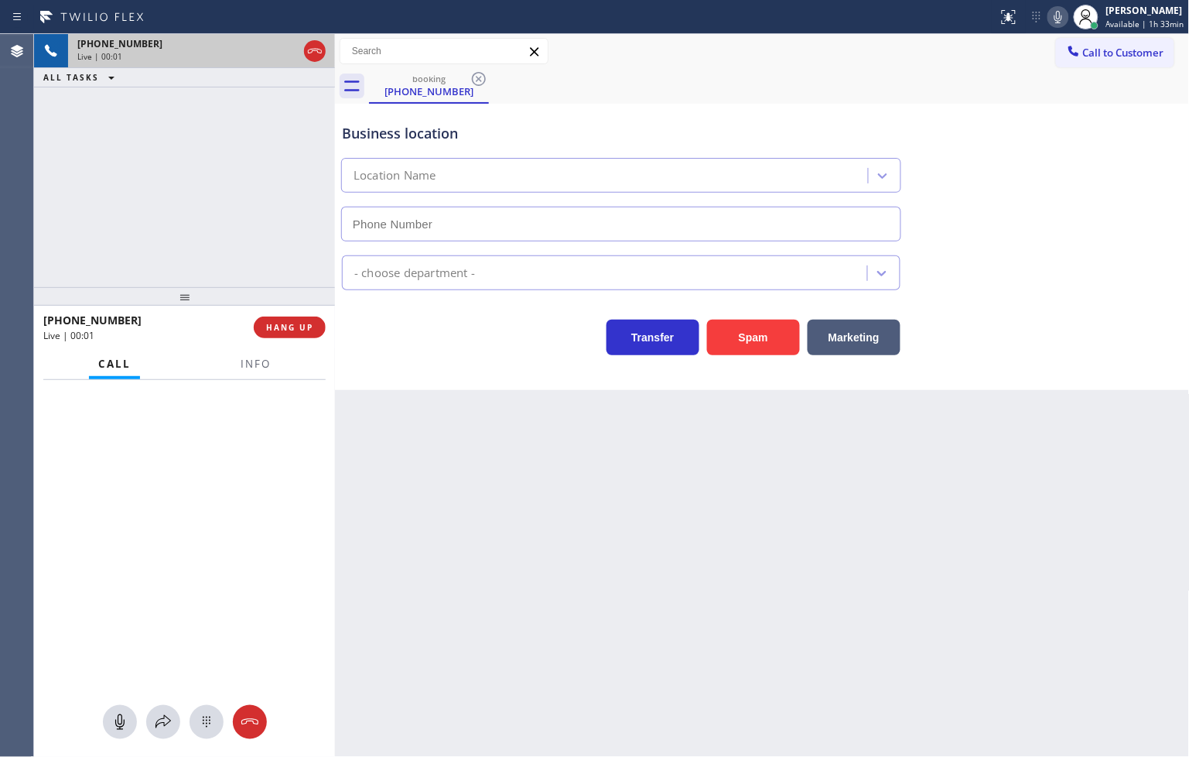
type input "[PHONE_NUMBER]"
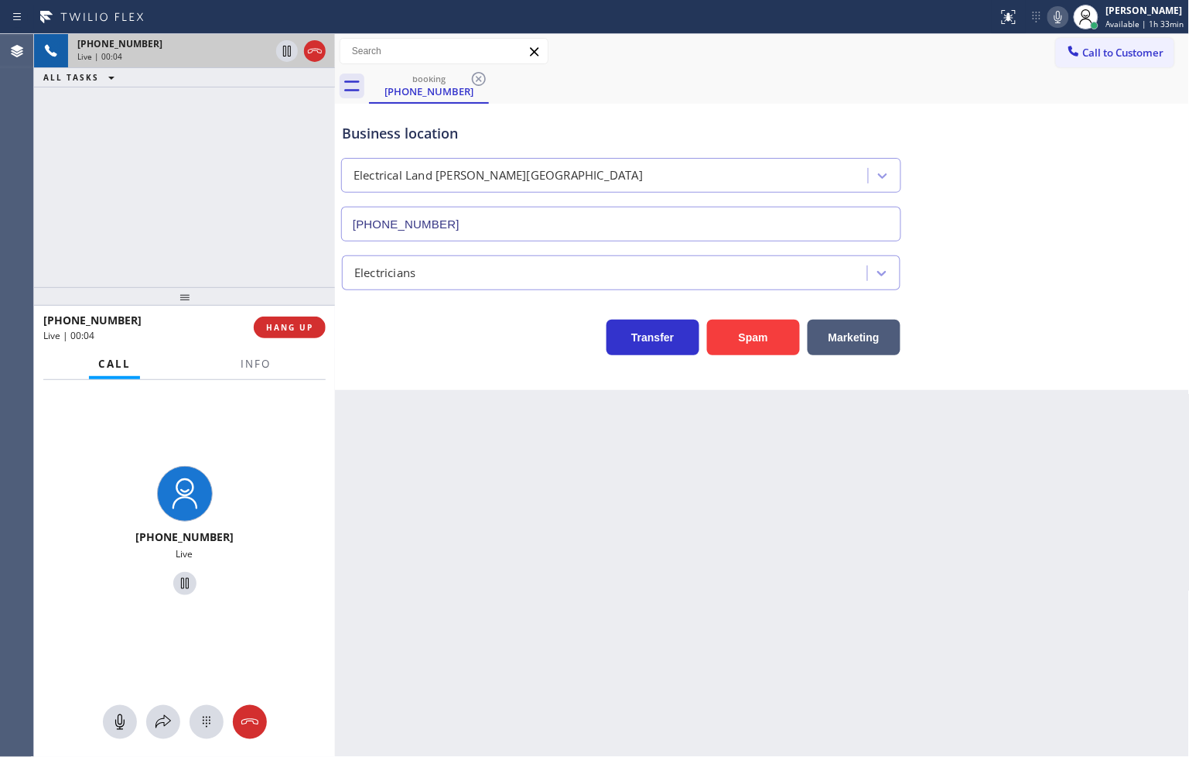
click at [468, 358] on div "Business location Electrical Land [PERSON_NAME][GEOGRAPHIC_DATA] [PHONE_NUMBER]…" at bounding box center [762, 247] width 855 height 286
click at [220, 212] on div "[PHONE_NUMBER] Live | 00:05 ALL TASKS ALL TASKS ACTIVE TASKS TASKS IN WRAP UP" at bounding box center [184, 160] width 301 height 253
click at [494, 398] on div "Back to Dashboard Change Sender ID Customers Technicians Select a contact Outbo…" at bounding box center [762, 395] width 855 height 723
click at [183, 165] on div "[PHONE_NUMBER] Live | 00:06 ALL TASKS ALL TASKS ACTIVE TASKS TASKS IN WRAP UP" at bounding box center [184, 160] width 301 height 253
click at [410, 384] on div "Business location Electrical Land [PERSON_NAME][GEOGRAPHIC_DATA] [PHONE_NUMBER]…" at bounding box center [762, 247] width 855 height 286
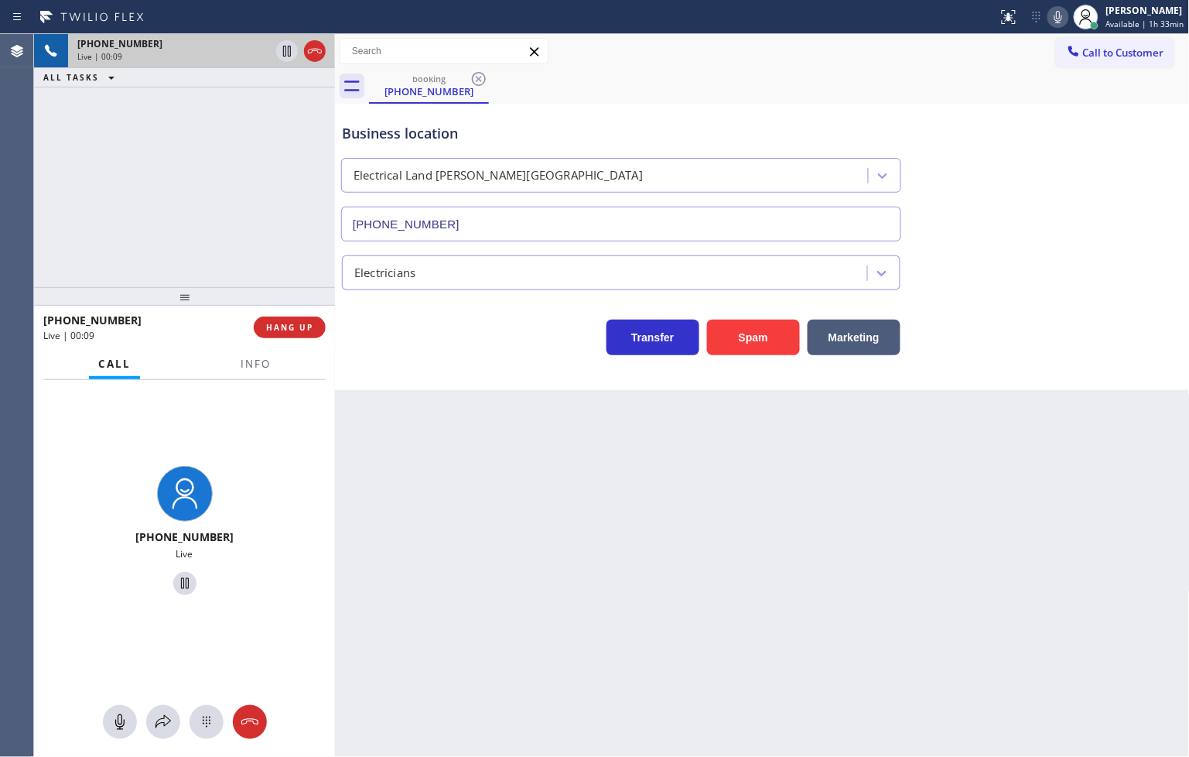
click at [217, 217] on div "[PHONE_NUMBER] Live | 00:09 ALL TASKS ALL TASKS ACTIVE TASKS TASKS IN WRAP UP" at bounding box center [184, 160] width 301 height 253
click at [438, 340] on div "Transfer Spam Marketing" at bounding box center [621, 333] width 565 height 43
drag, startPoint x: 251, startPoint y: 220, endPoint x: 275, endPoint y: 319, distance: 101.9
click at [252, 240] on div "[PHONE_NUMBER] Live | 00:10 ALL TASKS ALL TASKS ACTIVE TASKS TASKS IN WRAP UP" at bounding box center [184, 160] width 301 height 253
click at [275, 319] on button "HANG UP" at bounding box center [290, 327] width 72 height 22
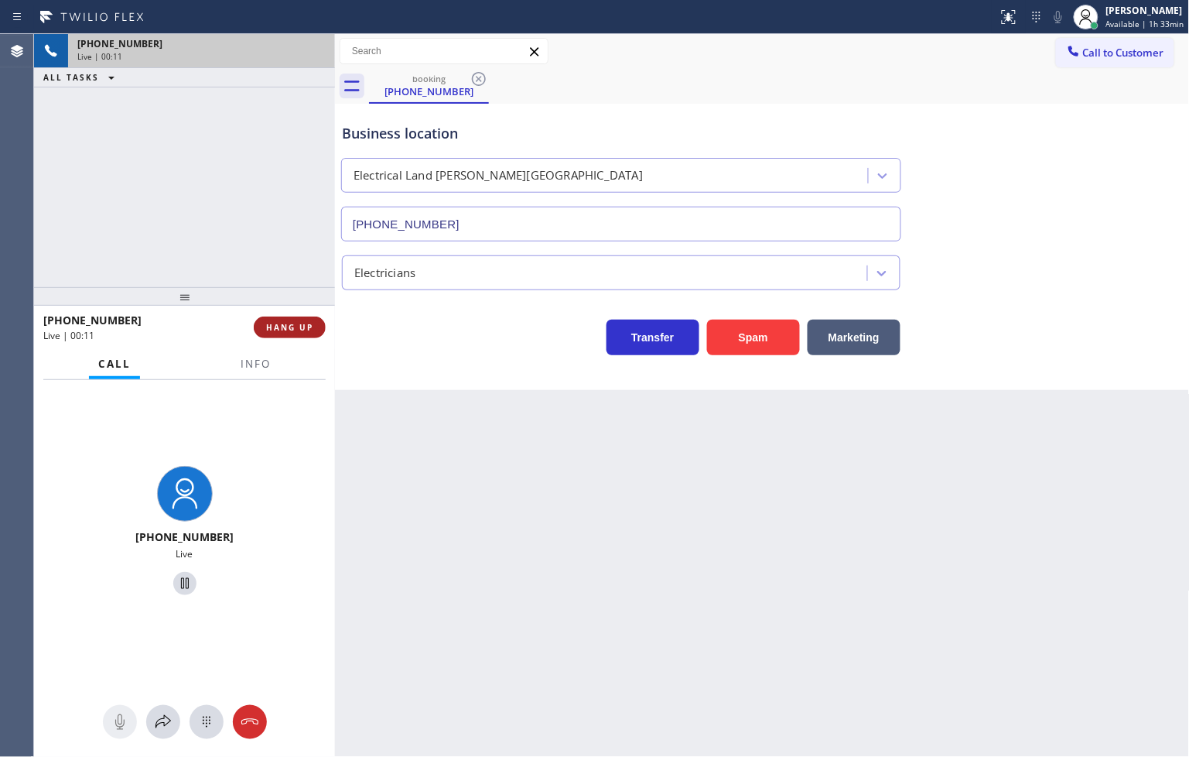
click at [275, 322] on span "HANG UP" at bounding box center [289, 327] width 47 height 11
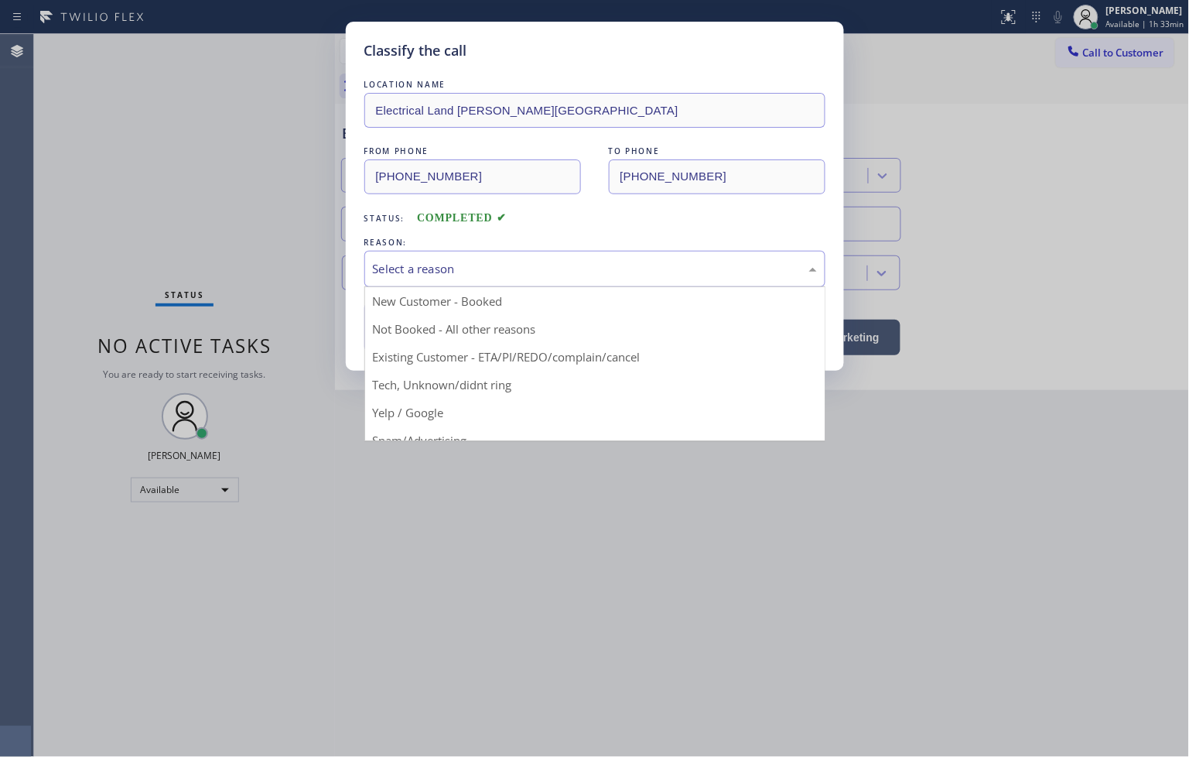
click at [416, 275] on div "Select a reason" at bounding box center [595, 269] width 444 height 18
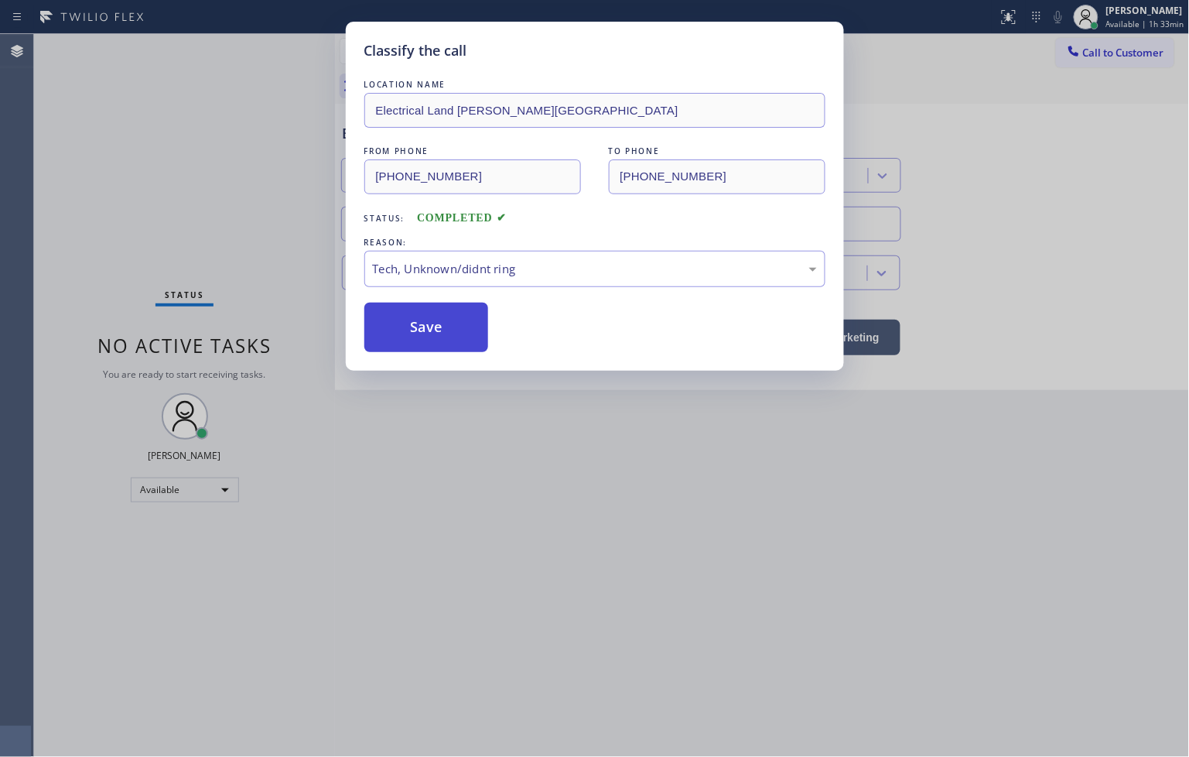
click at [420, 330] on button "Save" at bounding box center [426, 327] width 125 height 50
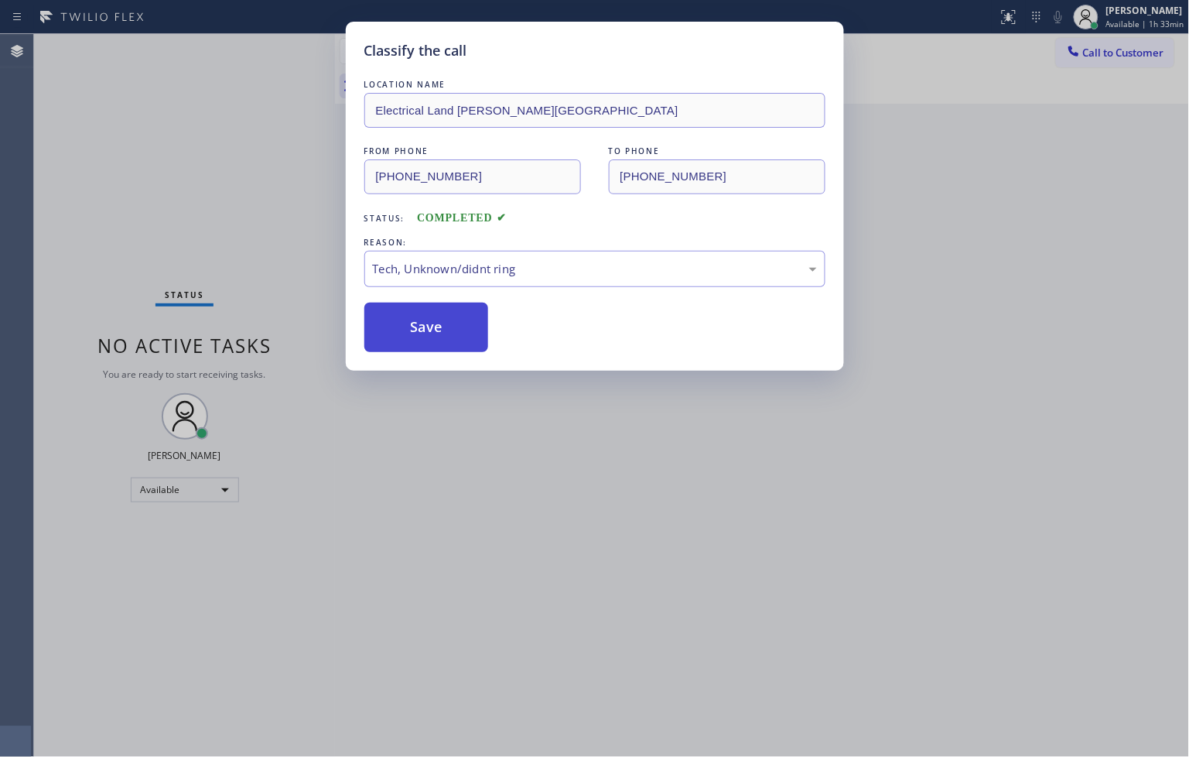
click at [420, 330] on button "Save" at bounding box center [426, 327] width 125 height 50
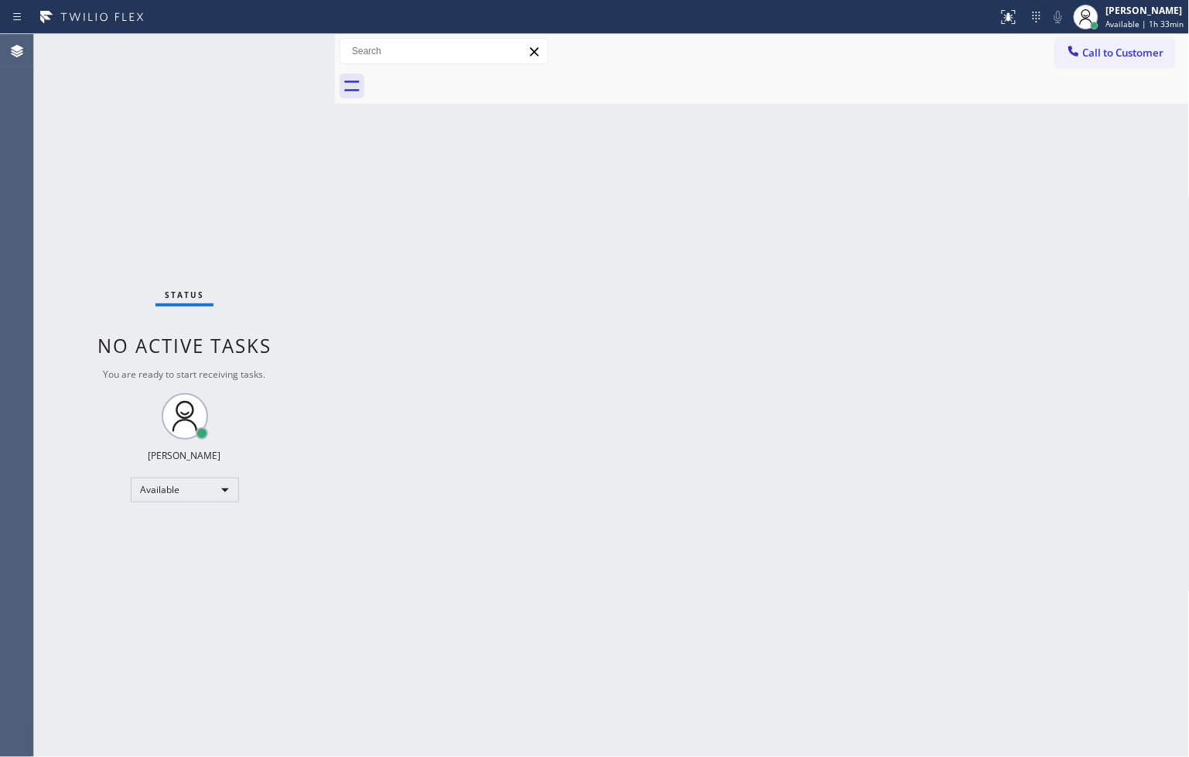
click at [313, 102] on div "Status No active tasks You are ready to start receiving tasks. [PERSON_NAME]" at bounding box center [184, 395] width 301 height 723
click at [282, 41] on div "Status No active tasks You are ready to start receiving tasks. [PERSON_NAME]" at bounding box center [184, 395] width 301 height 723
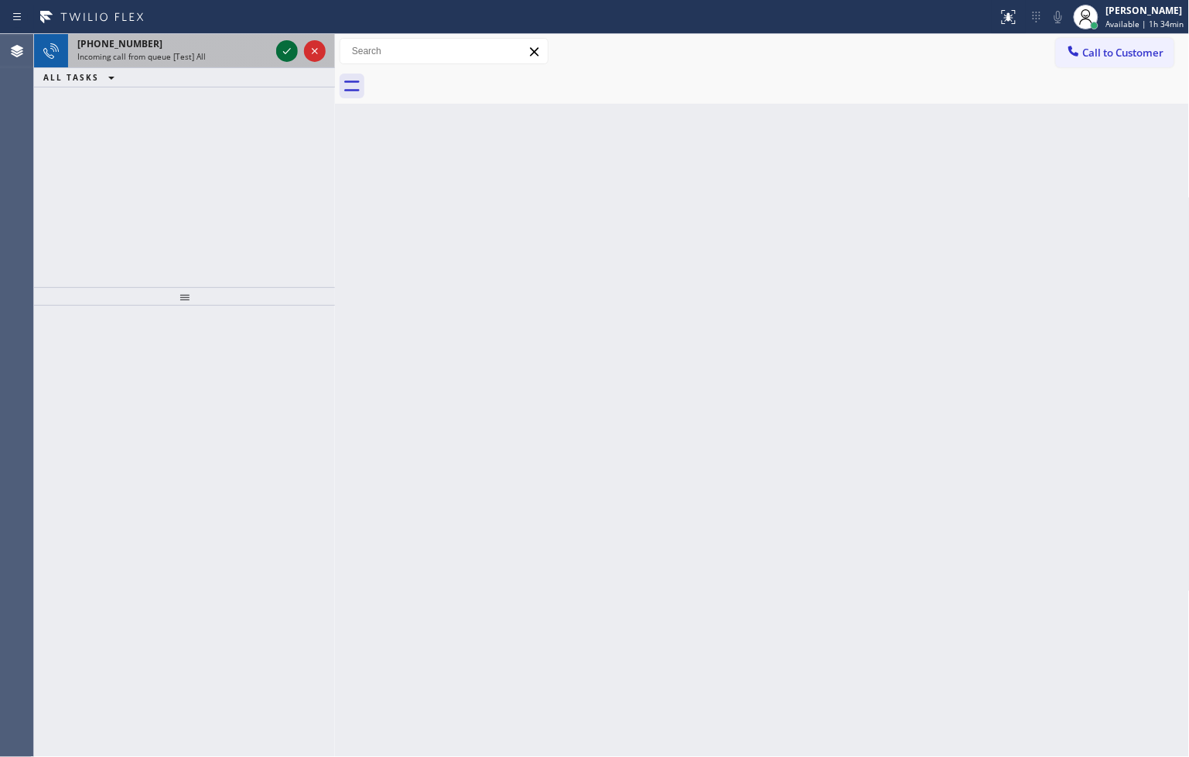
click at [282, 43] on icon at bounding box center [287, 51] width 19 height 19
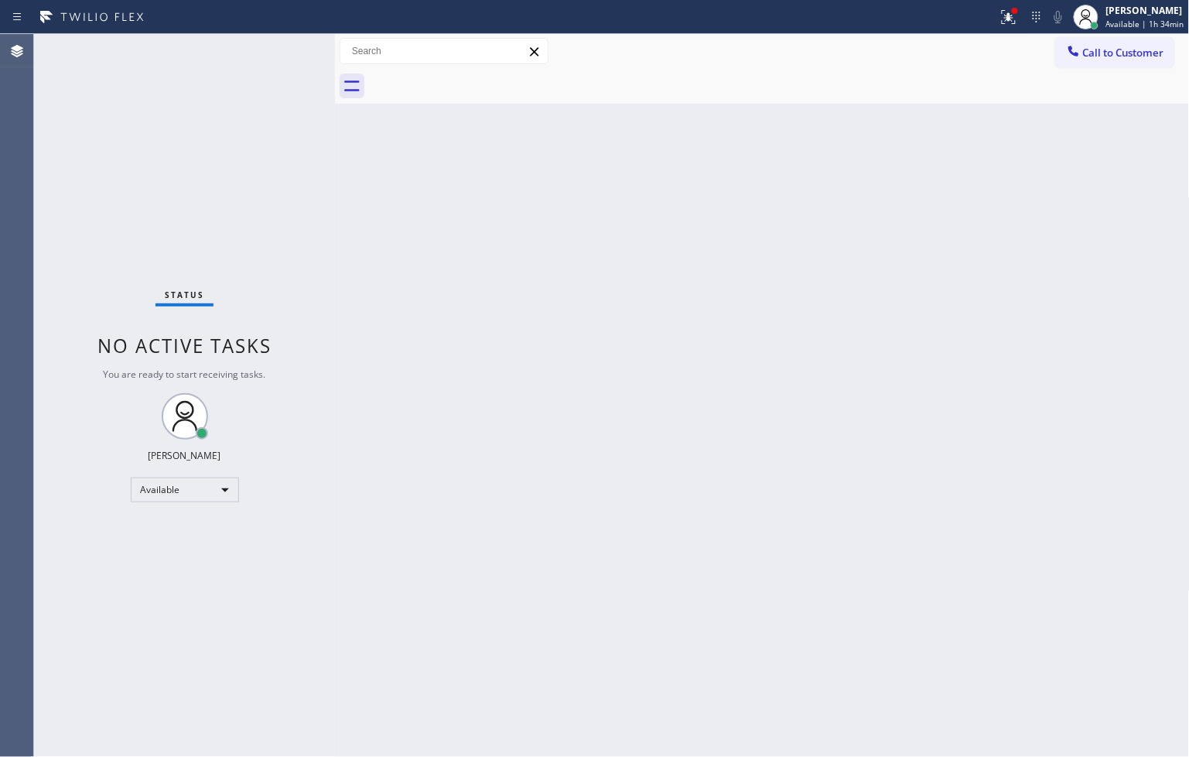
click at [278, 39] on div "Status No active tasks You are ready to start receiving tasks. [PERSON_NAME]" at bounding box center [184, 395] width 301 height 723
click at [278, 43] on div "Status No active tasks You are ready to start receiving tasks. [PERSON_NAME]" at bounding box center [184, 395] width 301 height 723
click at [282, 49] on div "Status No active tasks You are ready to start receiving tasks. [PERSON_NAME]" at bounding box center [184, 395] width 301 height 723
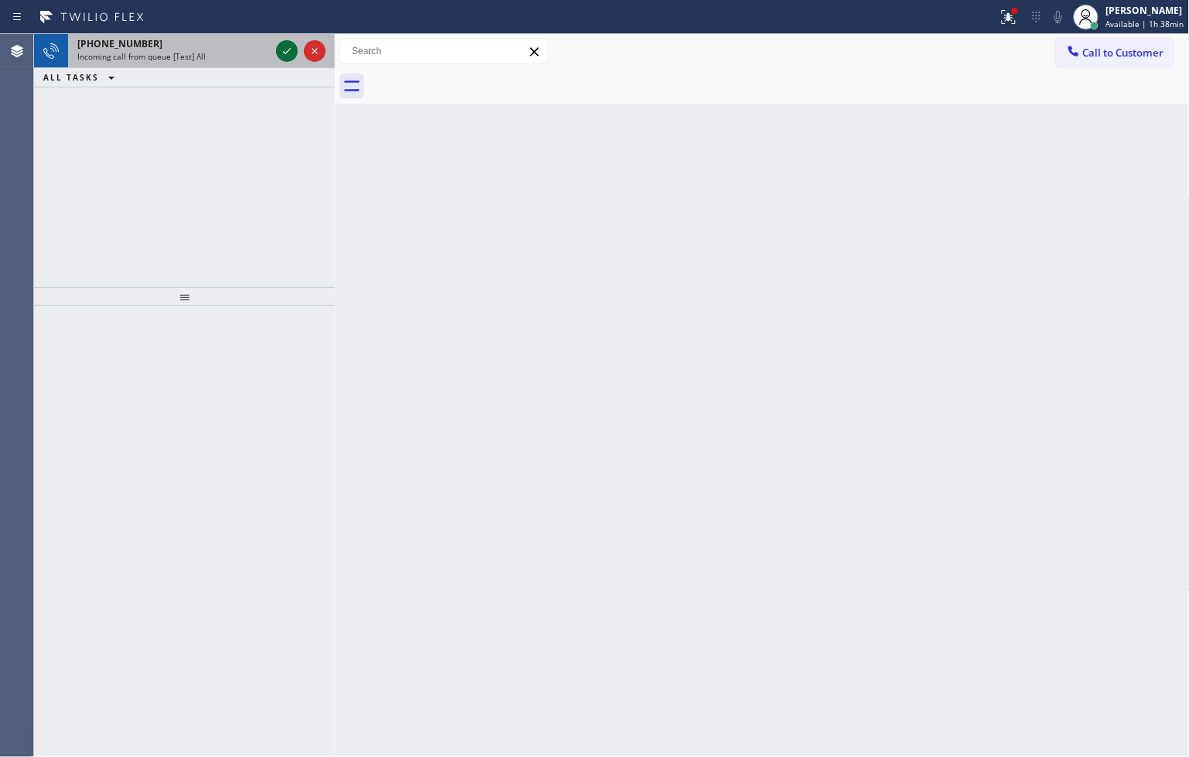
click at [286, 55] on icon at bounding box center [287, 51] width 19 height 19
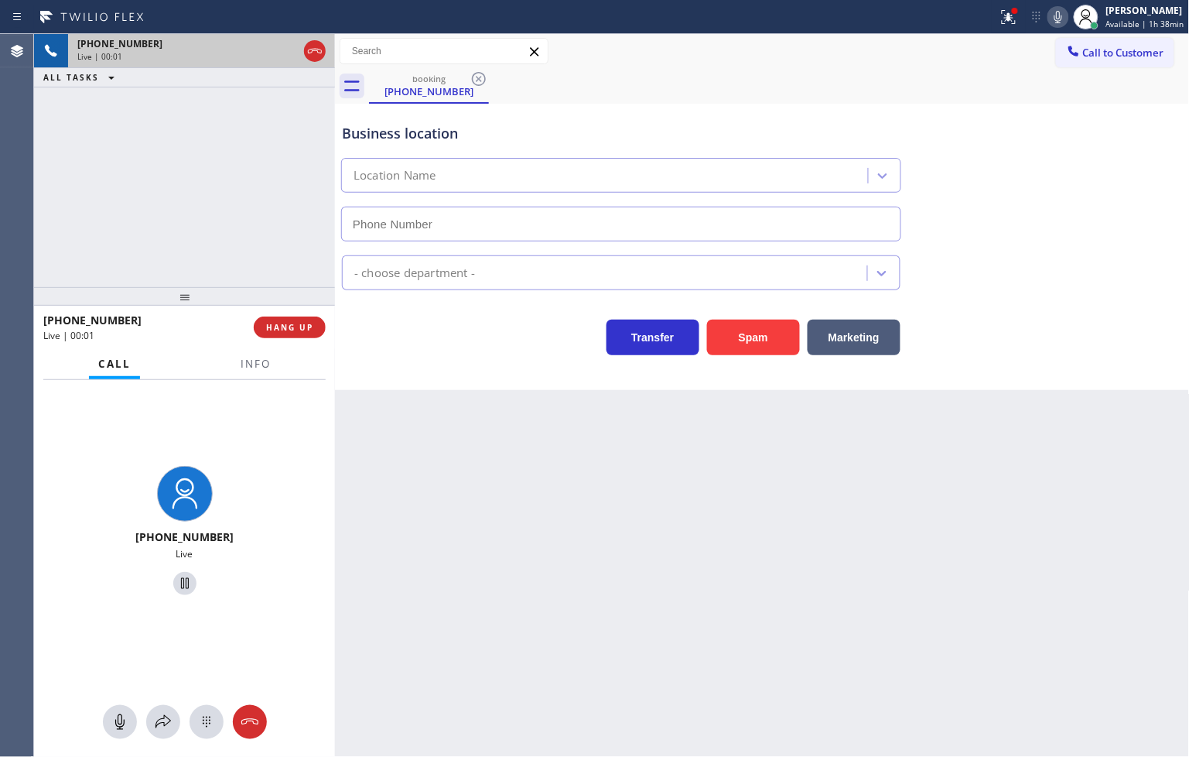
type input "[PHONE_NUMBER]"
click at [753, 341] on button "Spam" at bounding box center [753, 337] width 93 height 36
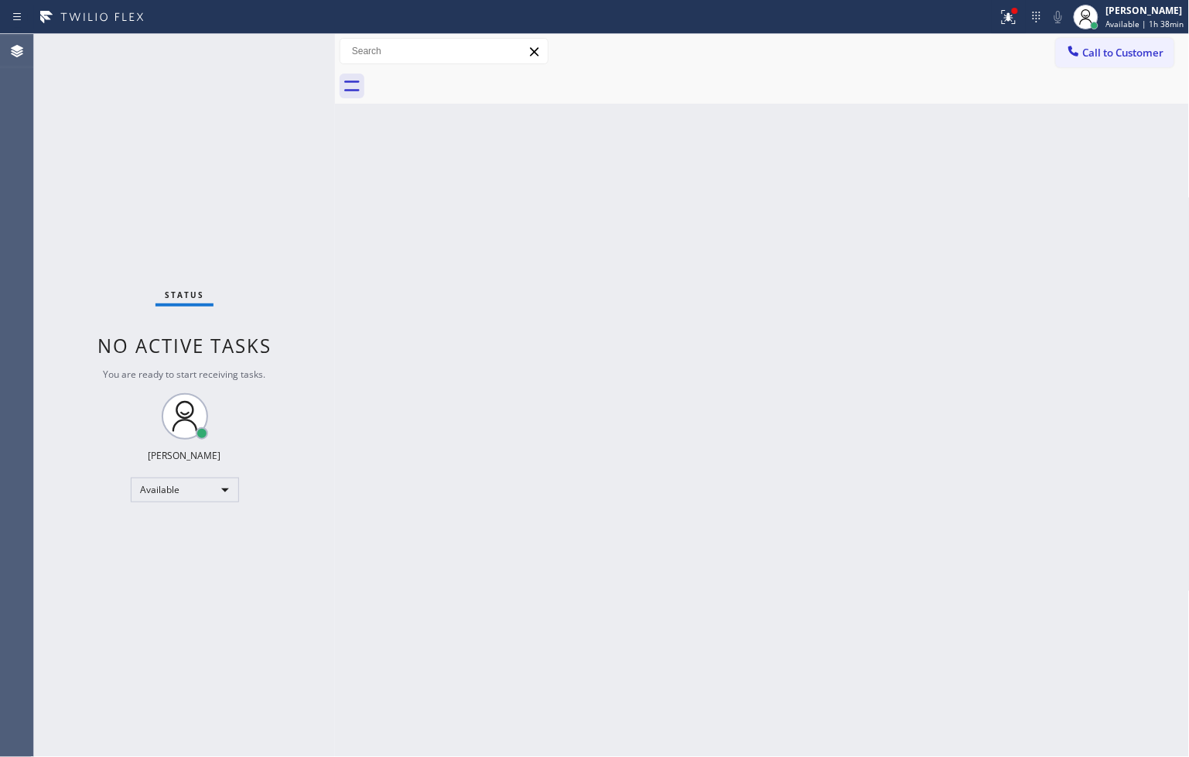
click at [296, 88] on div "Status No active tasks You are ready to start receiving tasks. [PERSON_NAME]" at bounding box center [184, 395] width 301 height 723
click at [274, 50] on div "Status No active tasks You are ready to start receiving tasks. [PERSON_NAME]" at bounding box center [184, 395] width 301 height 723
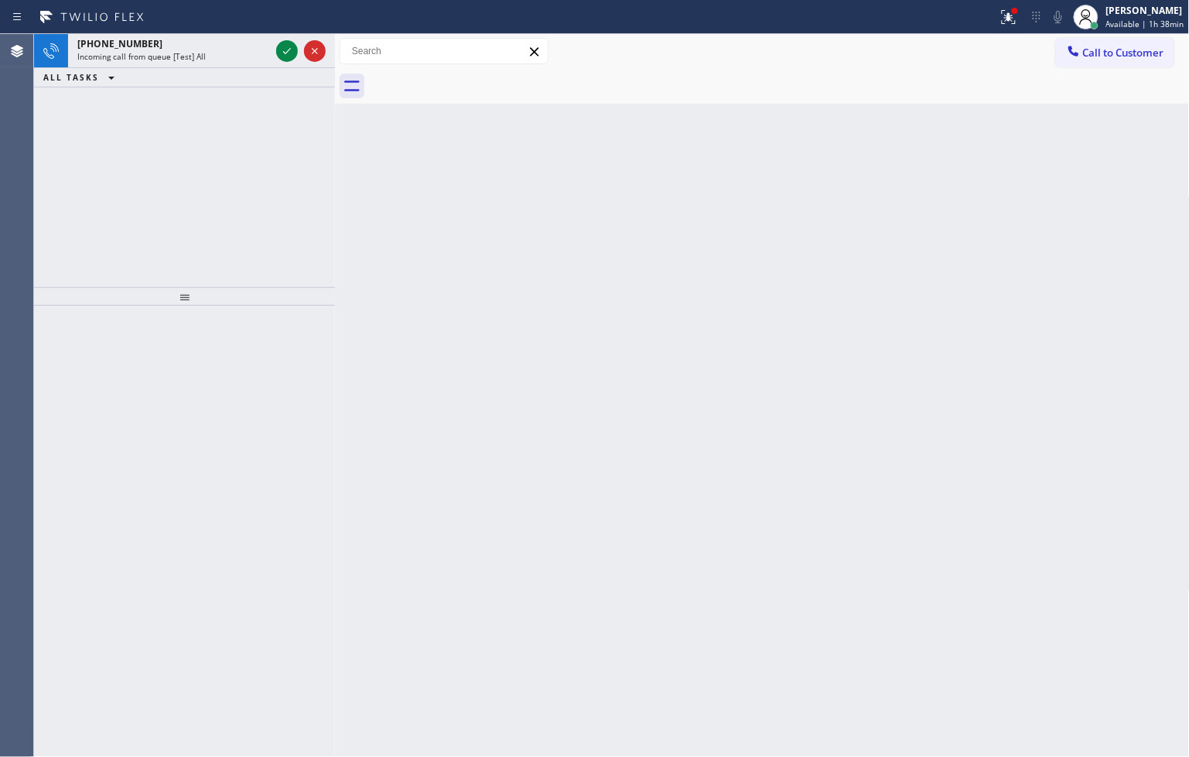
click at [274, 50] on div at bounding box center [301, 51] width 56 height 34
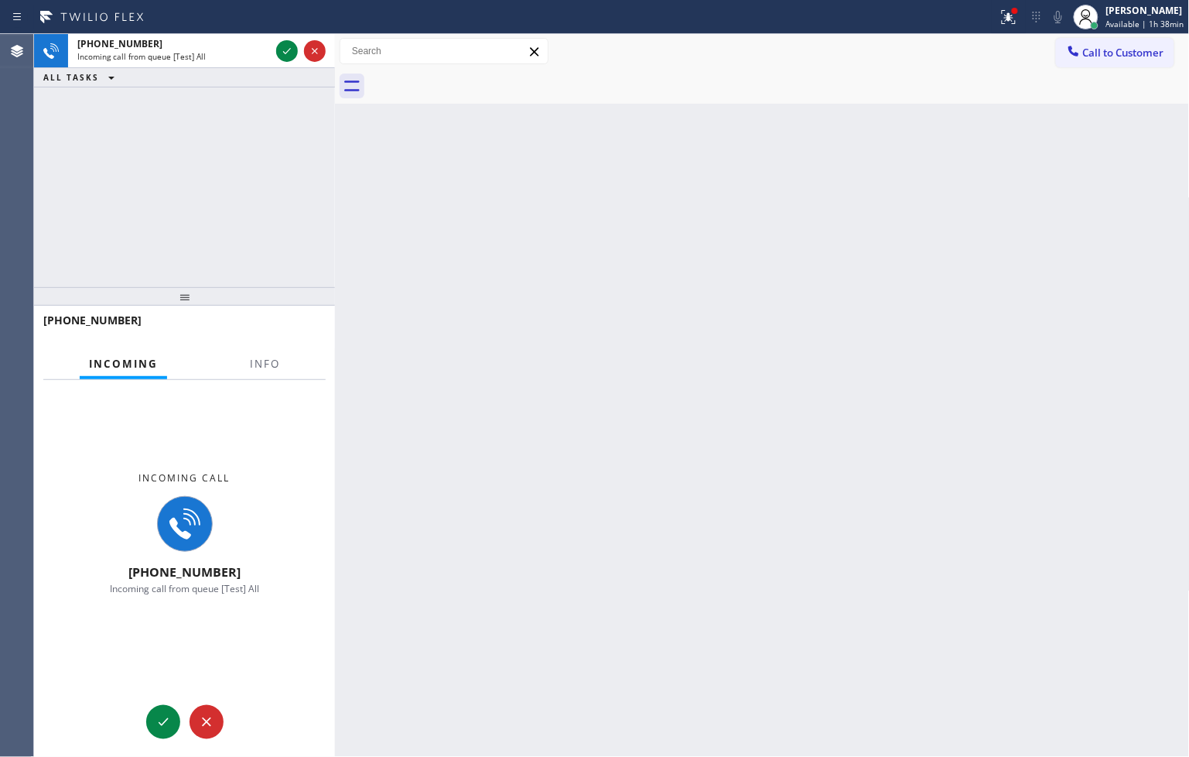
click at [274, 50] on div at bounding box center [301, 51] width 56 height 34
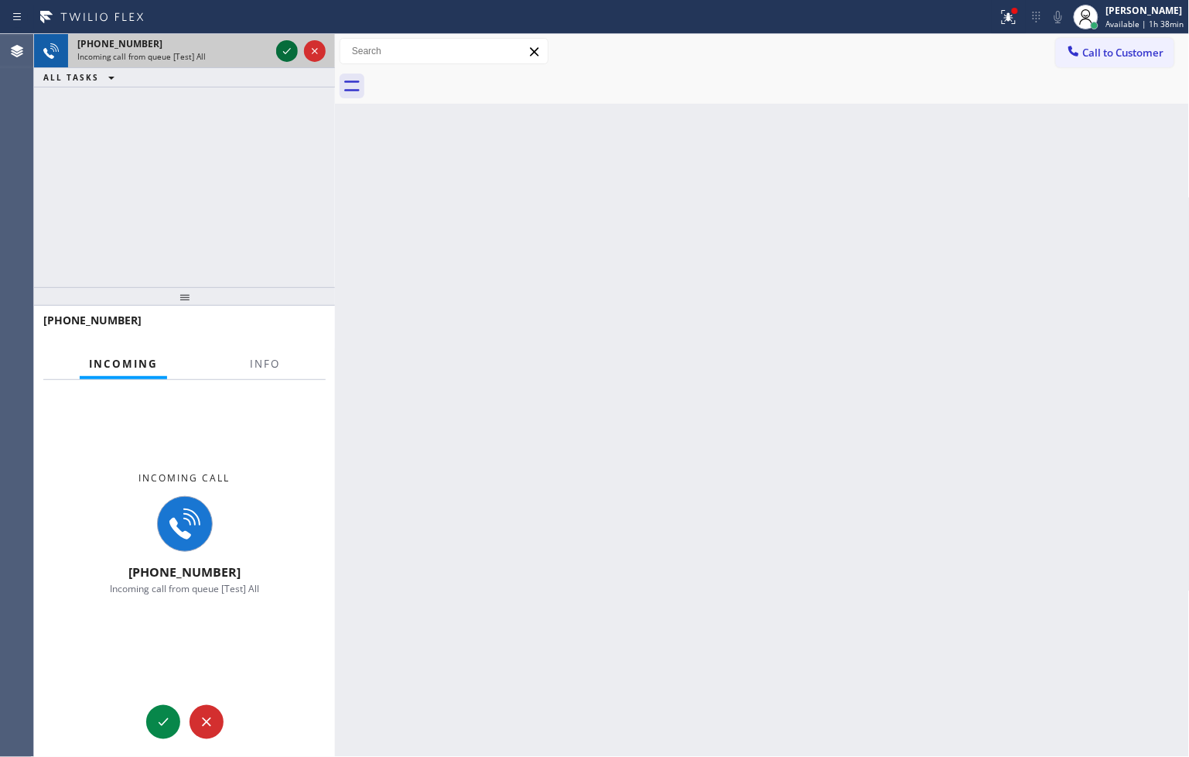
click at [282, 50] on icon at bounding box center [287, 51] width 19 height 19
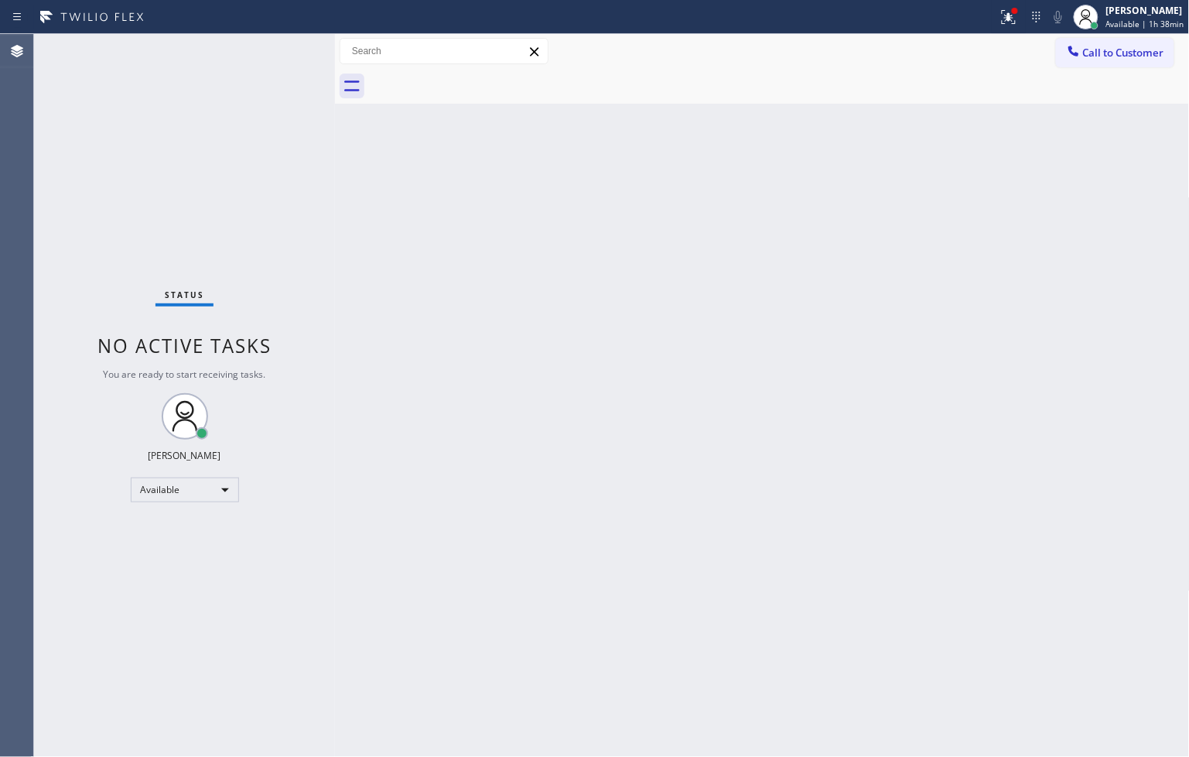
click at [282, 50] on div "Status No active tasks You are ready to start receiving tasks. [PERSON_NAME]" at bounding box center [184, 395] width 301 height 723
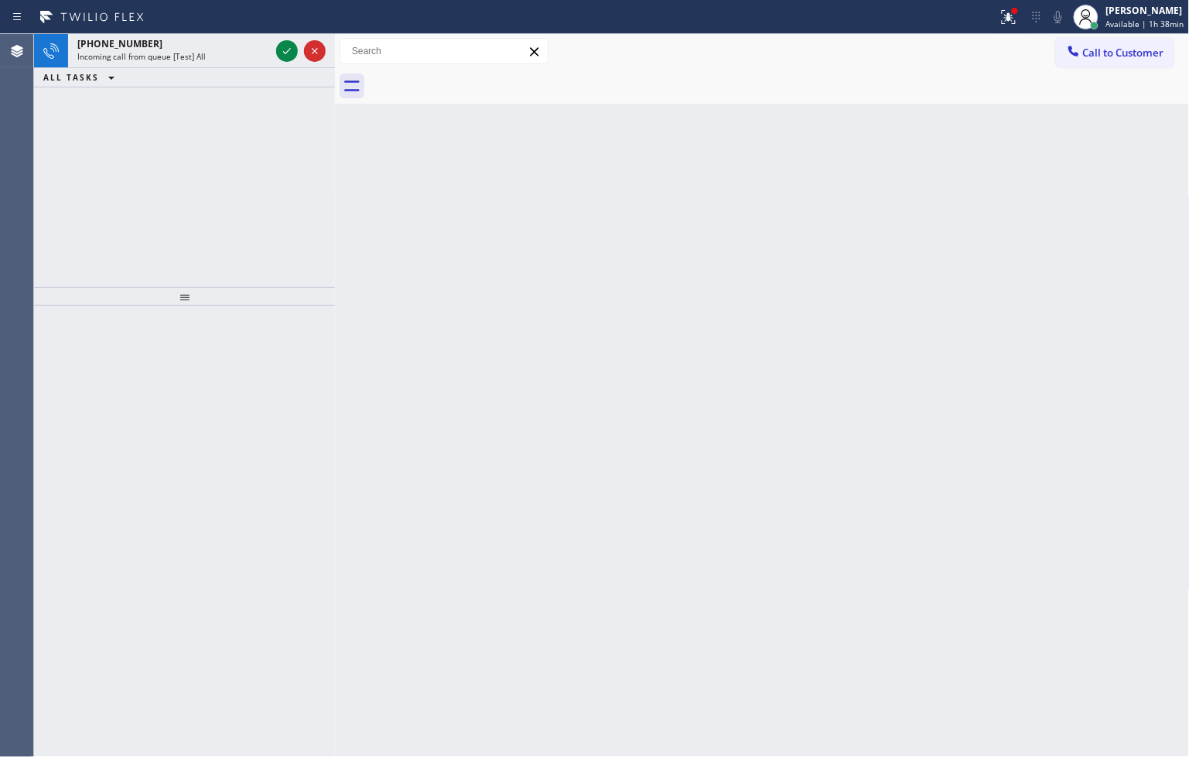
click at [282, 50] on icon at bounding box center [287, 51] width 19 height 19
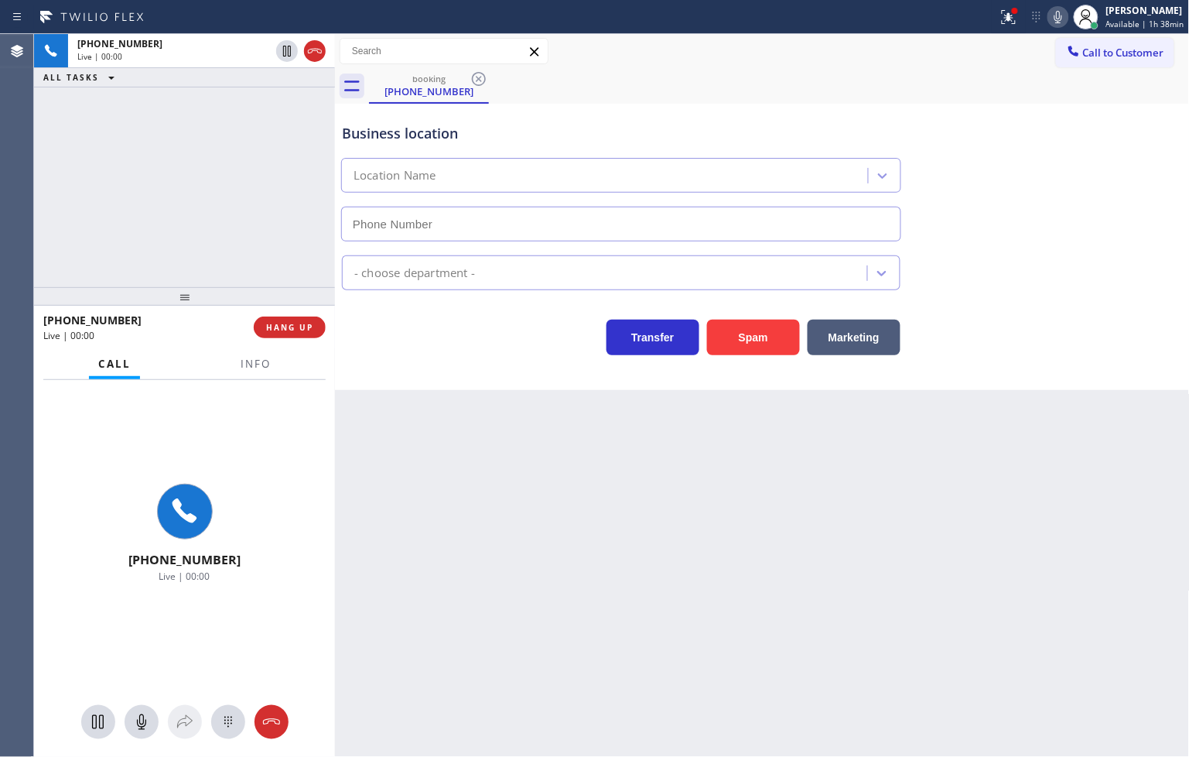
type input "[PHONE_NUMBER]"
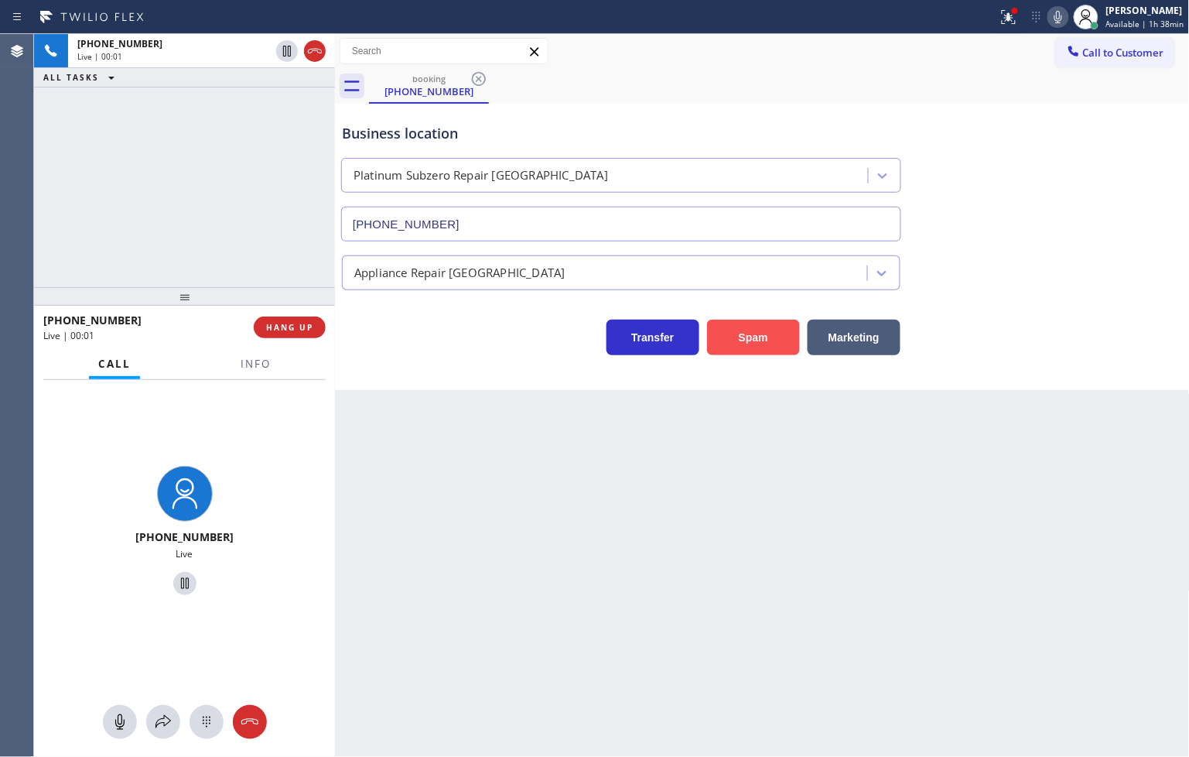
click at [757, 342] on button "Spam" at bounding box center [753, 337] width 93 height 36
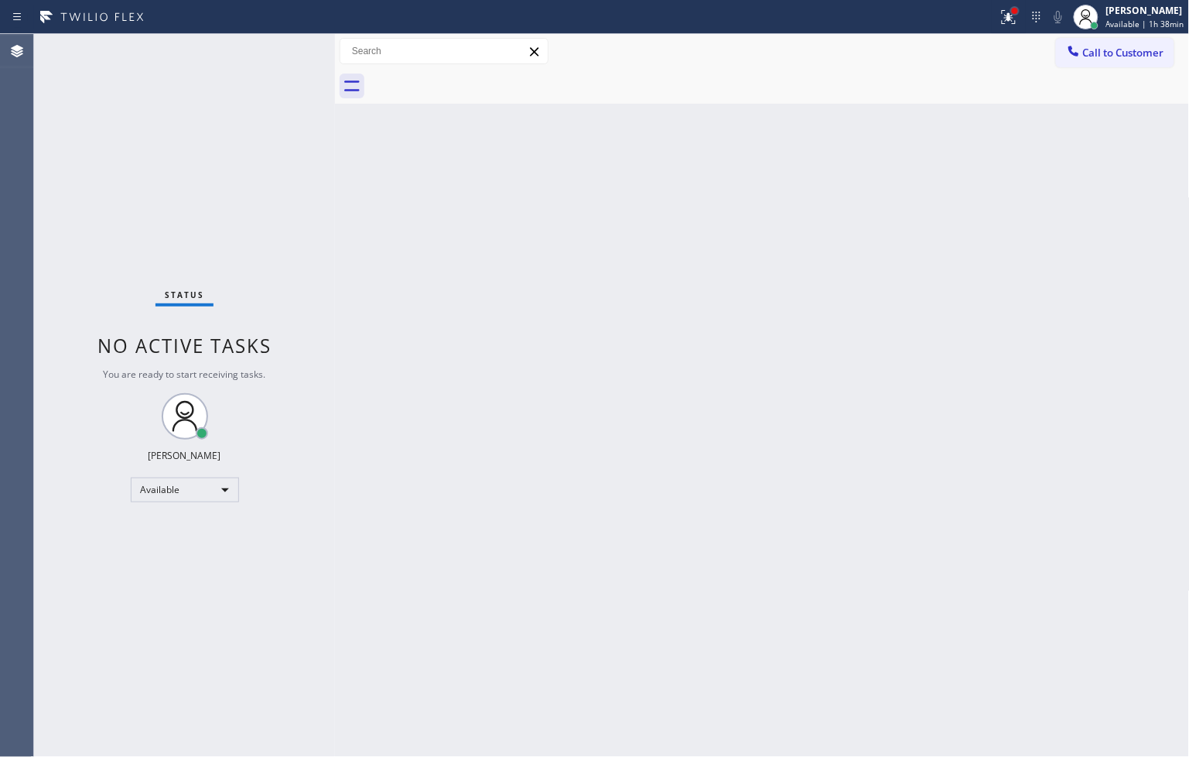
click at [1010, 9] on div at bounding box center [1014, 10] width 9 height 9
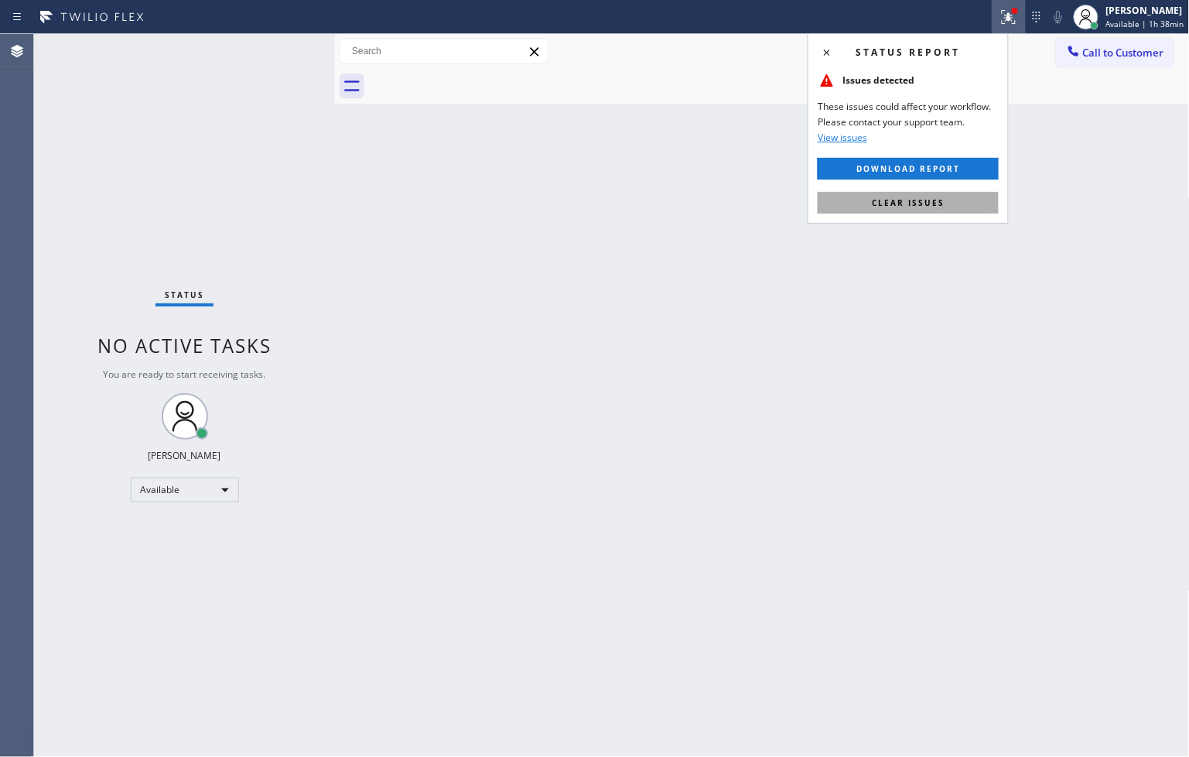
click at [942, 201] on span "Clear issues" at bounding box center [908, 202] width 73 height 11
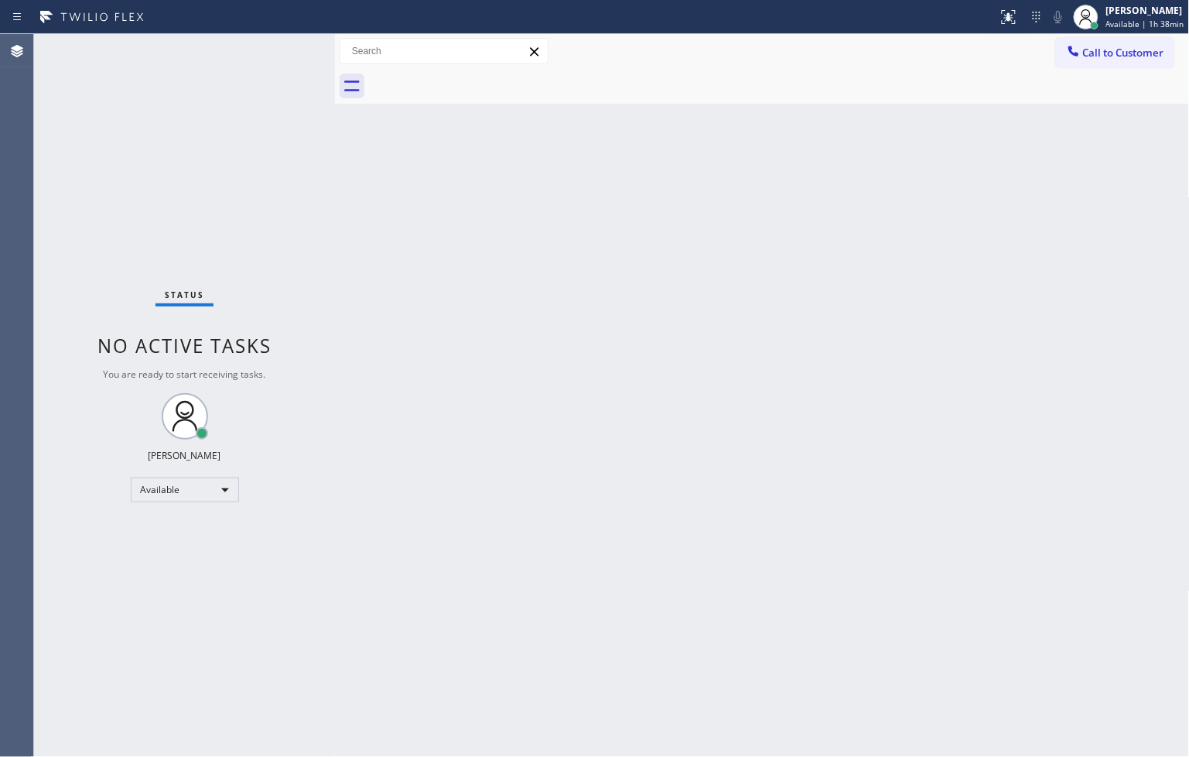
click at [298, 120] on div "Status No active tasks You are ready to start receiving tasks. [PERSON_NAME]" at bounding box center [184, 395] width 301 height 723
click at [275, 50] on div "Status No active tasks You are ready to start receiving tasks. [PERSON_NAME]" at bounding box center [184, 395] width 301 height 723
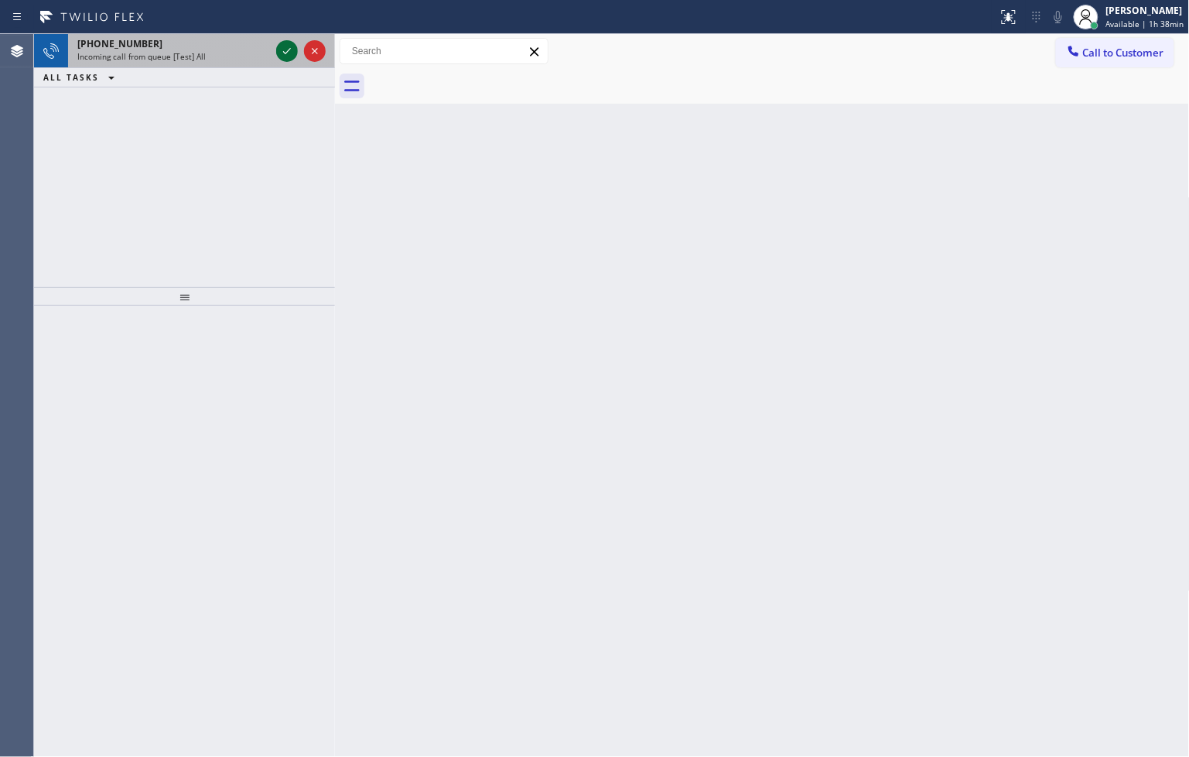
click at [276, 50] on div at bounding box center [287, 51] width 22 height 19
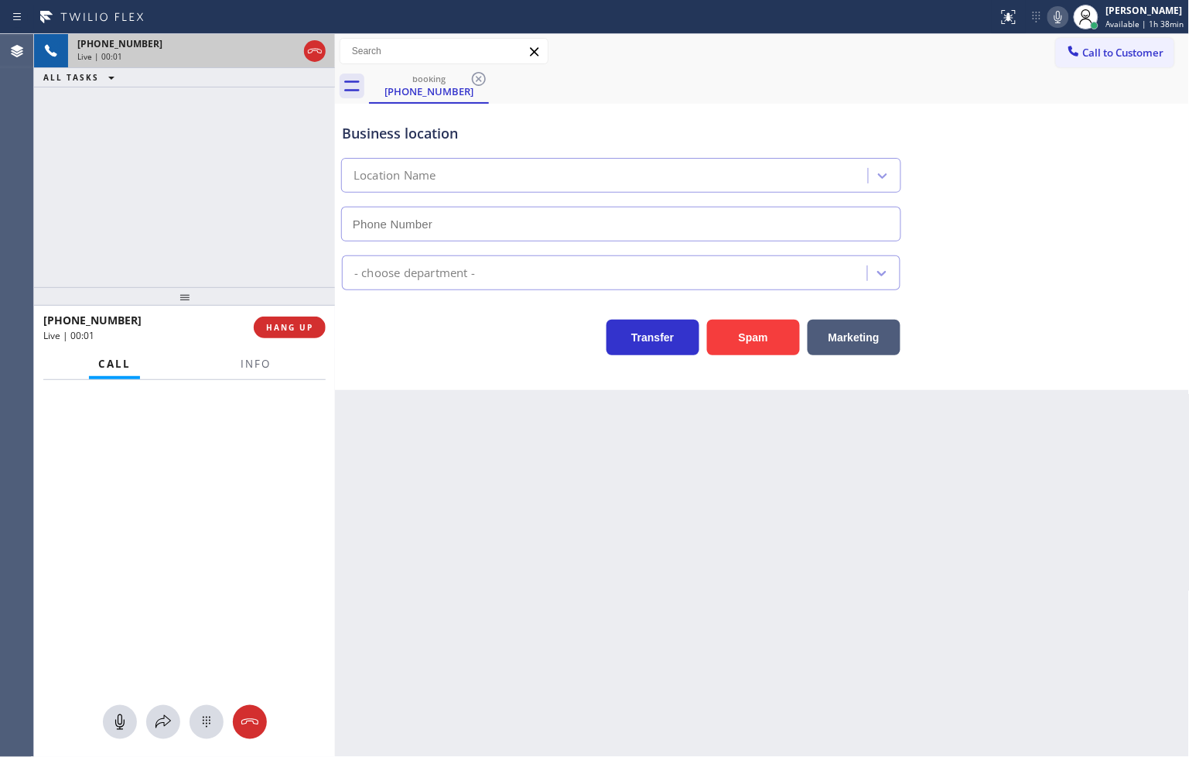
type input "[PHONE_NUMBER]"
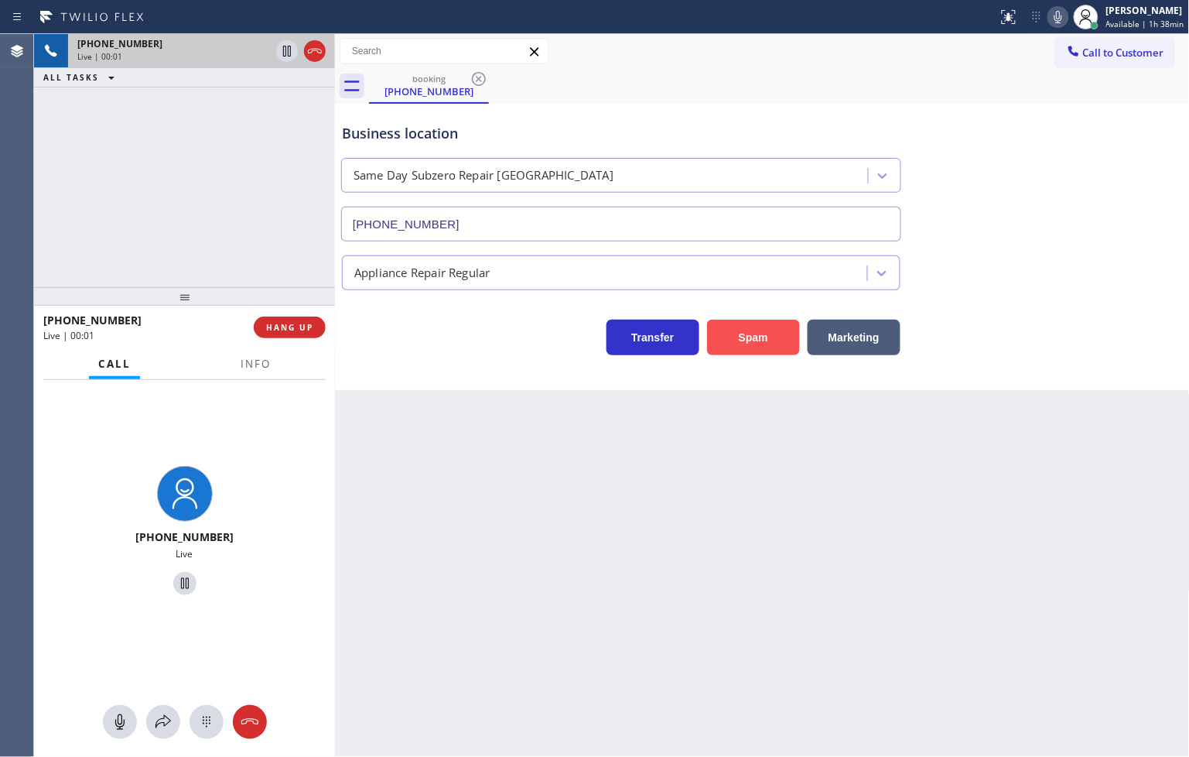
click at [737, 327] on button "Spam" at bounding box center [753, 337] width 93 height 36
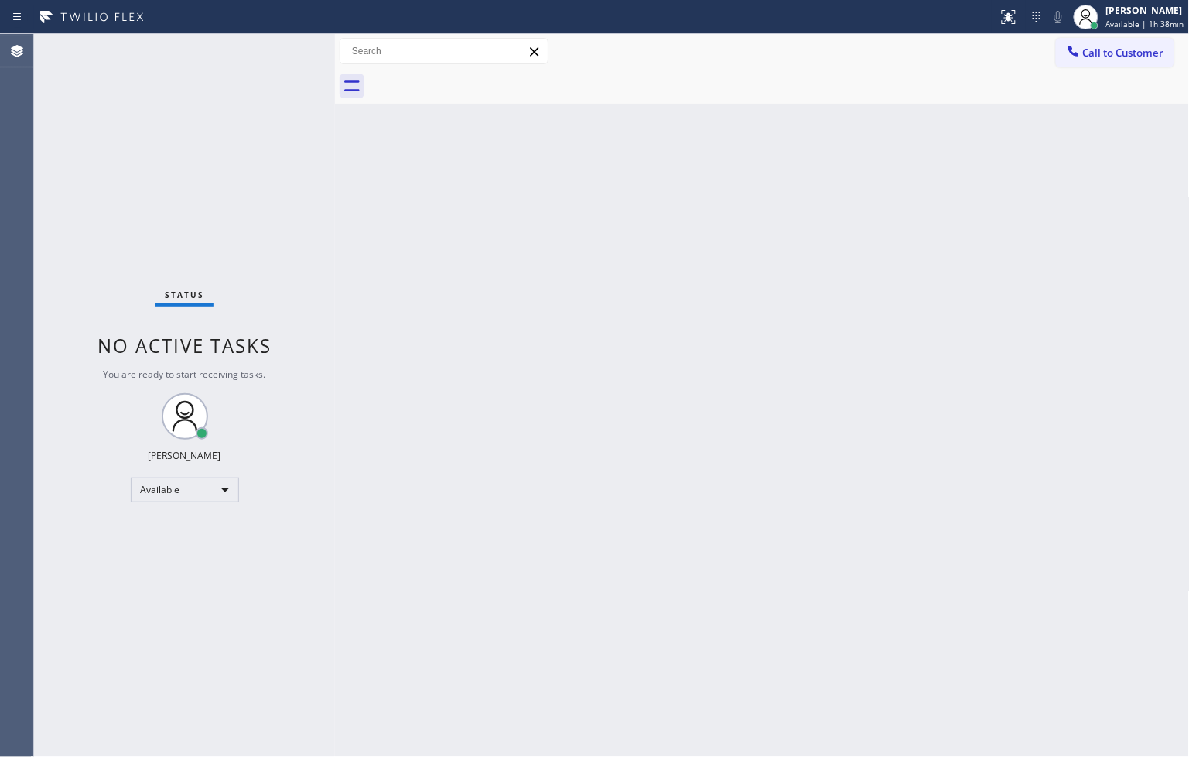
click at [278, 53] on div "Status No active tasks You are ready to start receiving tasks. [PERSON_NAME]" at bounding box center [184, 395] width 301 height 723
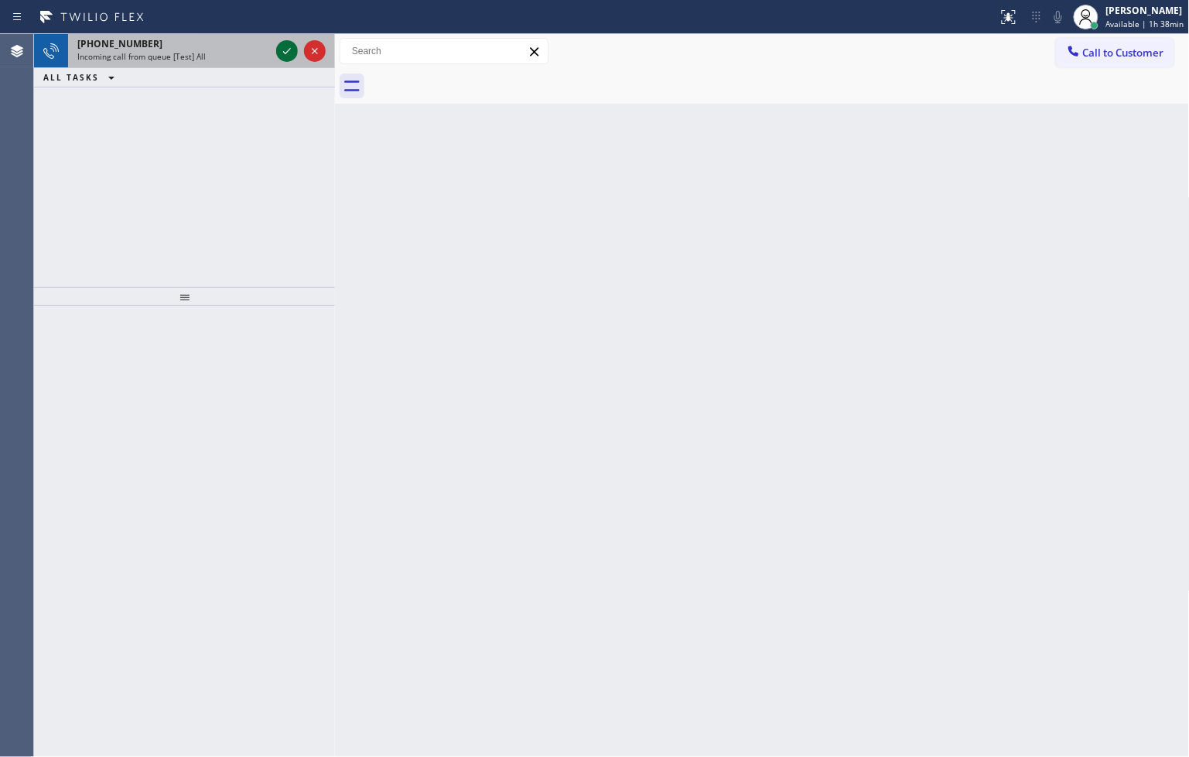
click at [278, 53] on icon at bounding box center [287, 51] width 19 height 19
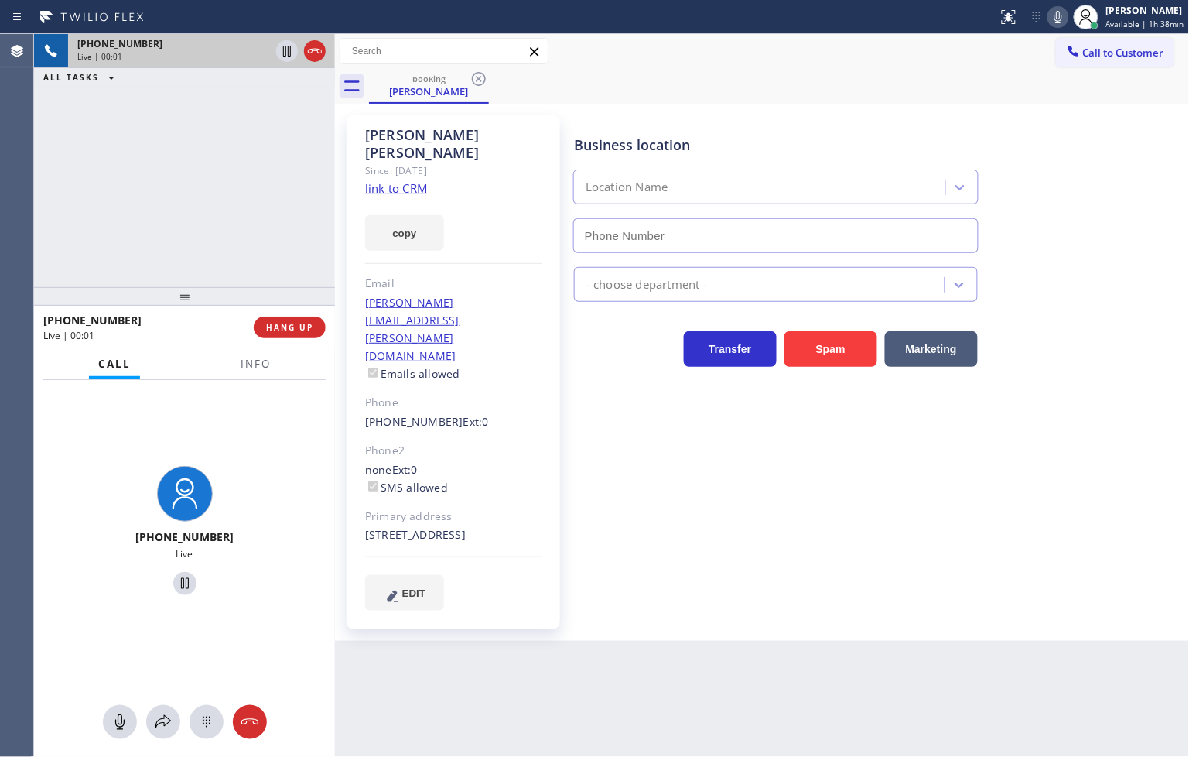
type input "[PHONE_NUMBER]"
click at [407, 180] on link "link to CRM" at bounding box center [396, 187] width 62 height 15
click at [254, 362] on span "Info" at bounding box center [256, 364] width 30 height 14
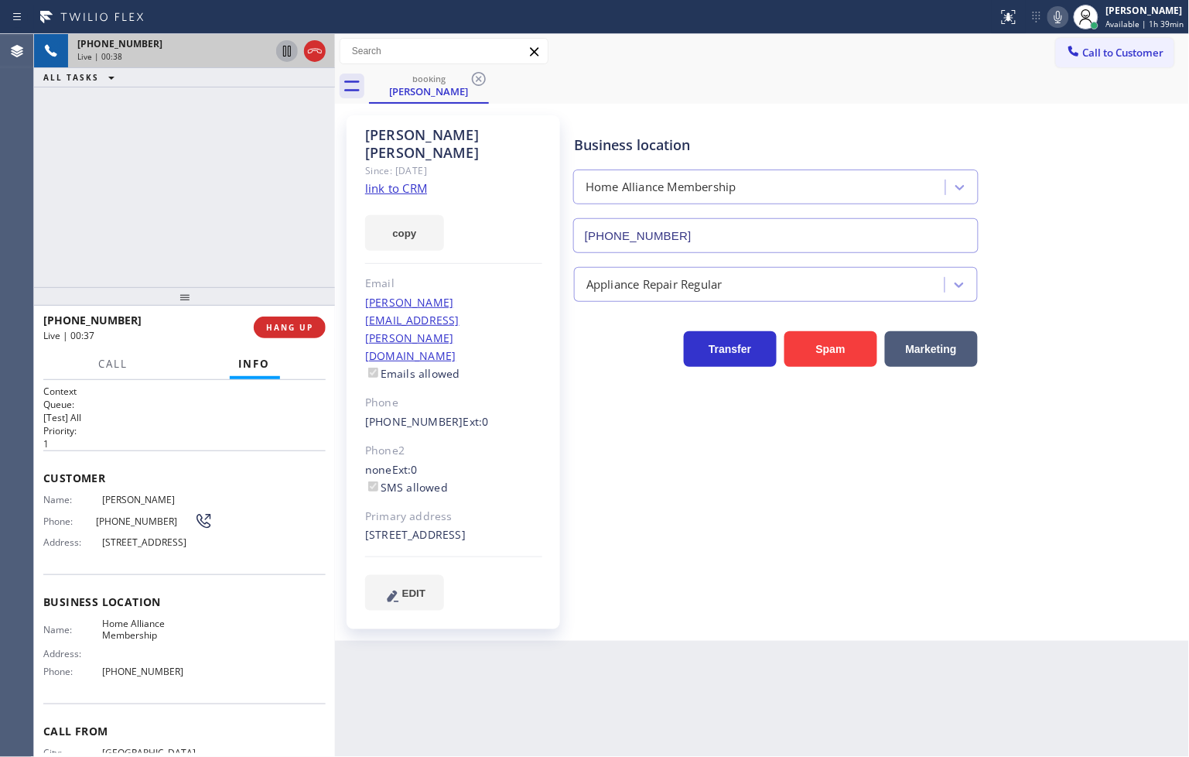
click at [288, 54] on icon at bounding box center [287, 51] width 8 height 11
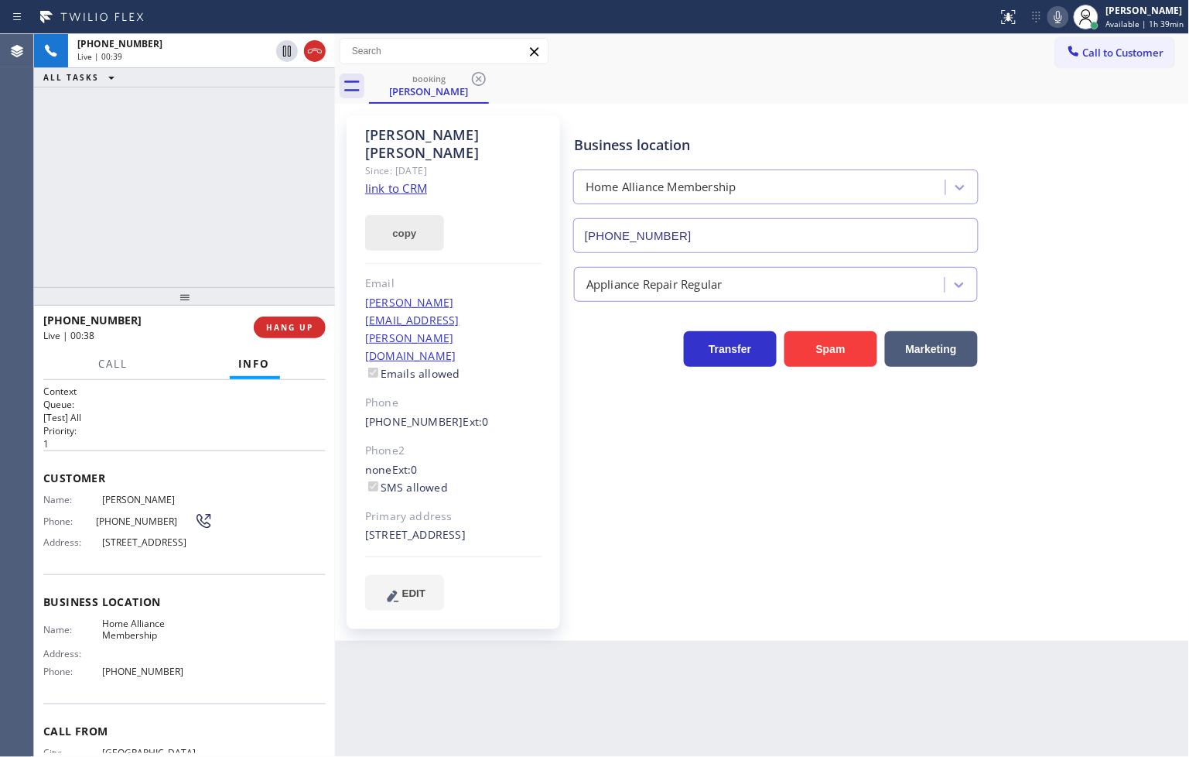
click at [395, 215] on button "copy" at bounding box center [404, 233] width 79 height 36
click at [127, 217] on div "[PHONE_NUMBER] Live | 01:57 ALL TASKS ALL TASKS ACTIVE TASKS TASKS IN WRAP UP" at bounding box center [184, 160] width 301 height 253
click at [110, 357] on button "Call" at bounding box center [114, 364] width 48 height 30
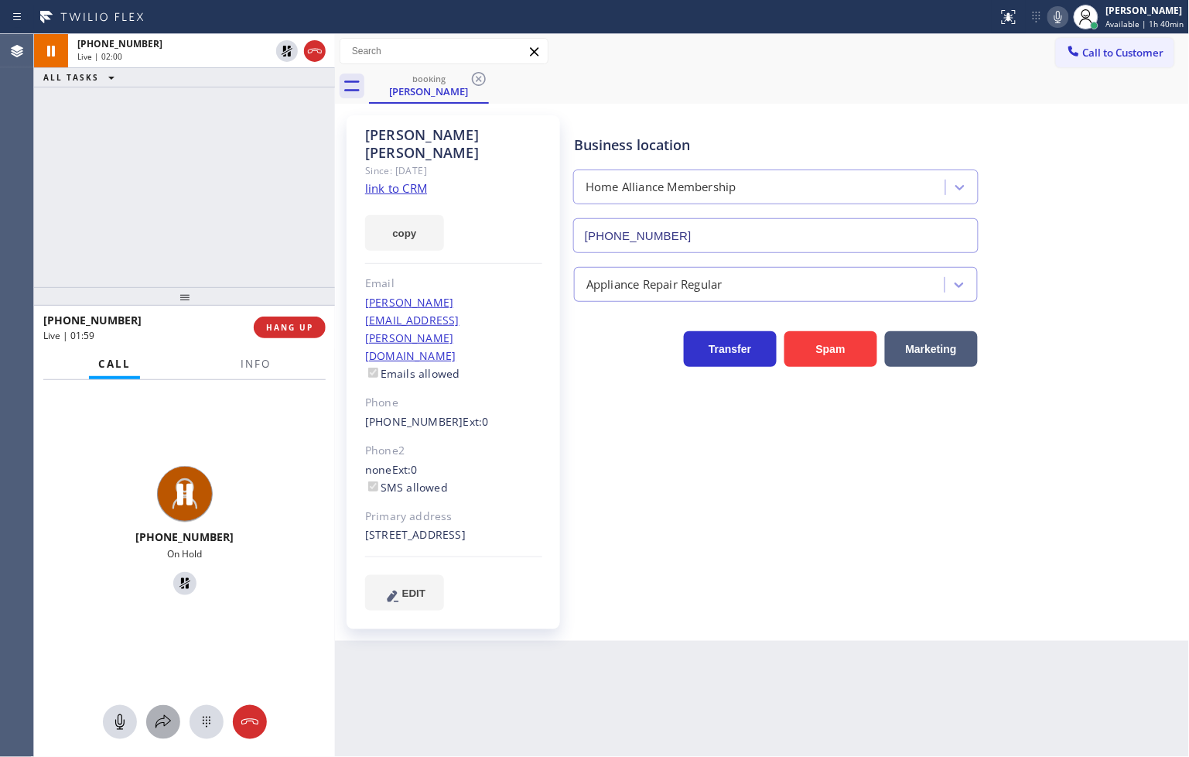
click at [157, 729] on icon at bounding box center [163, 721] width 19 height 19
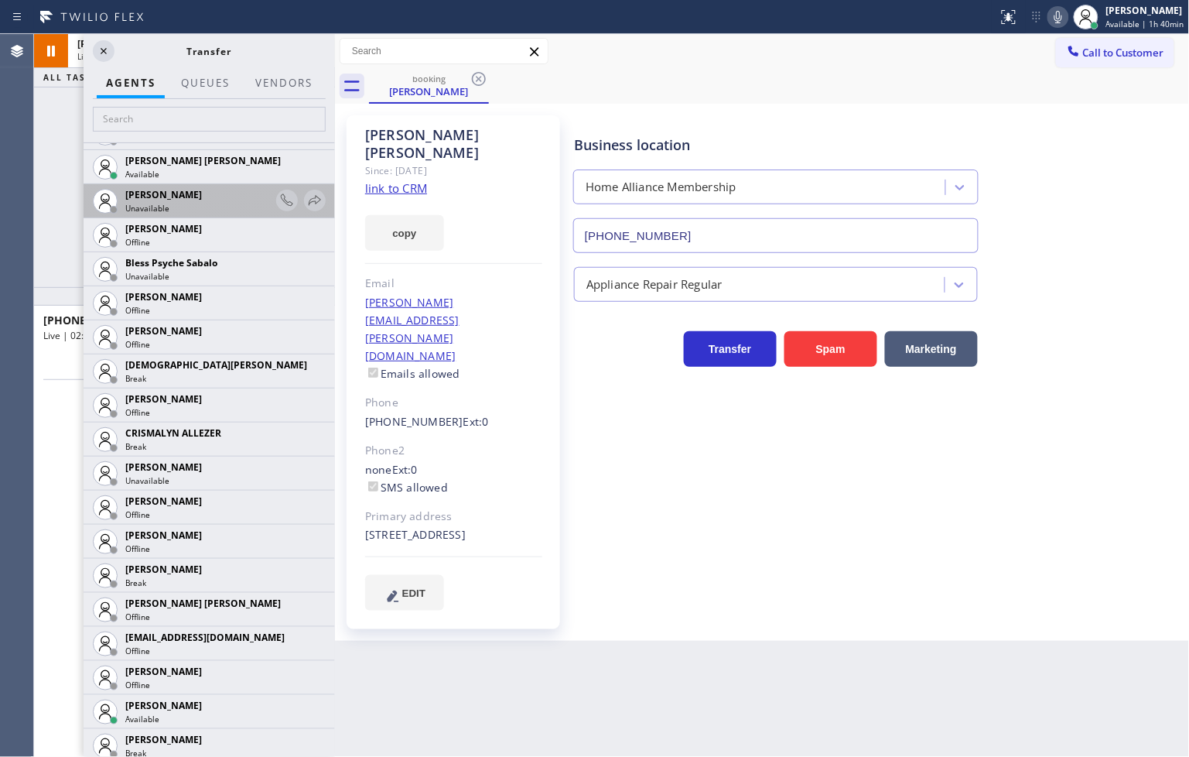
scroll to position [515, 0]
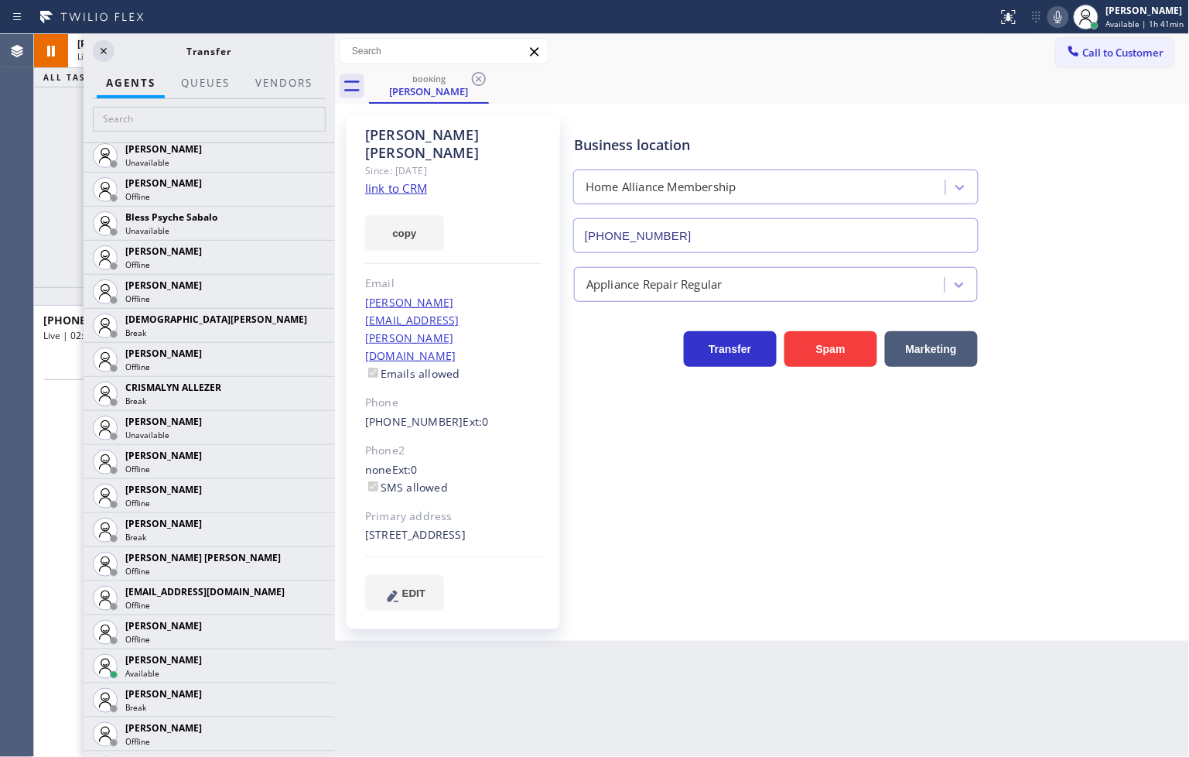
drag, startPoint x: 39, startPoint y: 505, endPoint x: 82, endPoint y: 343, distance: 167.9
click at [40, 505] on div "[PHONE_NUMBER] On Hold" at bounding box center [184, 533] width 289 height 134
click at [102, 52] on icon at bounding box center [104, 51] width 6 height 6
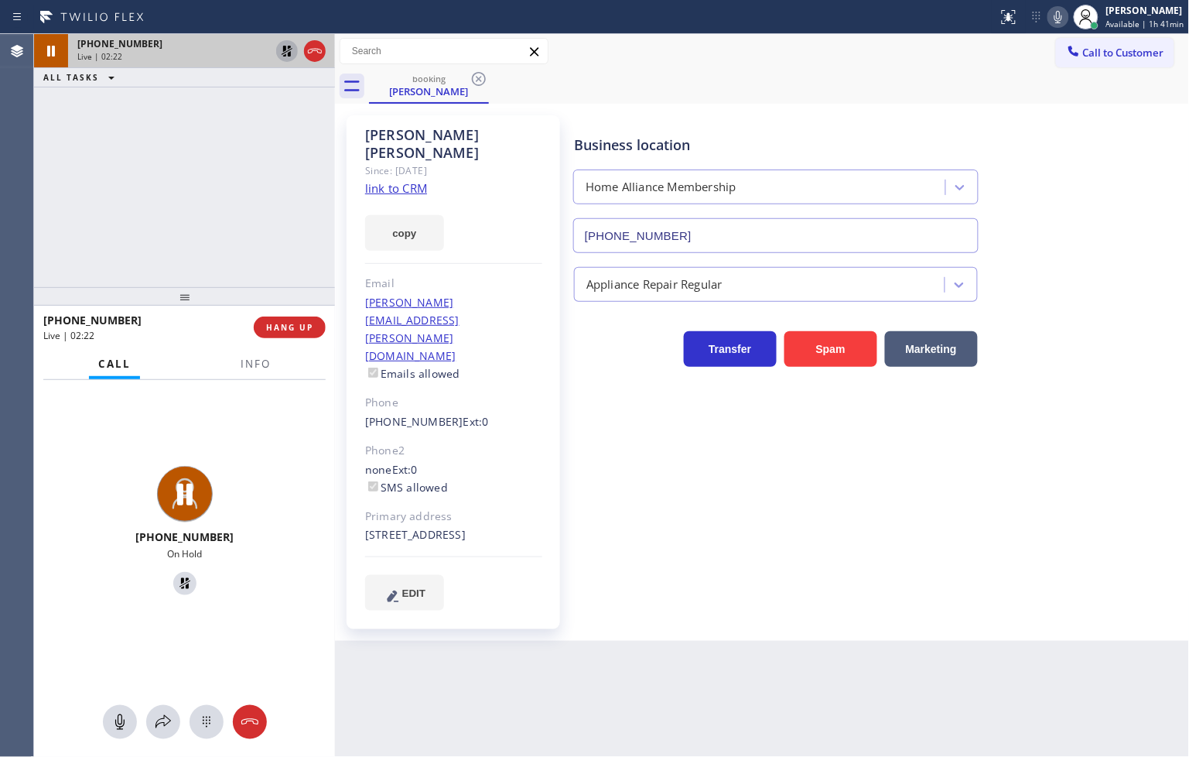
click at [276, 49] on div at bounding box center [287, 51] width 22 height 19
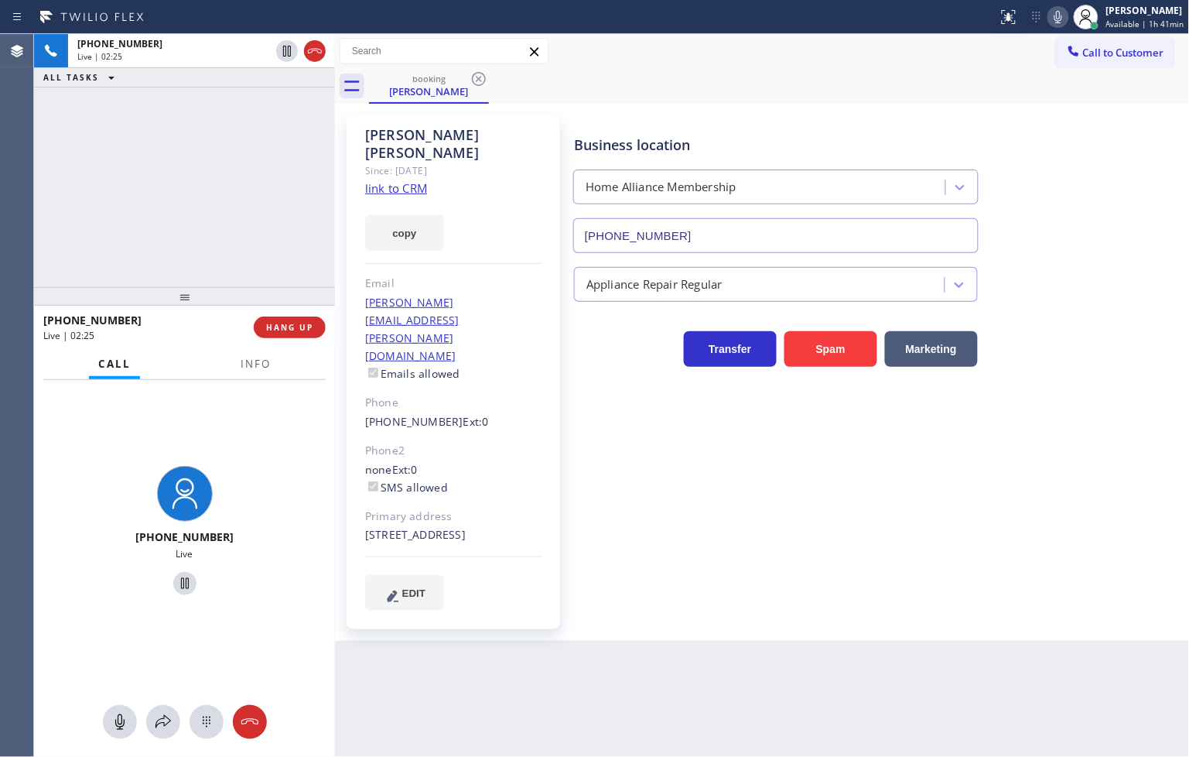
click at [261, 220] on div "[PHONE_NUMBER] Live | 02:25 ALL TASKS ALL TASKS ACTIVE TASKS TASKS IN WRAP UP" at bounding box center [184, 160] width 301 height 253
click at [258, 367] on span "Info" at bounding box center [256, 364] width 30 height 14
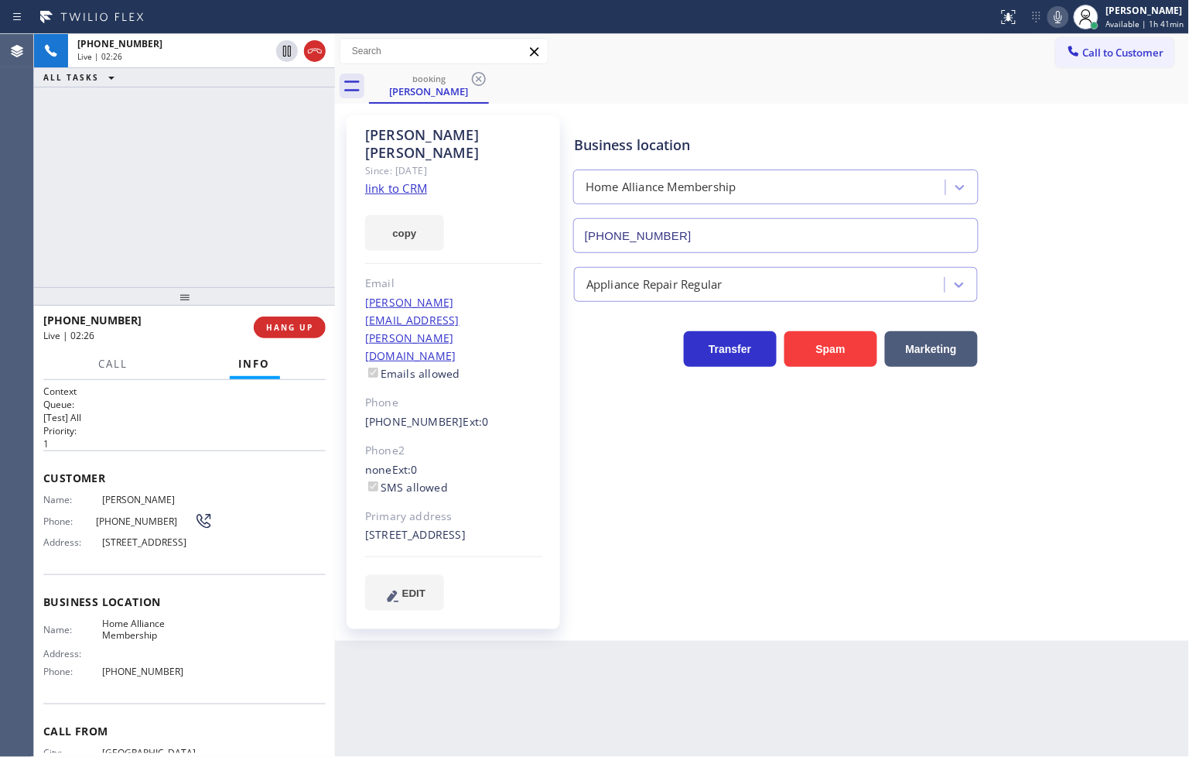
click at [214, 238] on div "[PHONE_NUMBER] Live | 02:26 ALL TASKS ALL TASKS ACTIVE TASKS TASKS IN WRAP UP" at bounding box center [184, 160] width 301 height 253
click at [118, 362] on span "Call" at bounding box center [113, 364] width 29 height 14
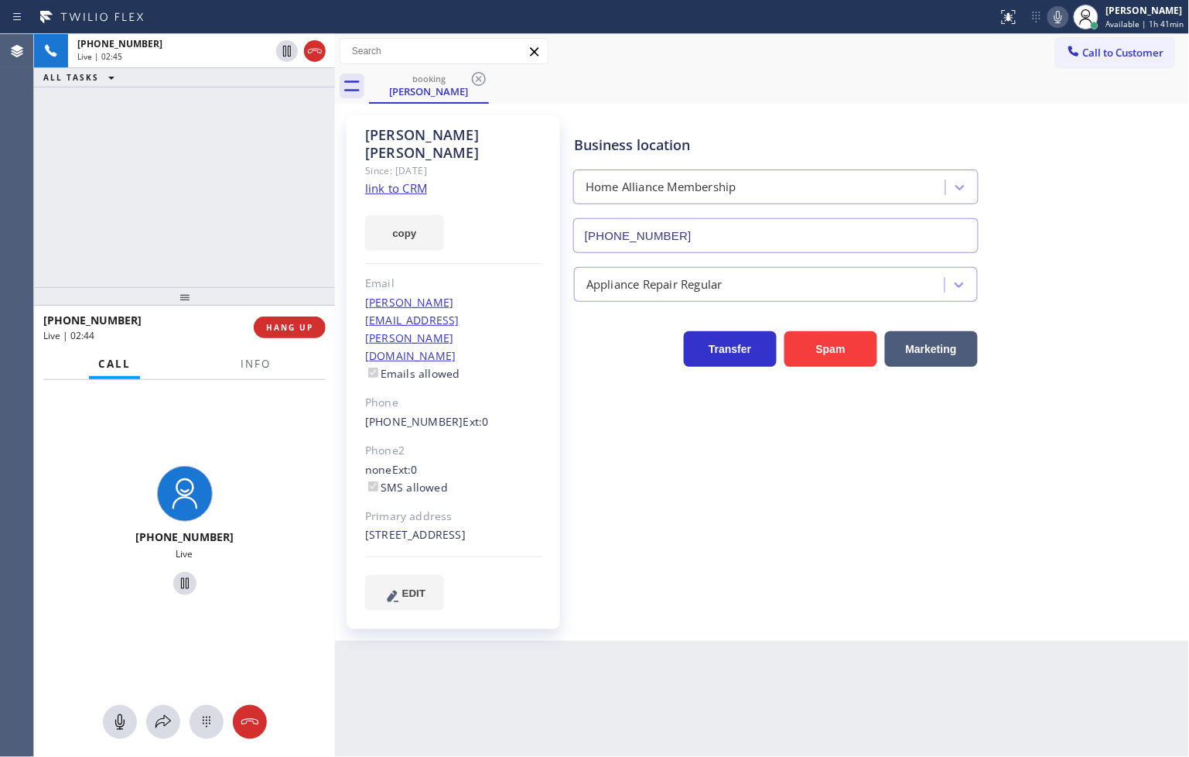
click at [671, 610] on div "Back to Dashboard Change Sender ID Customers Technicians Select a contact Outbo…" at bounding box center [762, 395] width 855 height 723
drag, startPoint x: 236, startPoint y: 438, endPoint x: 220, endPoint y: 361, distance: 78.1
click at [240, 434] on div "[PHONE_NUMBER] Live" at bounding box center [184, 533] width 301 height 306
click at [196, 244] on div "[PHONE_NUMBER] Live | 02:47 ALL TASKS ALL TASKS ACTIVE TASKS TASKS IN WRAP UP" at bounding box center [184, 160] width 301 height 253
click at [925, 535] on div "Business location Home Alliance Membership [PHONE_NUMBER] Appliance Repair Regu…" at bounding box center [878, 362] width 615 height 487
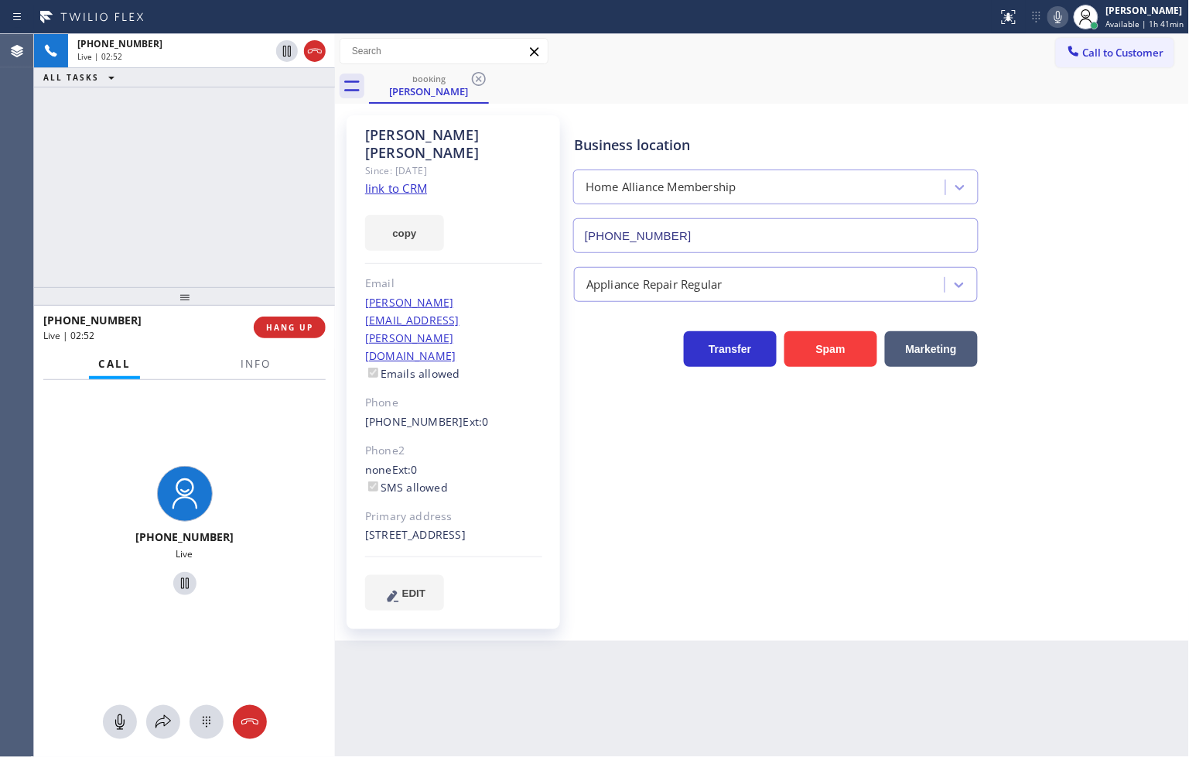
click at [720, 489] on div "Business location Home Alliance Membership [PHONE_NUMBER] Appliance Repair Regu…" at bounding box center [878, 362] width 615 height 487
click at [258, 259] on div "[PHONE_NUMBER] Live | 02:53 ALL TASKS ALL TASKS ACTIVE TASKS TASKS IN WRAP UP" at bounding box center [184, 160] width 301 height 253
click at [290, 327] on span "HANG UP" at bounding box center [289, 327] width 47 height 11
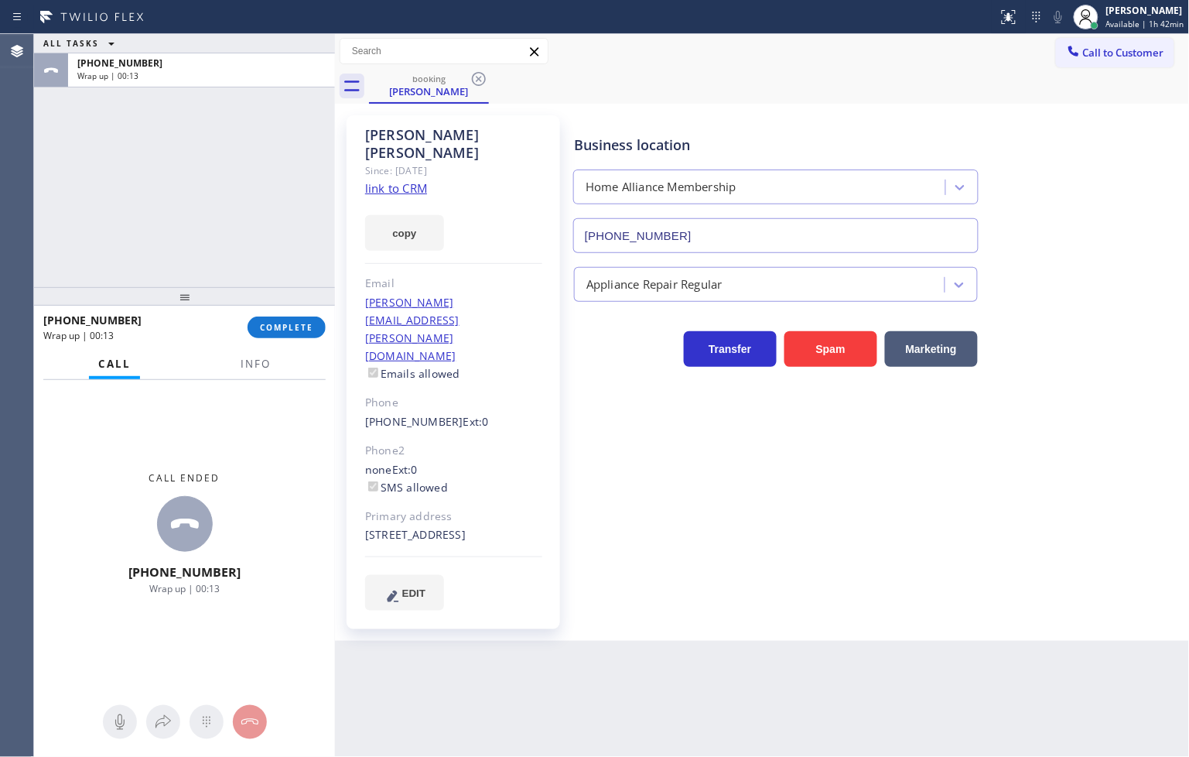
click at [244, 241] on div "ALL TASKS ALL TASKS ACTIVE TASKS TASKS IN WRAP UP [PHONE_NUMBER] Wrap up | 00:13" at bounding box center [184, 160] width 301 height 253
click at [280, 323] on span "COMPLETE" at bounding box center [286, 327] width 53 height 11
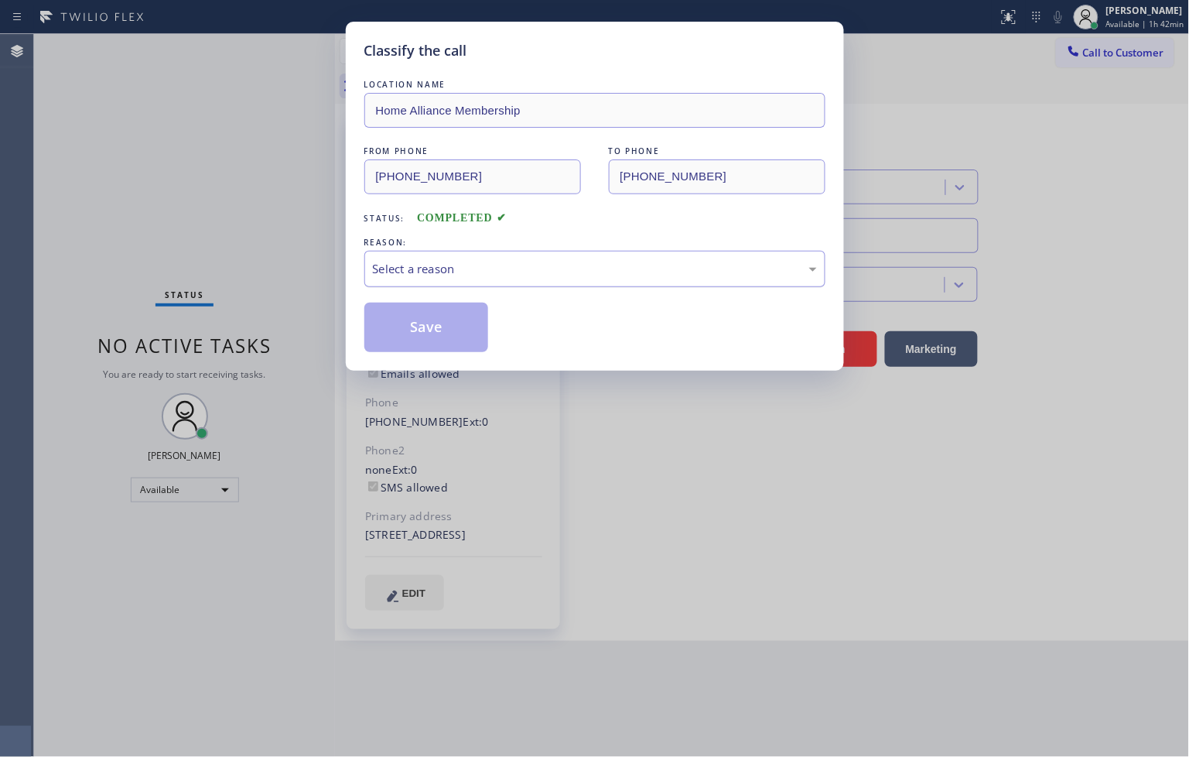
click at [442, 275] on div "Select a reason" at bounding box center [595, 269] width 444 height 18
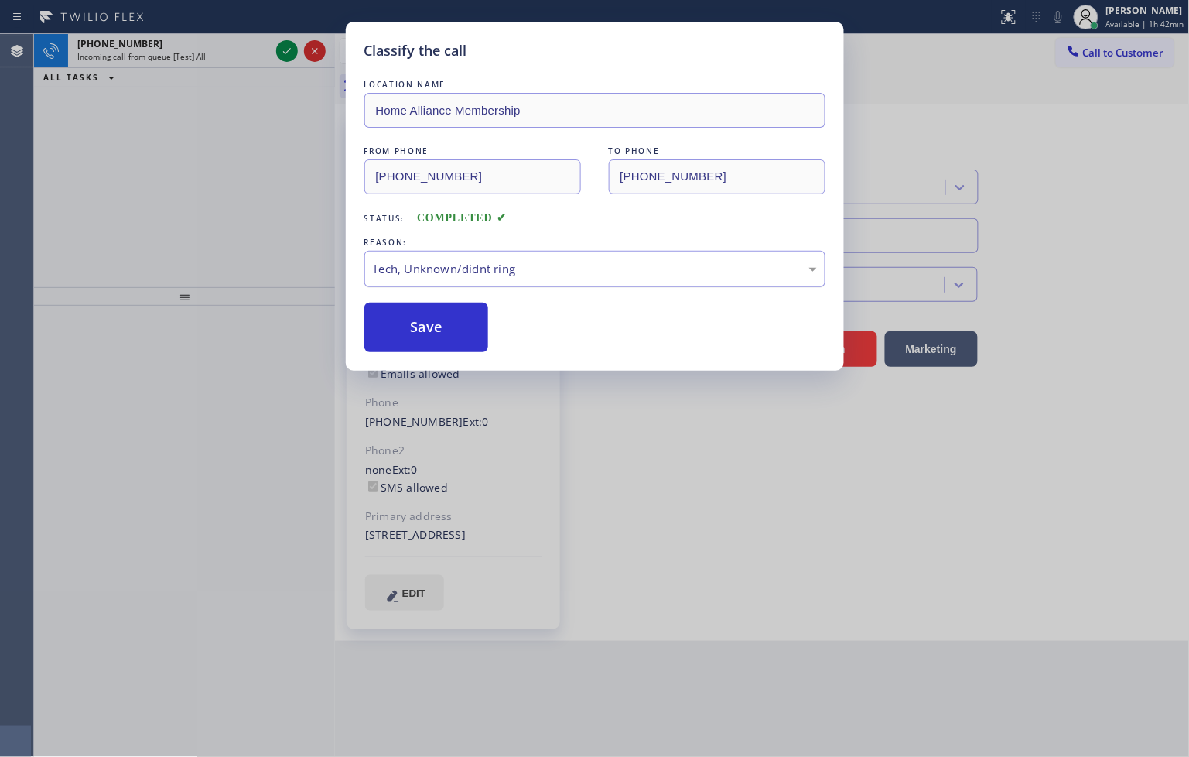
click at [426, 267] on div "Tech, Unknown/didnt ring" at bounding box center [595, 269] width 444 height 18
click at [442, 320] on button "Save" at bounding box center [426, 327] width 125 height 50
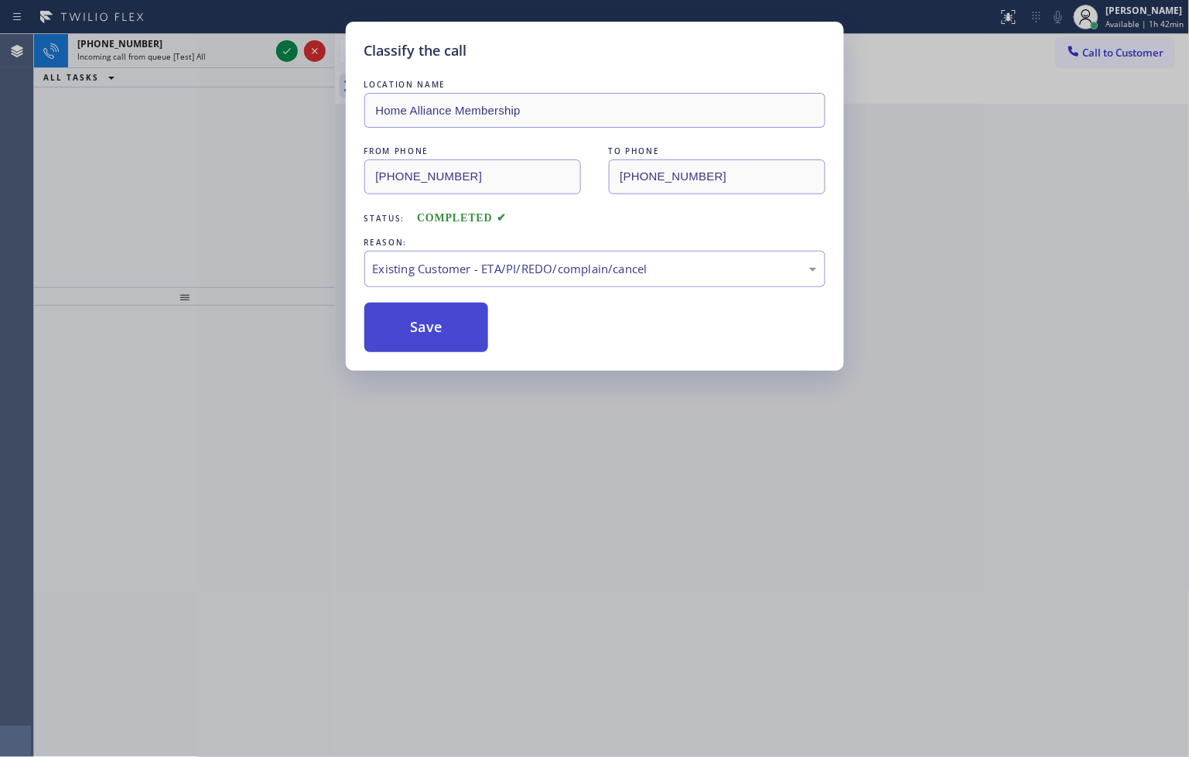
click at [442, 320] on button "Save" at bounding box center [426, 327] width 125 height 50
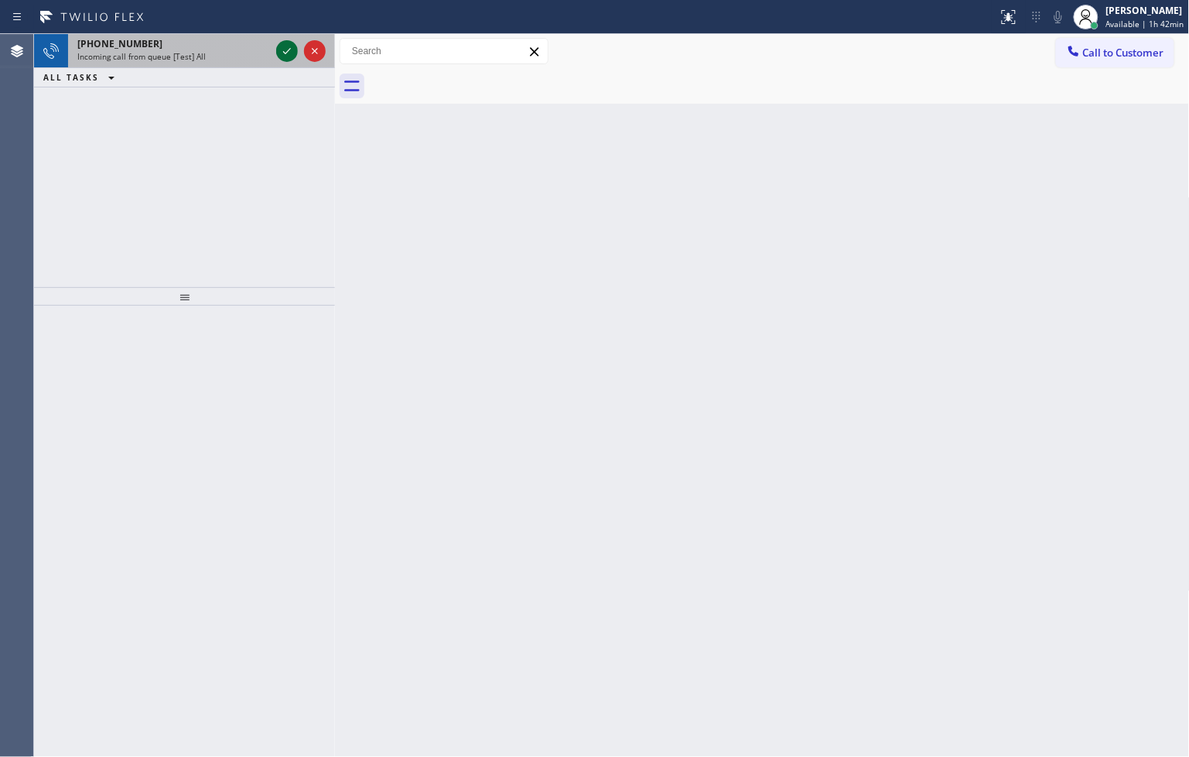
click at [289, 59] on icon at bounding box center [287, 51] width 19 height 19
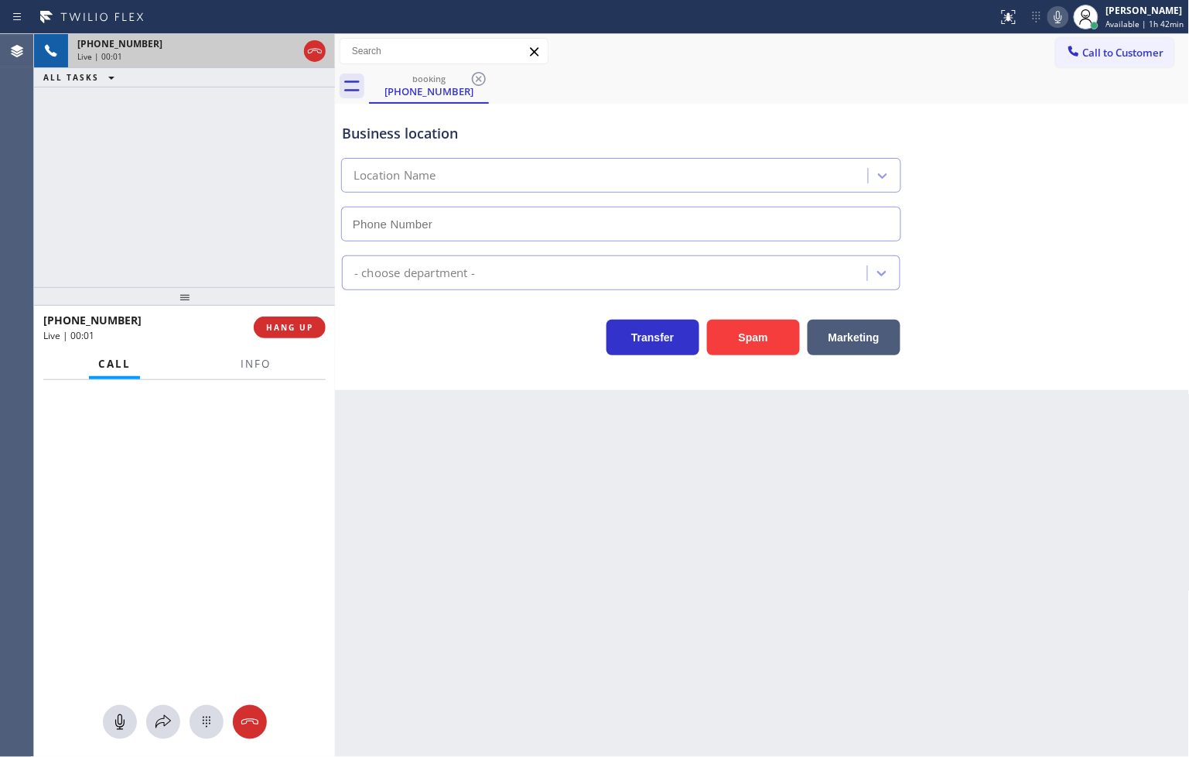
type input "[PHONE_NUMBER]"
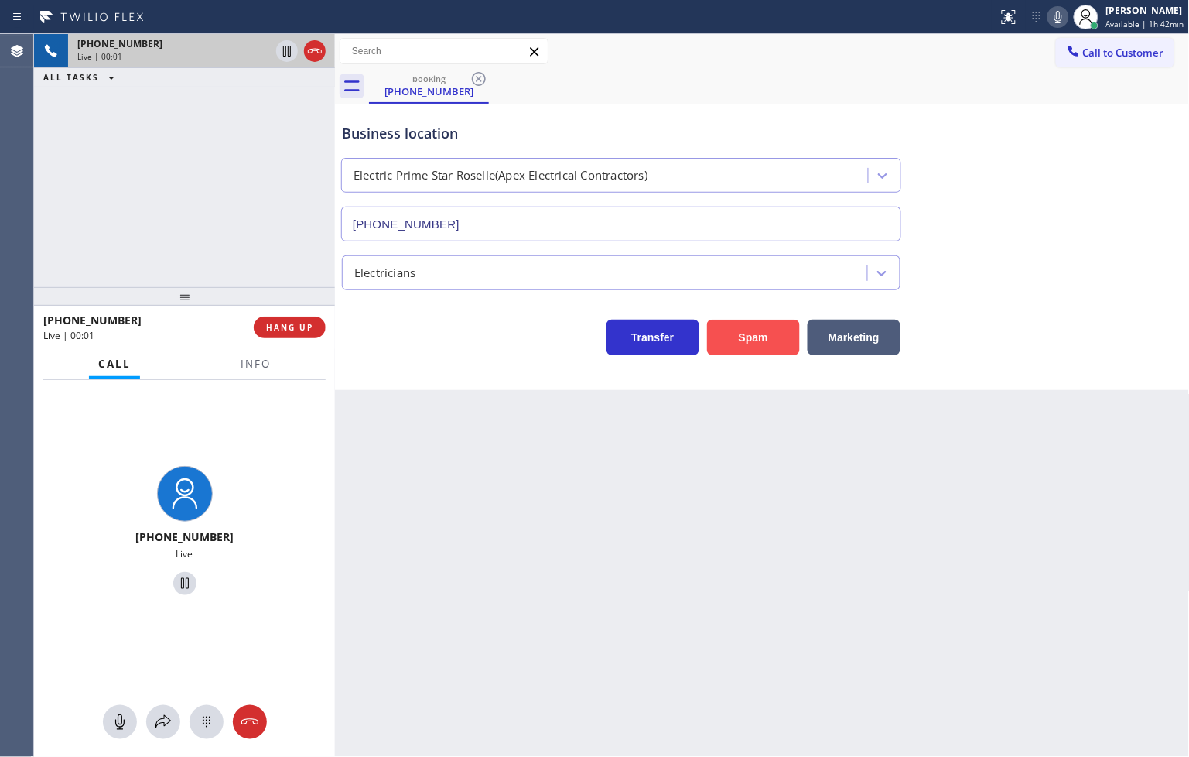
click at [754, 326] on button "Spam" at bounding box center [753, 337] width 93 height 36
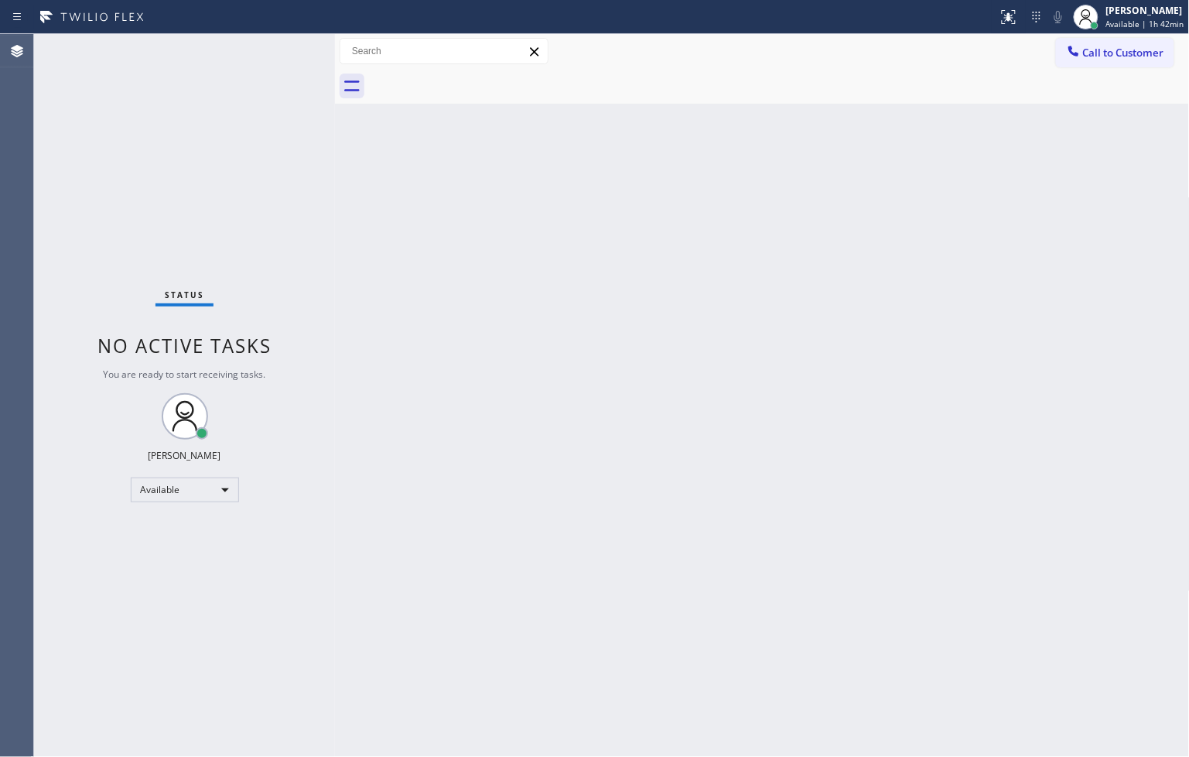
click at [281, 214] on div "Status No active tasks You are ready to start receiving tasks. [PERSON_NAME]" at bounding box center [184, 395] width 301 height 723
click at [295, 55] on div "Status No active tasks You are ready to start receiving tasks. [PERSON_NAME]" at bounding box center [184, 395] width 301 height 723
click at [278, 63] on div "Status No active tasks You are ready to start receiving tasks. [PERSON_NAME]" at bounding box center [184, 395] width 301 height 723
click at [276, 50] on div "Status No active tasks You are ready to start receiving tasks. [PERSON_NAME]" at bounding box center [184, 395] width 301 height 723
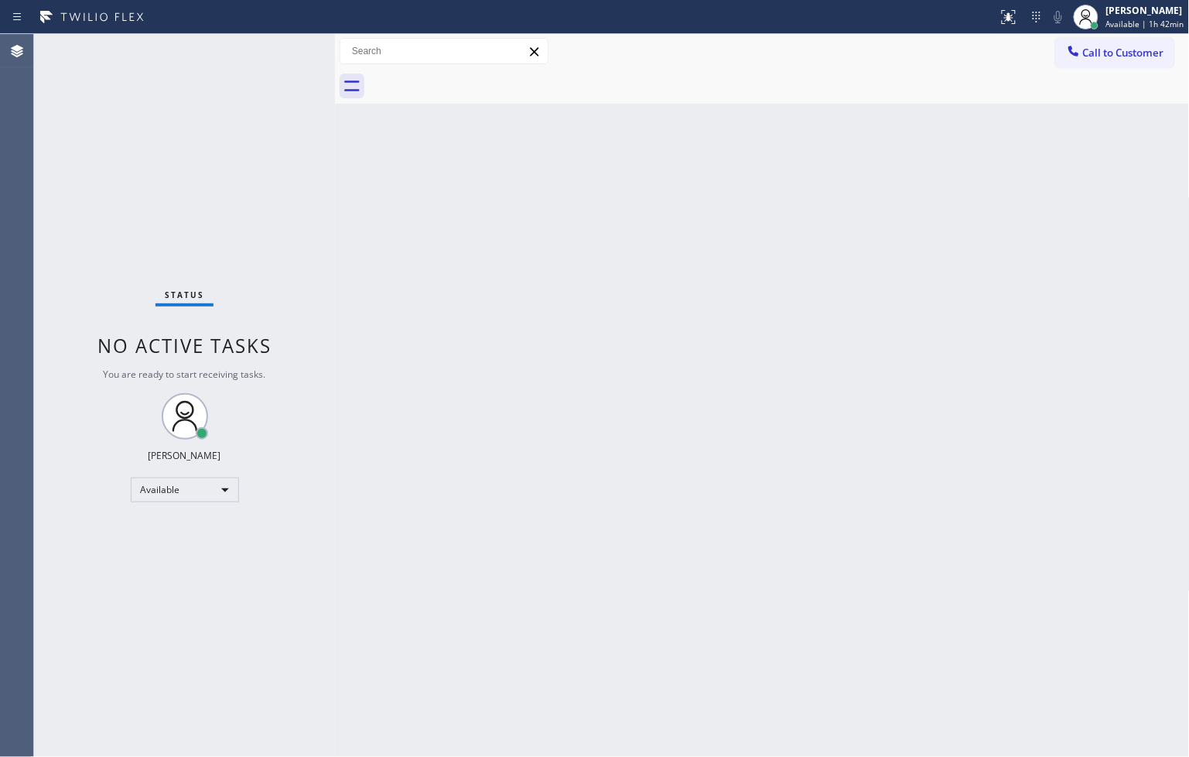
click at [729, 489] on div "Back to Dashboard Change Sender ID Customers Technicians Select a contact Outbo…" at bounding box center [762, 395] width 855 height 723
click at [205, 217] on div "Status No active tasks You are ready to start receiving tasks. [PERSON_NAME]" at bounding box center [184, 395] width 301 height 723
click at [289, 53] on div "Status No active tasks You are ready to start receiving tasks. [PERSON_NAME]" at bounding box center [184, 395] width 301 height 723
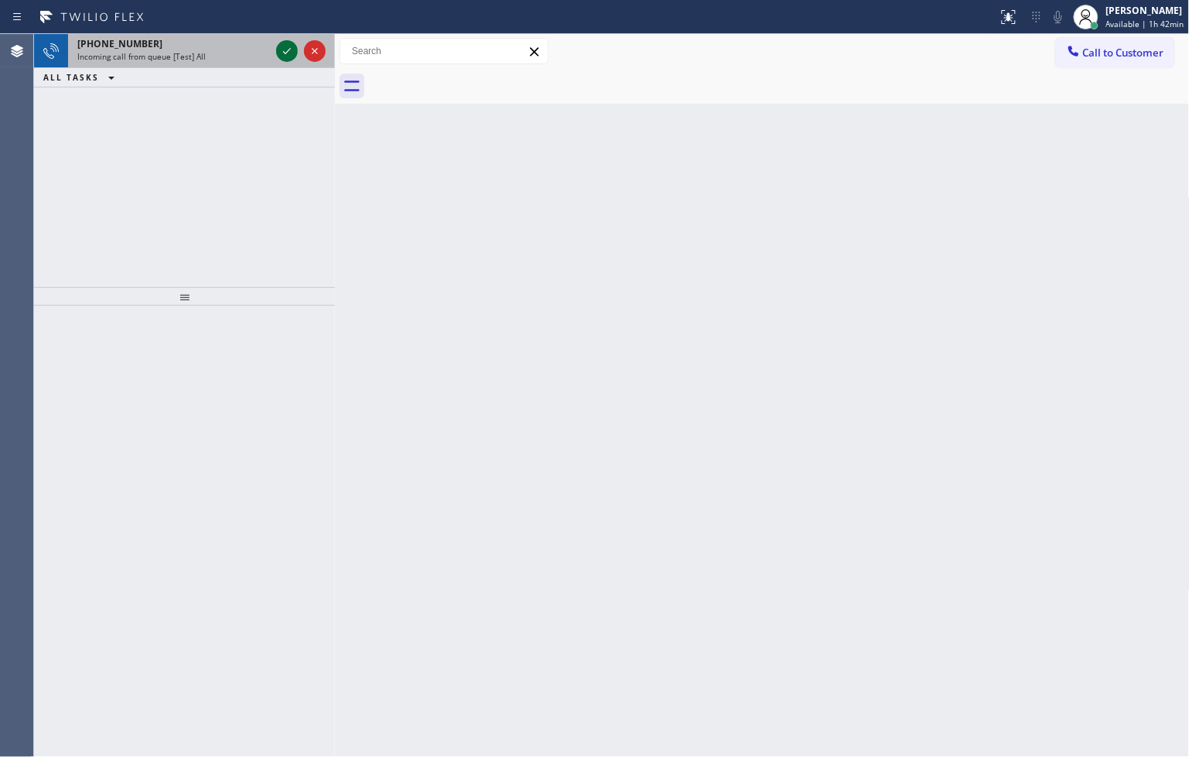
click at [288, 53] on icon at bounding box center [287, 51] width 19 height 19
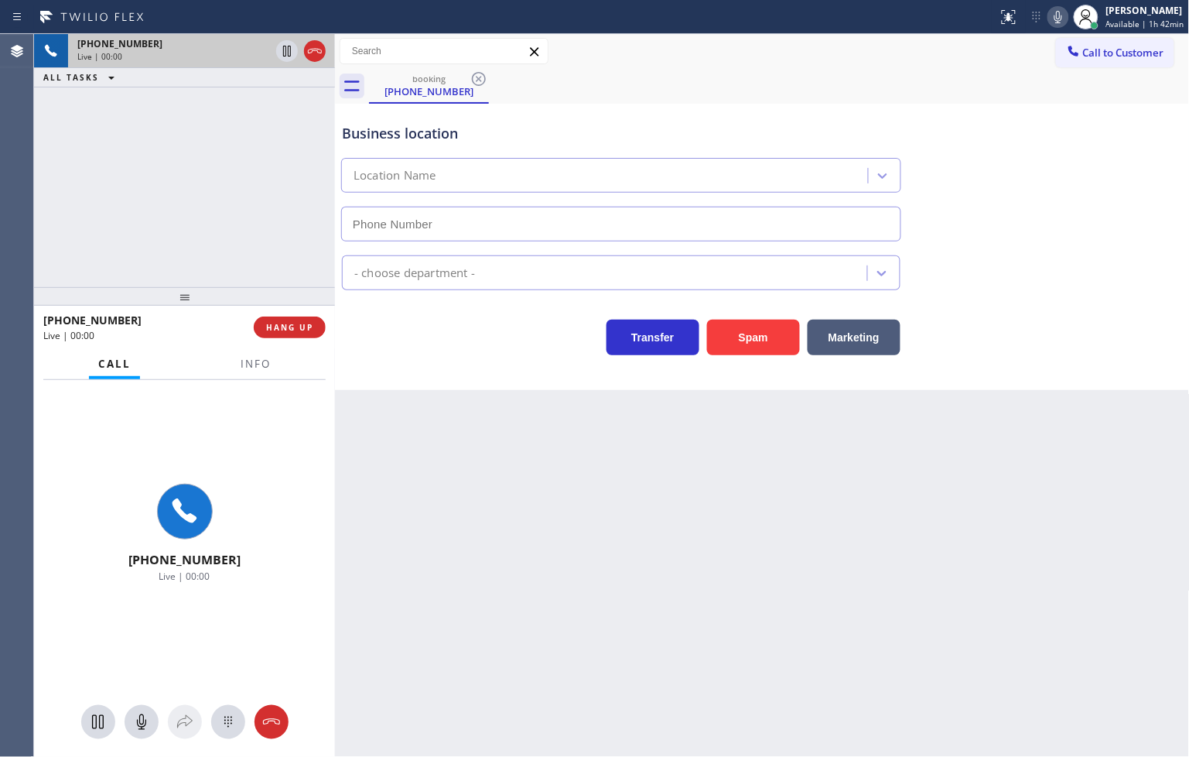
type input "[PHONE_NUMBER]"
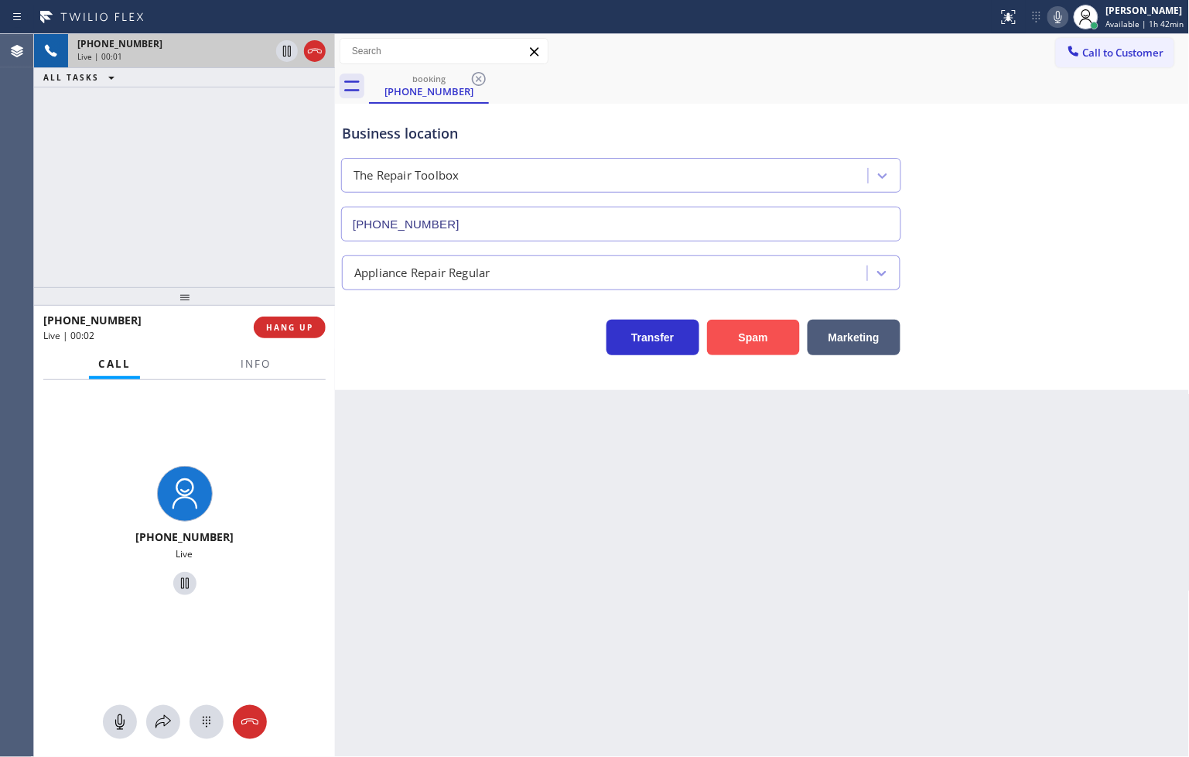
click at [738, 345] on button "Spam" at bounding box center [753, 337] width 93 height 36
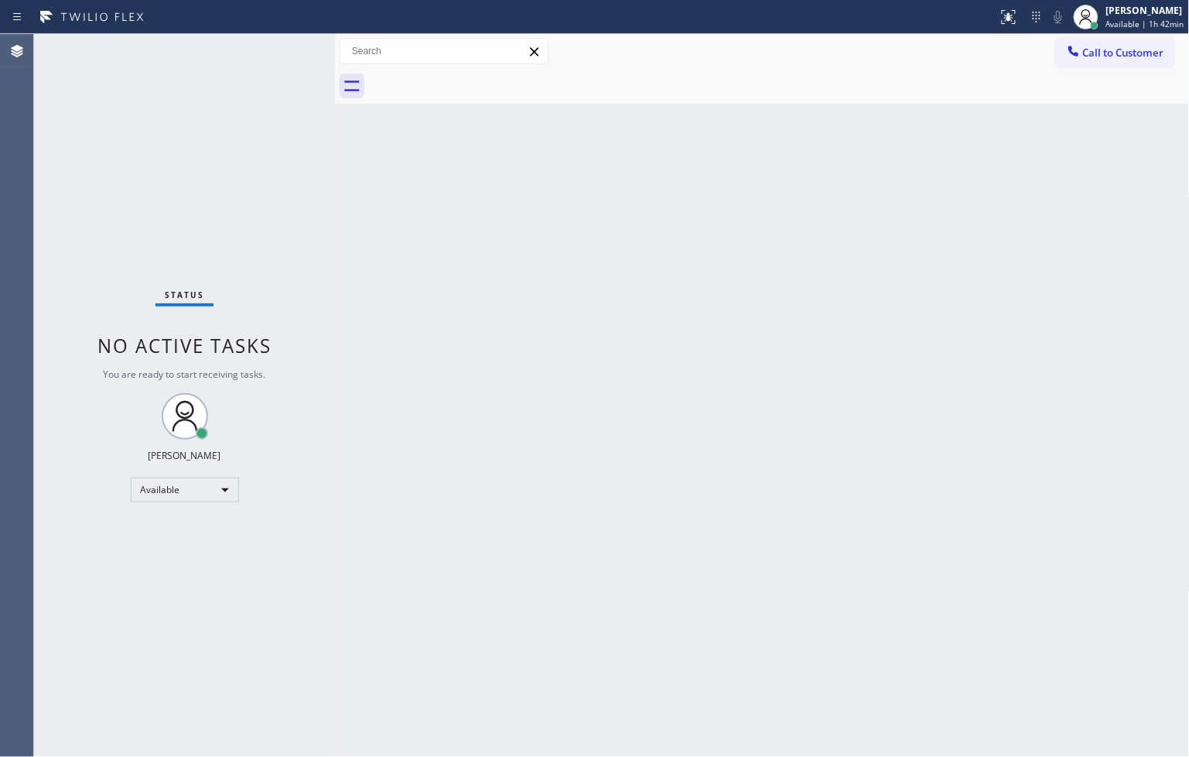
click at [288, 81] on div "Status No active tasks You are ready to start receiving tasks. [PERSON_NAME]" at bounding box center [184, 395] width 301 height 723
click at [287, 50] on div "Status No active tasks You are ready to start receiving tasks. [PERSON_NAME]" at bounding box center [184, 395] width 301 height 723
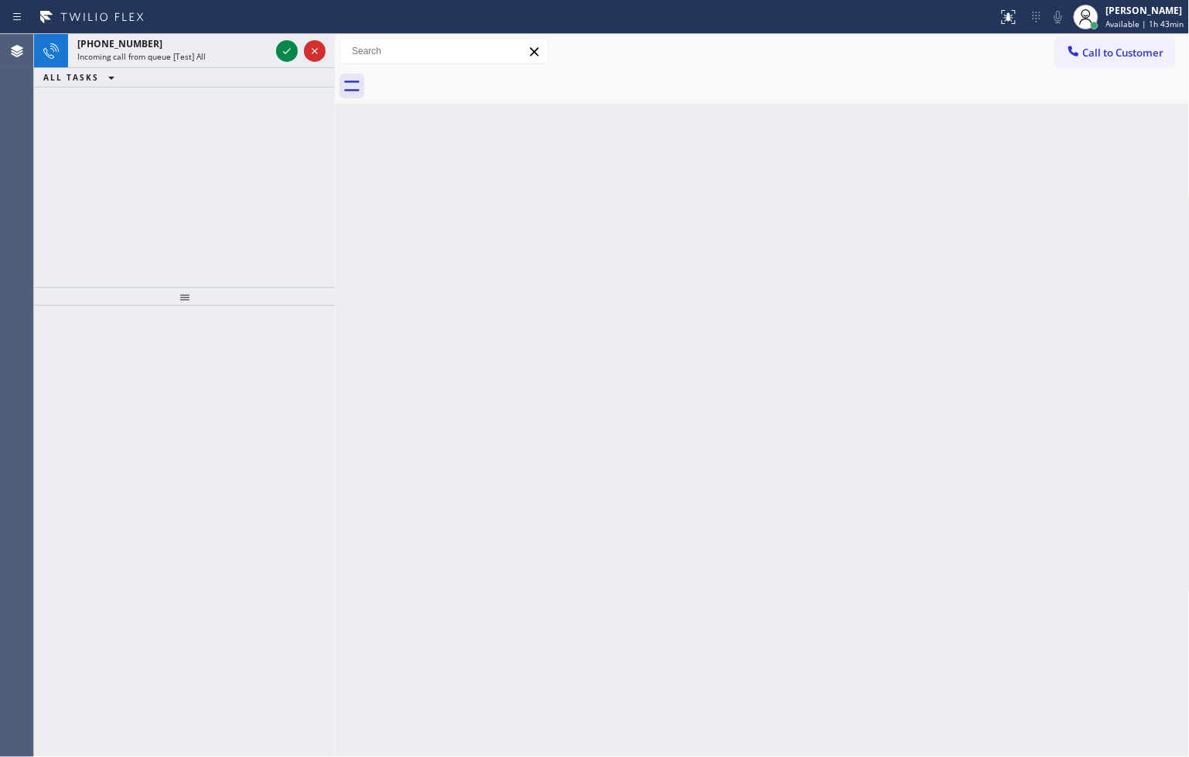
click at [213, 16] on div at bounding box center [499, 17] width 986 height 25
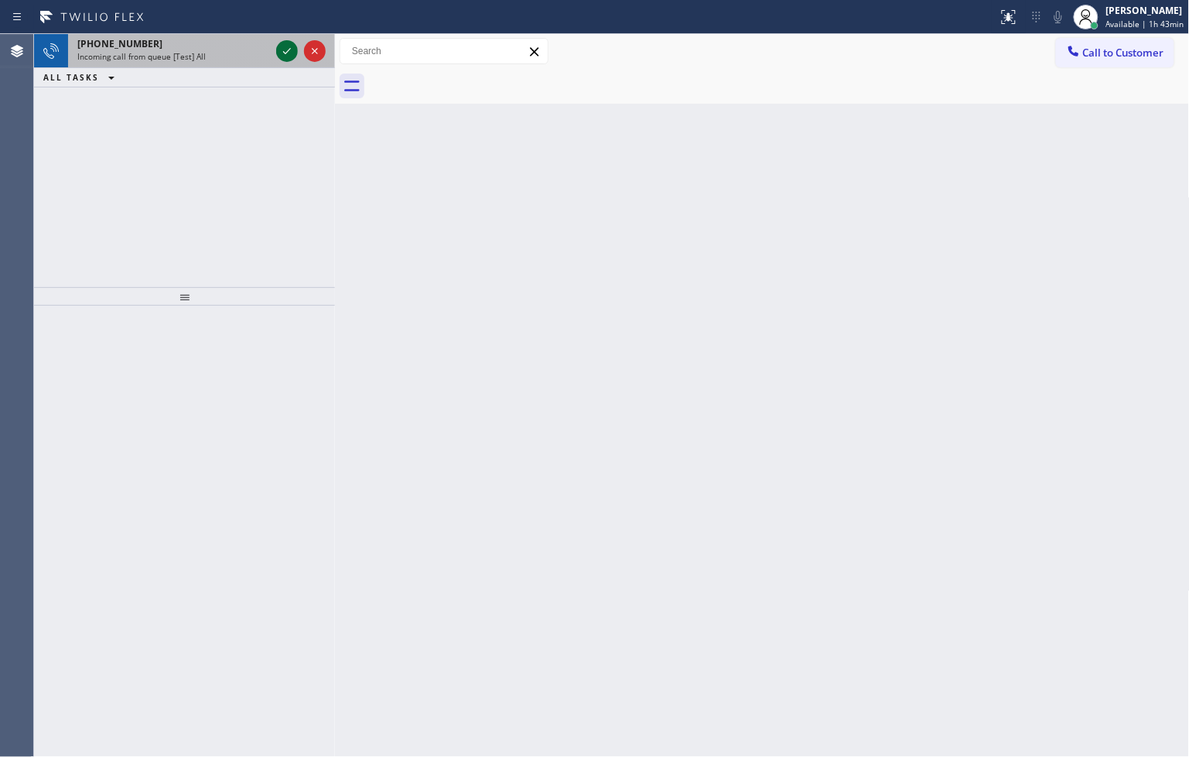
click at [291, 50] on icon at bounding box center [287, 51] width 19 height 19
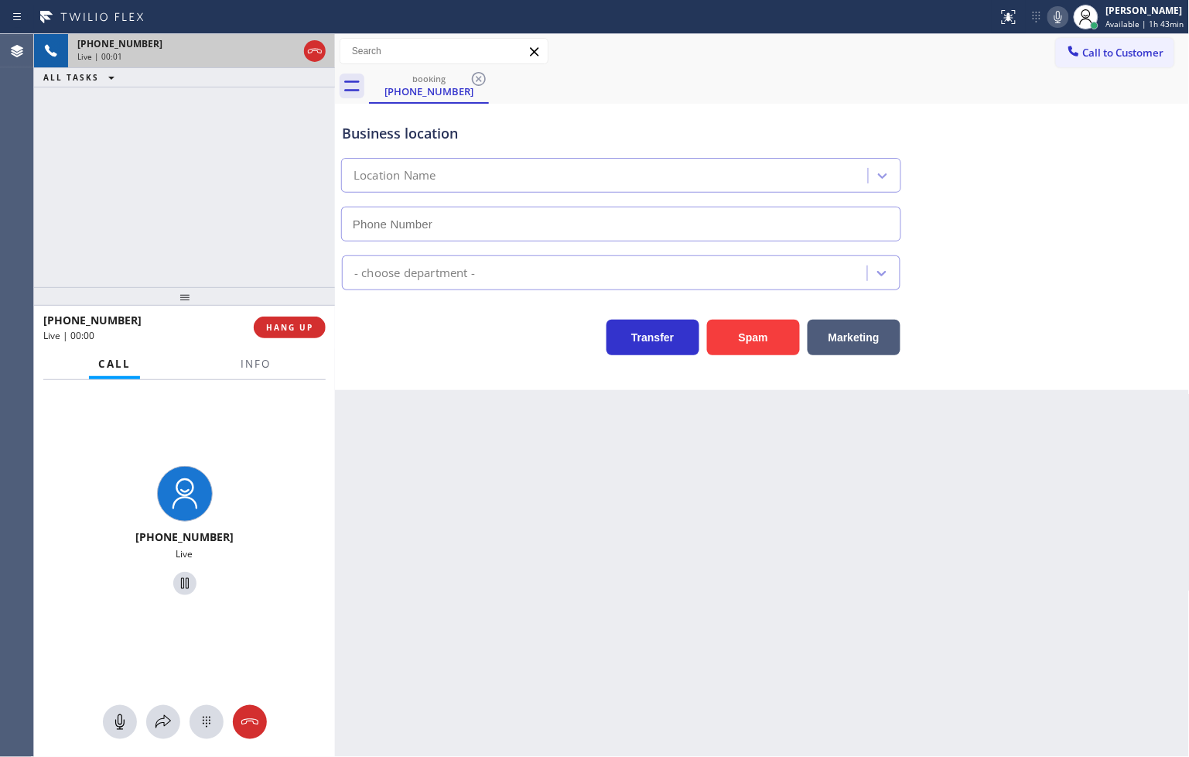
type input "[PHONE_NUMBER]"
click at [444, 365] on div "Business location Advance AC Repair Service [PHONE_NUMBER] HVAC Transfer Spam M…" at bounding box center [762, 247] width 855 height 286
click at [708, 494] on div "Back to Dashboard Change Sender ID Customers Technicians Select a contact Outbo…" at bounding box center [762, 395] width 855 height 723
click at [268, 370] on span "Info" at bounding box center [256, 364] width 30 height 14
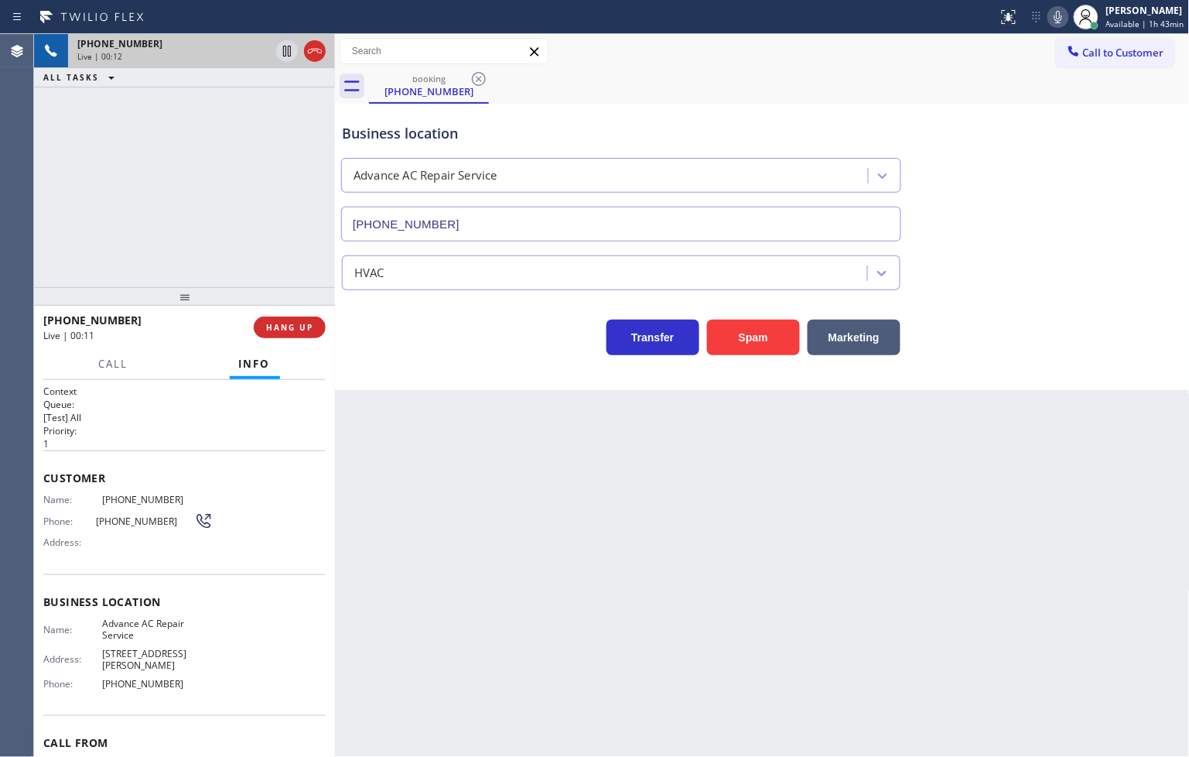
click at [149, 399] on h2 "Queue:" at bounding box center [184, 404] width 282 height 13
click at [135, 226] on div "[PHONE_NUMBER] Live | 00:12 ALL TASKS ALL TASKS ACTIVE TASKS TASKS IN WRAP UP" at bounding box center [184, 160] width 301 height 253
click at [193, 415] on p "[Test] All" at bounding box center [184, 417] width 282 height 13
click at [113, 210] on div "[PHONE_NUMBER] Live | 00:16 ALL TASKS ALL TASKS ACTIVE TASKS TASKS IN WRAP UP" at bounding box center [184, 160] width 301 height 253
click at [121, 360] on span "Call" at bounding box center [113, 364] width 29 height 14
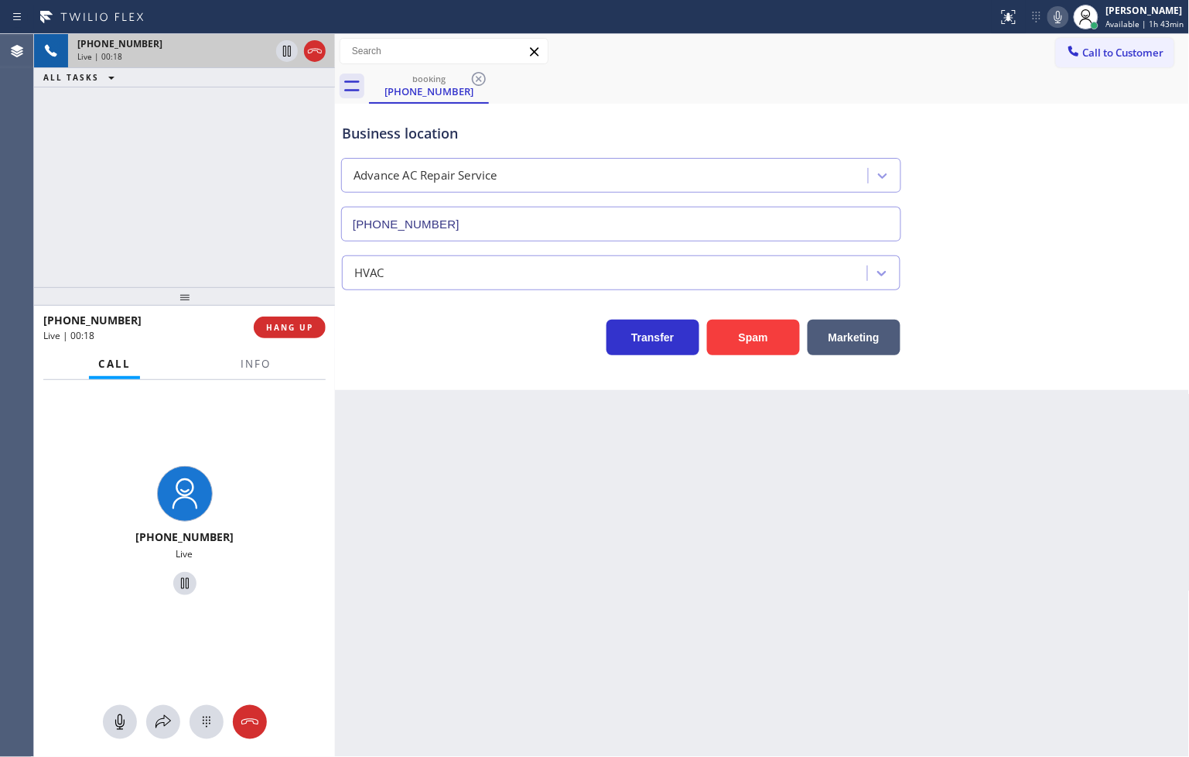
click at [173, 215] on div "[PHONE_NUMBER] Live | 00:18 ALL TASKS ALL TASKS ACTIVE TASKS TASKS IN WRAP UP" at bounding box center [184, 160] width 301 height 253
click at [483, 356] on div "Business location Advance AC Repair Service [PHONE_NUMBER] HVAC Transfer Spam M…" at bounding box center [762, 247] width 855 height 286
click at [223, 210] on div "[PHONE_NUMBER] Live | 00:19 ALL TASKS ALL TASKS ACTIVE TASKS TASKS IN WRAP UP" at bounding box center [184, 160] width 301 height 253
click at [223, 182] on div "[PHONE_NUMBER] Live | 00:20 ALL TASKS ALL TASKS ACTIVE TASKS TASKS IN WRAP UP" at bounding box center [184, 160] width 301 height 253
click at [458, 404] on div "Back to Dashboard Change Sender ID Customers Technicians Select a contact Outbo…" at bounding box center [762, 395] width 855 height 723
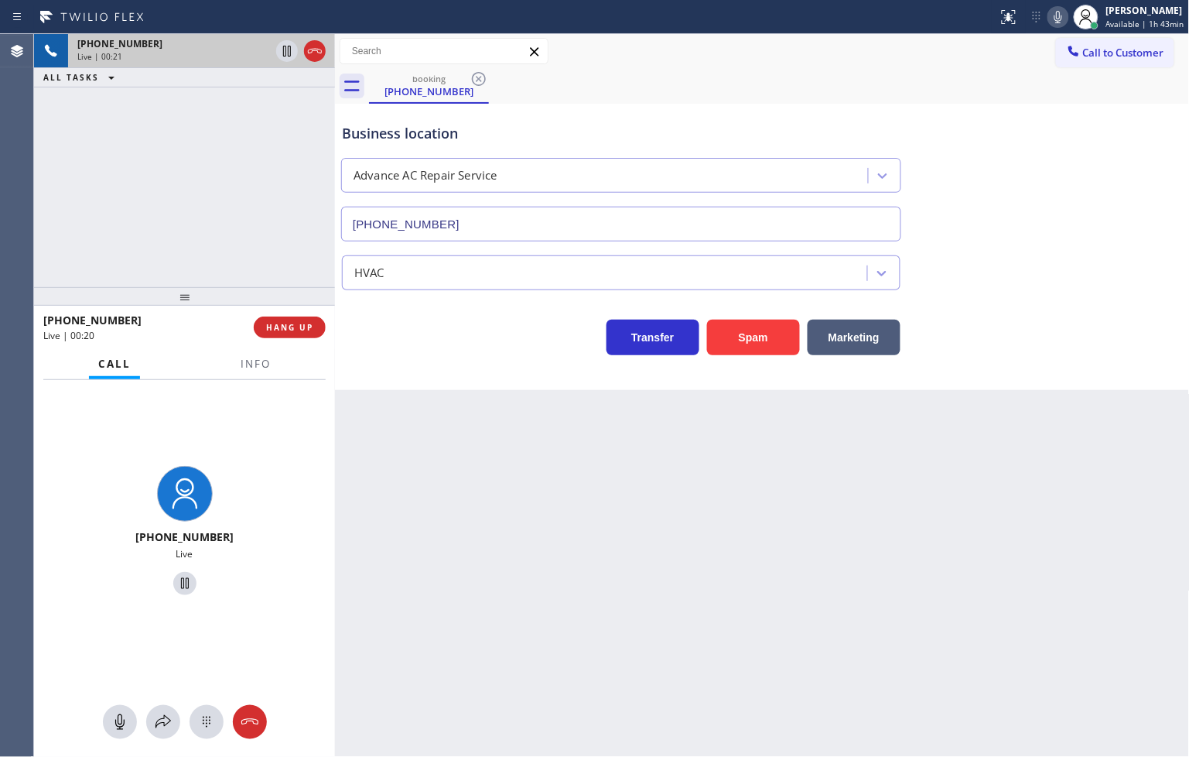
click at [210, 218] on div "[PHONE_NUMBER] Live | 00:21 ALL TASKS ALL TASKS ACTIVE TASKS TASKS IN WRAP UP" at bounding box center [184, 160] width 301 height 253
click at [287, 50] on icon at bounding box center [287, 51] width 19 height 19
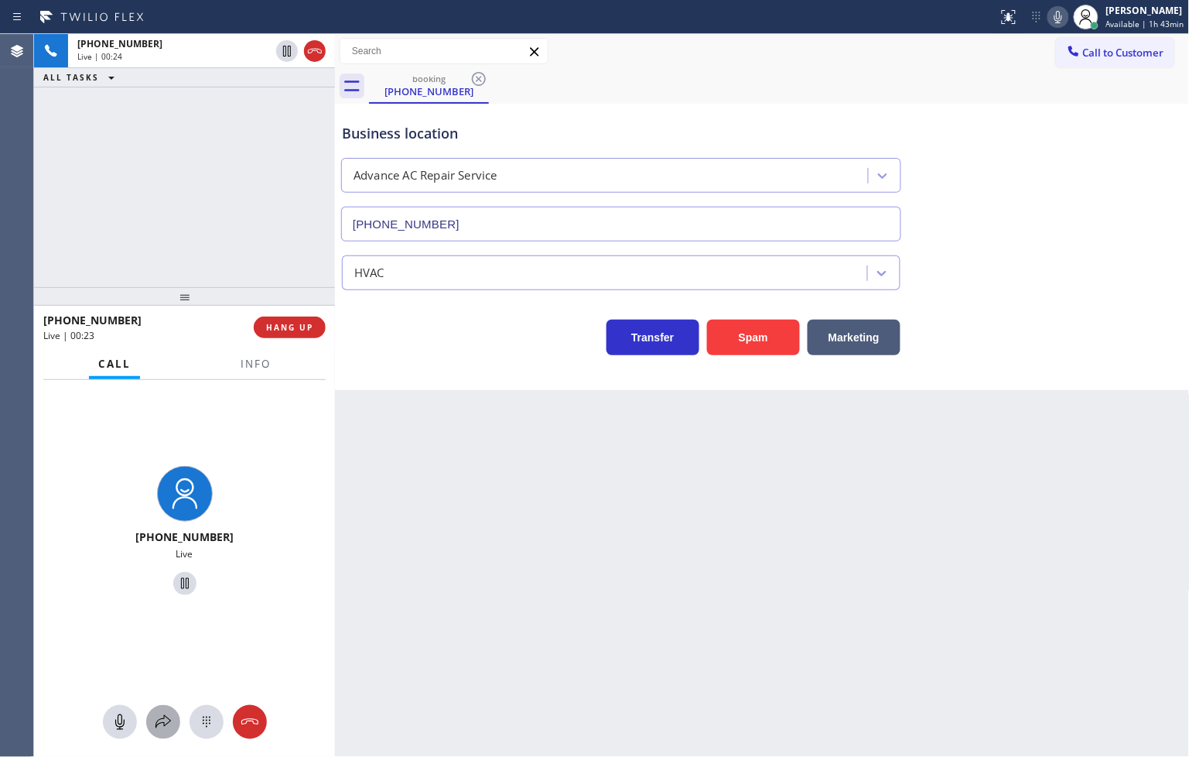
click at [158, 717] on icon at bounding box center [163, 721] width 19 height 19
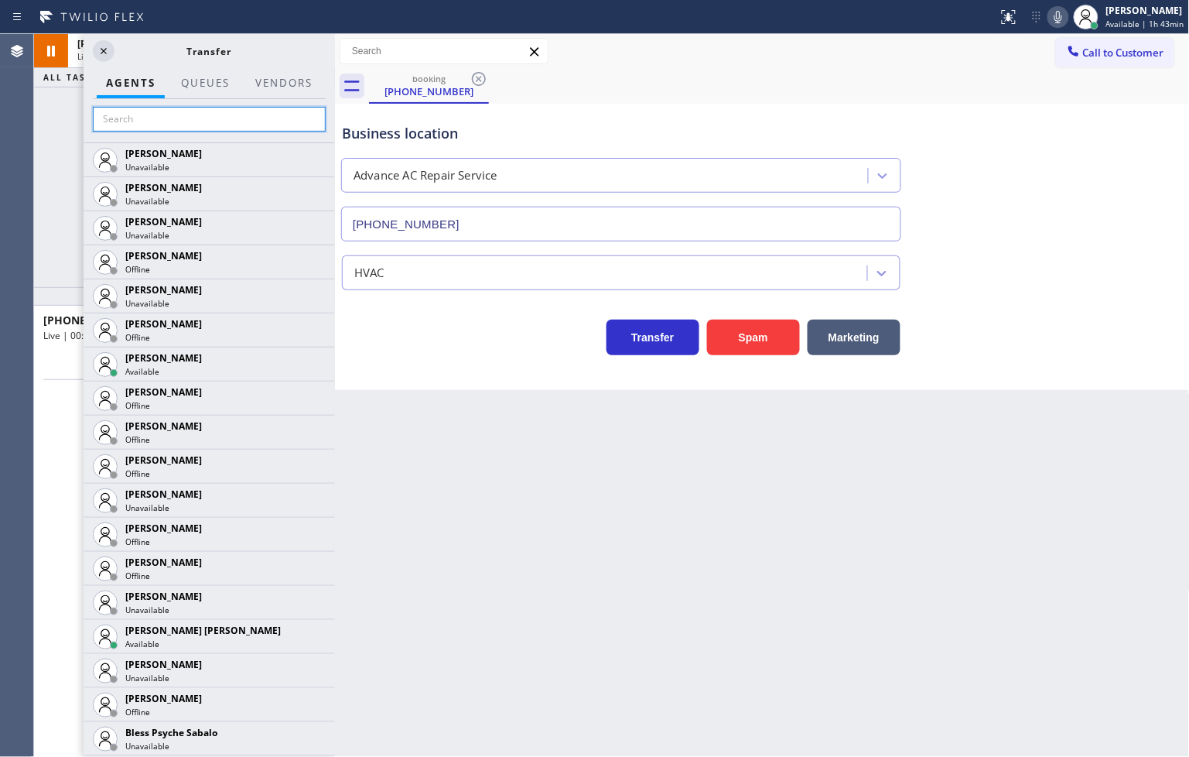
click at [135, 114] on input "text" at bounding box center [209, 119] width 233 height 25
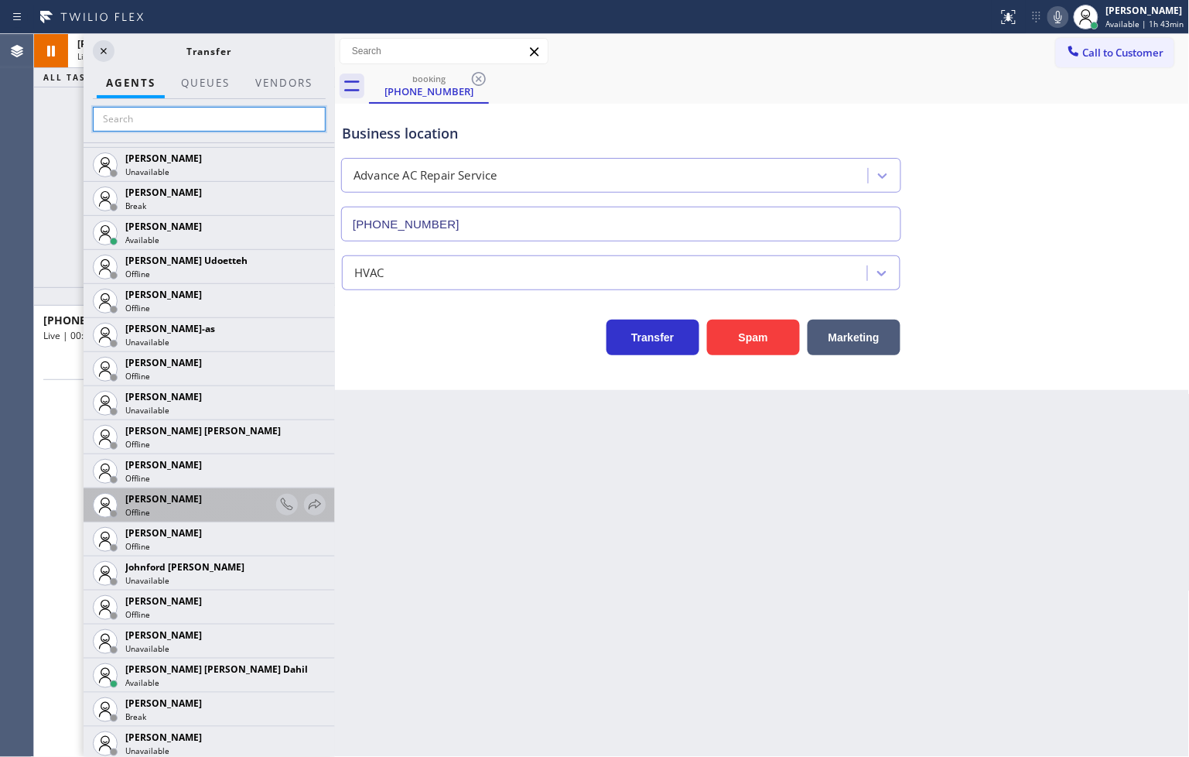
scroll to position [1719, 0]
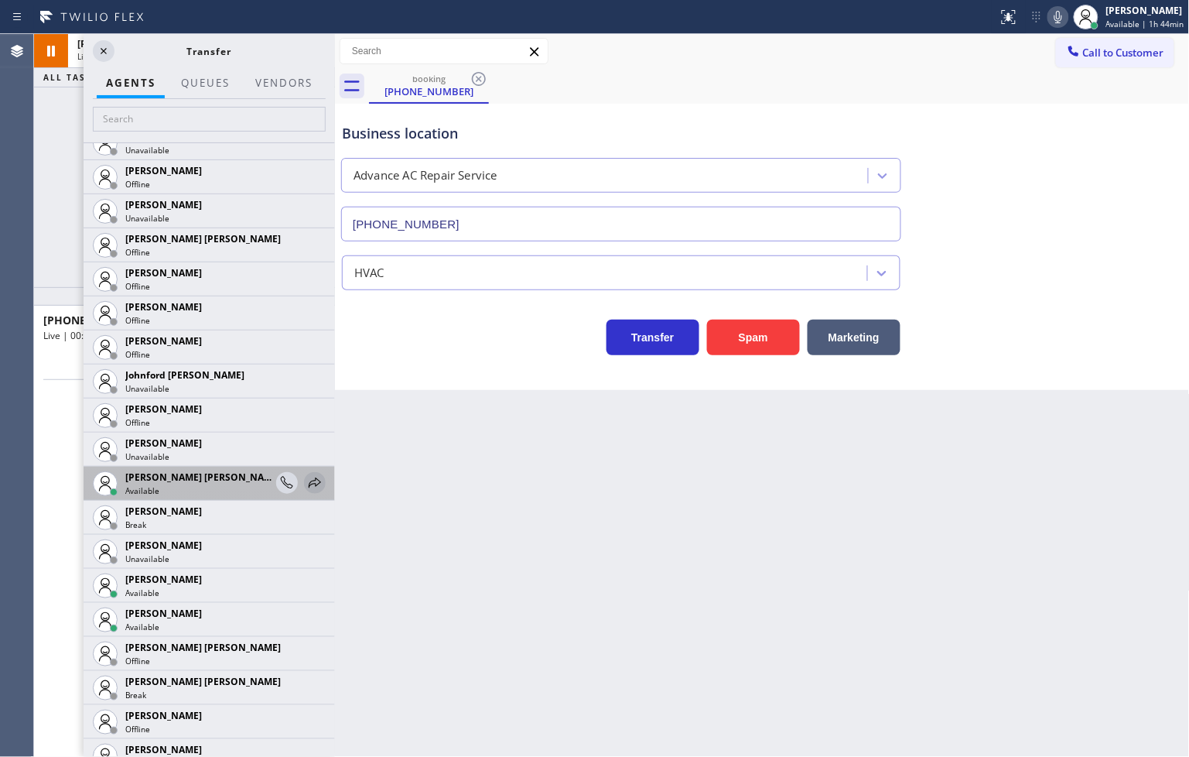
click at [306, 477] on icon at bounding box center [315, 482] width 19 height 19
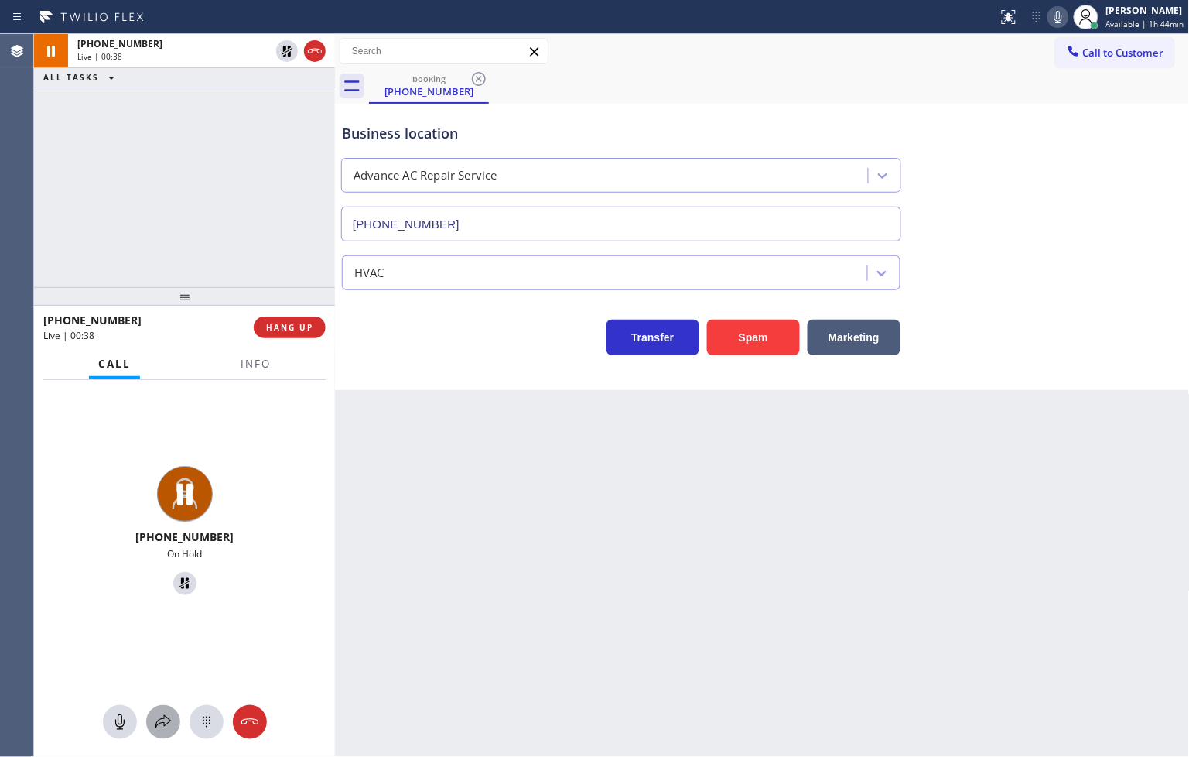
click at [166, 707] on button at bounding box center [163, 722] width 34 height 34
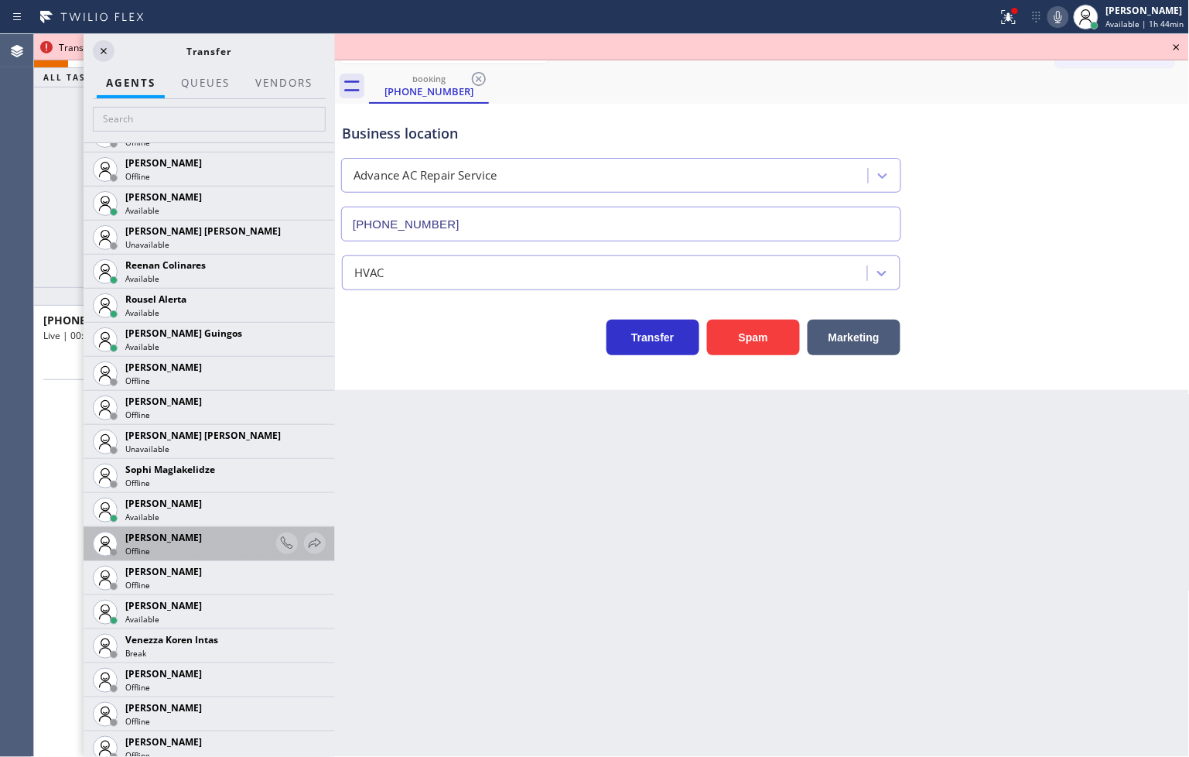
scroll to position [3230, 0]
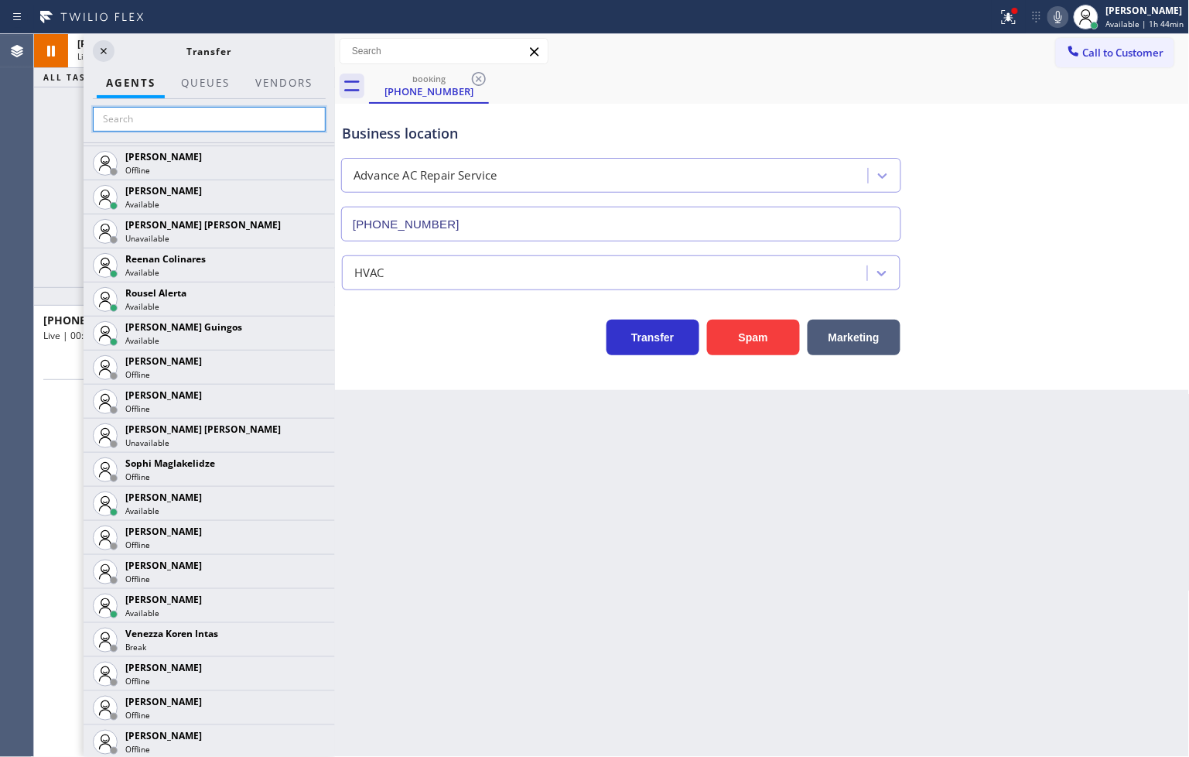
click at [166, 113] on input "text" at bounding box center [209, 119] width 233 height 25
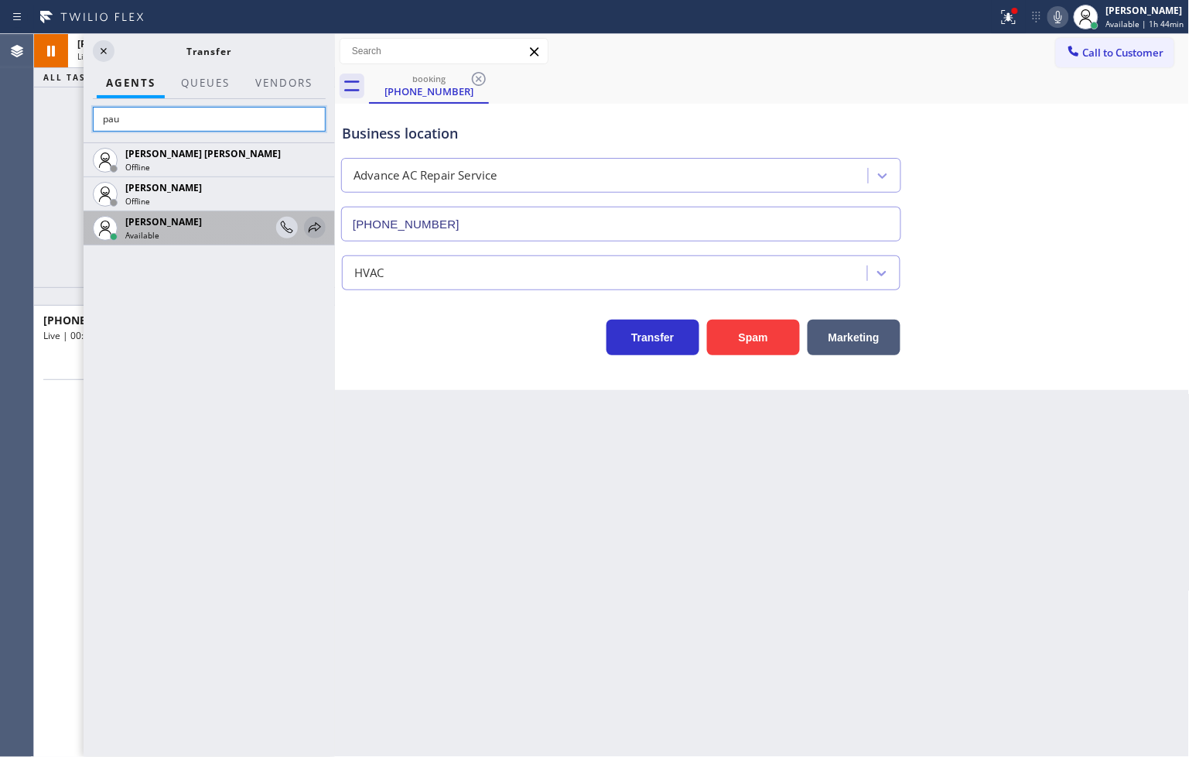
type input "pau"
click at [0, 0] on icon at bounding box center [0, 0] width 0 height 0
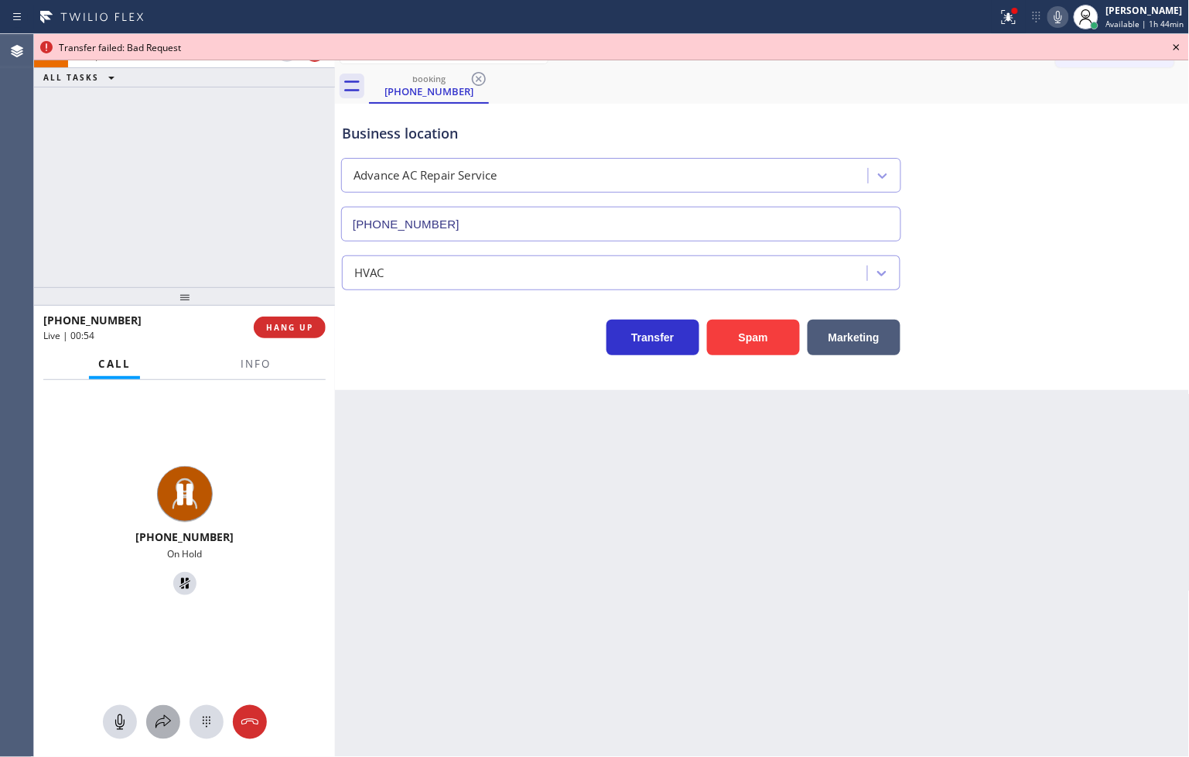
click at [166, 725] on icon at bounding box center [163, 721] width 19 height 19
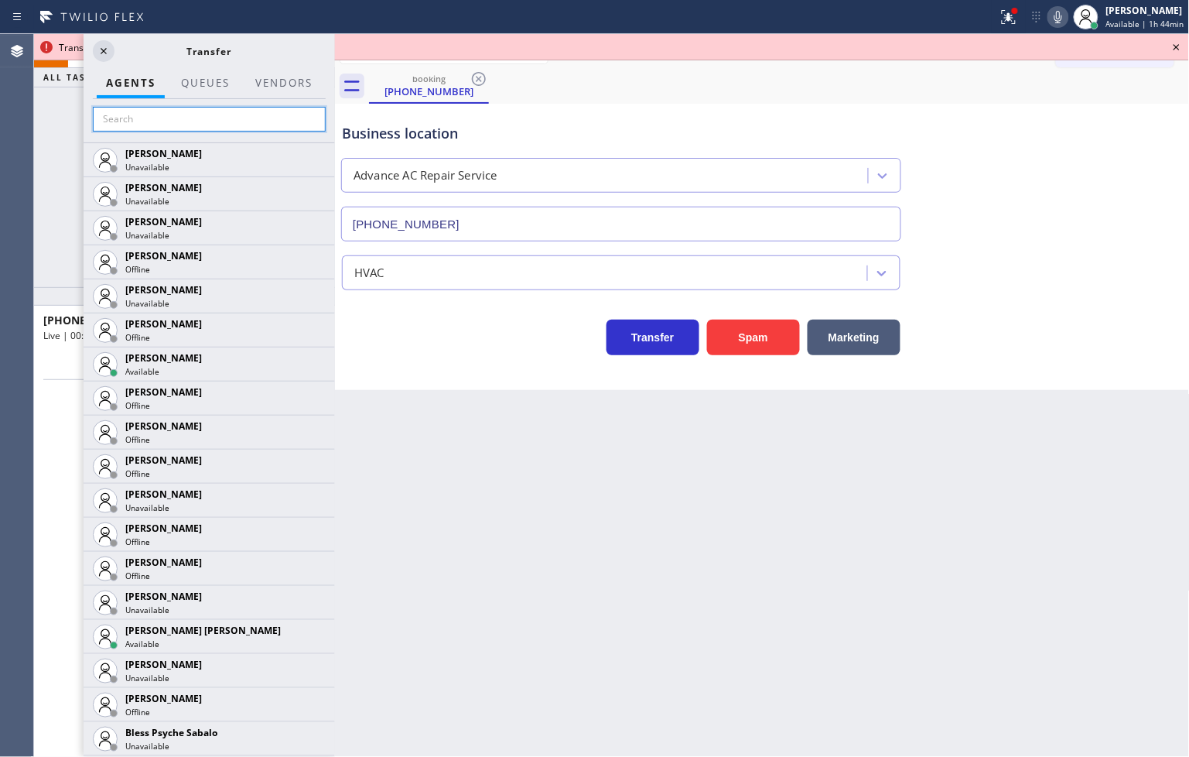
click at [149, 124] on input "text" at bounding box center [209, 119] width 233 height 25
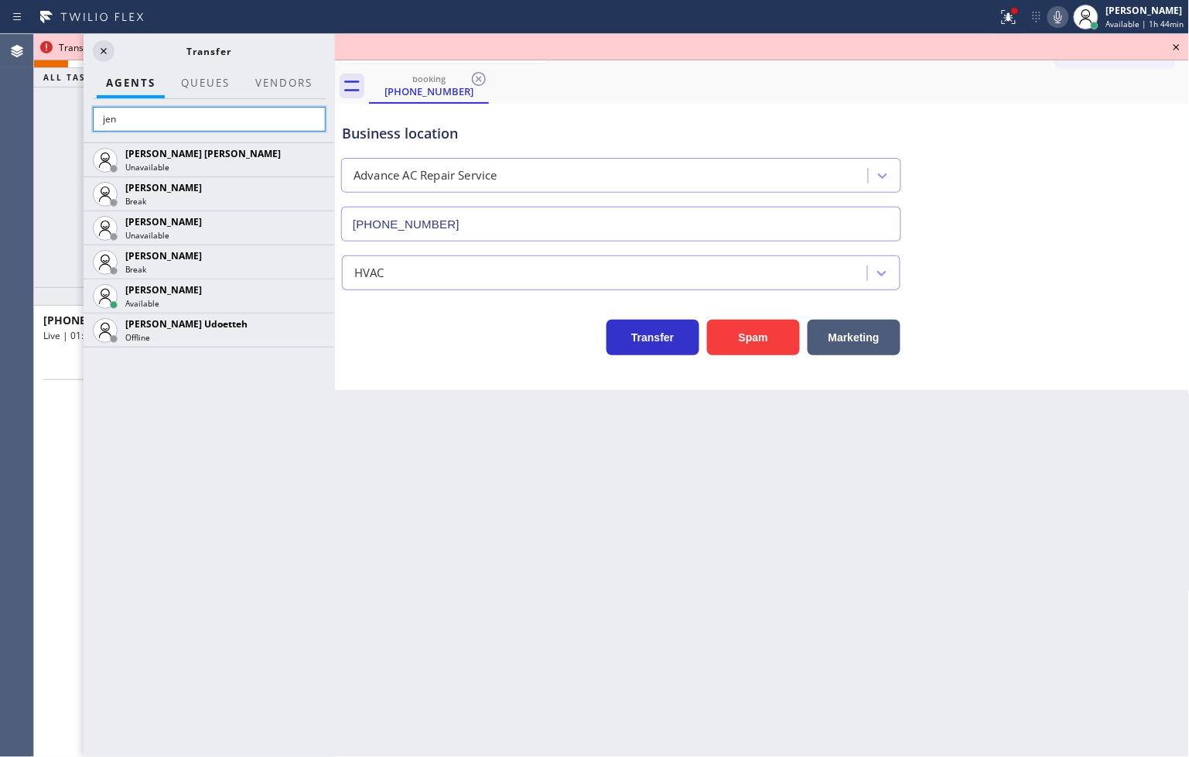
click at [149, 118] on input "jen" at bounding box center [209, 119] width 233 height 25
type input "j"
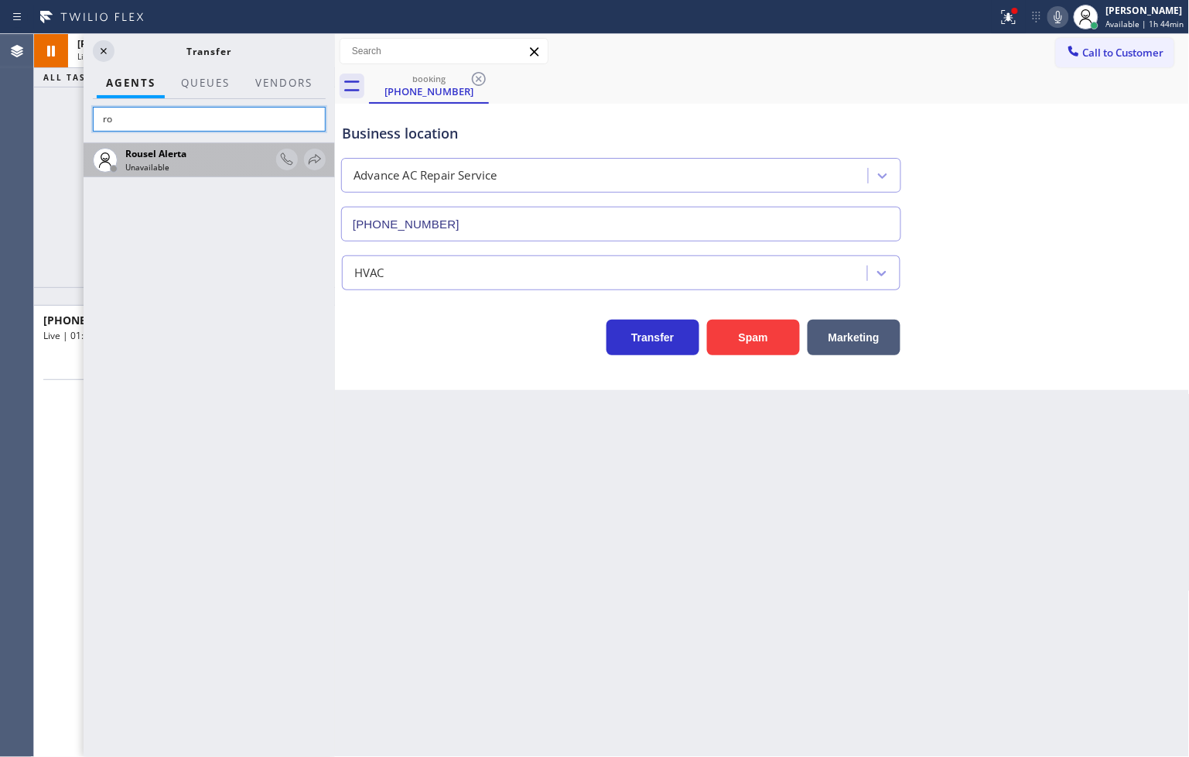
type input "r"
type input "l"
type input "[PERSON_NAME]"
click at [314, 151] on icon at bounding box center [315, 159] width 19 height 19
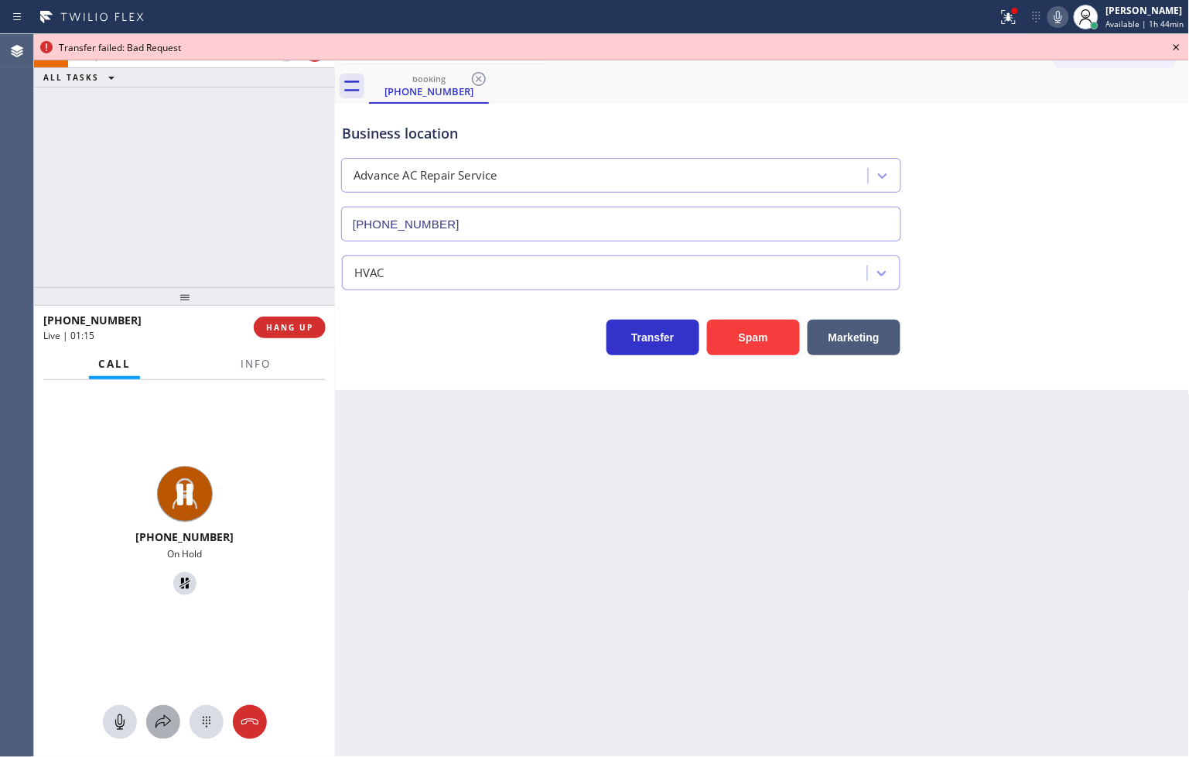
click at [159, 725] on icon at bounding box center [163, 721] width 19 height 19
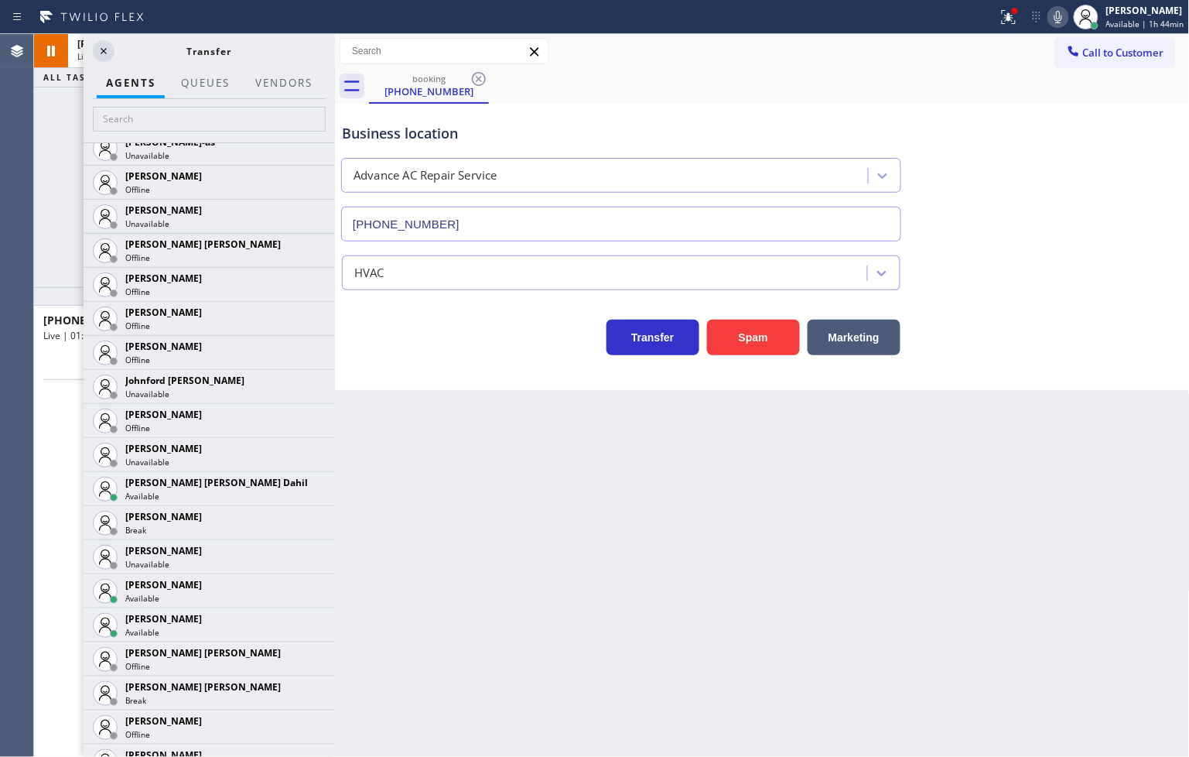
scroll to position [1719, 0]
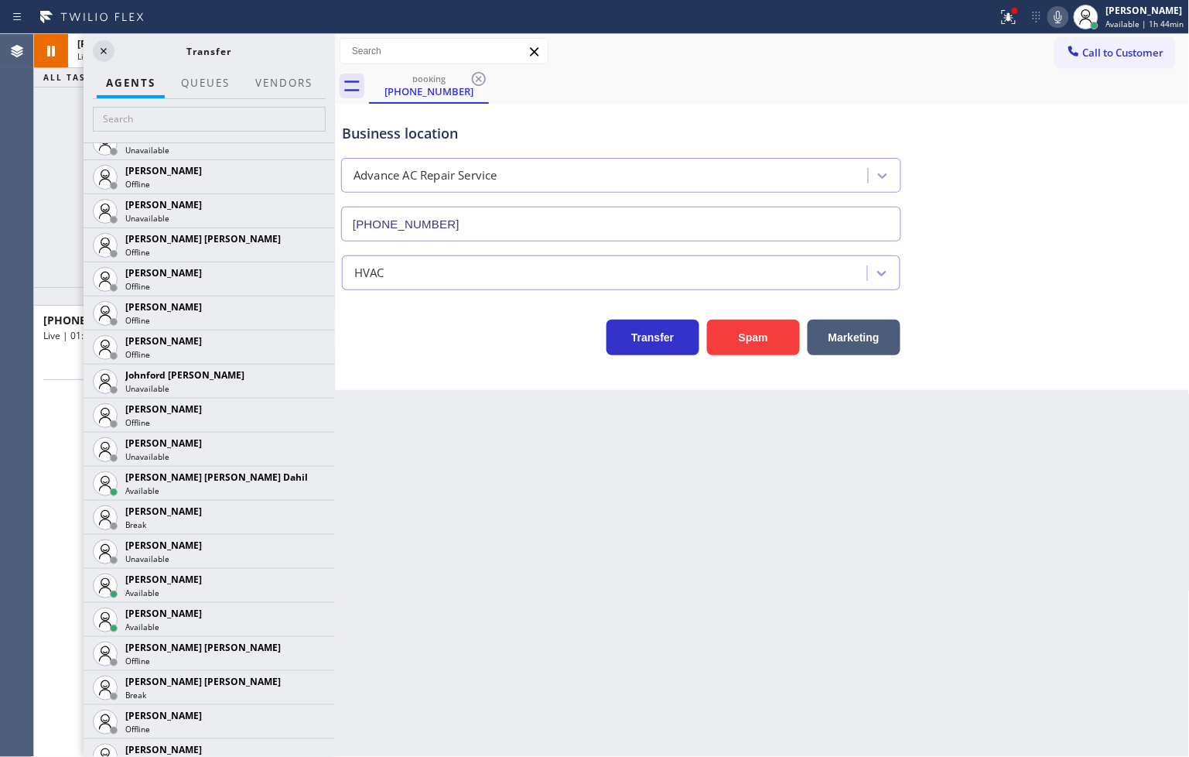
click at [0, 0] on icon at bounding box center [0, 0] width 0 height 0
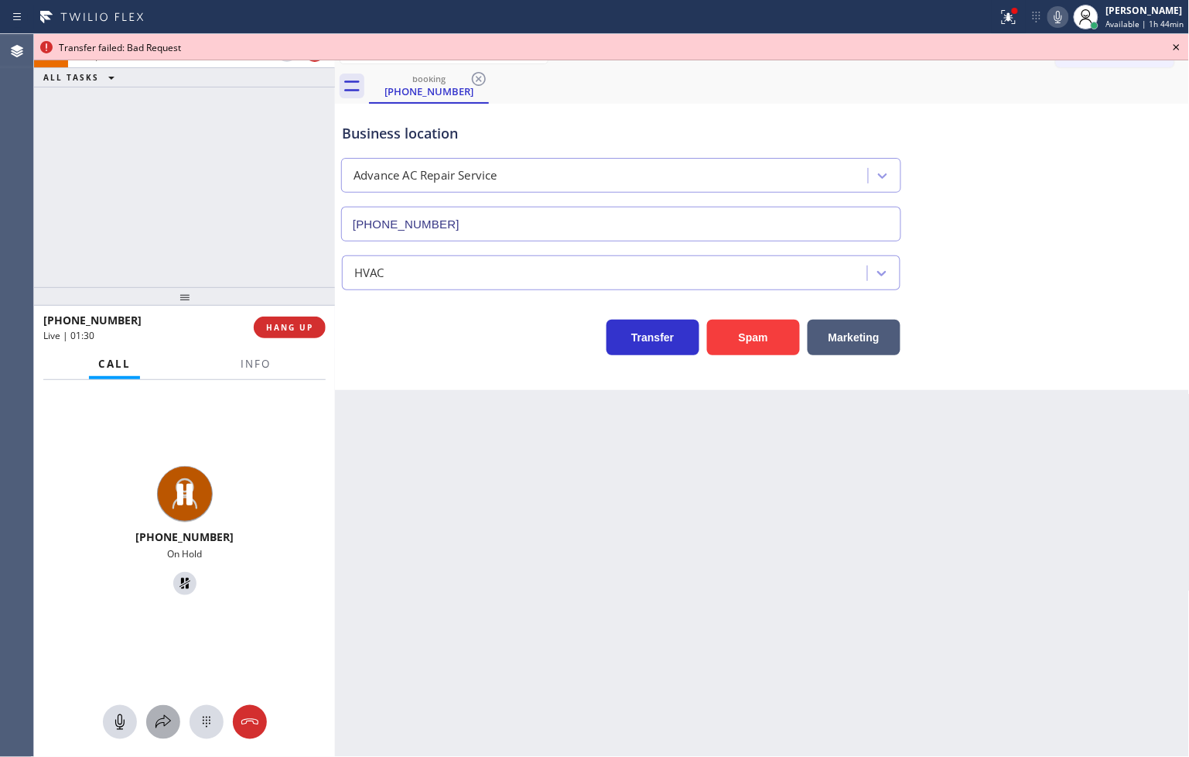
click at [168, 712] on icon at bounding box center [163, 721] width 19 height 19
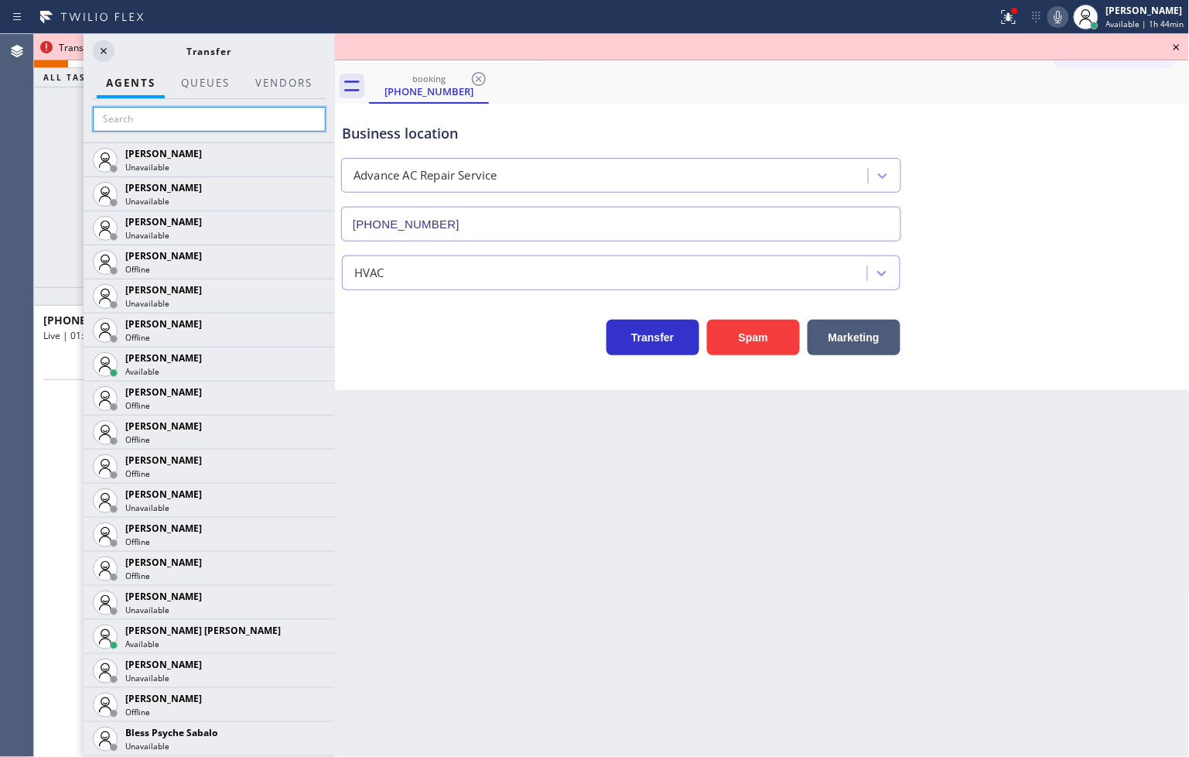
click at [165, 125] on input "text" at bounding box center [209, 119] width 233 height 25
type input "l"
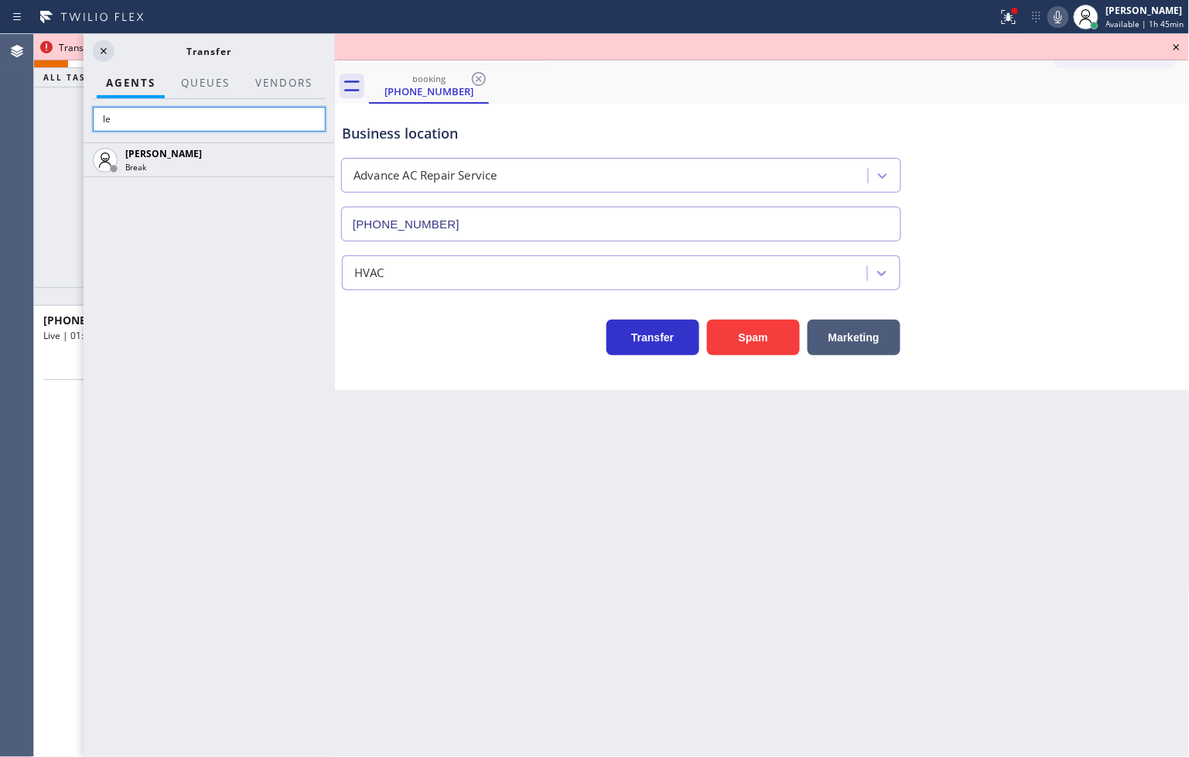
type input "l"
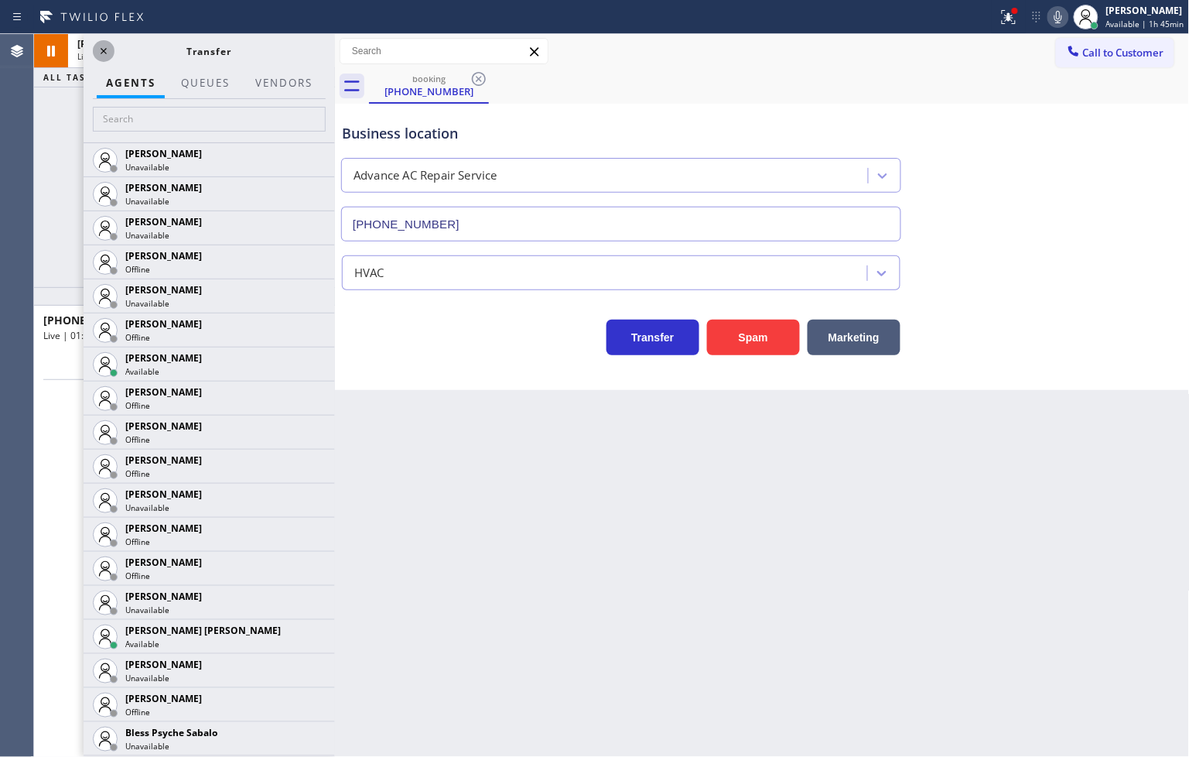
click at [103, 52] on icon at bounding box center [103, 51] width 19 height 19
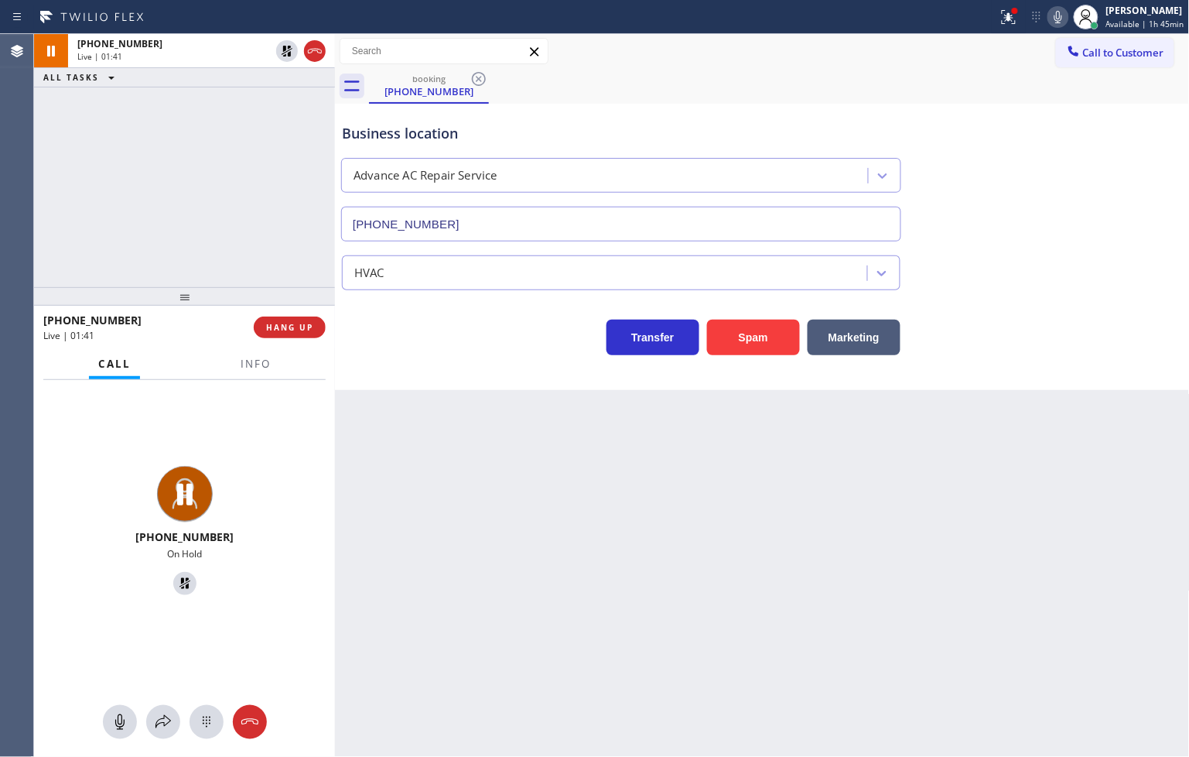
click at [192, 265] on div "[PHONE_NUMBER] Live | 01:41 ALL TASKS ALL TASKS ACTIVE TASKS TASKS IN WRAP UP" at bounding box center [184, 160] width 301 height 253
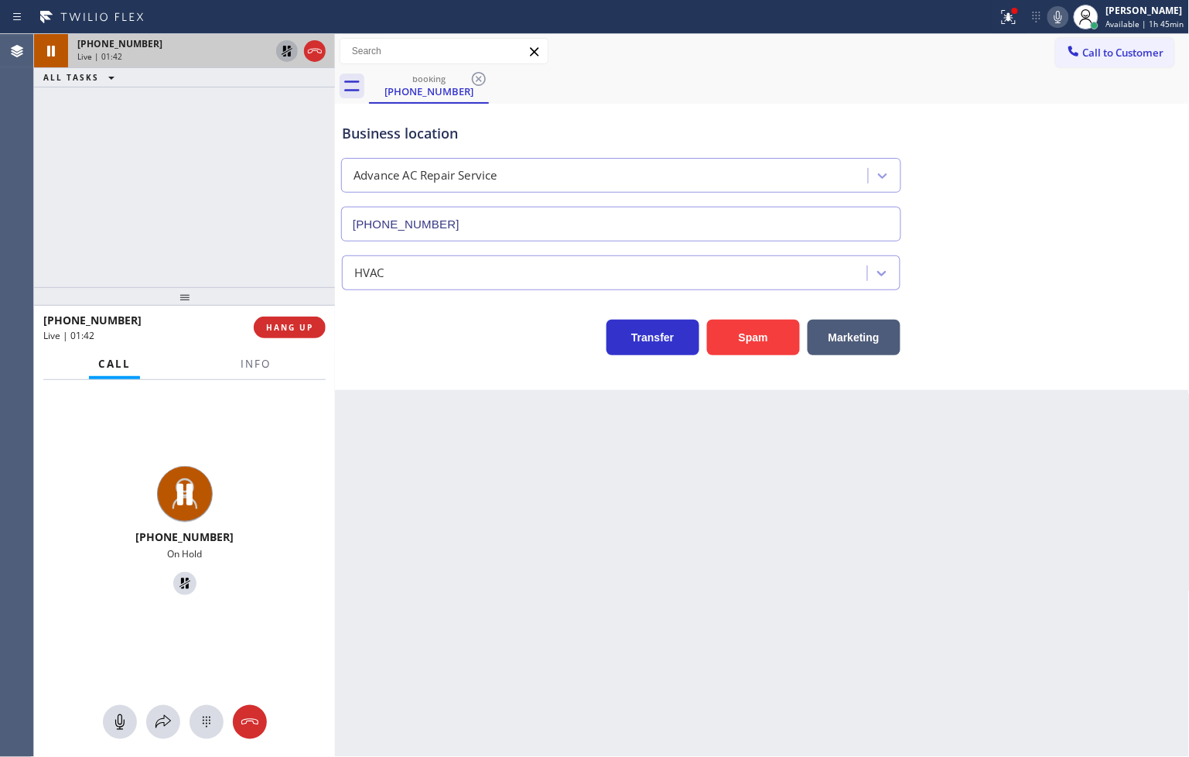
click at [284, 47] on icon at bounding box center [287, 51] width 11 height 11
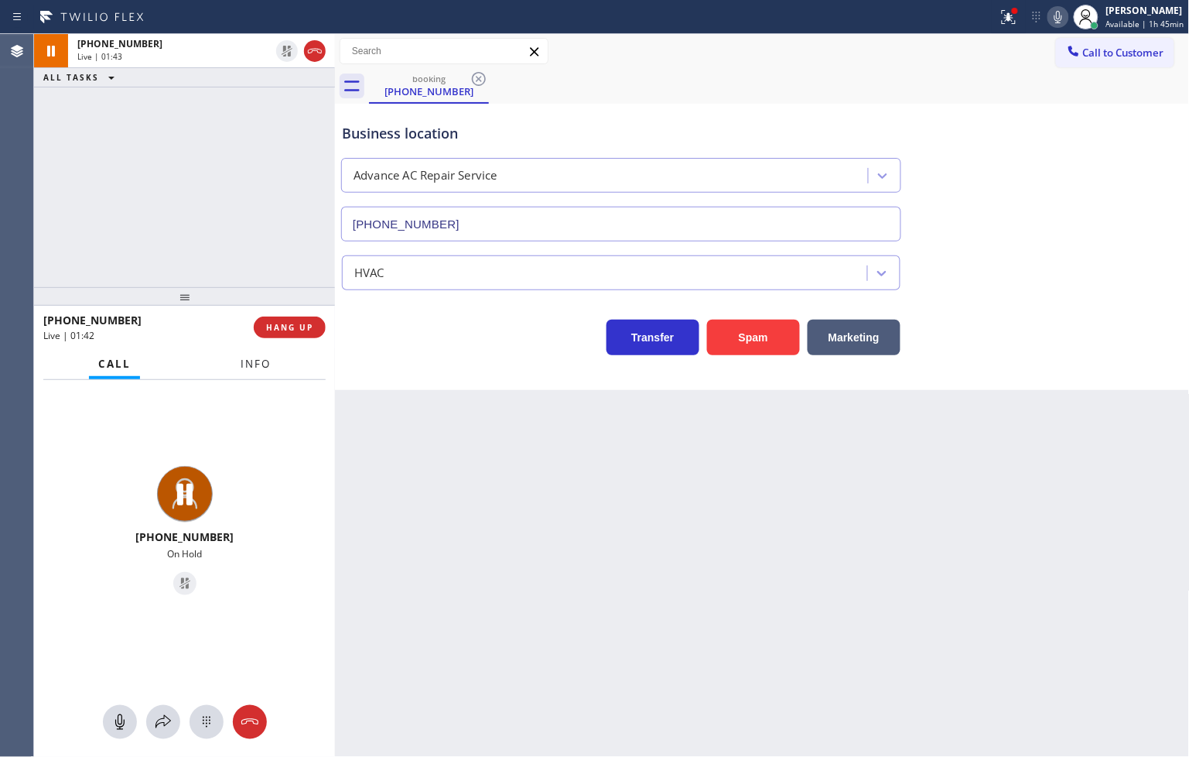
click at [266, 365] on span "Info" at bounding box center [256, 364] width 30 height 14
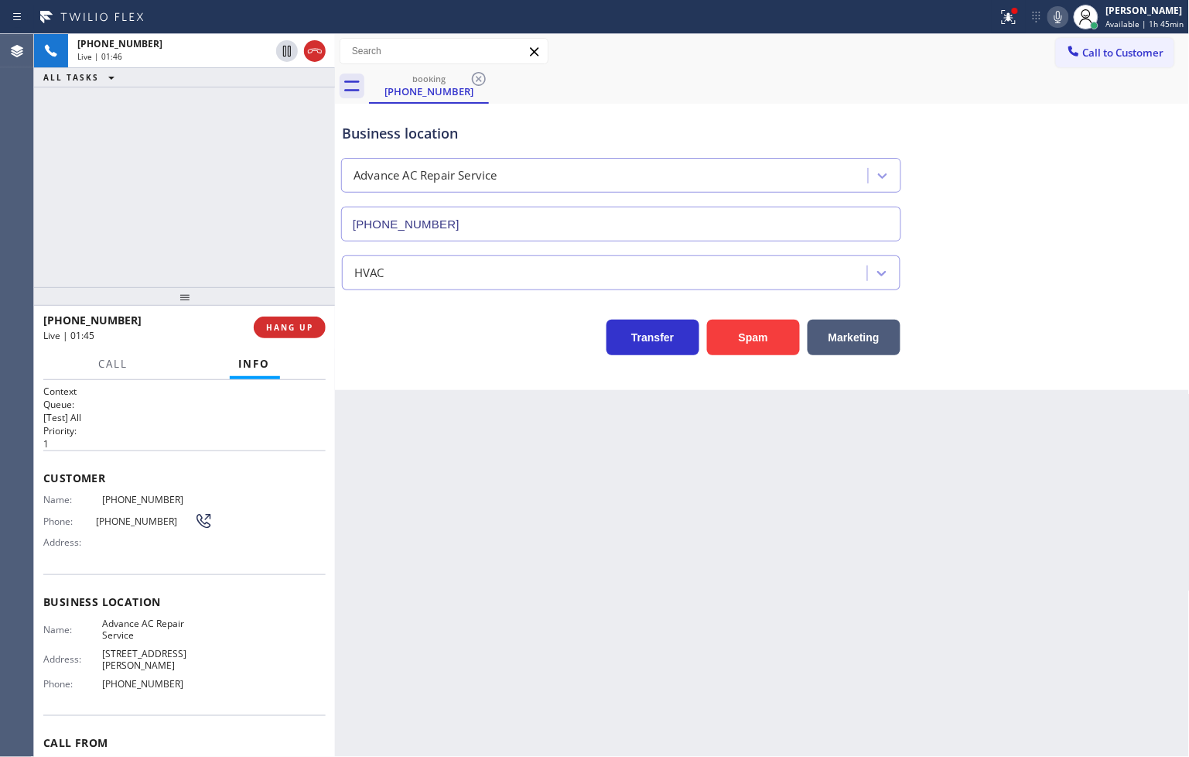
click at [39, 496] on div "Context Queue: [Test] All Priority: 1 Customer Name: [PHONE_NUMBER] Phone: [PHO…" at bounding box center [184, 569] width 301 height 378
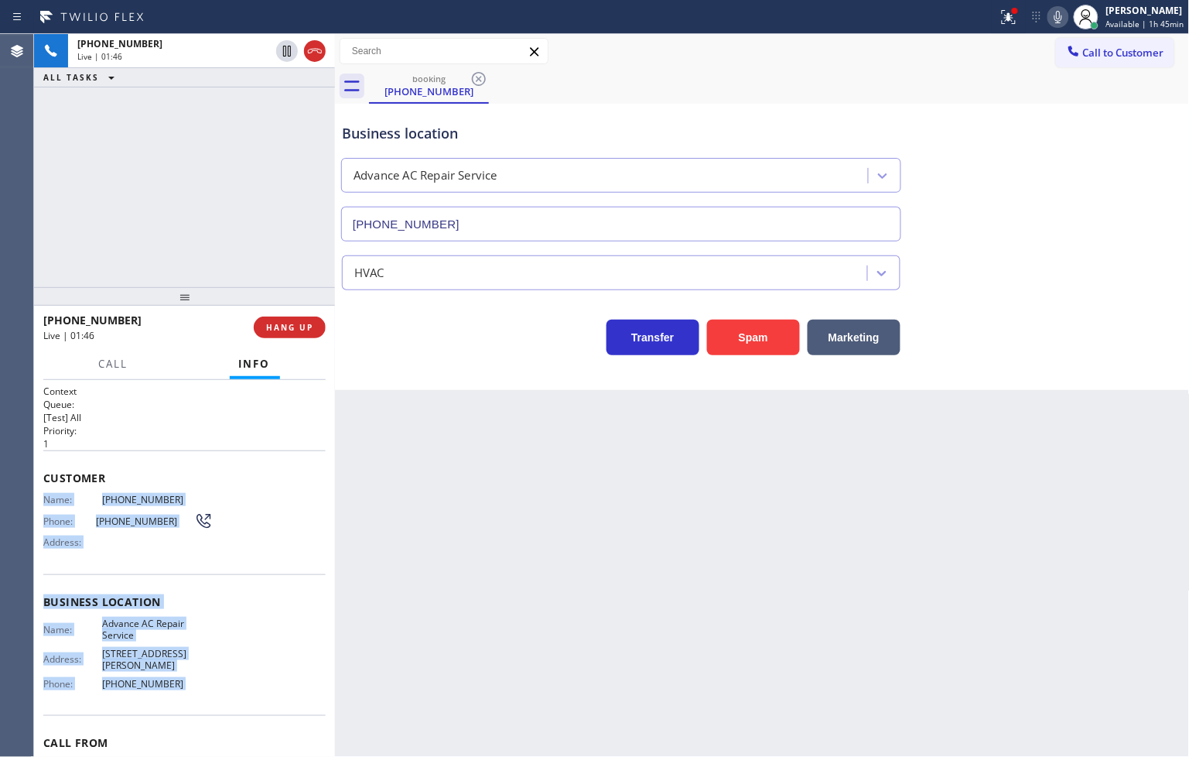
drag, startPoint x: 39, startPoint y: 496, endPoint x: 192, endPoint y: 697, distance: 252.3
click at [192, 697] on div "Context Queue: [Test] All Priority: 1 Customer Name: [PHONE_NUMBER] Phone: [PHO…" at bounding box center [184, 569] width 301 height 378
copy div "Name: [PHONE_NUMBER] Phone: [PHONE_NUMBER] Address: Business location Name: Adv…"
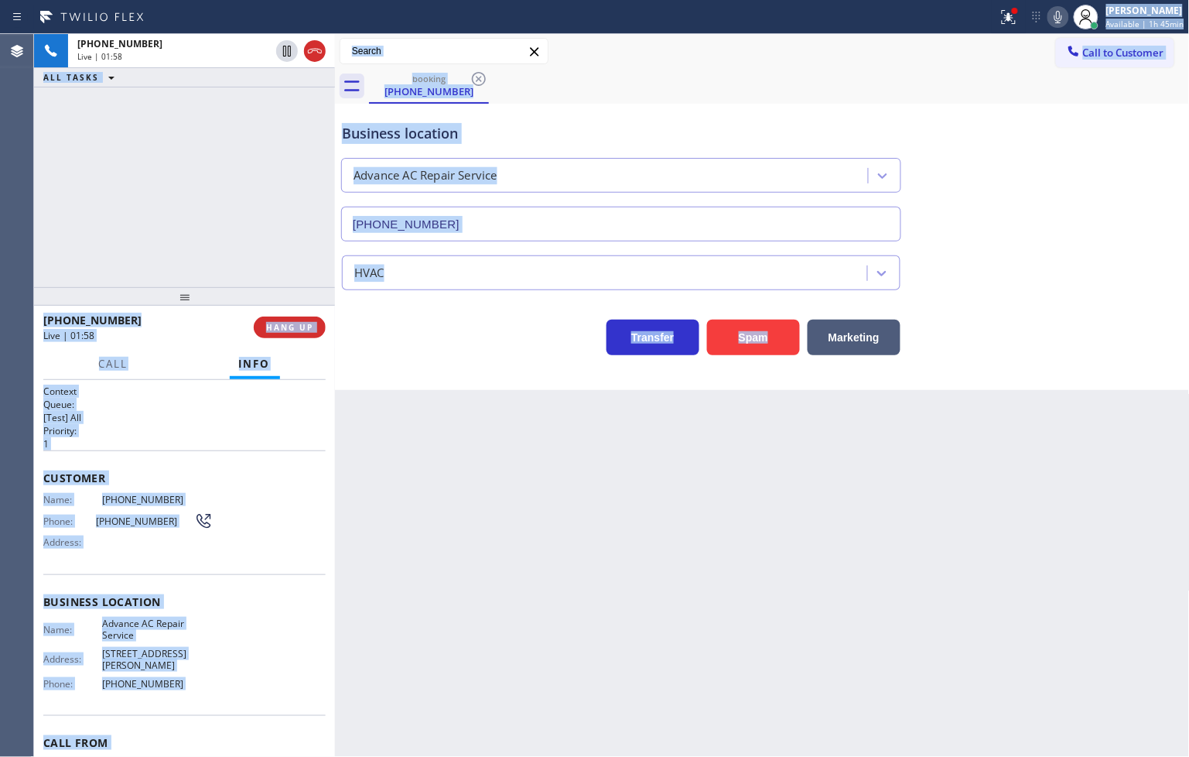
drag, startPoint x: 807, startPoint y: 25, endPoint x: 810, endPoint y: 305, distance: 280.1
click at [810, 305] on div "Status report Issues detected These issues could affect your workflow. Please c…" at bounding box center [594, 378] width 1189 height 757
click at [496, 416] on div "Back to Dashboard Change Sender ID Customers Technicians Select a contact Outbo…" at bounding box center [762, 395] width 855 height 723
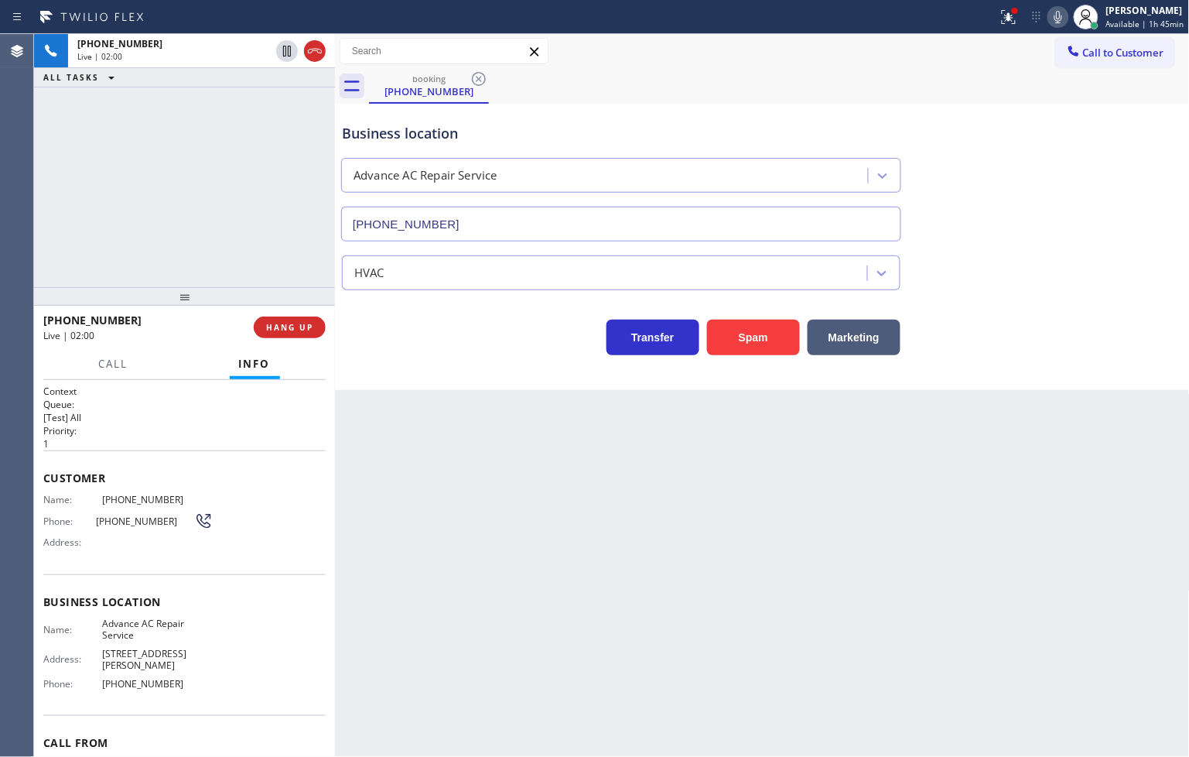
click at [132, 162] on div "[PHONE_NUMBER] Live | 02:00 ALL TASKS ALL TASKS ACTIVE TASKS TASKS IN WRAP UP" at bounding box center [184, 160] width 301 height 253
drag, startPoint x: 186, startPoint y: 212, endPoint x: 196, endPoint y: 214, distance: 9.4
click at [186, 212] on div "[PHONE_NUMBER] Live | 03:07 ALL TASKS ALL TASKS ACTIVE TASKS TASKS IN WRAP UP" at bounding box center [184, 160] width 301 height 253
click at [453, 343] on div "Transfer Spam Marketing" at bounding box center [621, 333] width 565 height 43
click at [168, 170] on div "[PHONE_NUMBER] Live | 03:08 ALL TASKS ALL TASKS ACTIVE TASKS TASKS IN WRAP UP" at bounding box center [184, 160] width 301 height 253
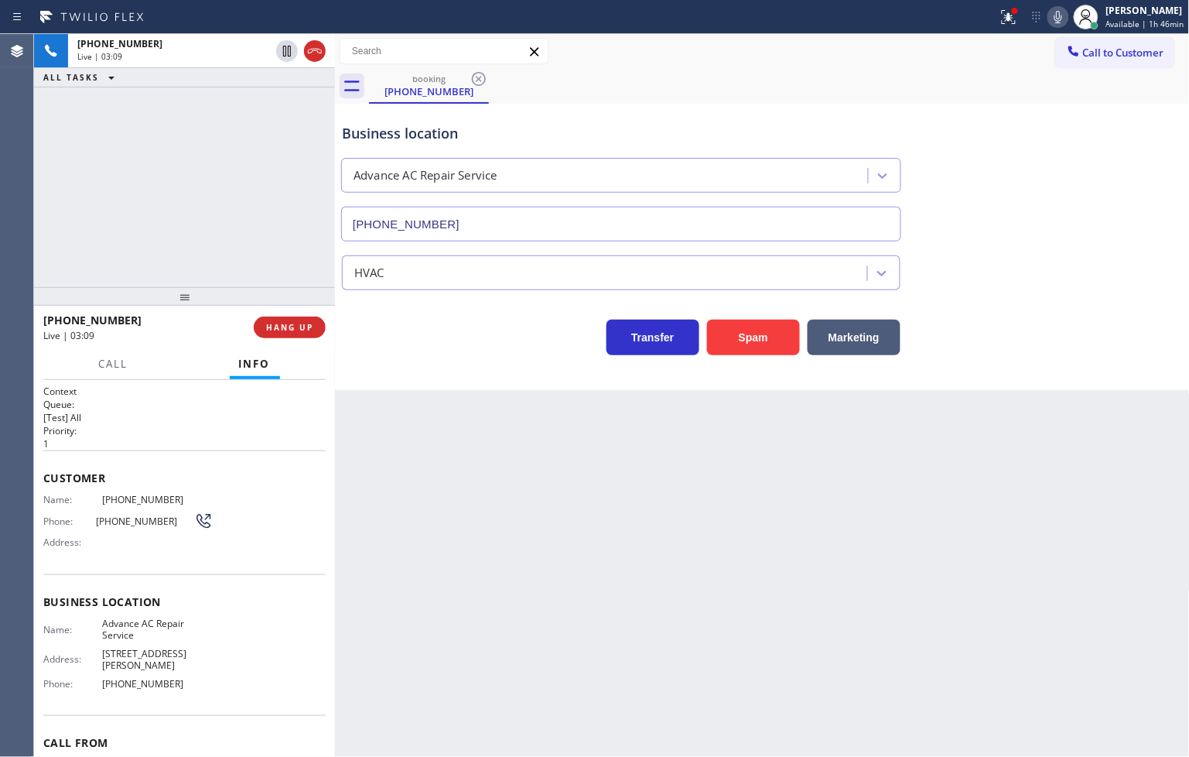
click at [464, 366] on div "Business location Advance AC Repair Service [PHONE_NUMBER] HVAC Transfer Spam M…" at bounding box center [762, 247] width 855 height 286
click at [287, 287] on div at bounding box center [184, 296] width 301 height 19
click at [413, 339] on div "Transfer Spam Marketing" at bounding box center [621, 333] width 565 height 43
click at [424, 343] on div "Transfer Spam Marketing" at bounding box center [621, 333] width 565 height 43
click at [473, 346] on div "Transfer Spam Marketing" at bounding box center [621, 333] width 565 height 43
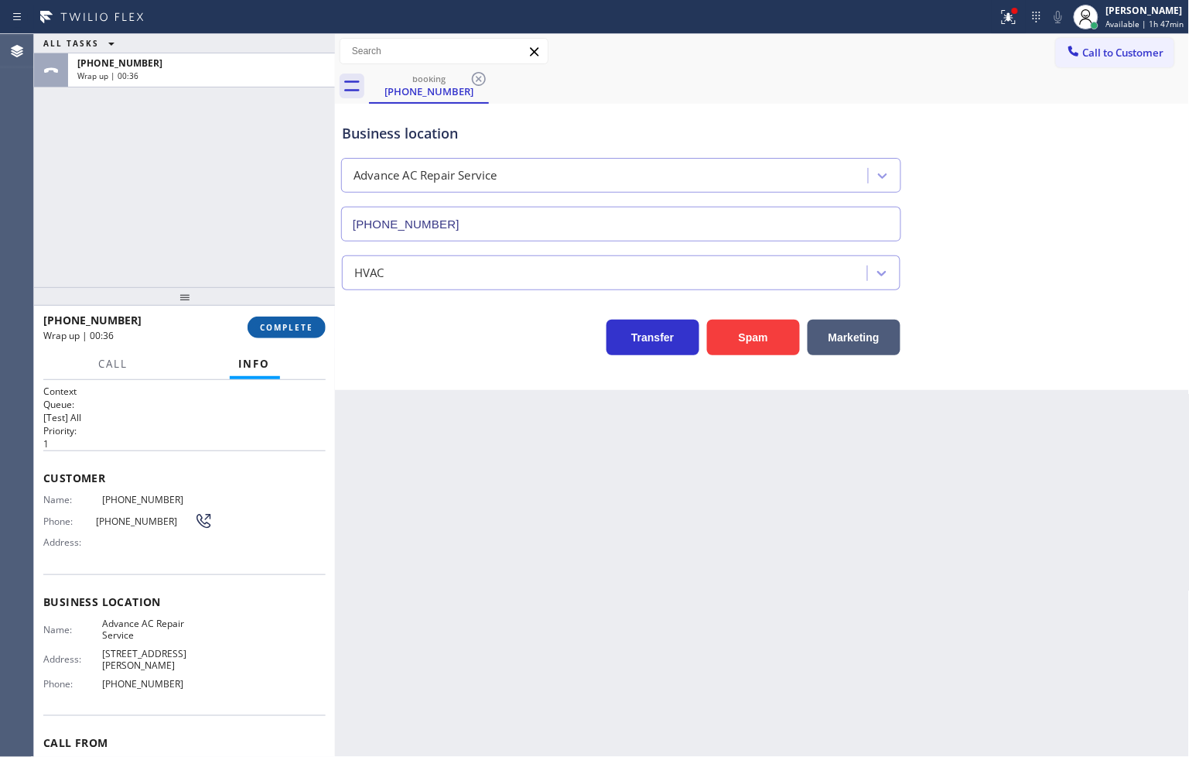
click at [275, 331] on span "COMPLETE" at bounding box center [286, 327] width 53 height 11
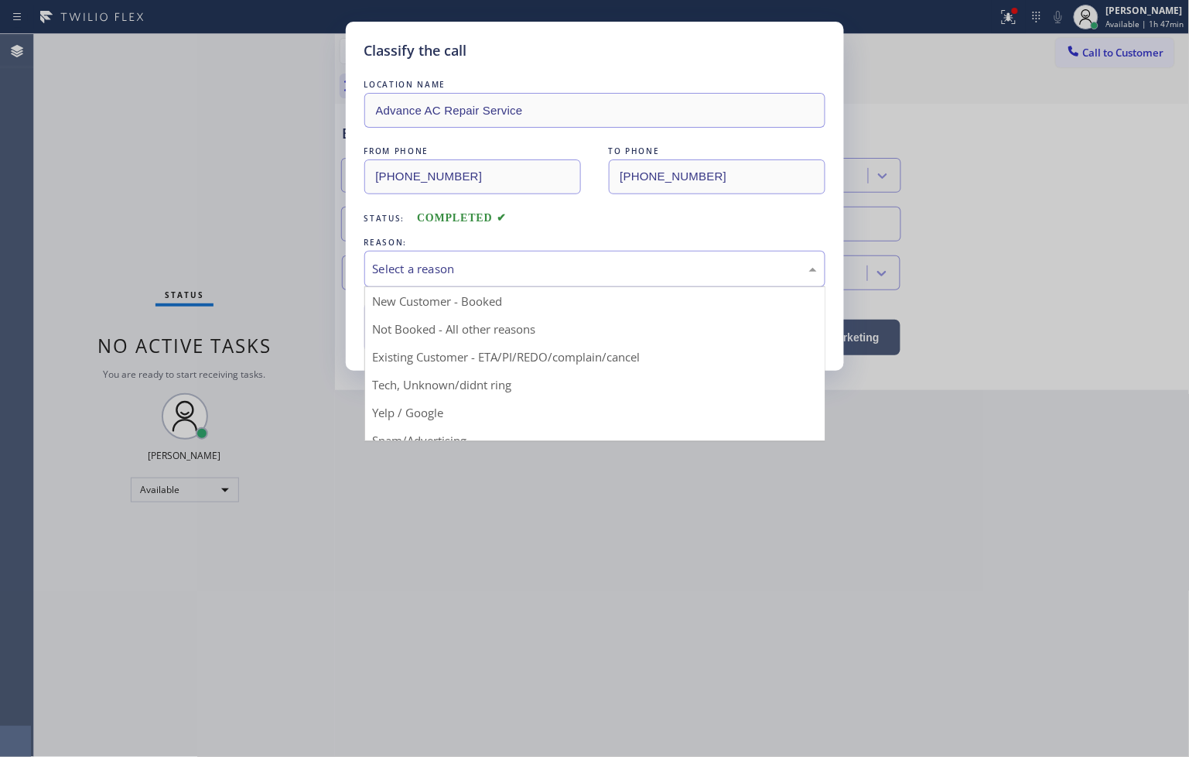
click at [413, 272] on div "Select a reason" at bounding box center [595, 269] width 444 height 18
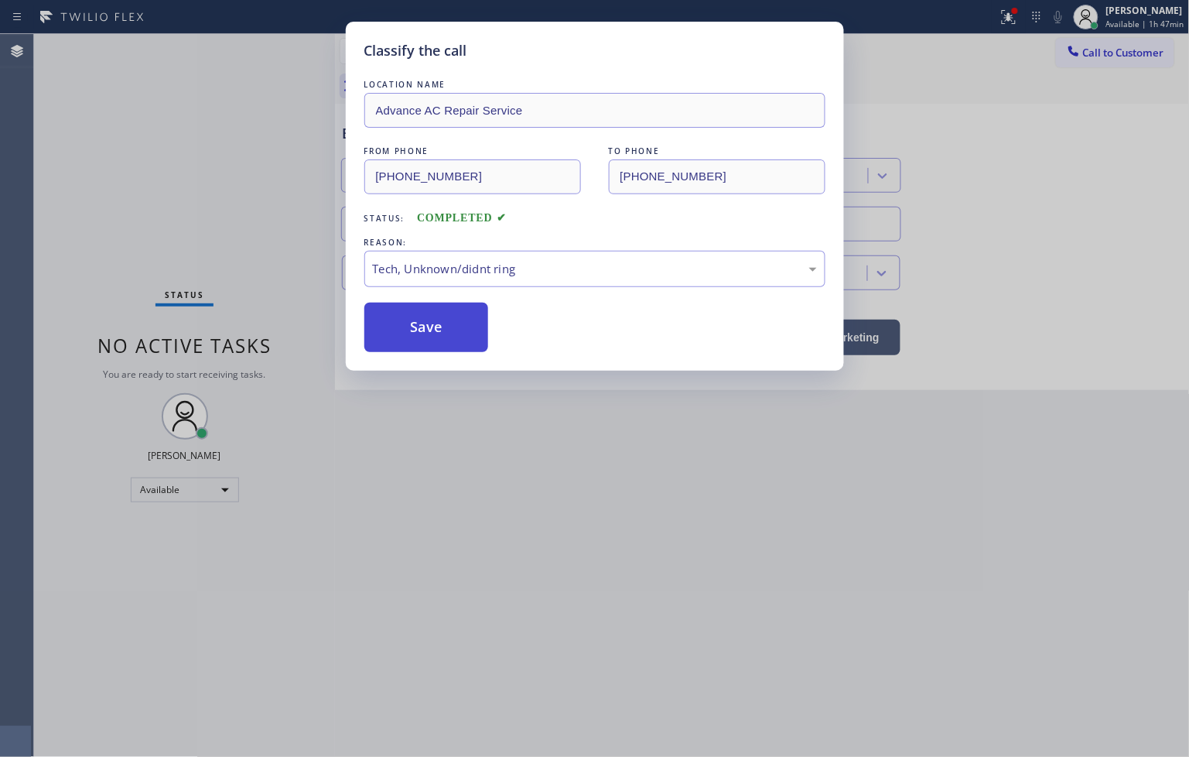
click at [438, 307] on button "Save" at bounding box center [426, 327] width 125 height 50
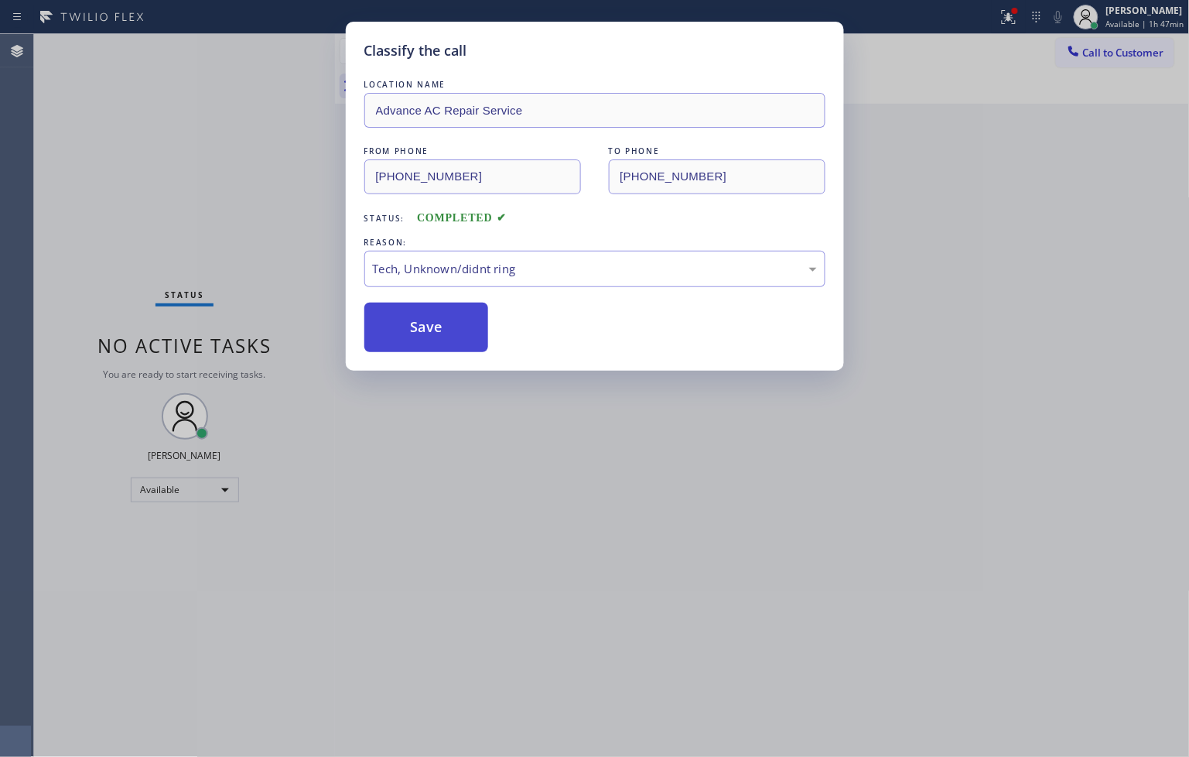
click at [438, 307] on button "Save" at bounding box center [426, 327] width 125 height 50
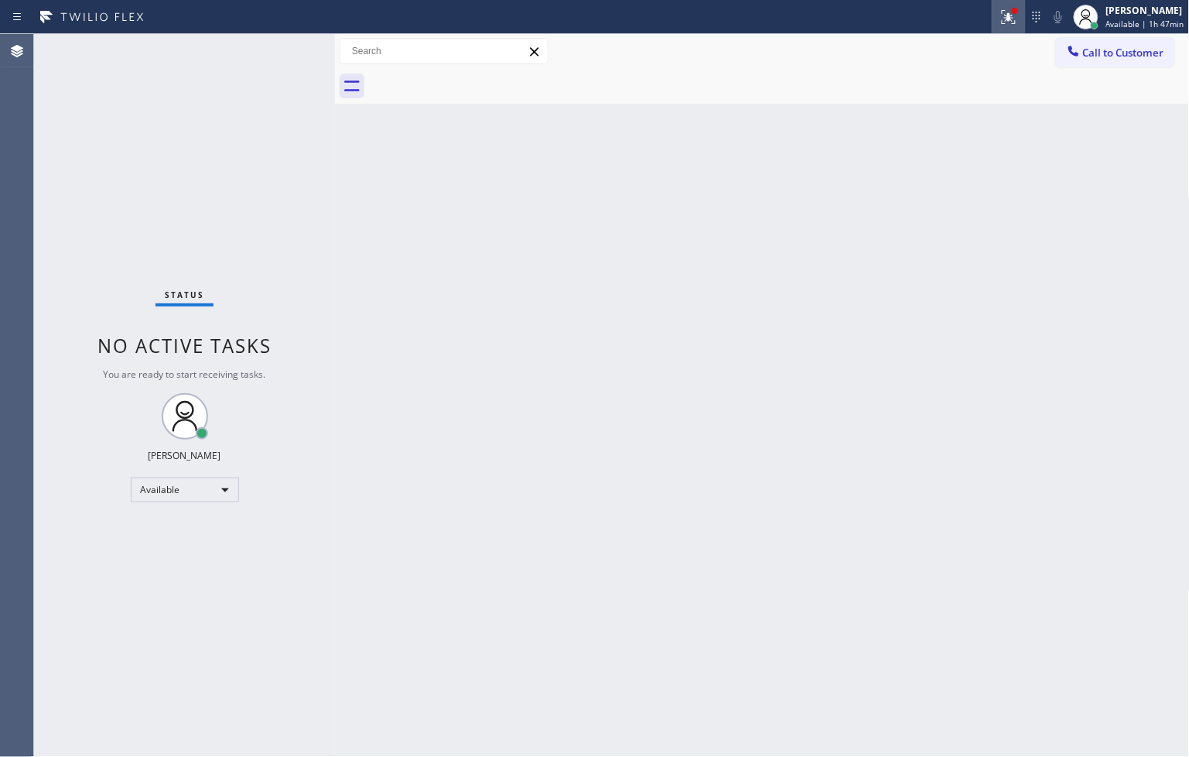
click at [999, 11] on icon at bounding box center [1008, 17] width 19 height 19
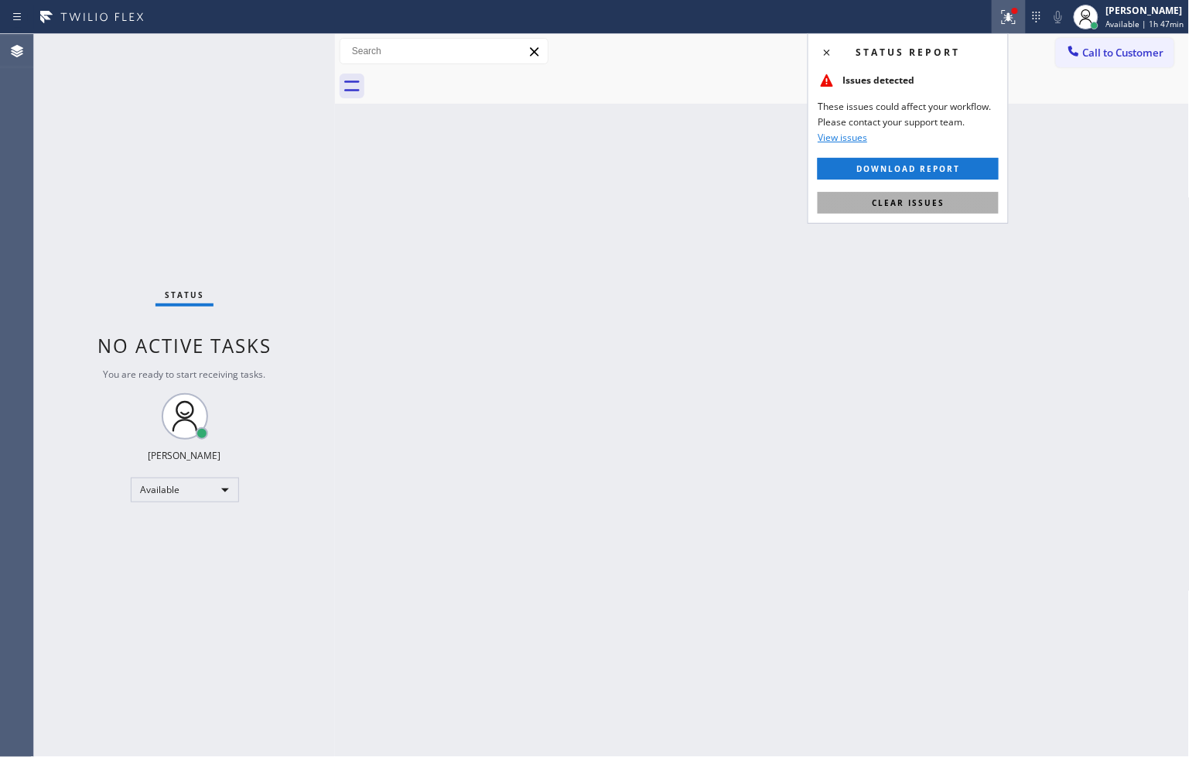
click at [955, 199] on button "Clear issues" at bounding box center [908, 203] width 181 height 22
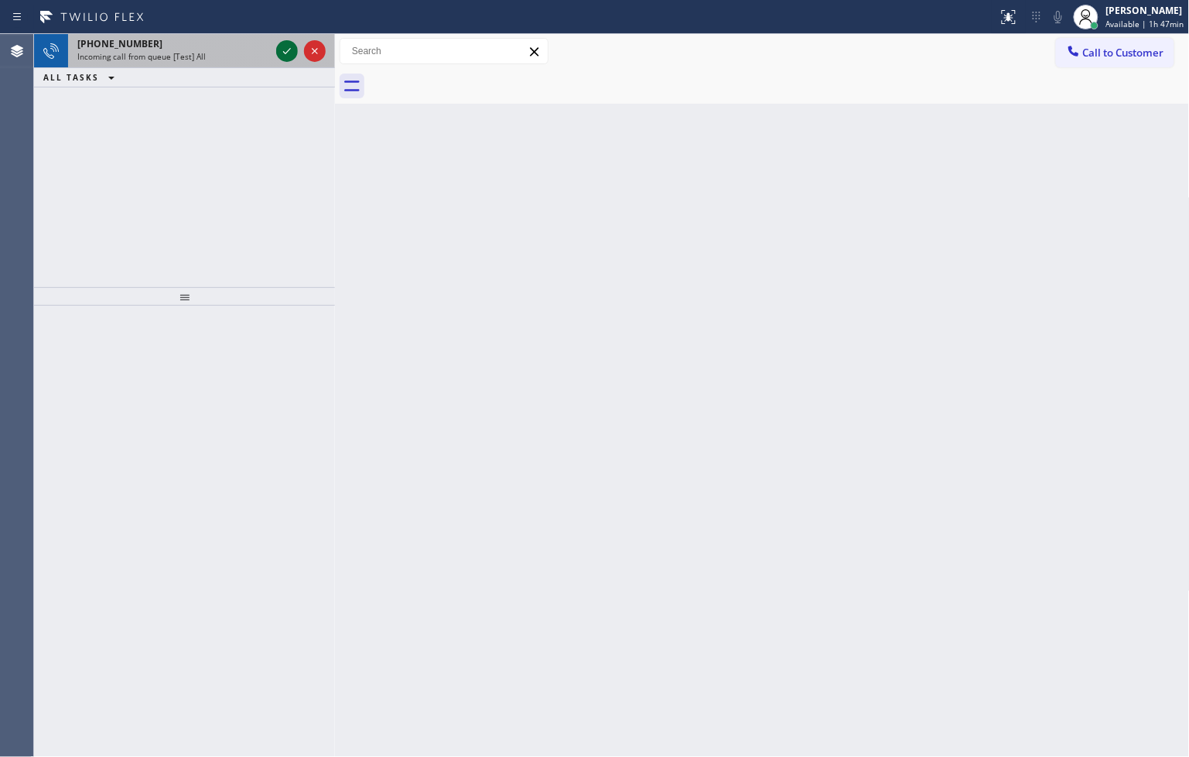
click at [290, 52] on icon at bounding box center [287, 51] width 19 height 19
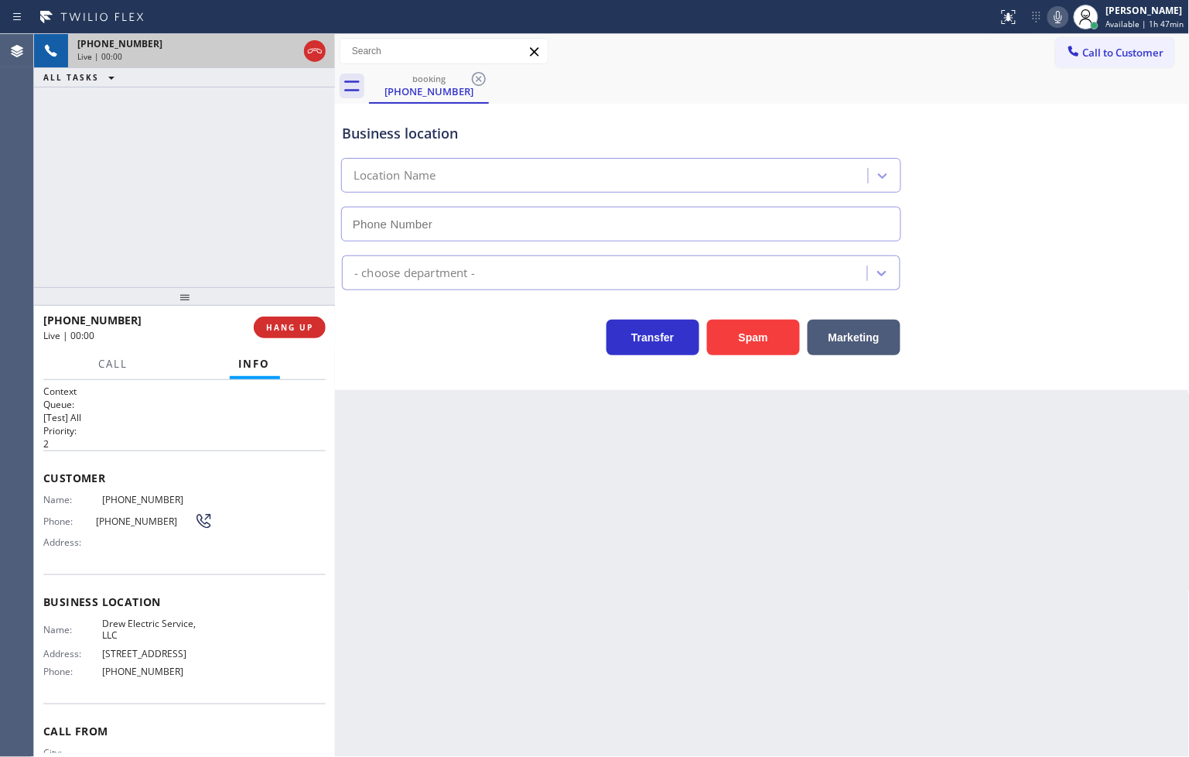
type input "[PHONE_NUMBER]"
click at [384, 477] on div "Back to Dashboard Change Sender ID Customers Technicians Select a contact Outbo…" at bounding box center [762, 395] width 855 height 723
click at [294, 328] on span "HANG UP" at bounding box center [289, 327] width 47 height 11
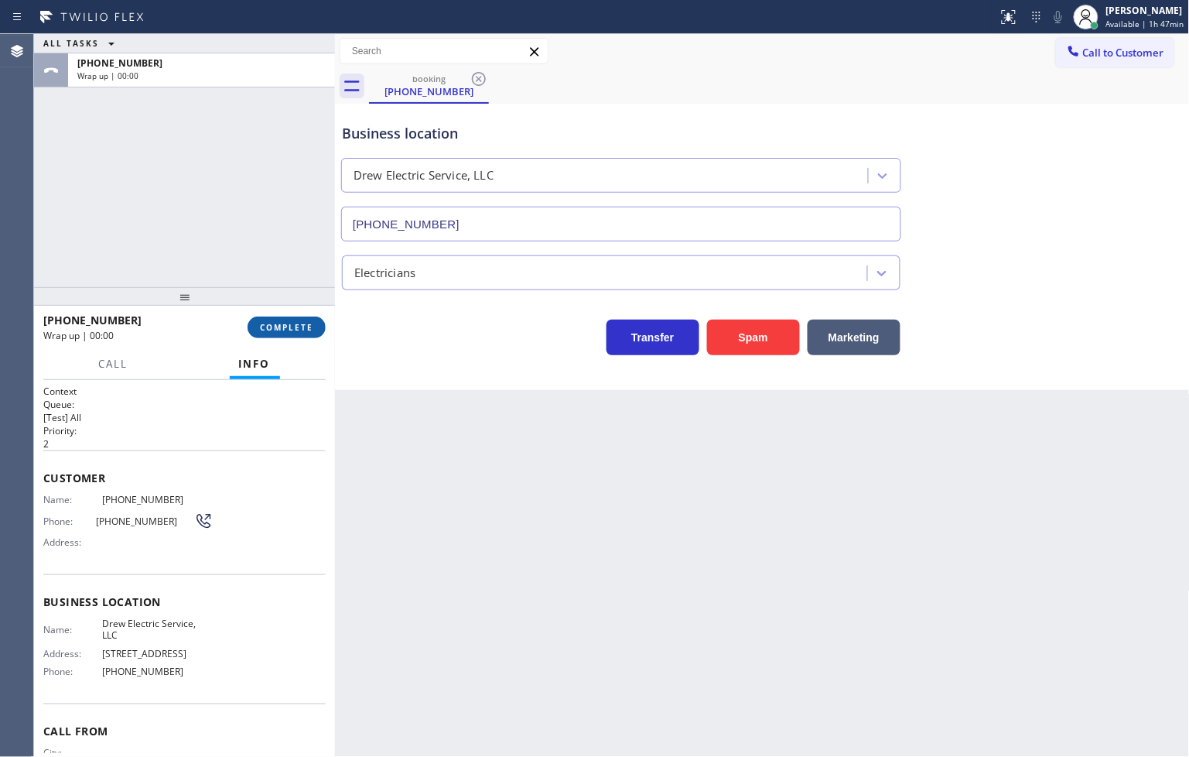
click at [294, 328] on span "COMPLETE" at bounding box center [286, 327] width 53 height 11
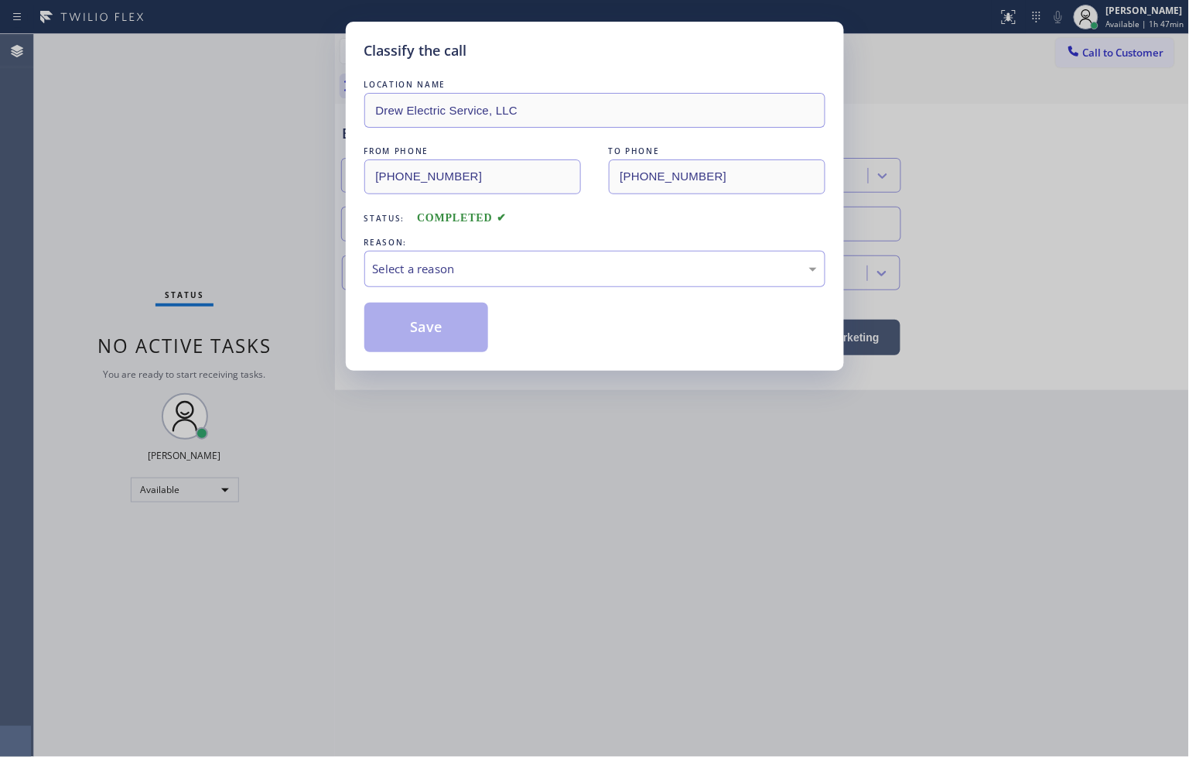
click at [384, 268] on div "Select a reason" at bounding box center [595, 269] width 444 height 18
click at [438, 338] on button "Save" at bounding box center [426, 327] width 125 height 50
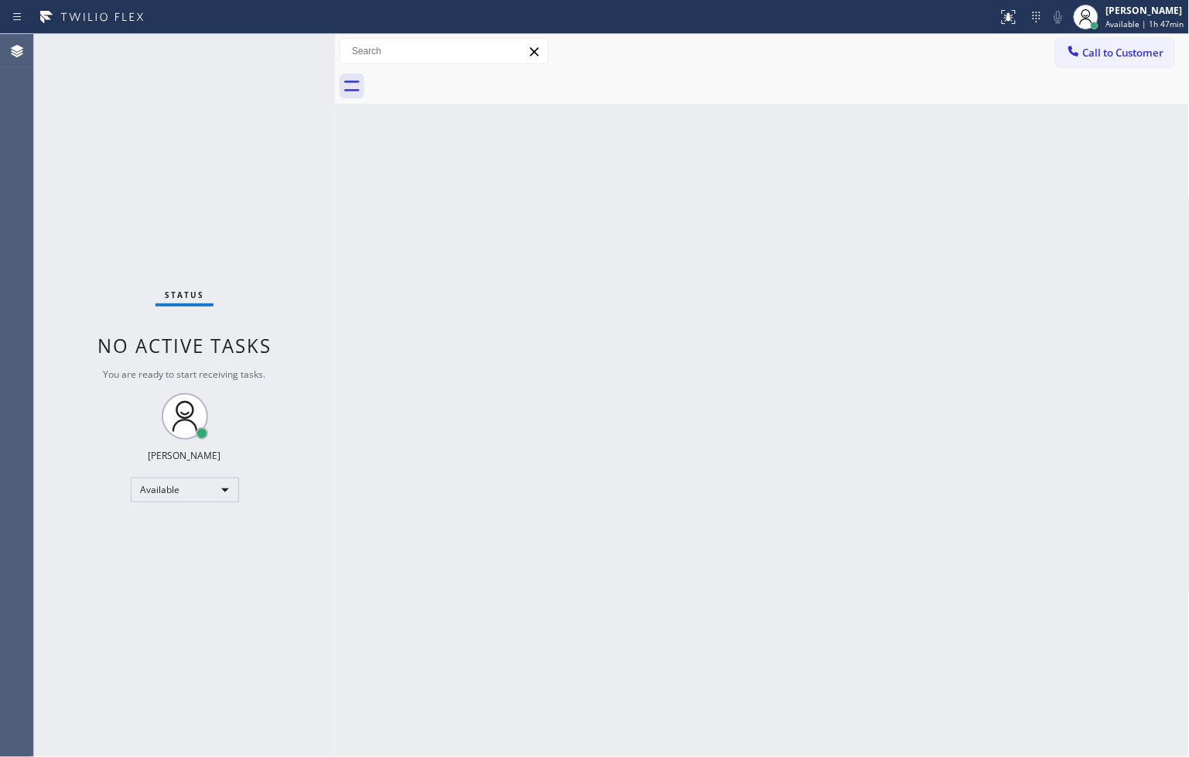
click at [572, 266] on div "Back to Dashboard Change Sender ID Customers Technicians Select a contact Outbo…" at bounding box center [762, 395] width 855 height 723
click at [283, 172] on div "Status No active tasks You are ready to start receiving tasks. [PERSON_NAME]" at bounding box center [184, 395] width 301 height 723
click at [285, 46] on div "Status No active tasks You are ready to start receiving tasks. [PERSON_NAME]" at bounding box center [184, 395] width 301 height 723
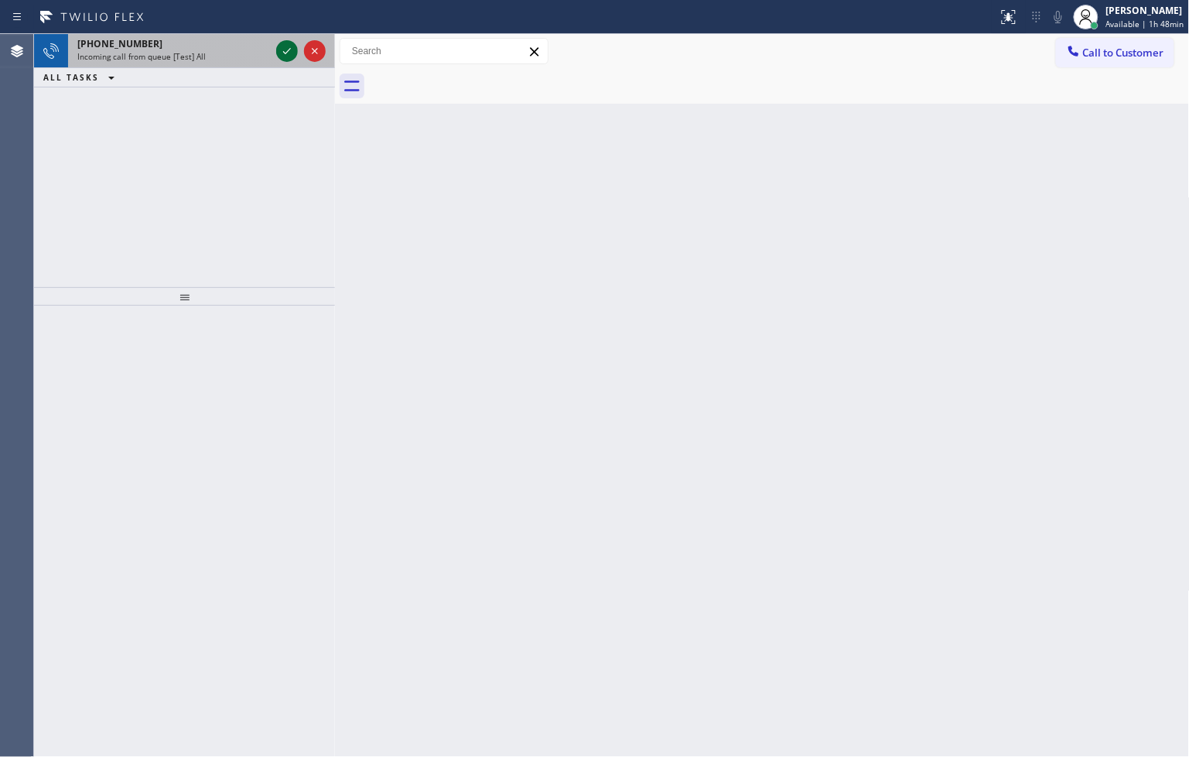
click at [285, 46] on icon at bounding box center [287, 51] width 19 height 19
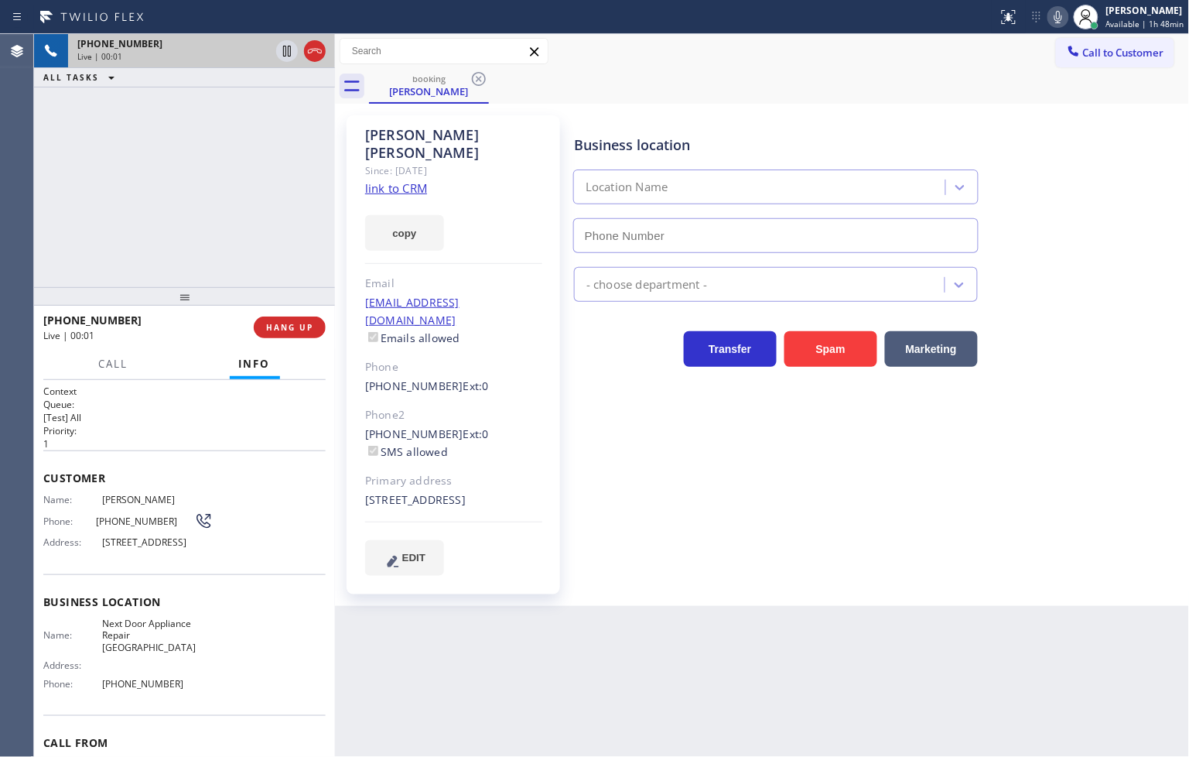
type input "[PHONE_NUMBER]"
click at [404, 180] on link "link to CRM" at bounding box center [396, 187] width 62 height 15
click at [176, 254] on div "[PHONE_NUMBER] Live | 00:08 ALL TASKS ALL TASKS ACTIVE TASKS TASKS IN WRAP UP" at bounding box center [184, 160] width 301 height 253
click at [134, 249] on div "[PHONE_NUMBER] Live | 00:19 ALL TASKS ALL TASKS ACTIVE TASKS TASKS IN WRAP UP" at bounding box center [184, 160] width 301 height 253
click at [116, 373] on button "Call" at bounding box center [114, 364] width 48 height 30
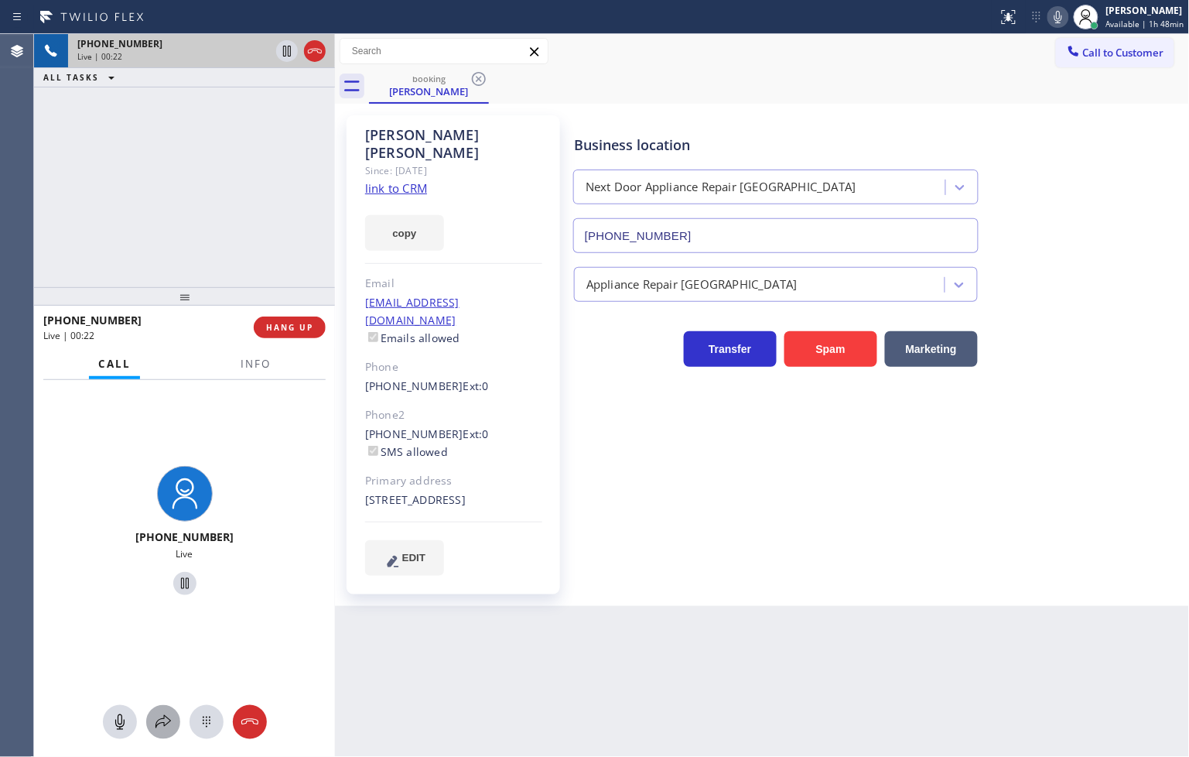
click at [168, 729] on icon at bounding box center [163, 721] width 19 height 19
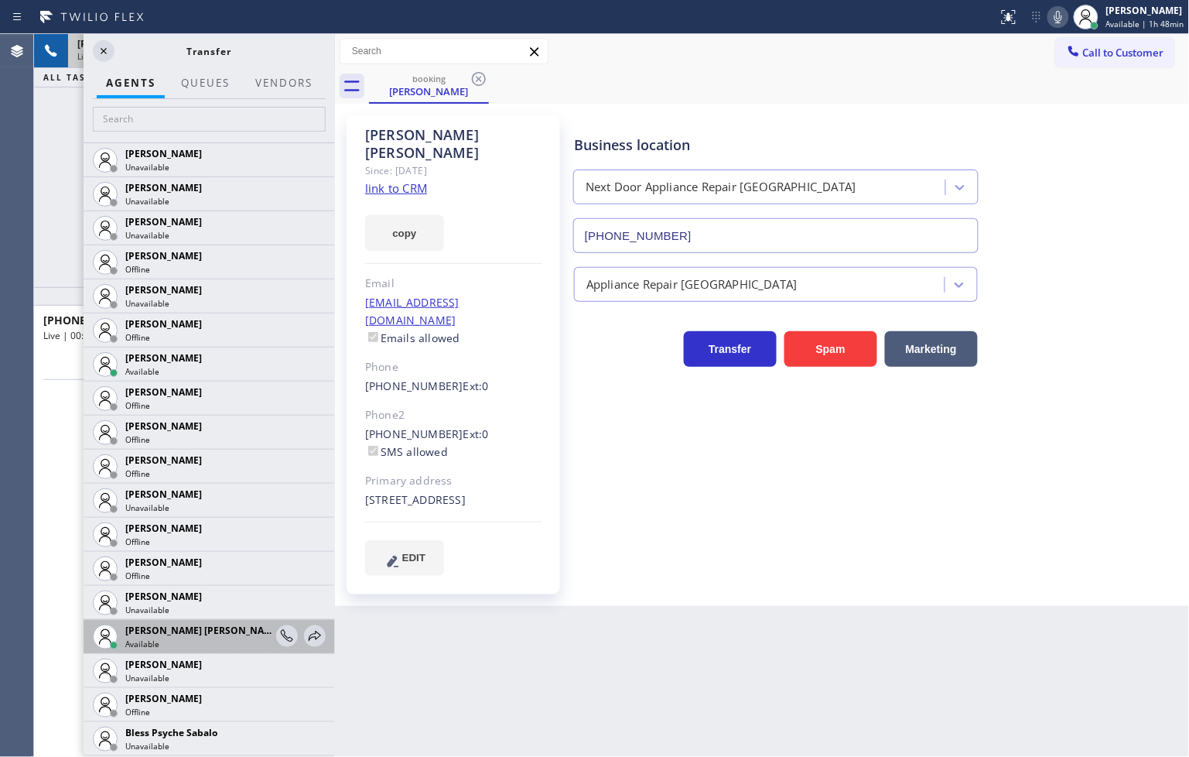
scroll to position [258, 0]
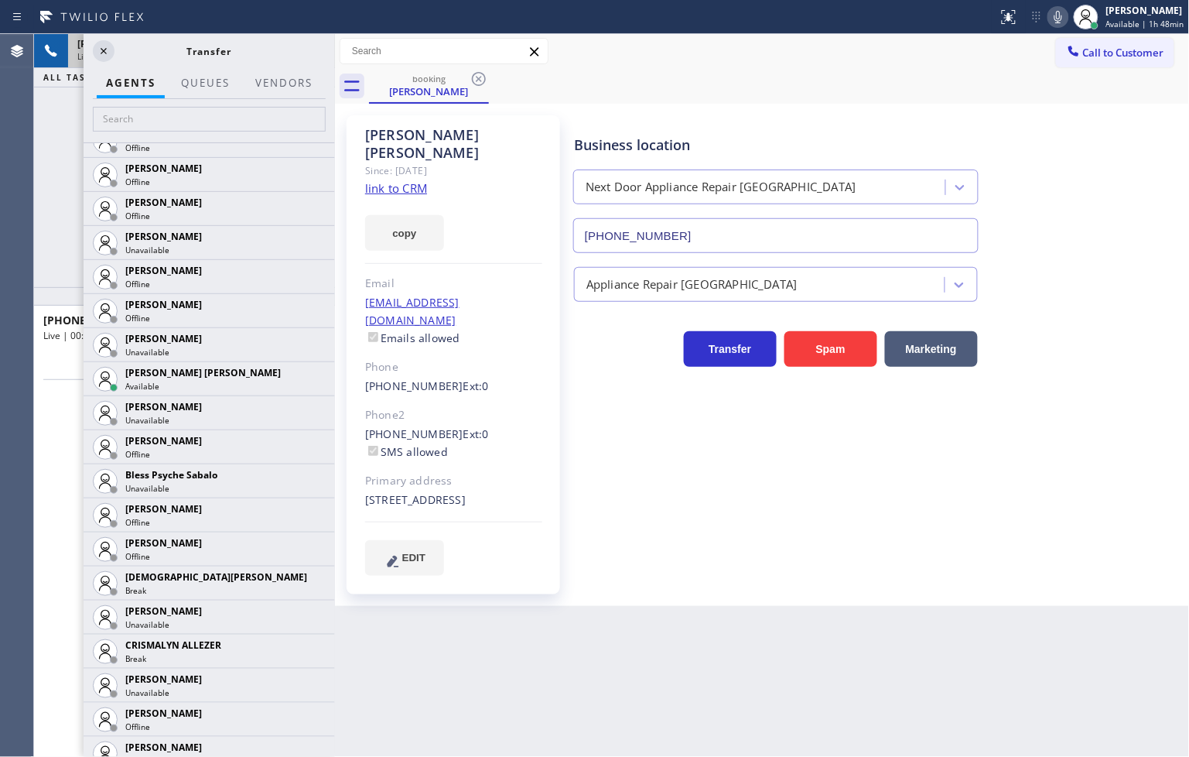
click at [503, 716] on div "Back to Dashboard Change Sender ID Customers Technicians Select a contact Outbo…" at bounding box center [762, 395] width 855 height 723
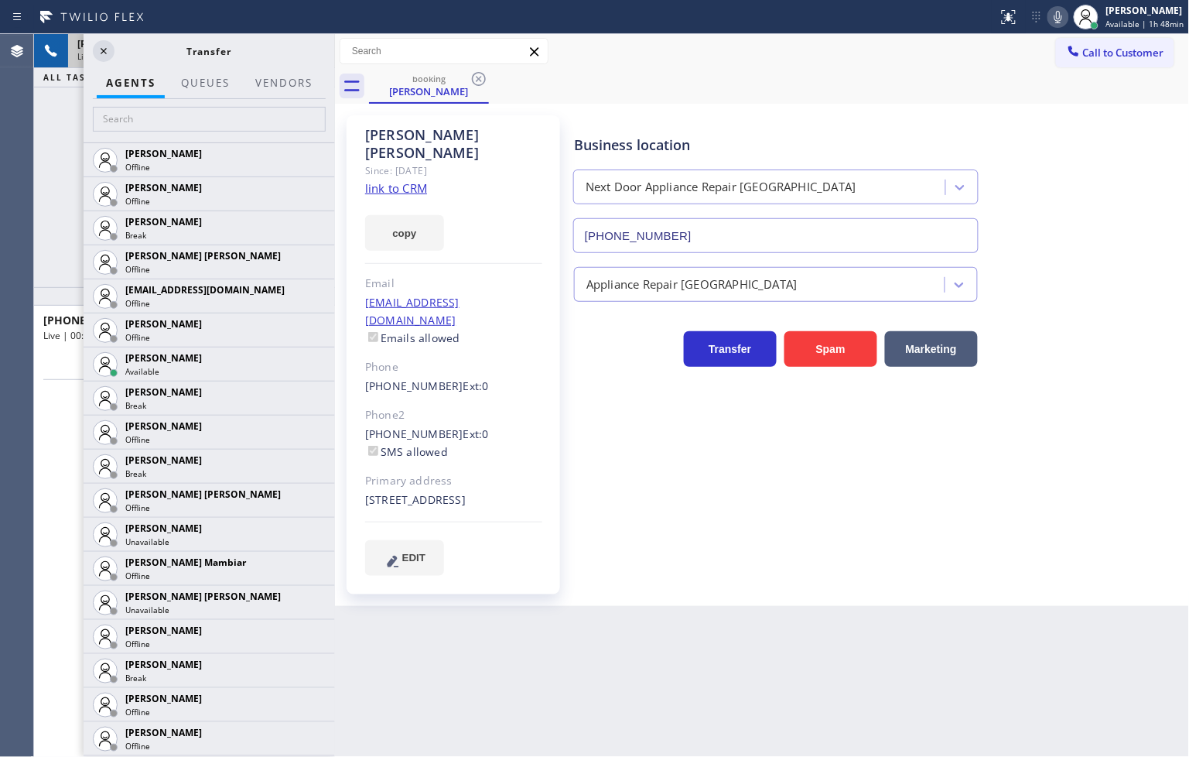
scroll to position [859, 0]
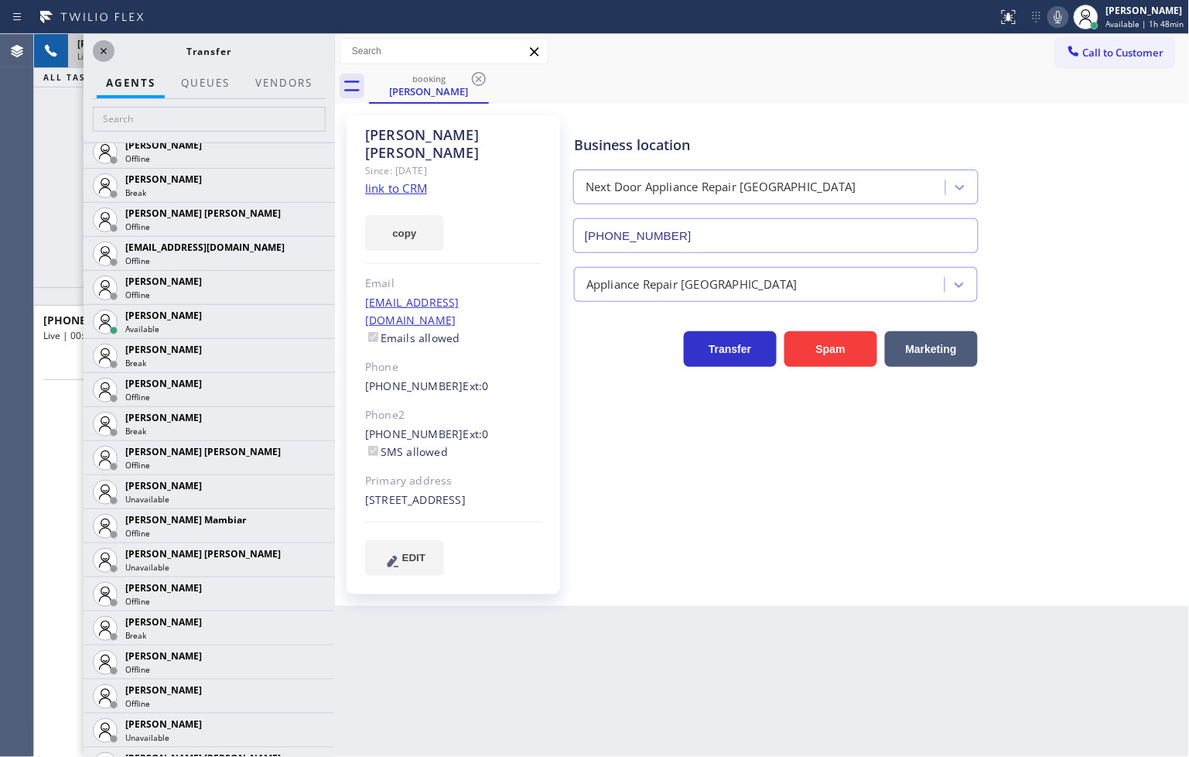
click at [99, 54] on icon at bounding box center [103, 51] width 19 height 19
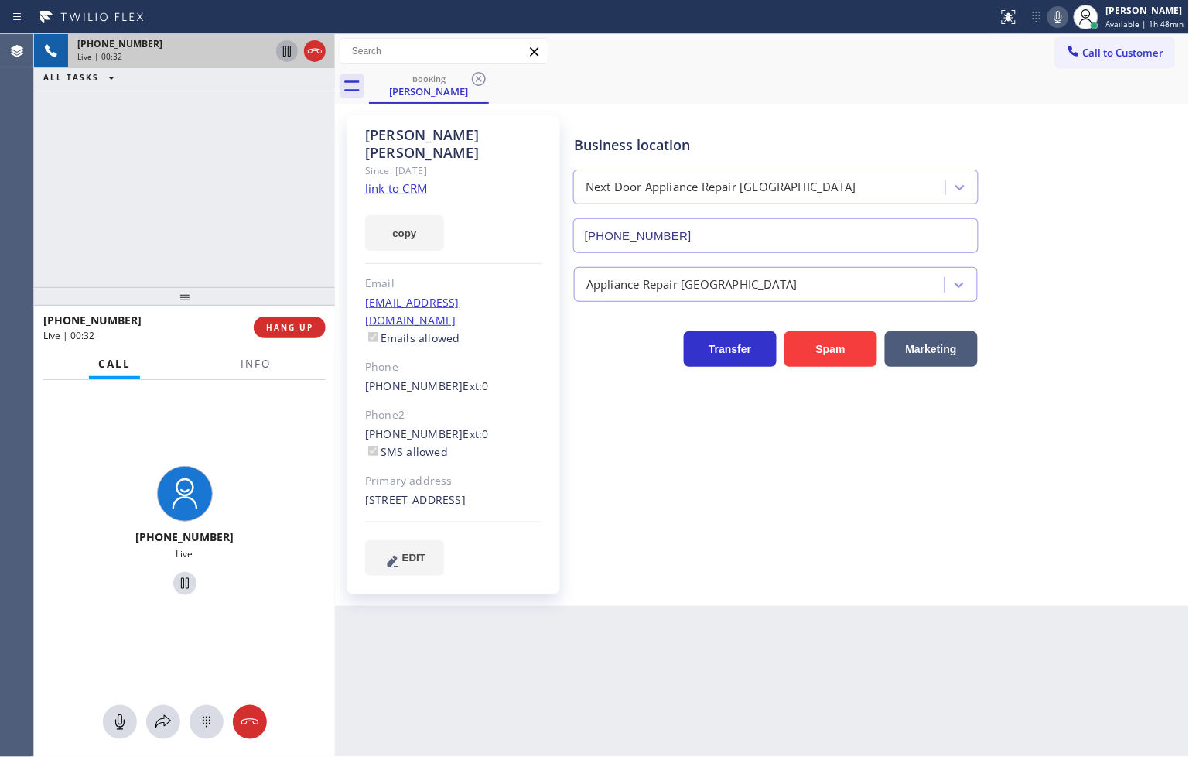
click at [290, 56] on icon at bounding box center [287, 51] width 8 height 11
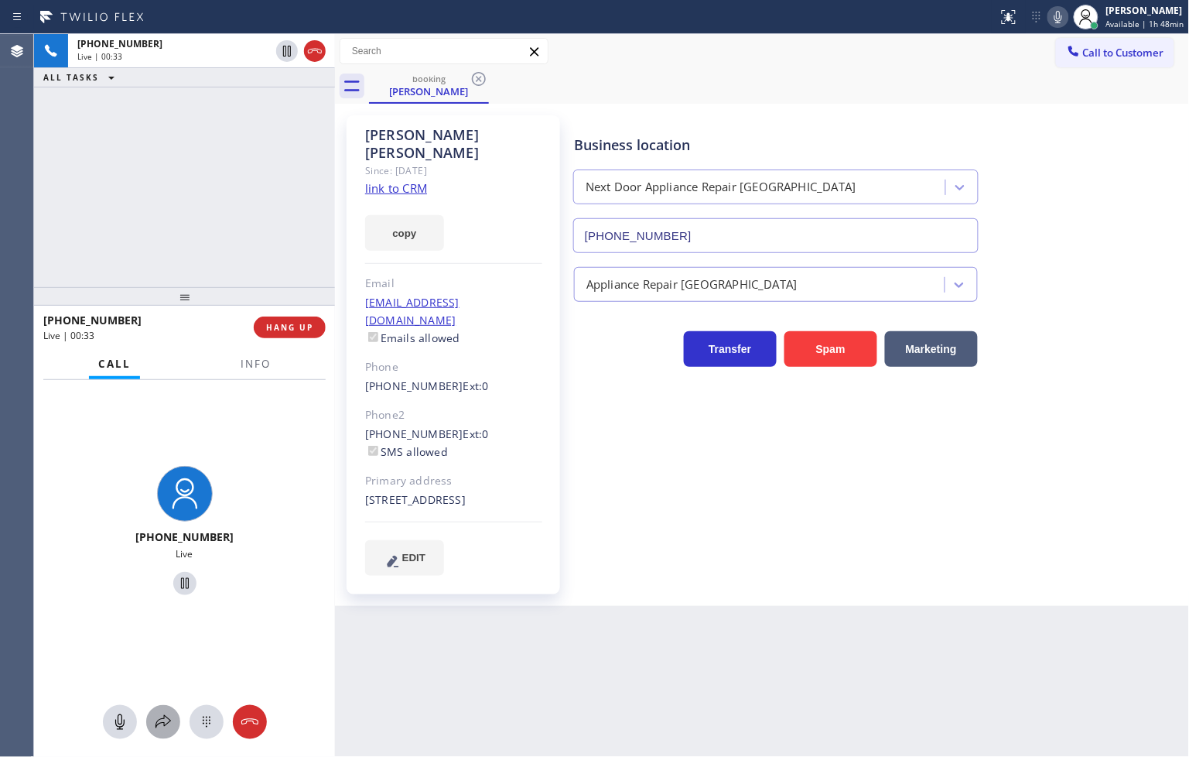
click at [149, 712] on div at bounding box center [163, 721] width 34 height 19
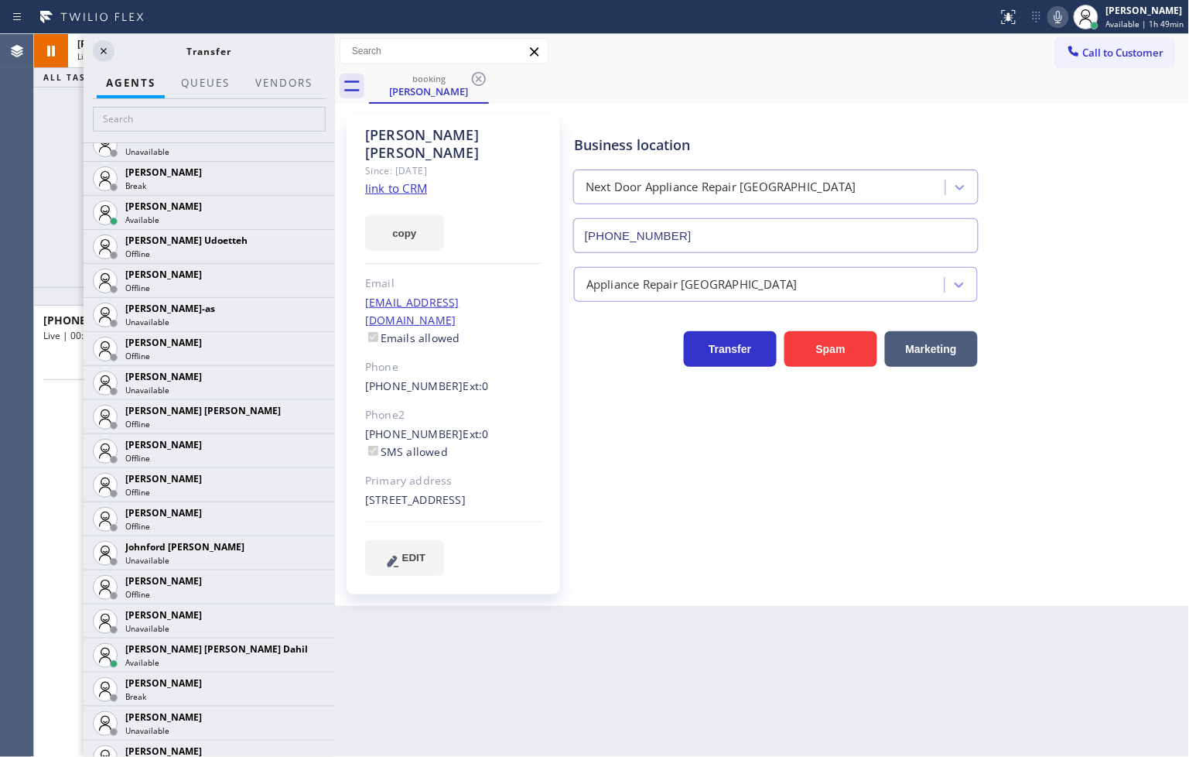
scroll to position [1633, 0]
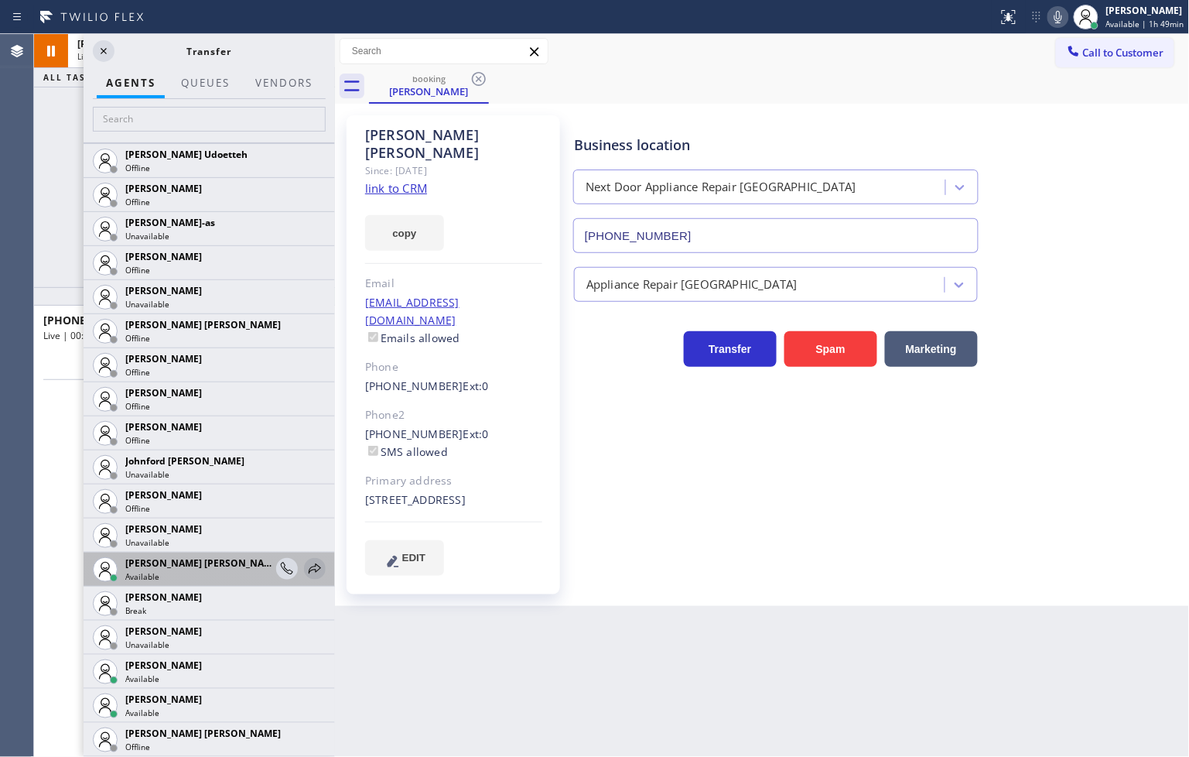
click at [309, 563] on icon at bounding box center [315, 568] width 12 height 10
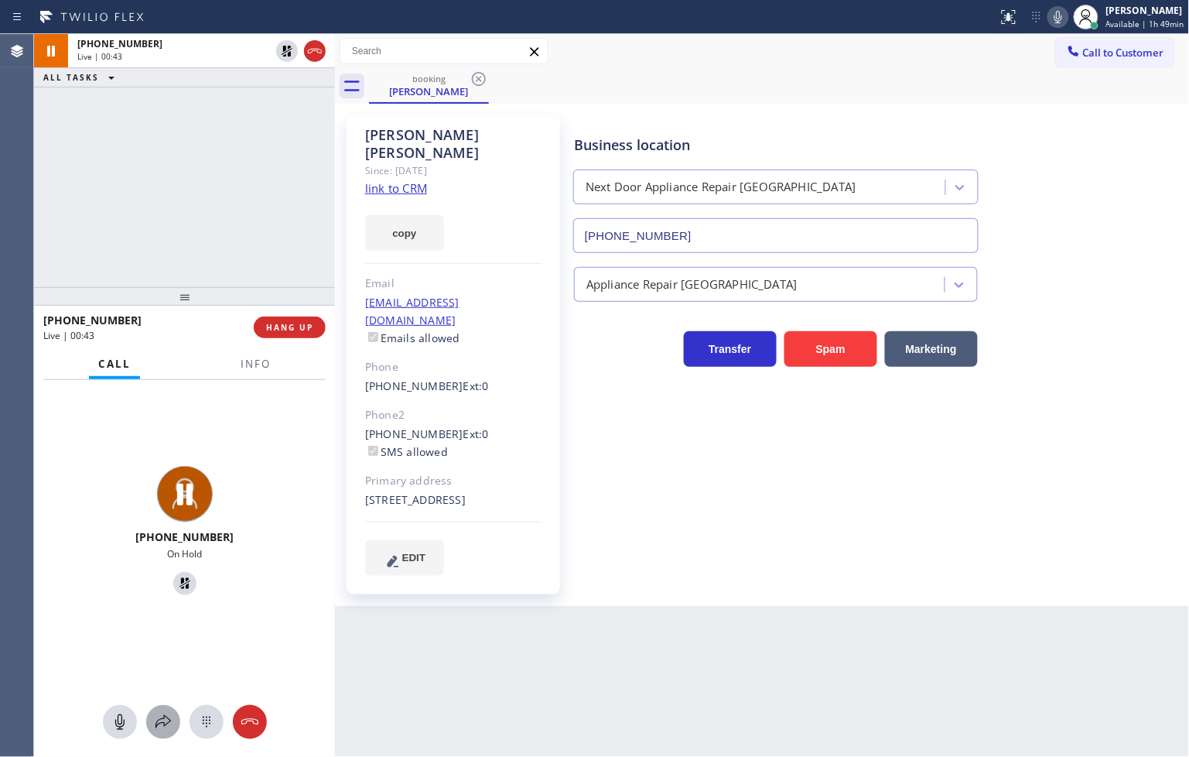
click at [166, 716] on icon at bounding box center [163, 721] width 19 height 19
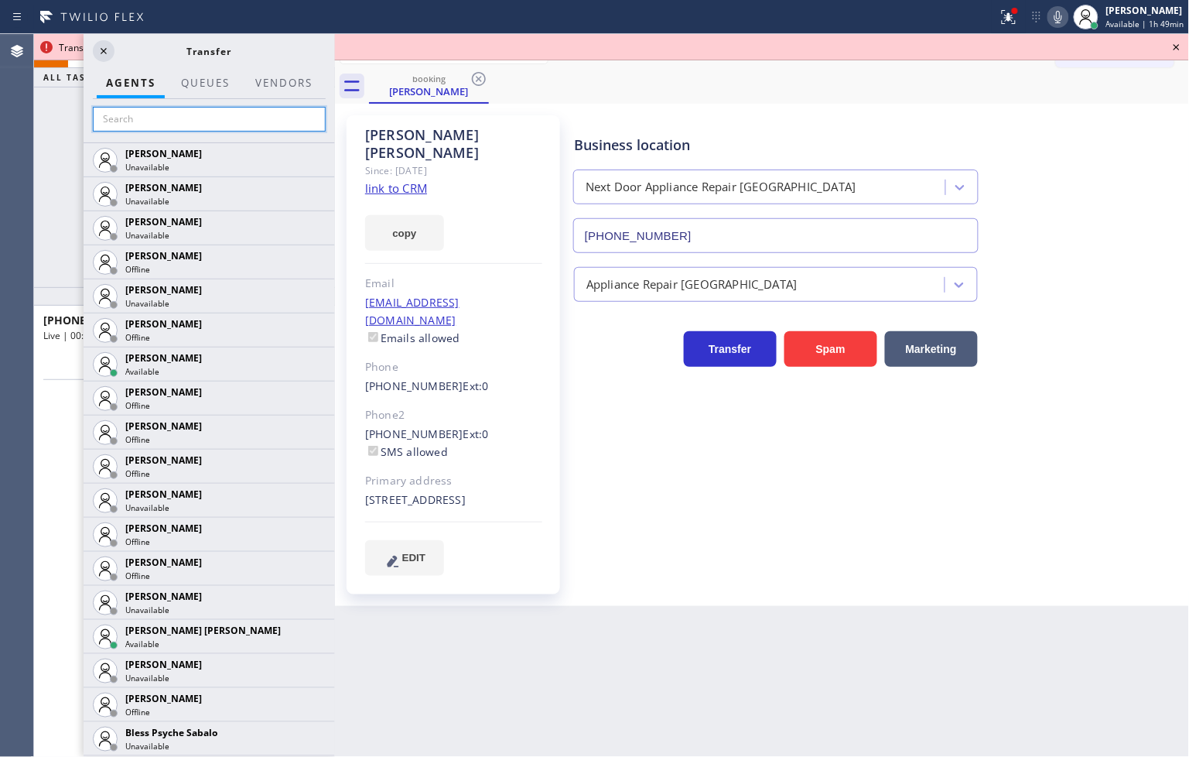
click at [128, 122] on input "text" at bounding box center [209, 119] width 233 height 25
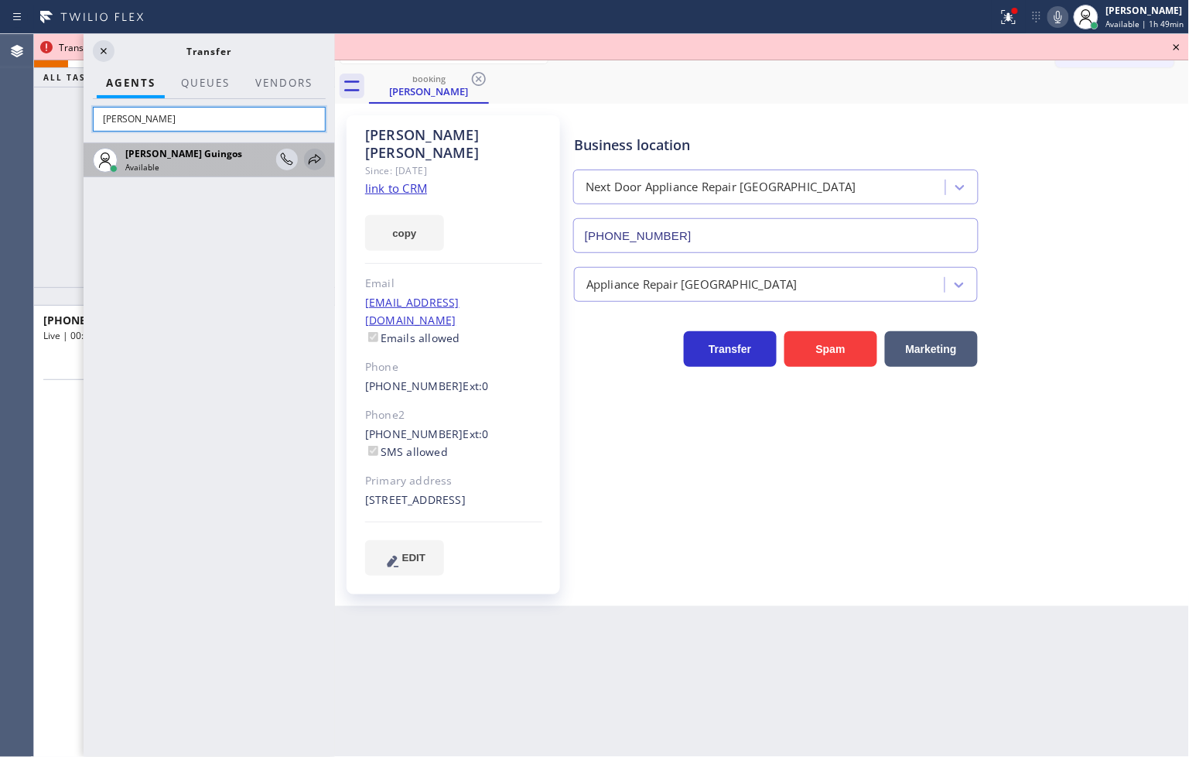
type input "[PERSON_NAME]"
click at [310, 159] on icon at bounding box center [315, 159] width 12 height 10
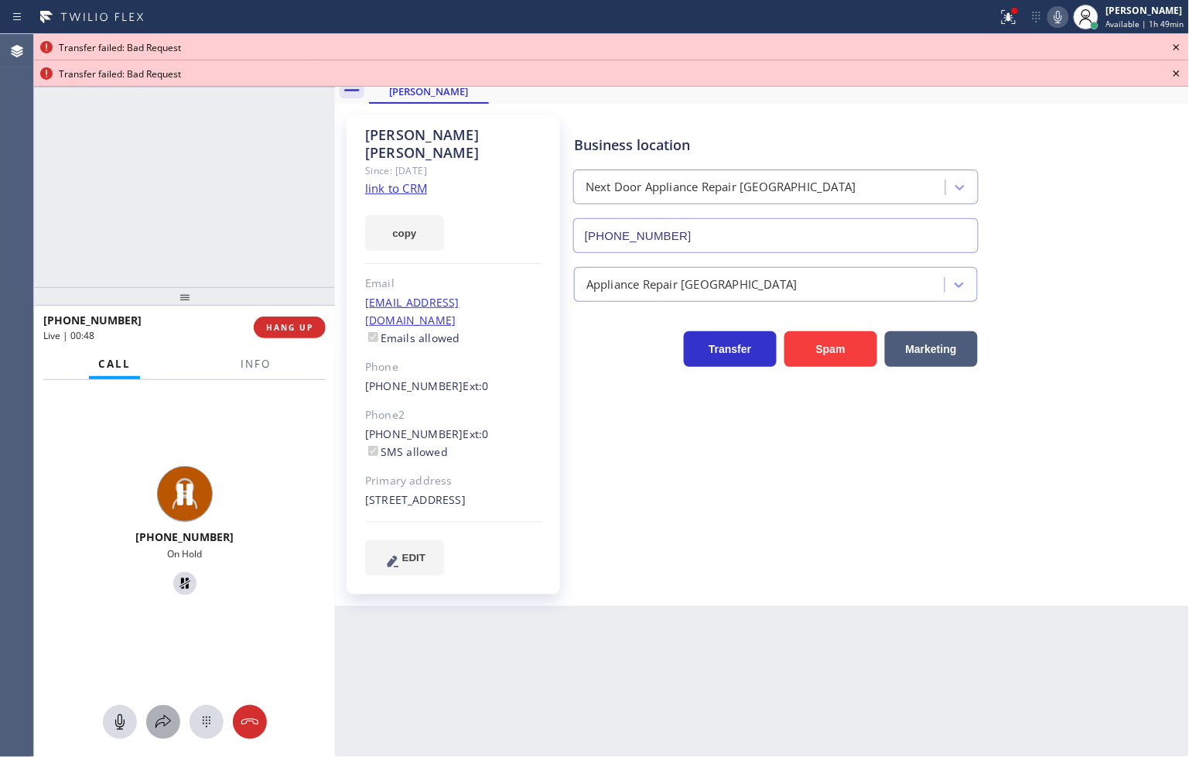
click at [161, 715] on icon at bounding box center [163, 721] width 19 height 19
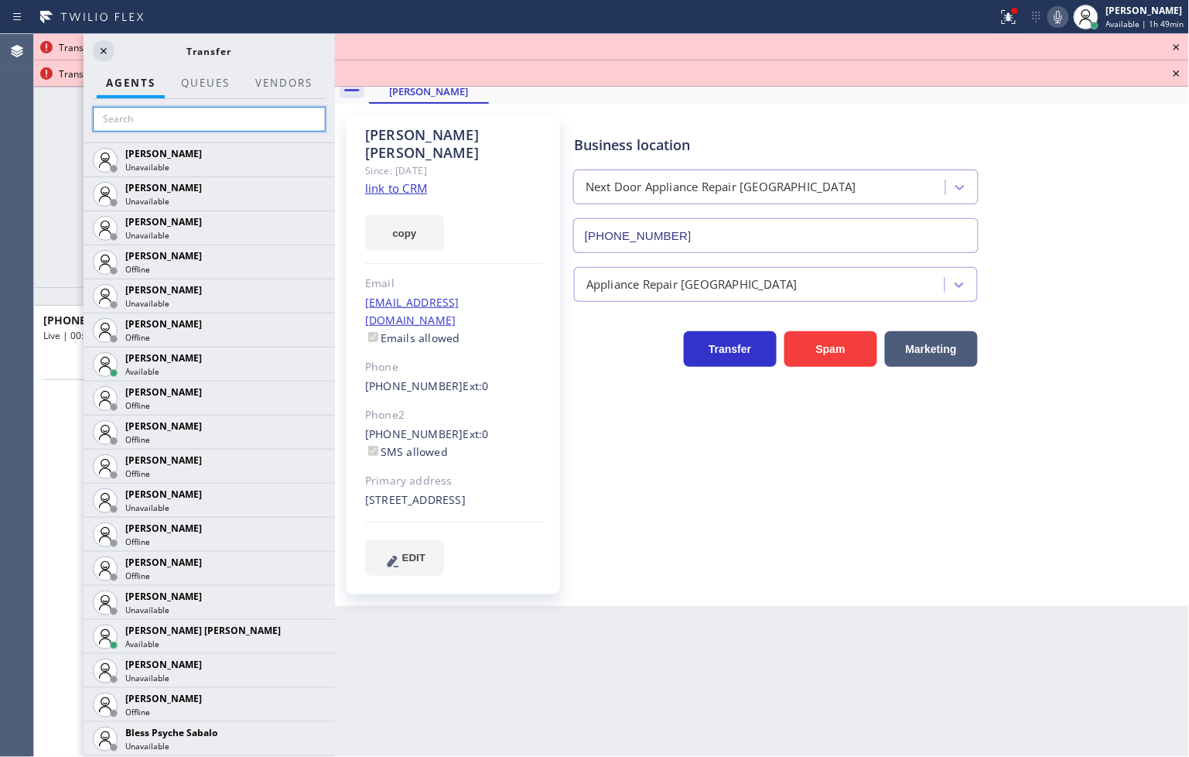
click at [150, 118] on input "text" at bounding box center [209, 119] width 233 height 25
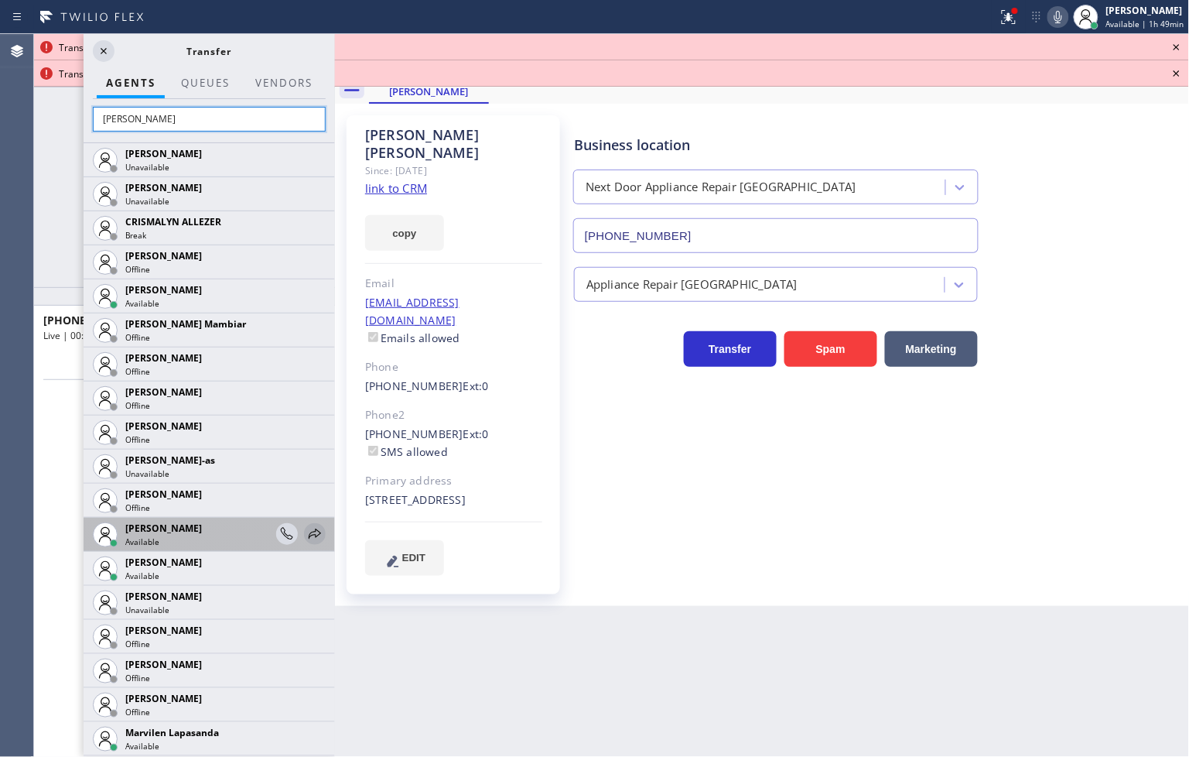
type input "[PERSON_NAME]"
click at [311, 532] on icon at bounding box center [315, 533] width 19 height 19
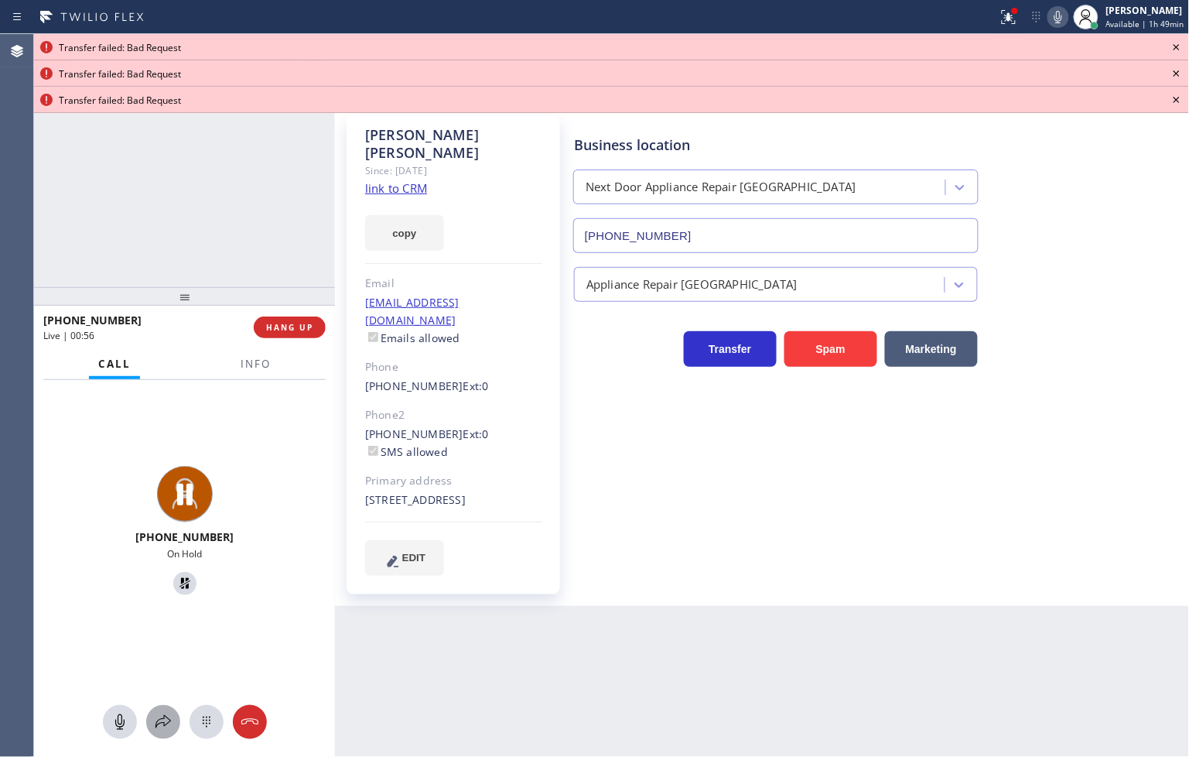
click at [160, 719] on icon at bounding box center [163, 721] width 19 height 19
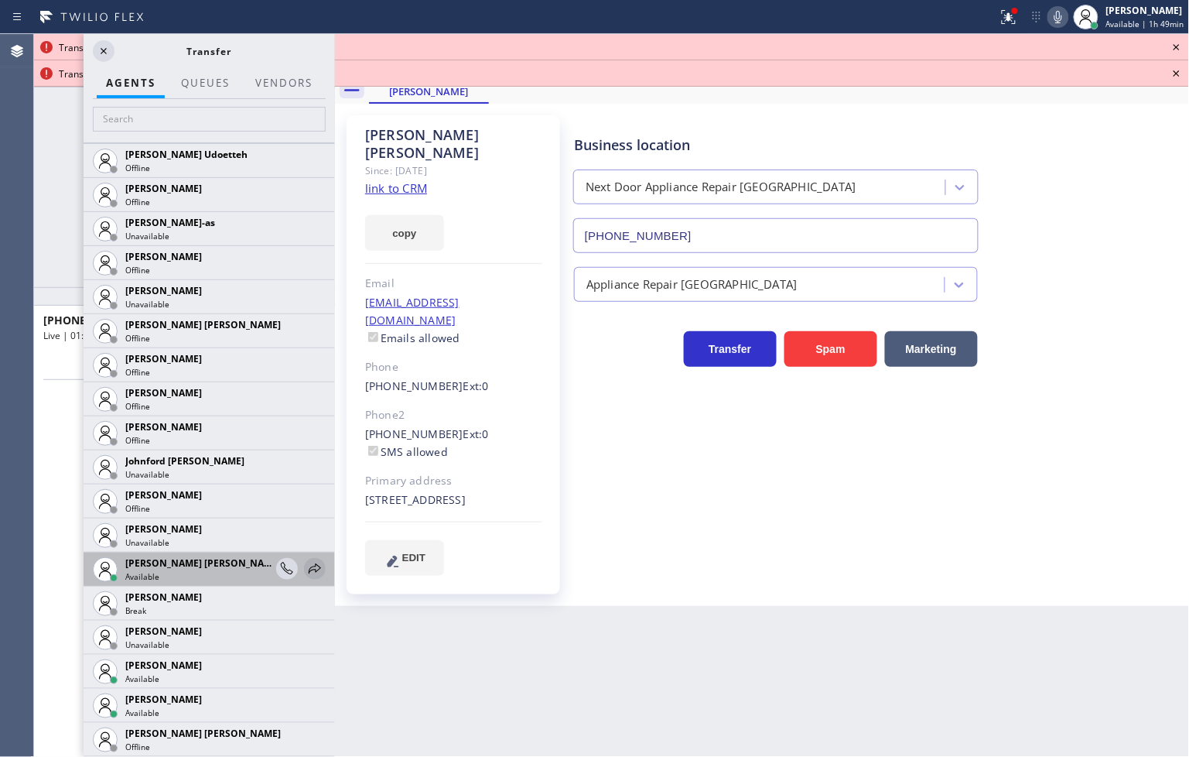
click at [306, 567] on icon at bounding box center [315, 568] width 19 height 19
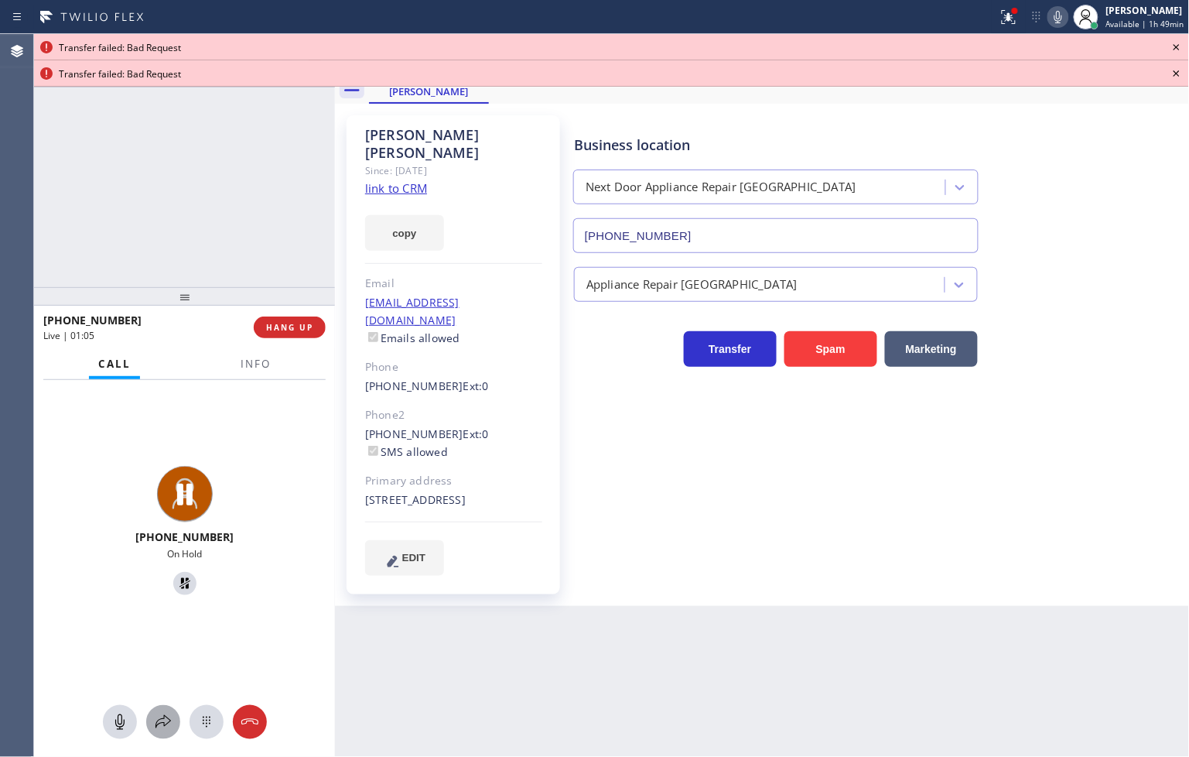
click at [170, 717] on icon at bounding box center [163, 721] width 19 height 19
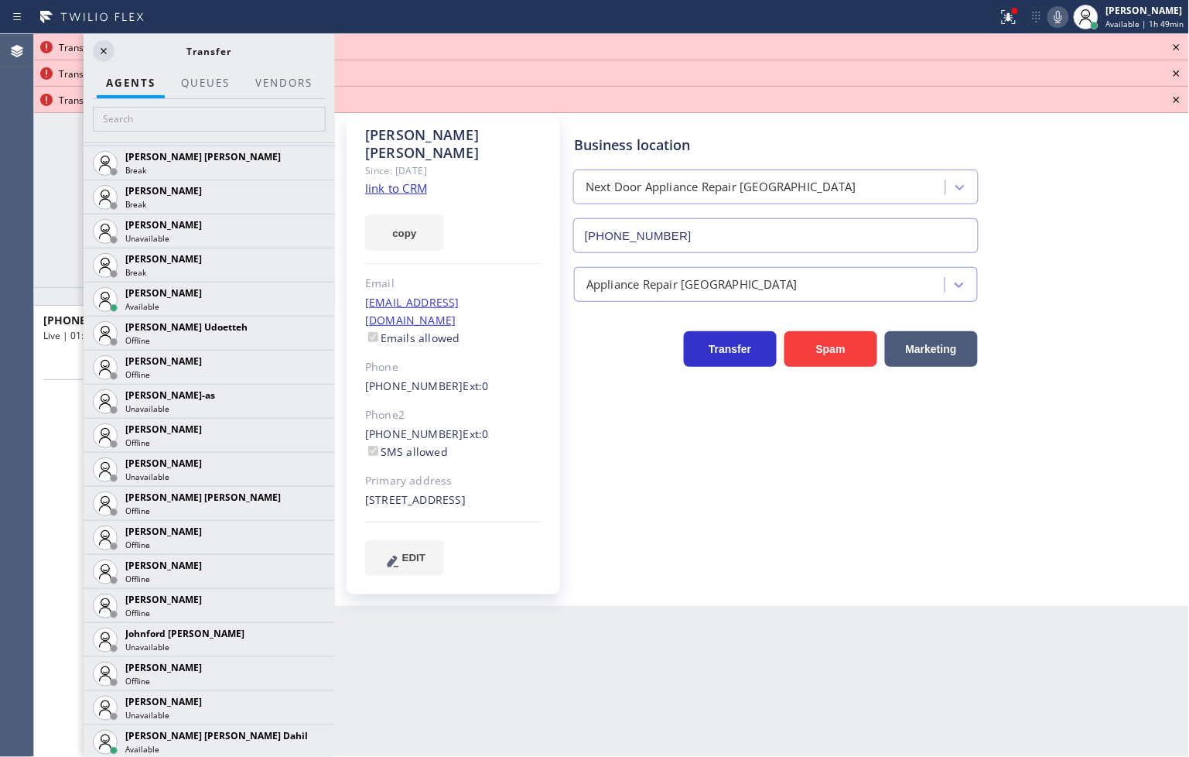
scroll to position [1547, 0]
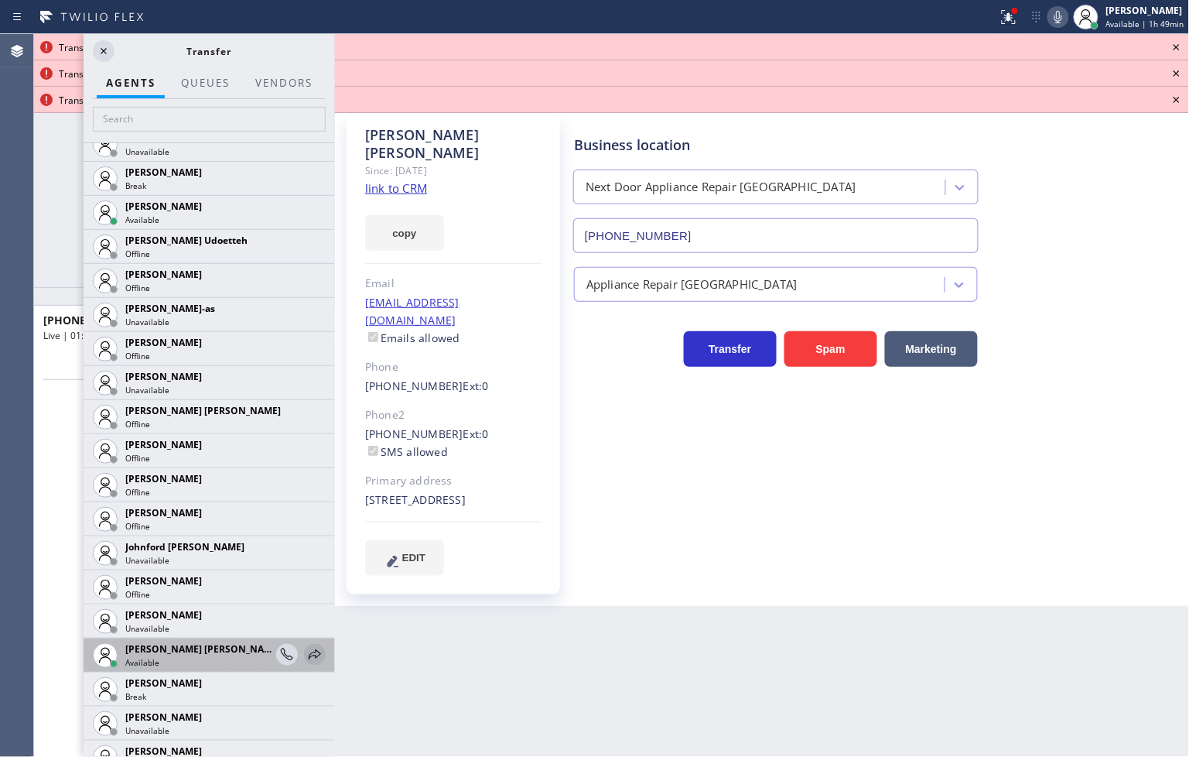
click at [306, 654] on icon at bounding box center [315, 654] width 19 height 19
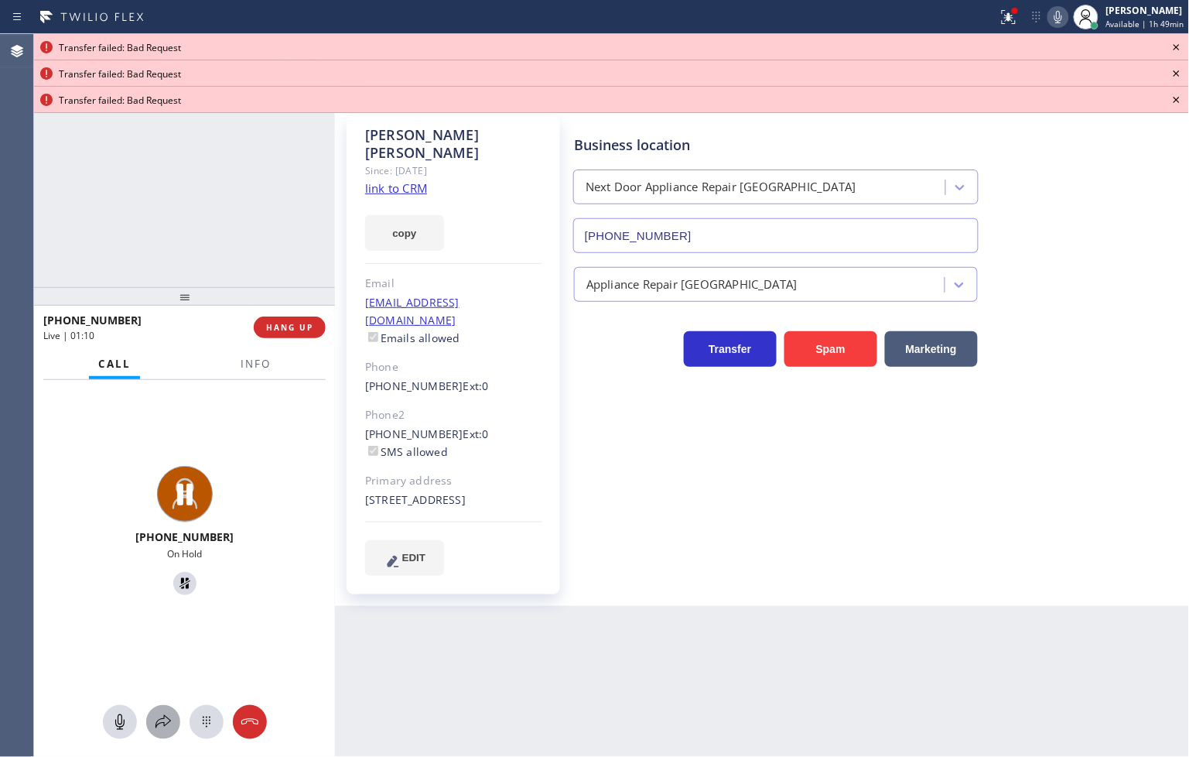
click at [165, 723] on icon at bounding box center [163, 721] width 19 height 19
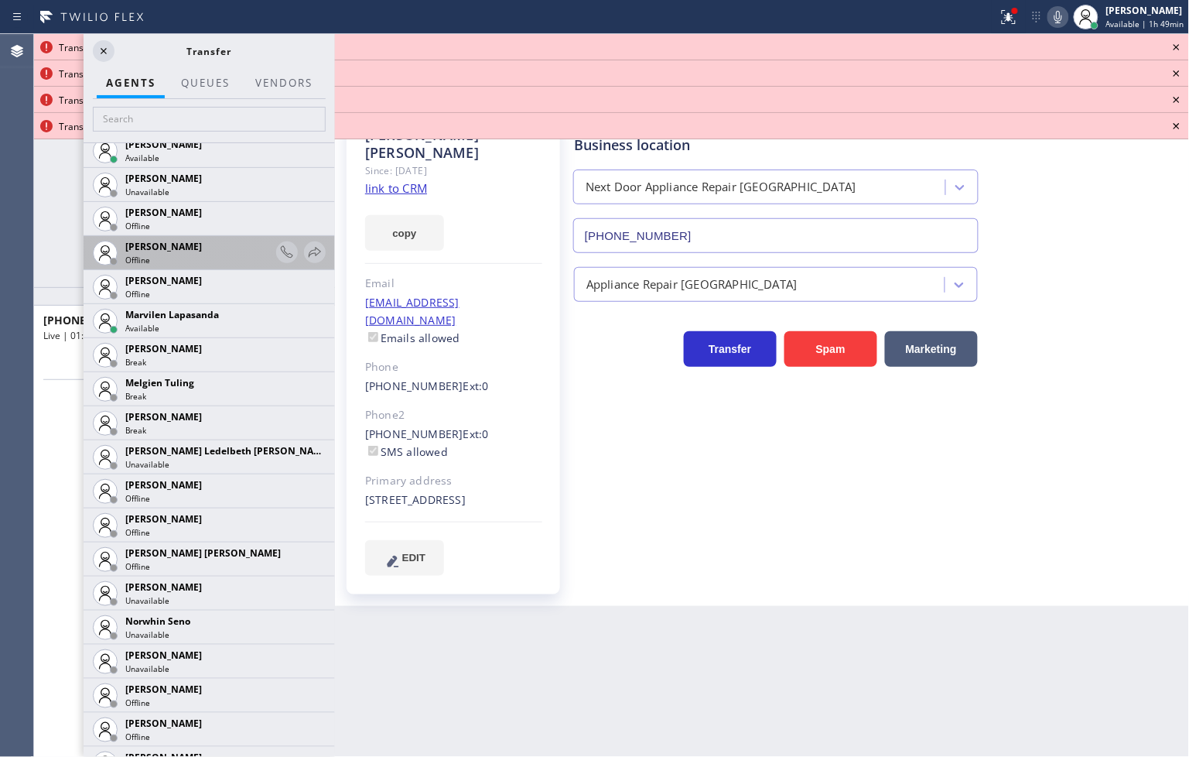
scroll to position [3180, 0]
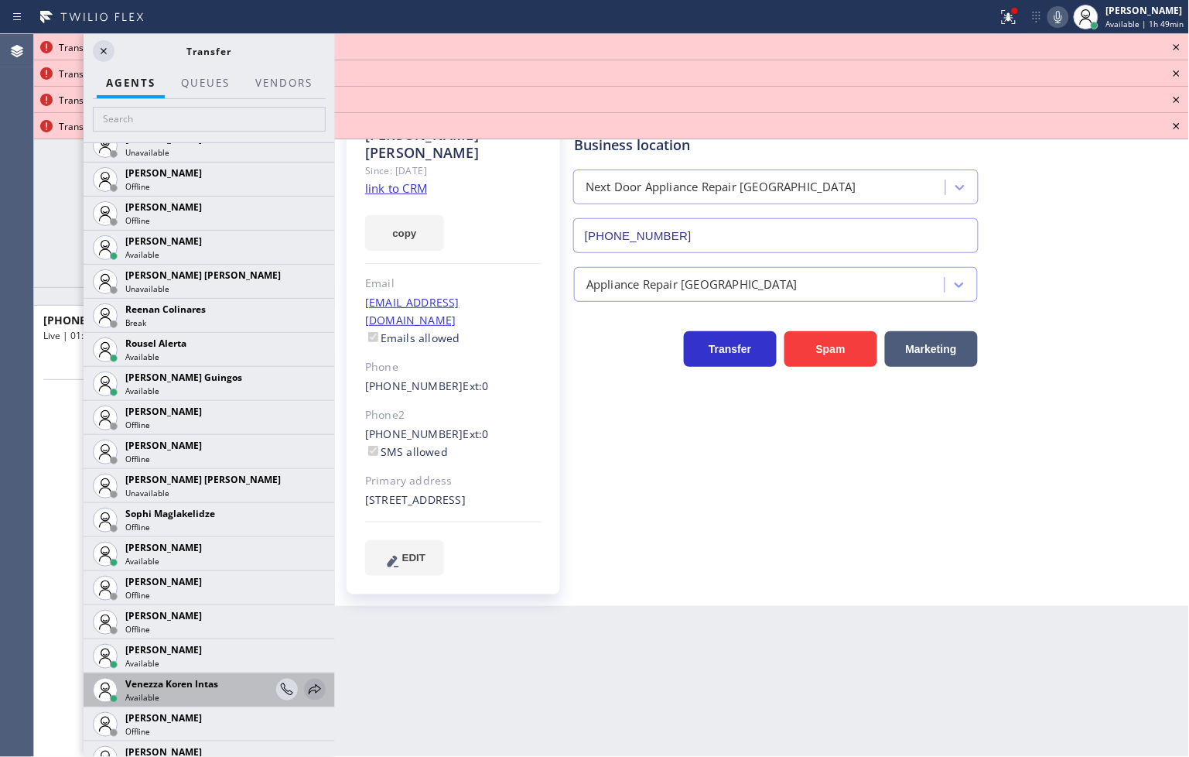
click at [306, 688] on icon at bounding box center [315, 689] width 19 height 19
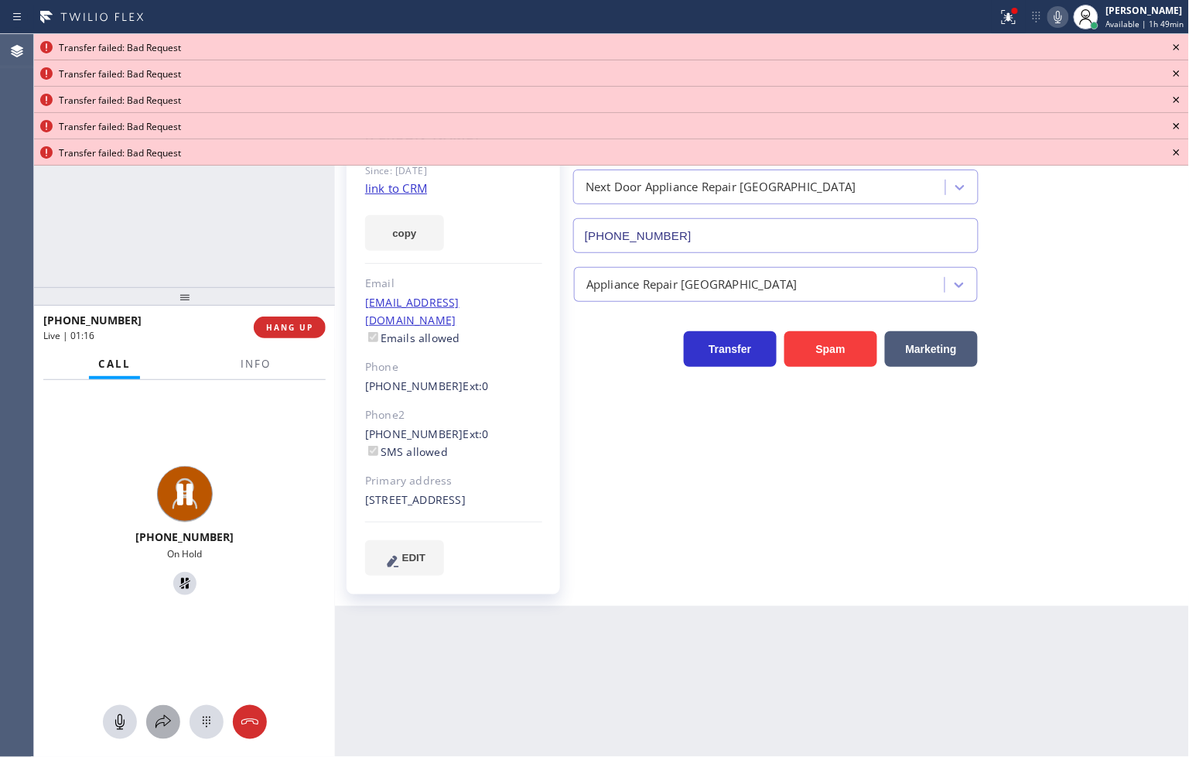
click at [165, 719] on icon at bounding box center [163, 721] width 19 height 19
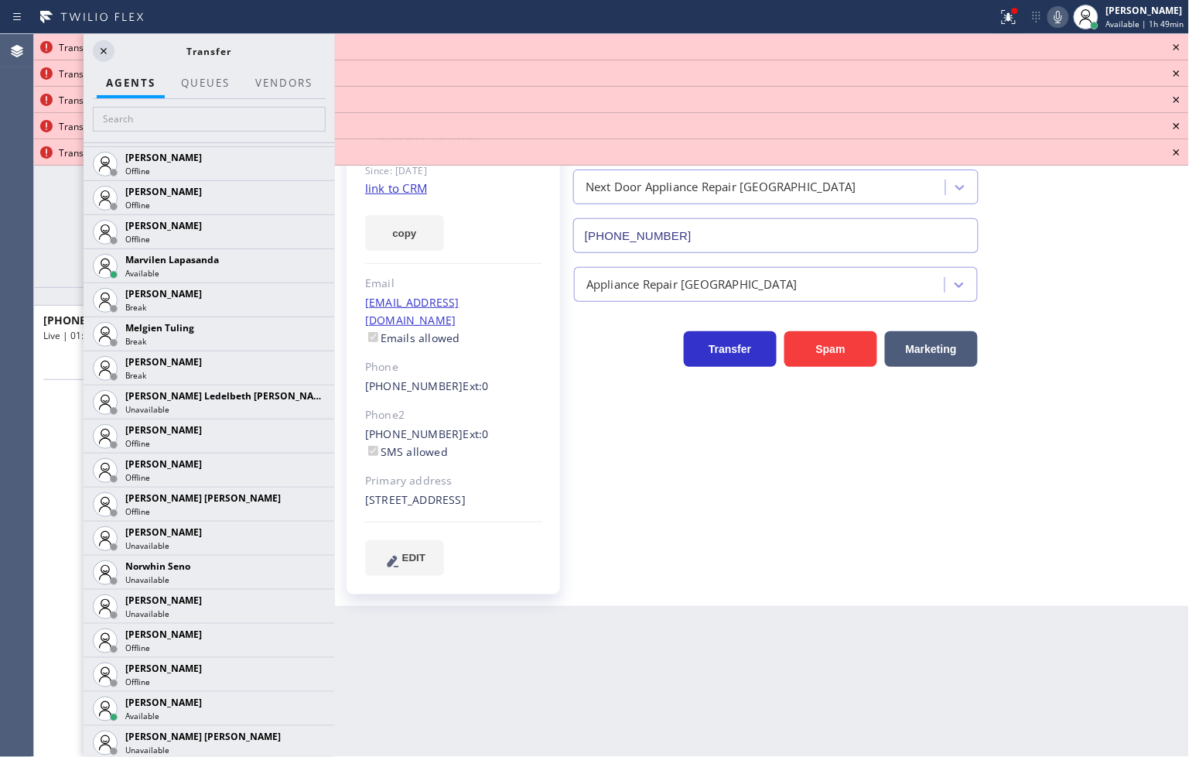
scroll to position [2968, 0]
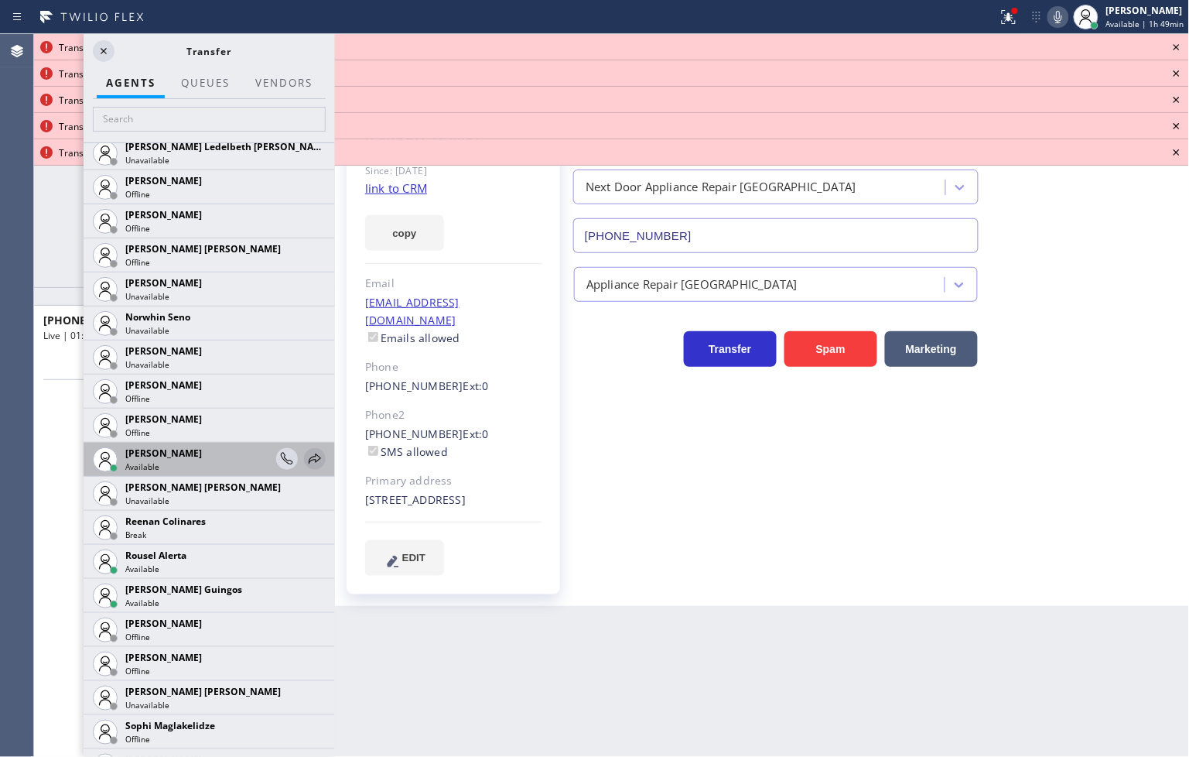
click at [306, 456] on icon at bounding box center [315, 458] width 19 height 19
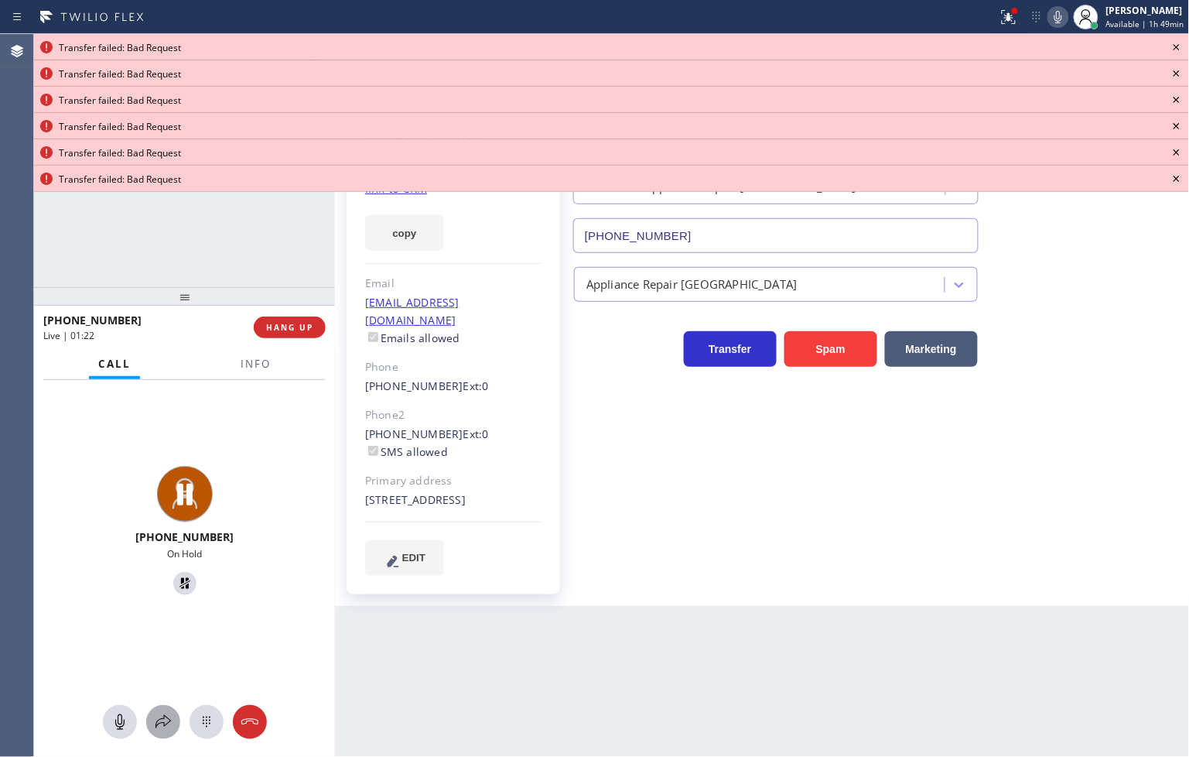
click at [166, 719] on icon at bounding box center [163, 721] width 19 height 19
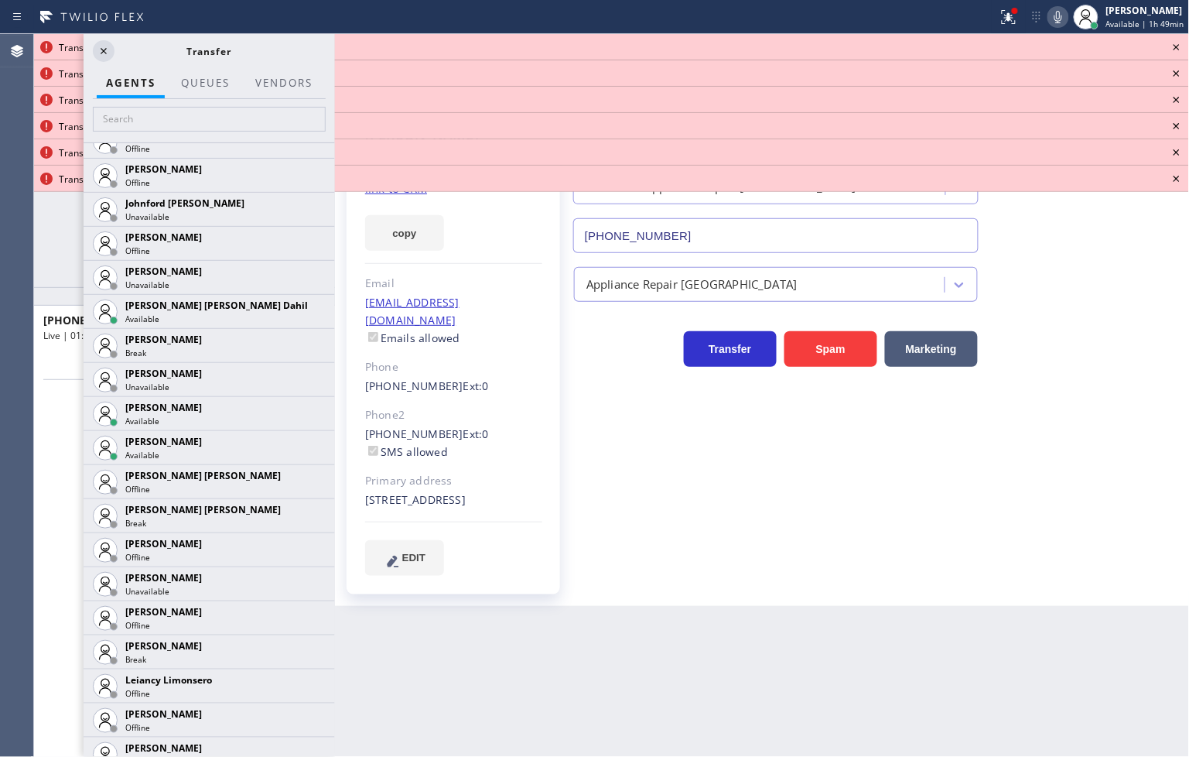
scroll to position [1461, 0]
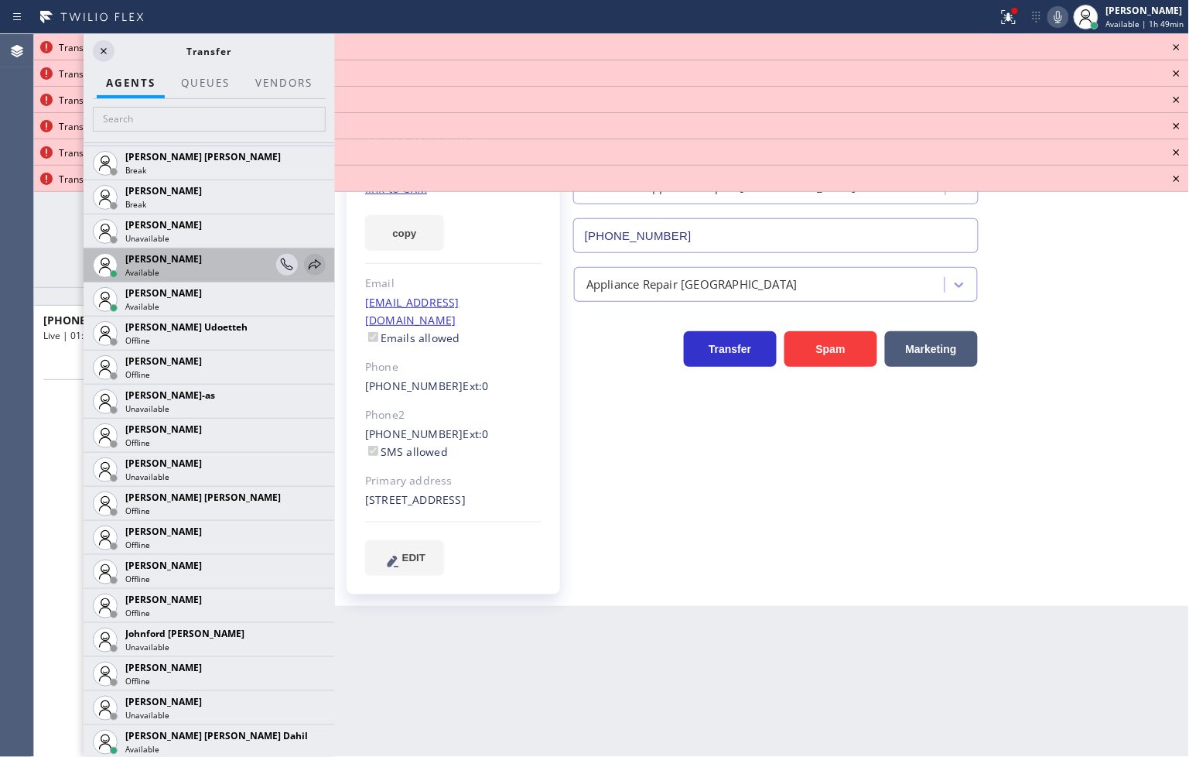
click at [306, 257] on icon at bounding box center [315, 264] width 19 height 19
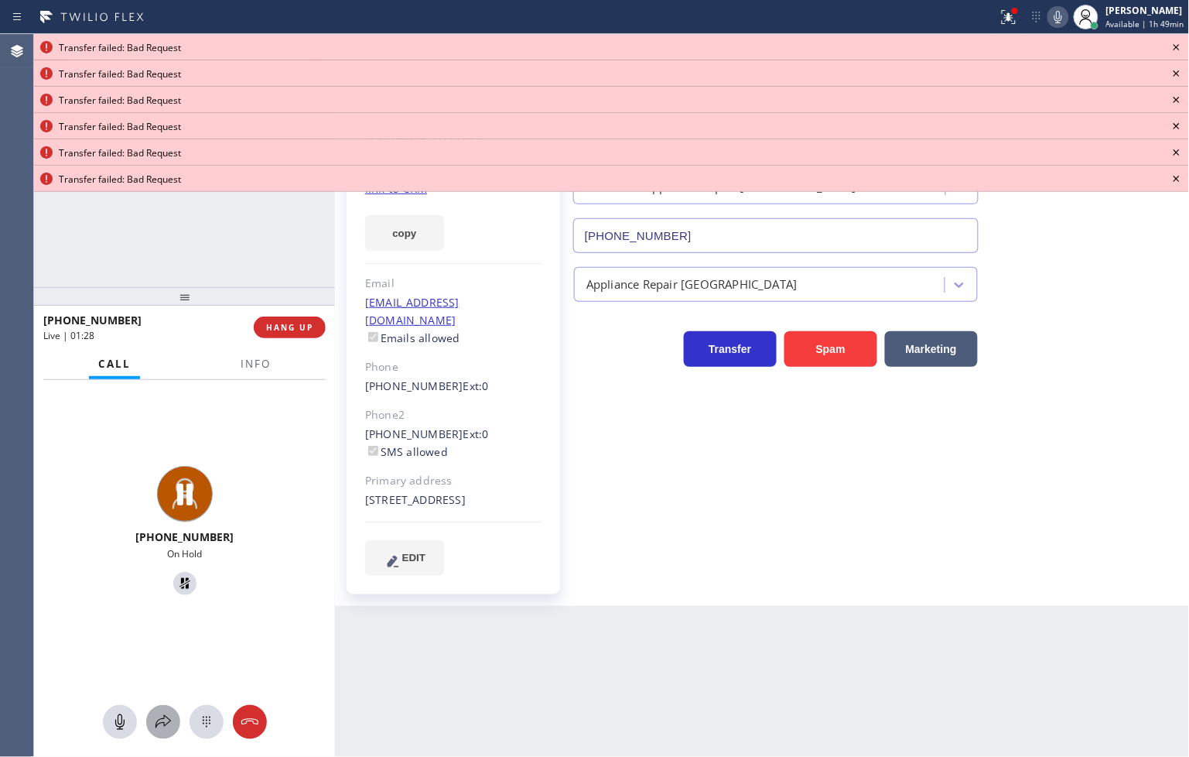
click at [153, 707] on button at bounding box center [163, 722] width 34 height 34
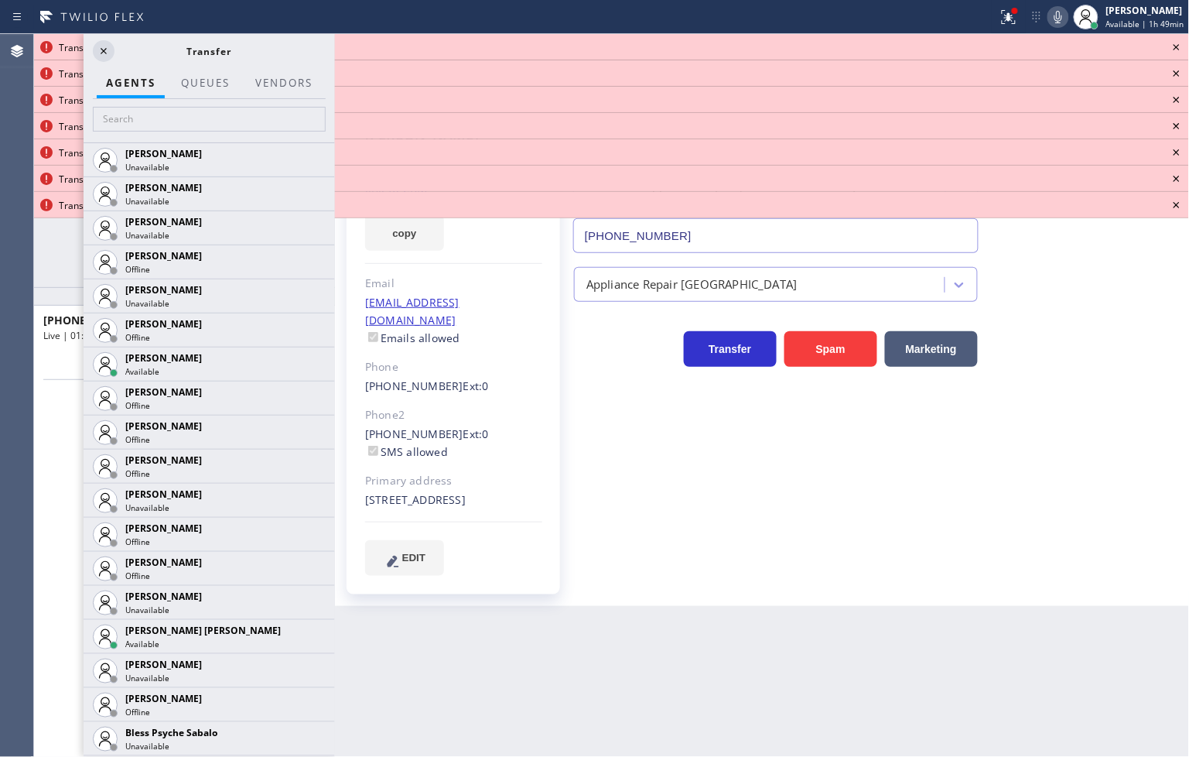
click at [1150, 45] on icon at bounding box center [1177, 47] width 6 height 6
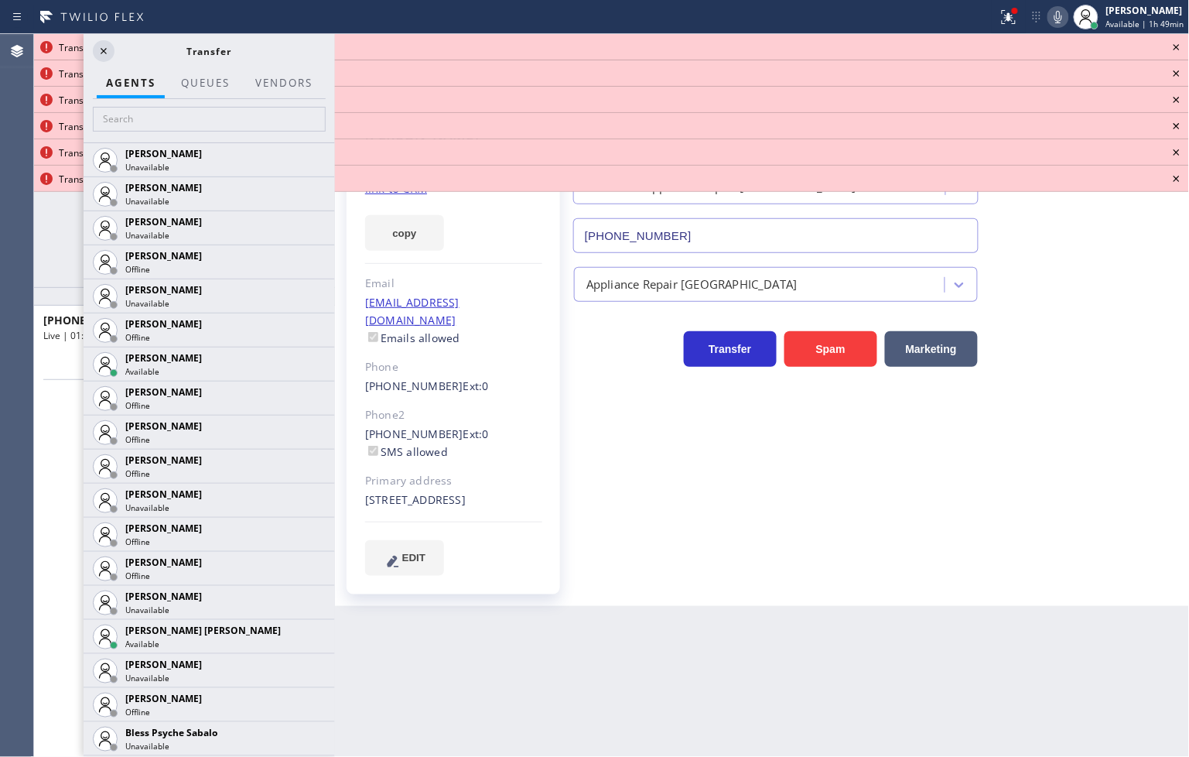
click at [1150, 45] on icon at bounding box center [1177, 47] width 6 height 6
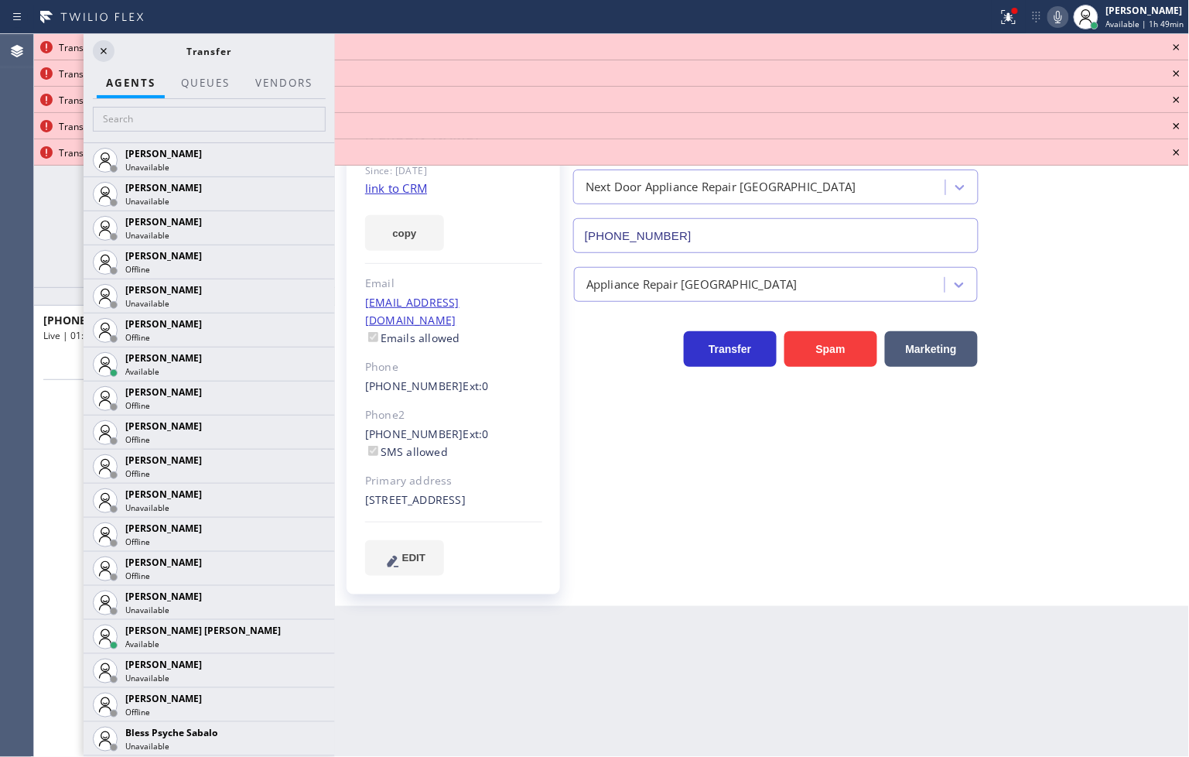
click at [1150, 45] on icon at bounding box center [1177, 47] width 6 height 6
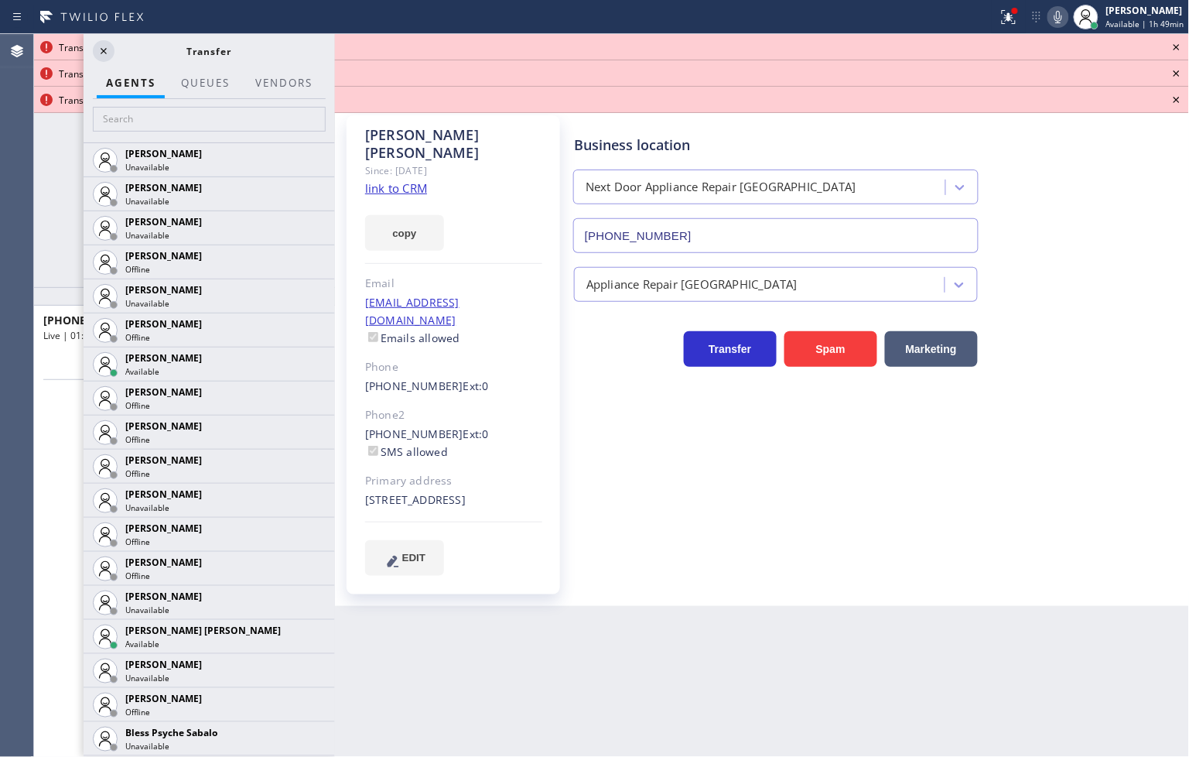
click at [1150, 45] on icon at bounding box center [1177, 47] width 6 height 6
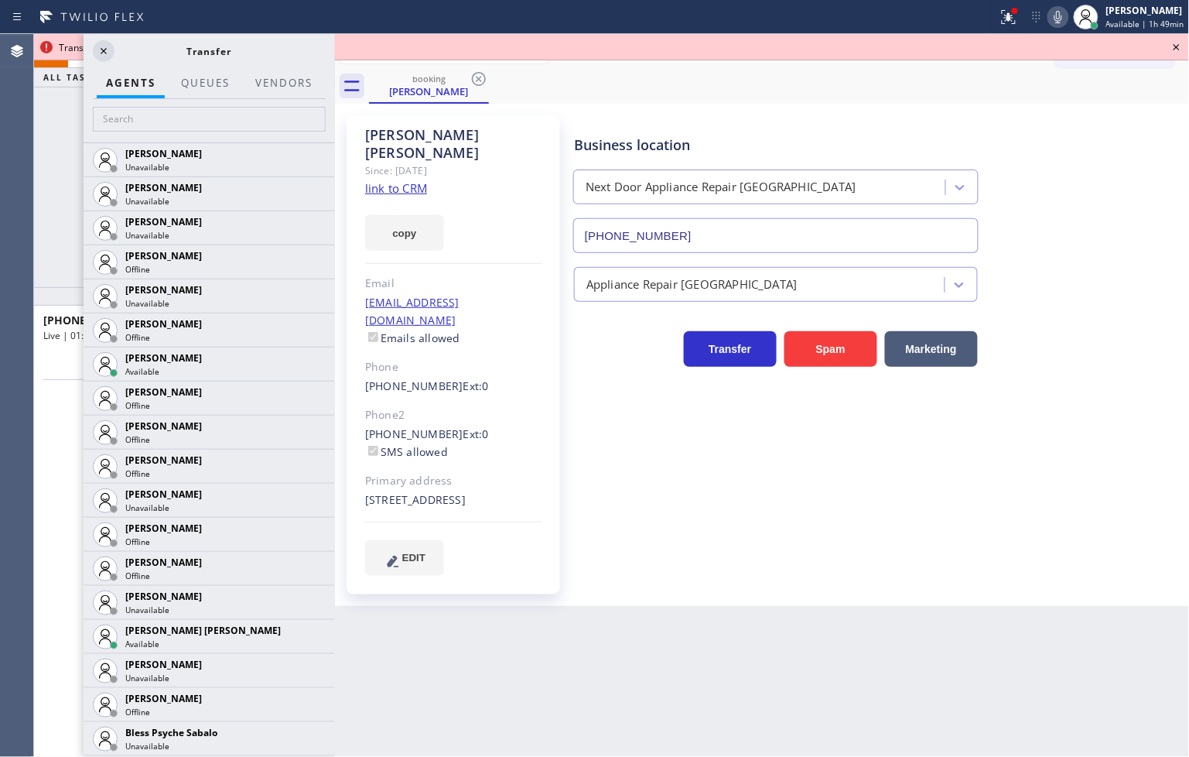
click at [1150, 45] on icon at bounding box center [1177, 47] width 6 height 6
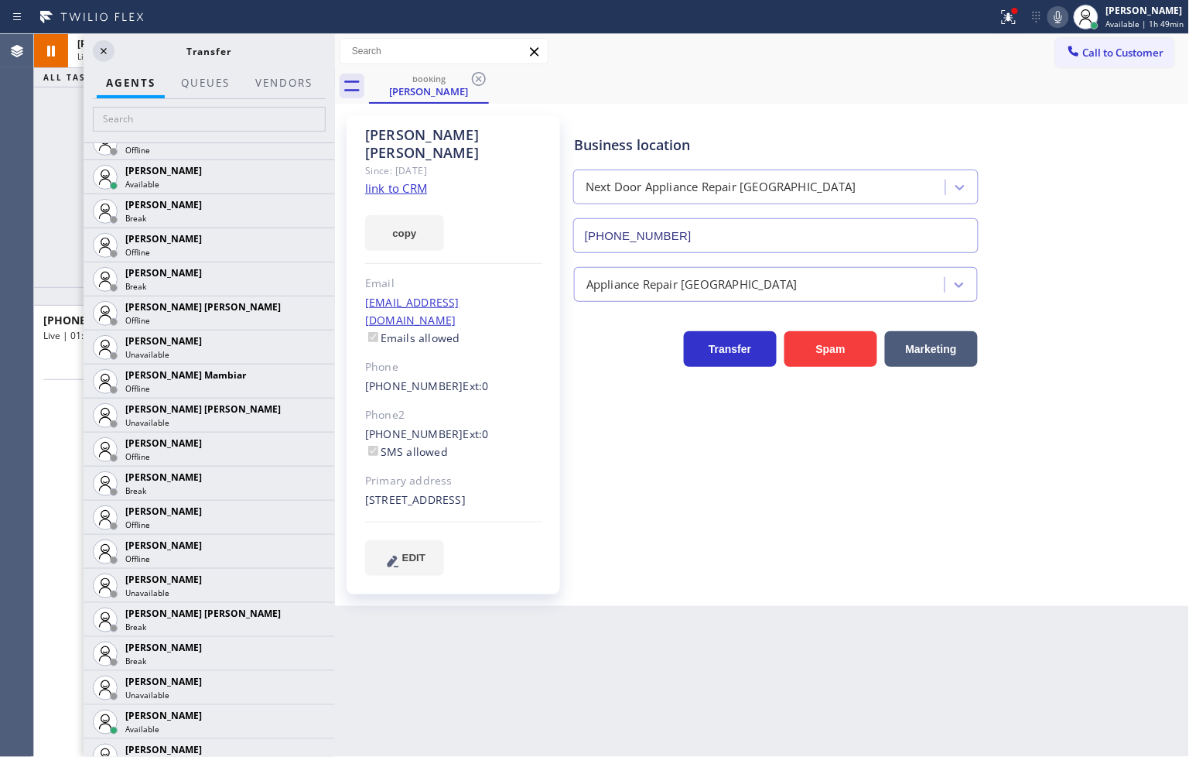
scroll to position [1031, 0]
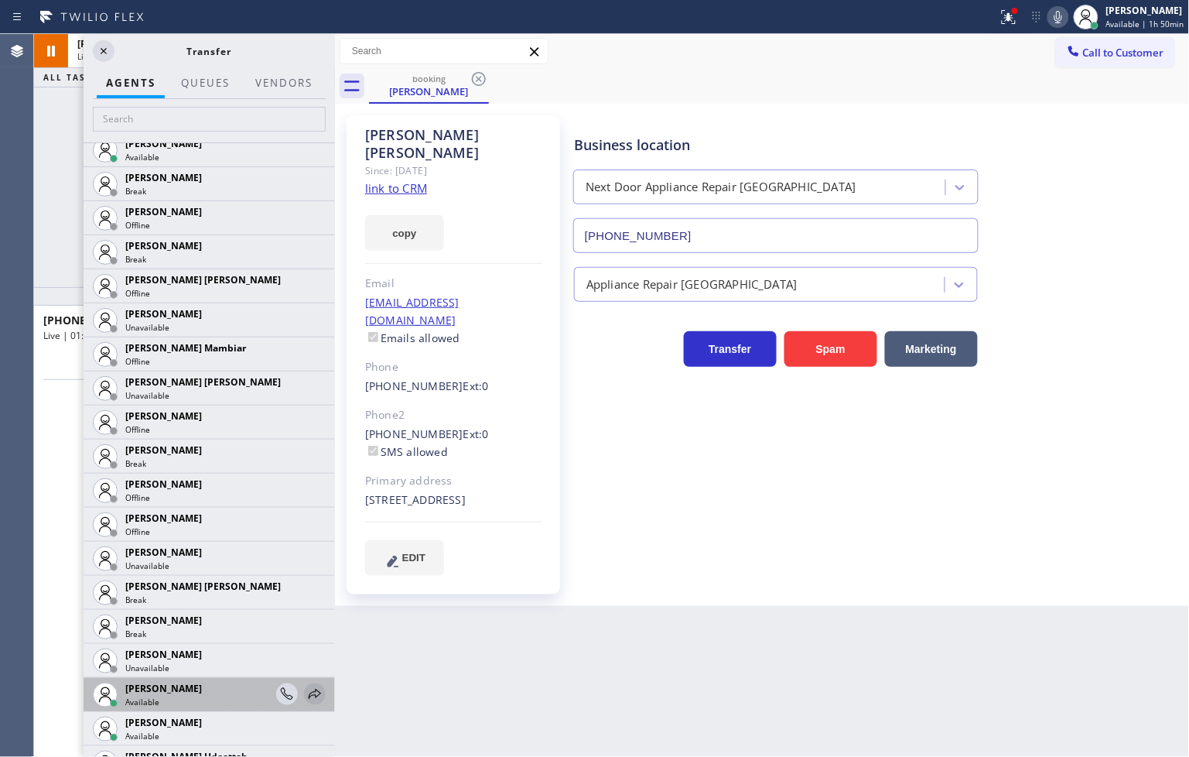
click at [309, 689] on icon at bounding box center [315, 693] width 12 height 10
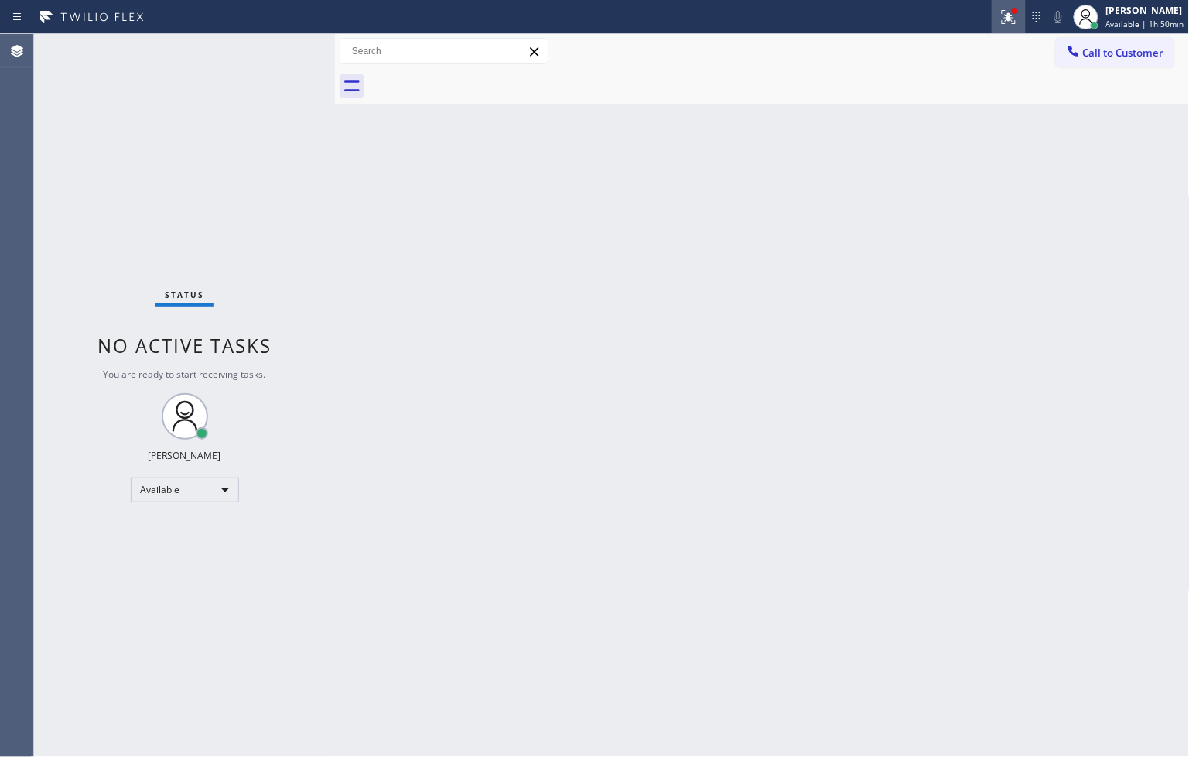
click at [998, 3] on button at bounding box center [1009, 17] width 34 height 34
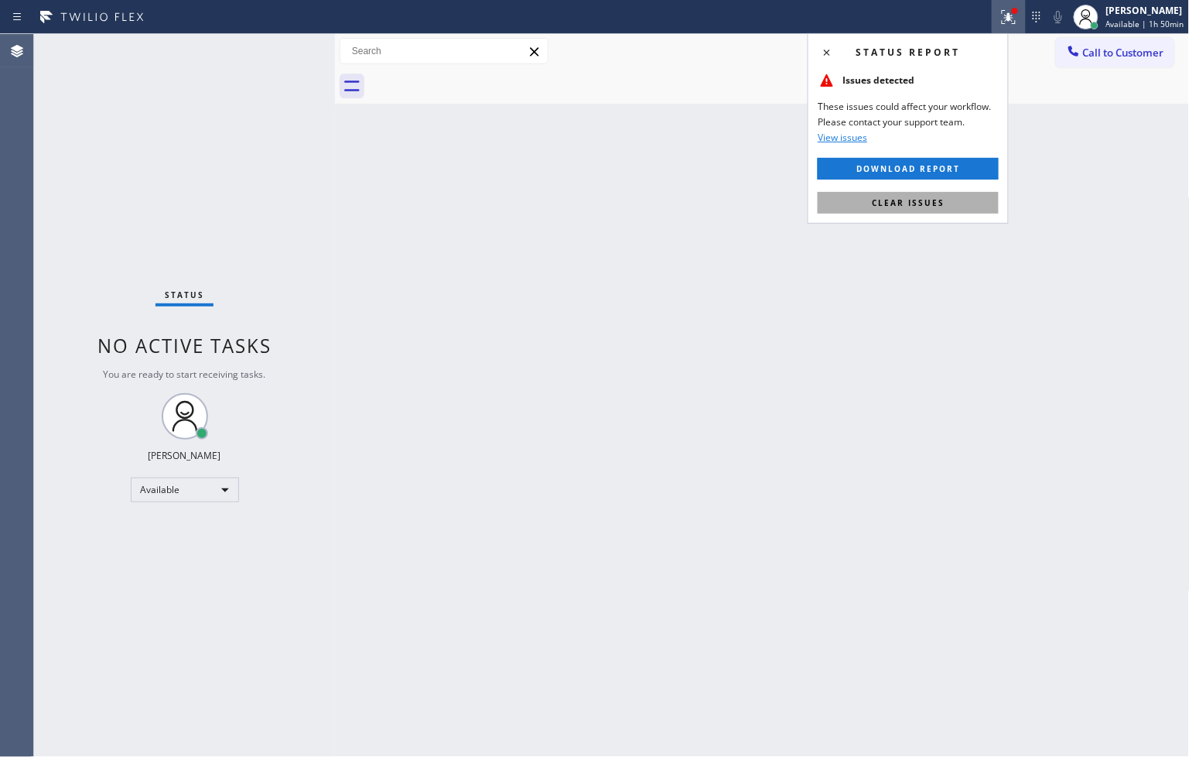
click at [941, 207] on span "Clear issues" at bounding box center [908, 202] width 73 height 11
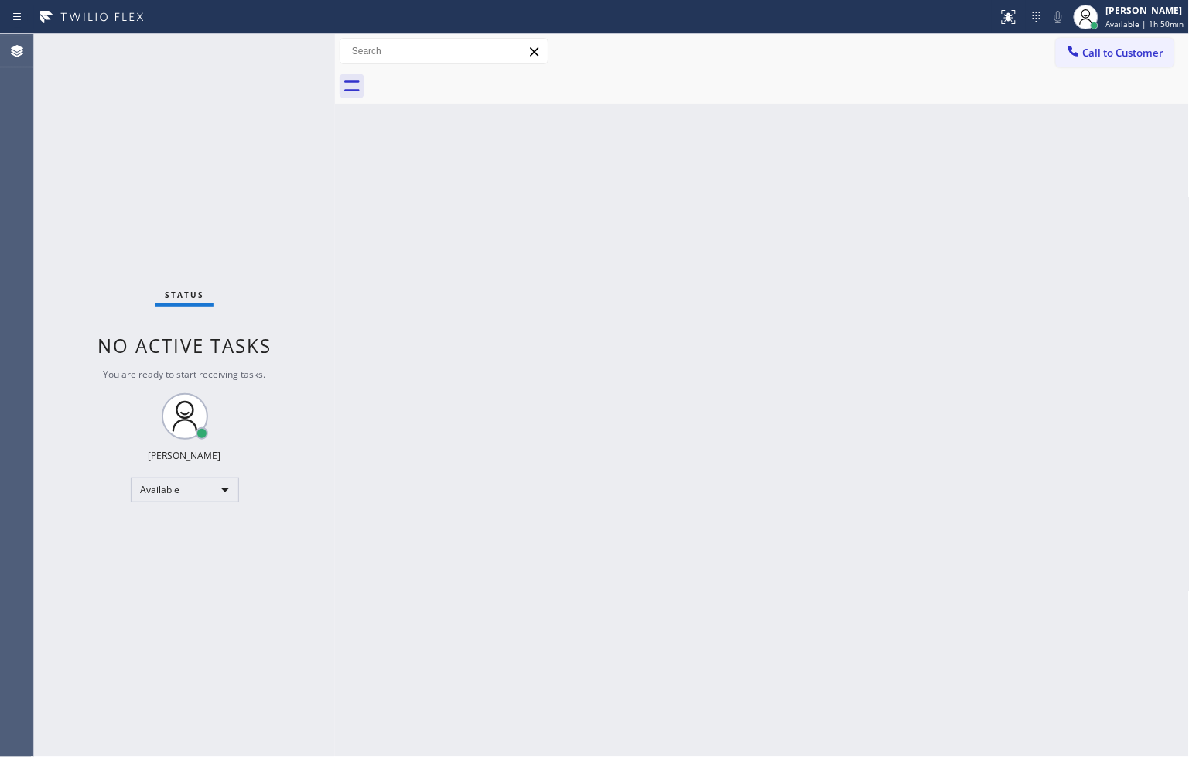
drag, startPoint x: 157, startPoint y: 62, endPoint x: 188, endPoint y: 1, distance: 68.5
click at [159, 58] on div "Status No active tasks You are ready to start receiving tasks. [PERSON_NAME]" at bounding box center [184, 395] width 301 height 723
click at [278, 56] on div "Status No active tasks You are ready to start receiving tasks. [PERSON_NAME]" at bounding box center [184, 395] width 301 height 723
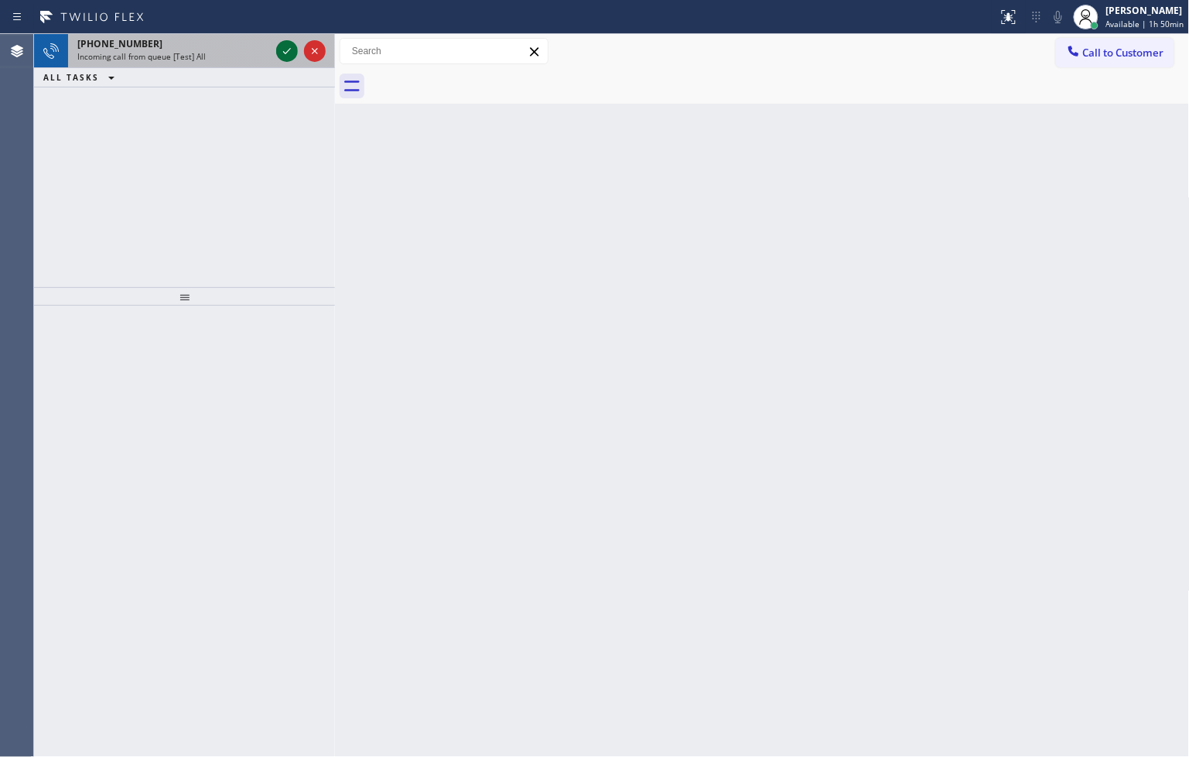
click at [278, 56] on icon at bounding box center [287, 51] width 19 height 19
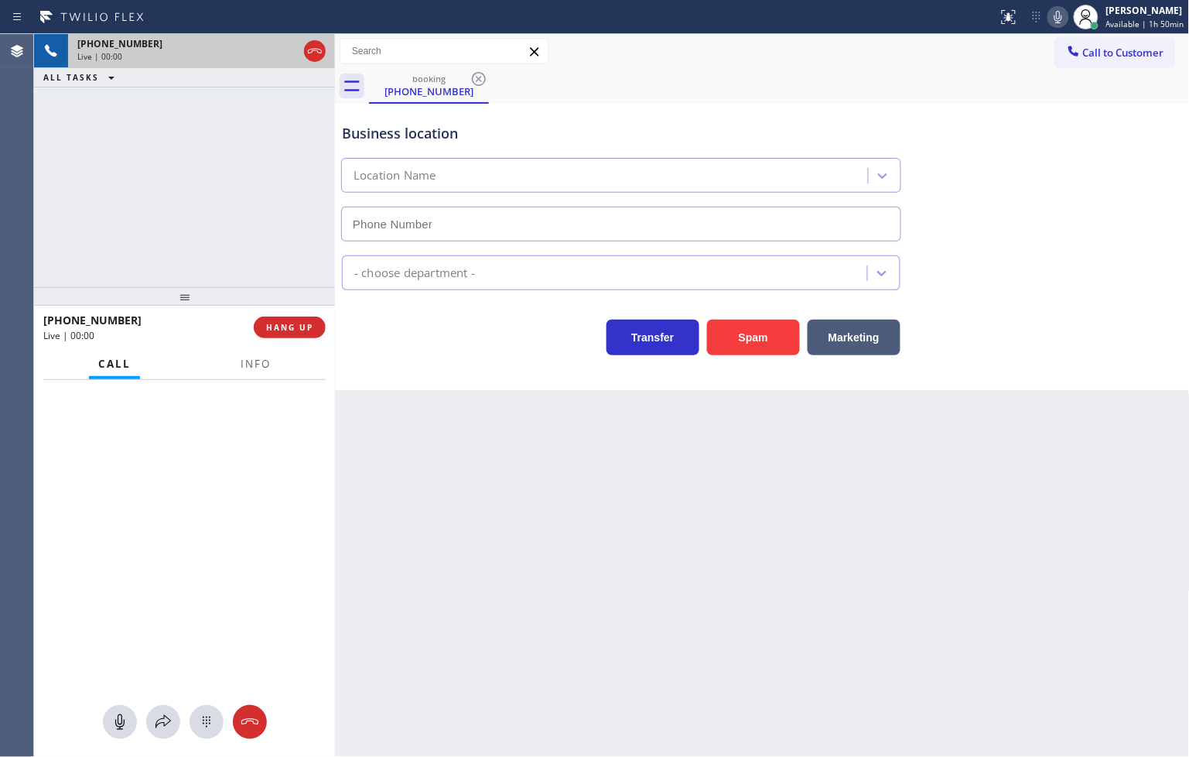
type input "[PHONE_NUMBER]"
click at [425, 319] on div "Transfer Spam Marketing" at bounding box center [621, 333] width 565 height 43
click at [383, 370] on div "Business location Brothers Electric [PHONE_NUMBER] Electricians Transfer Spam M…" at bounding box center [762, 247] width 855 height 286
click at [118, 234] on div "[PHONE_NUMBER] Live | 00:15 ALL TASKS ALL TASKS ACTIVE TASKS TASKS IN WRAP UP" at bounding box center [184, 160] width 301 height 253
click at [382, 350] on div "Transfer Spam Marketing" at bounding box center [621, 333] width 565 height 43
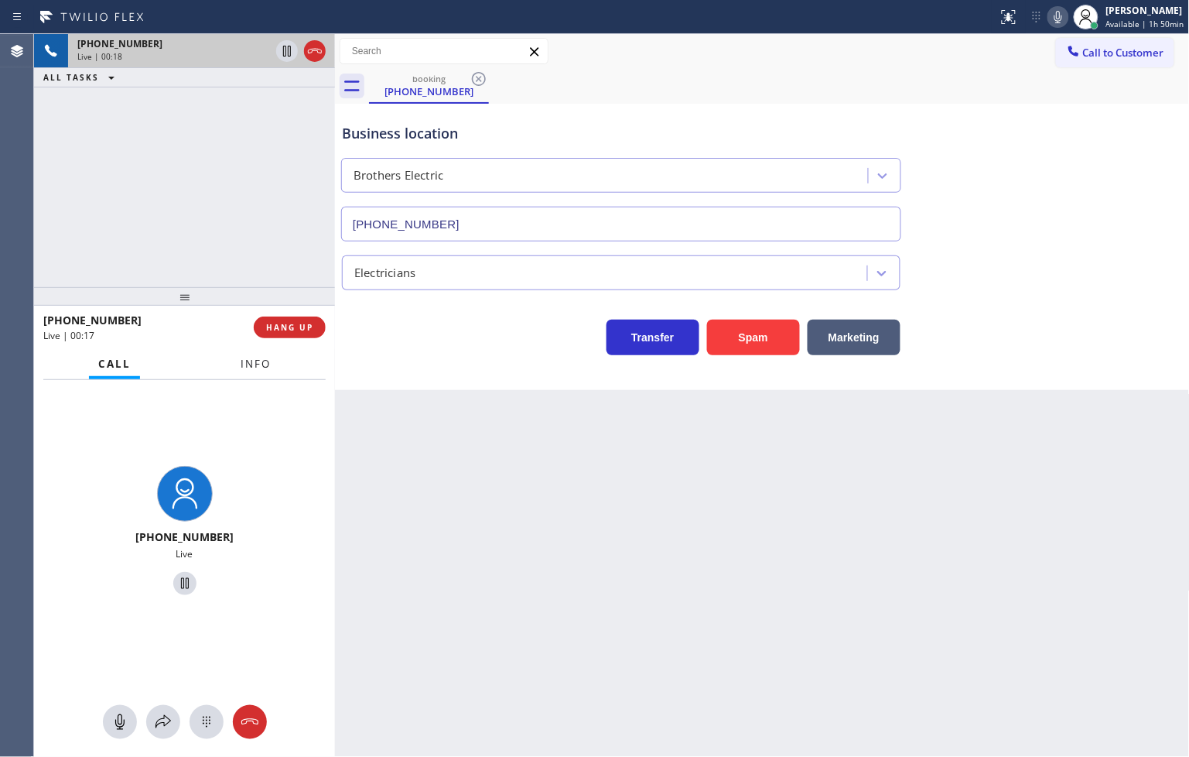
click at [263, 370] on span "Info" at bounding box center [256, 364] width 30 height 14
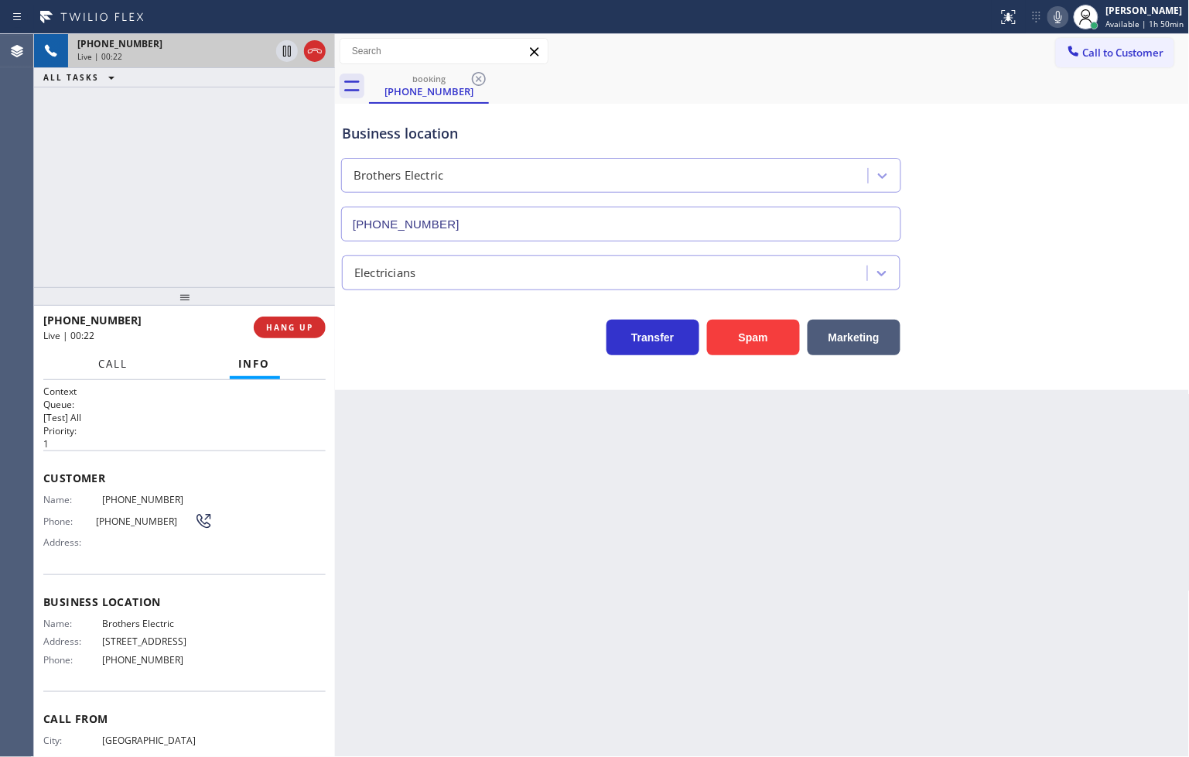
click at [118, 369] on span "Call" at bounding box center [113, 364] width 29 height 14
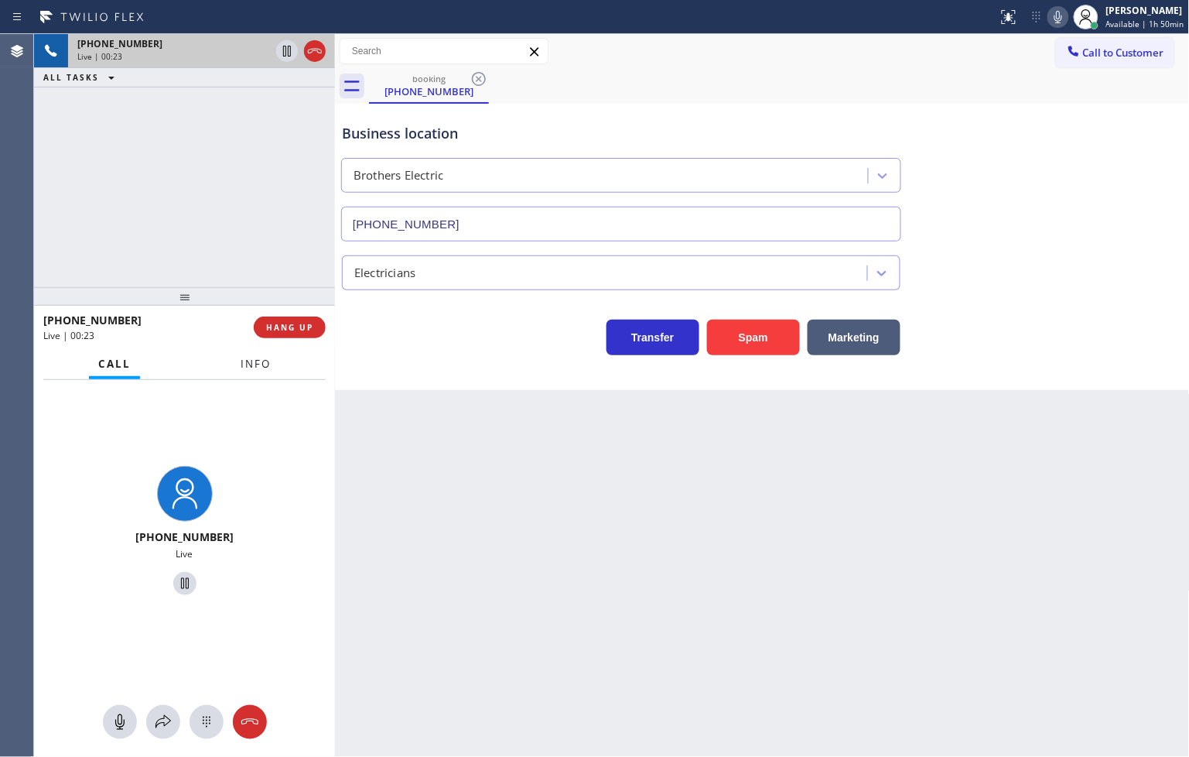
click at [248, 374] on button "Info" at bounding box center [255, 364] width 49 height 30
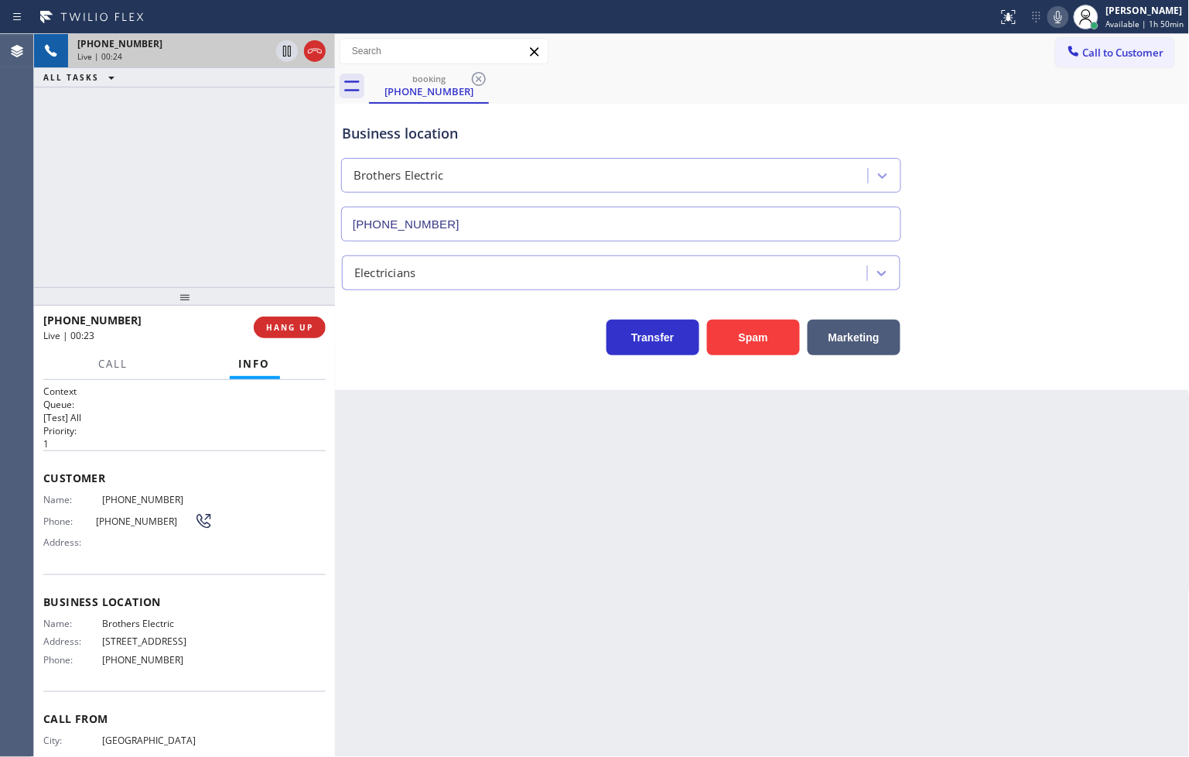
click at [248, 265] on div "[PHONE_NUMBER] Live | 00:24 ALL TASKS ALL TASKS ACTIVE TASKS TASKS IN WRAP UP" at bounding box center [184, 160] width 301 height 253
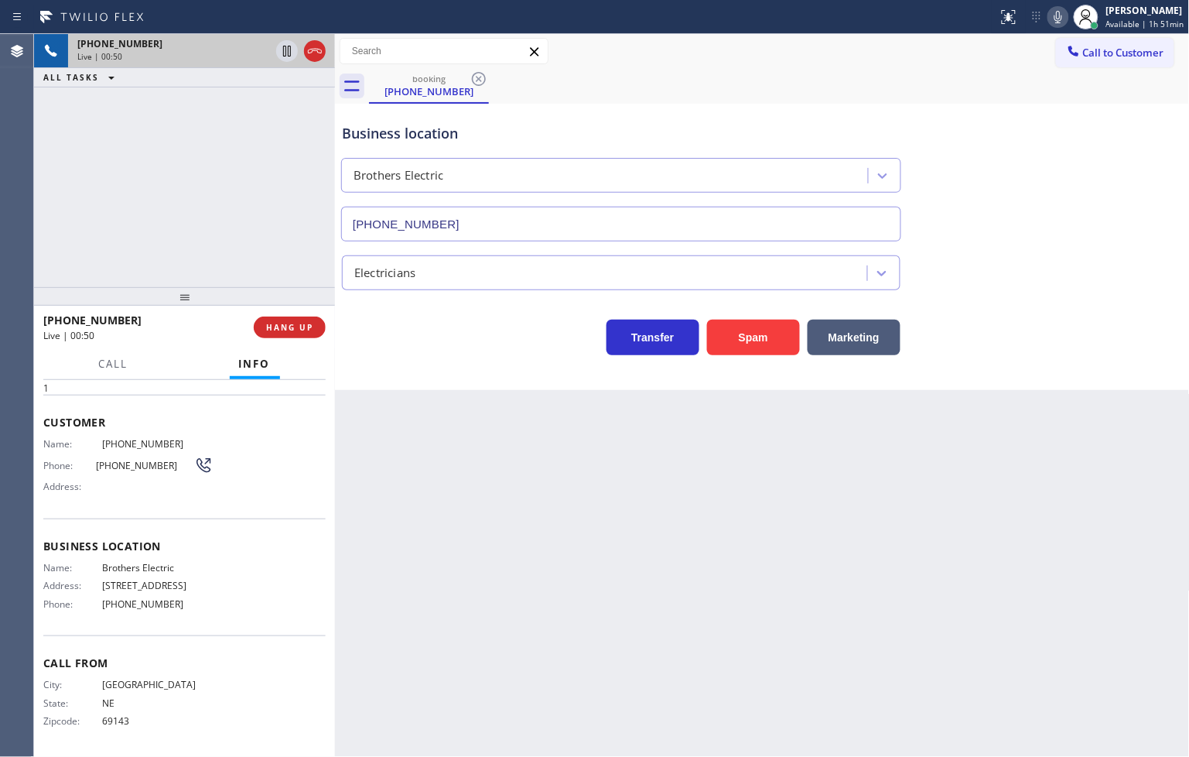
scroll to position [77, 0]
click at [408, 354] on div "Transfer Spam Marketing" at bounding box center [621, 333] width 565 height 43
click at [226, 224] on div "[PHONE_NUMBER] Live | 00:51 ALL TASKS ALL TASKS ACTIVE TASKS TASKS IN WRAP UP" at bounding box center [184, 160] width 301 height 253
click at [223, 214] on div "[PHONE_NUMBER] Live | 00:52 ALL TASKS ALL TASKS ACTIVE TASKS TASKS IN WRAP UP" at bounding box center [184, 160] width 301 height 253
click at [470, 398] on div "Back to Dashboard Change Sender ID Customers Technicians Select a contact Outbo…" at bounding box center [762, 395] width 855 height 723
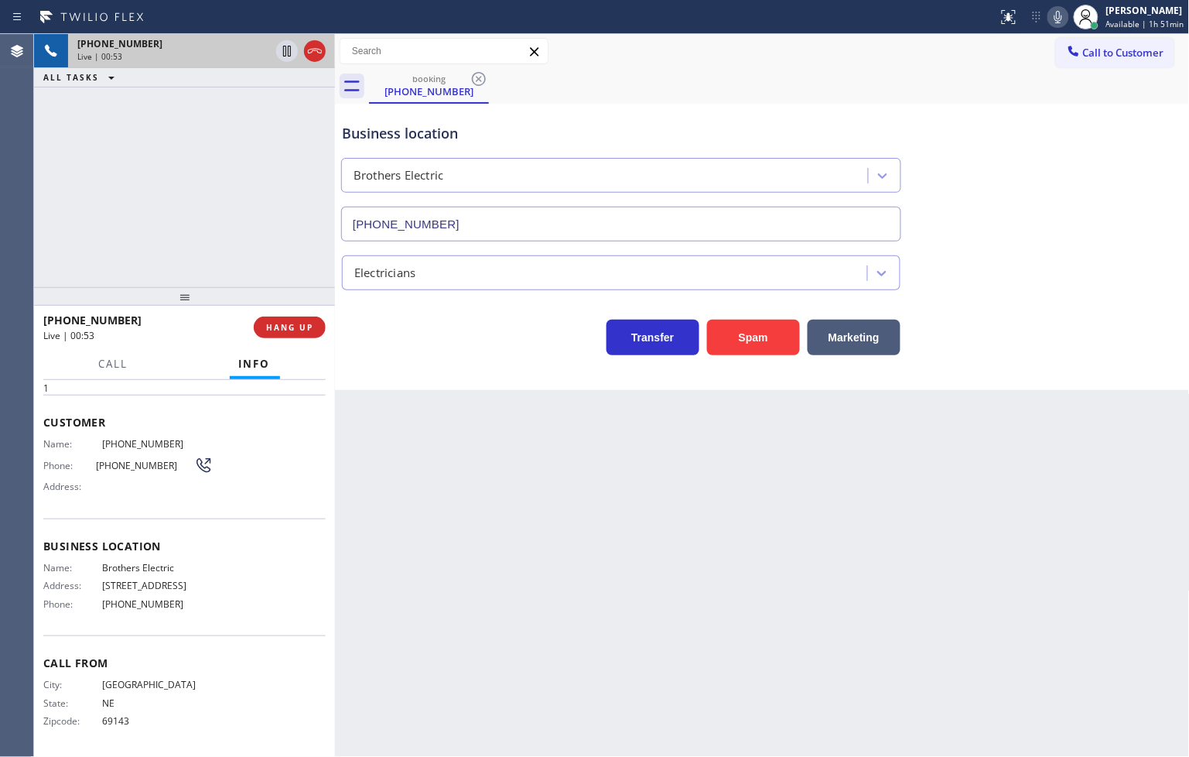
click at [214, 214] on div "[PHONE_NUMBER] Live | 00:53 ALL TASKS ALL TASKS ACTIVE TASKS TASKS IN WRAP UP" at bounding box center [184, 160] width 301 height 253
click at [410, 331] on div "Transfer Spam Marketing" at bounding box center [621, 333] width 565 height 43
click at [170, 192] on div "[PHONE_NUMBER] Live | 00:54 ALL TASKS ALL TASKS ACTIVE TASKS TASKS IN WRAP UP" at bounding box center [184, 160] width 301 height 253
click at [120, 361] on span "Call" at bounding box center [113, 364] width 29 height 14
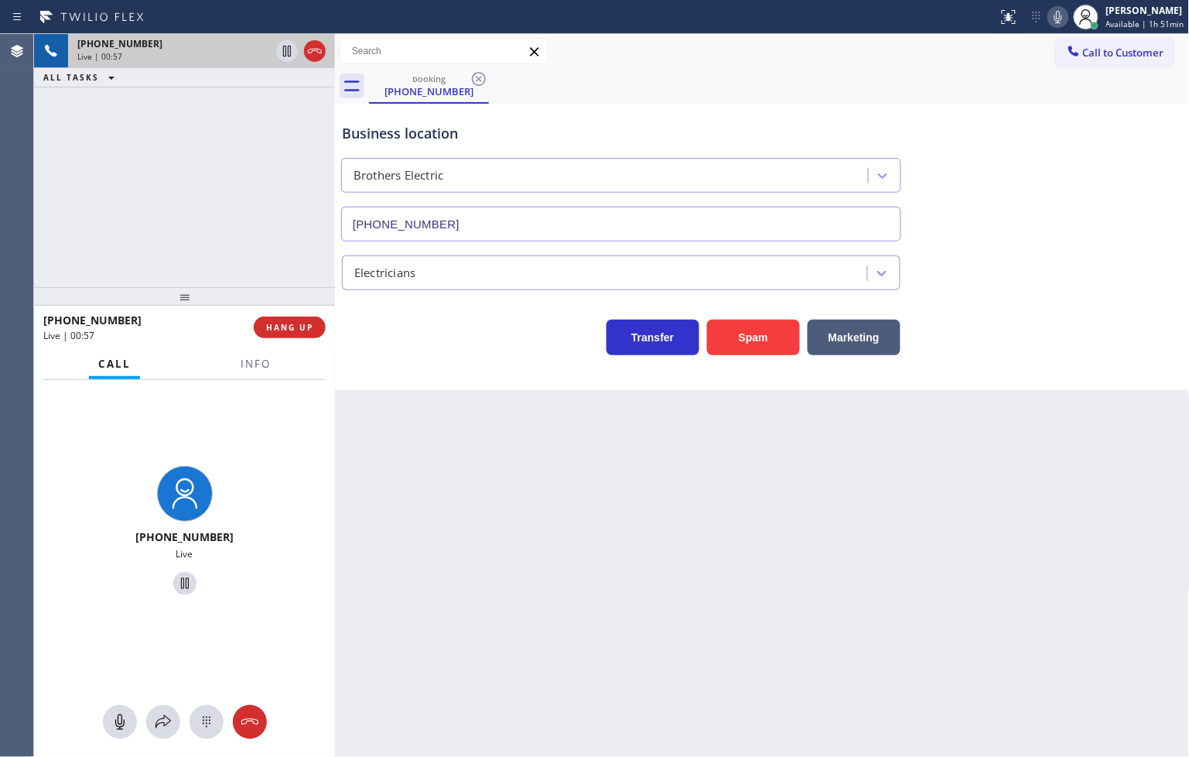
click at [155, 241] on div "[PHONE_NUMBER] Live | 00:57 ALL TASKS ALL TASKS ACTIVE TASKS TASKS IN WRAP UP" at bounding box center [184, 160] width 301 height 253
click at [364, 323] on div "Transfer Spam Marketing" at bounding box center [621, 333] width 565 height 43
click at [441, 360] on div "Business location Brothers Electric [PHONE_NUMBER] Electricians Transfer Spam M…" at bounding box center [762, 247] width 855 height 286
click at [112, 183] on div "[PHONE_NUMBER] Live | 01:01 ALL TASKS ALL TASKS ACTIVE TASKS TASKS IN WRAP UP" at bounding box center [184, 160] width 301 height 253
click at [415, 314] on div "Transfer Spam Marketing" at bounding box center [621, 333] width 565 height 43
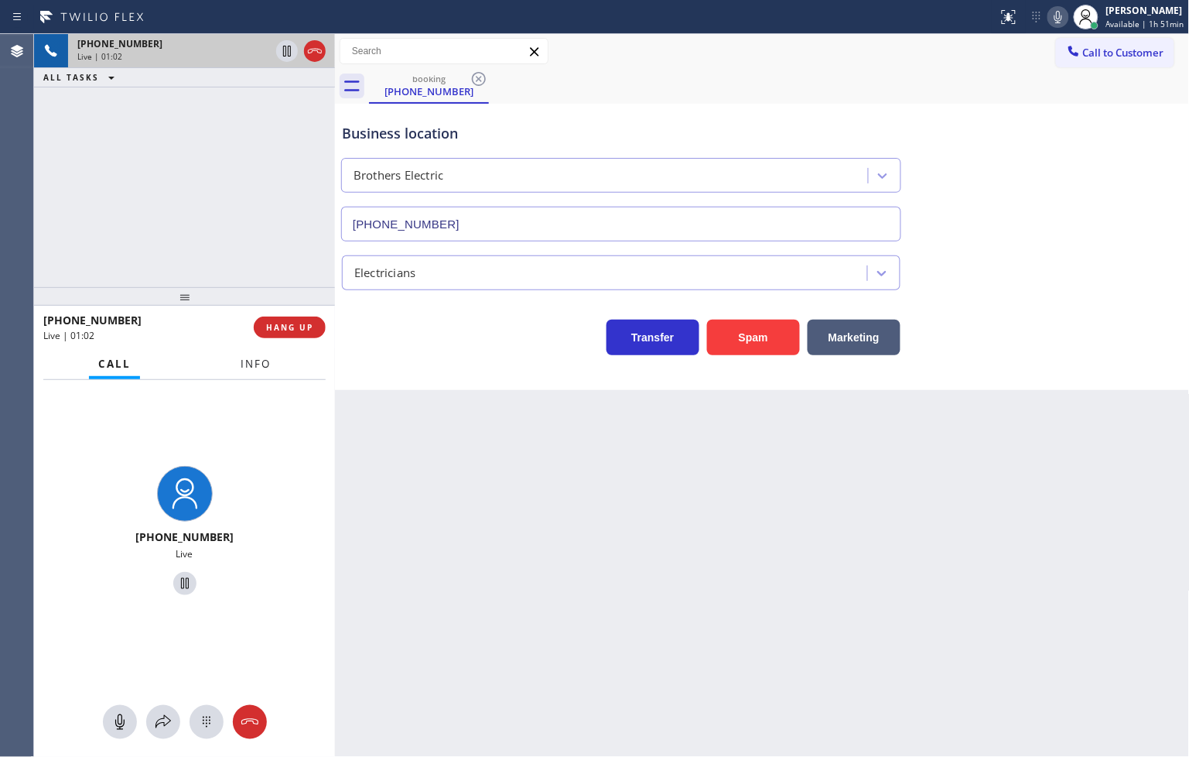
click at [254, 360] on span "Info" at bounding box center [256, 364] width 30 height 14
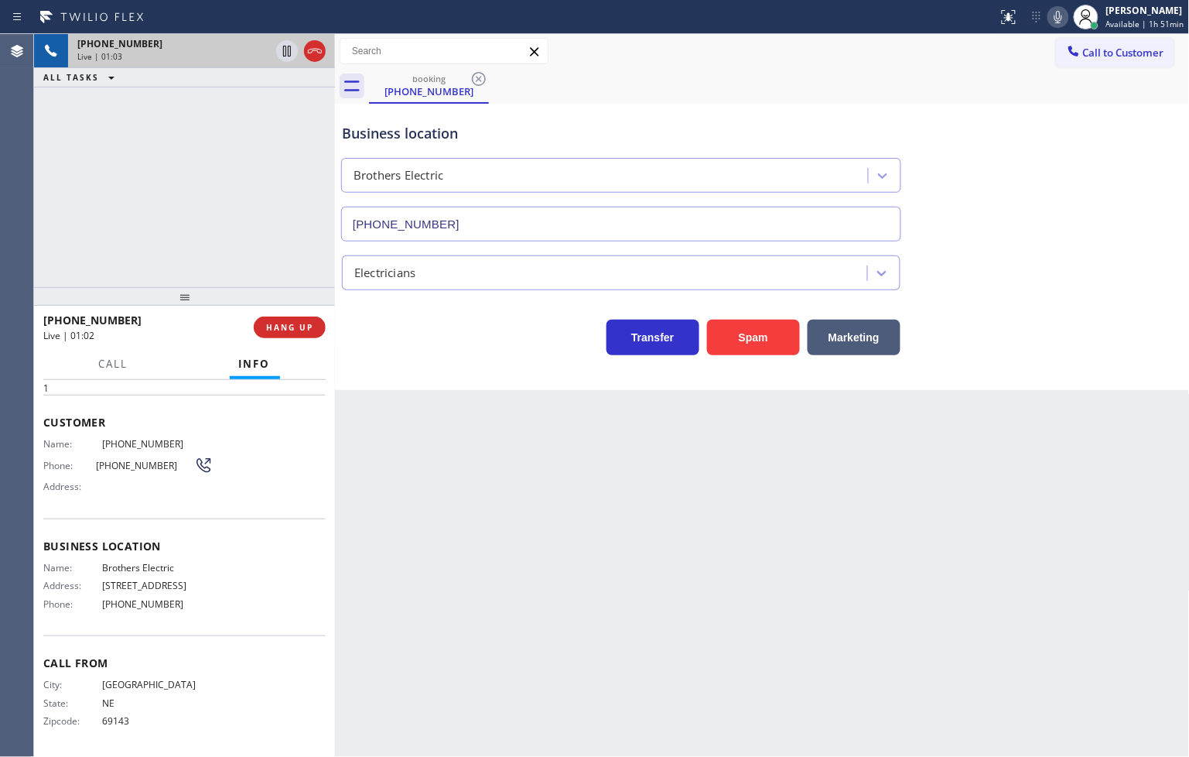
click at [395, 349] on div "Transfer Spam Marketing" at bounding box center [621, 333] width 565 height 43
click at [210, 148] on div "[PHONE_NUMBER] Live | 01:03 ALL TASKS ALL TASKS ACTIVE TASKS TASKS IN WRAP UP" at bounding box center [184, 160] width 301 height 253
click at [388, 313] on div "Transfer Spam Marketing" at bounding box center [621, 333] width 565 height 43
click at [241, 205] on div "[PHONE_NUMBER] Live | 01:04 ALL TASKS ALL TASKS ACTIVE TASKS TASKS IN WRAP UP" at bounding box center [184, 160] width 301 height 253
click at [343, 341] on div "Transfer Spam Marketing" at bounding box center [621, 333] width 565 height 43
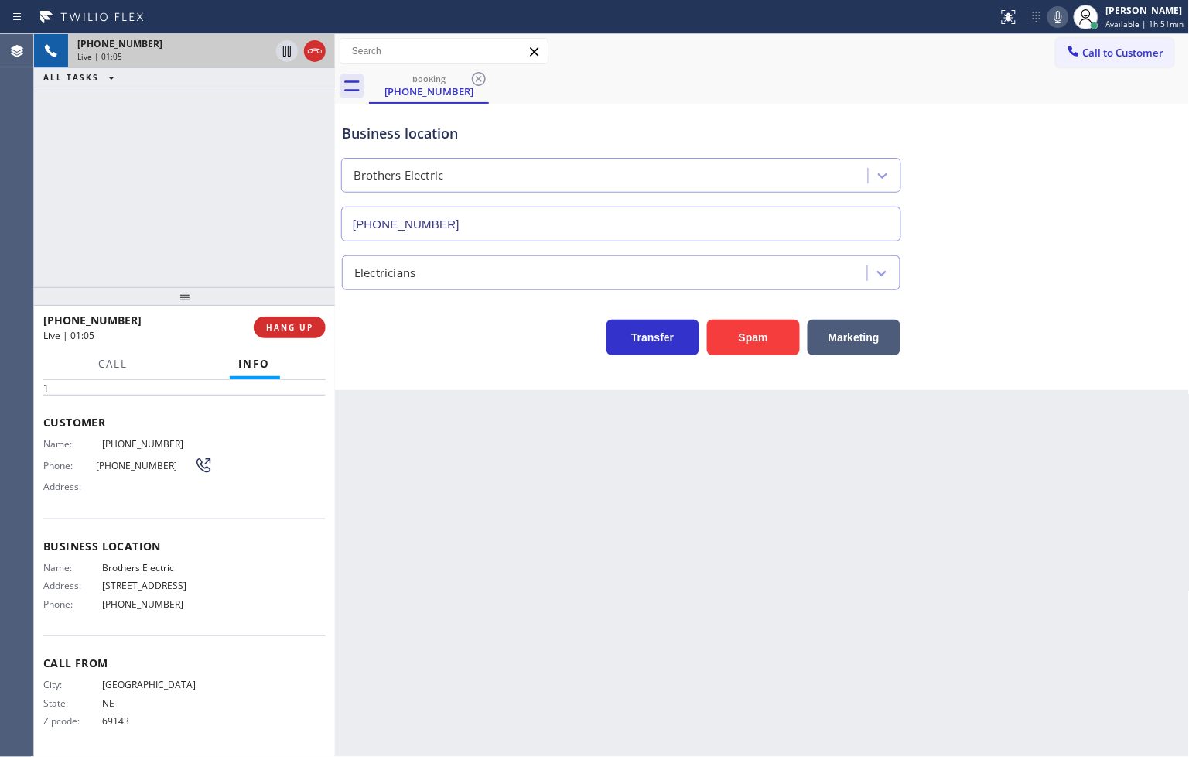
click at [273, 258] on div "[PHONE_NUMBER] Live | 01:05 ALL TASKS ALL TASKS ACTIVE TASKS TASKS IN WRAP UP" at bounding box center [184, 160] width 301 height 253
click at [299, 323] on span "HANG UP" at bounding box center [289, 327] width 47 height 11
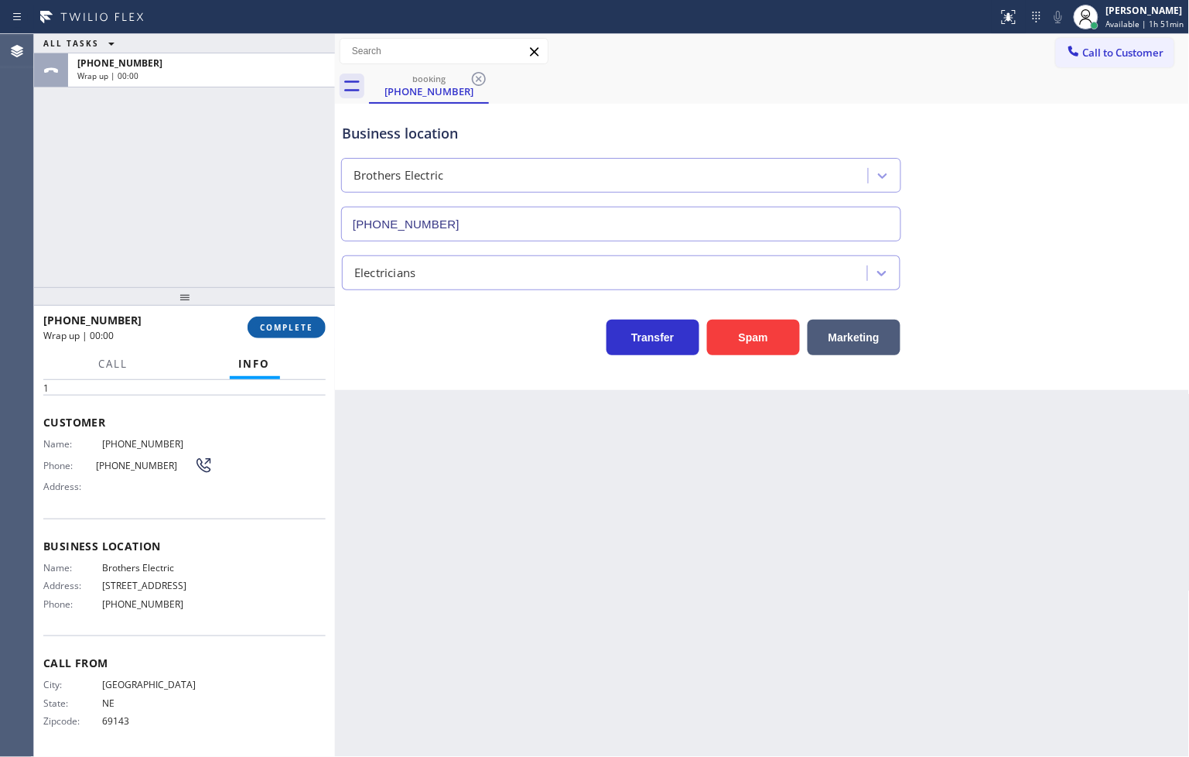
click at [299, 323] on span "COMPLETE" at bounding box center [286, 327] width 53 height 11
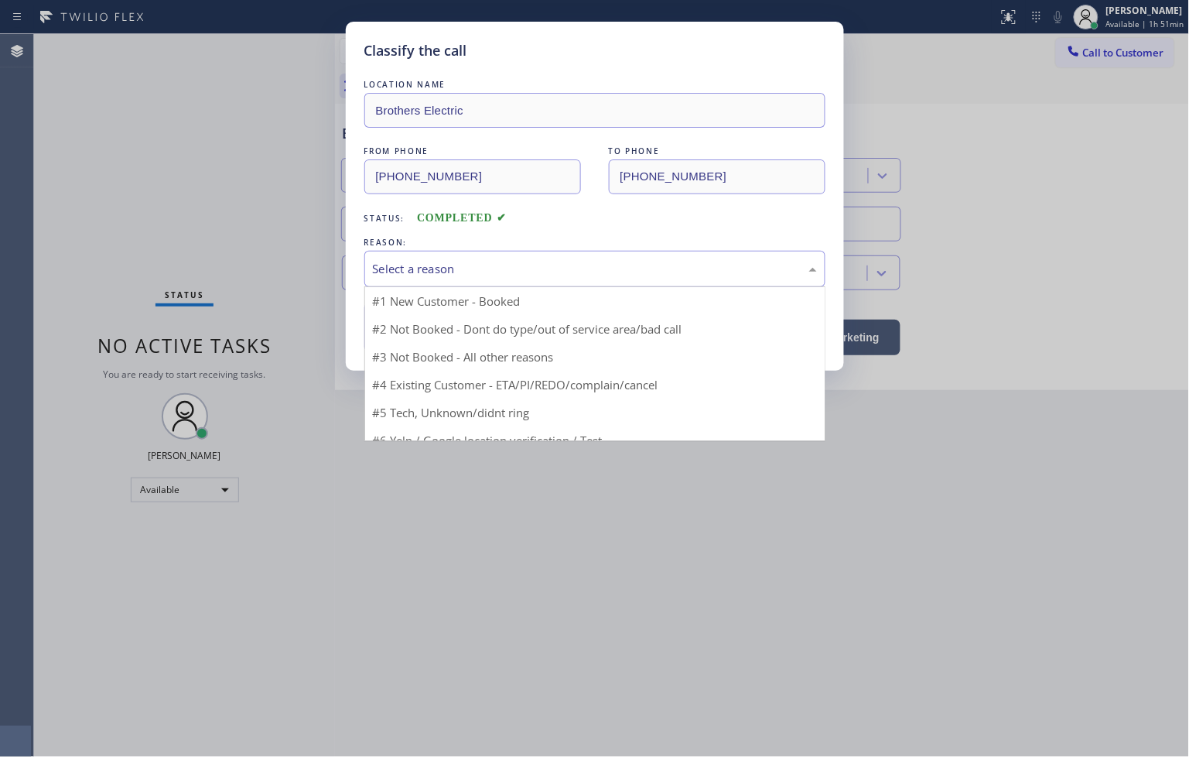
click at [418, 273] on div "Select a reason" at bounding box center [595, 269] width 444 height 18
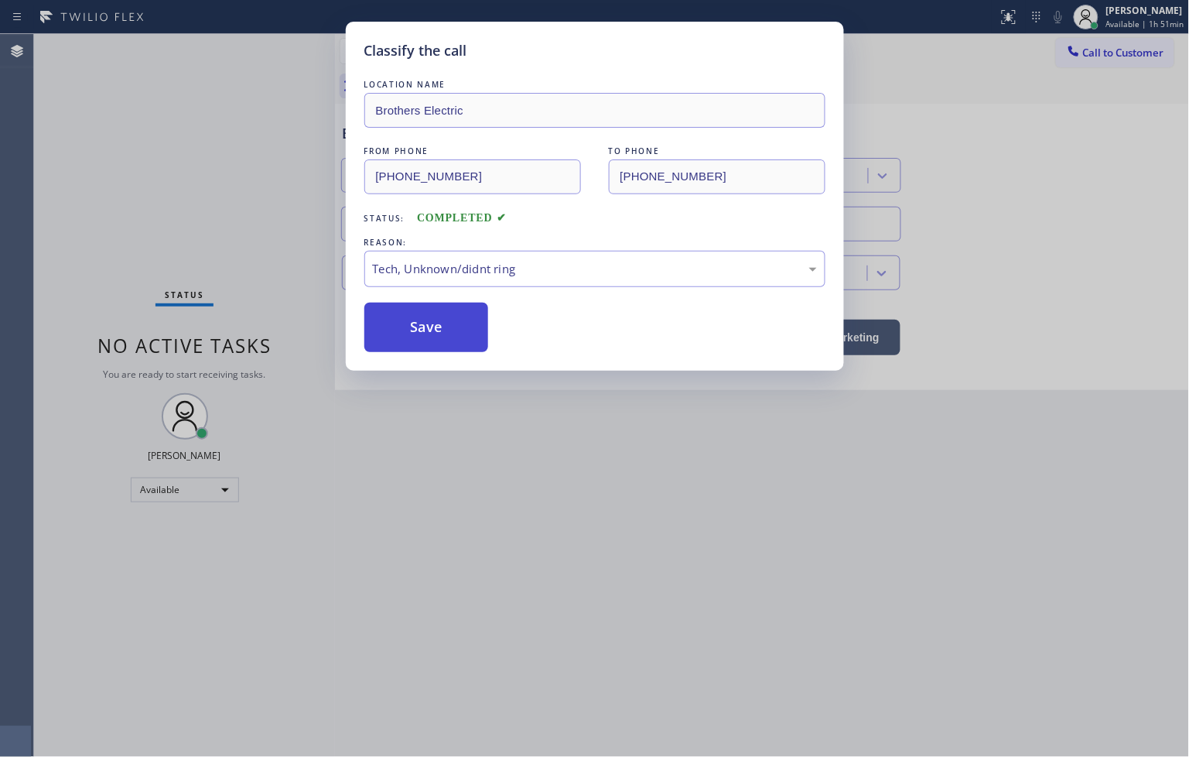
click at [430, 333] on button "Save" at bounding box center [426, 327] width 125 height 50
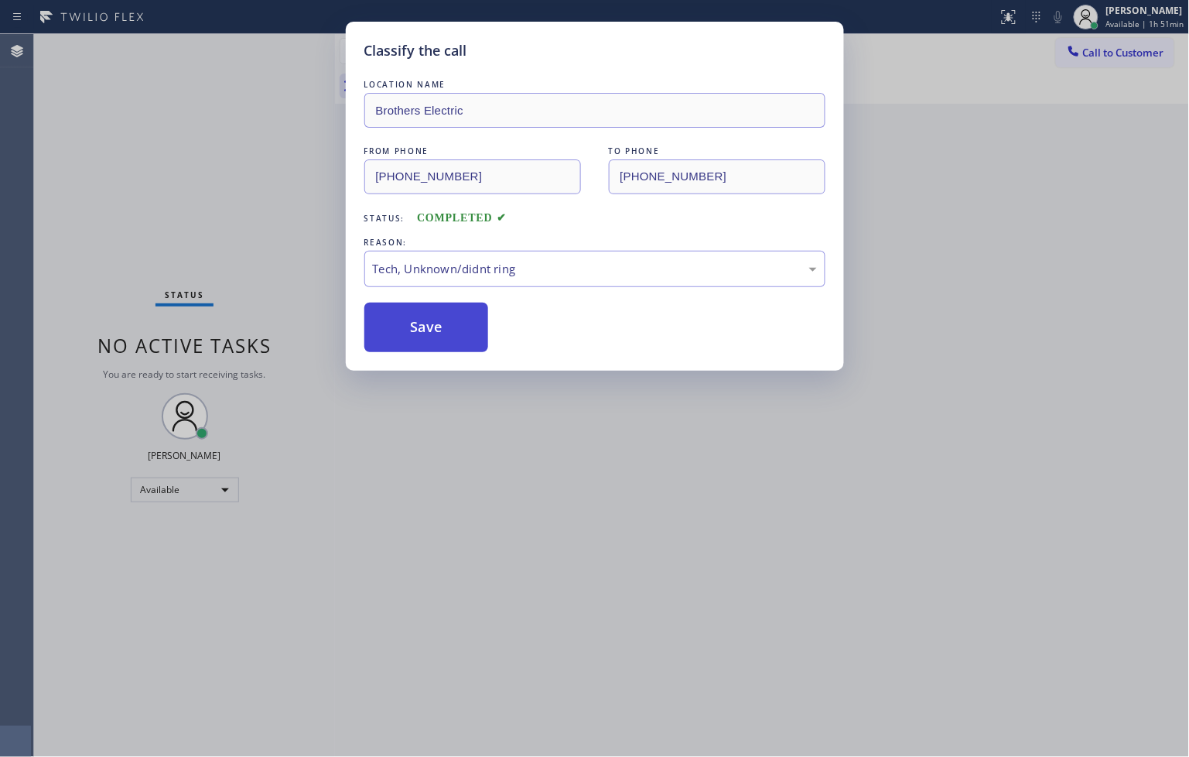
click at [430, 333] on button "Save" at bounding box center [426, 327] width 125 height 50
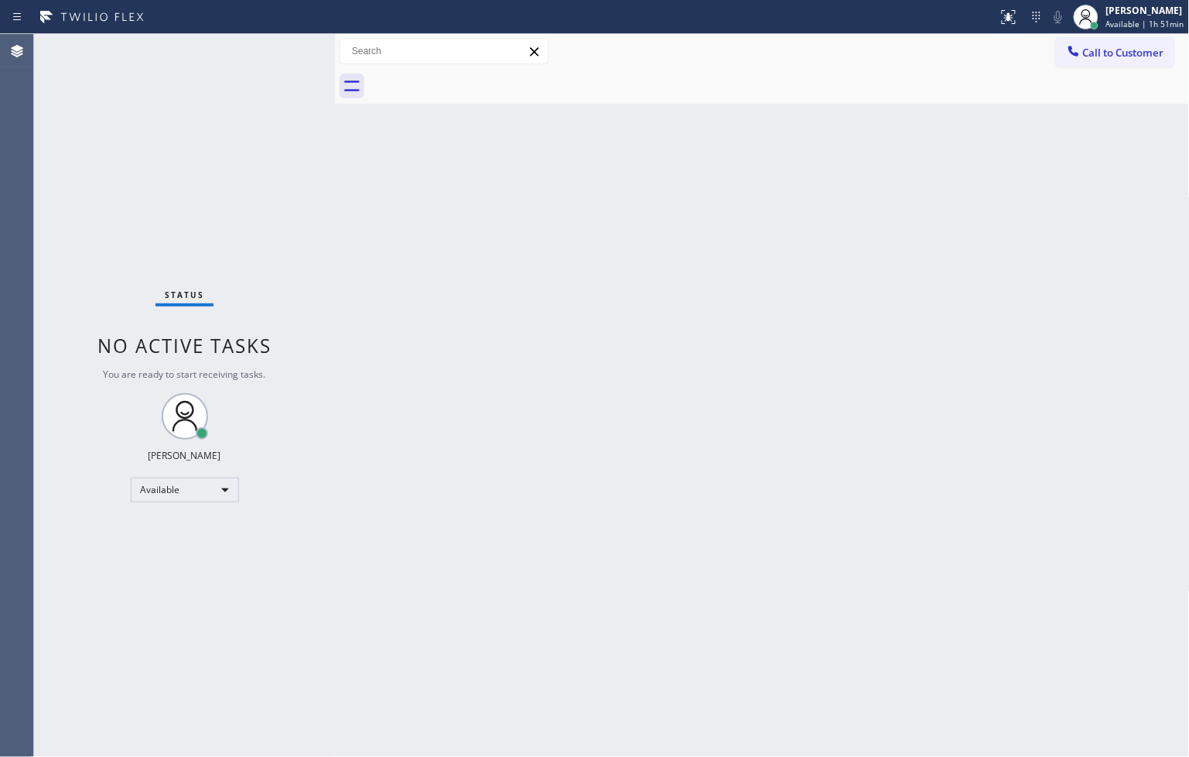
click at [263, 56] on div "Status No active tasks You are ready to start receiving tasks. [PERSON_NAME]" at bounding box center [184, 395] width 301 height 723
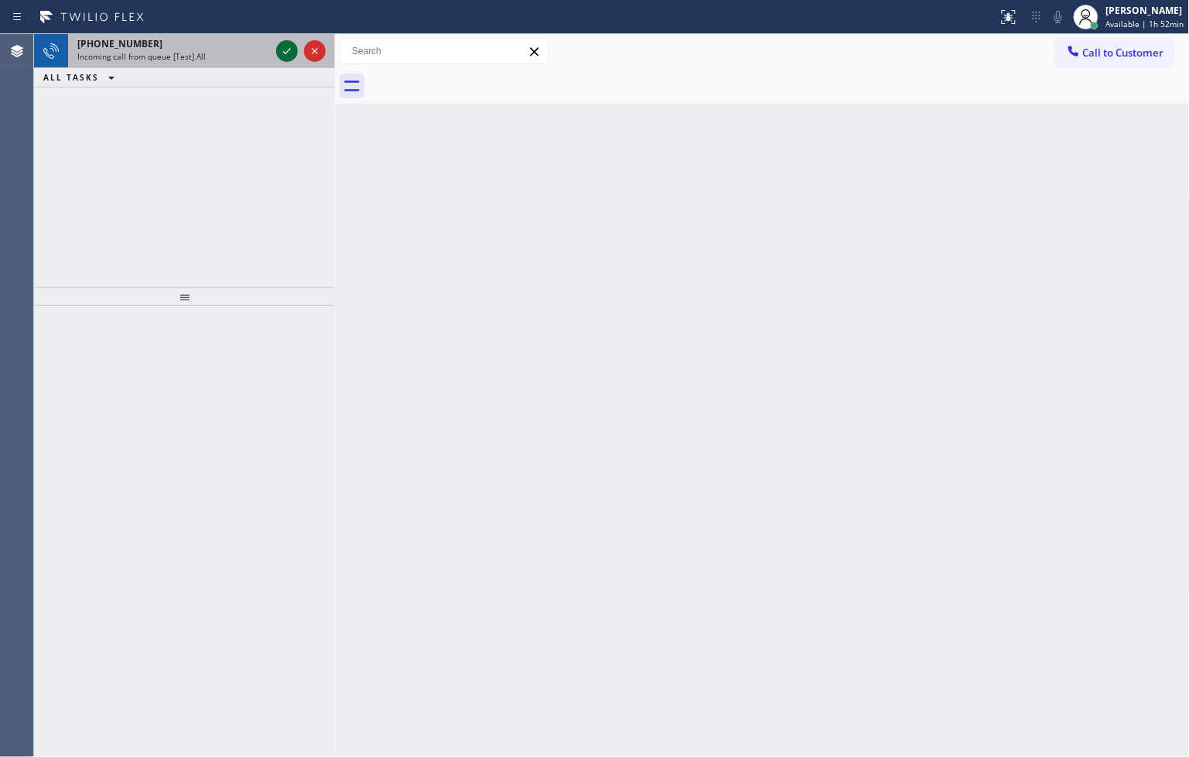
click at [282, 50] on icon at bounding box center [287, 51] width 19 height 19
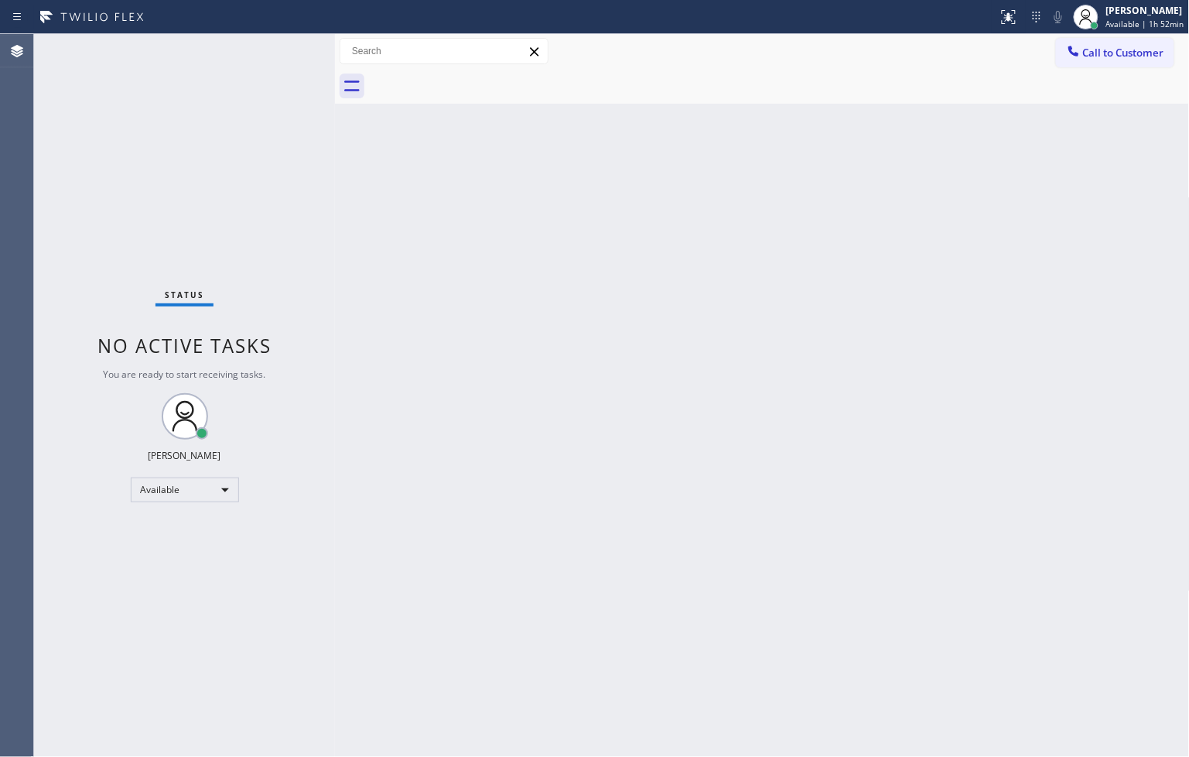
click at [282, 50] on div "Status No active tasks You are ready to start receiving tasks. [PERSON_NAME]" at bounding box center [184, 395] width 301 height 723
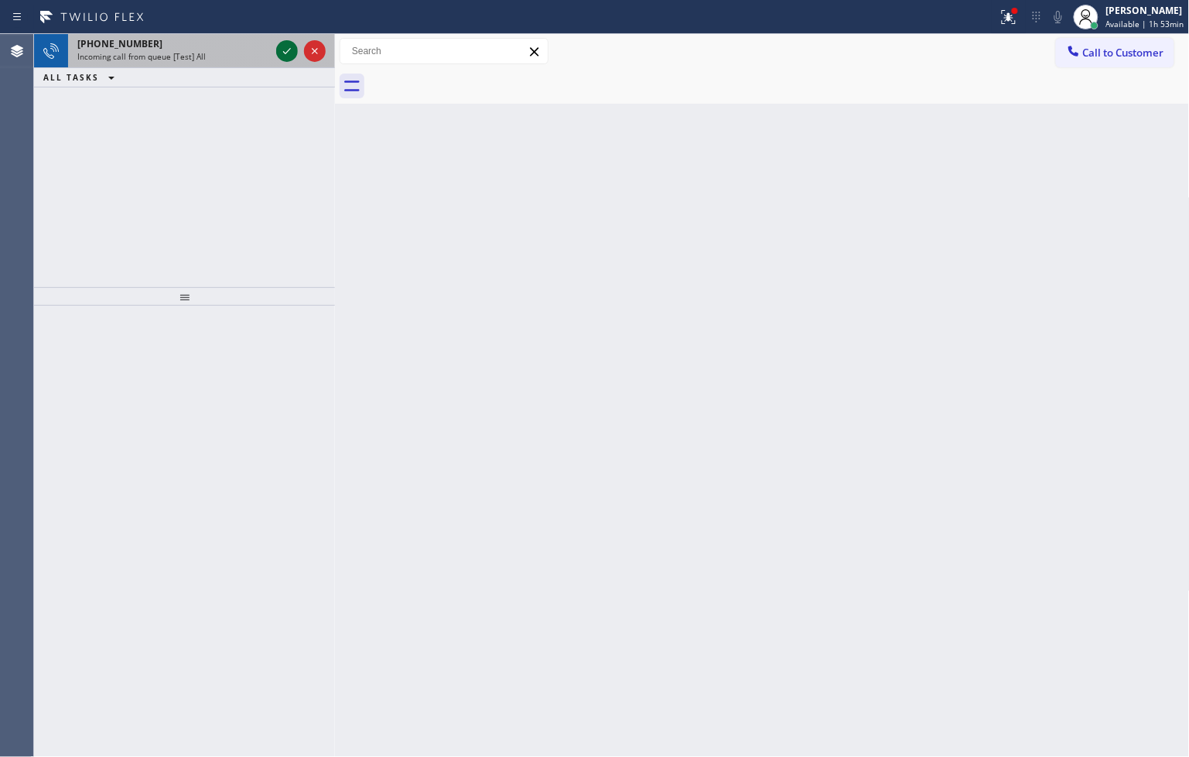
click at [282, 50] on icon at bounding box center [287, 51] width 19 height 19
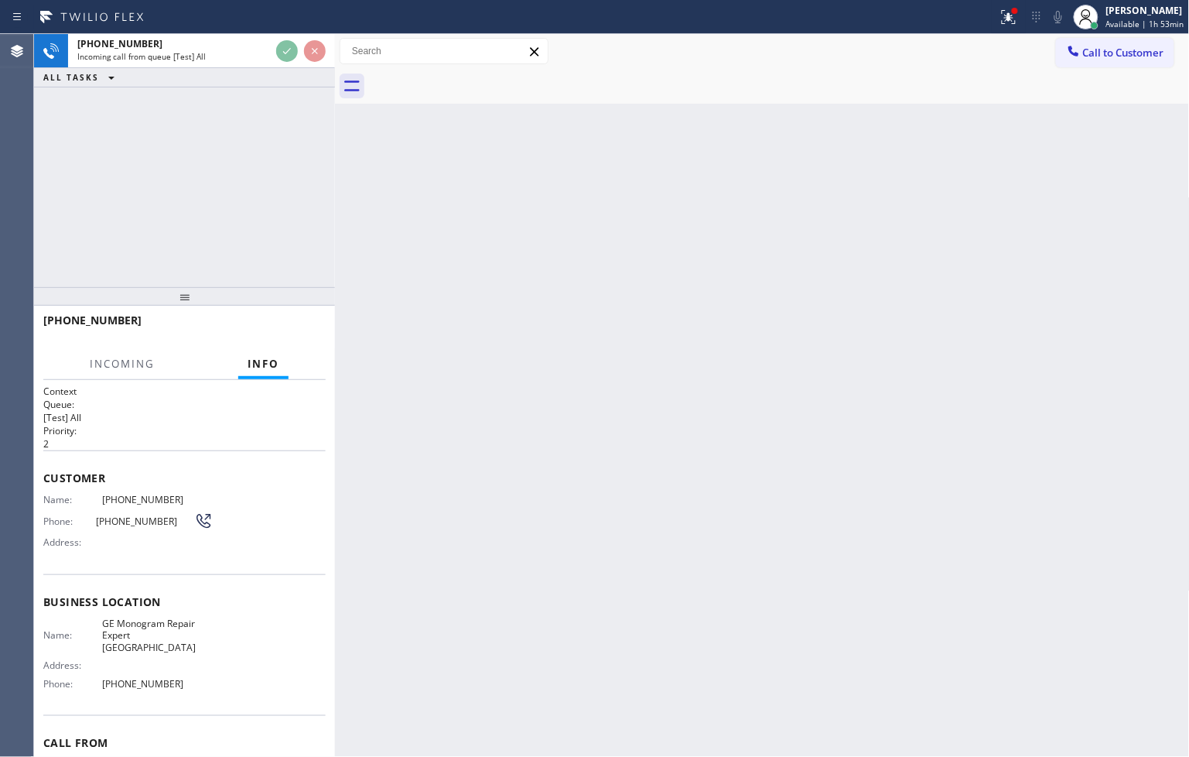
click at [345, 162] on div "Back to Dashboard Change Sender ID Customers Technicians Select a contact Outbo…" at bounding box center [762, 395] width 855 height 723
click at [288, 128] on div "[PHONE_NUMBER] Incoming call from queue [Test] All ALL TASKS ALL TASKS ACTIVE T…" at bounding box center [184, 160] width 301 height 253
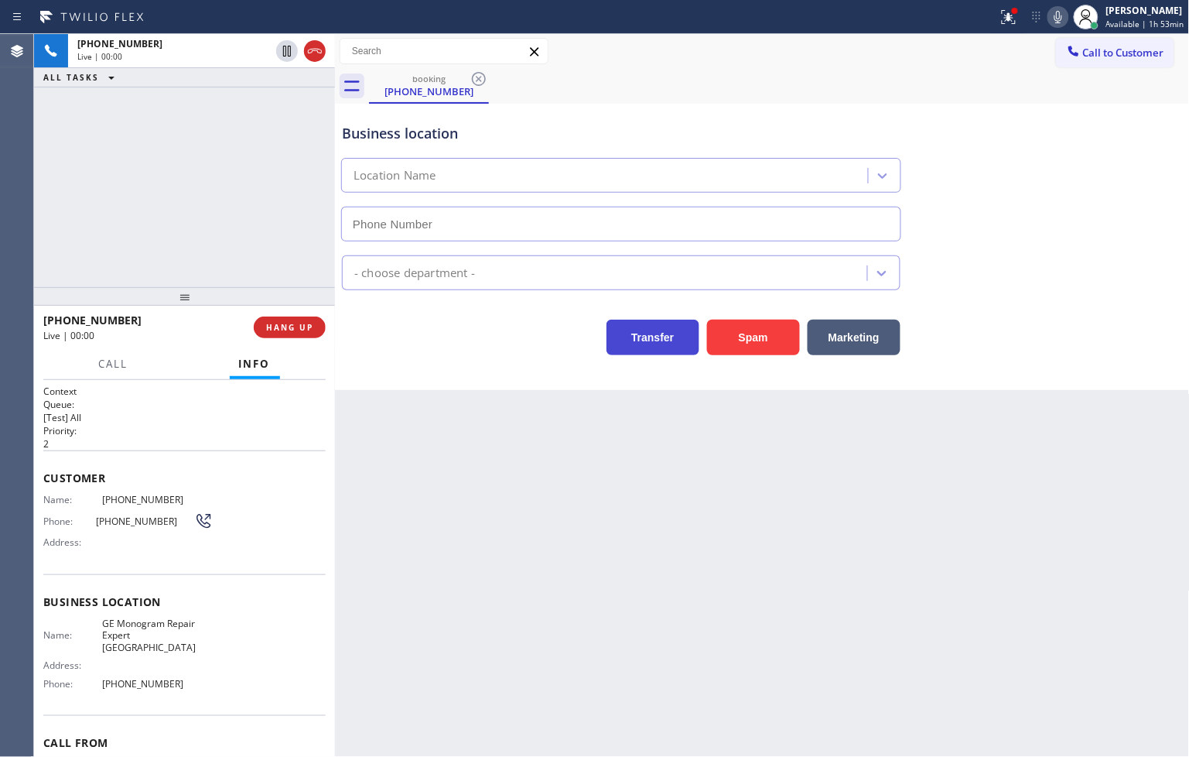
type input "[PHONE_NUMBER]"
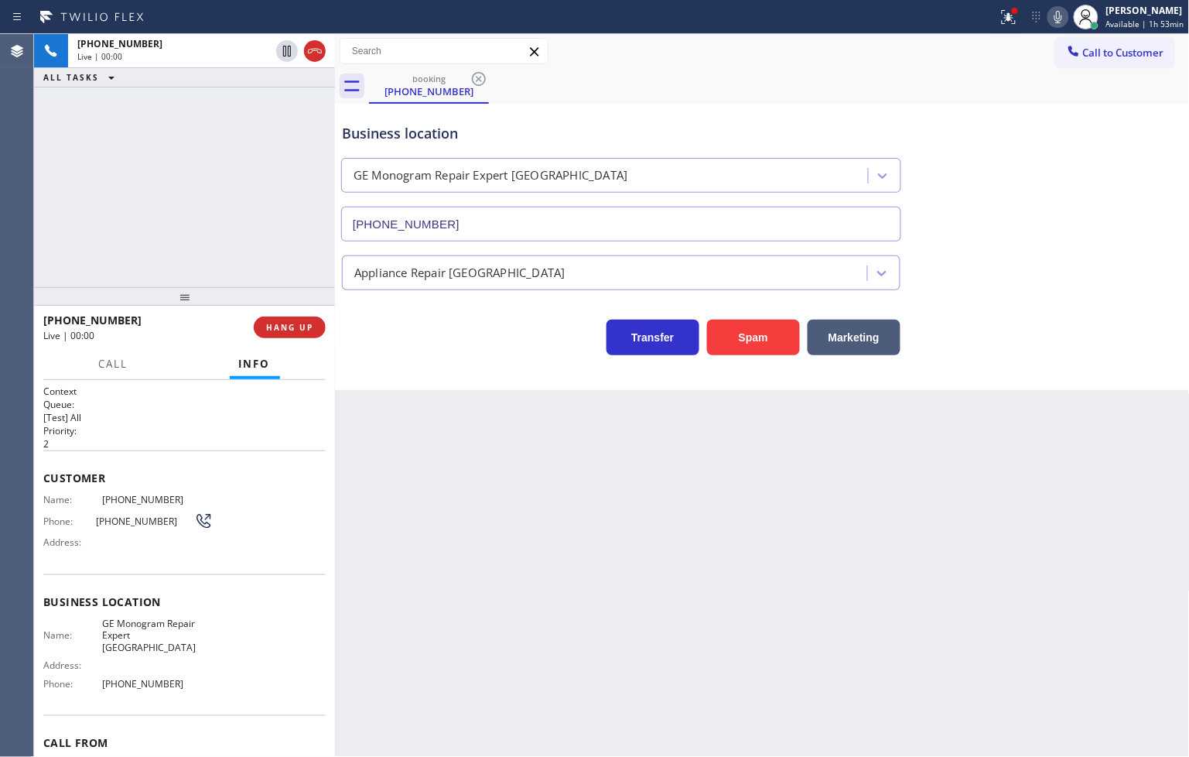
drag, startPoint x: 713, startPoint y: 343, endPoint x: 874, endPoint y: 252, distance: 185.0
click at [713, 343] on button "Spam" at bounding box center [753, 337] width 93 height 36
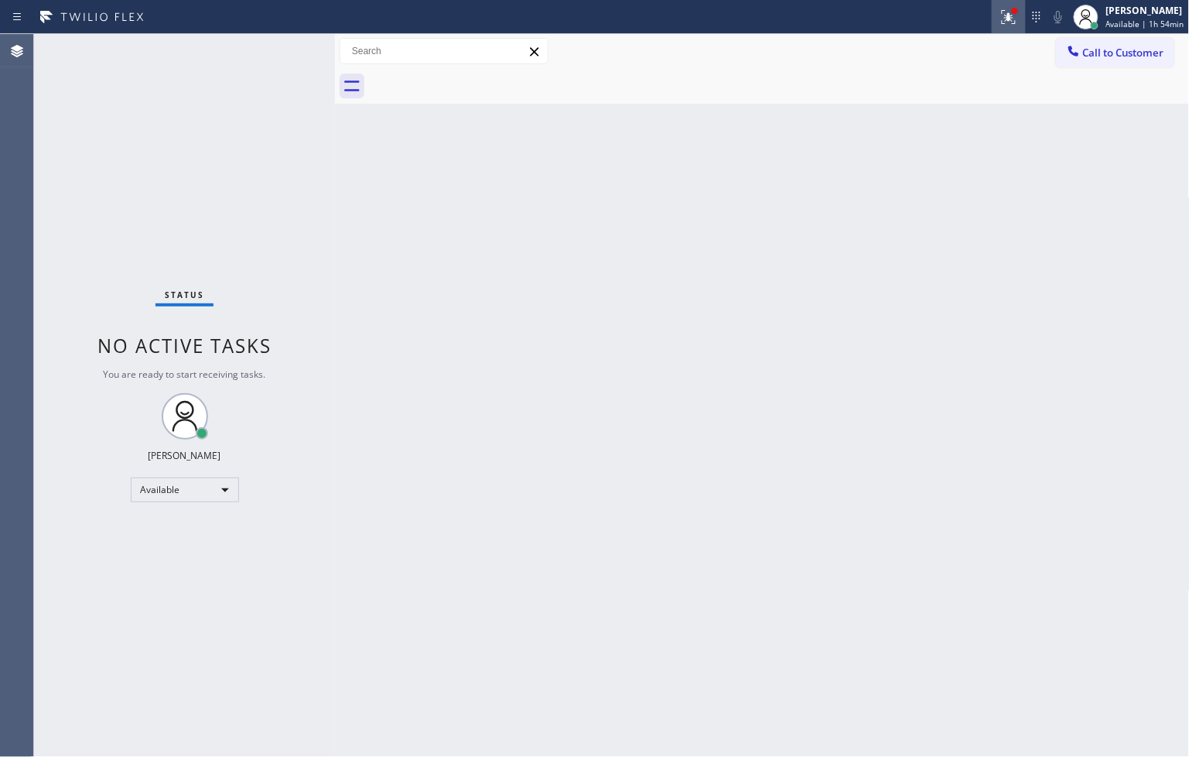
click at [999, 19] on icon at bounding box center [1008, 17] width 19 height 19
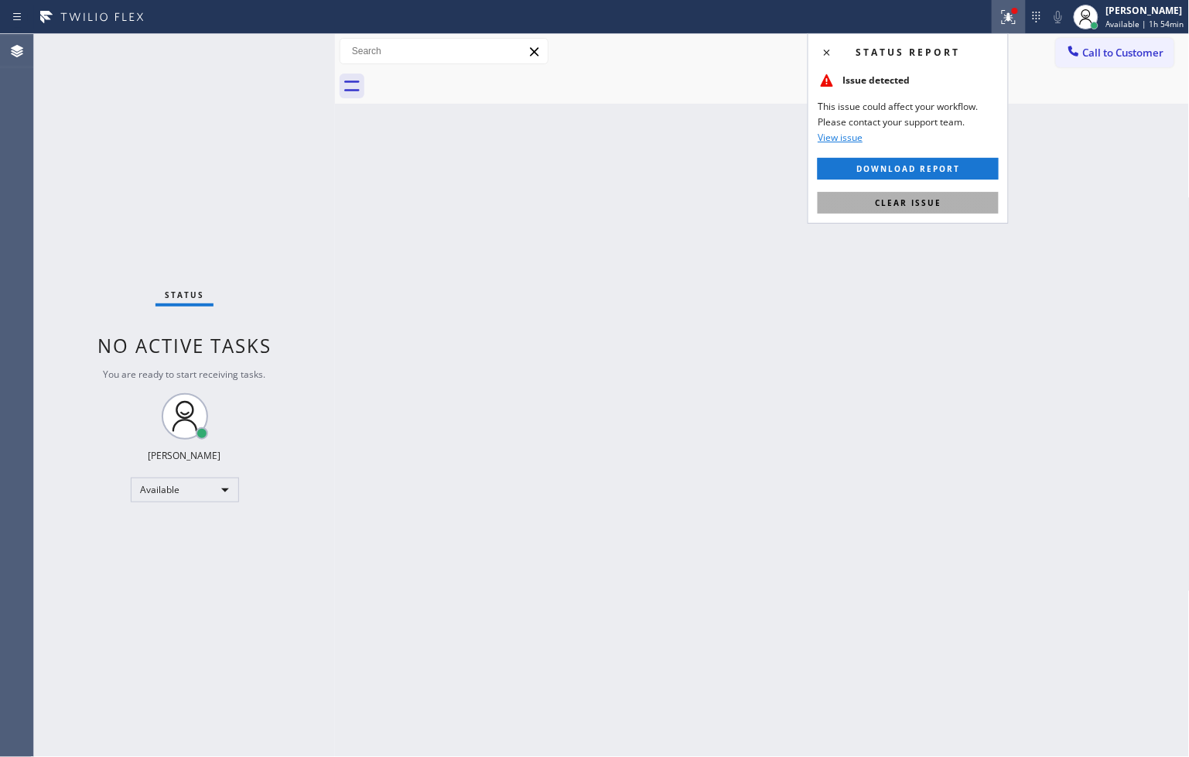
click at [958, 200] on button "Clear issue" at bounding box center [908, 203] width 181 height 22
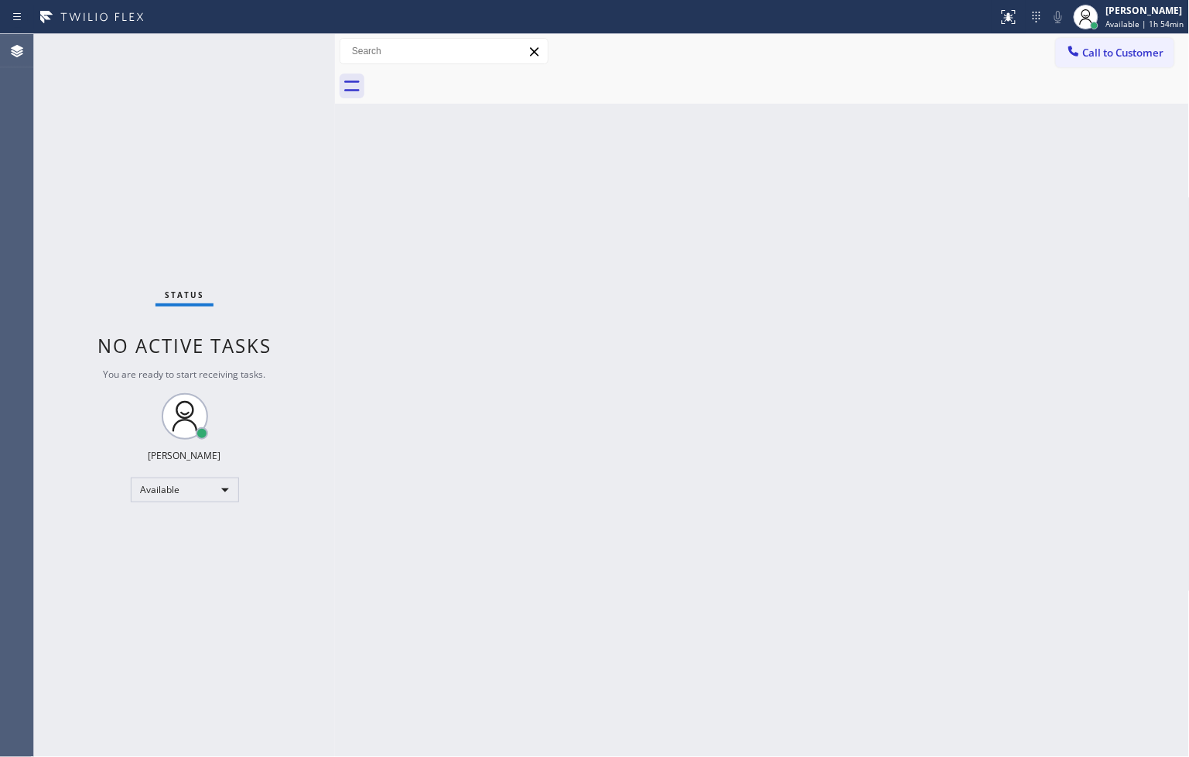
click at [285, 51] on div "Status No active tasks You are ready to start receiving tasks. [PERSON_NAME]" at bounding box center [184, 395] width 301 height 723
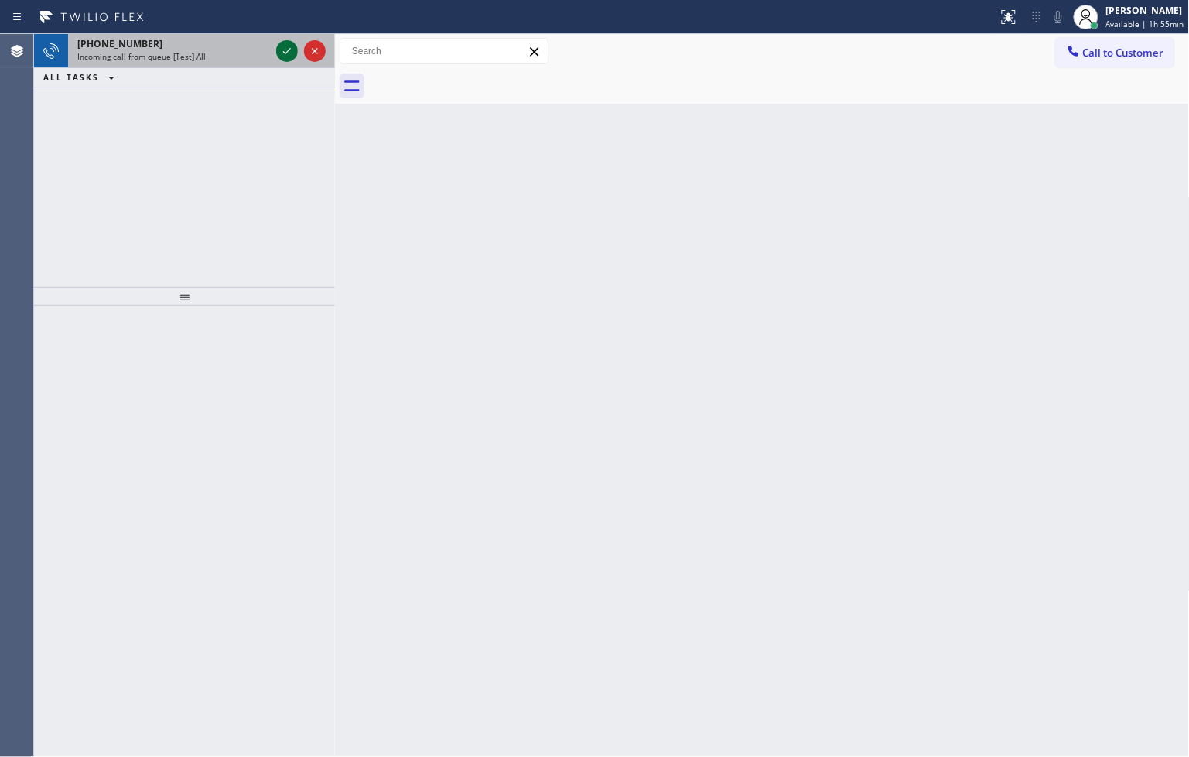
click at [285, 51] on icon at bounding box center [287, 51] width 19 height 19
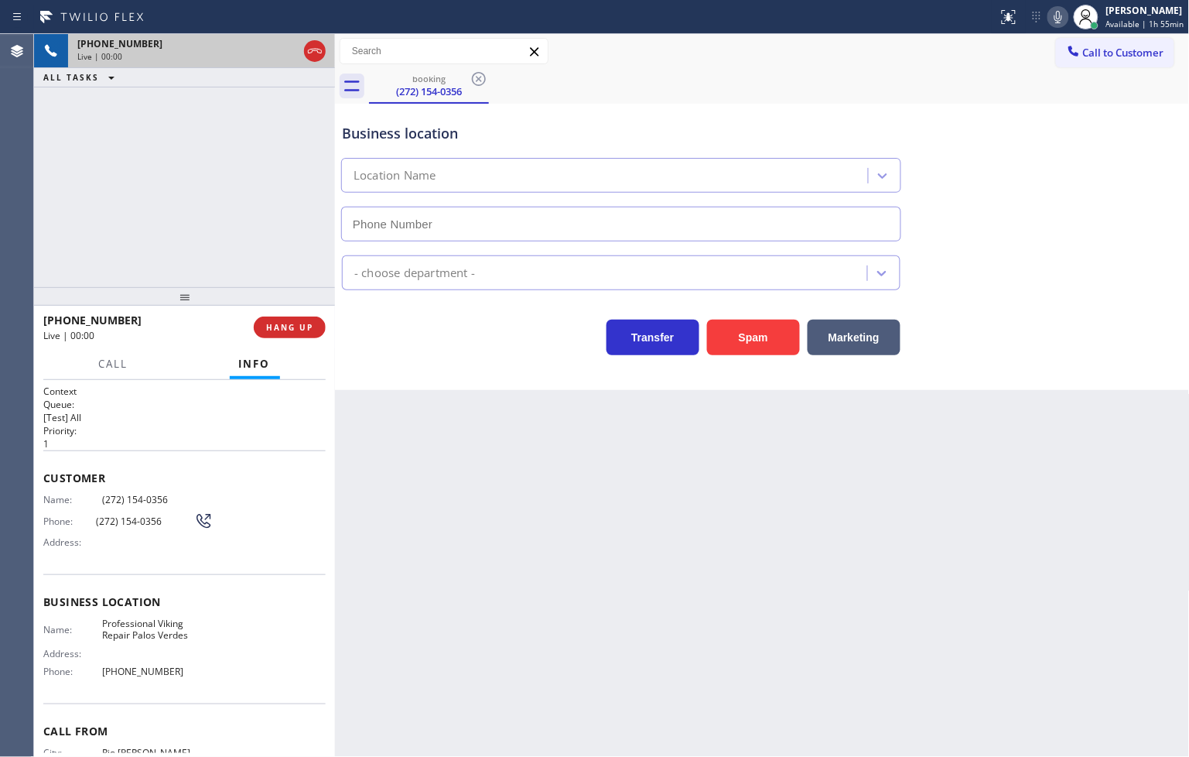
type input "[PHONE_NUMBER]"
click at [1049, 19] on icon at bounding box center [1058, 17] width 19 height 19
click at [1006, 172] on div "Business location Professional Viking Repair [GEOGRAPHIC_DATA] [PHONE_NUMBER]" at bounding box center [762, 171] width 847 height 140
click at [283, 250] on div "[PHONE_NUMBER] Live | 00:15 ALL TASKS ALL TASKS ACTIVE TASKS TASKS IN WRAP UP" at bounding box center [184, 160] width 301 height 253
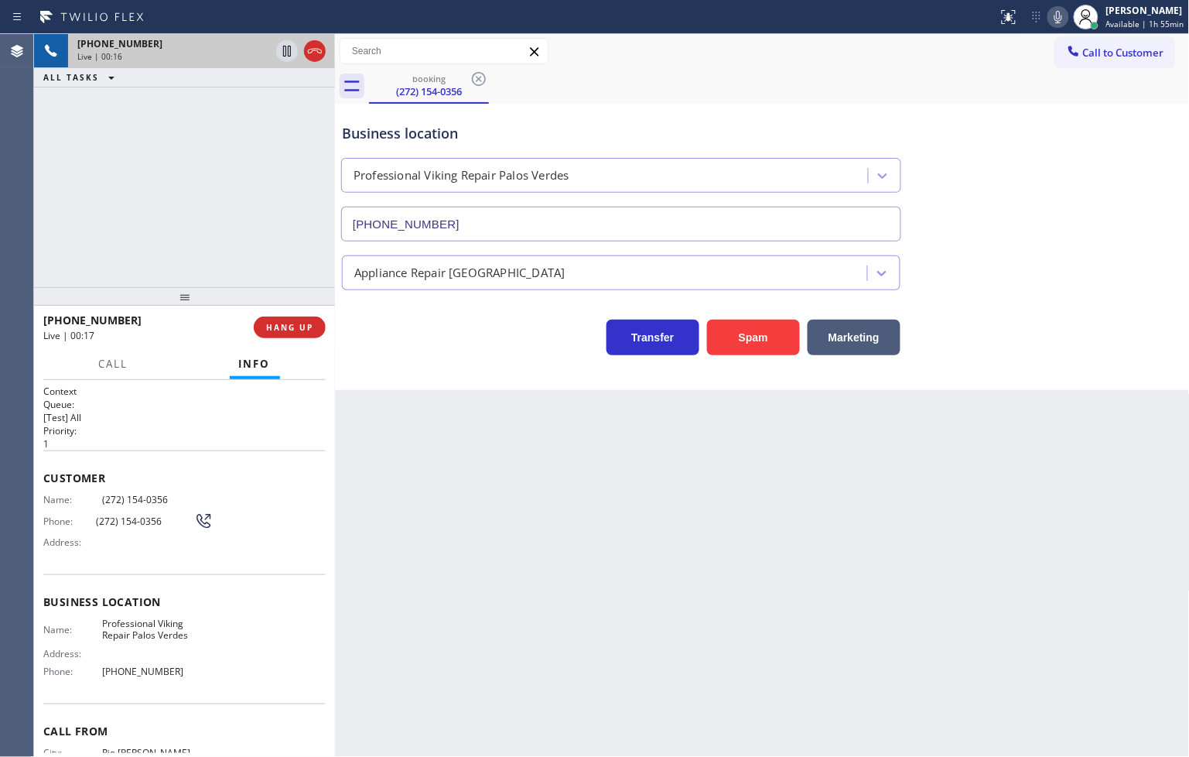
click at [403, 312] on div "Transfer Spam Marketing" at bounding box center [621, 333] width 565 height 43
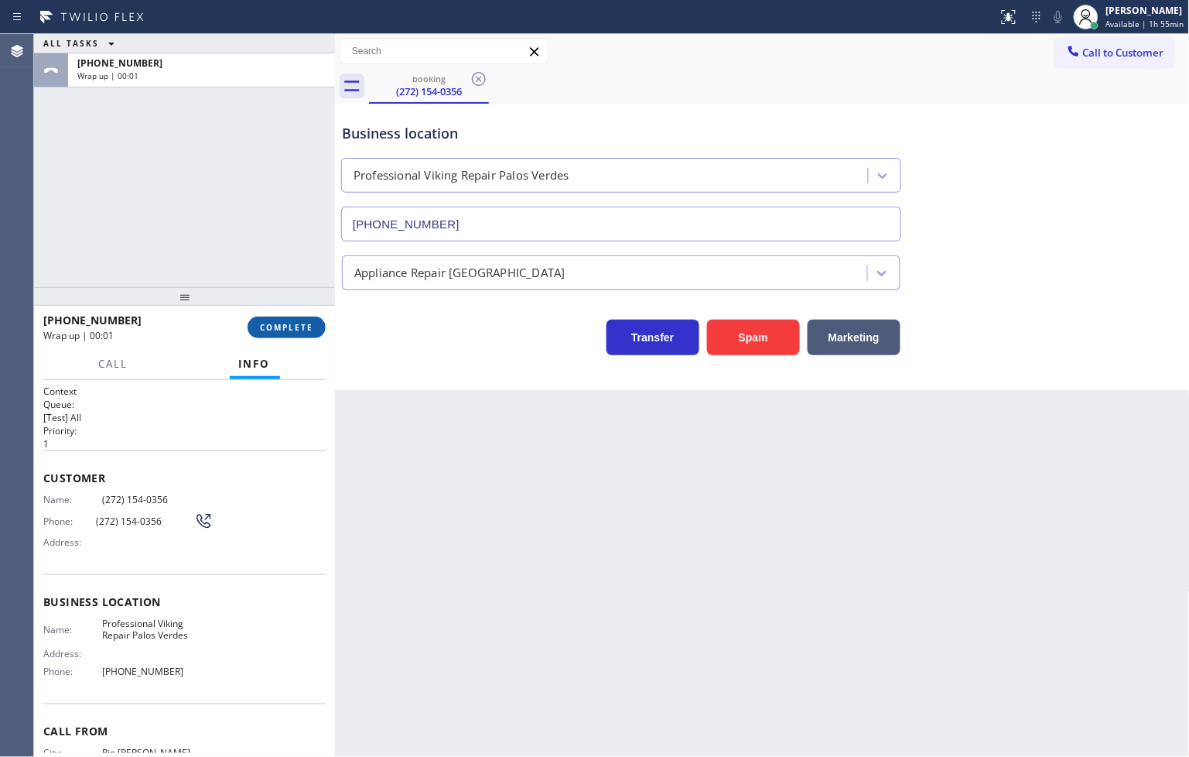
click at [251, 335] on button "COMPLETE" at bounding box center [287, 327] width 78 height 22
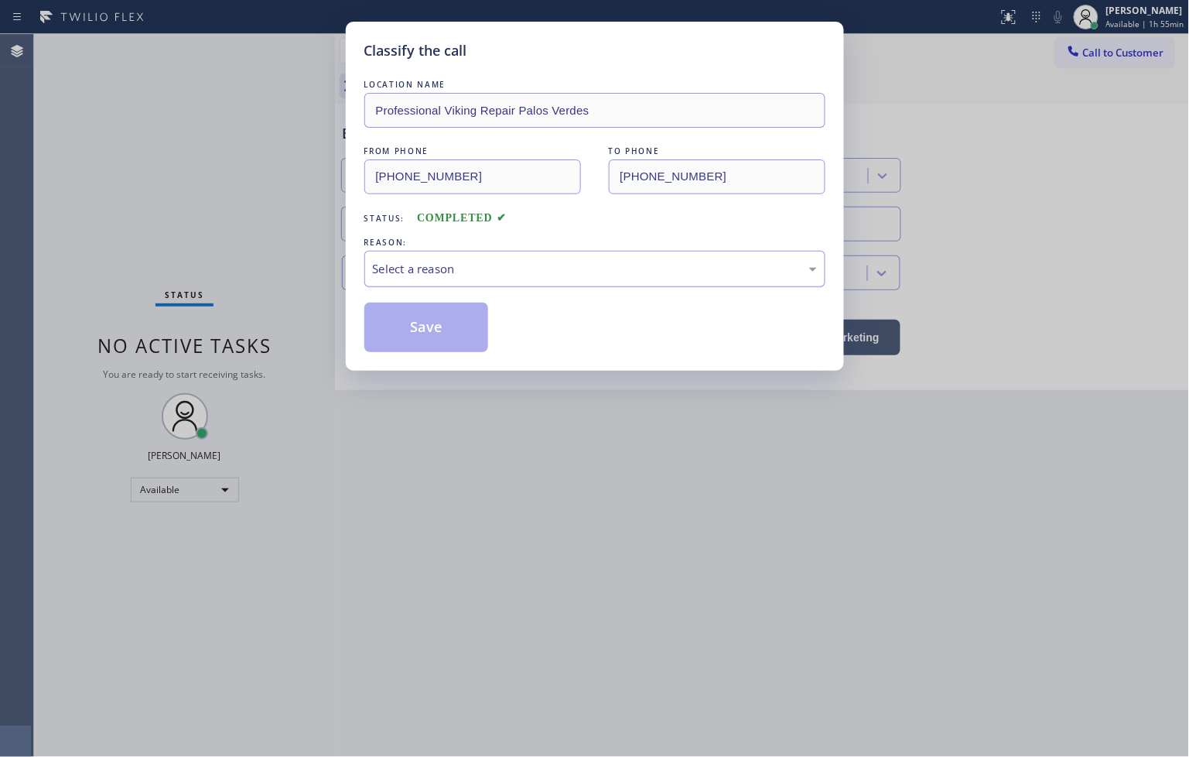
click at [403, 261] on div "Select a reason" at bounding box center [595, 269] width 444 height 18
click at [435, 330] on button "Save" at bounding box center [426, 327] width 125 height 50
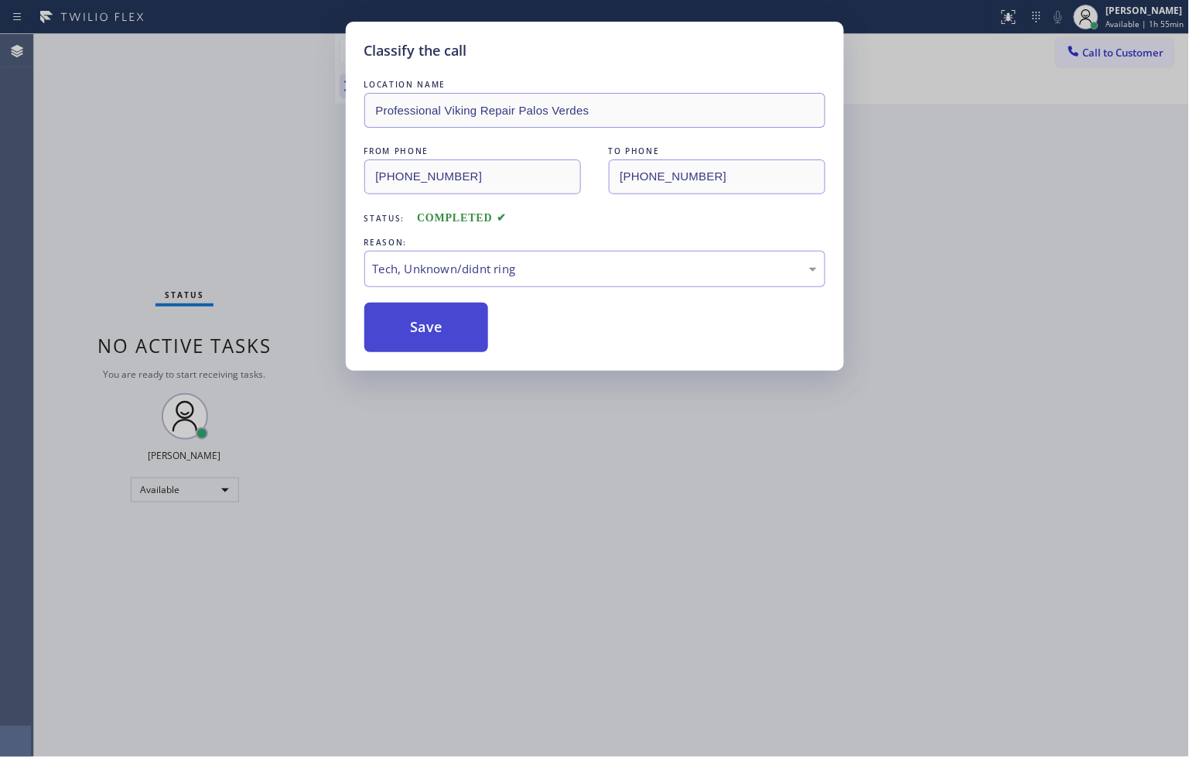
click at [435, 330] on button "Save" at bounding box center [426, 327] width 125 height 50
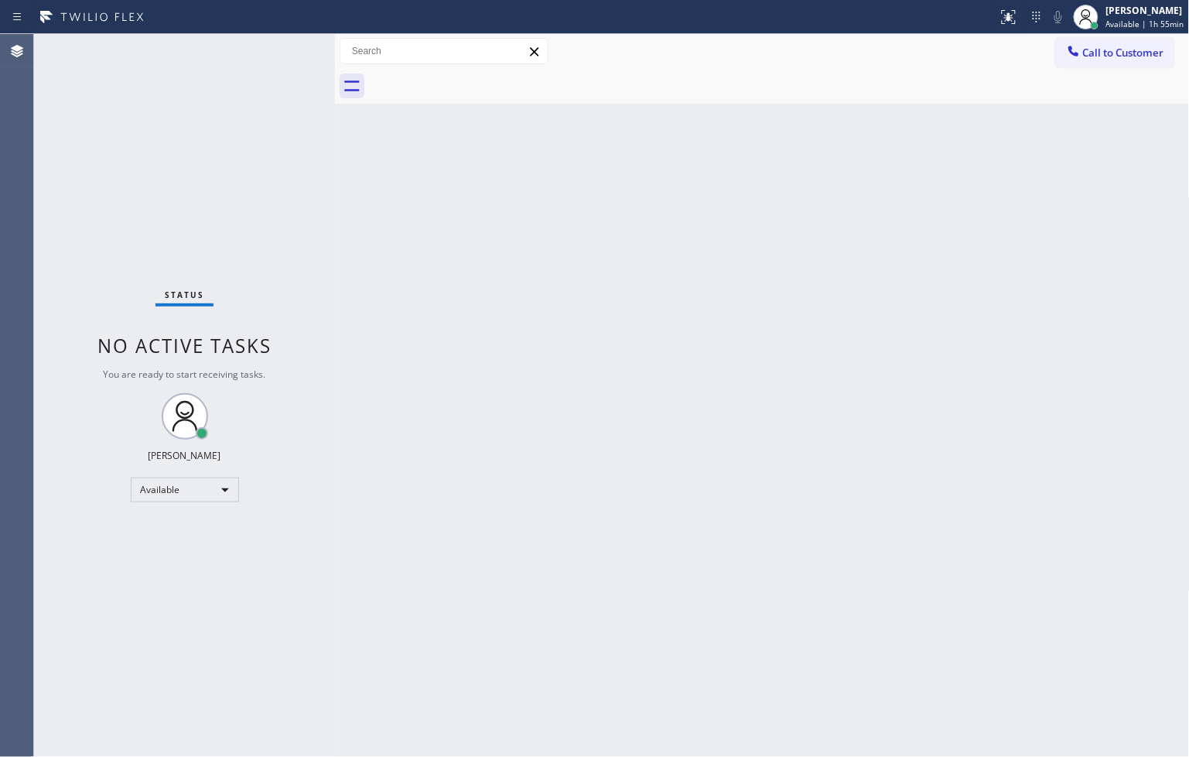
click at [468, 678] on div "Back to Dashboard Change Sender ID Customers Technicians Select a contact Outbo…" at bounding box center [762, 395] width 855 height 723
click at [141, 121] on div "Status No active tasks You are ready to start receiving tasks. [PERSON_NAME]" at bounding box center [184, 395] width 301 height 723
click at [302, 41] on div "Status No active tasks You are ready to start receiving tasks. [PERSON_NAME]" at bounding box center [184, 395] width 301 height 723
click at [295, 45] on div "Status No active tasks You are ready to start receiving tasks. [PERSON_NAME]" at bounding box center [184, 395] width 301 height 723
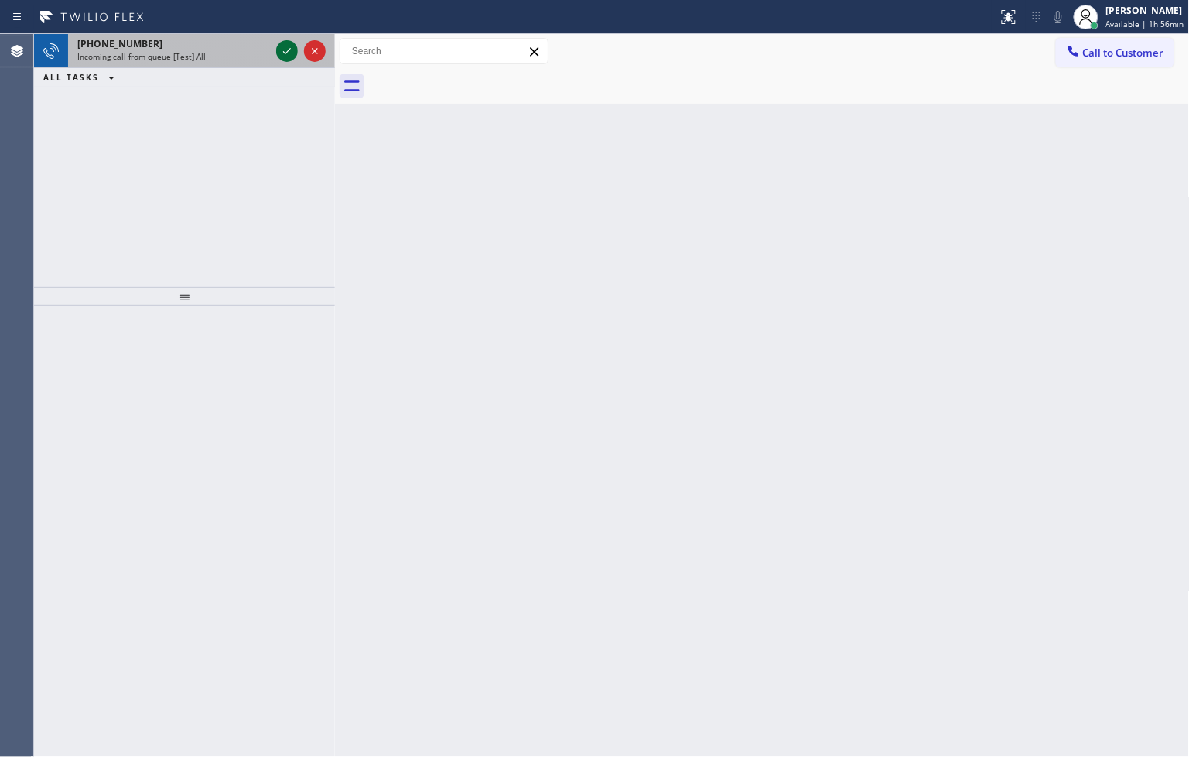
click at [295, 45] on icon at bounding box center [287, 51] width 19 height 19
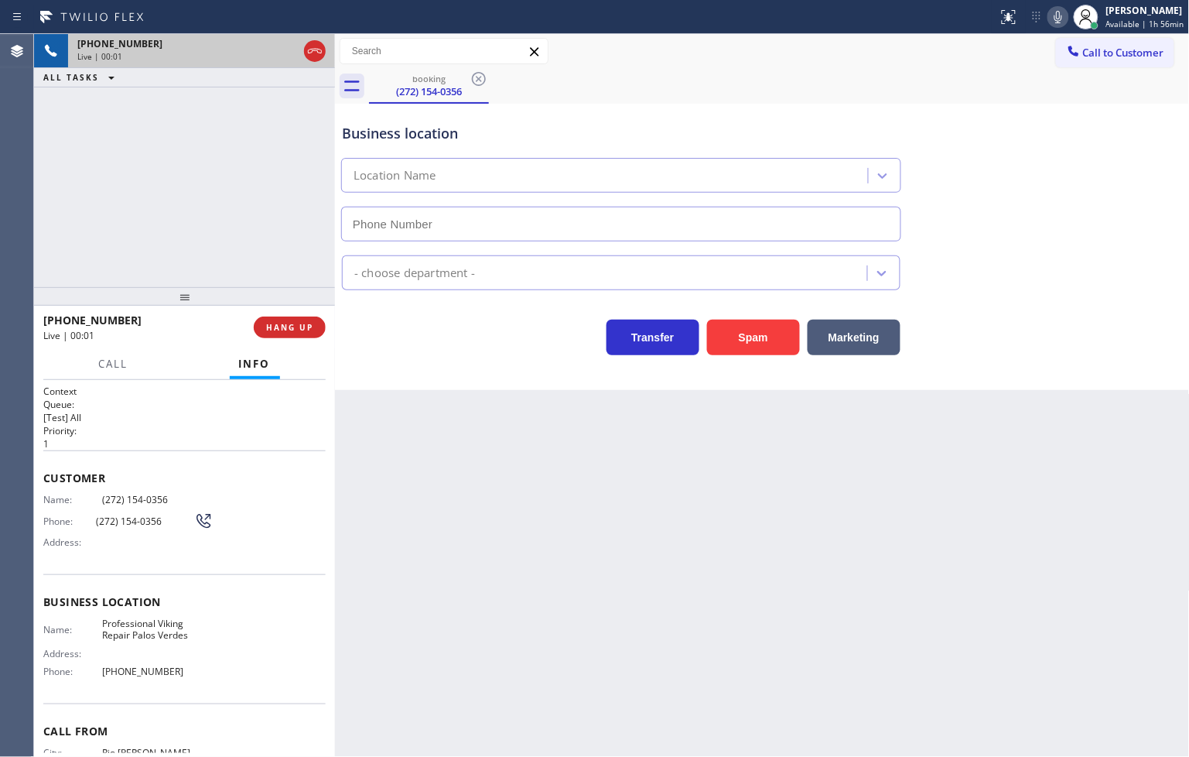
type input "[PHONE_NUMBER]"
click at [476, 354] on div "Transfer Spam Marketing" at bounding box center [621, 333] width 565 height 43
click at [446, 356] on div "Business location Professional Viking Repair [GEOGRAPHIC_DATA] [PHONE_NUMBER] A…" at bounding box center [762, 247] width 855 height 286
click at [148, 184] on div "[PHONE_NUMBER] Live | 00:05 ALL TASKS ALL TASKS ACTIVE TASKS TASKS IN WRAP UP" at bounding box center [184, 160] width 301 height 253
click at [415, 320] on div "Transfer Spam Marketing" at bounding box center [621, 333] width 565 height 43
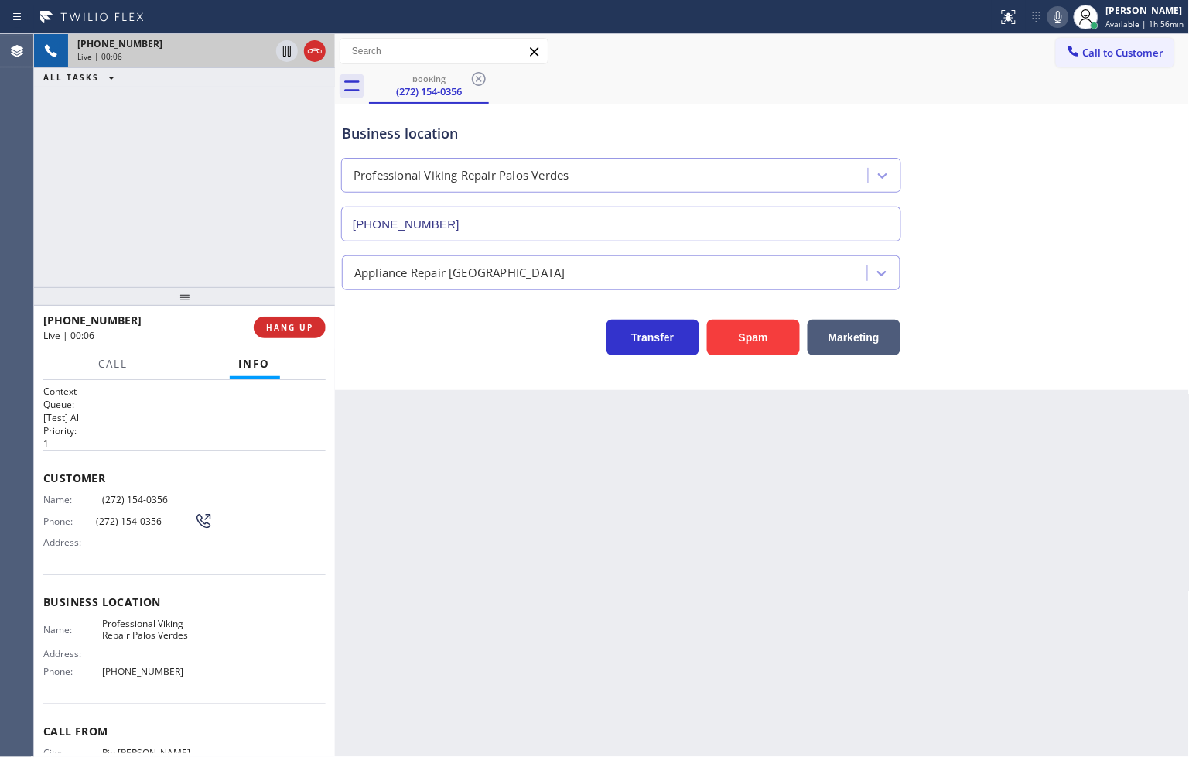
click at [182, 190] on div "[PHONE_NUMBER] Live | 00:06 ALL TASKS ALL TASKS ACTIVE TASKS TASKS IN WRAP UP" at bounding box center [184, 160] width 301 height 253
click at [422, 346] on div "Transfer Spam Marketing" at bounding box center [621, 333] width 565 height 43
click at [275, 252] on div "[PHONE_NUMBER] Live | 00:06 ALL TASKS ALL TASKS ACTIVE TASKS TASKS IN WRAP UP" at bounding box center [184, 160] width 301 height 253
click at [429, 344] on div "Transfer Spam Marketing" at bounding box center [621, 333] width 565 height 43
click at [469, 378] on div "Business location Professional Viking Repair [GEOGRAPHIC_DATA] [PHONE_NUMBER] A…" at bounding box center [762, 247] width 855 height 286
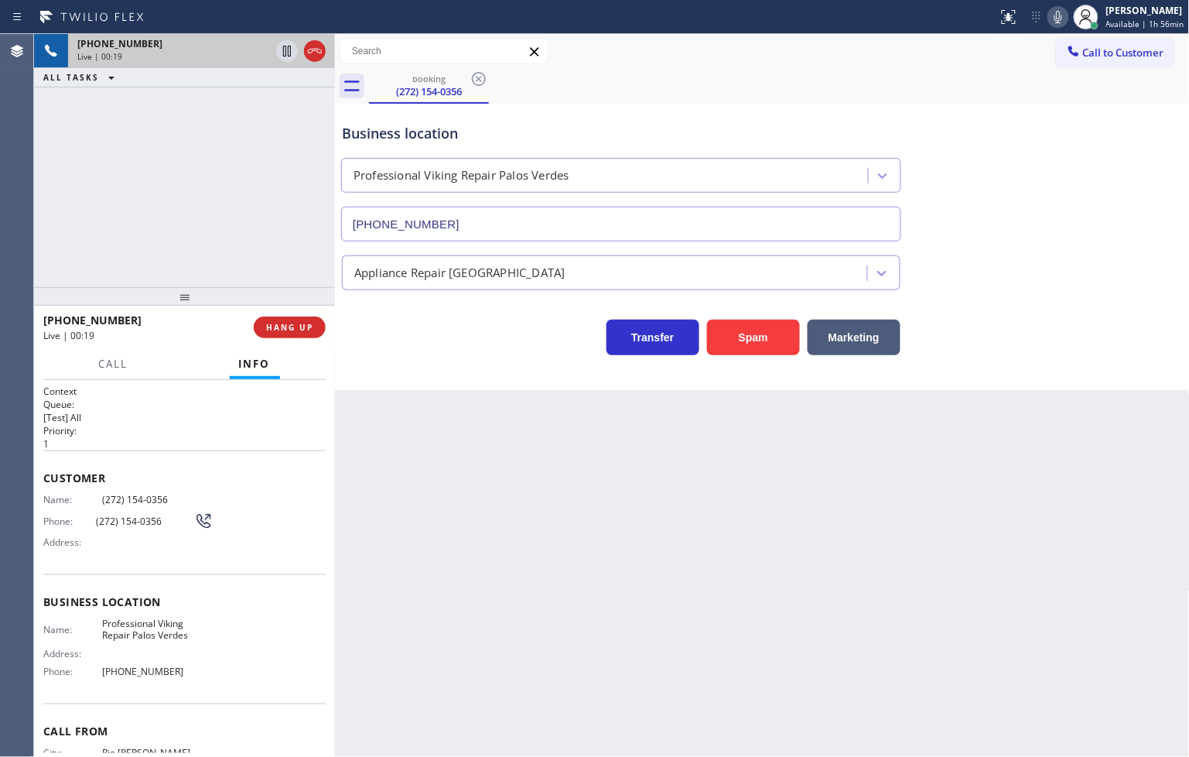
click at [181, 375] on div "Call Info" at bounding box center [184, 364] width 282 height 31
click at [164, 248] on div "[PHONE_NUMBER] Live | 00:19 ALL TASKS ALL TASKS ACTIVE TASKS TASKS IN WRAP UP" at bounding box center [184, 160] width 301 height 253
click at [430, 361] on div "Business location Professional Viking Repair [GEOGRAPHIC_DATA] [PHONE_NUMBER] A…" at bounding box center [762, 247] width 855 height 286
click at [269, 310] on div "[PHONE_NUMBER] Live | 00:24 HANG UP" at bounding box center [184, 327] width 282 height 40
click at [375, 333] on div "Transfer Spam Marketing" at bounding box center [621, 333] width 565 height 43
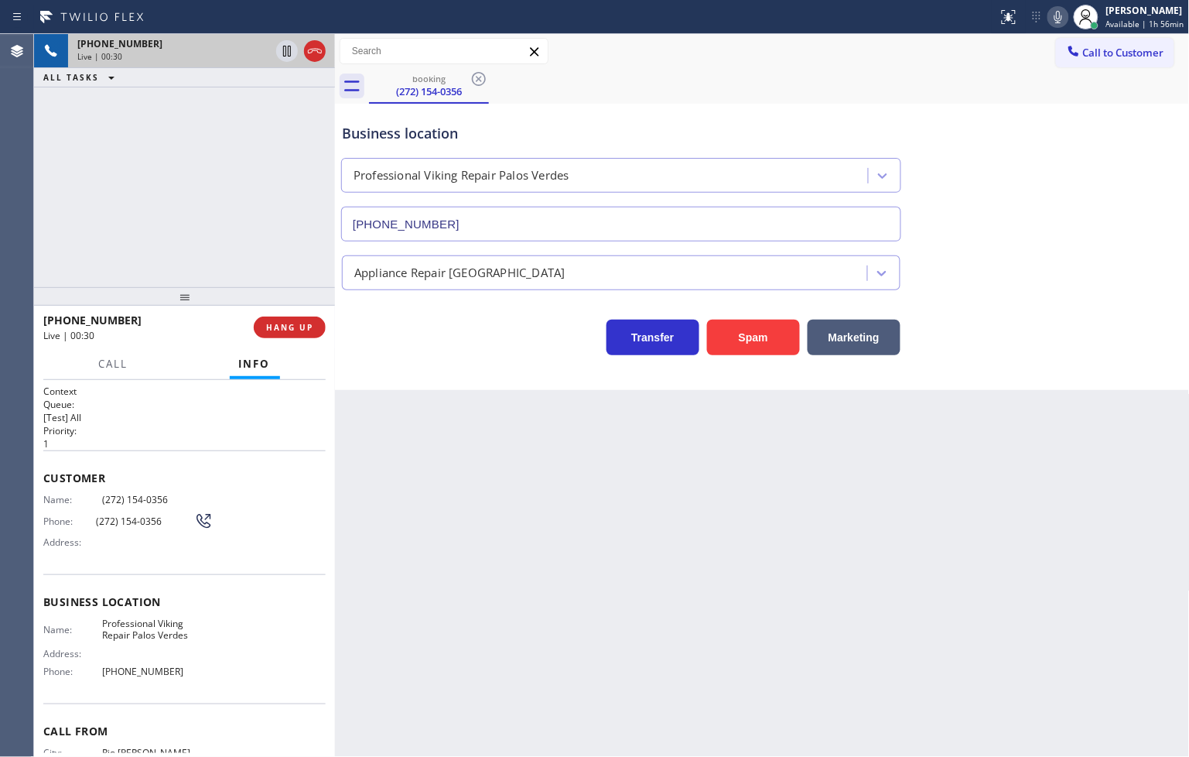
click at [1049, 18] on icon at bounding box center [1058, 17] width 19 height 19
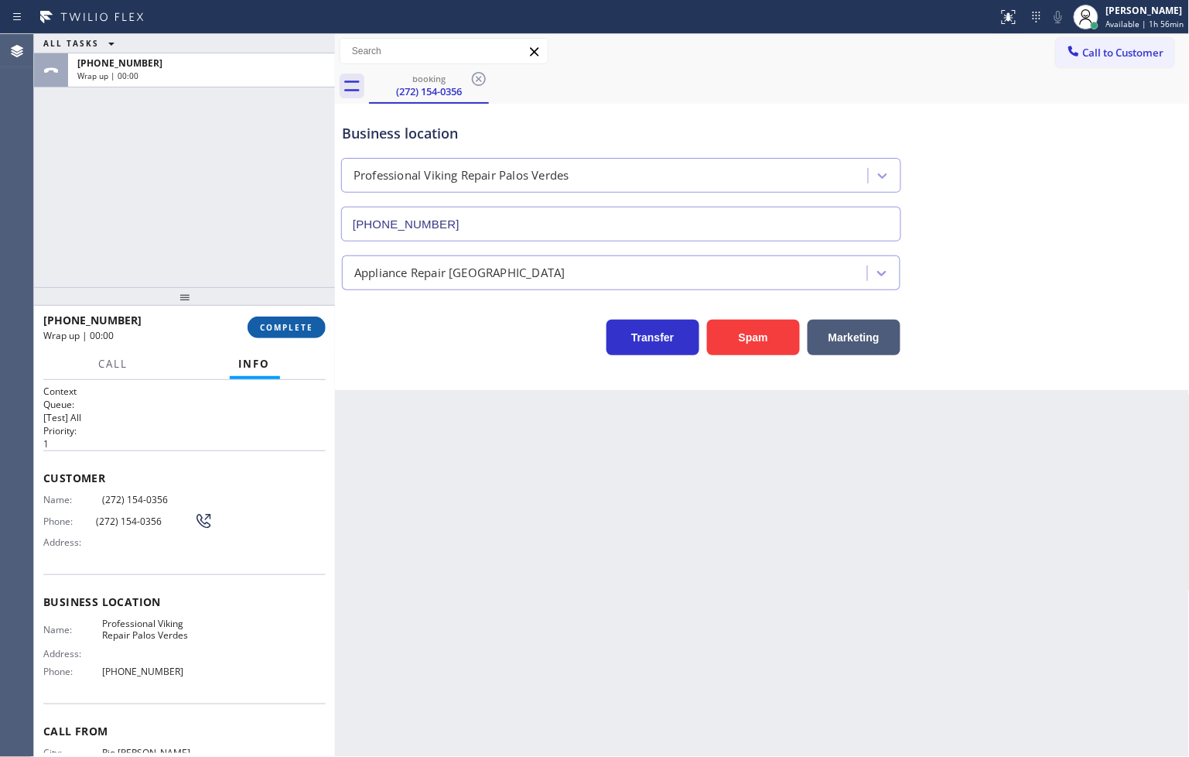
click at [289, 322] on span "COMPLETE" at bounding box center [286, 327] width 53 height 11
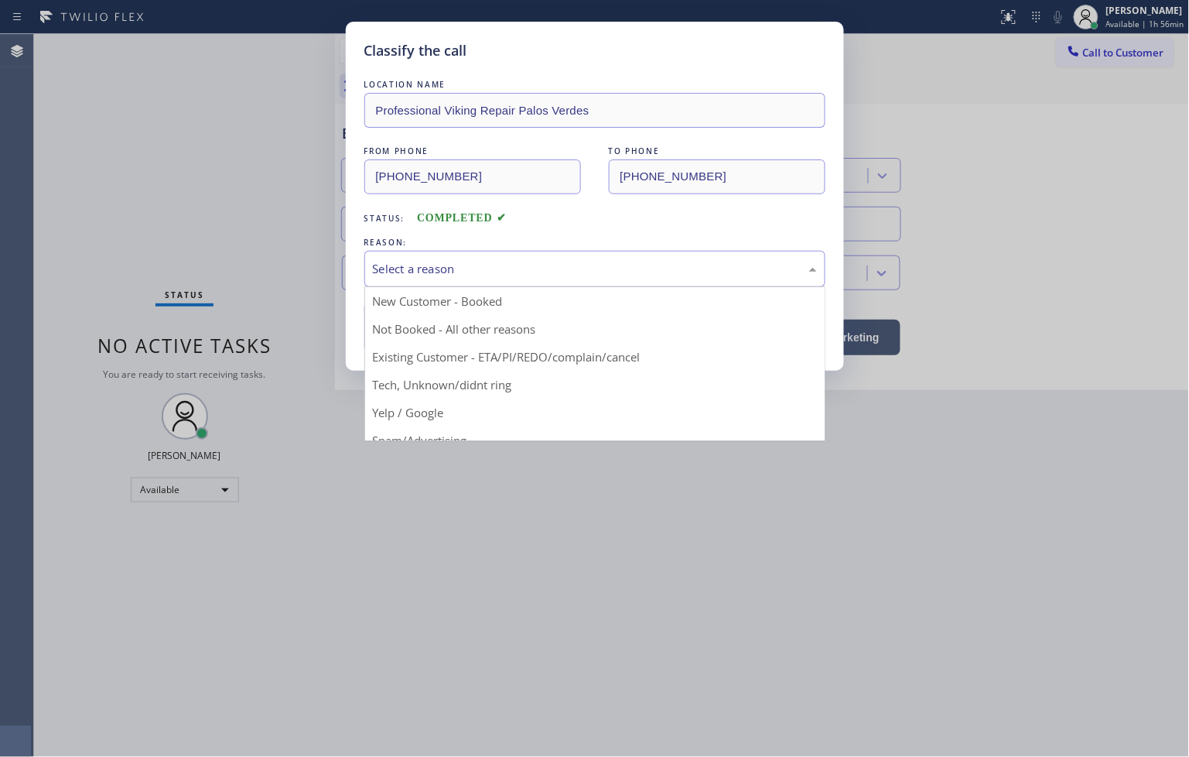
click at [436, 272] on div "Select a reason" at bounding box center [595, 269] width 444 height 18
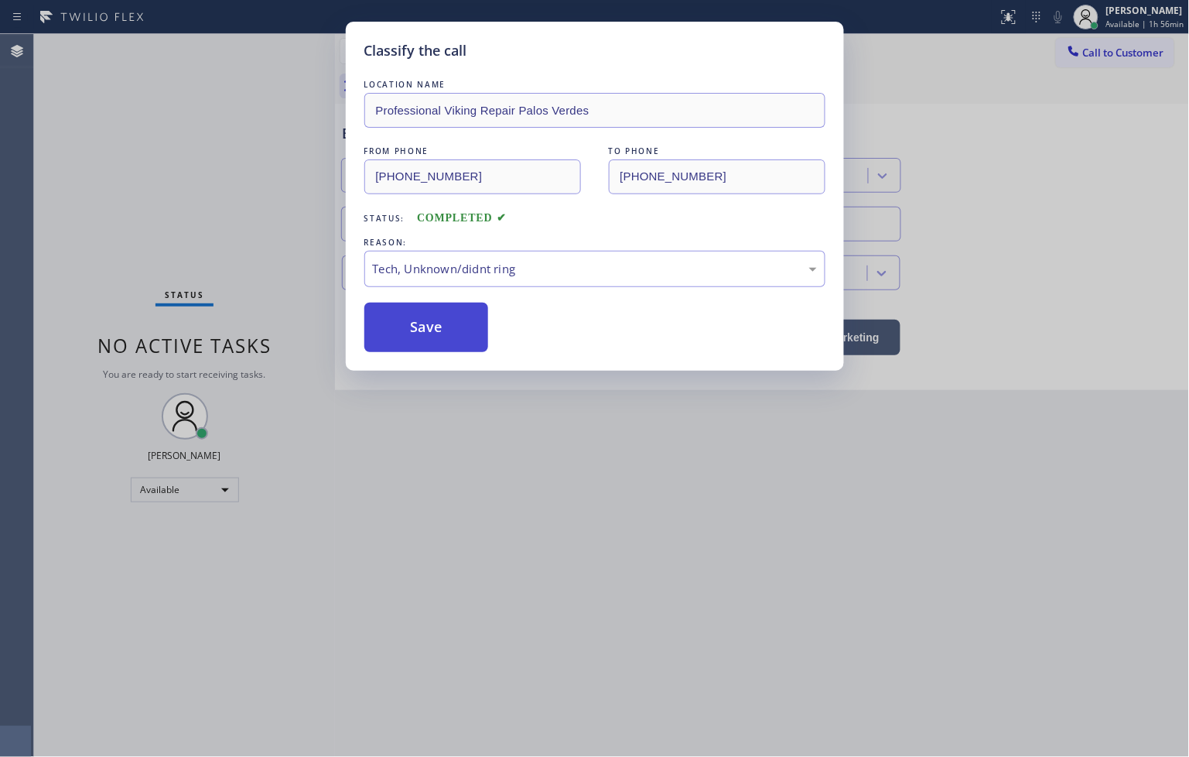
click at [430, 329] on button "Save" at bounding box center [426, 327] width 125 height 50
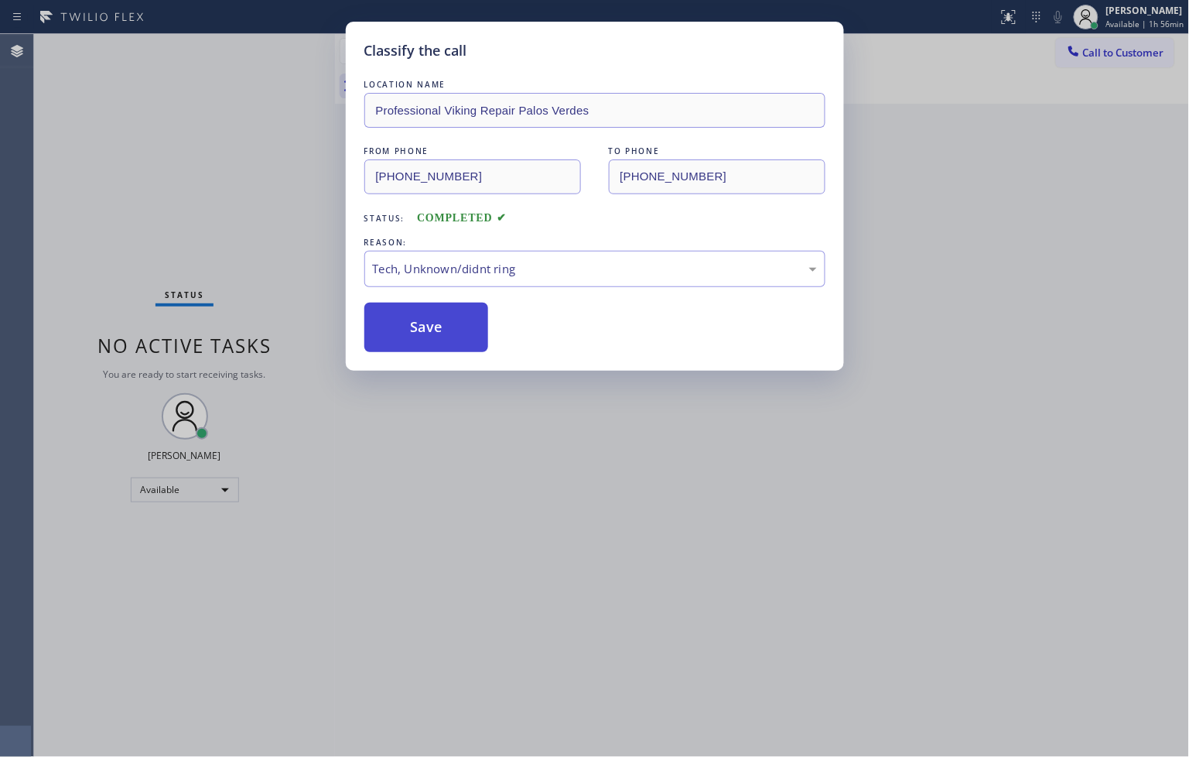
click at [430, 329] on button "Save" at bounding box center [426, 327] width 125 height 50
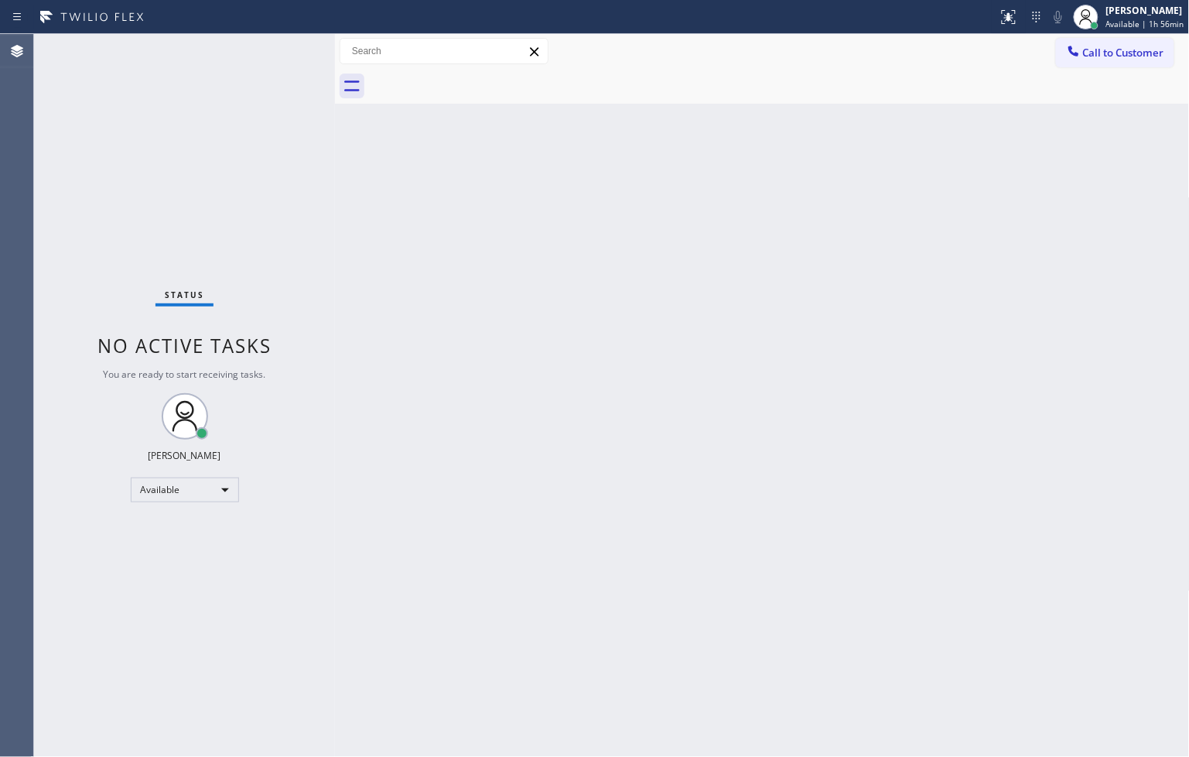
click at [282, 50] on div "Status No active tasks You are ready to start receiving tasks. [PERSON_NAME]" at bounding box center [184, 395] width 301 height 723
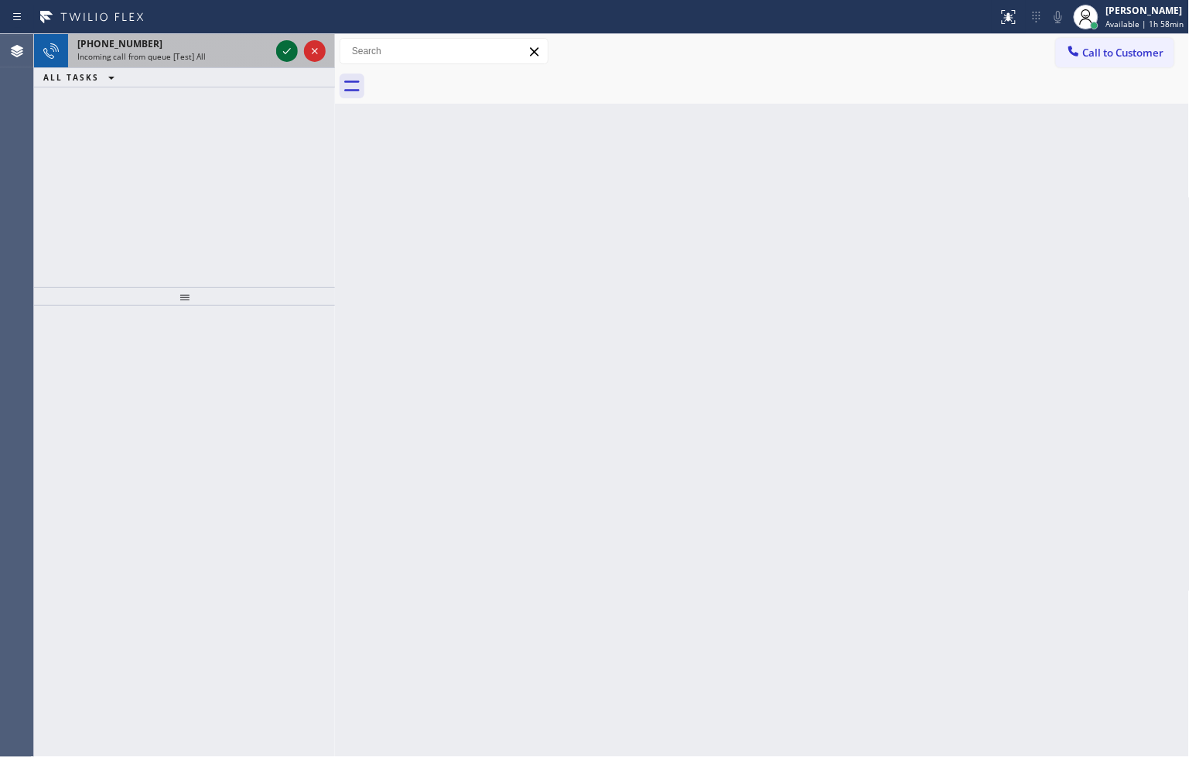
click at [282, 50] on icon at bounding box center [287, 51] width 19 height 19
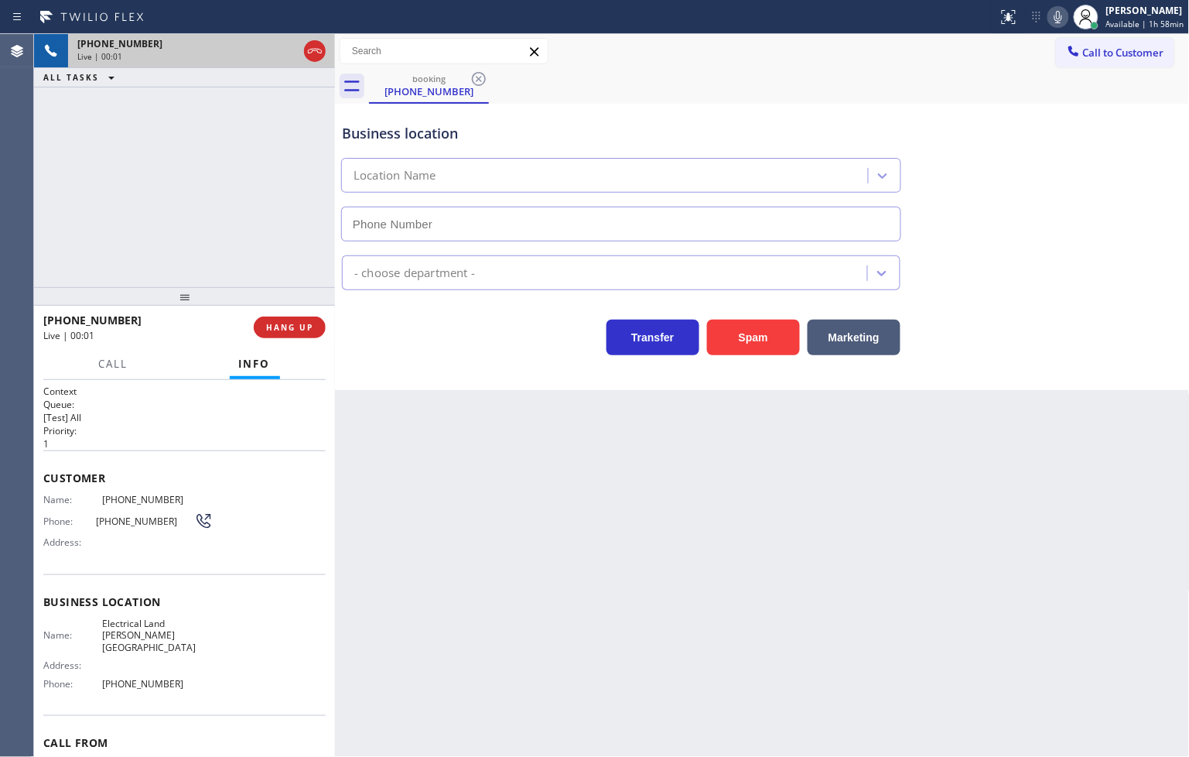
type input "[PHONE_NUMBER]"
click at [445, 335] on div "Transfer Spam Marketing" at bounding box center [621, 333] width 565 height 43
click at [244, 442] on p "1" at bounding box center [184, 443] width 282 height 13
click at [381, 330] on div "Transfer Spam Marketing" at bounding box center [621, 333] width 565 height 43
click at [383, 333] on div "Transfer Spam Marketing" at bounding box center [621, 333] width 565 height 43
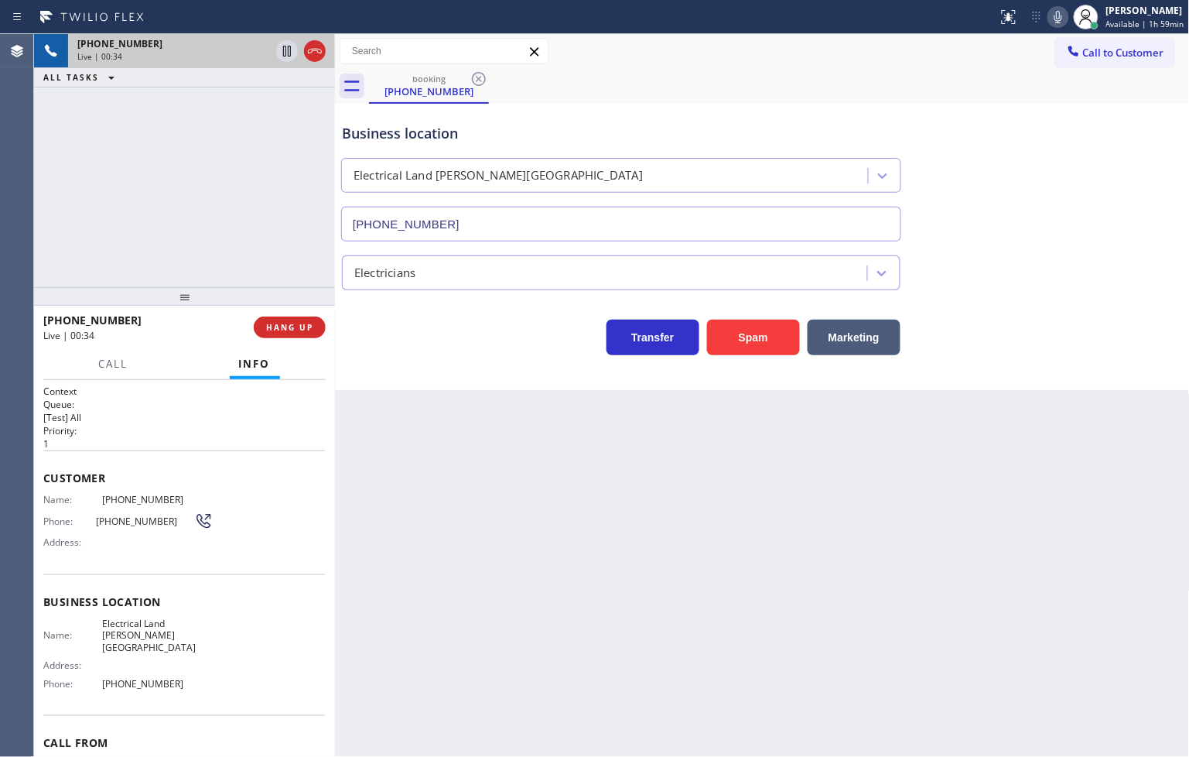
click at [381, 337] on div "Transfer Spam Marketing" at bounding box center [621, 333] width 565 height 43
click at [211, 234] on div "[PHONE_NUMBER] Live | 00:34 ALL TASKS ALL TASKS ACTIVE TASKS TASKS IN WRAP UP" at bounding box center [184, 160] width 301 height 253
click at [383, 323] on div "Transfer Spam Marketing" at bounding box center [621, 333] width 565 height 43
click at [311, 327] on span "HANG UP" at bounding box center [289, 327] width 47 height 11
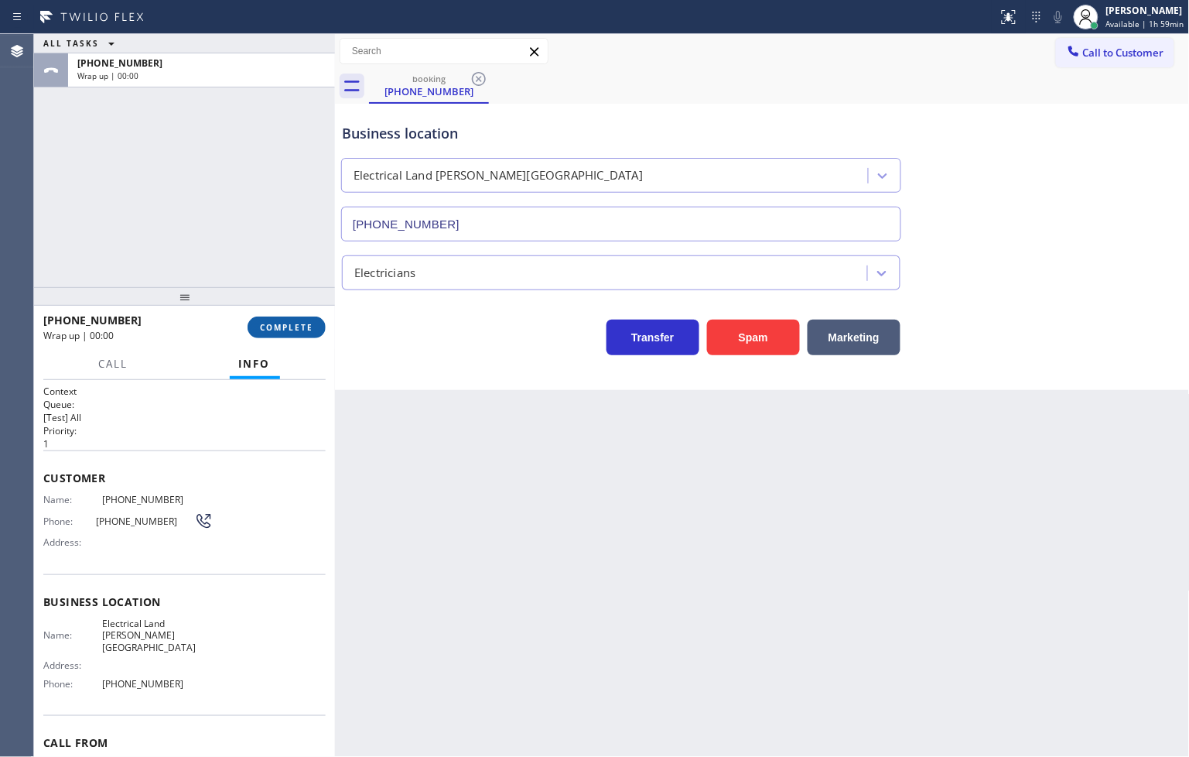
click at [311, 327] on span "COMPLETE" at bounding box center [286, 327] width 53 height 11
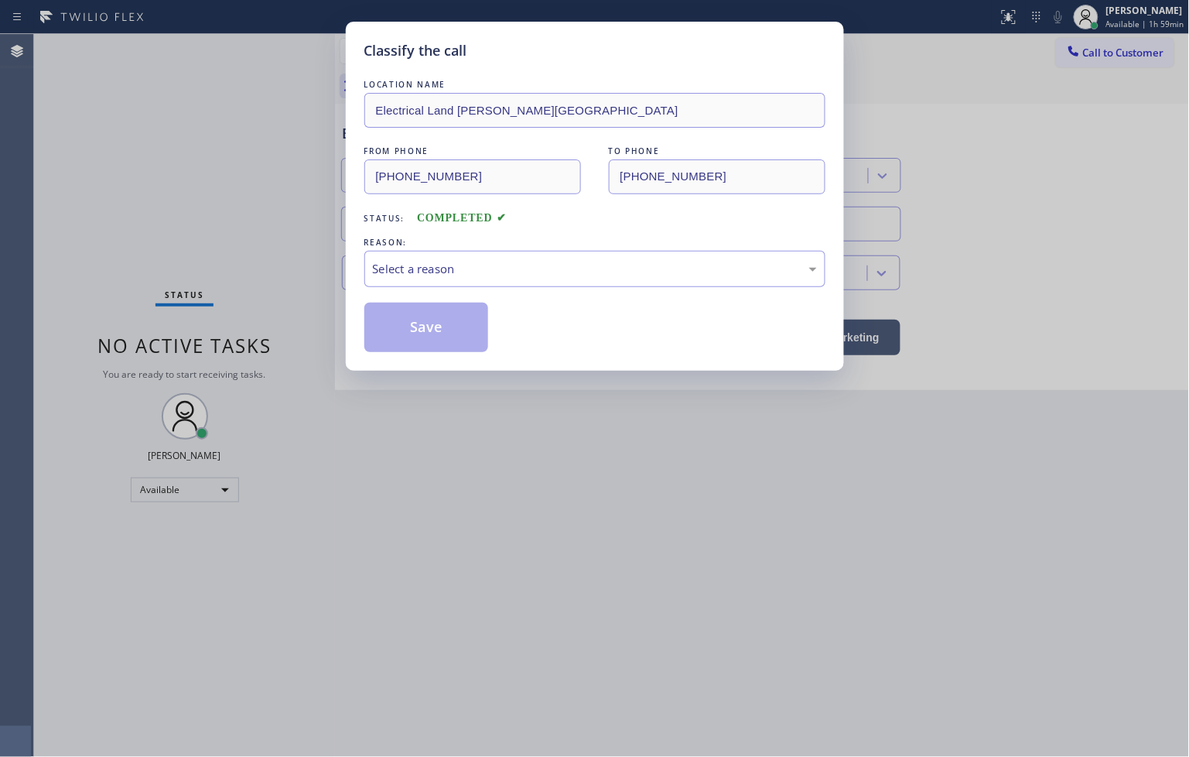
click at [382, 266] on div "Select a reason" at bounding box center [595, 269] width 444 height 18
click at [413, 323] on button "Save" at bounding box center [426, 327] width 125 height 50
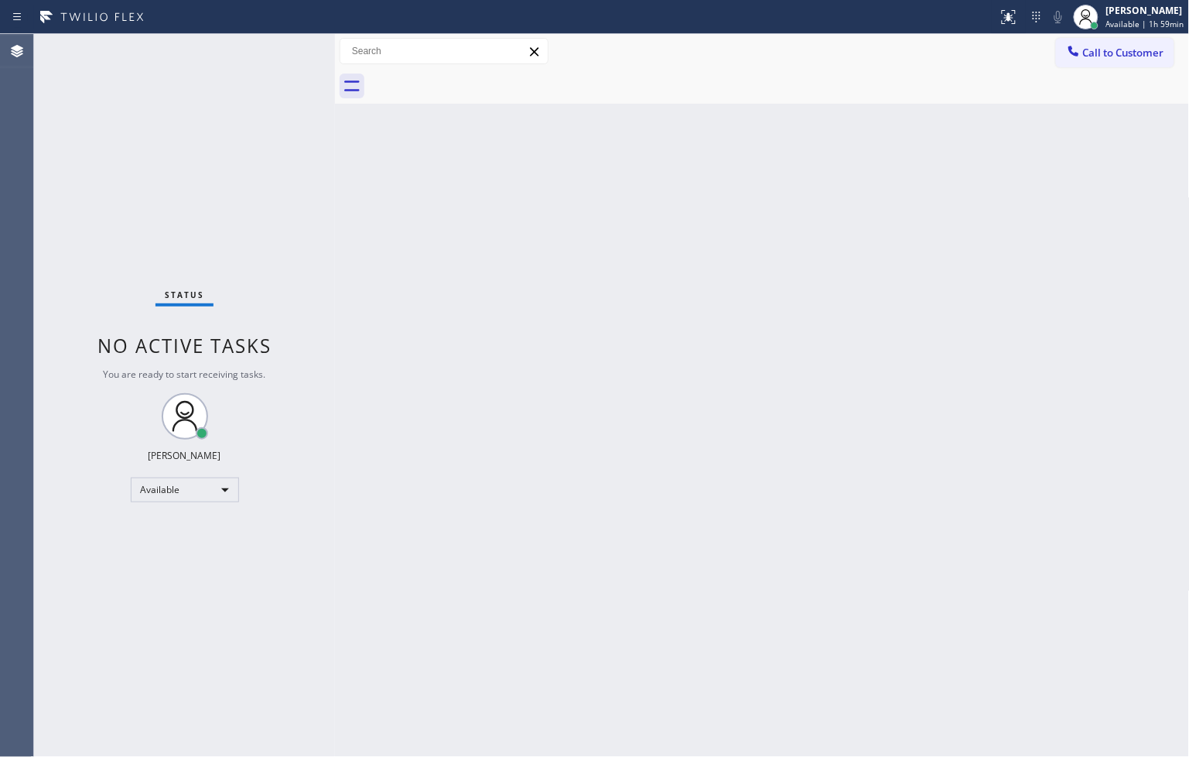
click at [313, 218] on div "Status No active tasks You are ready to start receiving tasks. [PERSON_NAME]" at bounding box center [184, 395] width 301 height 723
click at [279, 51] on div "Status No active tasks You are ready to start receiving tasks. [PERSON_NAME]" at bounding box center [184, 395] width 301 height 723
click at [218, 489] on div "Available" at bounding box center [185, 489] width 108 height 25
click at [219, 572] on li "Break" at bounding box center [183, 568] width 105 height 19
click at [234, 210] on div "Status No active tasks Change activity state to start receiving tasks. [PERSON_…" at bounding box center [184, 395] width 301 height 723
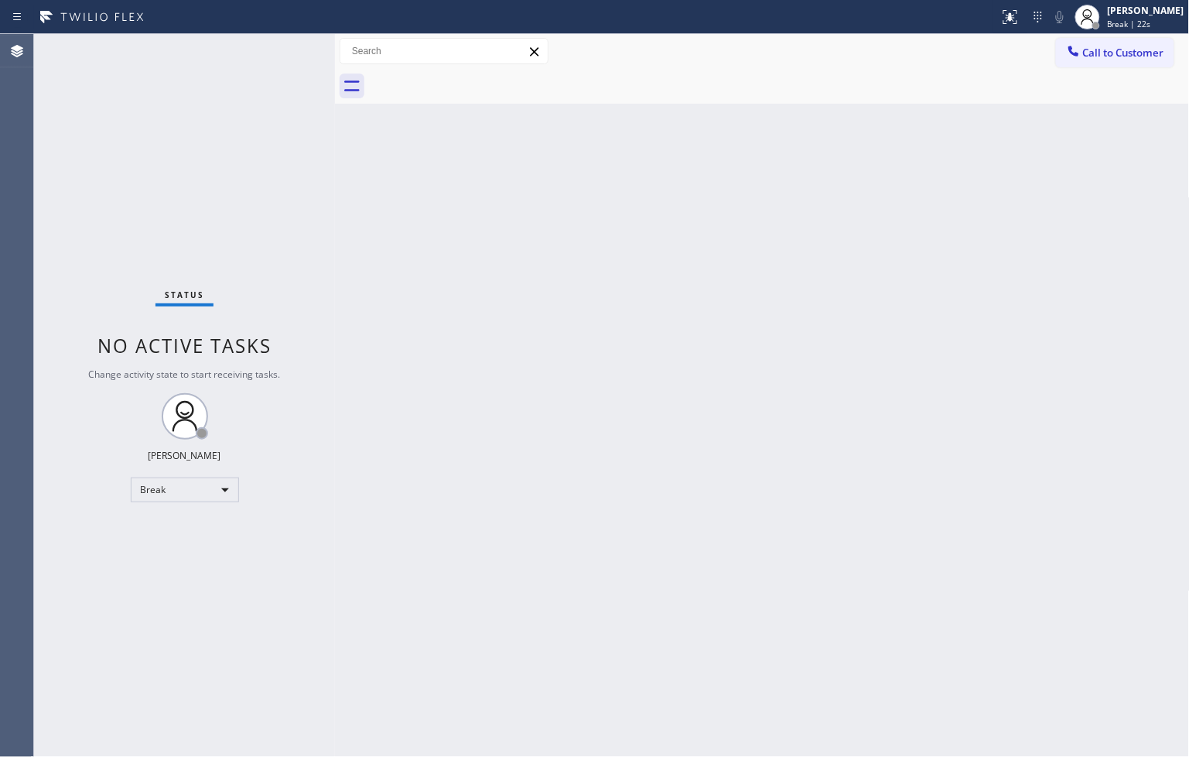
click at [547, 524] on div "Back to Dashboard Change Sender ID Customers Technicians Select a contact Outbo…" at bounding box center [762, 395] width 855 height 723
click at [292, 188] on div "Status No active tasks Change activity state to start receiving tasks. [PERSON_…" at bounding box center [184, 395] width 301 height 723
